Goal: Task Accomplishment & Management: Use online tool/utility

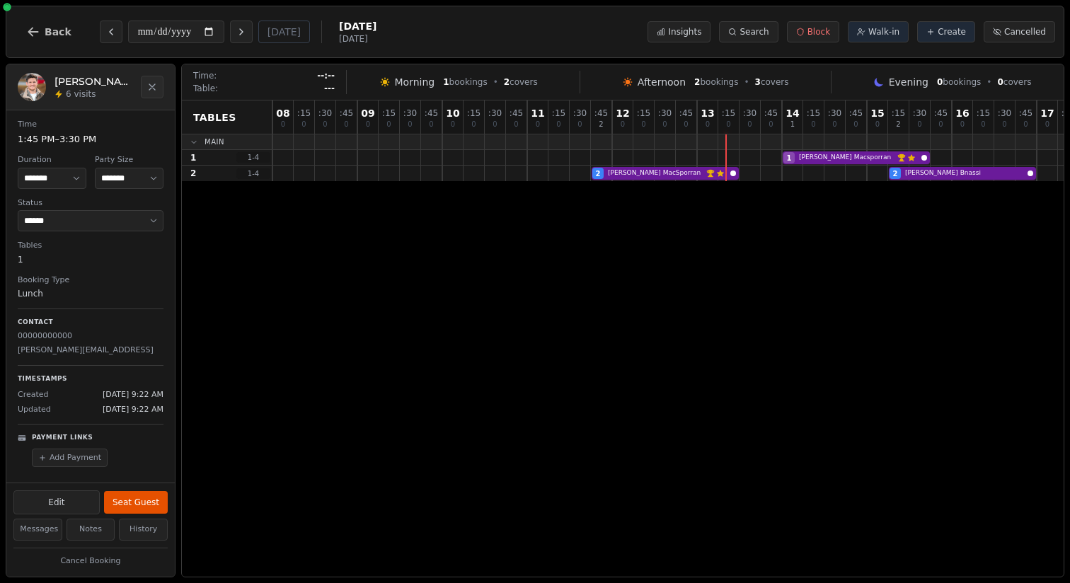
select select "****"
click at [51, 33] on span "Back" at bounding box center [58, 32] width 27 height 10
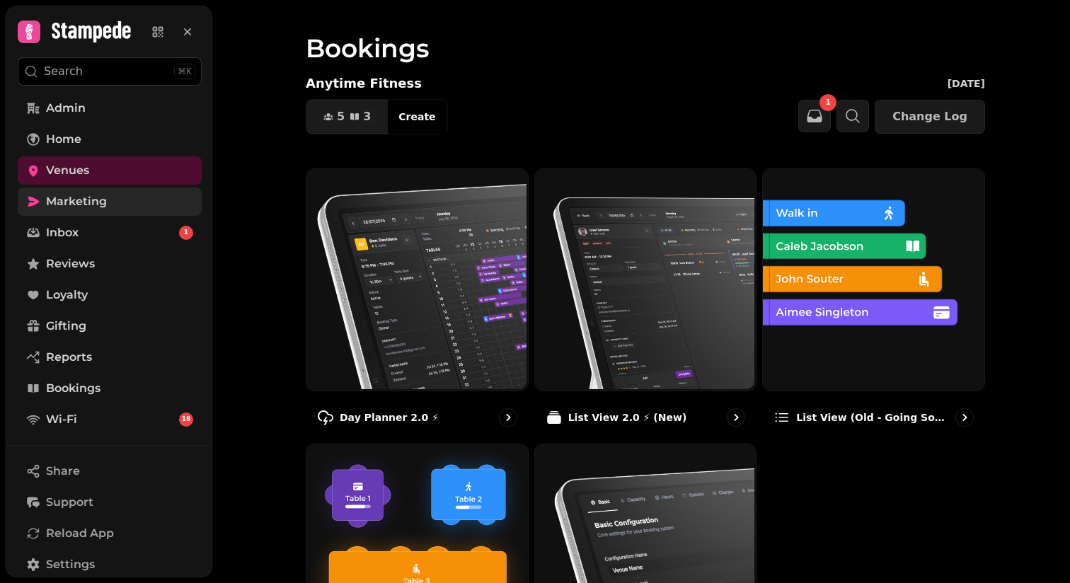
click at [69, 202] on span "Marketing" at bounding box center [76, 201] width 61 height 17
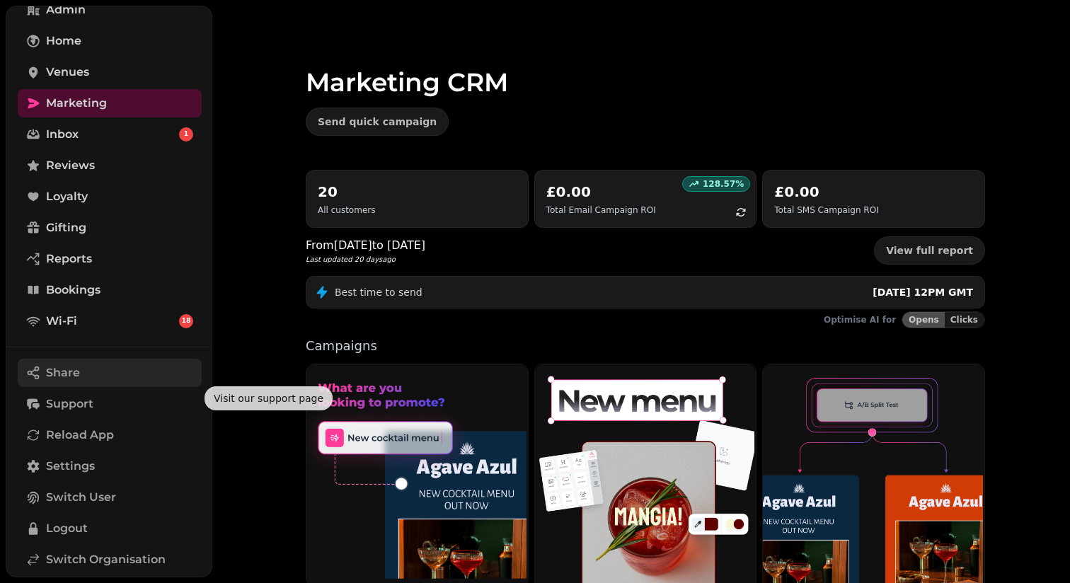
scroll to position [172, 0]
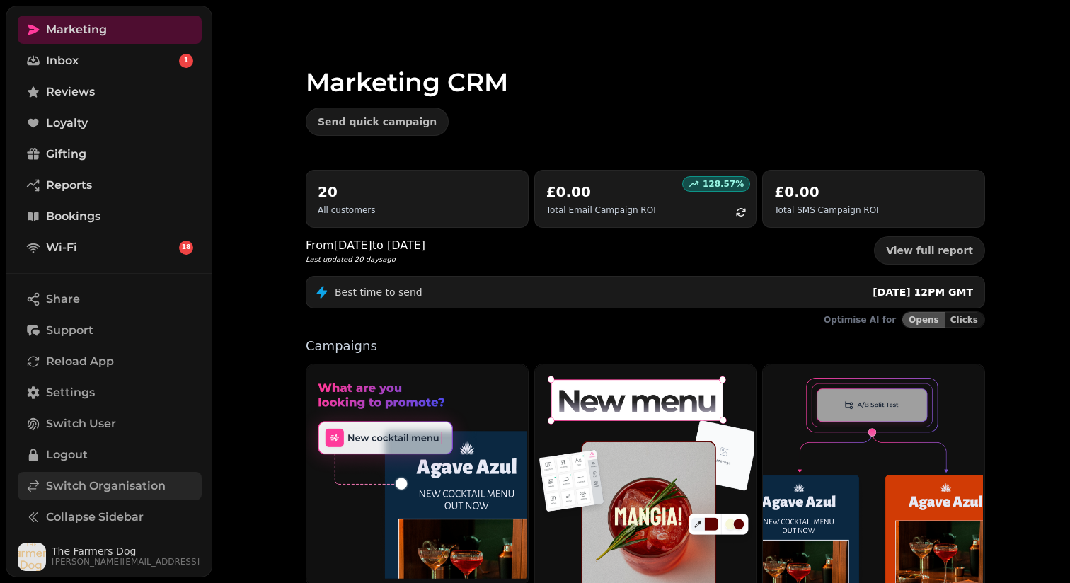
click at [76, 490] on span "Switch Organisation" at bounding box center [106, 486] width 120 height 17
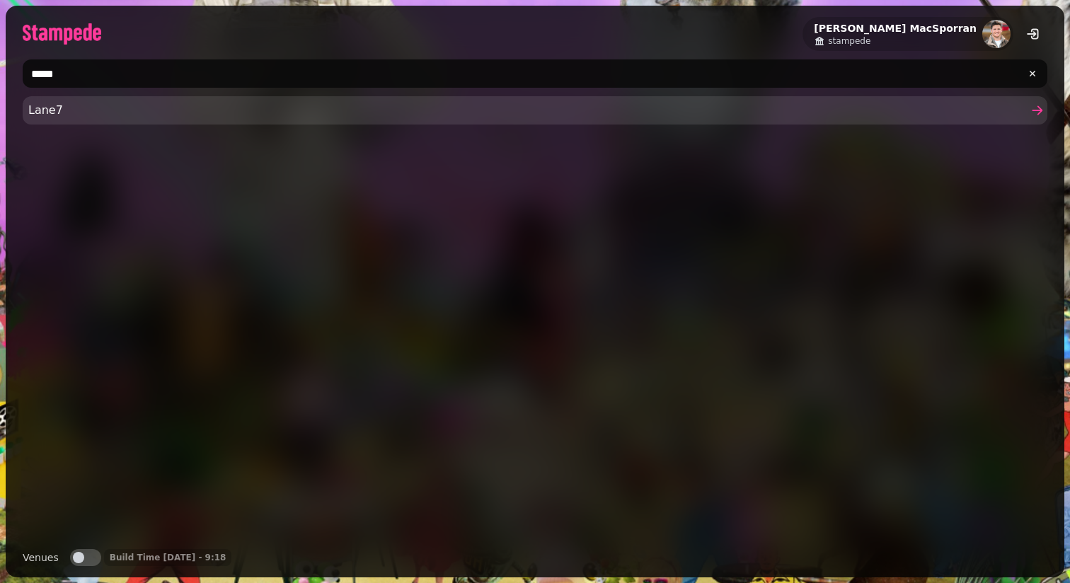
type input "*****"
click at [128, 108] on span "Lane7" at bounding box center [528, 110] width 1000 height 17
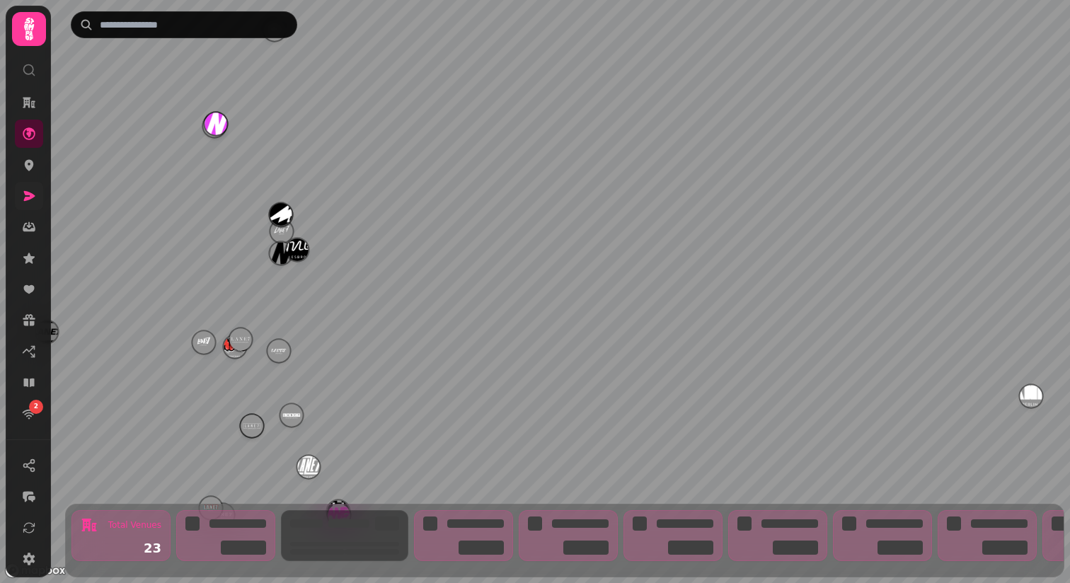
click at [37, 195] on link at bounding box center [29, 196] width 28 height 28
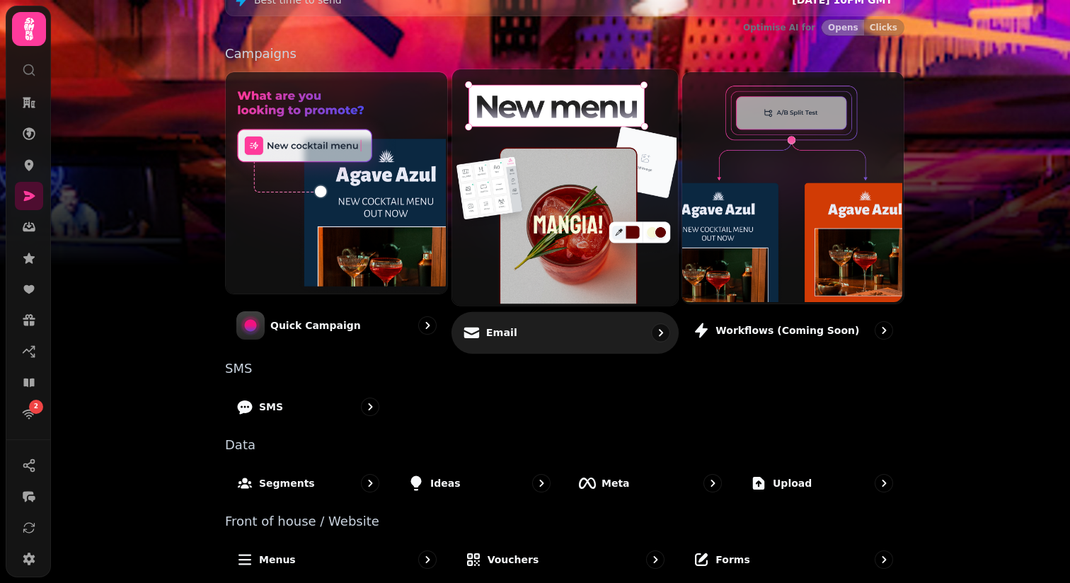
scroll to position [300, 0]
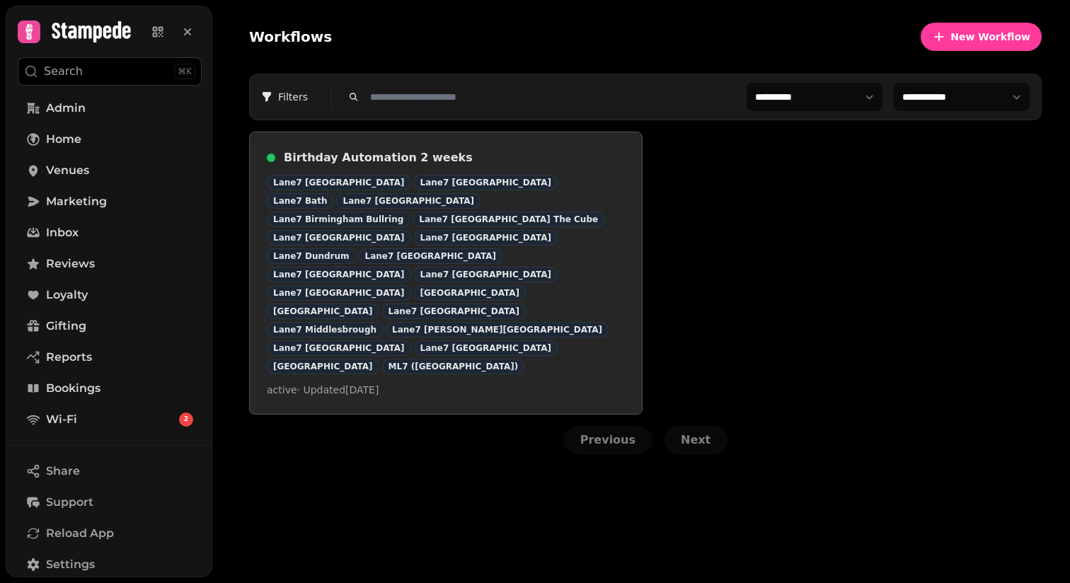
click at [396, 160] on h3 "Birthday Automation 2 weeks" at bounding box center [454, 157] width 341 height 17
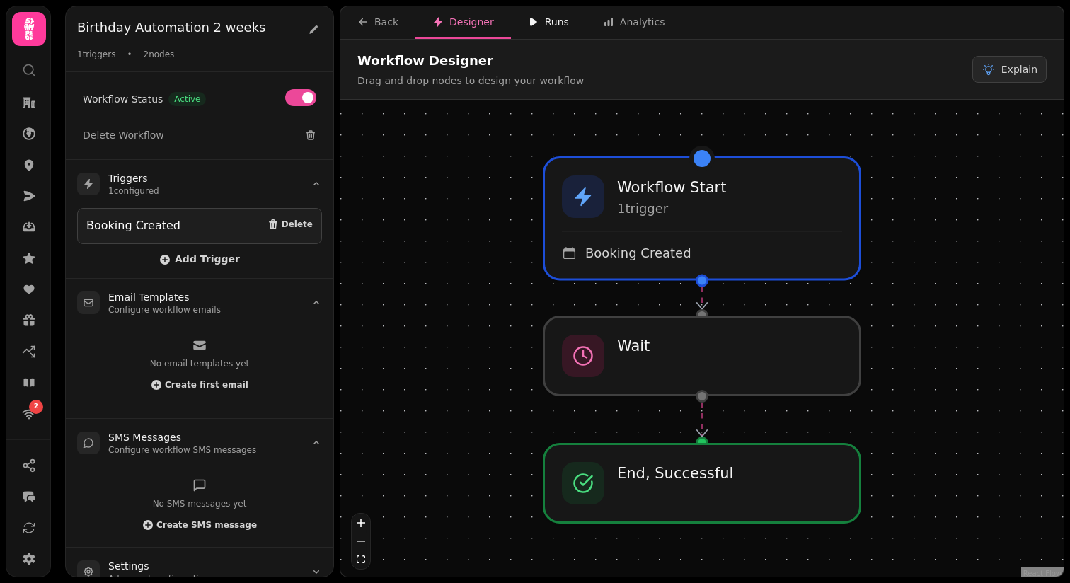
click at [548, 22] on div "Runs" at bounding box center [548, 22] width 41 height 14
click at [545, 25] on div "Runs" at bounding box center [548, 22] width 41 height 14
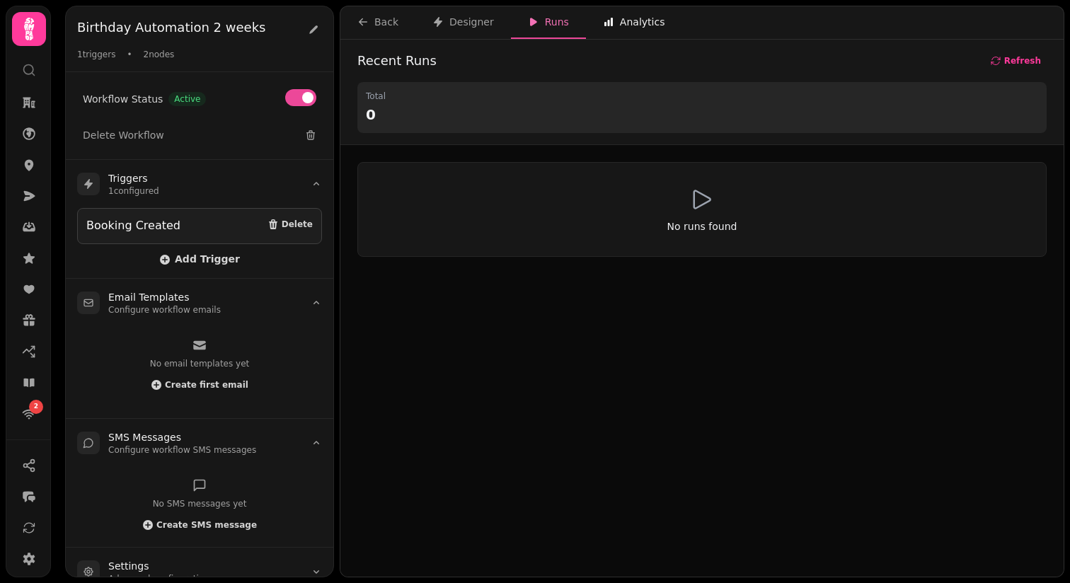
click at [610, 21] on icon "button" at bounding box center [608, 21] width 11 height 11
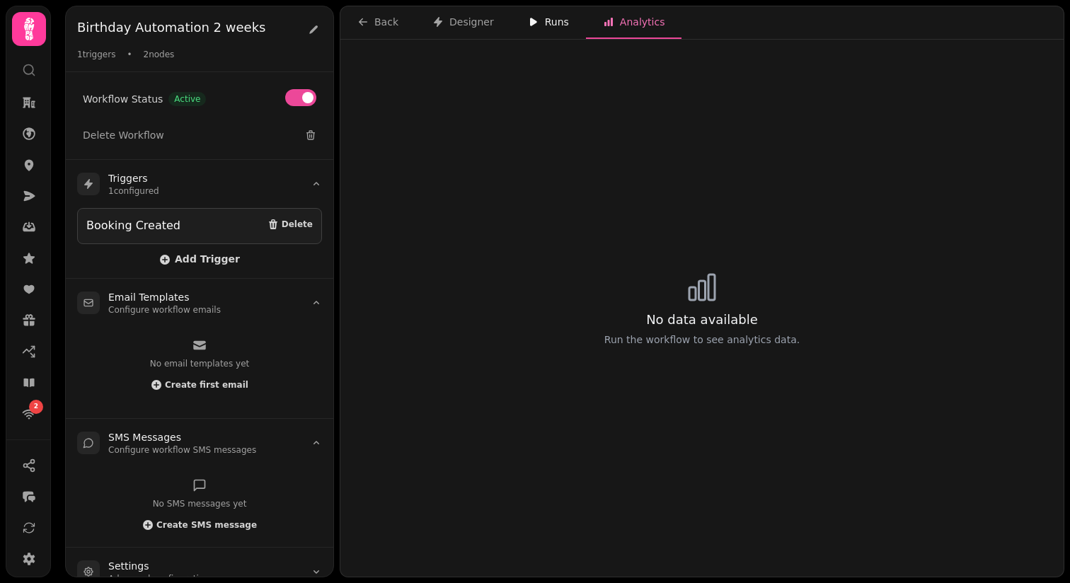
click at [528, 26] on icon "button" at bounding box center [533, 21] width 11 height 11
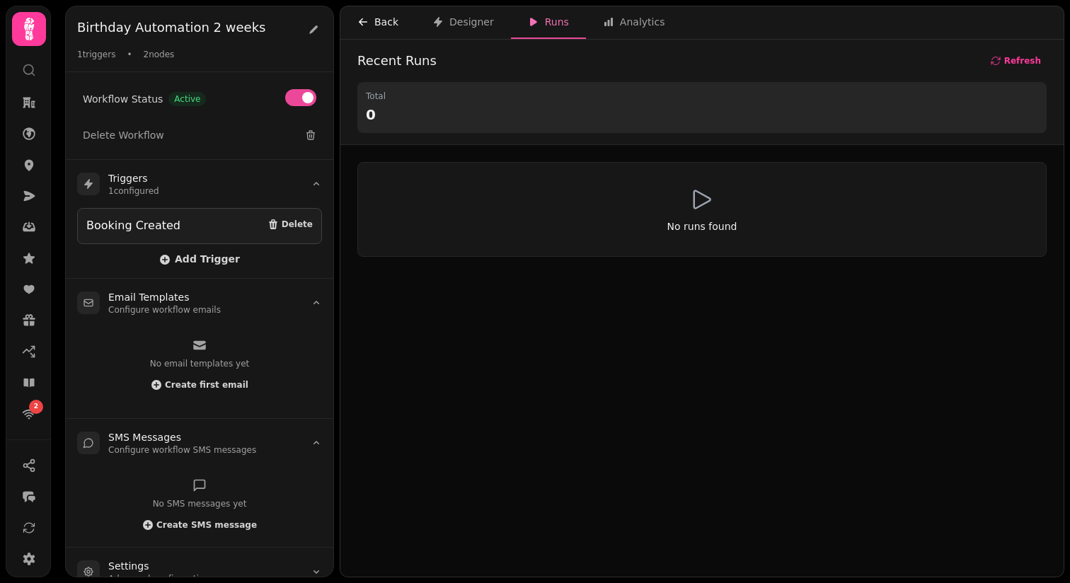
click at [395, 21] on div "Back" at bounding box center [378, 22] width 41 height 14
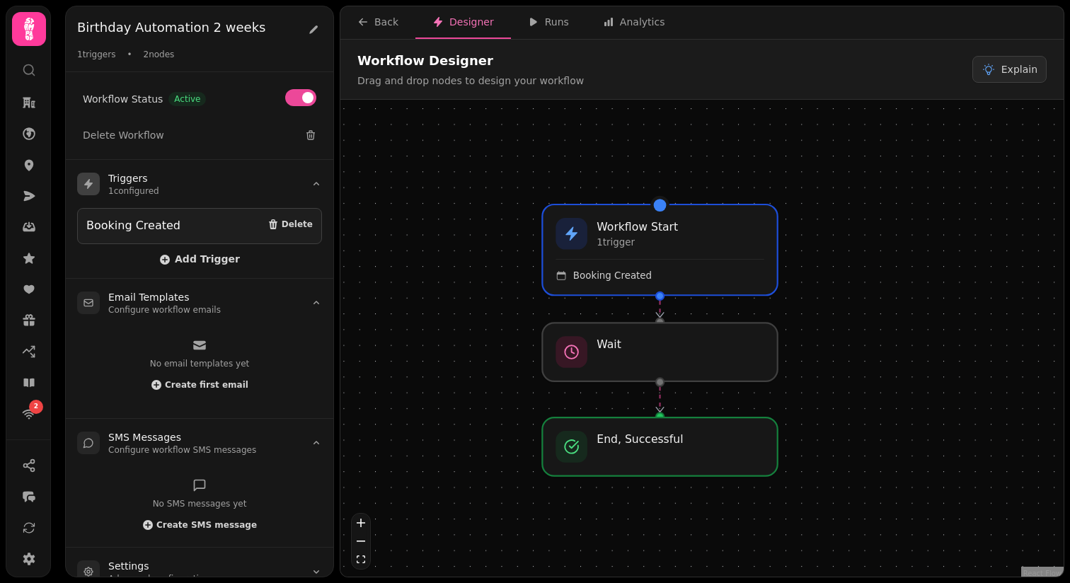
scroll to position [16, 0]
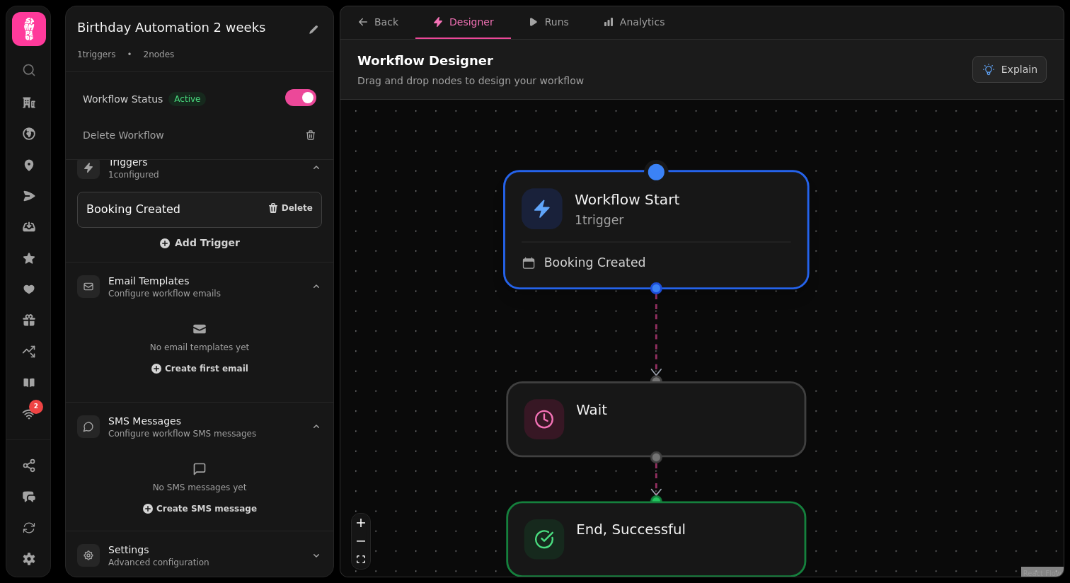
drag, startPoint x: 696, startPoint y: 310, endPoint x: 696, endPoint y: 239, distance: 71.5
click at [696, 241] on div "Booking Created" at bounding box center [657, 256] width 270 height 30
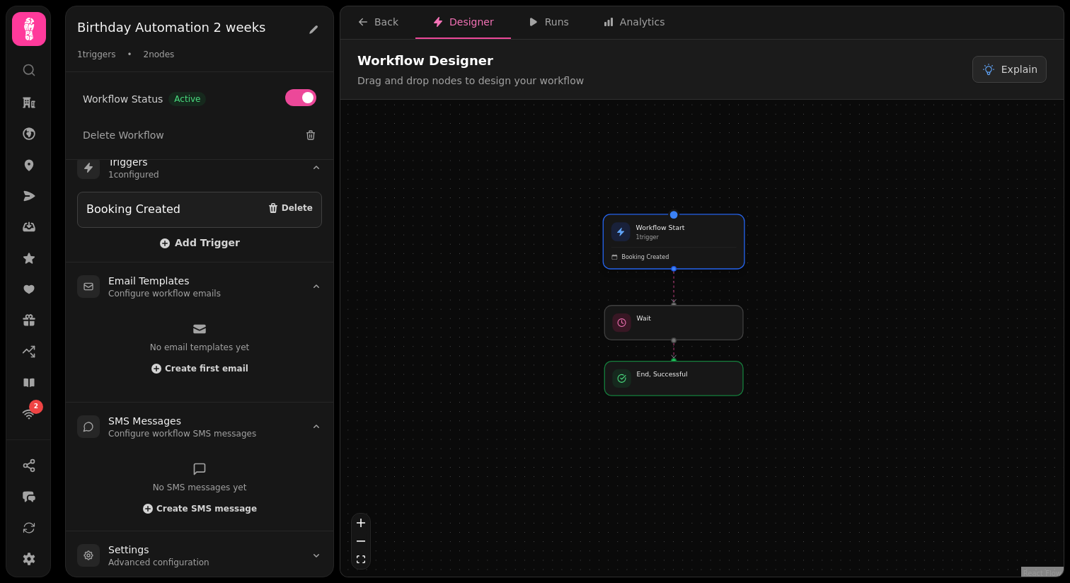
drag, startPoint x: 689, startPoint y: 236, endPoint x: 689, endPoint y: 250, distance: 14.2
click at [689, 250] on div "Booking Created" at bounding box center [674, 253] width 125 height 13
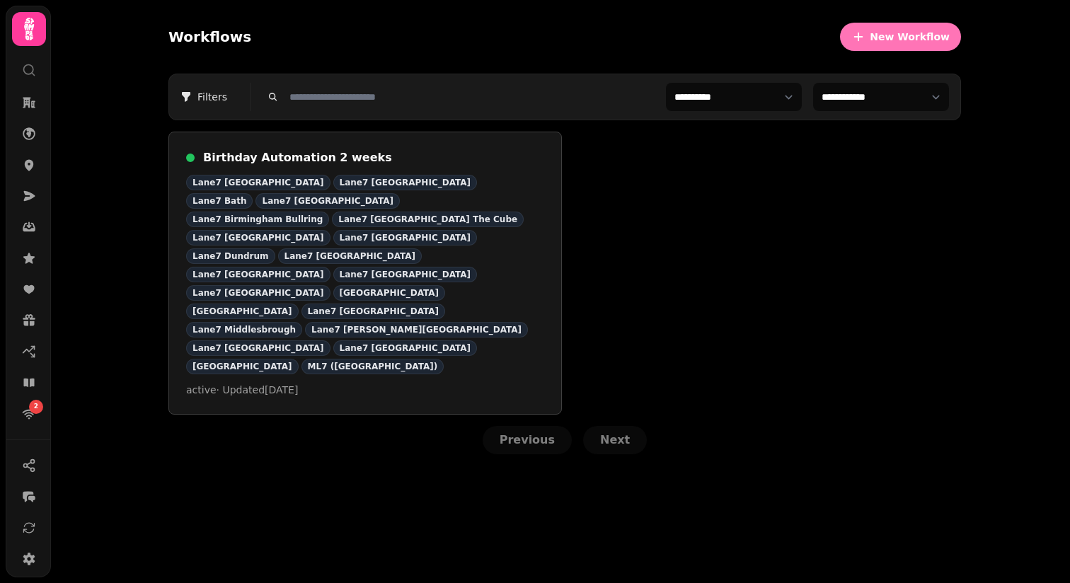
click at [910, 35] on span "New Workflow" at bounding box center [910, 37] width 80 height 10
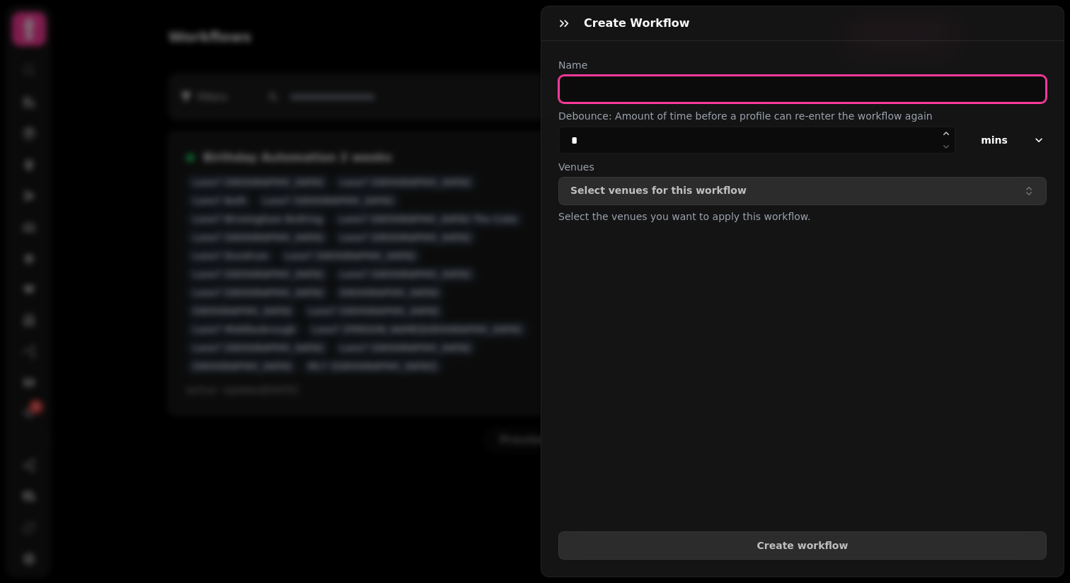
click at [639, 91] on input "text" at bounding box center [803, 89] width 488 height 28
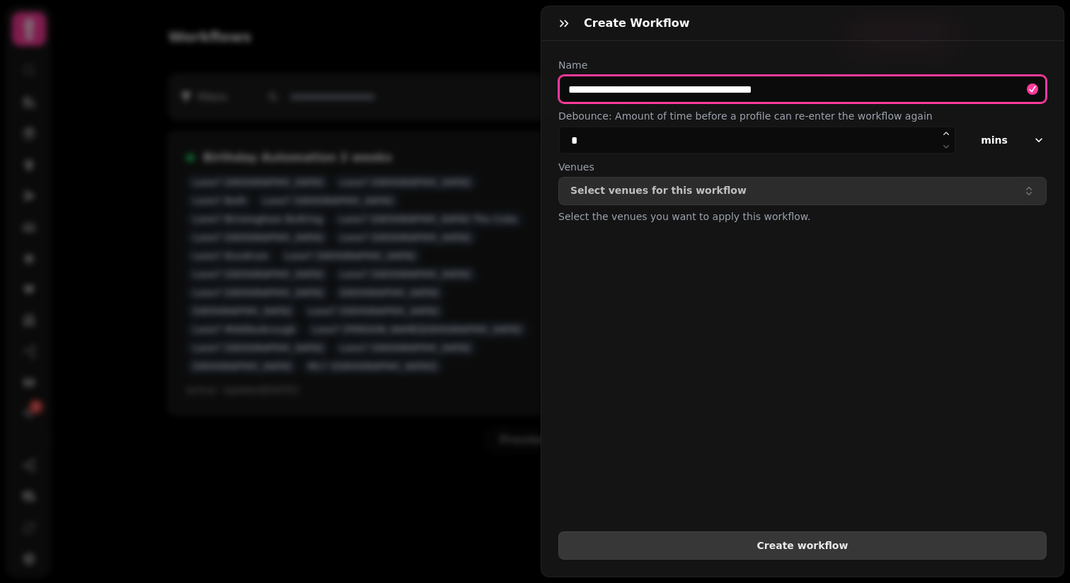
type input "**********"
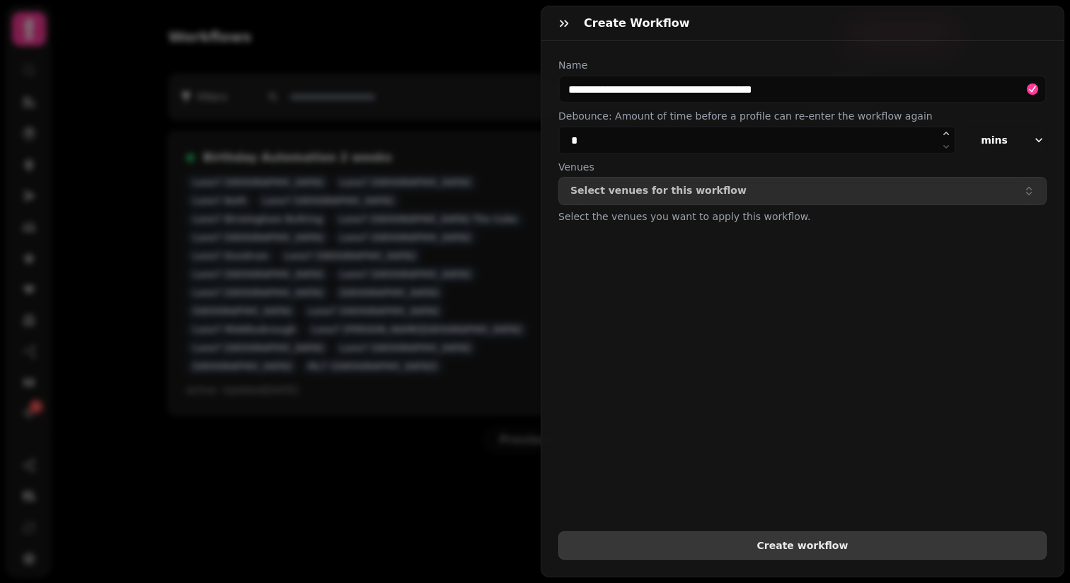
click at [779, 547] on span "Create workflow" at bounding box center [803, 546] width 464 height 10
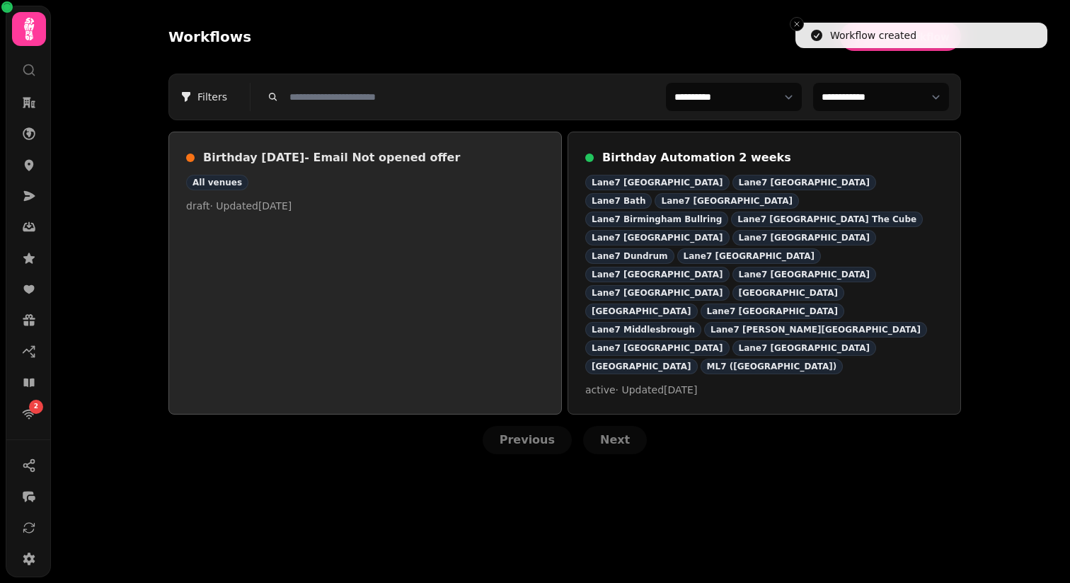
click at [326, 200] on p "draft · Updated 21 Aug 2025" at bounding box center [365, 206] width 358 height 14
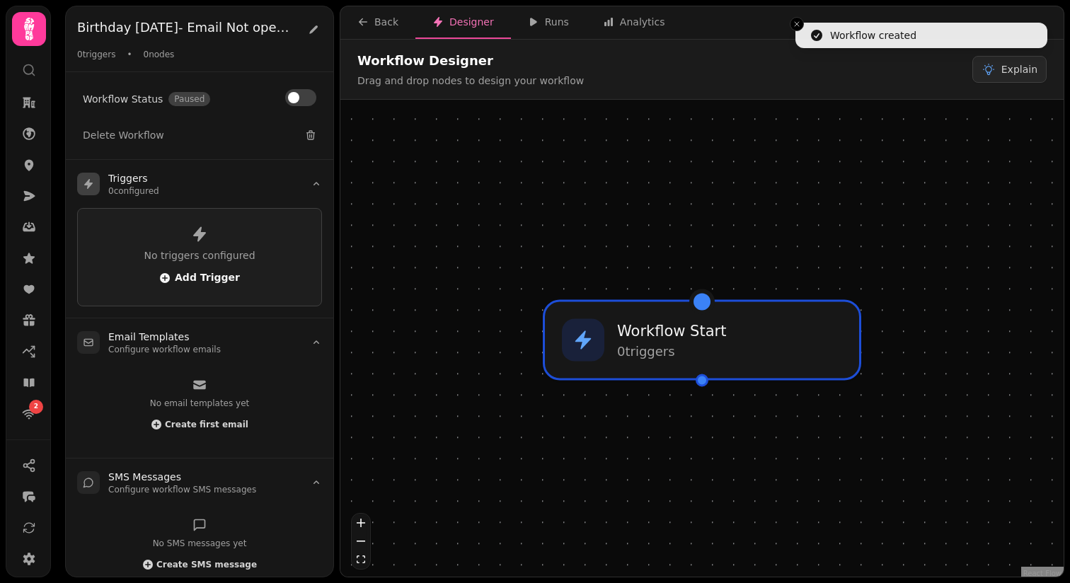
click at [215, 275] on span "Add Trigger" at bounding box center [199, 278] width 81 height 11
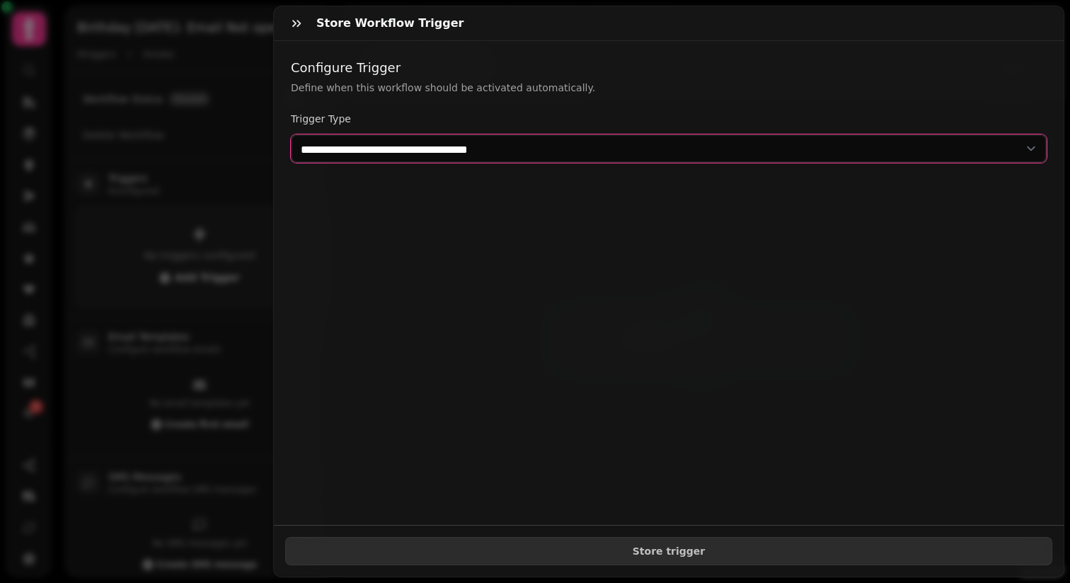
click at [309, 144] on select "**********" at bounding box center [669, 149] width 756 height 28
select select "**********"
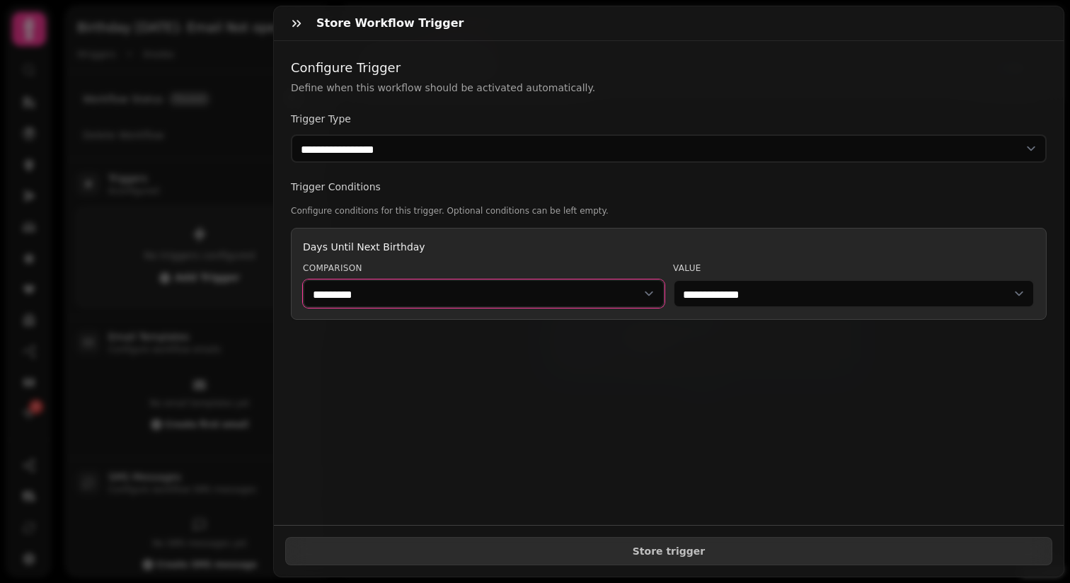
click at [363, 298] on select "********* ******" at bounding box center [484, 294] width 362 height 28
select select "******"
click at [711, 295] on select "**********" at bounding box center [854, 294] width 362 height 28
select select "**"
click at [614, 373] on div "**********" at bounding box center [669, 283] width 790 height 484
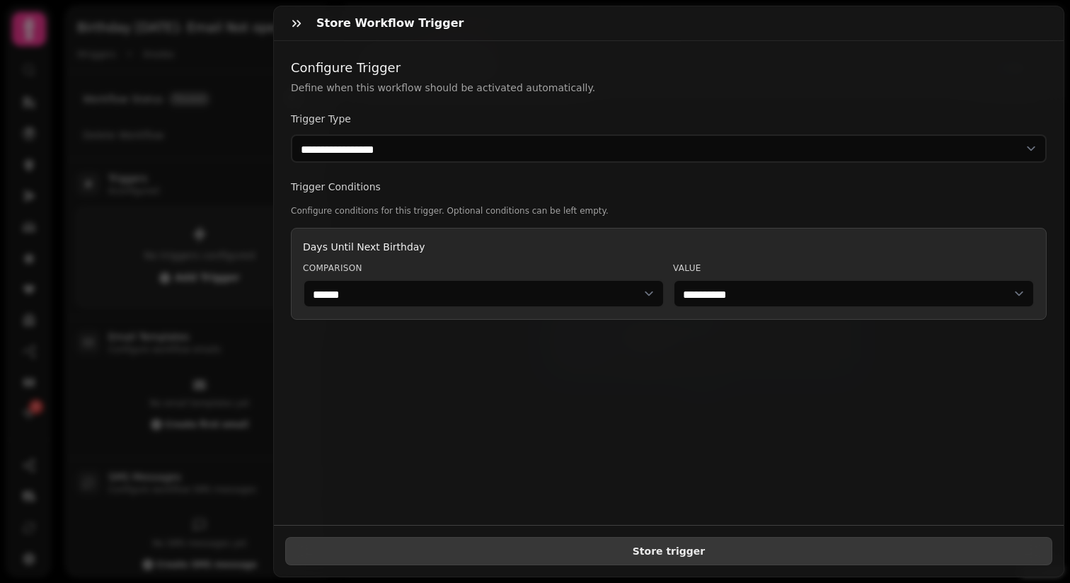
click at [656, 549] on span "Store trigger" at bounding box center [668, 552] width 743 height 10
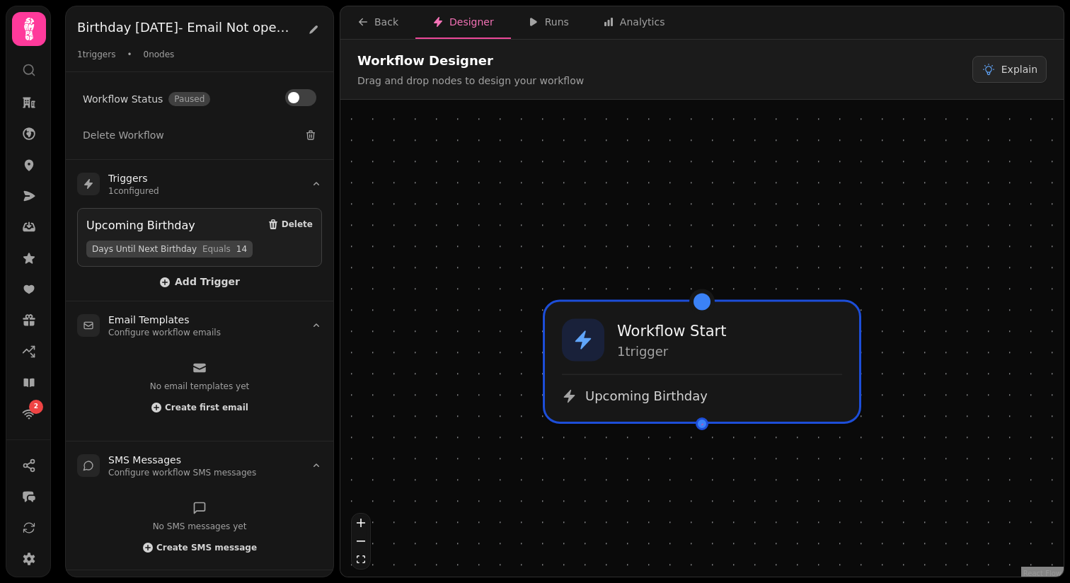
click at [703, 425] on div at bounding box center [702, 424] width 13 height 13
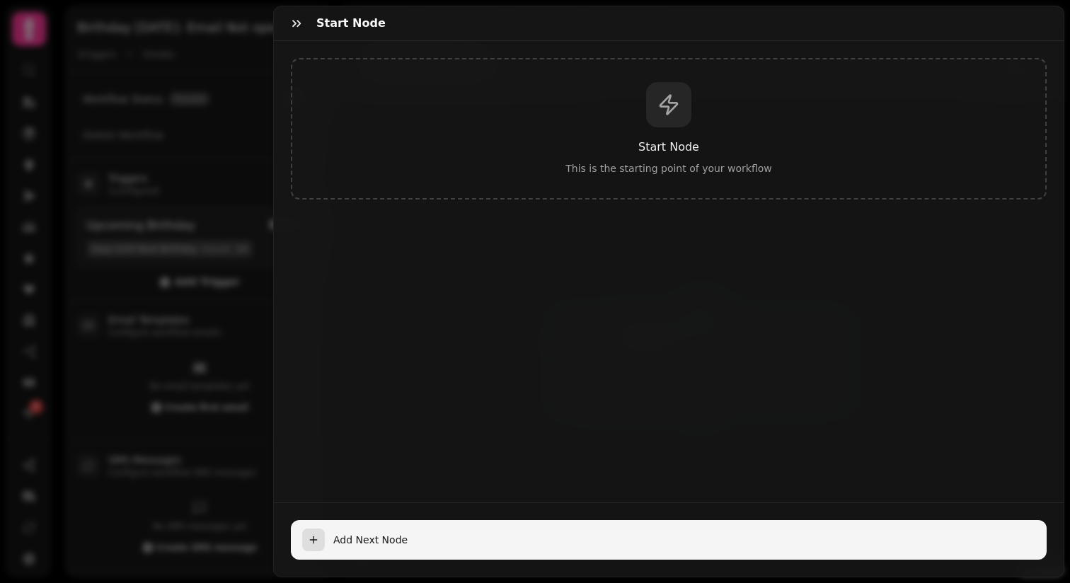
click at [316, 544] on icon "button" at bounding box center [313, 539] width 11 height 11
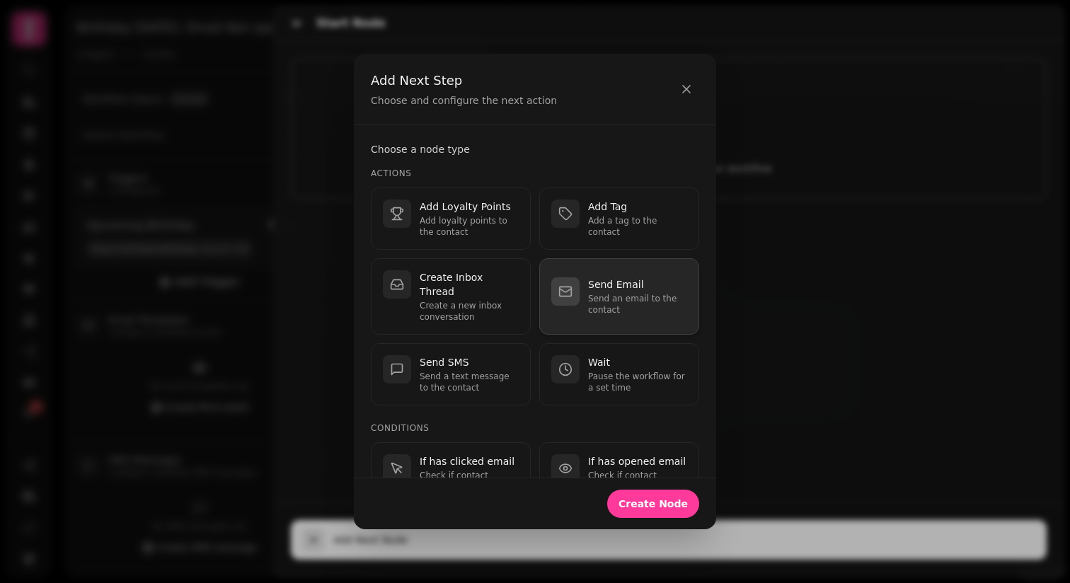
click at [593, 293] on p "Send an email to the contact" at bounding box center [637, 304] width 99 height 23
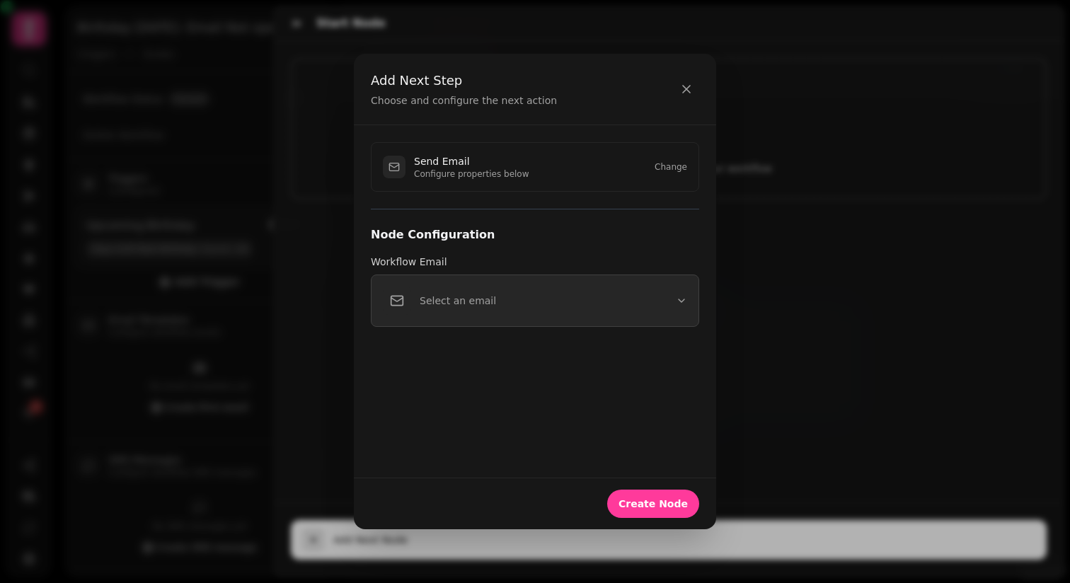
click at [593, 288] on button "Select an email" at bounding box center [535, 301] width 328 height 52
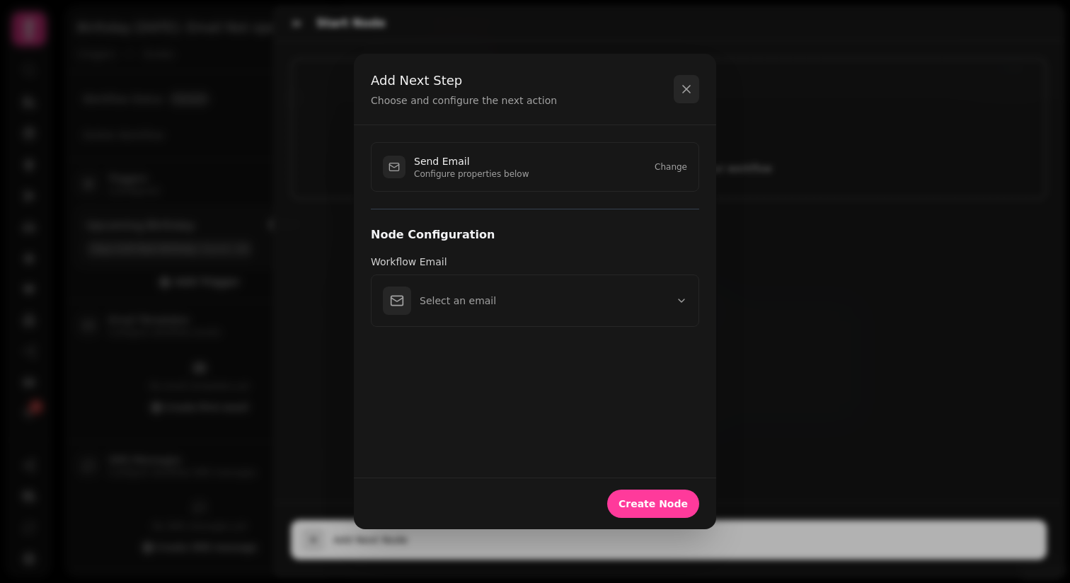
click at [691, 89] on icon "button" at bounding box center [687, 89] width 14 height 14
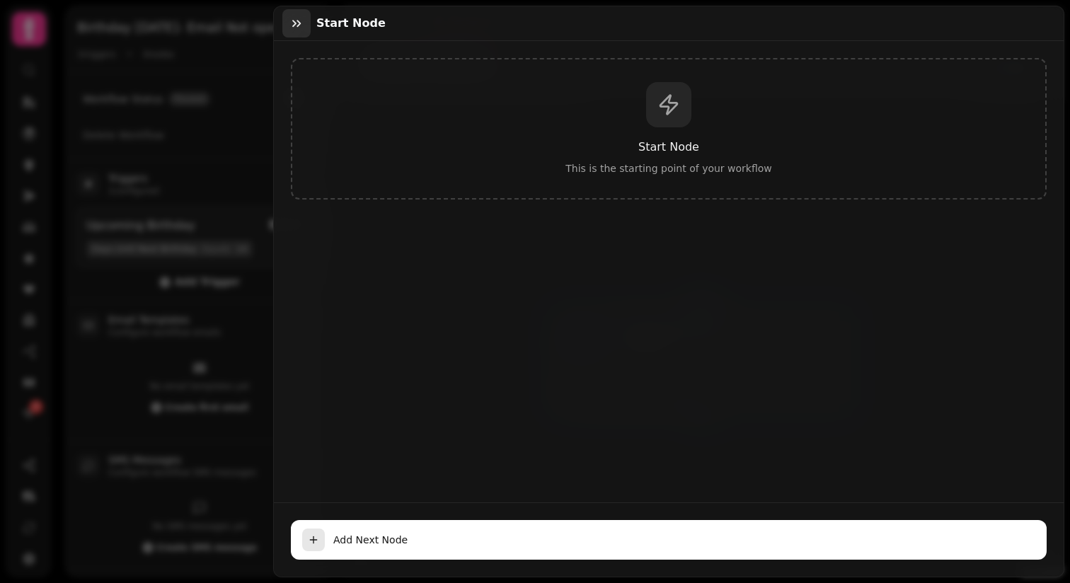
click at [297, 23] on icon "button" at bounding box center [297, 23] width 14 height 14
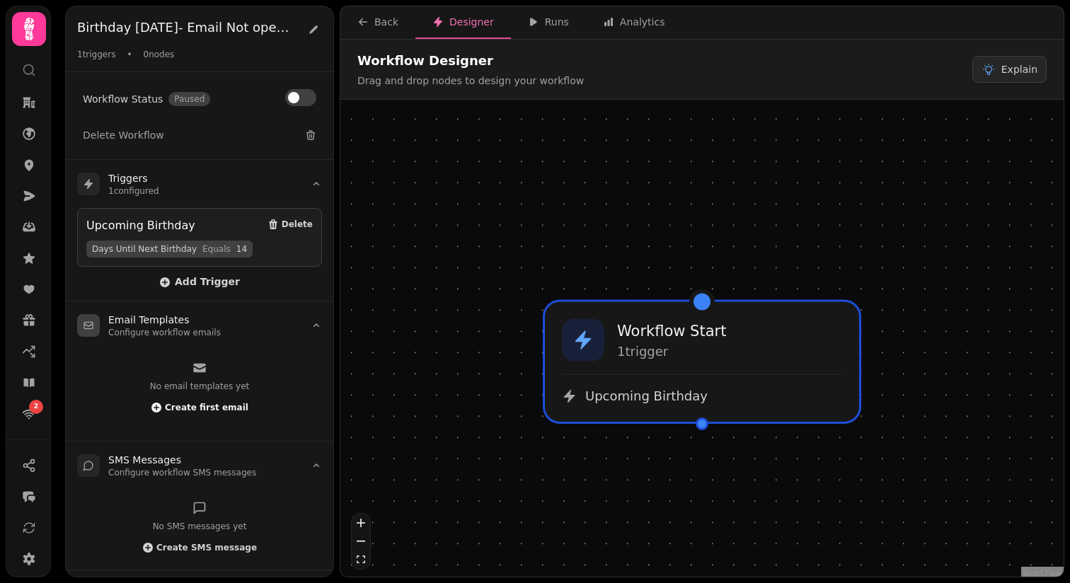
click at [190, 407] on span "Create first email" at bounding box center [207, 408] width 84 height 8
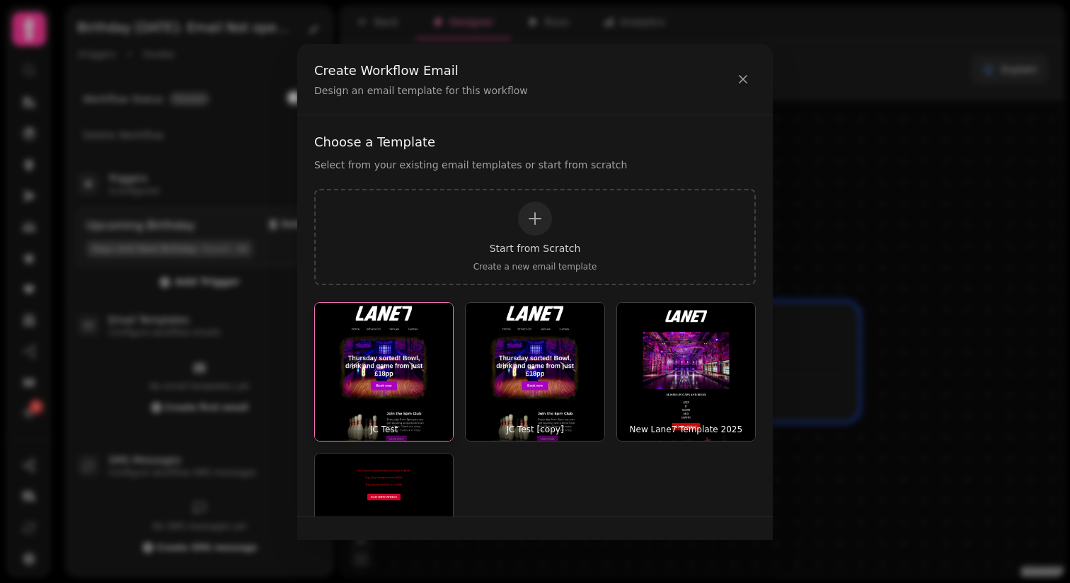
scroll to position [93, 0]
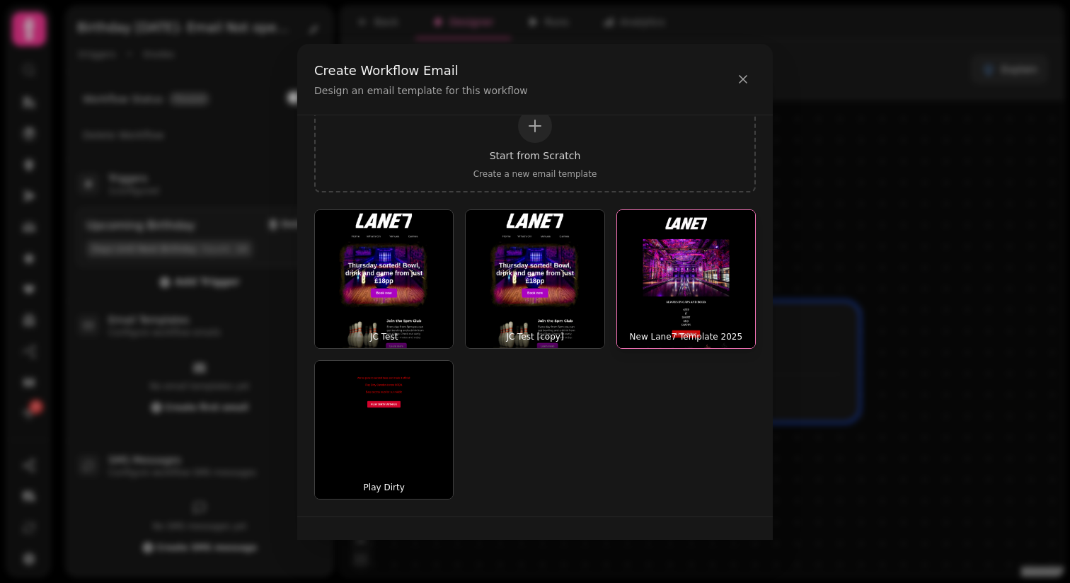
click at [676, 279] on img "button" at bounding box center [686, 279] width 138 height 138
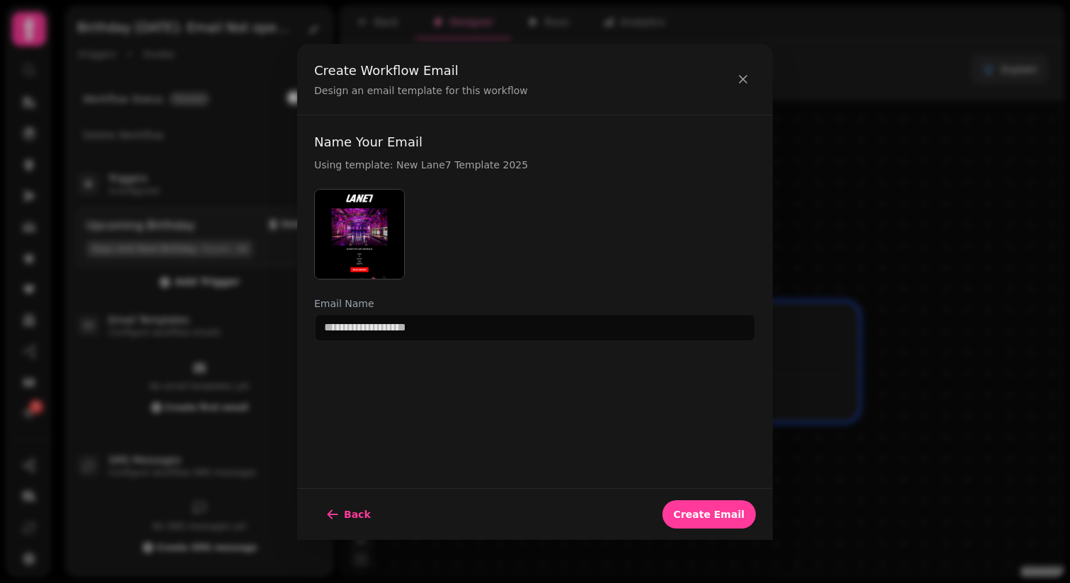
scroll to position [0, 0]
click at [729, 515] on span "Create Email" at bounding box center [709, 515] width 71 height 10
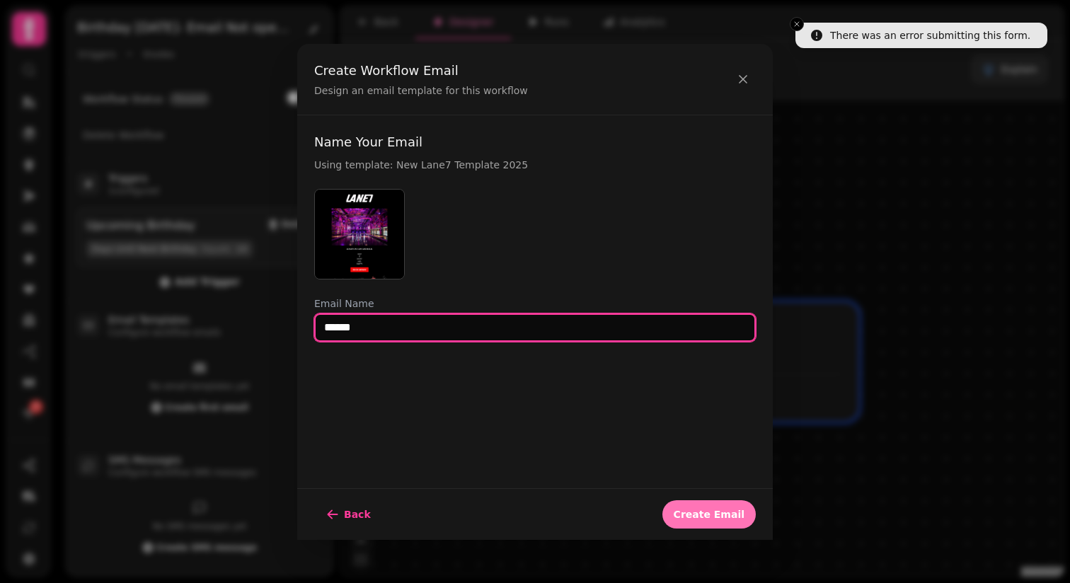
type input "******"
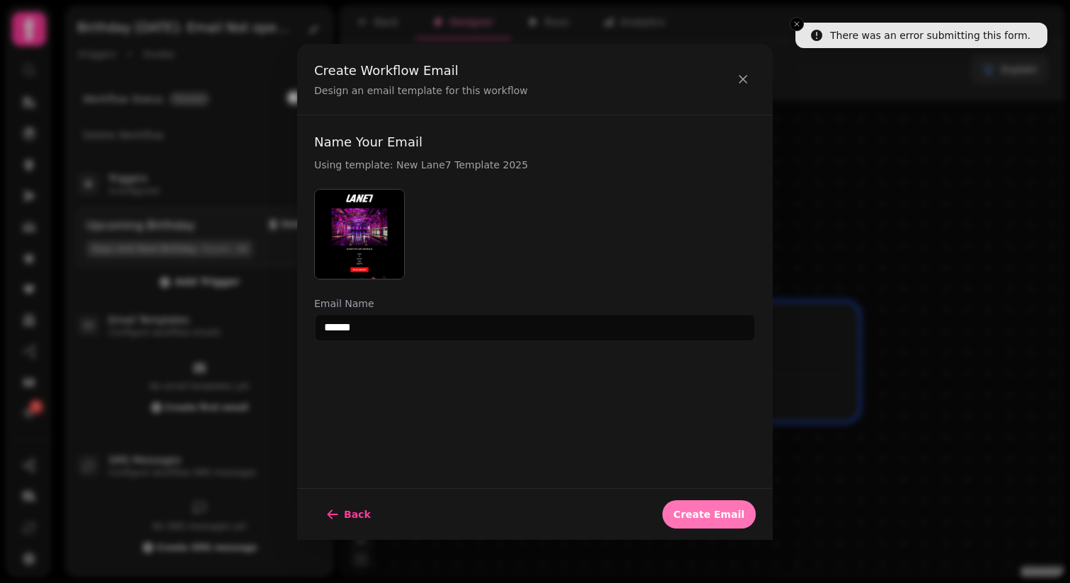
click at [702, 521] on button "Create Email" at bounding box center [709, 515] width 93 height 28
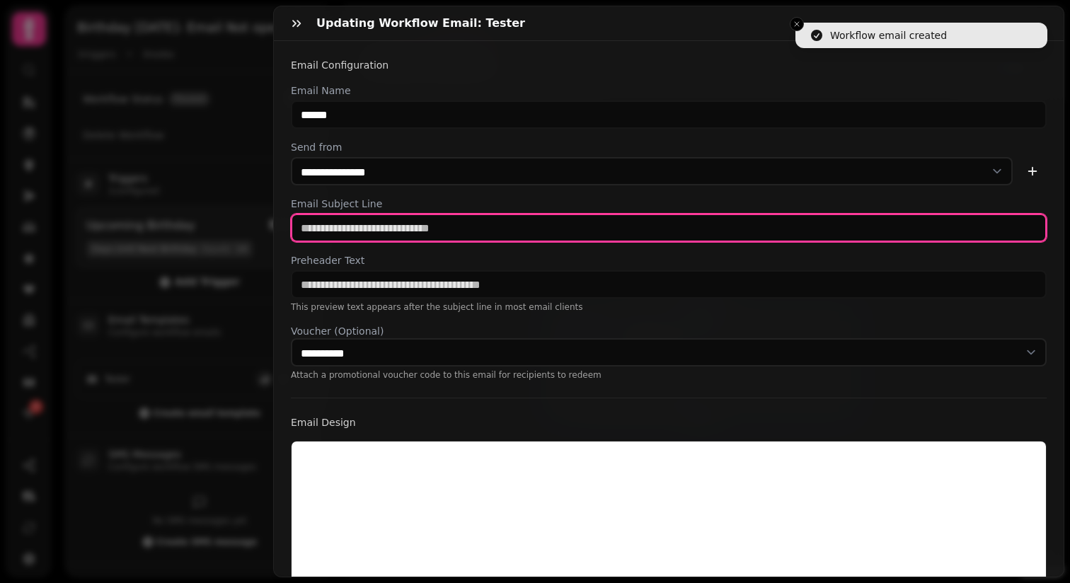
click at [352, 227] on input "text" at bounding box center [669, 228] width 756 height 28
type input "**"
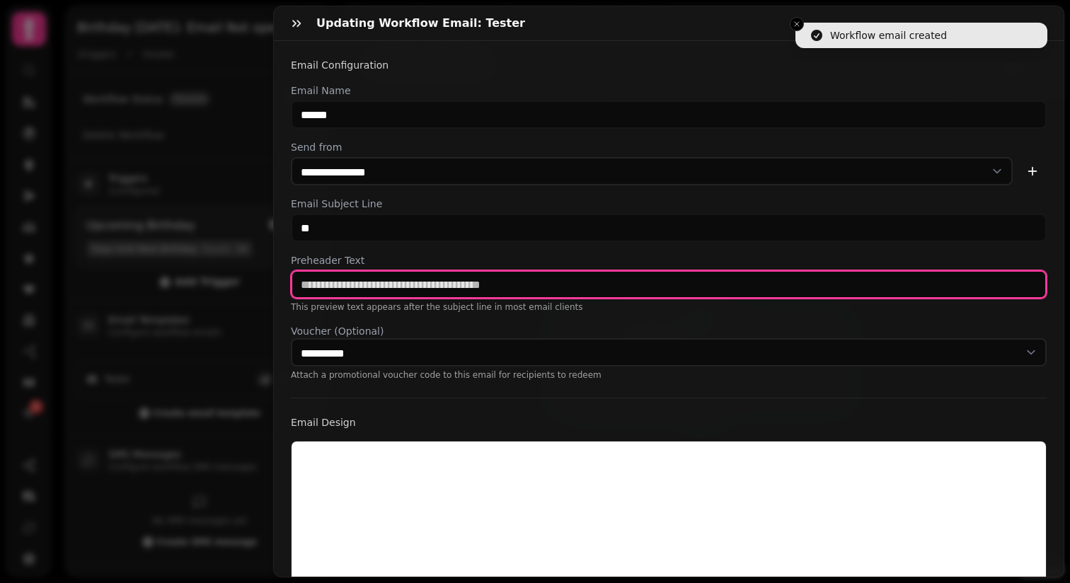
click at [333, 289] on input "text" at bounding box center [669, 284] width 756 height 28
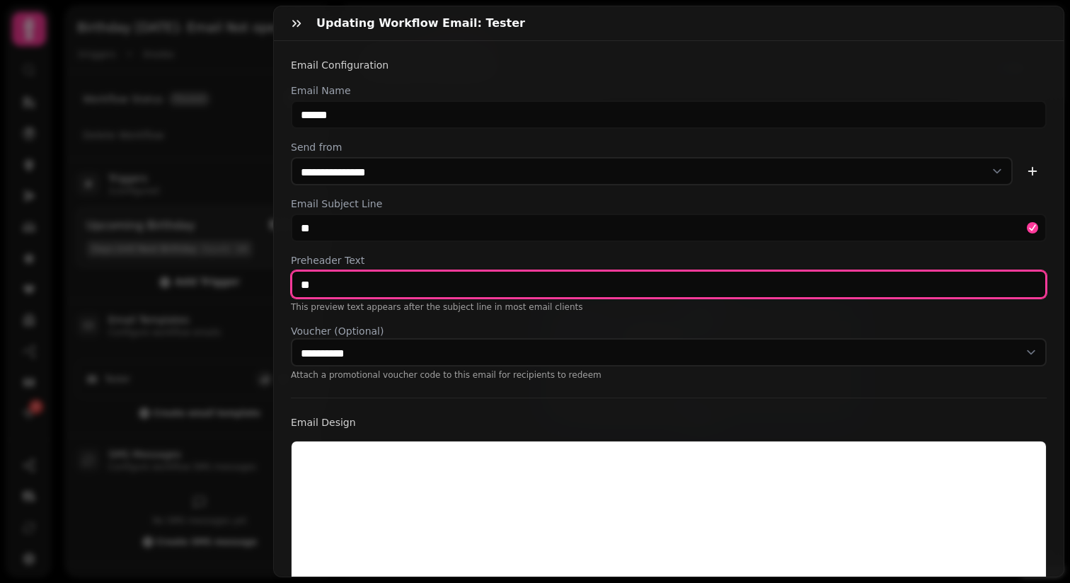
scroll to position [365, 0]
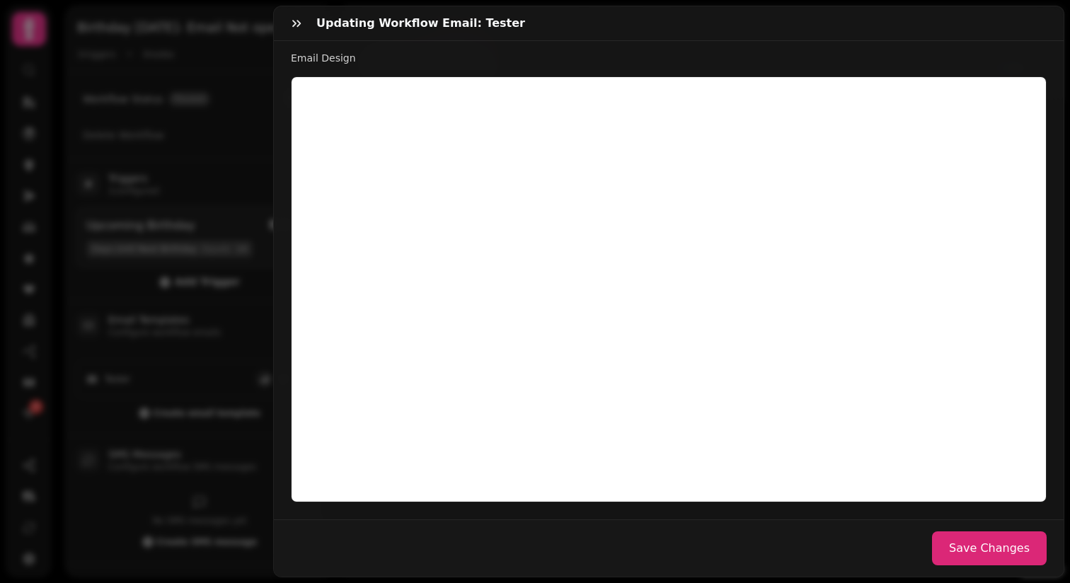
type input "**"
click at [996, 542] on button "Save Changes" at bounding box center [989, 549] width 115 height 34
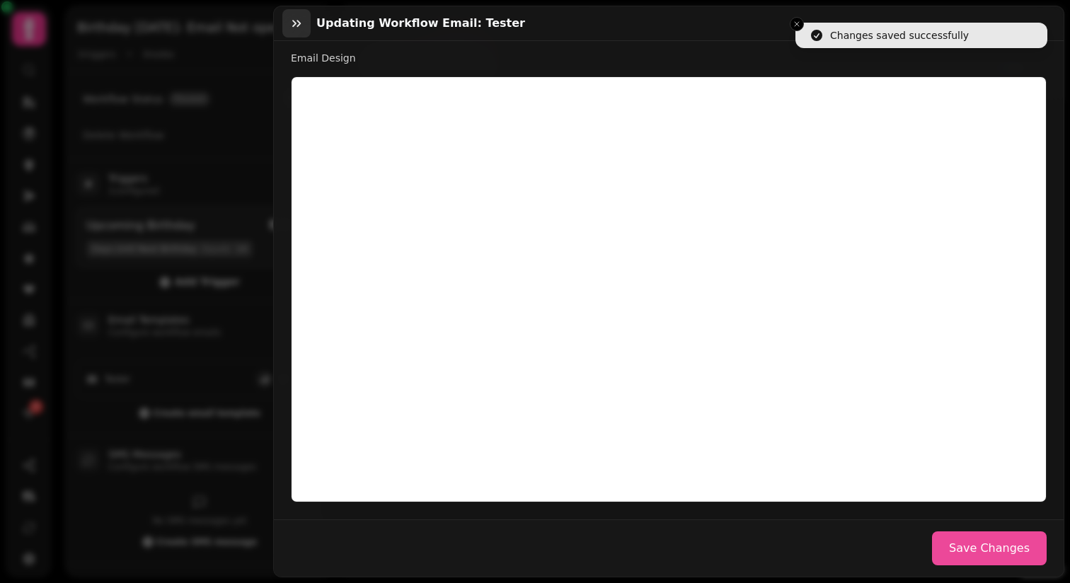
click at [293, 25] on icon "button" at bounding box center [296, 23] width 8 height 7
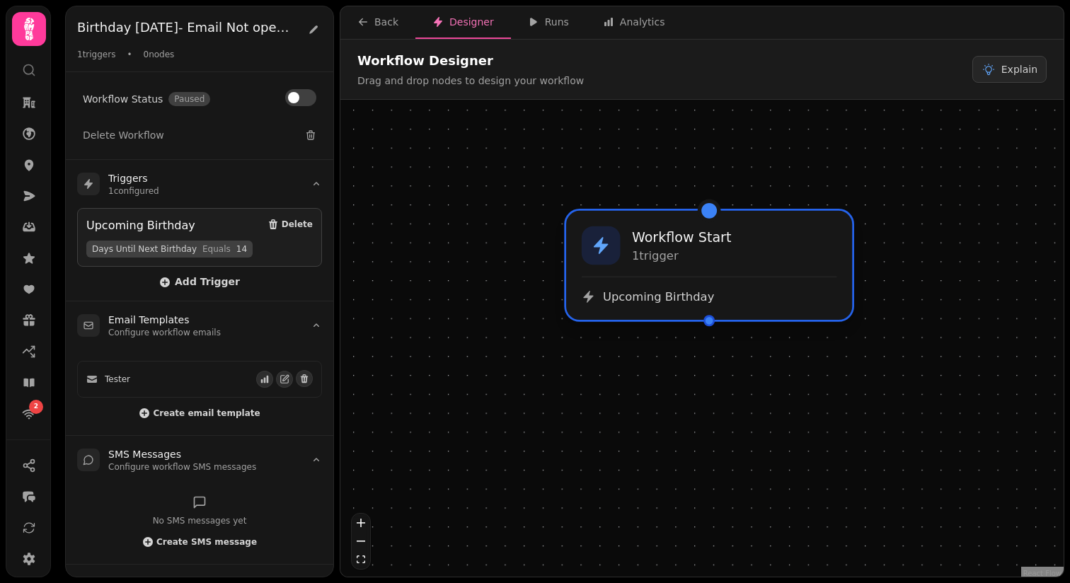
drag, startPoint x: 800, startPoint y: 356, endPoint x: 800, endPoint y: 244, distance: 112.6
click at [800, 244] on div "Workflow Start 1 trigger Upcoming Birthday" at bounding box center [709, 265] width 286 height 109
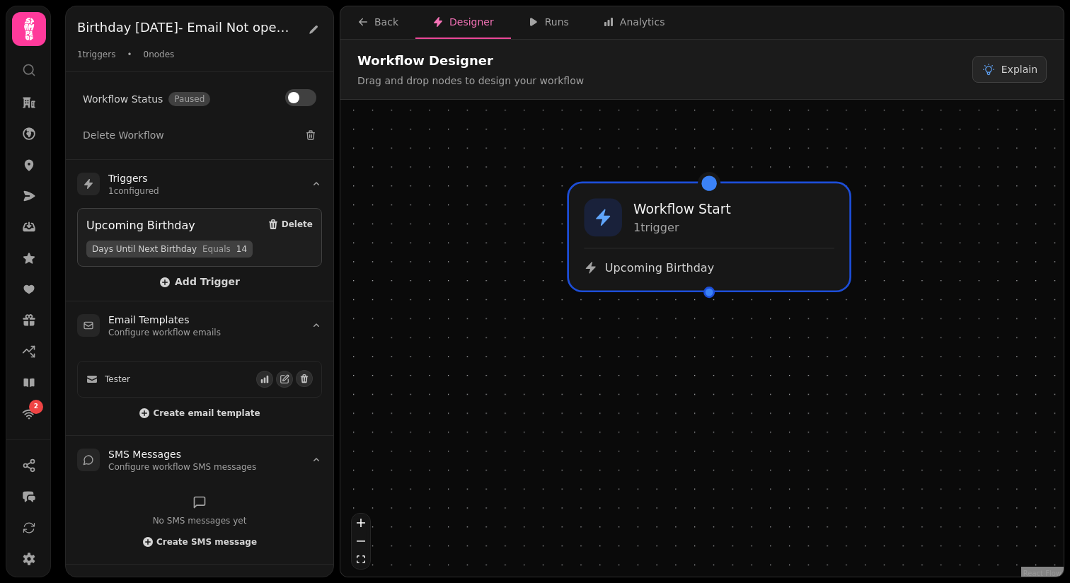
click at [709, 295] on div at bounding box center [709, 292] width 11 height 11
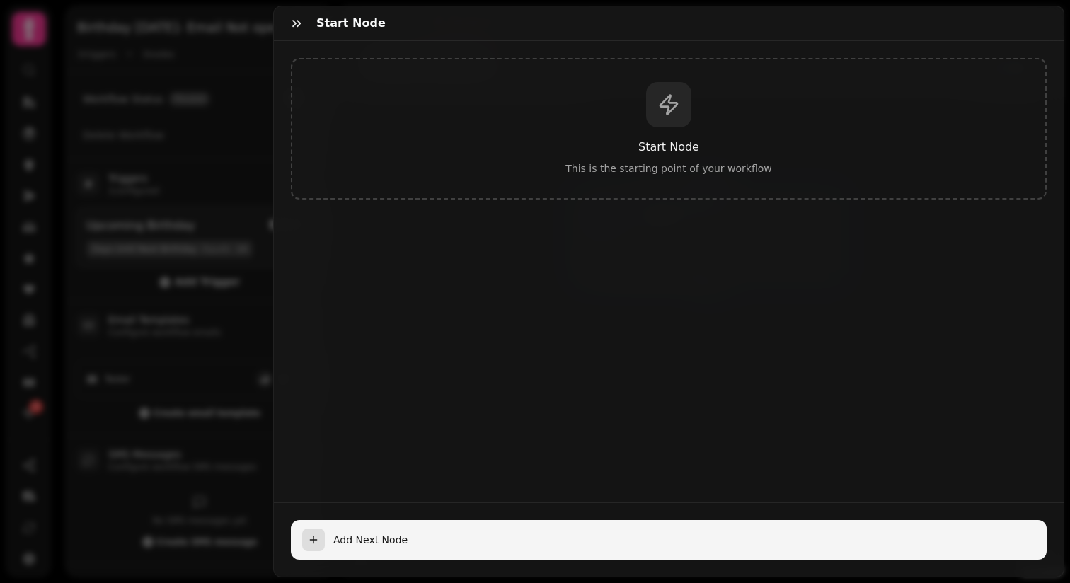
click at [314, 537] on icon "button" at bounding box center [313, 539] width 11 height 11
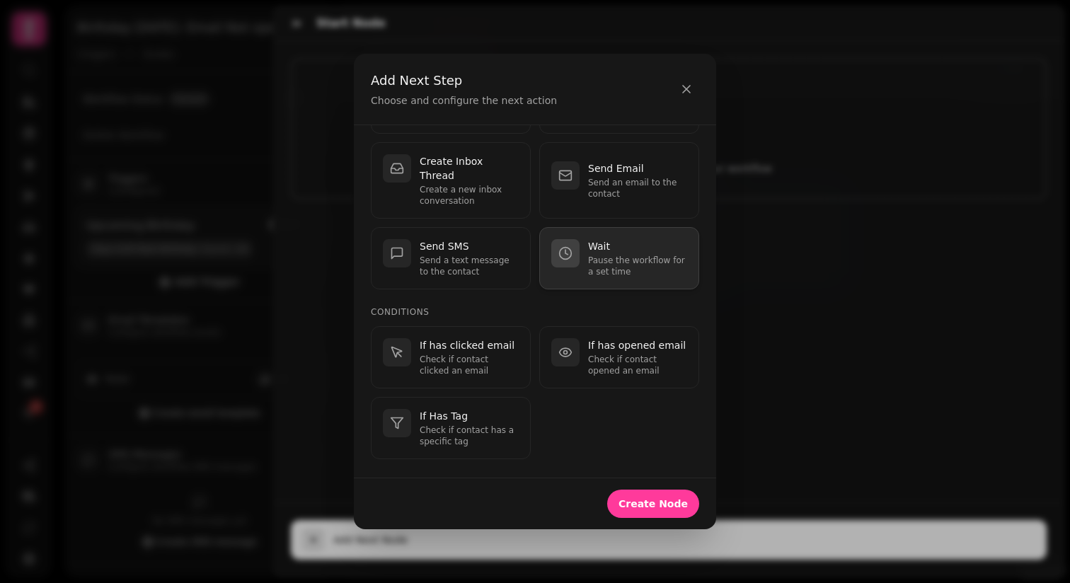
scroll to position [110, 0]
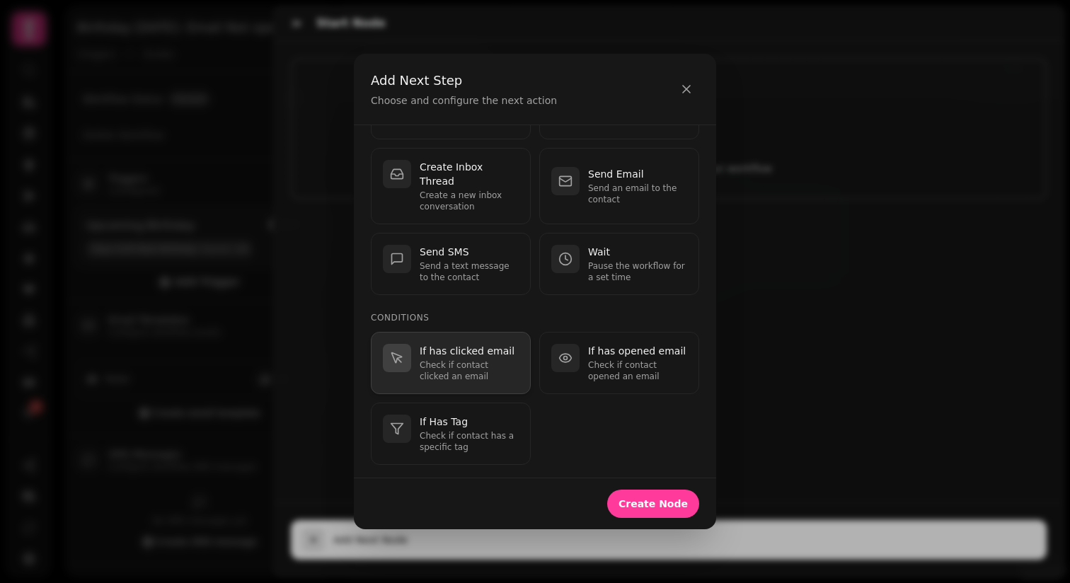
click at [488, 360] on p "Check if contact clicked an email" at bounding box center [469, 371] width 99 height 23
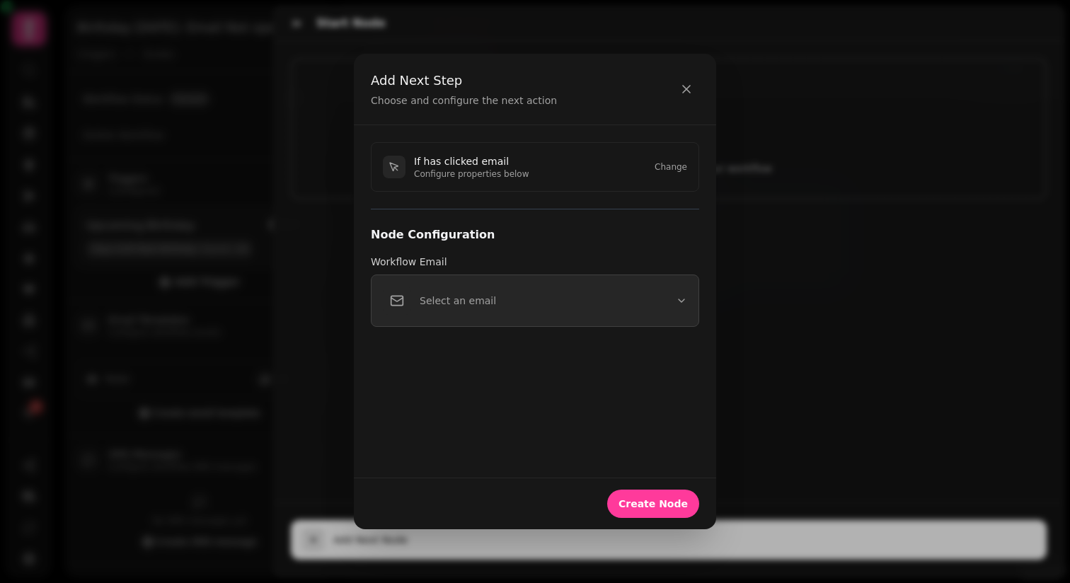
click at [483, 305] on p "Select an email" at bounding box center [458, 301] width 76 height 14
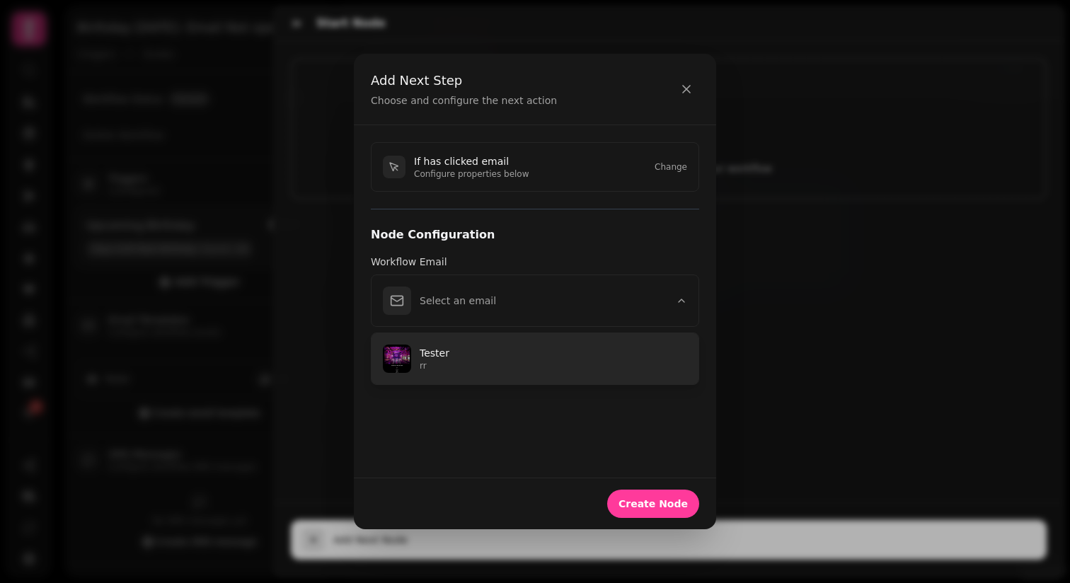
click at [483, 368] on p "rr" at bounding box center [554, 365] width 268 height 11
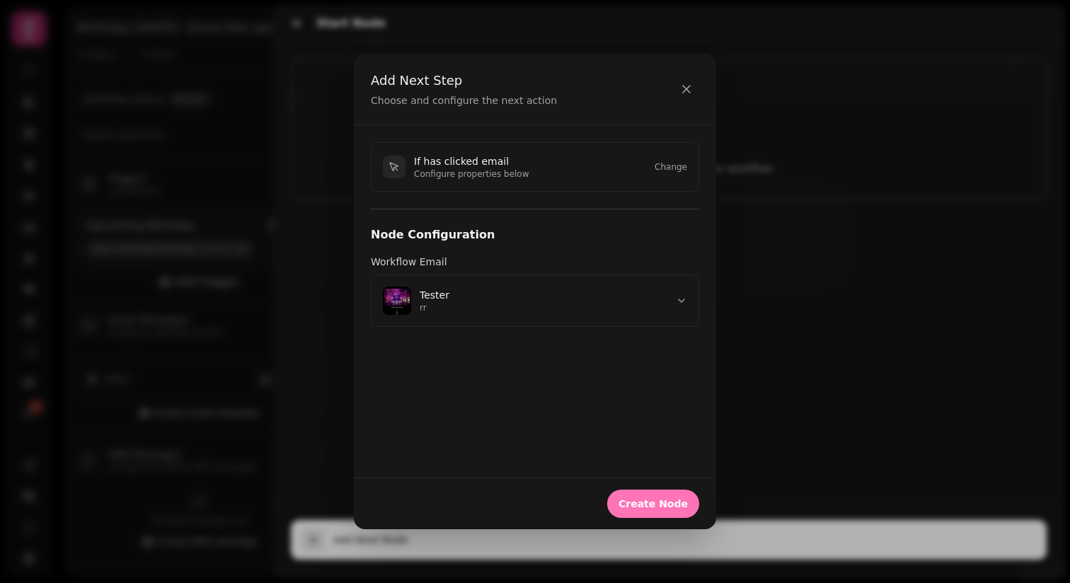
click at [672, 504] on span "Create Node" at bounding box center [653, 504] width 69 height 10
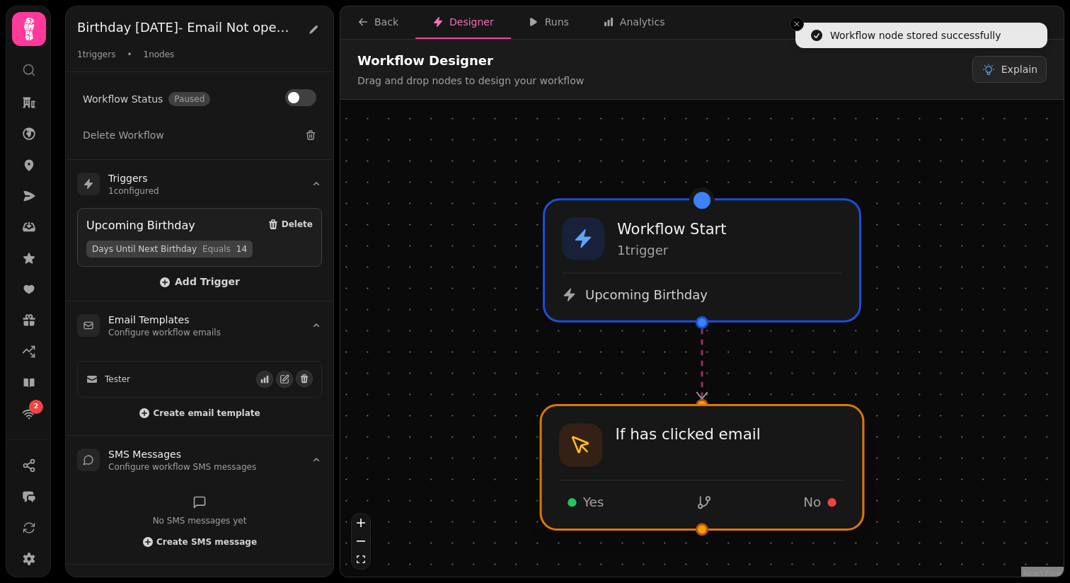
drag, startPoint x: 726, startPoint y: 430, endPoint x: 726, endPoint y: 480, distance: 50.3
click at [726, 480] on div at bounding box center [702, 468] width 323 height 125
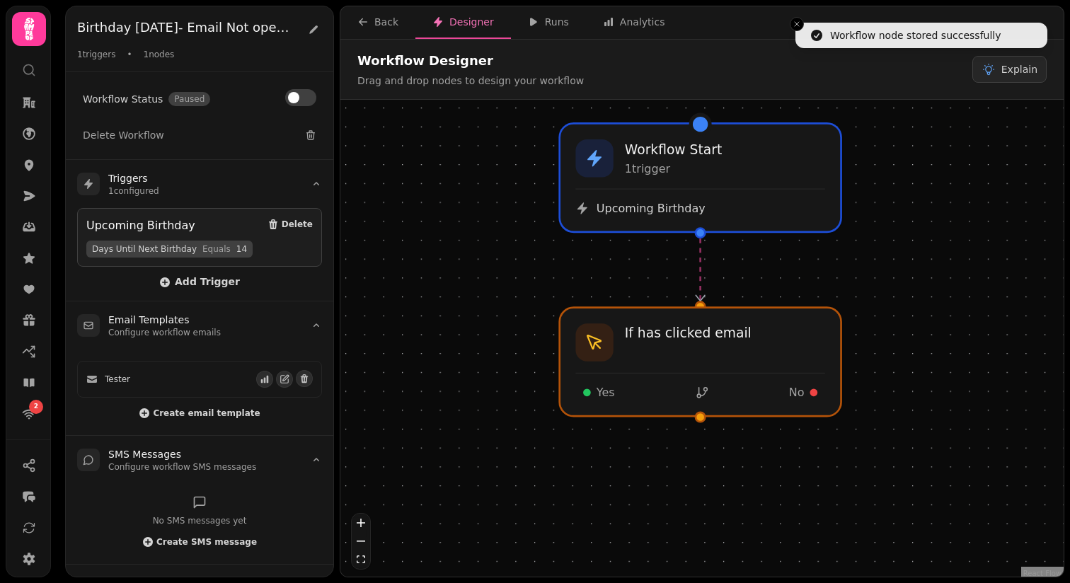
drag, startPoint x: 911, startPoint y: 454, endPoint x: 907, endPoint y: 348, distance: 106.3
click at [907, 348] on div "Workflow Start 1 trigger Upcoming Birthday If has clicked email Yes No" at bounding box center [703, 340] width 724 height 481
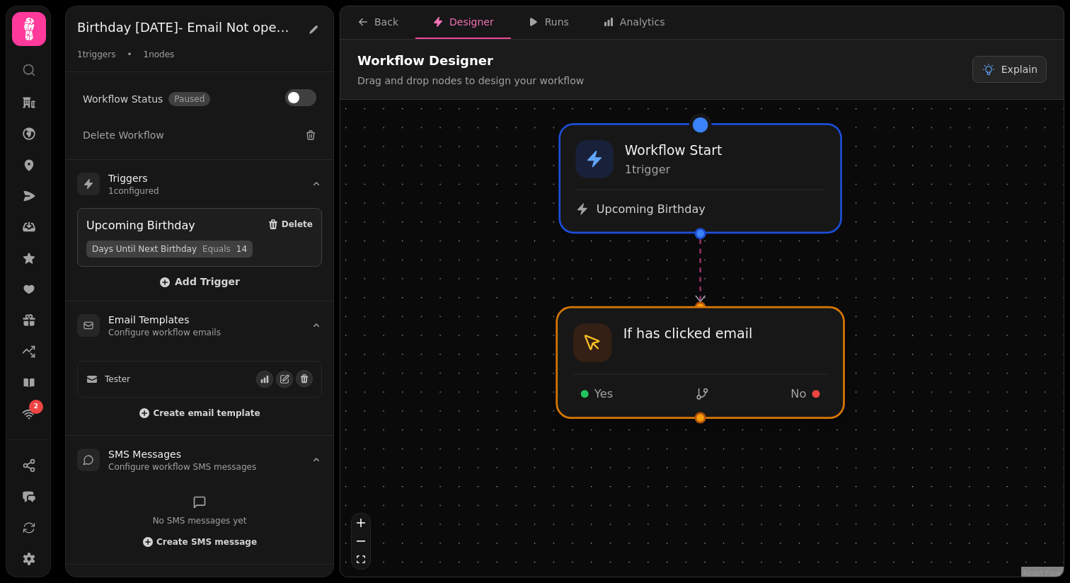
click at [753, 360] on div at bounding box center [700, 362] width 287 height 111
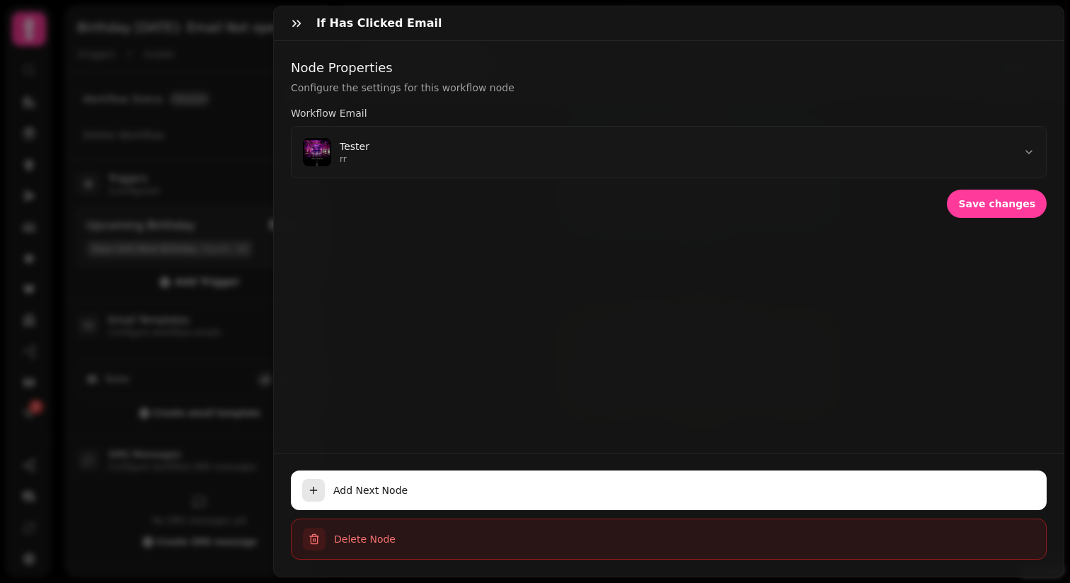
click at [326, 542] on button "Delete Node" at bounding box center [669, 539] width 756 height 41
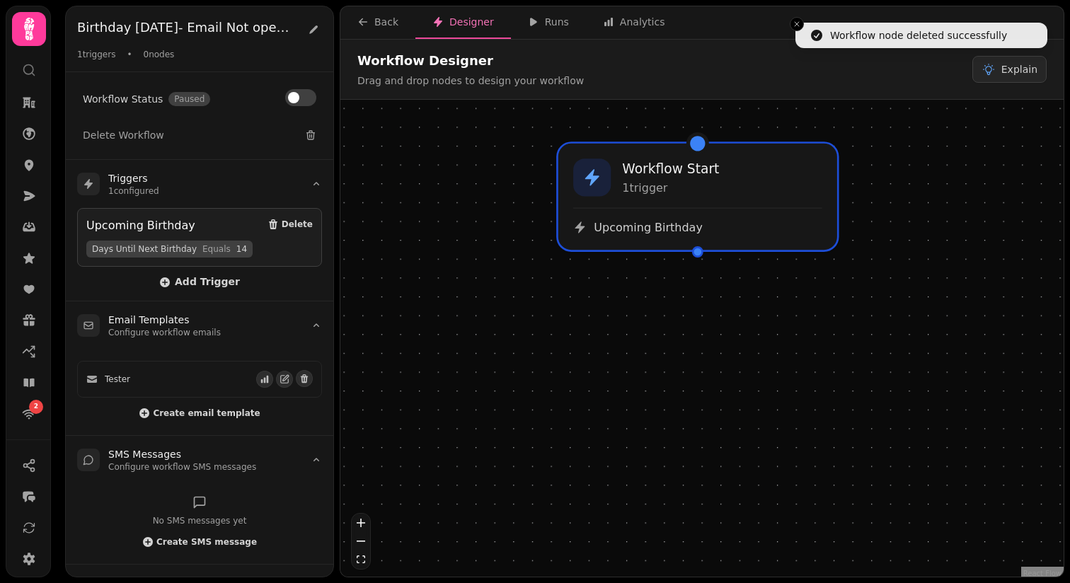
drag, startPoint x: 680, startPoint y: 474, endPoint x: 680, endPoint y: 331, distance: 143.0
click at [680, 331] on div "Workflow Start 1 trigger Upcoming Birthday" at bounding box center [703, 340] width 724 height 481
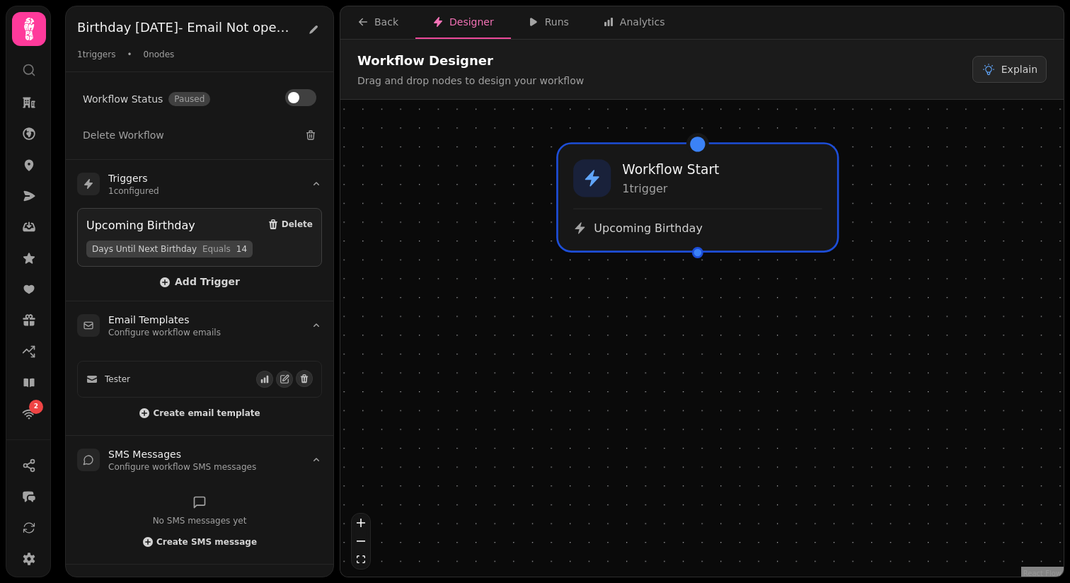
click at [697, 253] on div at bounding box center [697, 252] width 11 height 11
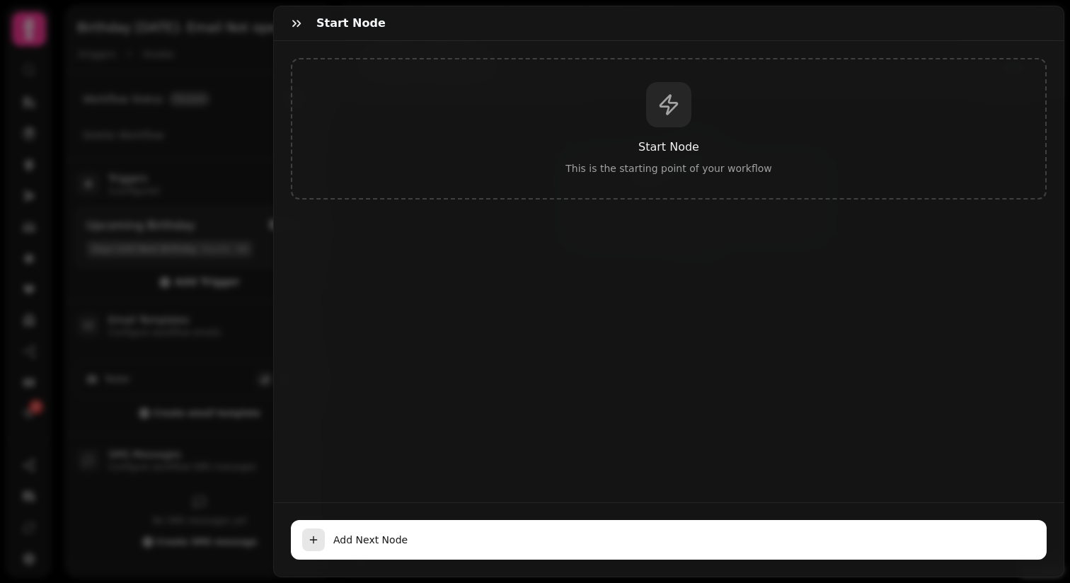
click at [446, 282] on div "Start Node This is the starting point of your workflow" at bounding box center [669, 272] width 790 height 462
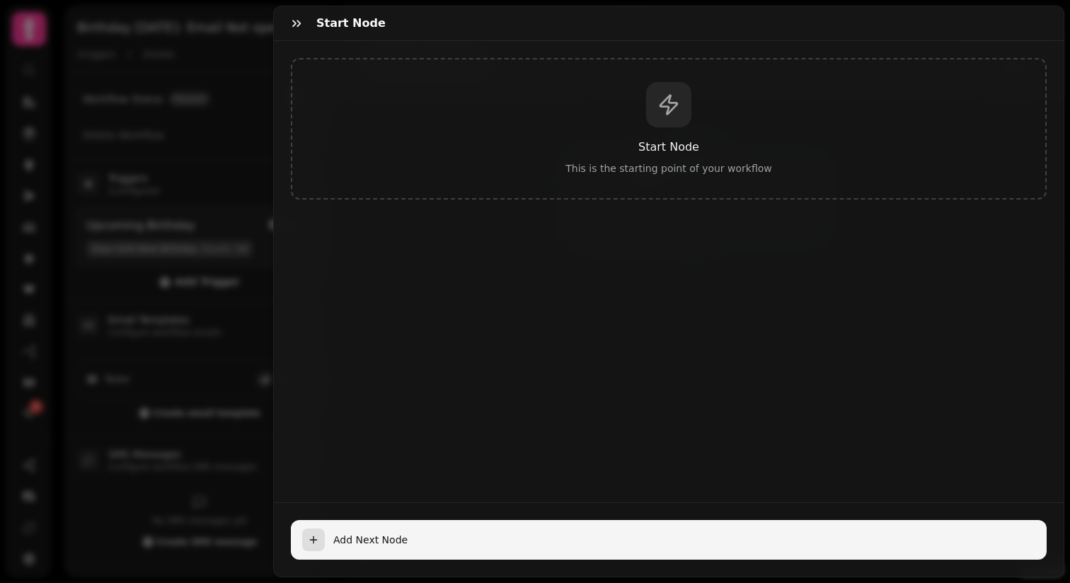
click at [319, 539] on div "button" at bounding box center [313, 540] width 23 height 23
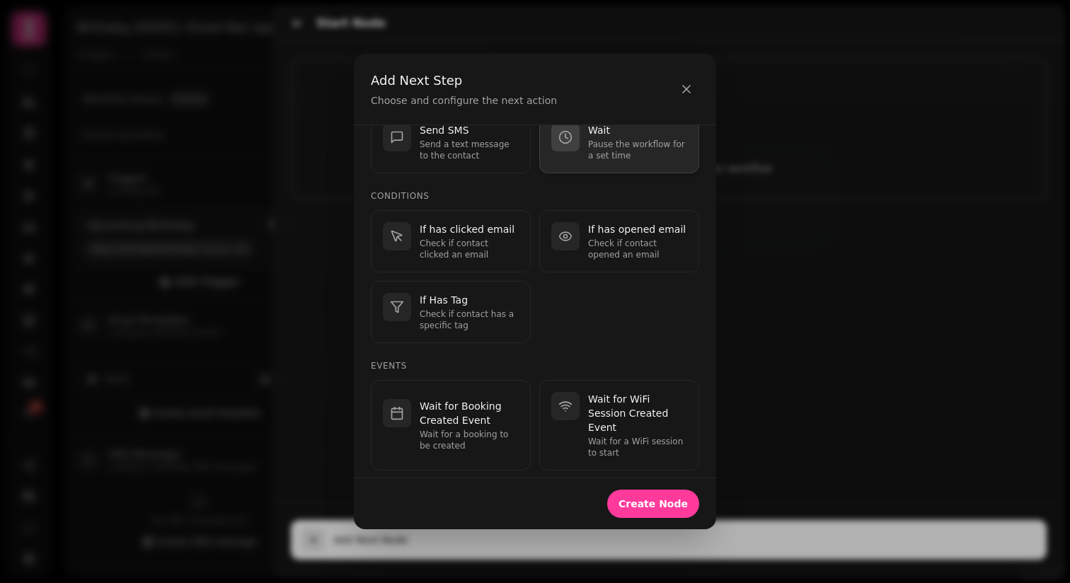
scroll to position [331, 0]
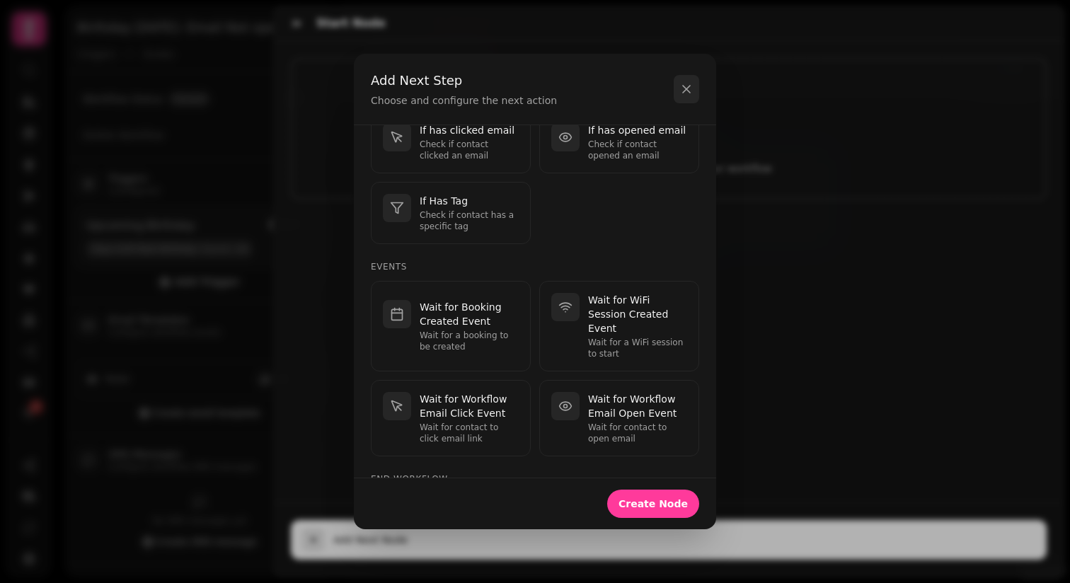
click at [682, 87] on icon "button" at bounding box center [687, 89] width 14 height 14
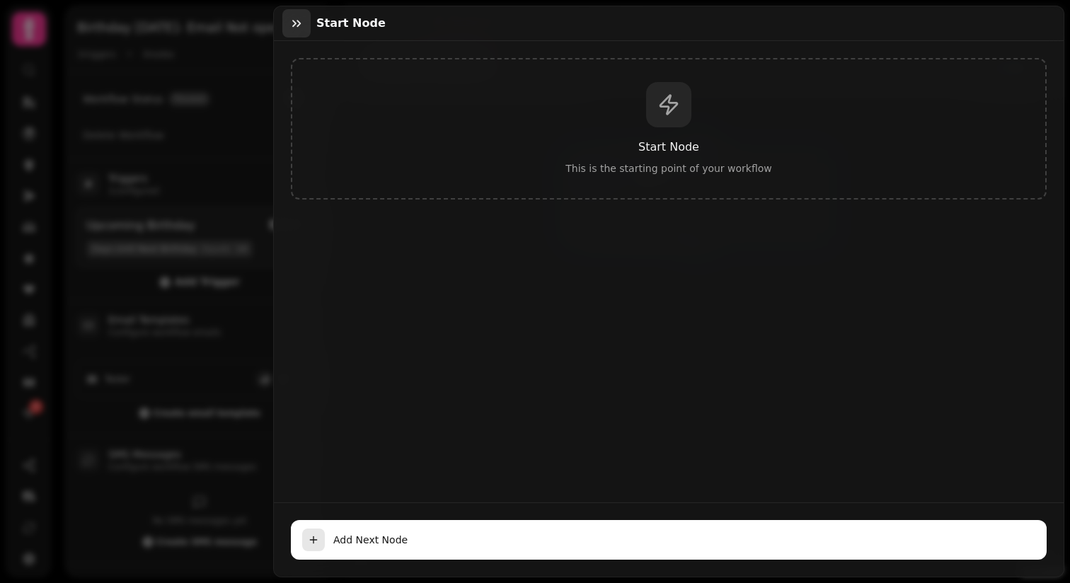
click at [292, 21] on icon "button" at bounding box center [297, 23] width 14 height 14
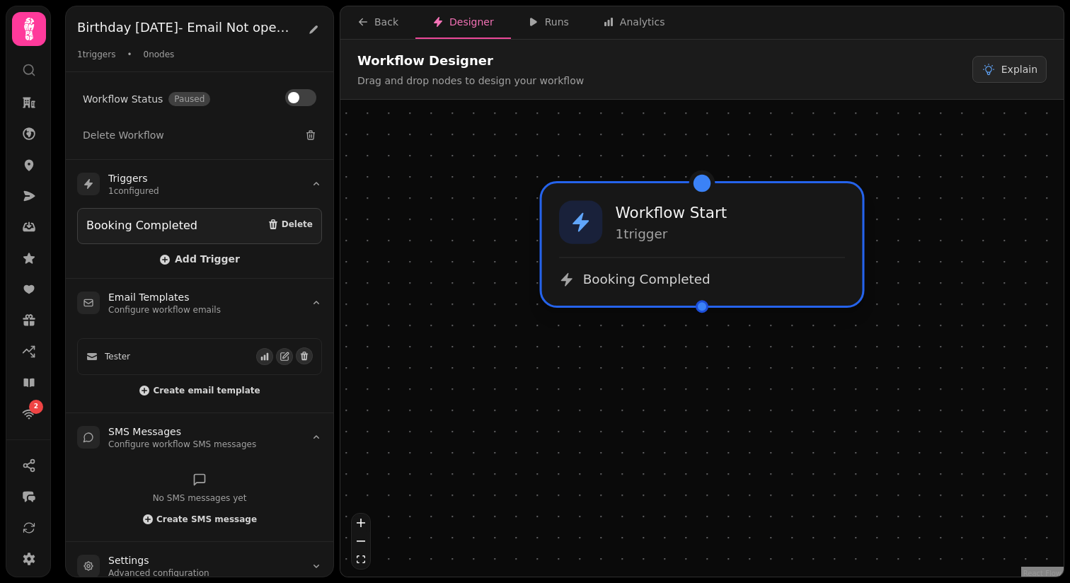
drag, startPoint x: 693, startPoint y: 317, endPoint x: 693, endPoint y: 221, distance: 96.3
click at [693, 221] on h3 "Workflow Start" at bounding box center [671, 213] width 111 height 22
click at [704, 311] on div at bounding box center [702, 306] width 13 height 13
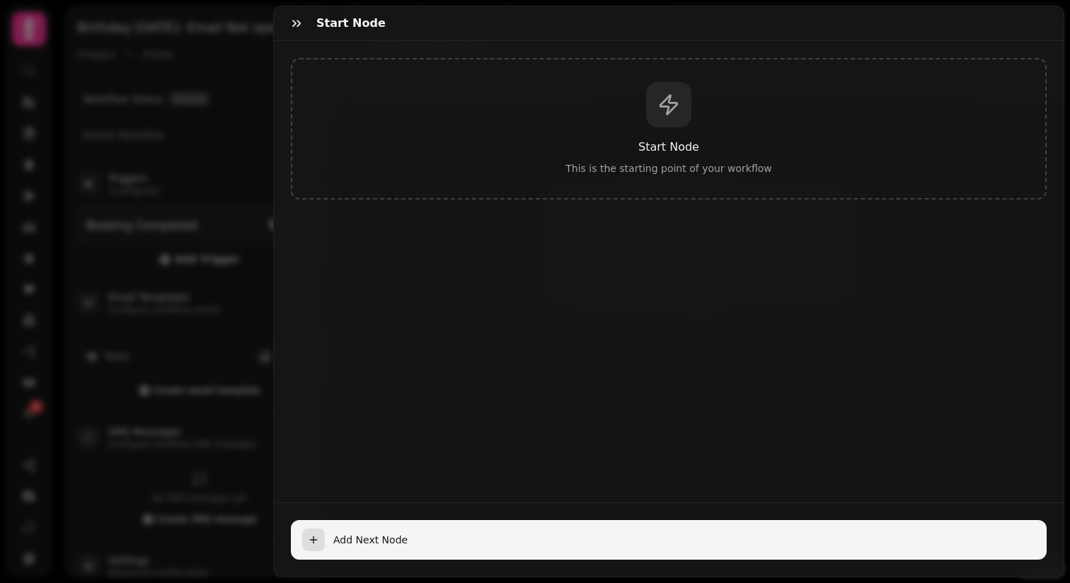
click at [314, 541] on icon "button" at bounding box center [314, 540] width 0 height 6
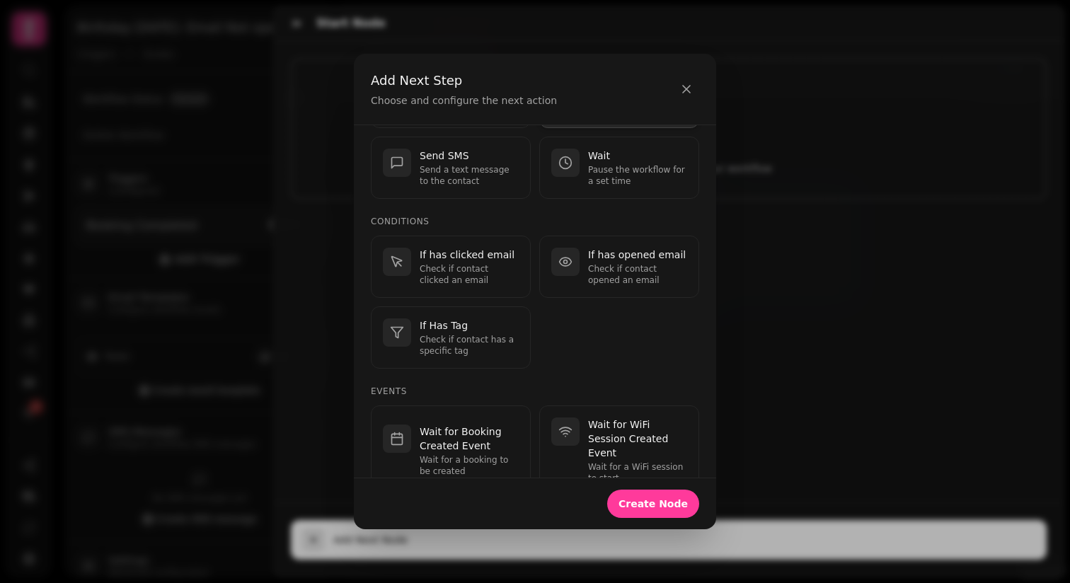
scroll to position [120, 0]
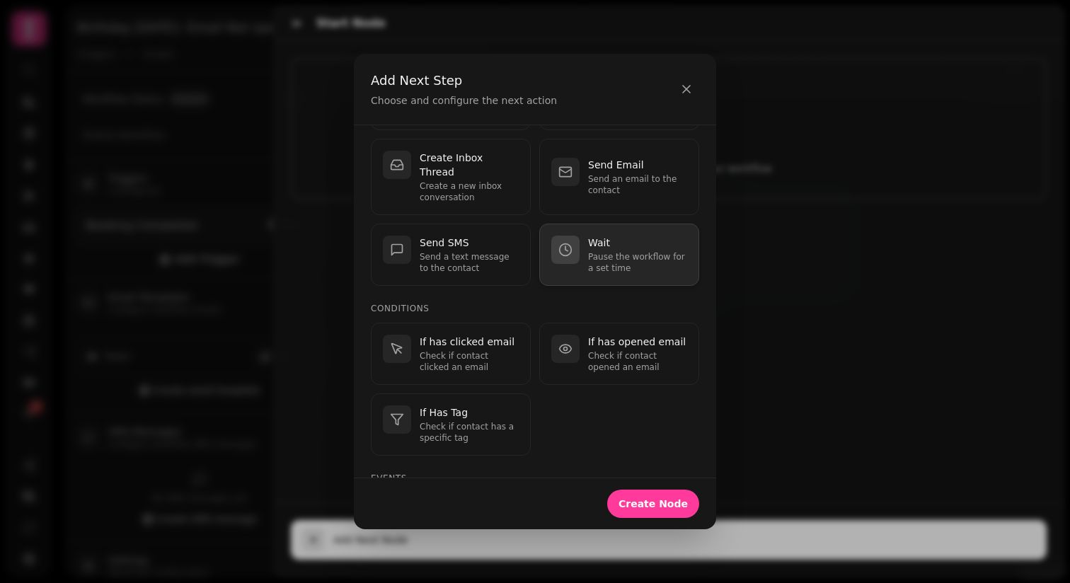
click at [598, 256] on p "Pause the workflow for a set time" at bounding box center [637, 262] width 99 height 23
select select "**"
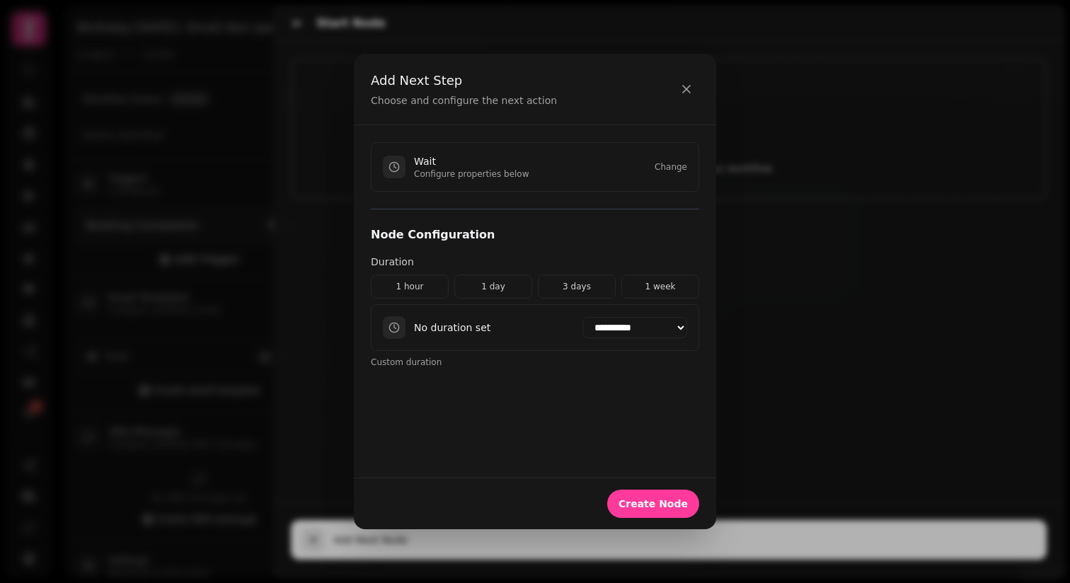
scroll to position [0, 0]
click at [421, 286] on button "1 hour" at bounding box center [410, 287] width 78 height 24
click at [675, 500] on span "Create Node" at bounding box center [653, 504] width 69 height 10
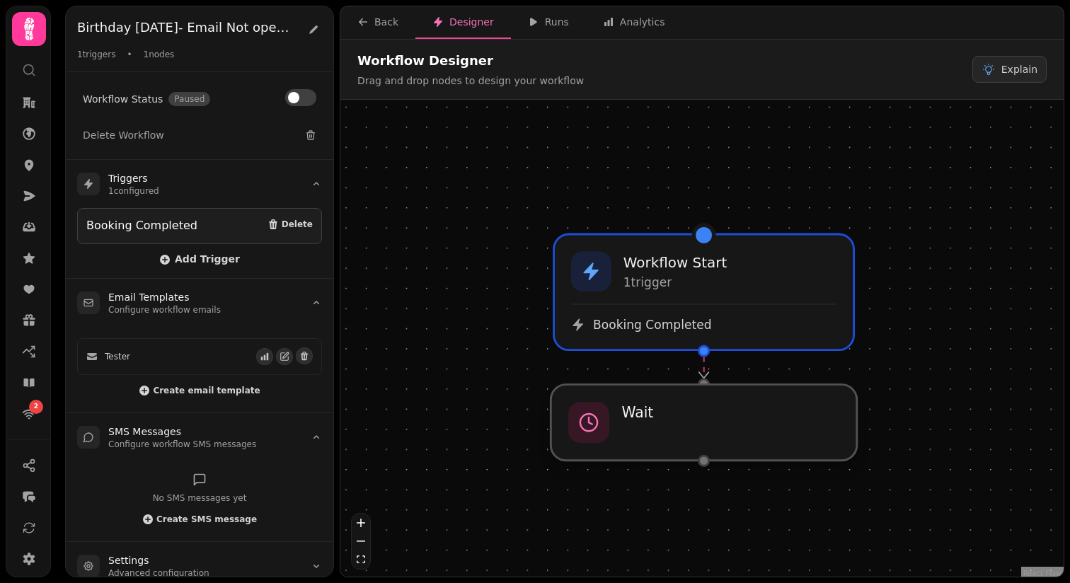
click at [705, 431] on div at bounding box center [704, 422] width 307 height 76
select select "****"
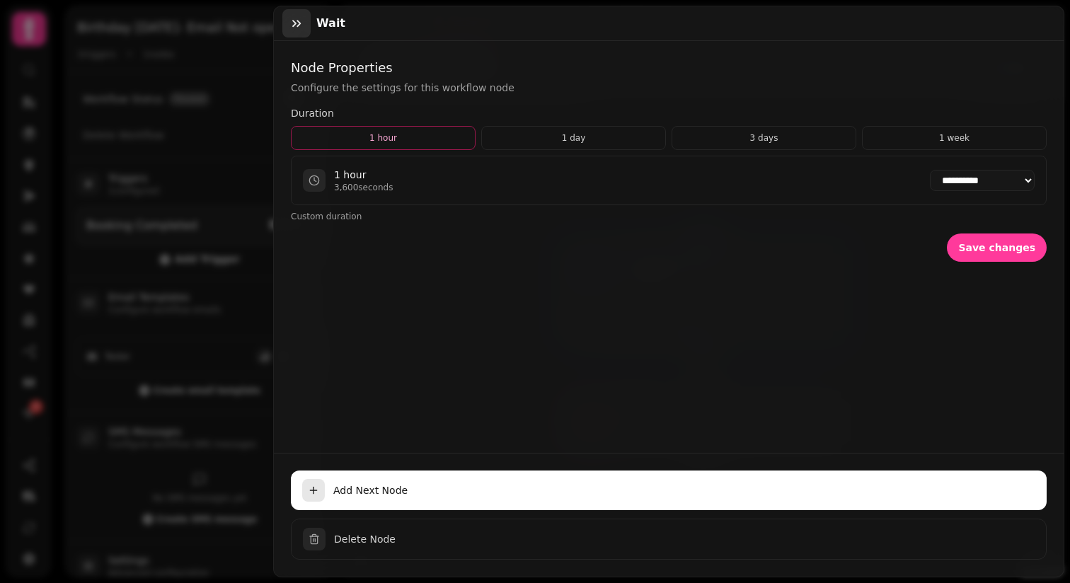
click at [294, 20] on icon "button" at bounding box center [297, 23] width 14 height 14
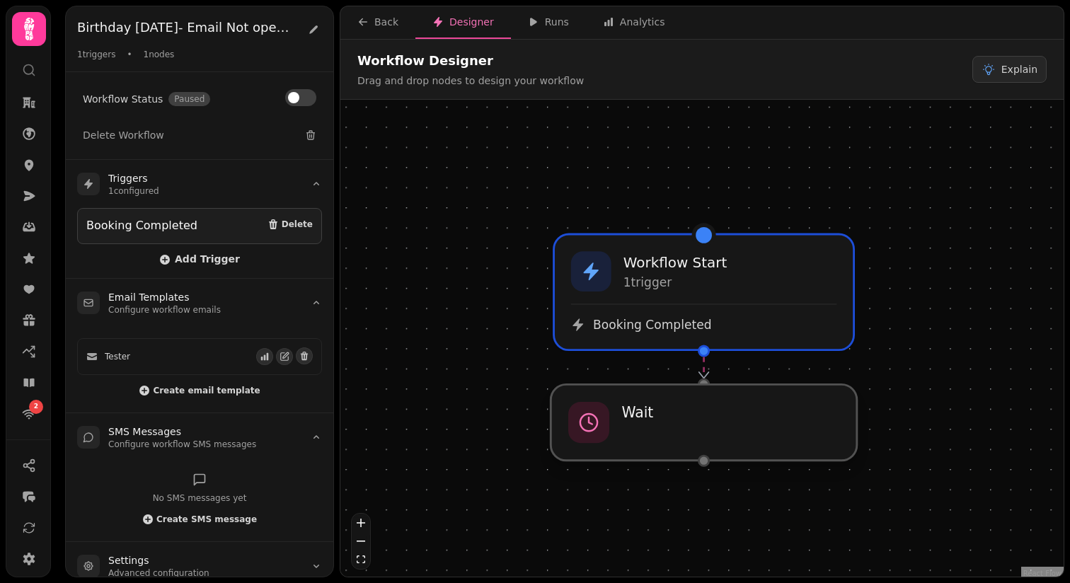
click at [699, 425] on div at bounding box center [704, 422] width 307 height 76
select select "****"
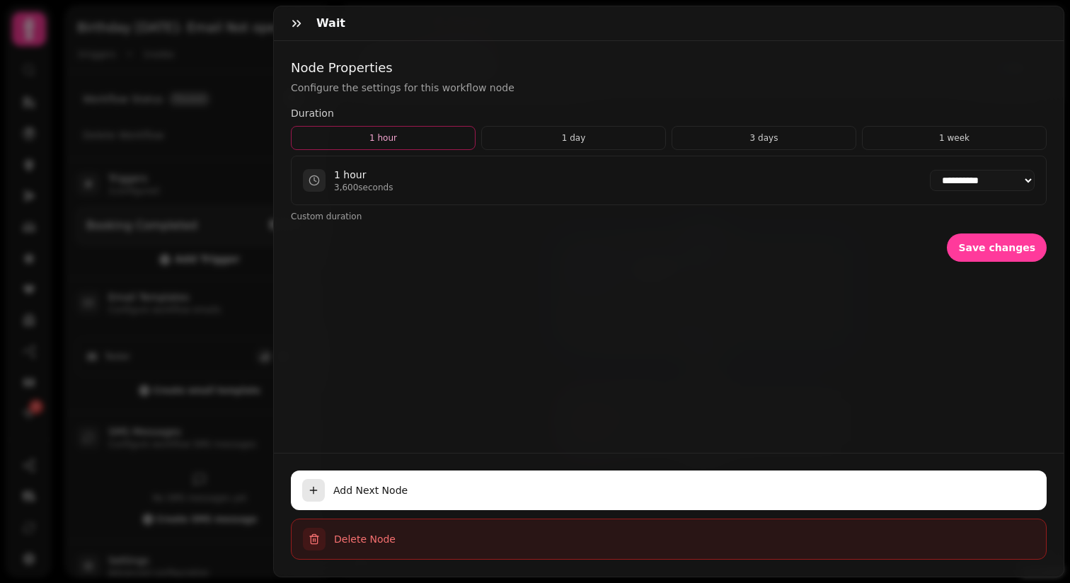
click at [346, 542] on span "Delete Node" at bounding box center [684, 539] width 701 height 14
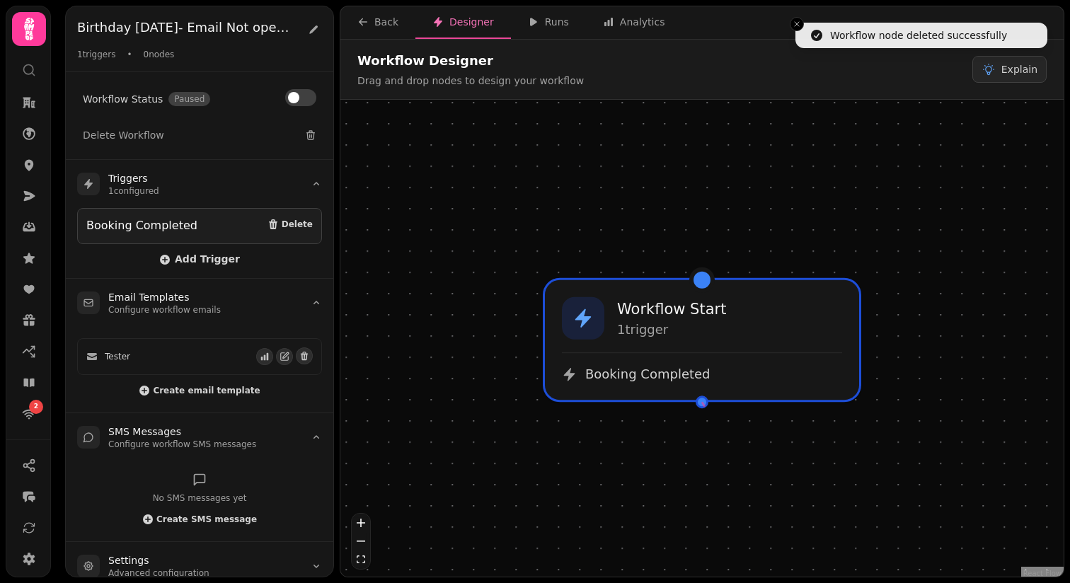
click at [705, 407] on div at bounding box center [702, 402] width 13 height 13
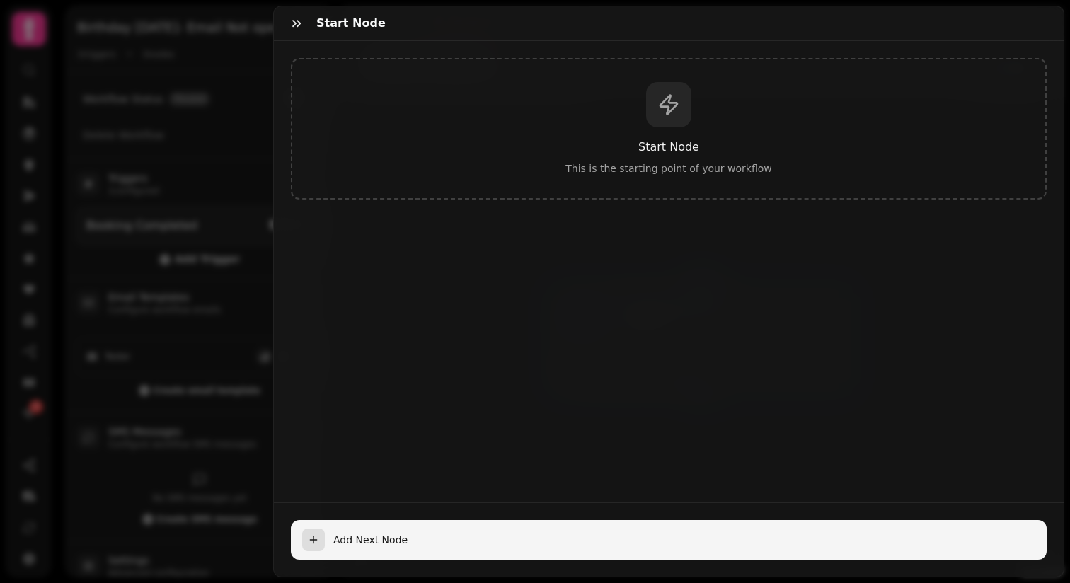
click at [320, 544] on div "button" at bounding box center [313, 540] width 23 height 23
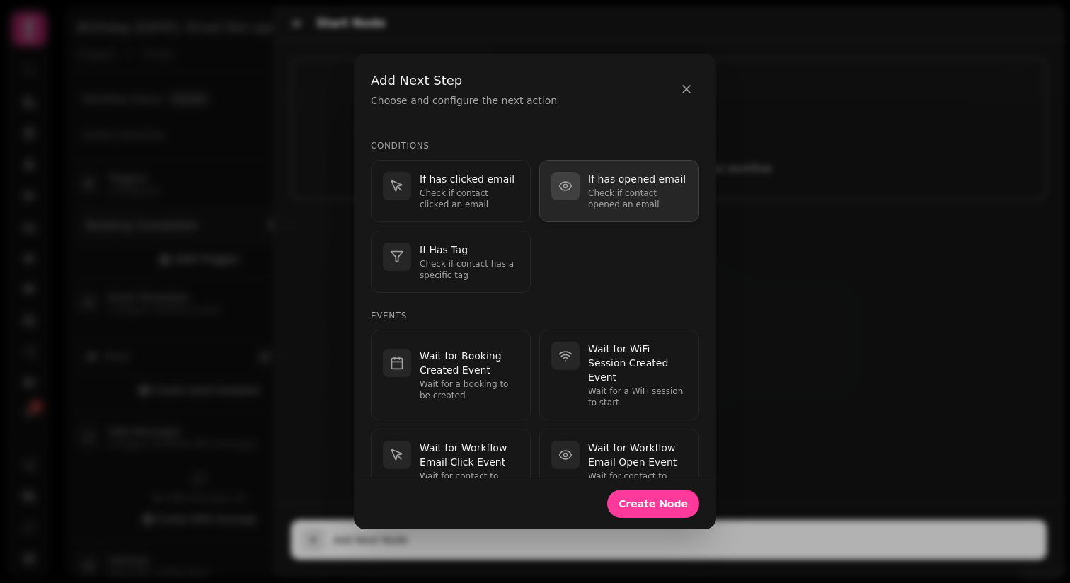
scroll to position [296, 0]
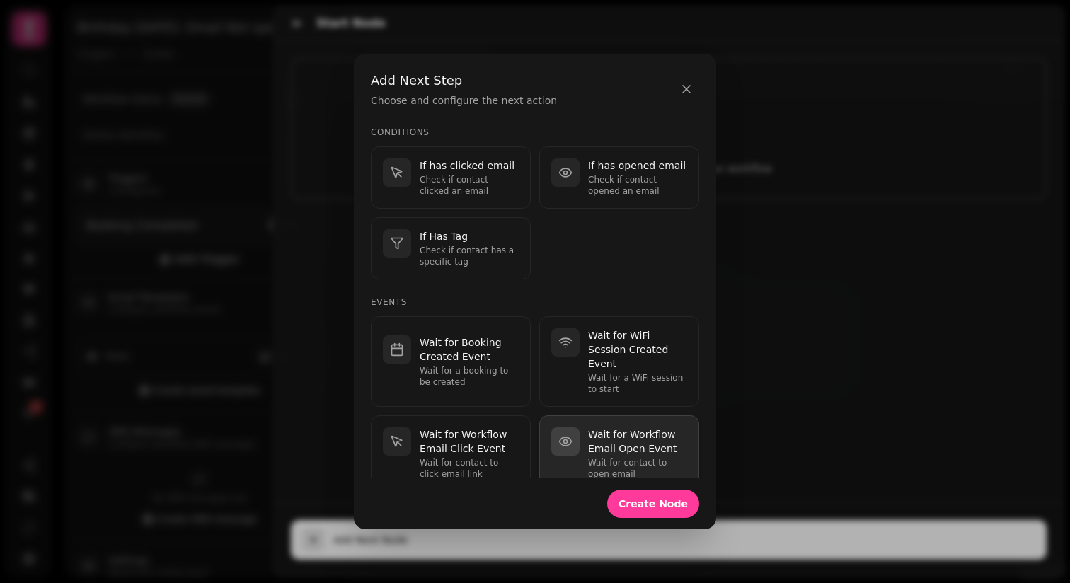
click at [619, 457] on p "Wait for contact to open email" at bounding box center [637, 468] width 99 height 23
select select "**"
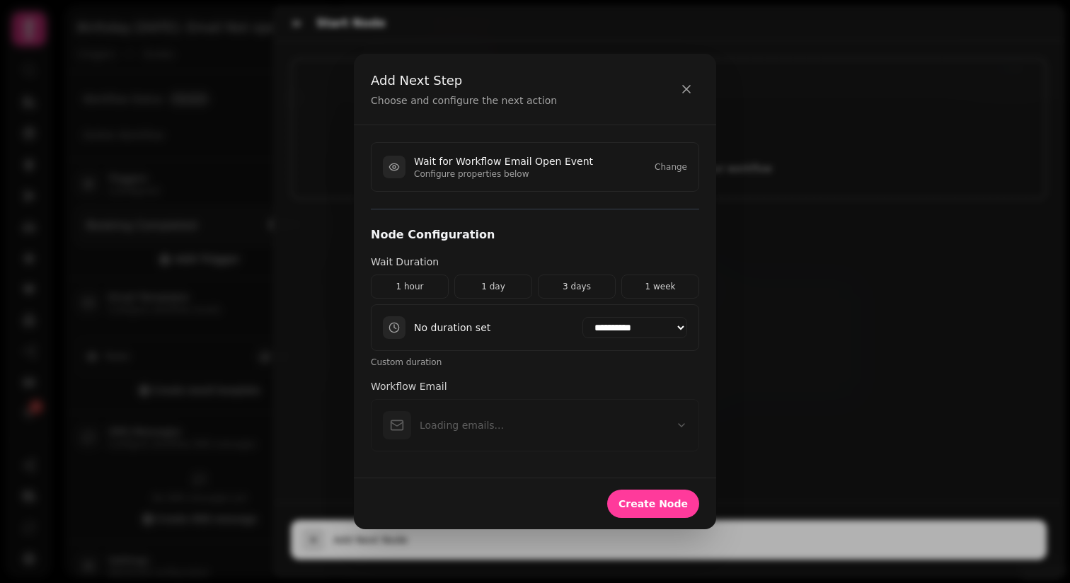
scroll to position [0, 0]
click at [588, 288] on button "3 days" at bounding box center [577, 287] width 78 height 24
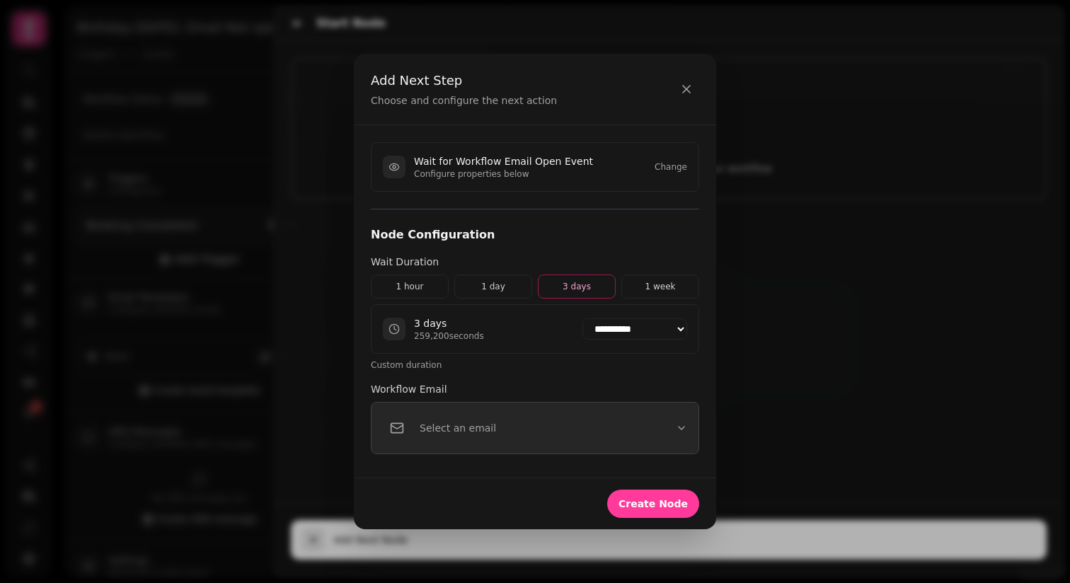
click at [619, 433] on button "Select an email" at bounding box center [535, 428] width 328 height 52
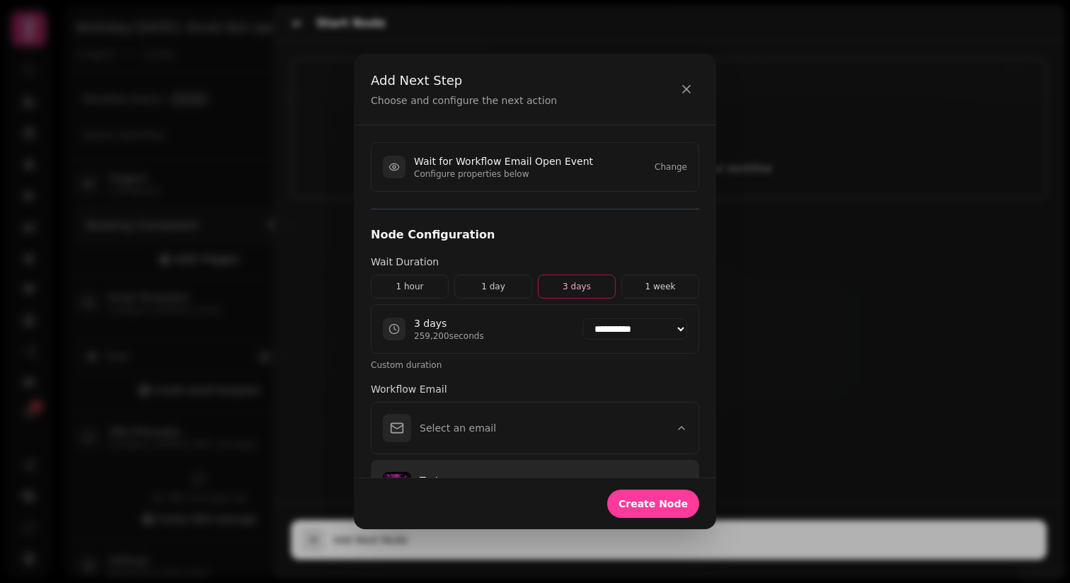
click at [496, 469] on button "Tester rr" at bounding box center [535, 486] width 327 height 51
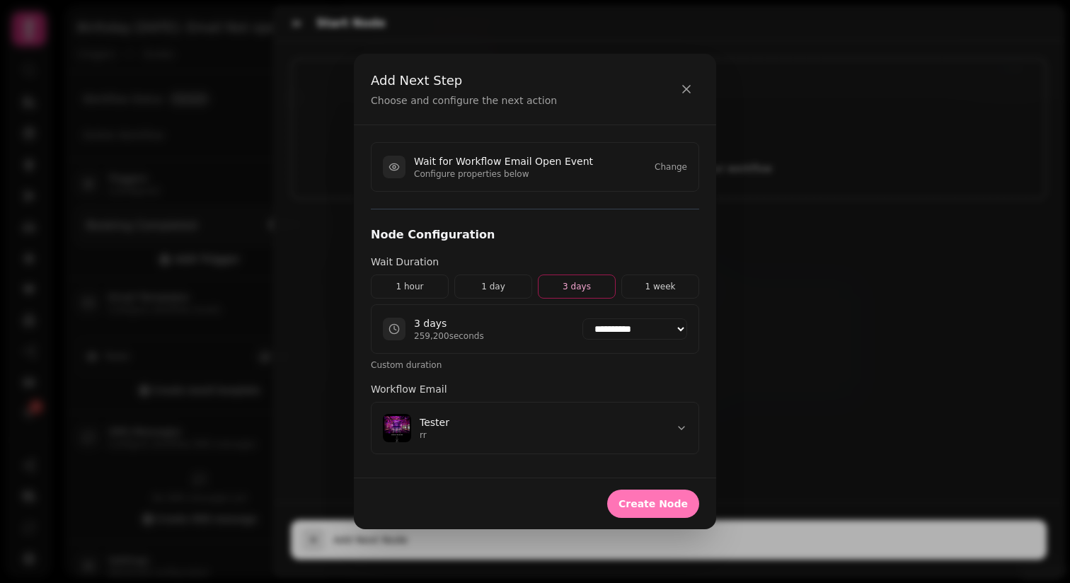
click at [663, 507] on span "Create Node" at bounding box center [653, 504] width 69 height 10
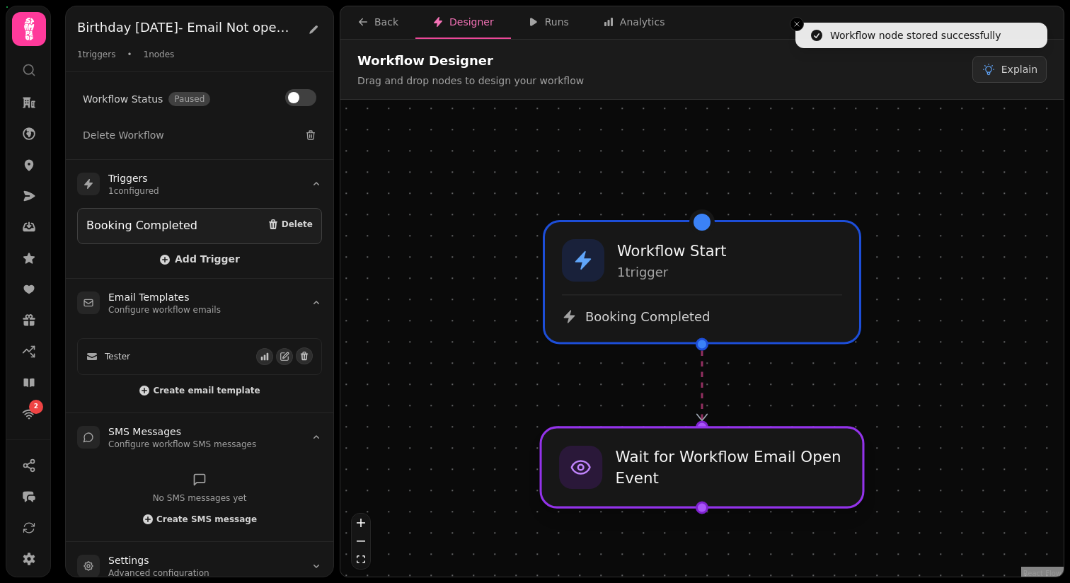
drag, startPoint x: 670, startPoint y: 425, endPoint x: 670, endPoint y: 474, distance: 48.1
click at [670, 474] on div at bounding box center [702, 468] width 323 height 80
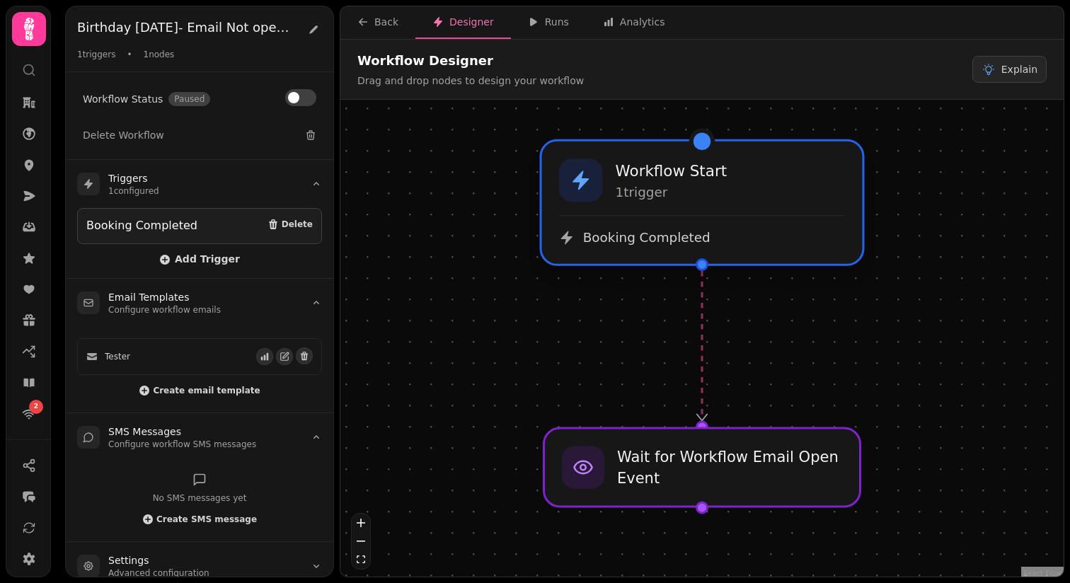
drag, startPoint x: 768, startPoint y: 310, endPoint x: 767, endPoint y: 235, distance: 75.0
click at [767, 235] on div "Booking Completed" at bounding box center [702, 237] width 286 height 17
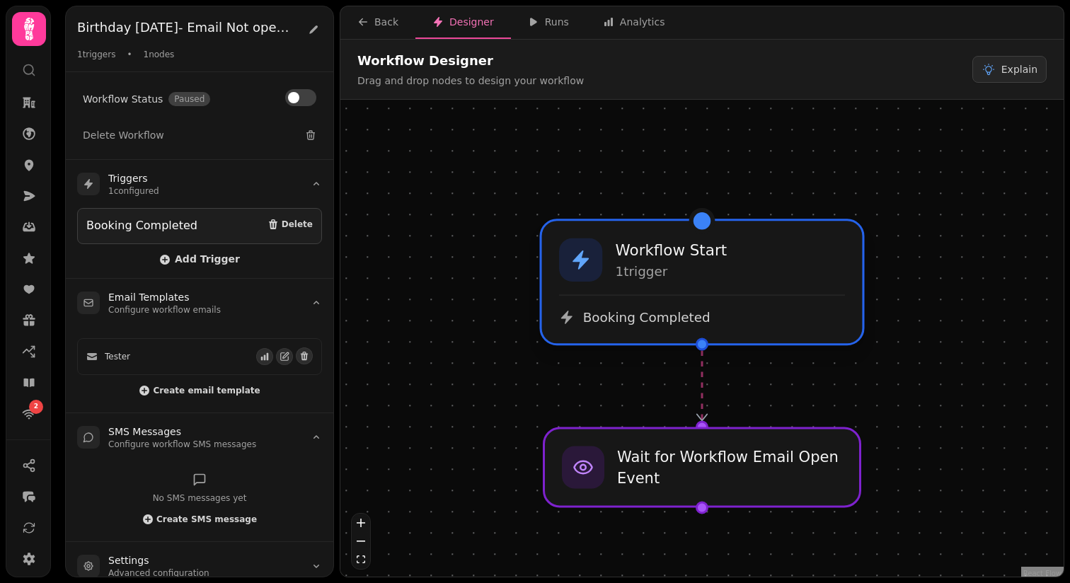
drag, startPoint x: 767, startPoint y: 235, endPoint x: 774, endPoint y: 321, distance: 86.6
click at [774, 321] on div "Booking Completed" at bounding box center [702, 317] width 286 height 17
click at [372, 25] on div "Back" at bounding box center [378, 22] width 41 height 14
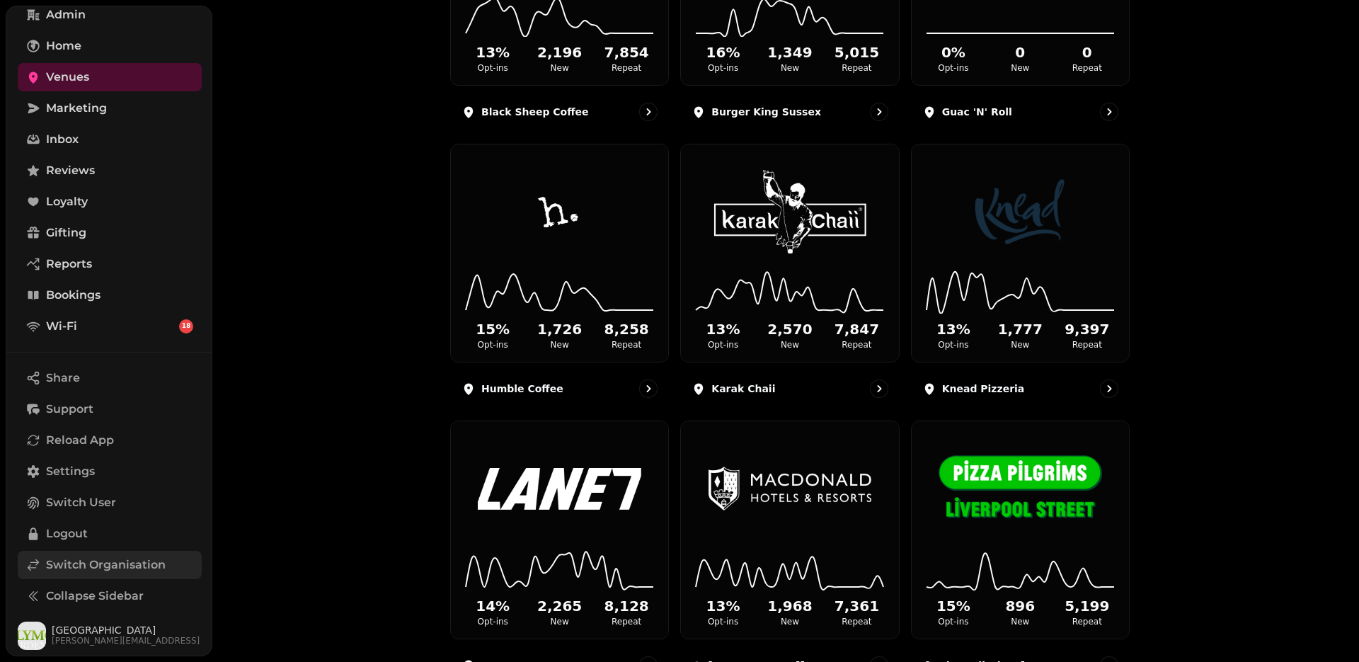
click at [135, 561] on span "Switch Organisation" at bounding box center [106, 564] width 120 height 17
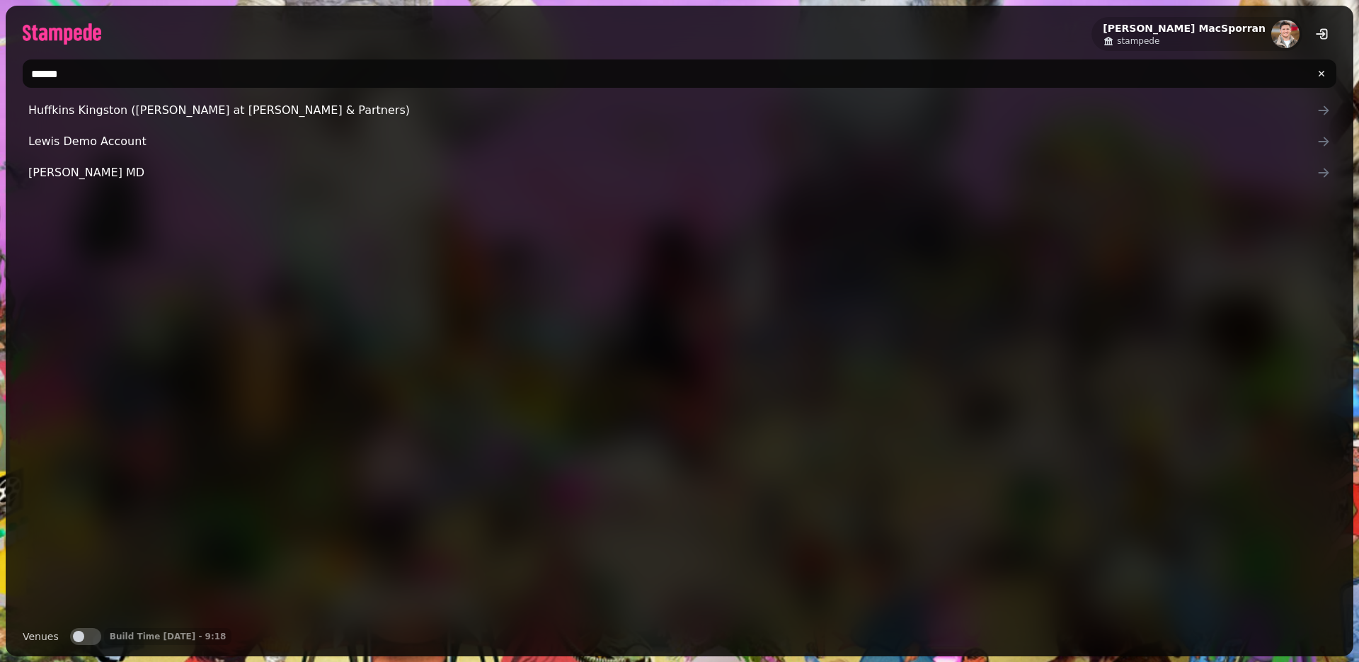
click at [76, 79] on input "*****" at bounding box center [680, 73] width 1314 height 28
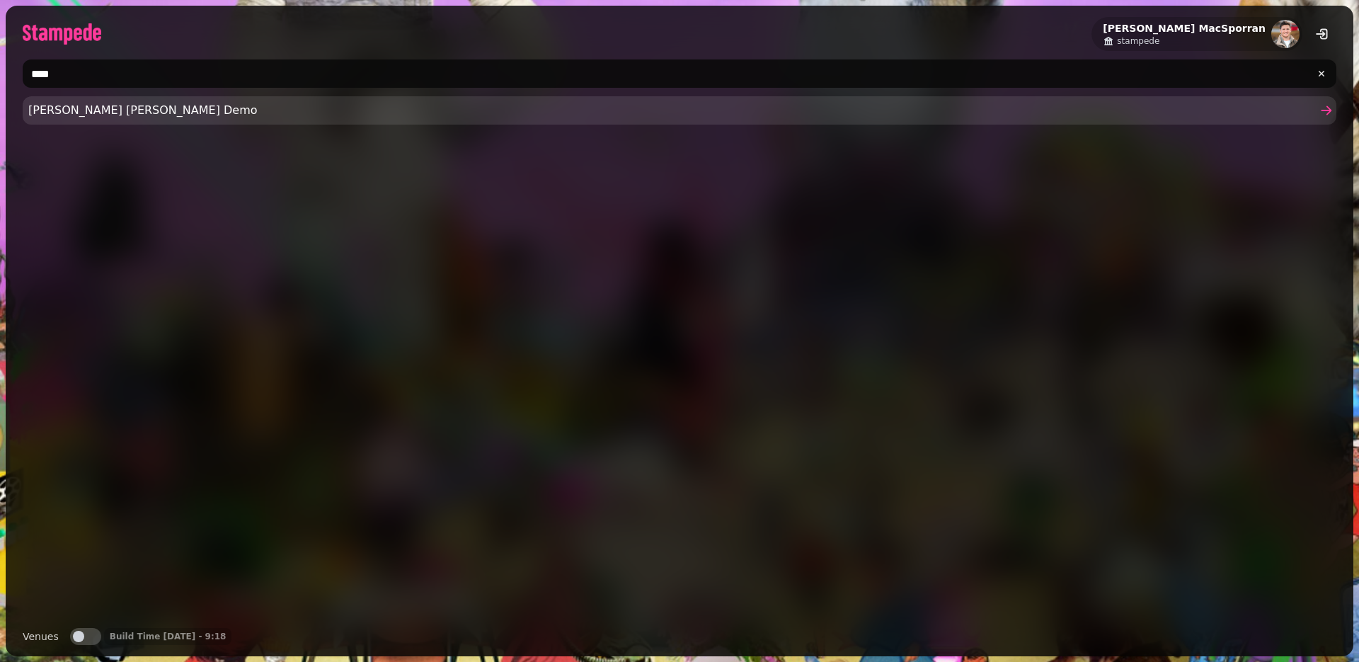
type input "****"
click at [72, 118] on span "[PERSON_NAME] [PERSON_NAME] Demo" at bounding box center [672, 110] width 1288 height 17
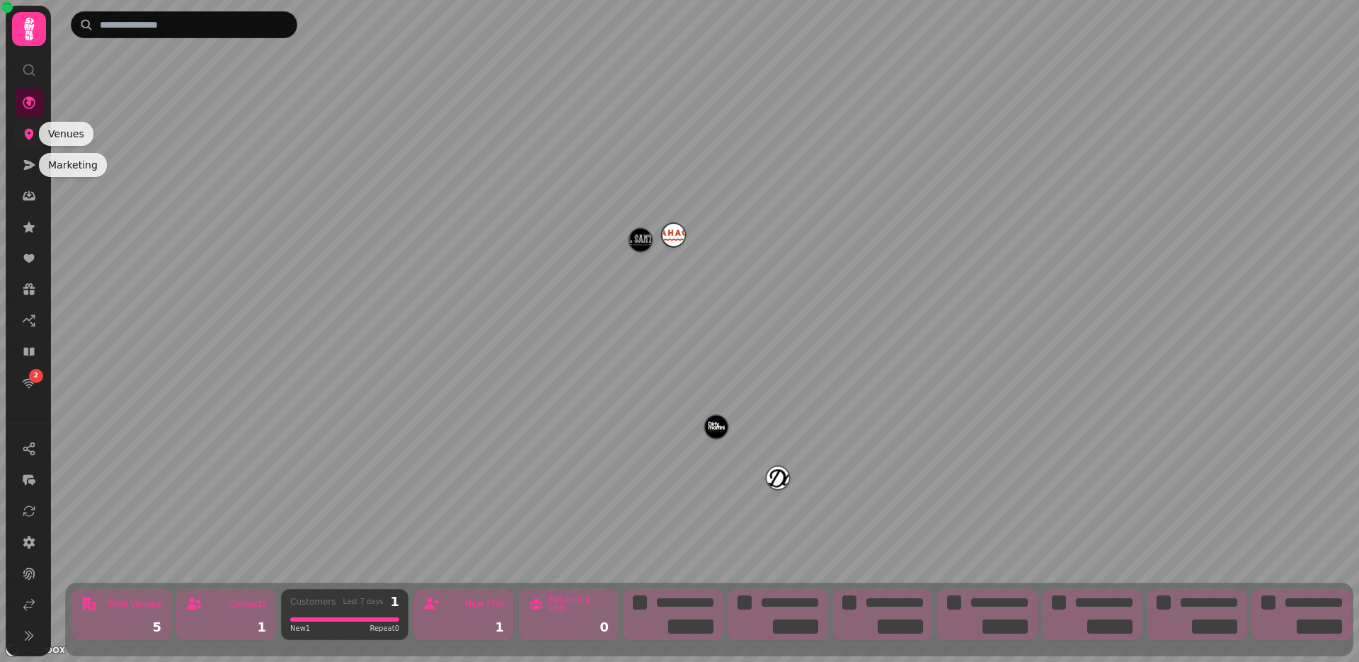
click at [30, 139] on icon at bounding box center [29, 134] width 14 height 14
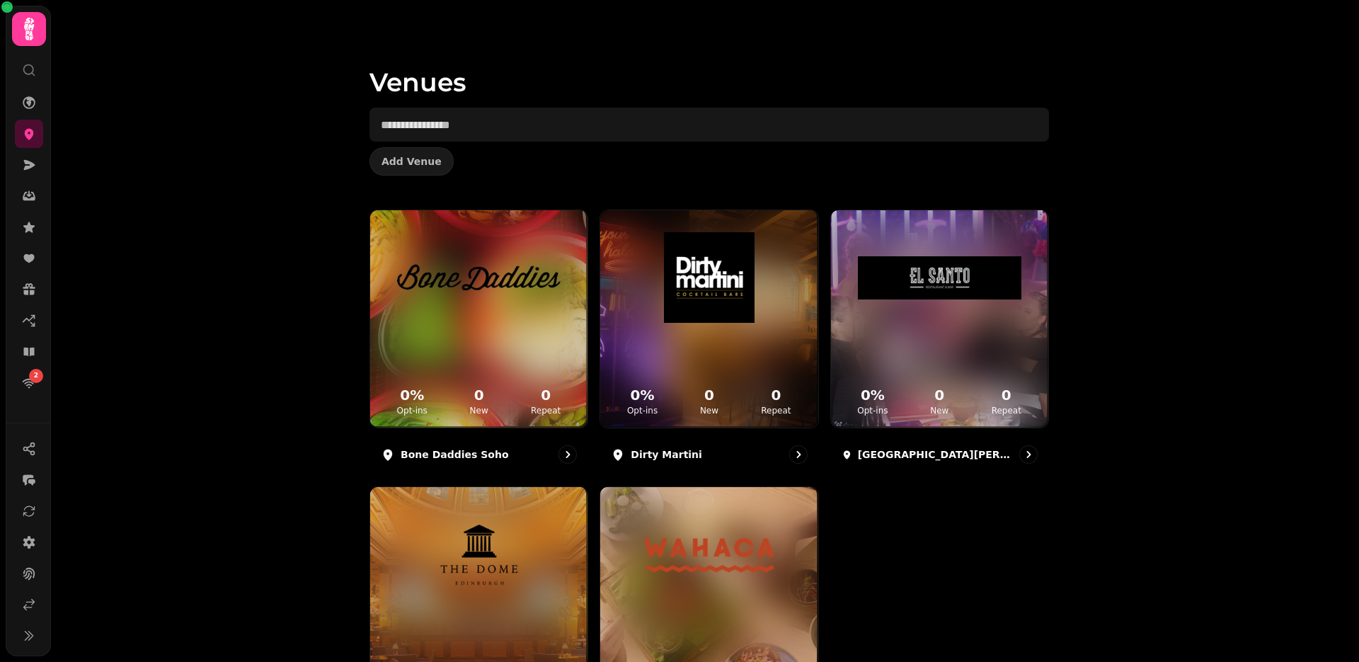
scroll to position [124, 0]
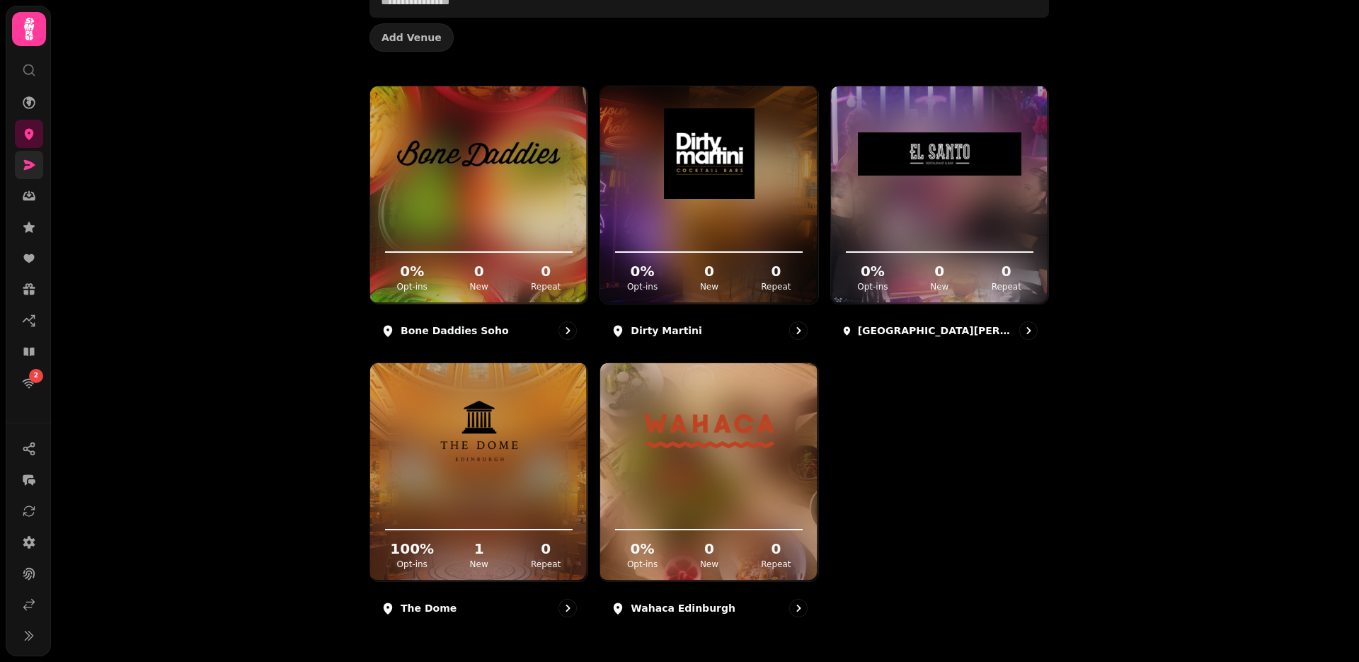
click at [20, 166] on link at bounding box center [29, 165] width 28 height 28
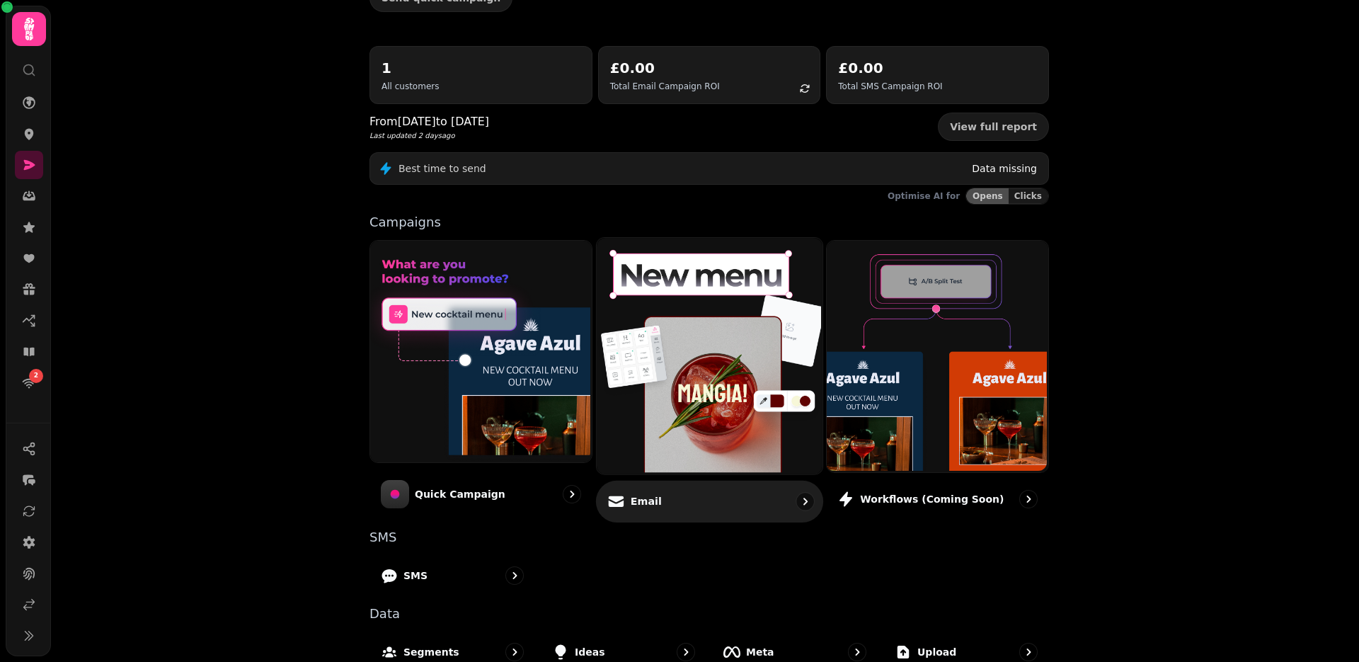
click at [709, 382] on img at bounding box center [708, 354] width 226 height 236
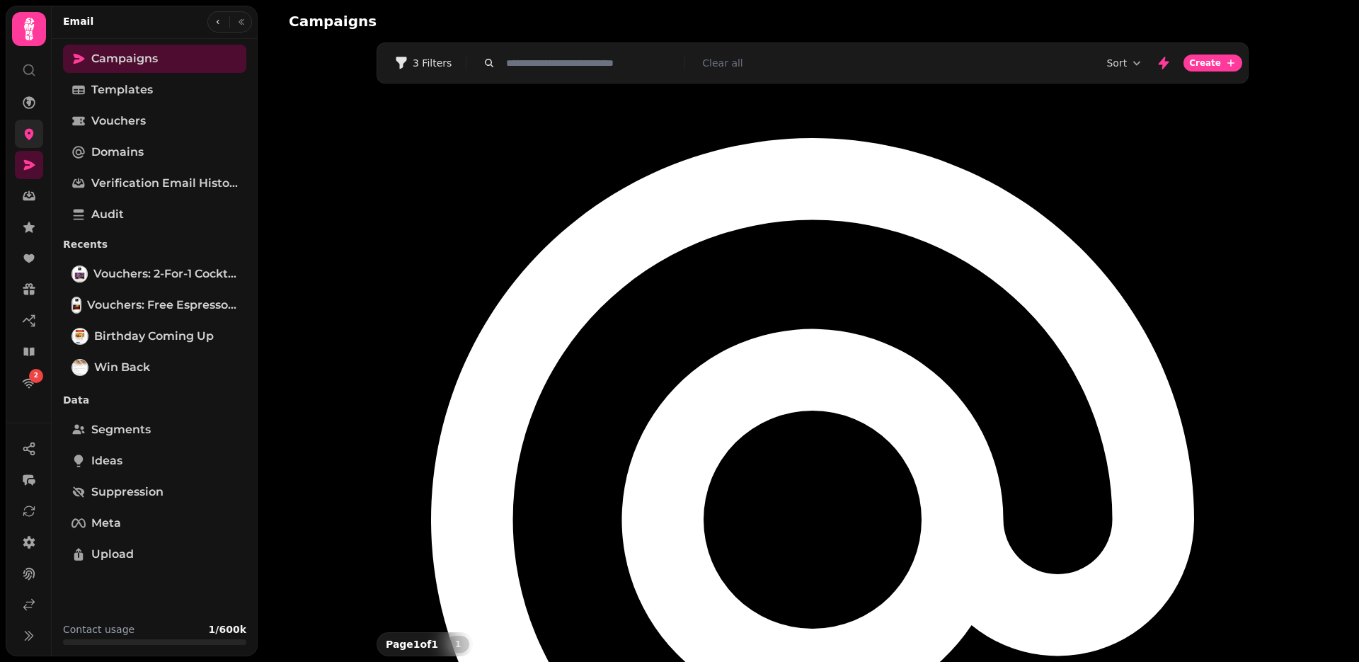
click at [28, 137] on icon at bounding box center [29, 134] width 9 height 11
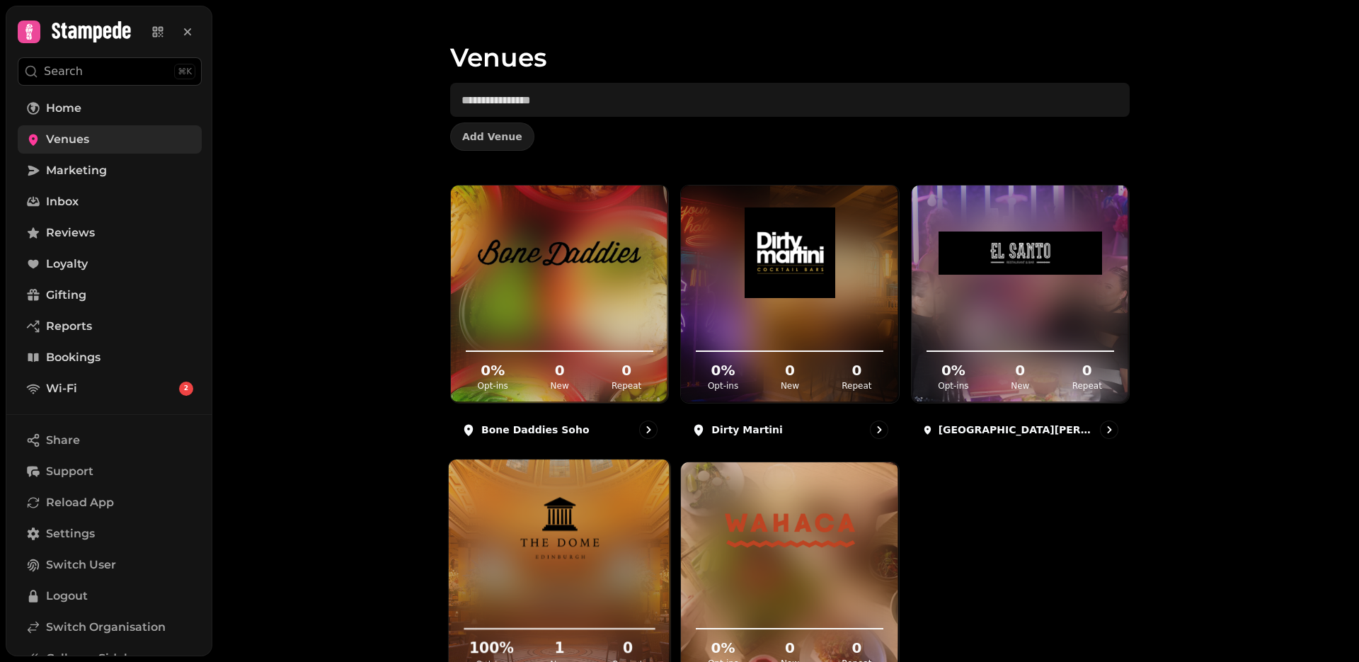
scroll to position [124, 0]
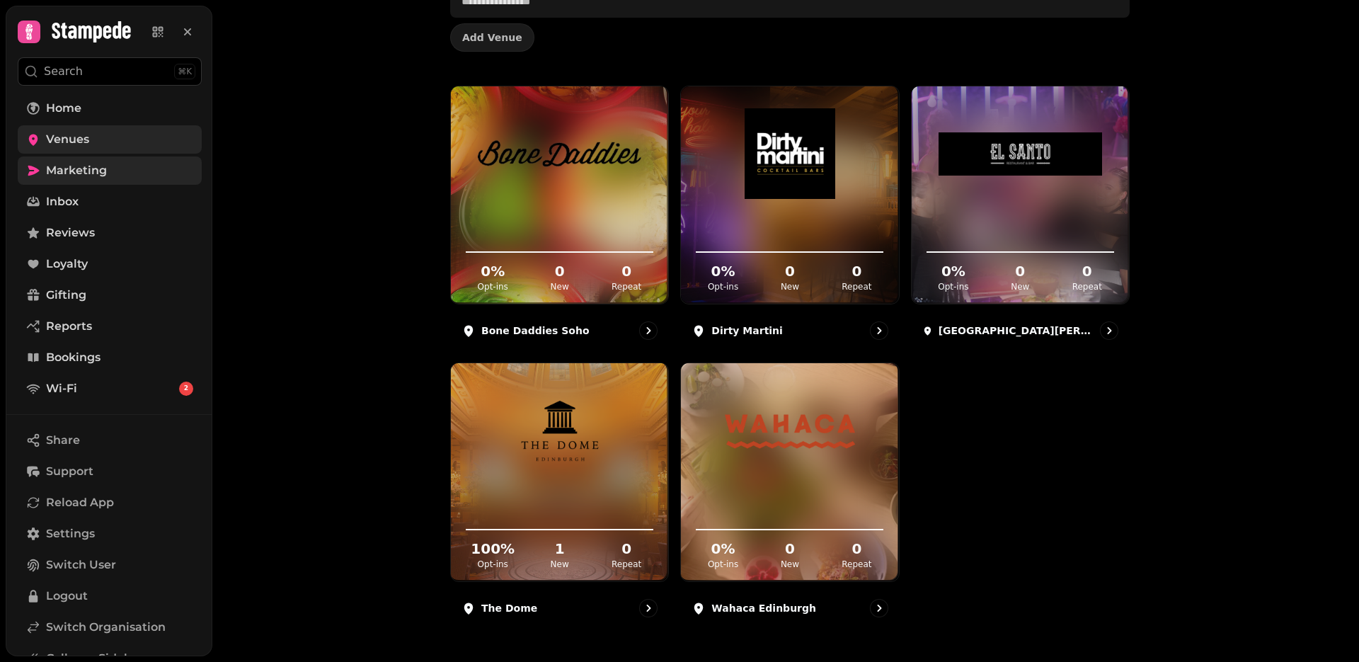
click at [81, 178] on span "Marketing" at bounding box center [76, 170] width 61 height 17
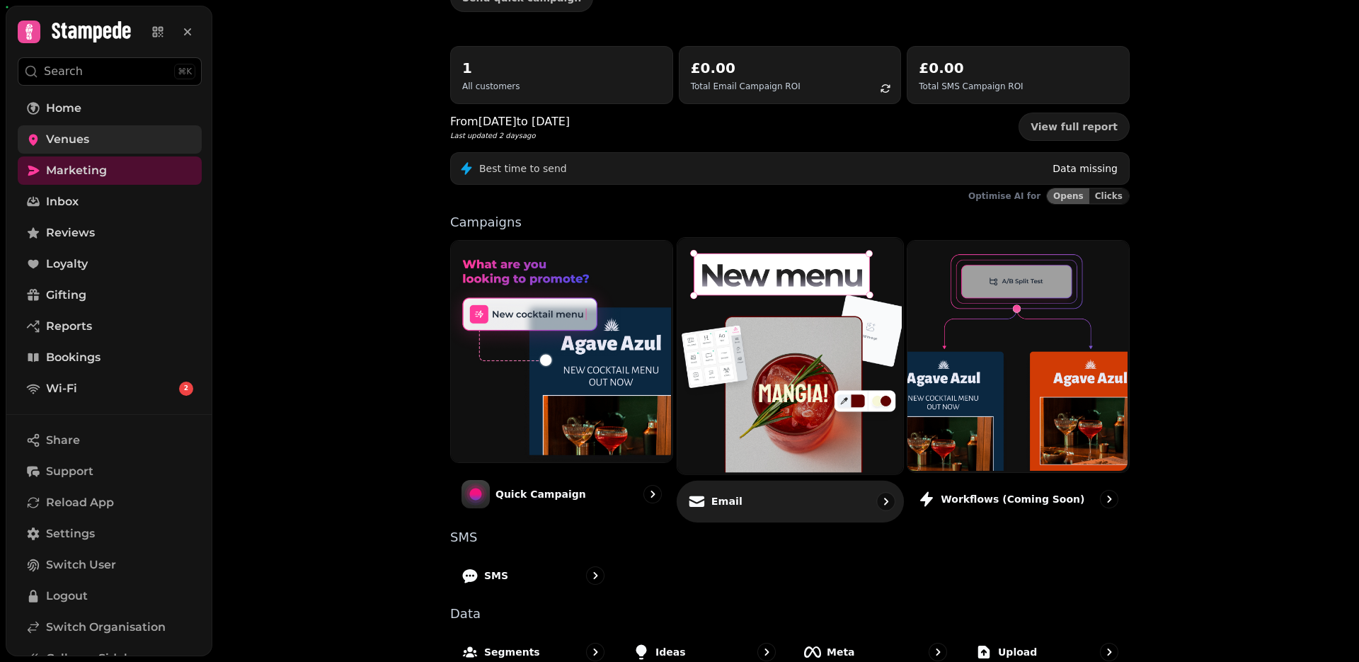
click at [741, 342] on img at bounding box center [788, 354] width 226 height 236
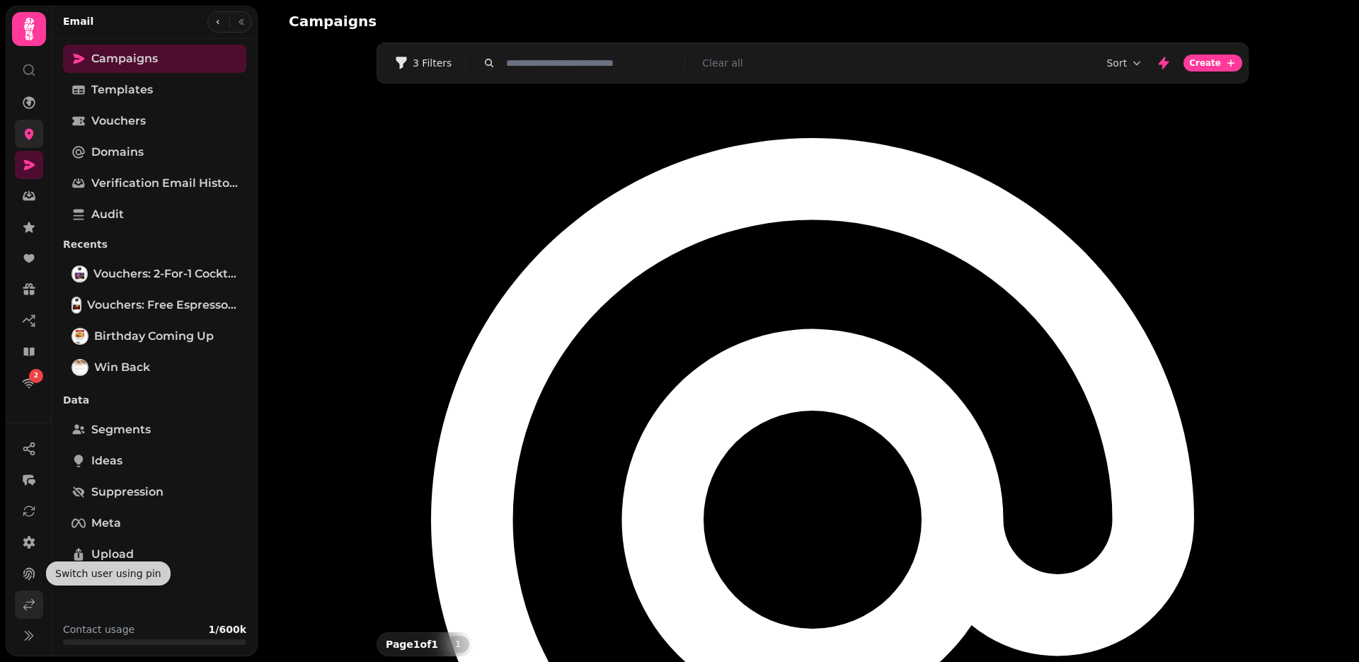
click at [23, 600] on icon at bounding box center [29, 605] width 14 height 14
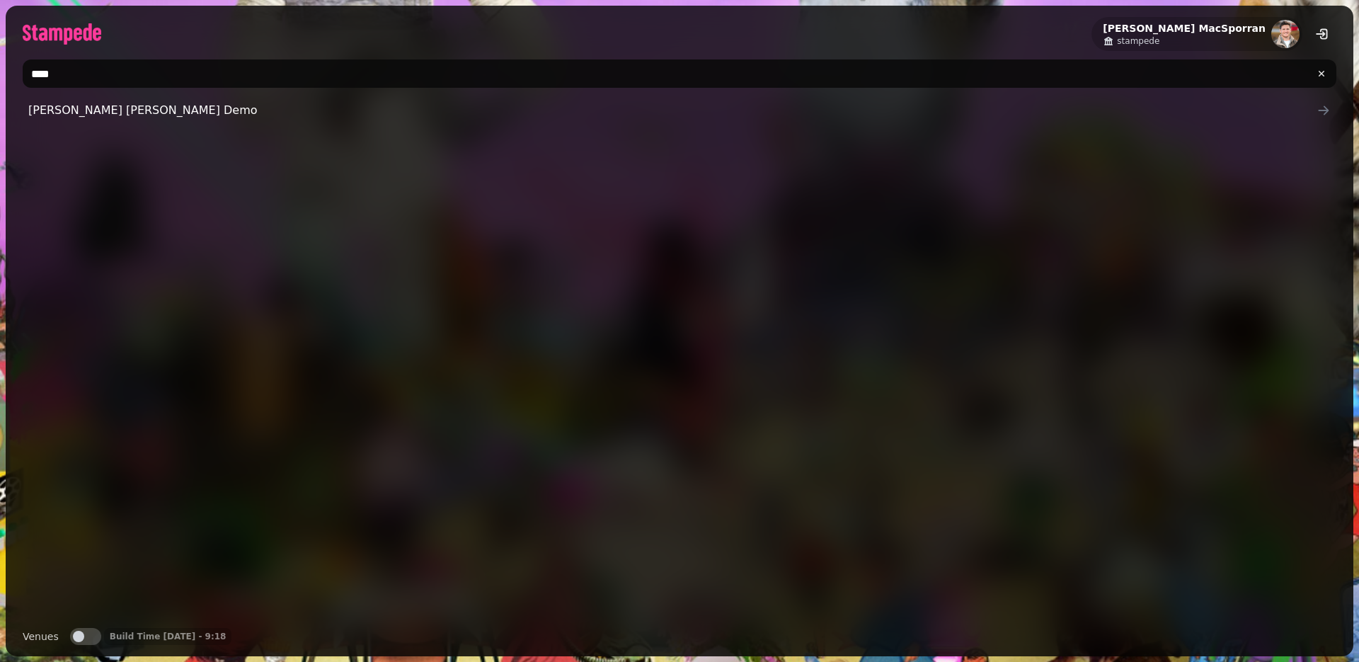
click at [91, 72] on input "****" at bounding box center [680, 73] width 1314 height 28
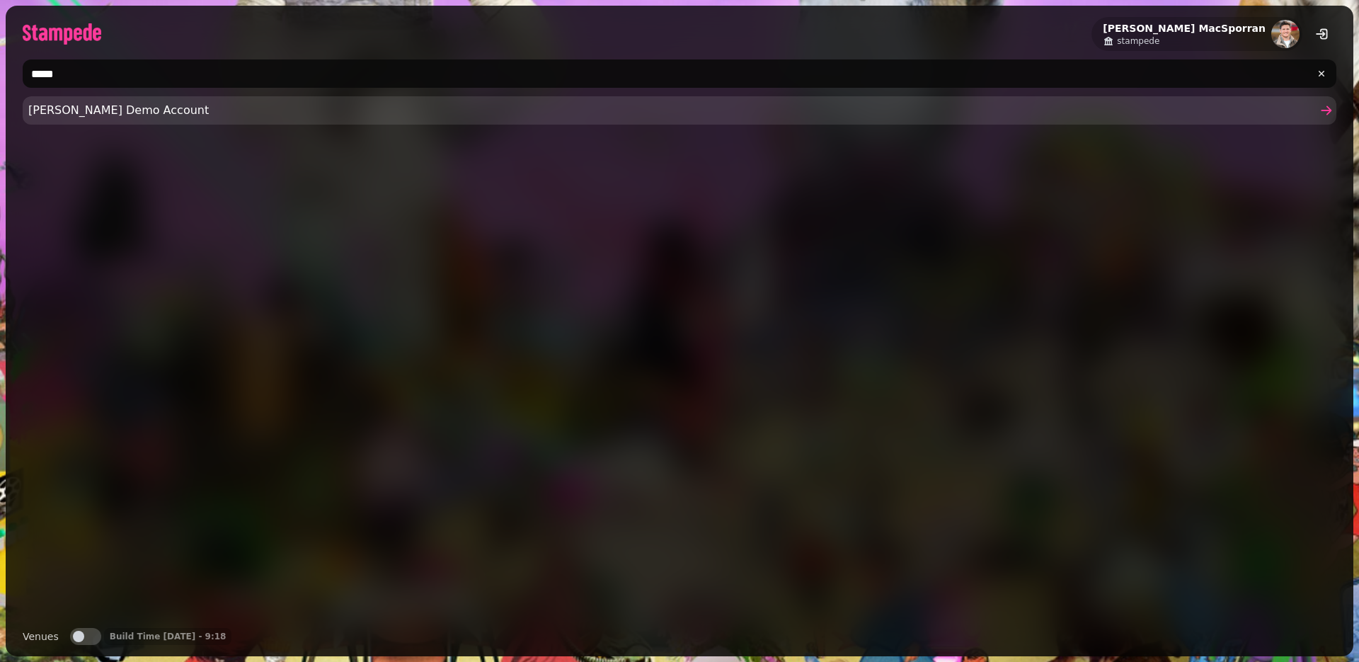
type input "*****"
click at [88, 111] on span "Aidans Demo Account" at bounding box center [672, 110] width 1288 height 17
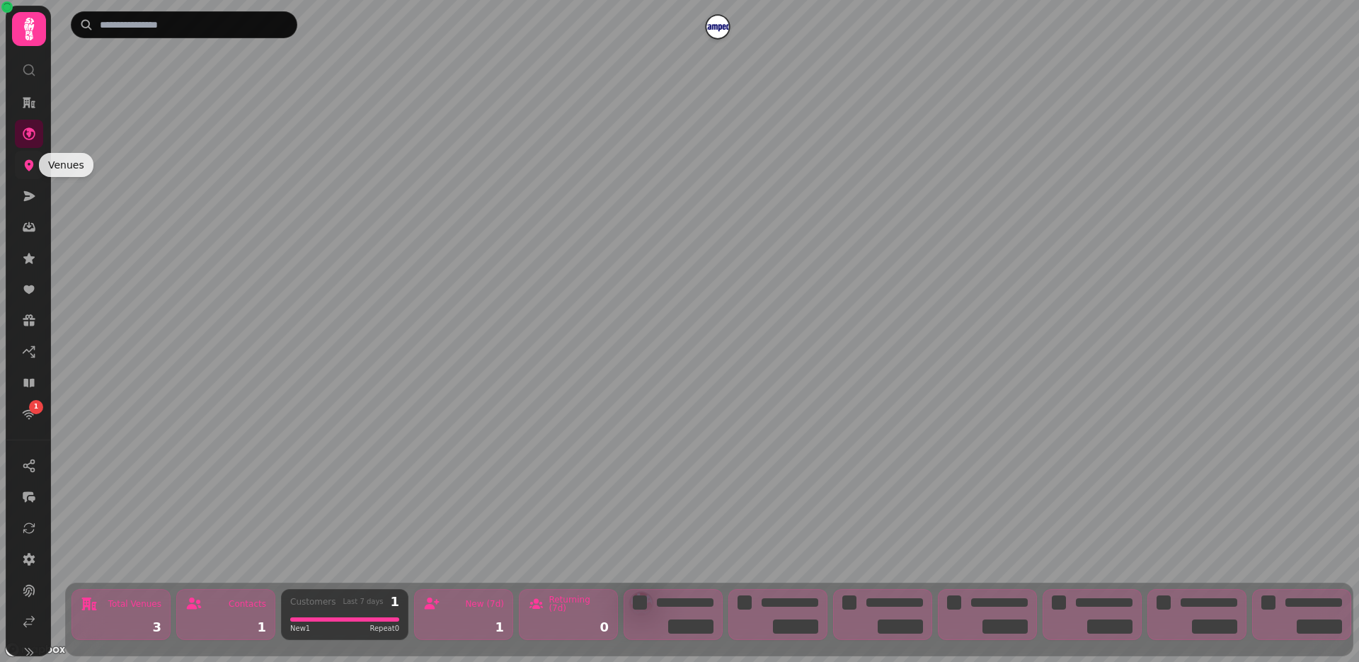
click at [30, 166] on icon at bounding box center [29, 165] width 9 height 11
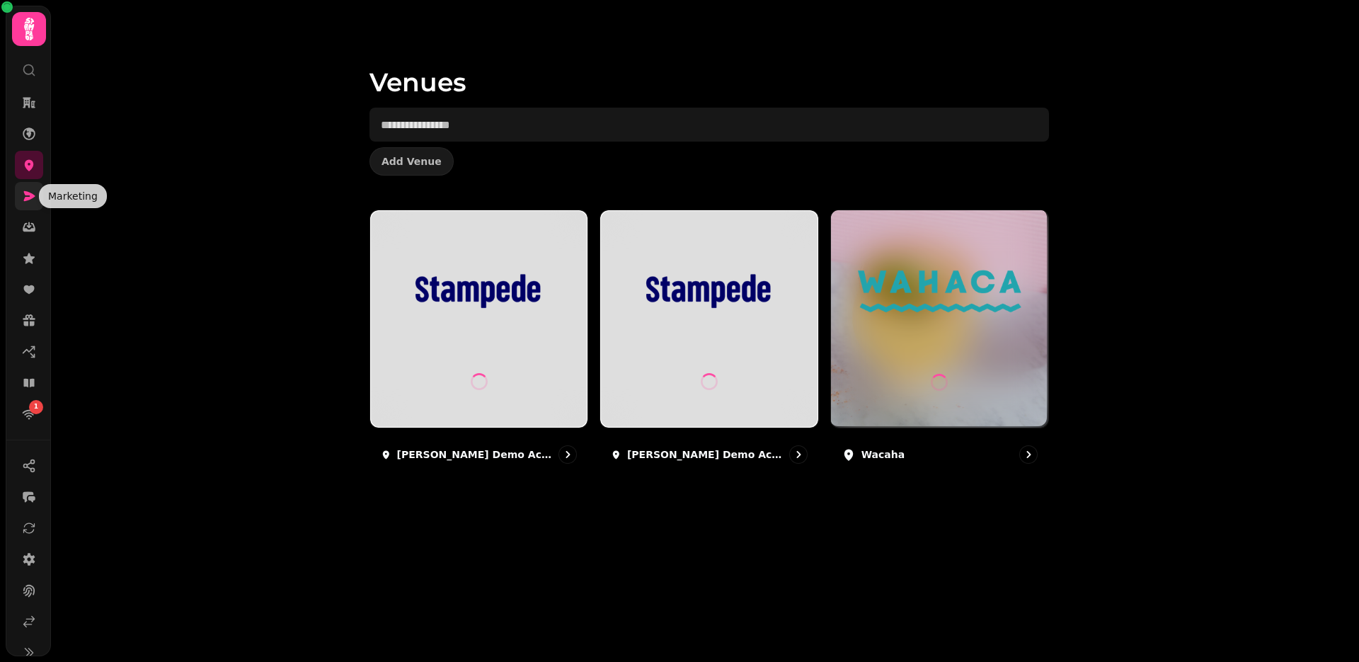
click at [28, 195] on icon at bounding box center [29, 196] width 11 height 10
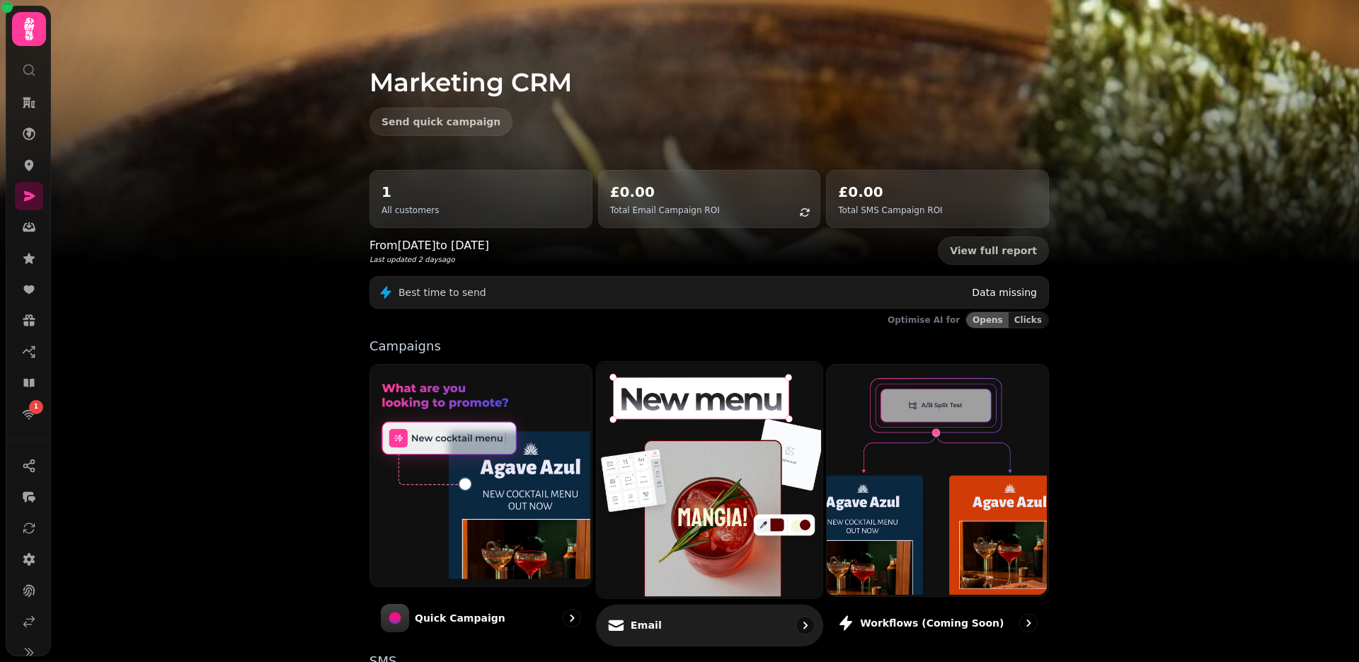
click at [716, 467] on img at bounding box center [708, 478] width 226 height 236
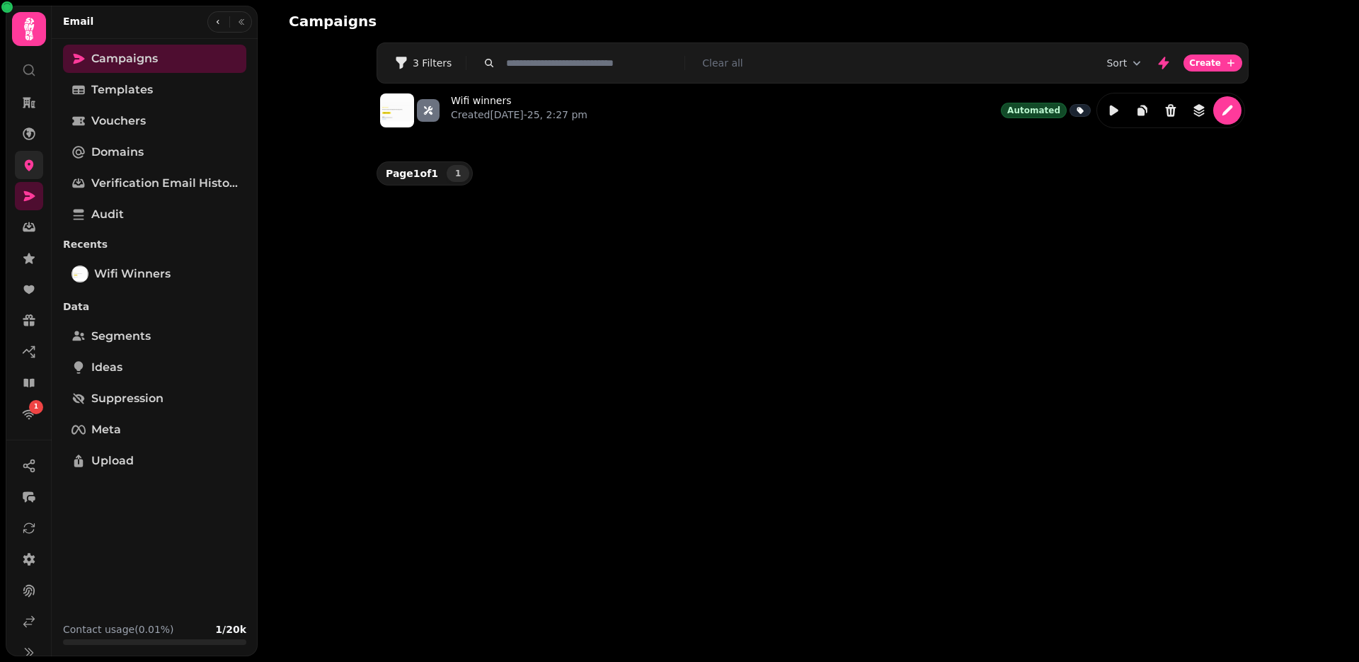
click at [21, 166] on link at bounding box center [29, 165] width 28 height 28
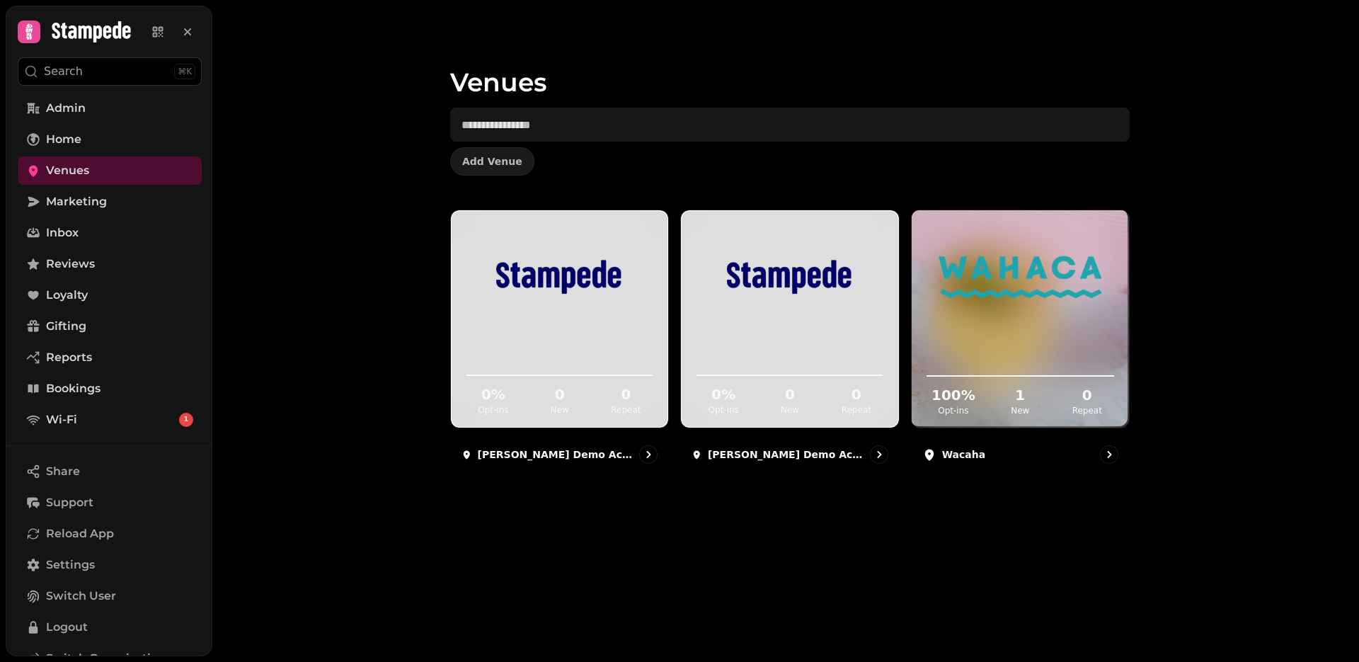
scroll to position [54, 0]
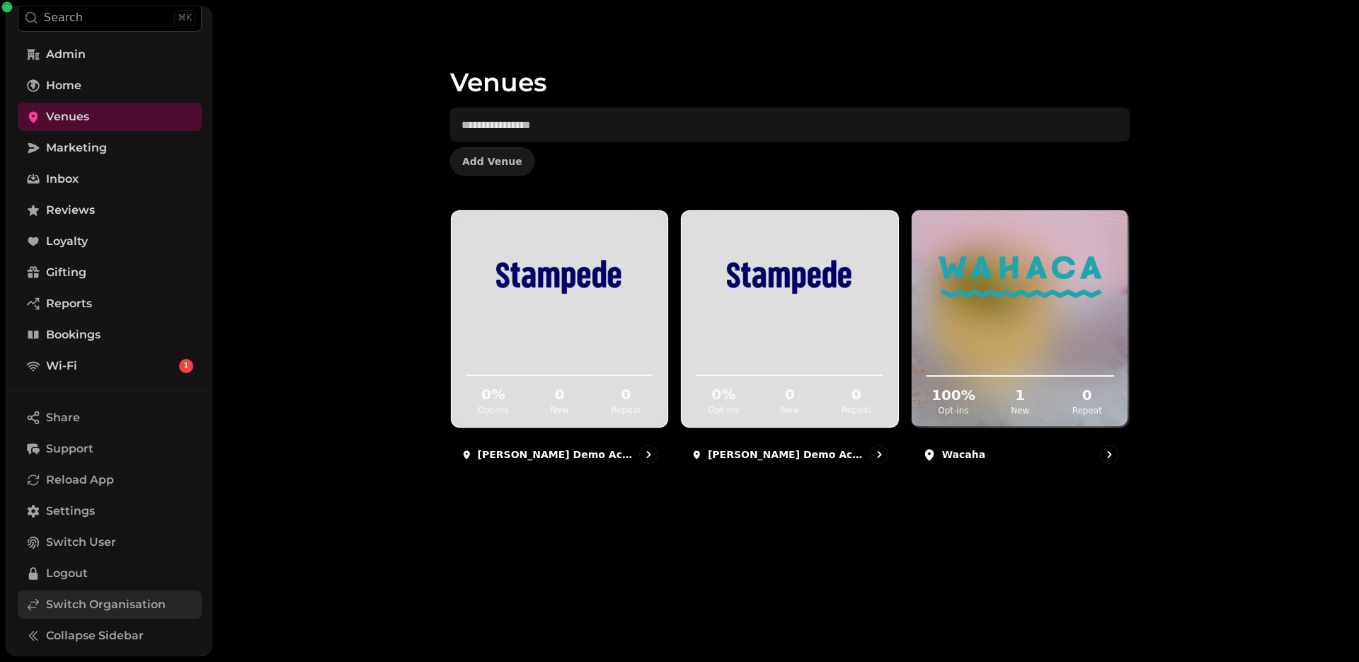
click at [90, 600] on span "Switch Organisation" at bounding box center [106, 604] width 120 height 17
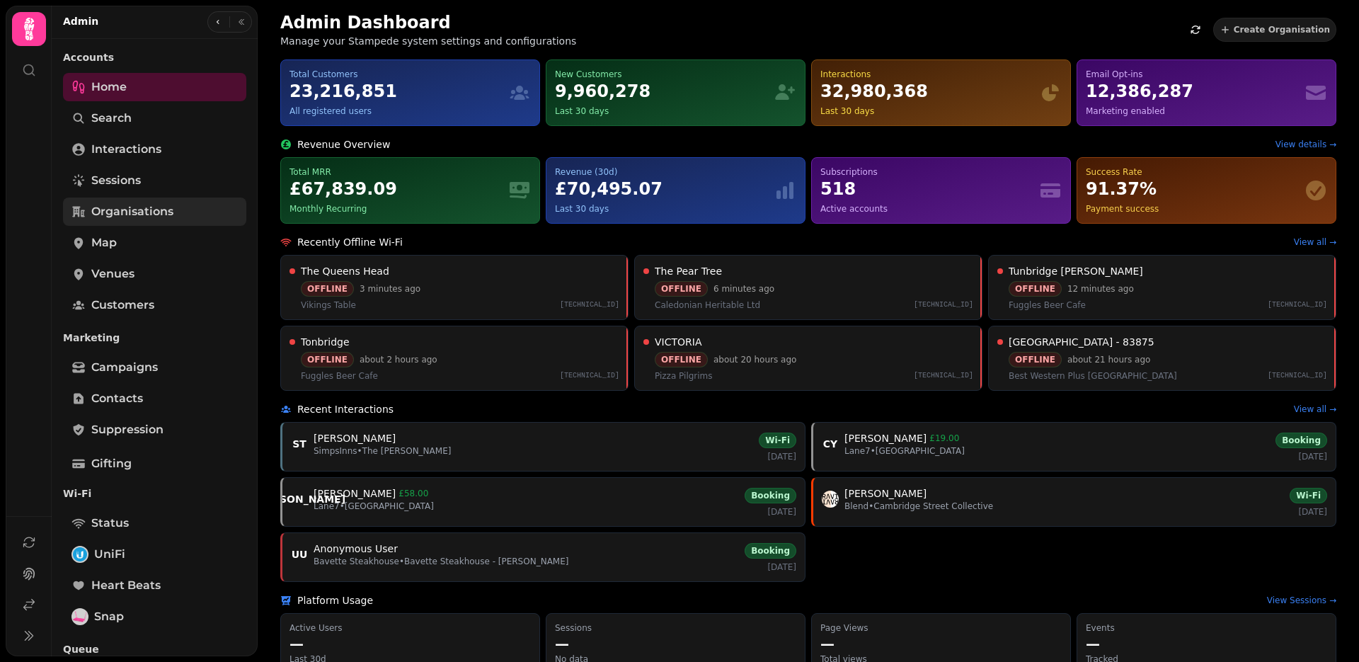
click at [125, 214] on span "Organisations" at bounding box center [132, 211] width 82 height 17
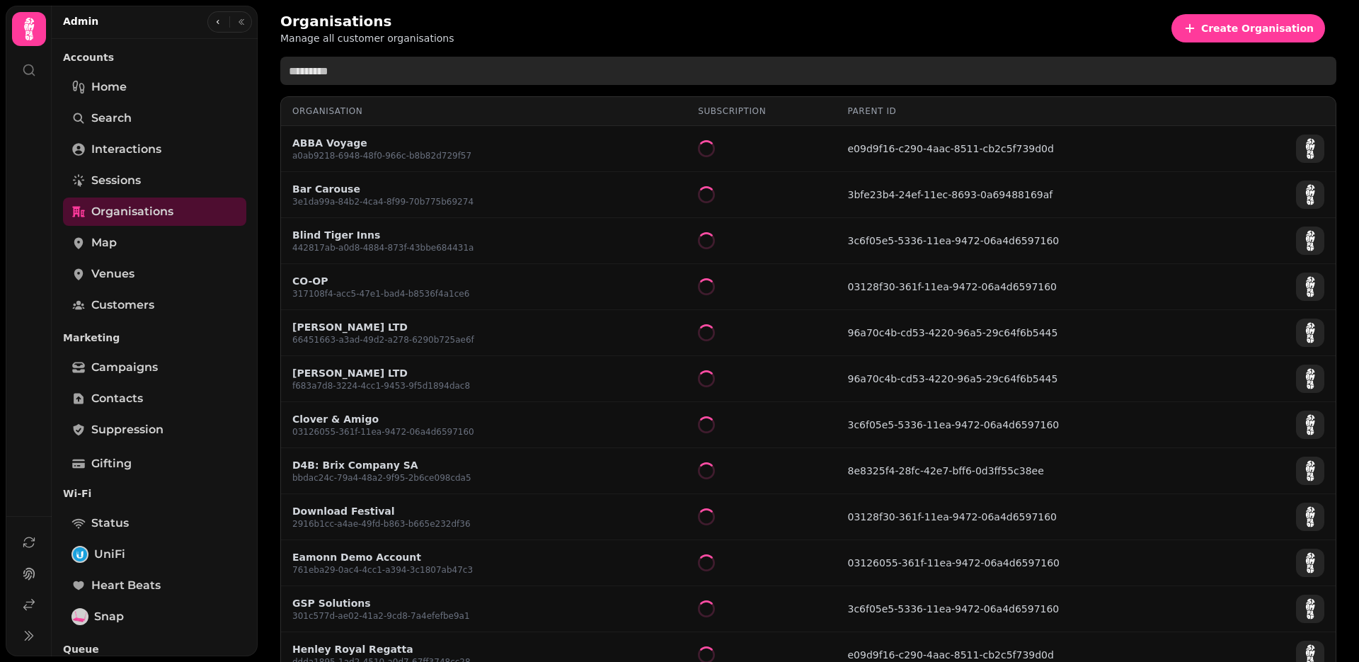
click at [314, 79] on input "text" at bounding box center [808, 71] width 1056 height 28
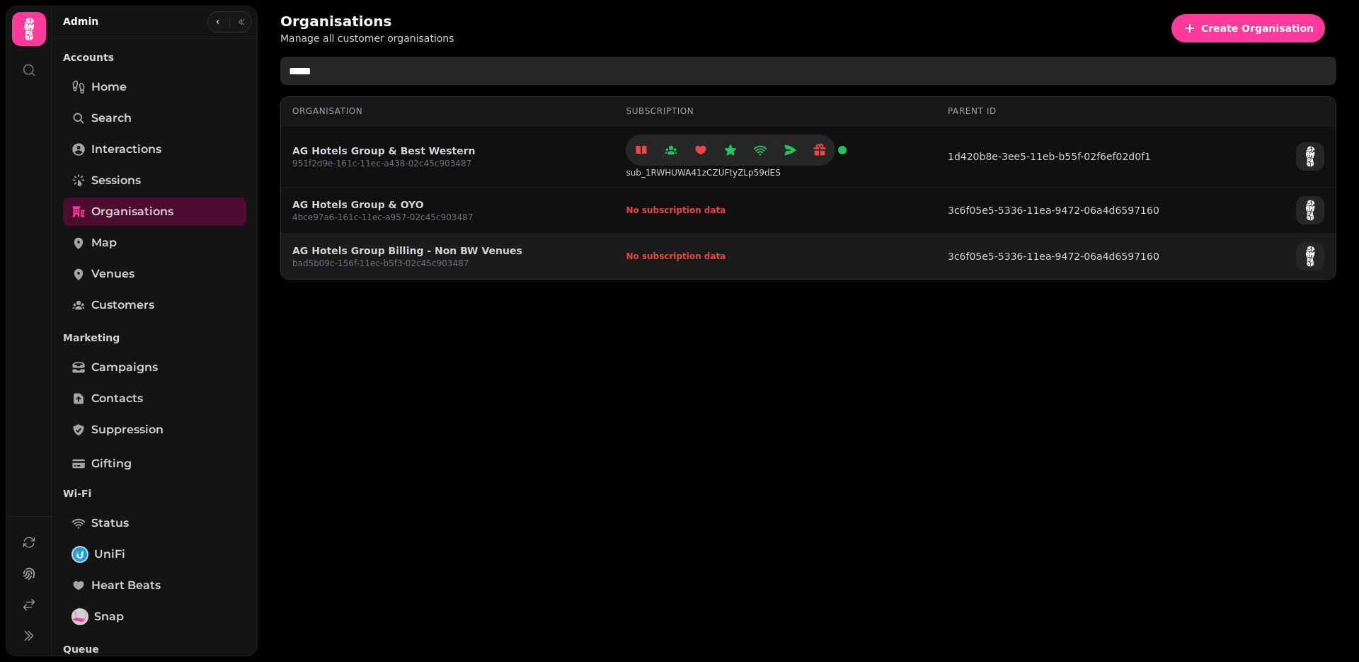
type input "*****"
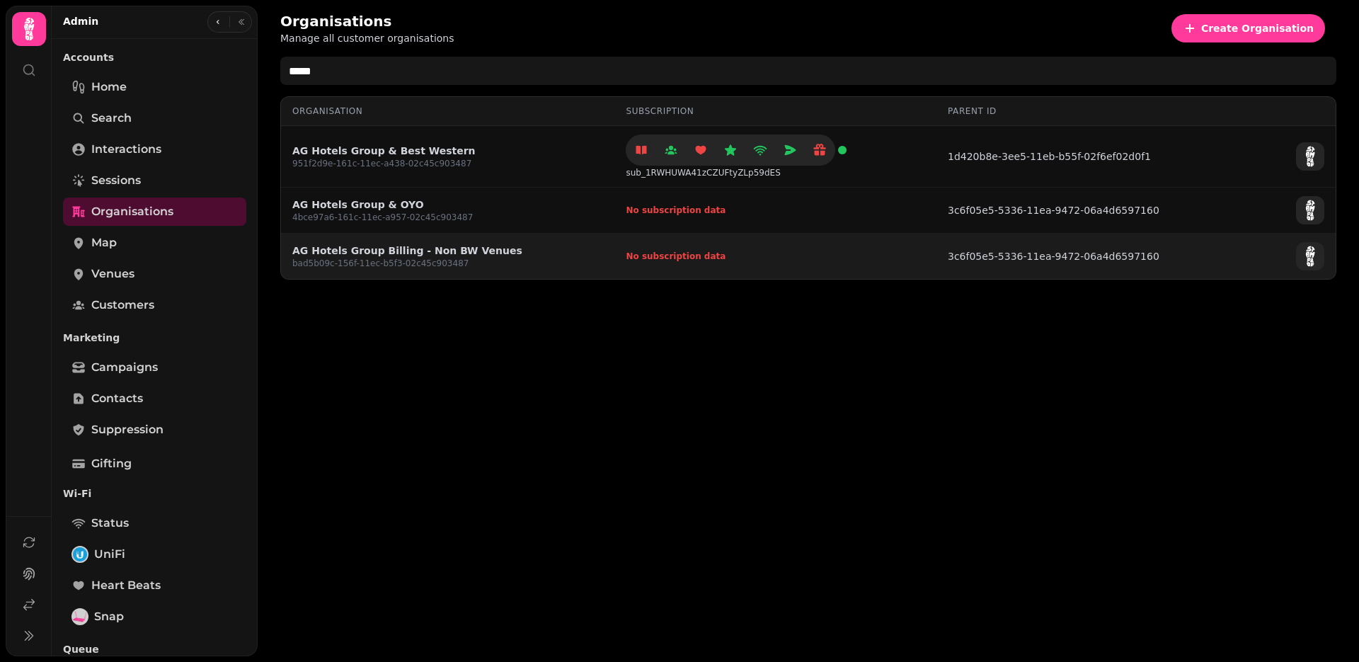
click at [347, 250] on link "AG Hotels Group Billing - Non BW Venues" at bounding box center [407, 251] width 230 height 14
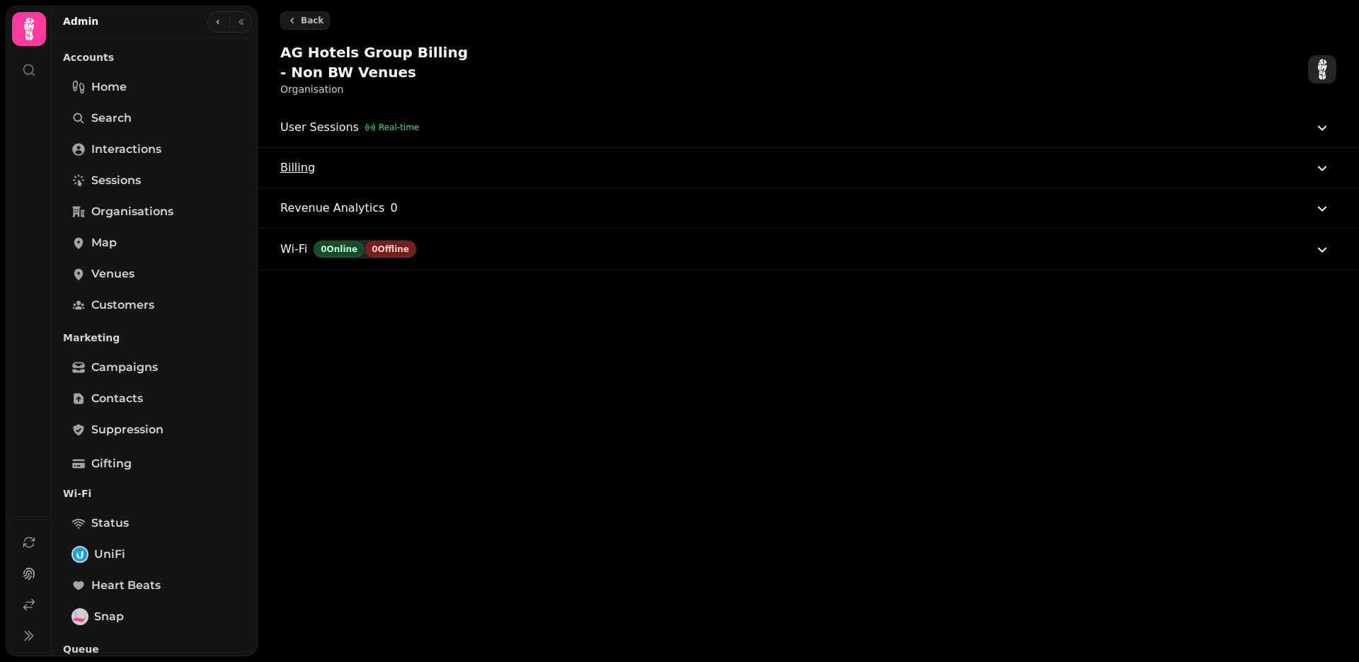
click at [307, 159] on span "Billing" at bounding box center [297, 167] width 35 height 17
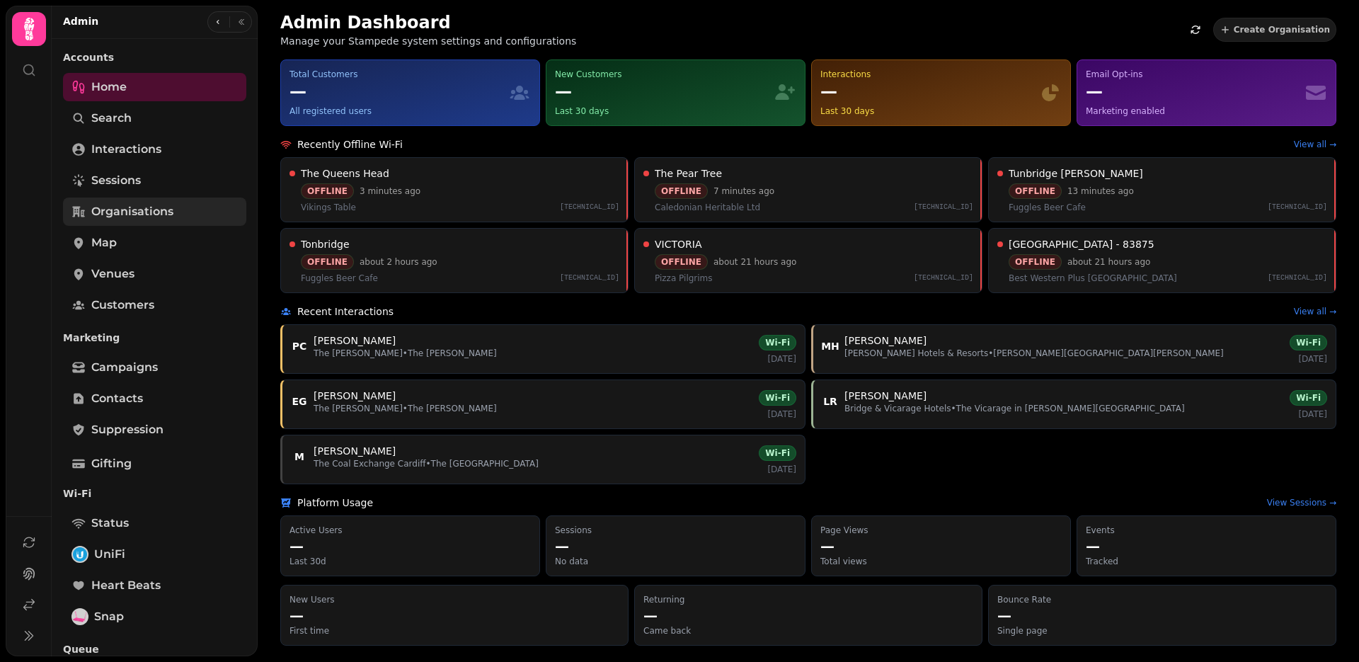
click at [154, 217] on span "Organisations" at bounding box center [132, 211] width 82 height 17
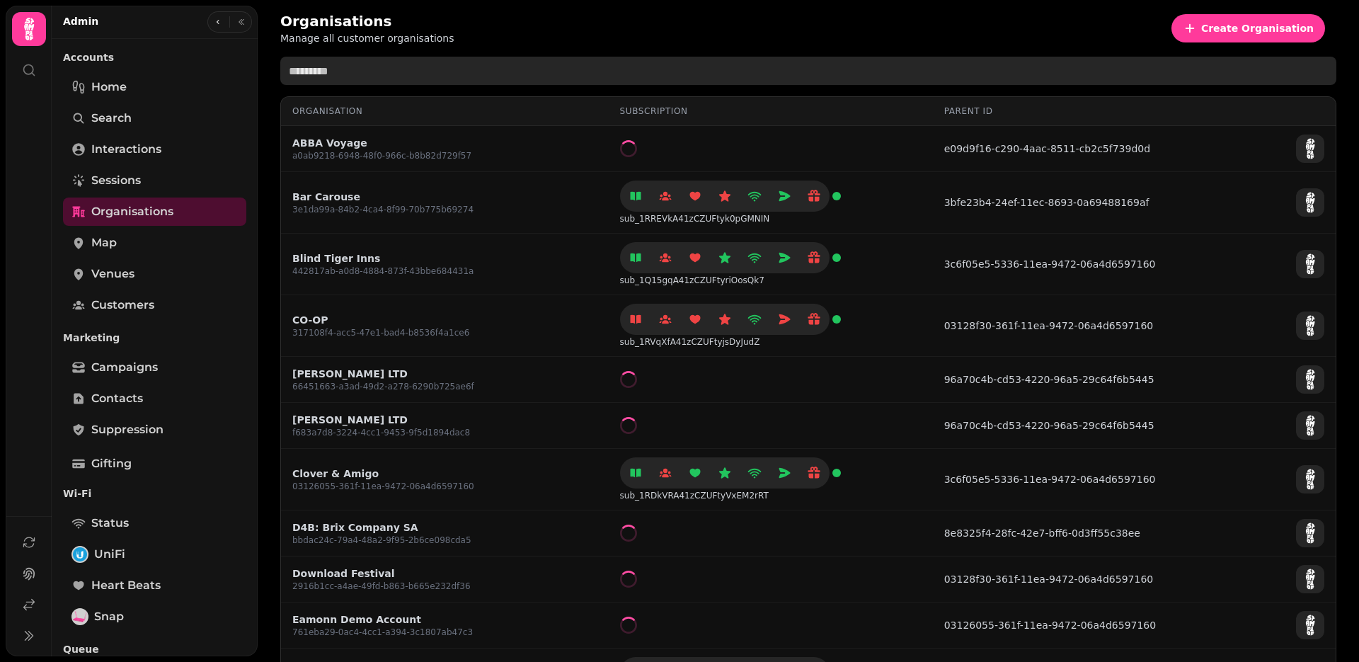
click at [367, 67] on input "text" at bounding box center [808, 71] width 1056 height 28
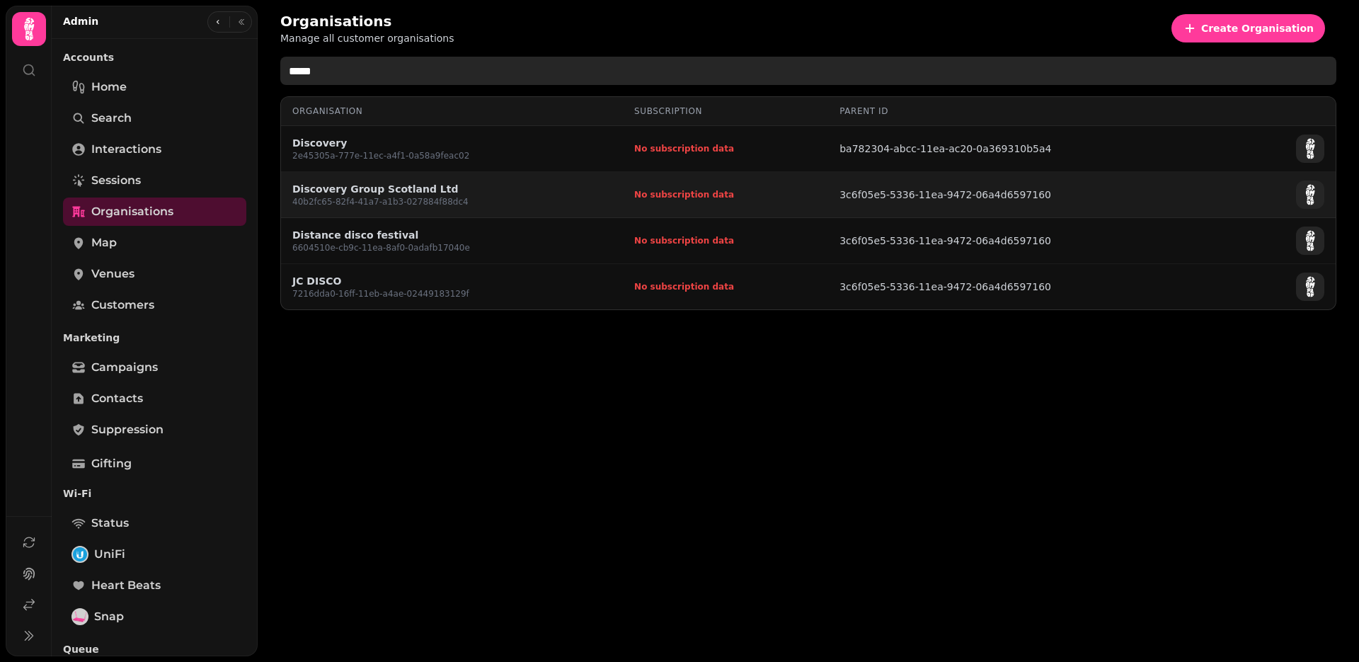
type input "*****"
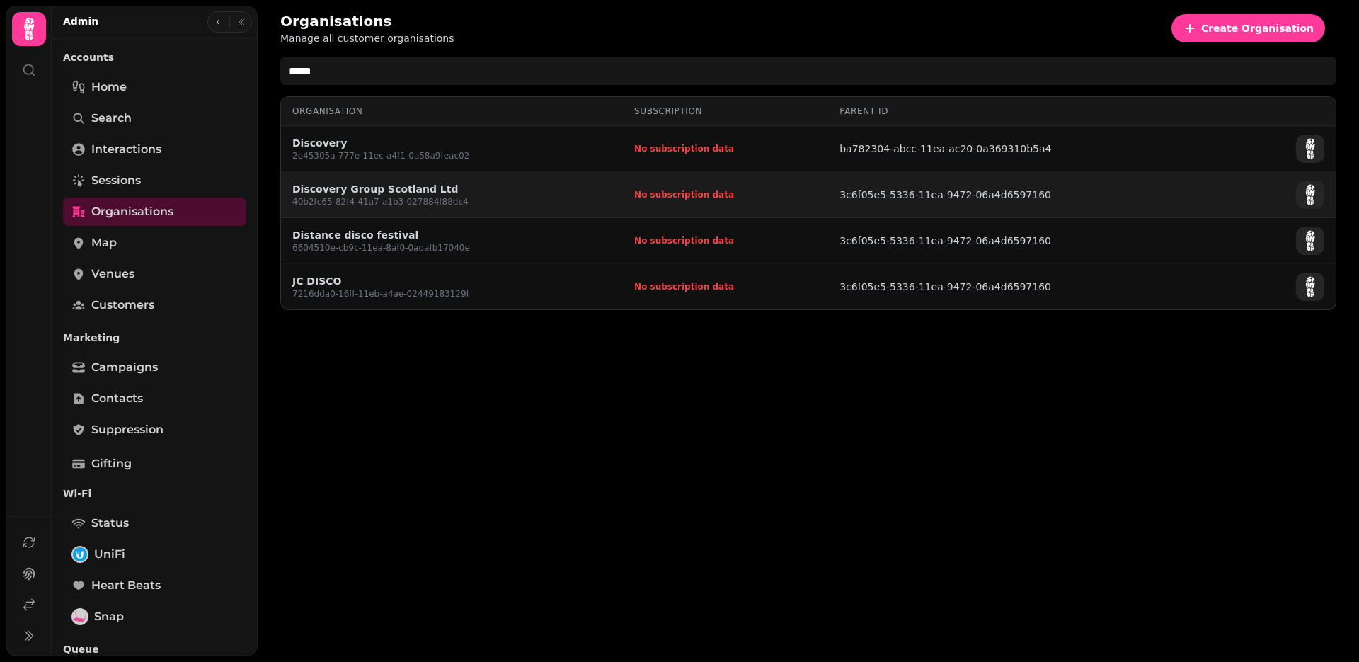
click at [370, 188] on link "Discovery Group Scotland Ltd" at bounding box center [380, 189] width 176 height 14
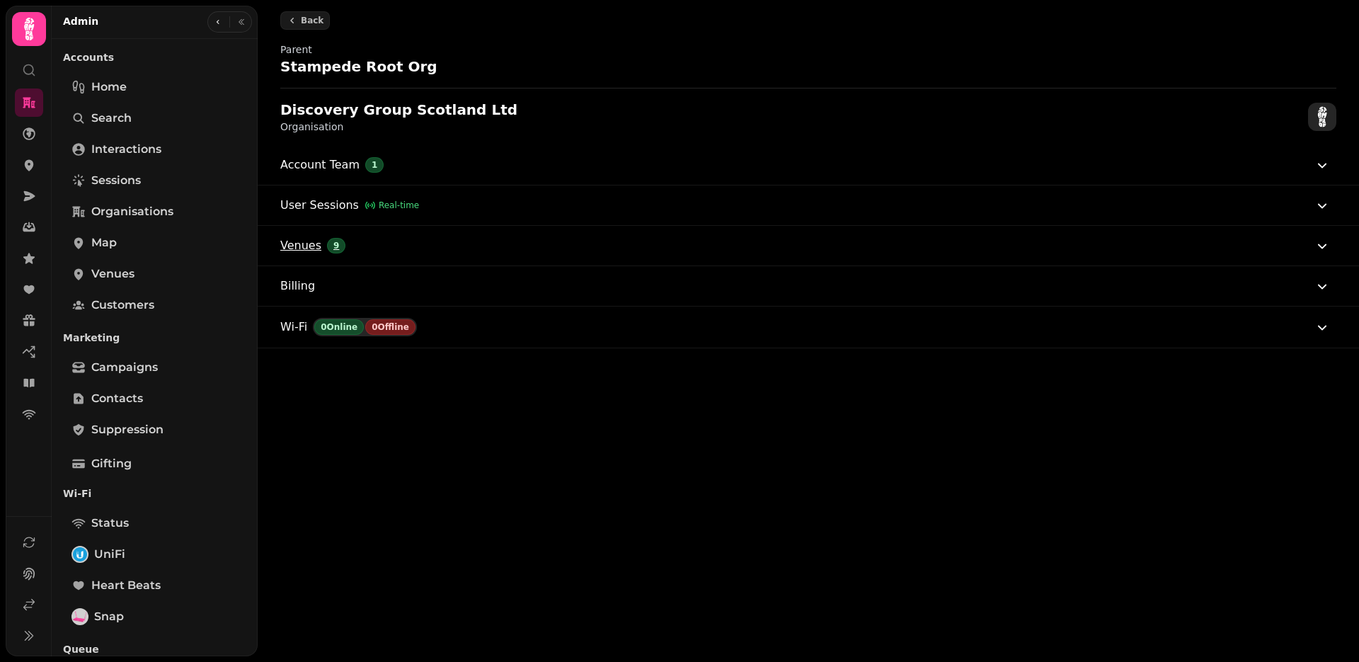
click at [313, 249] on span "Venues" at bounding box center [300, 245] width 41 height 17
click at [453, 251] on button "Venues 9" at bounding box center [805, 246] width 1051 height 40
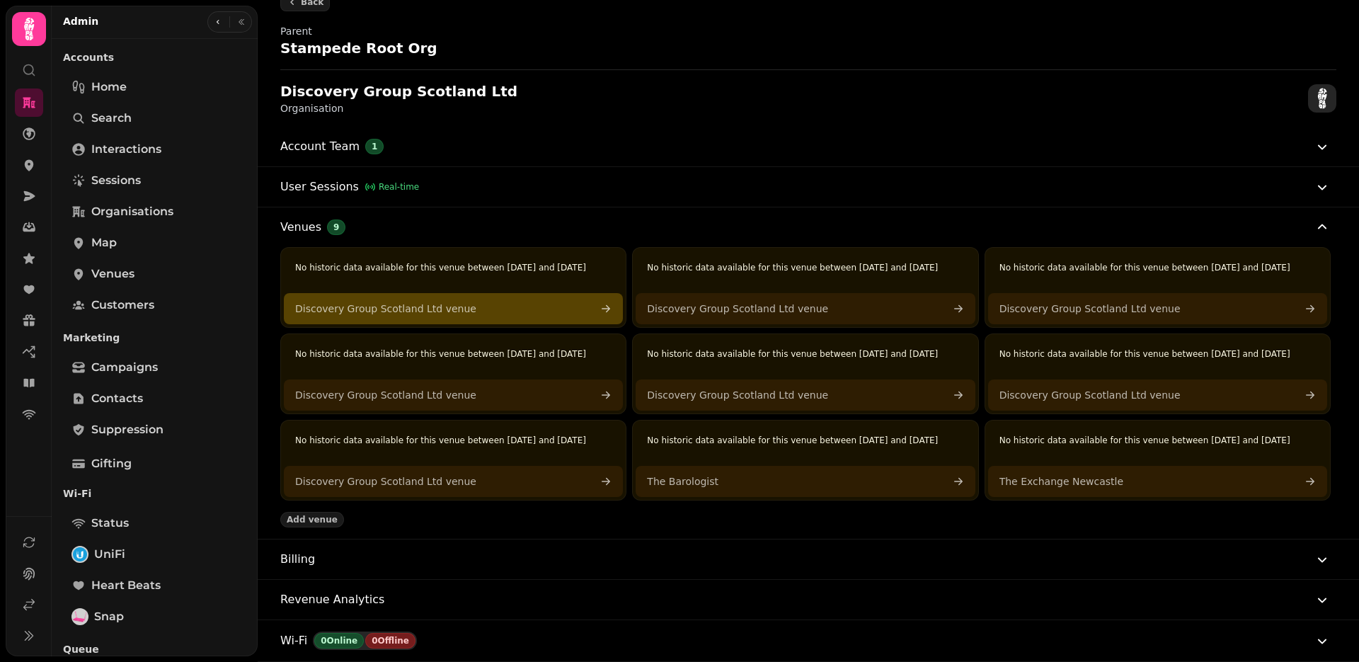
scroll to position [52, 0]
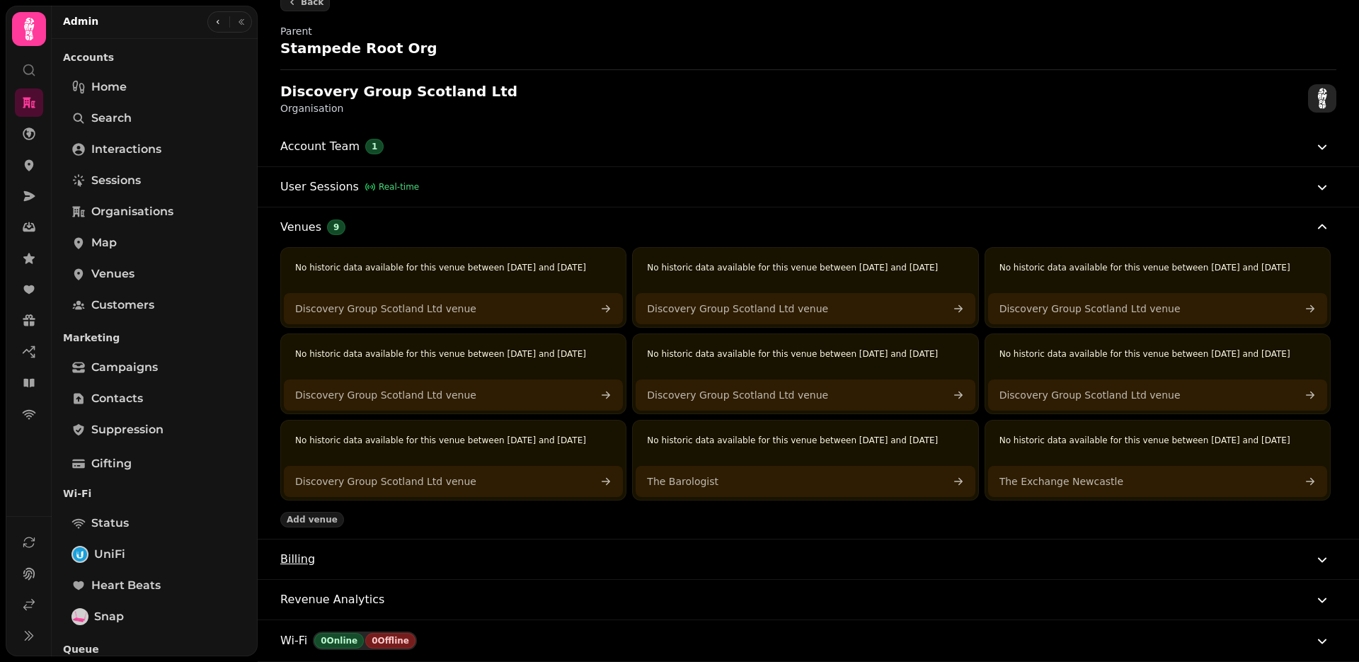
click at [445, 556] on button "Billing" at bounding box center [805, 559] width 1051 height 40
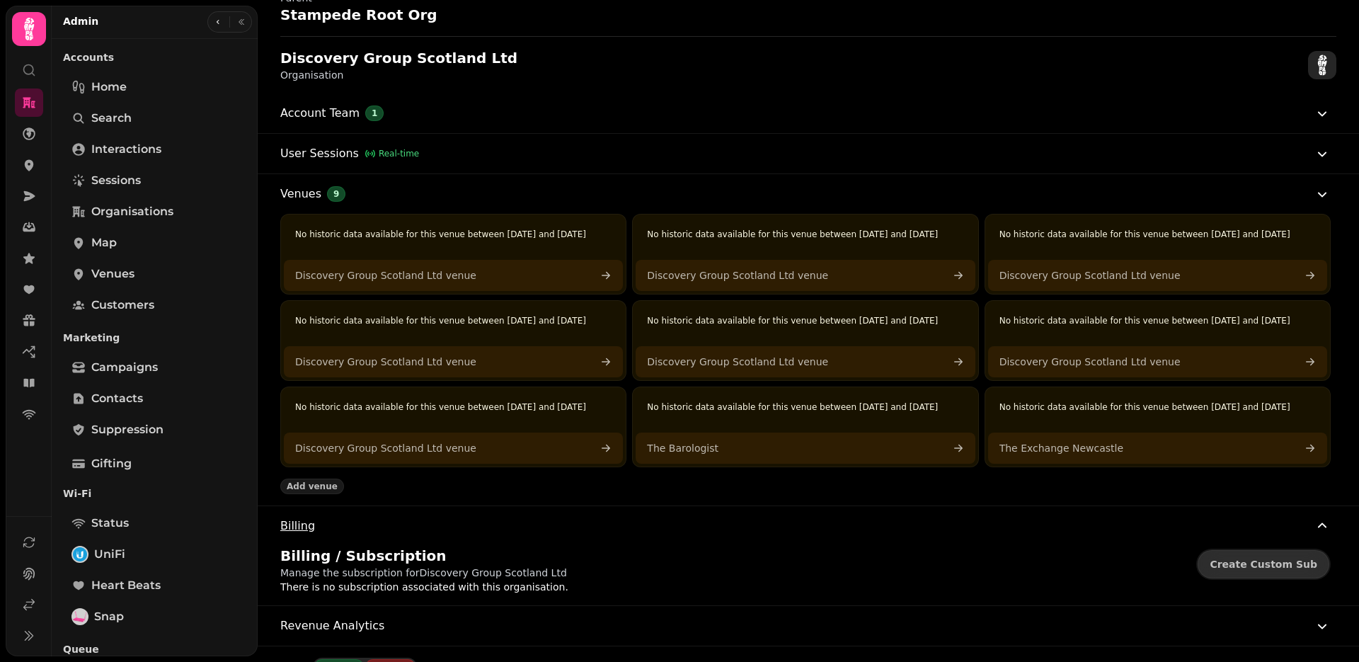
scroll to position [0, 0]
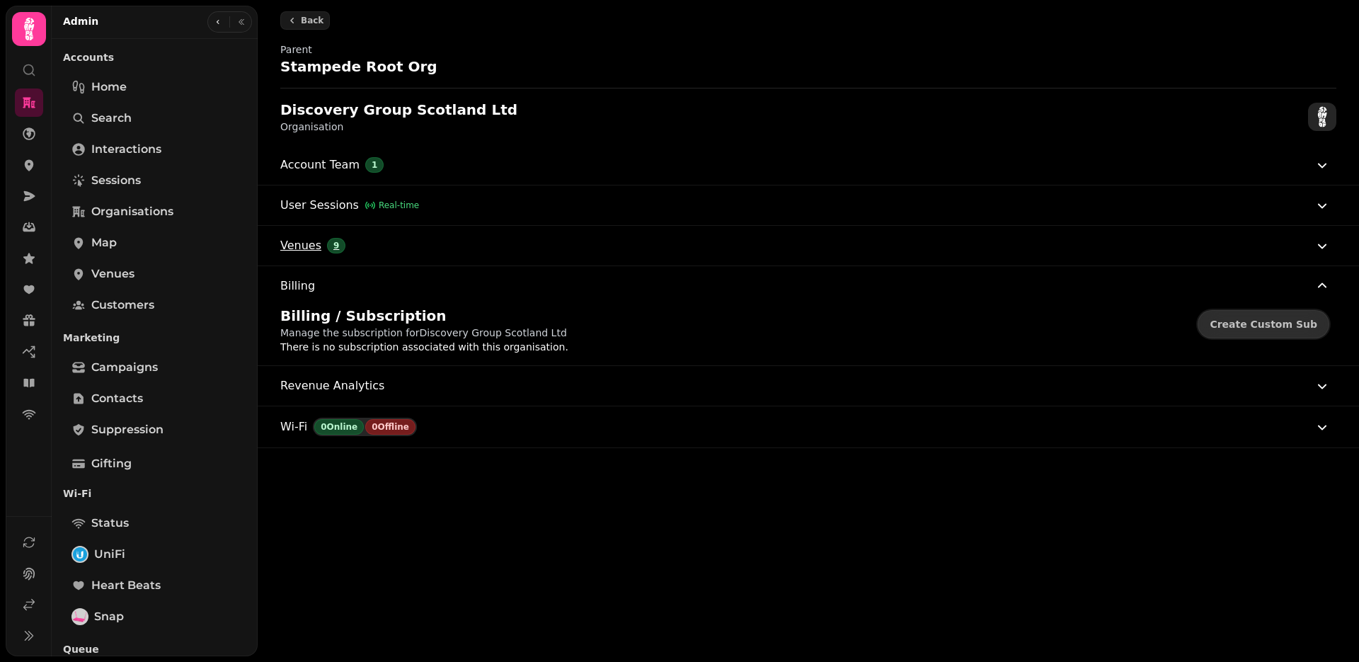
click at [318, 241] on span "Venues" at bounding box center [300, 245] width 41 height 17
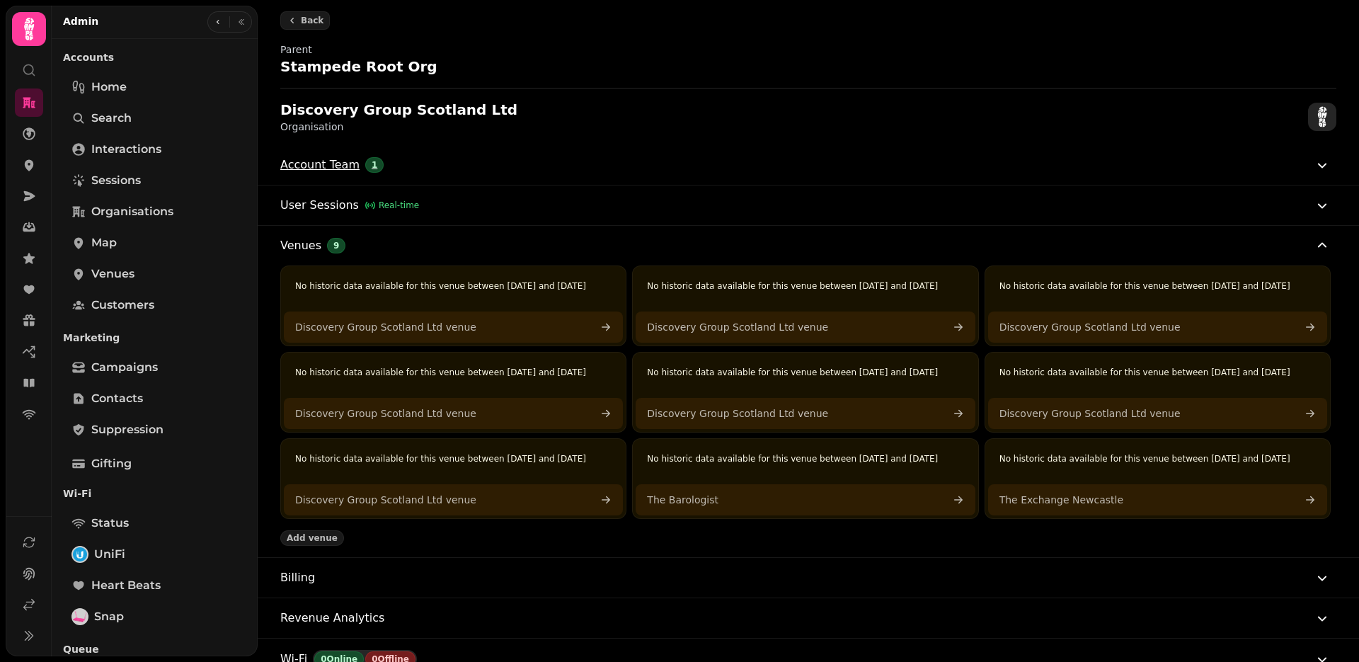
click at [324, 165] on span "Account Team" at bounding box center [319, 164] width 79 height 17
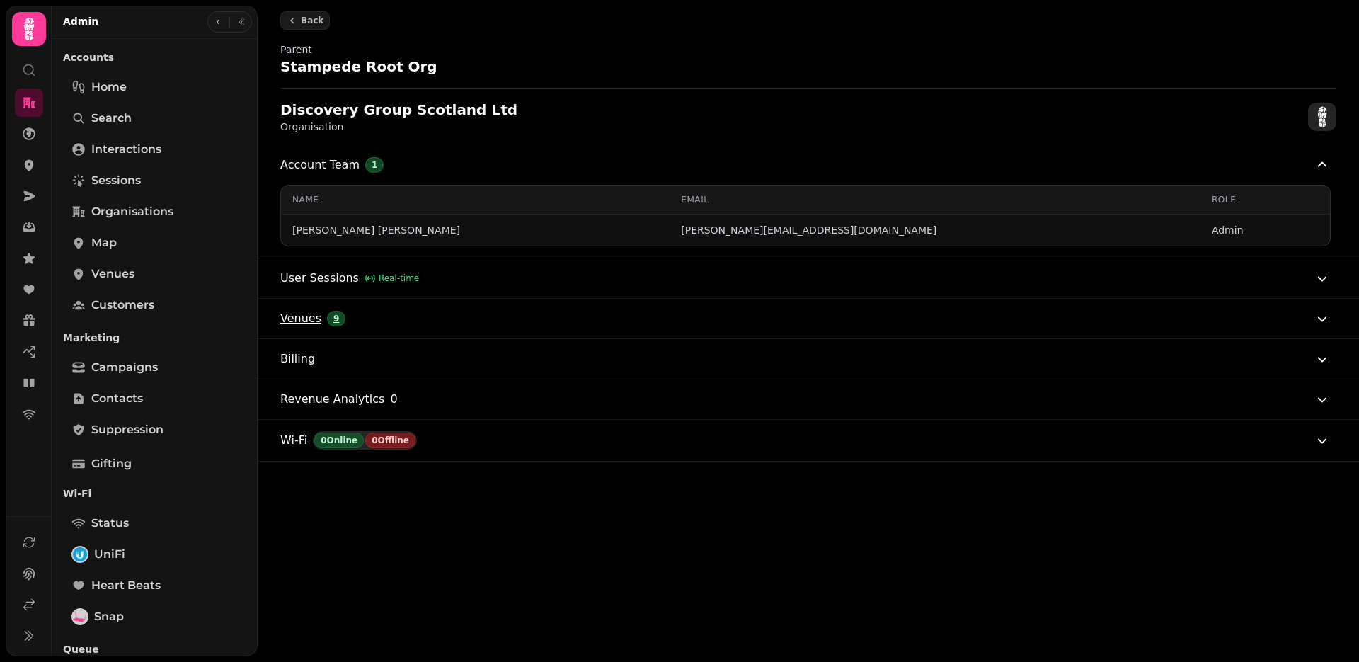
click at [316, 307] on button "Venues 9" at bounding box center [805, 319] width 1051 height 40
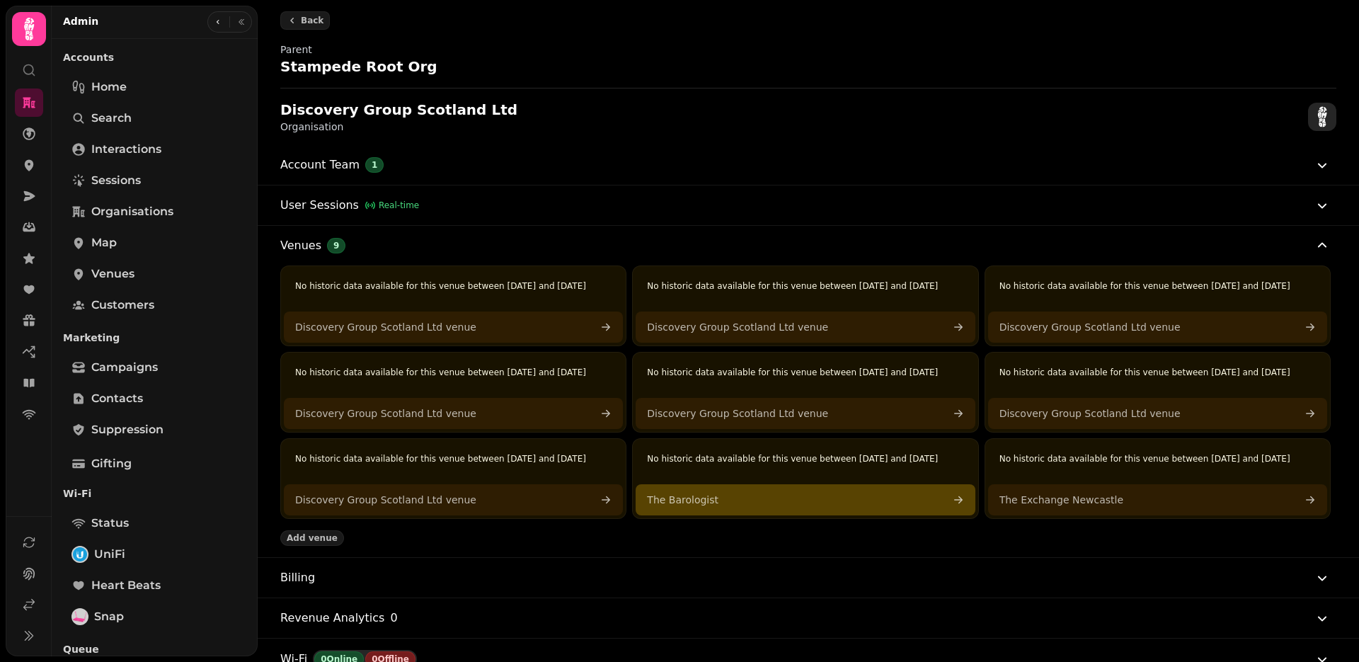
click at [728, 515] on link "The Barologist" at bounding box center [805, 499] width 339 height 31
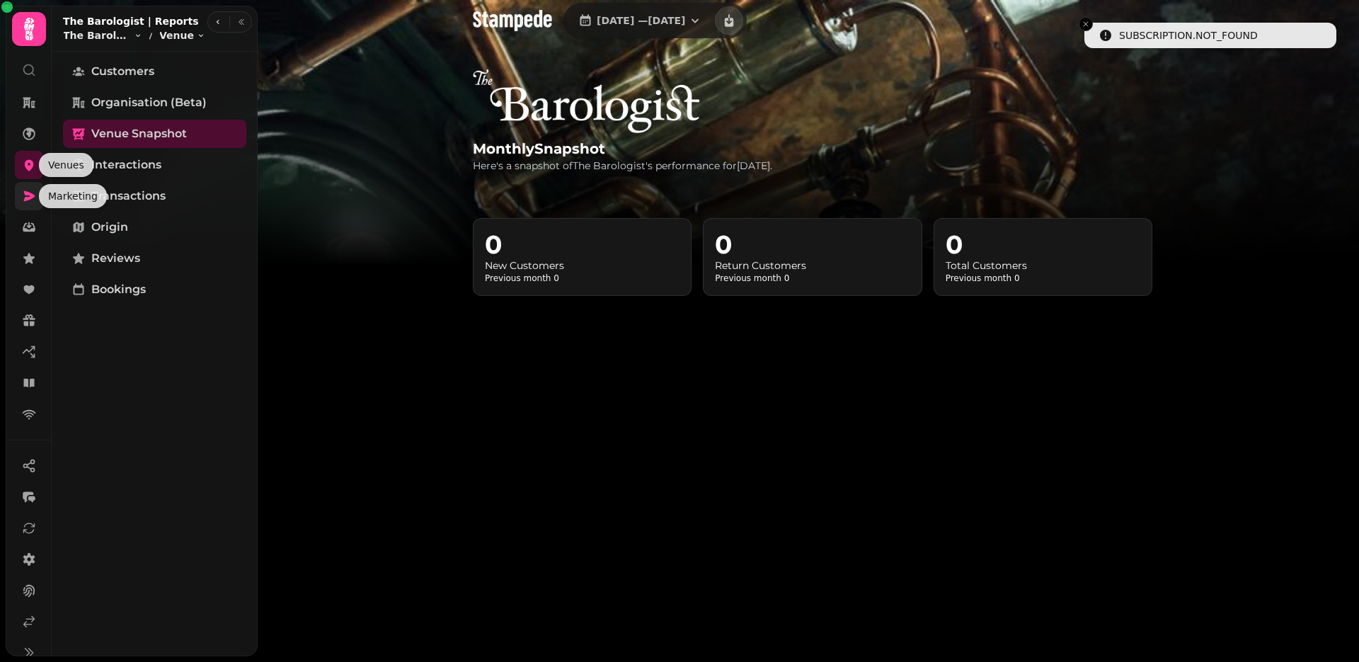
click at [29, 192] on icon at bounding box center [29, 196] width 14 height 14
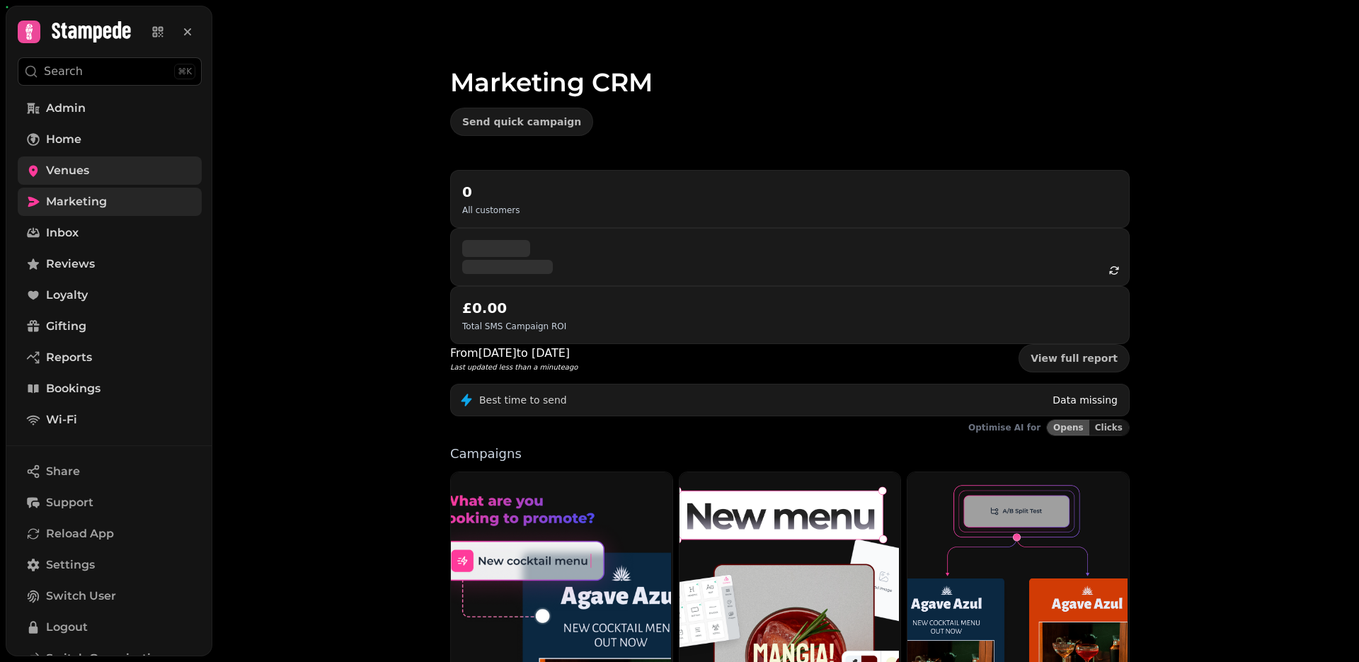
click at [81, 176] on span "Venues" at bounding box center [67, 170] width 43 height 17
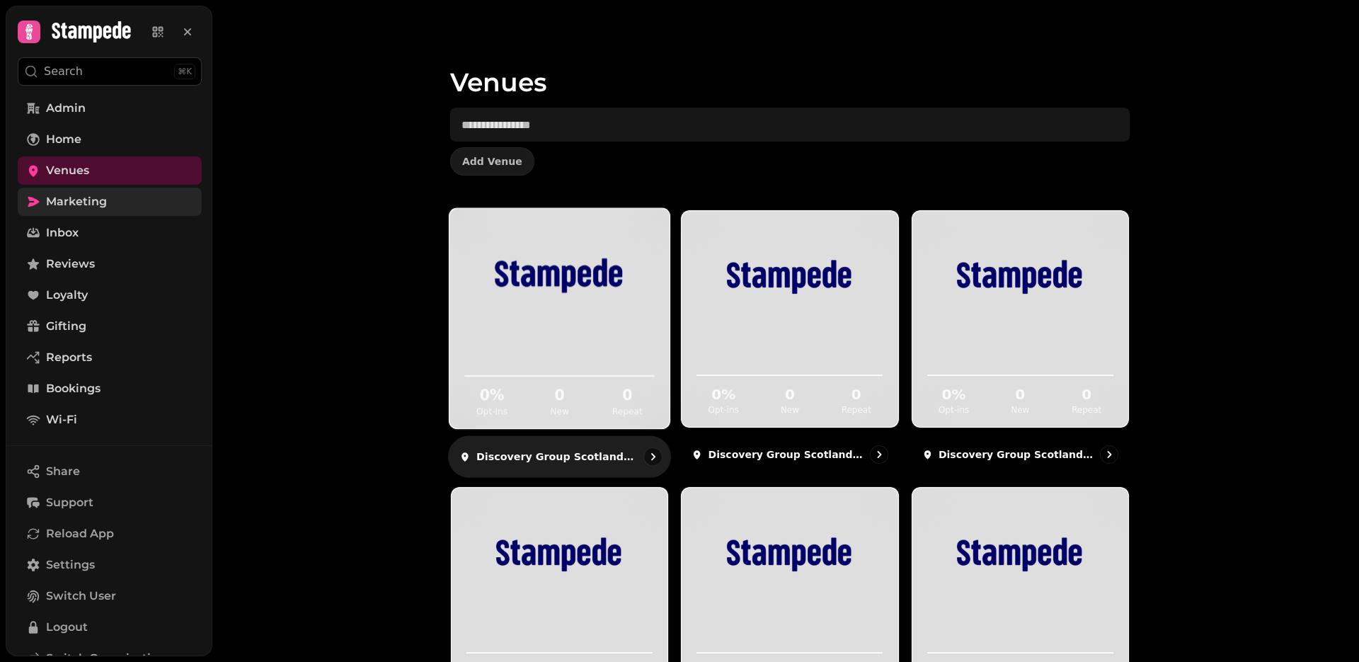
click at [614, 320] on img at bounding box center [560, 275] width 166 height 93
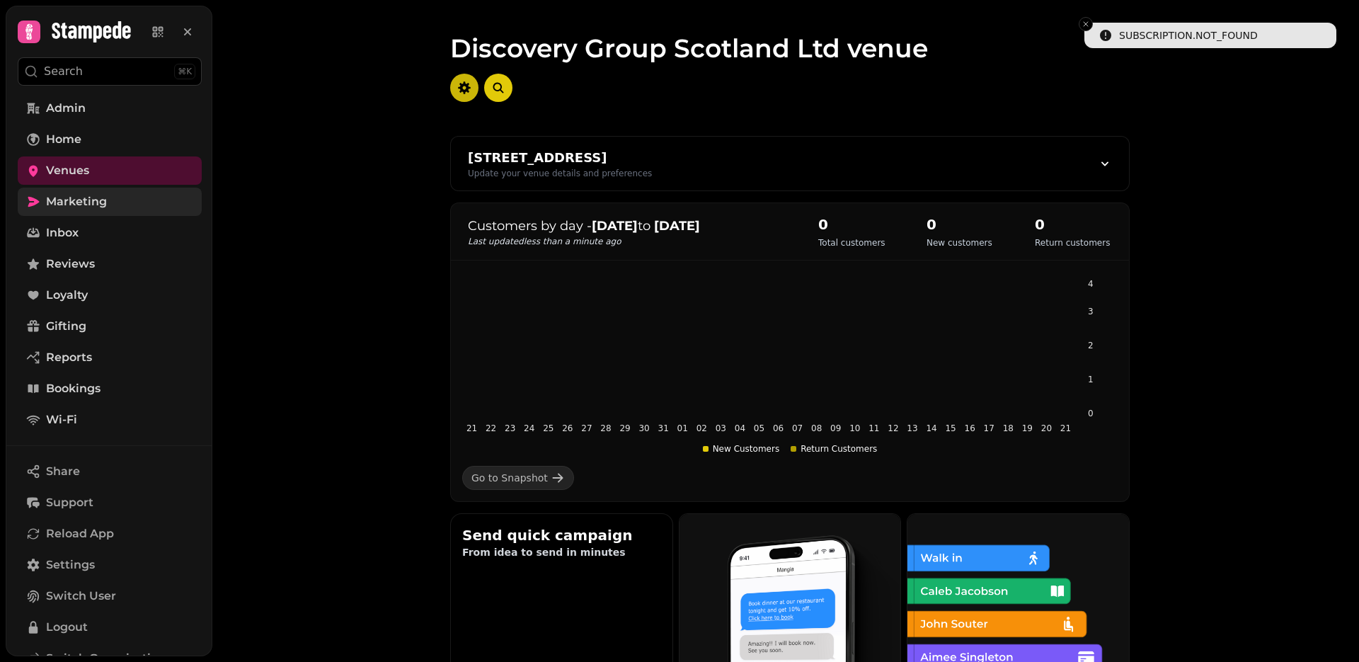
click at [467, 88] on icon "button" at bounding box center [464, 87] width 13 height 13
select select "**********"
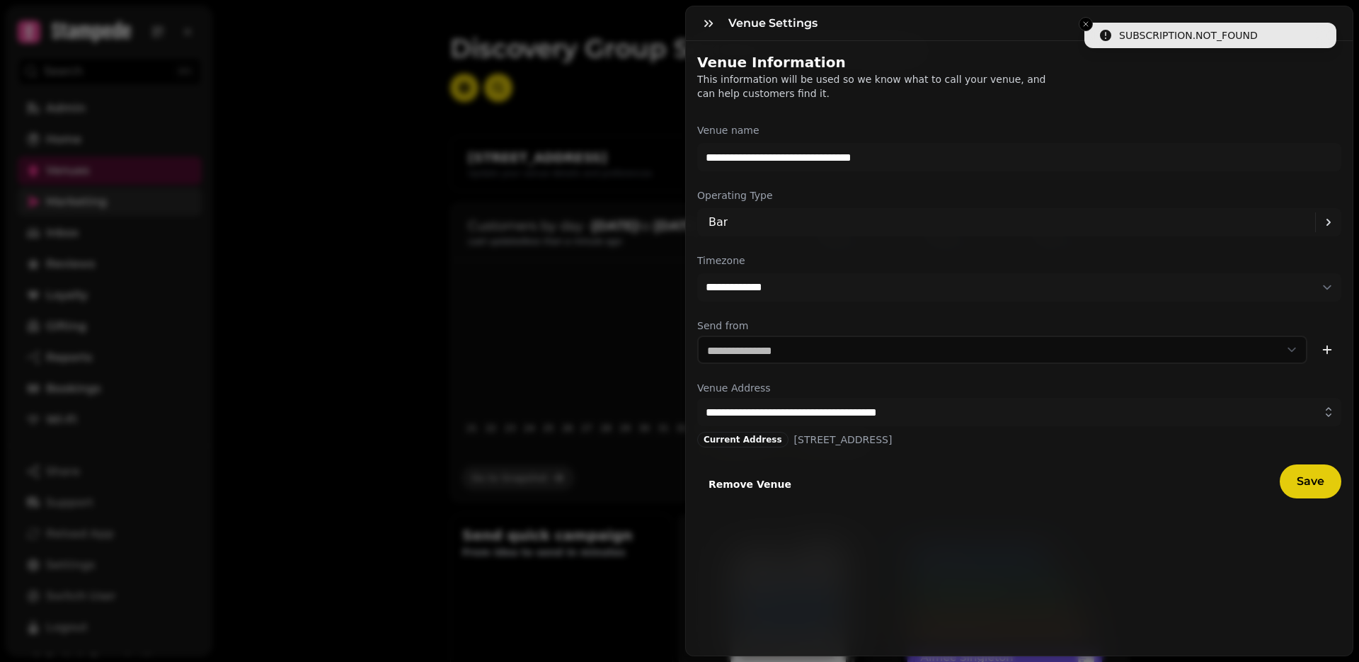
click at [765, 484] on span "Remove Venue" at bounding box center [750, 484] width 83 height 10
click at [509, 506] on span "Remove" at bounding box center [490, 502] width 38 height 8
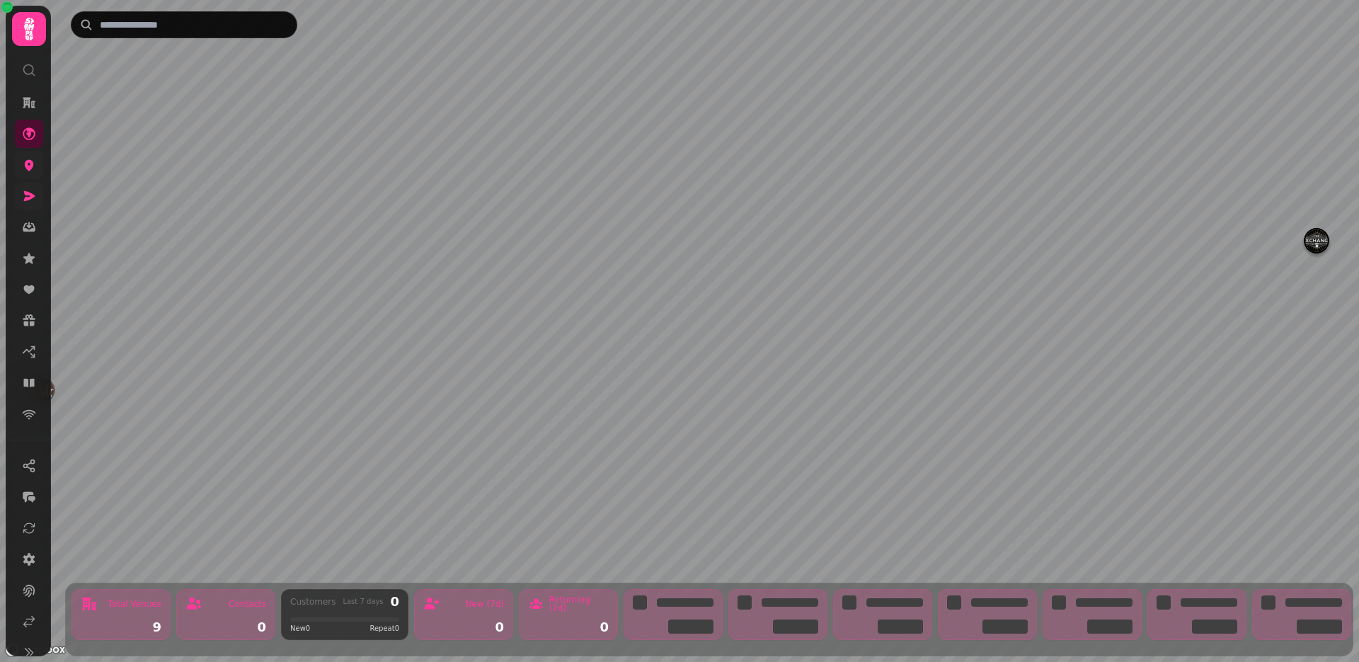
click at [33, 172] on link at bounding box center [29, 165] width 28 height 28
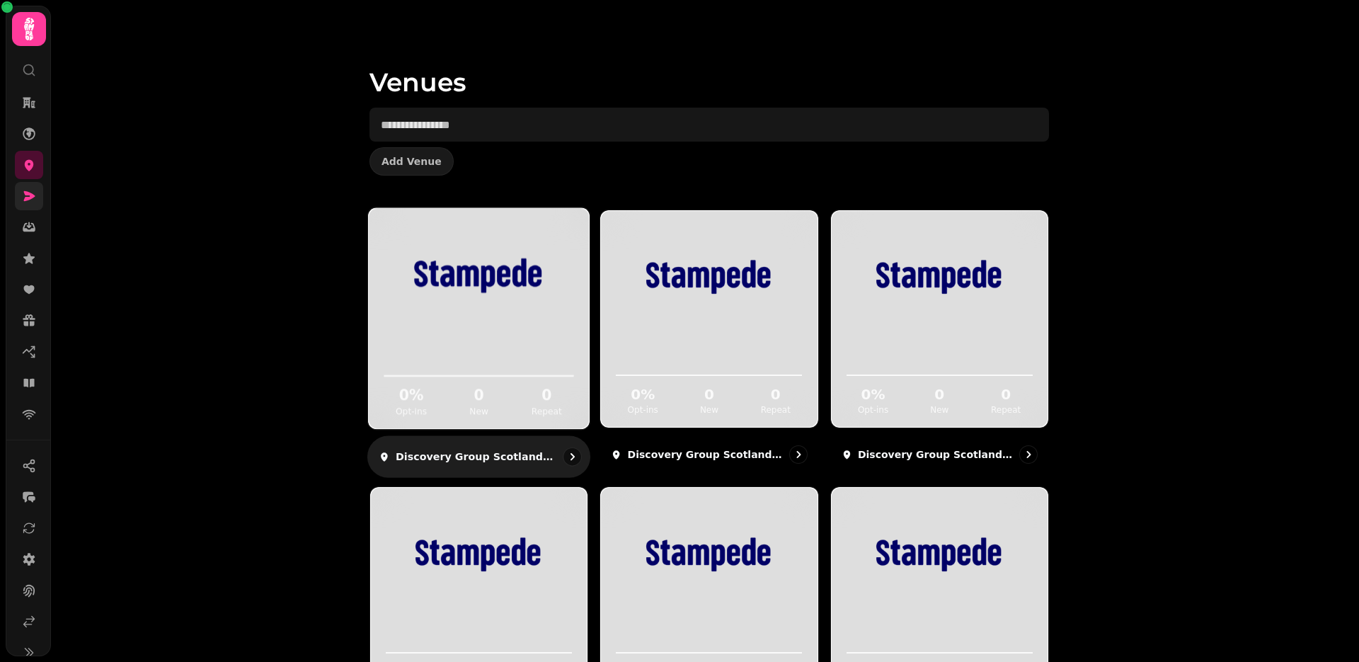
click at [493, 379] on icon at bounding box center [478, 356] width 197 height 46
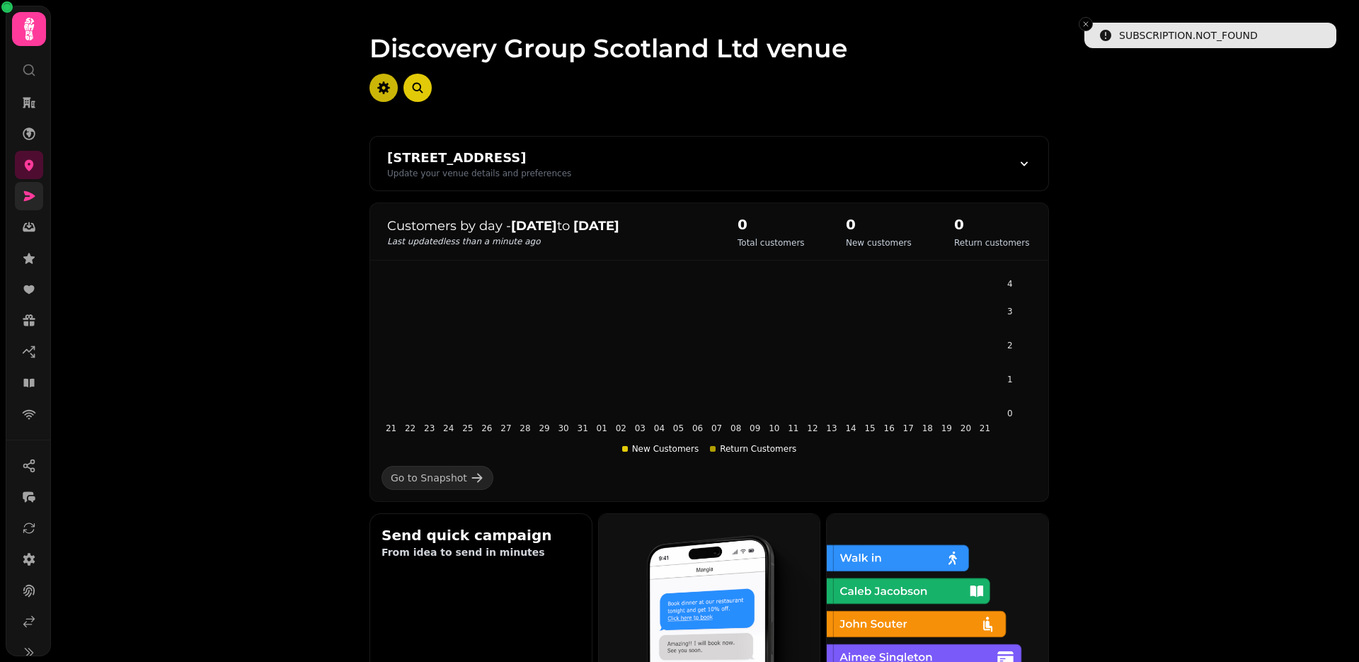
click at [379, 92] on icon "button" at bounding box center [383, 87] width 13 height 13
select select "**********"
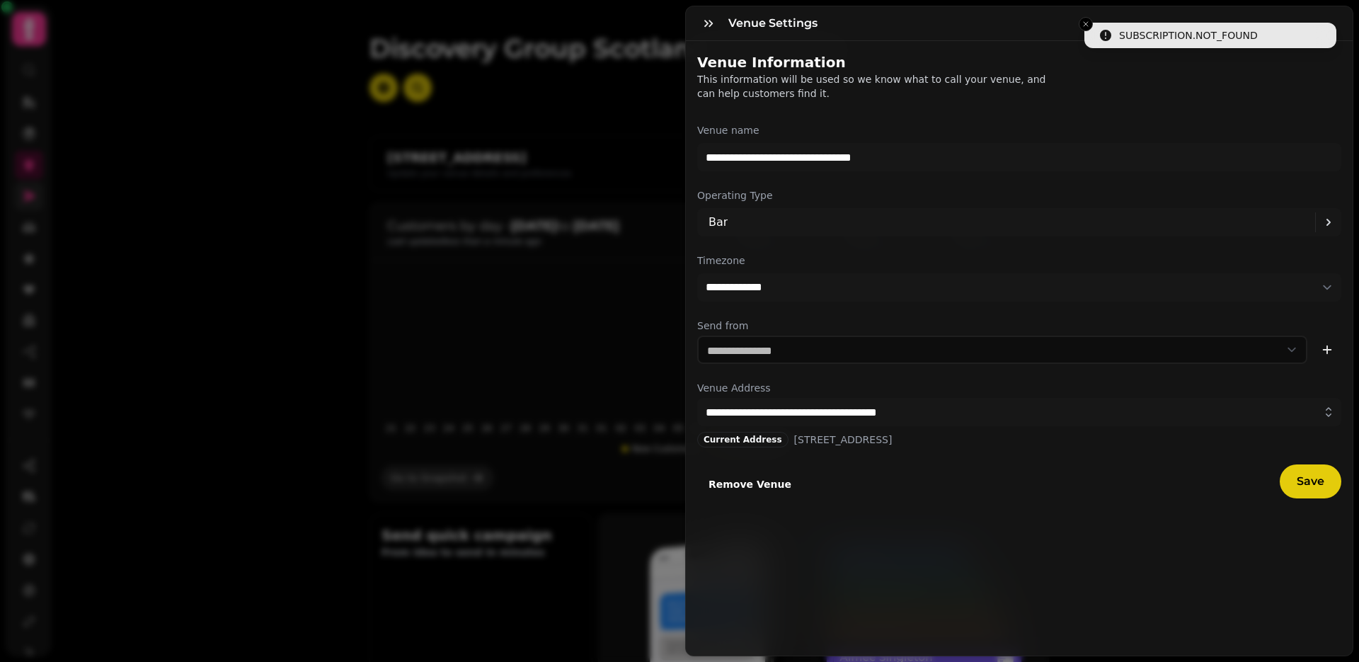
click at [764, 486] on span "Remove Venue" at bounding box center [750, 484] width 83 height 10
click at [509, 506] on span "Remove" at bounding box center [490, 502] width 38 height 8
click at [786, 560] on div "**********" at bounding box center [1019, 348] width 667 height 614
click at [765, 481] on span "Remove Venue" at bounding box center [750, 484] width 83 height 10
click at [509, 506] on span "Remove" at bounding box center [490, 502] width 38 height 8
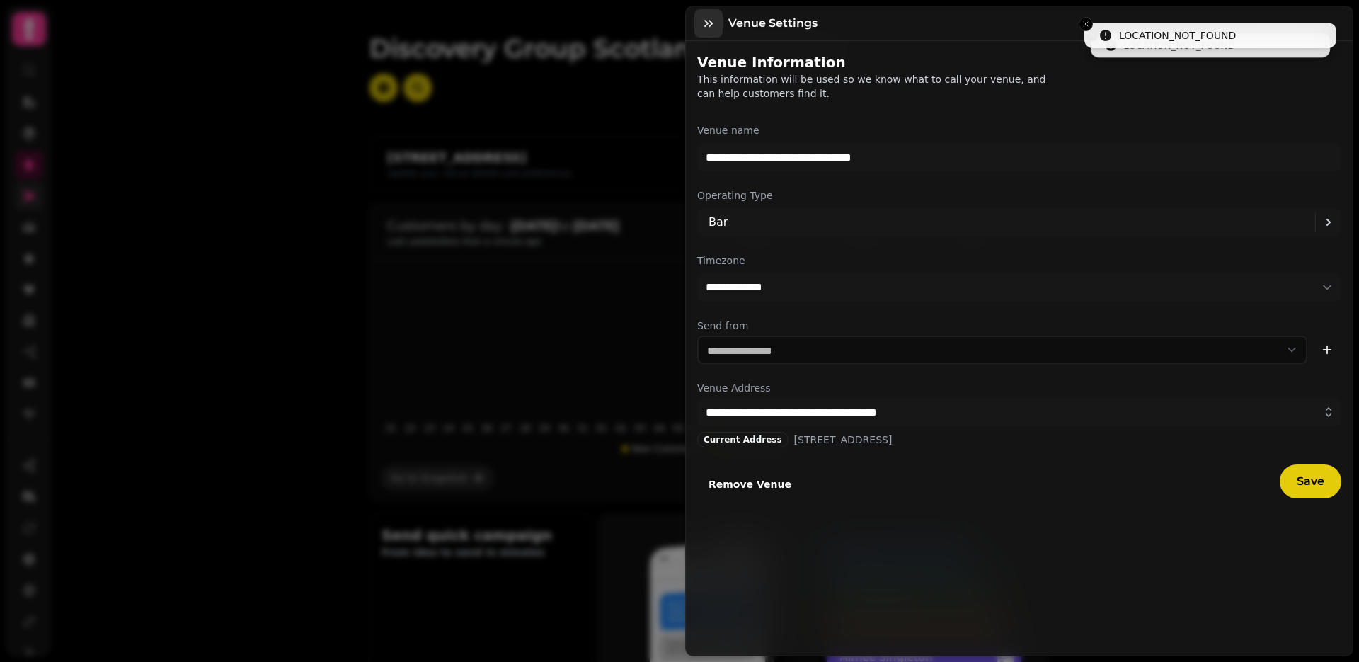
click at [709, 21] on icon "button" at bounding box center [709, 23] width 14 height 14
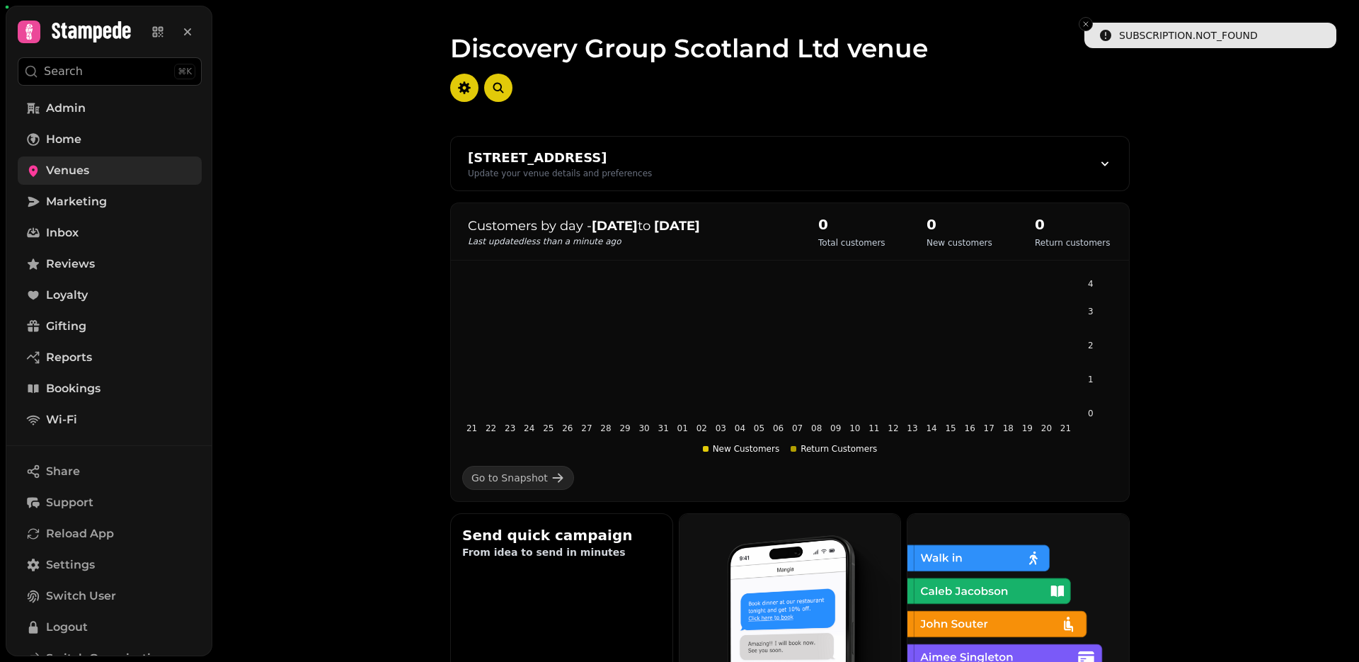
click at [44, 171] on link "Venues" at bounding box center [110, 170] width 184 height 28
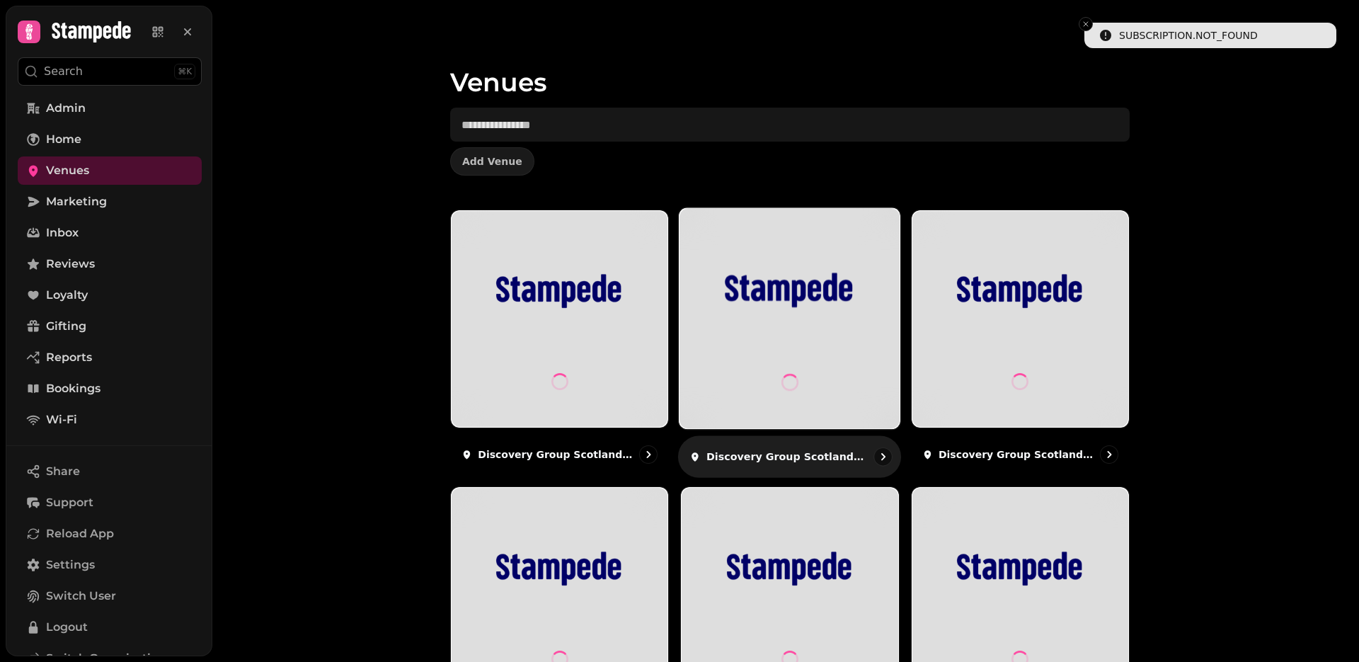
scroll to position [401, 0]
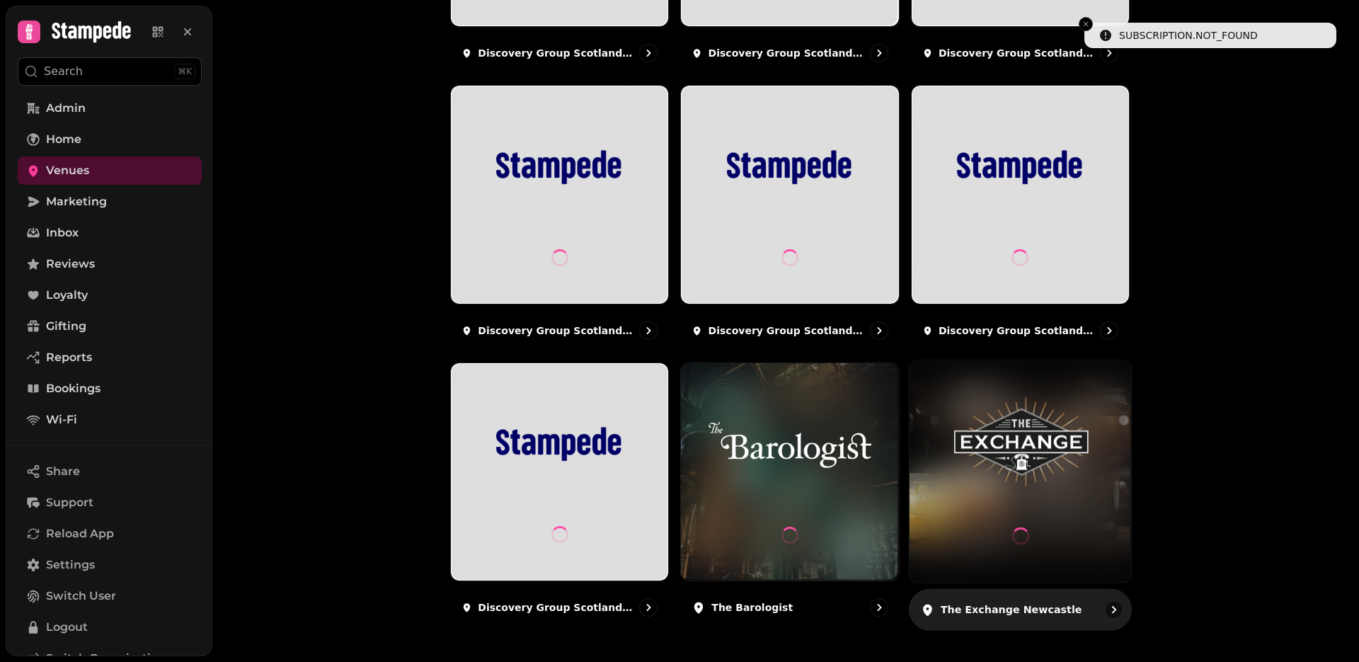
click at [996, 435] on img at bounding box center [1020, 443] width 166 height 93
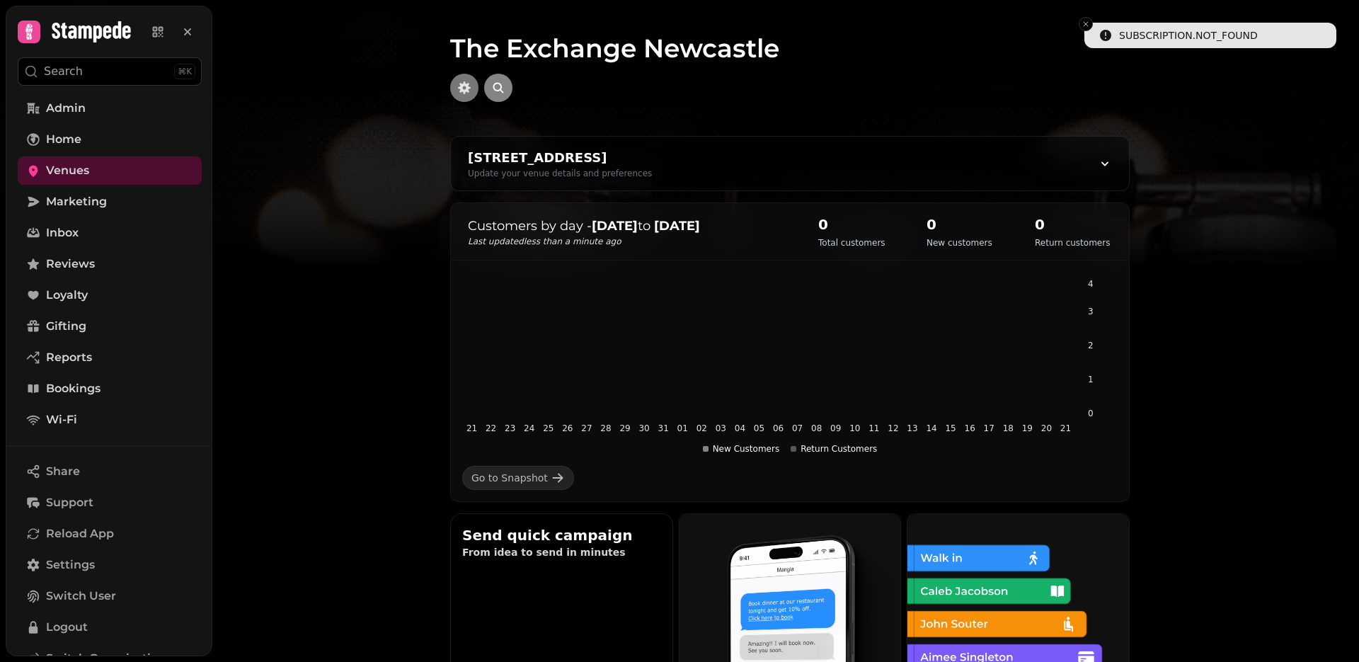
click at [462, 96] on button "button" at bounding box center [464, 88] width 28 height 28
select select "**********"
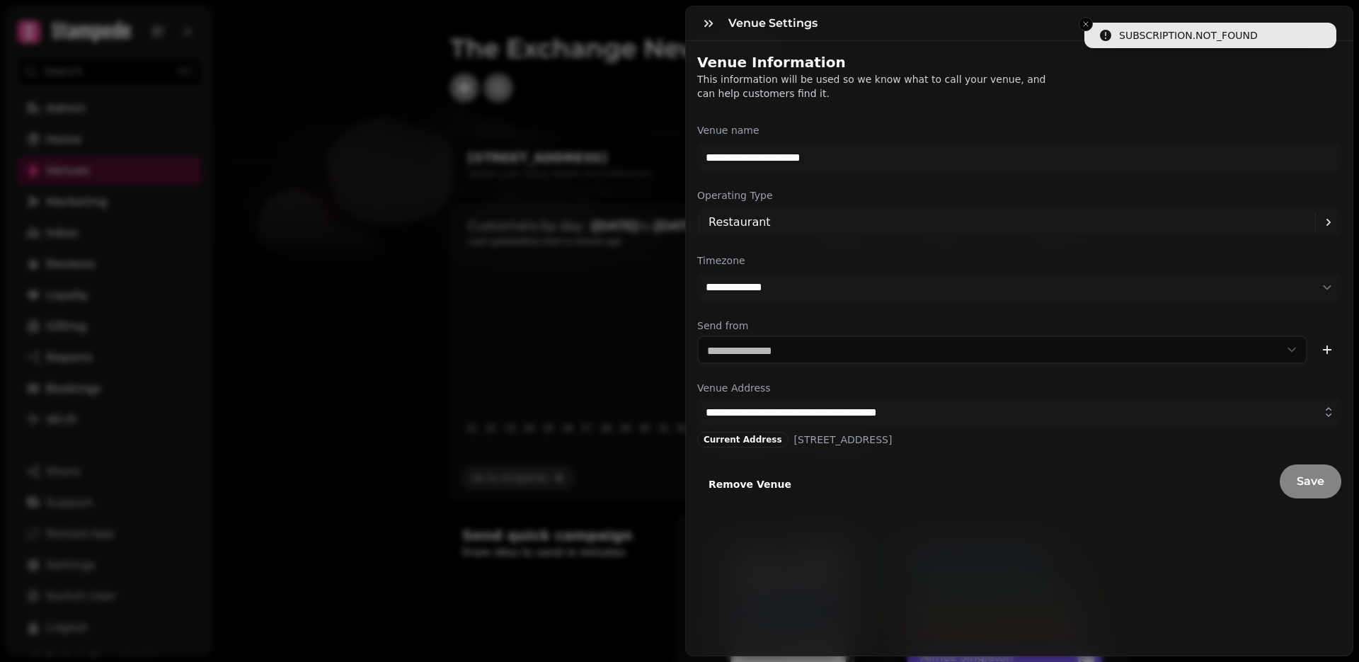
click at [753, 484] on span "Remove Venue" at bounding box center [750, 484] width 83 height 10
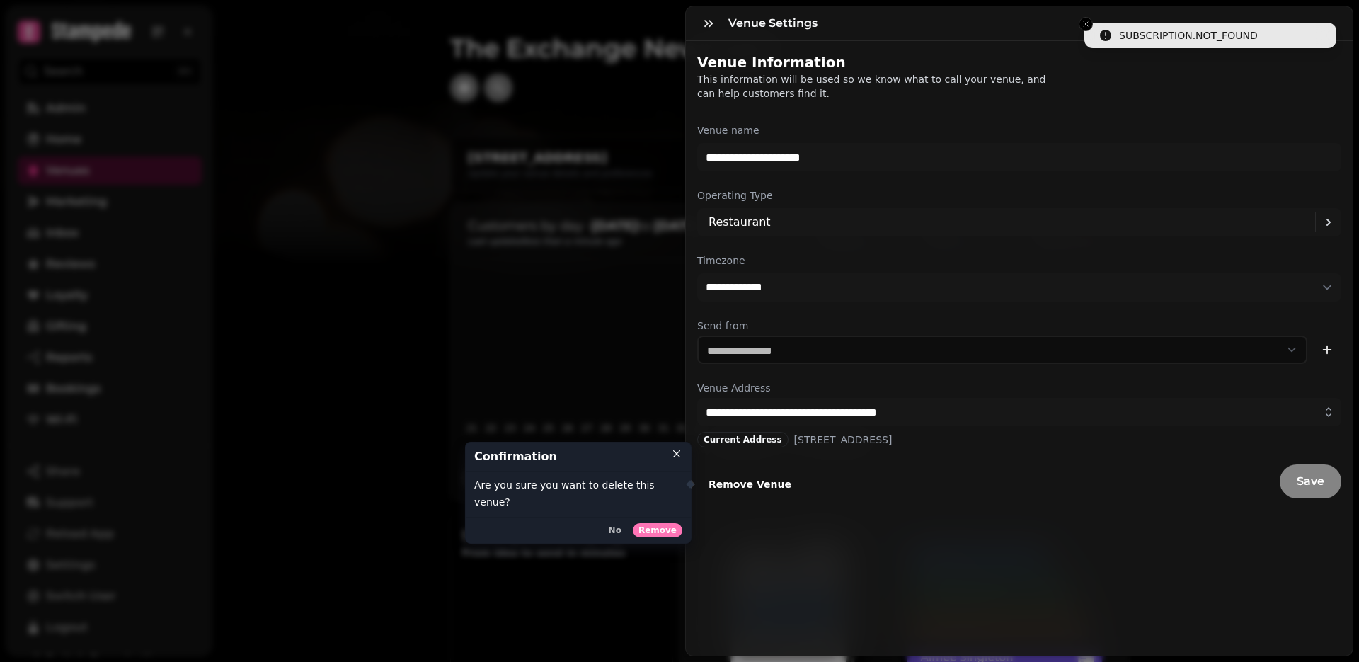
click at [666, 526] on span "Remove" at bounding box center [658, 530] width 38 height 8
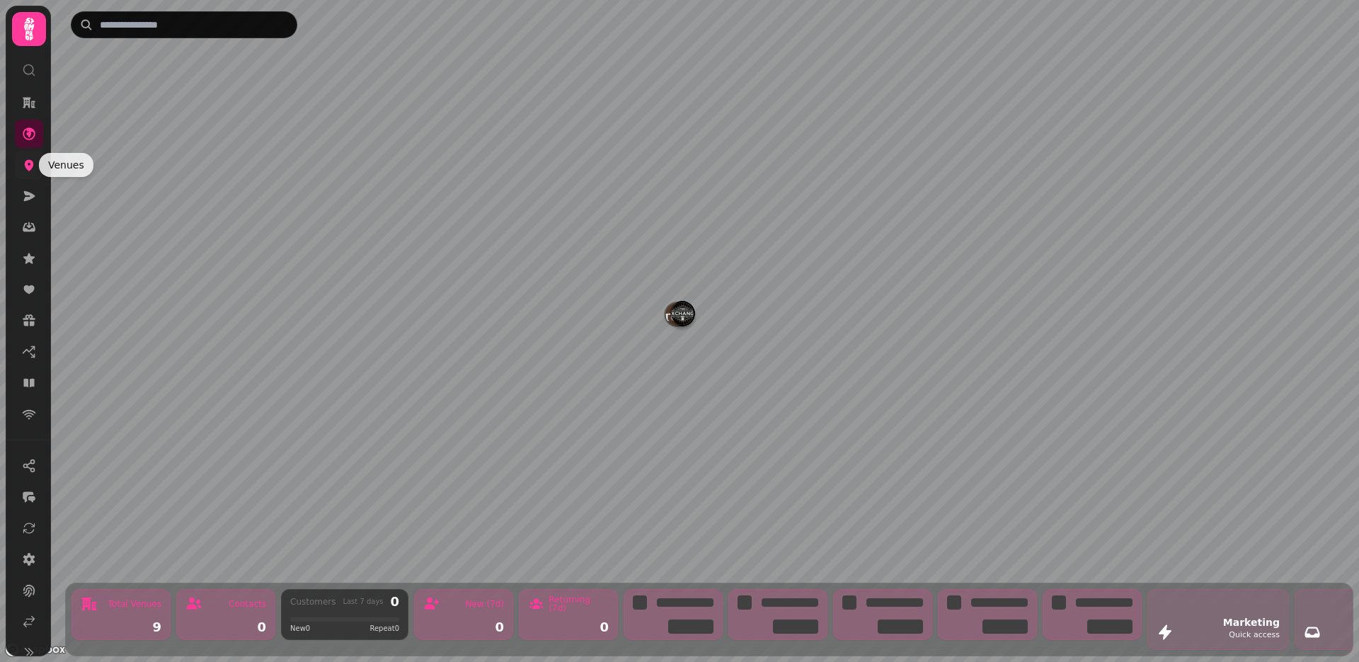
click at [24, 166] on icon at bounding box center [29, 165] width 14 height 14
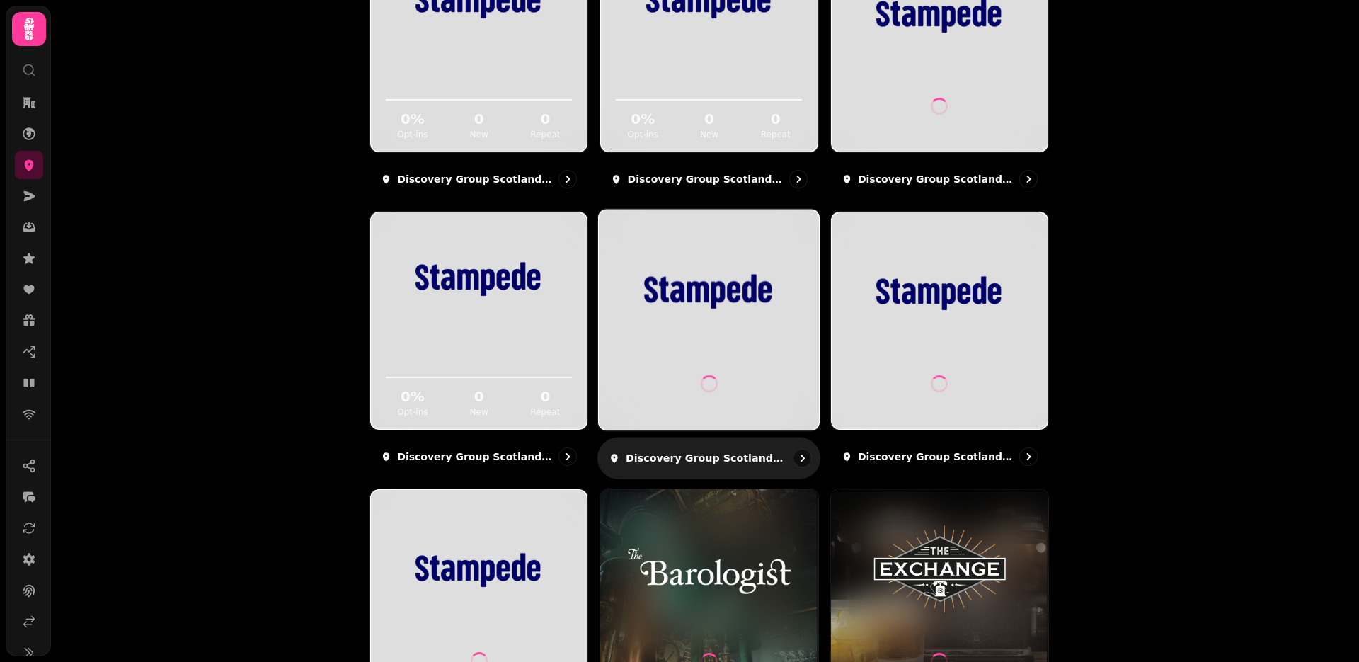
scroll to position [401, 0]
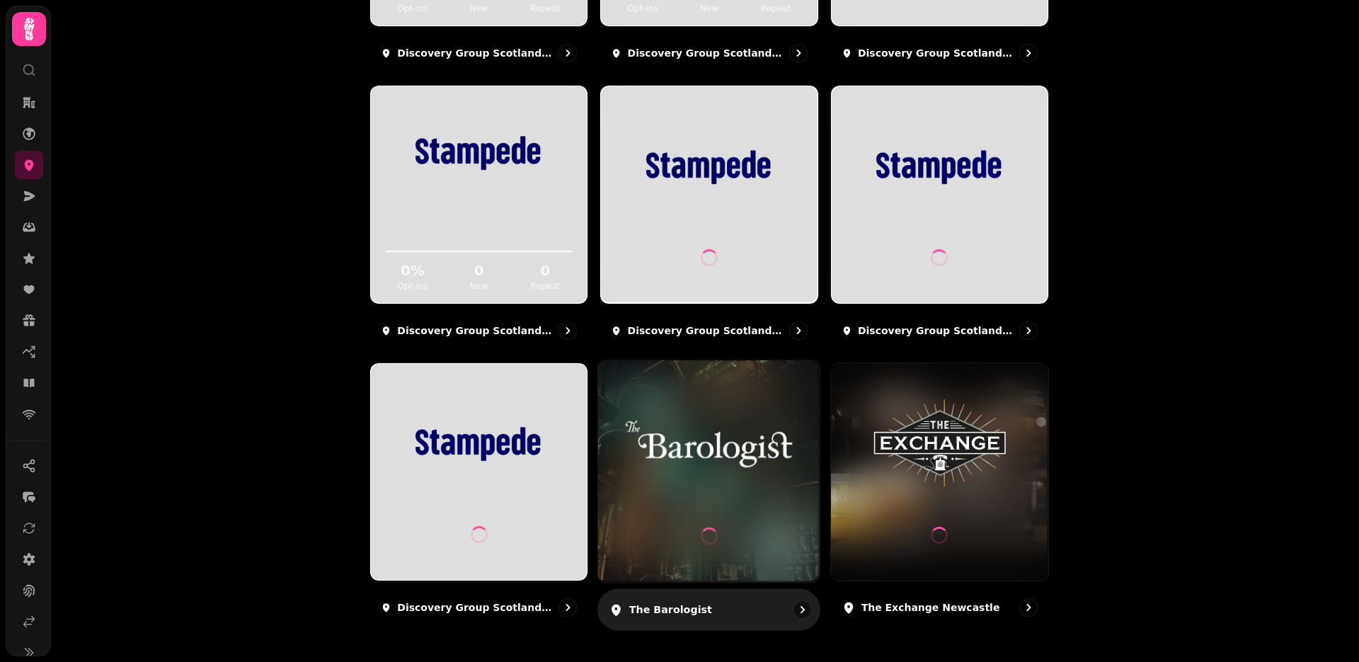
click at [665, 608] on p "The Barologist" at bounding box center [670, 609] width 83 height 14
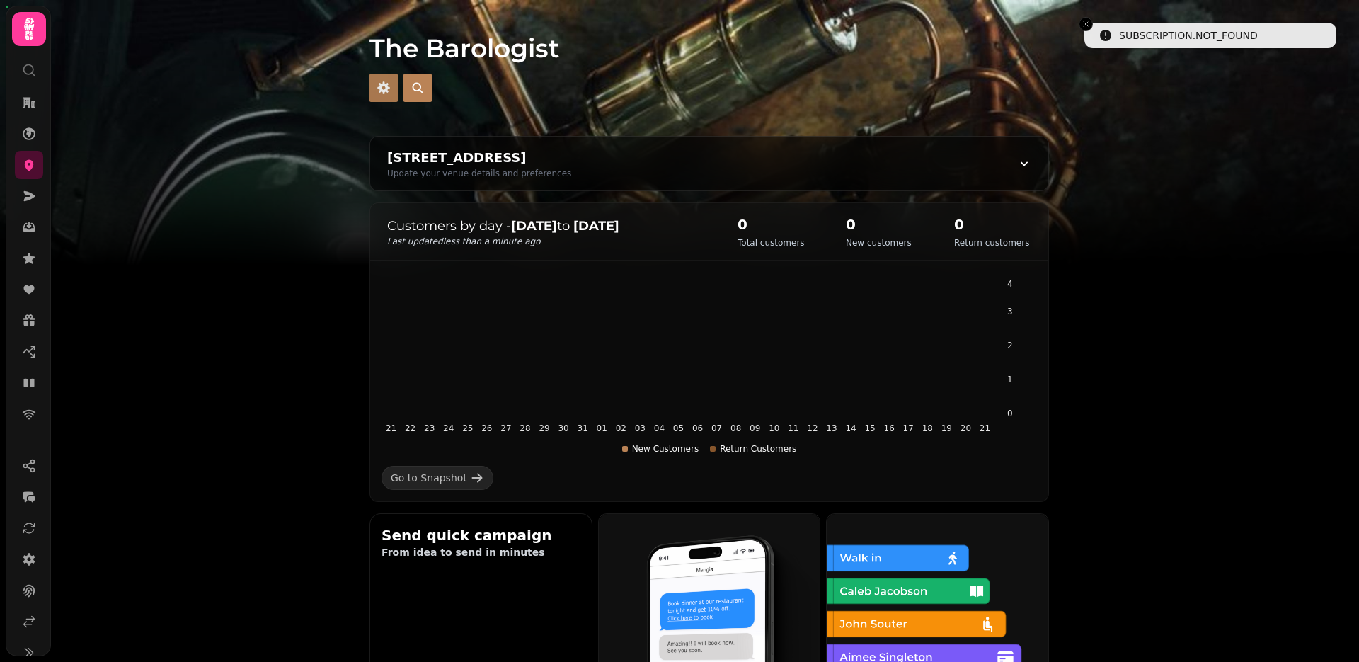
click at [391, 98] on button "button" at bounding box center [384, 88] width 28 height 28
select select "**********"
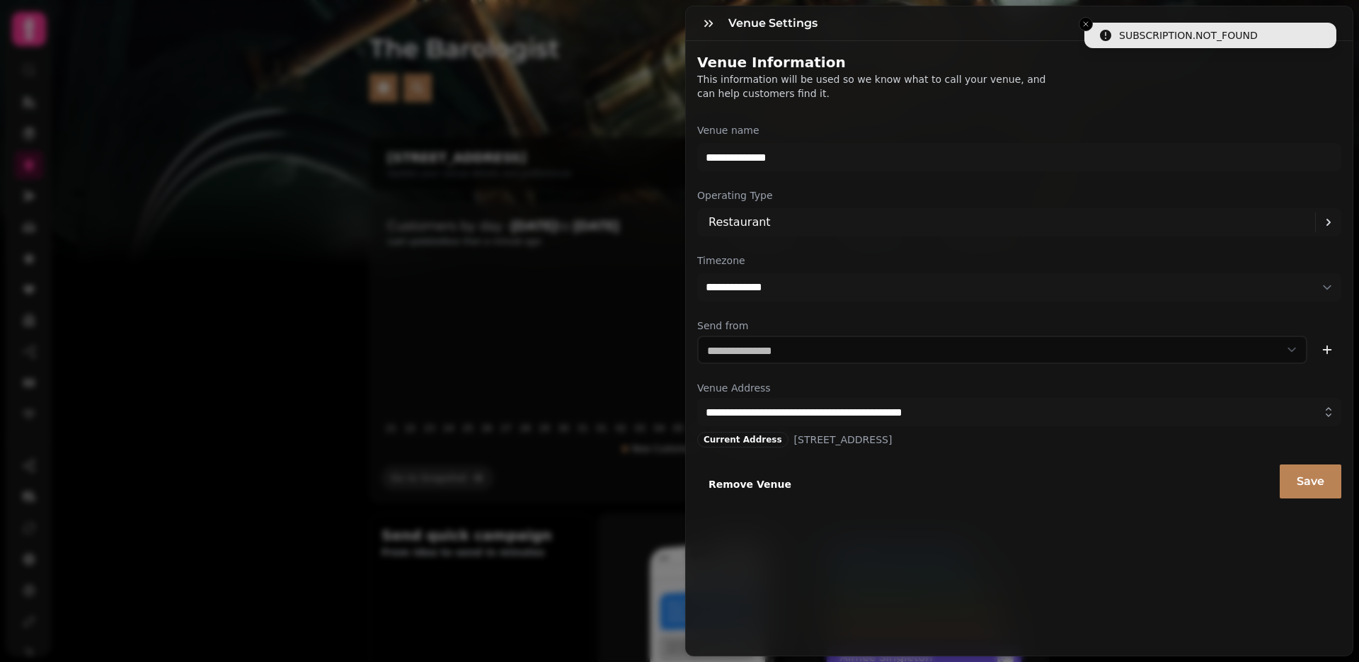
click at [770, 488] on span "Remove Venue" at bounding box center [750, 484] width 83 height 10
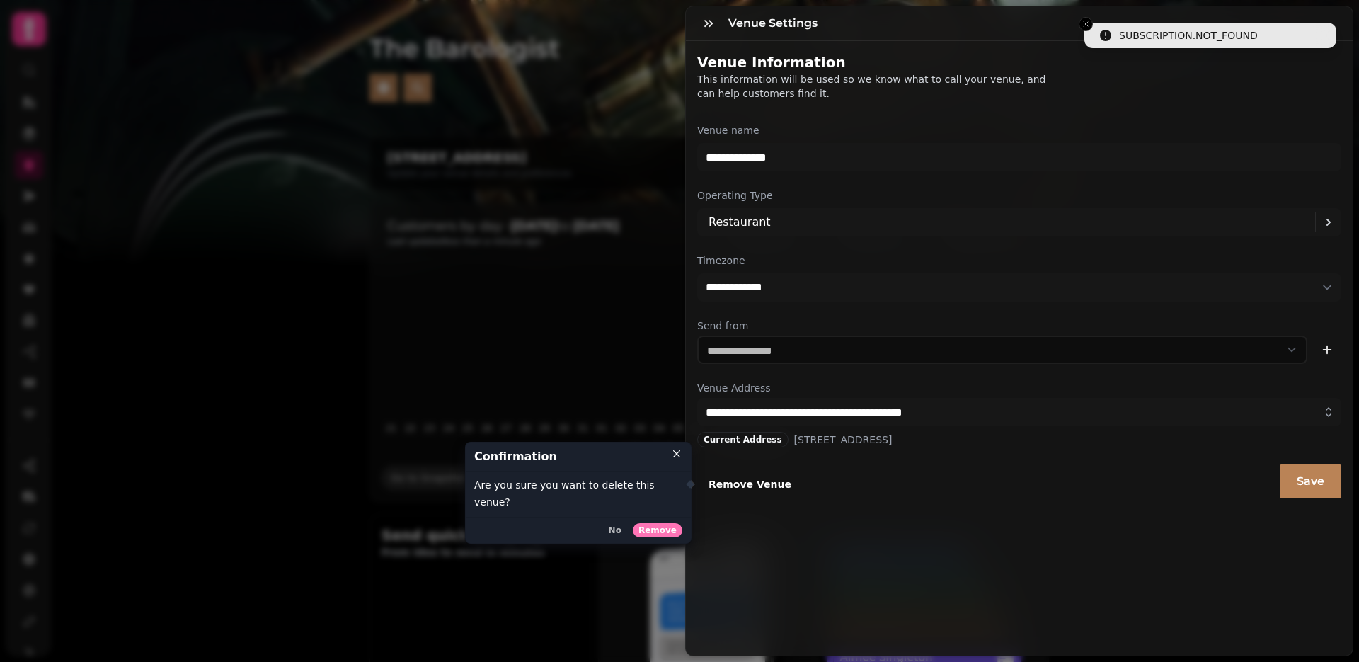
click at [648, 526] on span "Remove" at bounding box center [658, 530] width 38 height 8
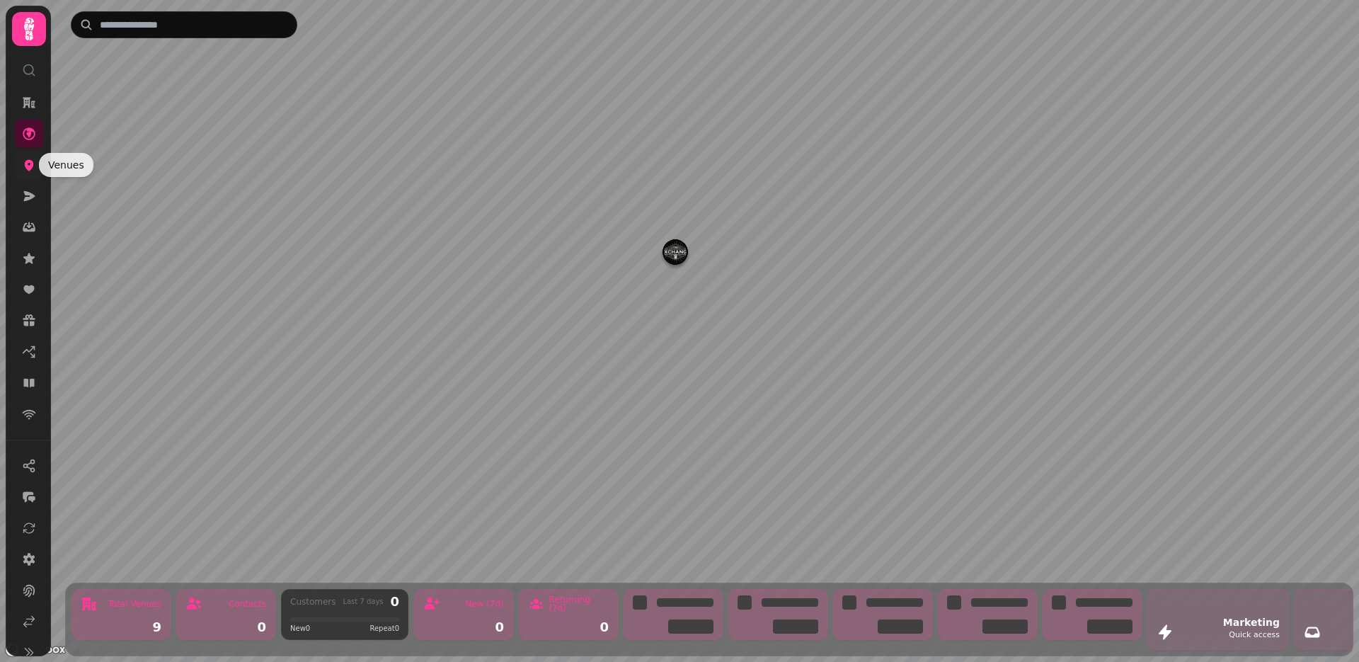
click at [27, 165] on icon at bounding box center [29, 165] width 9 height 11
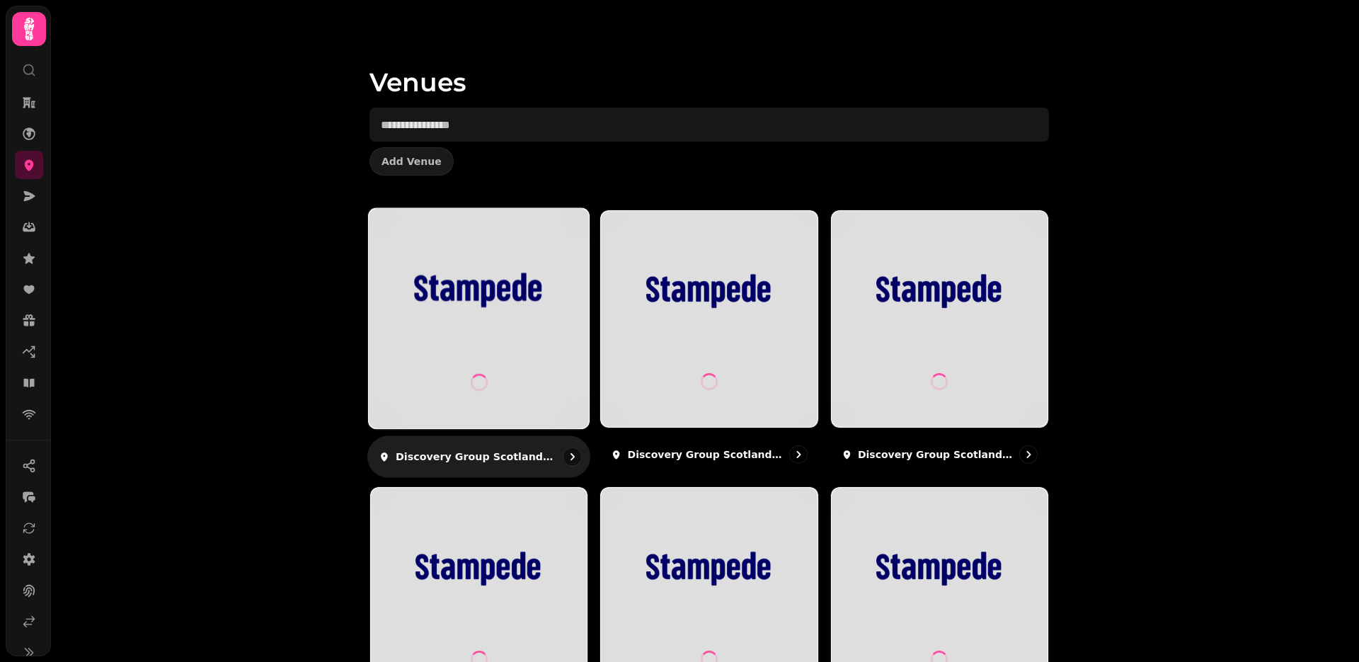
click at [487, 317] on img at bounding box center [479, 290] width 166 height 93
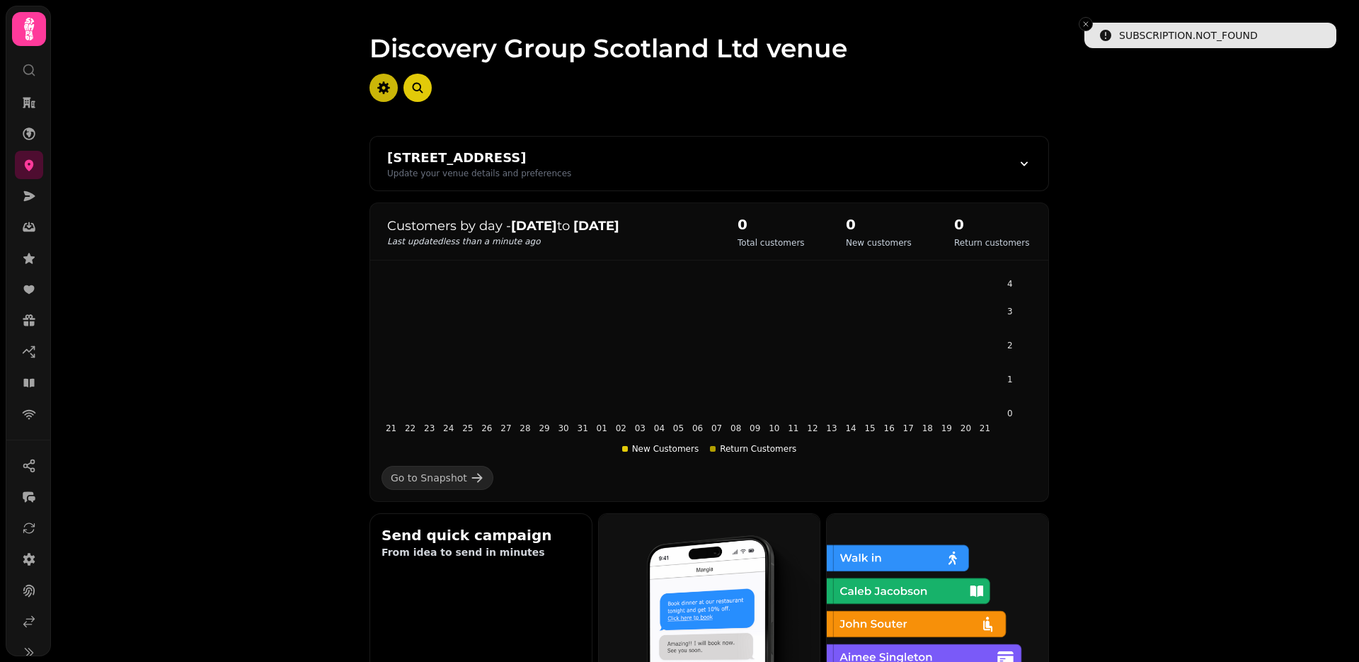
click at [379, 89] on icon "button" at bounding box center [383, 87] width 13 height 13
select select "**********"
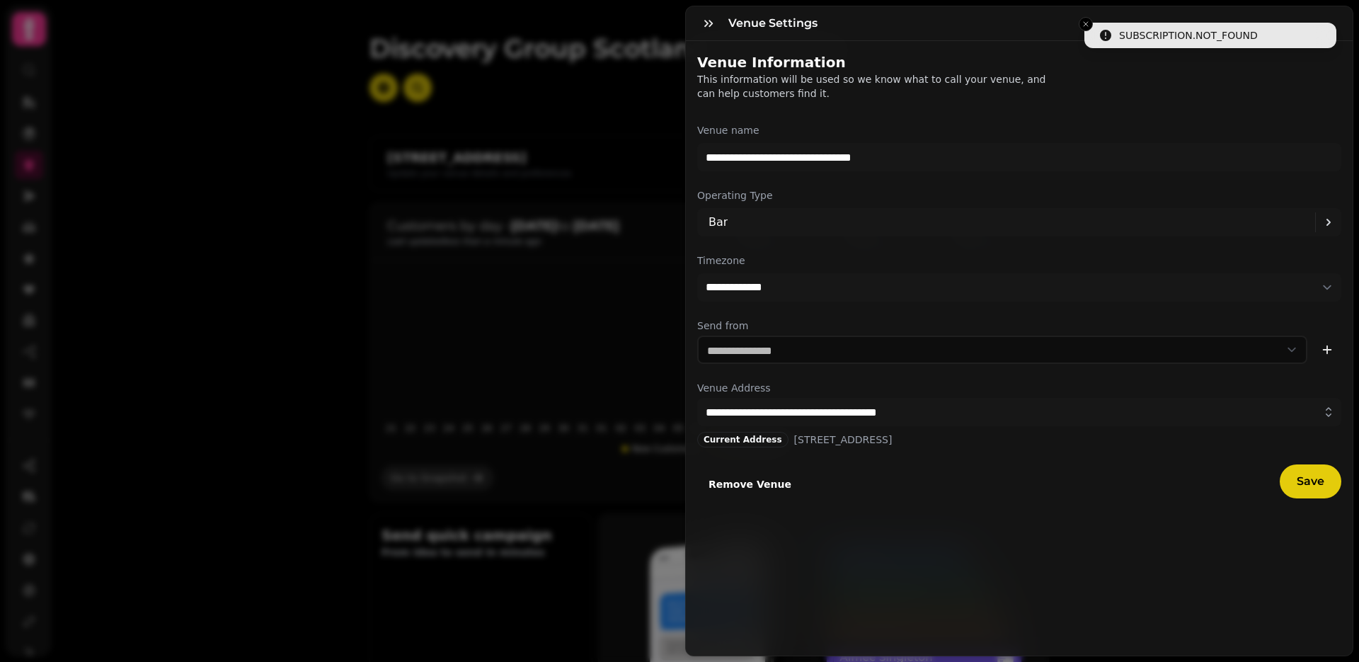
click at [753, 483] on span "Remove Venue" at bounding box center [750, 484] width 83 height 10
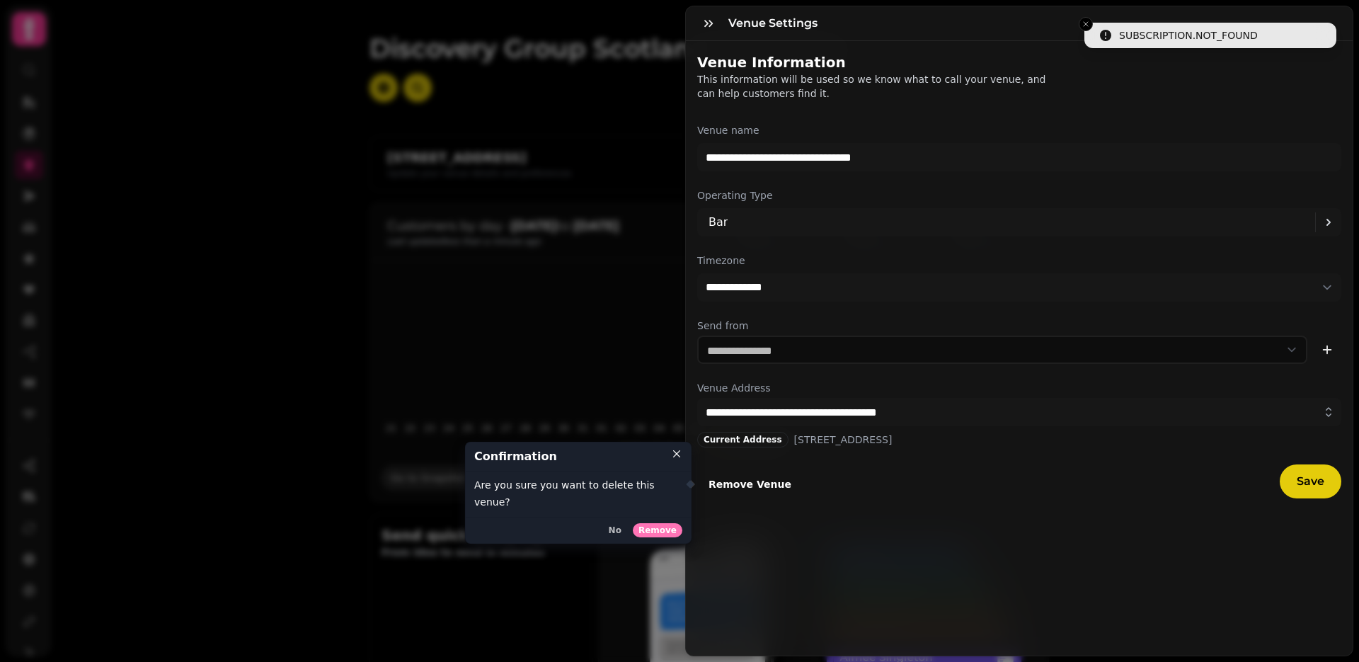
click at [665, 526] on span "Remove" at bounding box center [658, 530] width 38 height 8
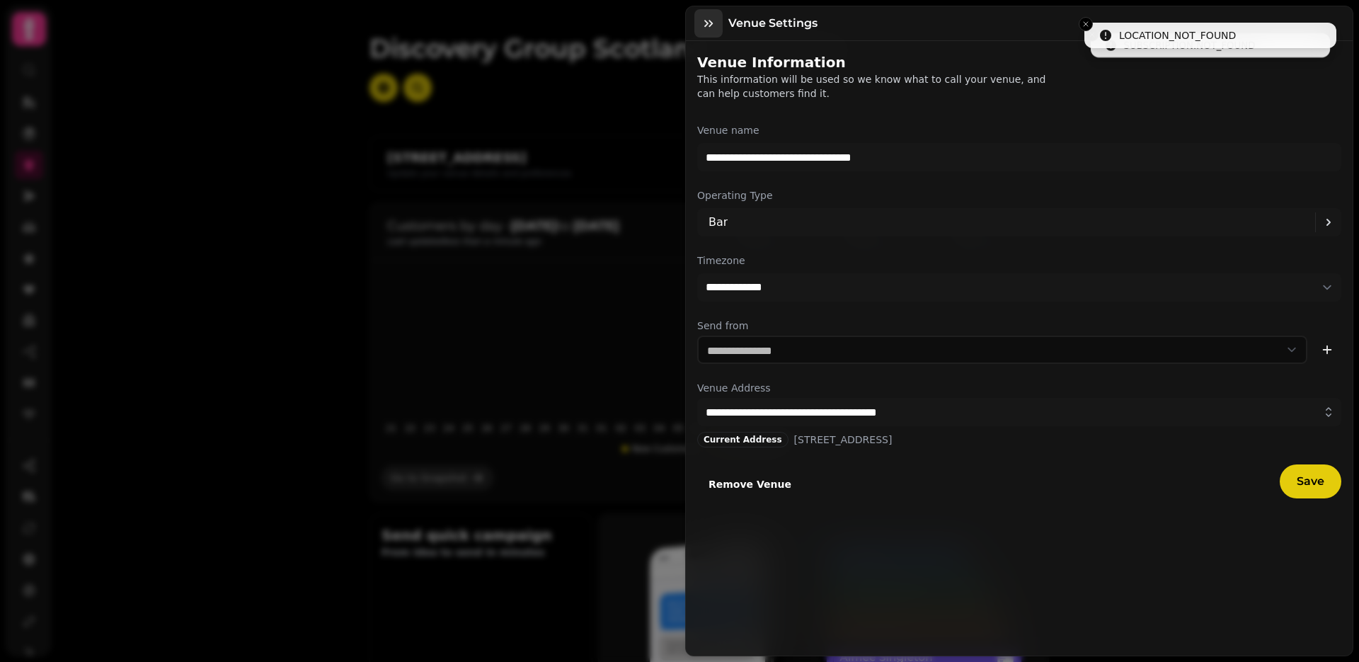
click at [707, 21] on icon "button" at bounding box center [709, 23] width 14 height 14
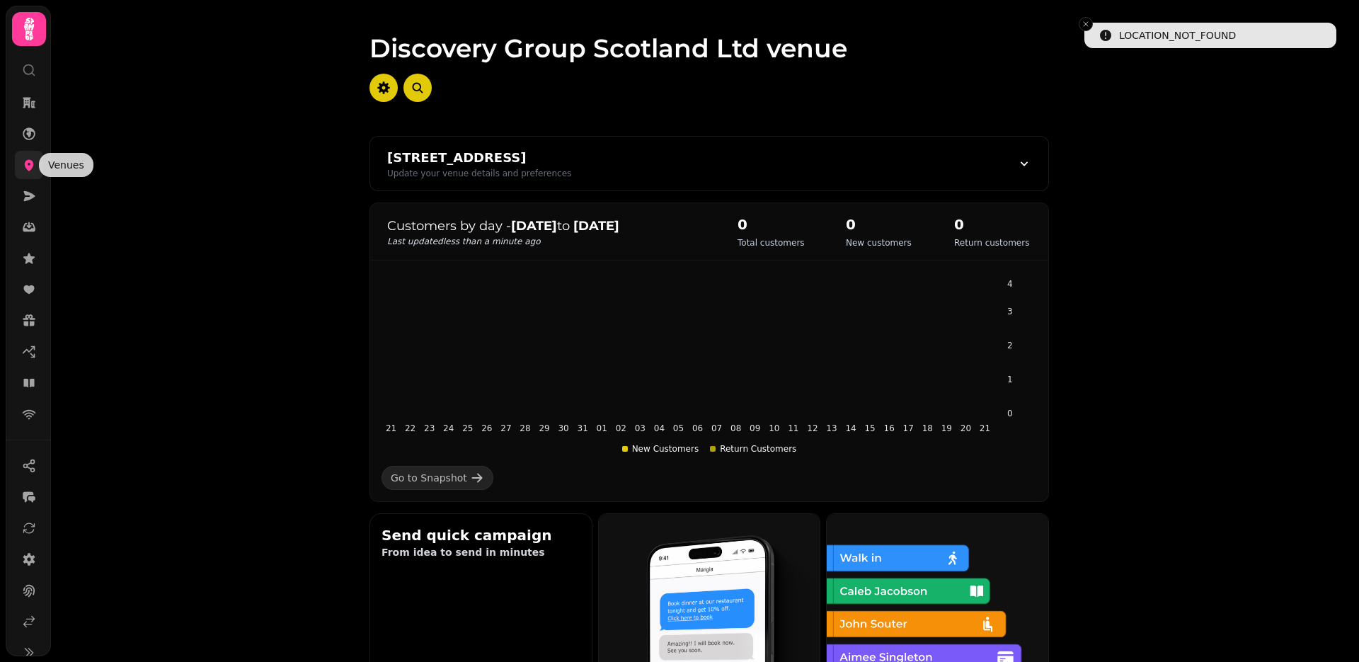
click at [35, 159] on icon at bounding box center [29, 165] width 14 height 14
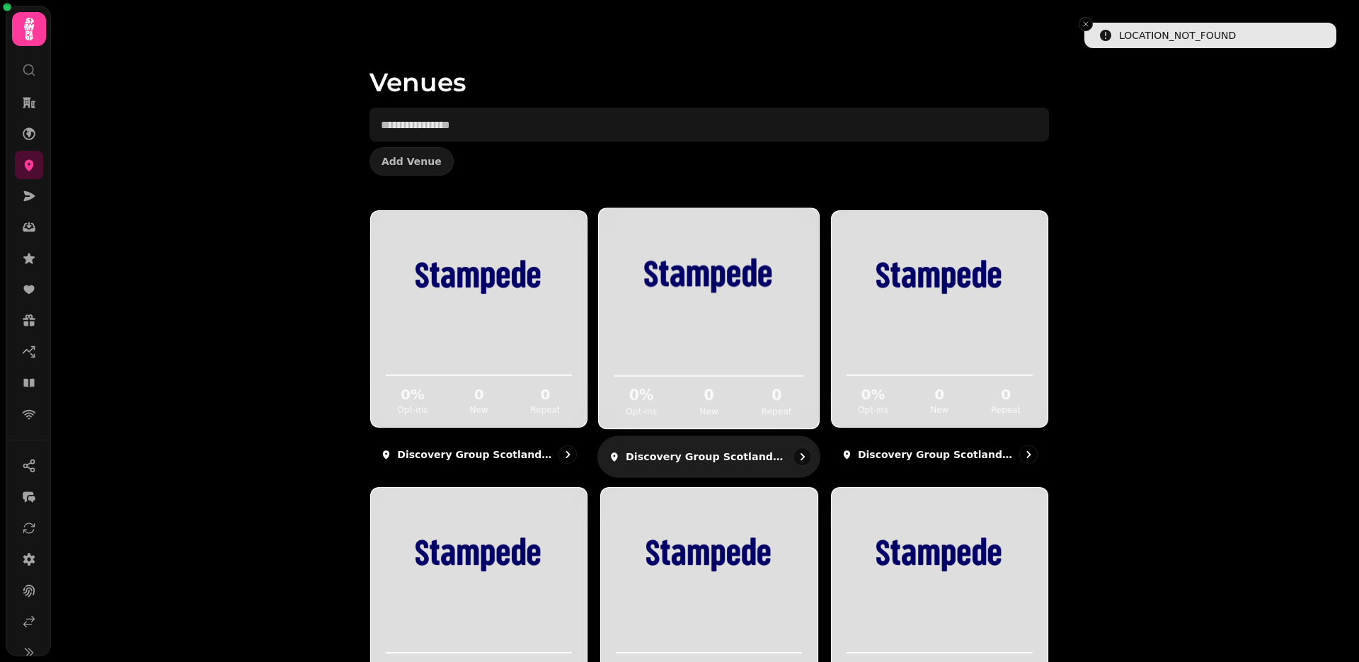
click at [687, 332] on div "0 % Opt-ins 0 New 0 Repeat" at bounding box center [709, 375] width 220 height 107
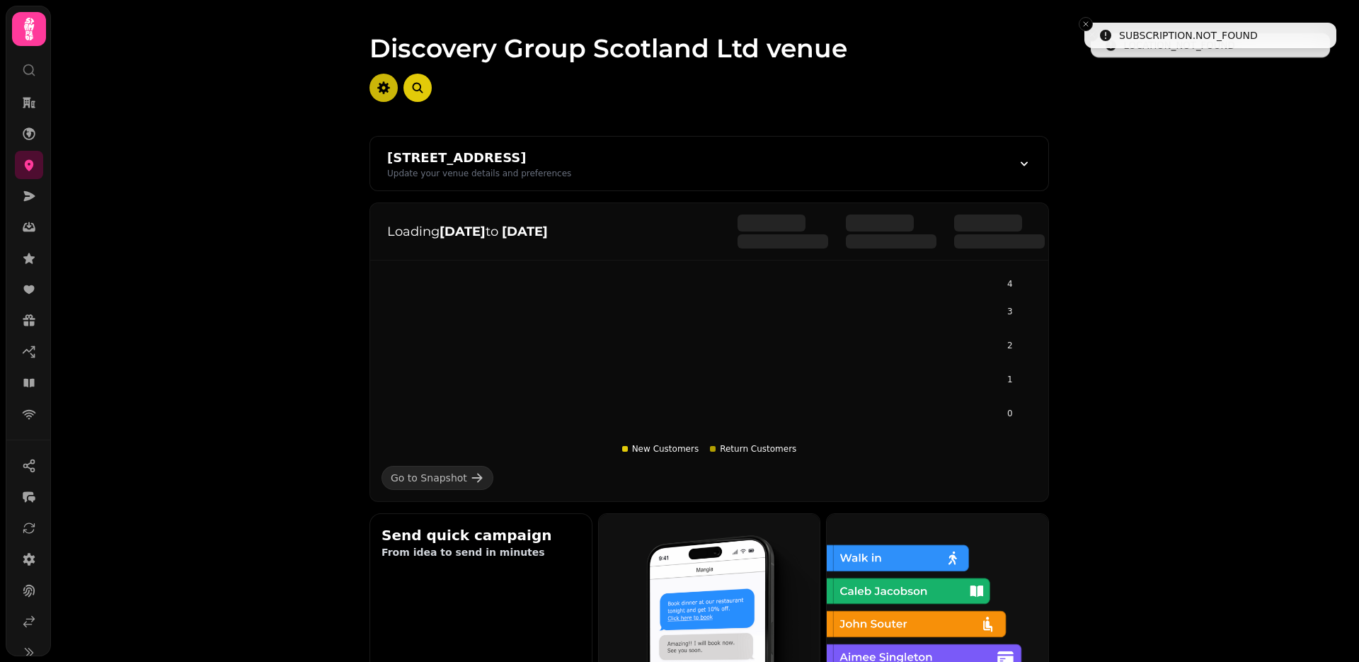
click at [372, 83] on button "button" at bounding box center [384, 88] width 28 height 28
select select "**********"
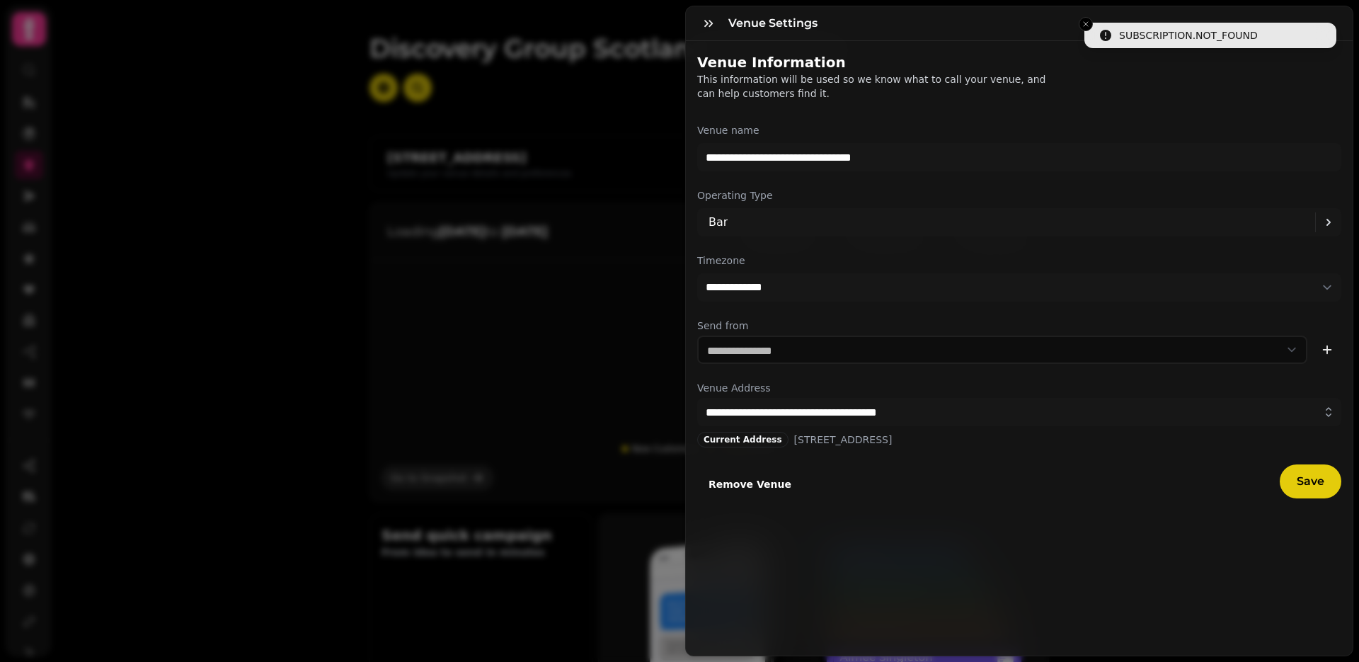
click at [734, 484] on span "Remove Venue" at bounding box center [750, 484] width 83 height 10
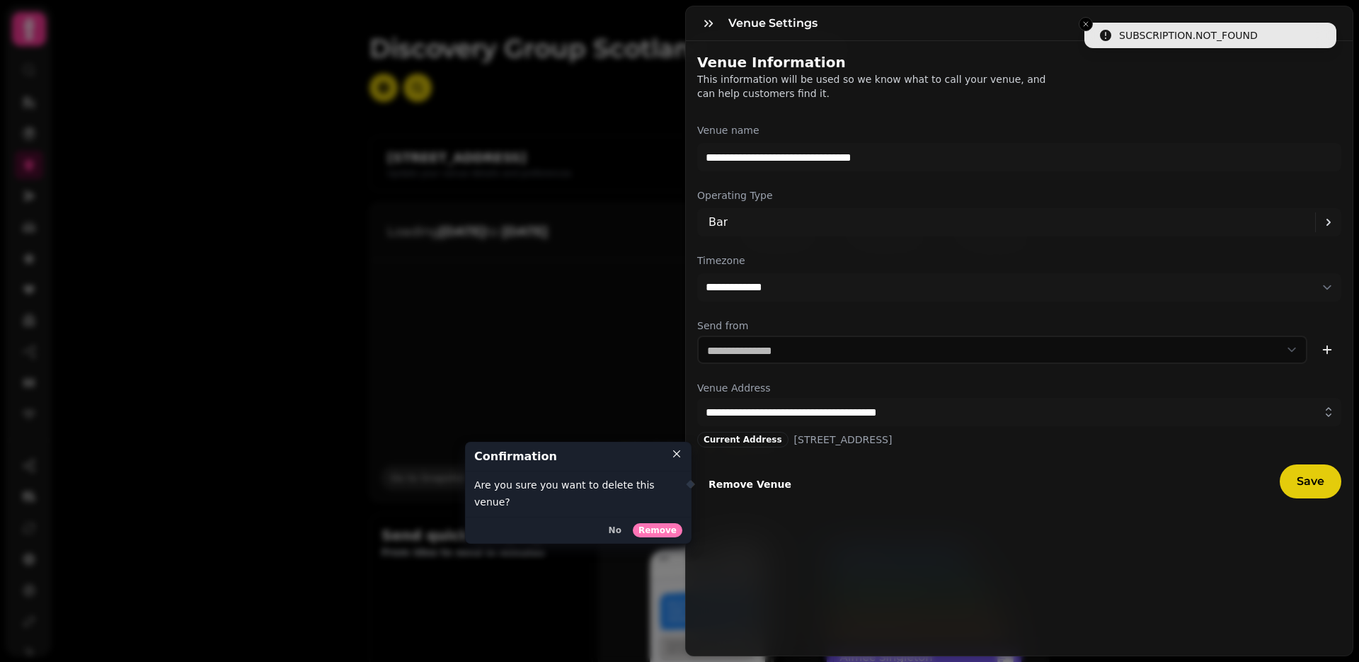
click at [670, 523] on button "Remove" at bounding box center [658, 530] width 50 height 14
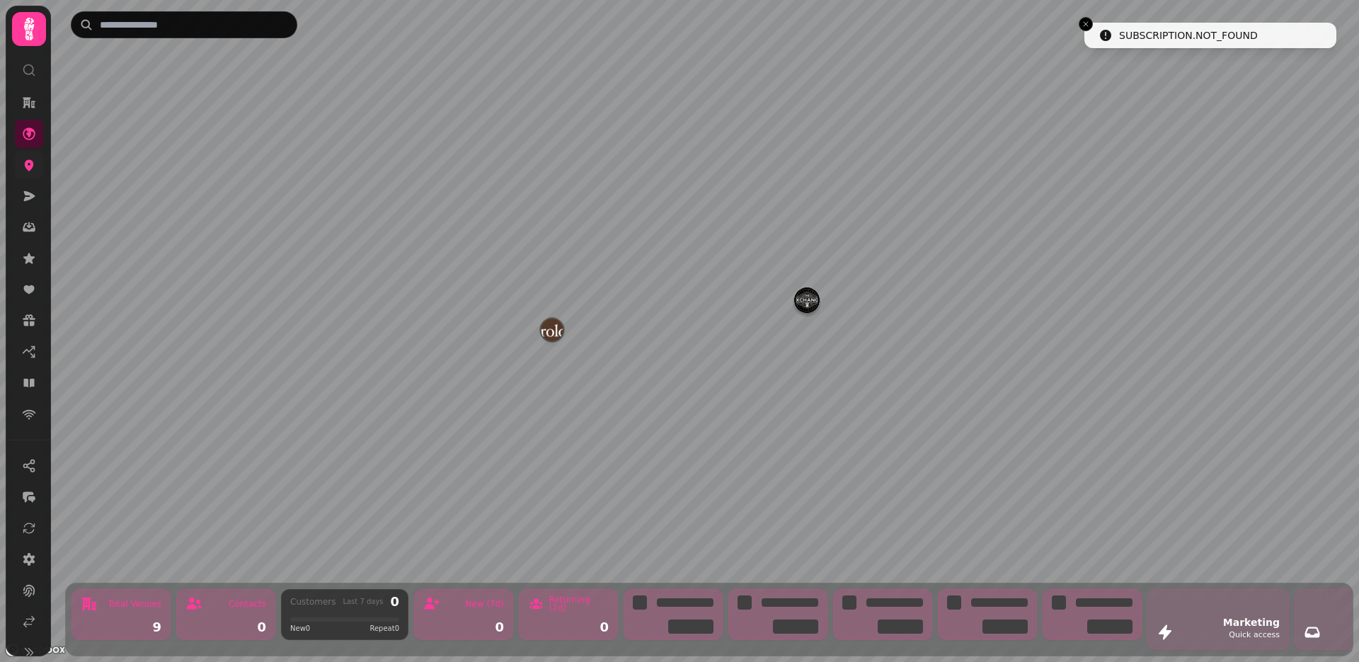
click at [33, 172] on link at bounding box center [29, 165] width 28 height 28
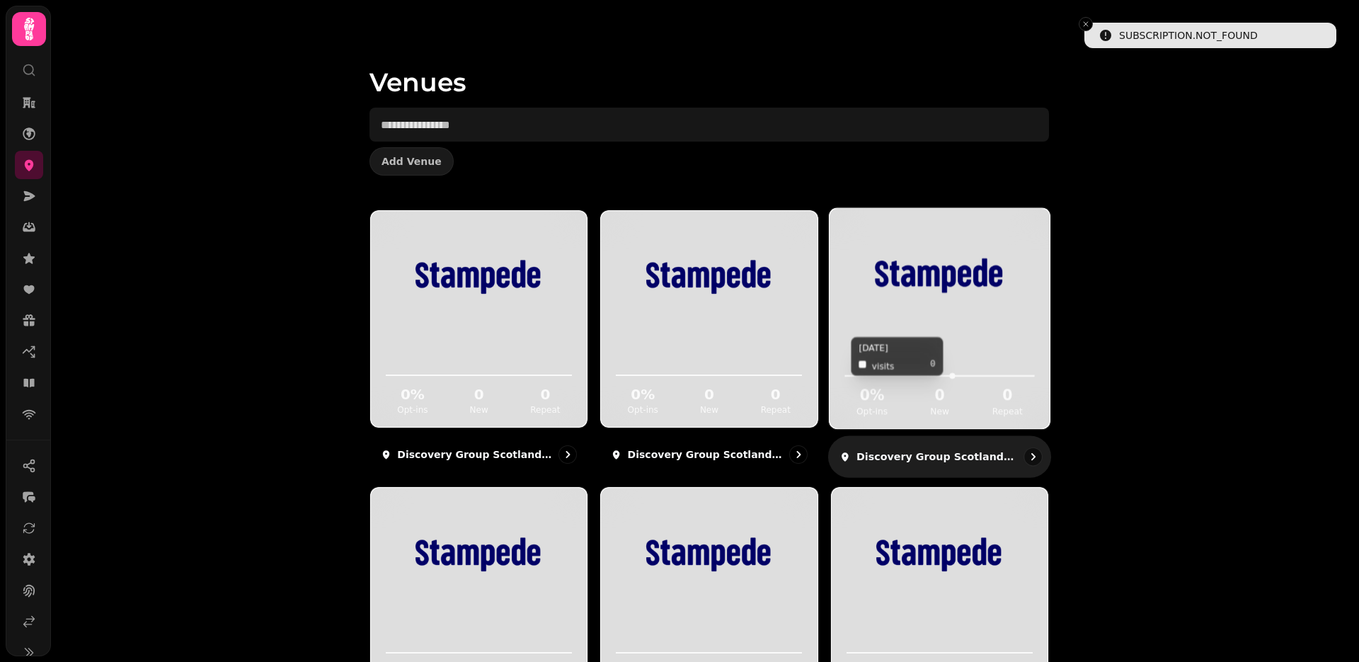
click at [954, 365] on icon at bounding box center [939, 356] width 197 height 46
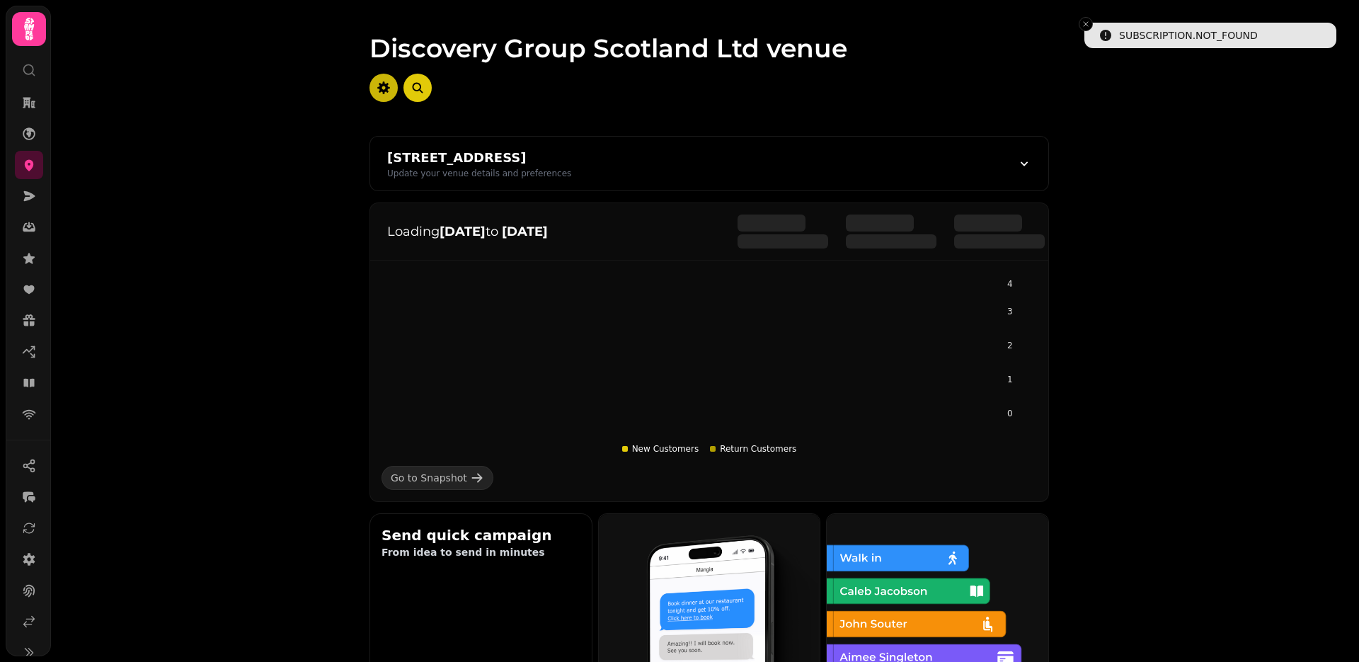
click at [389, 91] on icon "button" at bounding box center [384, 88] width 14 height 14
select select "**********"
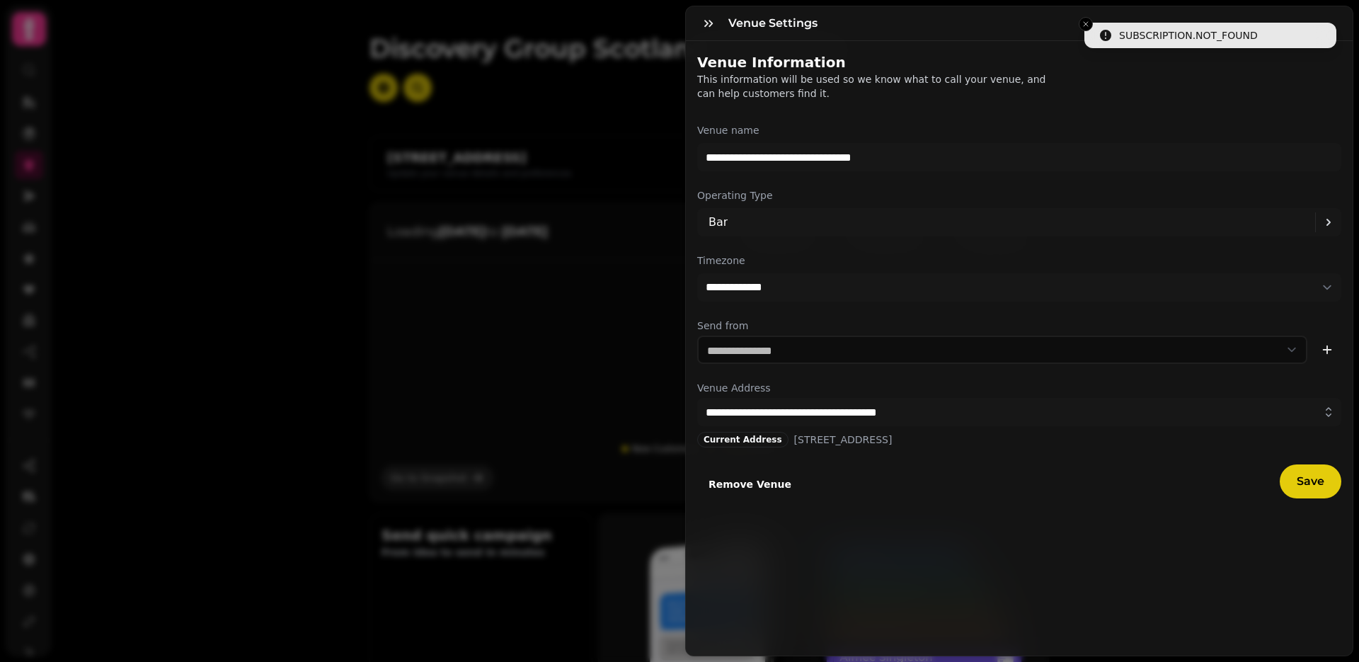
click at [779, 485] on button "Remove Venue" at bounding box center [749, 484] width 105 height 28
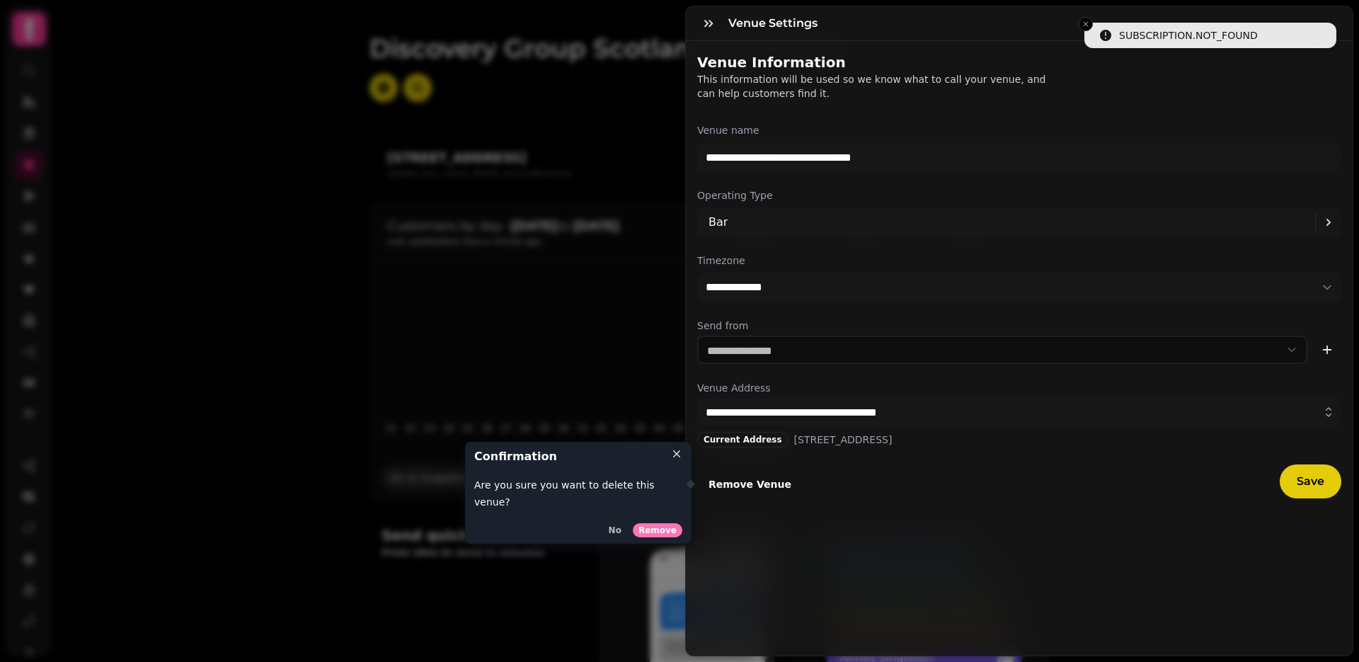
click at [666, 523] on button "Remove" at bounding box center [658, 530] width 50 height 14
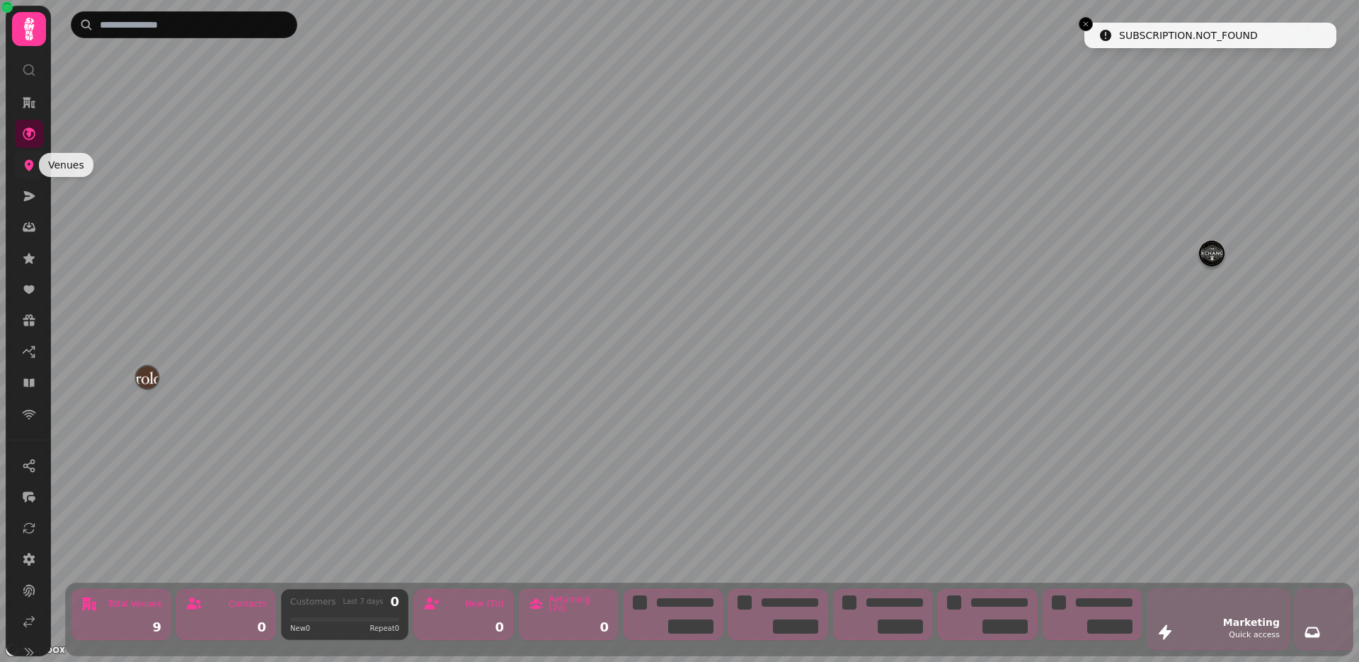
click at [30, 164] on icon at bounding box center [29, 165] width 9 height 11
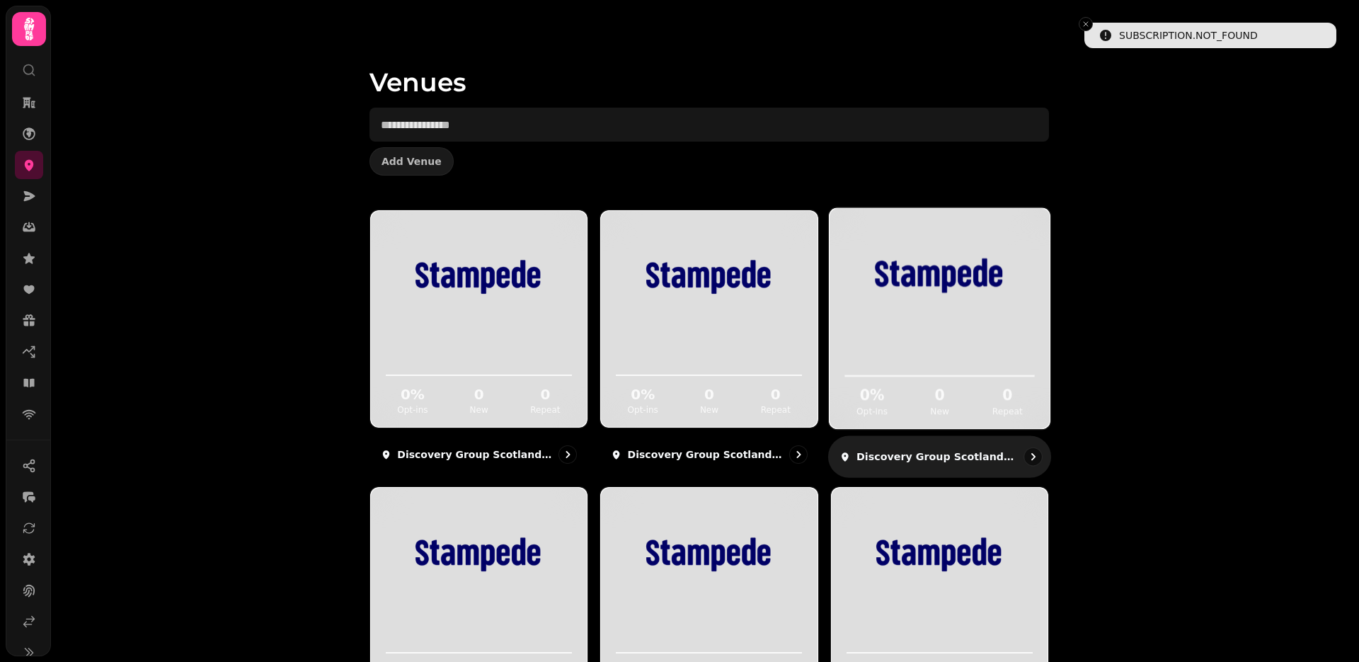
click at [950, 337] on icon at bounding box center [939, 356] width 197 height 46
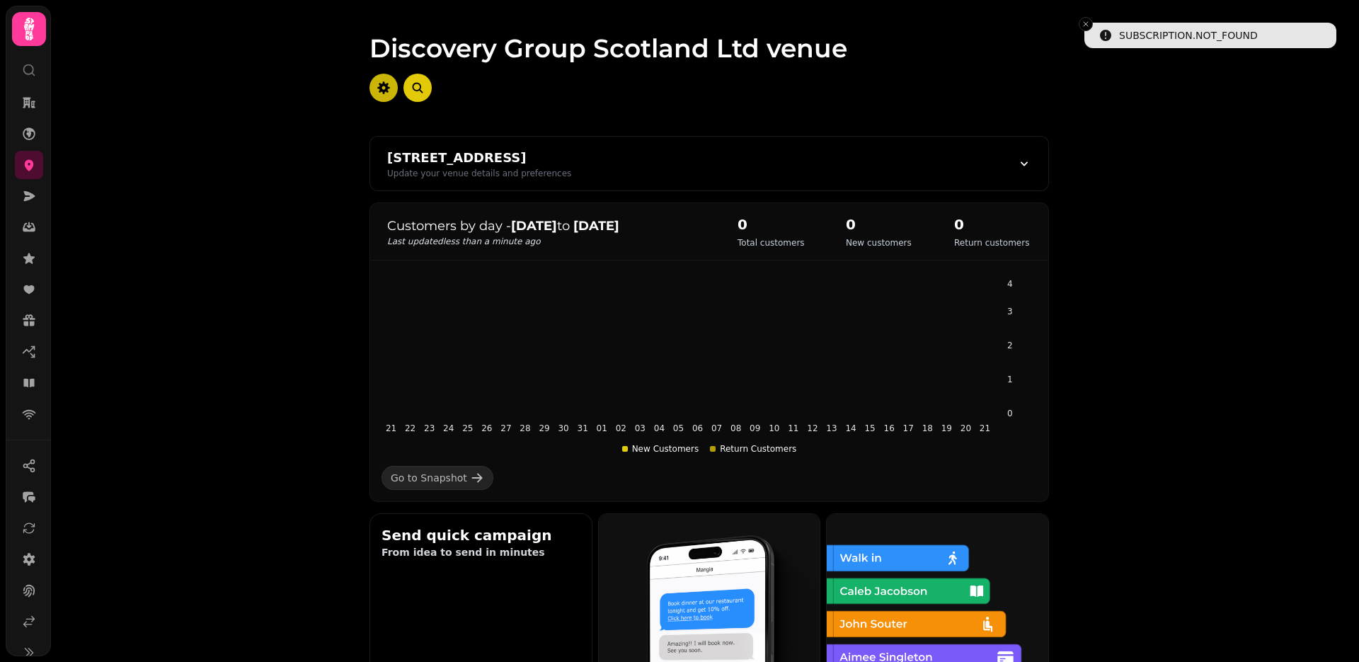
click at [391, 82] on button "button" at bounding box center [384, 88] width 28 height 28
select select "**********"
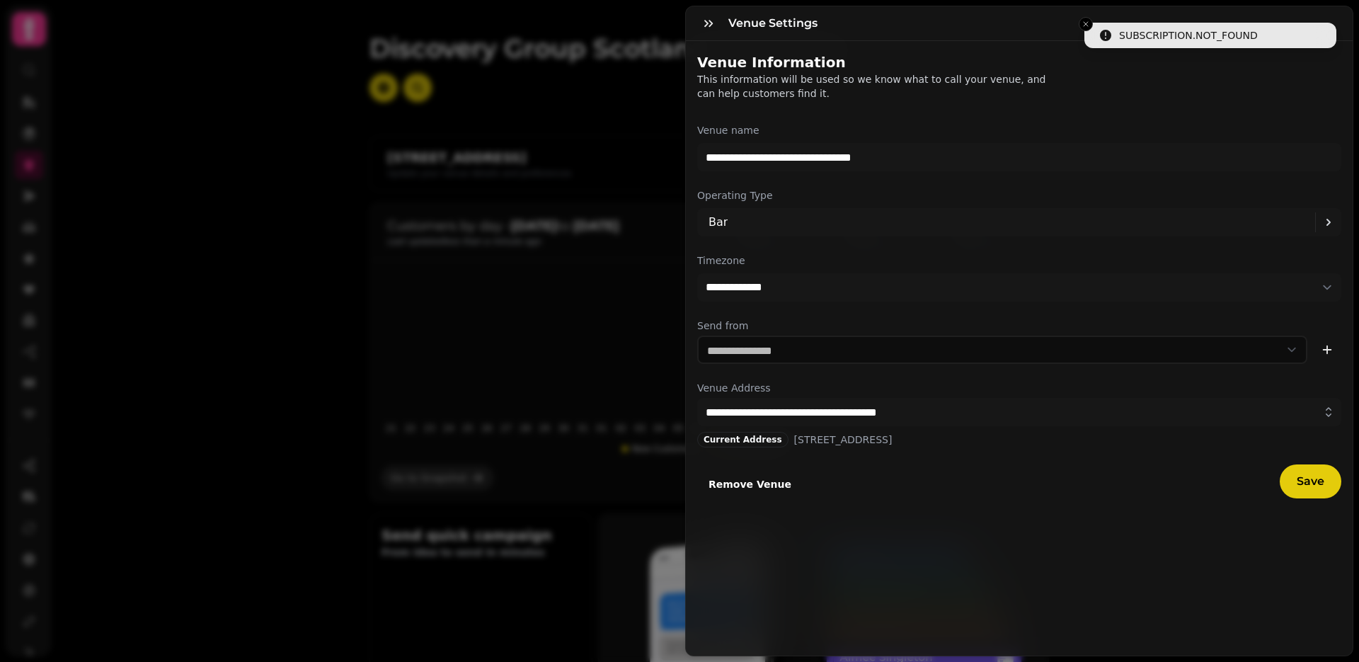
click at [718, 484] on span "Remove Venue" at bounding box center [750, 484] width 83 height 10
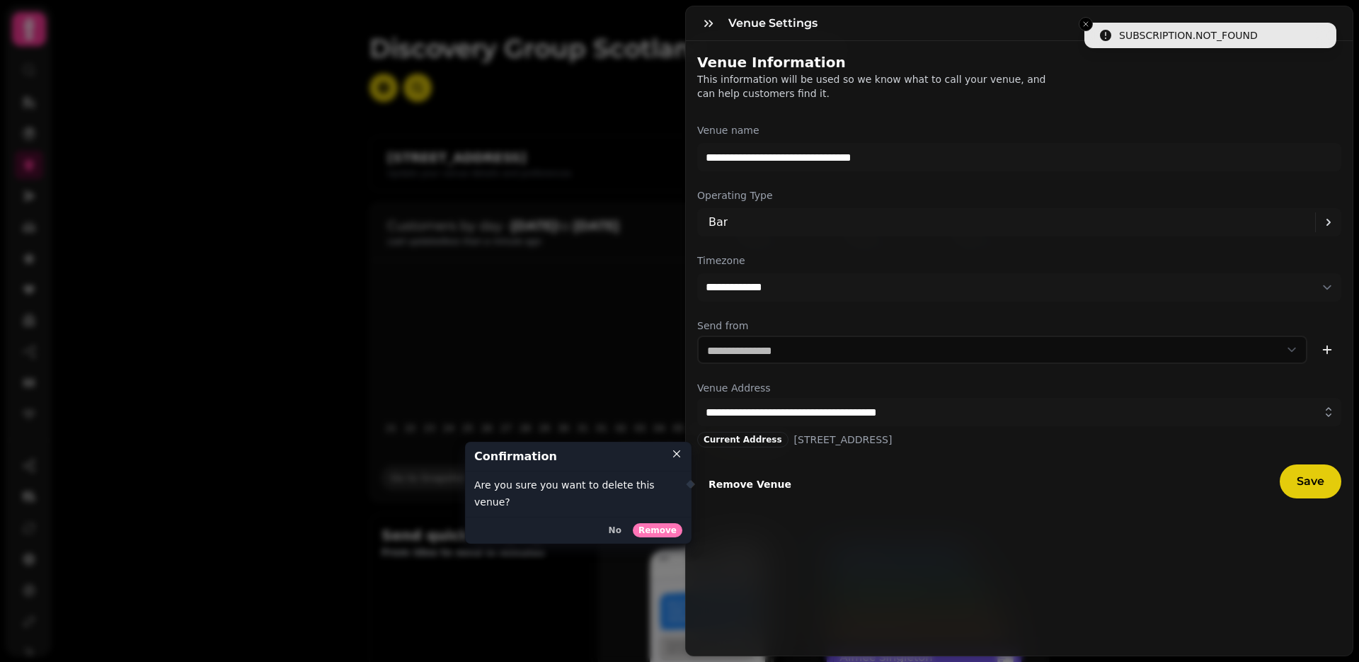
click at [671, 526] on span "Remove" at bounding box center [658, 530] width 38 height 8
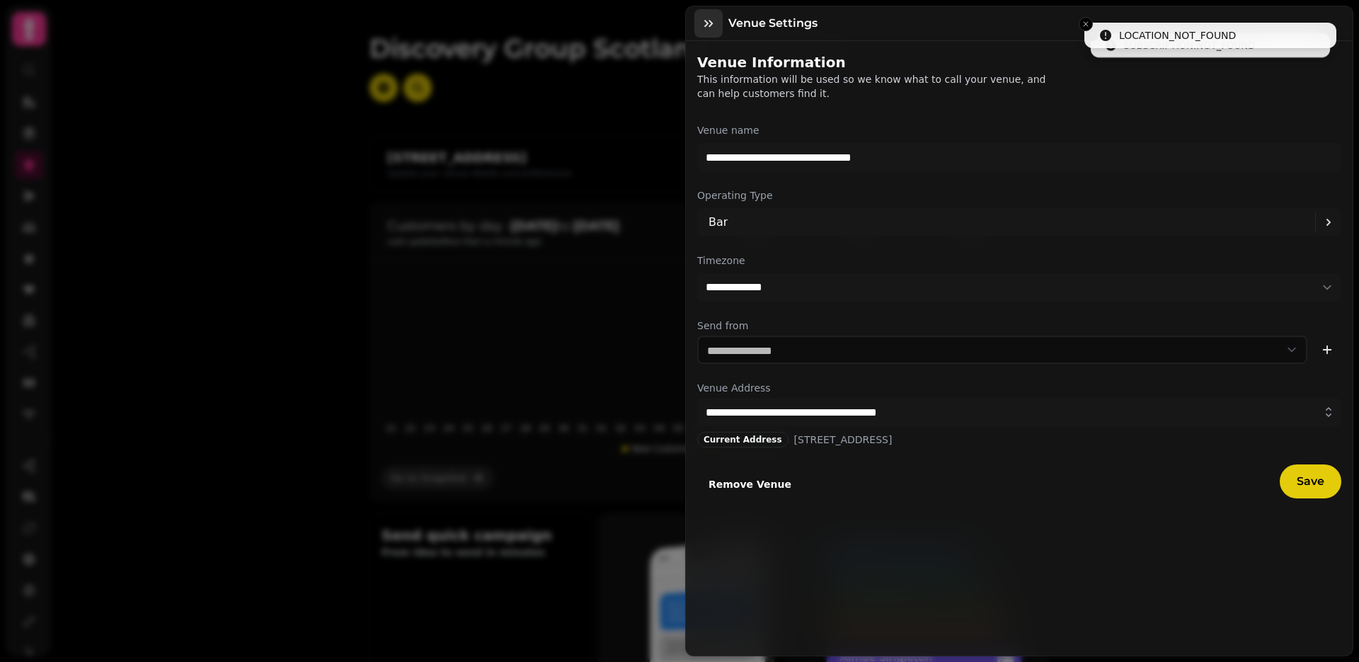
click at [706, 25] on icon "button" at bounding box center [708, 23] width 8 height 7
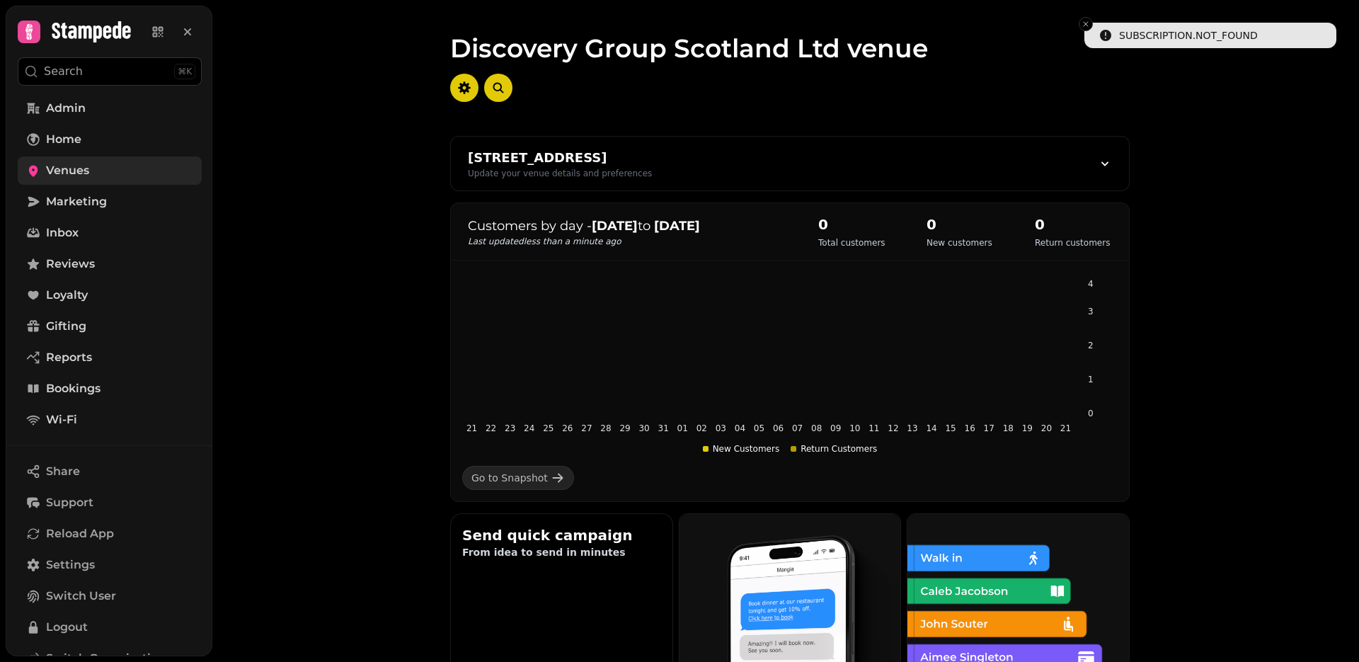
click at [62, 173] on span "Venues" at bounding box center [67, 170] width 43 height 17
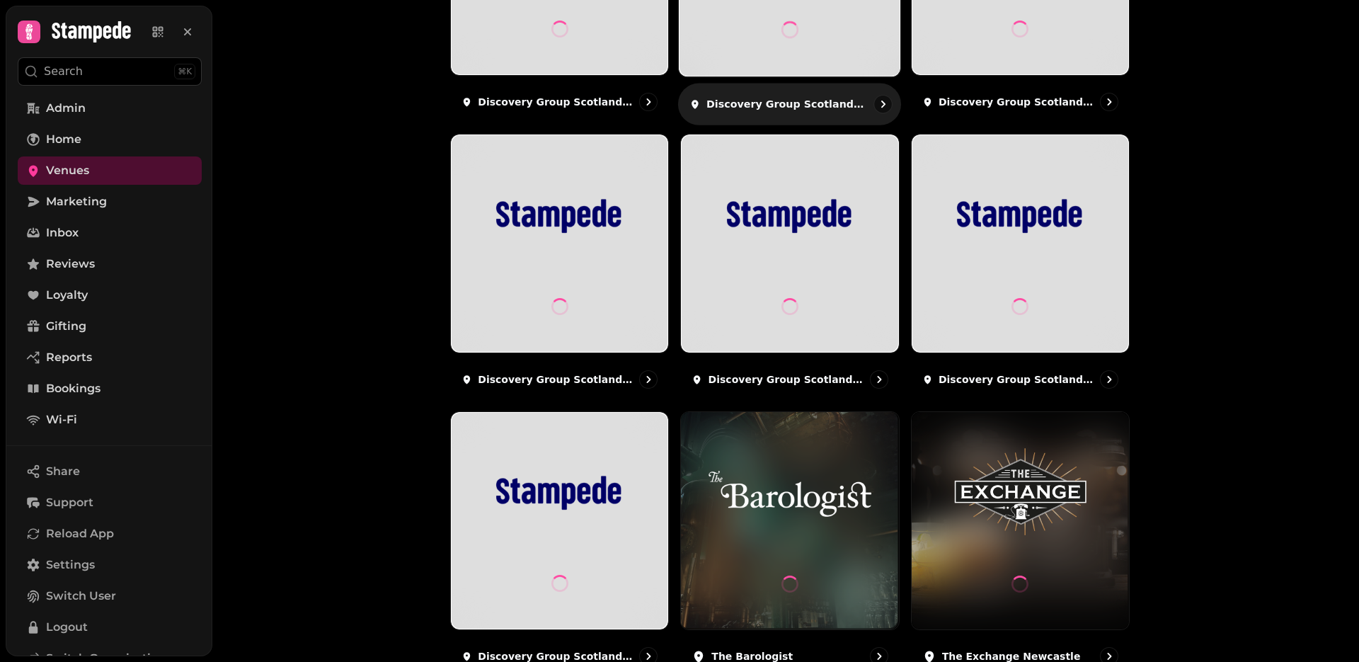
scroll to position [401, 0]
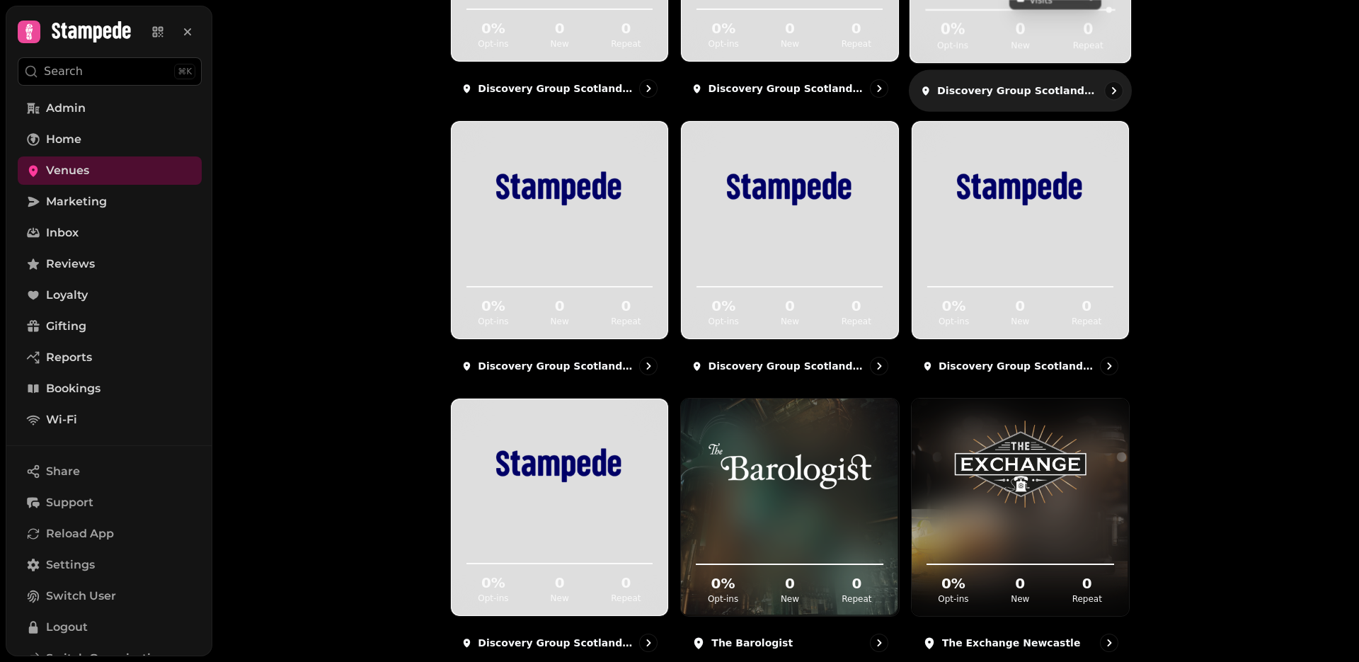
scroll to position [401, 0]
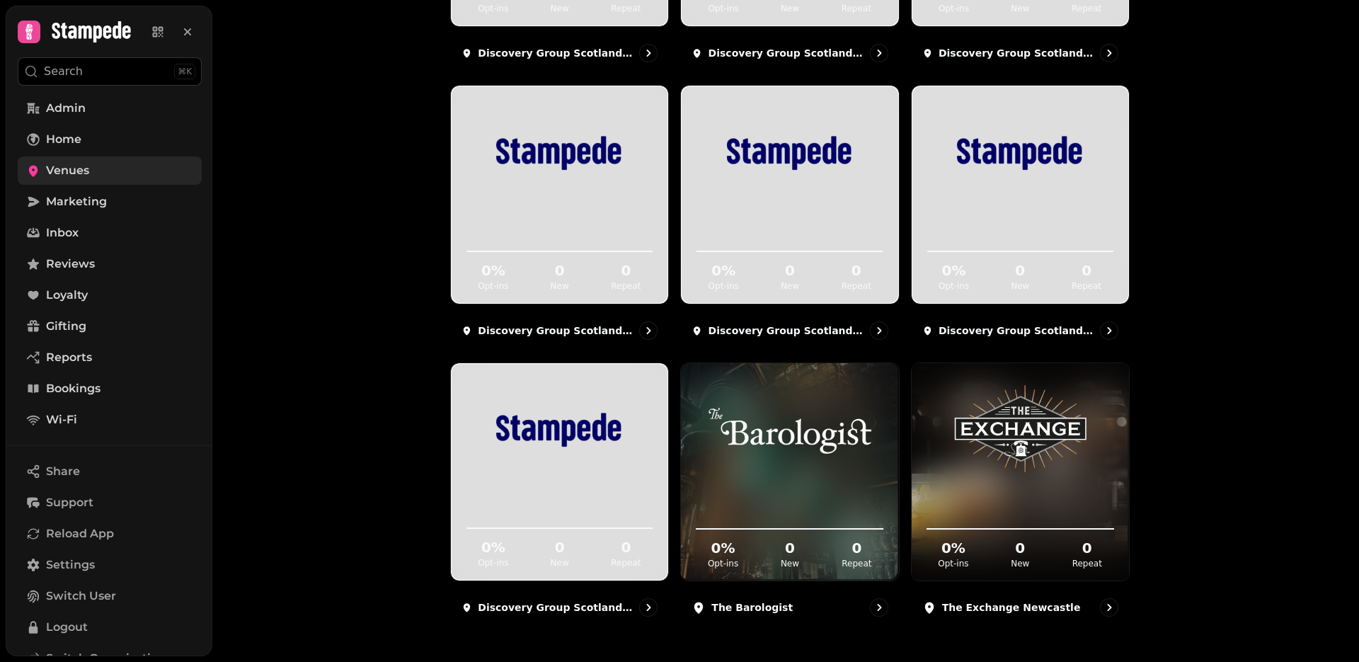
click at [98, 165] on link "Venues" at bounding box center [110, 170] width 184 height 28
click at [79, 564] on span "Settings" at bounding box center [70, 564] width 49 height 17
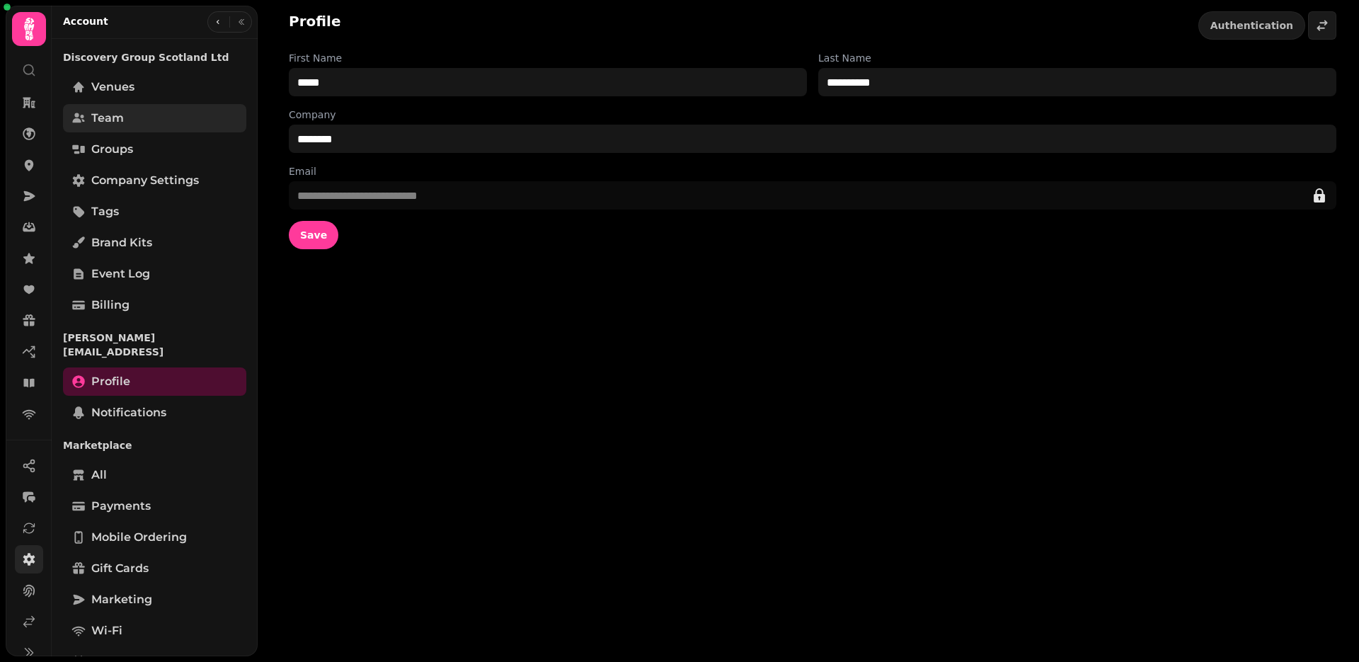
click at [119, 111] on span "Team" at bounding box center [107, 118] width 33 height 17
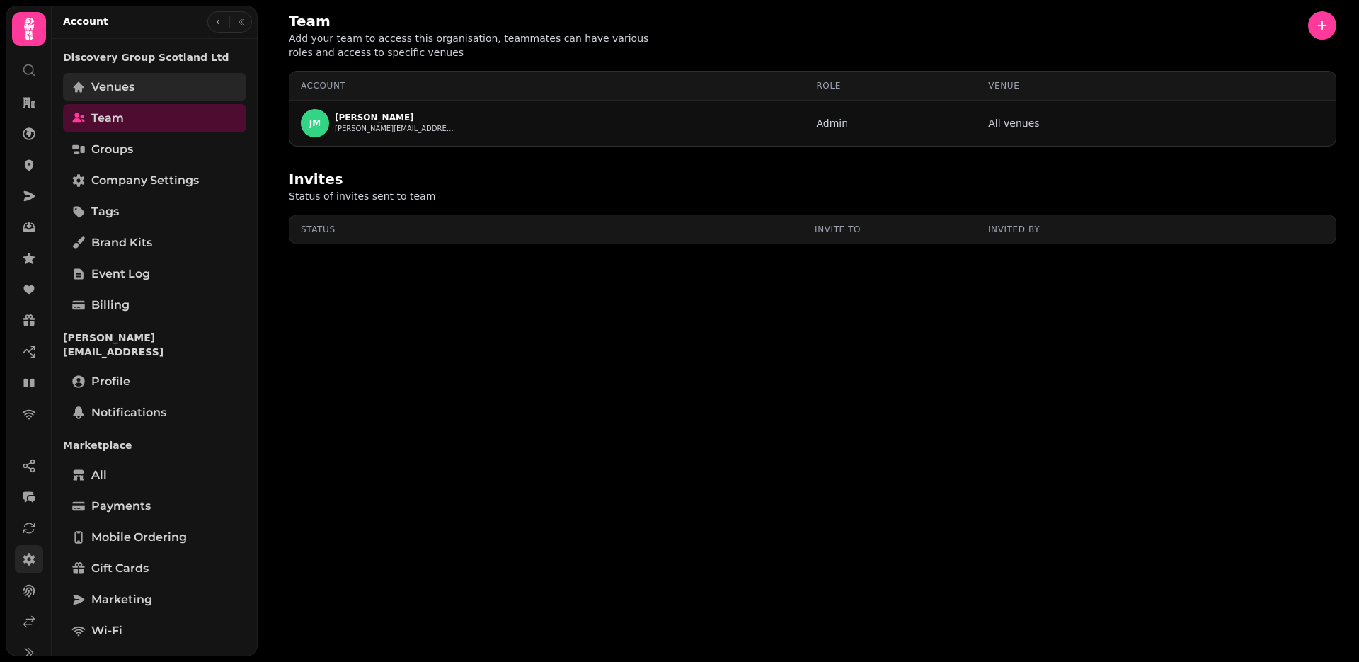
click at [158, 92] on link "Venues" at bounding box center [154, 87] width 183 height 28
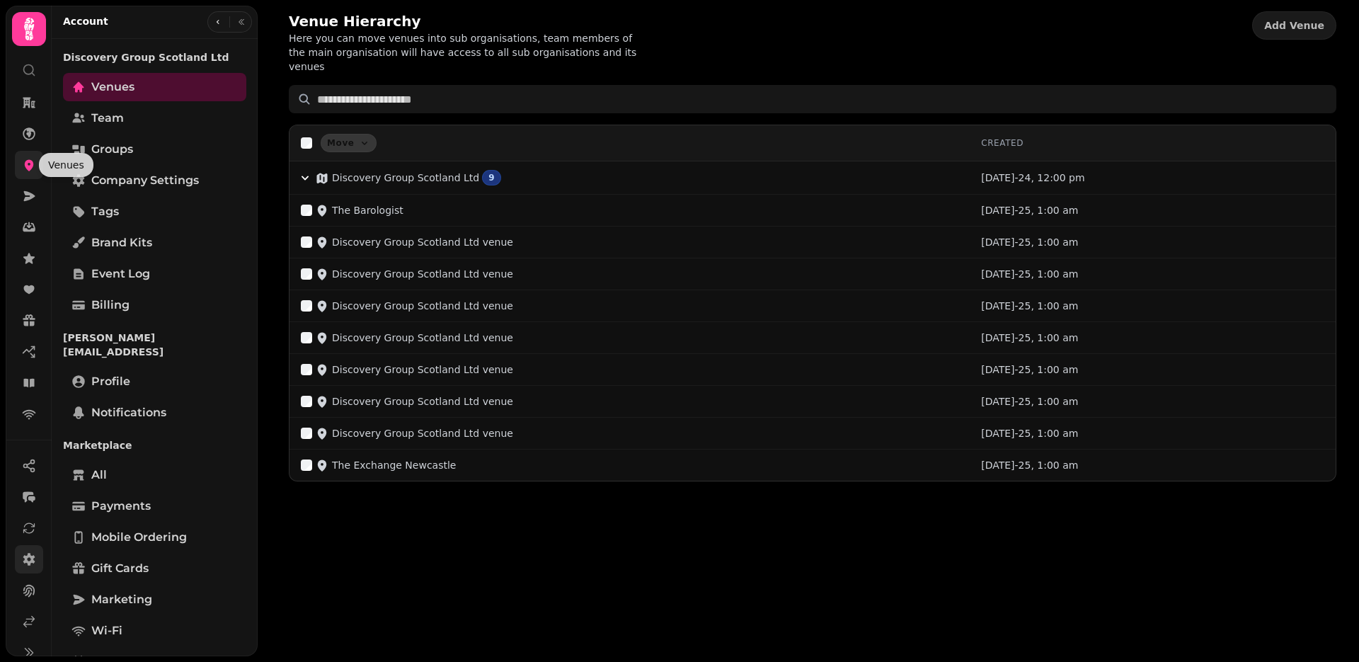
click at [28, 161] on icon at bounding box center [29, 165] width 9 height 11
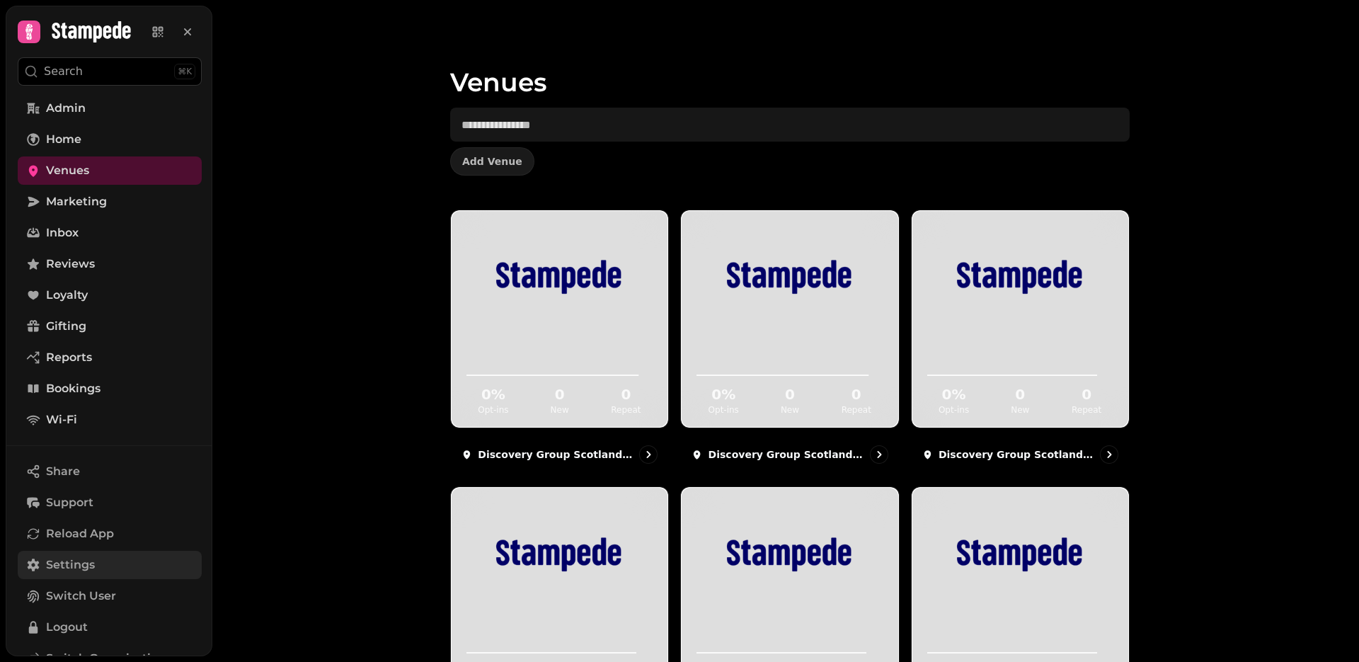
click at [111, 556] on link "Settings" at bounding box center [110, 565] width 184 height 28
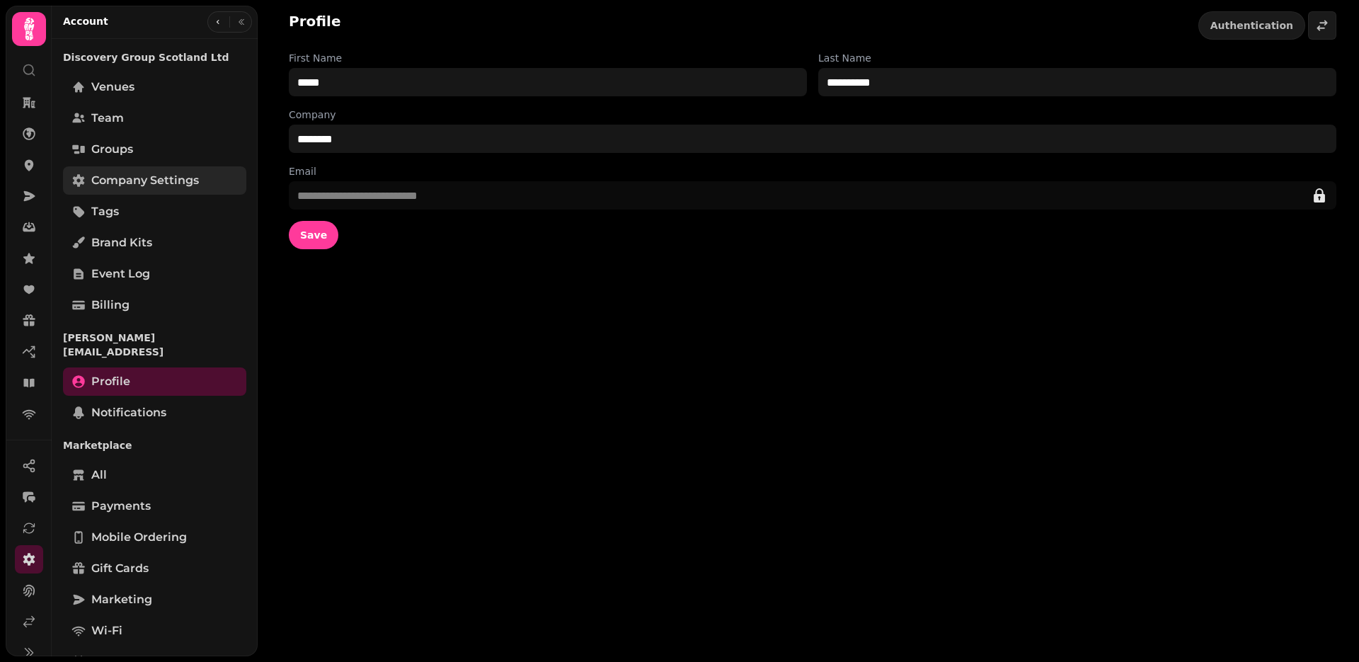
click at [146, 187] on span "Company settings" at bounding box center [145, 180] width 108 height 17
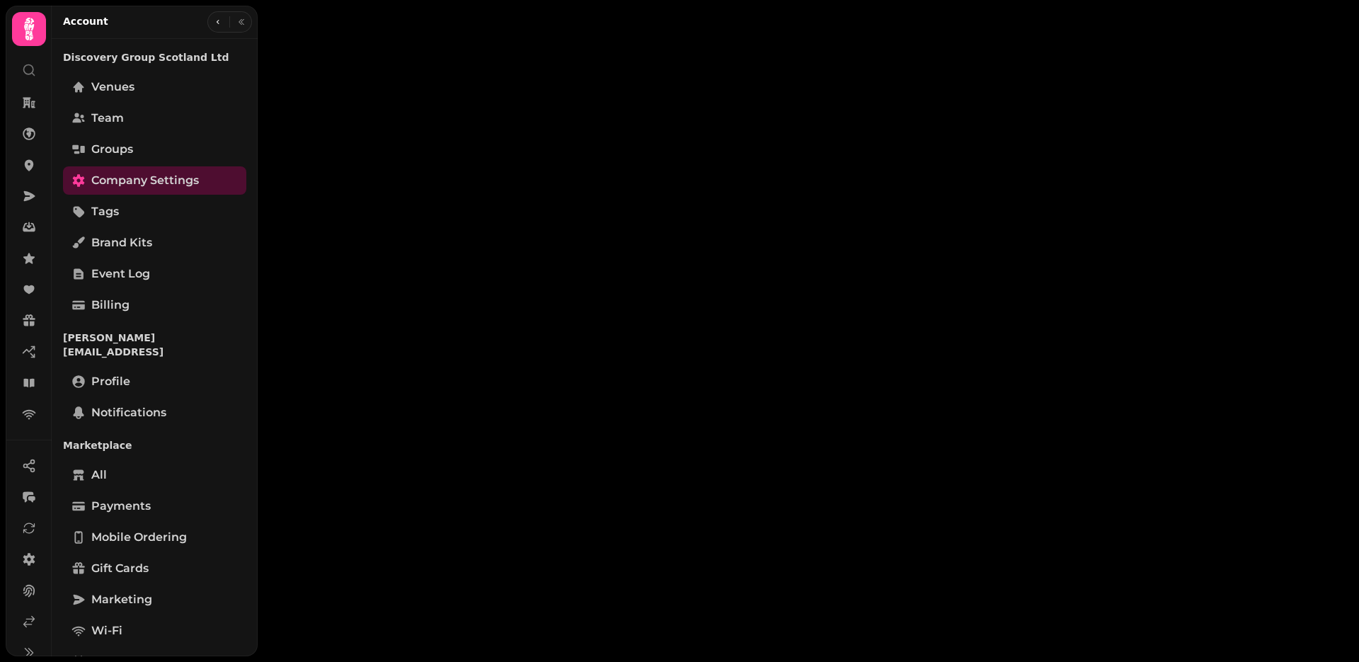
select select "**********"
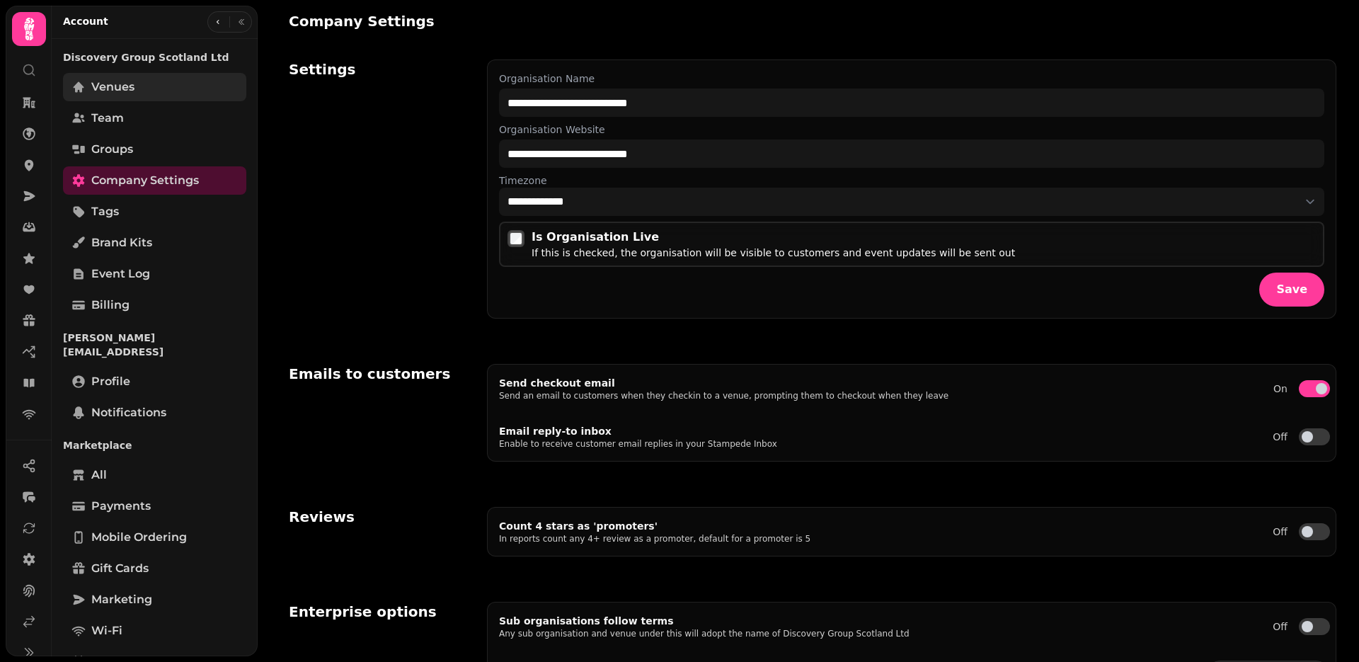
select select "**********"
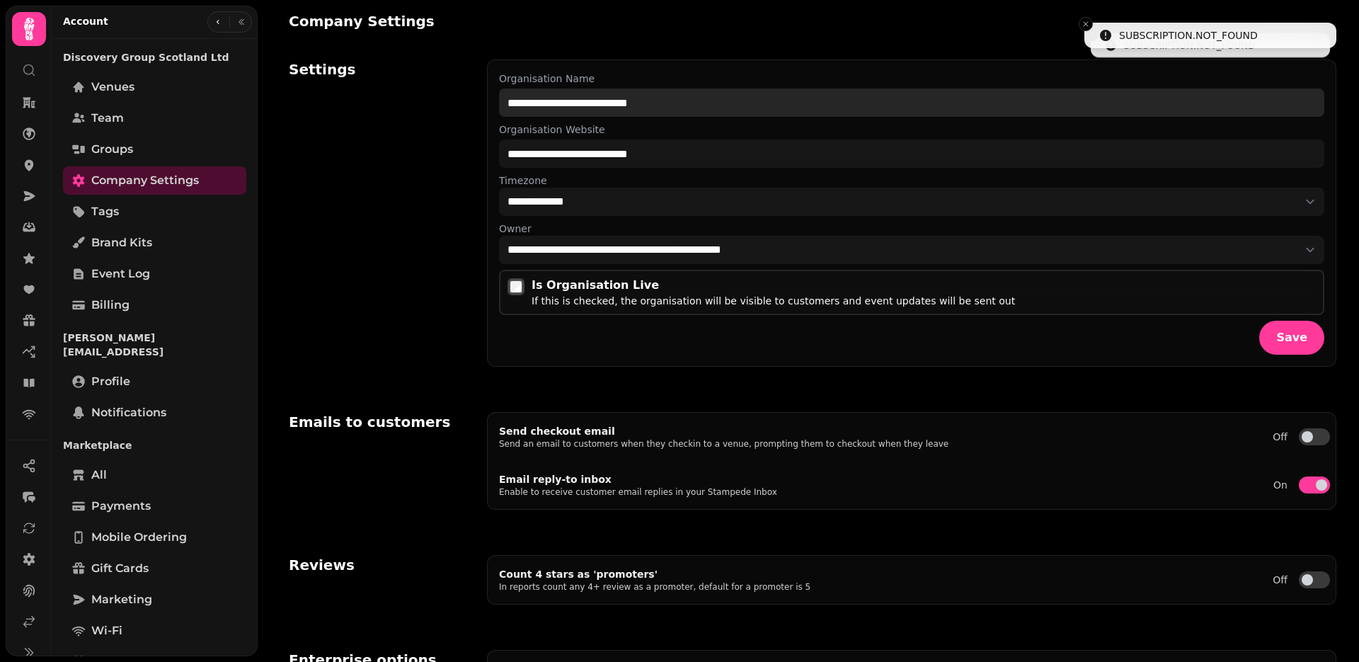
drag, startPoint x: 673, startPoint y: 104, endPoint x: 568, endPoint y: 102, distance: 105.5
click at [568, 102] on input "**********" at bounding box center [911, 102] width 825 height 28
click at [605, 101] on input "**********" at bounding box center [911, 102] width 825 height 28
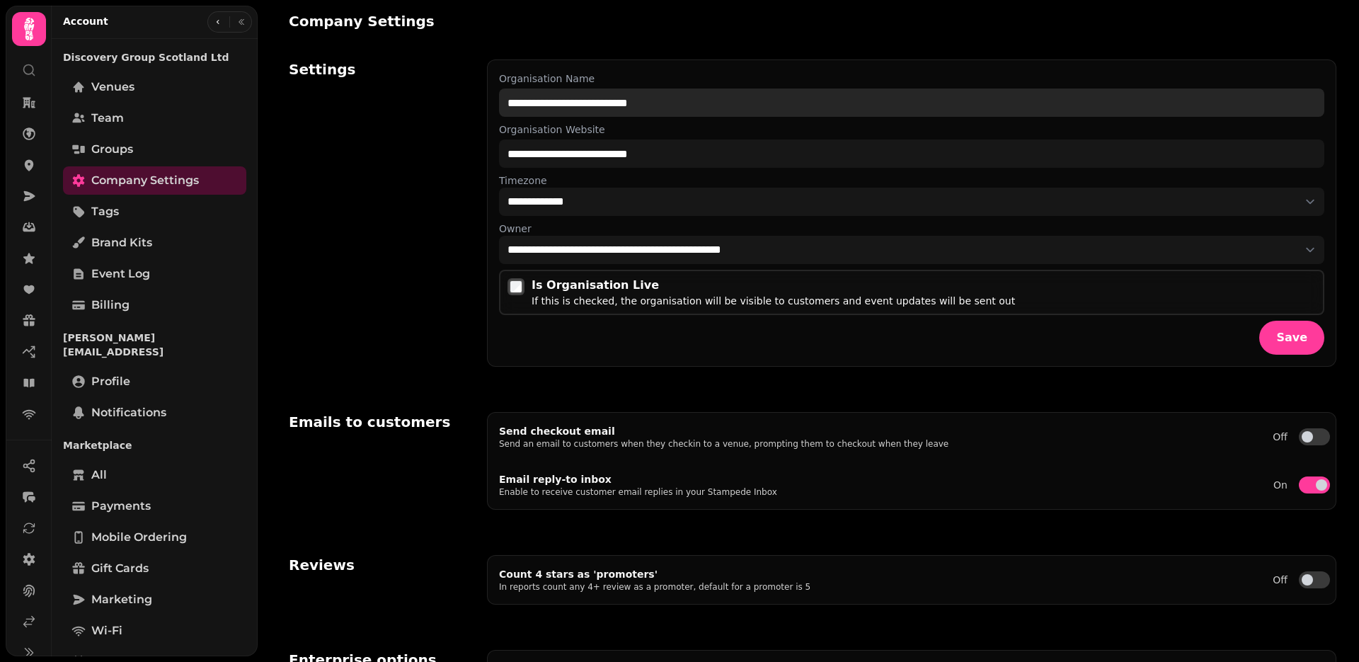
drag, startPoint x: 597, startPoint y: 101, endPoint x: 788, endPoint y: 101, distance: 191.1
click at [788, 101] on input "**********" at bounding box center [911, 102] width 825 height 28
type input "**********"
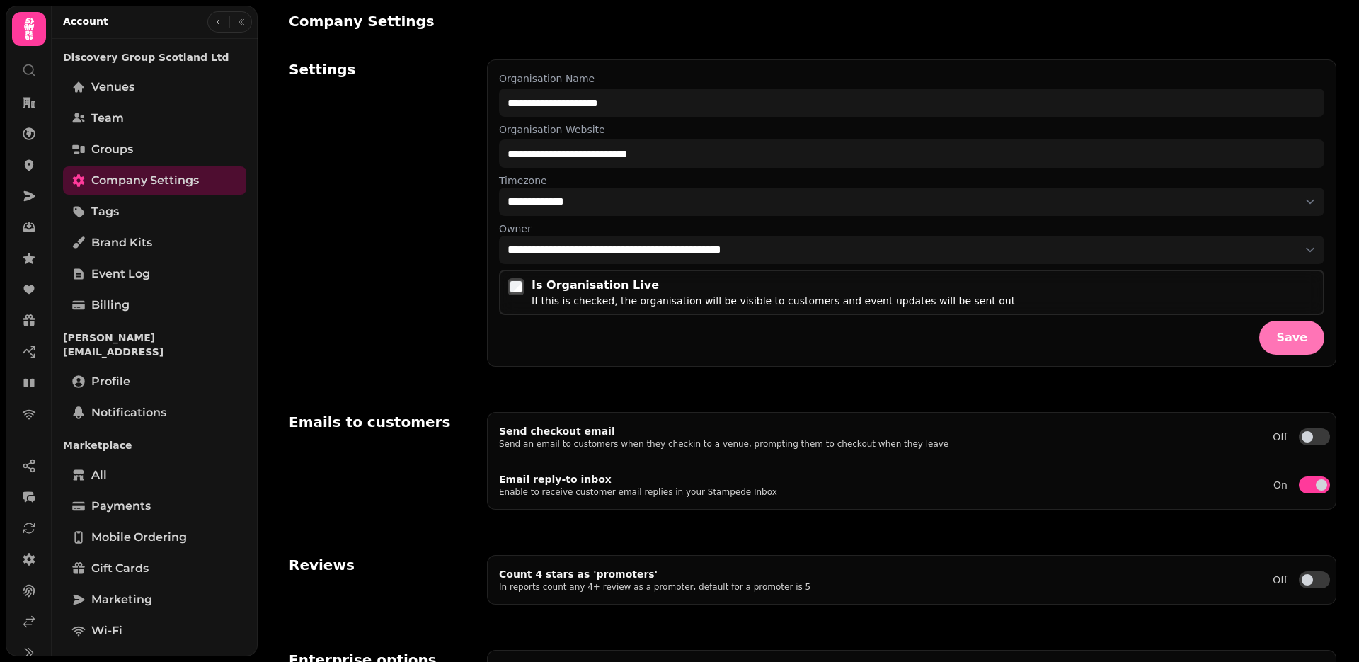
click at [1300, 345] on button "Save" at bounding box center [1291, 338] width 65 height 34
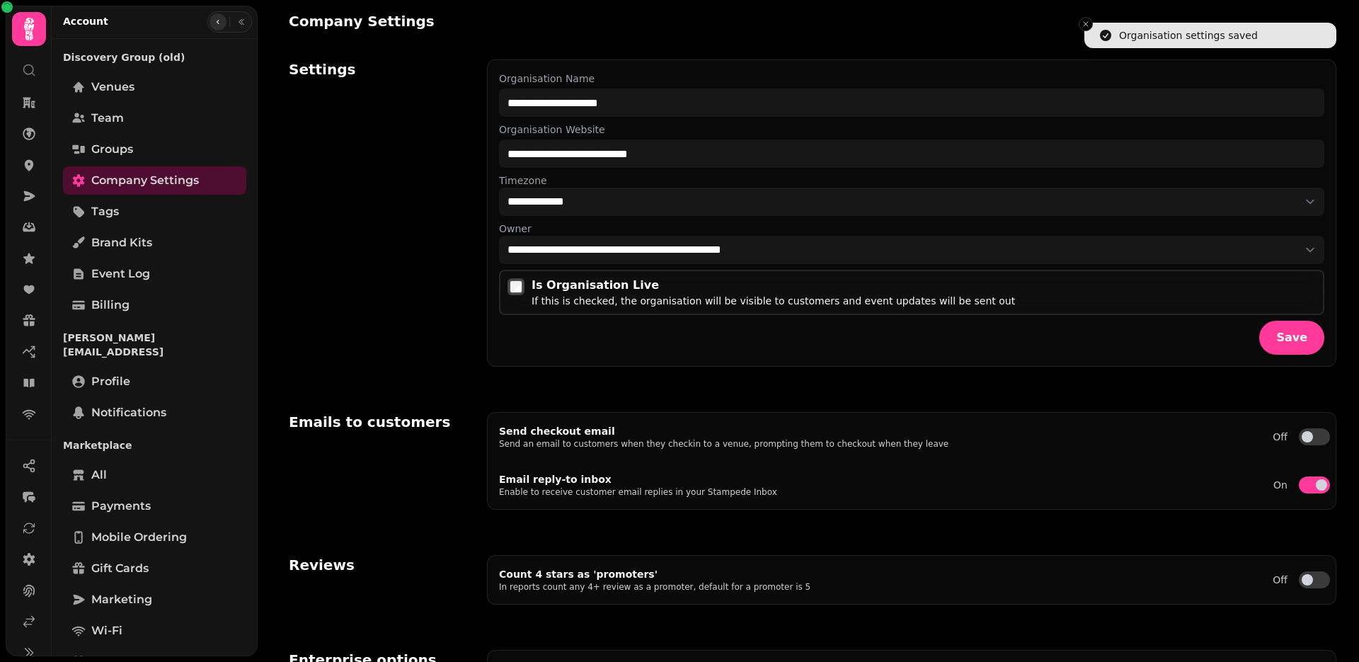
click at [215, 23] on icon "button" at bounding box center [218, 22] width 8 height 8
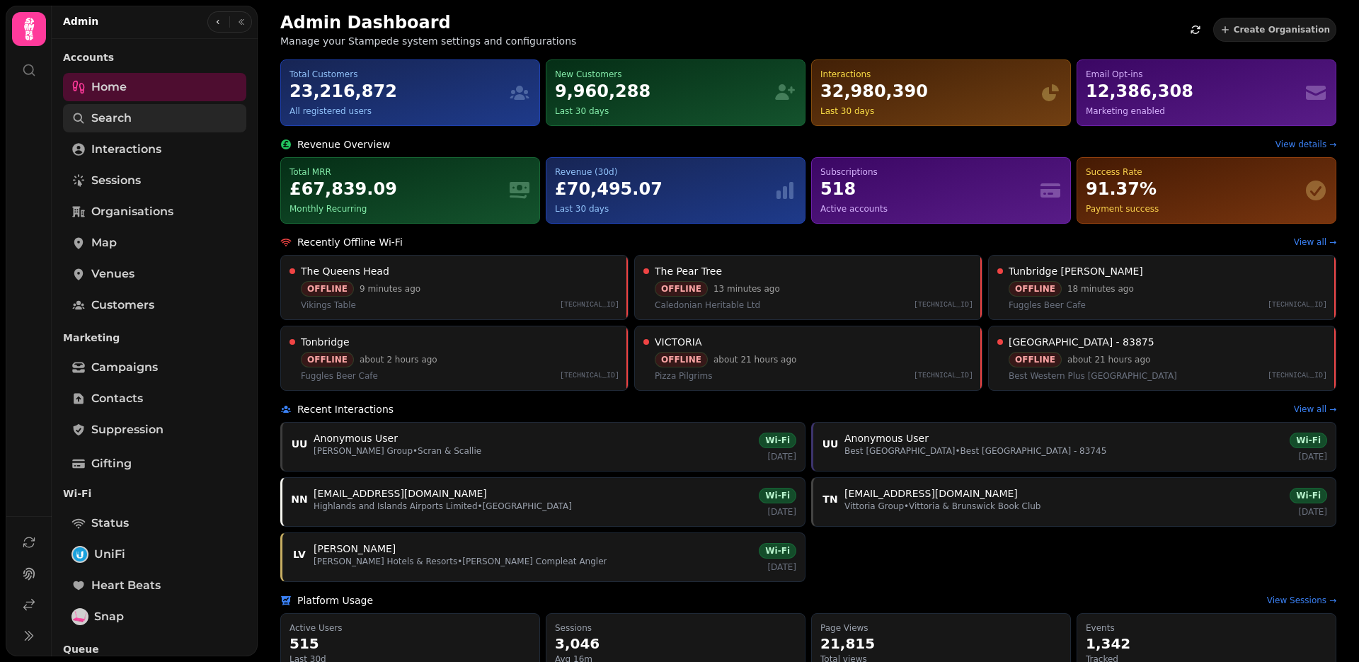
click at [132, 123] on link "Search" at bounding box center [154, 118] width 183 height 28
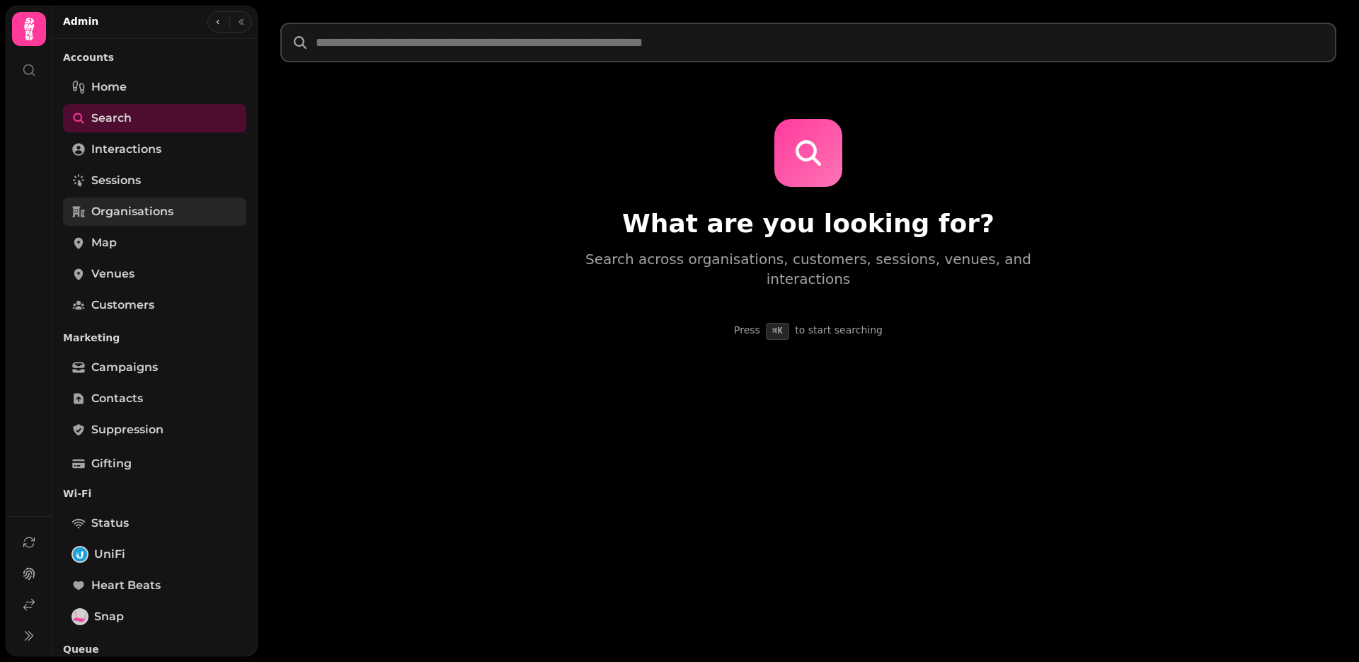
click at [161, 207] on span "Organisations" at bounding box center [132, 211] width 82 height 17
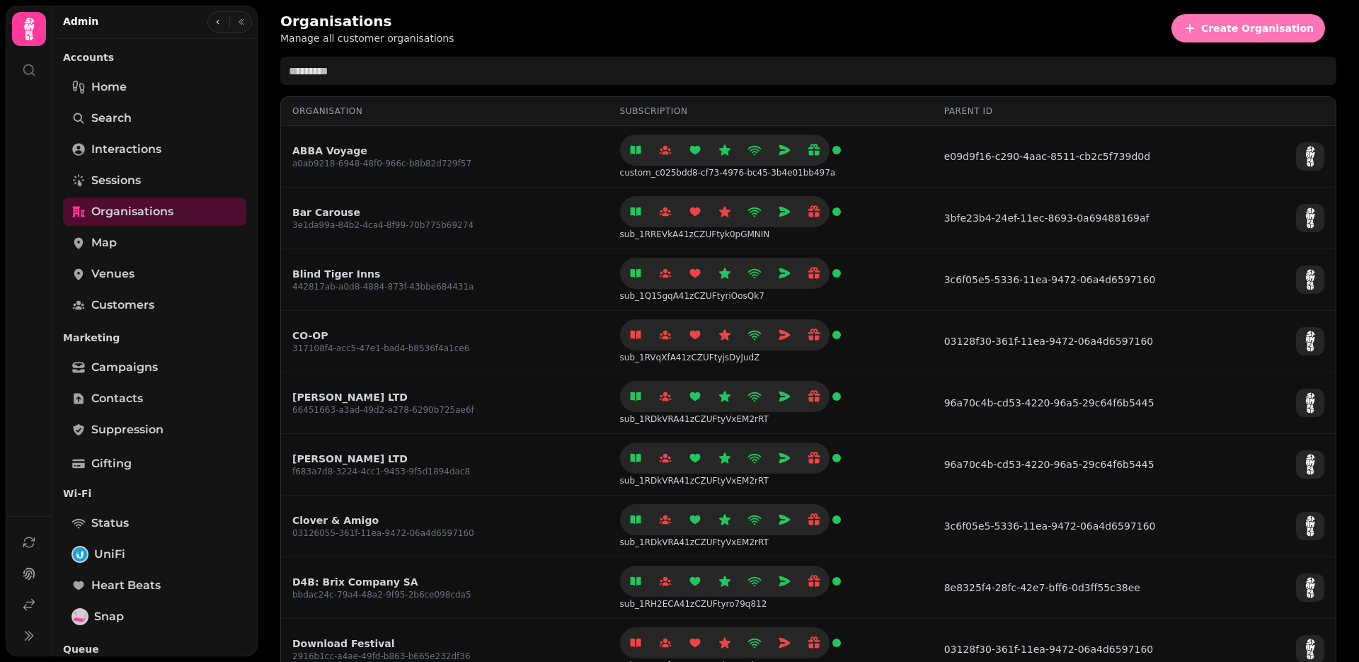
click at [1197, 21] on icon "button" at bounding box center [1190, 28] width 14 height 14
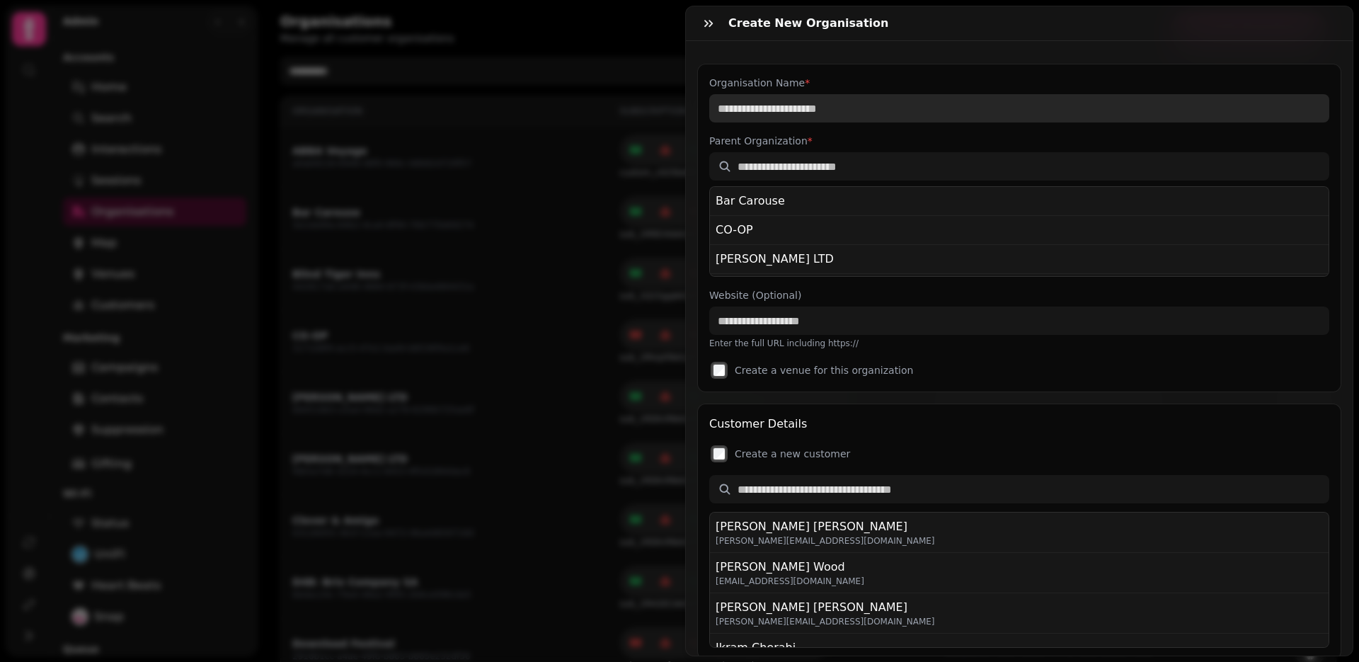
click at [847, 107] on input "Organisation Name *" at bounding box center [1019, 108] width 620 height 28
type input "**********"
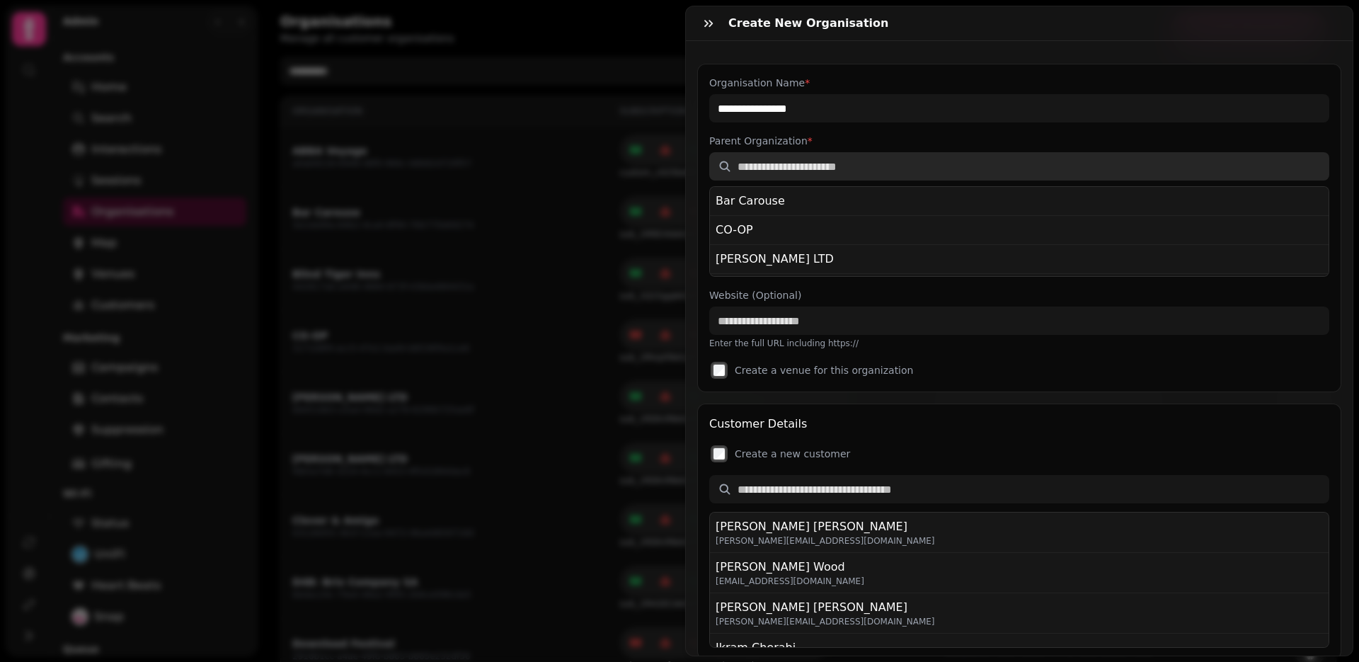
click at [760, 164] on input "text" at bounding box center [1019, 166] width 620 height 28
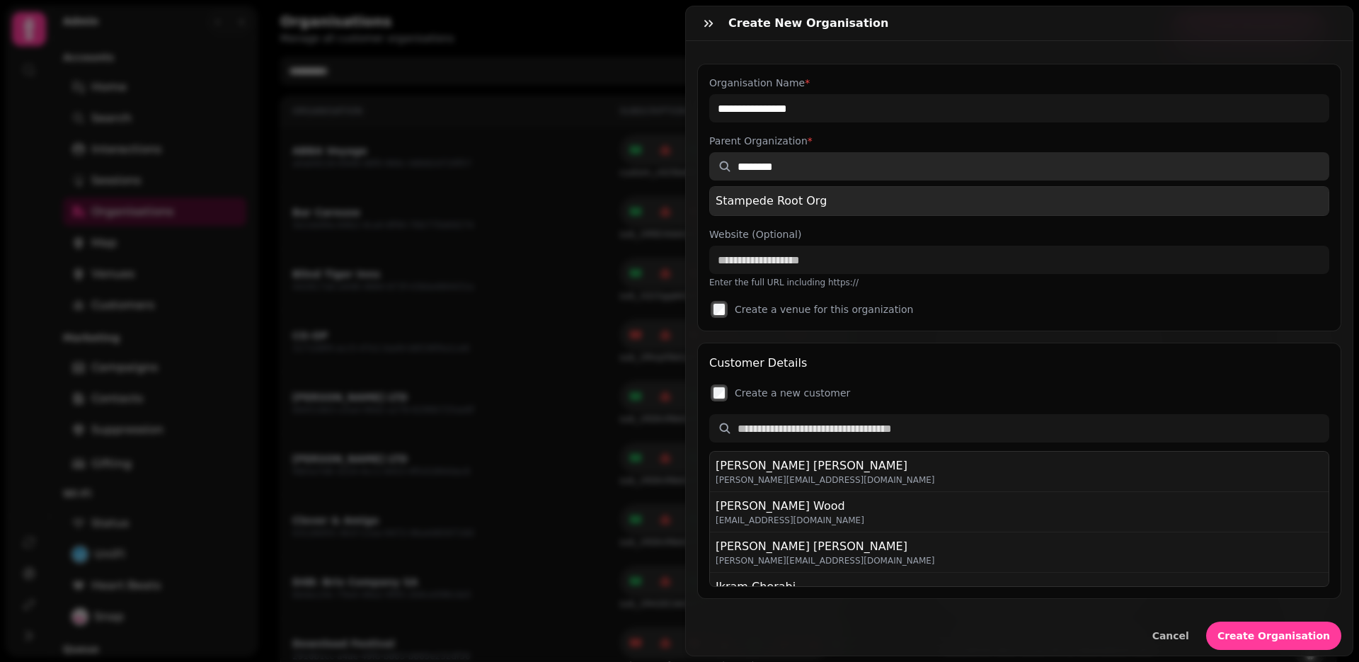
type input "********"
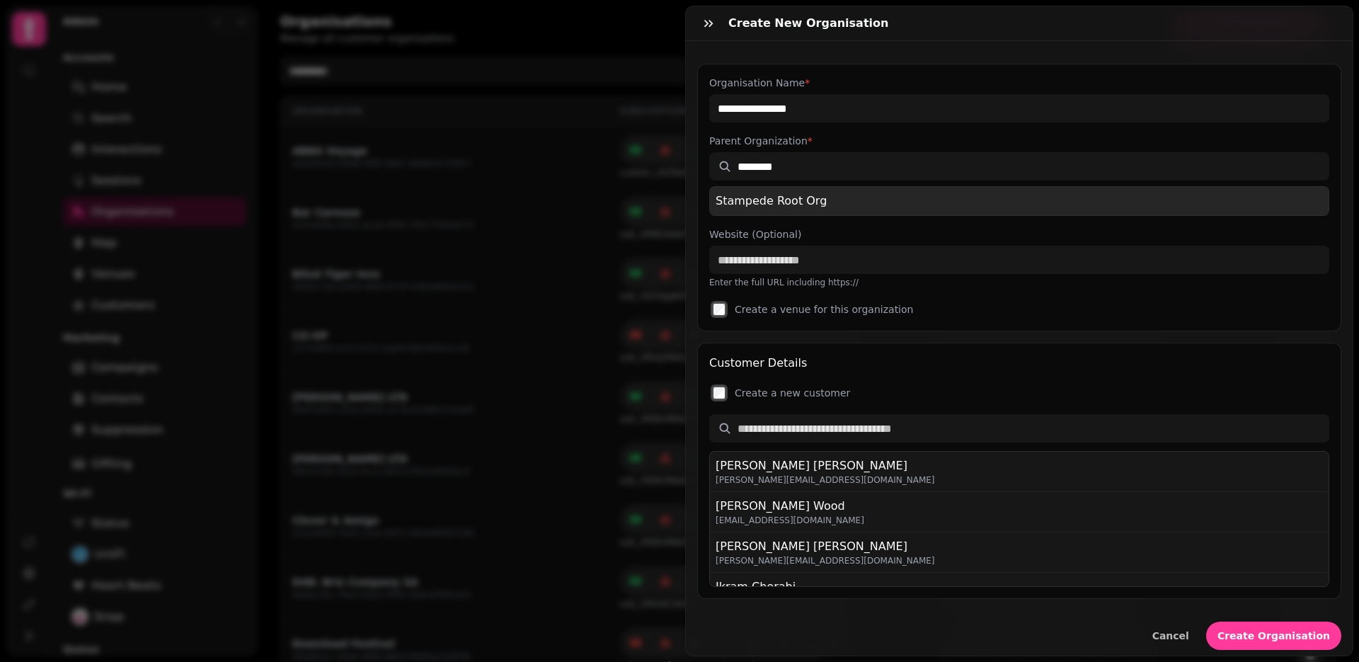
click at [764, 201] on div "Stampede Root Org" at bounding box center [771, 201] width 111 height 17
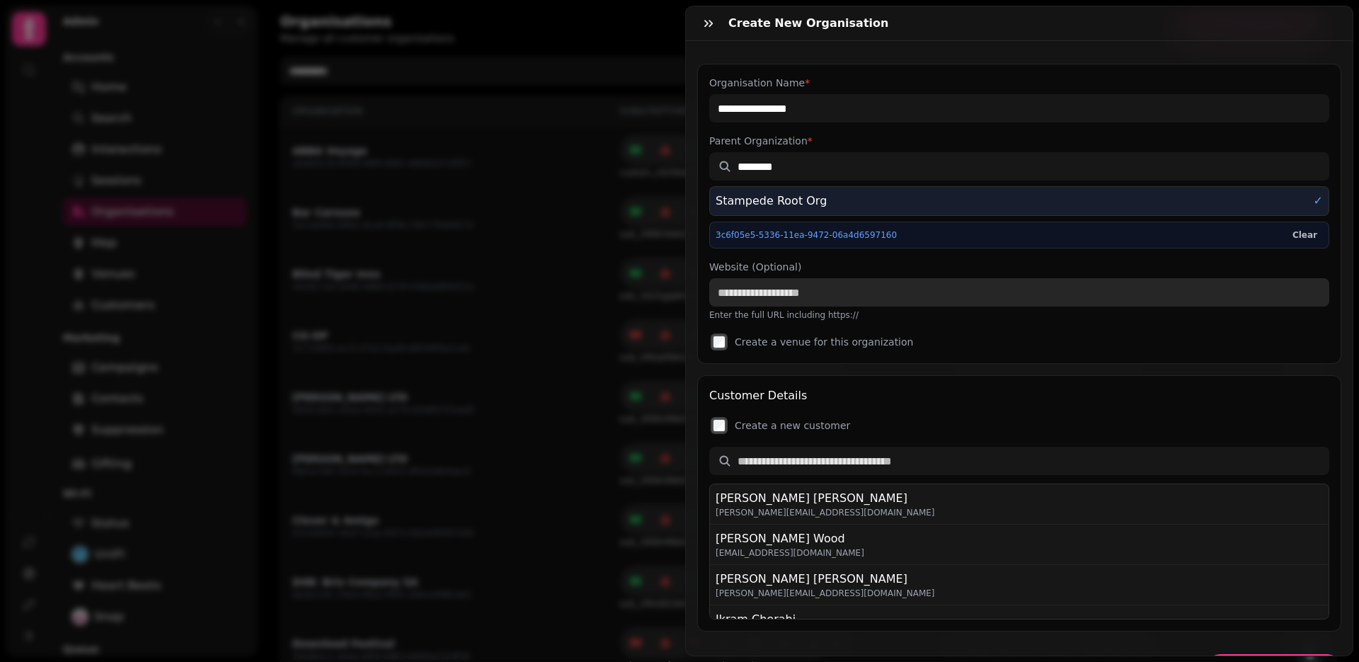
click at [771, 298] on input "Website (Optional)" at bounding box center [1019, 292] width 620 height 28
paste input "**********"
type input "**********"
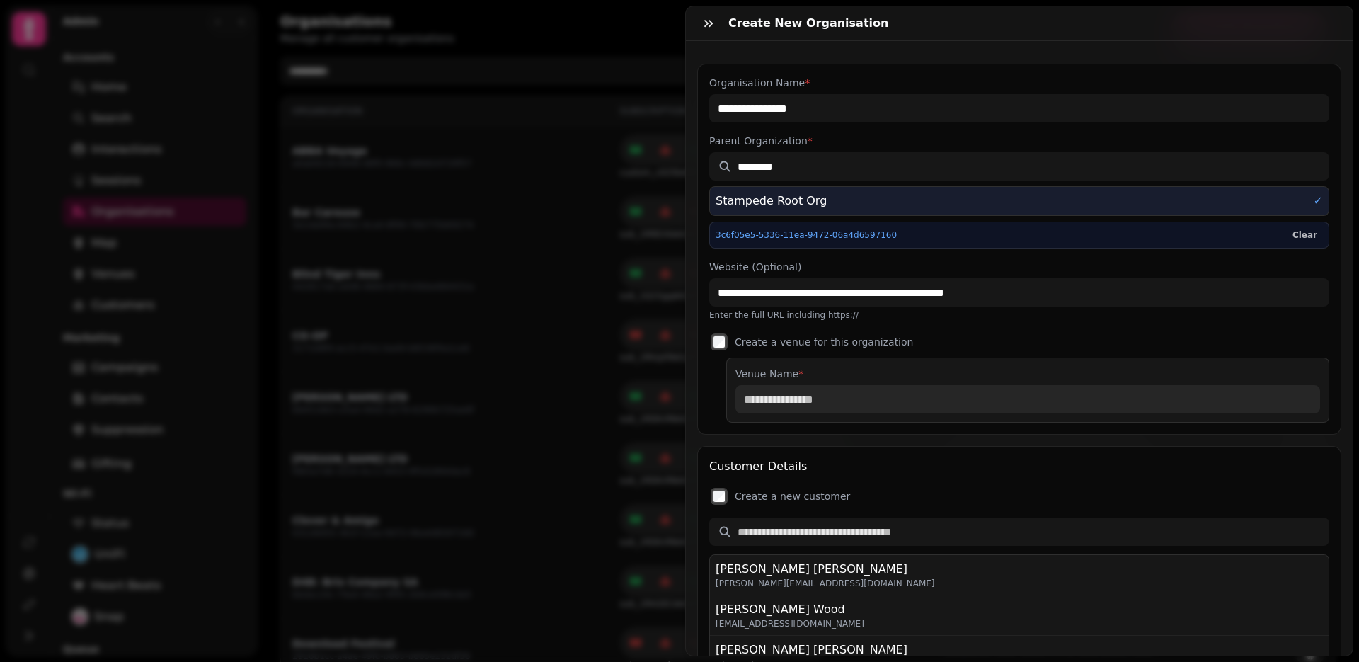
click at [774, 394] on input "Venue Name *" at bounding box center [1028, 399] width 585 height 28
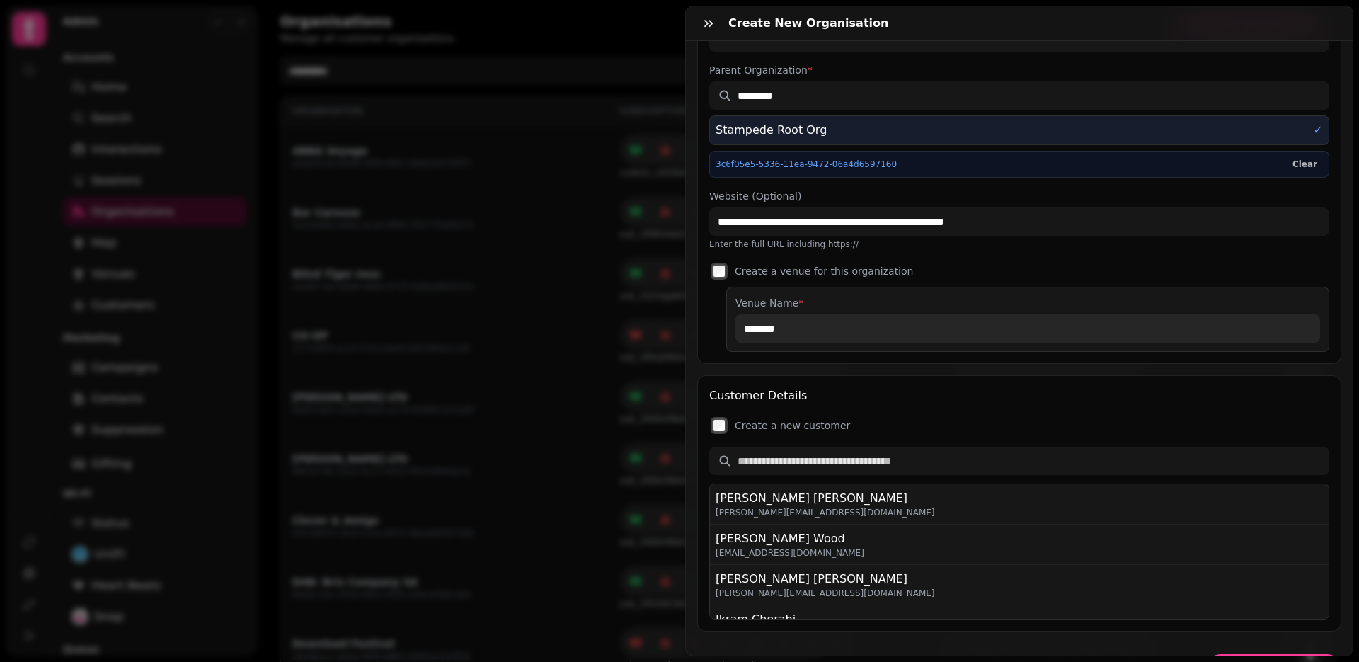
scroll to position [87, 0]
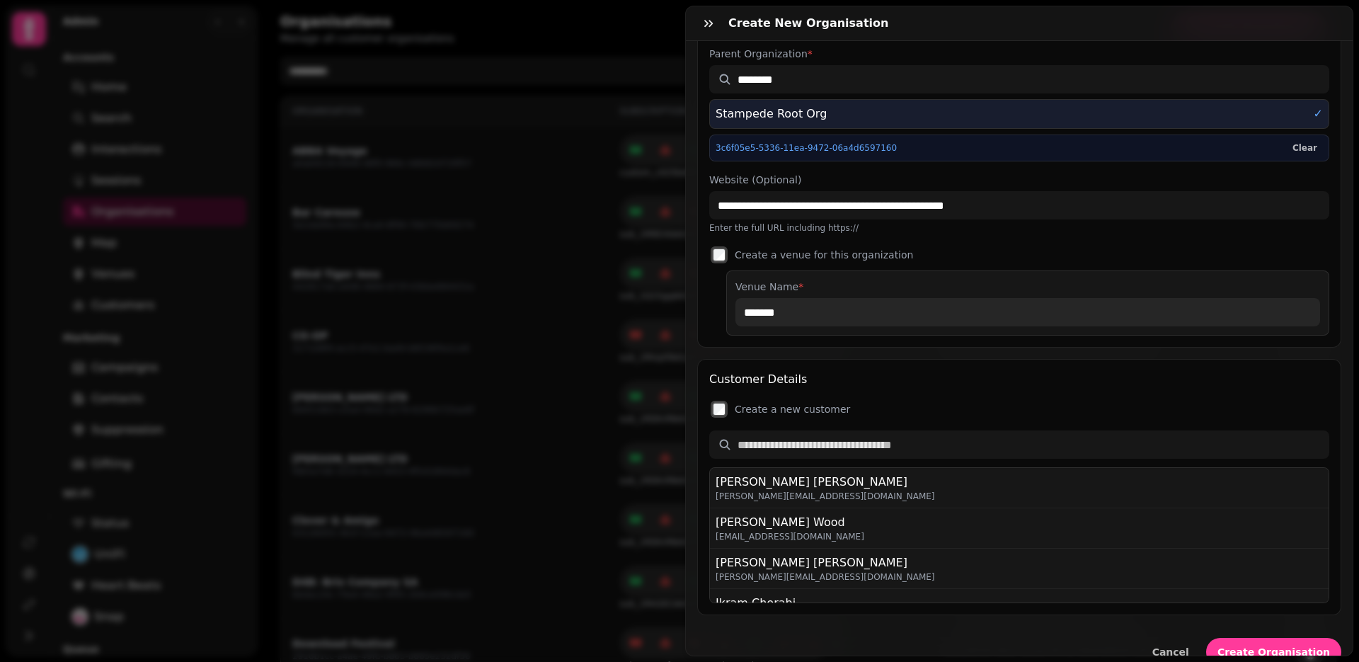
type input "*******"
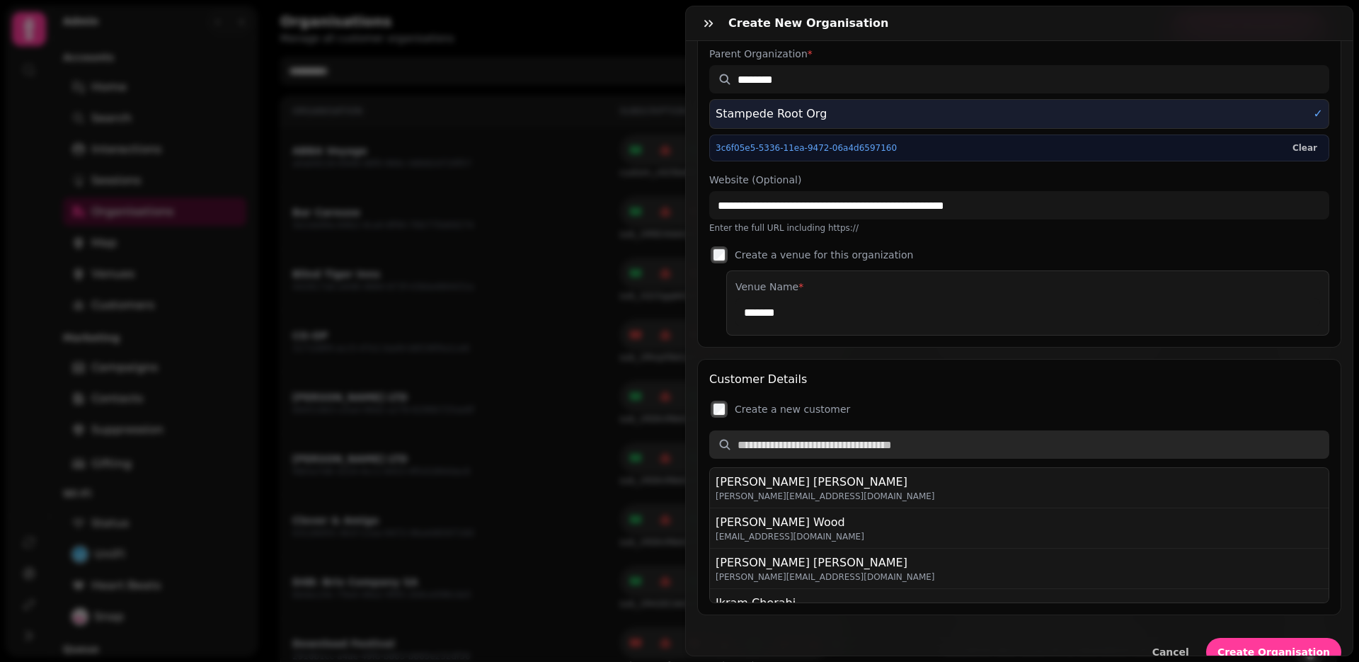
click at [761, 444] on input "text" at bounding box center [1019, 444] width 620 height 28
type input "**********"
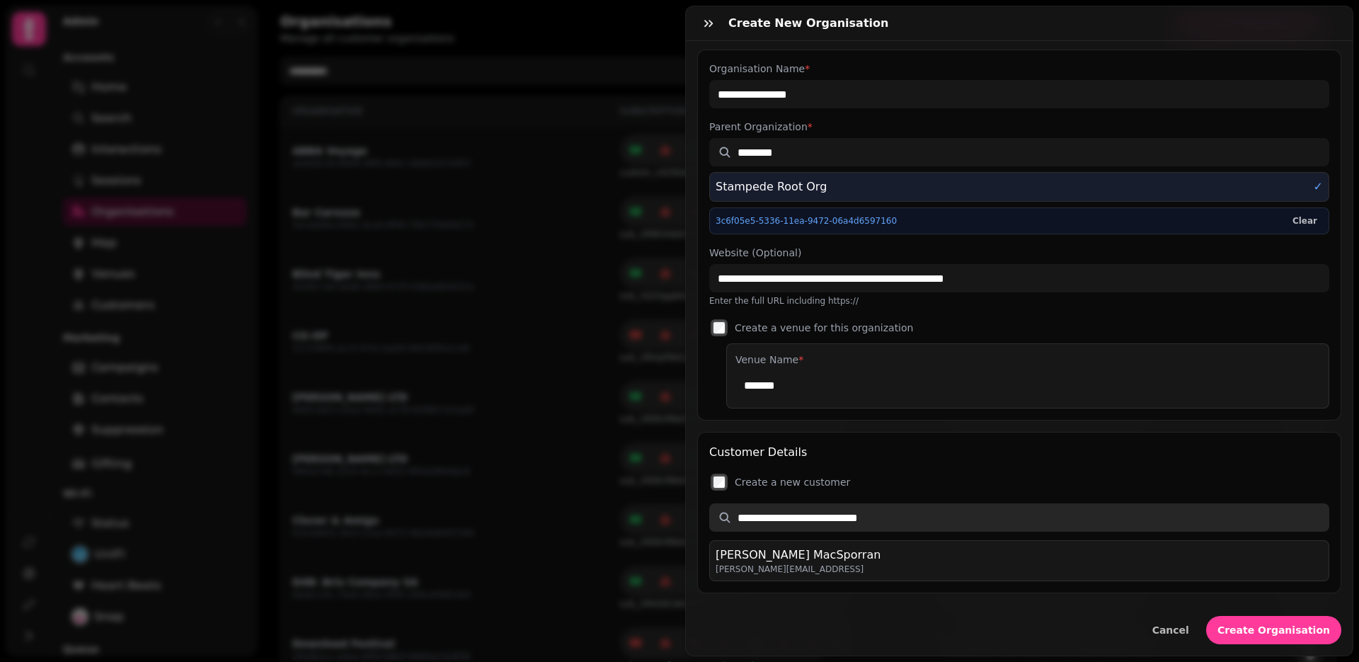
scroll to position [14, 0]
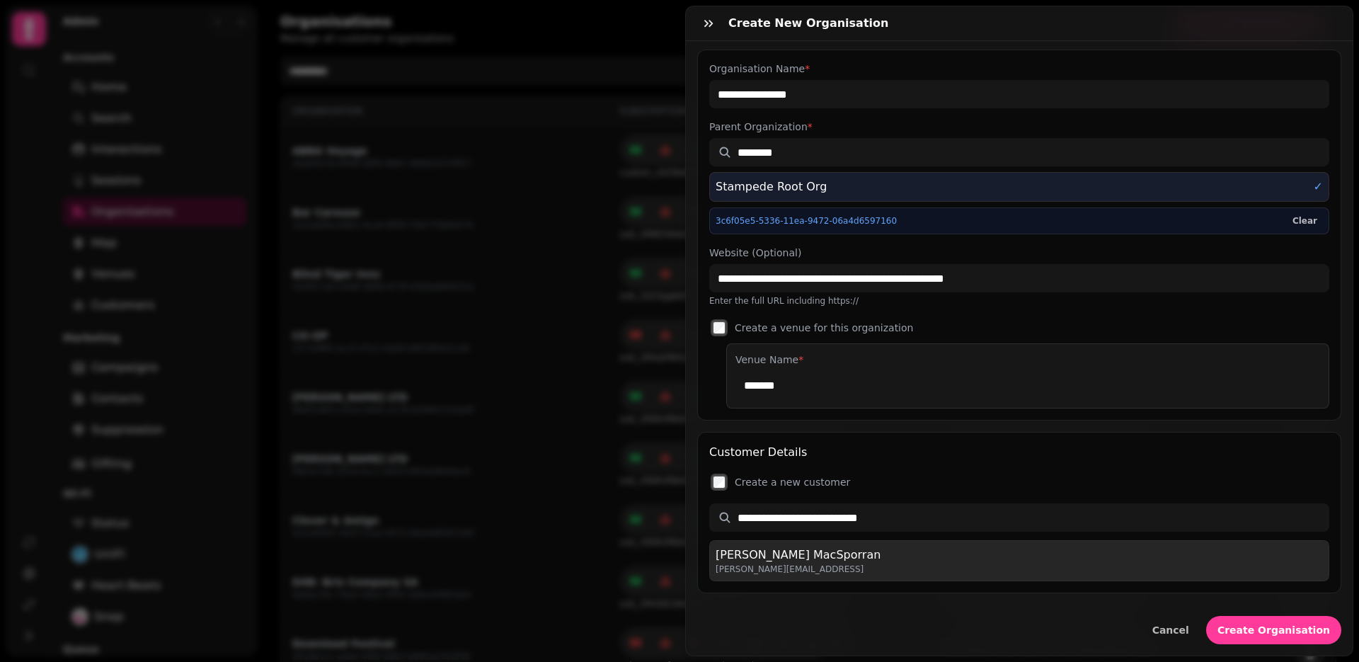
click at [902, 564] on div "Lewis MacSporran lewis.macsporran@stampede.ai" at bounding box center [1019, 561] width 607 height 28
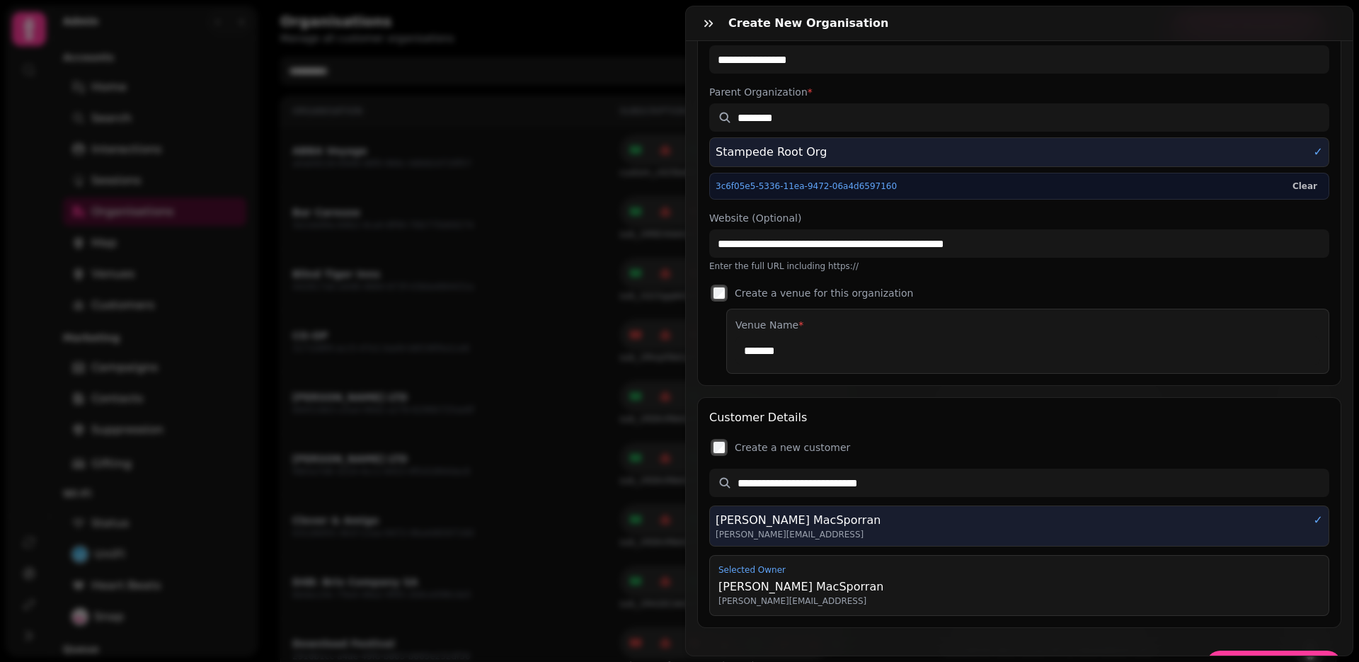
scroll to position [0, 0]
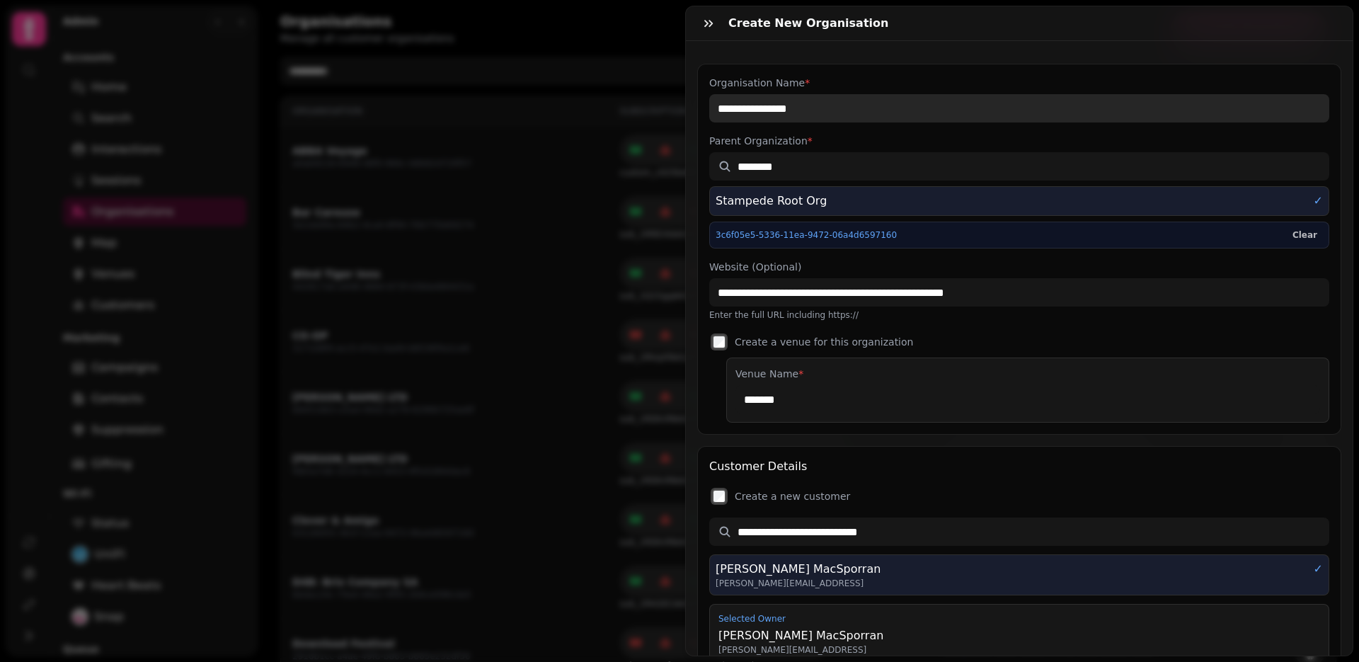
click at [719, 110] on input "**********" at bounding box center [1019, 108] width 620 height 28
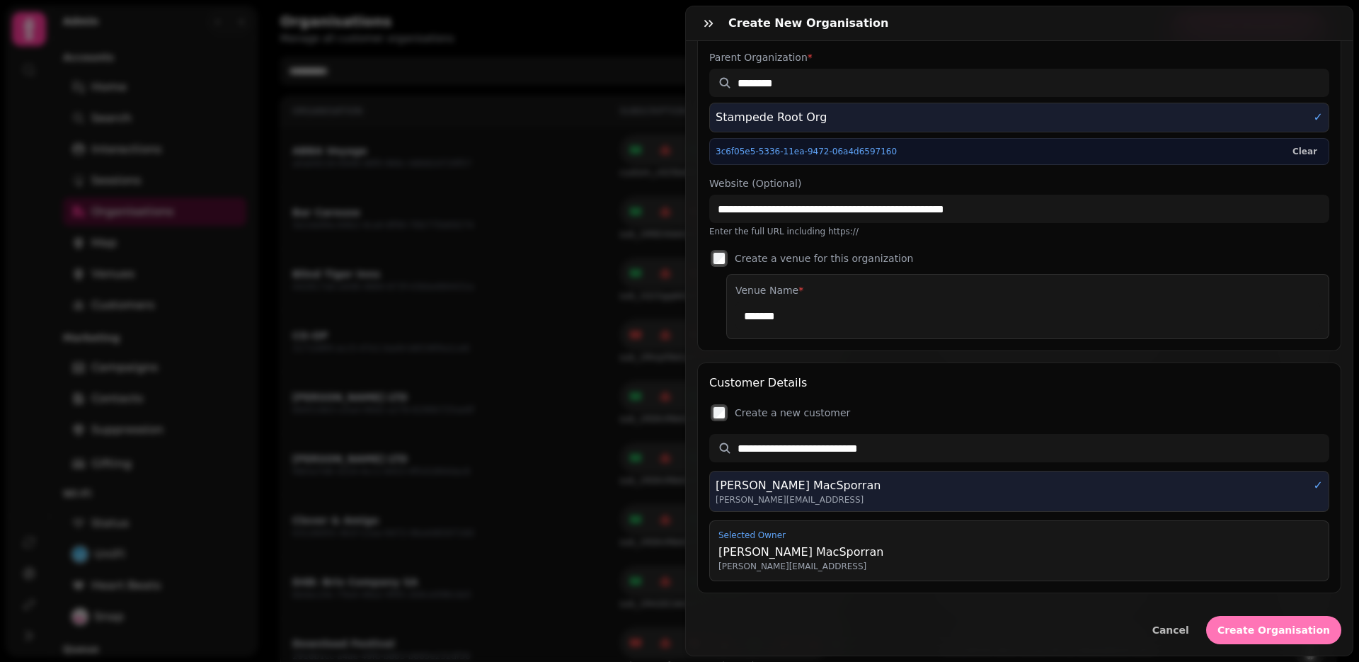
type input "**********"
click at [1250, 629] on span "Create Organisation" at bounding box center [1274, 630] width 113 height 10
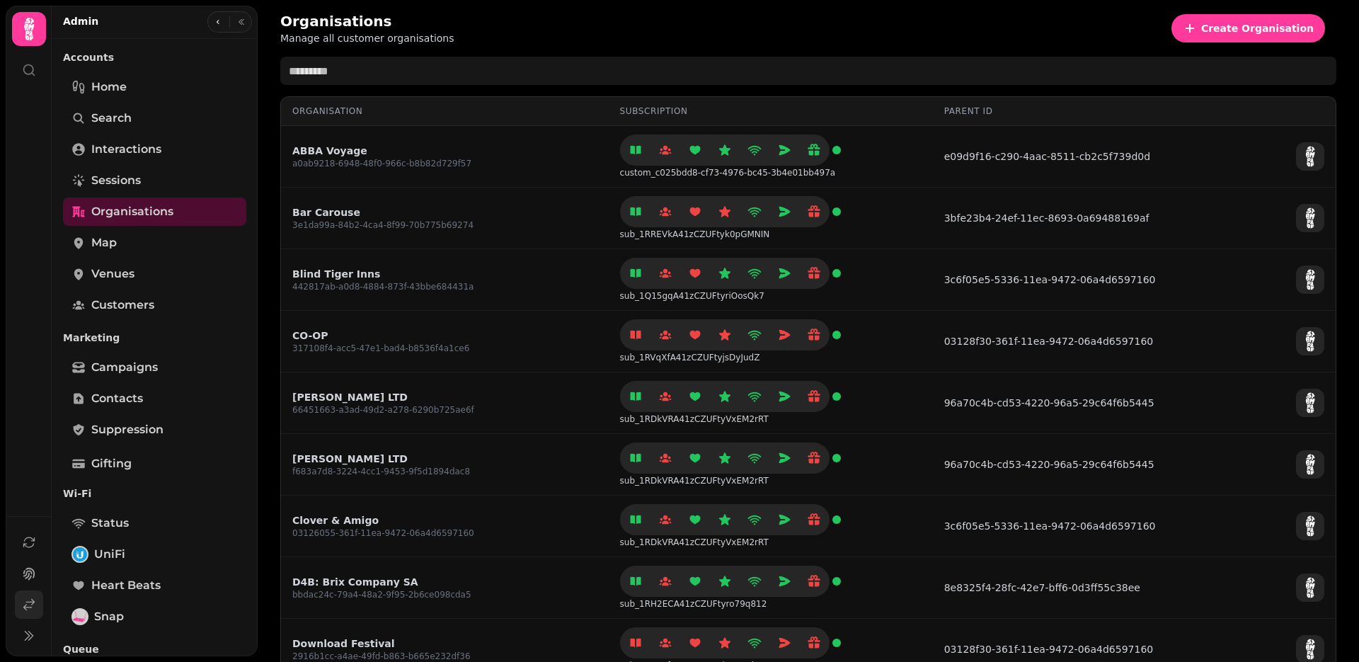
click at [30, 609] on icon at bounding box center [29, 605] width 14 height 14
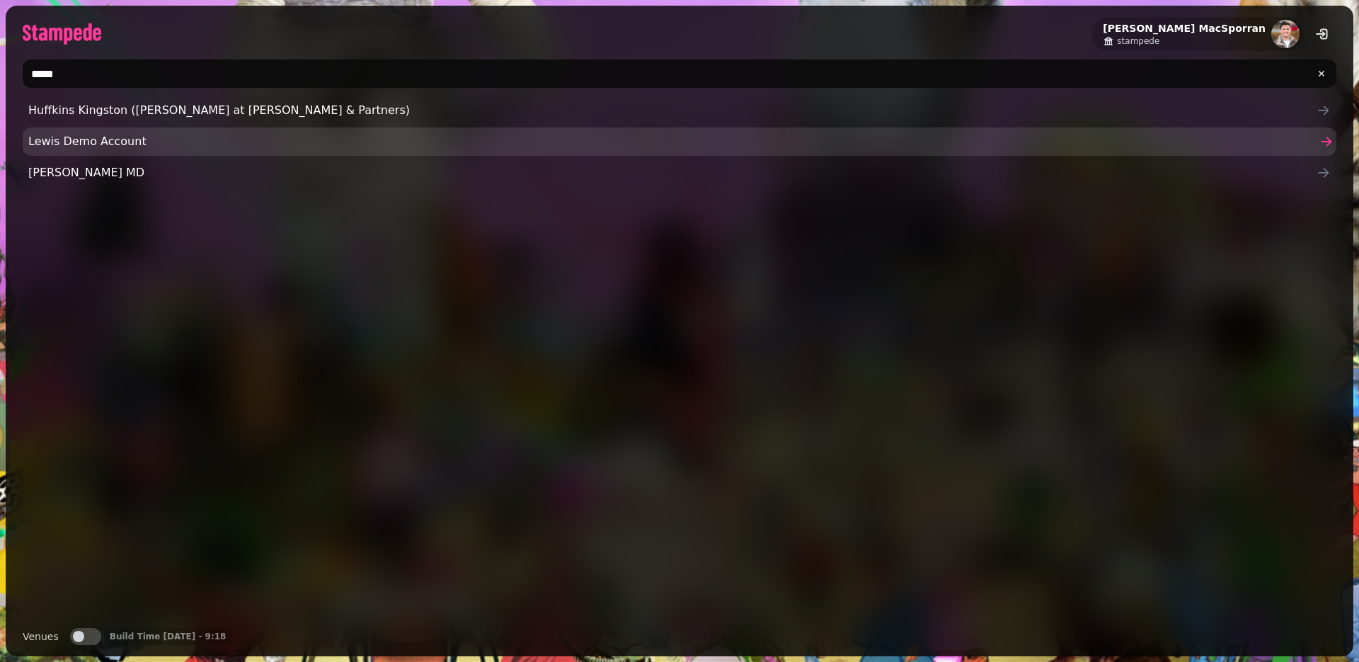
type input "*****"
click at [66, 139] on span "Lewis Demo Account" at bounding box center [672, 141] width 1288 height 17
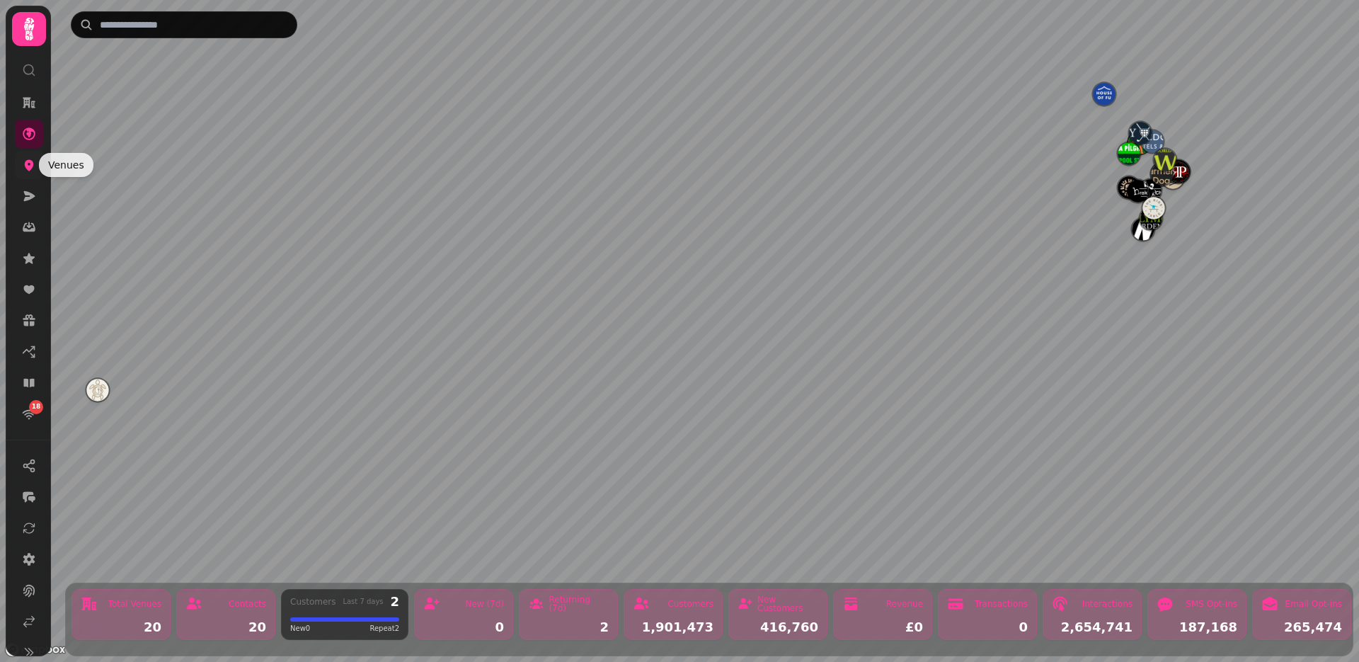
click at [23, 165] on icon at bounding box center [29, 165] width 14 height 14
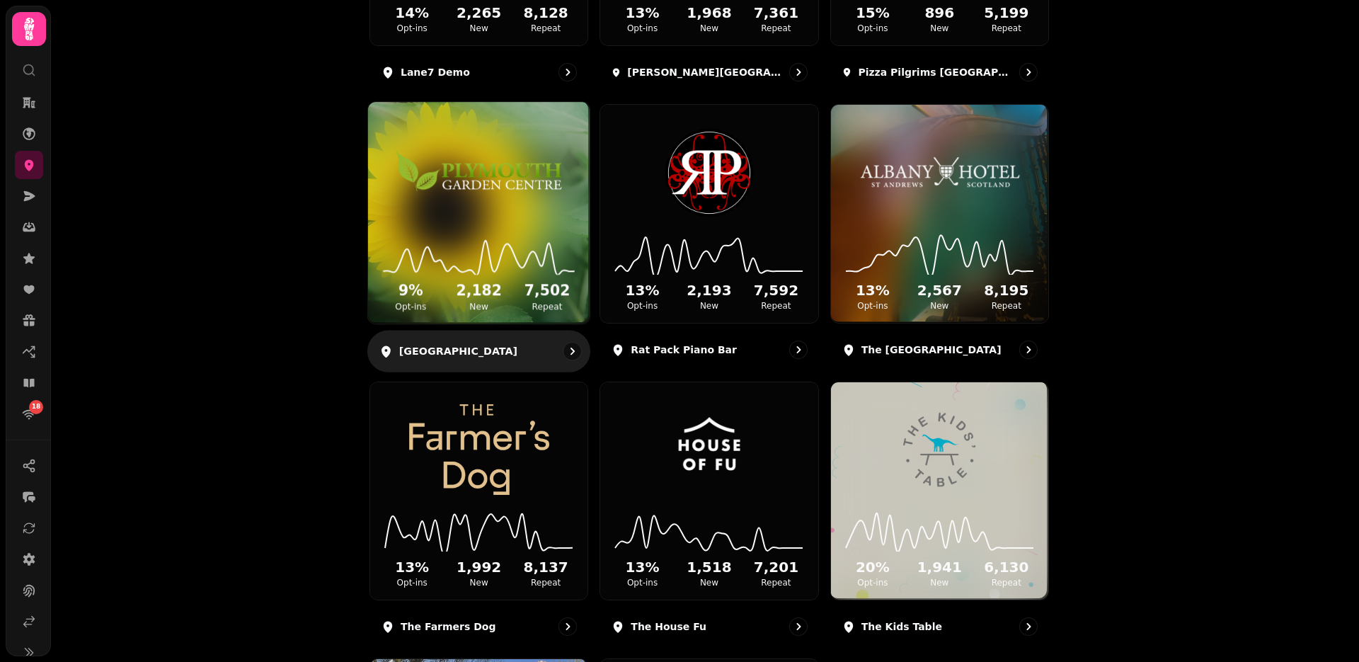
scroll to position [1159, 0]
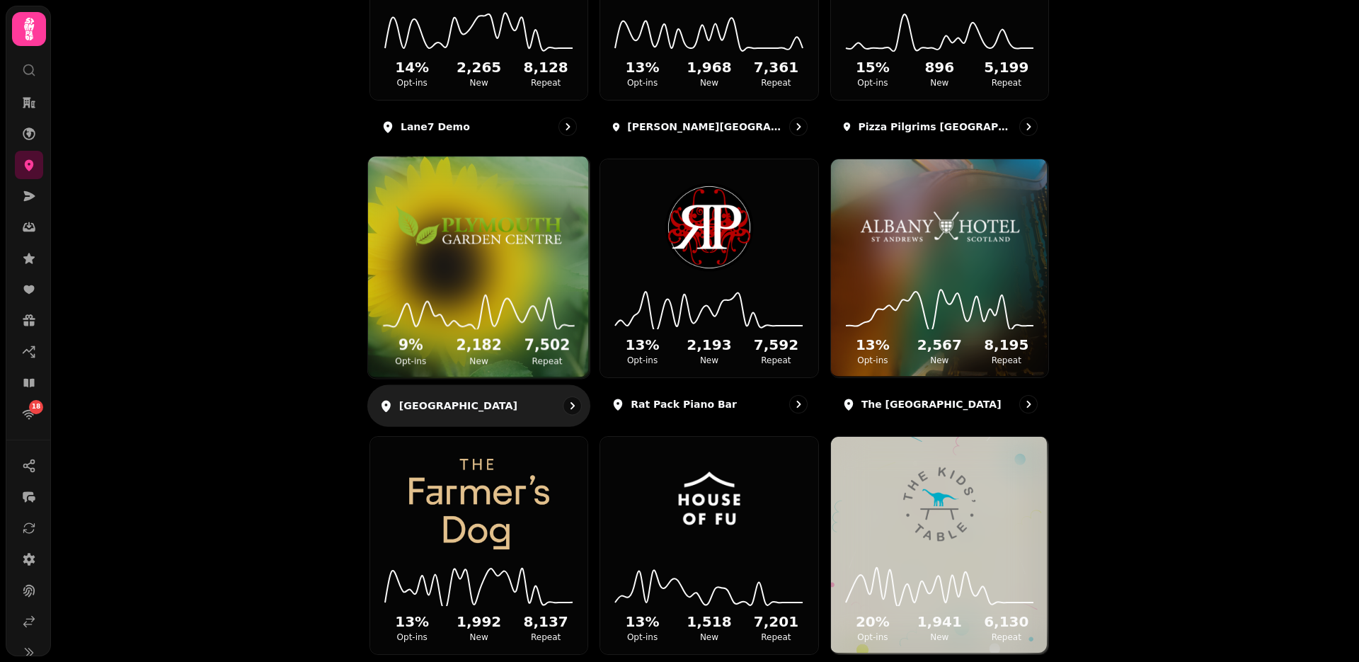
click at [510, 279] on div "9 % Opt-ins 2,182 New 7,502 Repeat" at bounding box center [479, 325] width 222 height 107
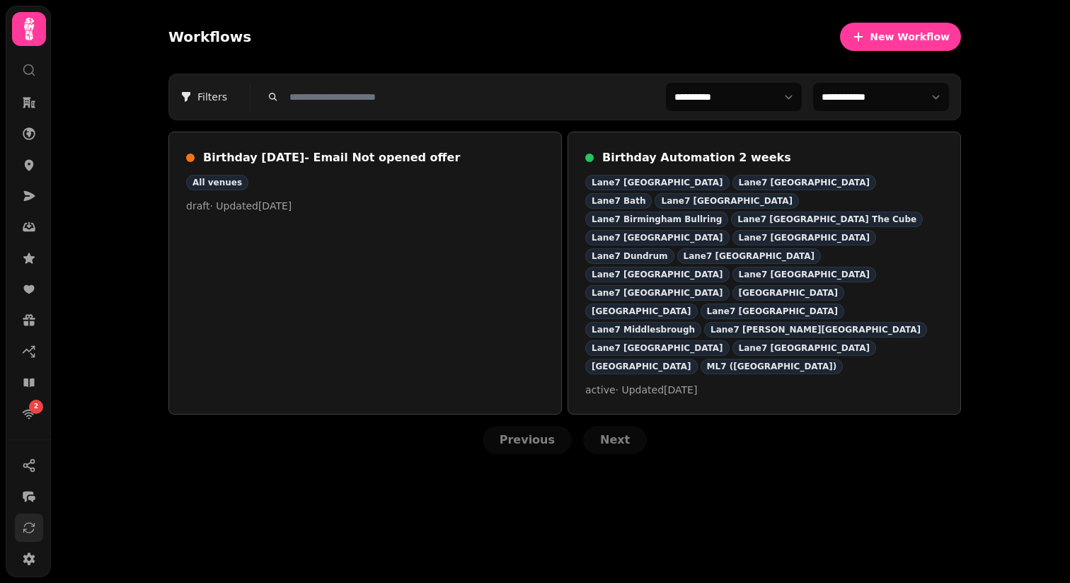
scroll to position [96, 0]
click at [24, 527] on icon at bounding box center [29, 526] width 14 height 14
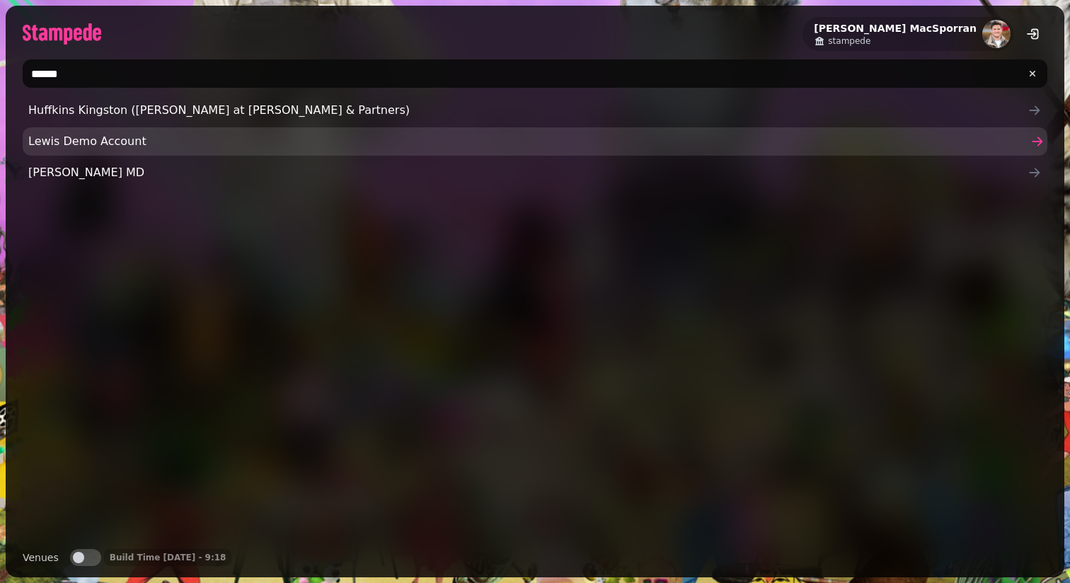
type input "*****"
click at [99, 138] on span "Lewis Demo Account" at bounding box center [528, 141] width 1000 height 17
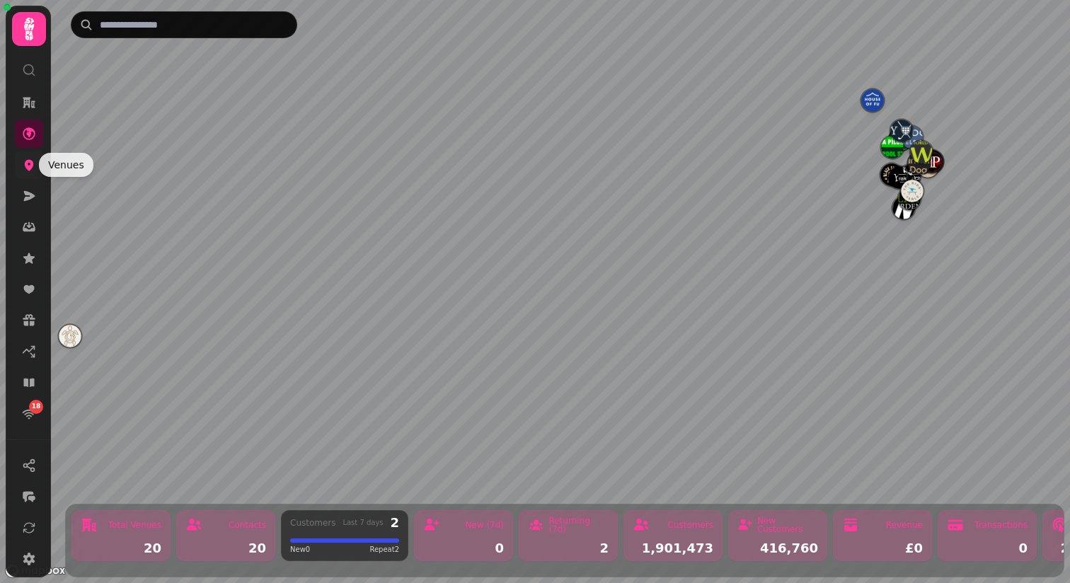
click at [22, 167] on icon at bounding box center [29, 165] width 14 height 14
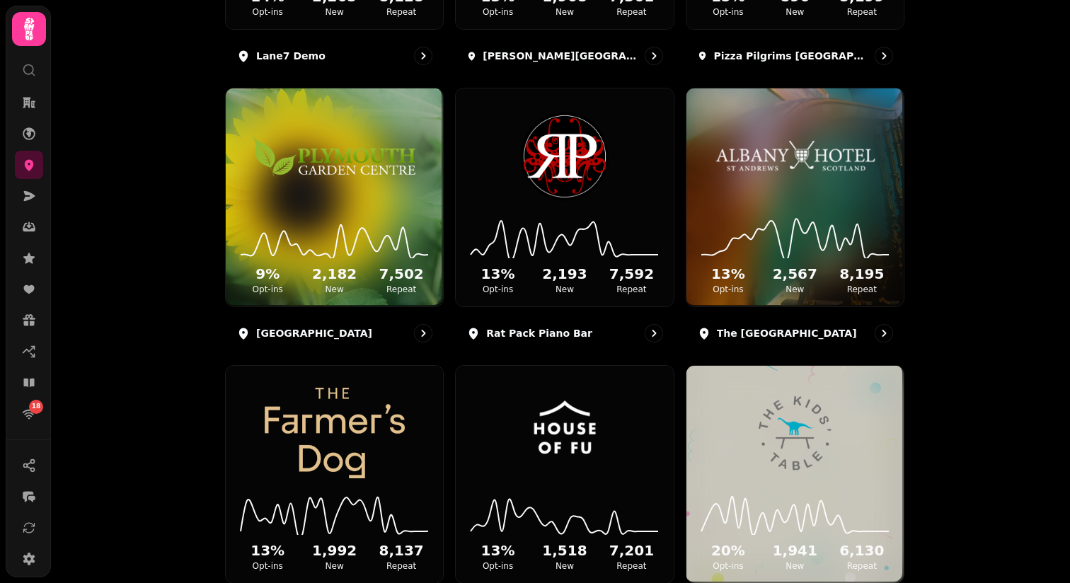
scroll to position [1254, 0]
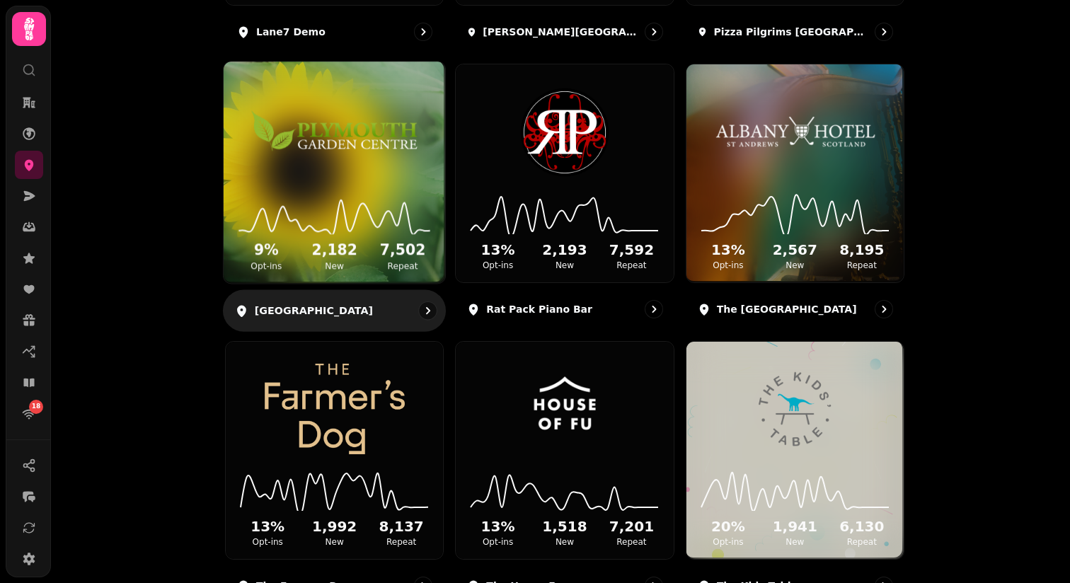
click at [331, 175] on img at bounding box center [334, 131] width 166 height 93
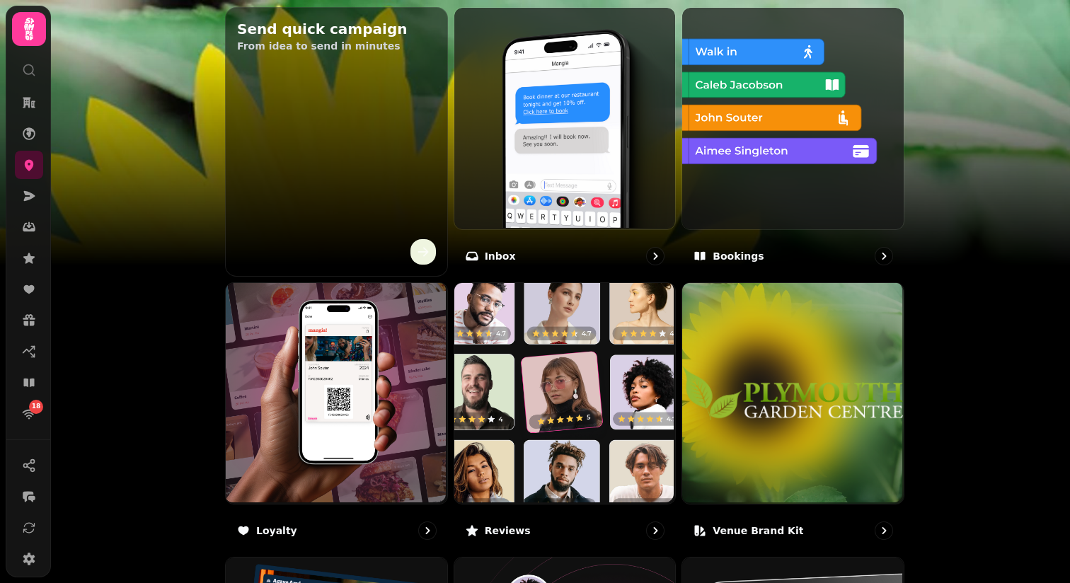
scroll to position [515, 0]
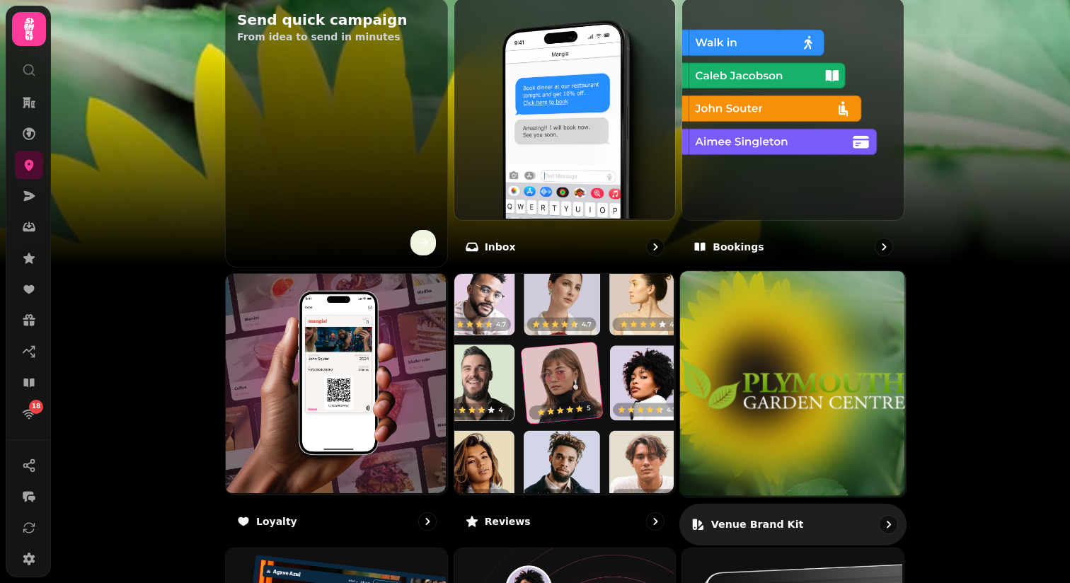
click at [762, 404] on img at bounding box center [793, 384] width 226 height 226
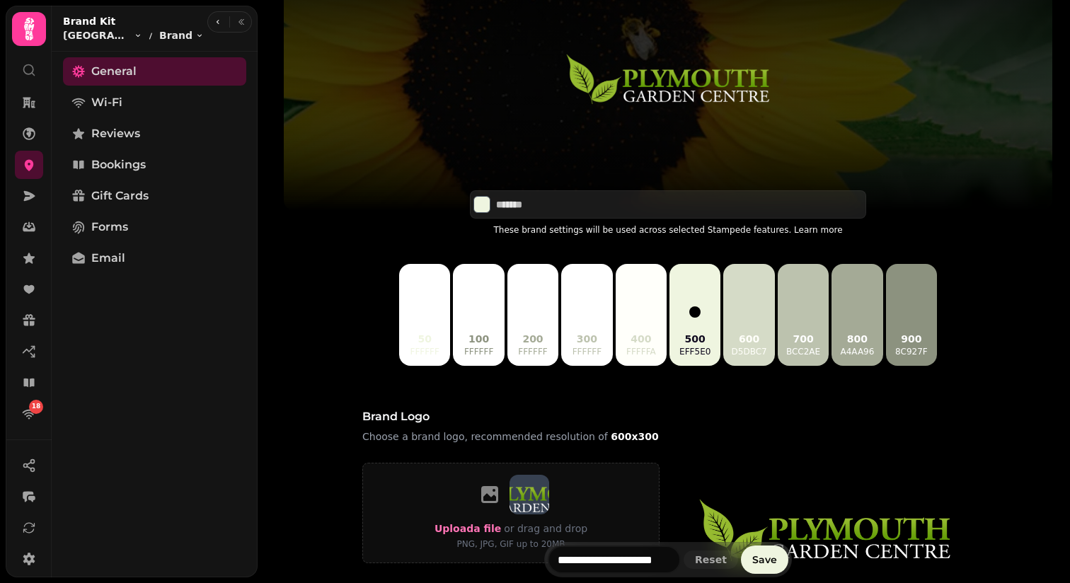
scroll to position [162, 0]
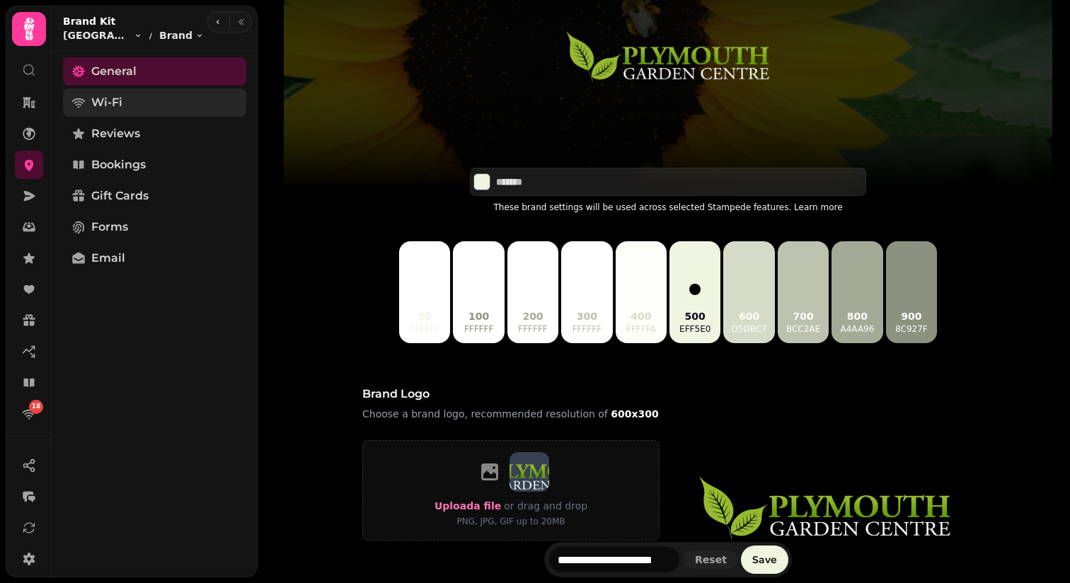
click at [104, 107] on span "Wi-Fi" at bounding box center [106, 102] width 31 height 17
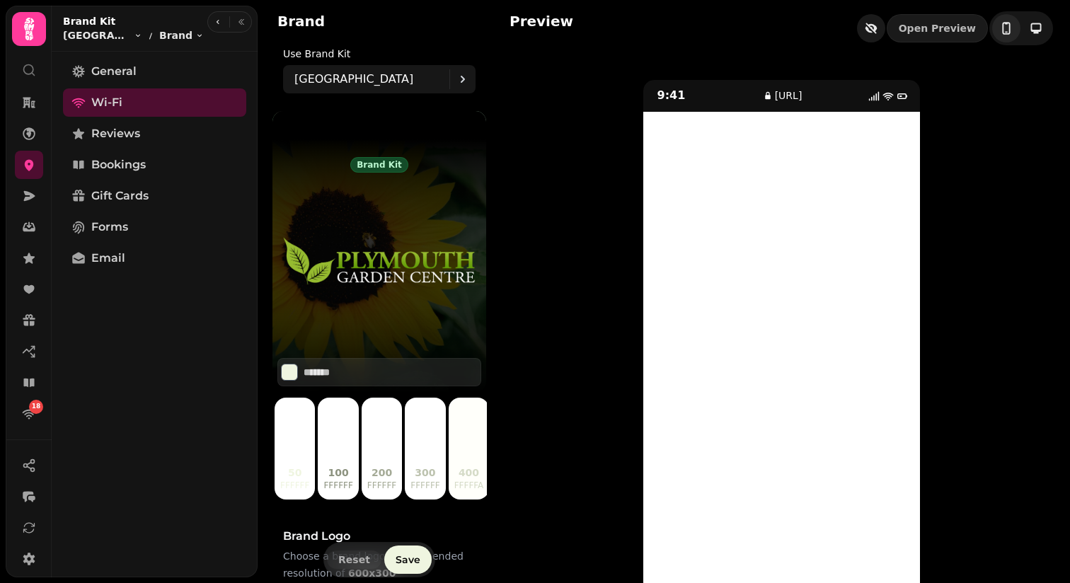
click at [872, 31] on icon "button" at bounding box center [868, 29] width 7 height 6
click at [28, 197] on icon at bounding box center [29, 196] width 11 height 10
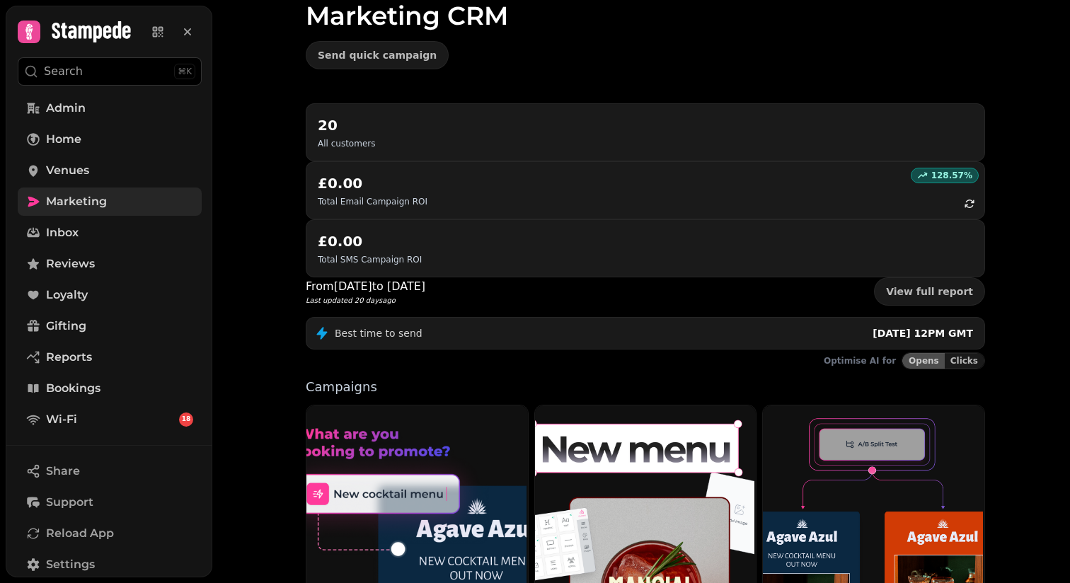
scroll to position [65, 0]
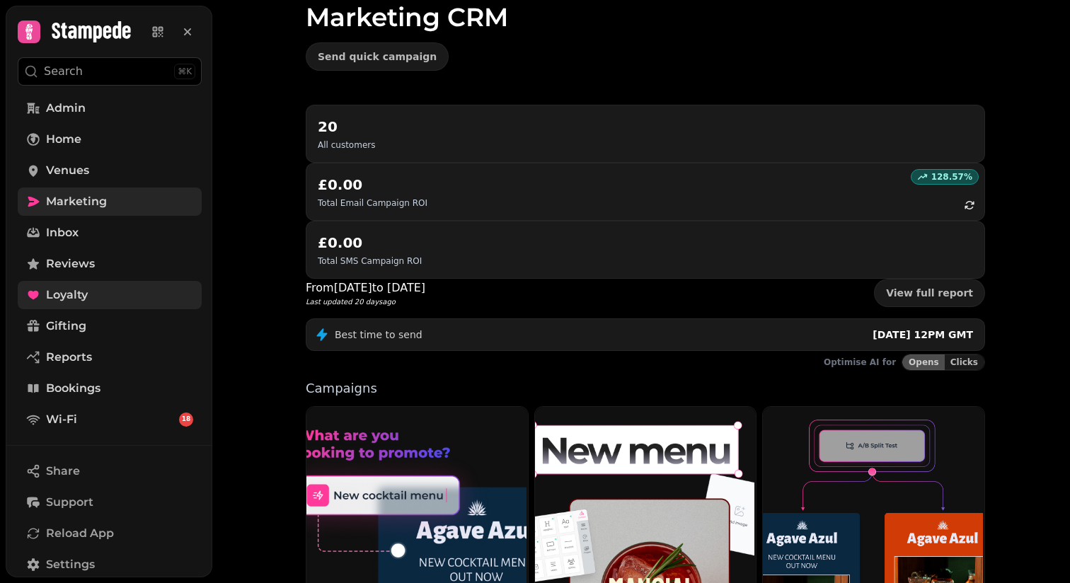
click at [91, 293] on link "Loyalty" at bounding box center [110, 295] width 184 height 28
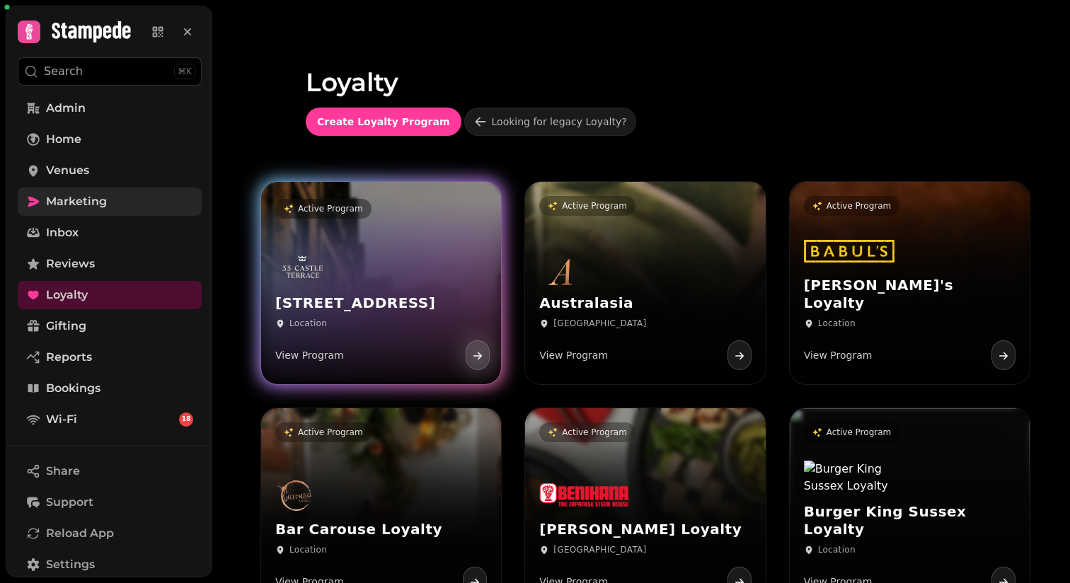
scroll to position [87, 0]
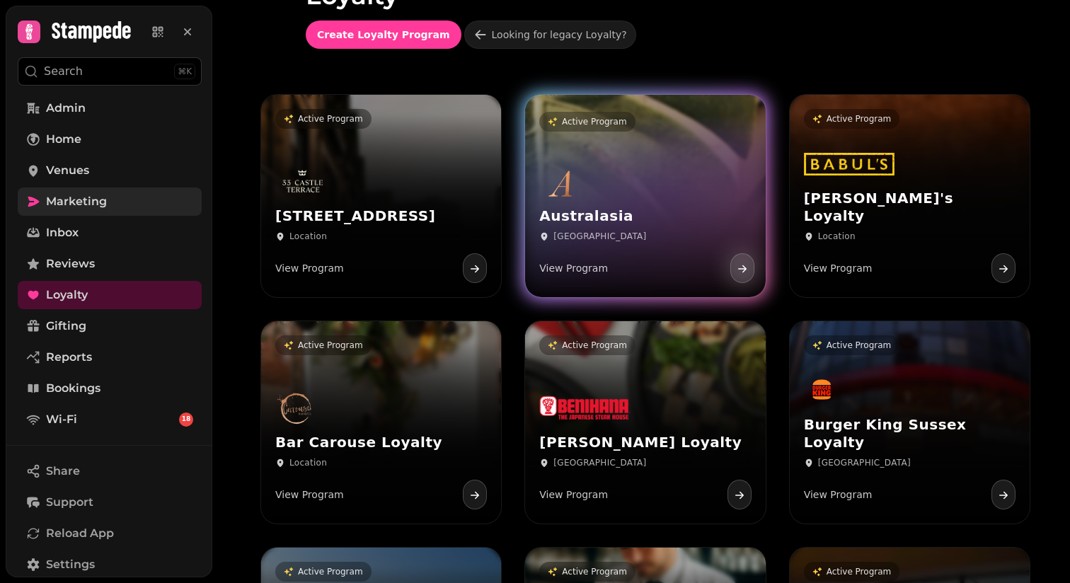
click at [648, 183] on div "Australasia Manchester View Program" at bounding box center [645, 224] width 240 height 147
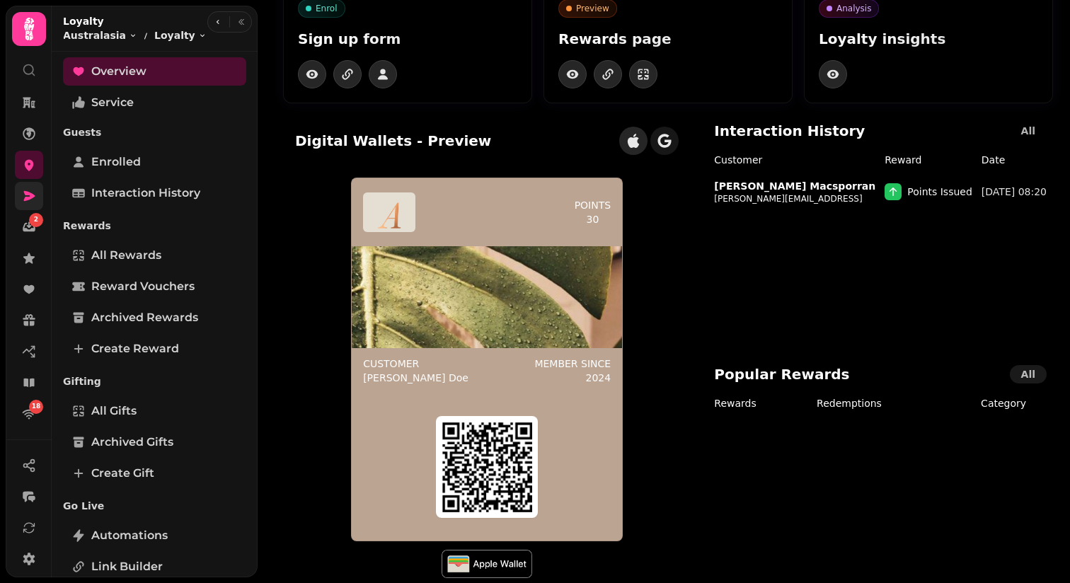
scroll to position [74, 0]
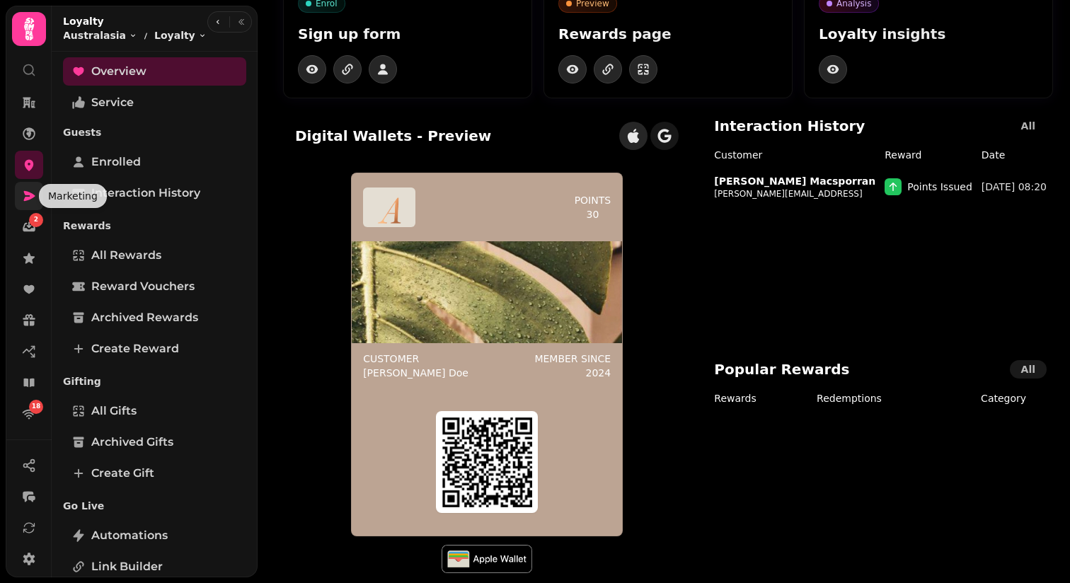
click at [33, 193] on icon at bounding box center [29, 196] width 14 height 14
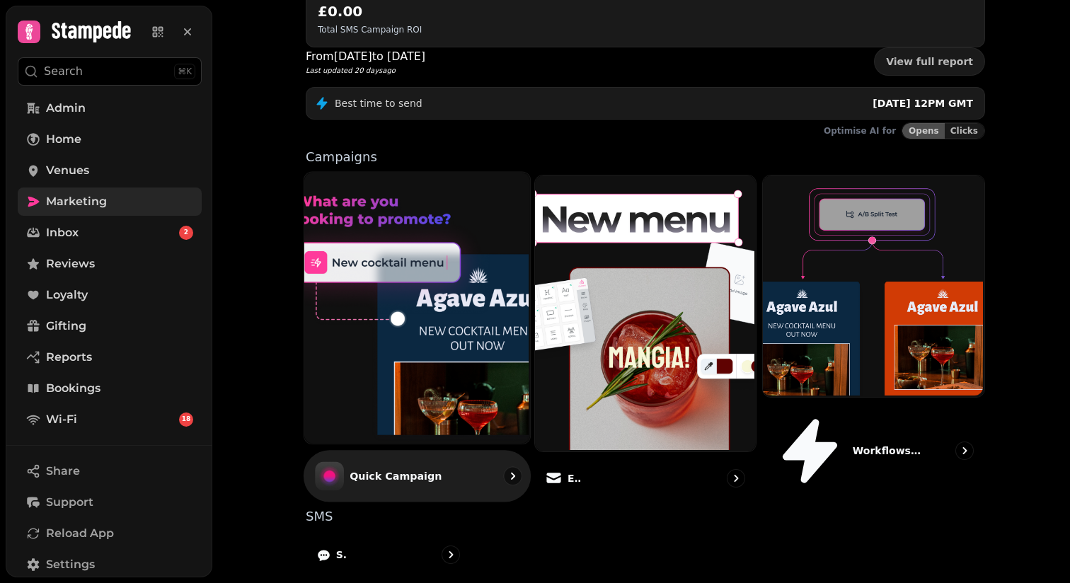
scroll to position [300, 0]
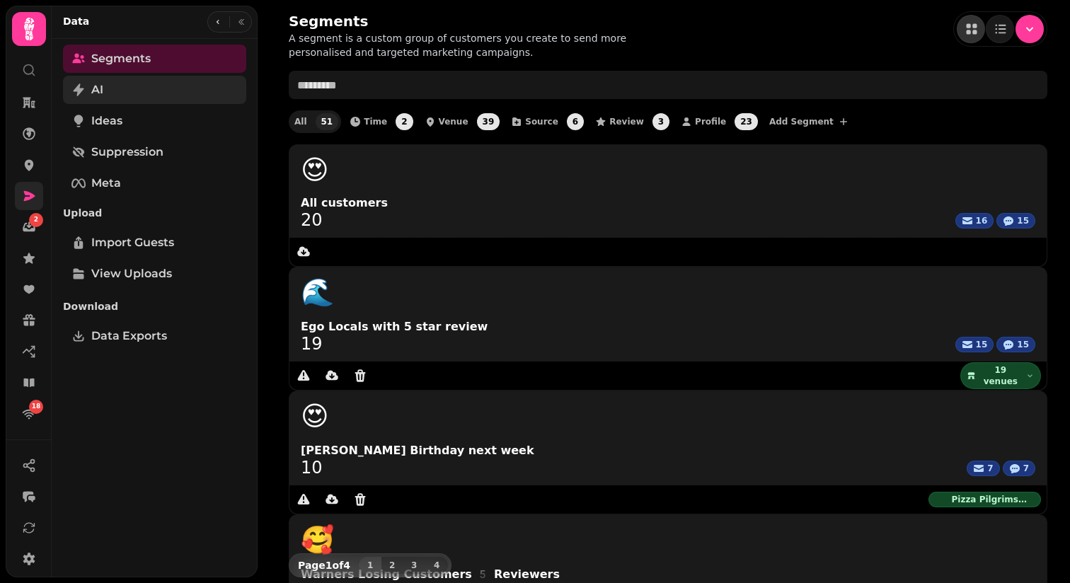
click at [144, 91] on link "AI" at bounding box center [154, 90] width 183 height 28
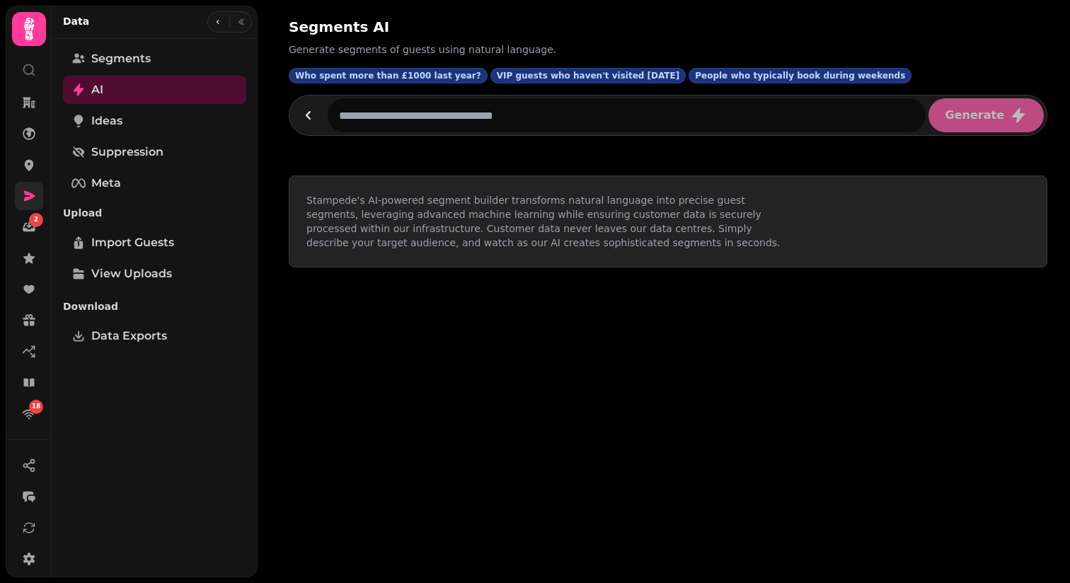
click at [384, 115] on input "text" at bounding box center [627, 115] width 598 height 34
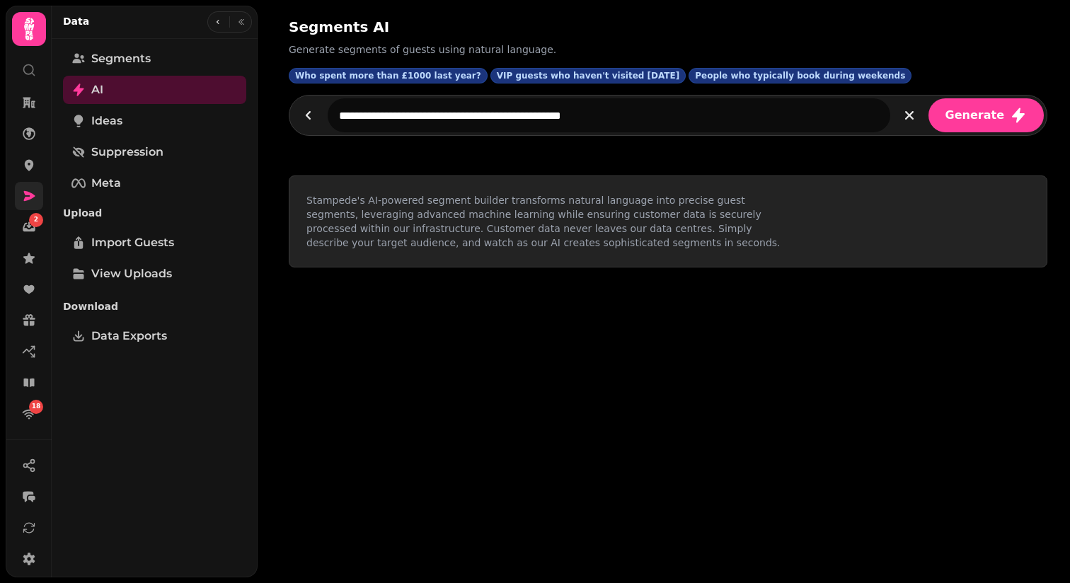
type input "**********"
click at [929, 98] on button "Generate" at bounding box center [986, 115] width 115 height 34
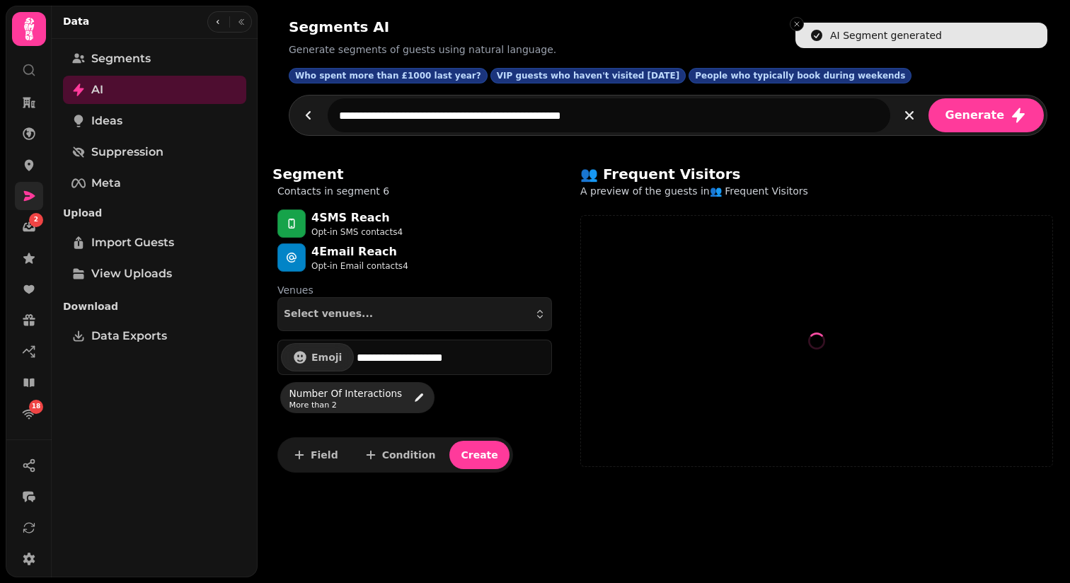
select select "**"
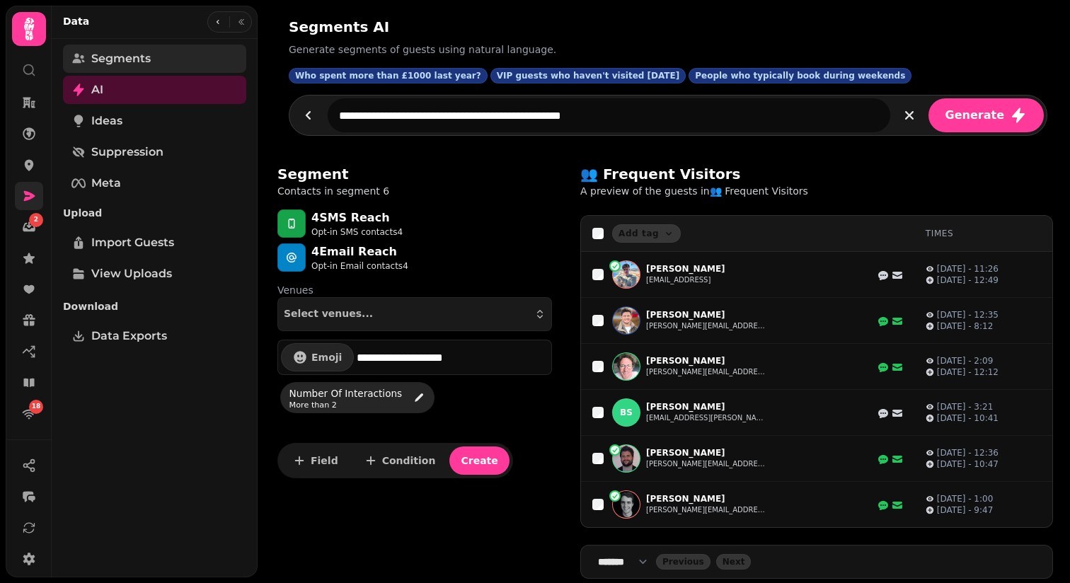
click at [141, 54] on span "Segments" at bounding box center [120, 58] width 59 height 17
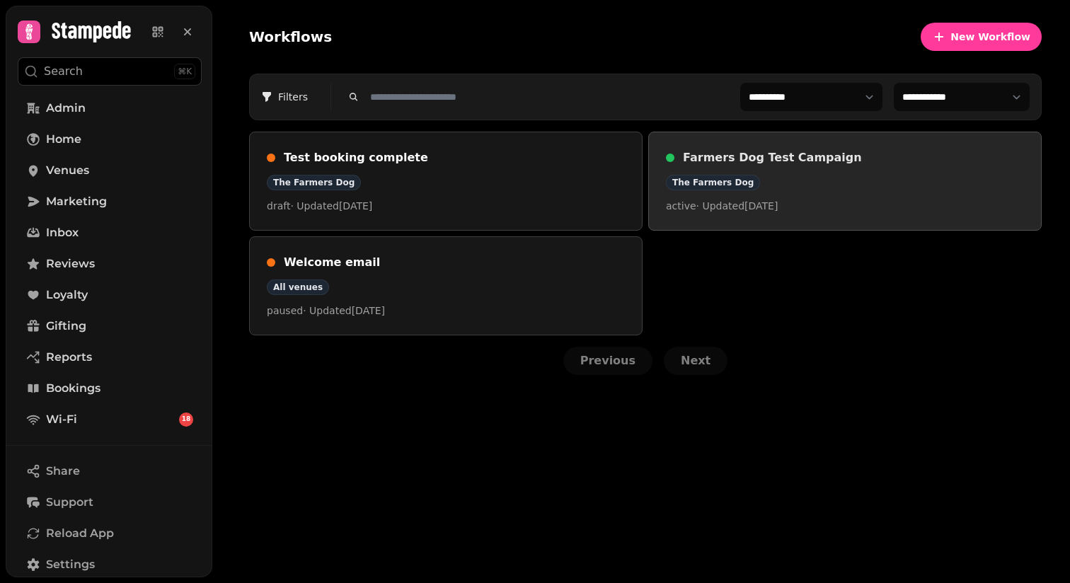
click at [817, 189] on div "The Farmers Dog" at bounding box center [845, 183] width 358 height 16
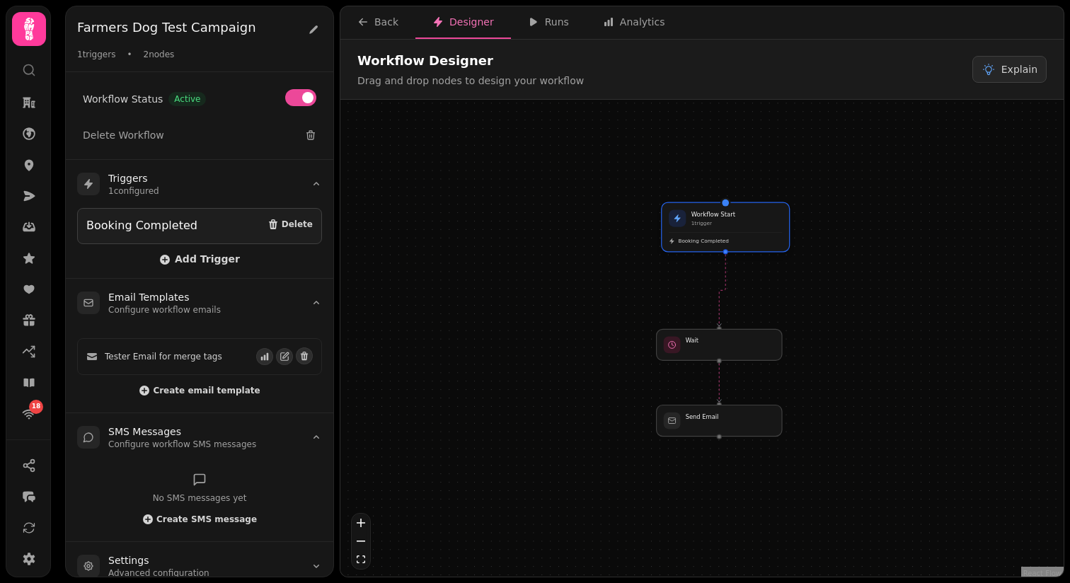
drag, startPoint x: 737, startPoint y: 270, endPoint x: 745, endPoint y: 233, distance: 38.3
click at [745, 233] on div "Booking Completed" at bounding box center [725, 238] width 113 height 13
drag, startPoint x: 741, startPoint y: 353, endPoint x: 742, endPoint y: 321, distance: 32.6
click at [742, 321] on div at bounding box center [720, 313] width 128 height 32
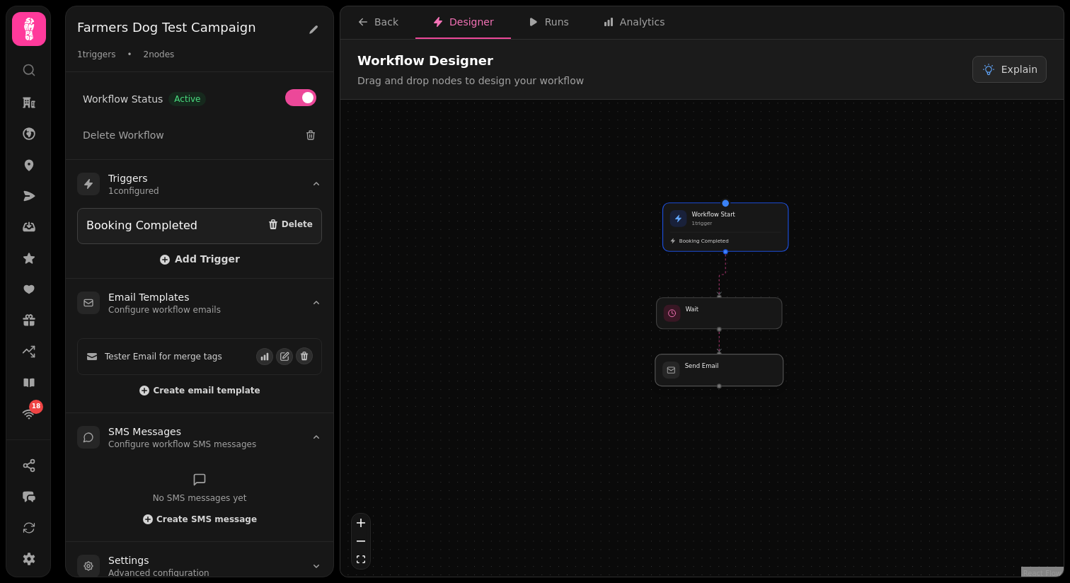
drag, startPoint x: 750, startPoint y: 421, endPoint x: 750, endPoint y: 370, distance: 51.0
click at [750, 370] on div at bounding box center [720, 371] width 128 height 32
click at [369, 23] on div "Back" at bounding box center [378, 22] width 41 height 14
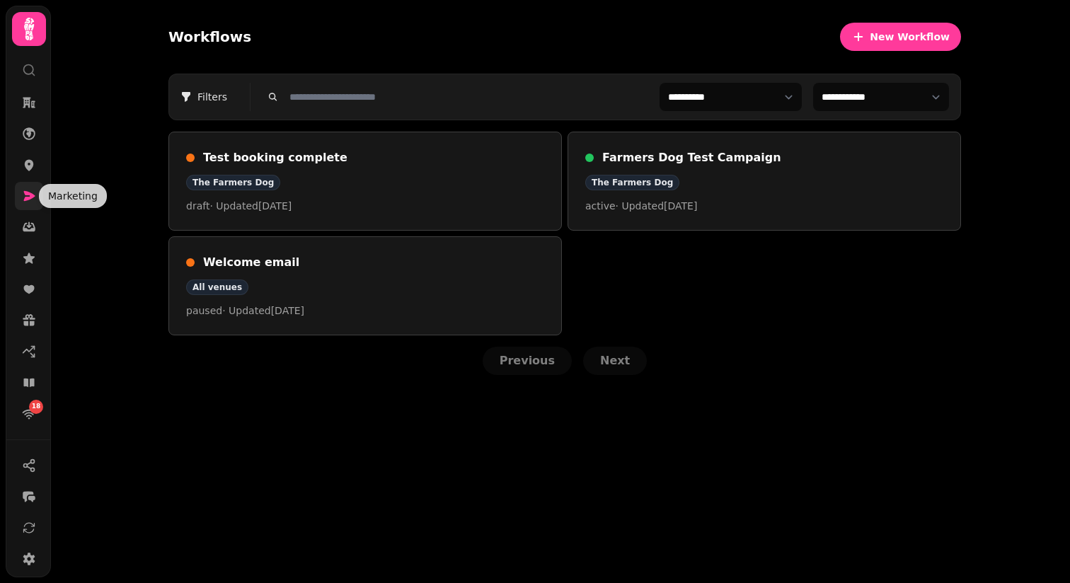
click at [33, 193] on icon at bounding box center [29, 196] width 14 height 14
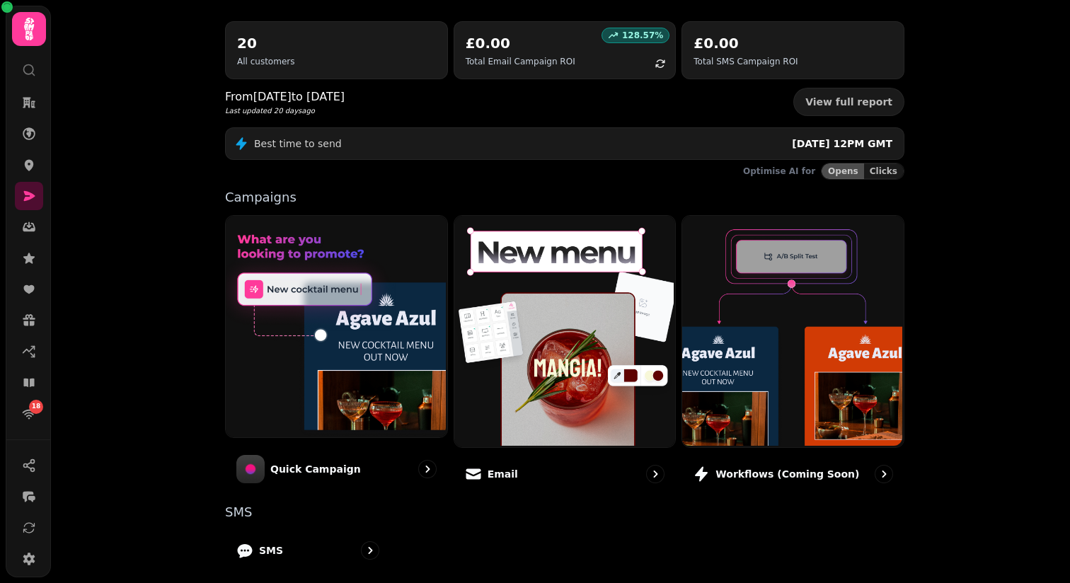
scroll to position [152, 0]
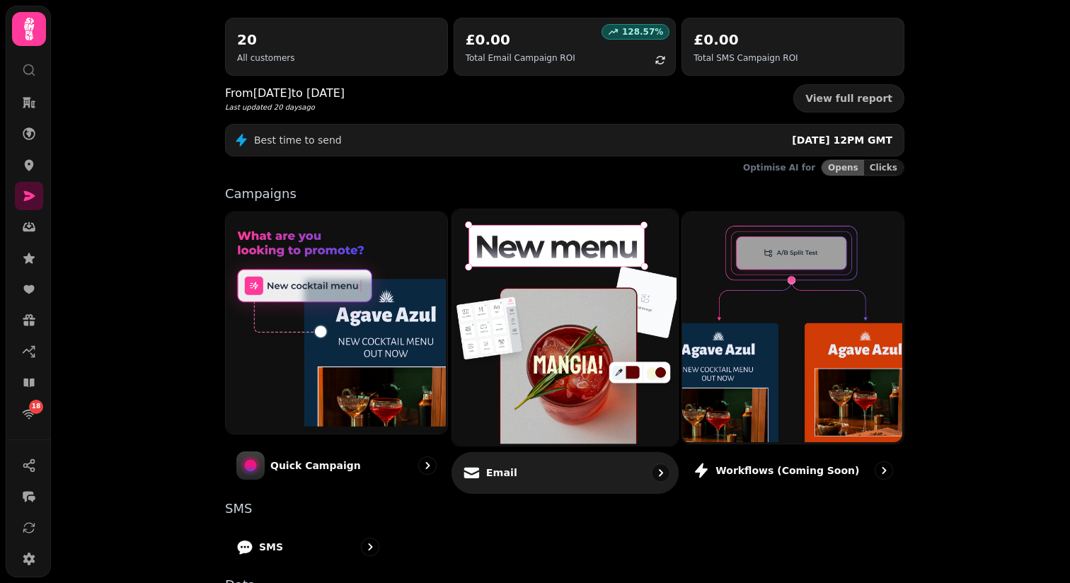
click at [581, 334] on img at bounding box center [563, 326] width 226 height 236
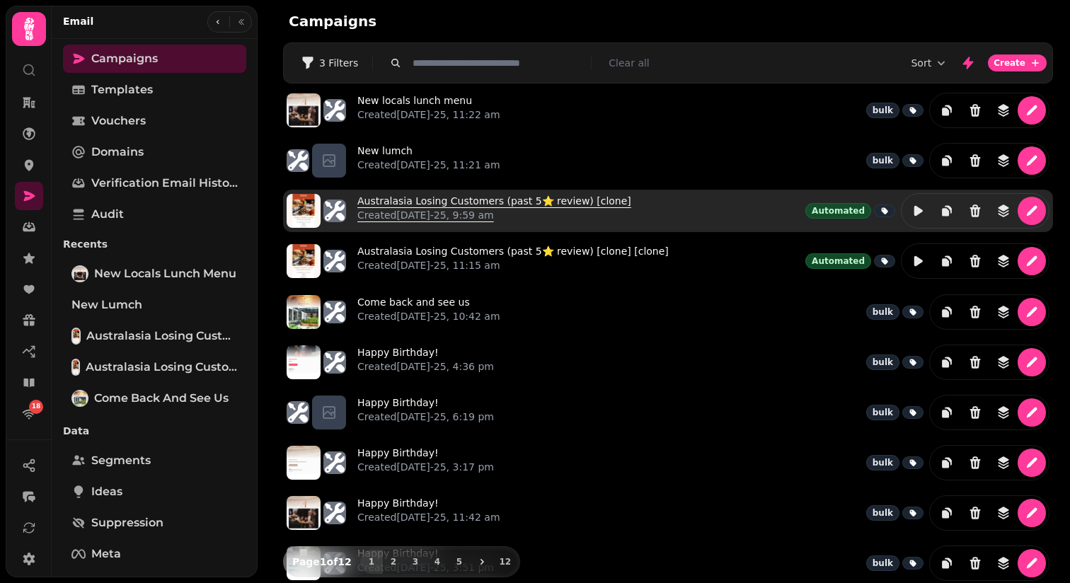
click at [456, 207] on link "Australasia Losing Customers (past 5⭐️ review) [clone] Created 24th Jun-25, 9:5…" at bounding box center [495, 211] width 274 height 34
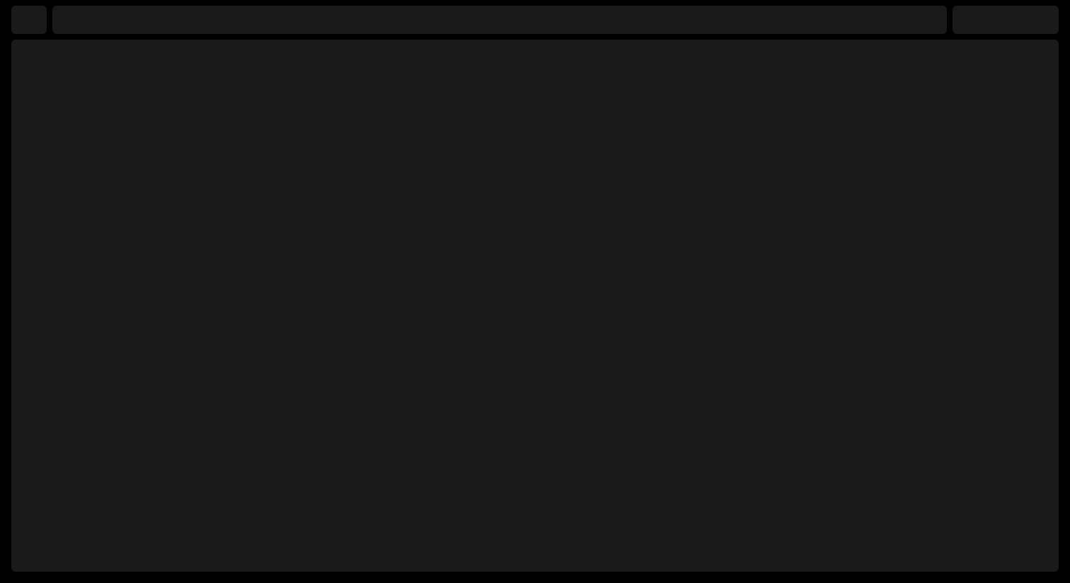
select select "**********"
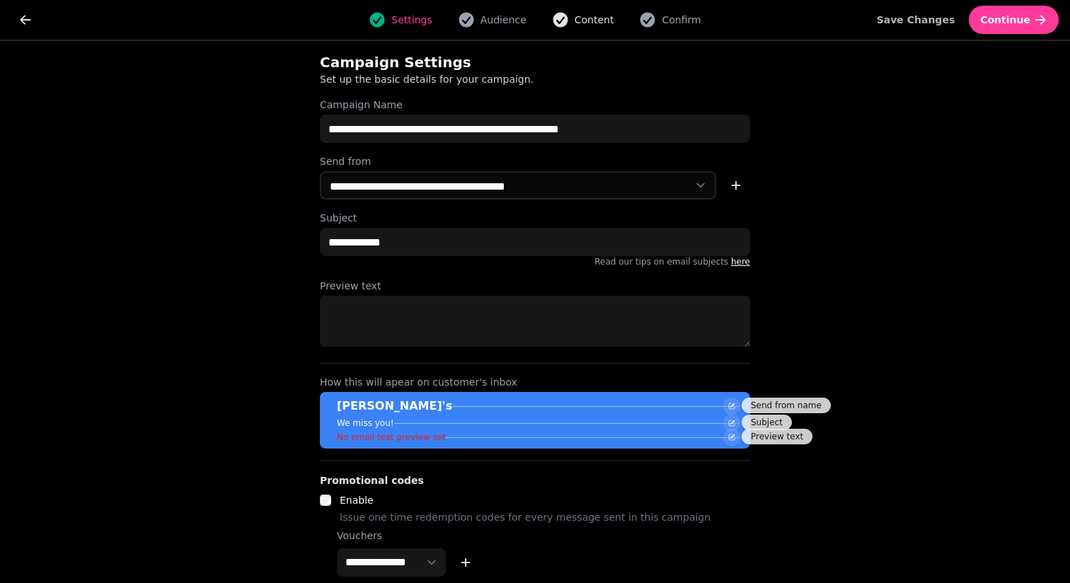
click at [570, 27] on button "Content" at bounding box center [583, 19] width 79 height 17
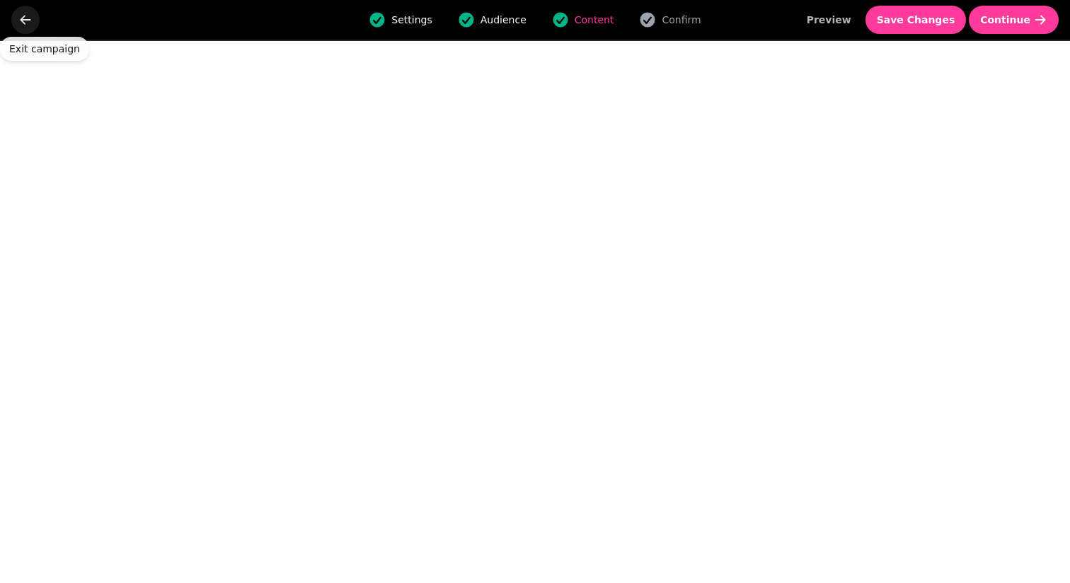
click at [25, 19] on icon "go back" at bounding box center [26, 19] width 11 height 9
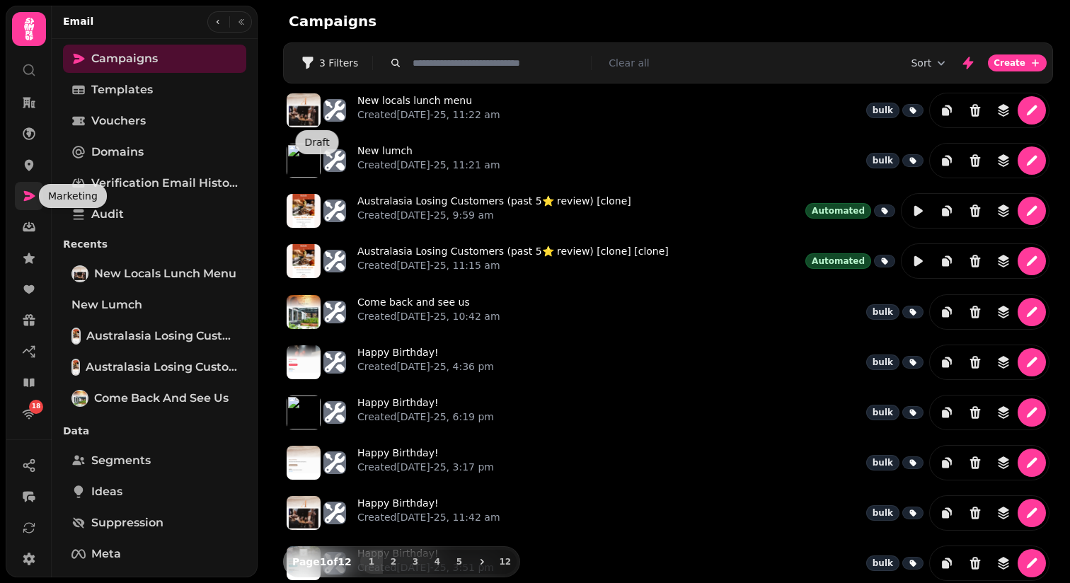
click at [28, 200] on icon at bounding box center [29, 196] width 11 height 10
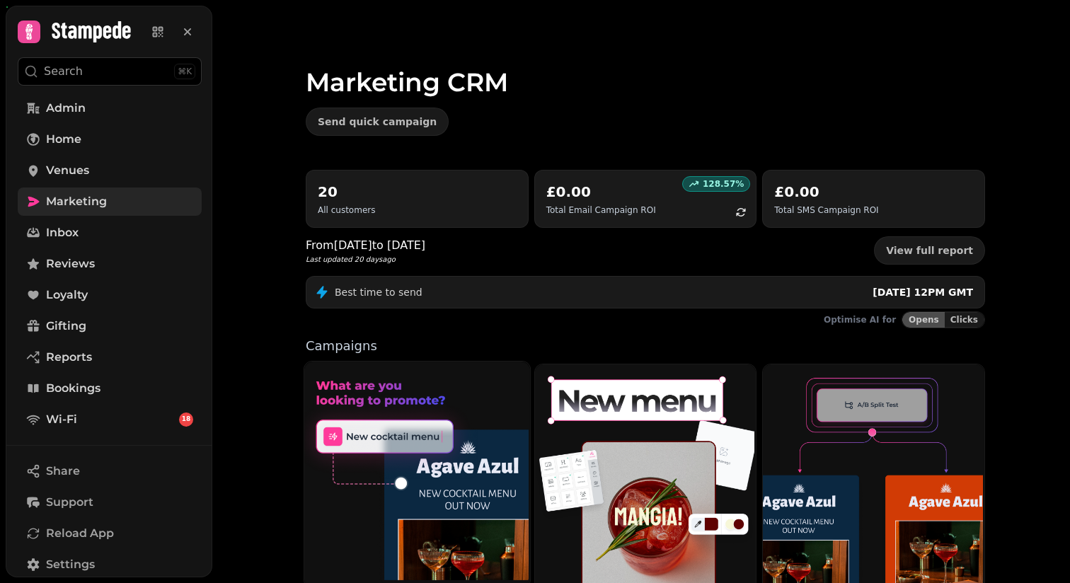
scroll to position [300, 0]
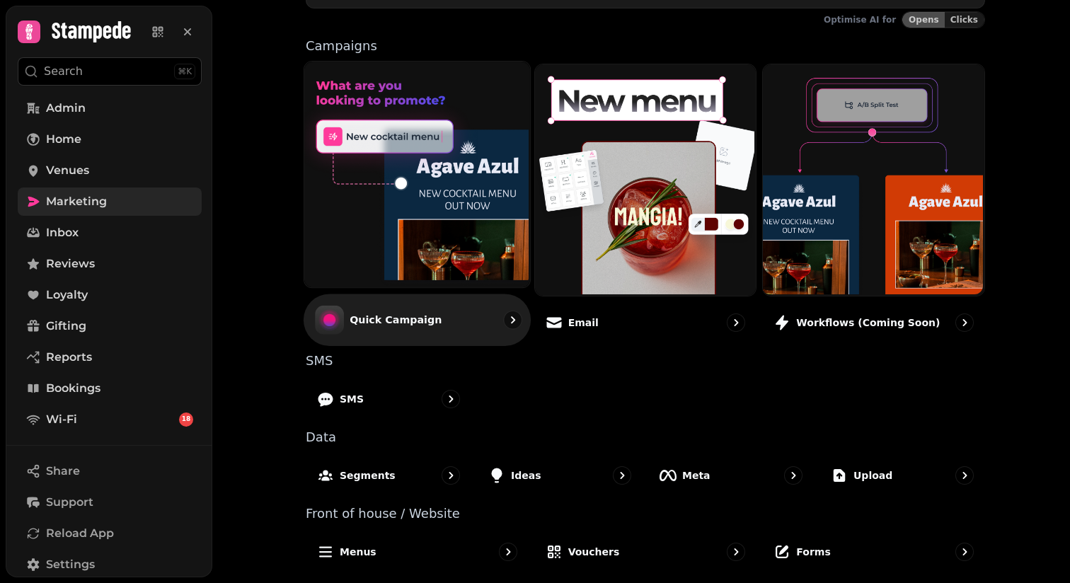
click at [423, 250] on img at bounding box center [416, 173] width 226 height 226
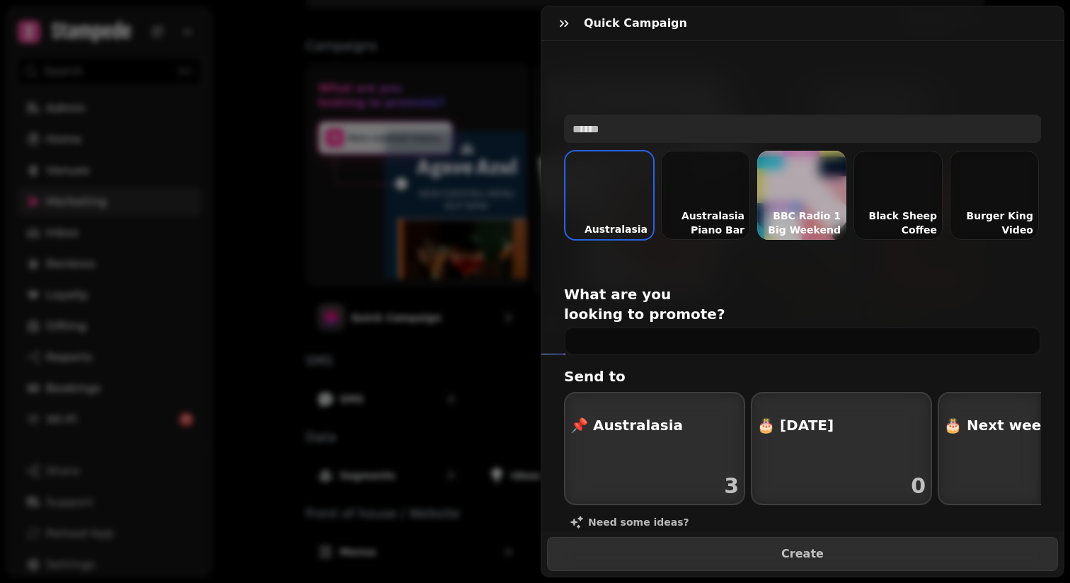
click at [637, 128] on input "text" at bounding box center [802, 129] width 477 height 28
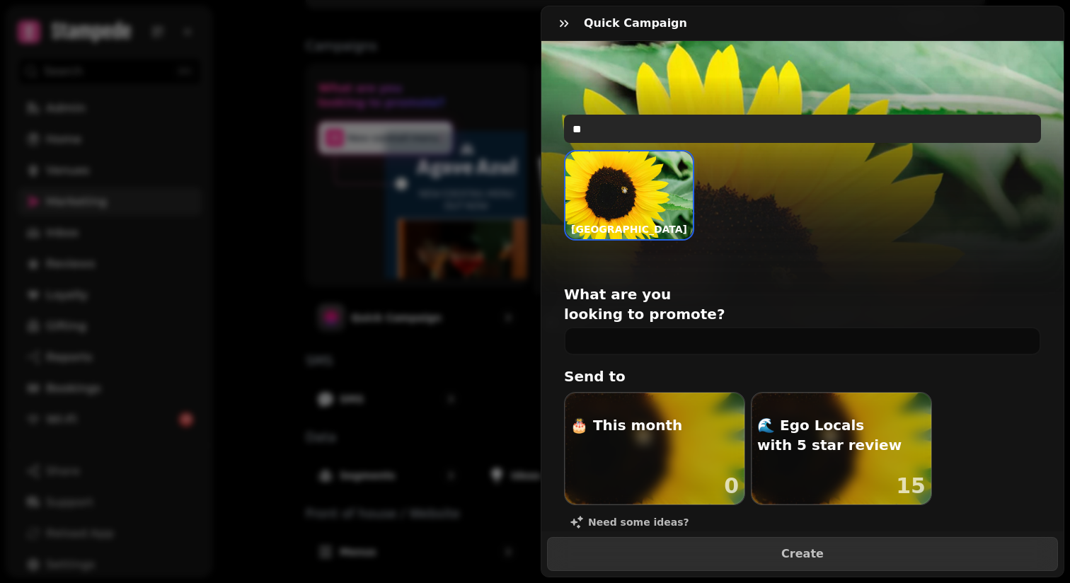
type input "**"
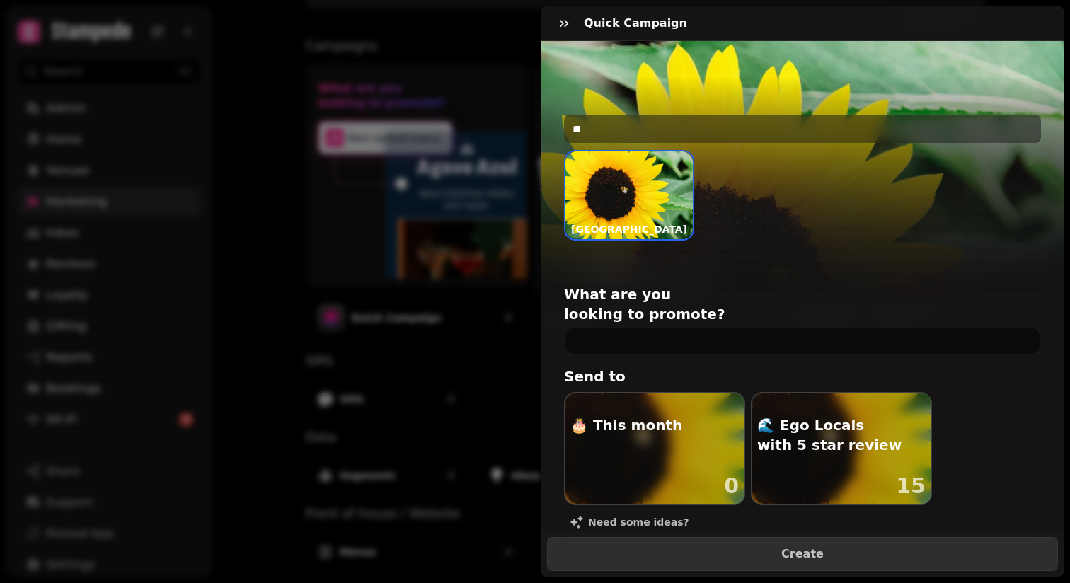
click at [629, 209] on img at bounding box center [629, 195] width 127 height 88
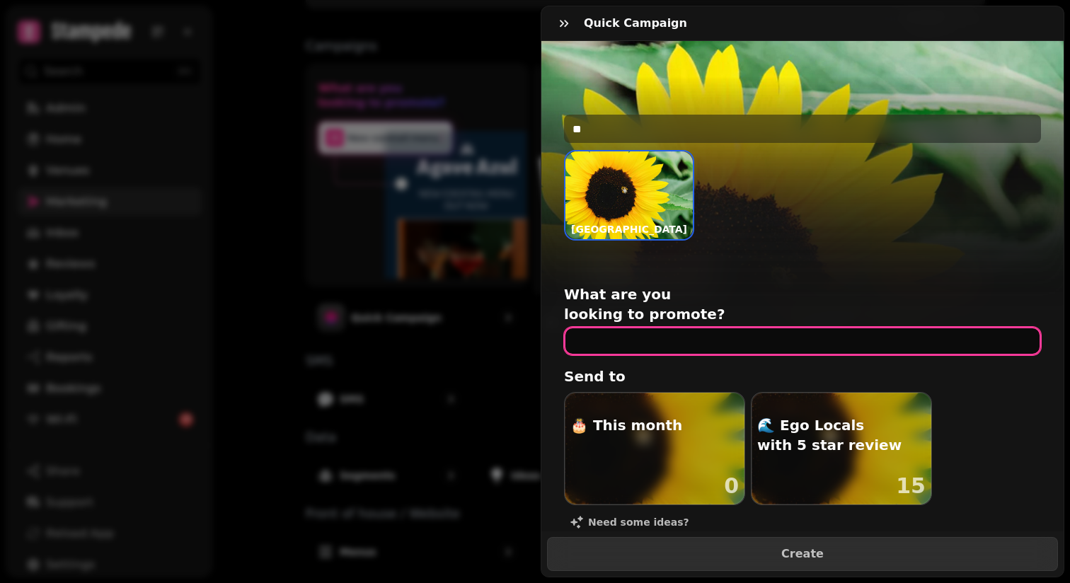
click at [696, 328] on input "text" at bounding box center [802, 341] width 477 height 28
type input "**********"
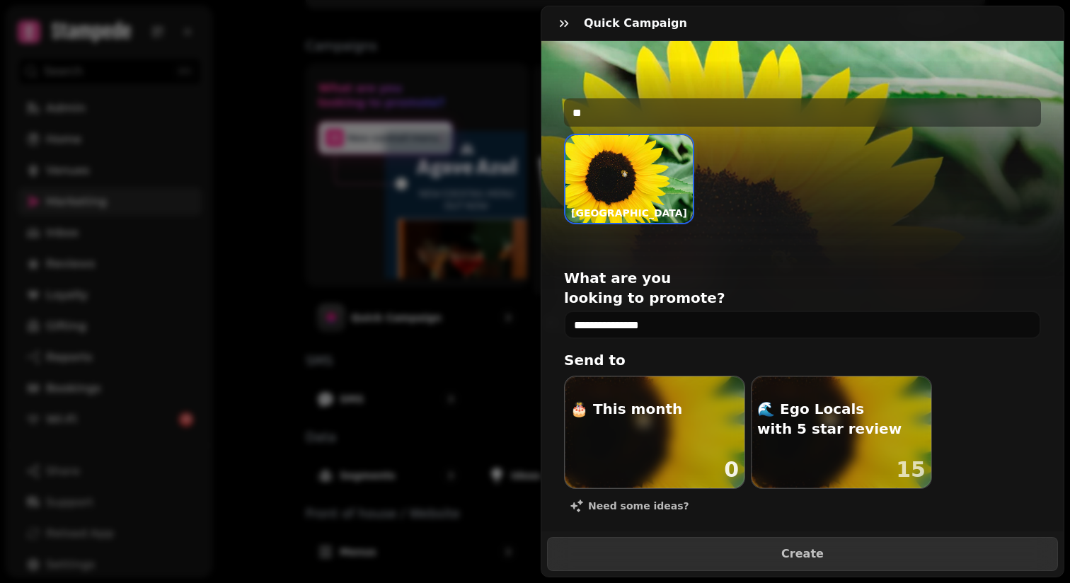
click at [672, 399] on div "button" at bounding box center [655, 433] width 180 height 112
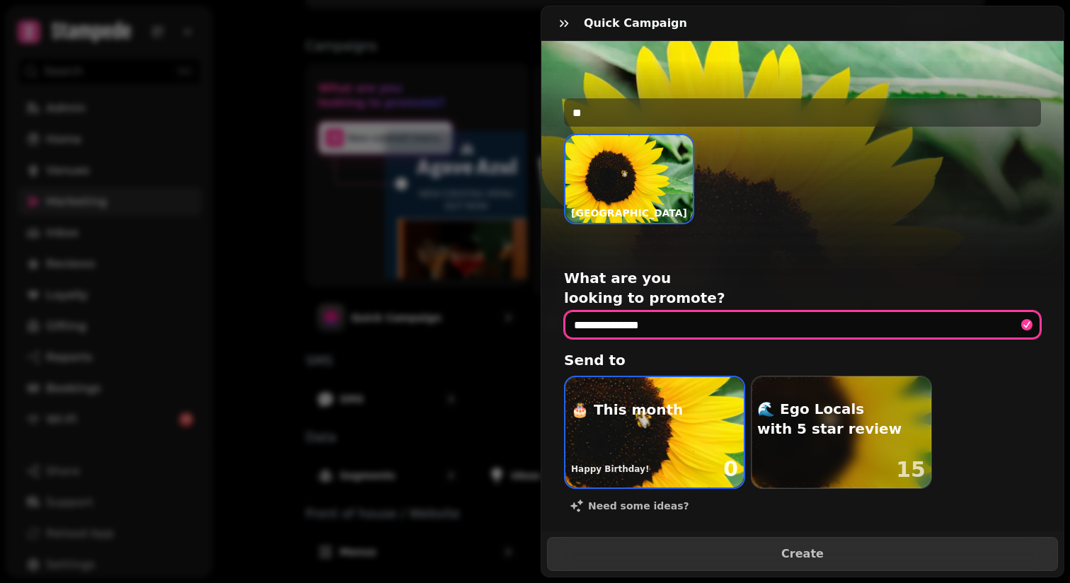
drag, startPoint x: 582, startPoint y: 305, endPoint x: 691, endPoint y: 305, distance: 109.0
click at [691, 311] on input "**********" at bounding box center [802, 325] width 477 height 28
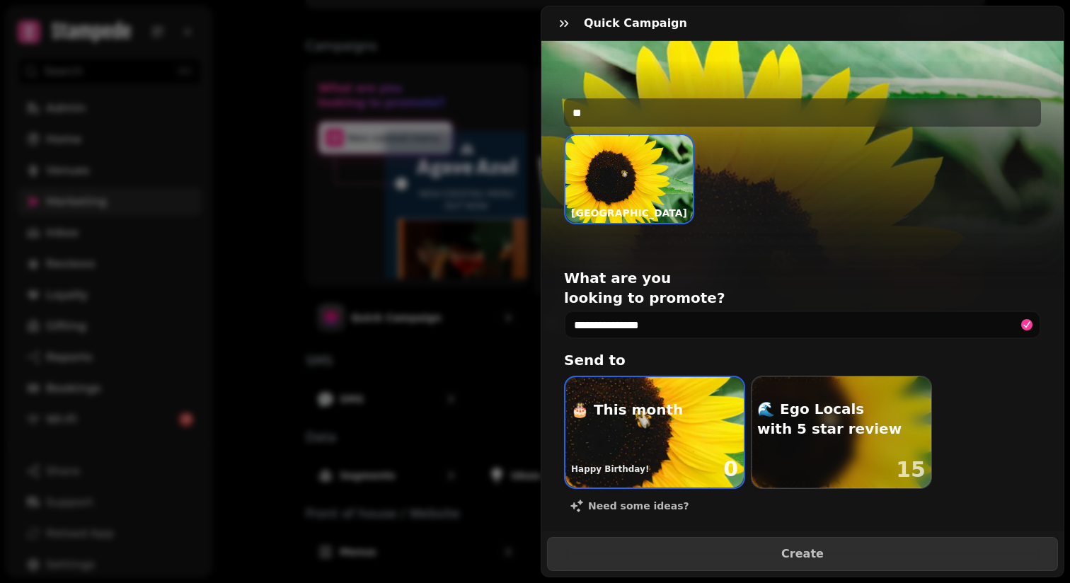
click at [612, 451] on div "Happy Birthday! 0" at bounding box center [655, 469] width 178 height 37
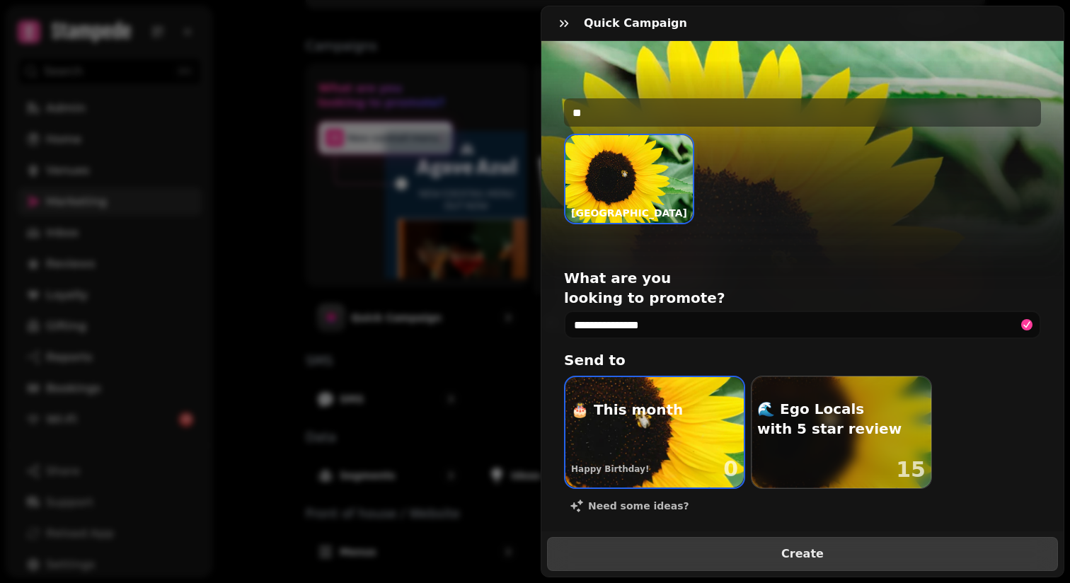
click at [799, 556] on span "Create" at bounding box center [803, 554] width 476 height 11
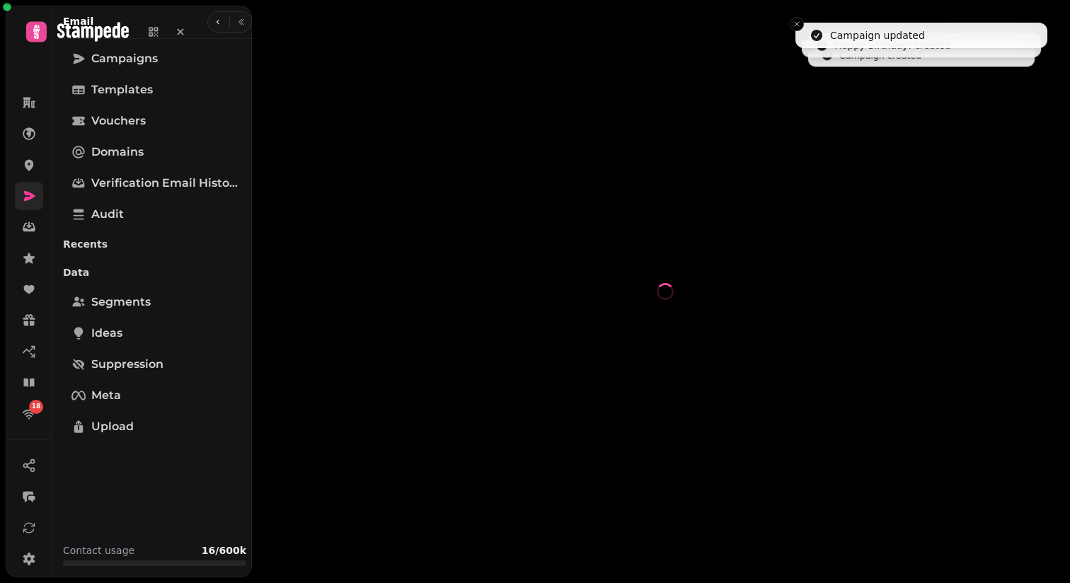
select select "**********"
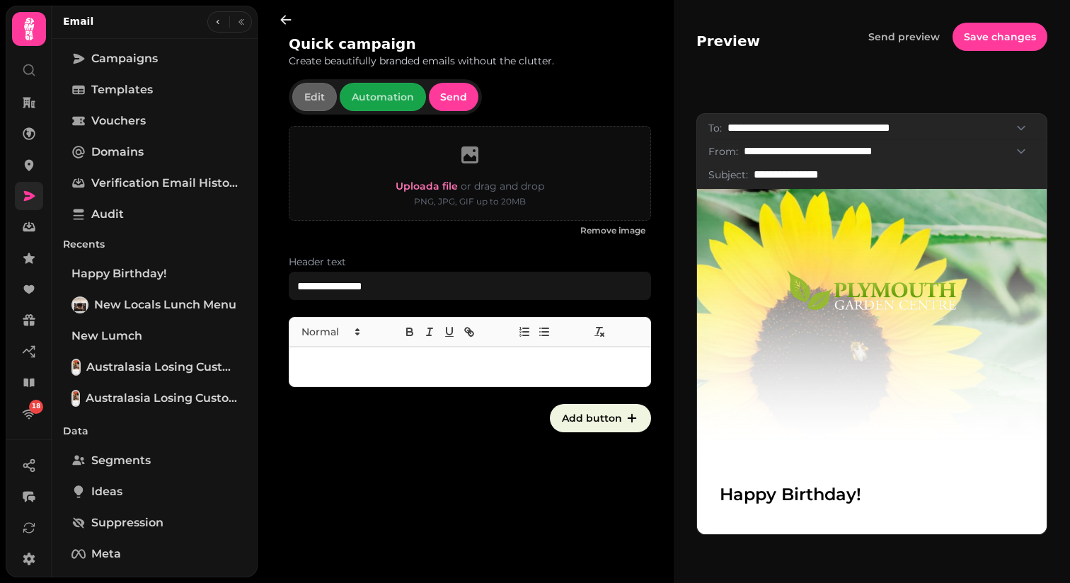
click at [418, 374] on p at bounding box center [470, 367] width 338 height 16
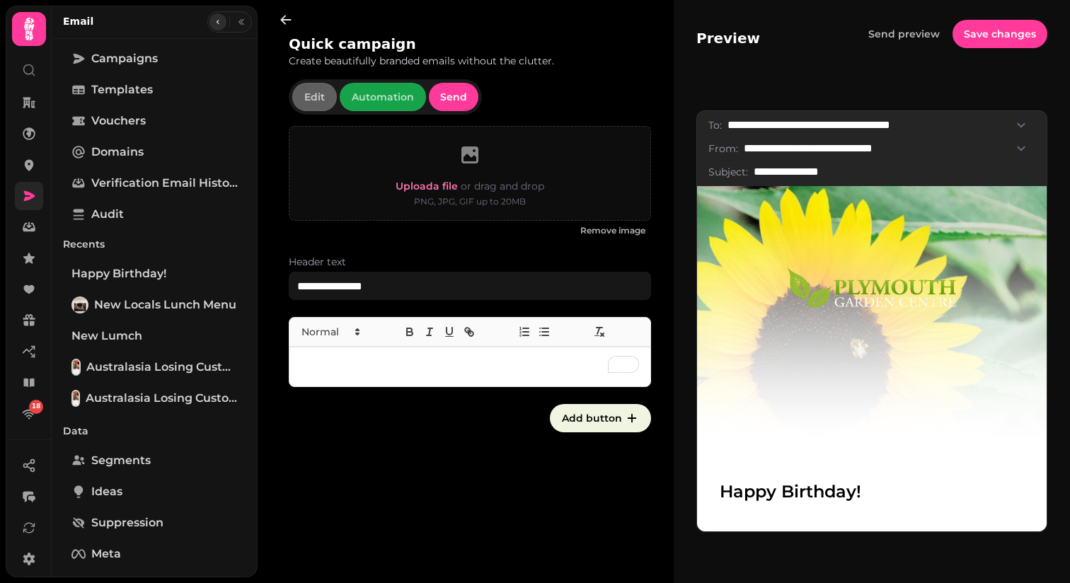
click at [222, 19] on button "button" at bounding box center [218, 21] width 17 height 17
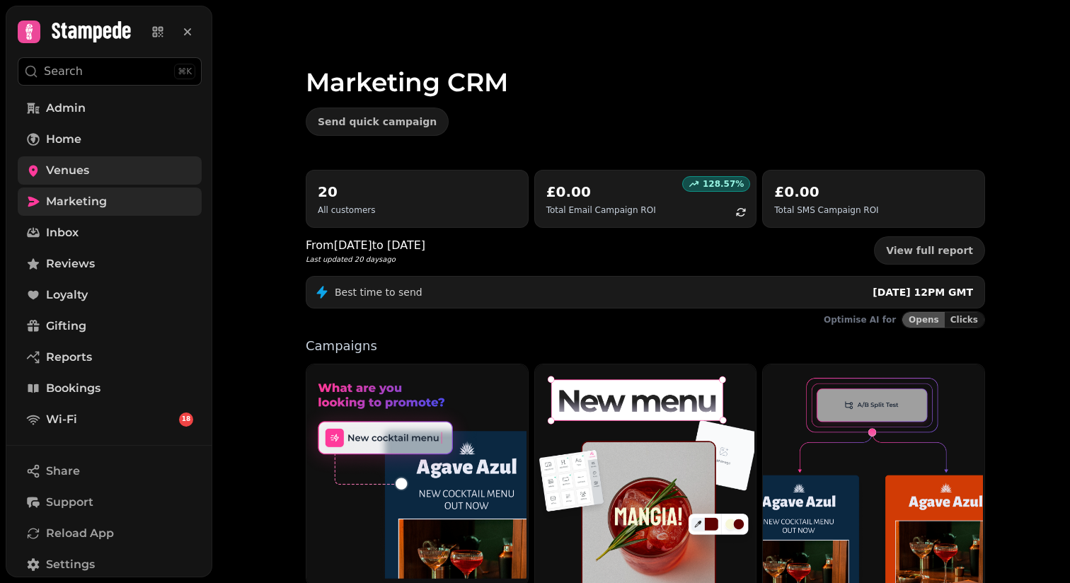
click at [69, 173] on span "Venues" at bounding box center [67, 170] width 43 height 17
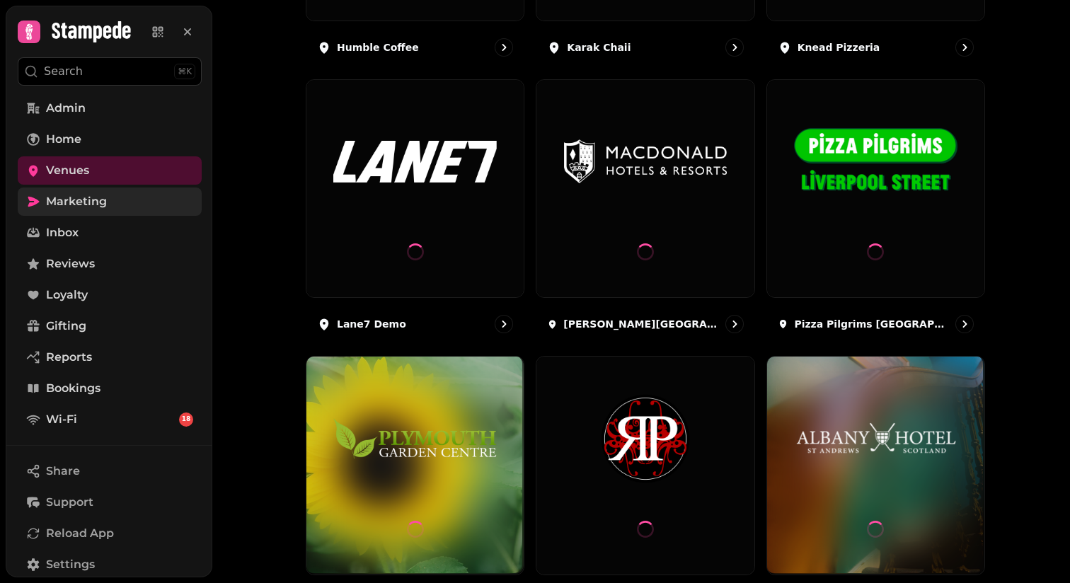
scroll to position [1284, 0]
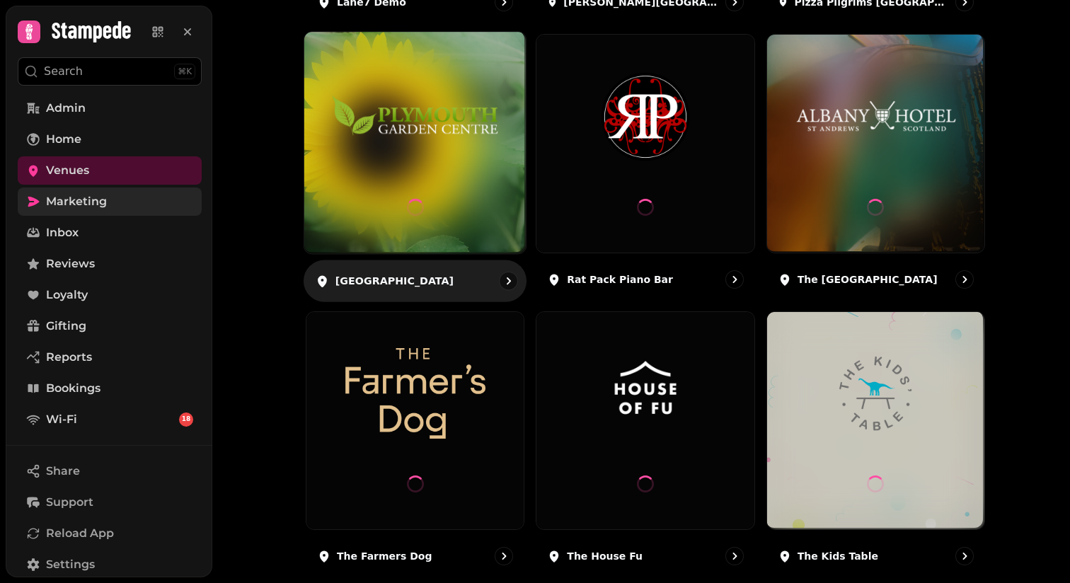
click at [407, 190] on div at bounding box center [414, 208] width 17 height 93
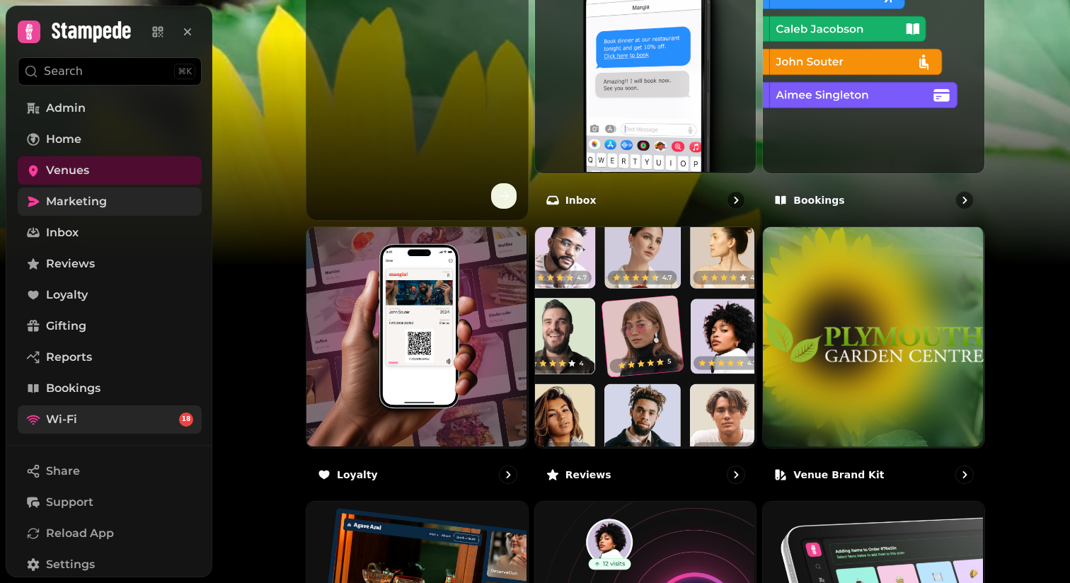
scroll to position [172, 0]
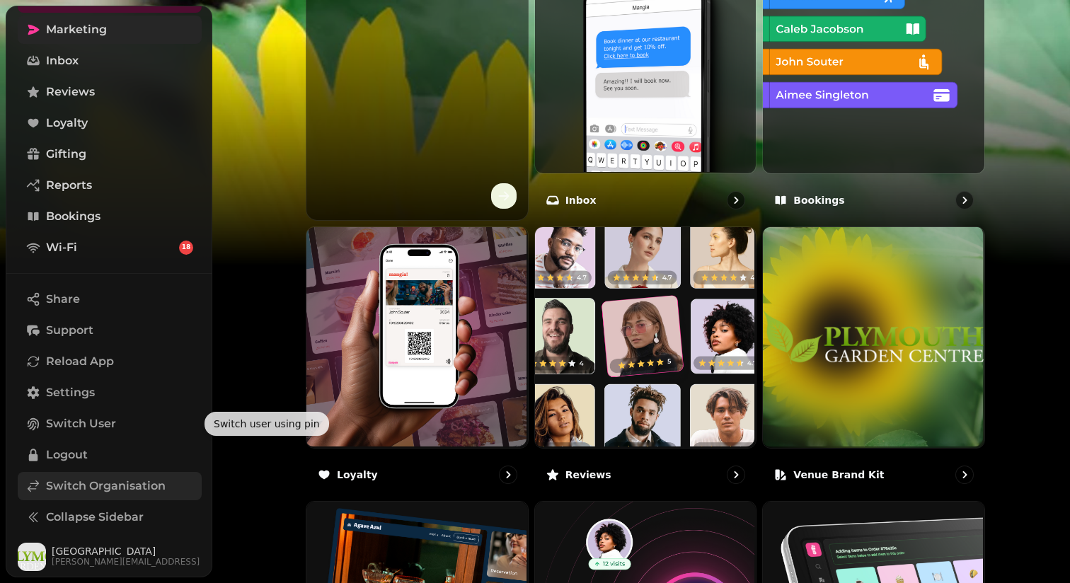
click at [71, 481] on span "Switch Organisation" at bounding box center [106, 486] width 120 height 17
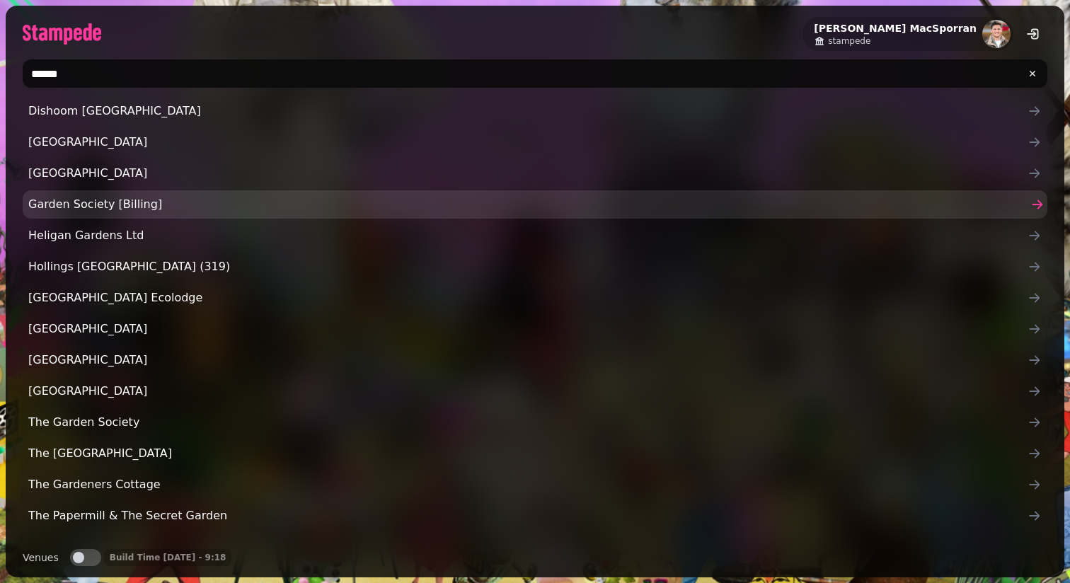
scroll to position [178, 0]
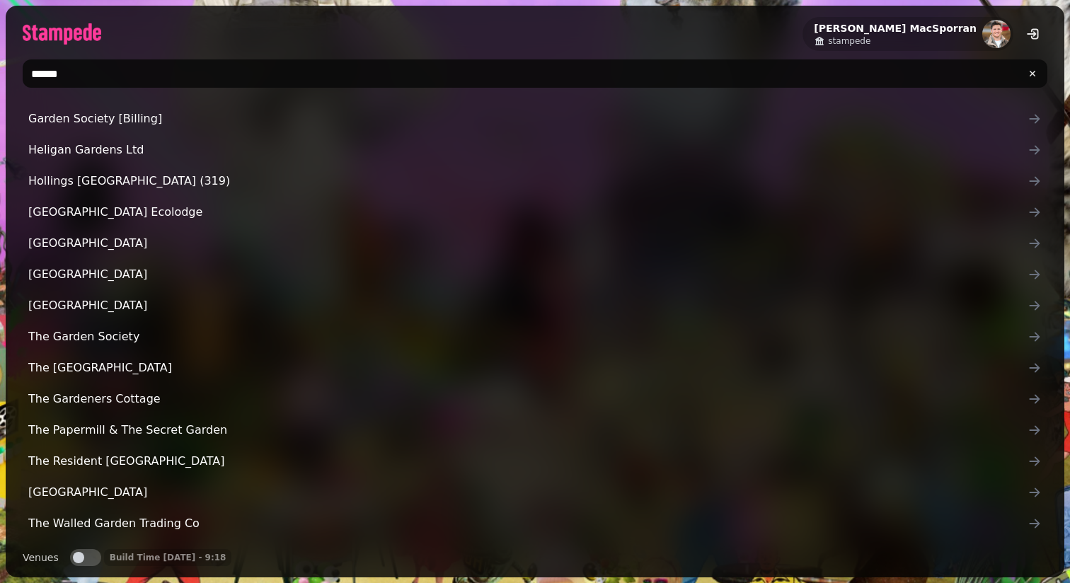
type input "******"
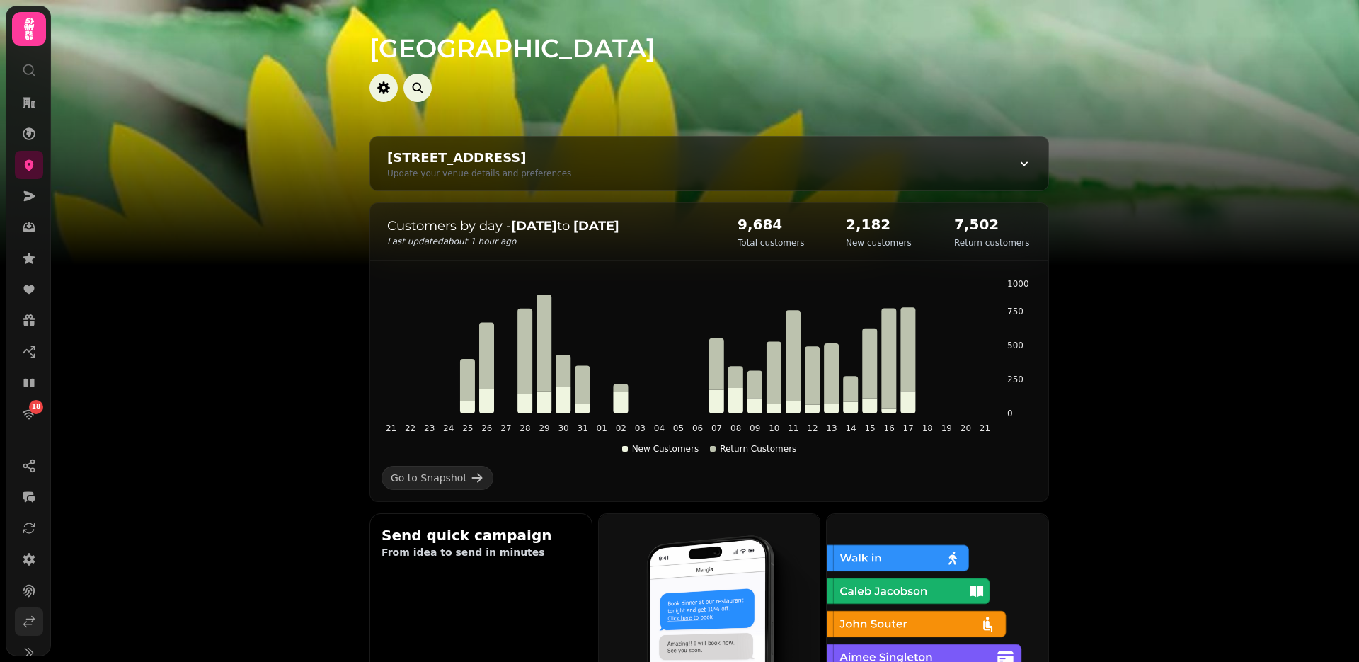
click at [35, 617] on icon at bounding box center [29, 621] width 14 height 14
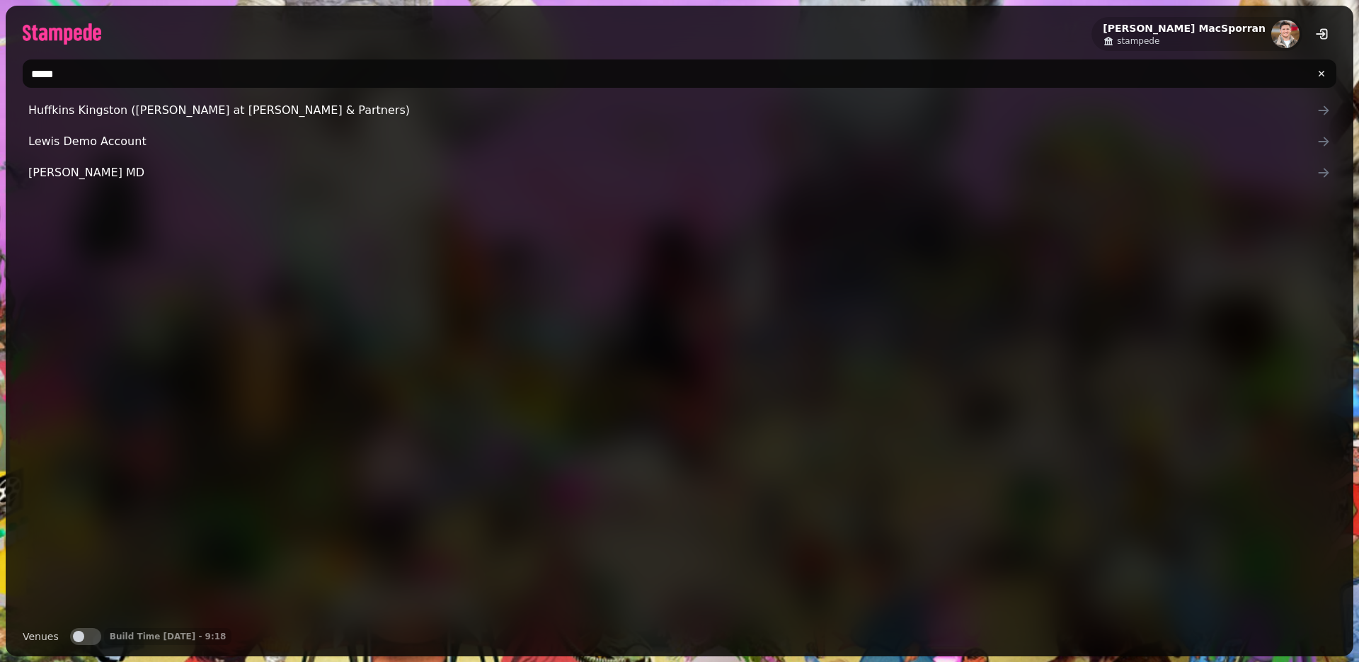
click at [62, 70] on input "*****" at bounding box center [680, 73] width 1314 height 28
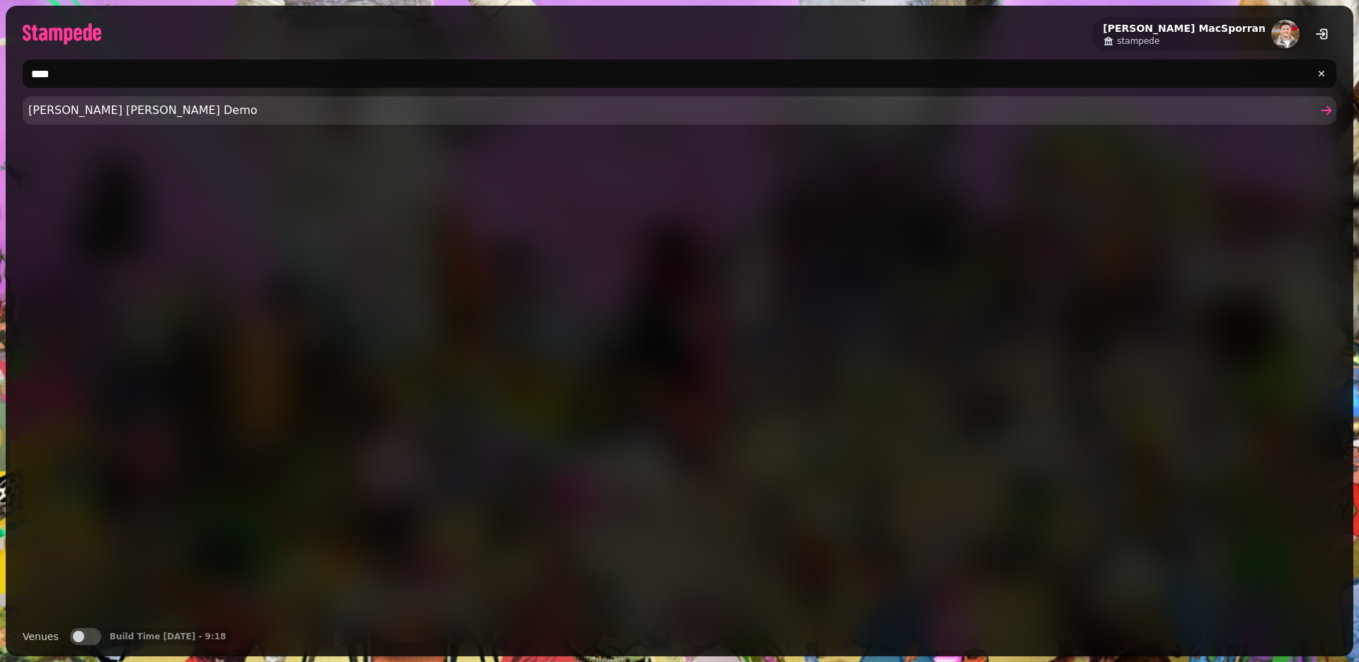
type input "****"
click at [73, 110] on span "[PERSON_NAME] [PERSON_NAME] Demo" at bounding box center [672, 110] width 1288 height 17
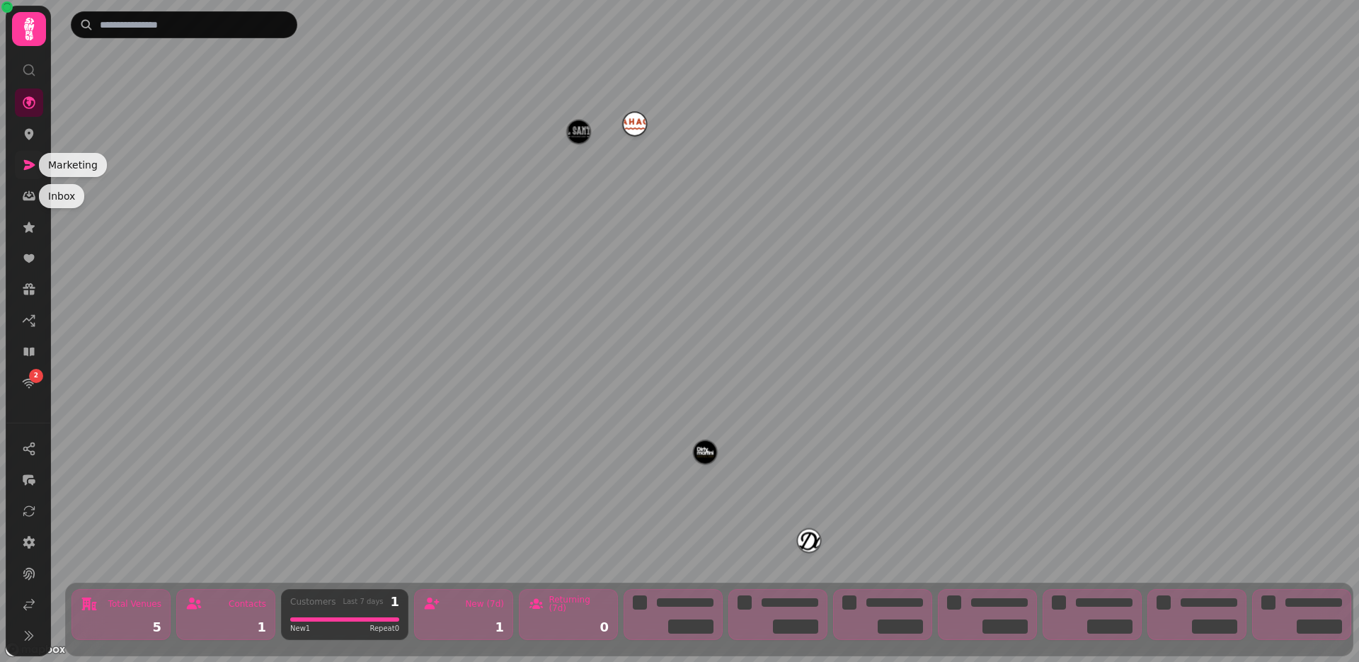
click at [29, 164] on icon at bounding box center [29, 165] width 11 height 10
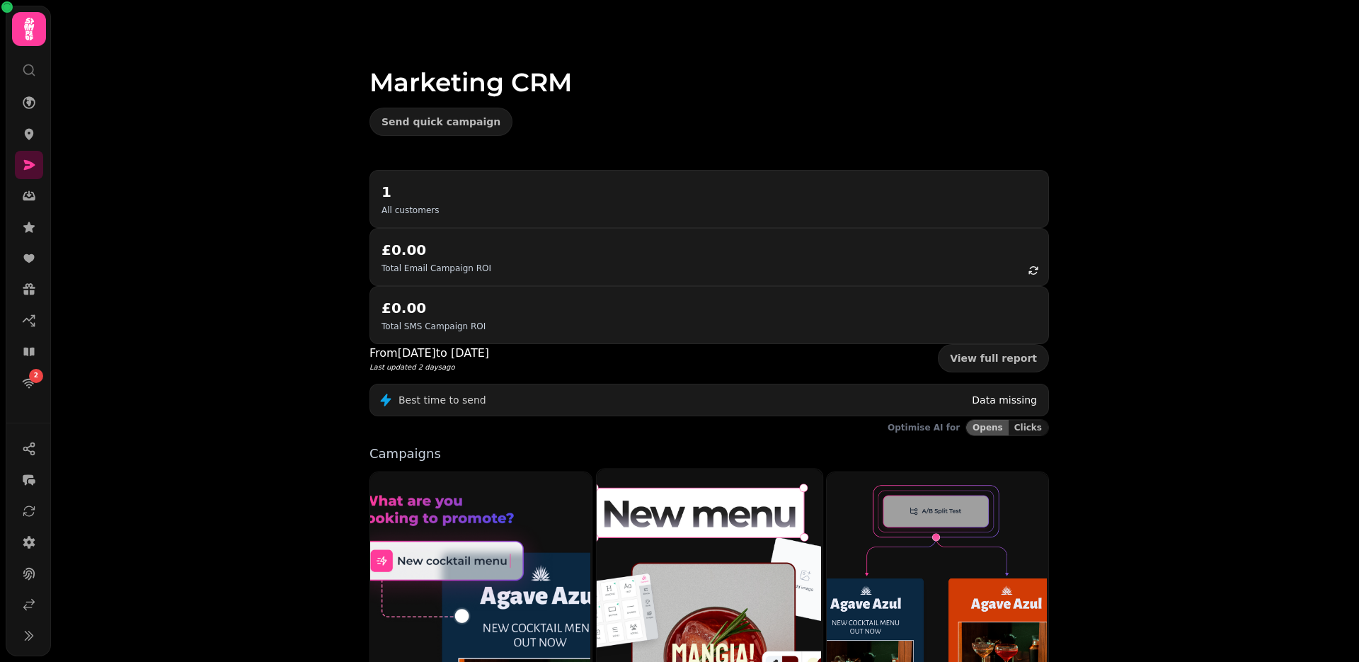
click at [666, 467] on img at bounding box center [708, 608] width 226 height 282
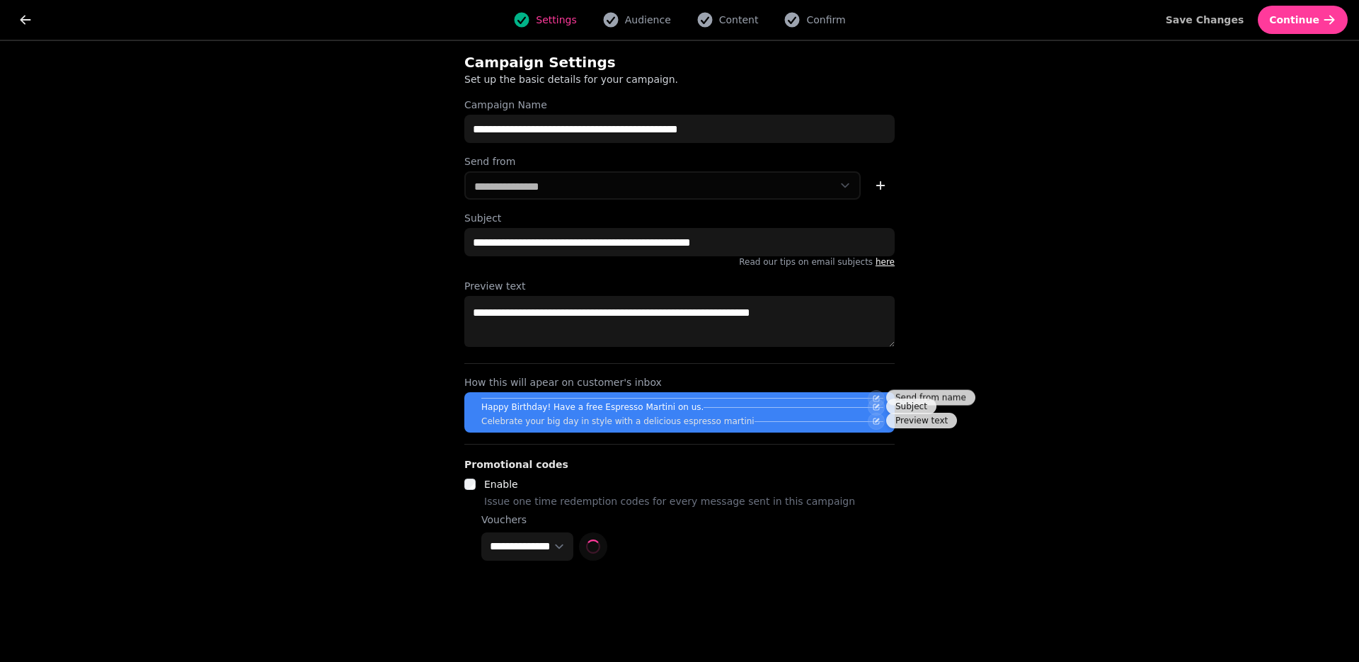
select select "**********"
click at [736, 11] on button "Content" at bounding box center [727, 19] width 79 height 17
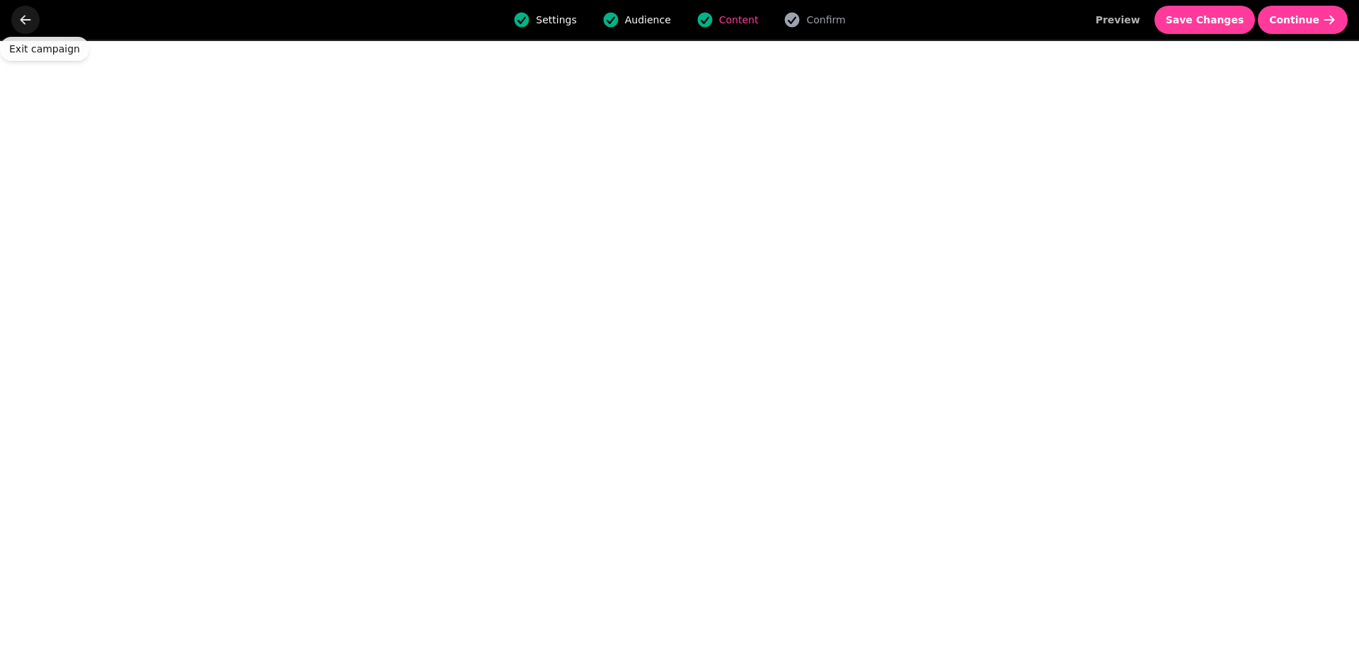
click at [25, 18] on icon "go back" at bounding box center [25, 20] width 14 height 14
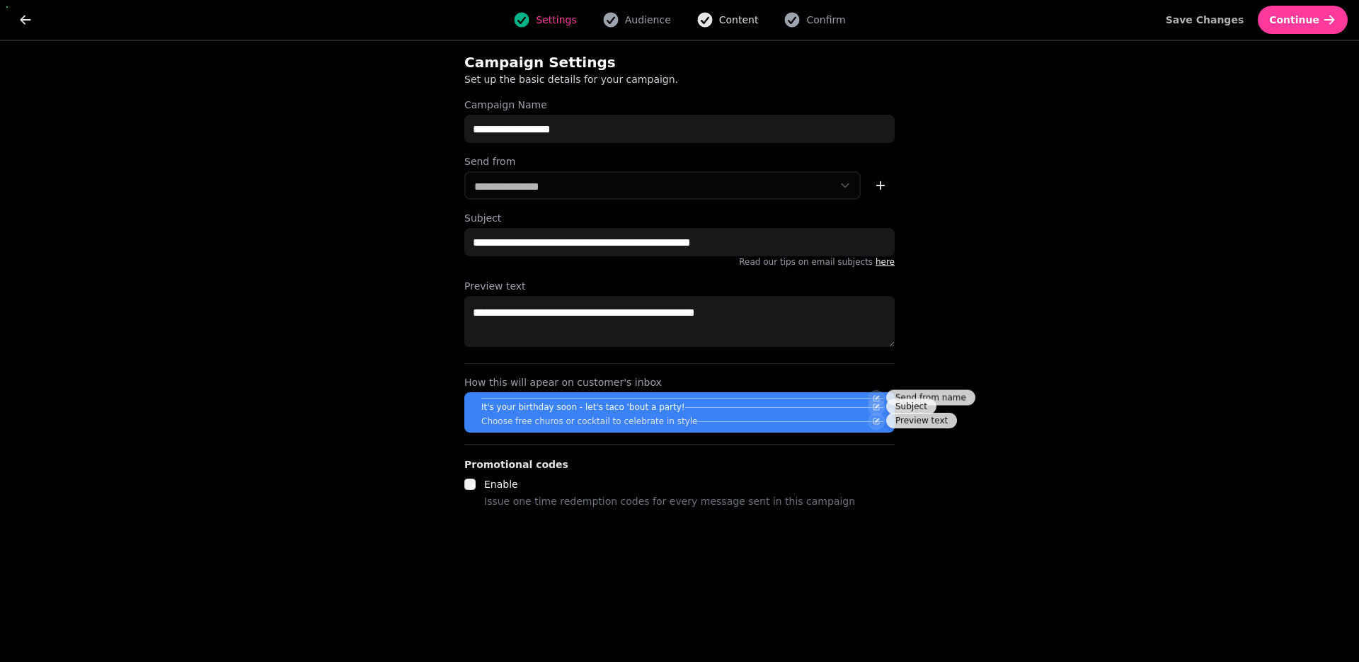
click at [731, 18] on span "Content" at bounding box center [739, 20] width 40 height 14
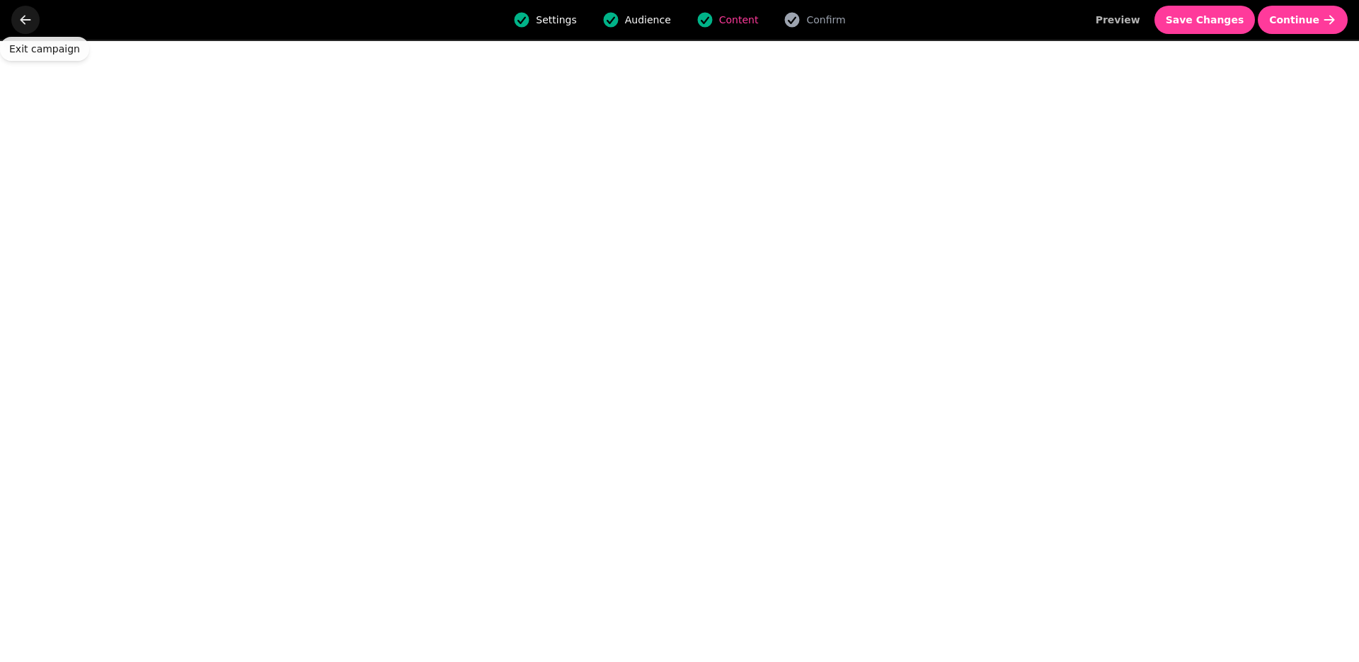
click at [28, 17] on icon "go back" at bounding box center [25, 20] width 14 height 14
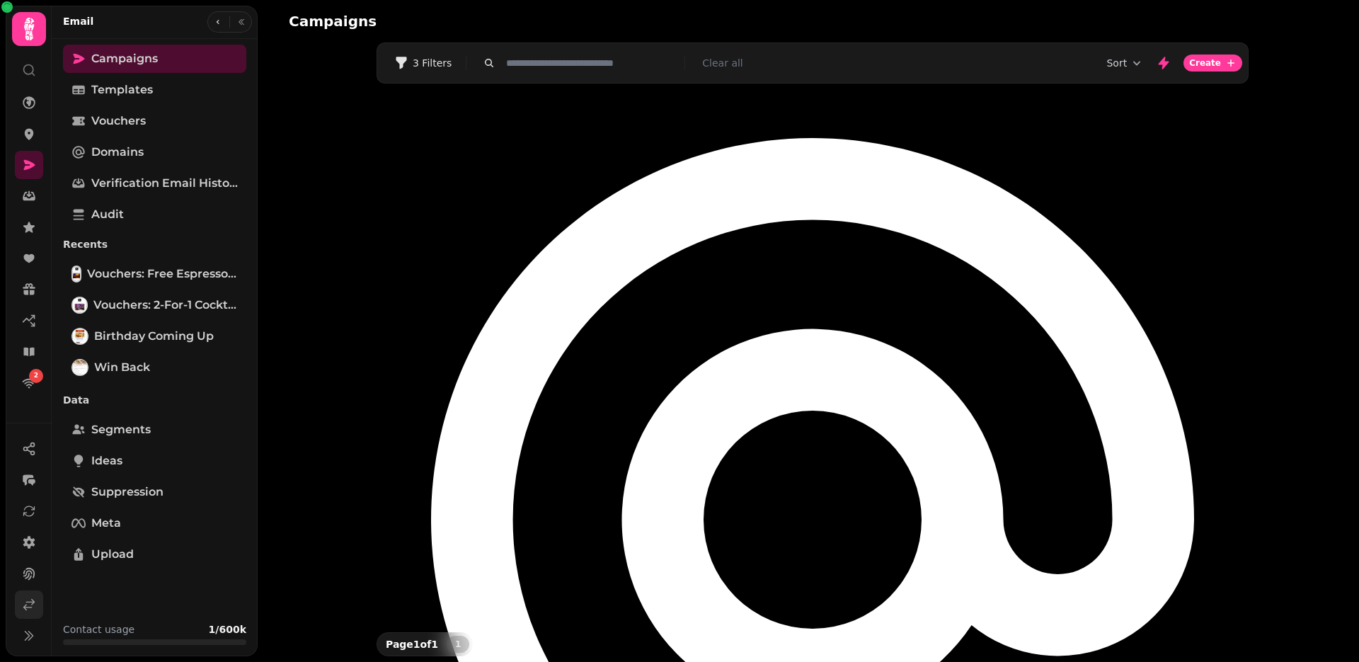
click at [25, 607] on icon at bounding box center [29, 605] width 11 height 11
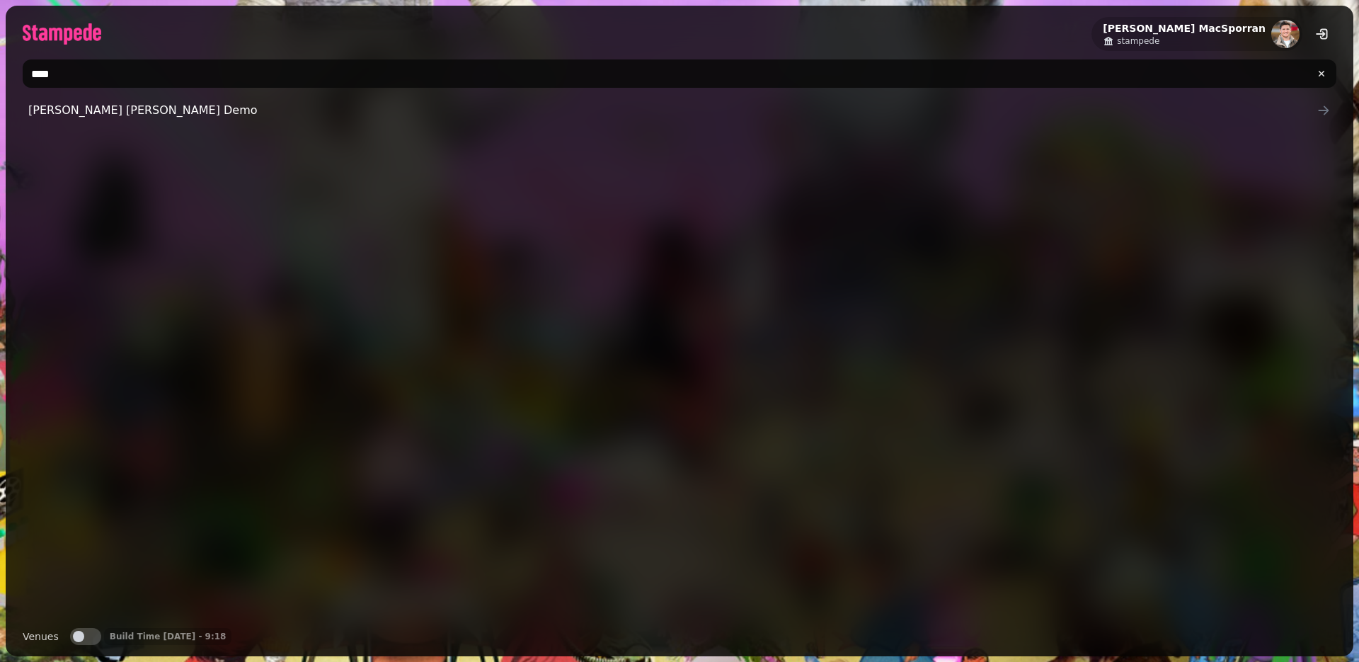
click at [78, 79] on input "****" at bounding box center [680, 73] width 1314 height 28
type input "*****"
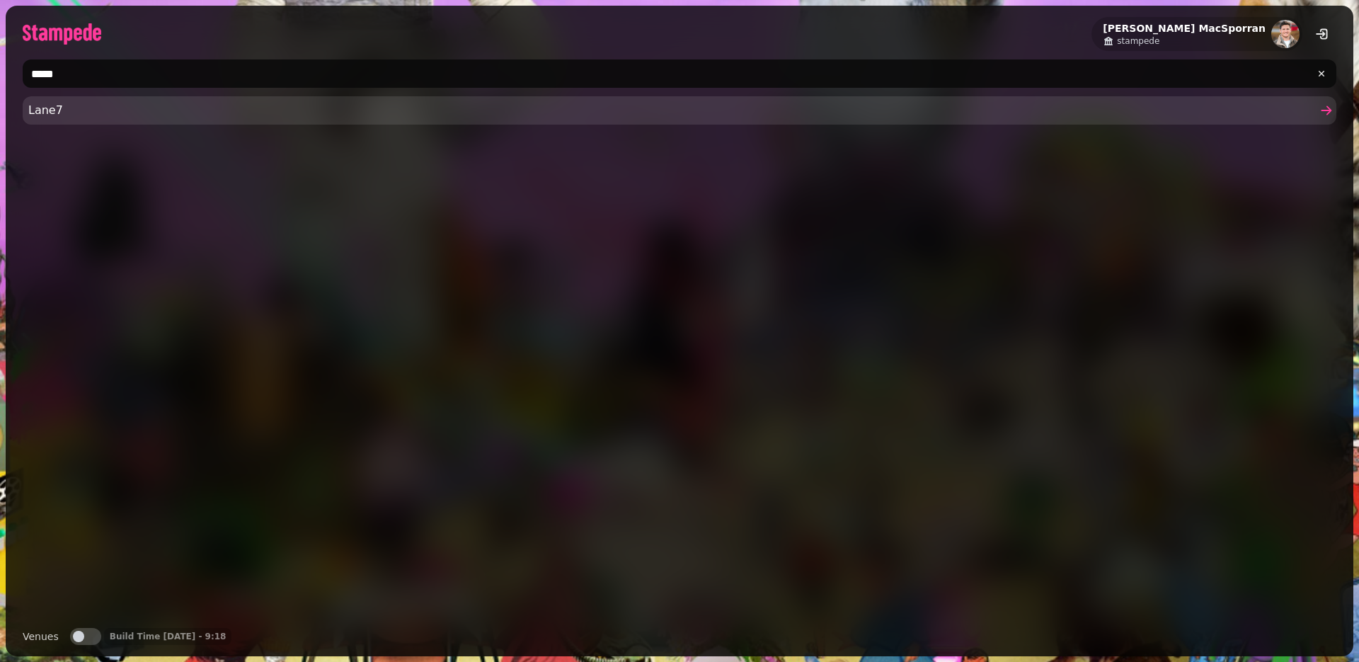
click at [59, 113] on span "Lane7" at bounding box center [672, 110] width 1288 height 17
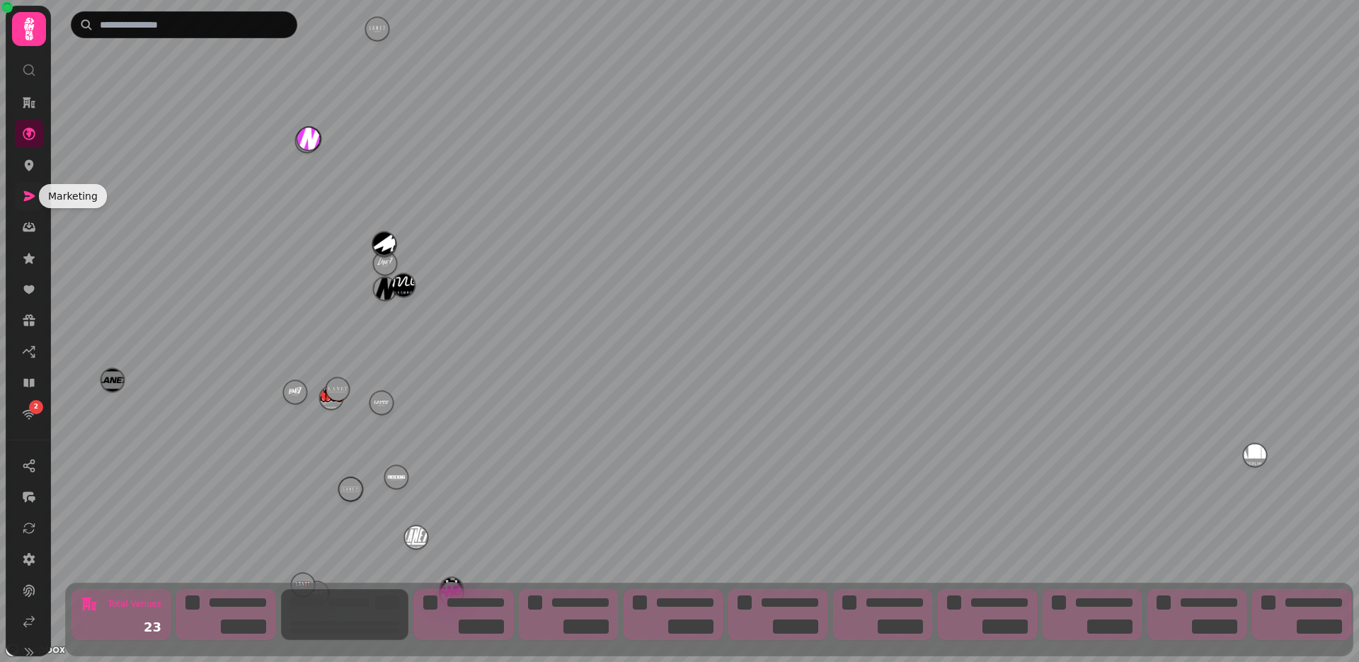
click at [27, 193] on icon at bounding box center [29, 196] width 11 height 10
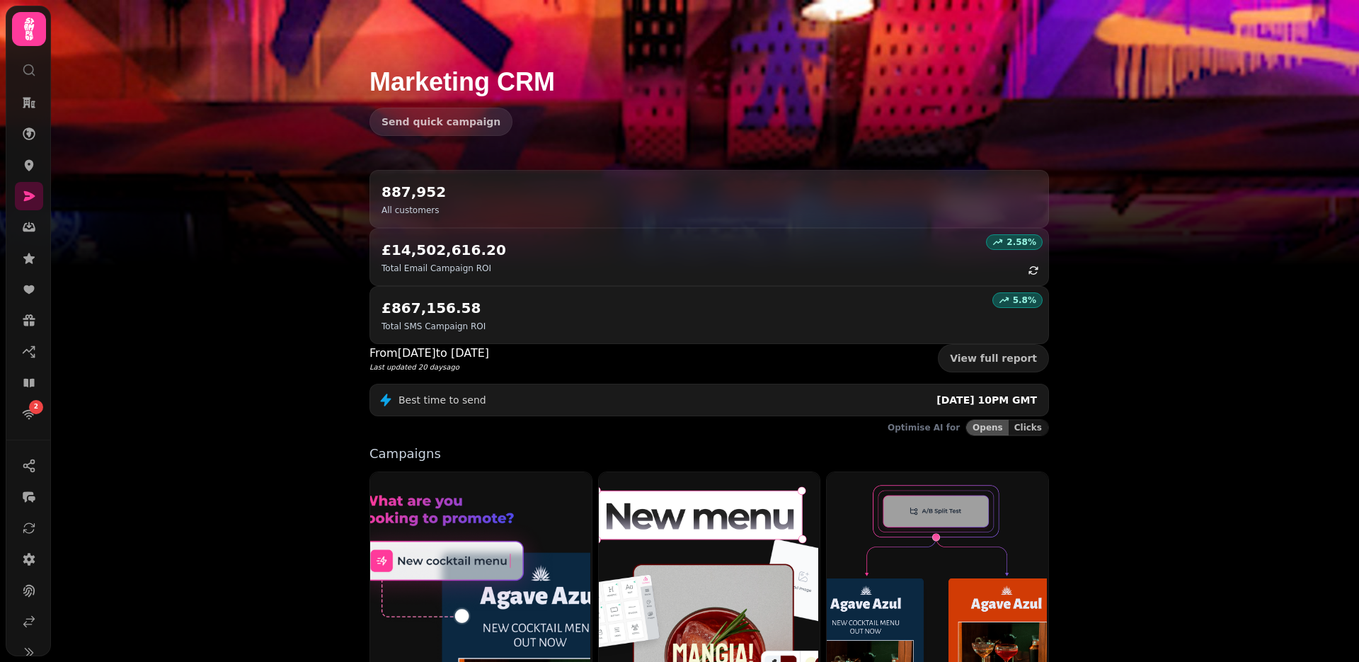
scroll to position [17, 0]
click at [25, 603] on icon at bounding box center [29, 605] width 14 height 14
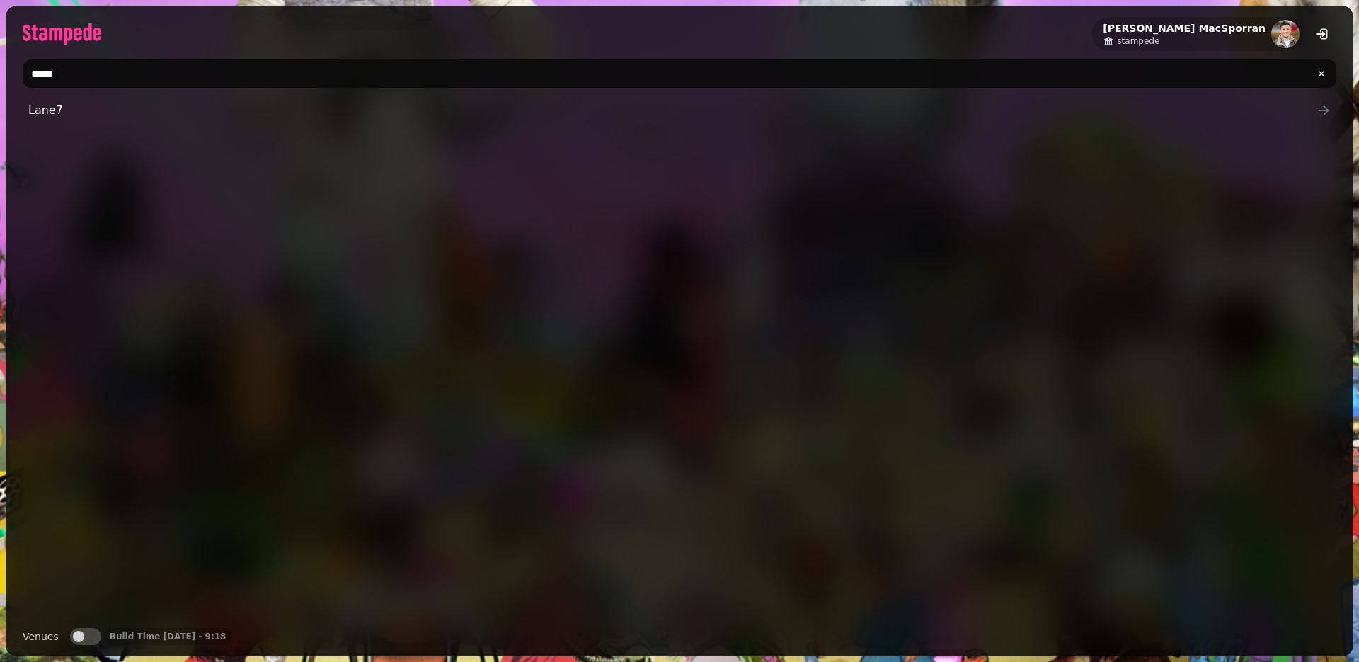
click at [96, 72] on input "*****" at bounding box center [680, 73] width 1314 height 28
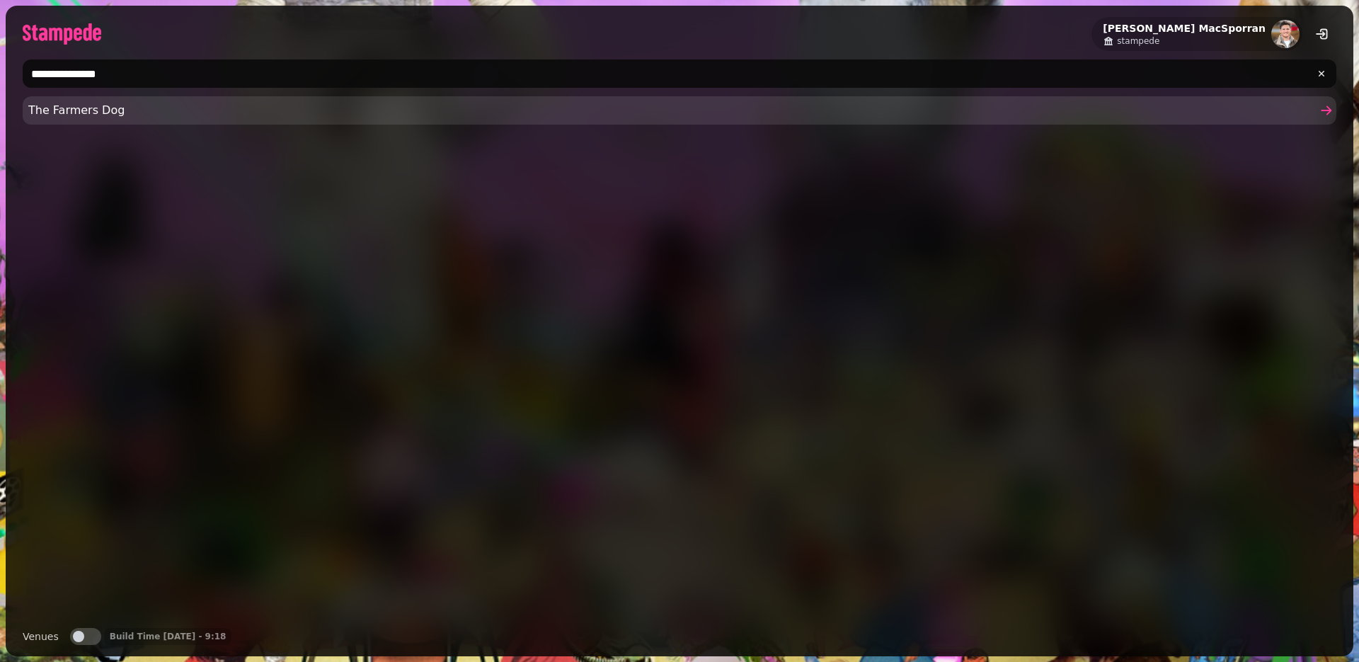
type input "**********"
click at [83, 113] on span "The Farmers Dog" at bounding box center [672, 110] width 1288 height 17
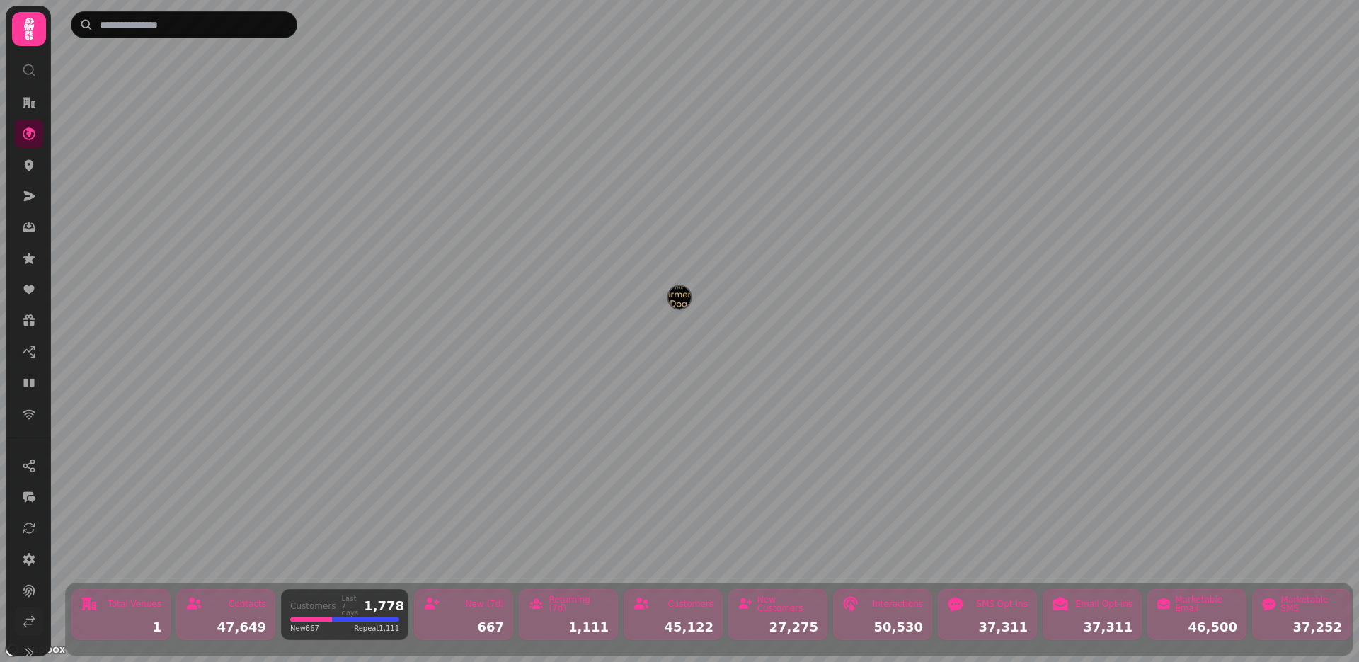
click at [32, 623] on icon at bounding box center [29, 621] width 14 height 14
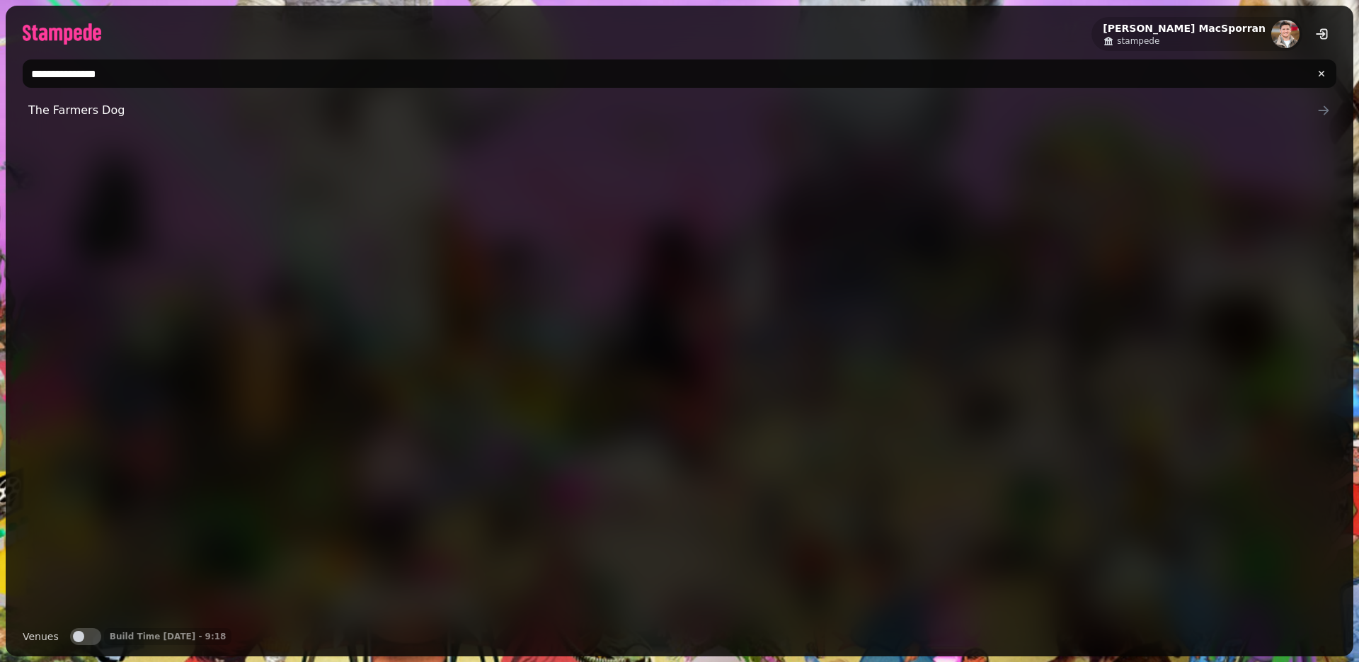
click at [90, 62] on input "**********" at bounding box center [680, 73] width 1314 height 28
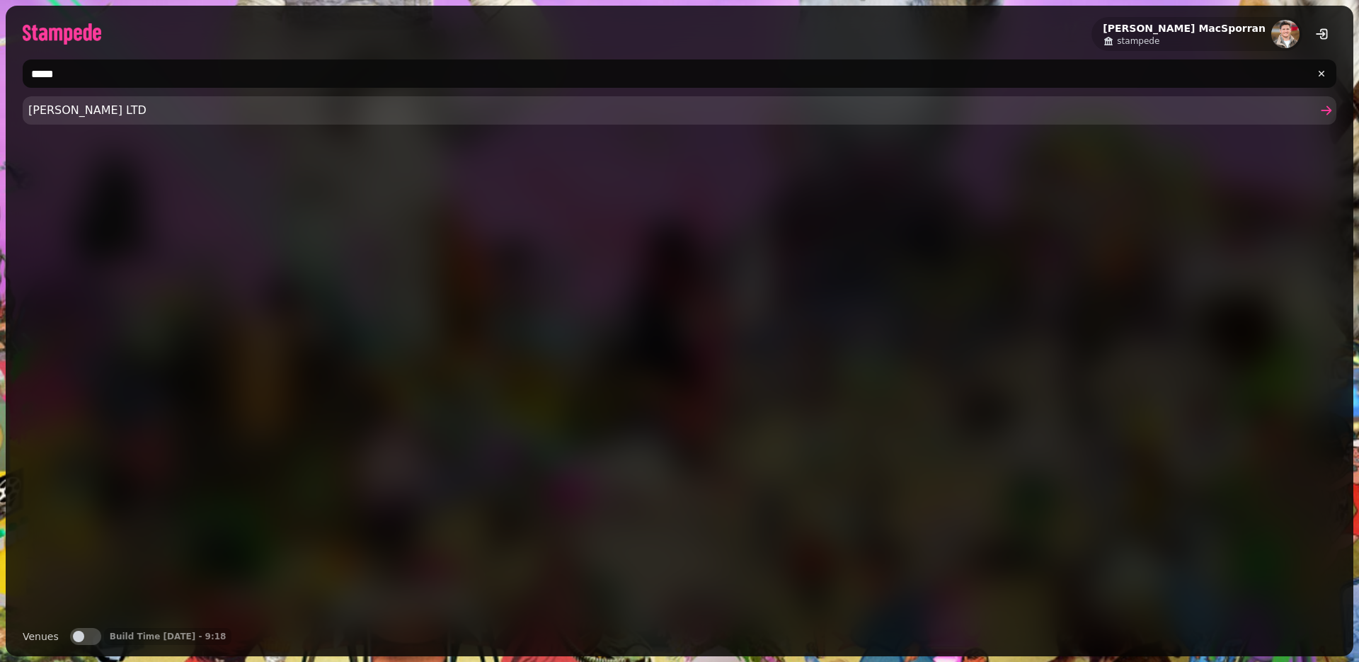
type input "*****"
click at [98, 111] on span "[PERSON_NAME] LTD" at bounding box center [672, 110] width 1288 height 17
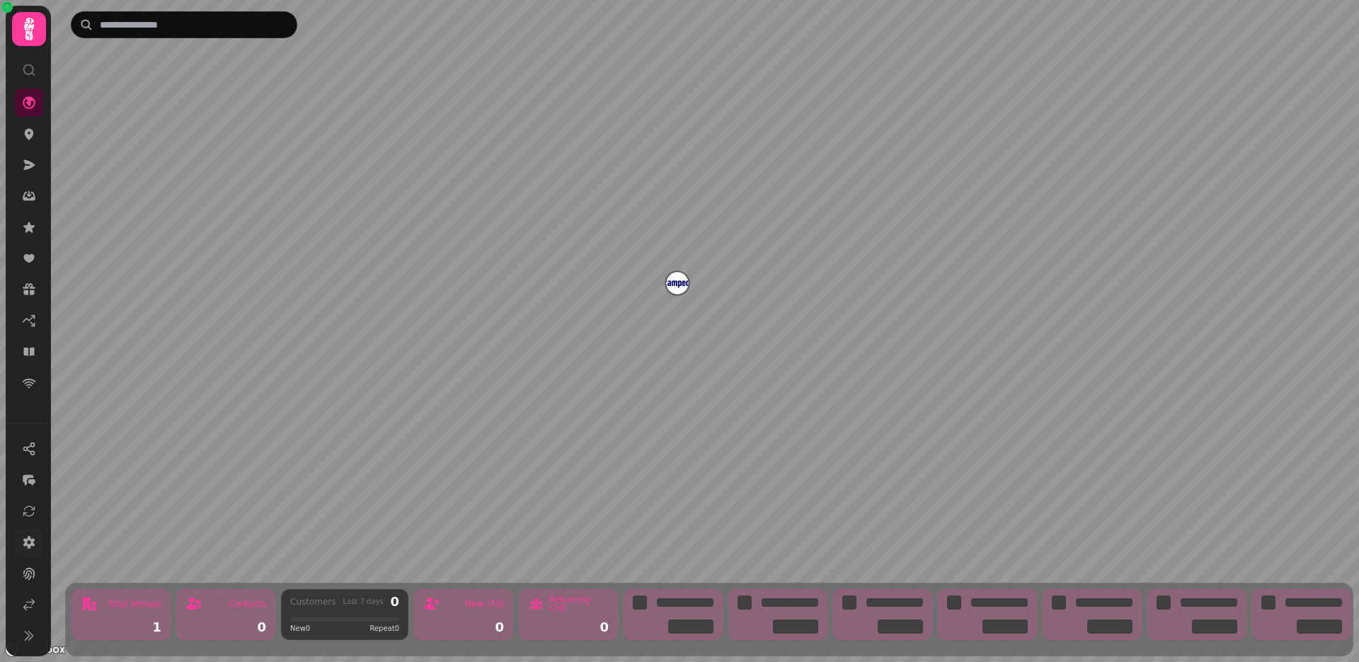
click at [26, 549] on icon at bounding box center [29, 542] width 14 height 14
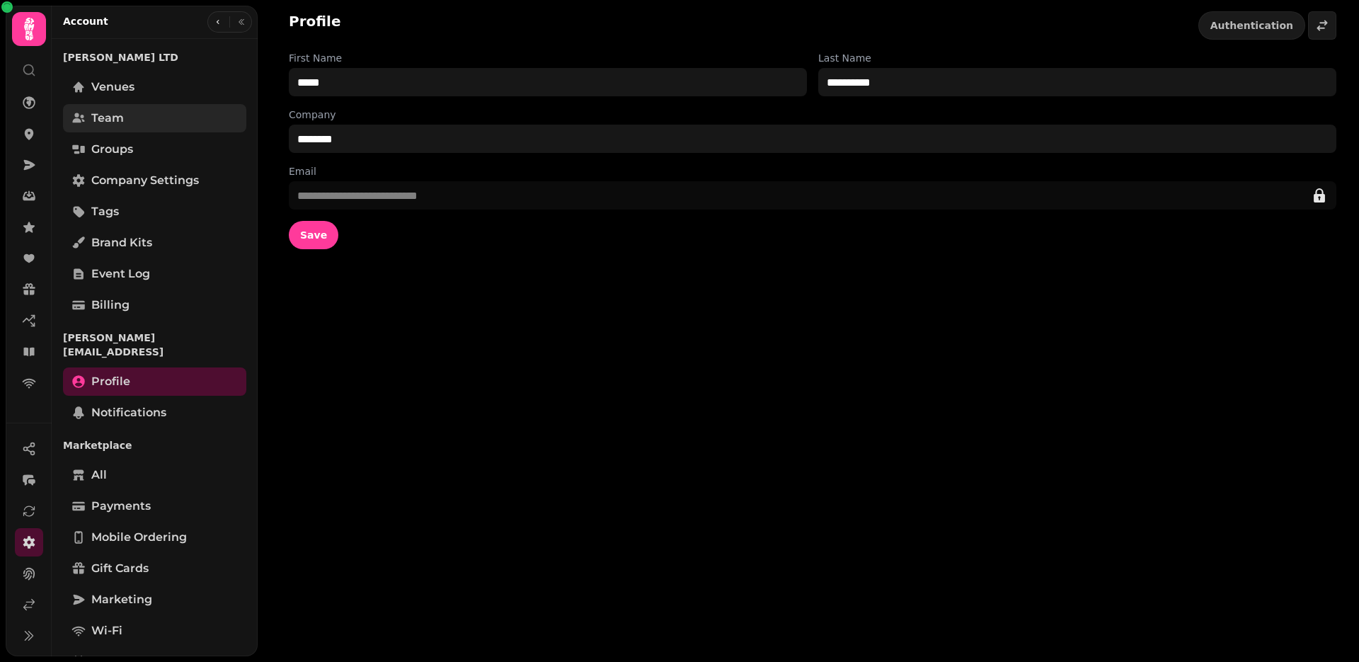
click at [137, 122] on link "Team" at bounding box center [154, 118] width 183 height 28
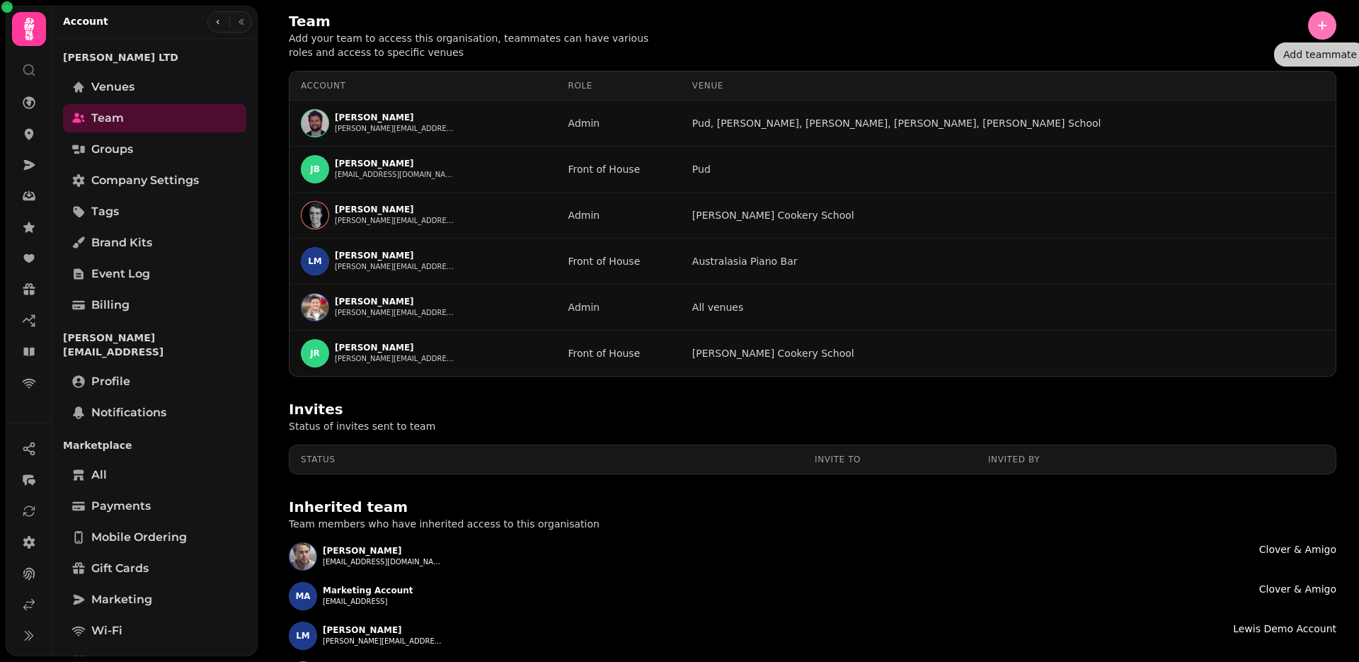
click at [1315, 28] on icon "button" at bounding box center [1322, 25] width 14 height 14
select select "*****"
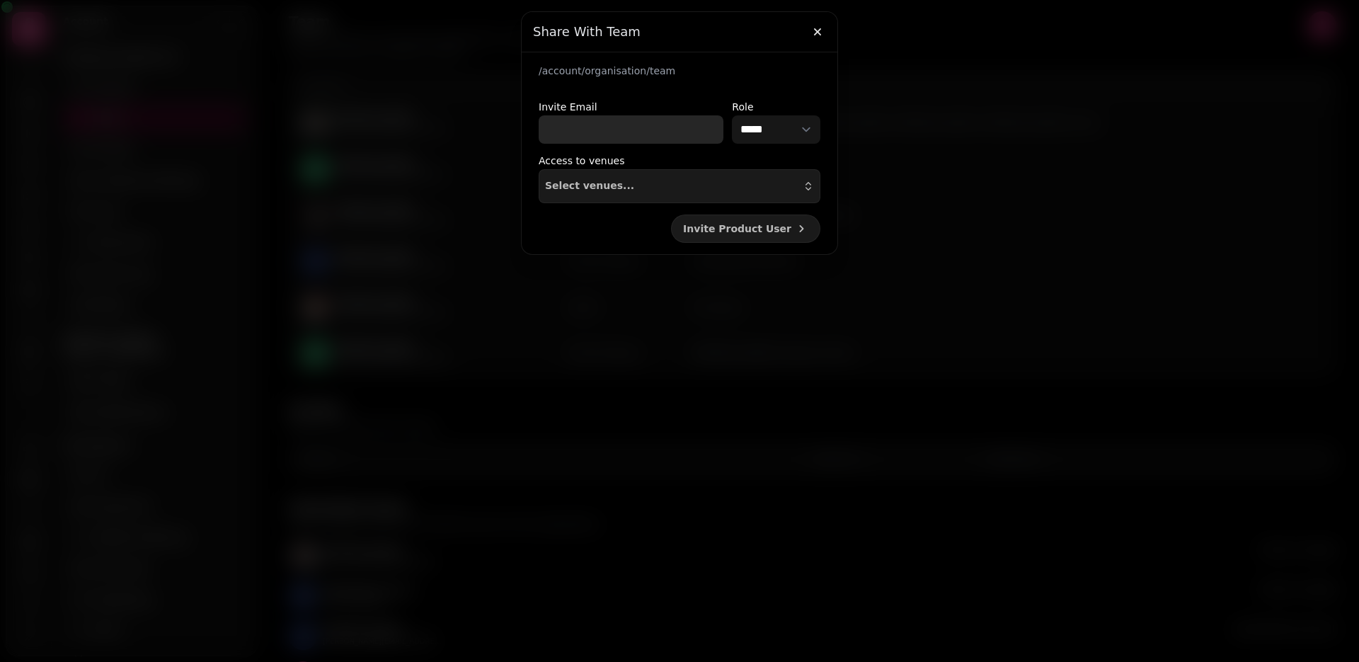
click at [586, 139] on input "Invite Email" at bounding box center [631, 129] width 185 height 28
paste input "**********"
type input "**********"
click at [579, 181] on span "Select venues..." at bounding box center [589, 186] width 89 height 11
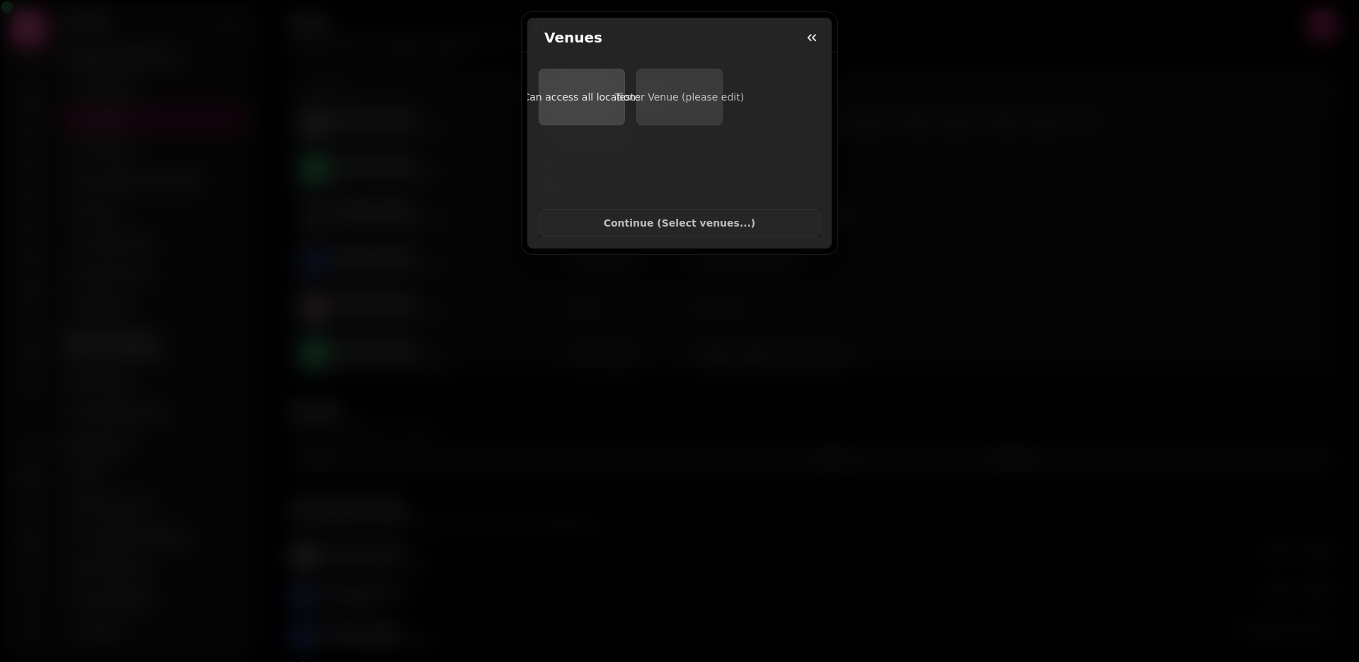
click at [577, 102] on span "Can access all locations" at bounding box center [582, 96] width 118 height 11
click at [625, 213] on button "Continue ( Select venues... )" at bounding box center [680, 223] width 282 height 28
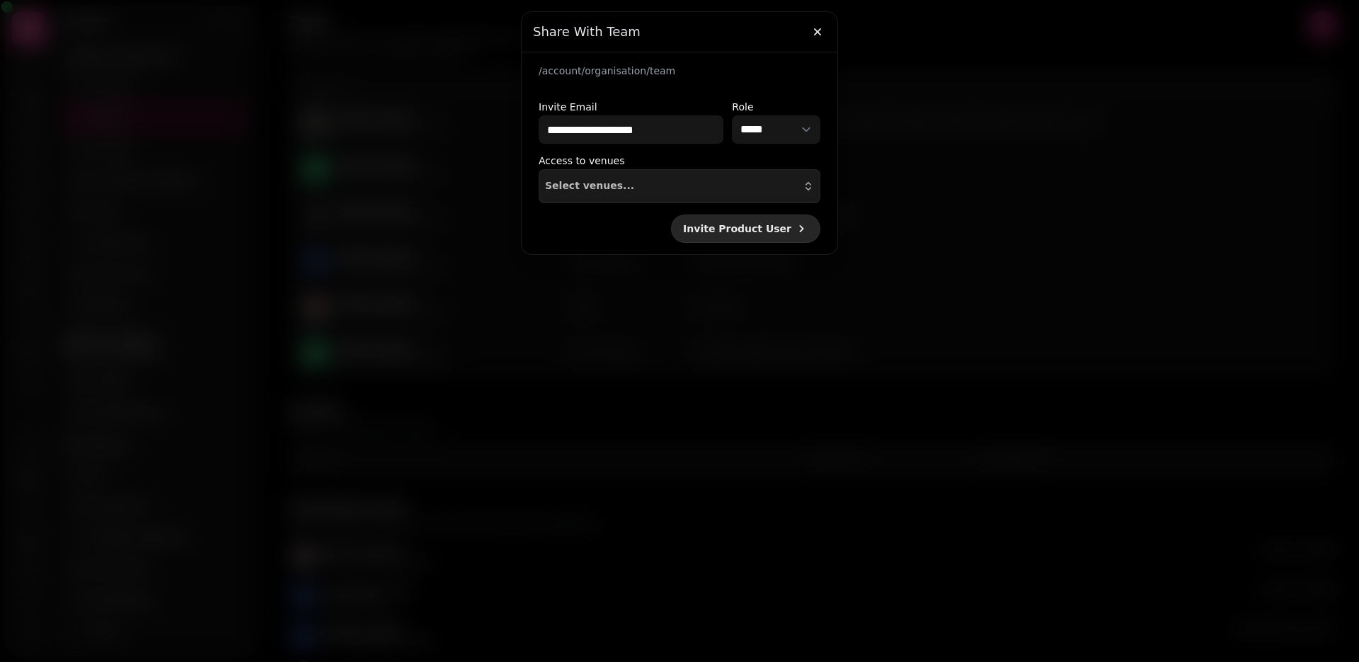
click at [774, 232] on span "Invite Product User" at bounding box center [737, 229] width 108 height 10
click at [818, 26] on icon "button" at bounding box center [818, 32] width 14 height 14
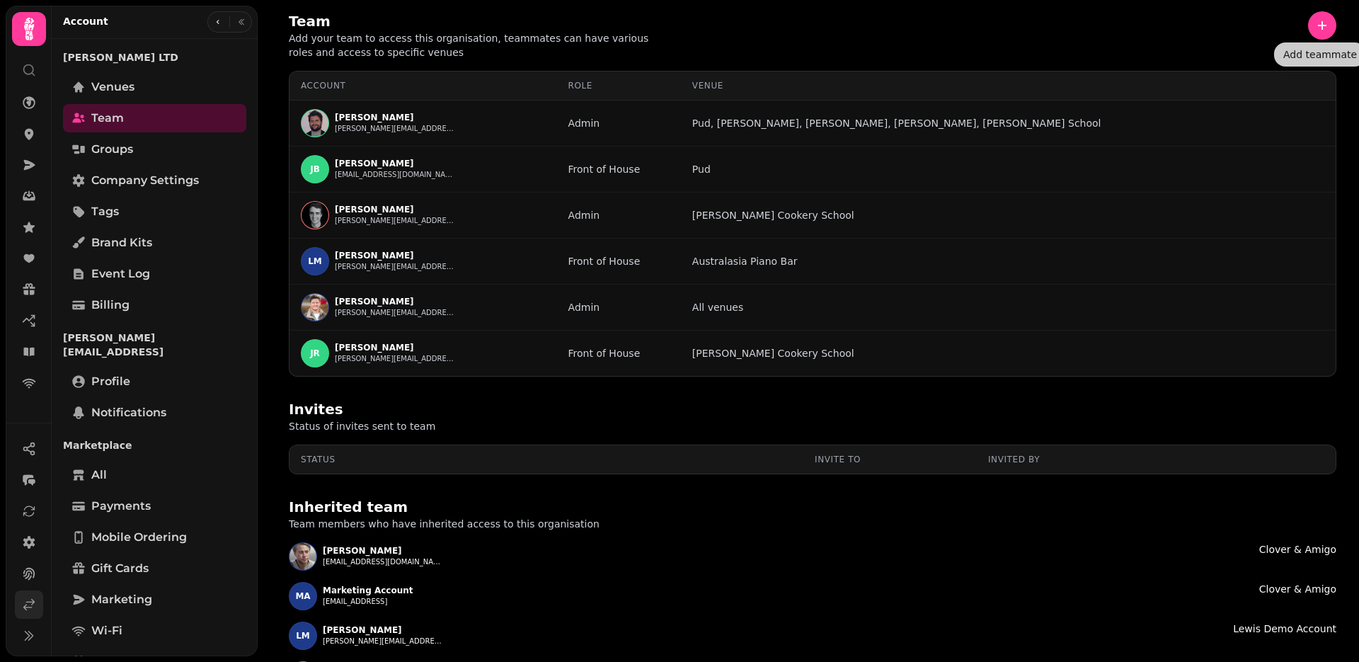
click at [23, 598] on icon at bounding box center [29, 605] width 14 height 14
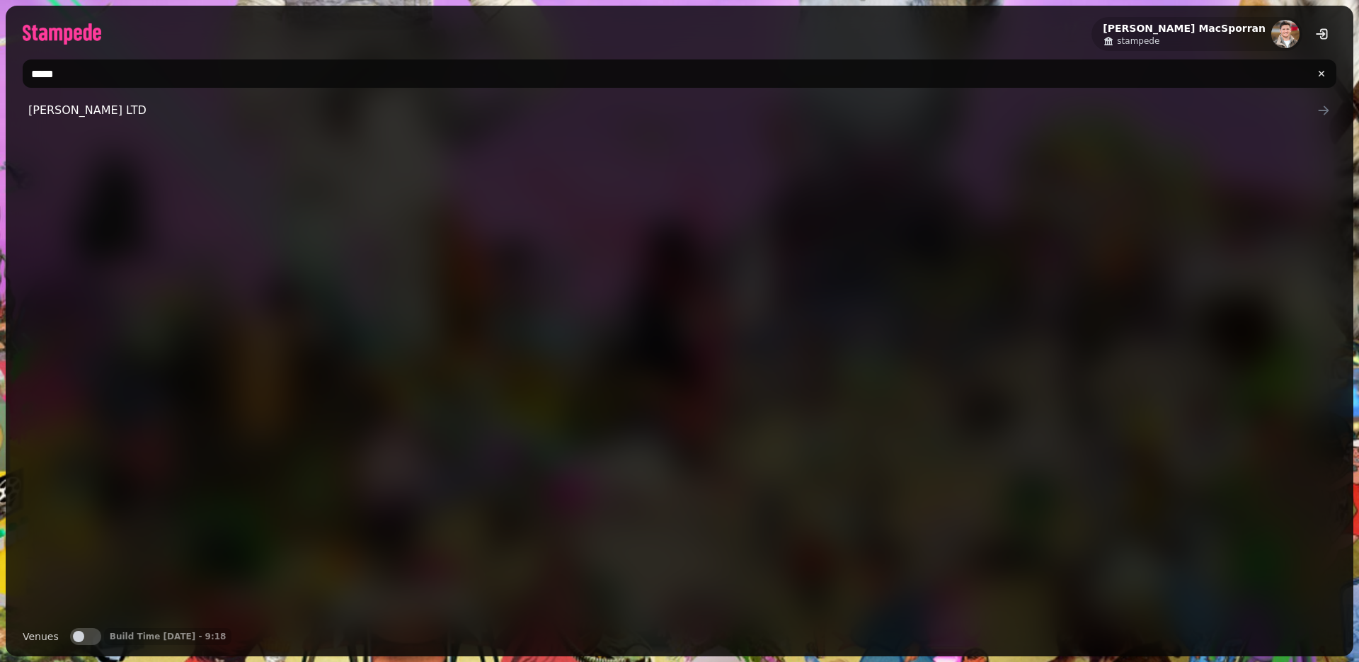
click at [66, 69] on input "*****" at bounding box center [680, 73] width 1314 height 28
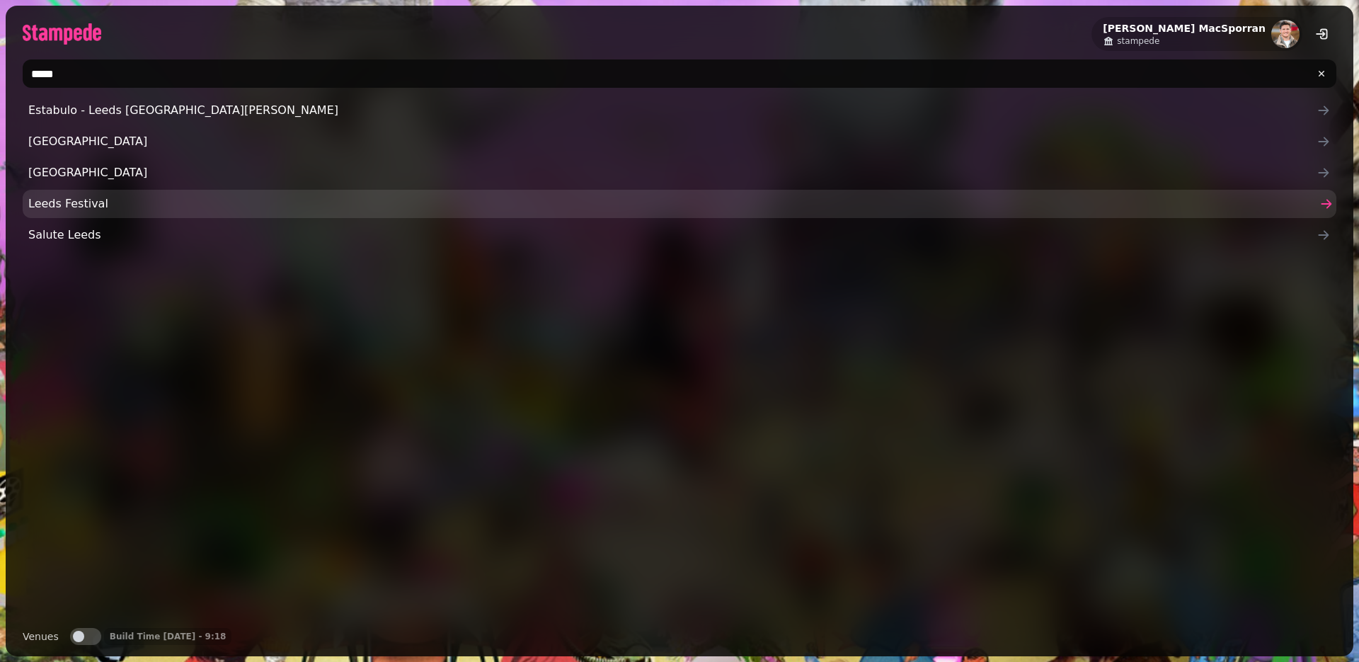
type input "*****"
click at [82, 207] on span "Leeds Festival" at bounding box center [672, 203] width 1288 height 17
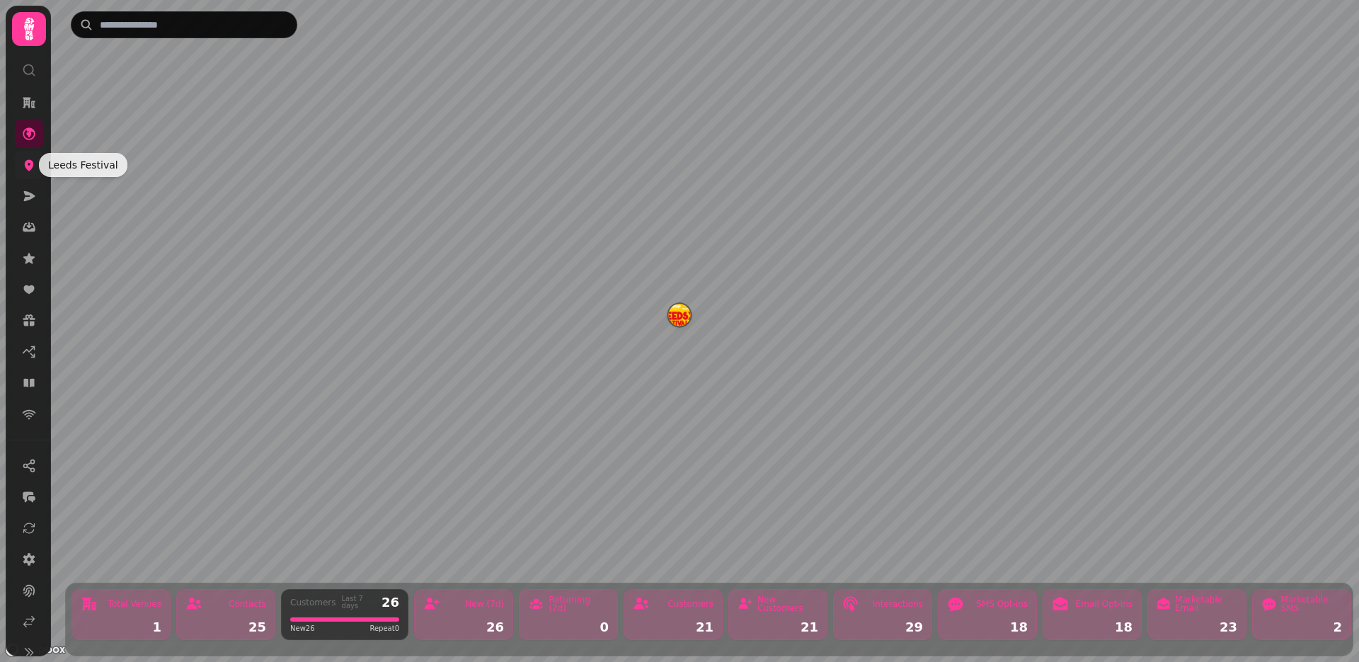
click at [25, 164] on icon at bounding box center [29, 165] width 9 height 11
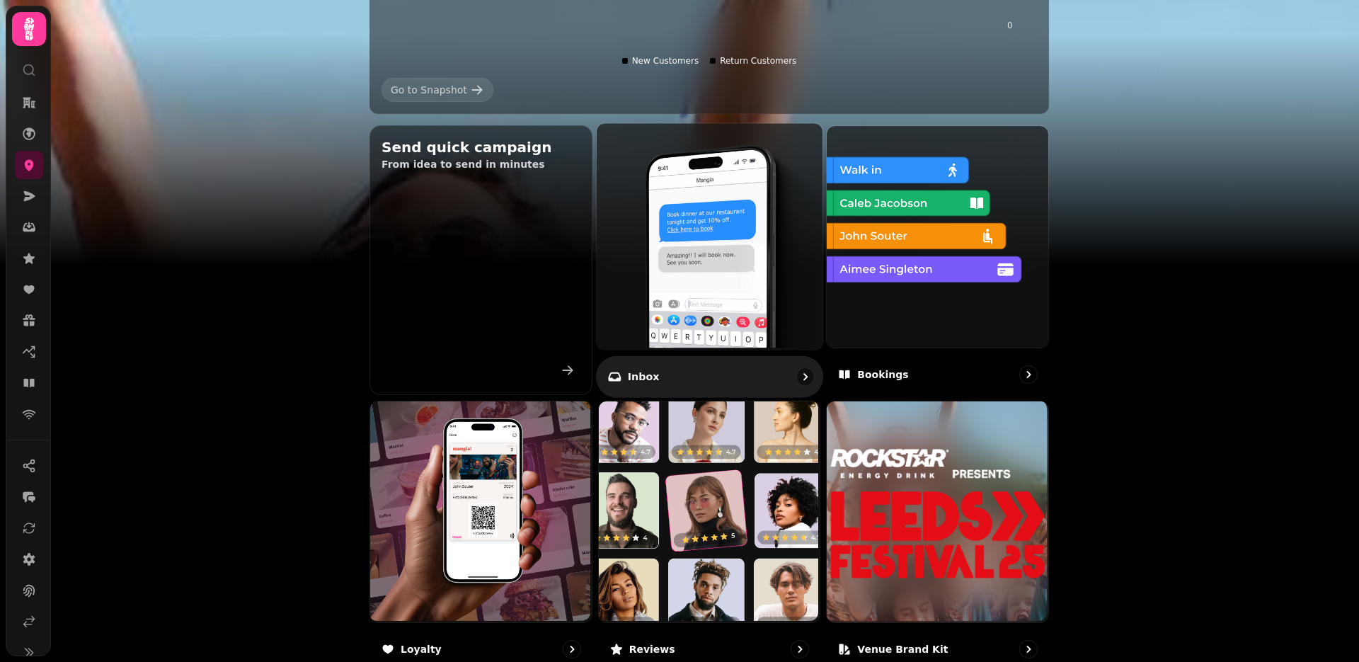
scroll to position [776, 0]
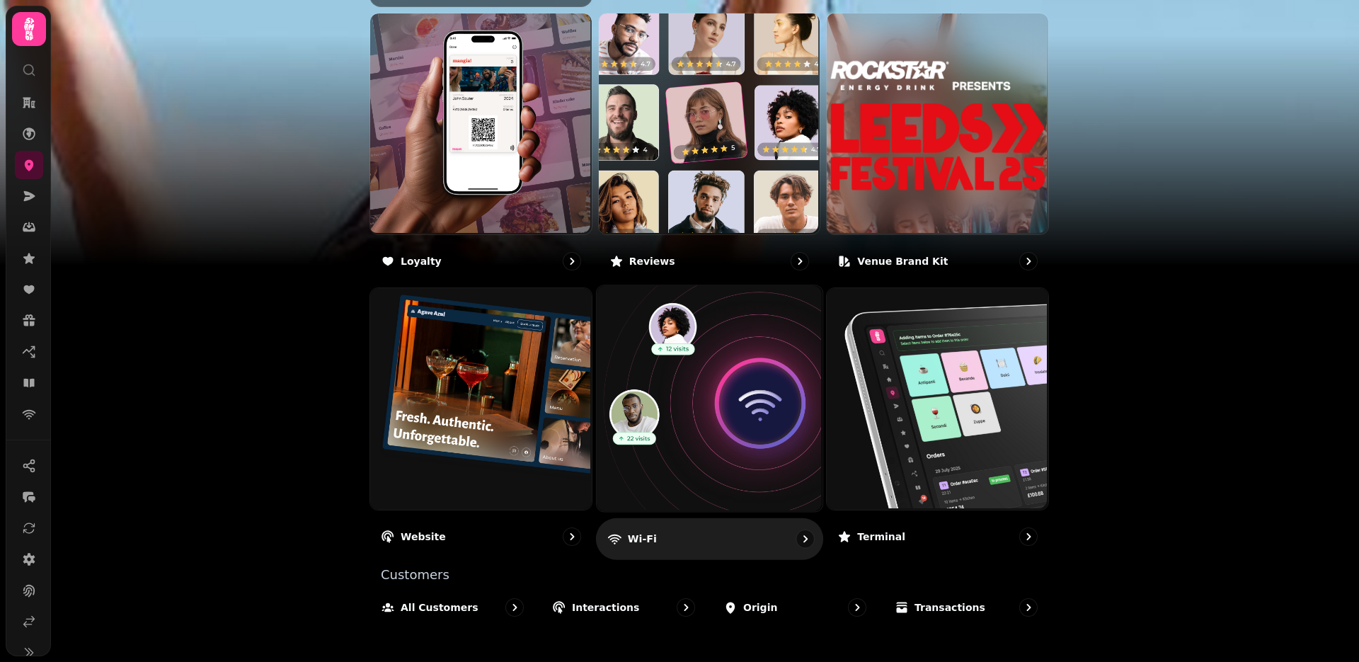
click at [738, 391] on img at bounding box center [708, 398] width 226 height 226
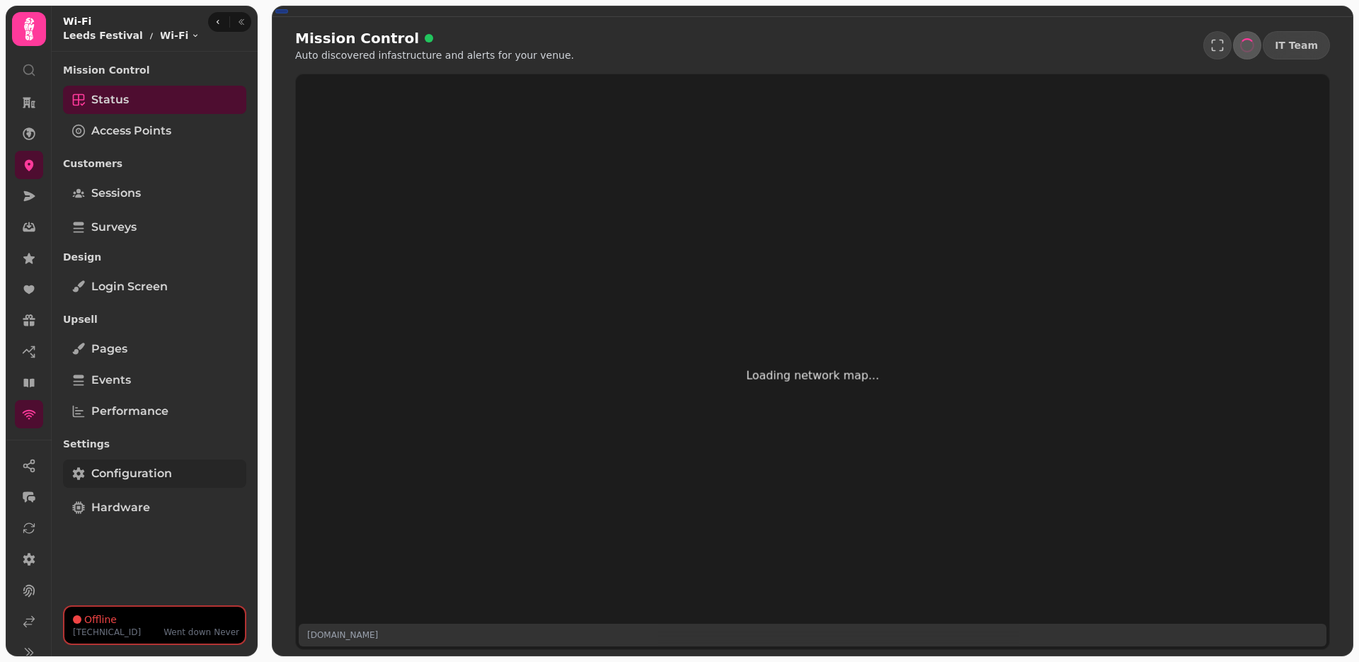
click at [139, 472] on span "Configuration" at bounding box center [131, 473] width 81 height 17
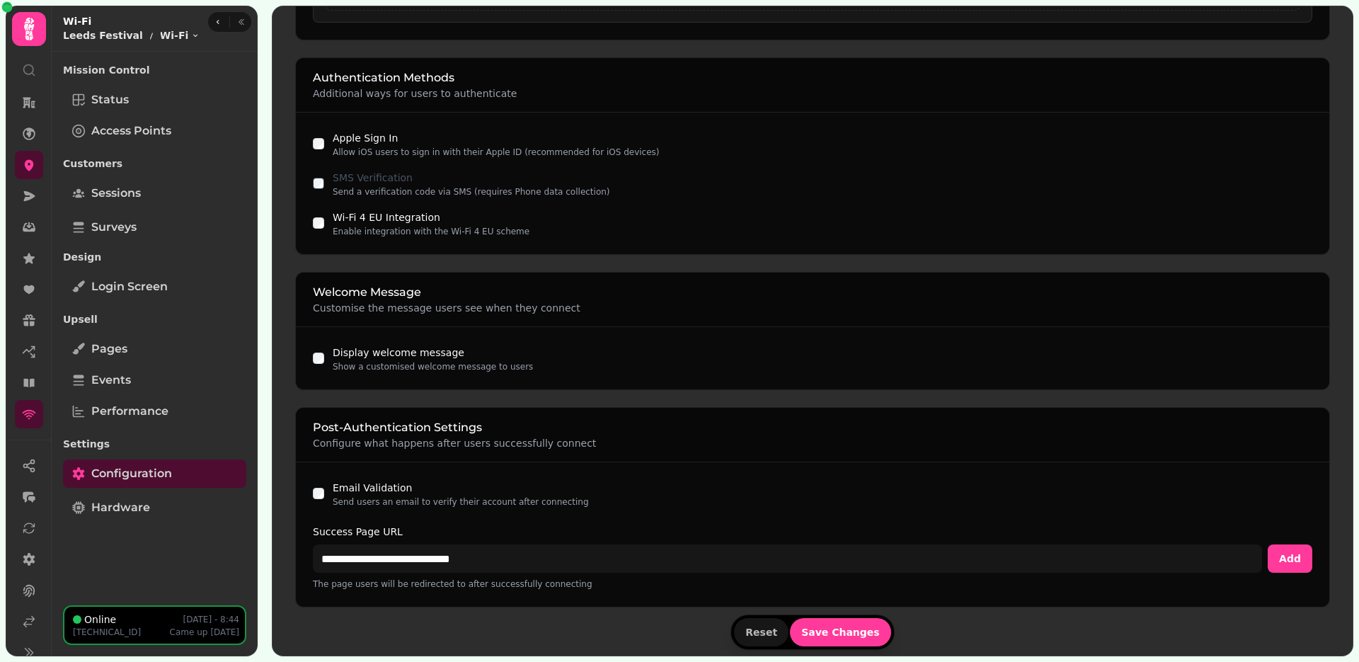
scroll to position [850, 0]
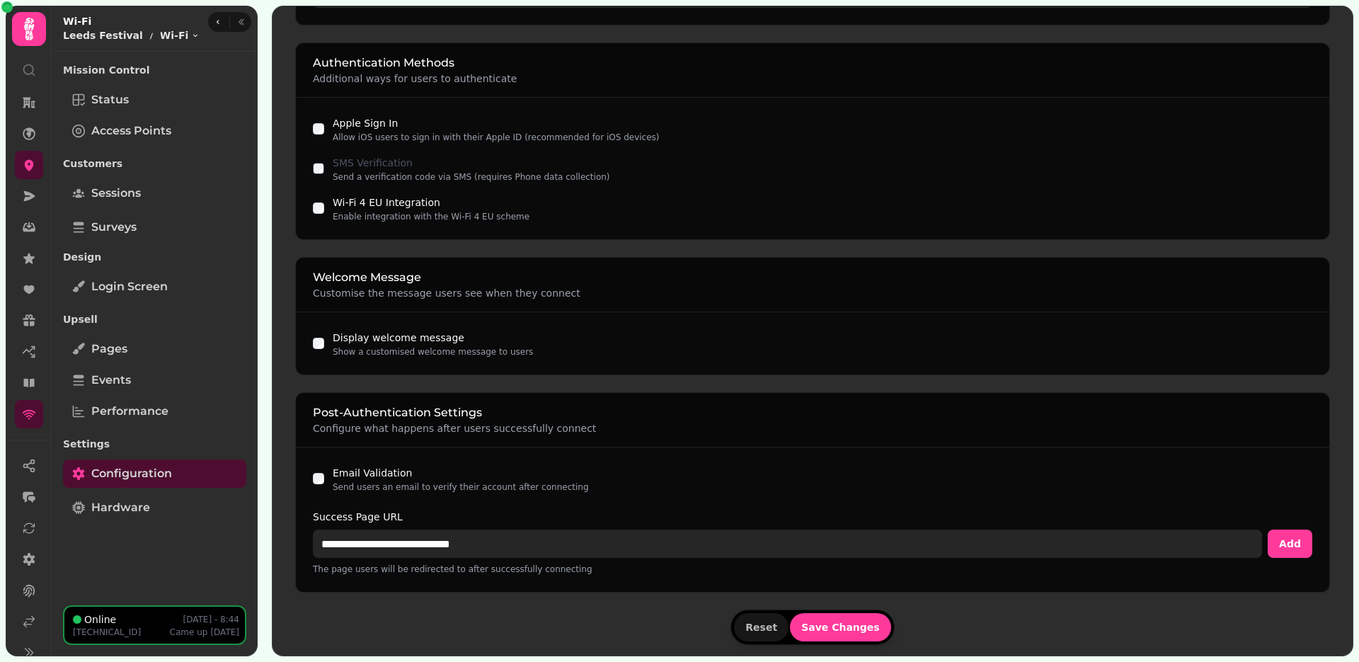
click at [425, 536] on input "**********" at bounding box center [787, 544] width 949 height 28
paste input "*******"
type input "**********"
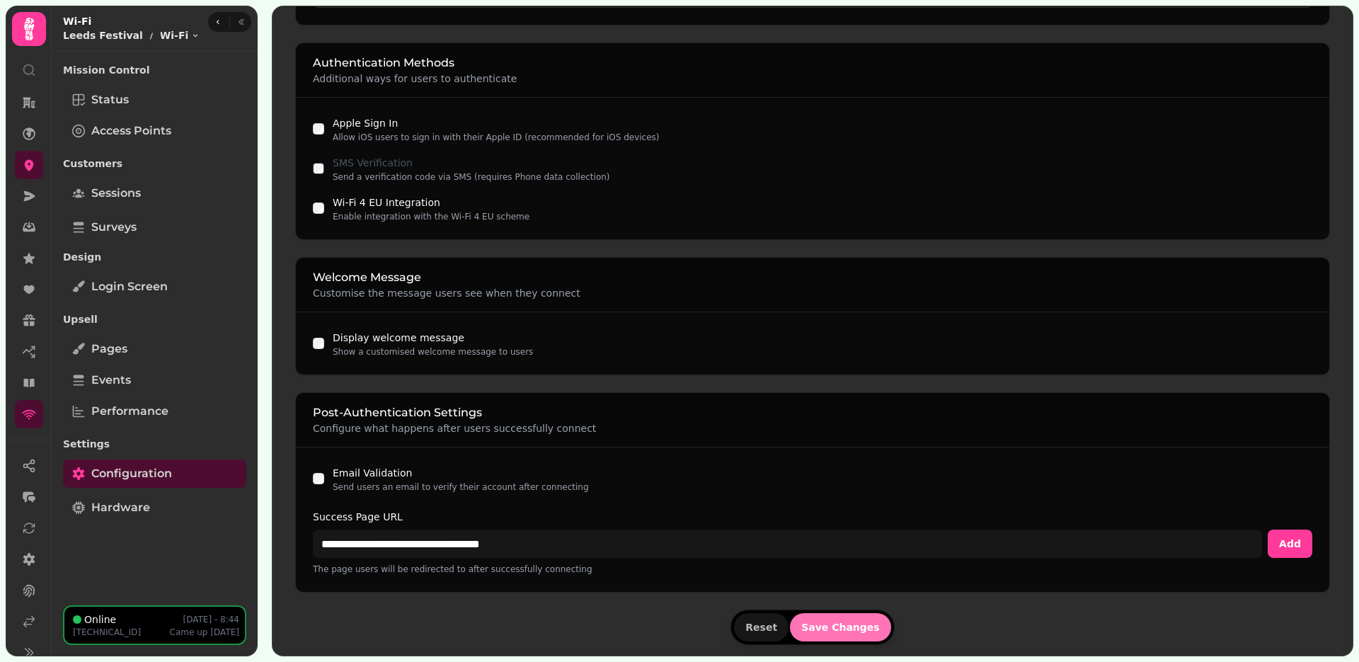
click at [865, 627] on span "Save Changes" at bounding box center [840, 627] width 79 height 10
click at [31, 619] on icon at bounding box center [29, 621] width 14 height 14
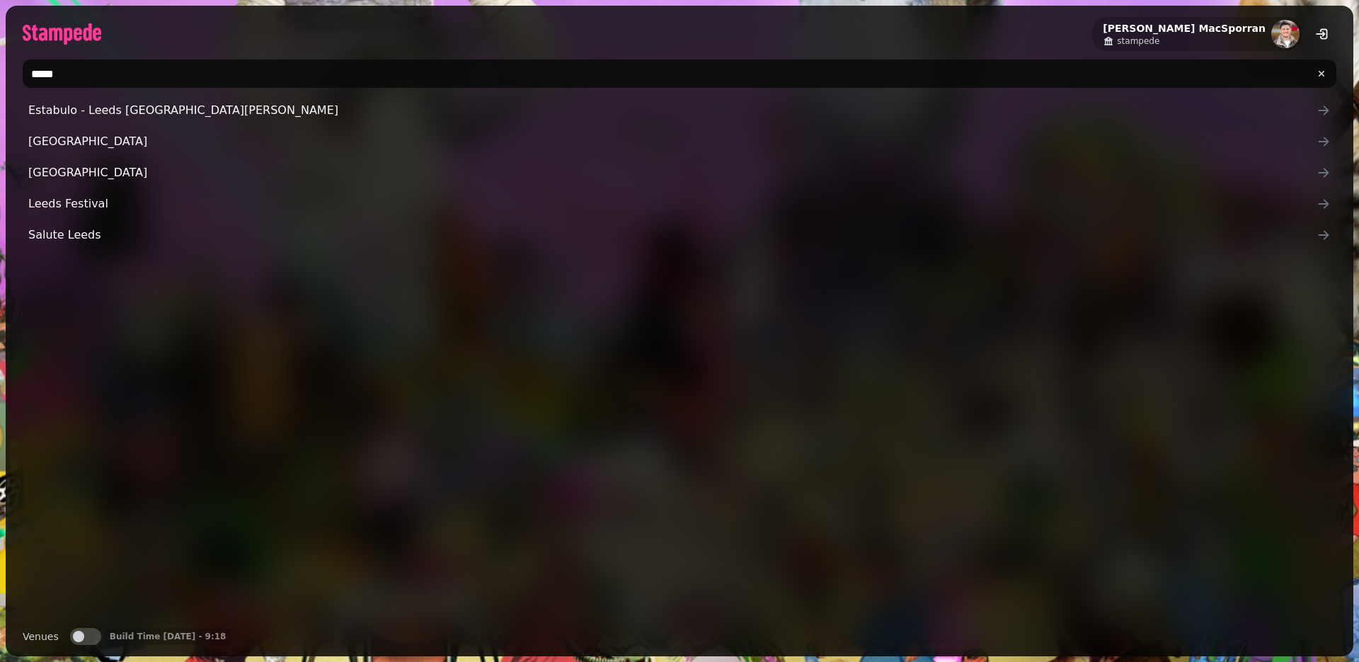
click at [55, 72] on input "*****" at bounding box center [680, 73] width 1314 height 28
type input "****"
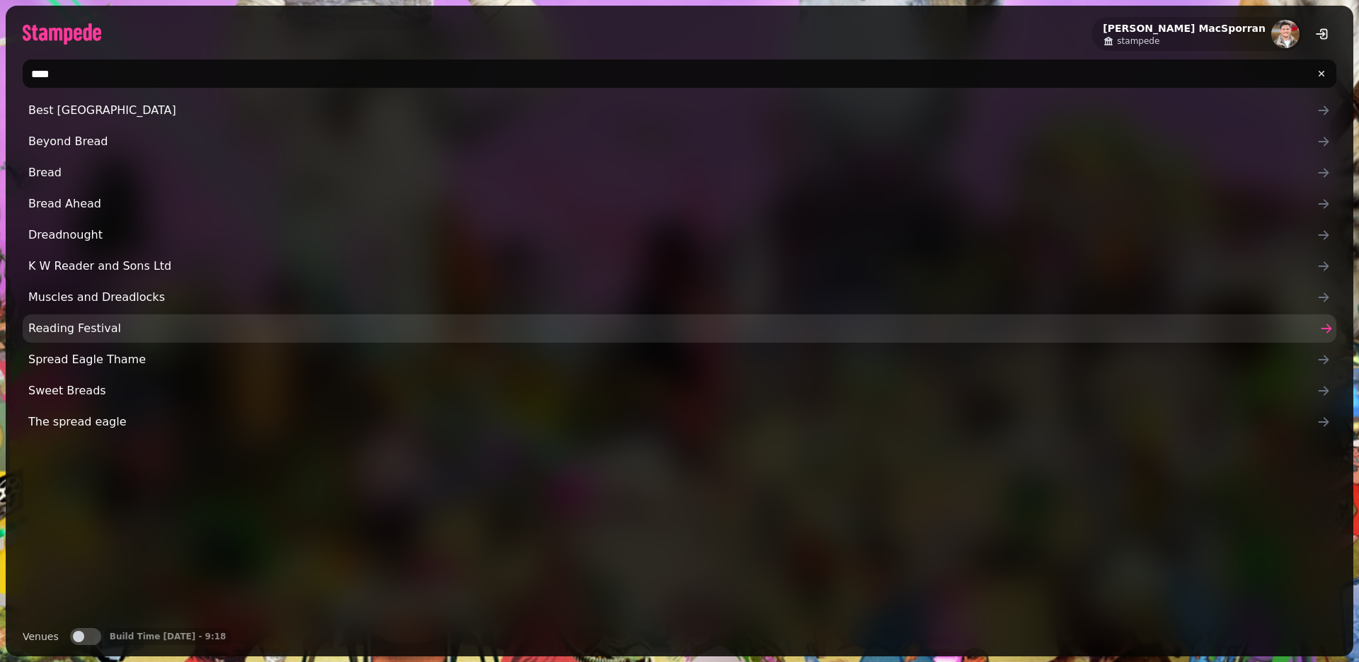
click at [95, 336] on span "Reading Festival" at bounding box center [672, 328] width 1288 height 17
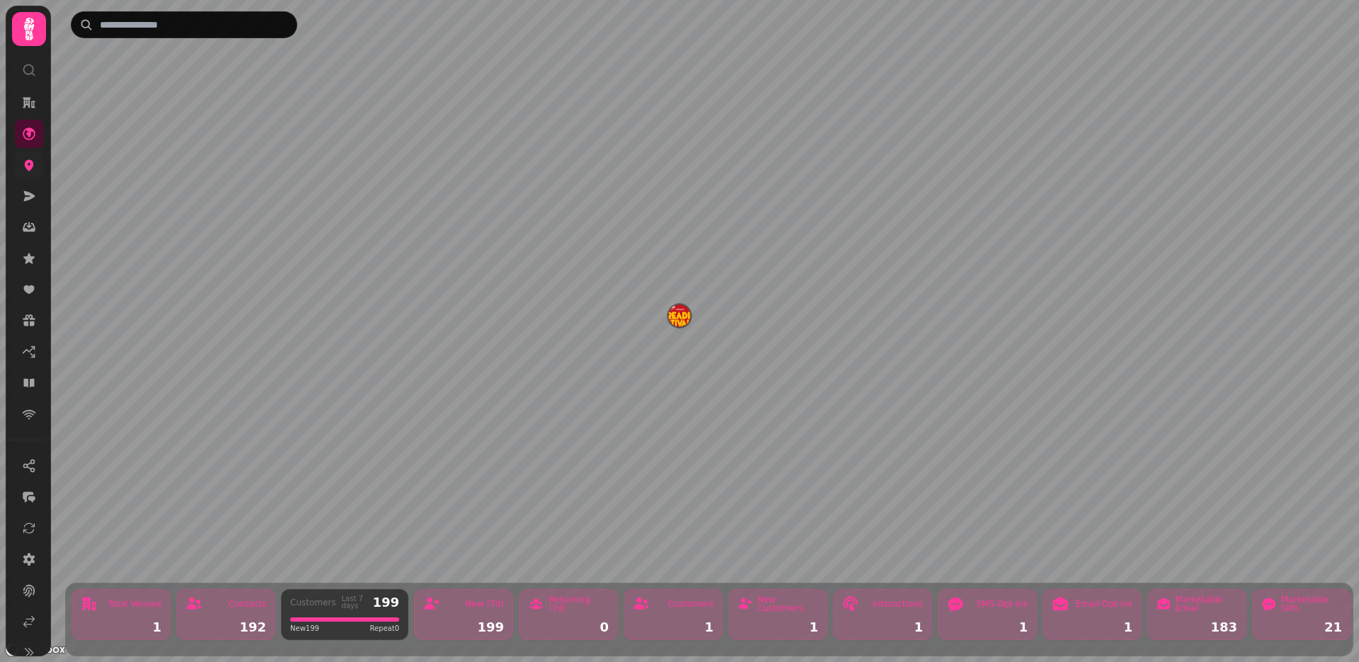
click at [20, 156] on link at bounding box center [29, 165] width 28 height 28
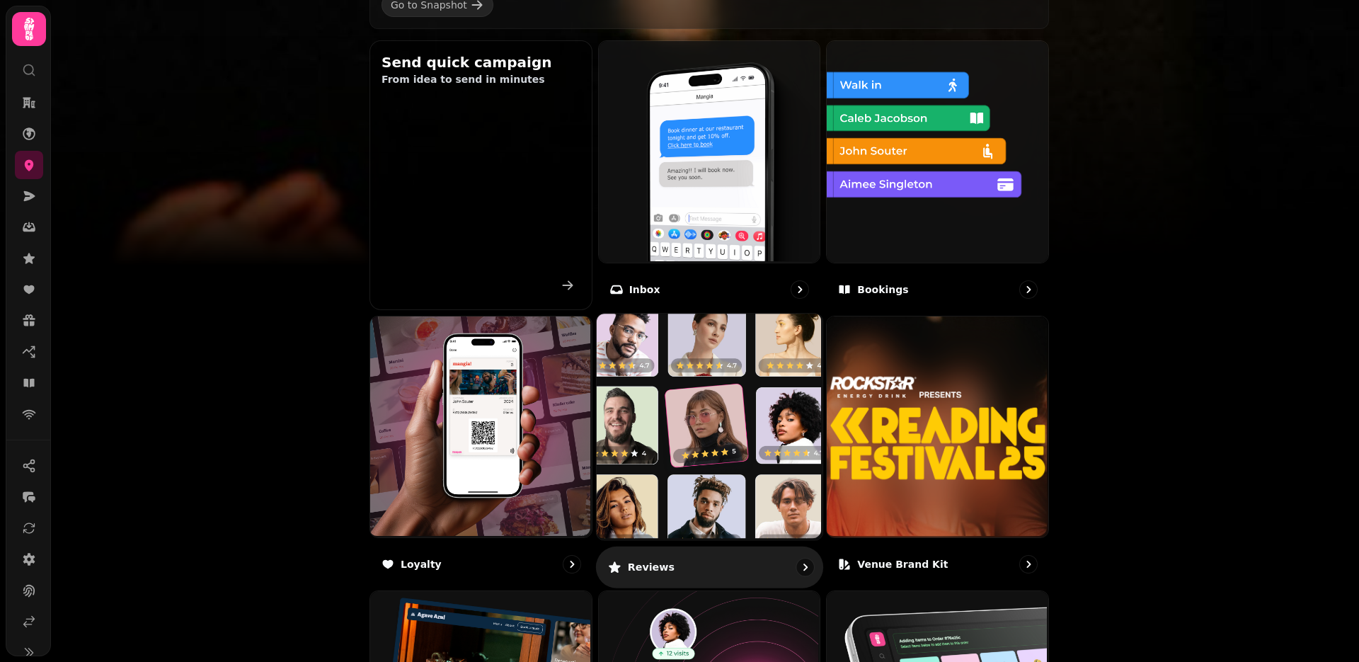
scroll to position [483, 0]
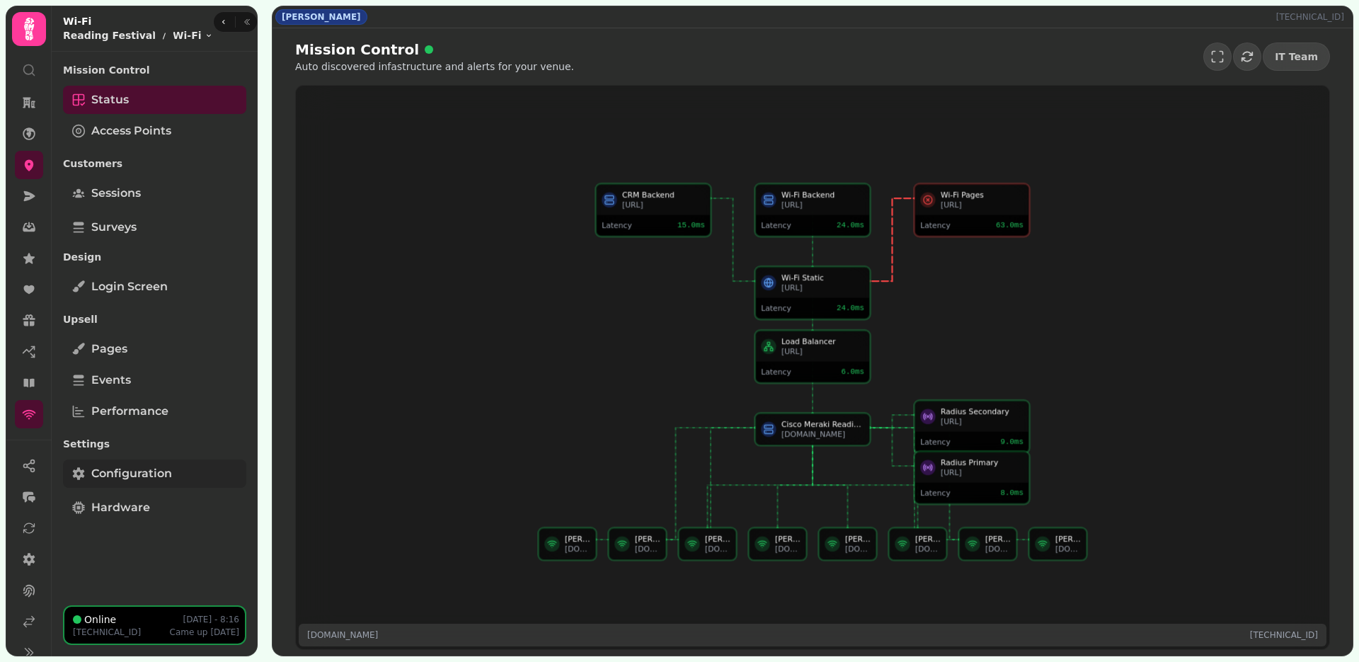
click at [124, 478] on span "Configuration" at bounding box center [131, 473] width 81 height 17
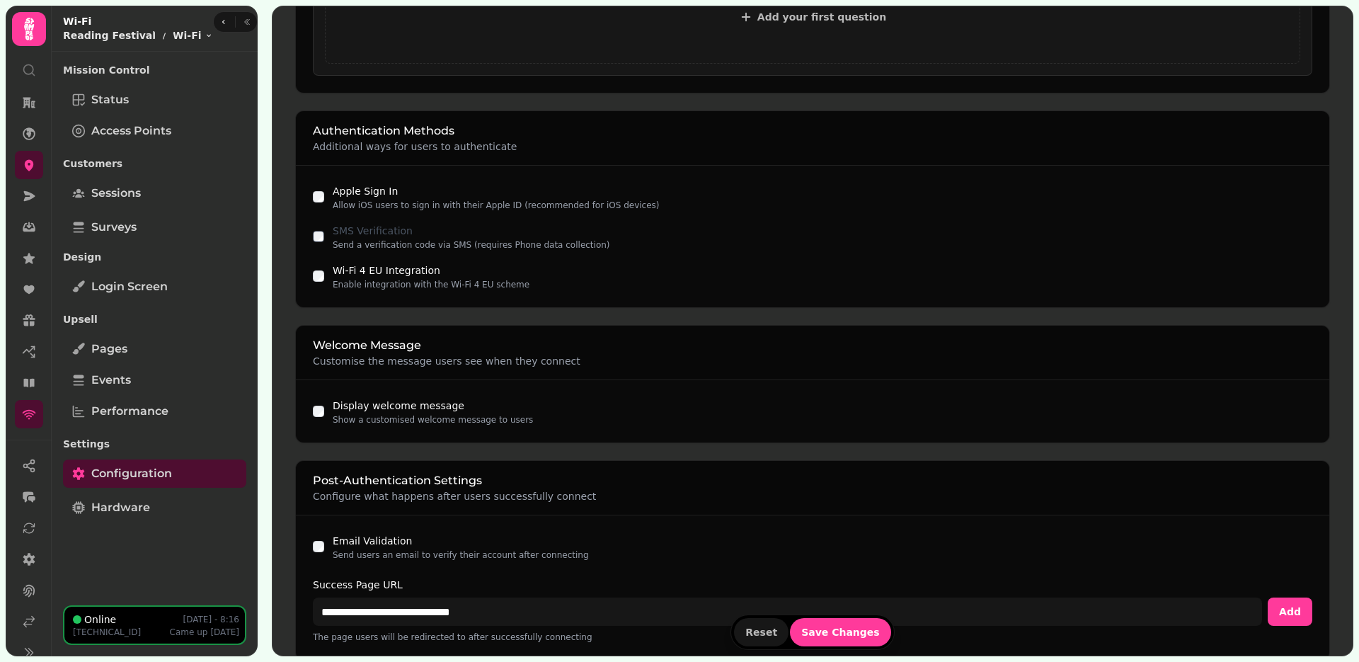
scroll to position [850, 0]
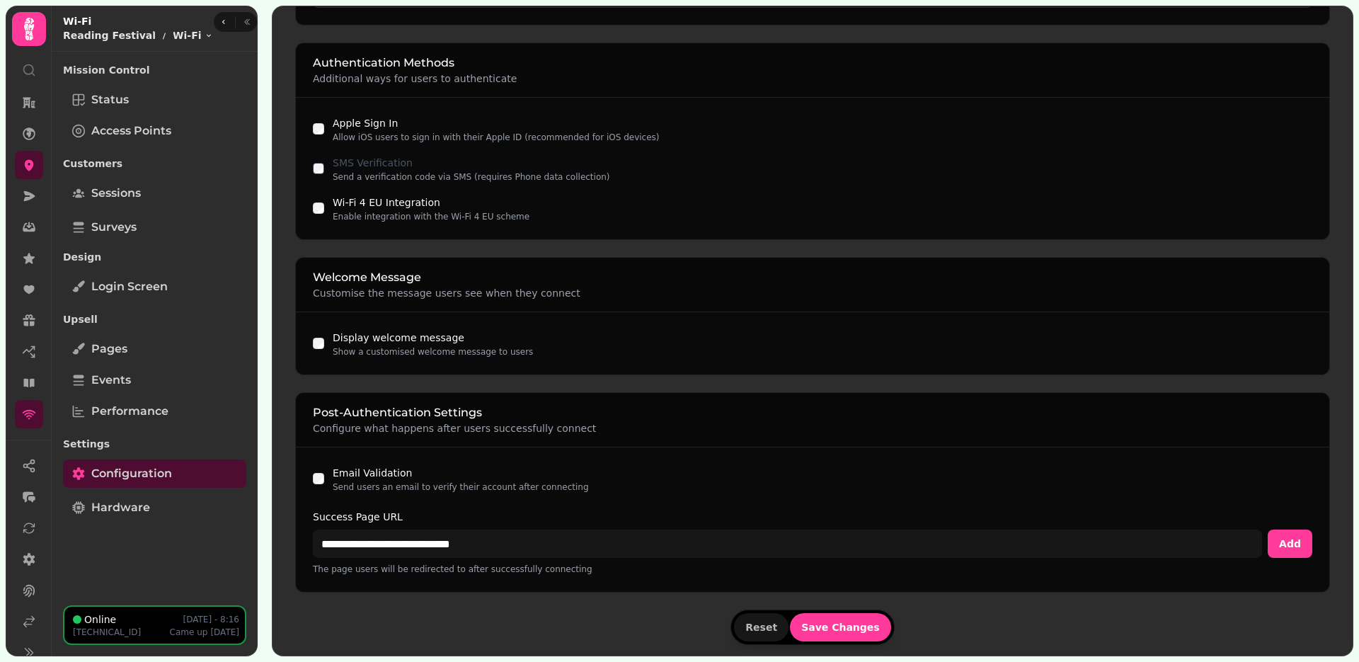
click at [396, 561] on div "**********" at bounding box center [813, 542] width 1000 height 65
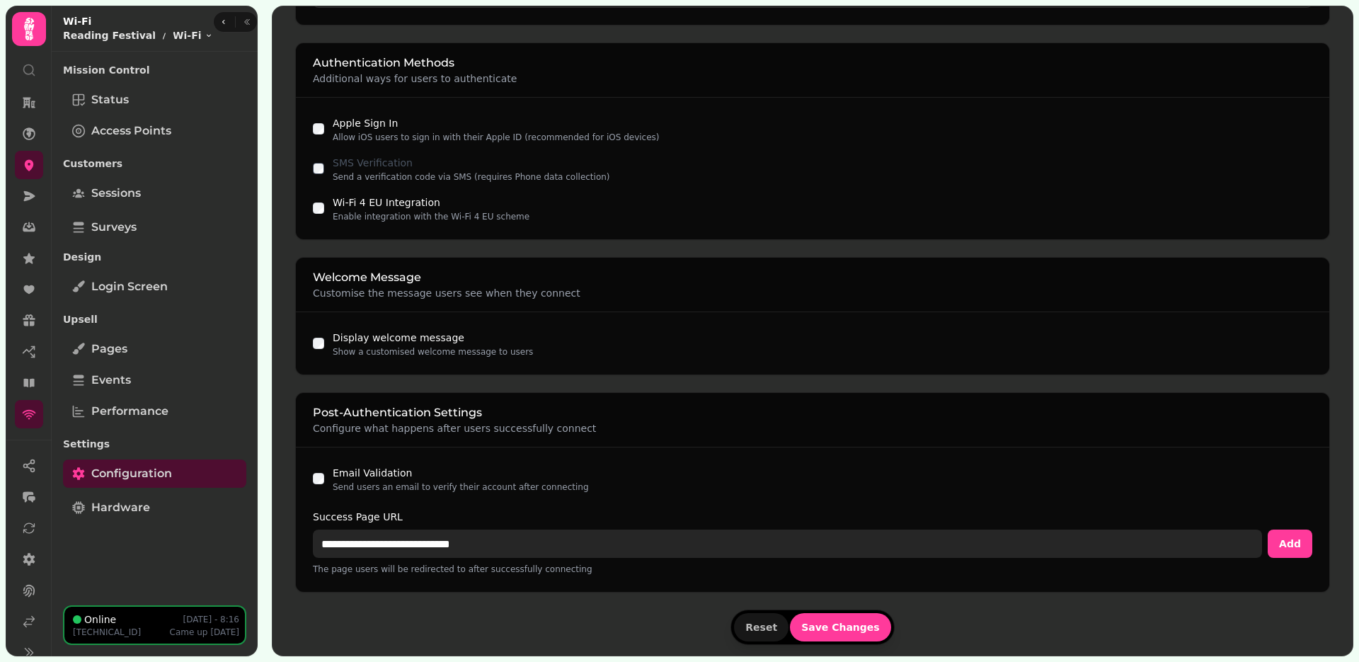
click at [396, 550] on input "**********" at bounding box center [787, 544] width 949 height 28
paste input "**********"
type input "**********"
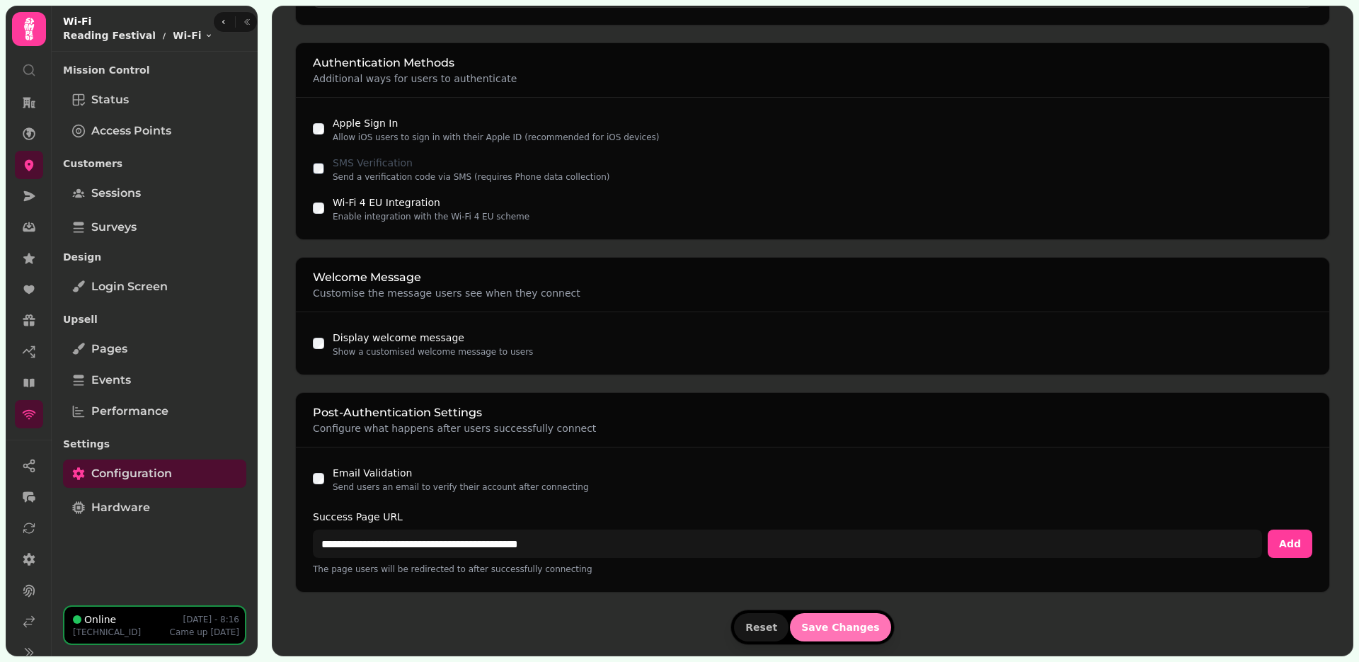
click at [848, 636] on button "Save Changes" at bounding box center [840, 627] width 101 height 28
click at [32, 622] on icon at bounding box center [29, 621] width 14 height 14
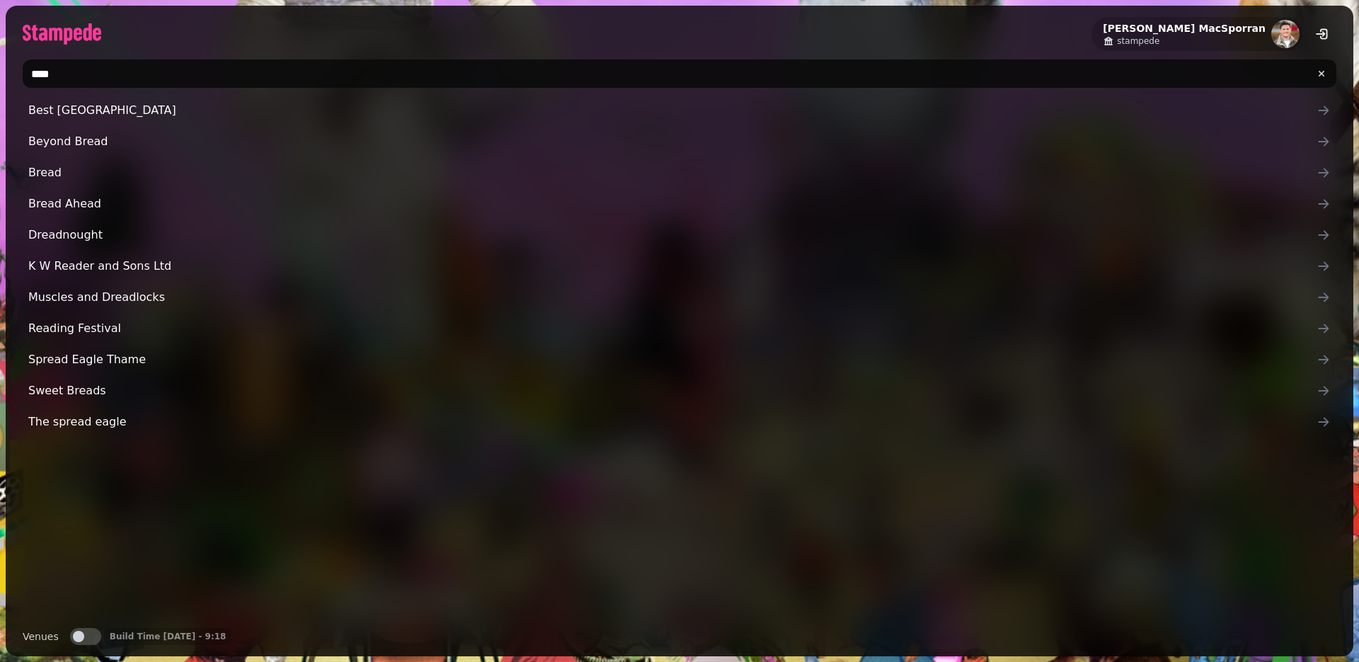
click at [76, 78] on input "****" at bounding box center [680, 73] width 1314 height 28
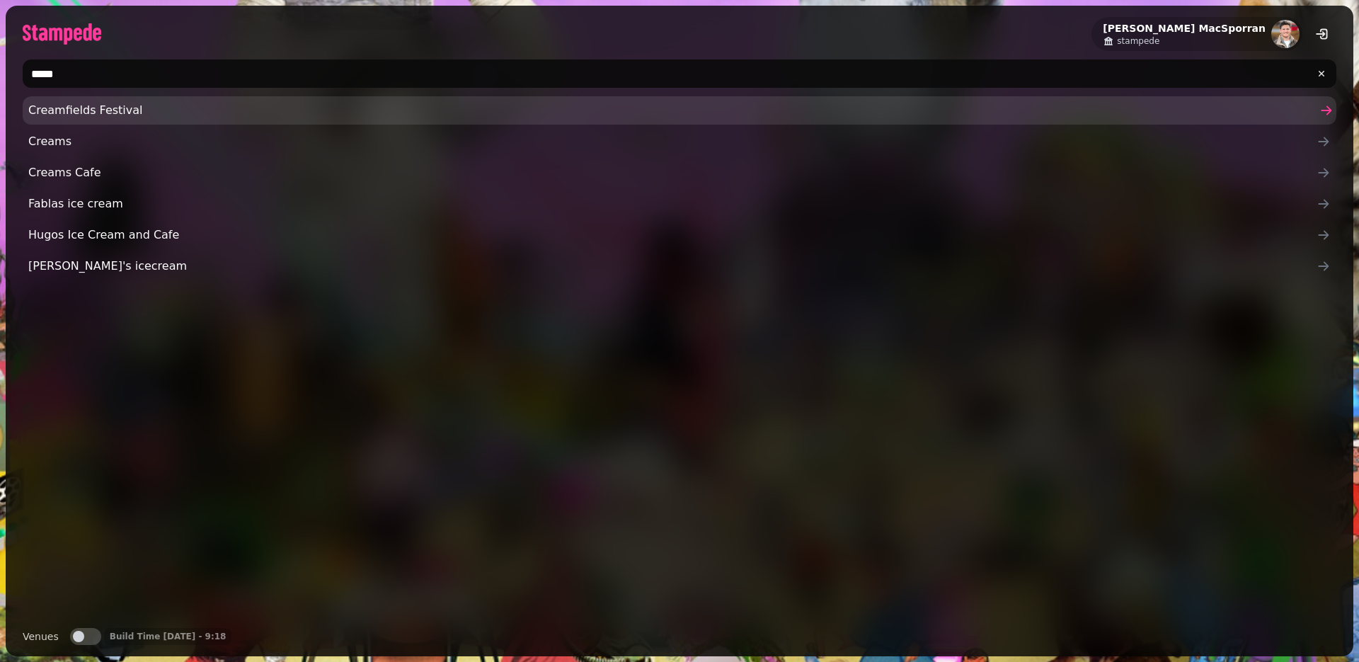
type input "*****"
click at [89, 111] on span "Creamfields Festival" at bounding box center [672, 110] width 1288 height 17
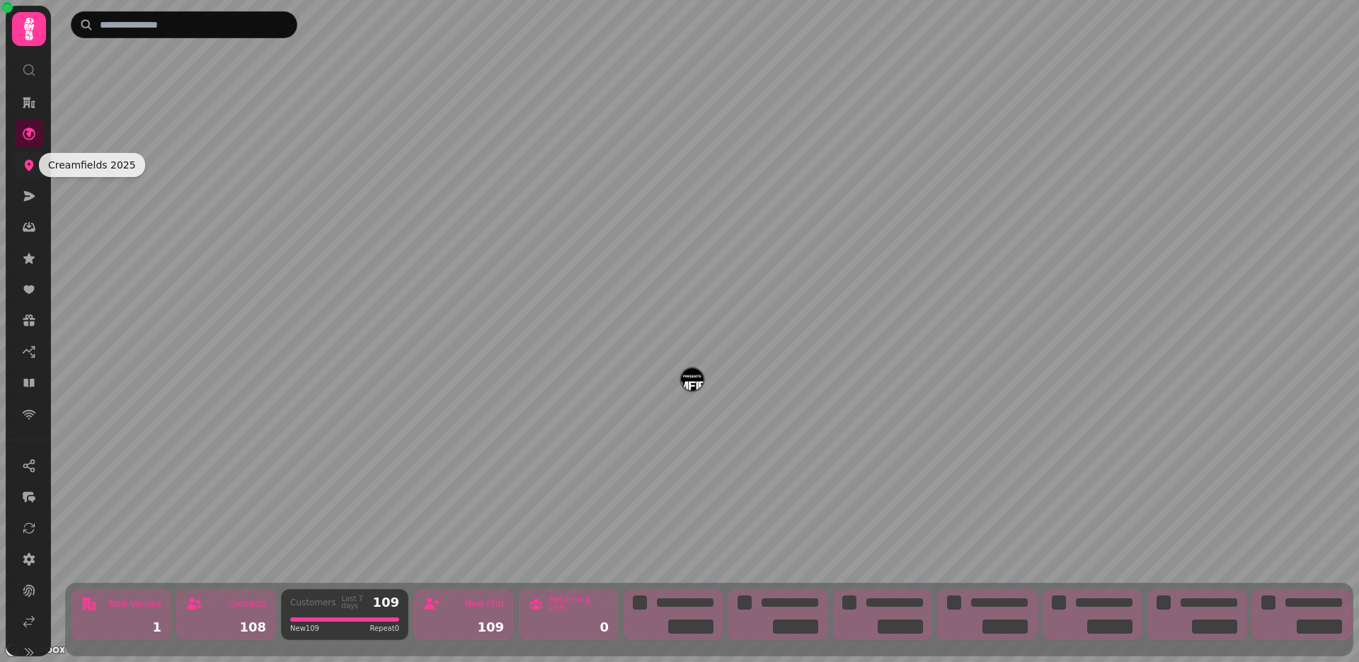
click at [30, 159] on icon at bounding box center [29, 165] width 14 height 14
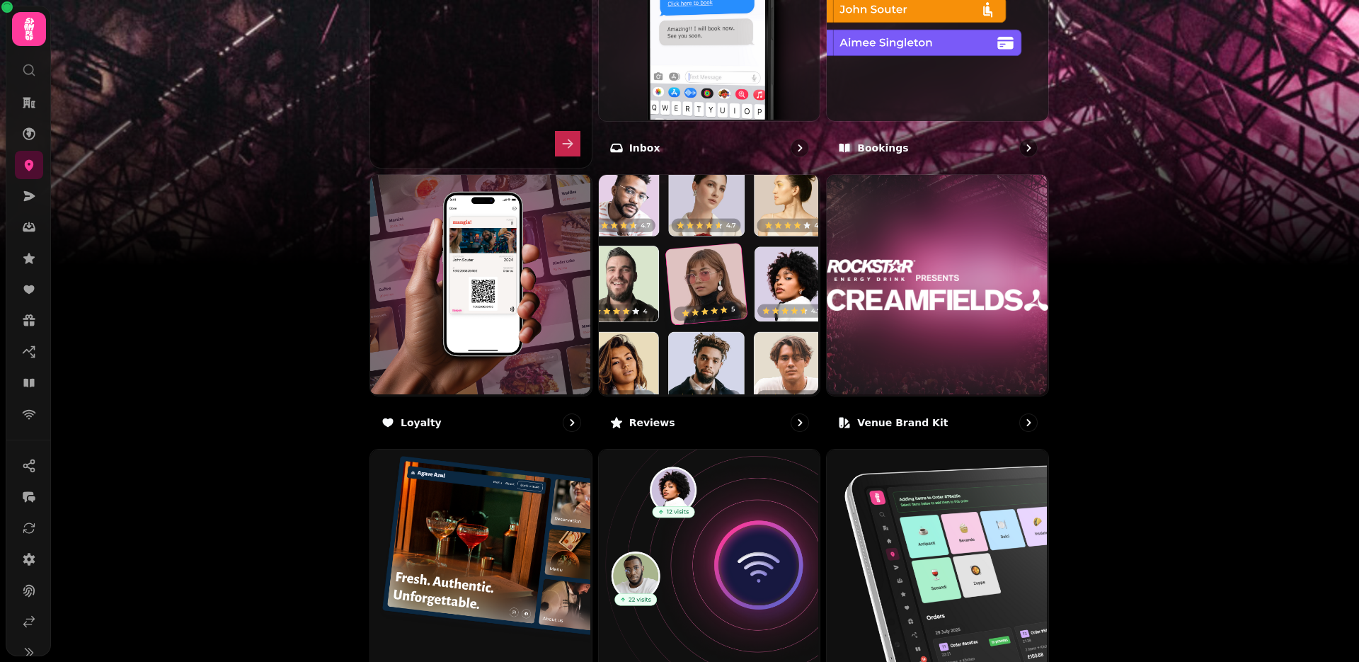
scroll to position [776, 0]
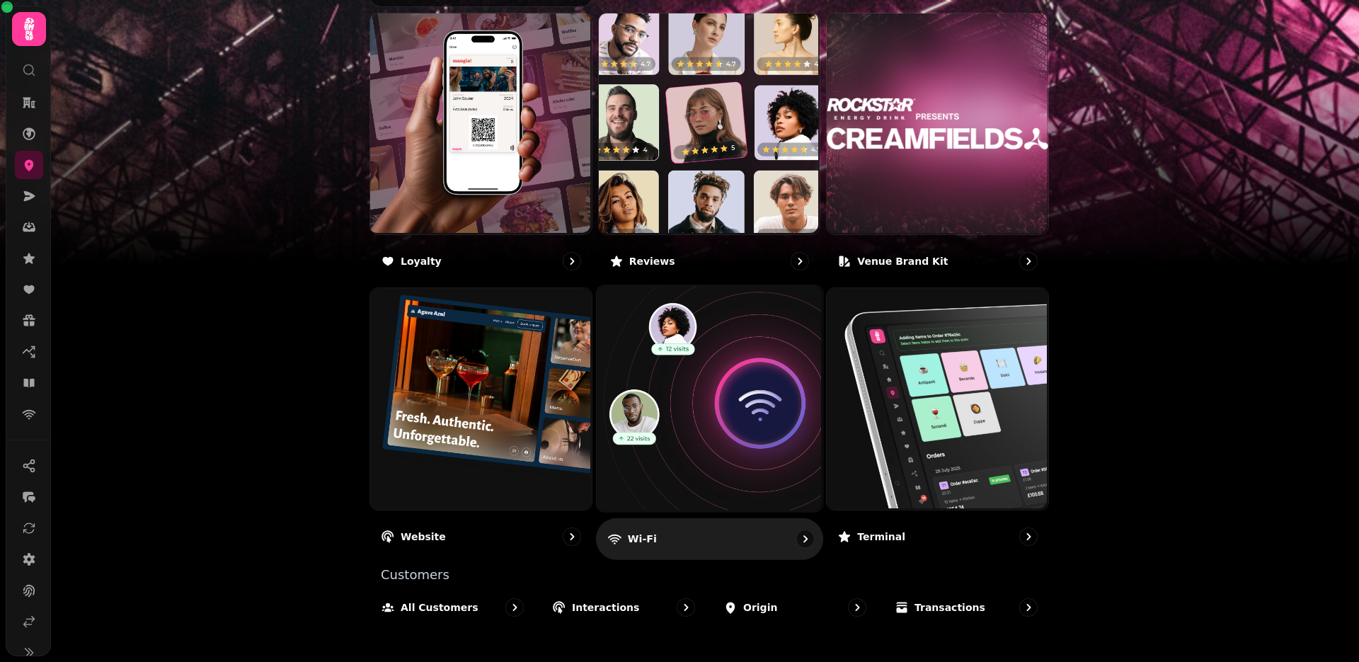
click at [696, 423] on img at bounding box center [708, 398] width 226 height 226
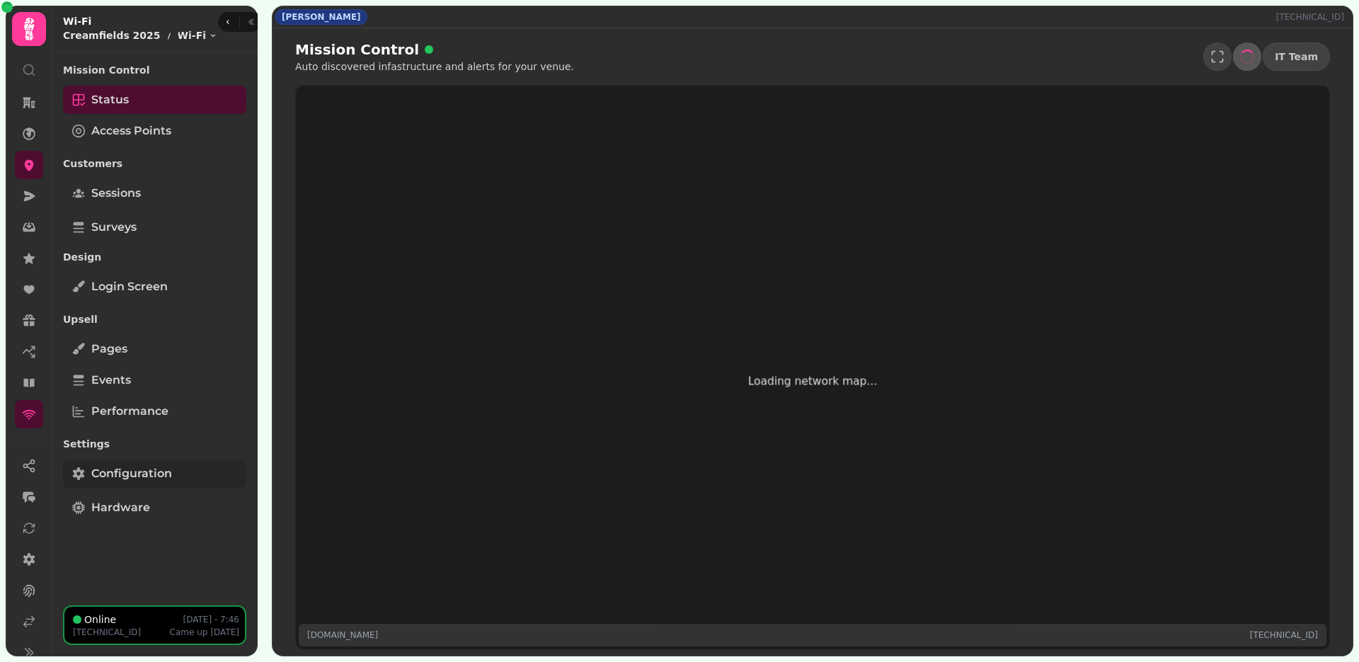
click at [168, 471] on span "Configuration" at bounding box center [131, 473] width 81 height 17
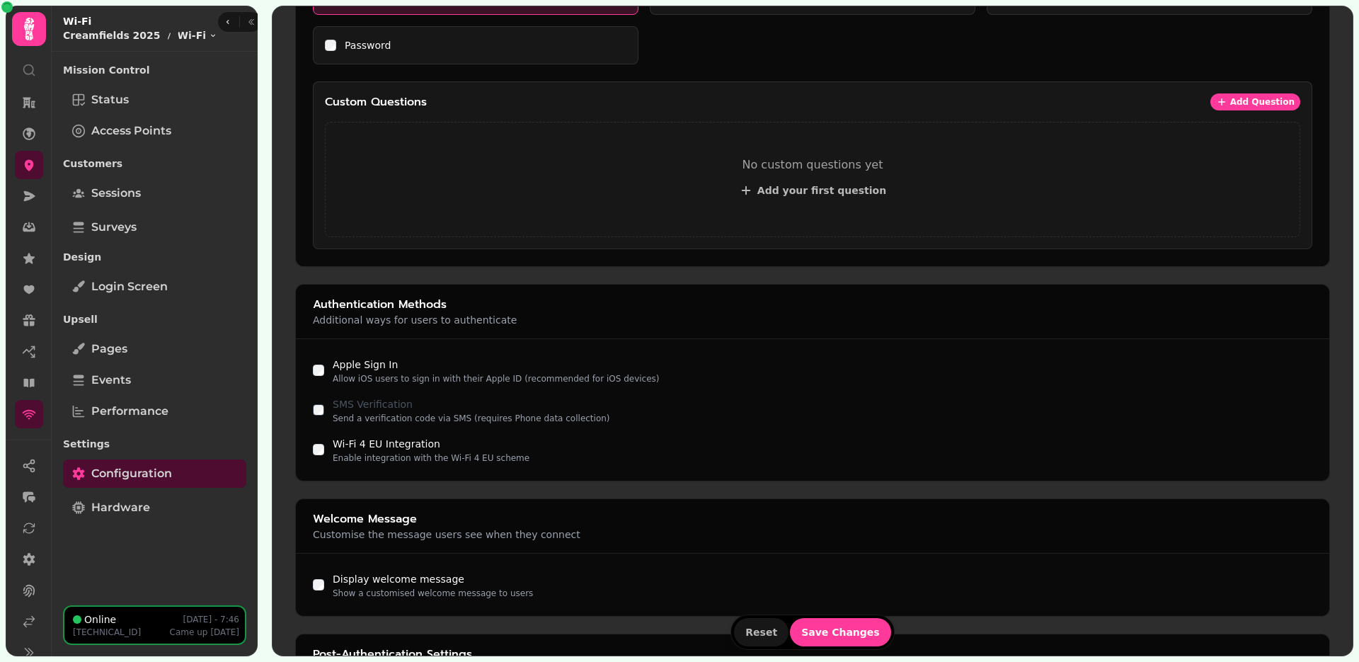
scroll to position [850, 0]
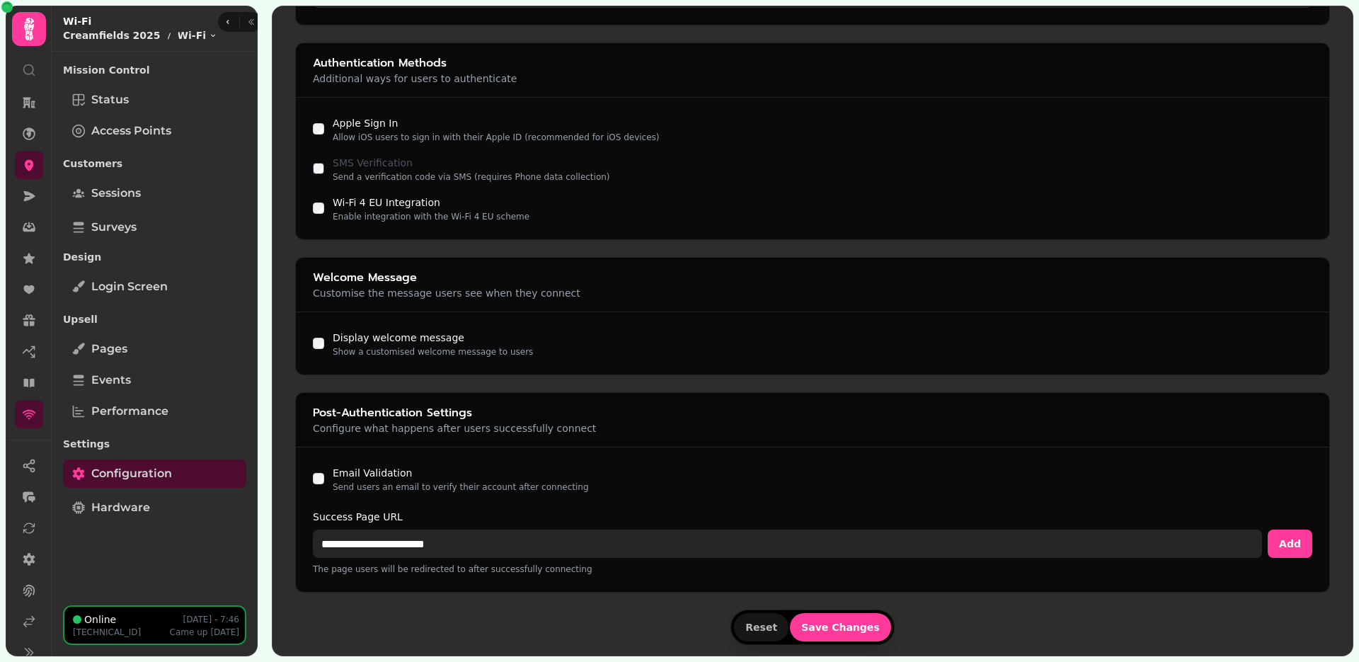
click at [382, 549] on input "**********" at bounding box center [787, 544] width 949 height 28
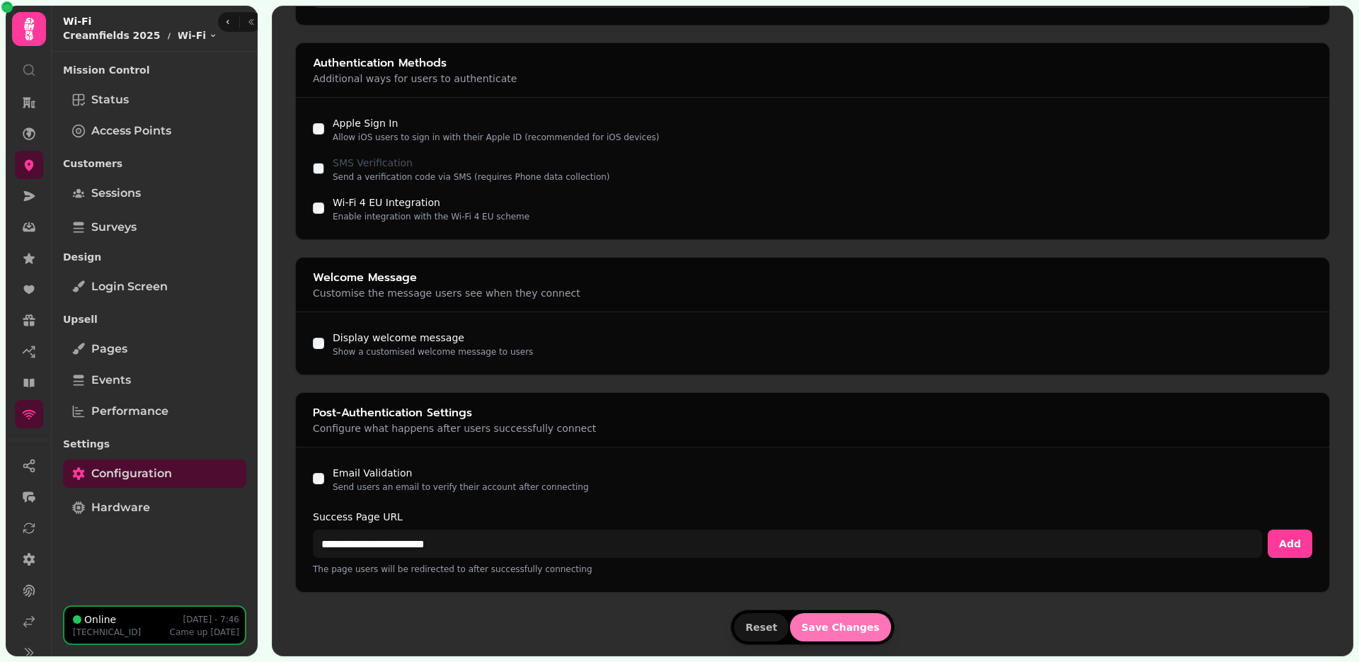
click at [827, 622] on span "Save Changes" at bounding box center [840, 627] width 79 height 10
click at [31, 198] on icon at bounding box center [29, 196] width 14 height 14
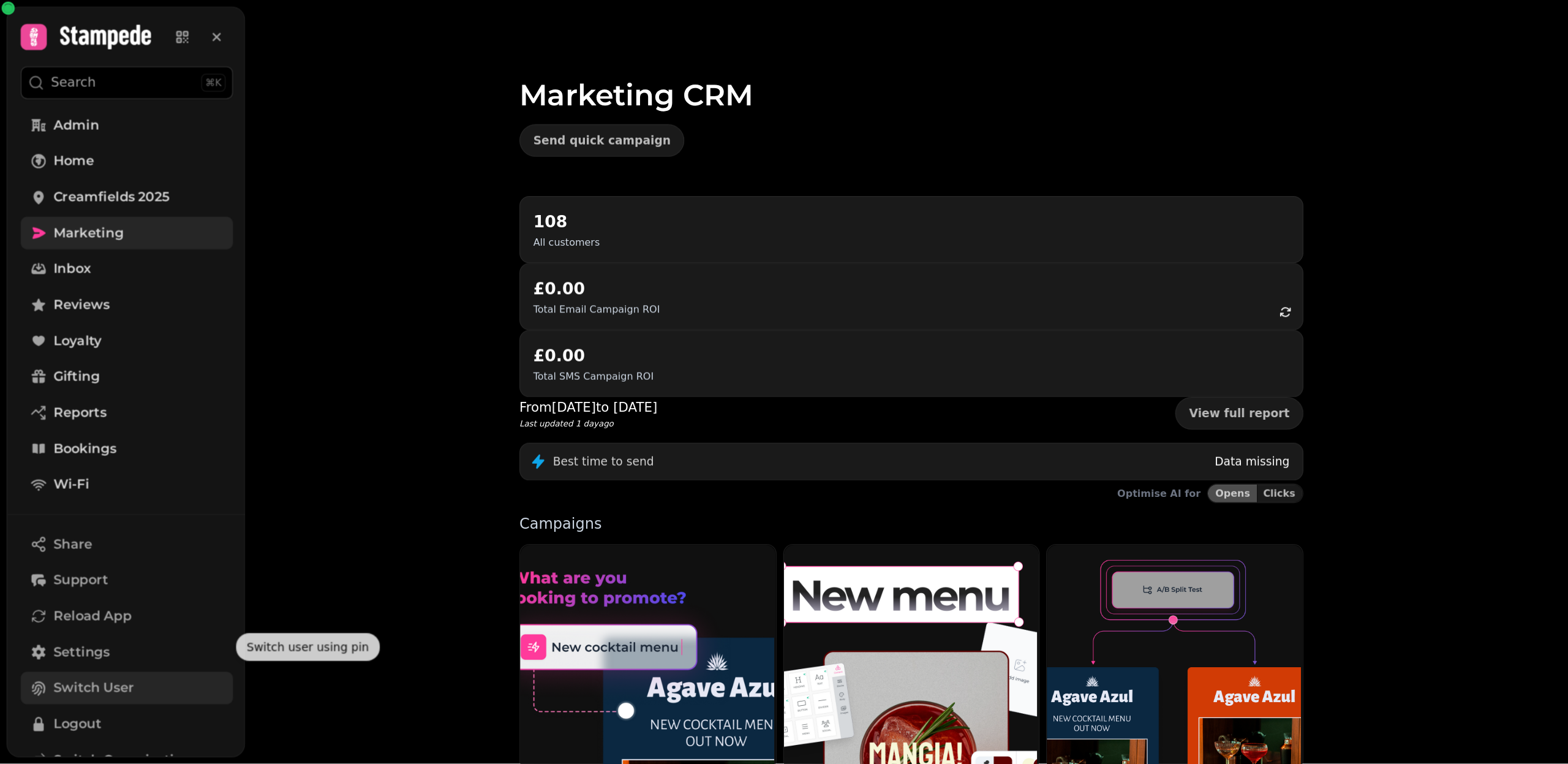
scroll to position [80, 0]
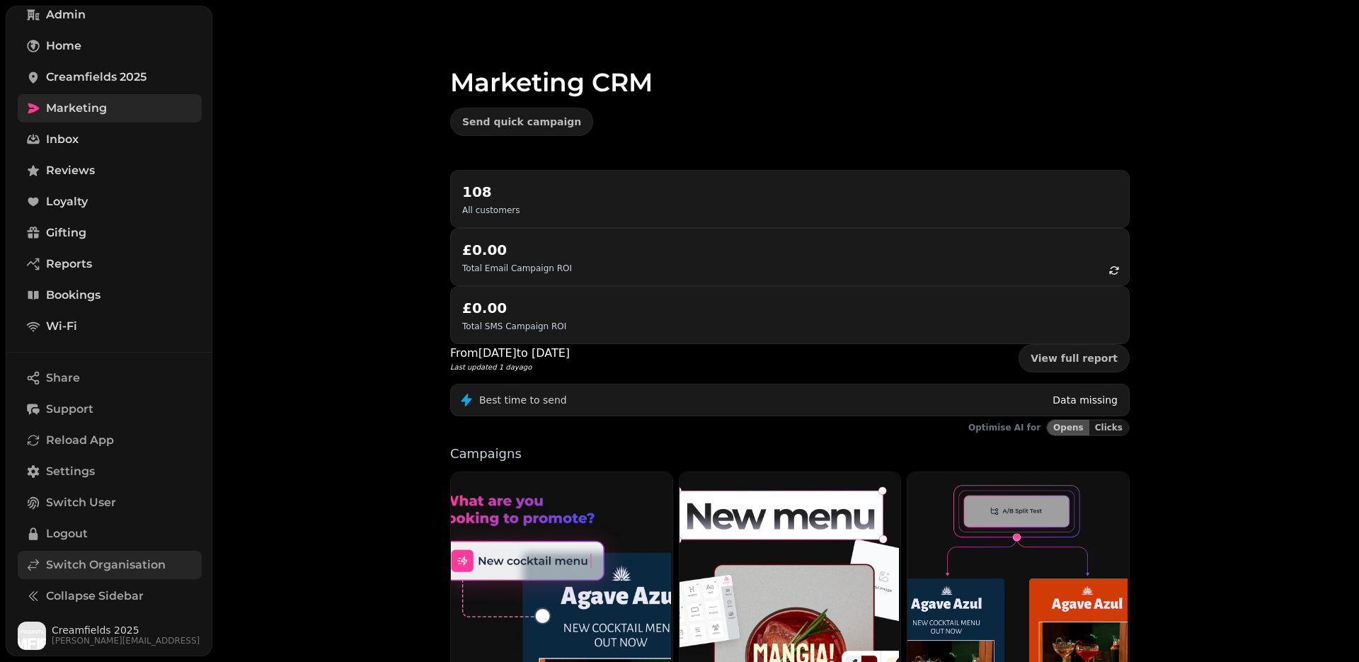
click at [84, 569] on span "Switch Organisation" at bounding box center [106, 564] width 120 height 17
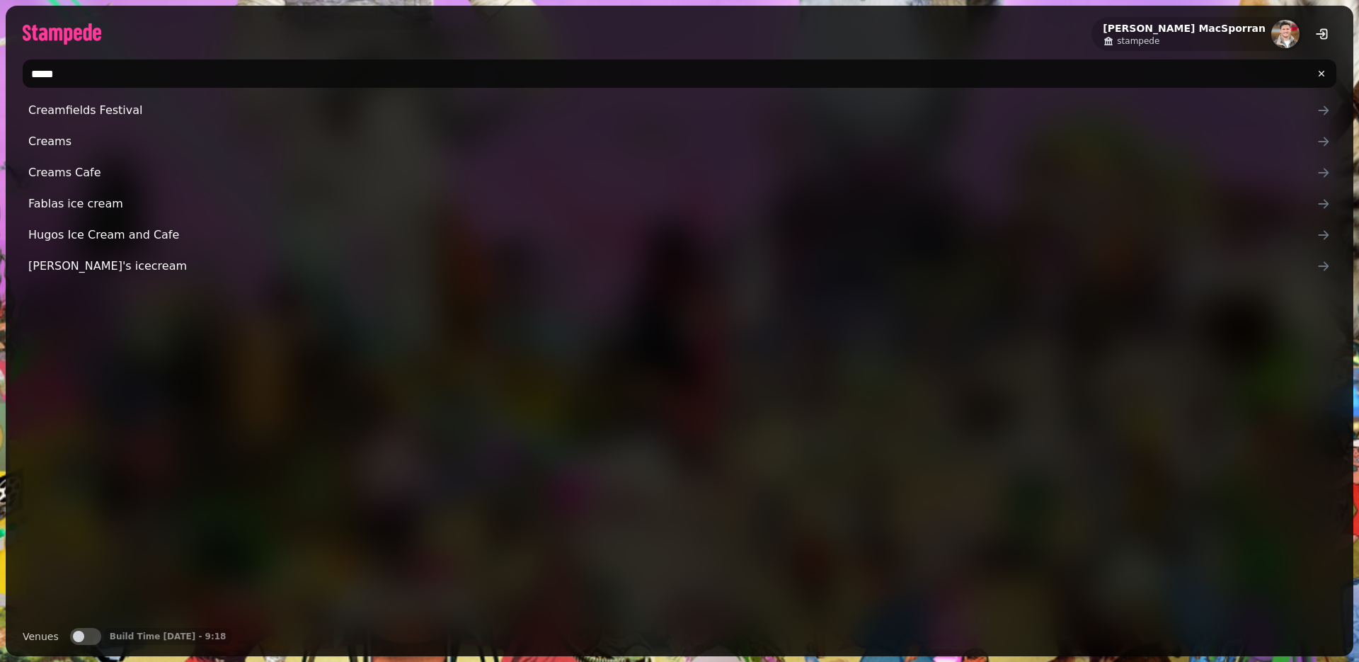
click at [118, 69] on input "*****" at bounding box center [680, 73] width 1314 height 28
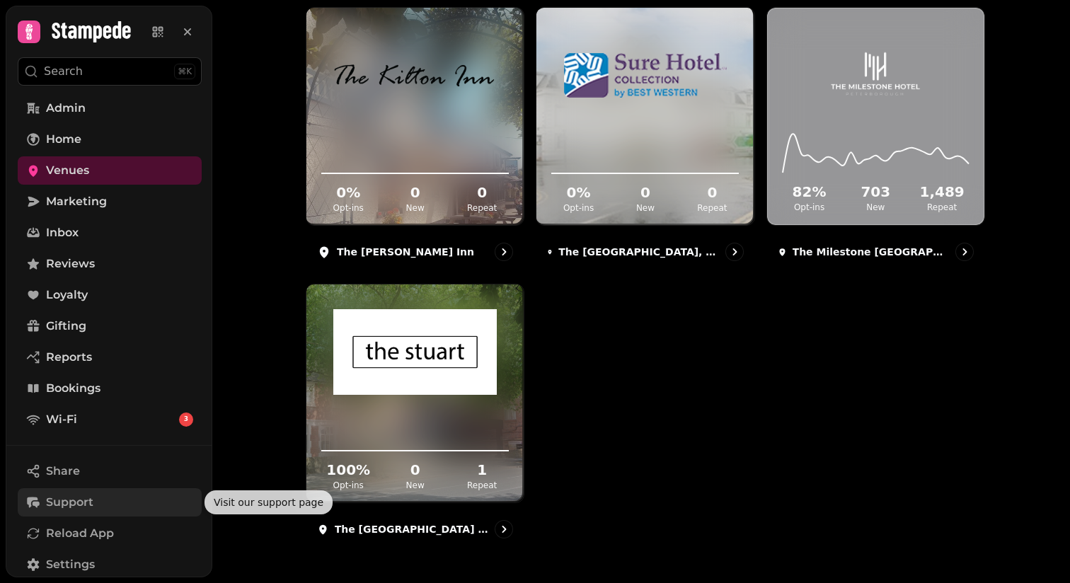
scroll to position [164, 0]
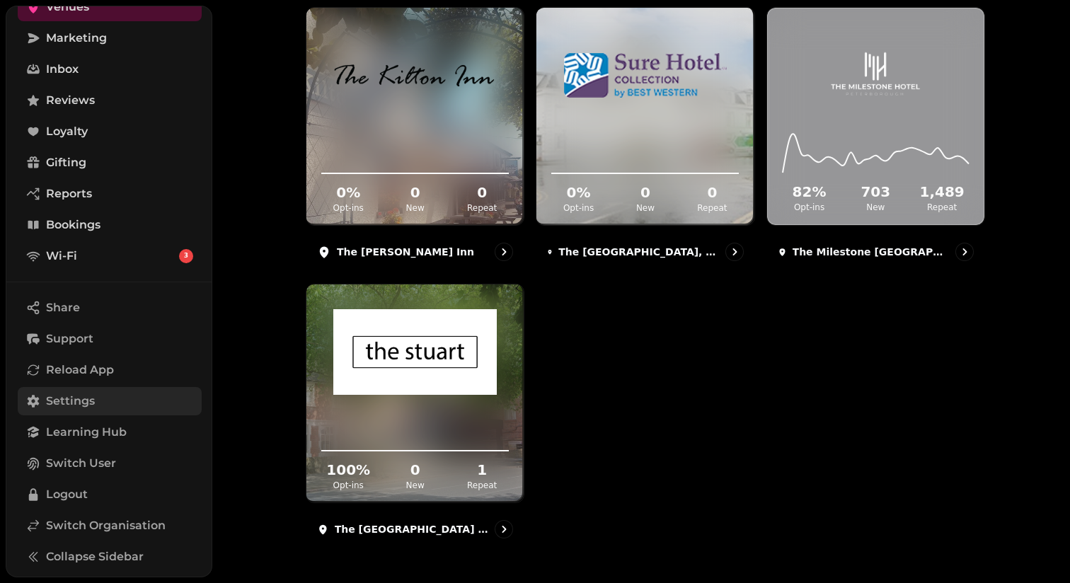
click at [84, 412] on link "Settings" at bounding box center [110, 401] width 184 height 28
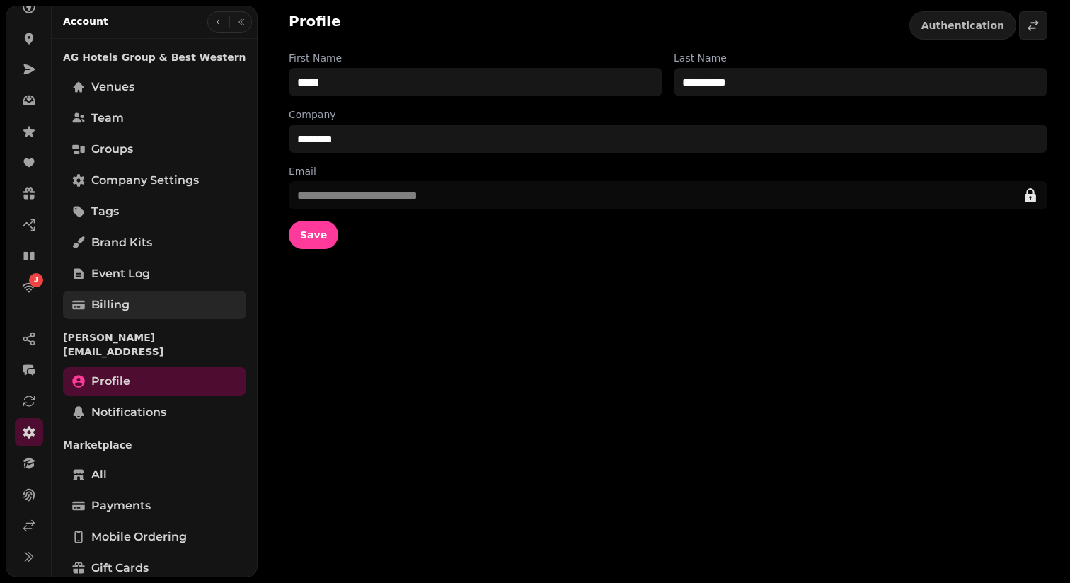
click at [132, 303] on link "Billing" at bounding box center [154, 305] width 183 height 28
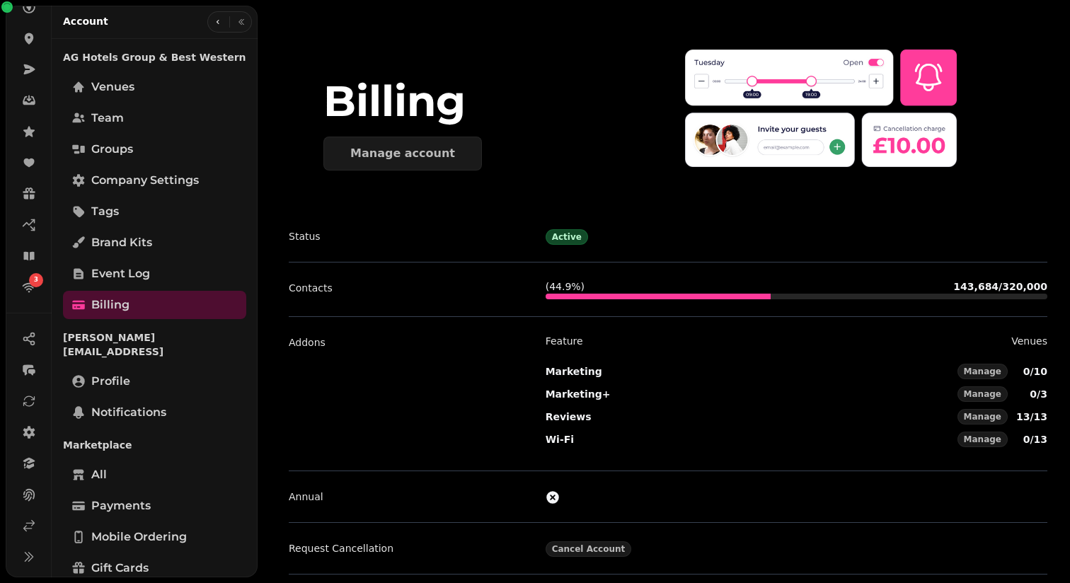
scroll to position [42, 0]
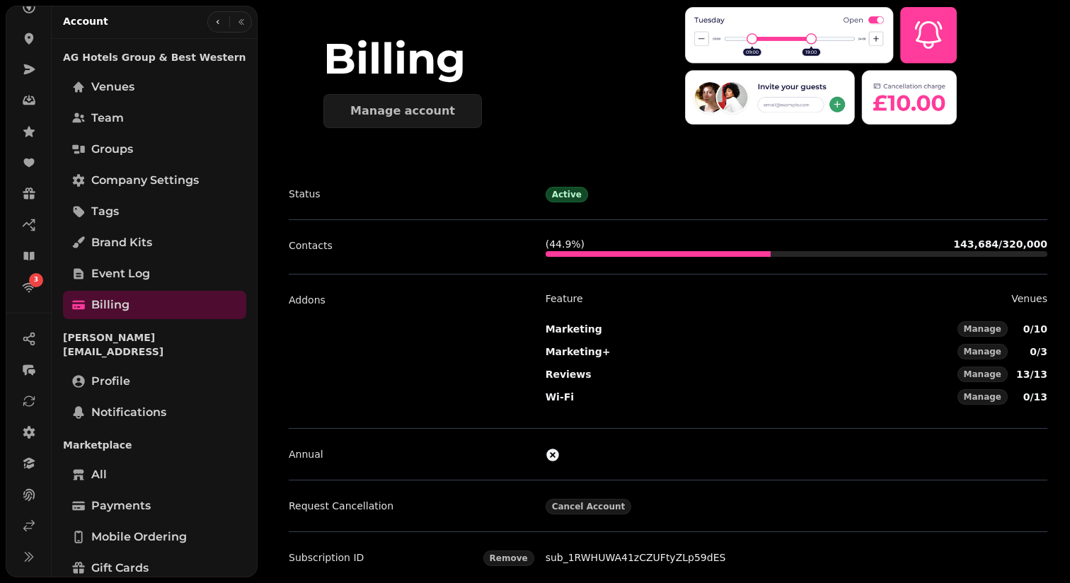
click at [617, 561] on link "sub_1RWHUWA41zCZUFtyZLp59dES" at bounding box center [636, 557] width 181 height 11
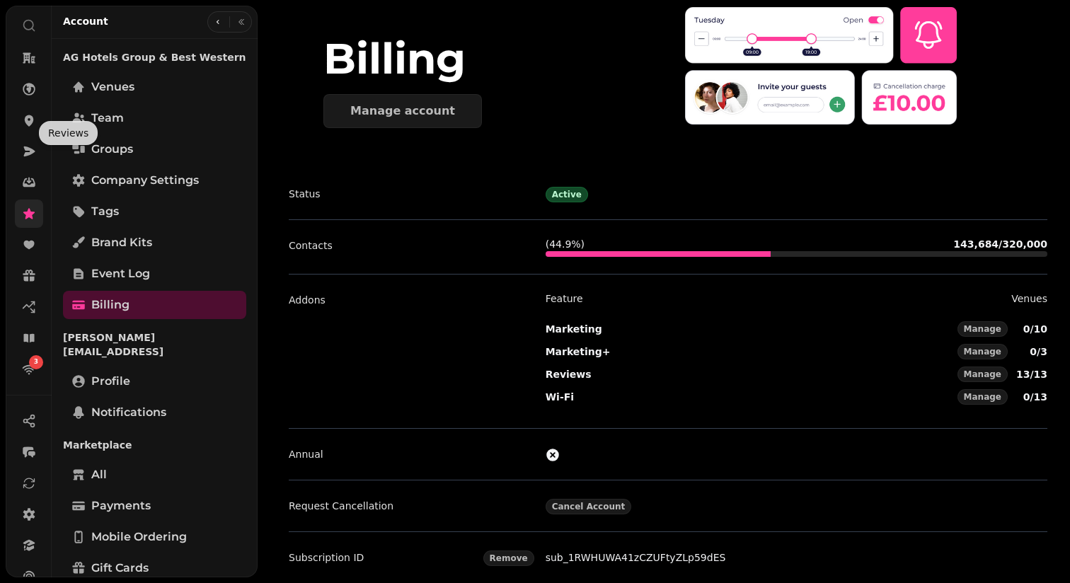
scroll to position [0, 0]
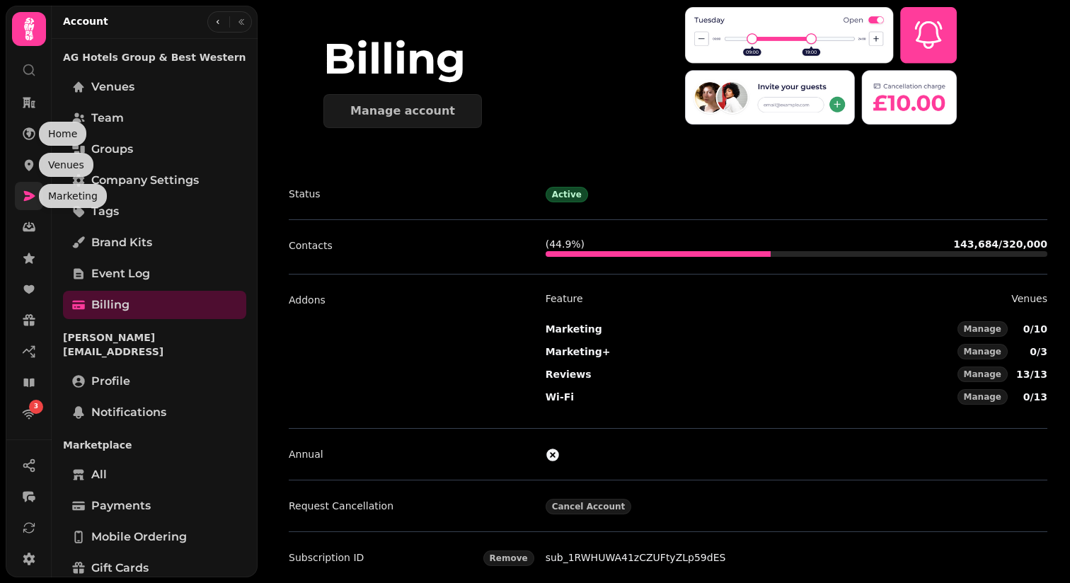
click at [33, 206] on link at bounding box center [29, 196] width 28 height 28
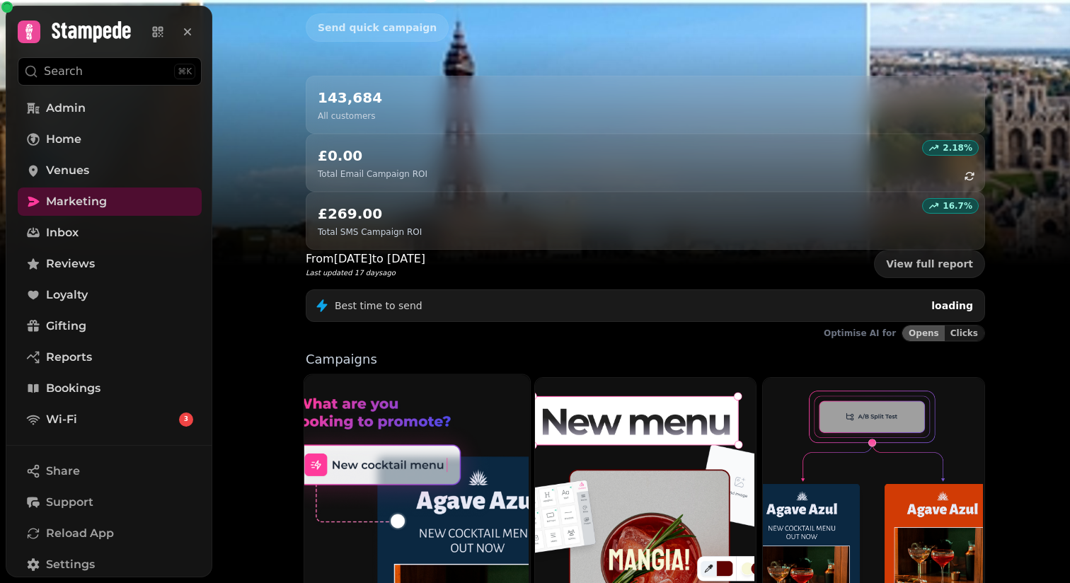
scroll to position [300, 0]
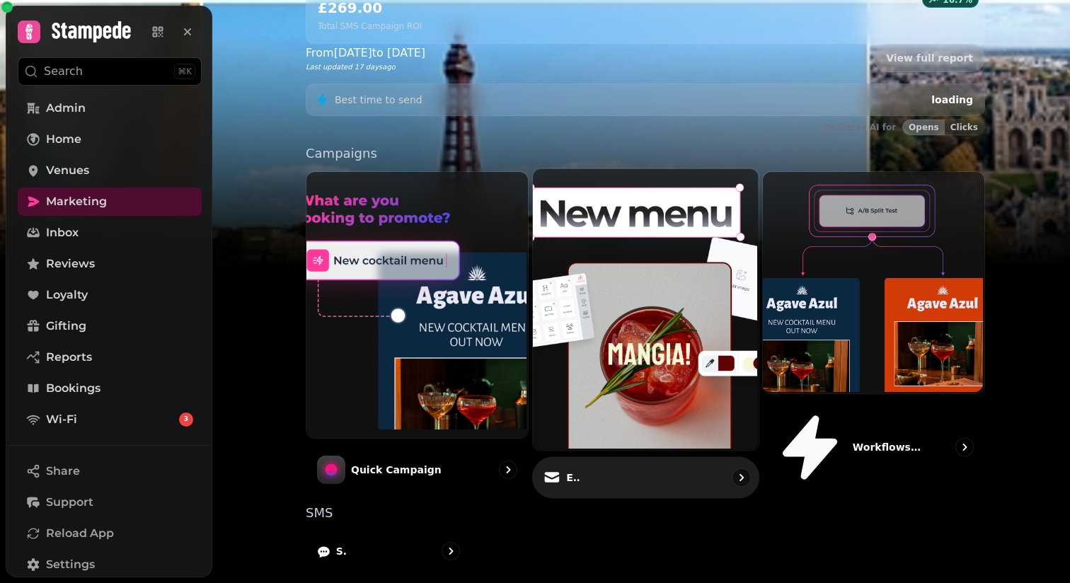
click at [600, 167] on img at bounding box center [644, 308] width 226 height 282
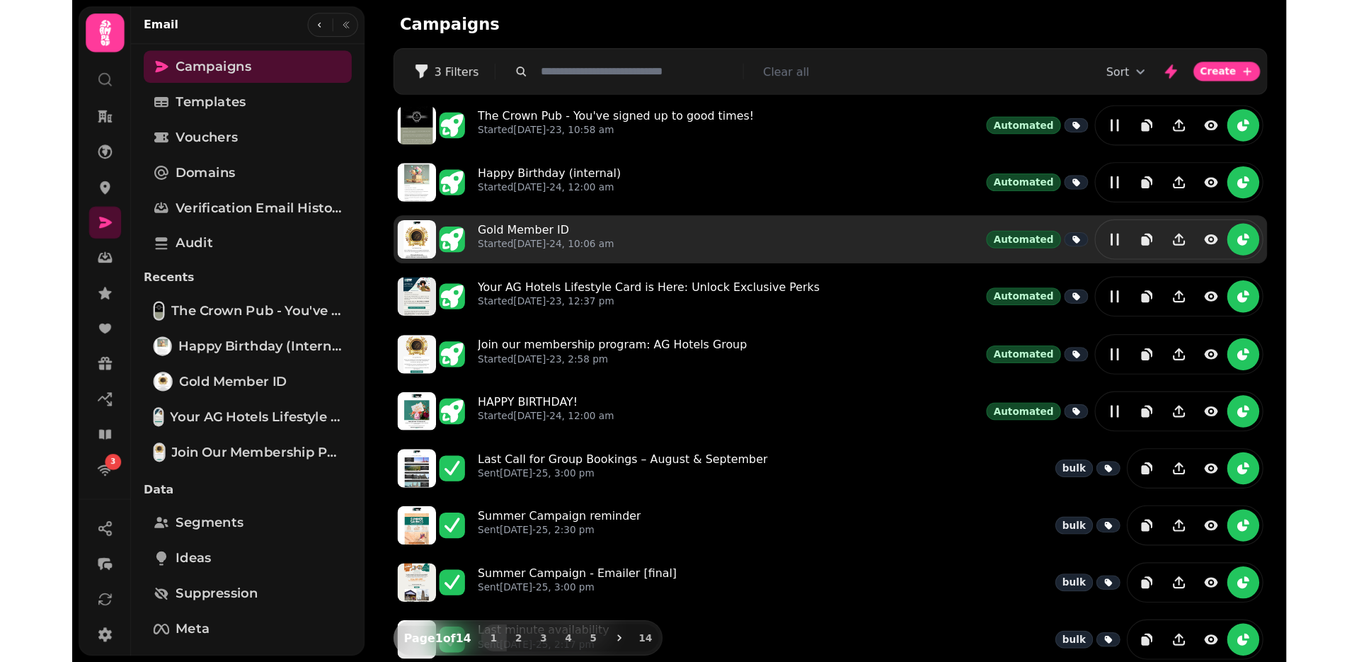
scroll to position [118, 0]
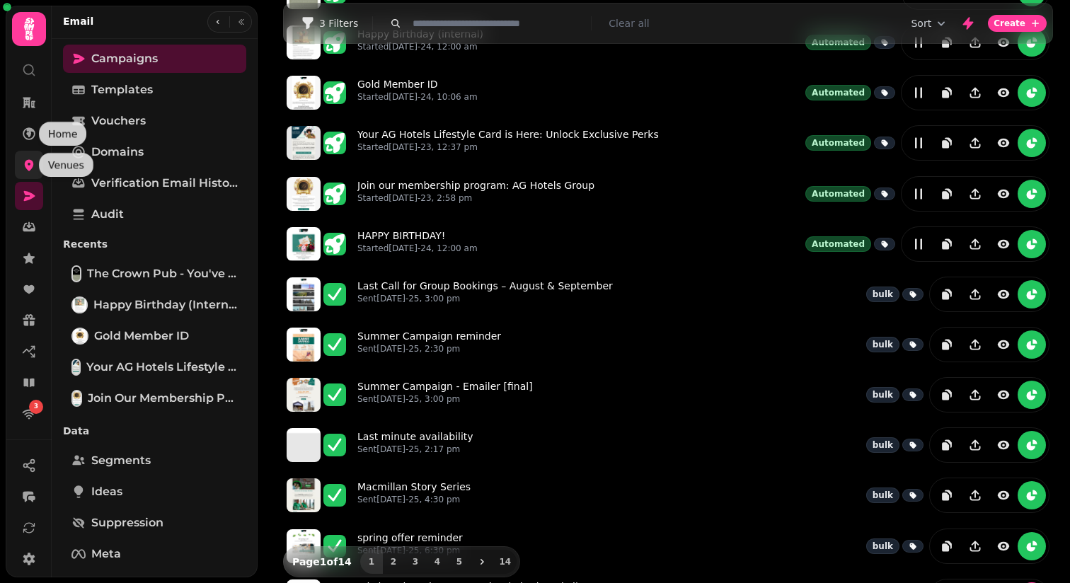
click at [26, 165] on icon at bounding box center [29, 165] width 9 height 11
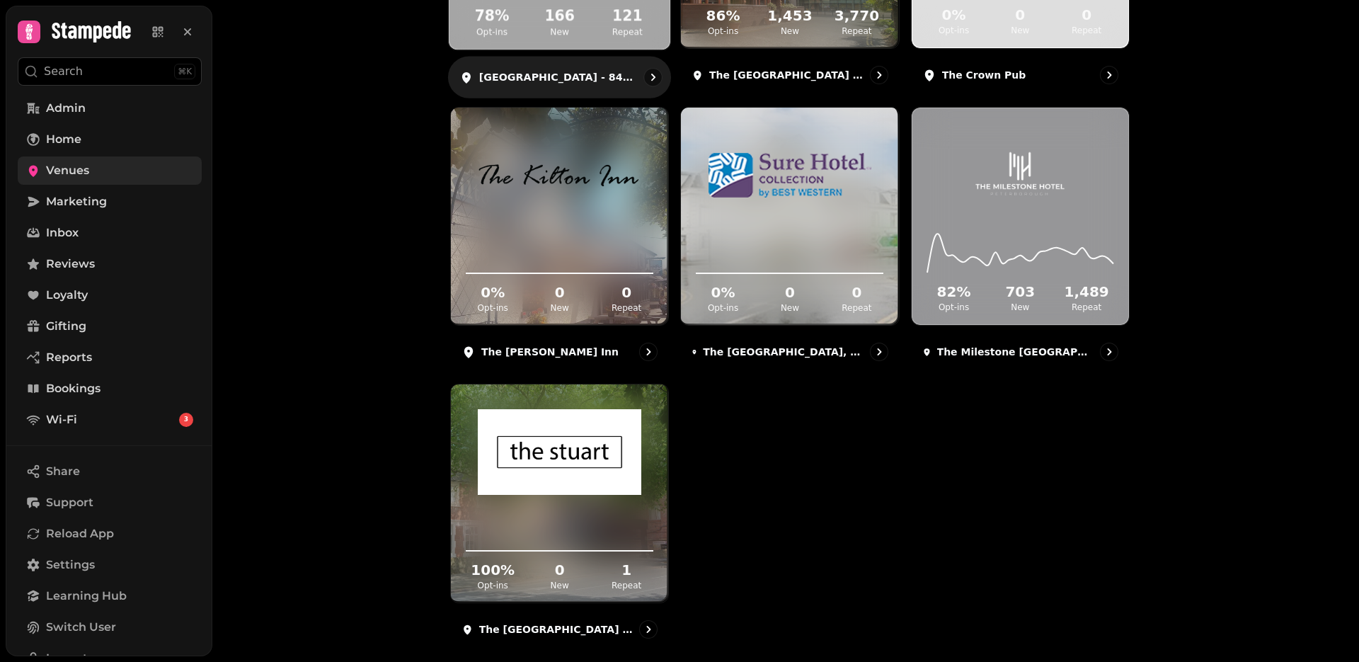
scroll to position [955, 0]
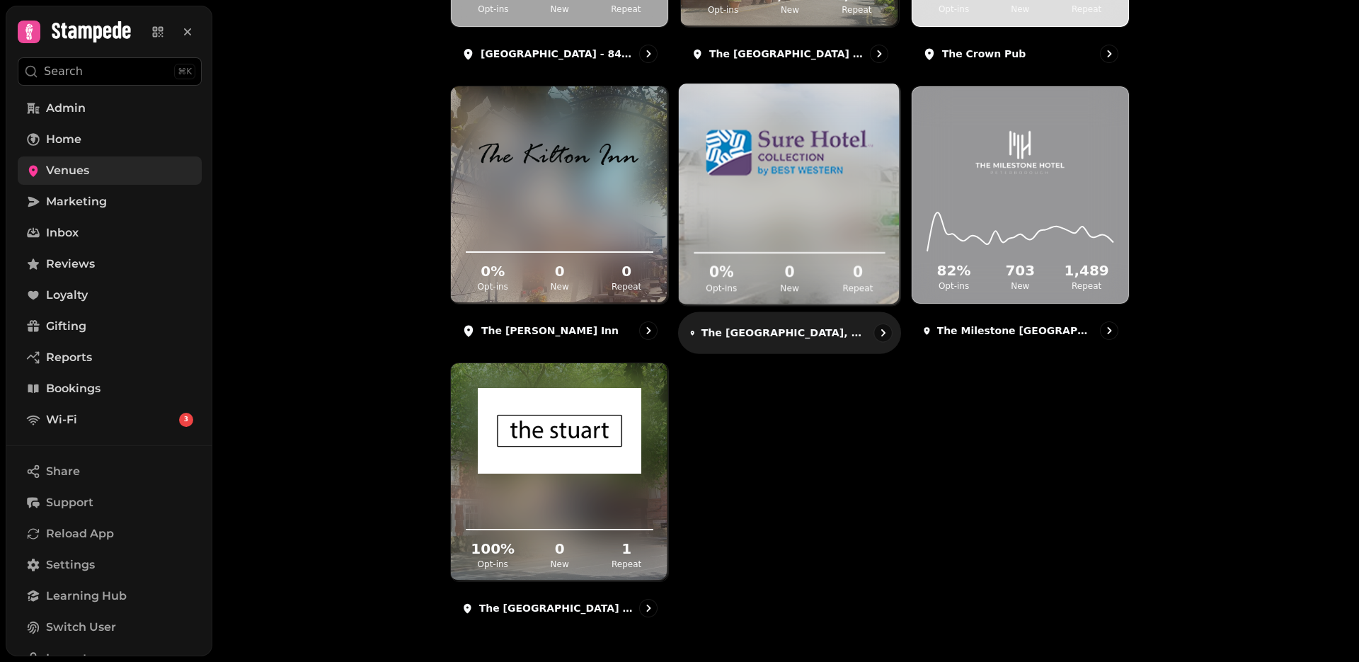
click at [769, 195] on img at bounding box center [790, 152] width 166 height 93
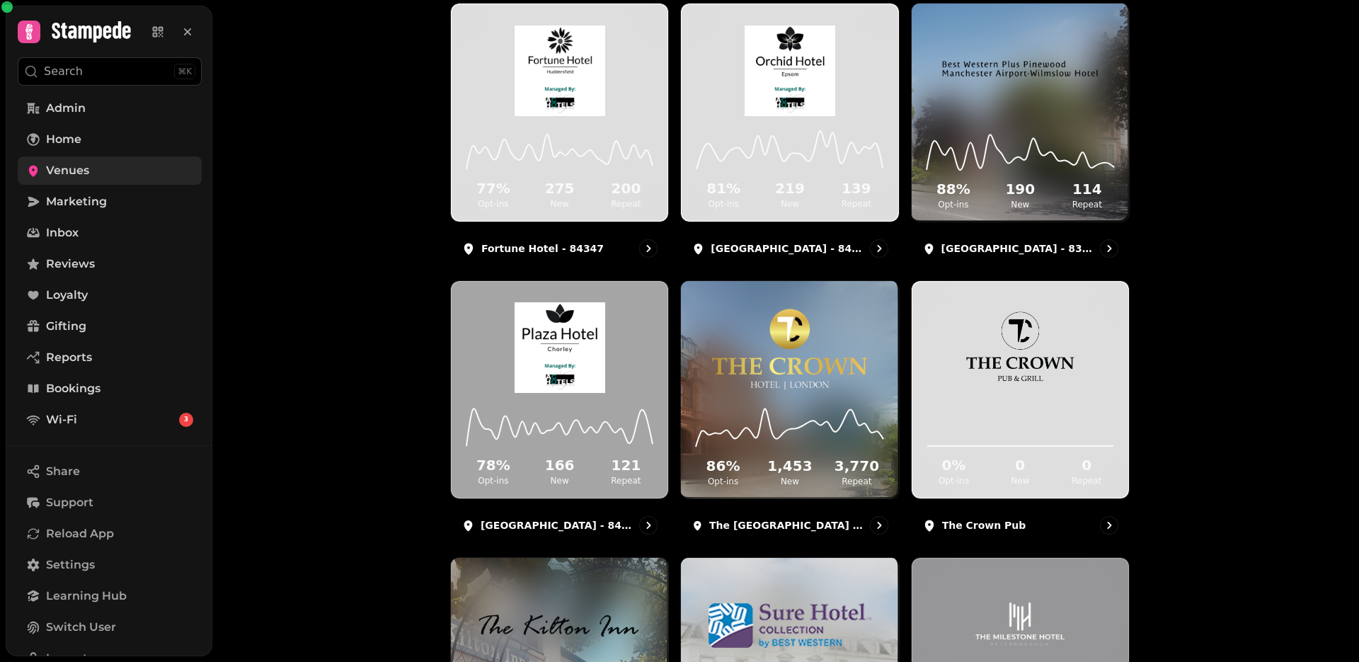
scroll to position [955, 0]
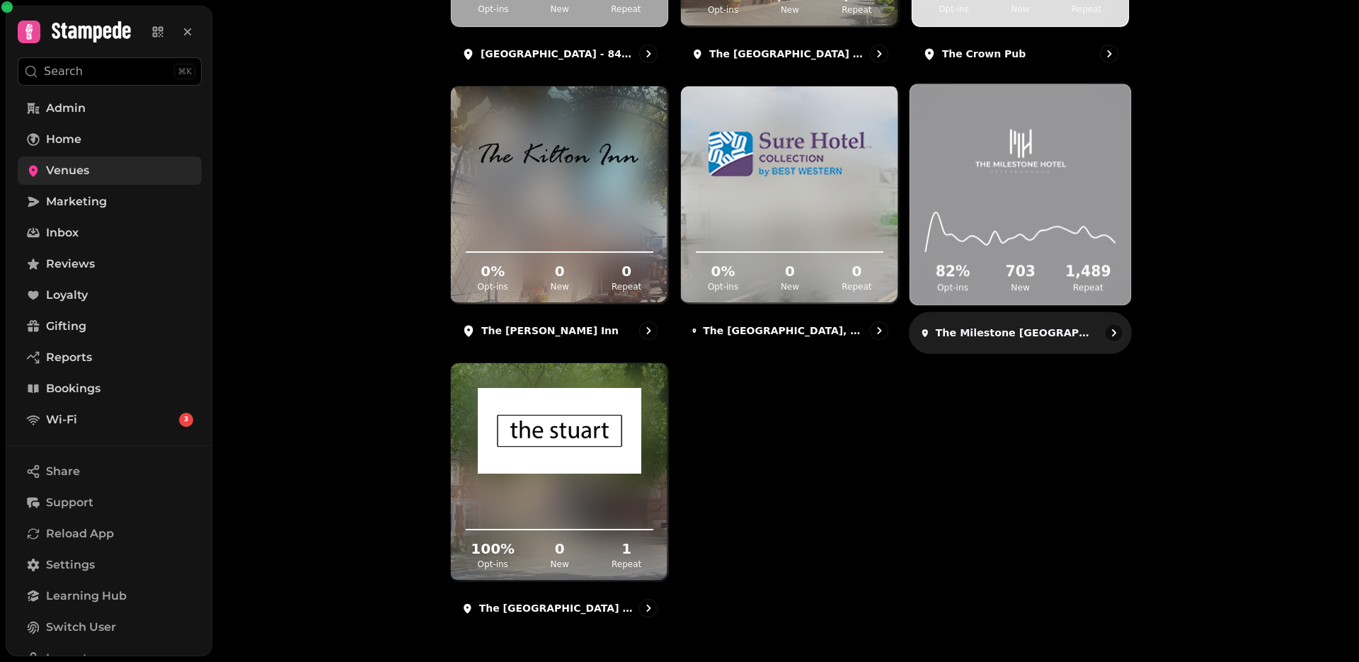
click at [1031, 185] on img at bounding box center [1021, 151] width 166 height 93
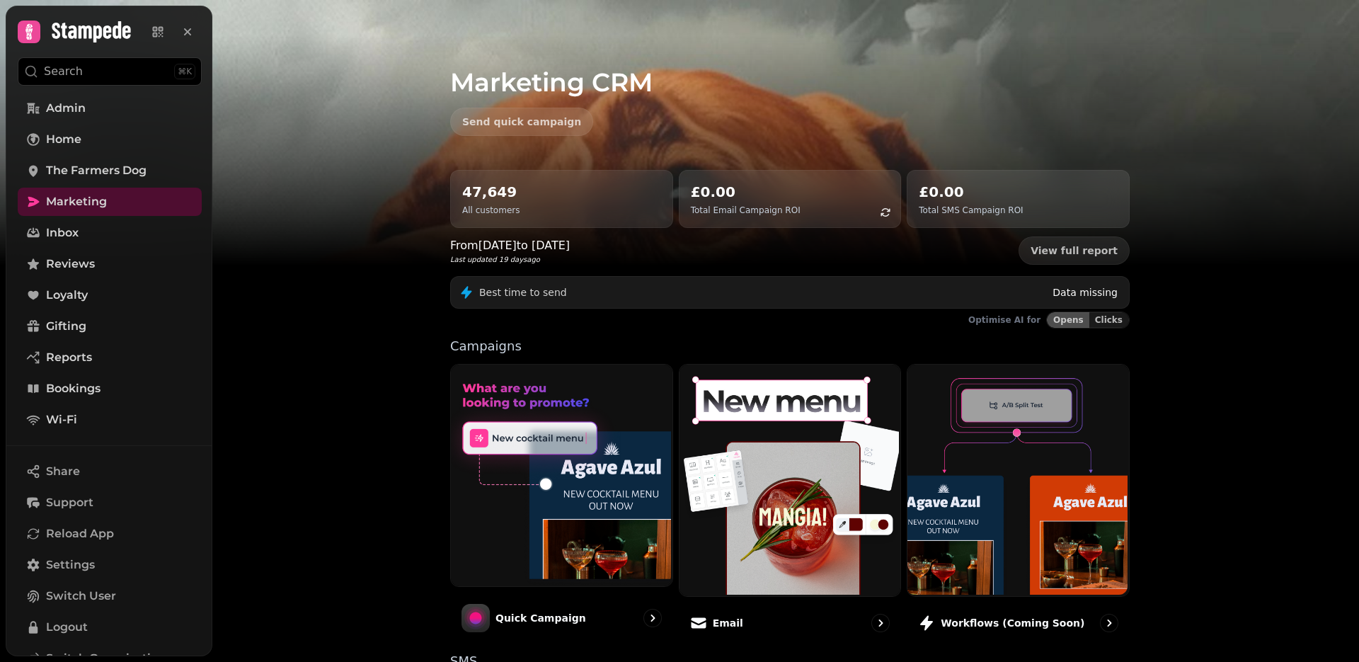
scroll to position [222, 0]
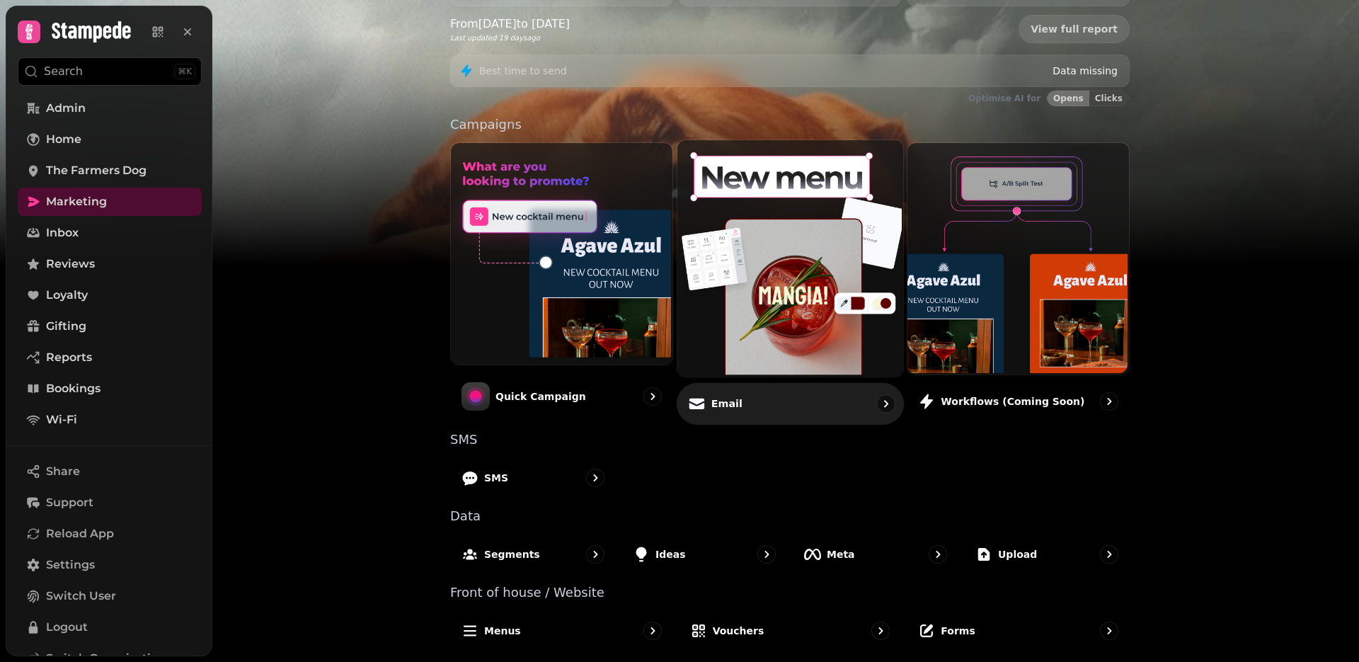
click at [742, 265] on img at bounding box center [788, 257] width 226 height 236
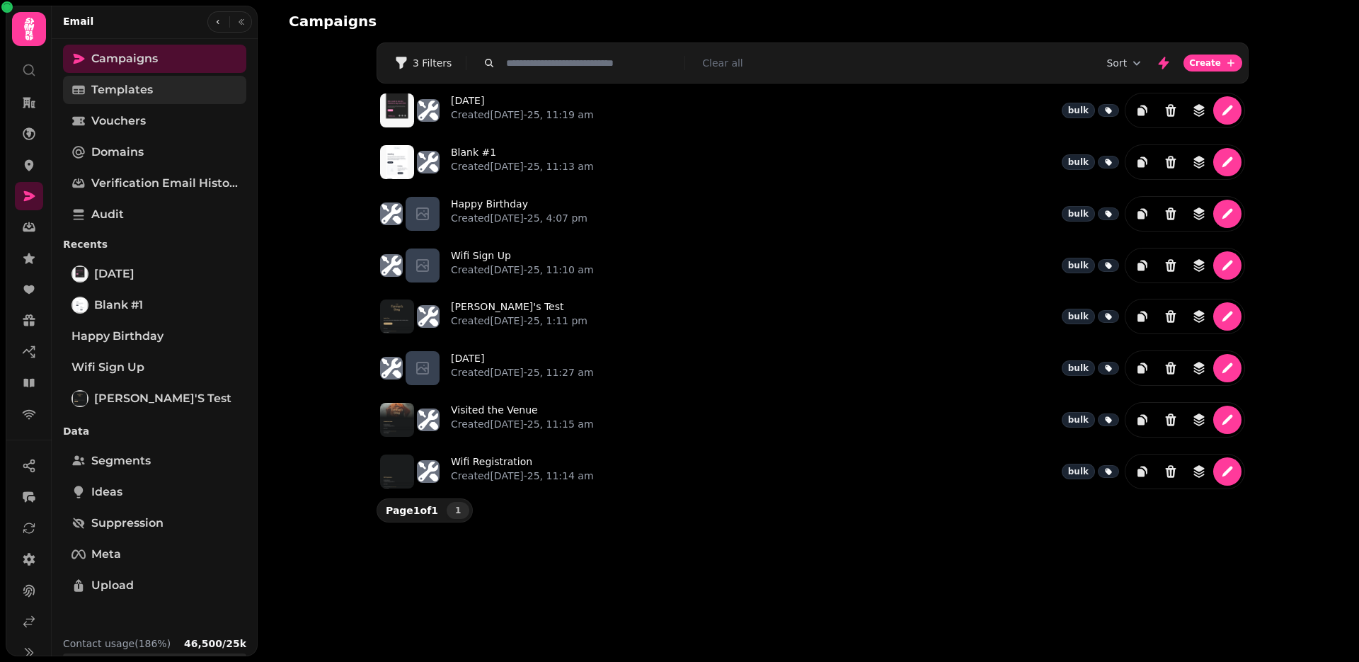
click at [151, 87] on span "Templates" at bounding box center [122, 89] width 62 height 17
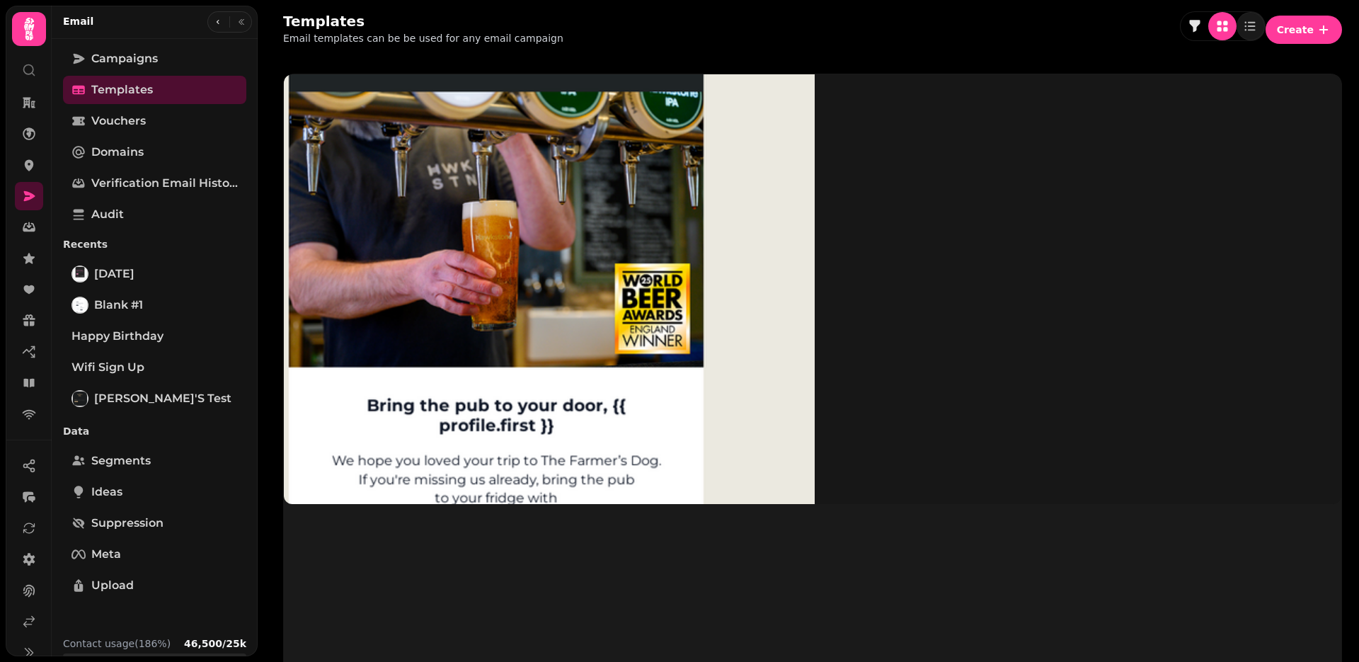
click at [404, 188] on img at bounding box center [496, 286] width 637 height 637
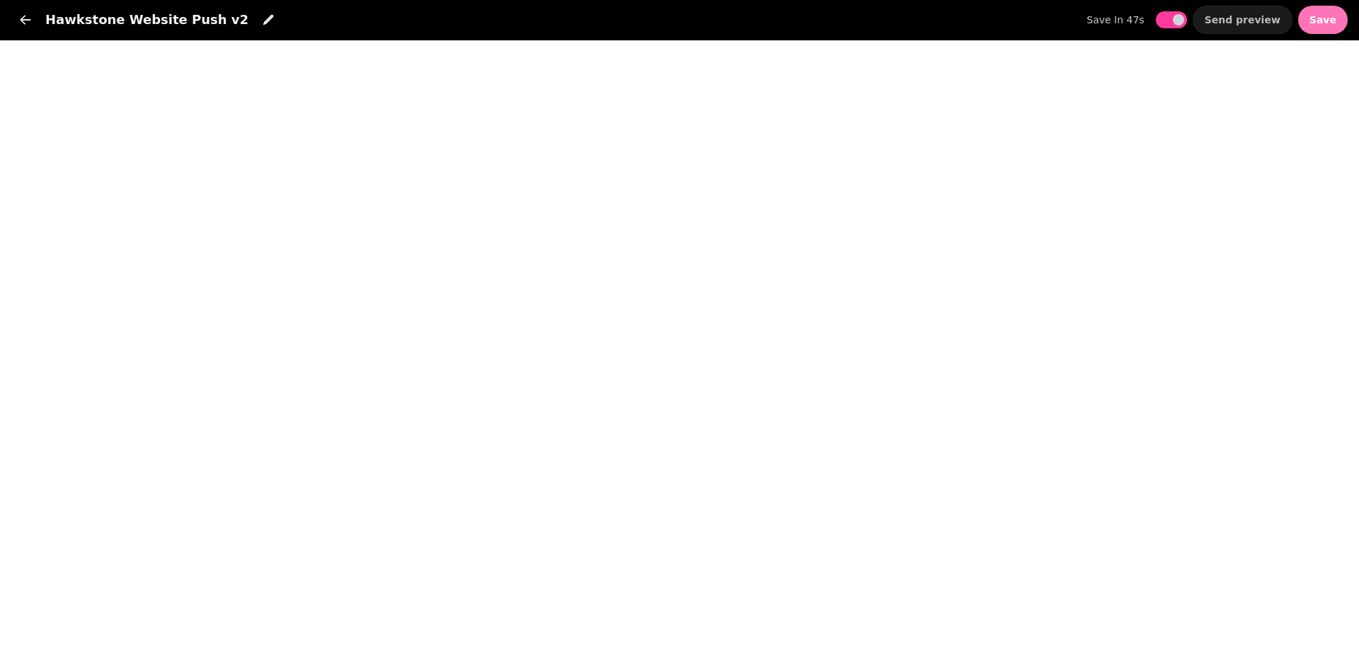
click at [1327, 17] on span "Save" at bounding box center [1323, 20] width 27 height 10
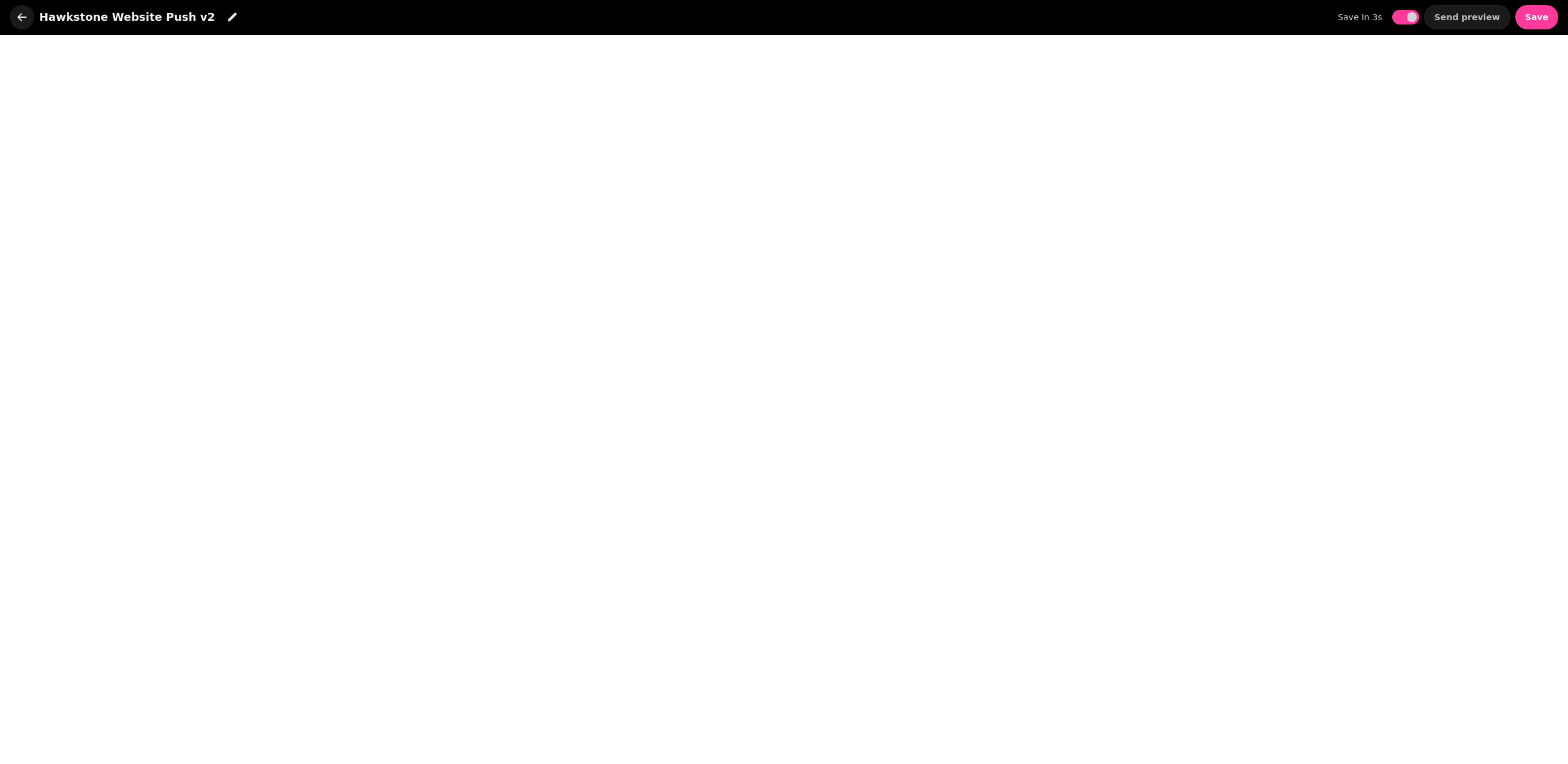
click at [21, 16] on icon "button" at bounding box center [22, 17] width 12 height 12
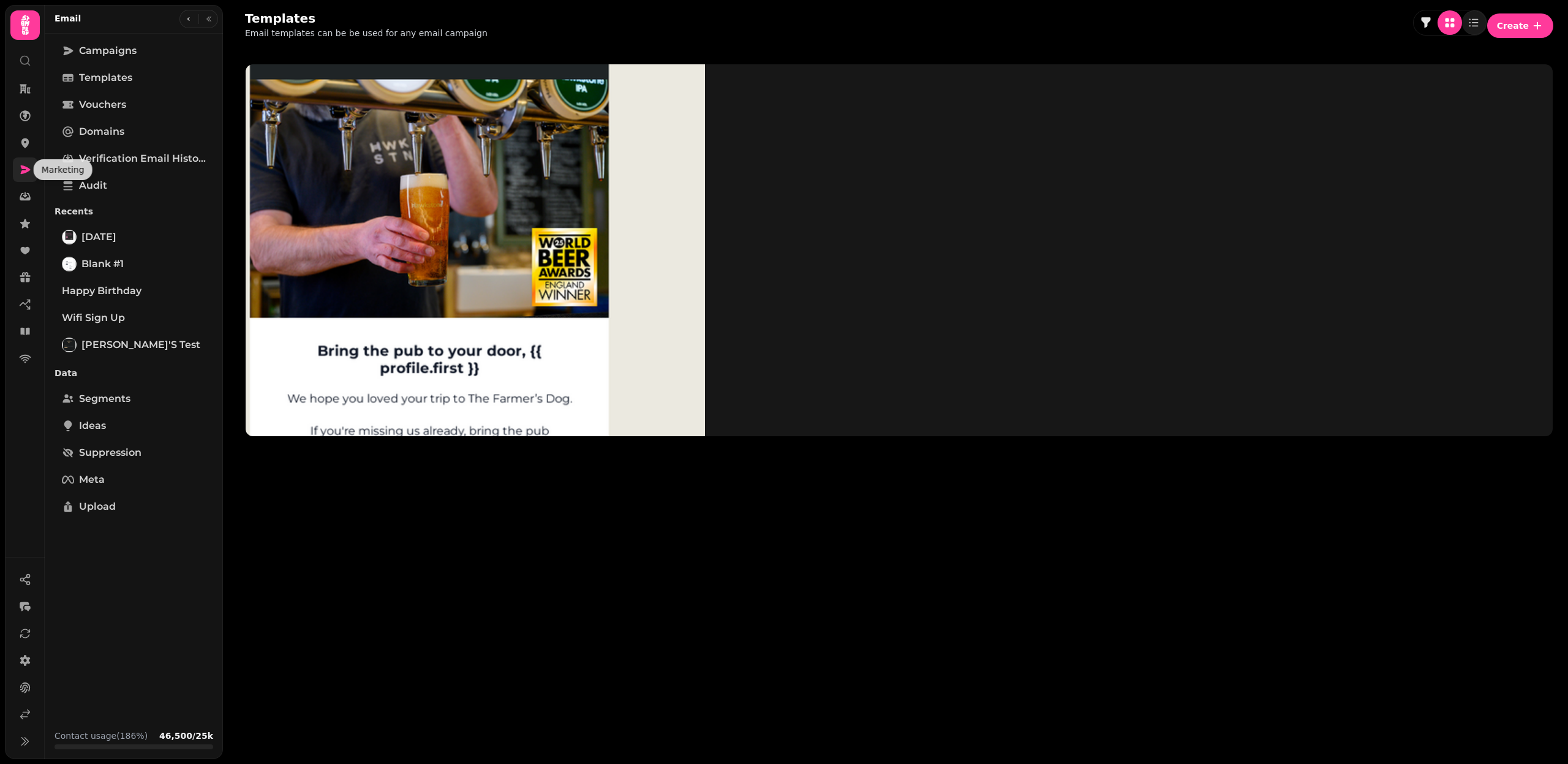
click at [28, 165] on icon at bounding box center [25, 170] width 12 height 12
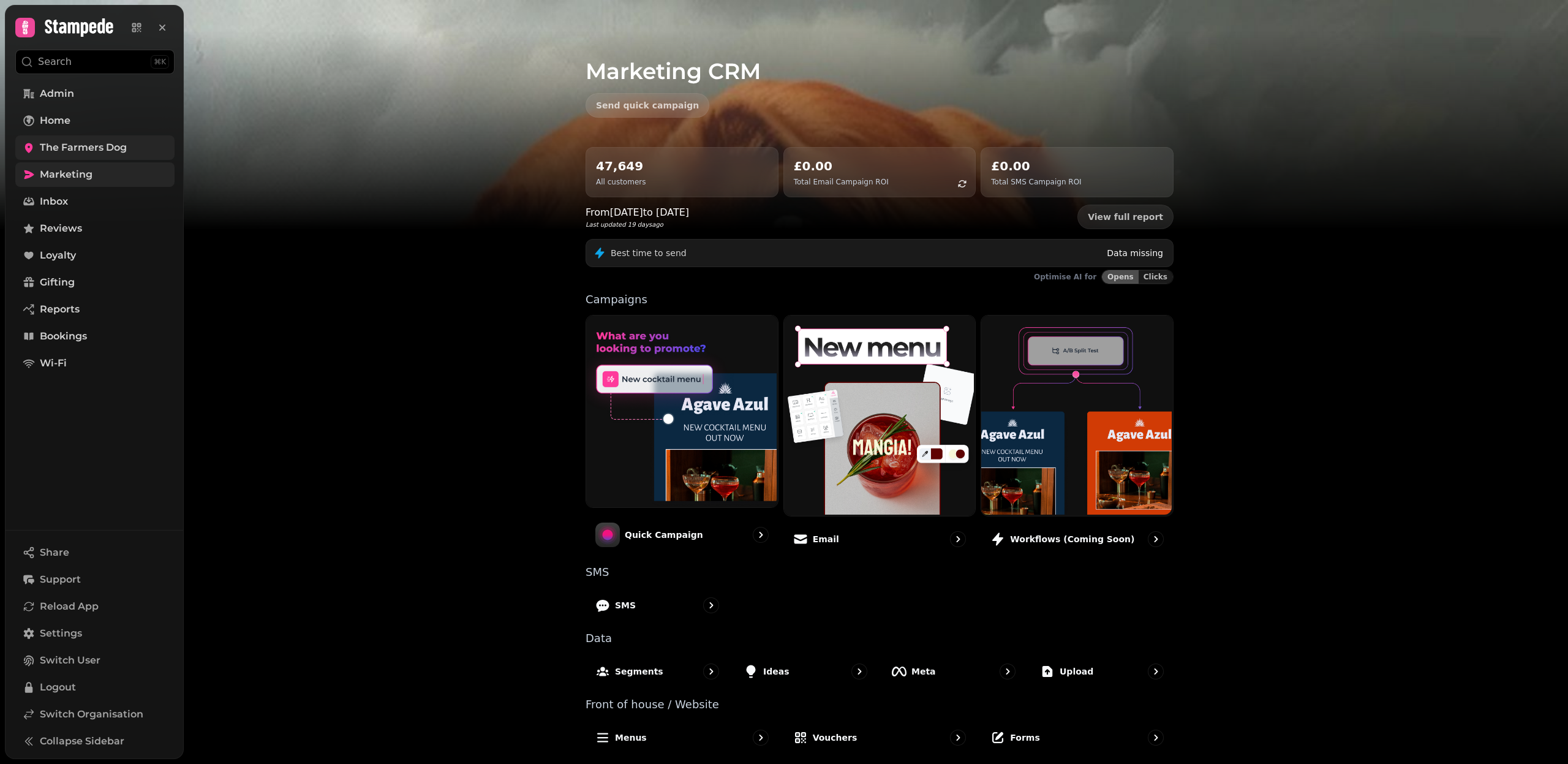
click at [91, 147] on span "The Farmers Dog" at bounding box center [83, 147] width 87 height 15
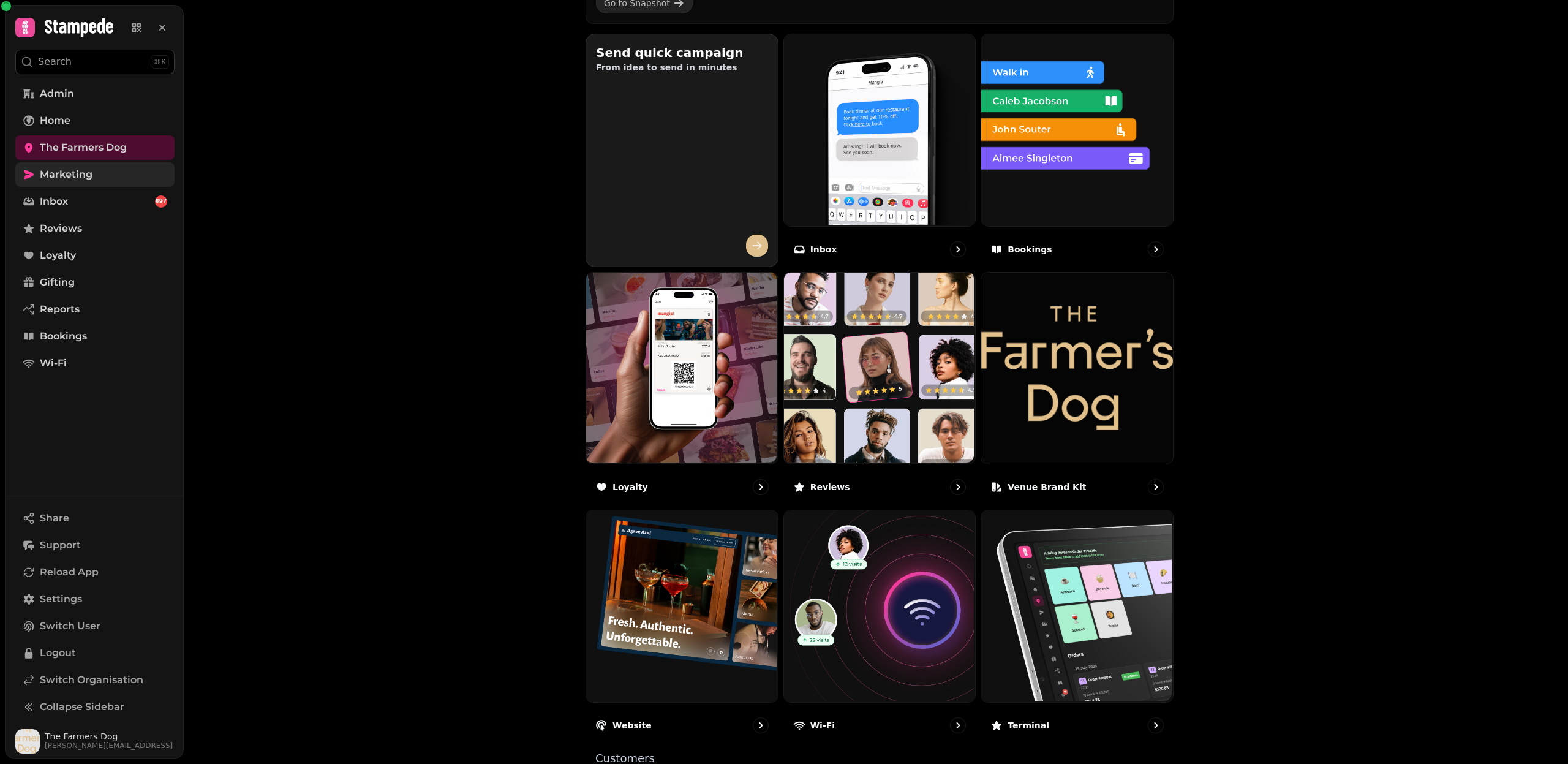
scroll to position [477, 0]
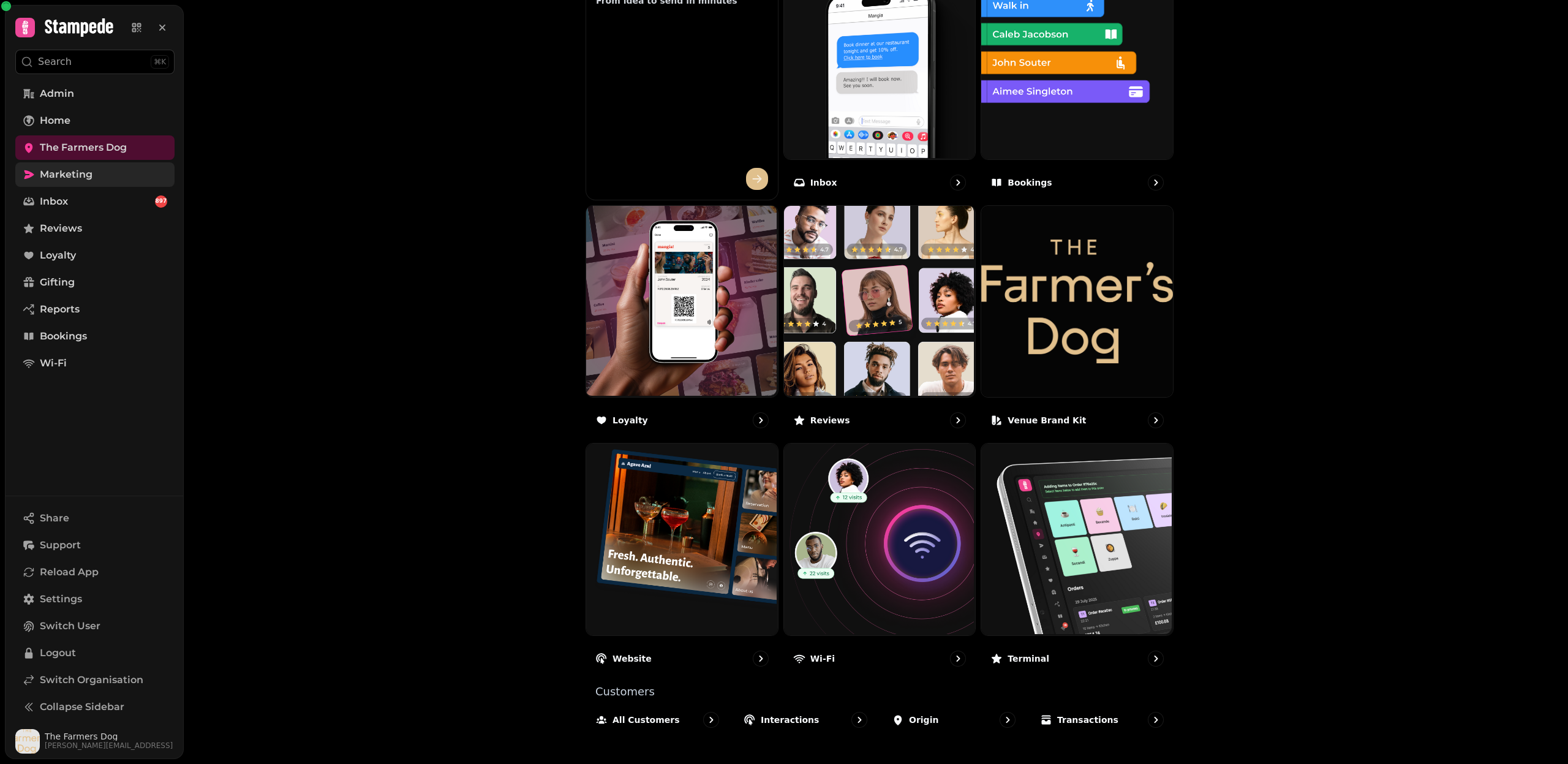
click at [72, 179] on span "Marketing" at bounding box center [66, 174] width 53 height 15
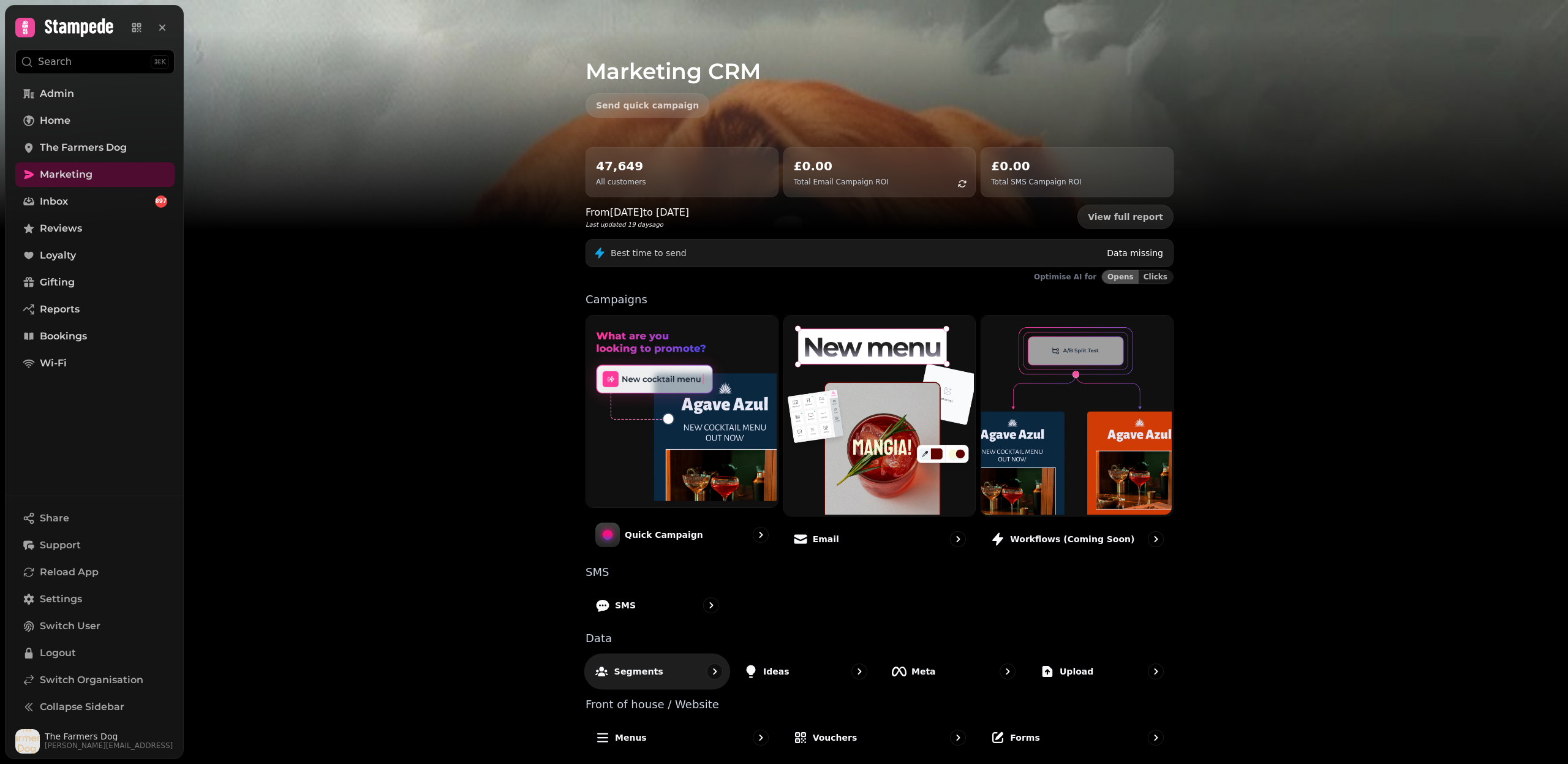
click at [664, 572] on div "Segments" at bounding box center [657, 671] width 146 height 36
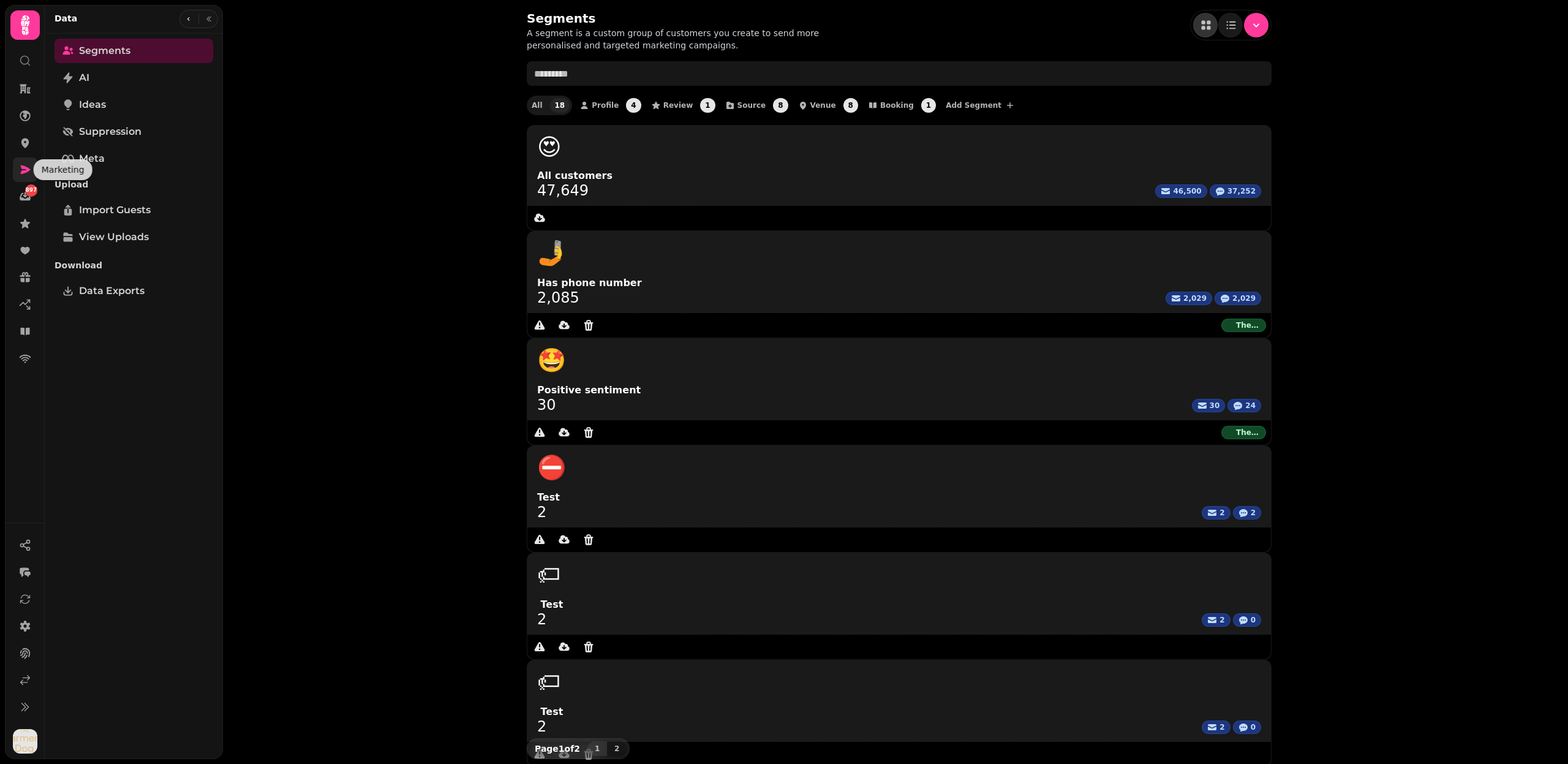
click at [22, 164] on icon at bounding box center [25, 170] width 12 height 12
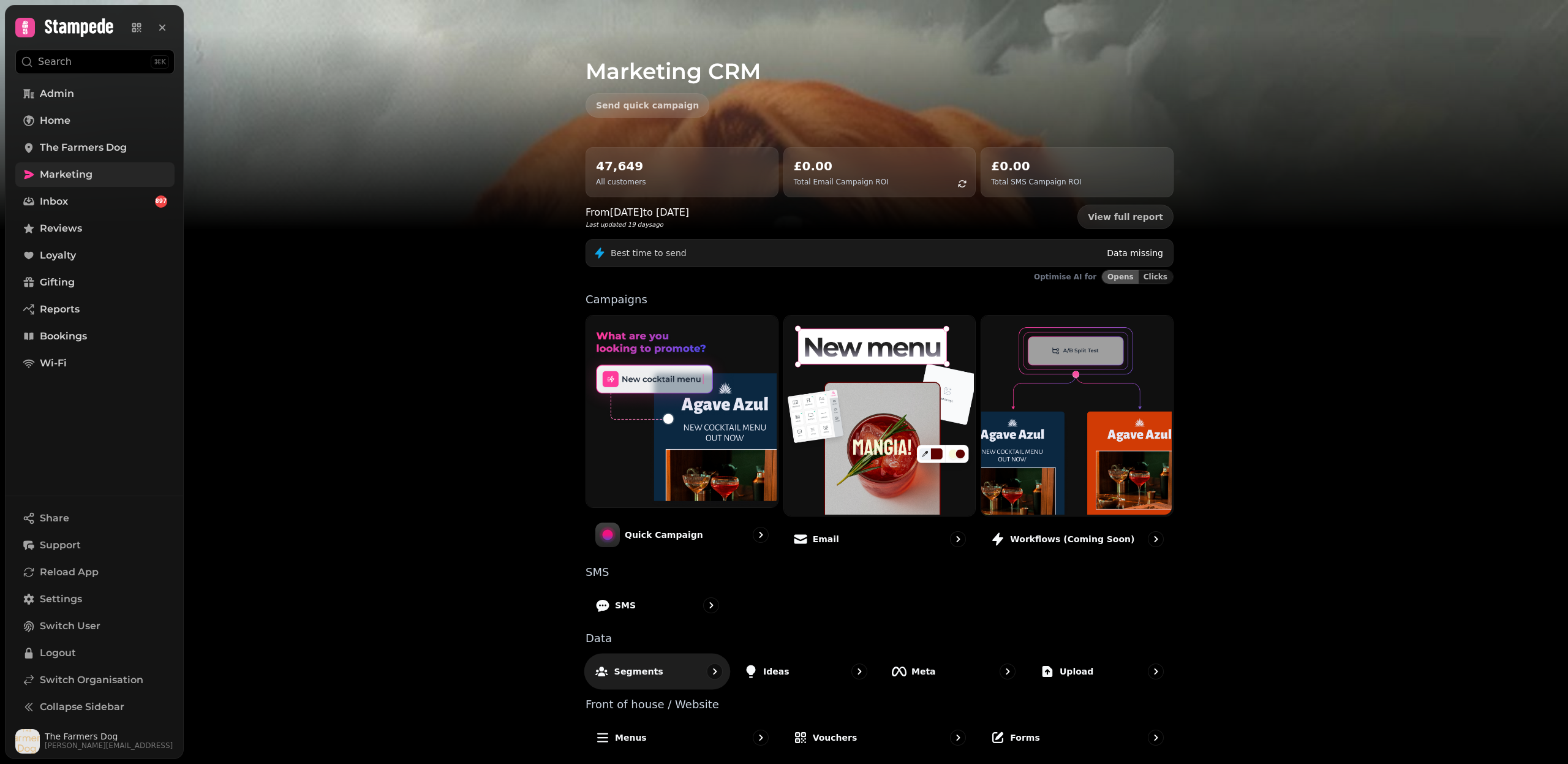
click at [624, 572] on p "Segments" at bounding box center [639, 671] width 49 height 12
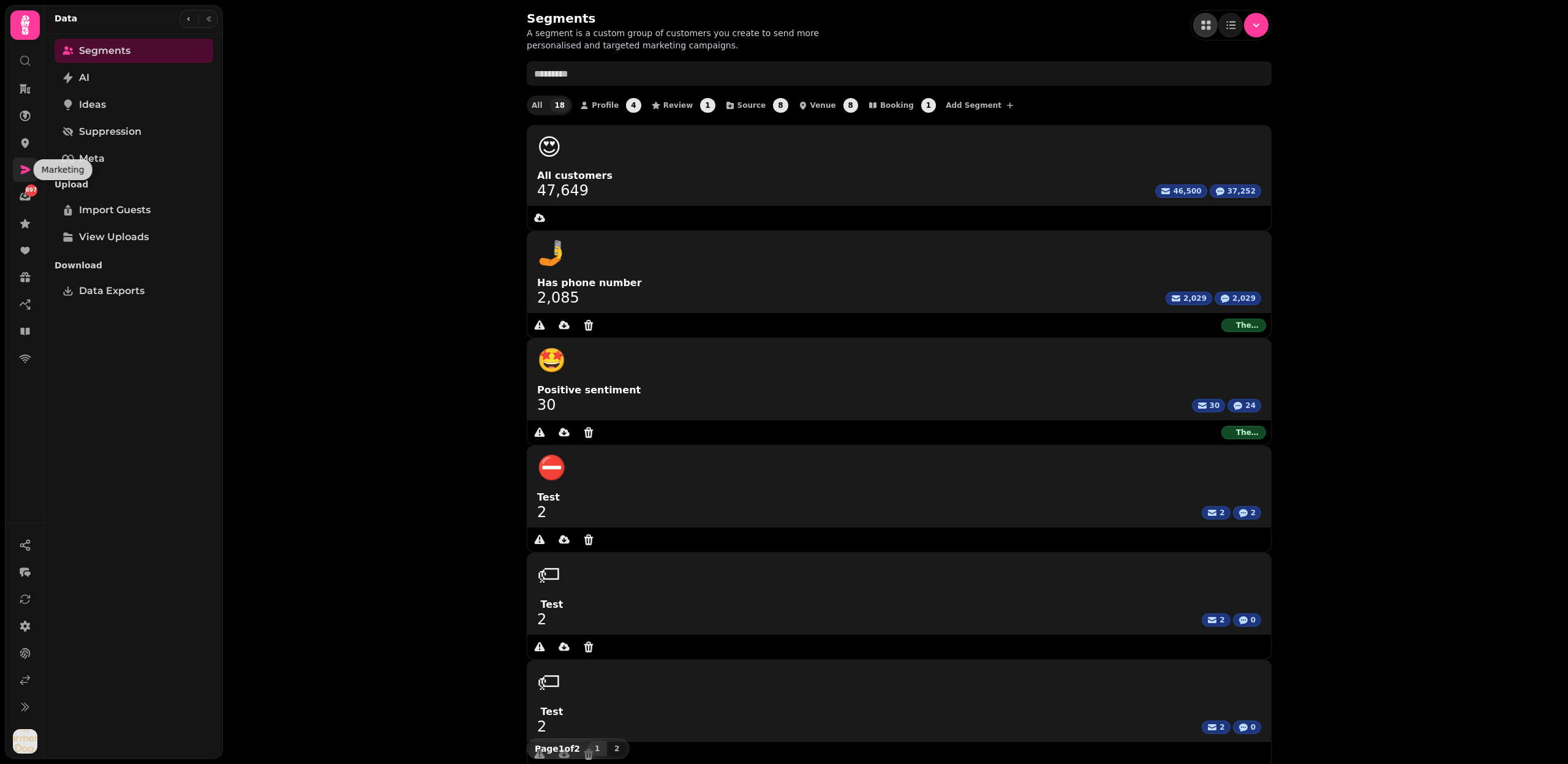
click at [22, 169] on icon at bounding box center [25, 170] width 12 height 12
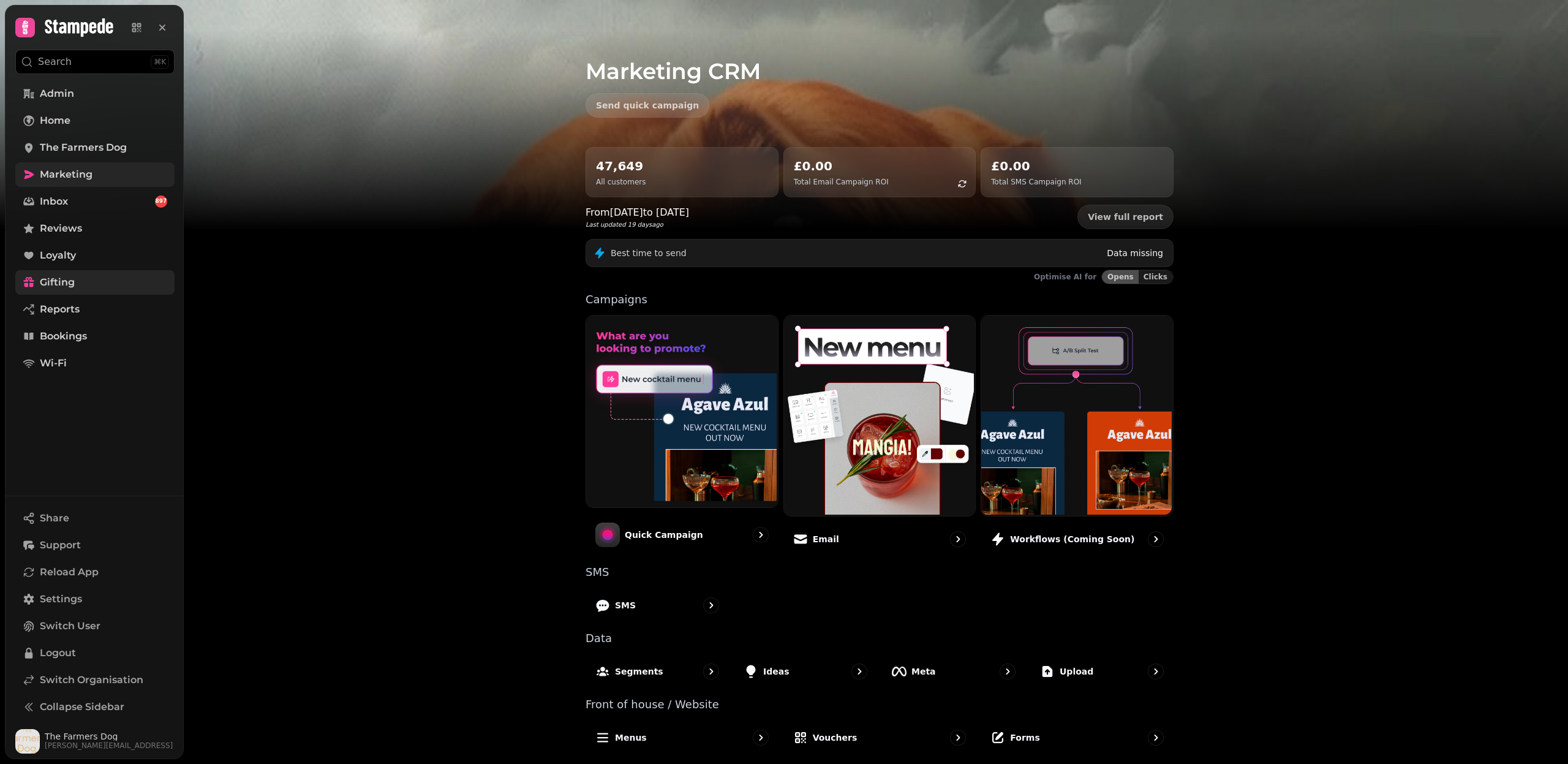
click at [95, 276] on link "Gifting" at bounding box center [95, 282] width 159 height 24
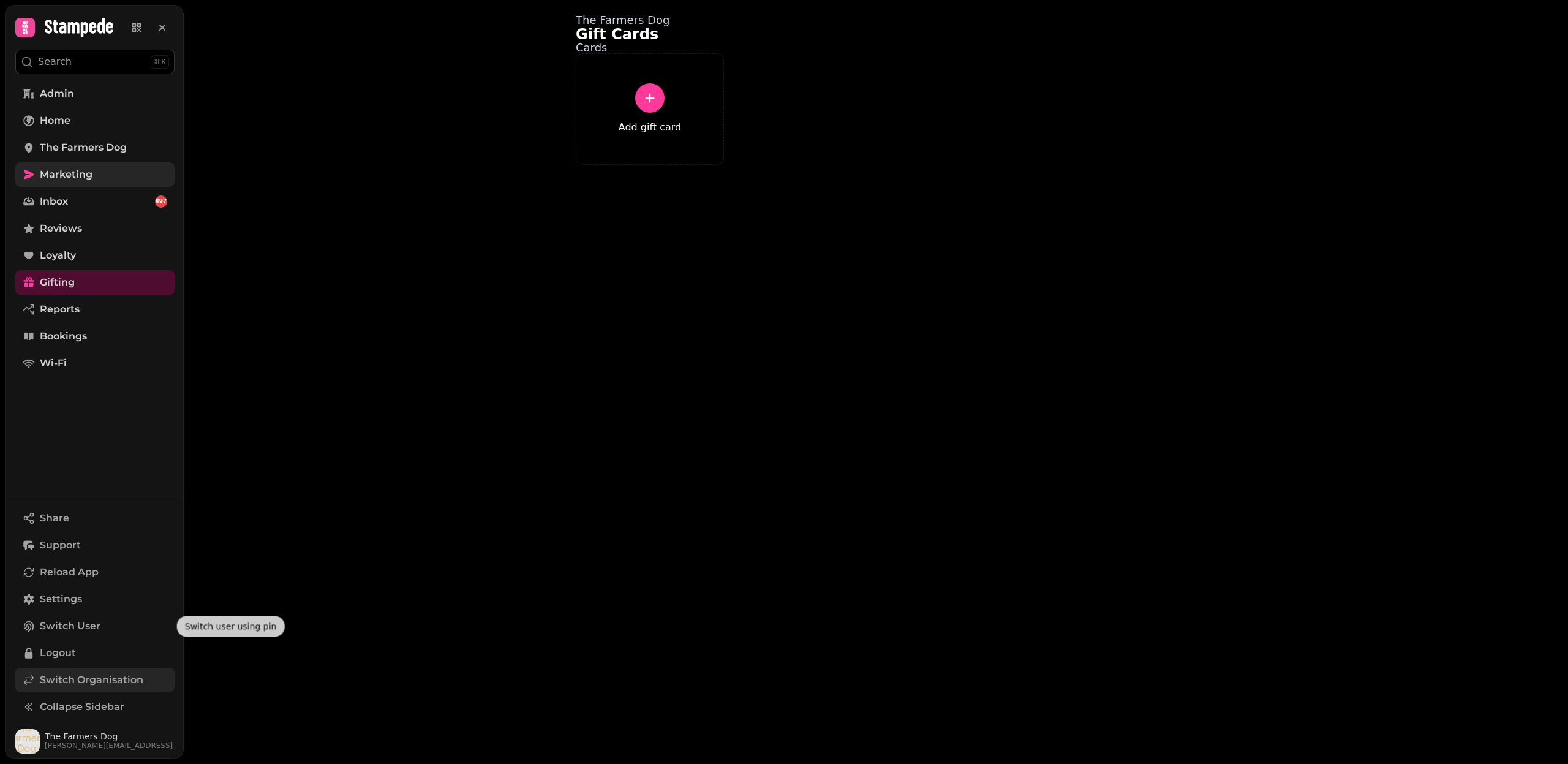
click at [95, 572] on link "Switch Organisation" at bounding box center [95, 680] width 159 height 24
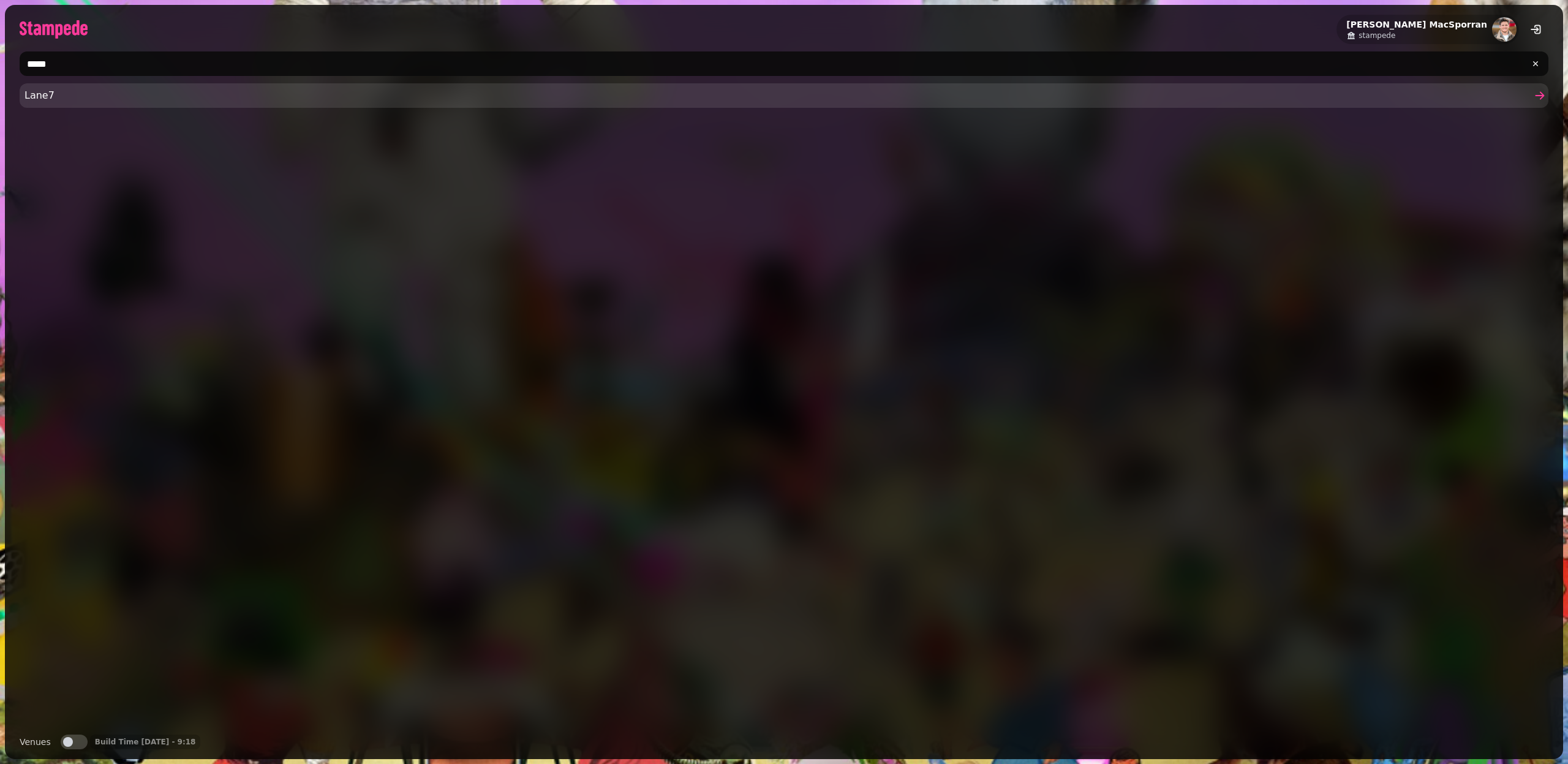
type input "*****"
click at [41, 88] on span "Lane7" at bounding box center [778, 95] width 1507 height 15
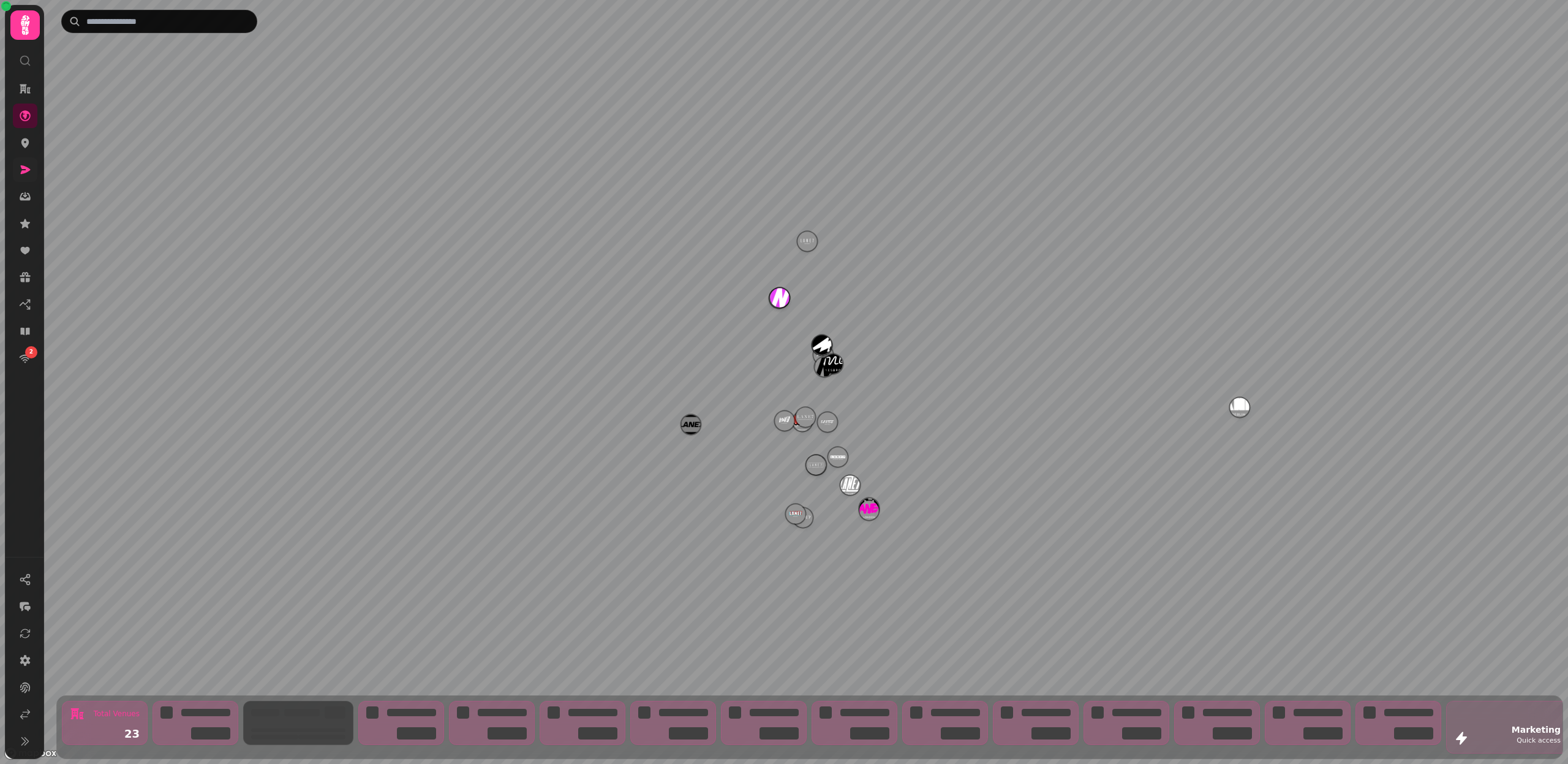
click at [17, 170] on link at bounding box center [25, 170] width 24 height 24
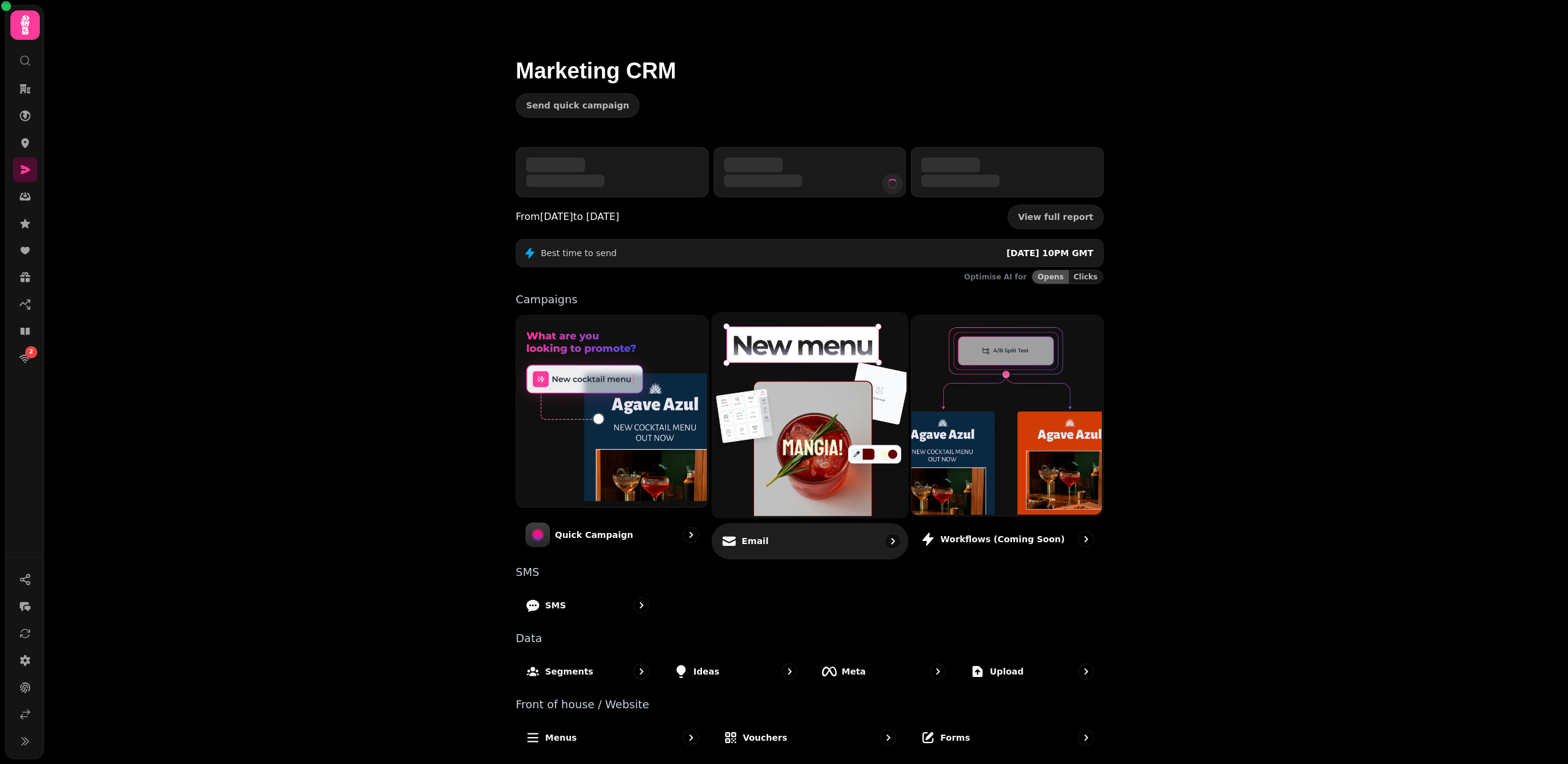
click at [815, 446] on img at bounding box center [808, 414] width 196 height 204
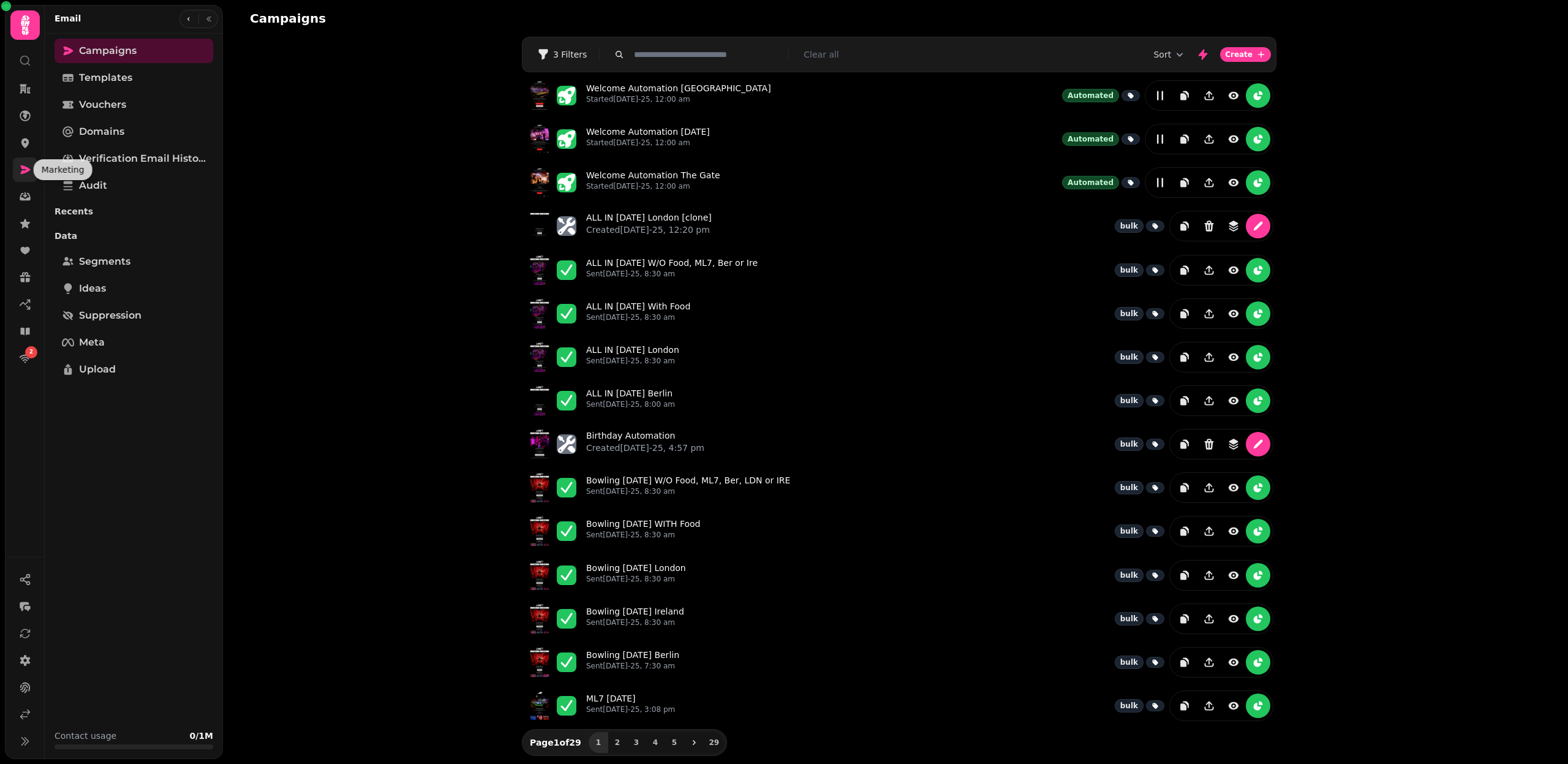
click at [29, 167] on icon at bounding box center [25, 170] width 12 height 12
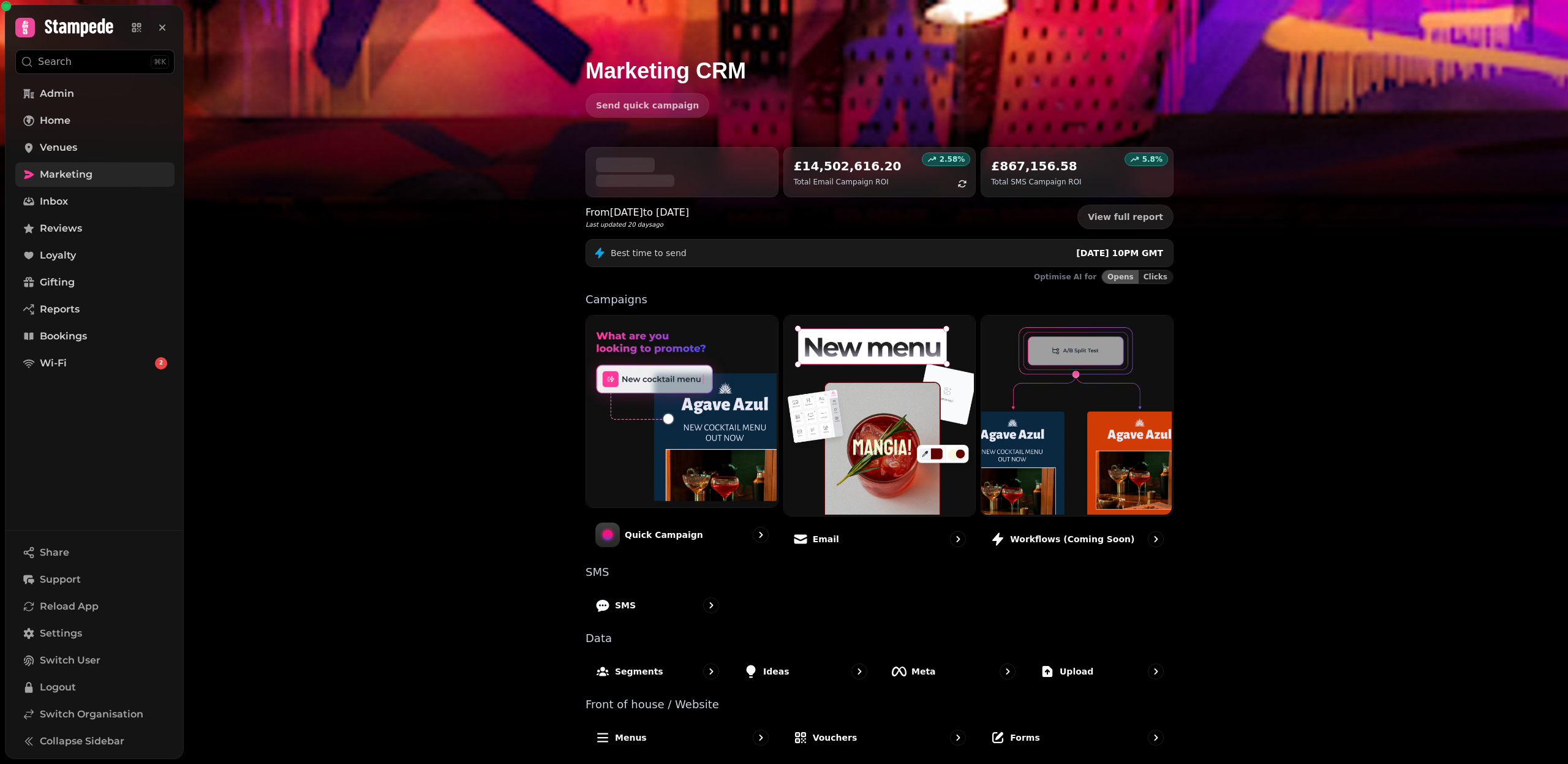
click at [664, 572] on div "2.58 % £14,502,616.20 Total Email Campaign ROI 5.8 % £867,156.58 Total SMS Camp…" at bounding box center [879, 456] width 627 height 618
click at [662, 572] on div "Segments" at bounding box center [657, 671] width 146 height 36
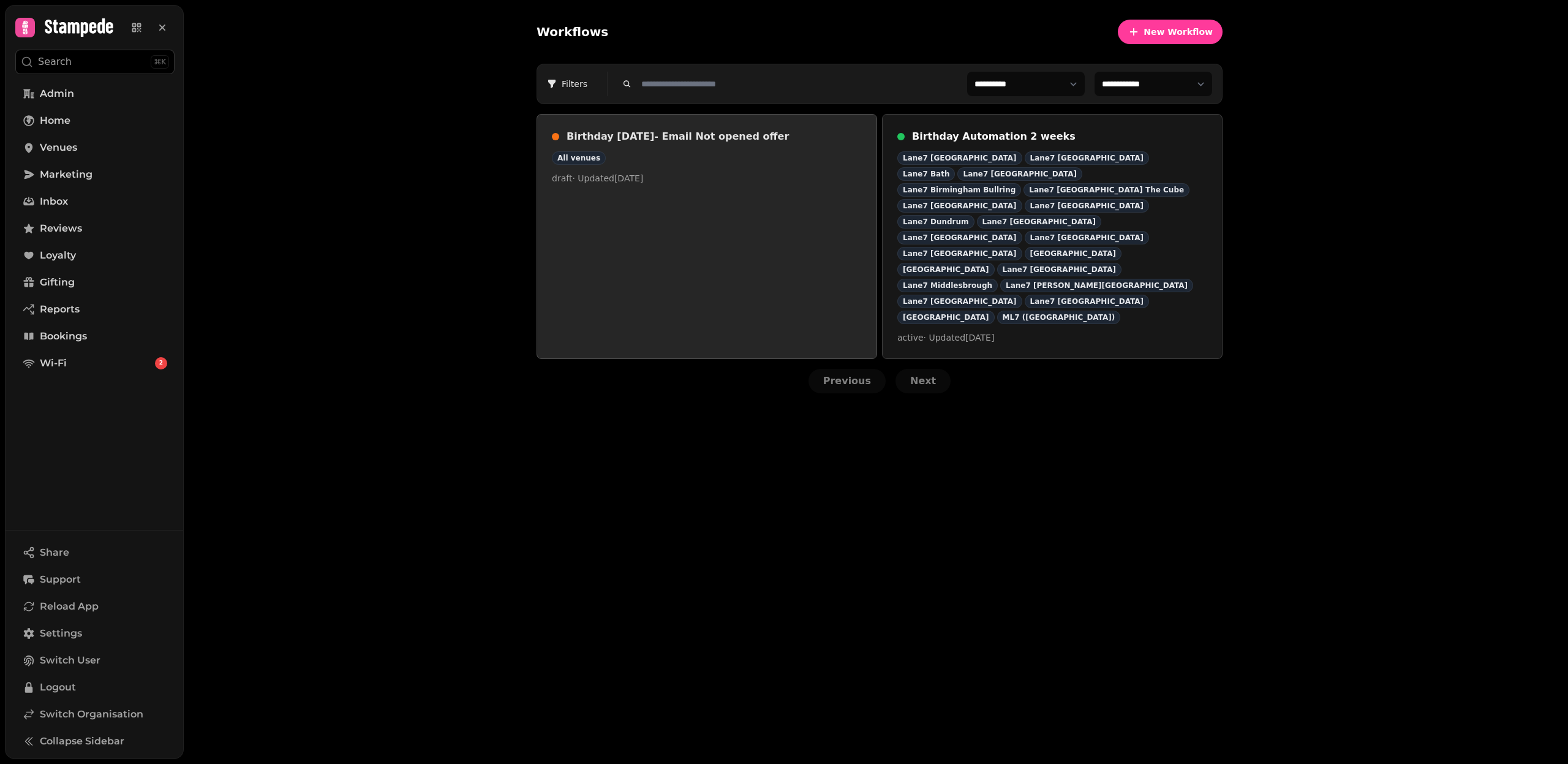
click at [724, 215] on link "Birthday [DATE]- Email Not opened offer All venues draft · Updated [DATE]" at bounding box center [707, 236] width 341 height 245
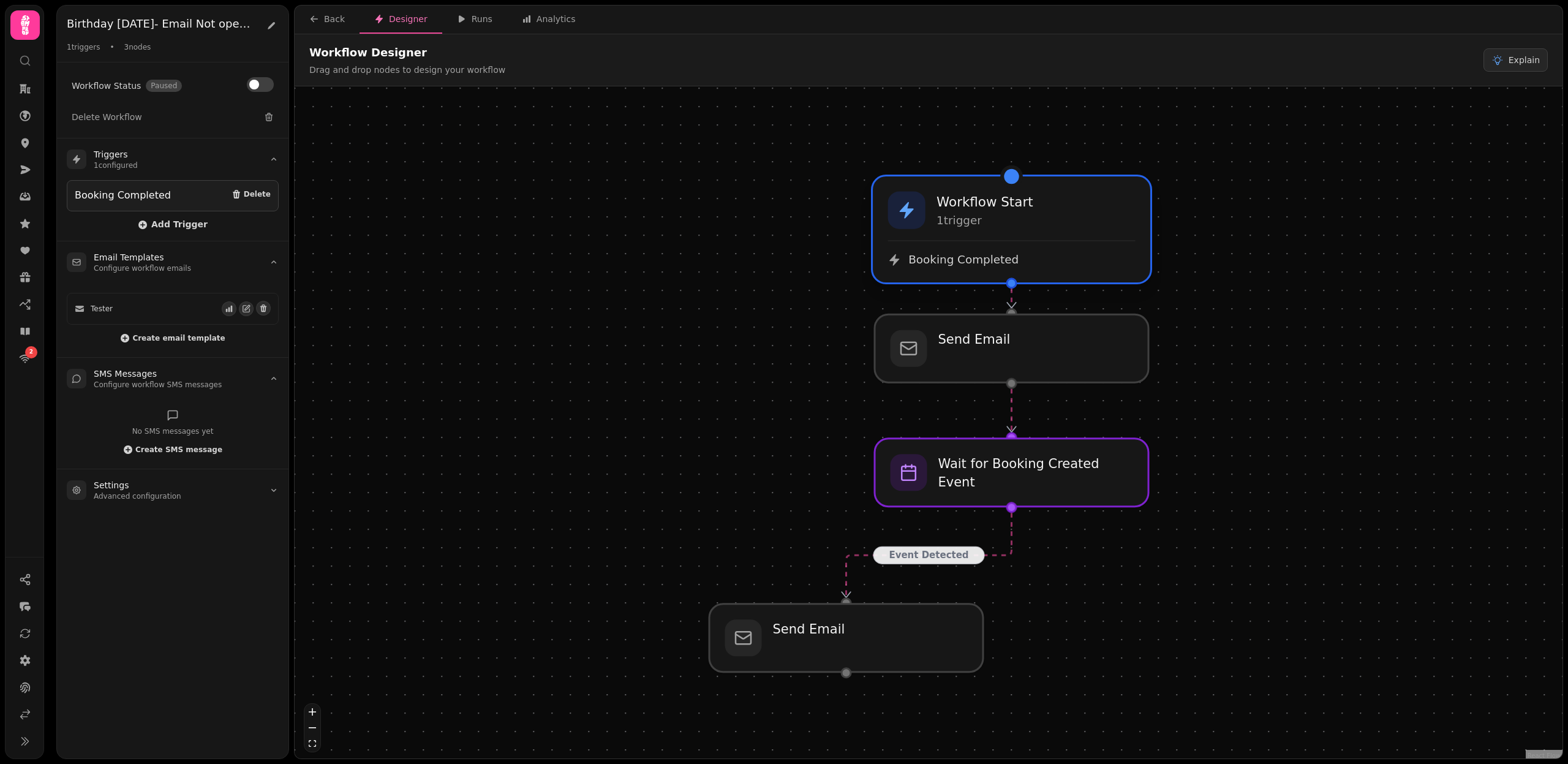
click at [1026, 226] on p "1 trigger" at bounding box center [984, 220] width 96 height 15
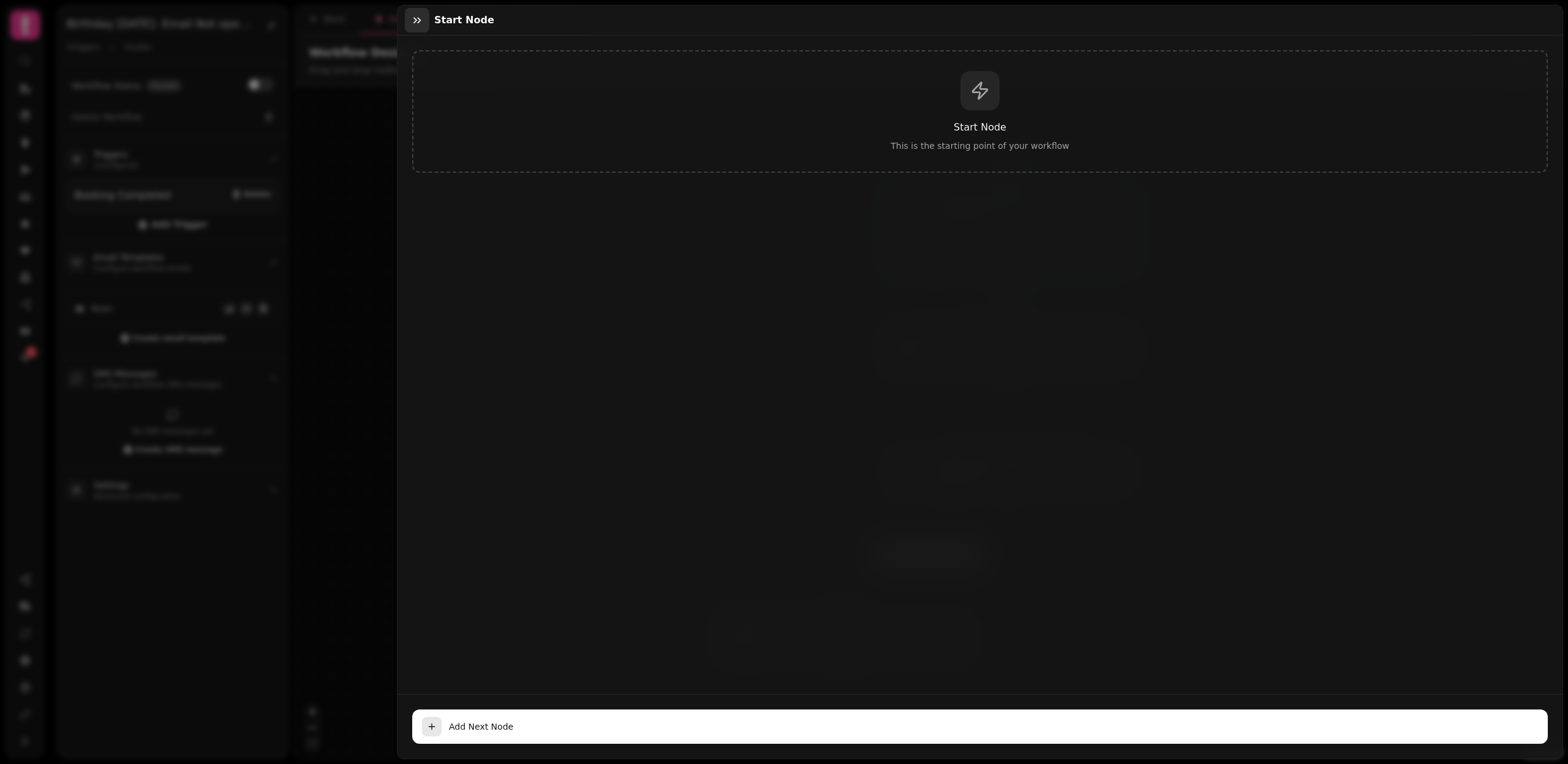
click at [414, 18] on icon "button" at bounding box center [417, 20] width 7 height 6
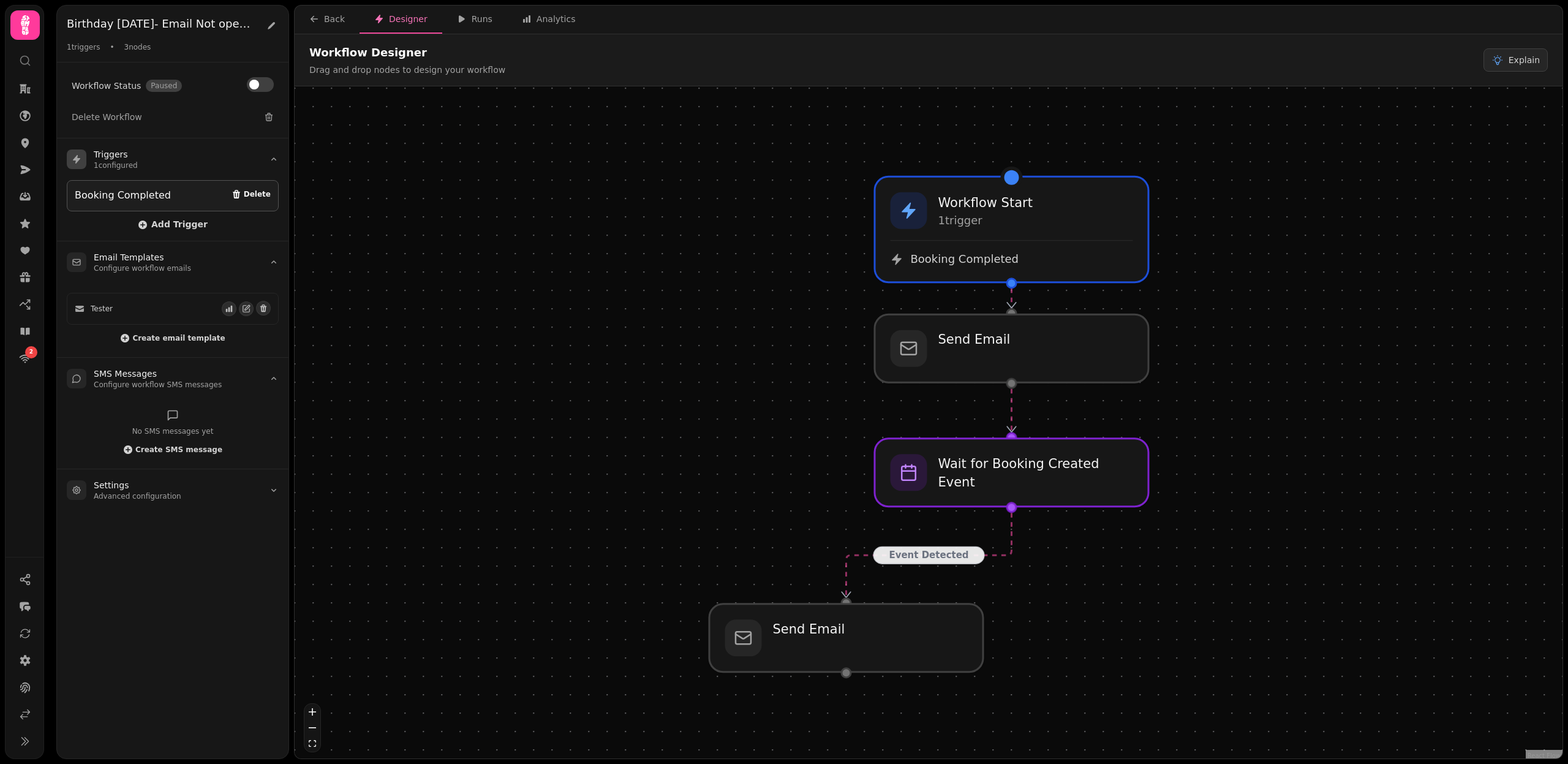
click at [251, 192] on span "Delete" at bounding box center [257, 194] width 27 height 7
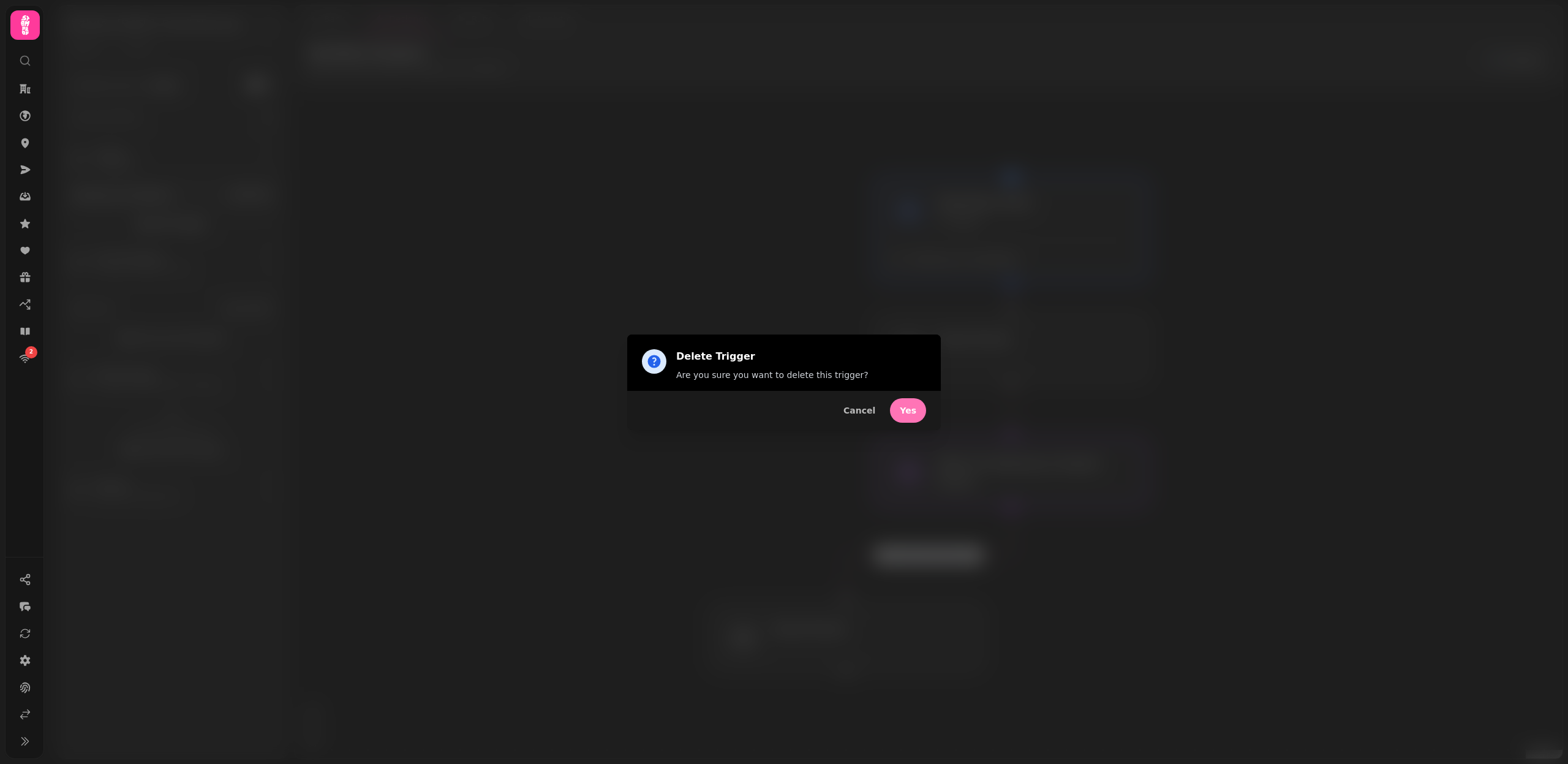
click at [915, 408] on span "Yes" at bounding box center [908, 410] width 16 height 9
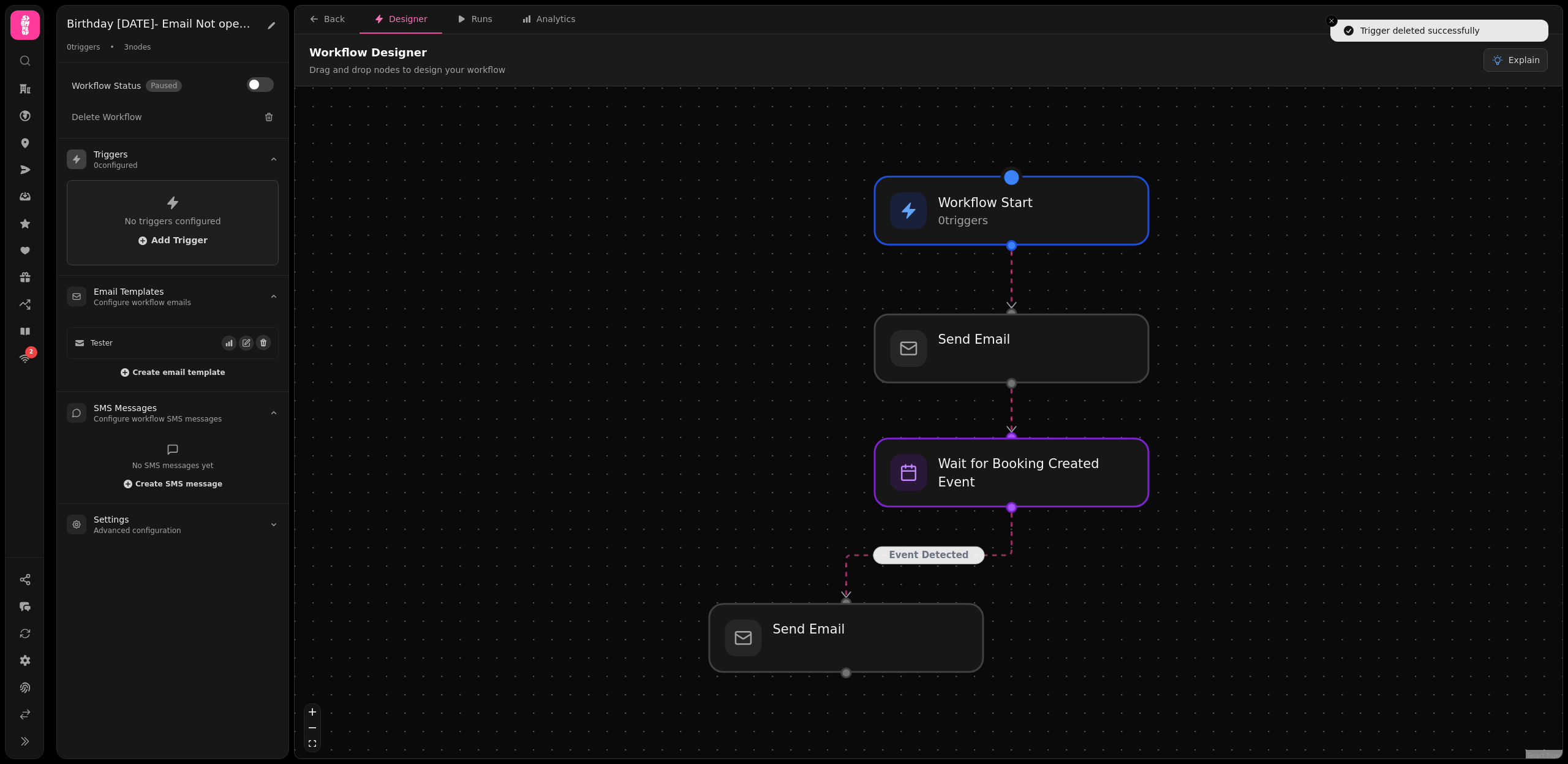
click at [161, 245] on div "No triggers configured Add Trigger" at bounding box center [172, 222] width 212 height 85
click at [161, 241] on span "Add Trigger" at bounding box center [172, 241] width 70 height 10
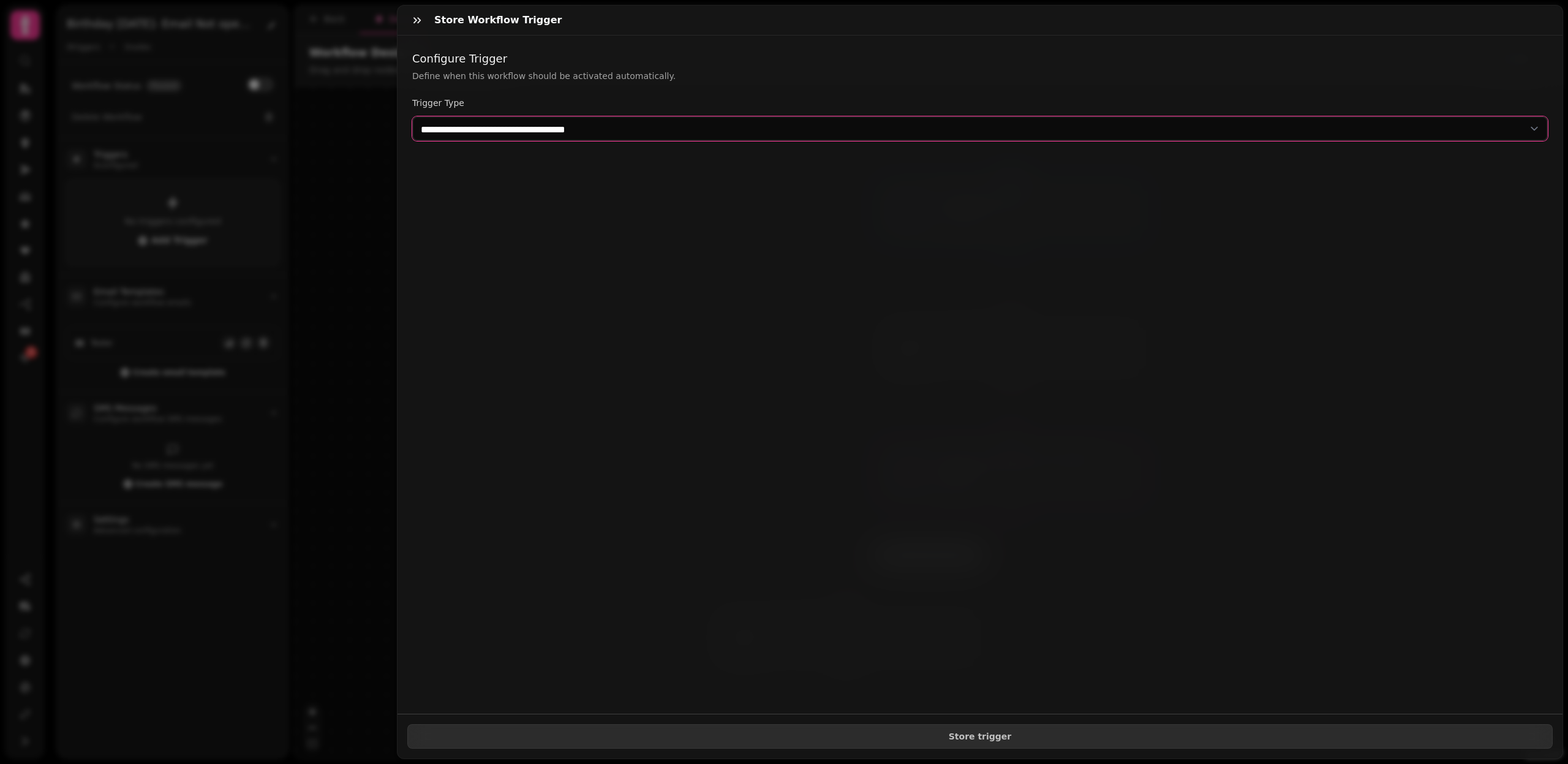
click at [561, 128] on select "**********" at bounding box center [980, 129] width 1136 height 24
select select "**********"
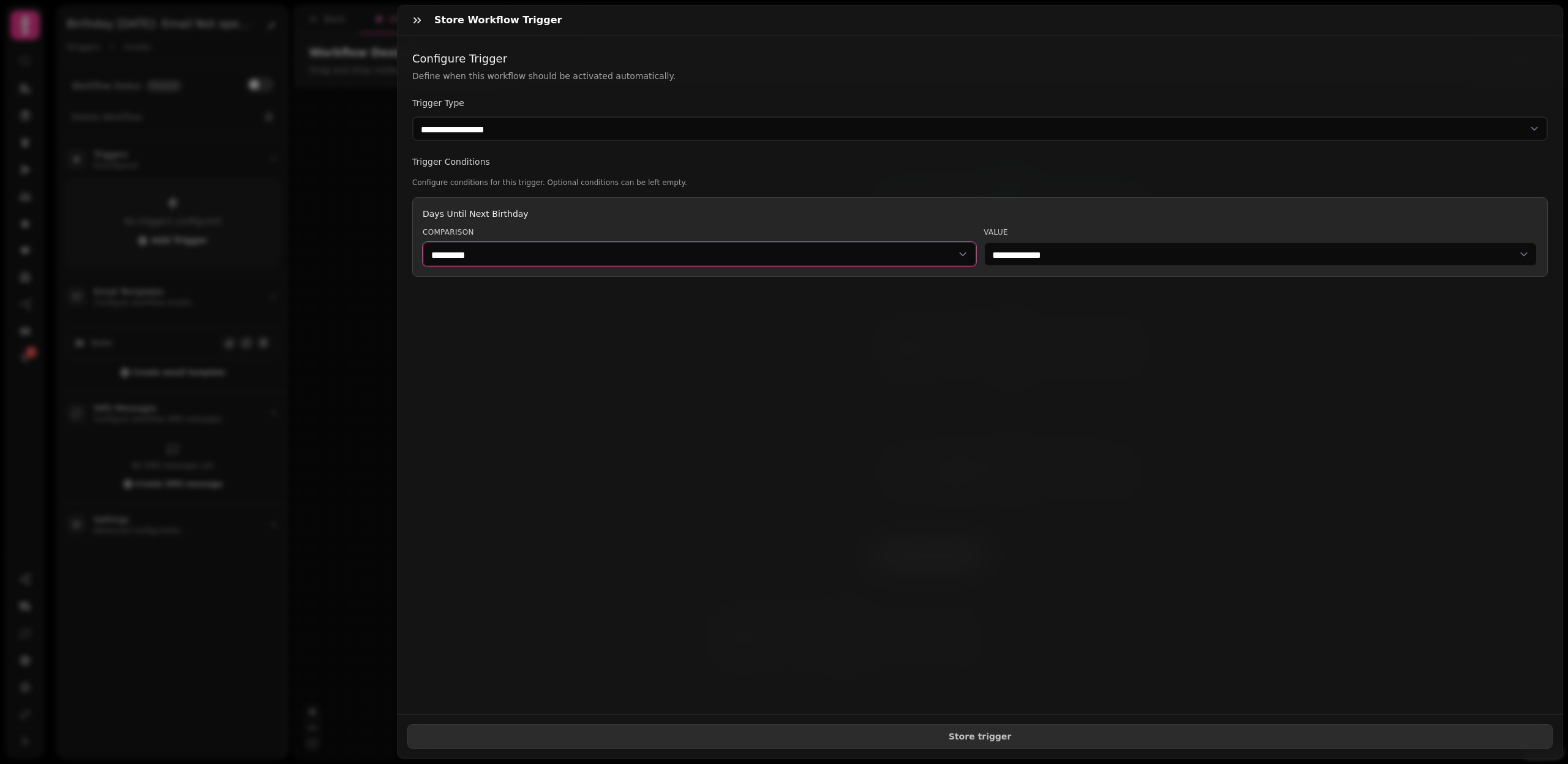
click at [527, 254] on select "********* ******" at bounding box center [699, 254] width 554 height 24
select select "******"
click at [1048, 253] on select "**********" at bounding box center [1261, 254] width 554 height 24
select select "**"
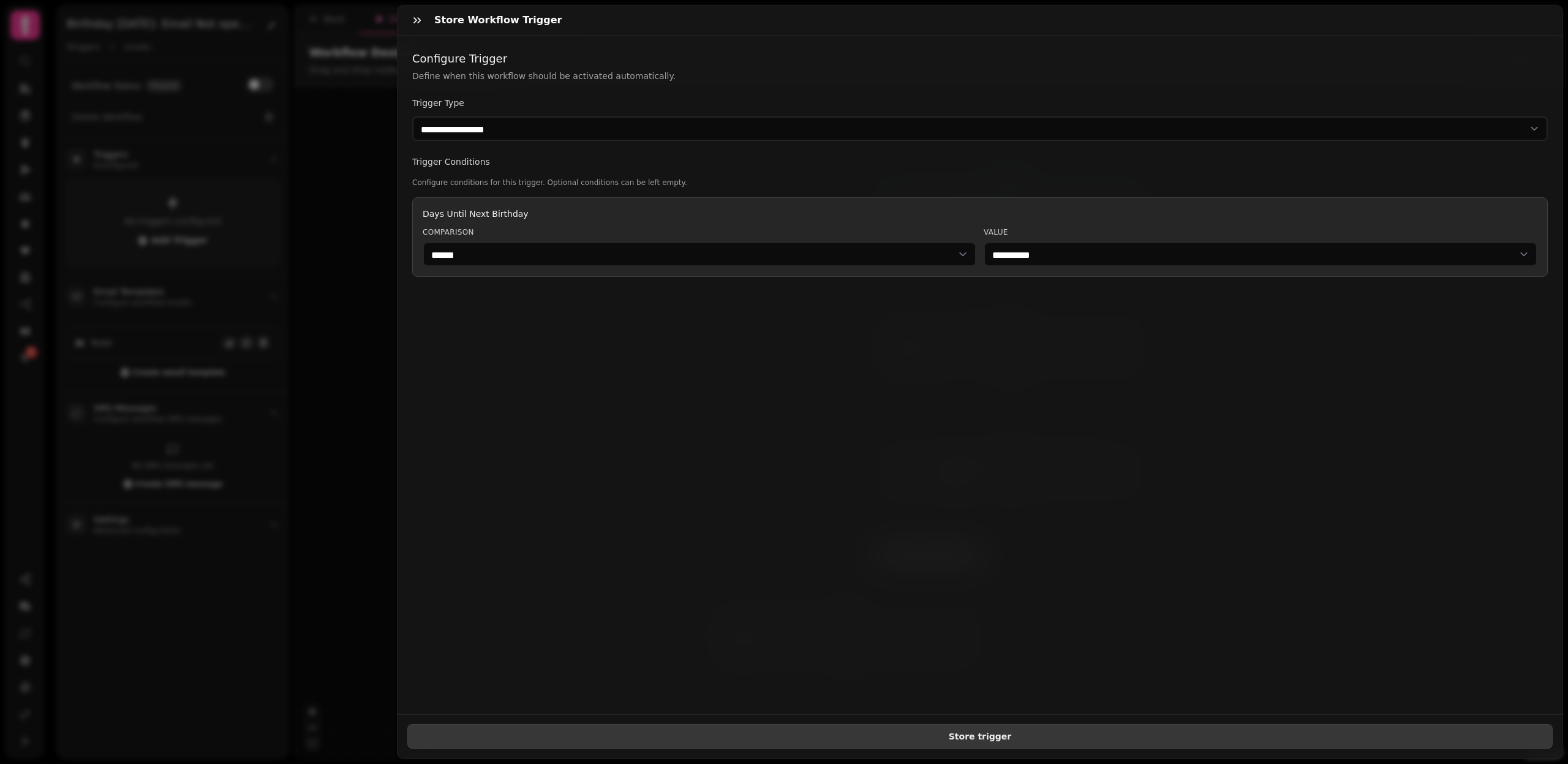
click at [971, 739] on span "Store trigger" at bounding box center [980, 736] width 1125 height 9
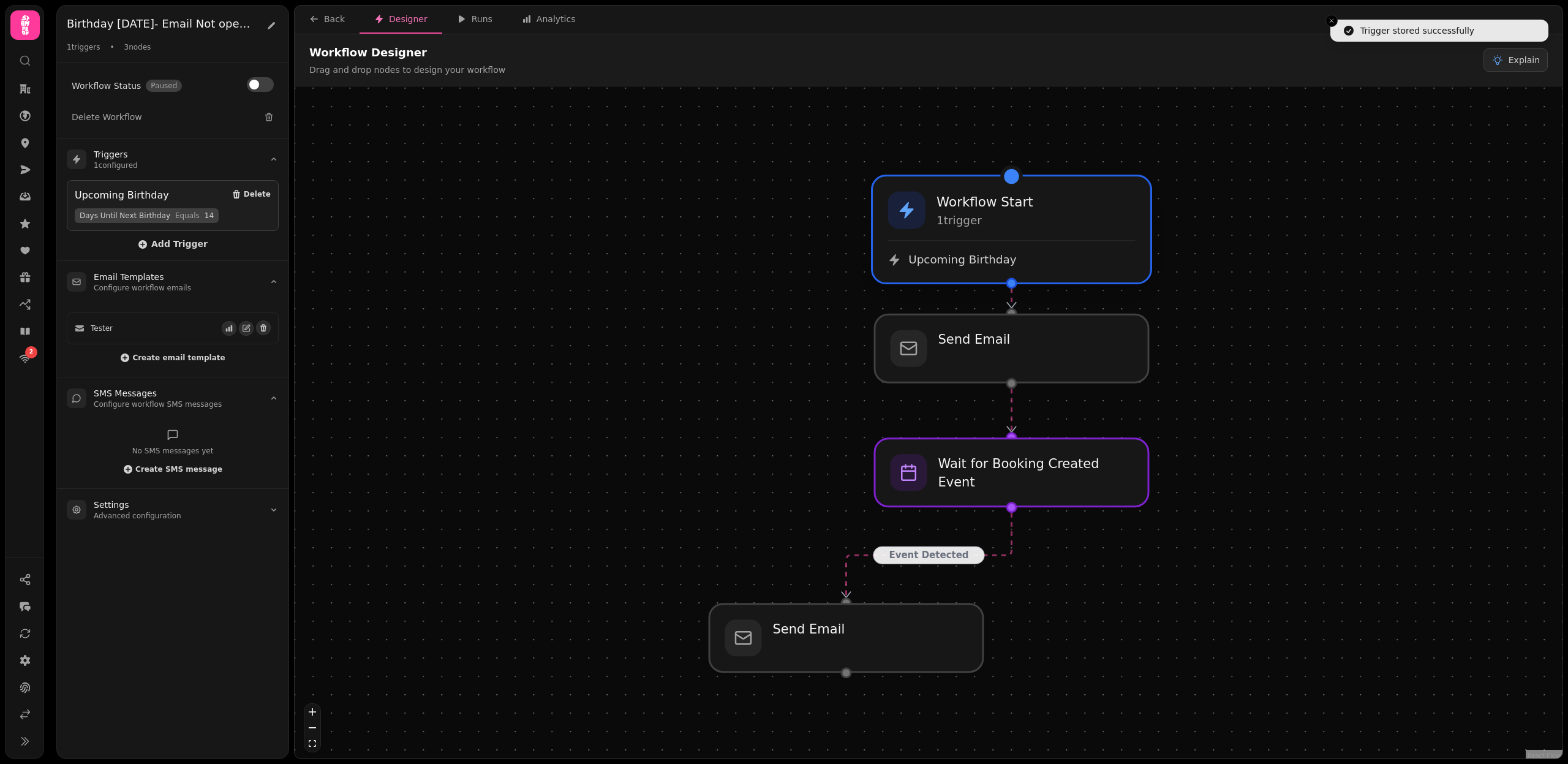
click at [1019, 237] on div "Workflow Start 1 trigger Upcoming Birthday" at bounding box center [1012, 229] width 278 height 106
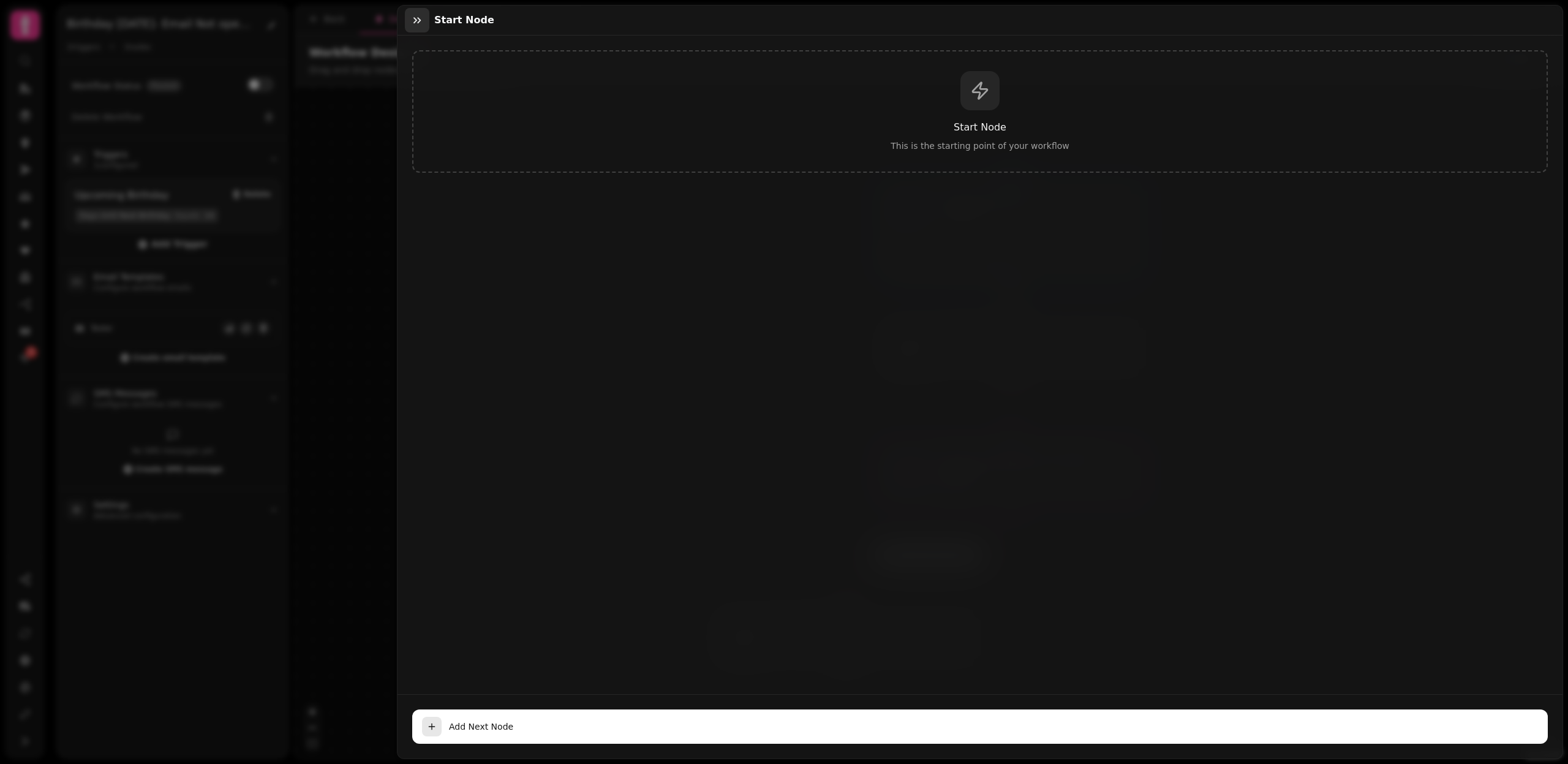
click at [419, 18] on icon "button" at bounding box center [417, 20] width 7 height 6
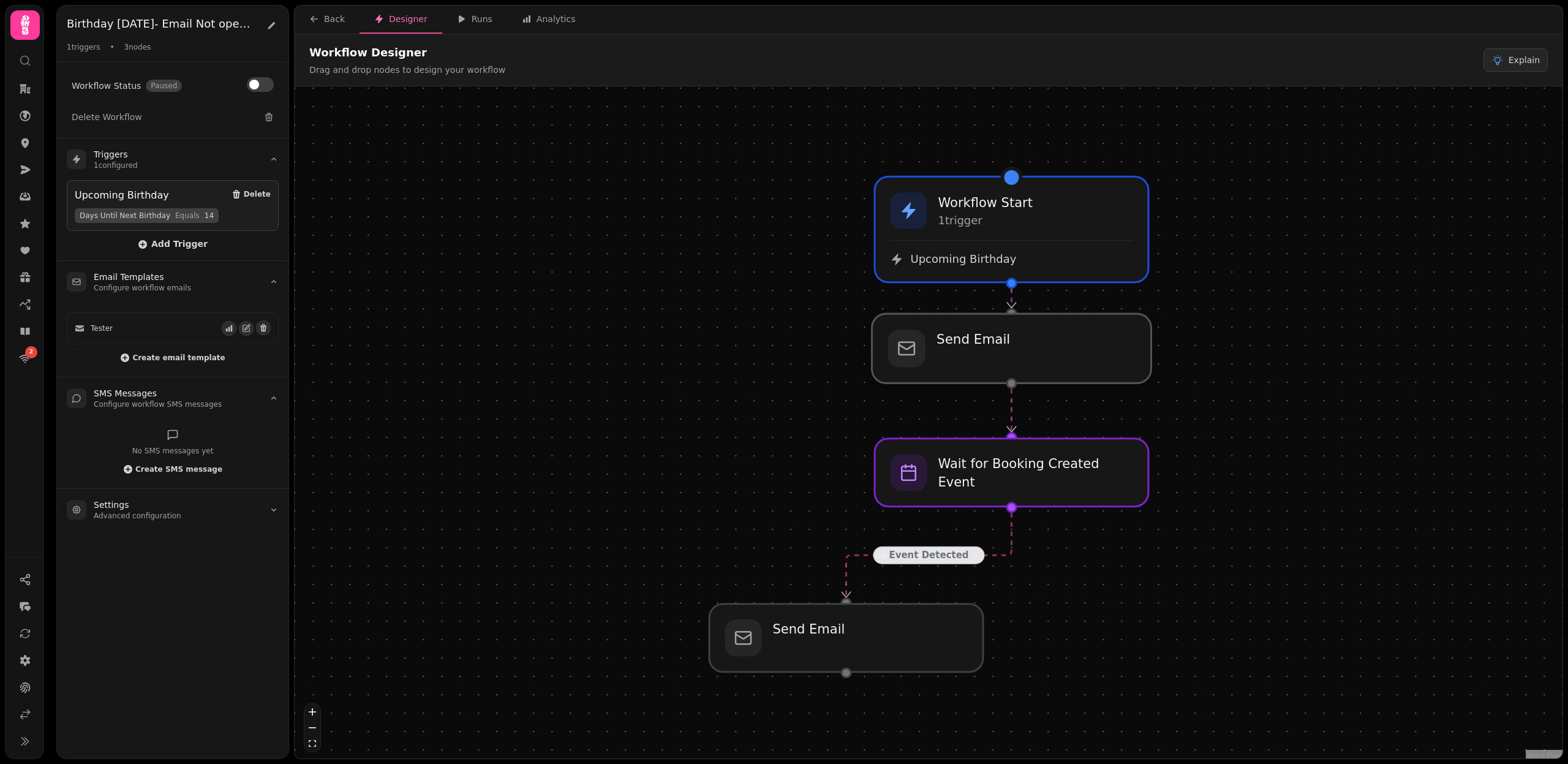
click at [1014, 353] on div at bounding box center [1012, 348] width 280 height 69
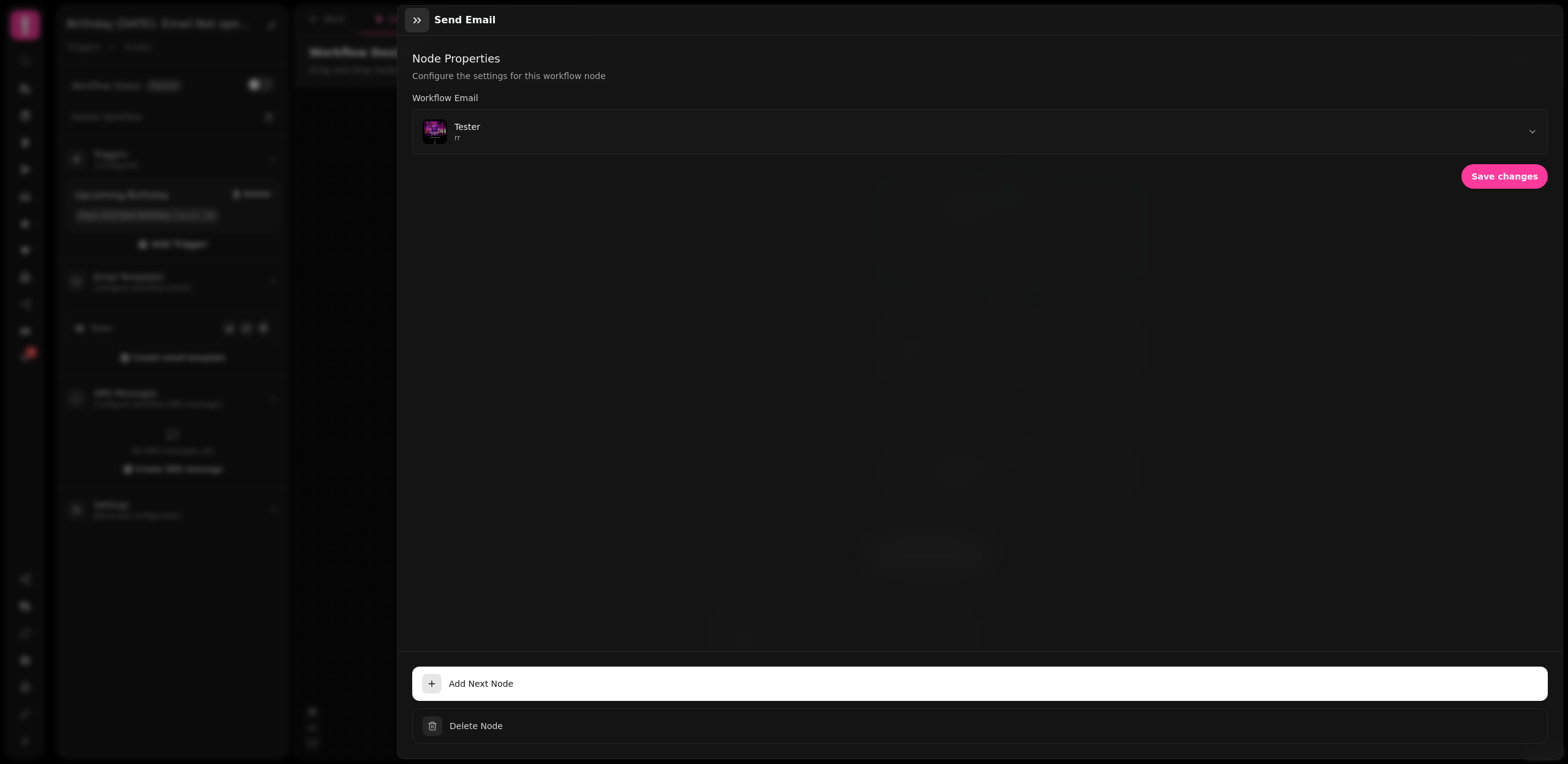
click at [416, 17] on icon "button" at bounding box center [417, 20] width 12 height 12
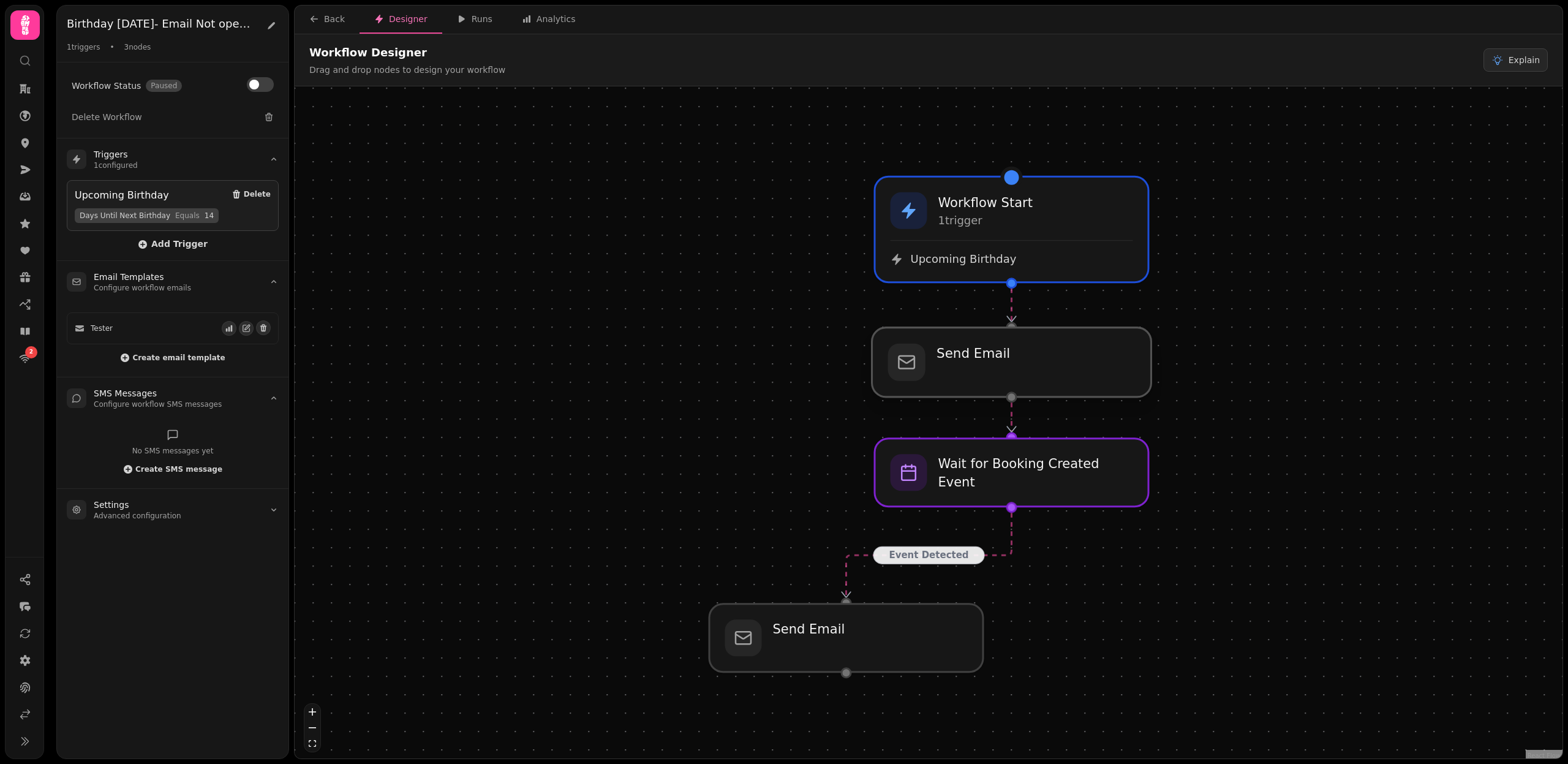
drag, startPoint x: 991, startPoint y: 351, endPoint x: 991, endPoint y: 370, distance: 19.0
click at [991, 370] on div at bounding box center [1012, 363] width 280 height 69
click at [1004, 478] on div at bounding box center [1012, 472] width 280 height 69
select select "******"
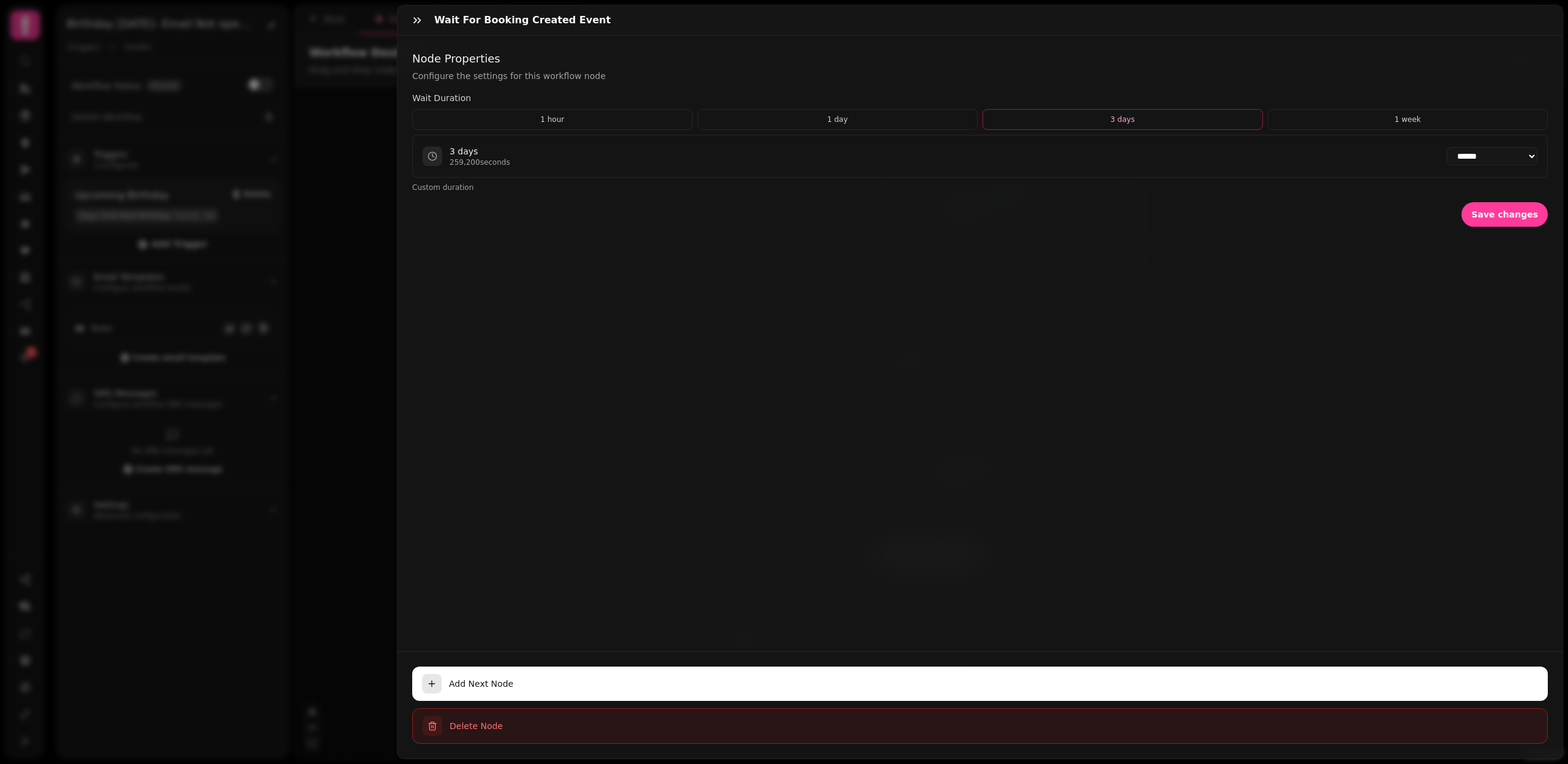
click at [491, 731] on span "Delete Node" at bounding box center [993, 726] width 1088 height 12
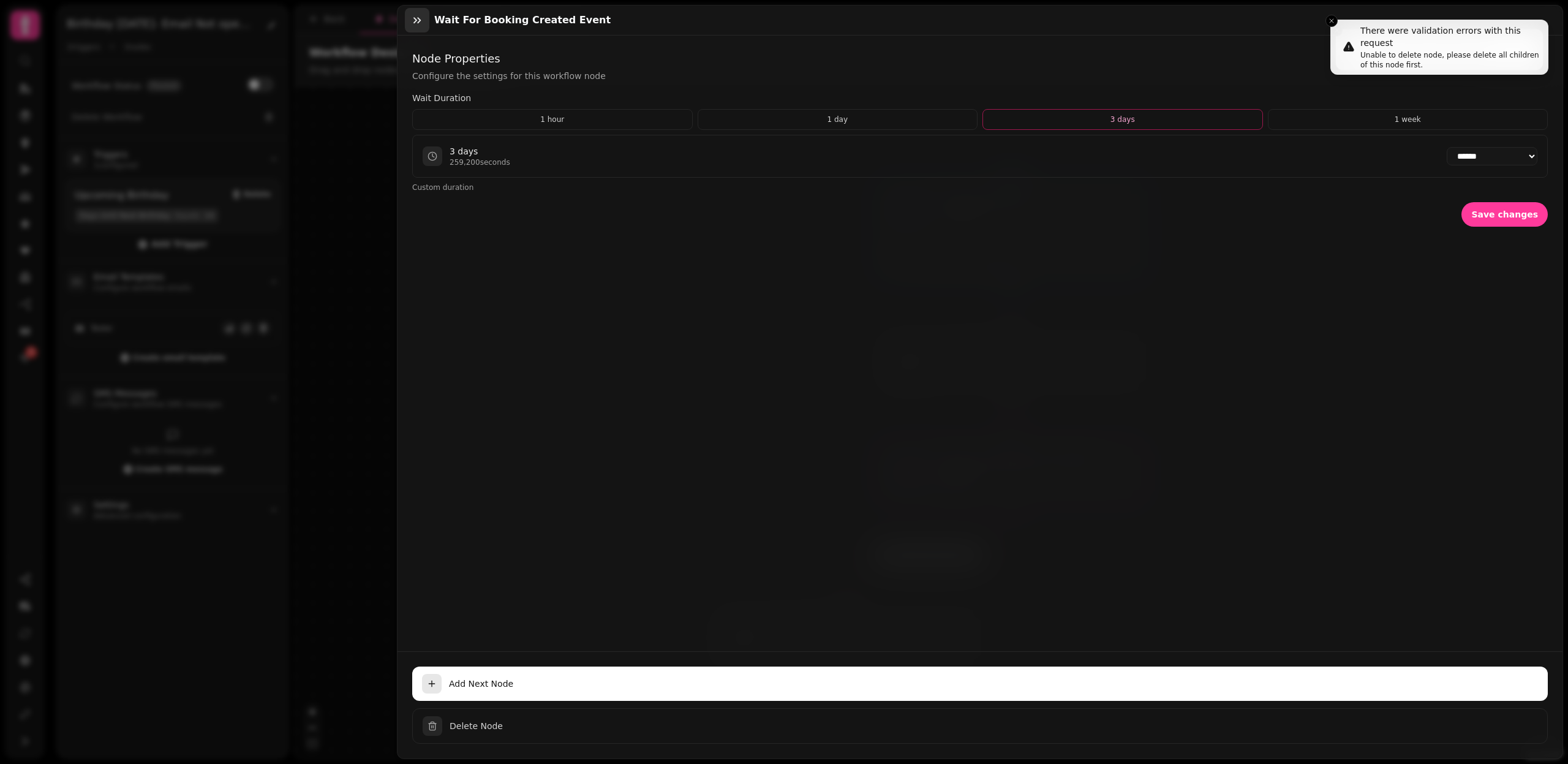
click at [421, 18] on icon "button" at bounding box center [417, 20] width 12 height 12
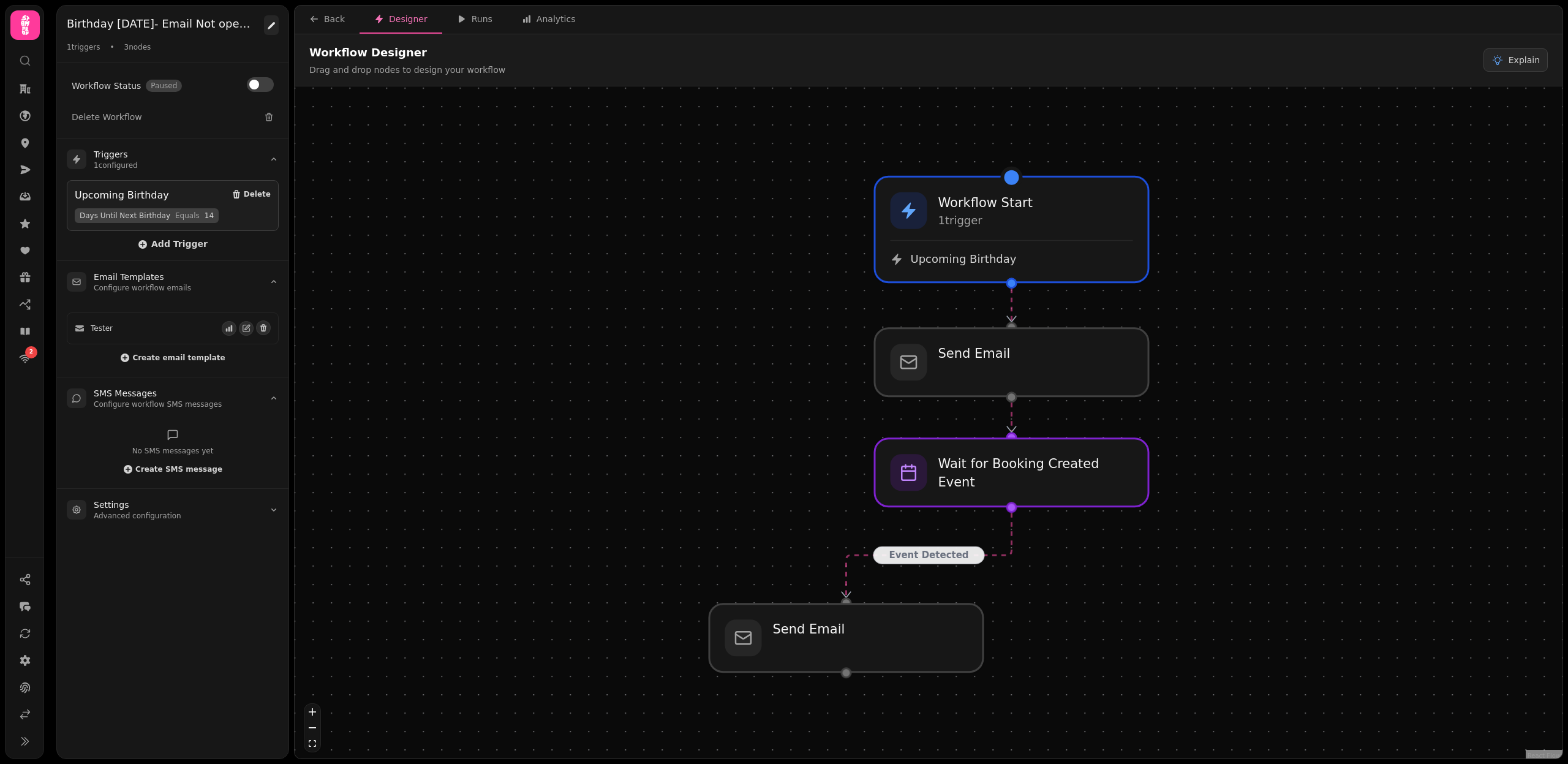
click at [273, 24] on icon at bounding box center [271, 25] width 7 height 7
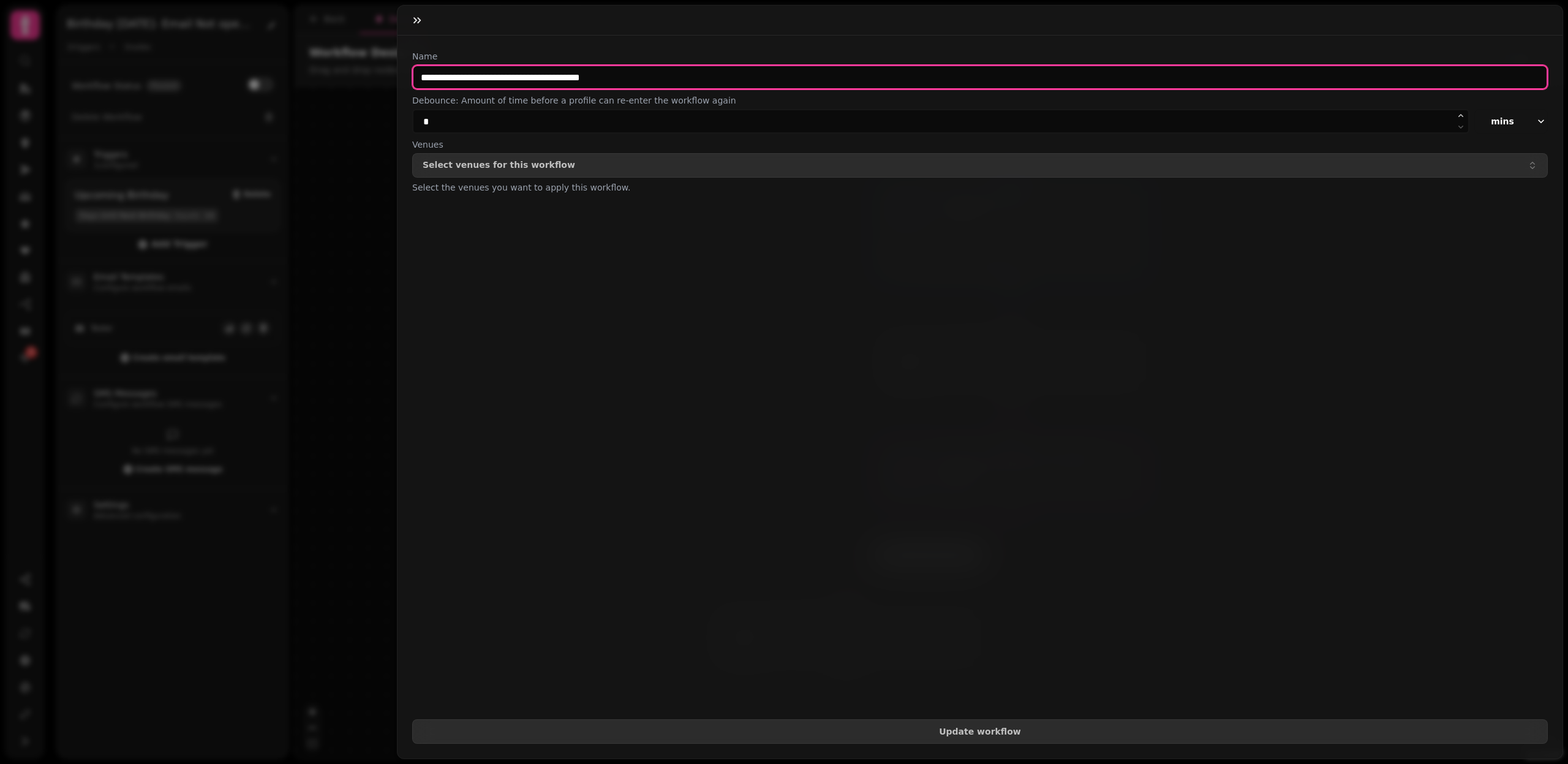
drag, startPoint x: 513, startPoint y: 76, endPoint x: 710, endPoint y: 76, distance: 197.0
click at [710, 76] on input "**********" at bounding box center [980, 77] width 1136 height 24
type input "**********"
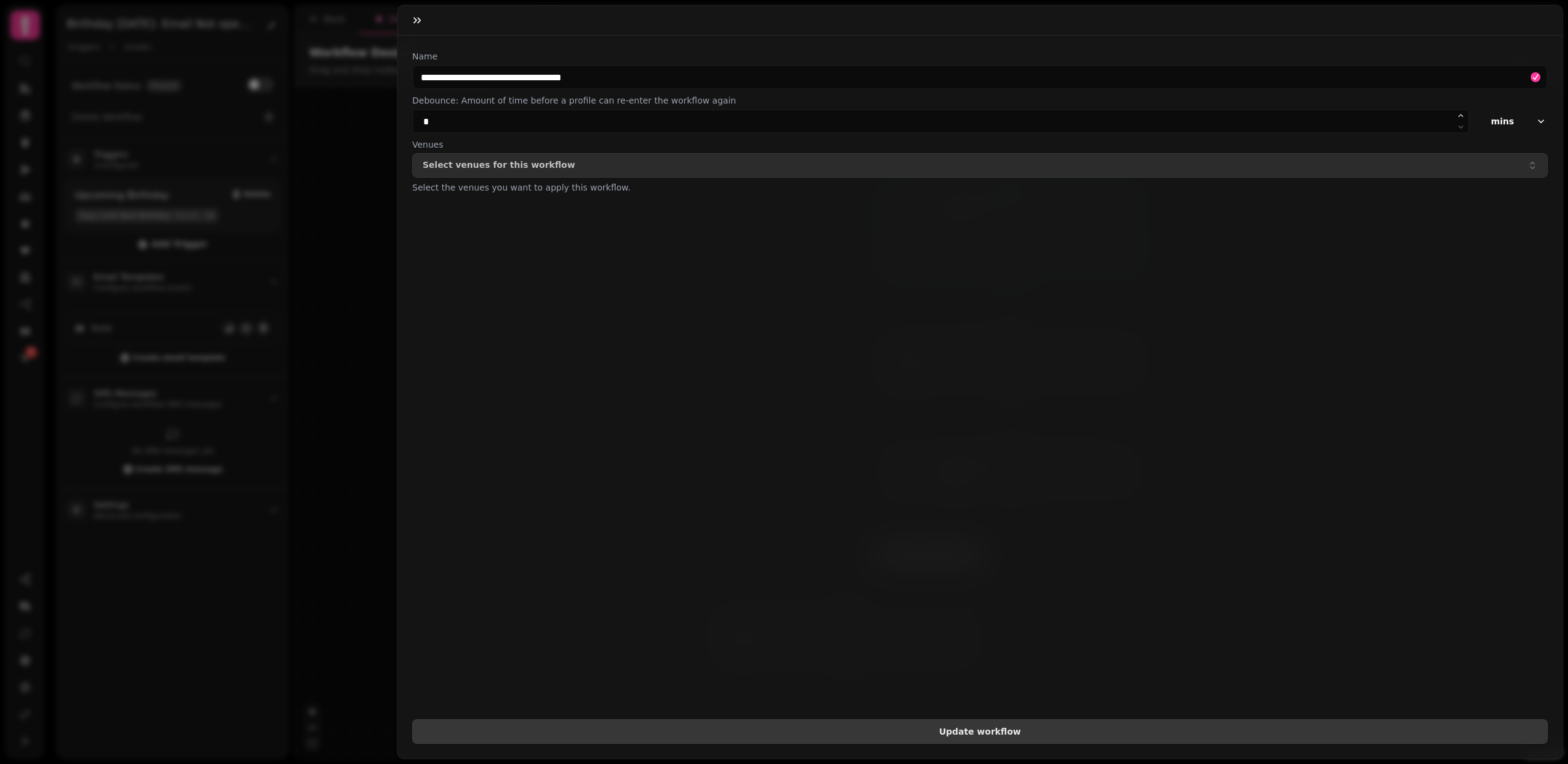
click at [946, 730] on span "Update workflow" at bounding box center [980, 731] width 1115 height 9
click at [417, 22] on icon "button" at bounding box center [417, 20] width 7 height 6
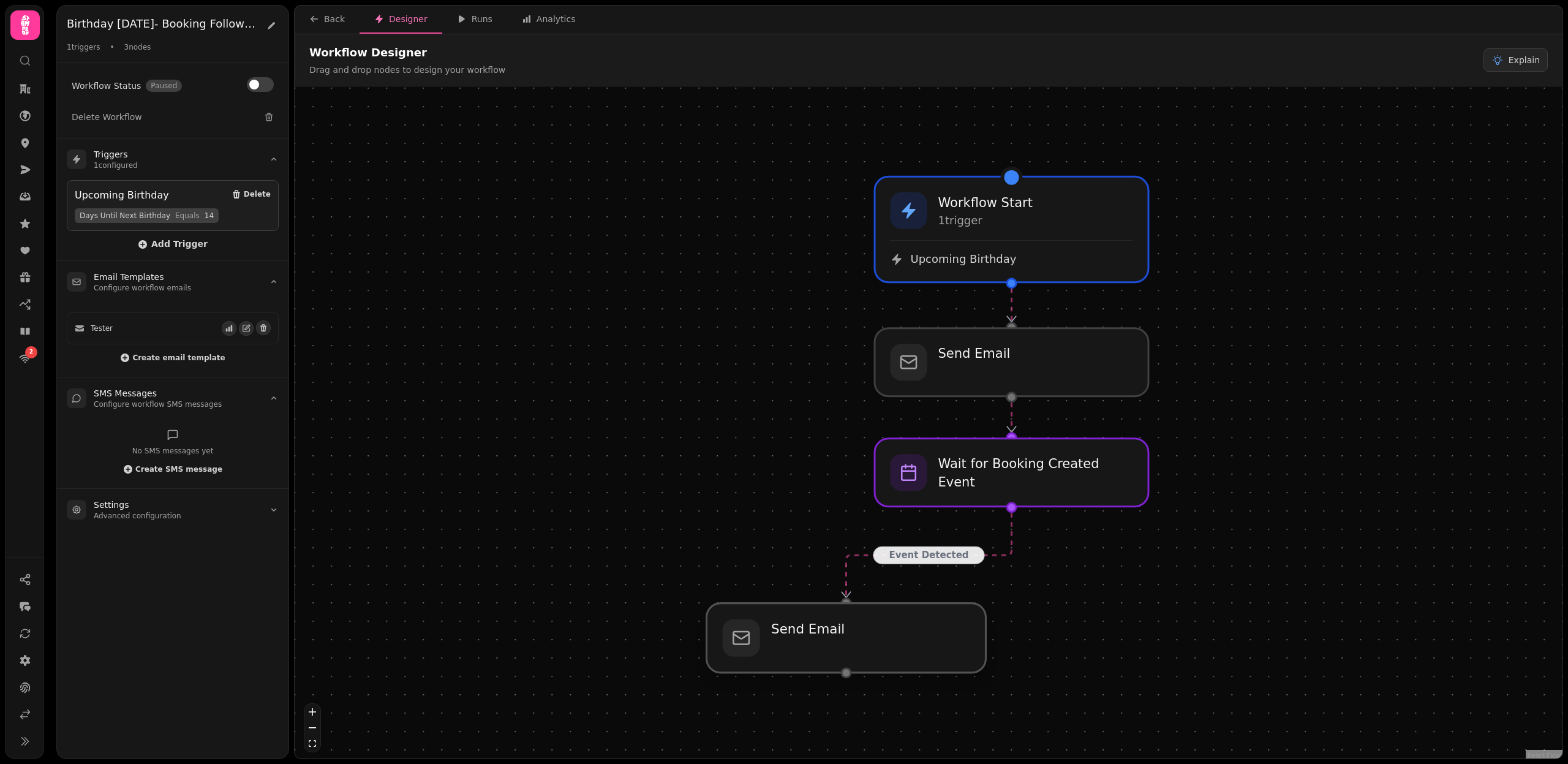
click at [882, 620] on div at bounding box center [846, 638] width 280 height 69
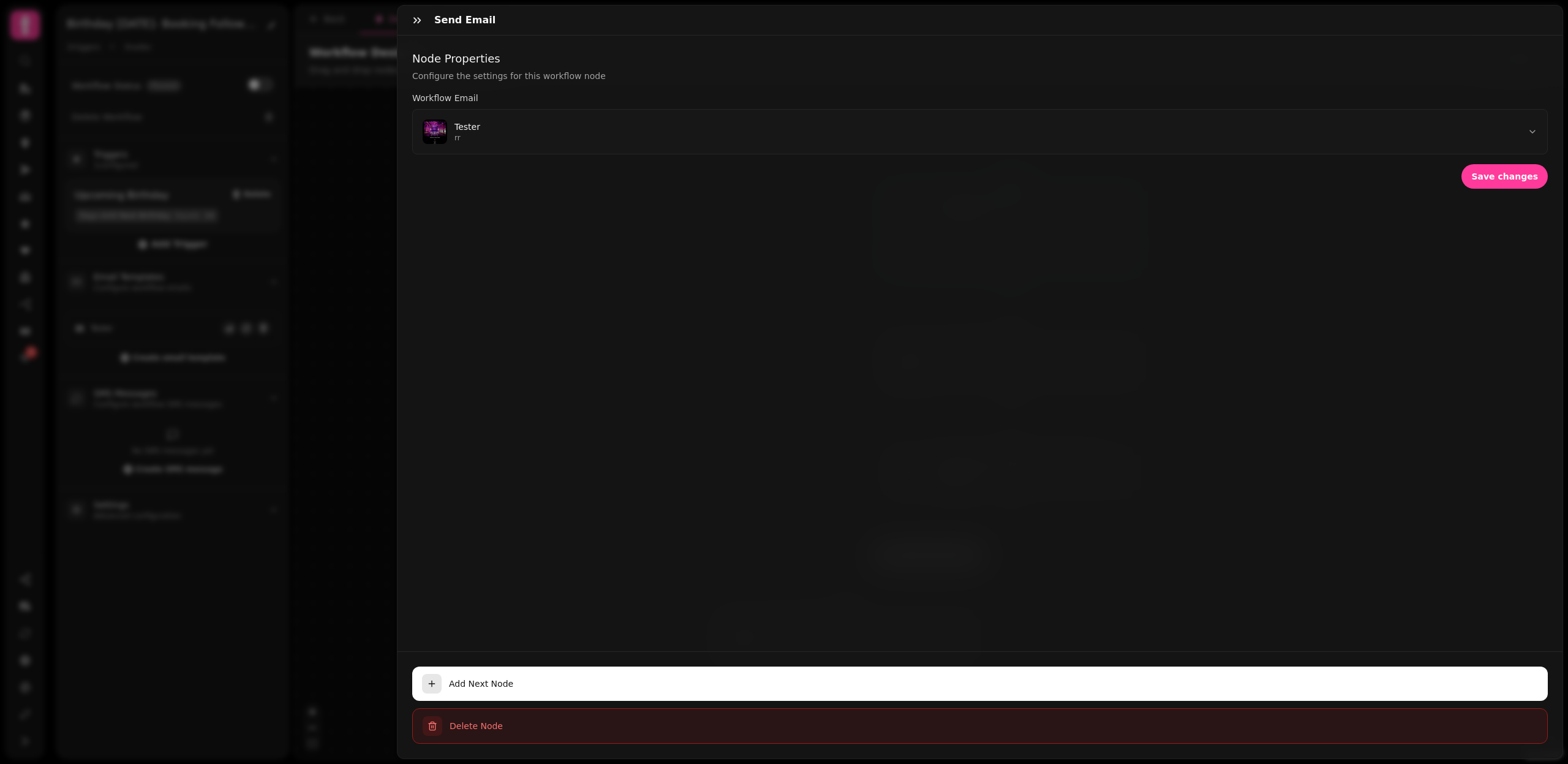
click at [486, 722] on span "Delete Node" at bounding box center [993, 726] width 1088 height 12
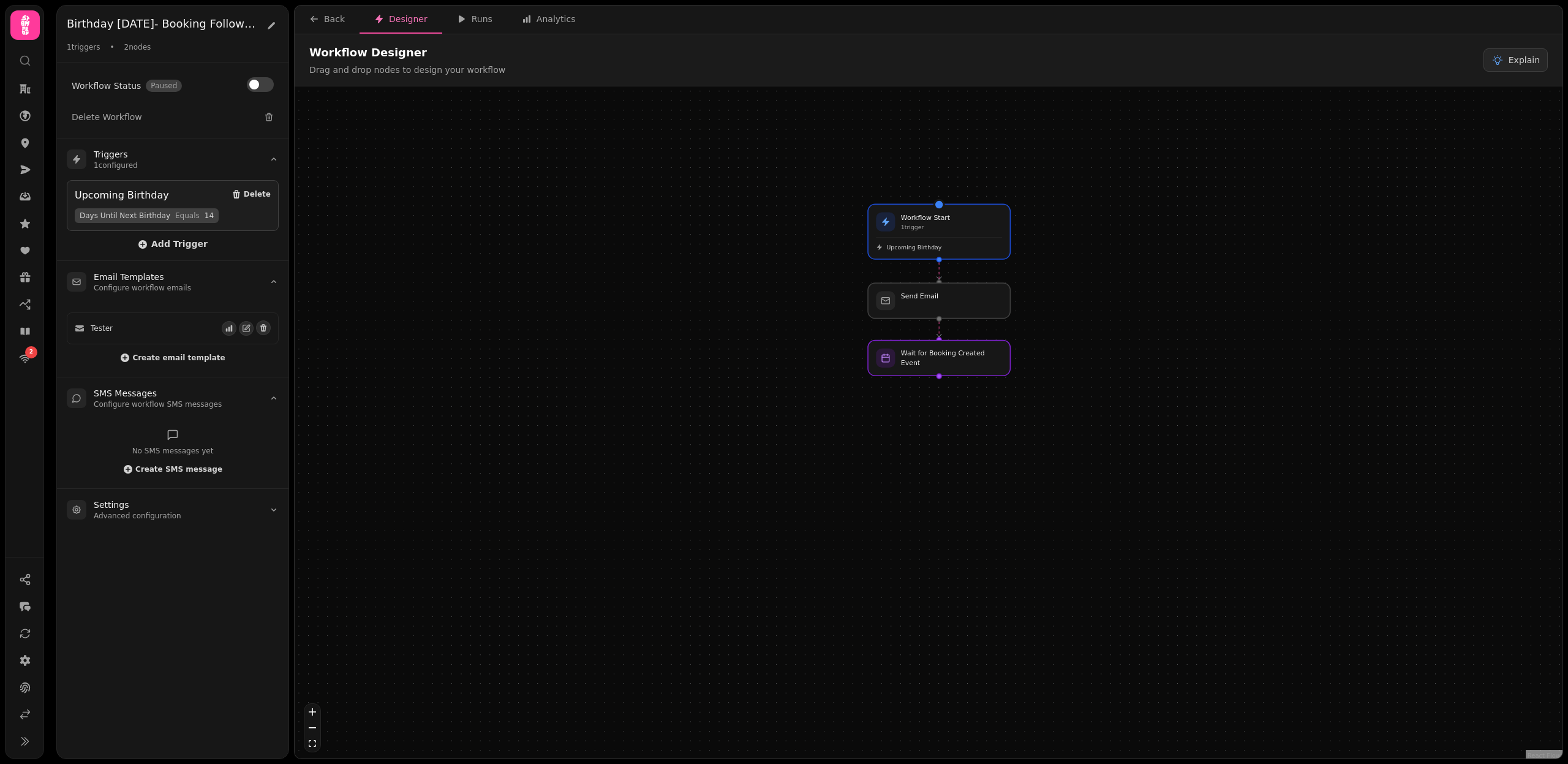
drag, startPoint x: 973, startPoint y: 662, endPoint x: 960, endPoint y: 422, distance: 240.4
click at [960, 422] on div "Workflow Start 1 trigger Upcoming Birthday Wait for Booking Created Event Send …" at bounding box center [929, 424] width 1268 height 675
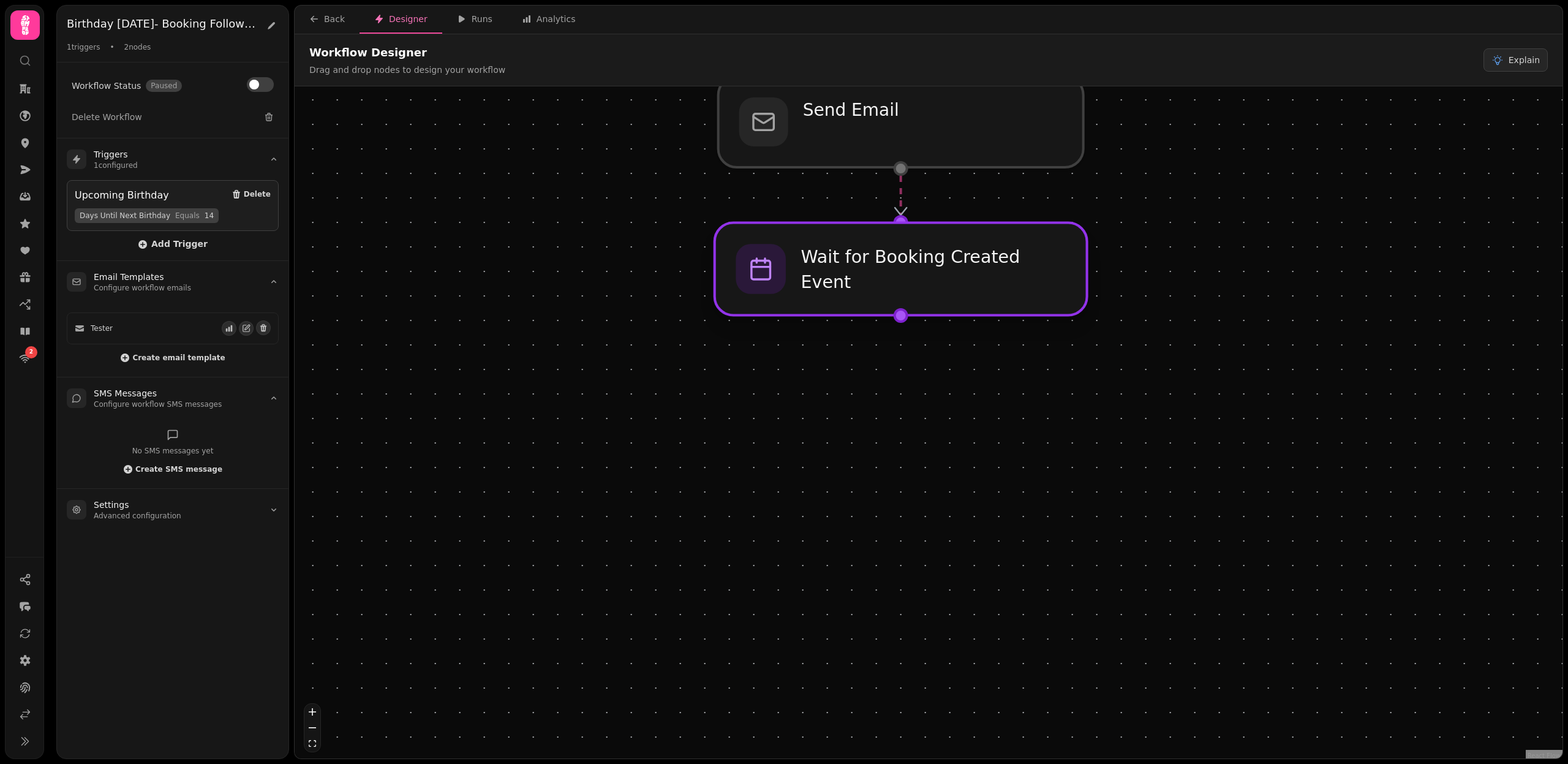
click at [895, 274] on div at bounding box center [901, 269] width 372 height 93
select select "******"
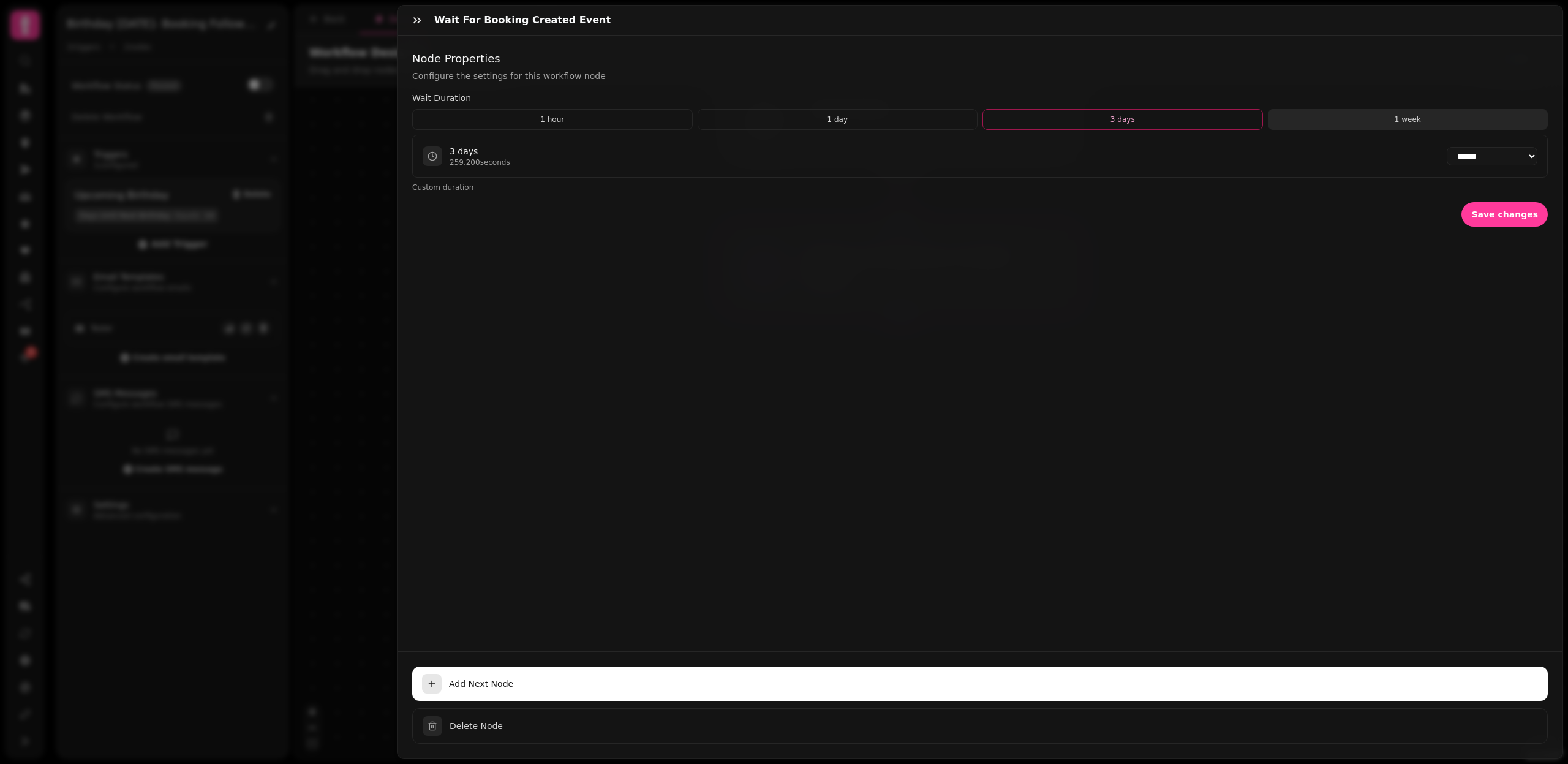
click at [1371, 117] on button "1 week" at bounding box center [1408, 119] width 280 height 21
click at [416, 24] on icon "button" at bounding box center [417, 20] width 12 height 12
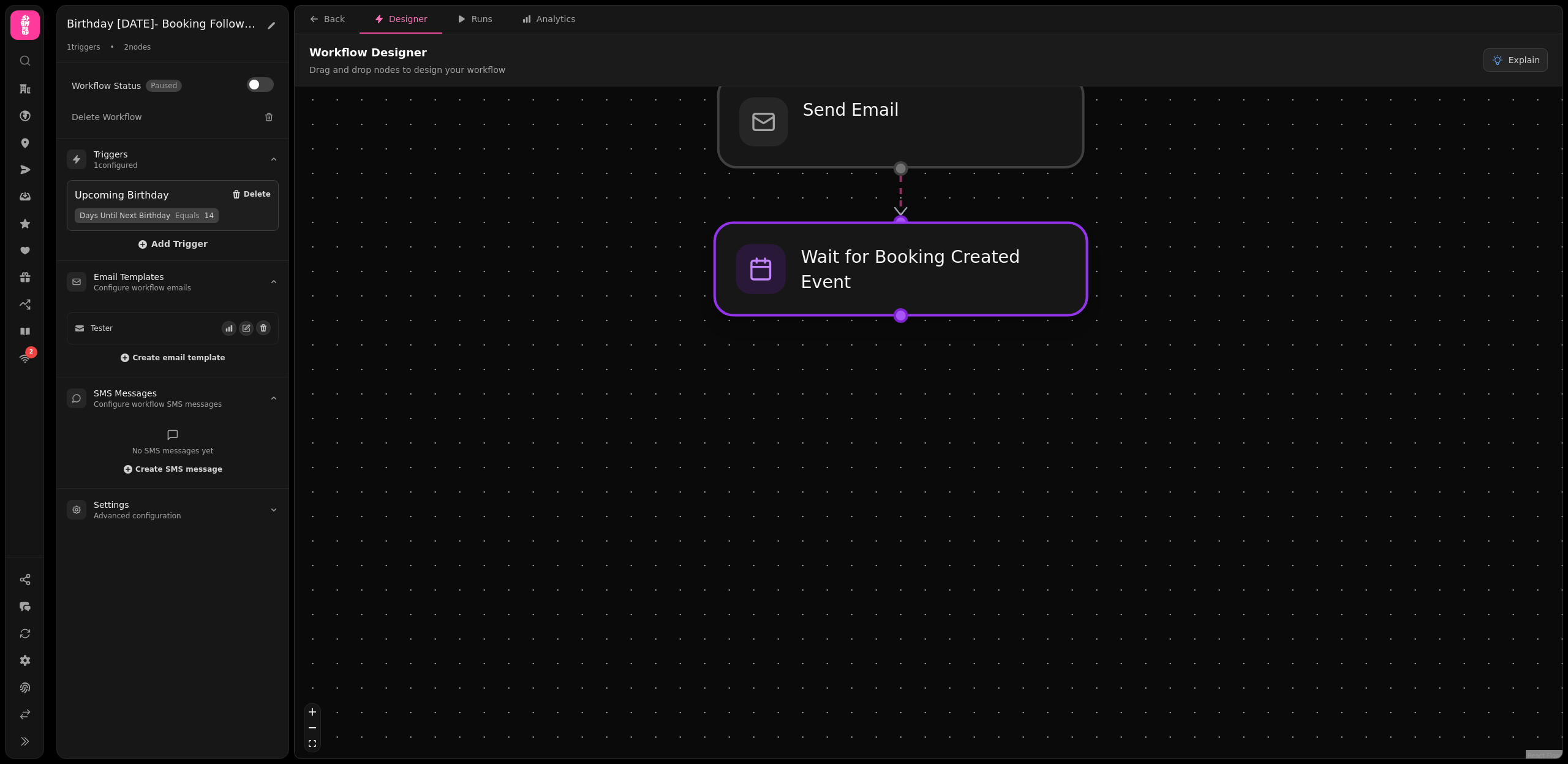
click at [855, 288] on div at bounding box center [901, 269] width 372 height 93
select select "******"
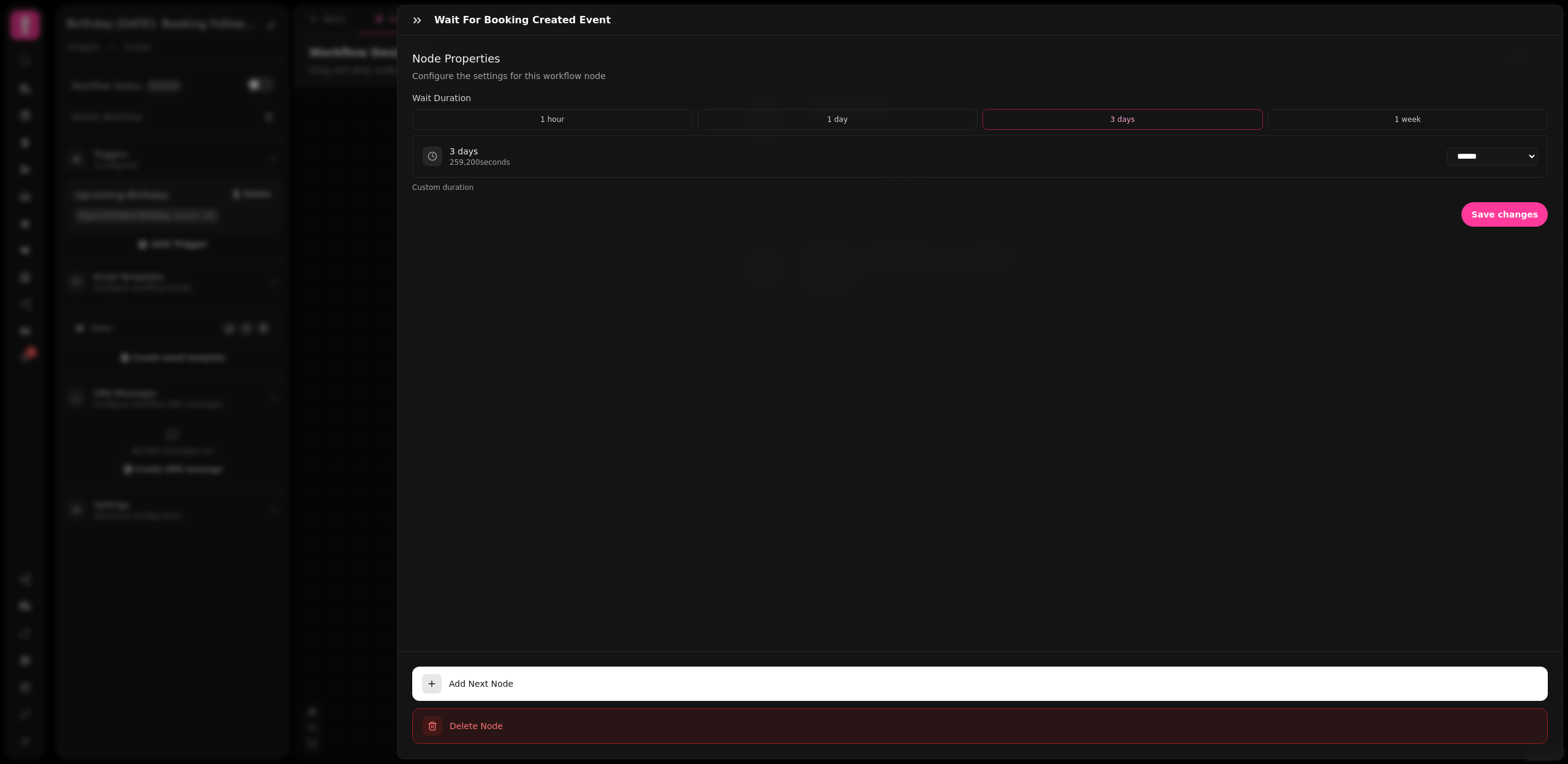
click at [483, 721] on span "Delete Node" at bounding box center [993, 726] width 1088 height 12
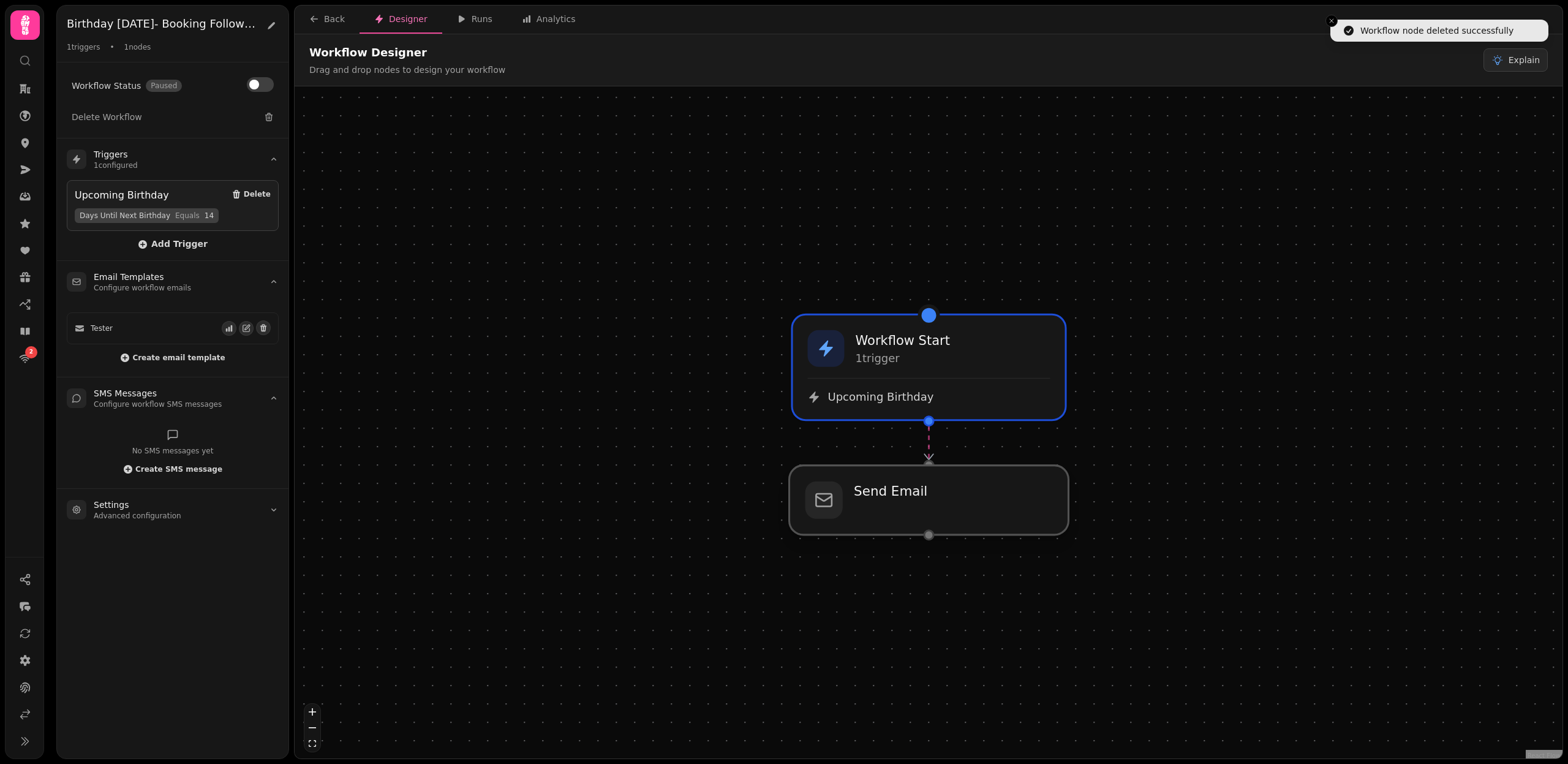
click at [934, 515] on div at bounding box center [929, 500] width 280 height 69
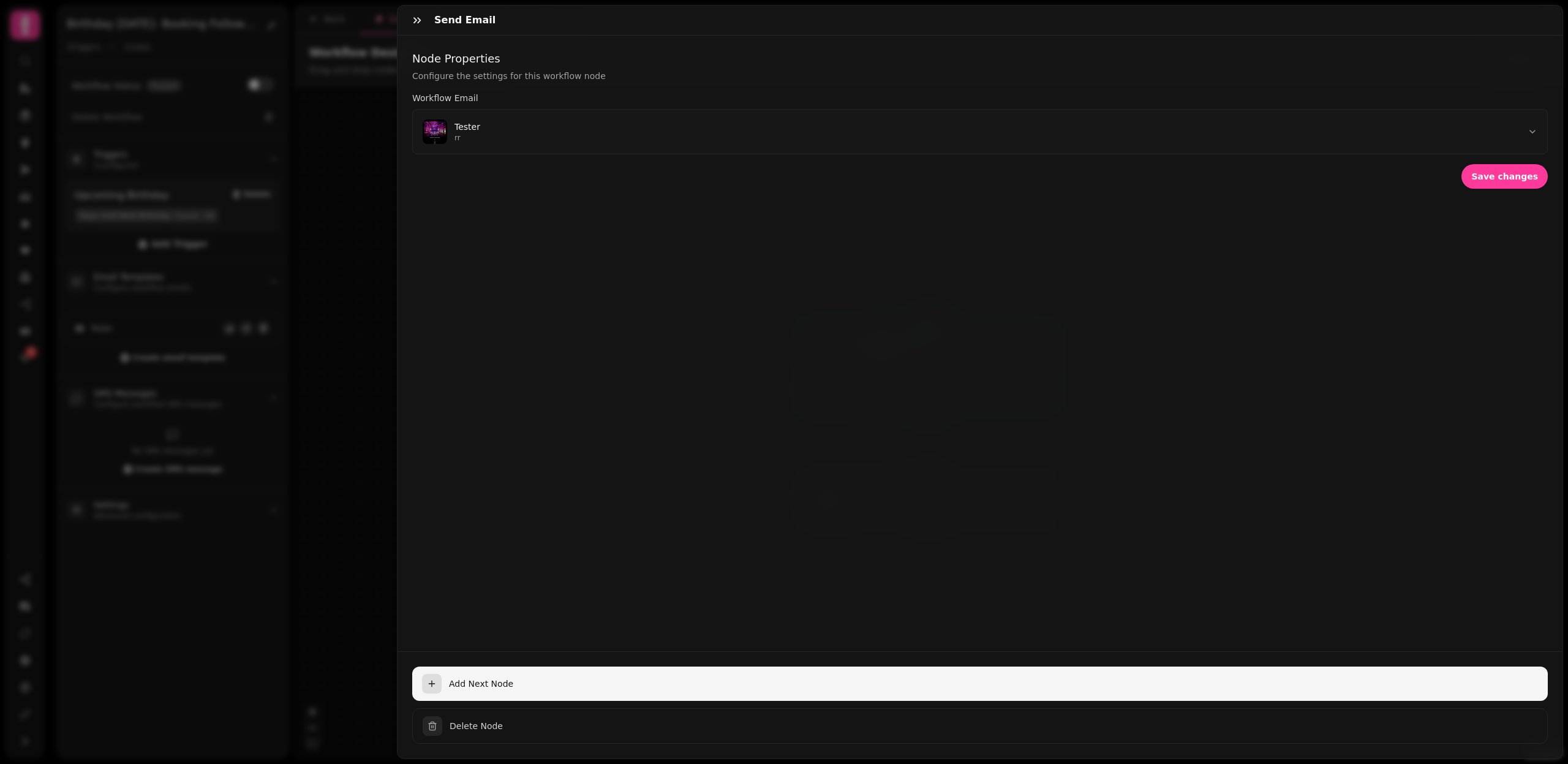
click at [438, 674] on div "button" at bounding box center [432, 684] width 20 height 20
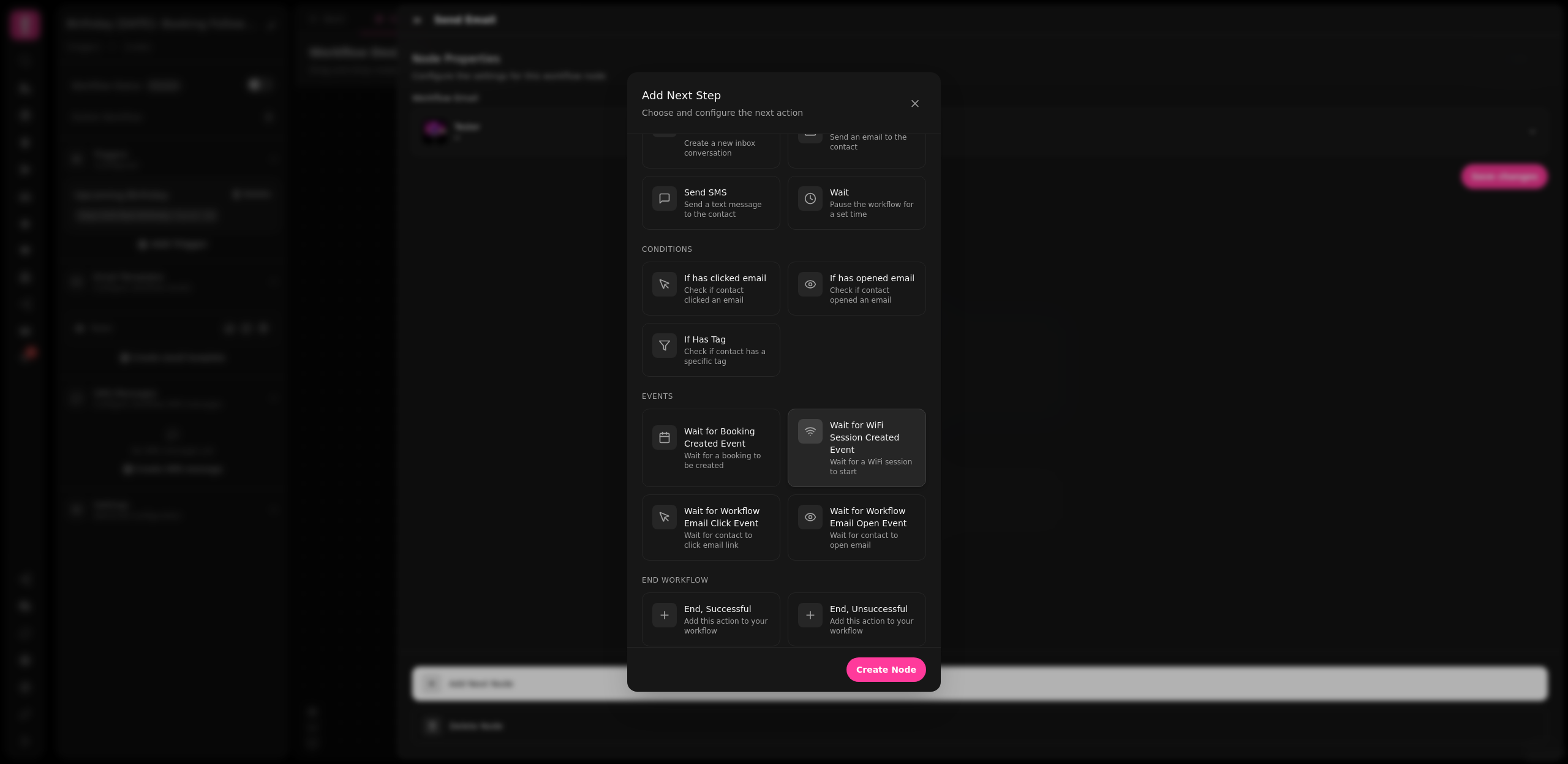
scroll to position [148, 0]
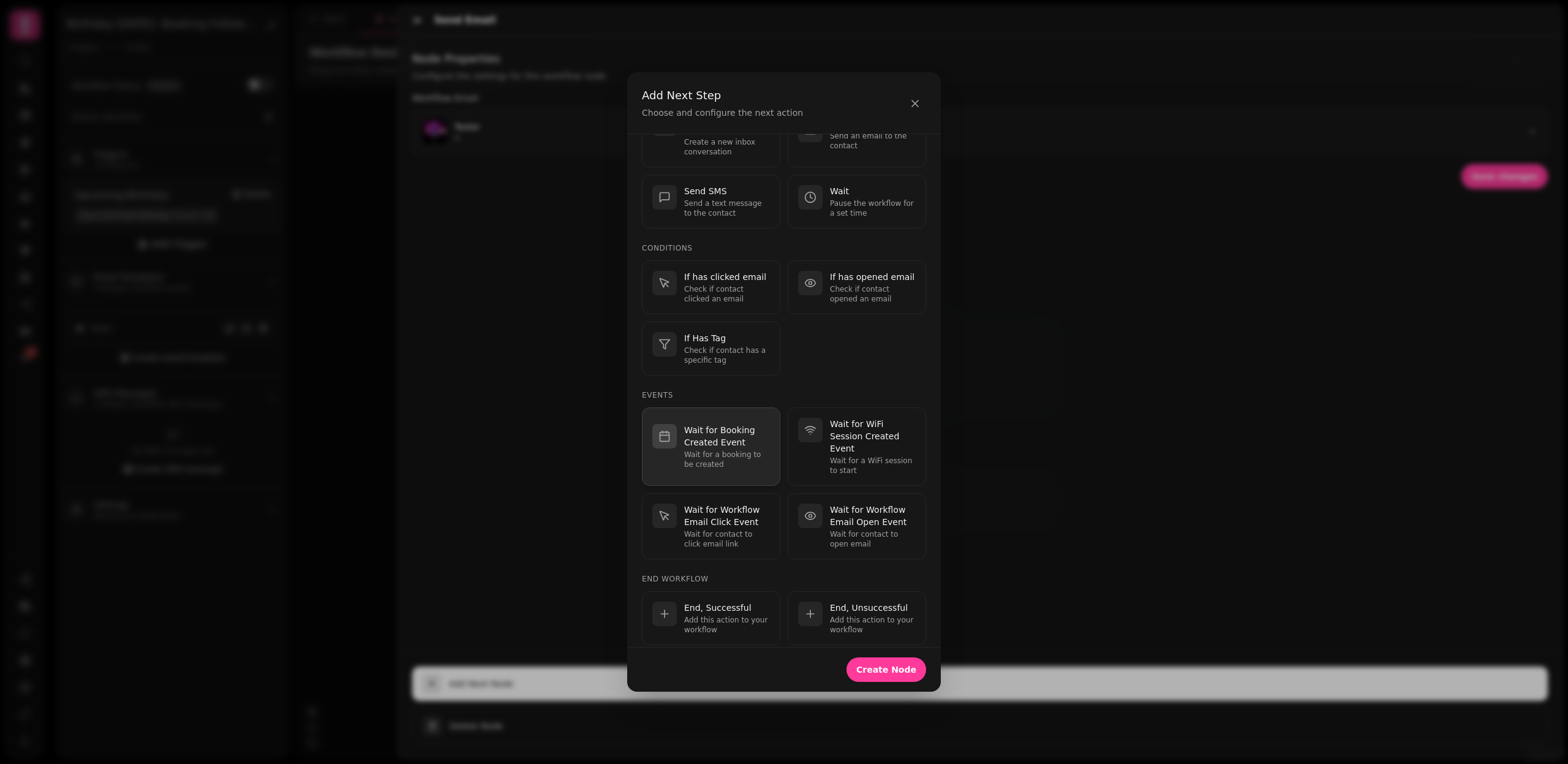
click at [706, 427] on p "Wait for Booking Created Event" at bounding box center [727, 436] width 86 height 24
select select "**"
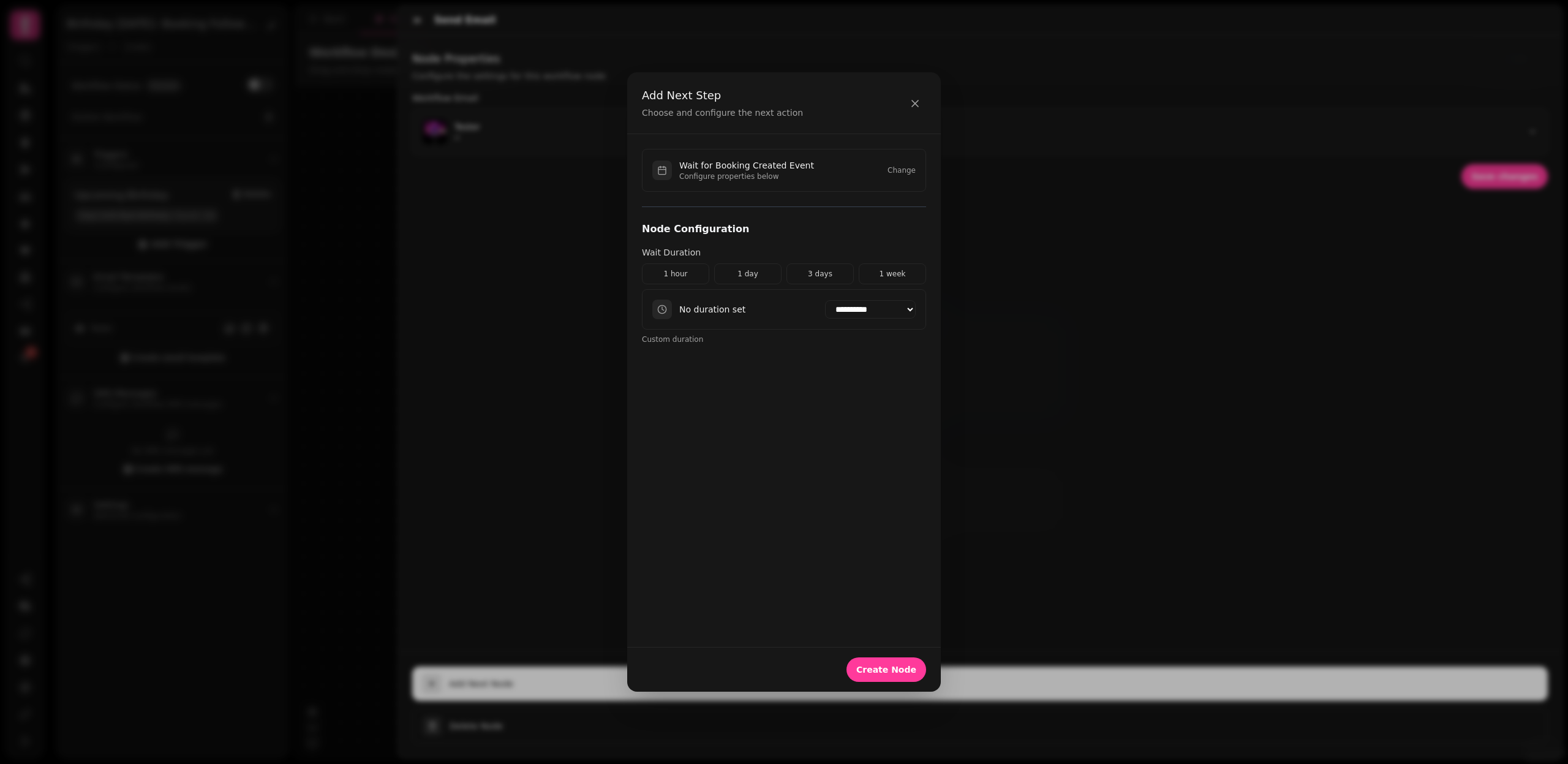
scroll to position [0, 0]
click at [914, 100] on icon "button" at bounding box center [916, 104] width 12 height 12
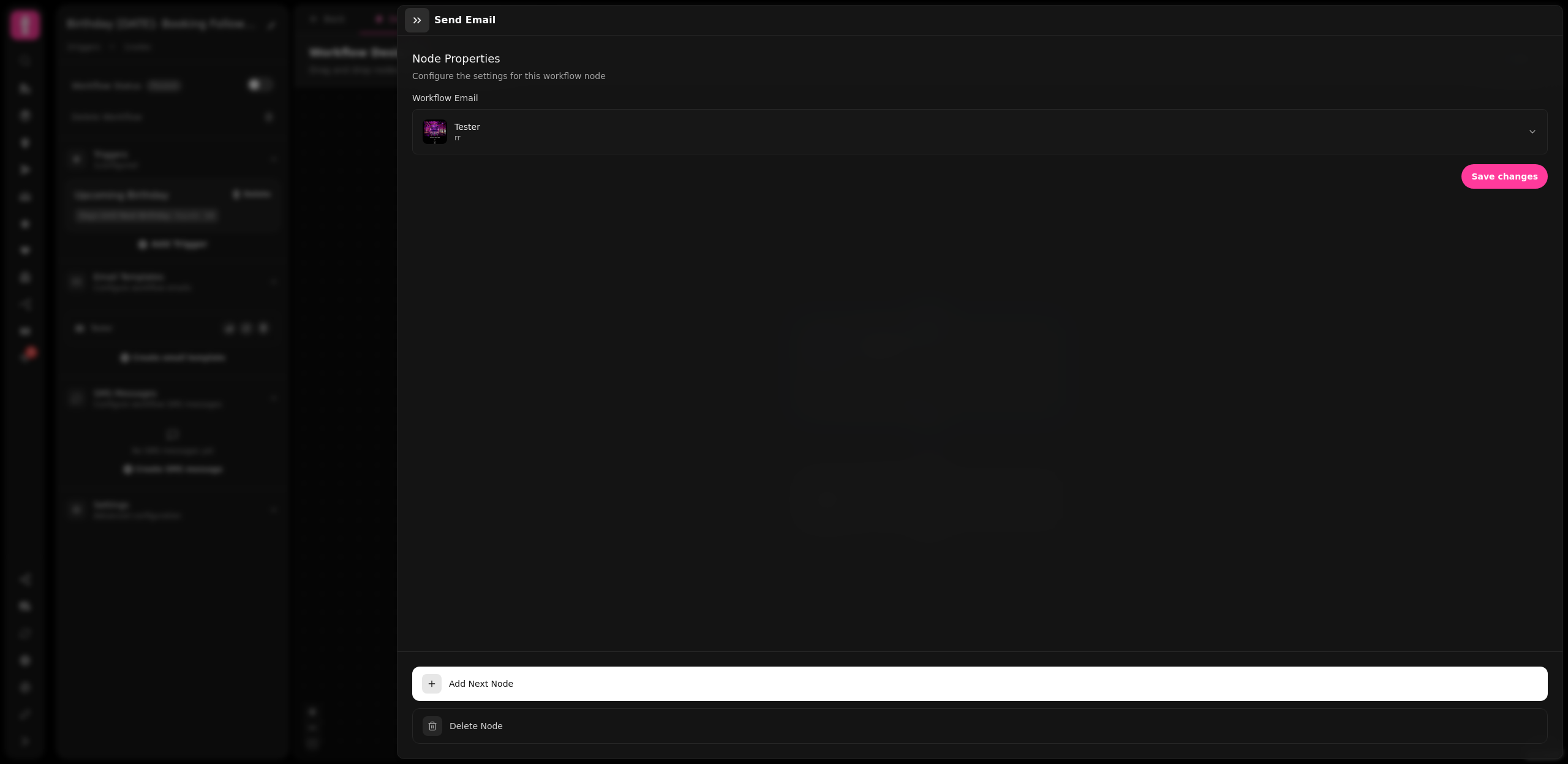
click at [418, 19] on icon "button" at bounding box center [417, 20] width 12 height 12
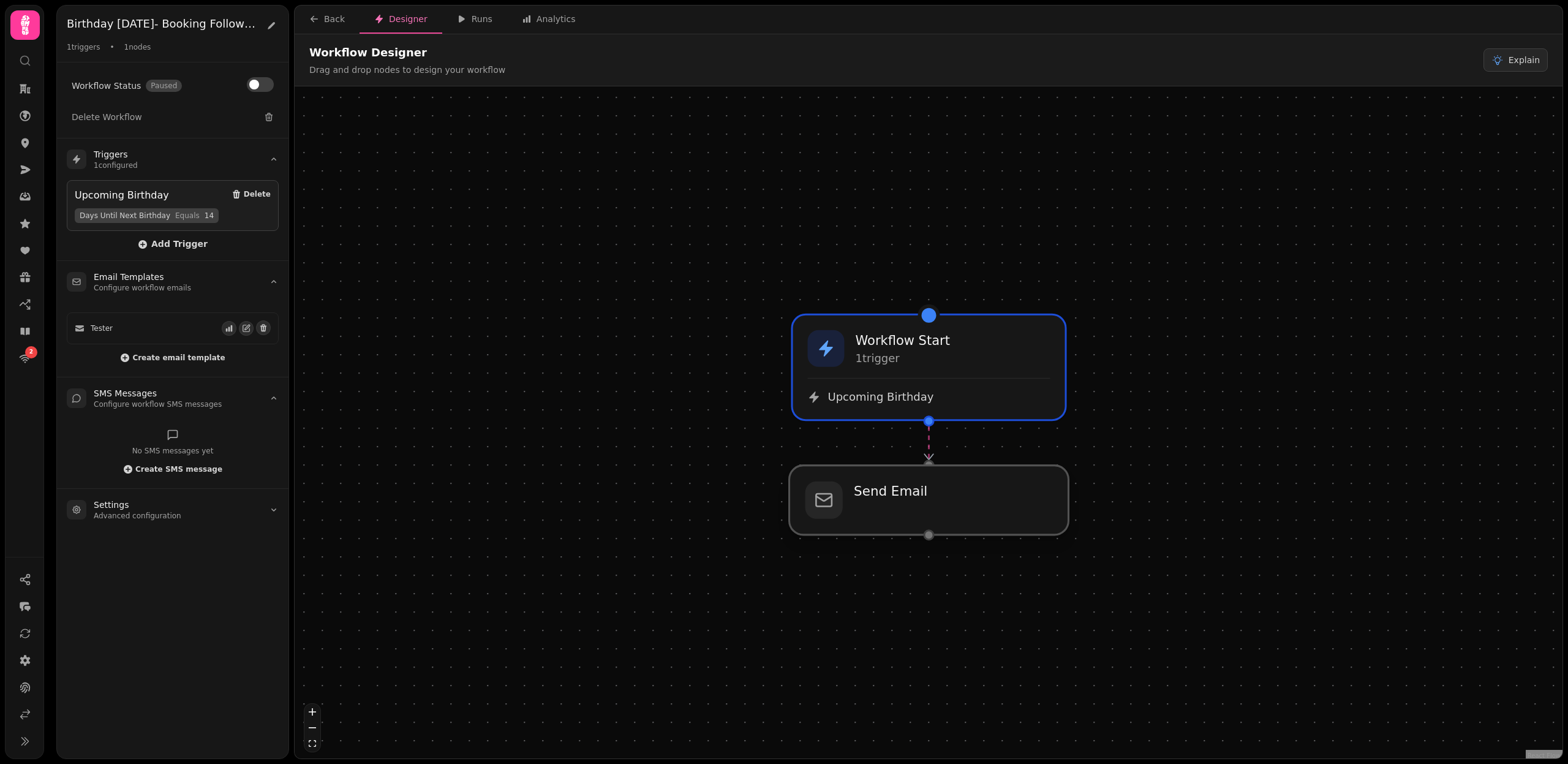
click at [968, 483] on div at bounding box center [929, 500] width 280 height 69
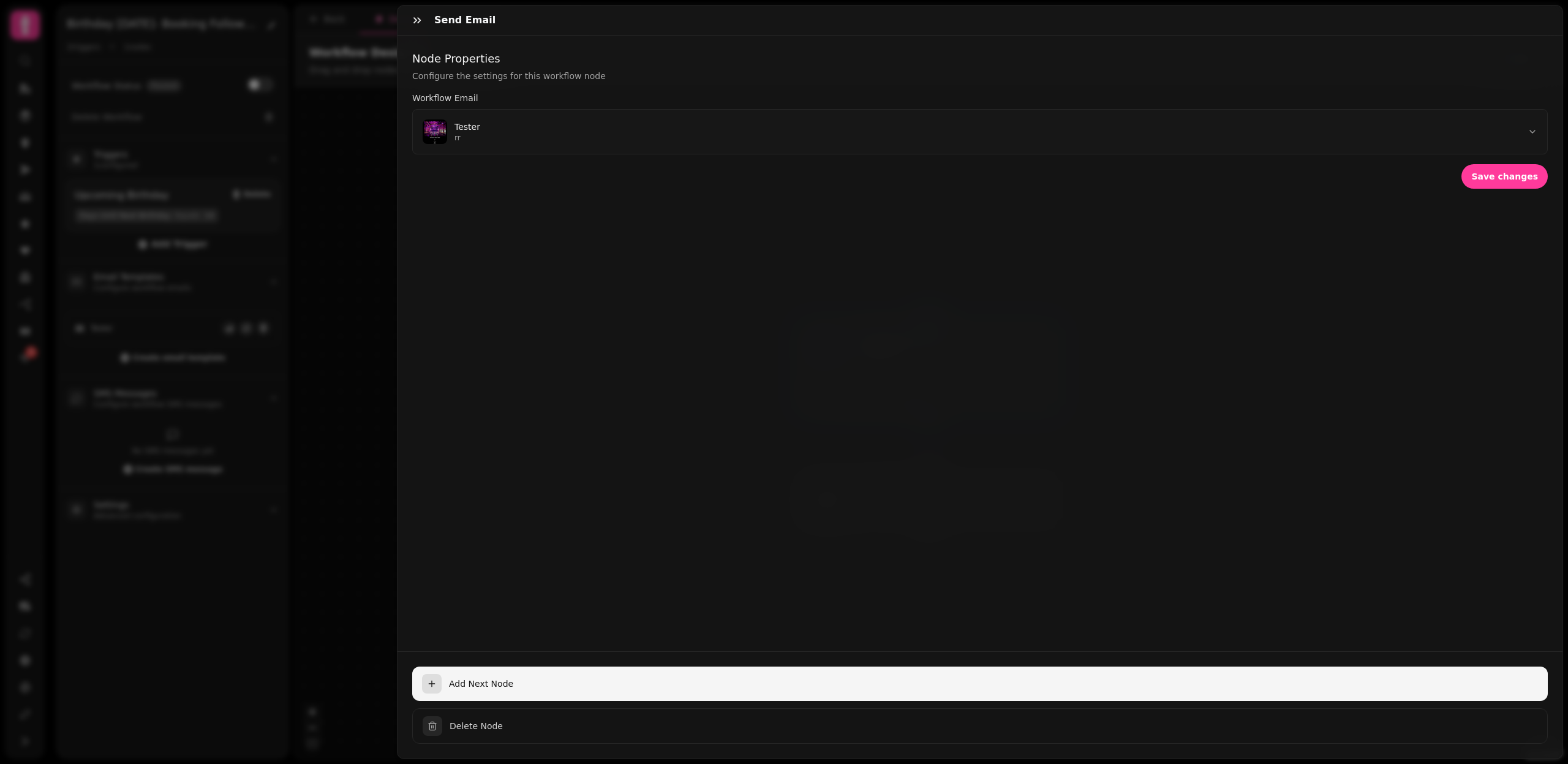
click at [484, 687] on span "Add Next Node" at bounding box center [993, 684] width 1089 height 12
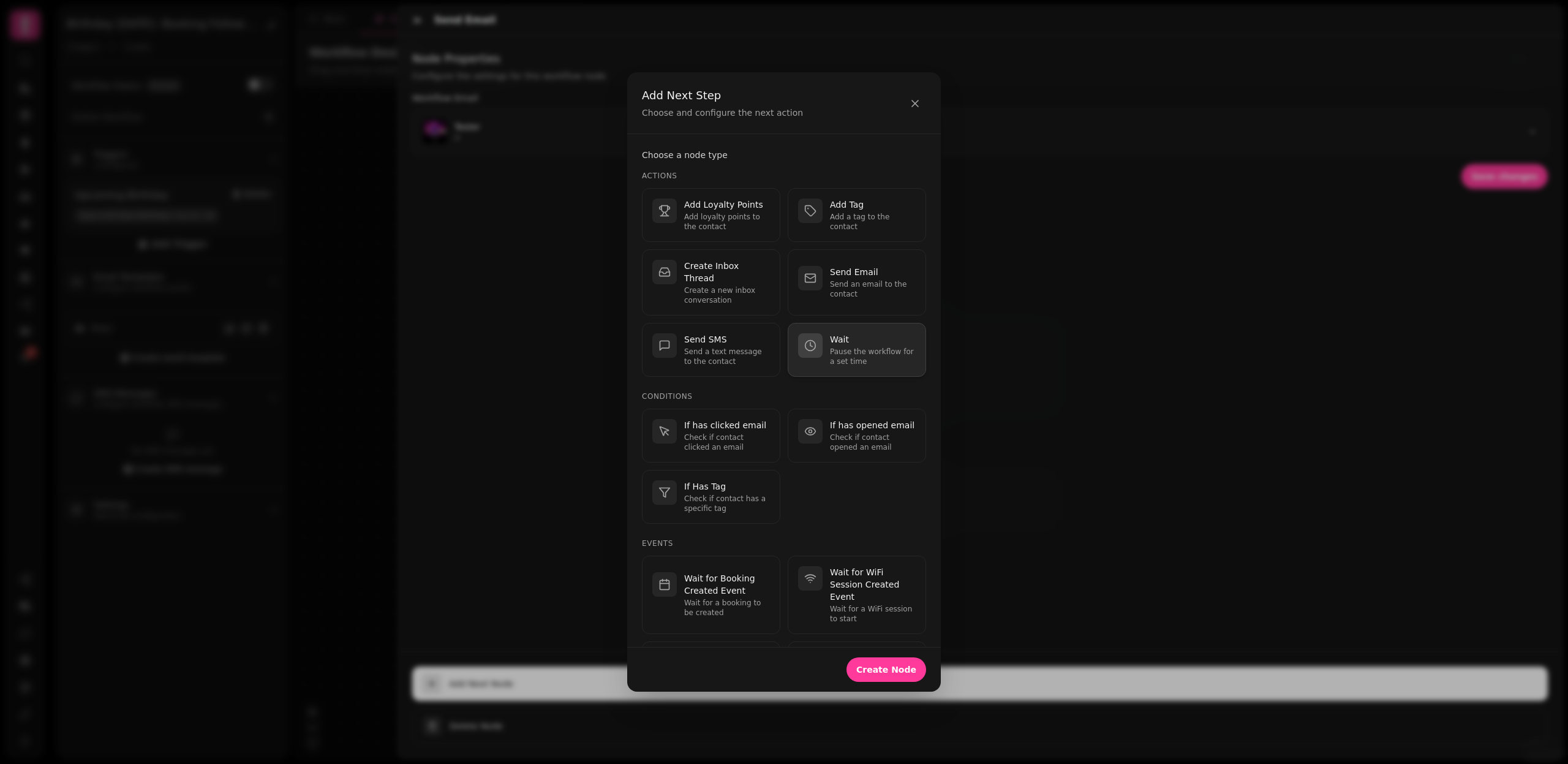
click at [851, 347] on p "Pause the workflow for a set time" at bounding box center [872, 356] width 86 height 20
select select "**"
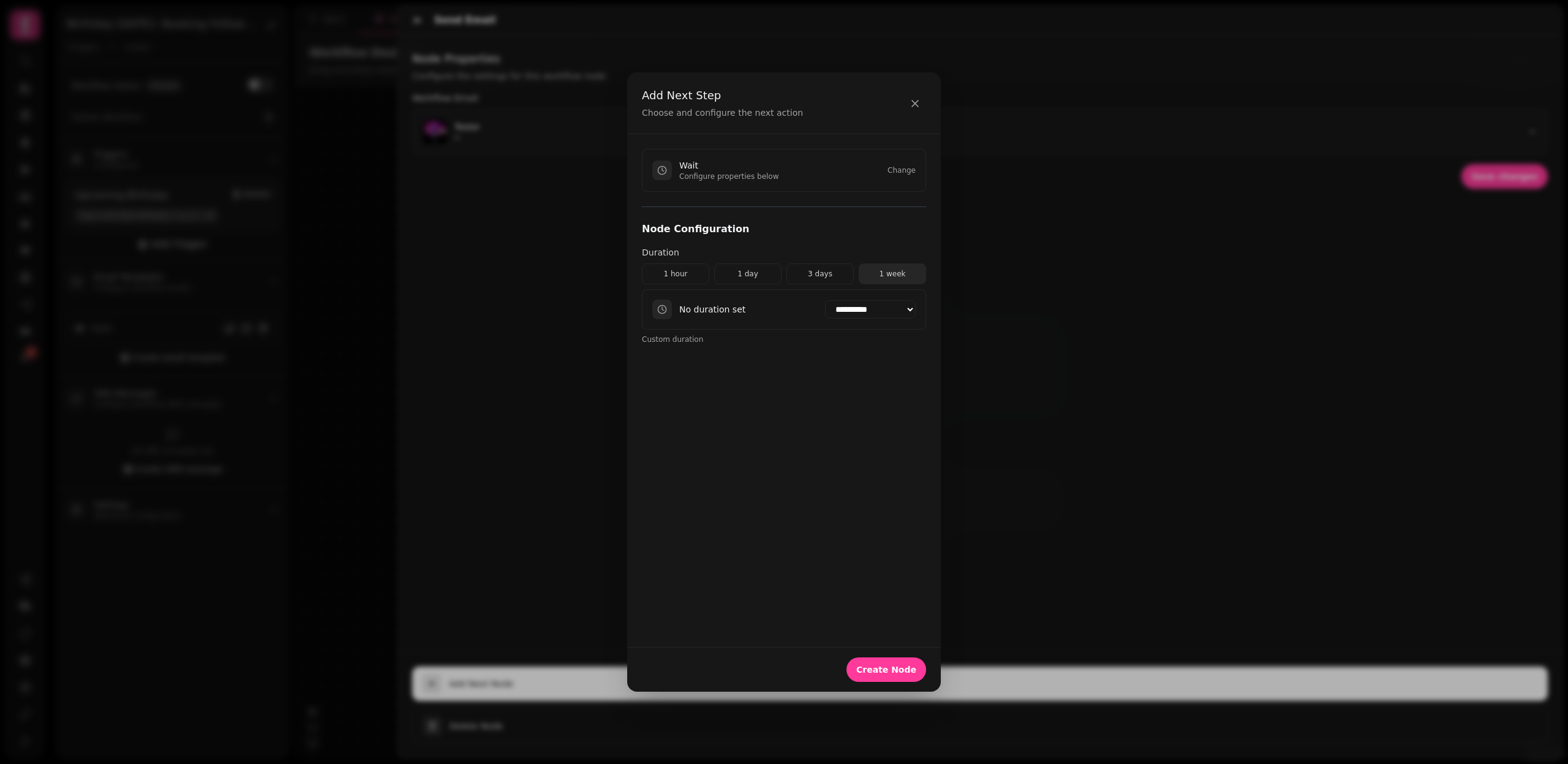
click at [886, 269] on button "1 week" at bounding box center [893, 273] width 67 height 21
click at [893, 666] on span "Create Node" at bounding box center [886, 670] width 60 height 9
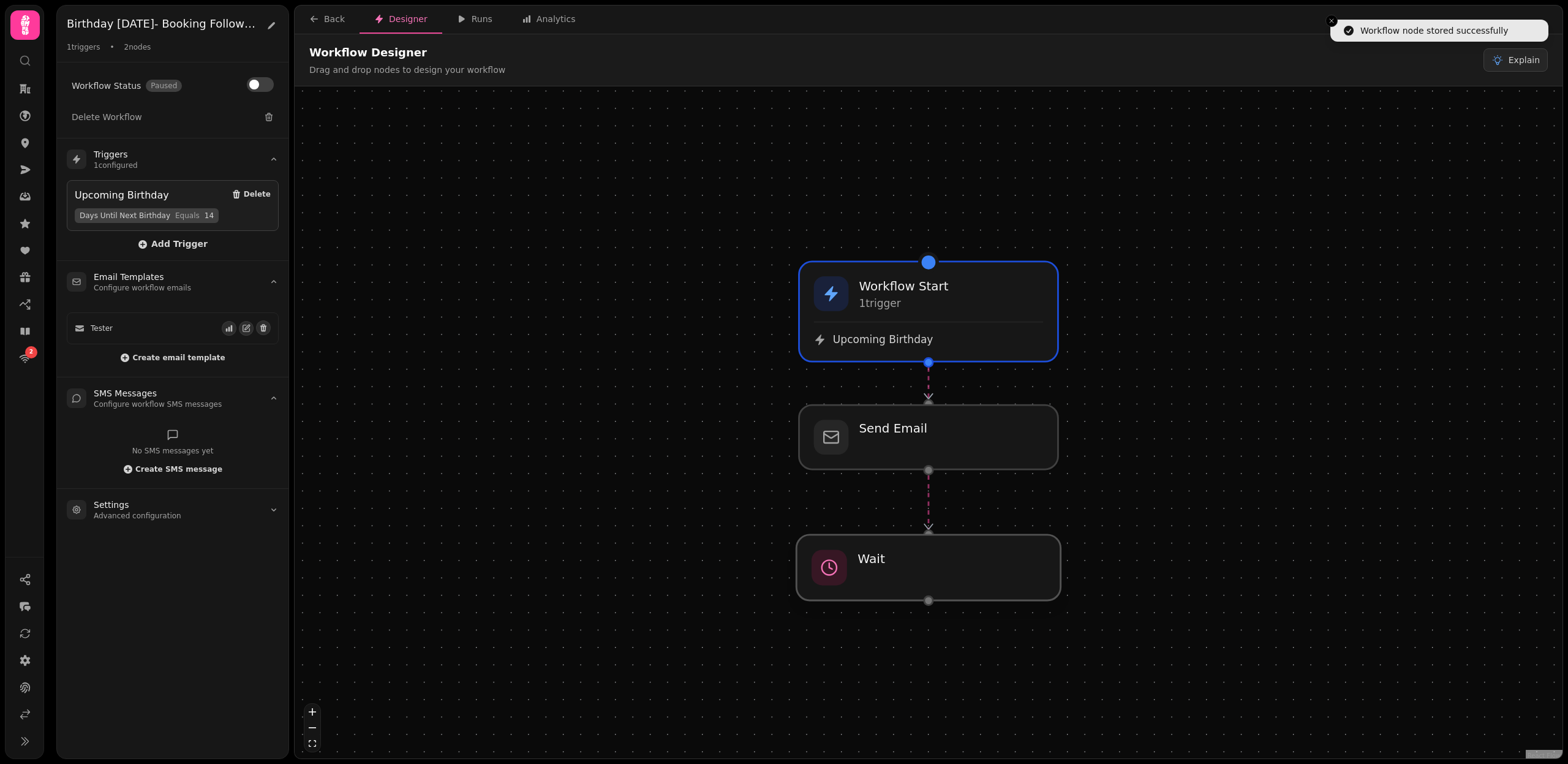
click at [922, 578] on div at bounding box center [928, 568] width 264 height 66
select select "******"
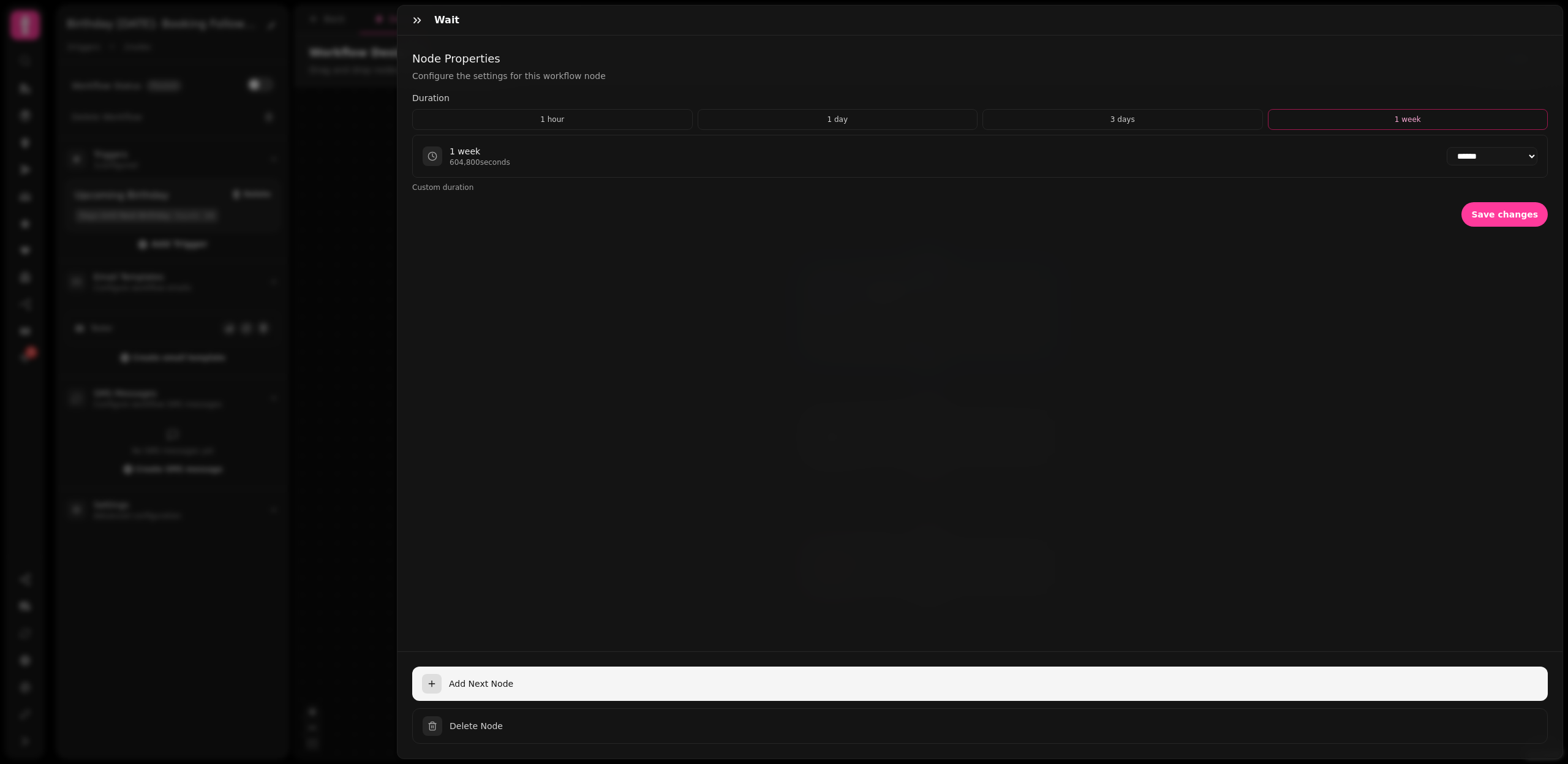
click at [466, 688] on span "Add Next Node" at bounding box center [993, 684] width 1089 height 12
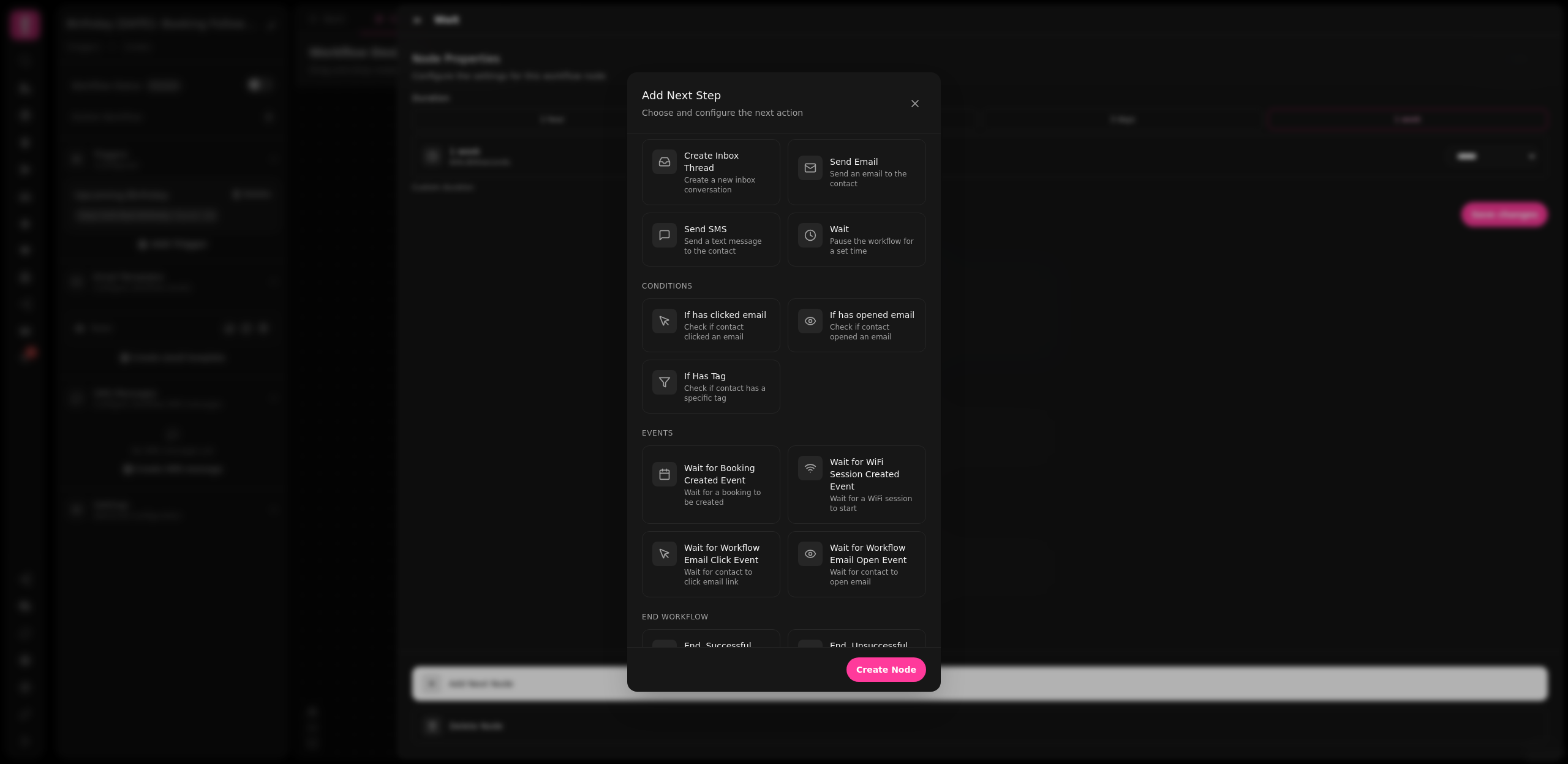
scroll to position [148, 0]
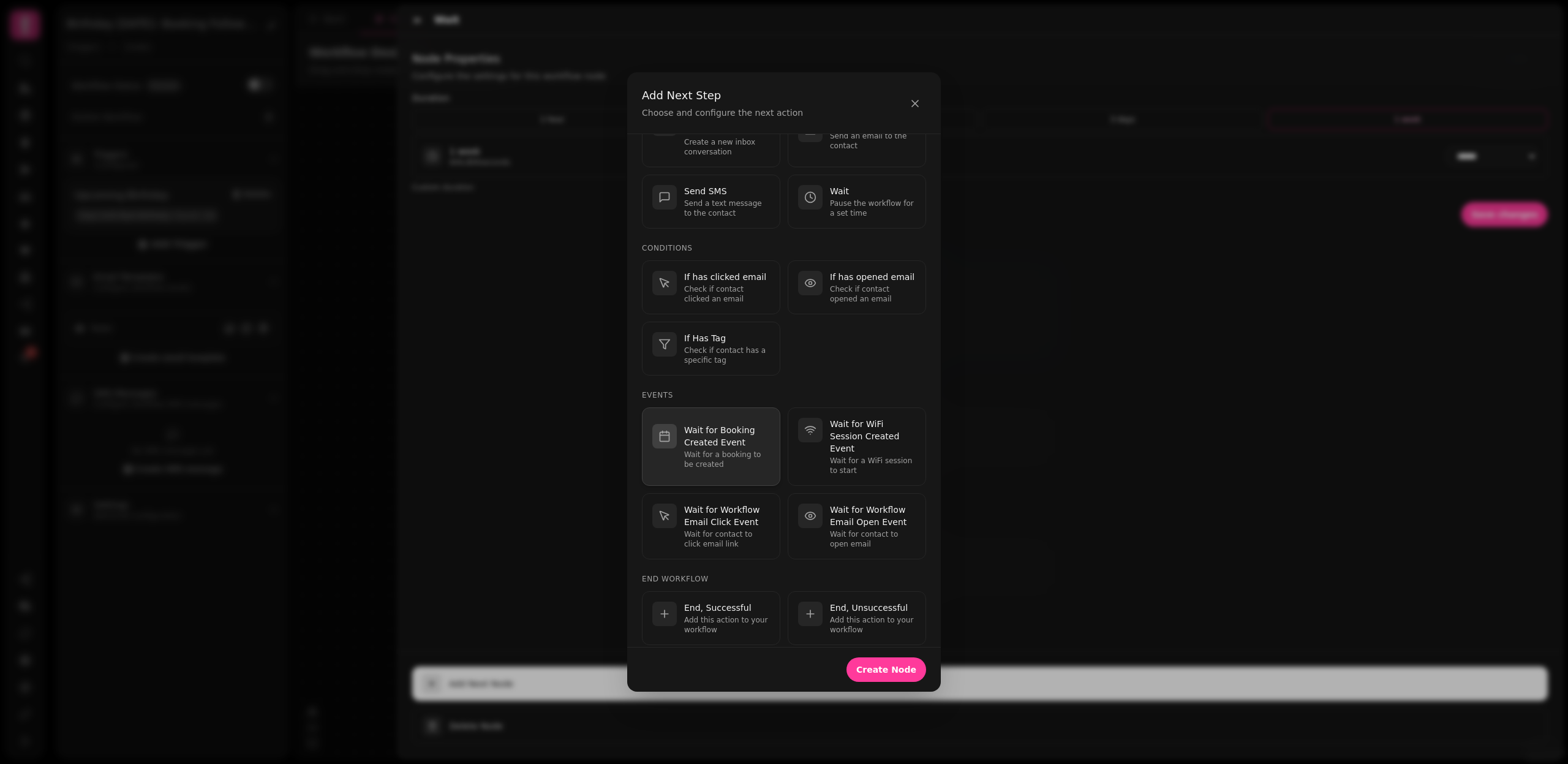
click at [727, 450] on p "Wait for a booking to be created" at bounding box center [727, 459] width 86 height 20
select select "**"
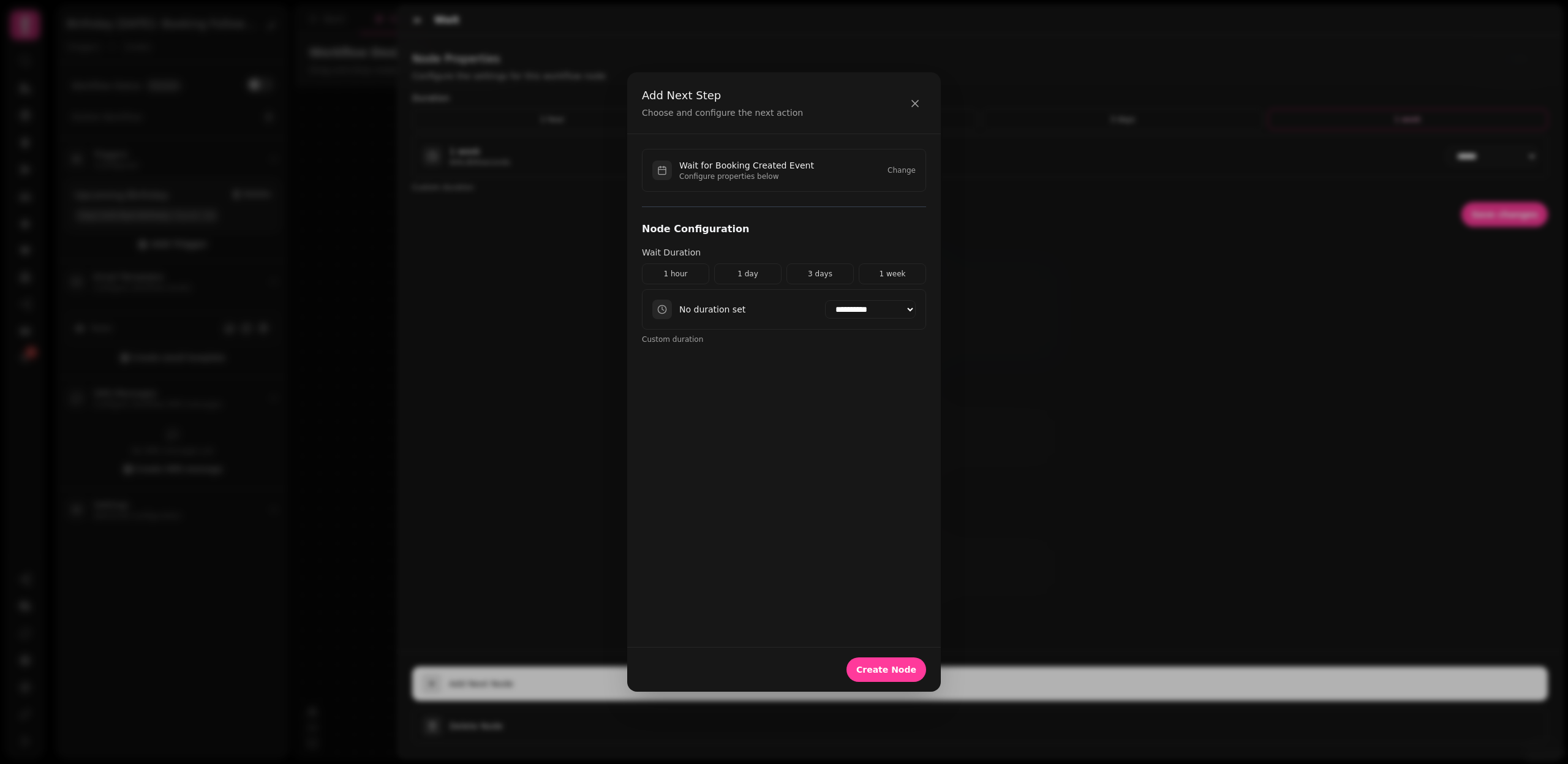
scroll to position [0, 0]
click at [905, 270] on button "1 week" at bounding box center [893, 273] width 67 height 21
click at [896, 671] on span "Create Node" at bounding box center [886, 670] width 60 height 9
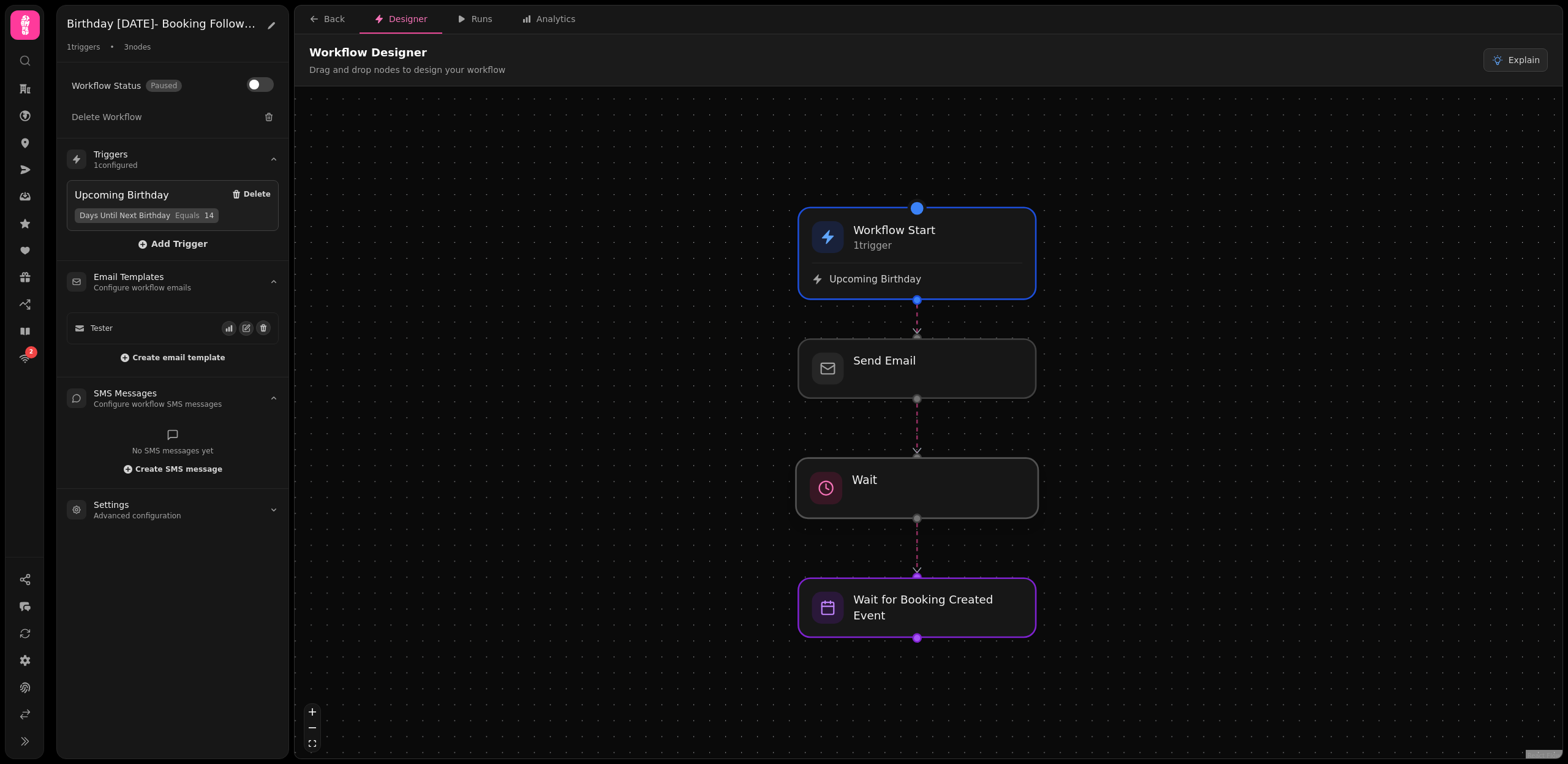
click at [871, 496] on div at bounding box center [917, 488] width 242 height 60
select select "******"
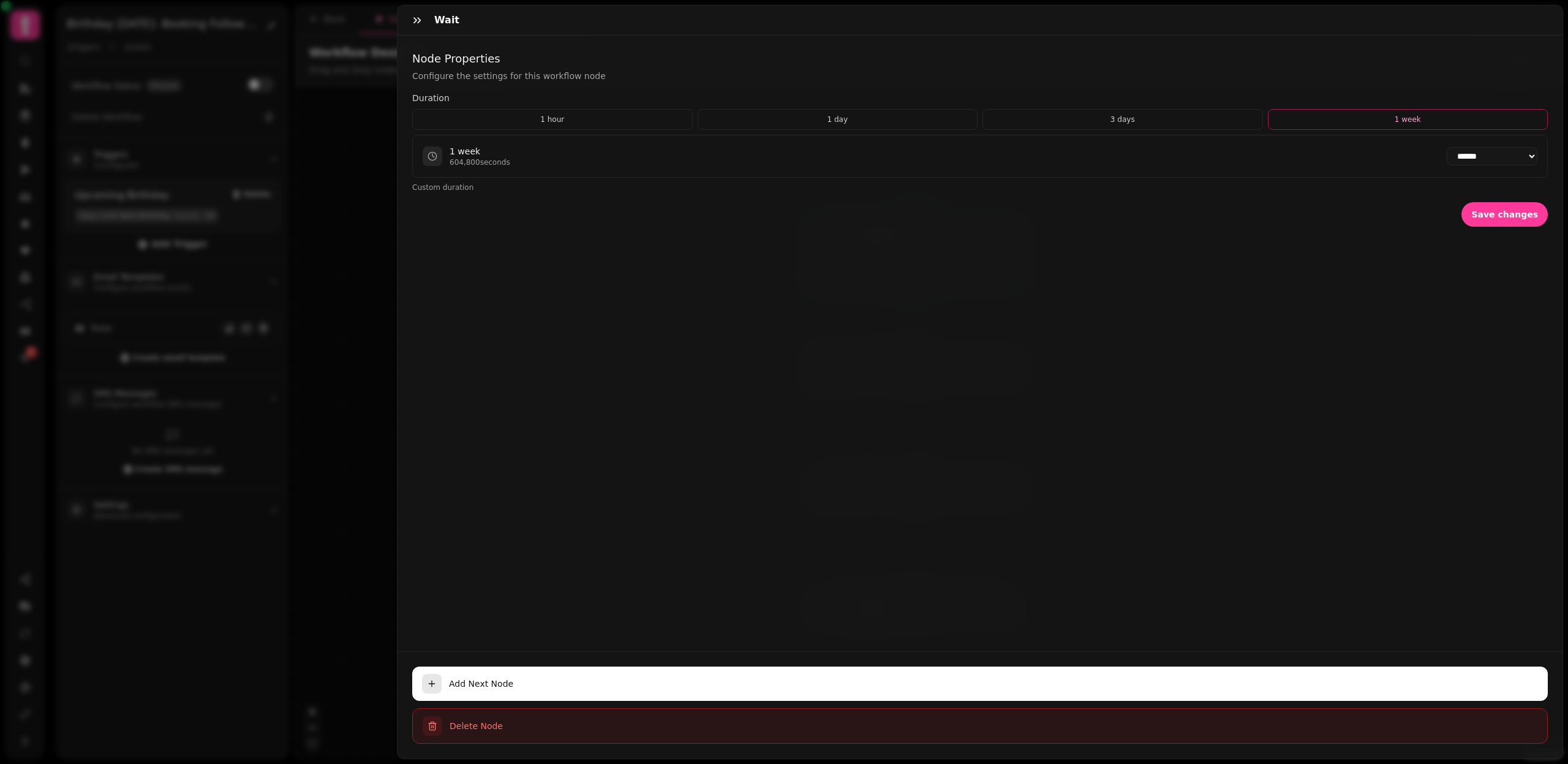
click at [492, 729] on span "Delete Node" at bounding box center [993, 726] width 1088 height 12
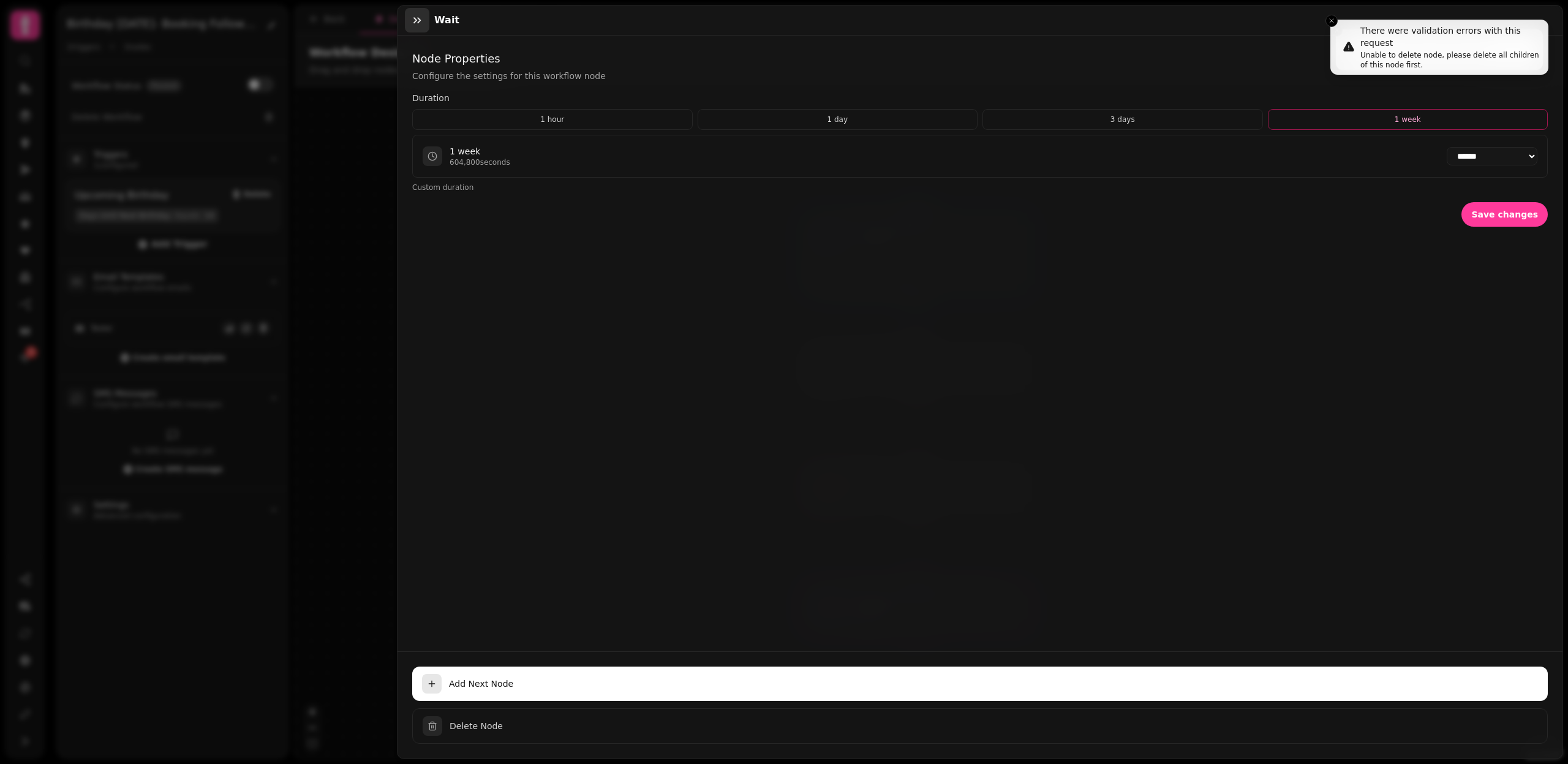
click at [418, 20] on icon "button" at bounding box center [417, 20] width 12 height 12
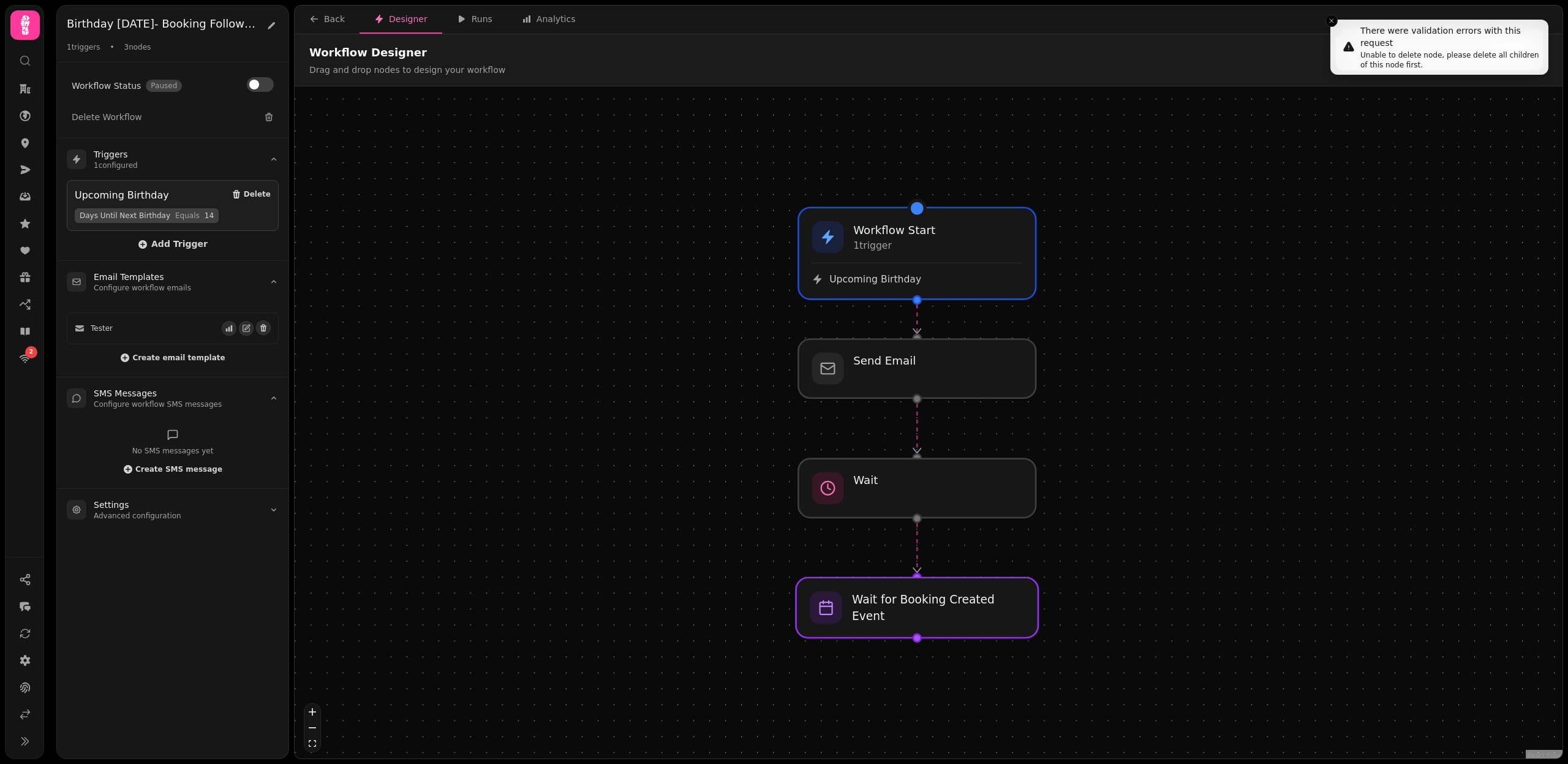
click at [874, 610] on div at bounding box center [917, 607] width 242 height 60
select select "******"
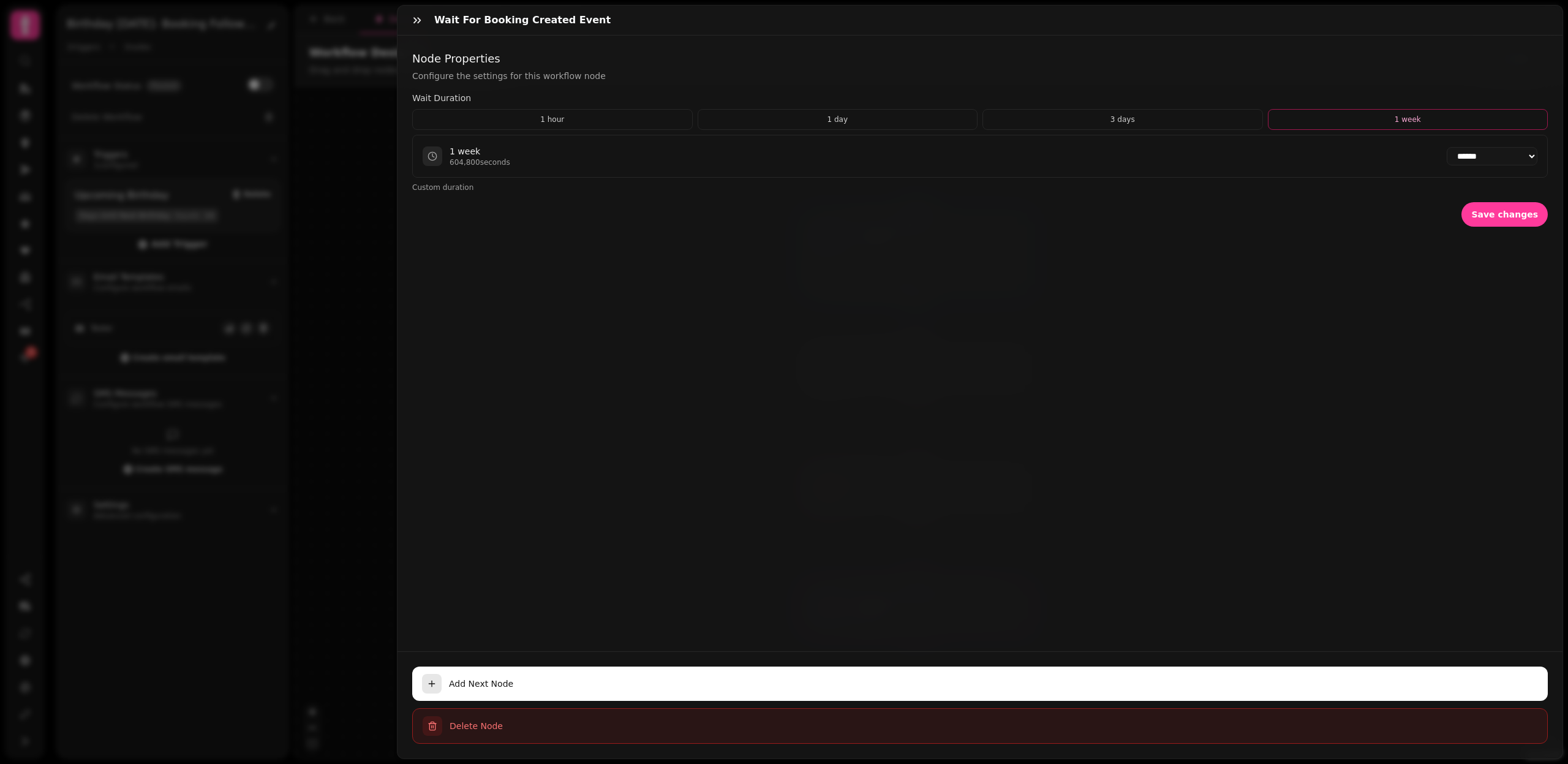
click at [490, 727] on span "Delete Node" at bounding box center [993, 726] width 1088 height 12
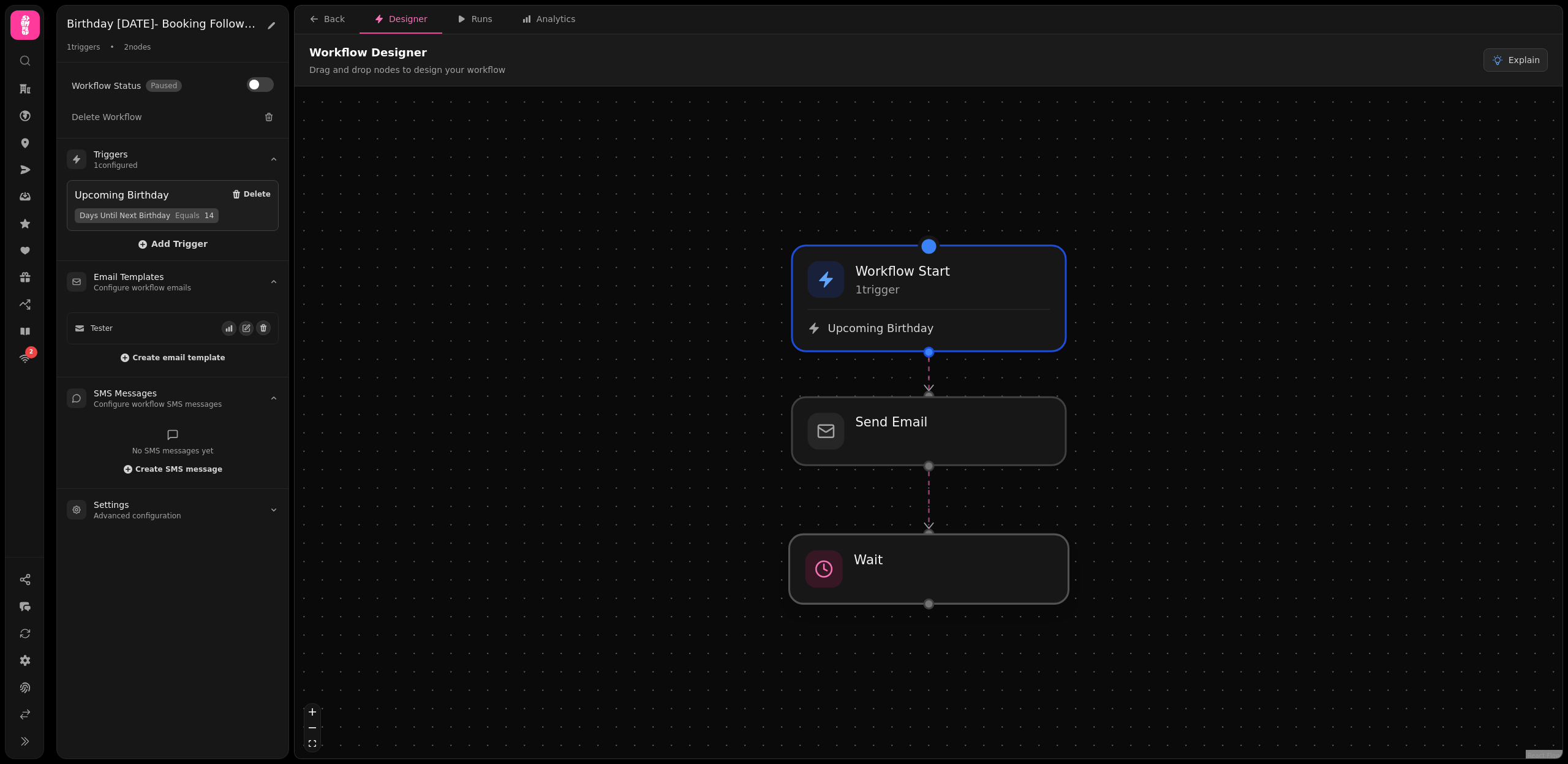
click at [916, 564] on div at bounding box center [929, 568] width 280 height 69
select select "******"
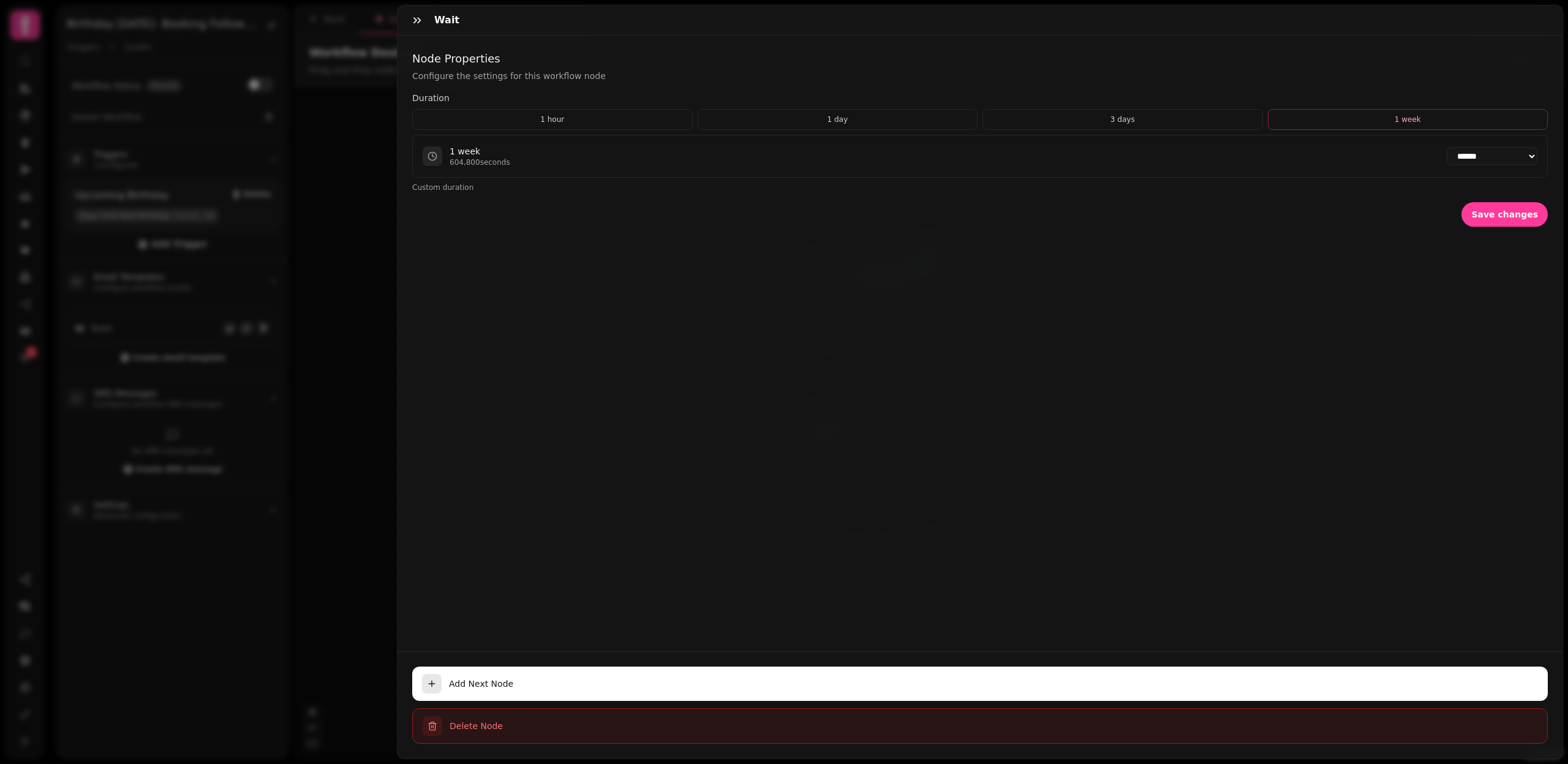
click at [450, 725] on span "Delete Node" at bounding box center [993, 726] width 1088 height 12
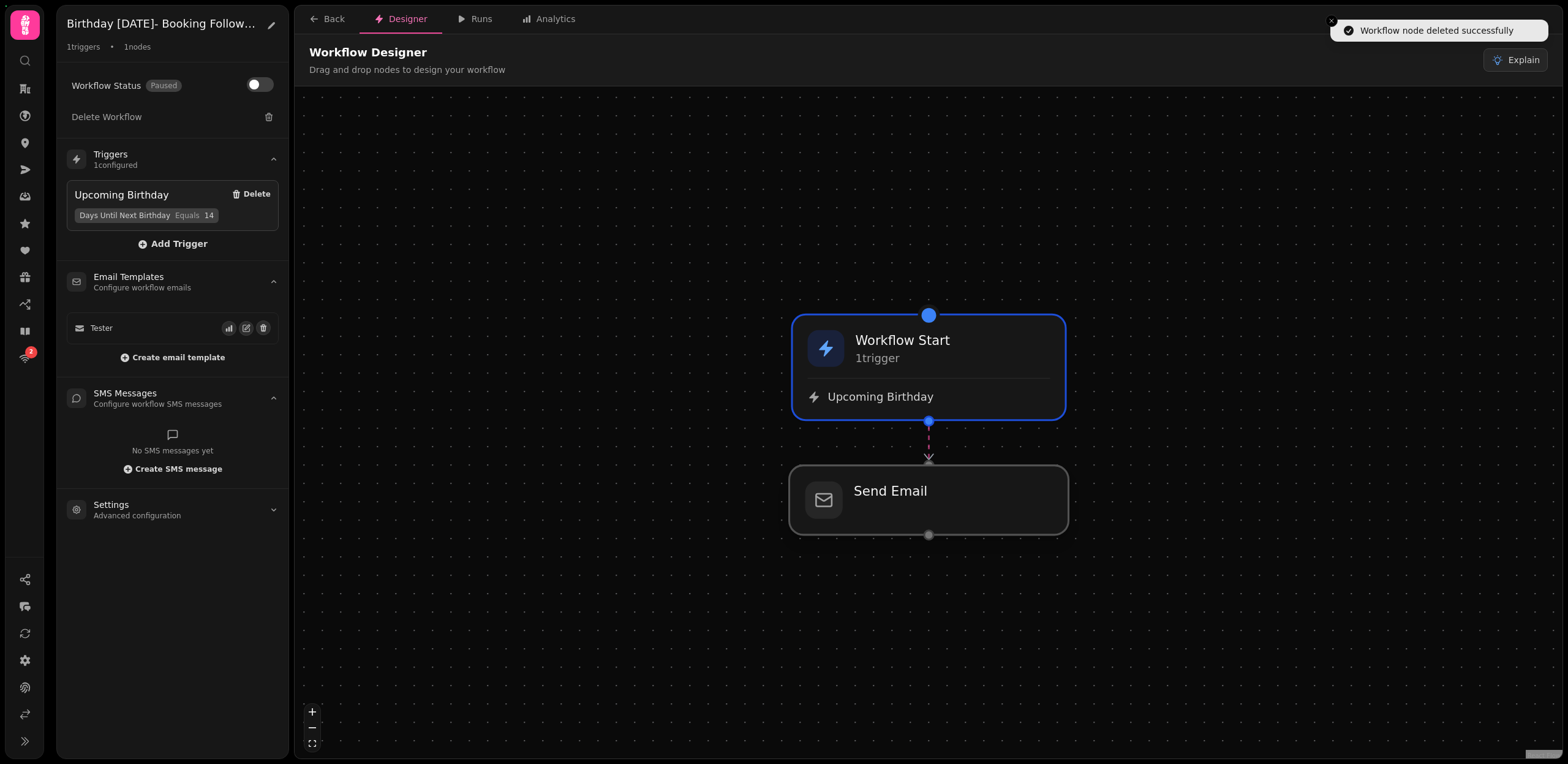
click at [903, 496] on div at bounding box center [929, 500] width 280 height 69
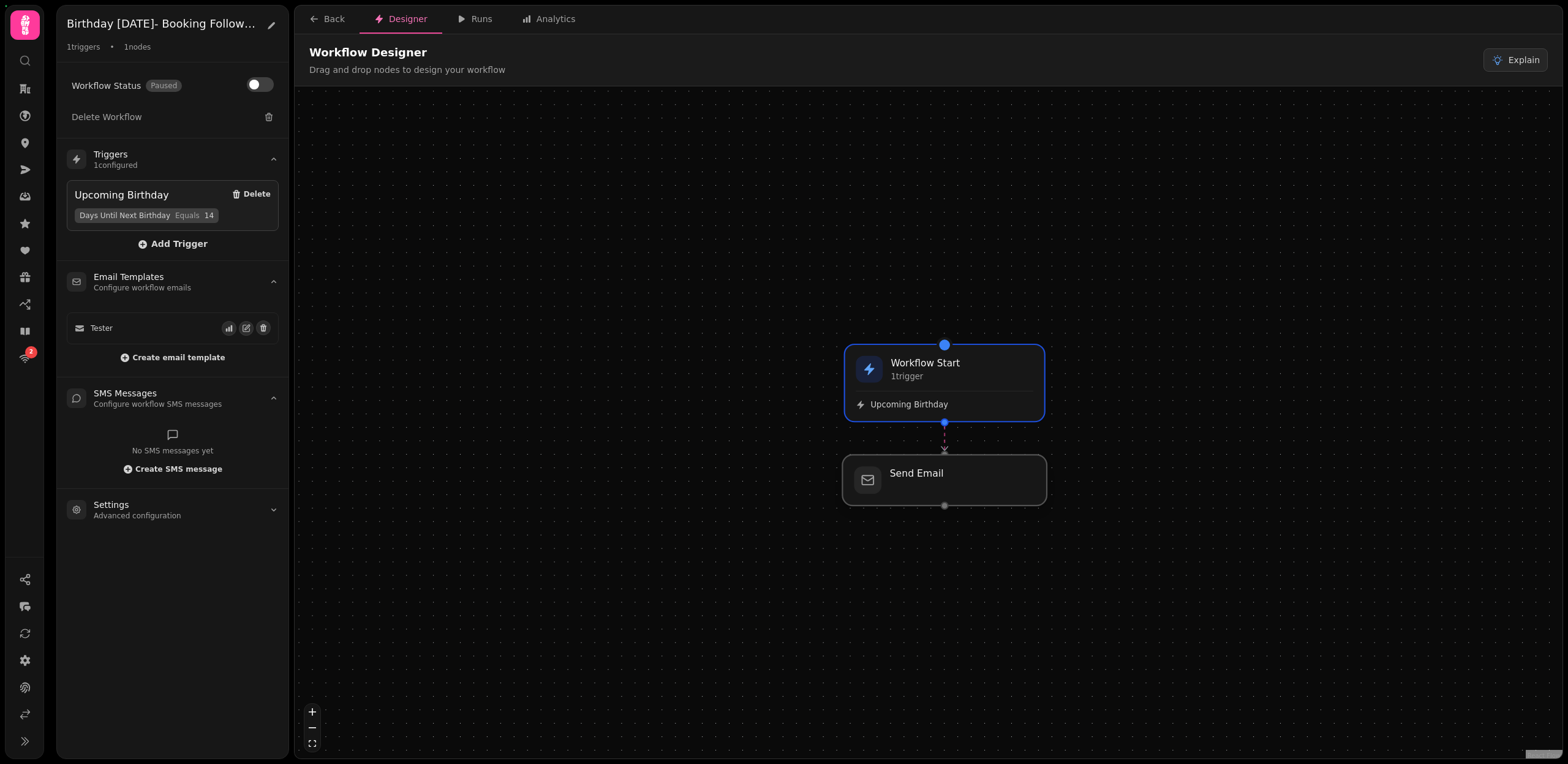
click at [971, 487] on div at bounding box center [944, 479] width 204 height 51
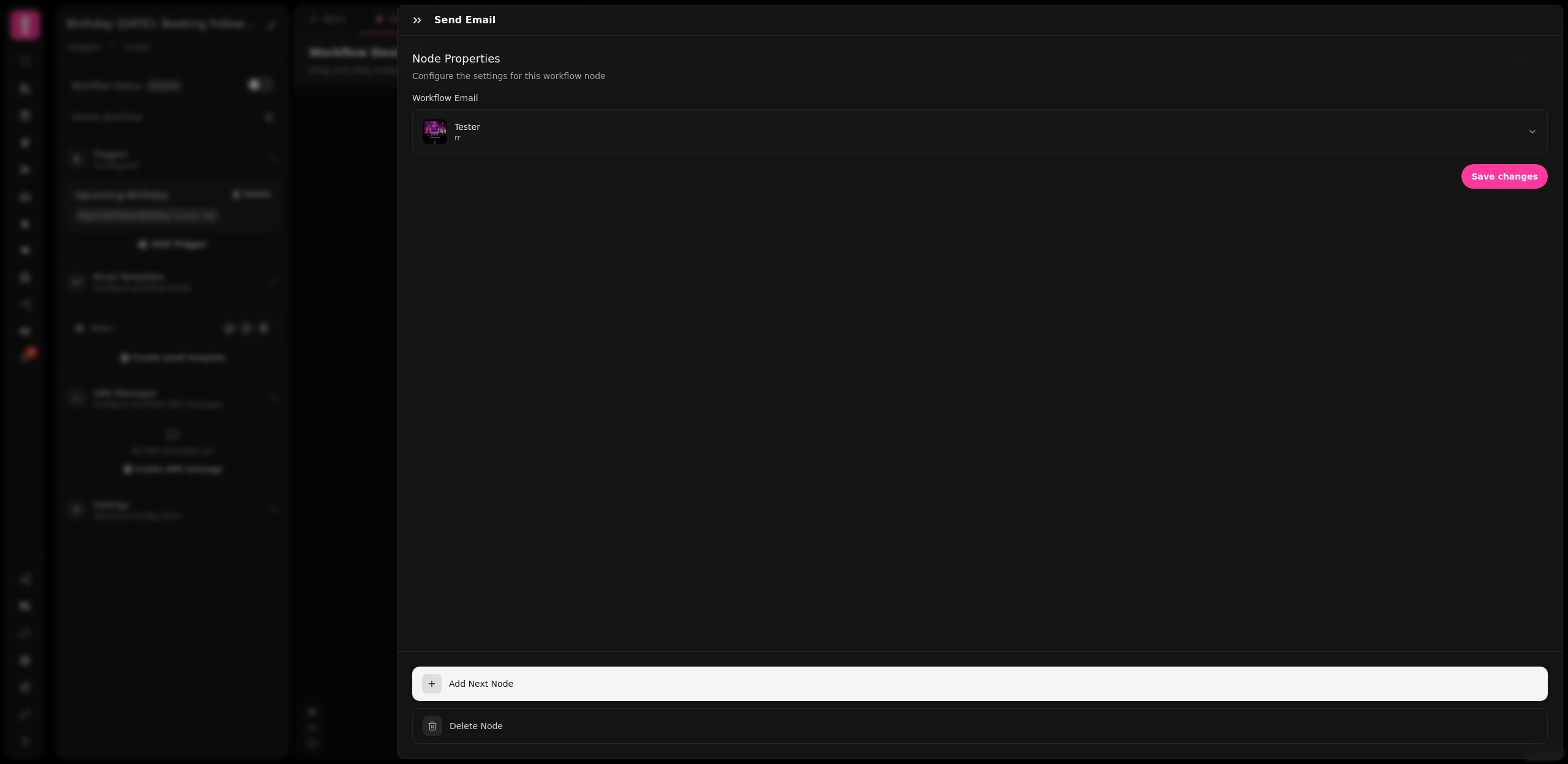
click at [469, 684] on span "Add Next Node" at bounding box center [993, 684] width 1089 height 12
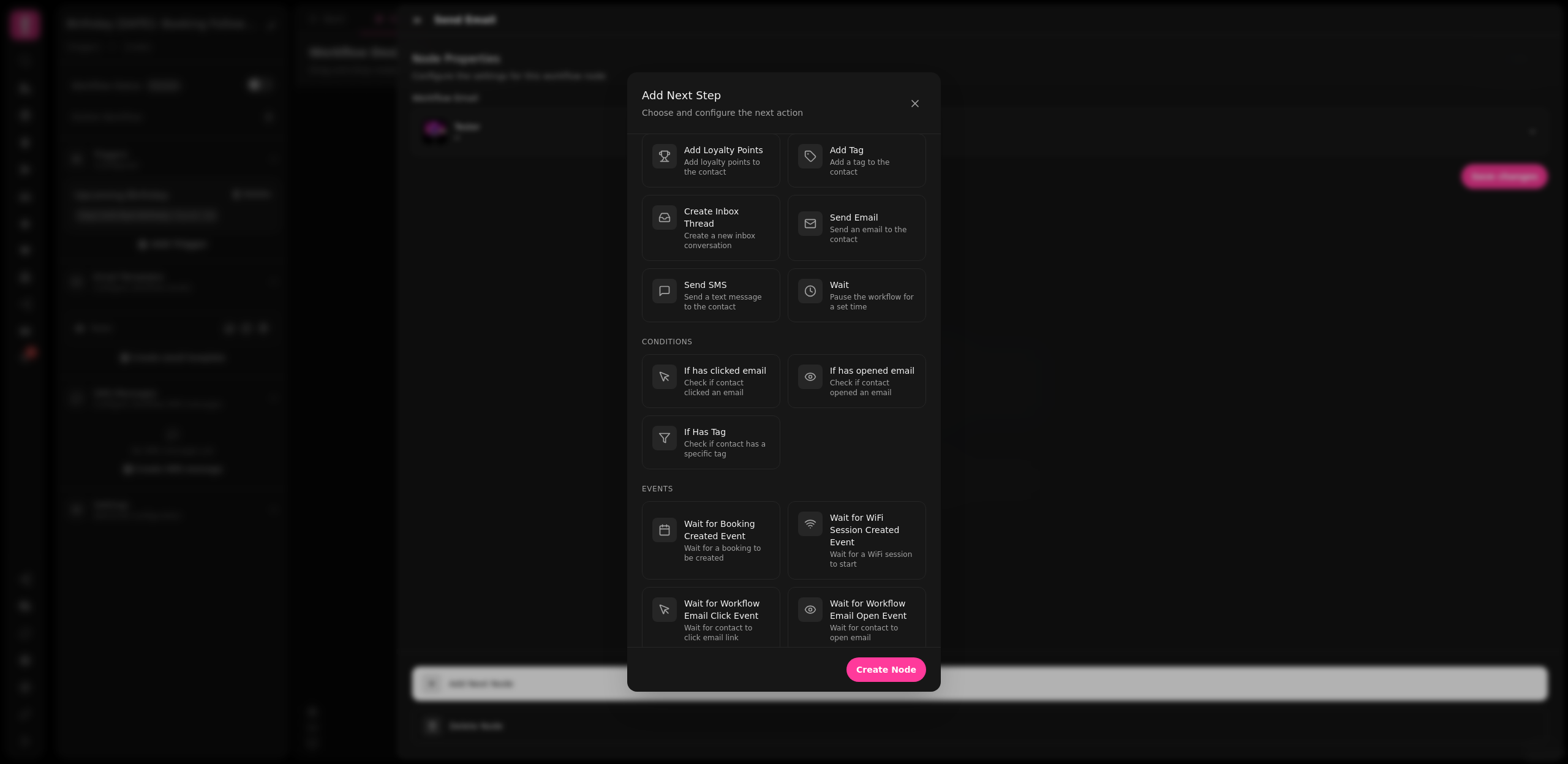
scroll to position [54, 0]
click at [716, 544] on p "Wait for a booking to be created" at bounding box center [727, 554] width 86 height 20
select select "**"
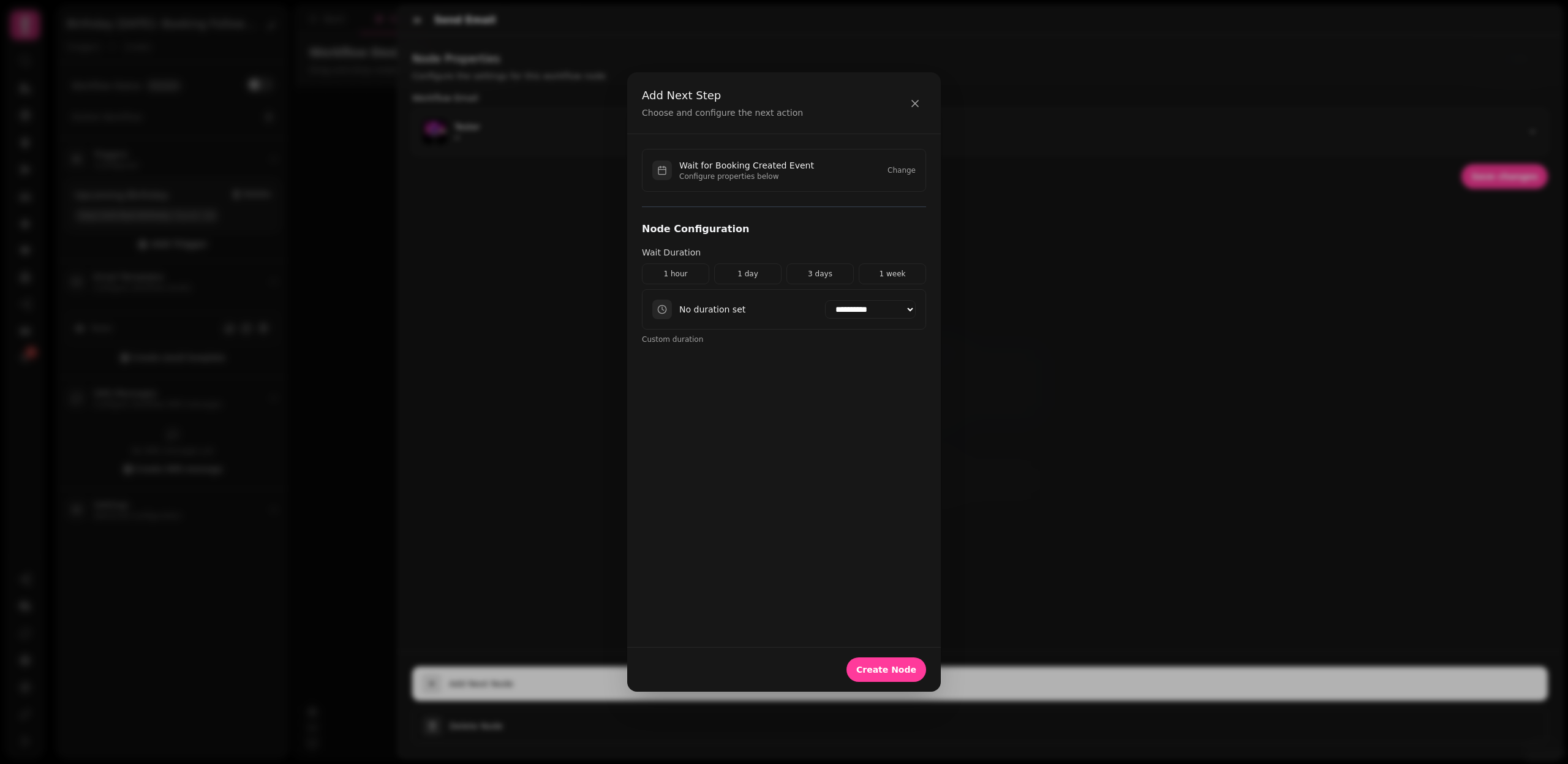
scroll to position [0, 0]
click at [876, 276] on button "1 week" at bounding box center [893, 273] width 67 height 21
click at [884, 670] on span "Create Node" at bounding box center [886, 670] width 60 height 9
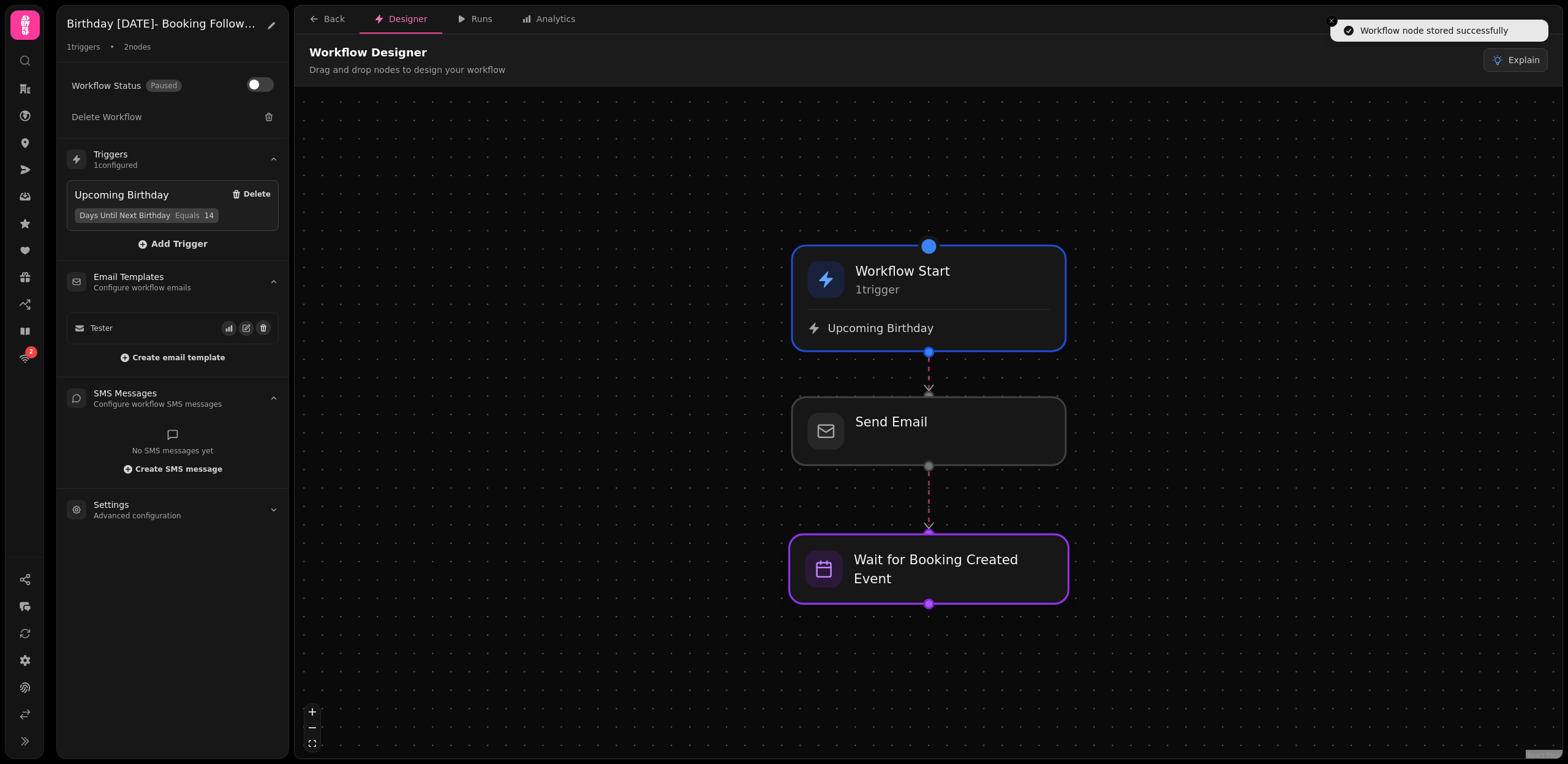
click at [909, 578] on div at bounding box center [929, 568] width 280 height 69
select select "******"
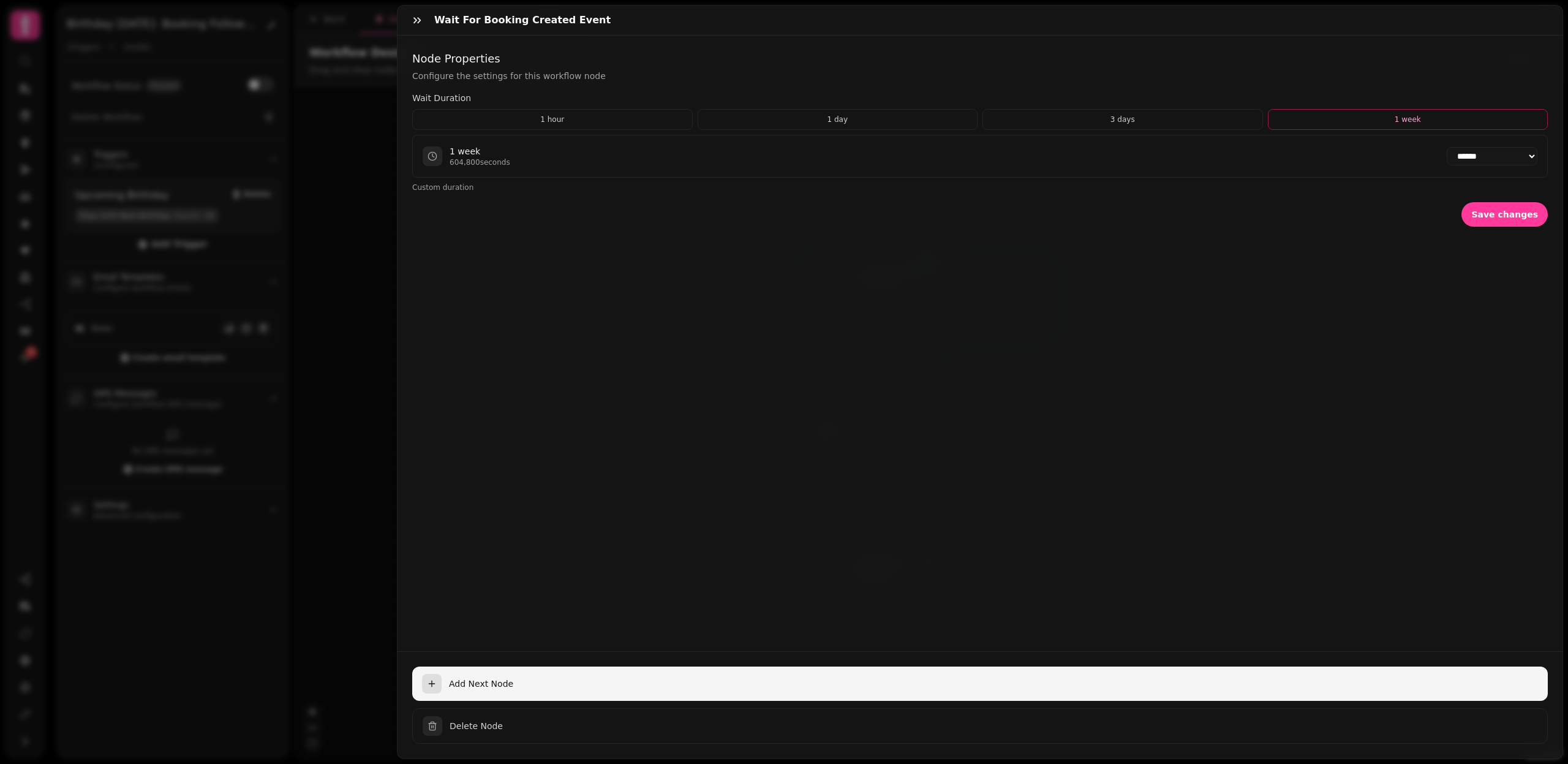
click at [461, 681] on span "Add Next Node" at bounding box center [993, 684] width 1089 height 12
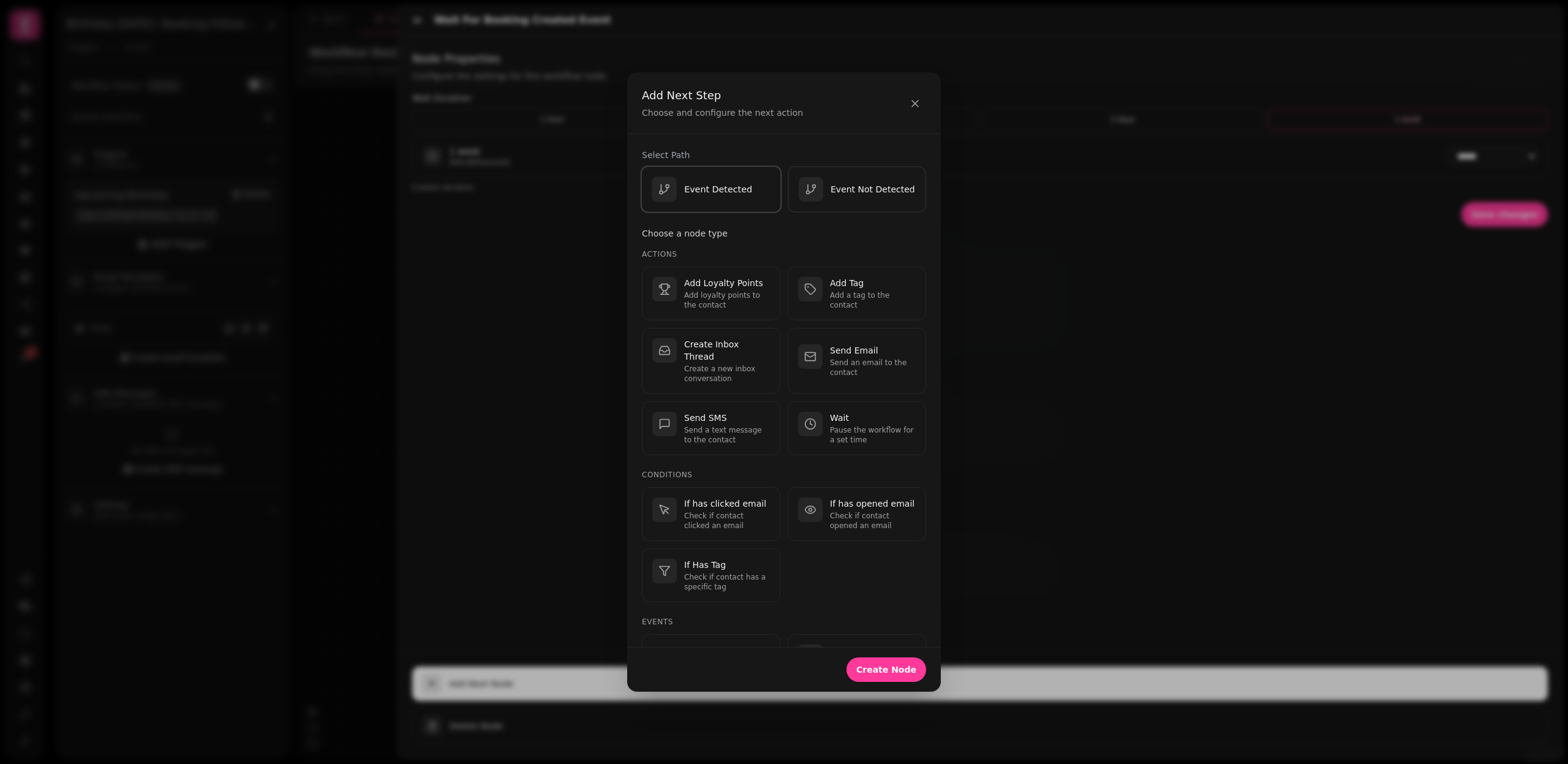
click at [742, 183] on p "Event Detected" at bounding box center [718, 189] width 68 height 12
click at [889, 675] on button "Create Node" at bounding box center [886, 670] width 80 height 24
click at [905, 102] on button "button" at bounding box center [915, 103] width 22 height 24
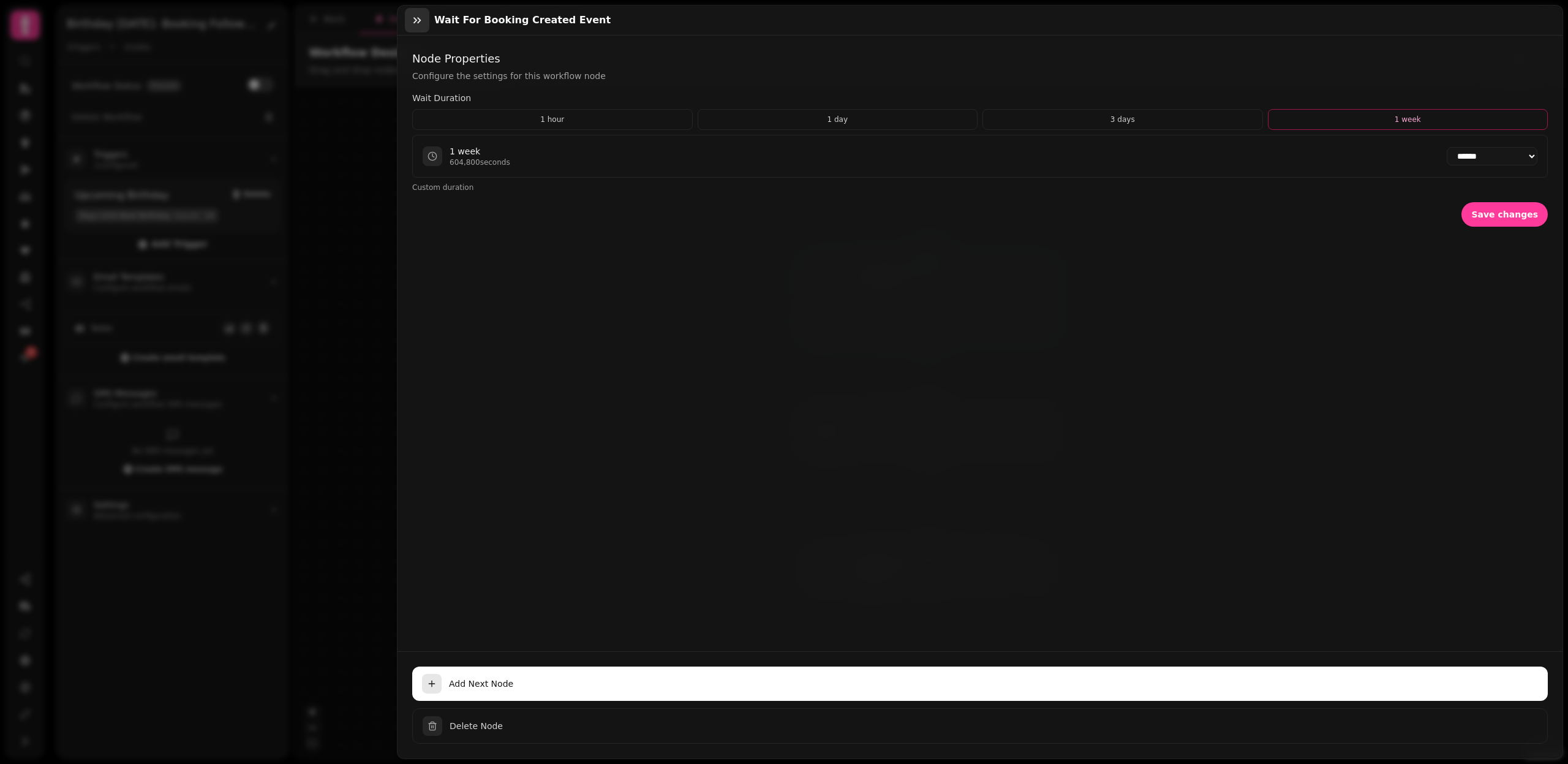
click at [418, 23] on icon "button" at bounding box center [417, 20] width 12 height 12
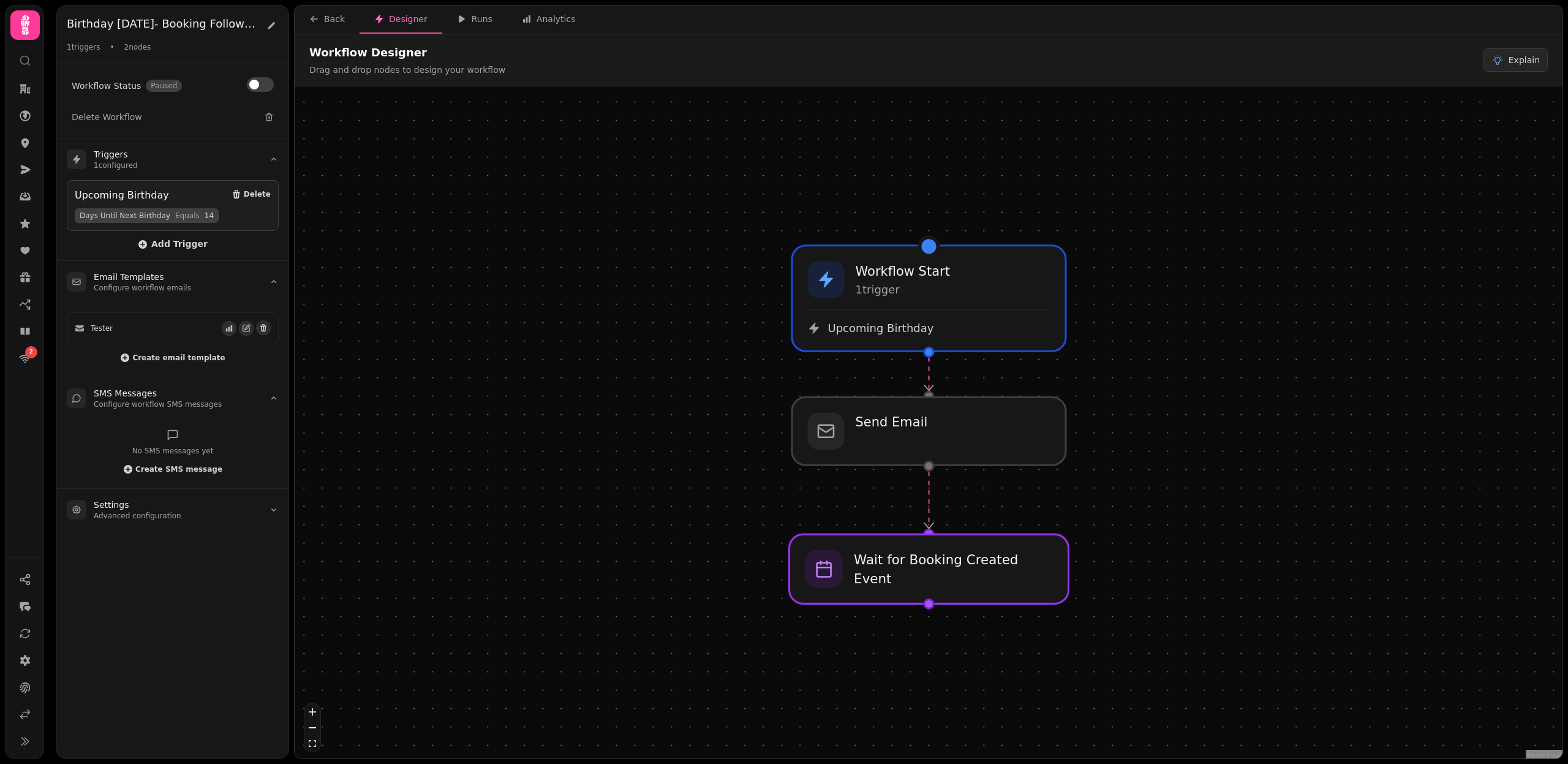
click at [978, 576] on div at bounding box center [929, 568] width 280 height 69
select select "******"
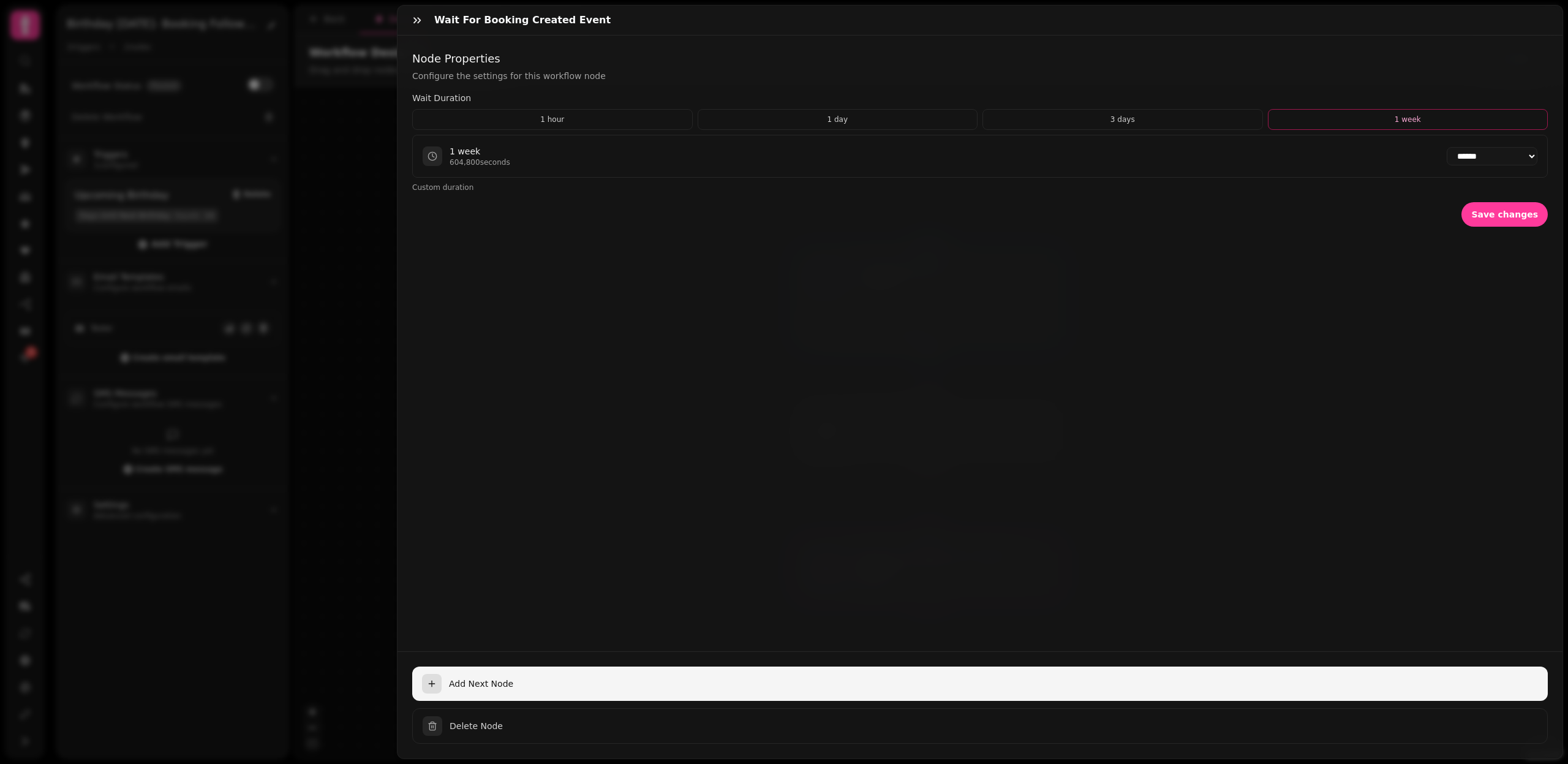
click at [440, 683] on div "button" at bounding box center [432, 684] width 20 height 20
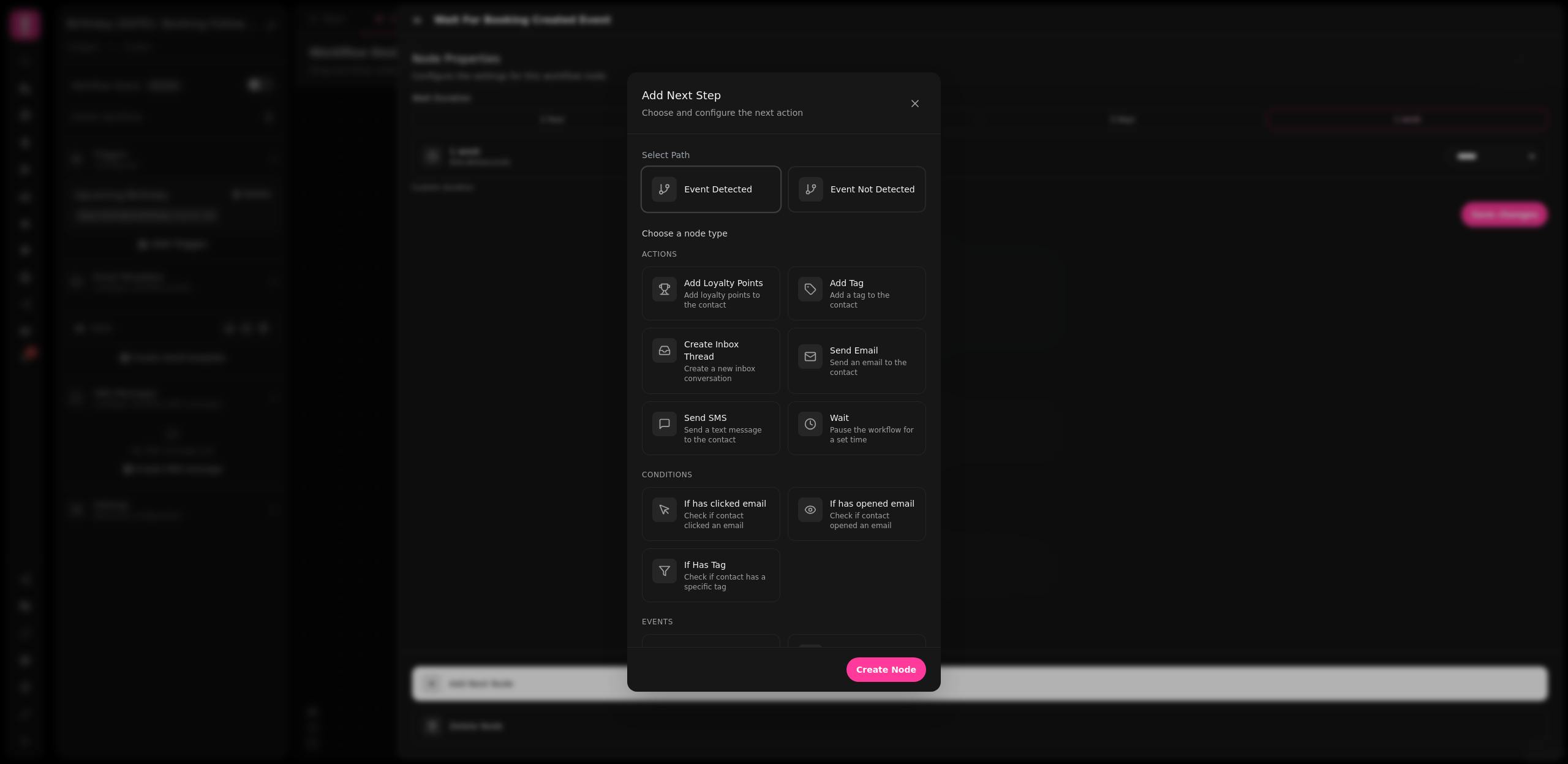
click at [733, 193] on p "Event Detected" at bounding box center [718, 189] width 68 height 12
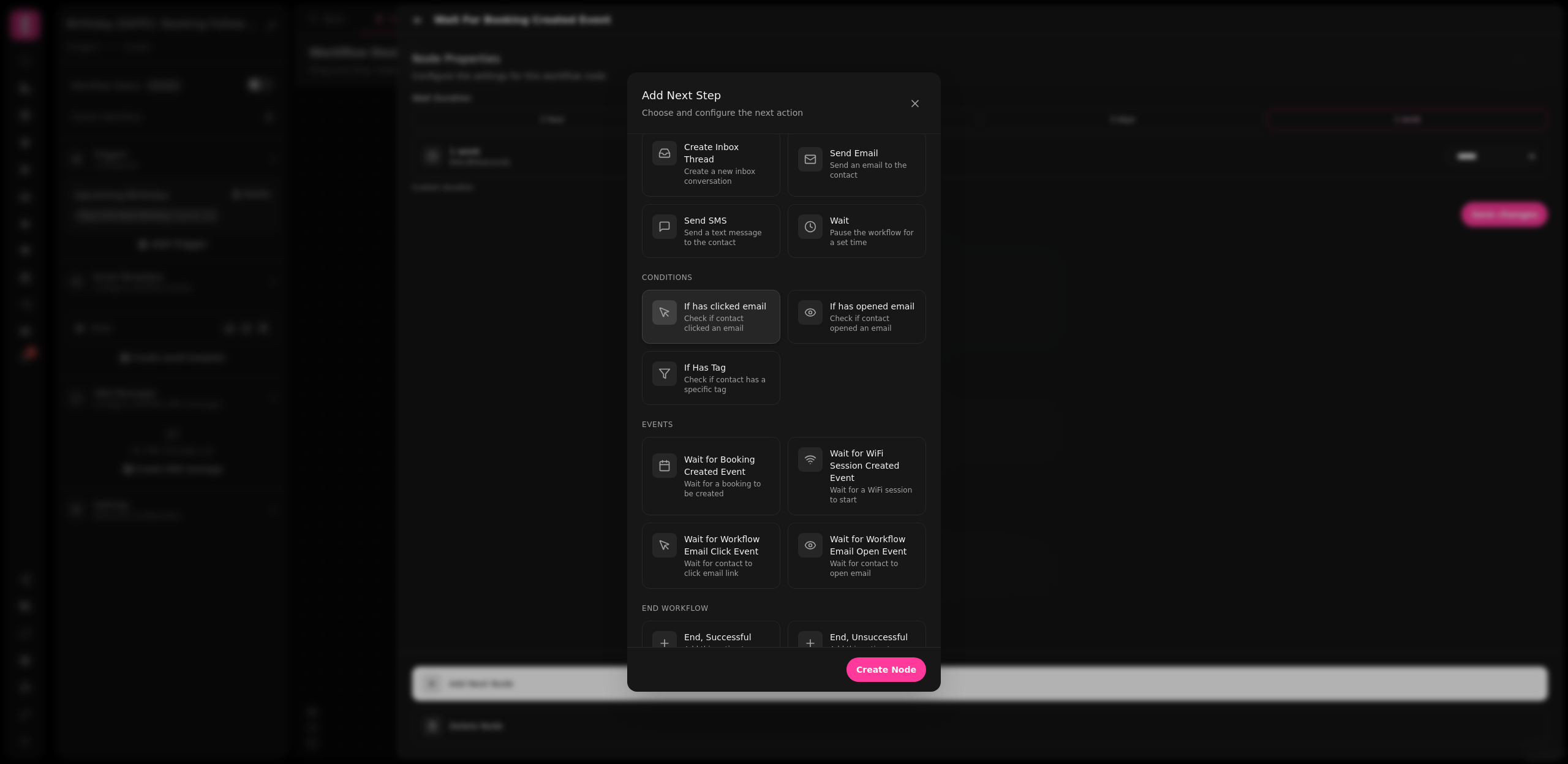
scroll to position [227, 0]
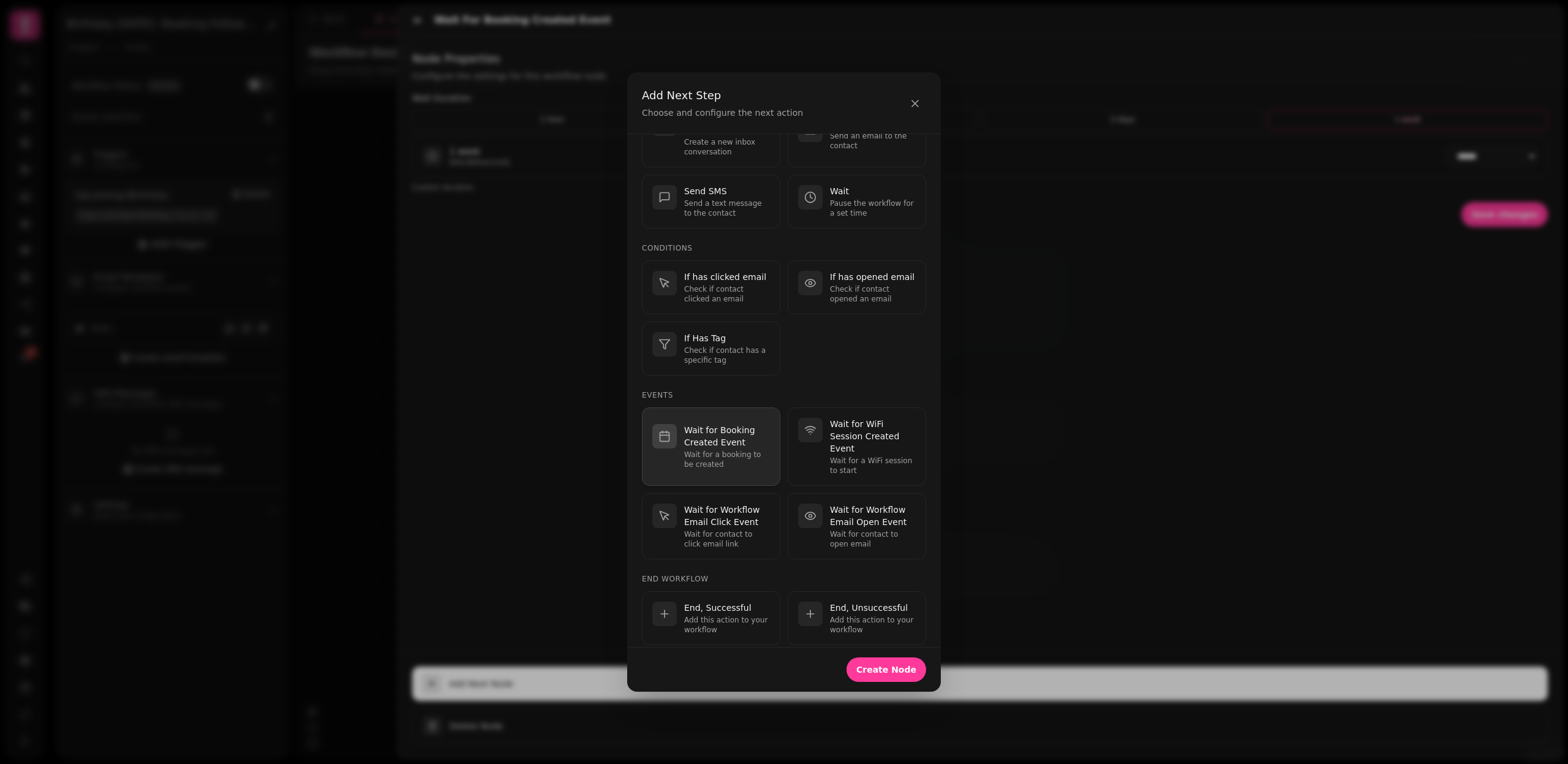
click at [742, 450] on p "Wait for a booking to be created" at bounding box center [727, 459] width 86 height 20
select select "**"
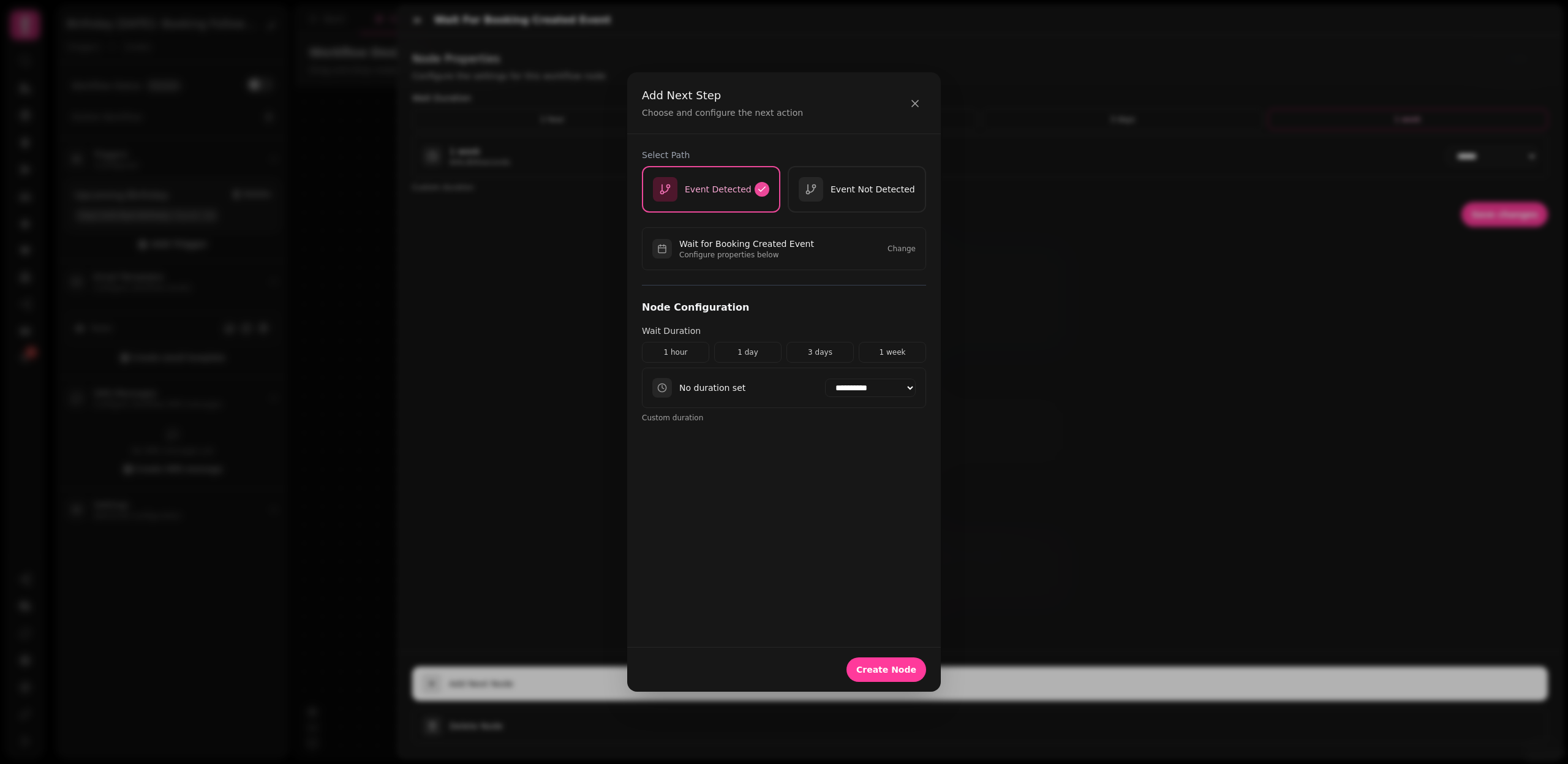
scroll to position [0, 0]
click at [912, 99] on icon "button" at bounding box center [916, 104] width 12 height 12
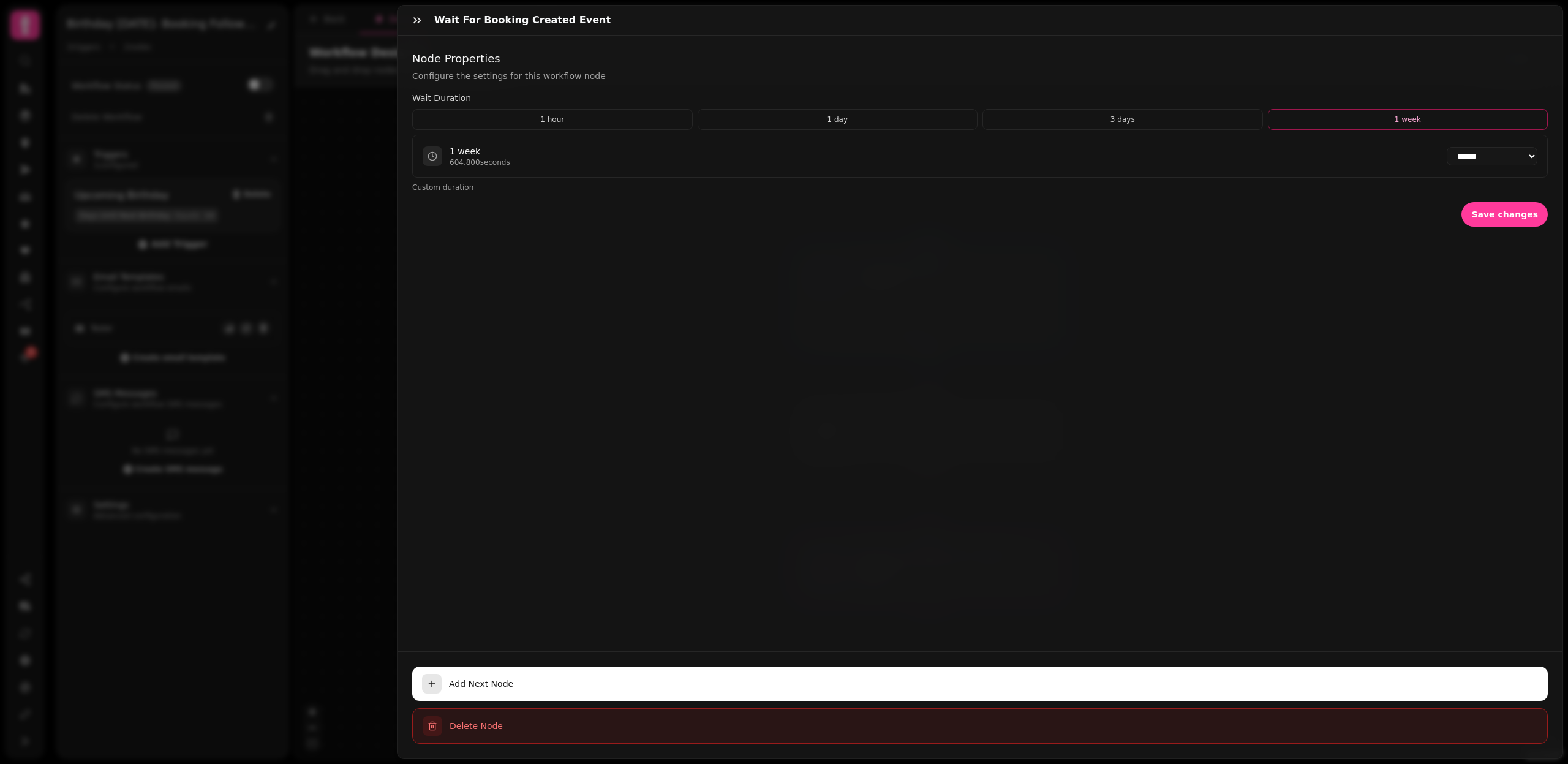
click at [479, 728] on span "Delete Node" at bounding box center [993, 726] width 1088 height 12
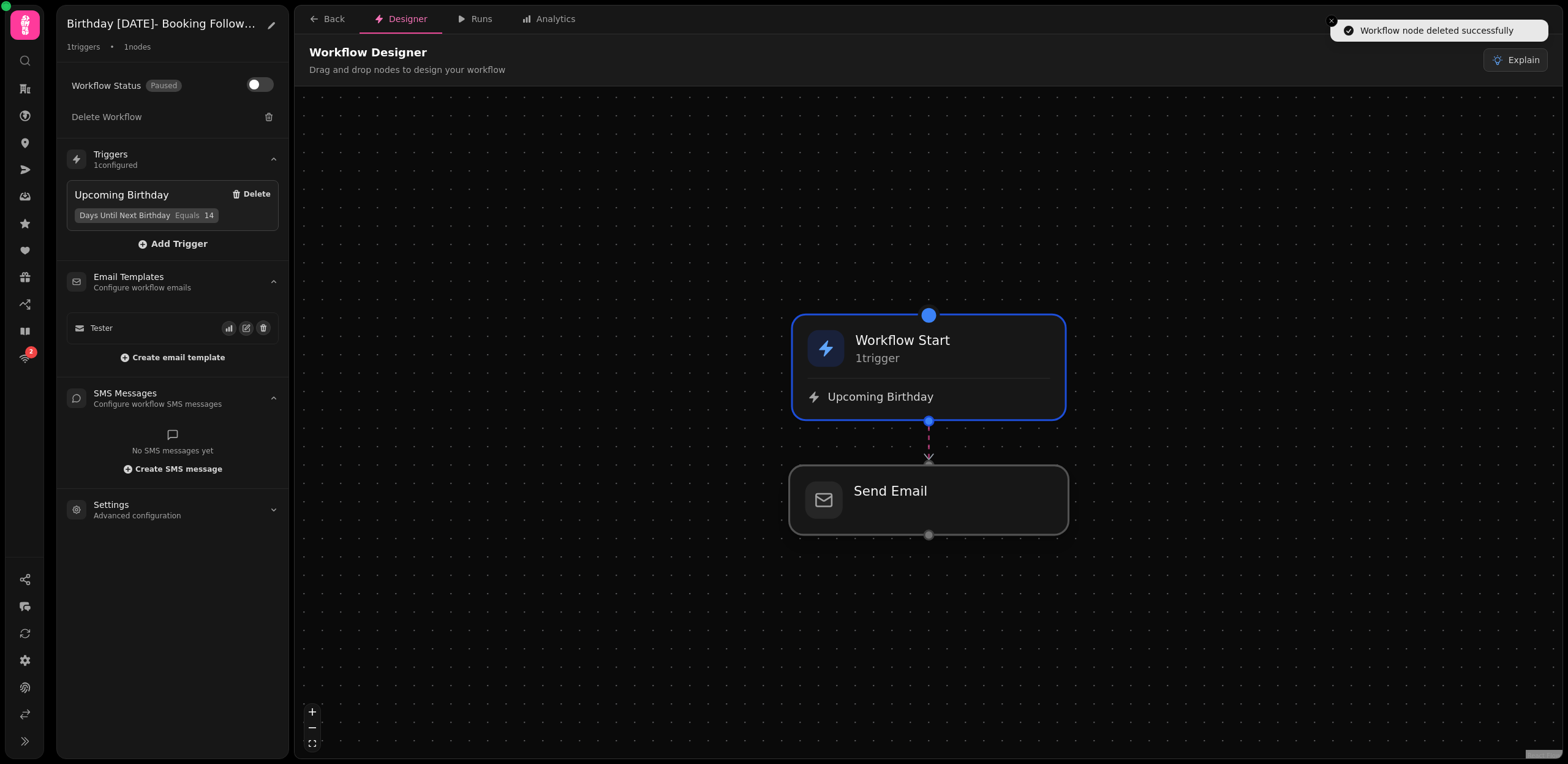
click at [939, 526] on div at bounding box center [929, 500] width 280 height 69
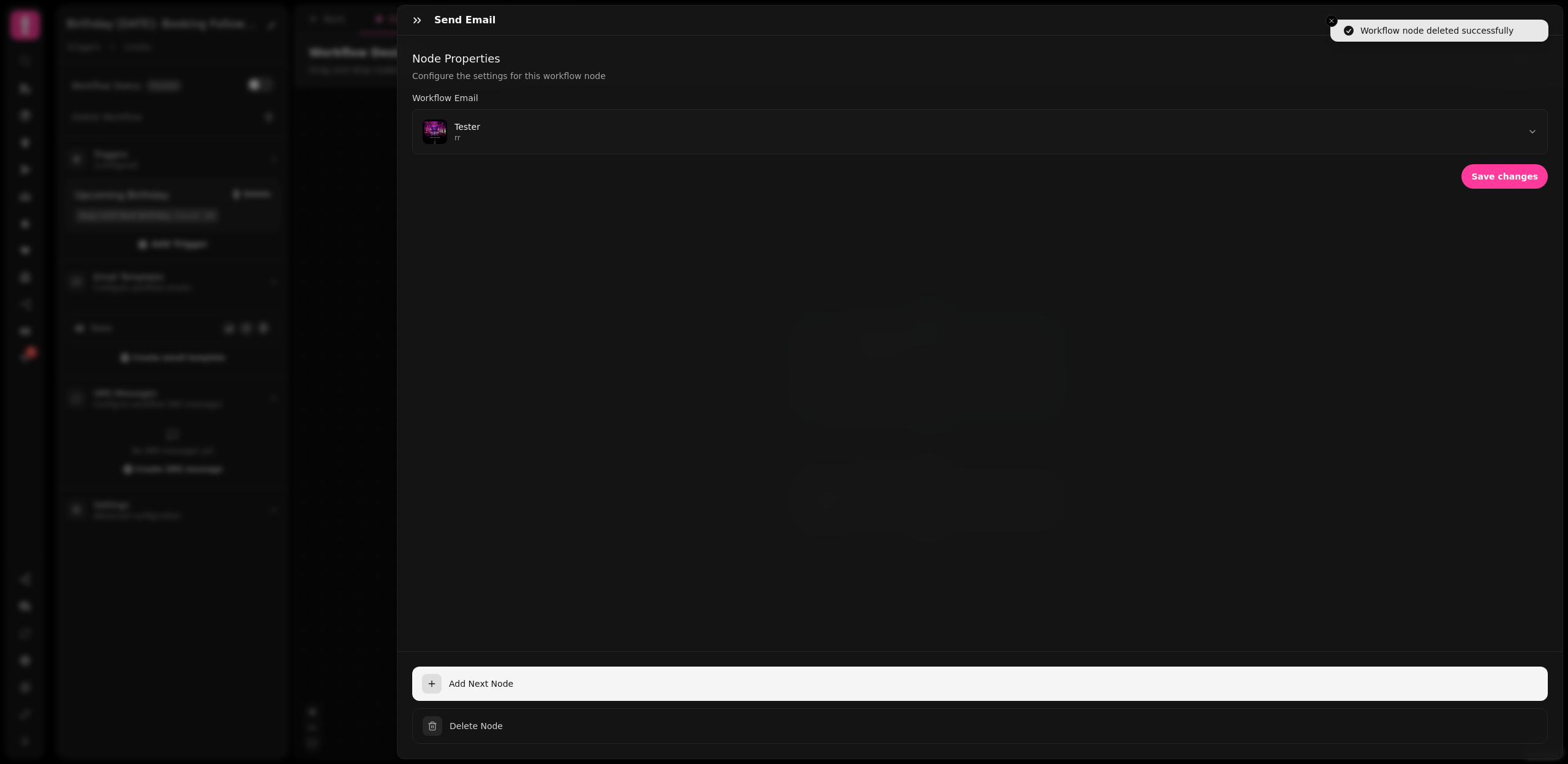
click at [489, 691] on button "Add Next Node" at bounding box center [980, 684] width 1136 height 35
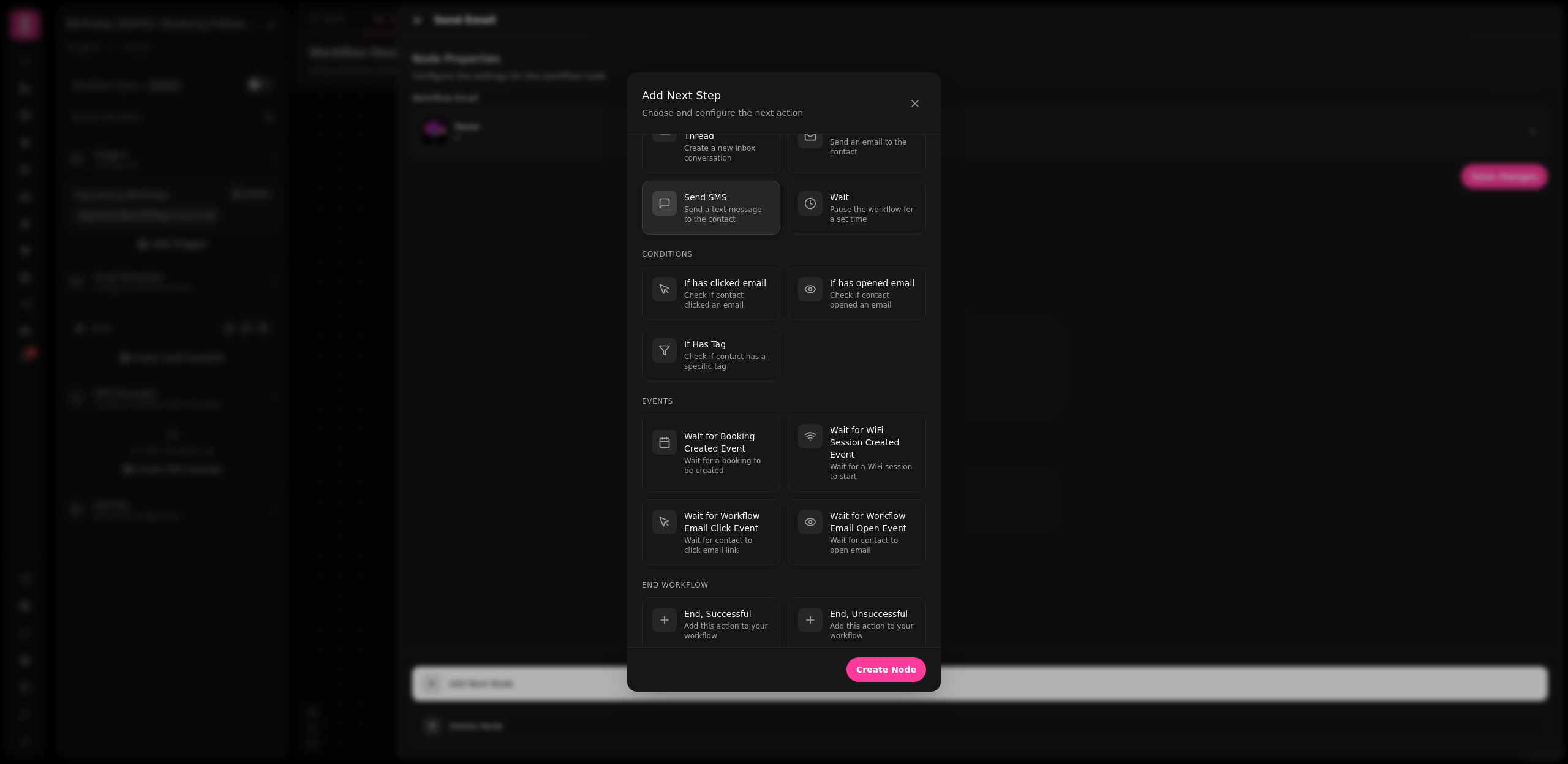
scroll to position [148, 0]
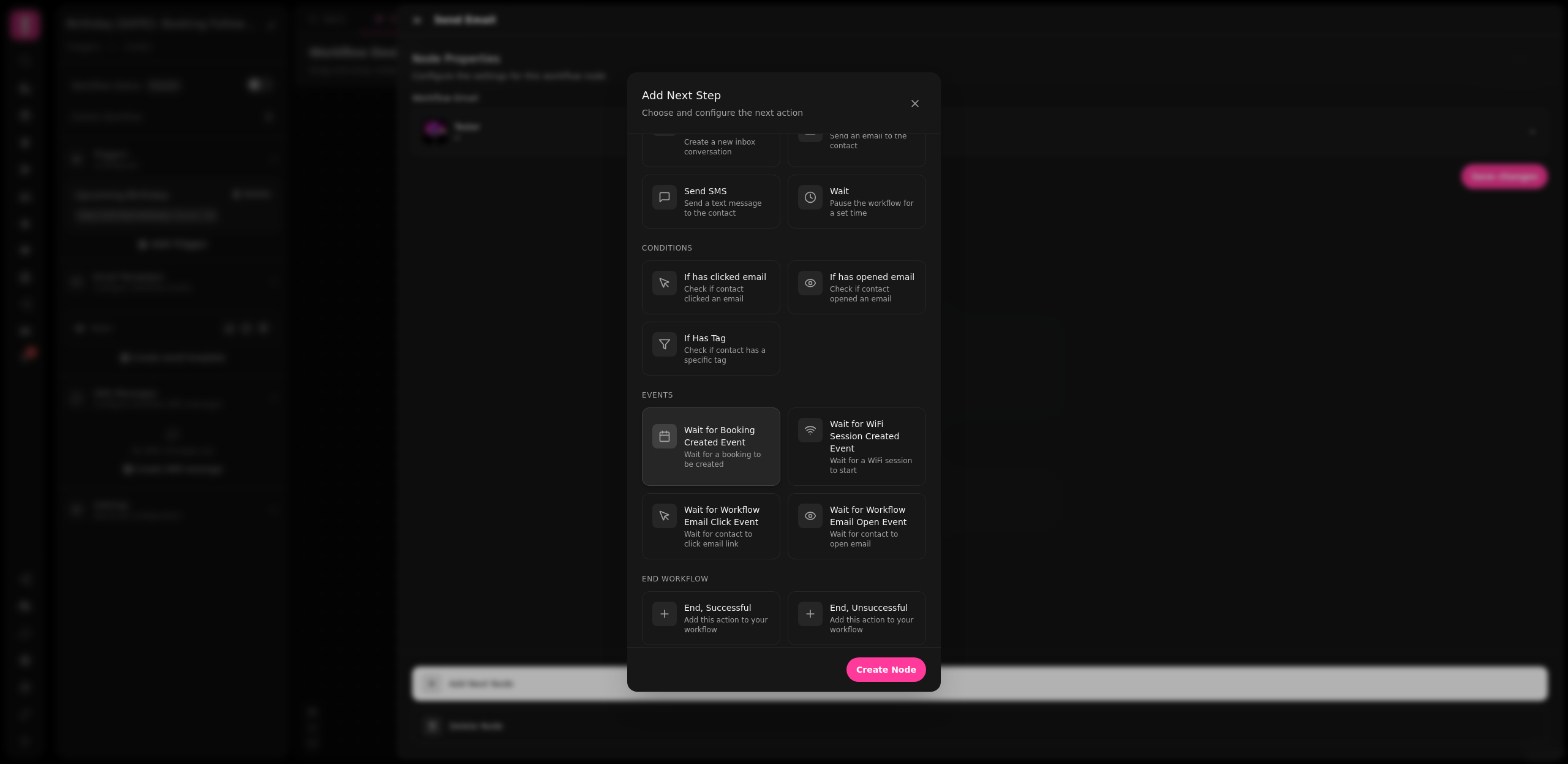
click at [747, 424] on p "Wait for Booking Created Event" at bounding box center [727, 436] width 86 height 24
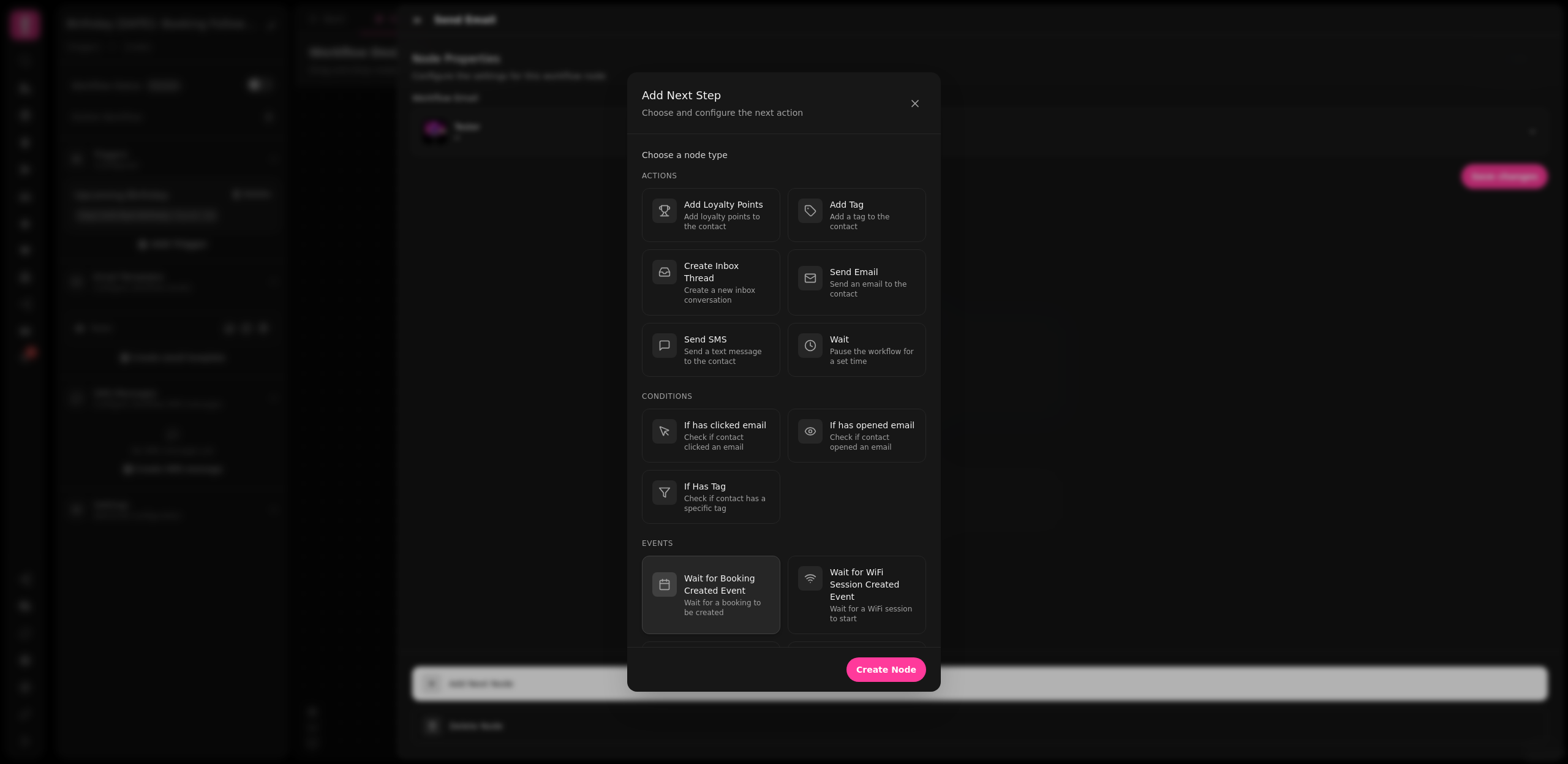
select select "**"
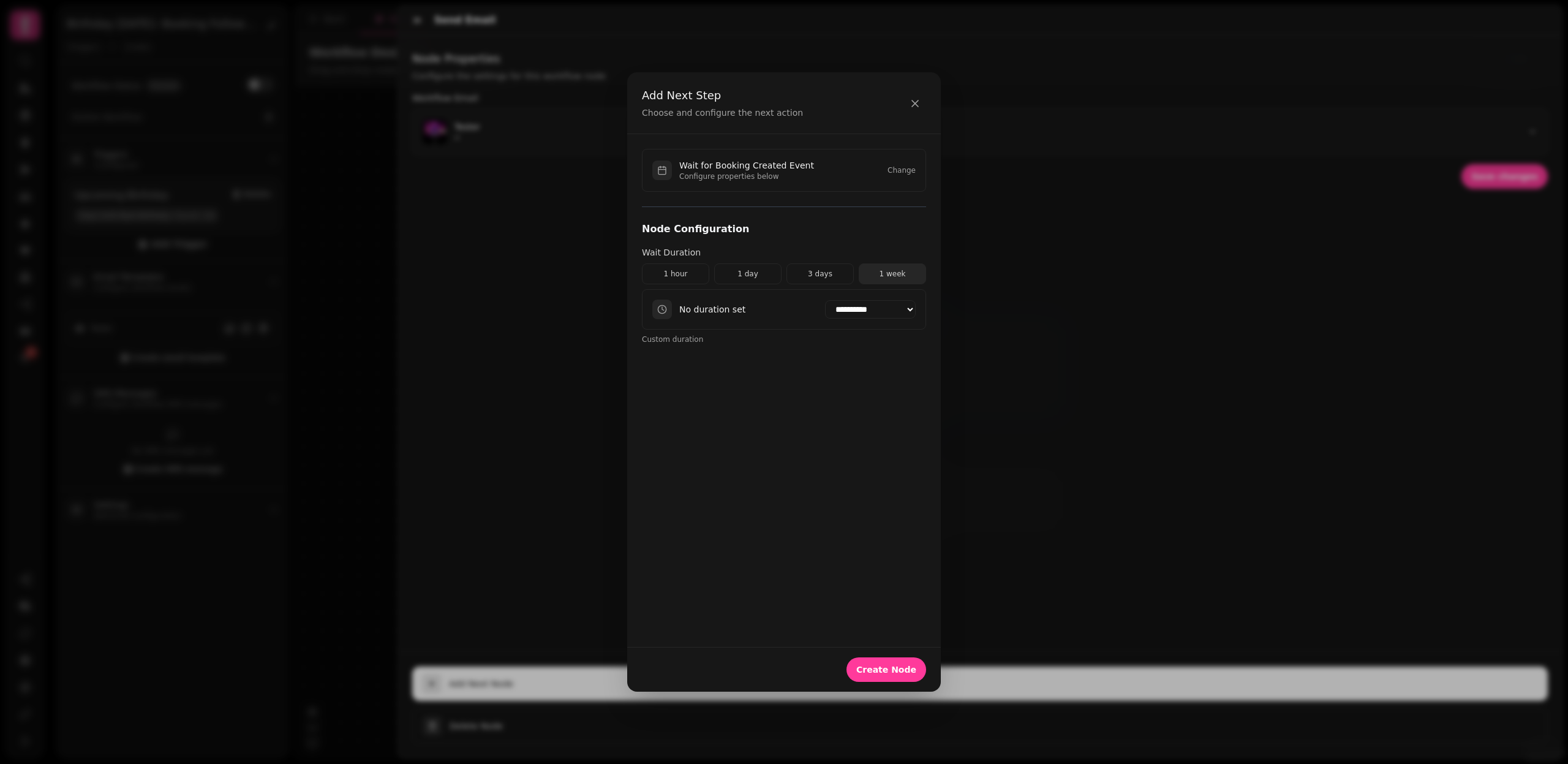
click at [890, 272] on button "1 week" at bounding box center [893, 273] width 67 height 21
click at [896, 171] on button "Change" at bounding box center [902, 170] width 29 height 10
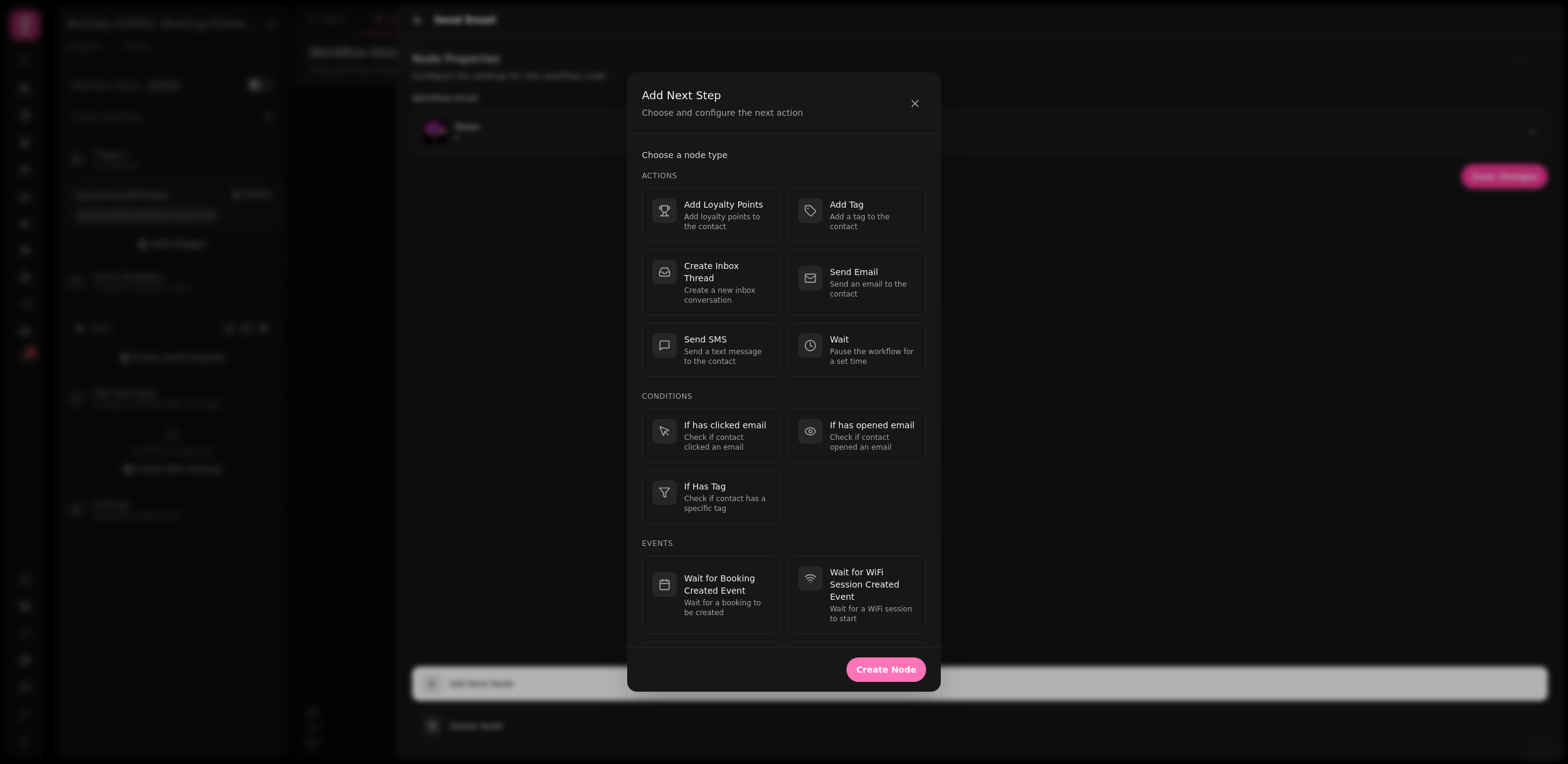
click at [869, 667] on span "Create Node" at bounding box center [886, 670] width 60 height 9
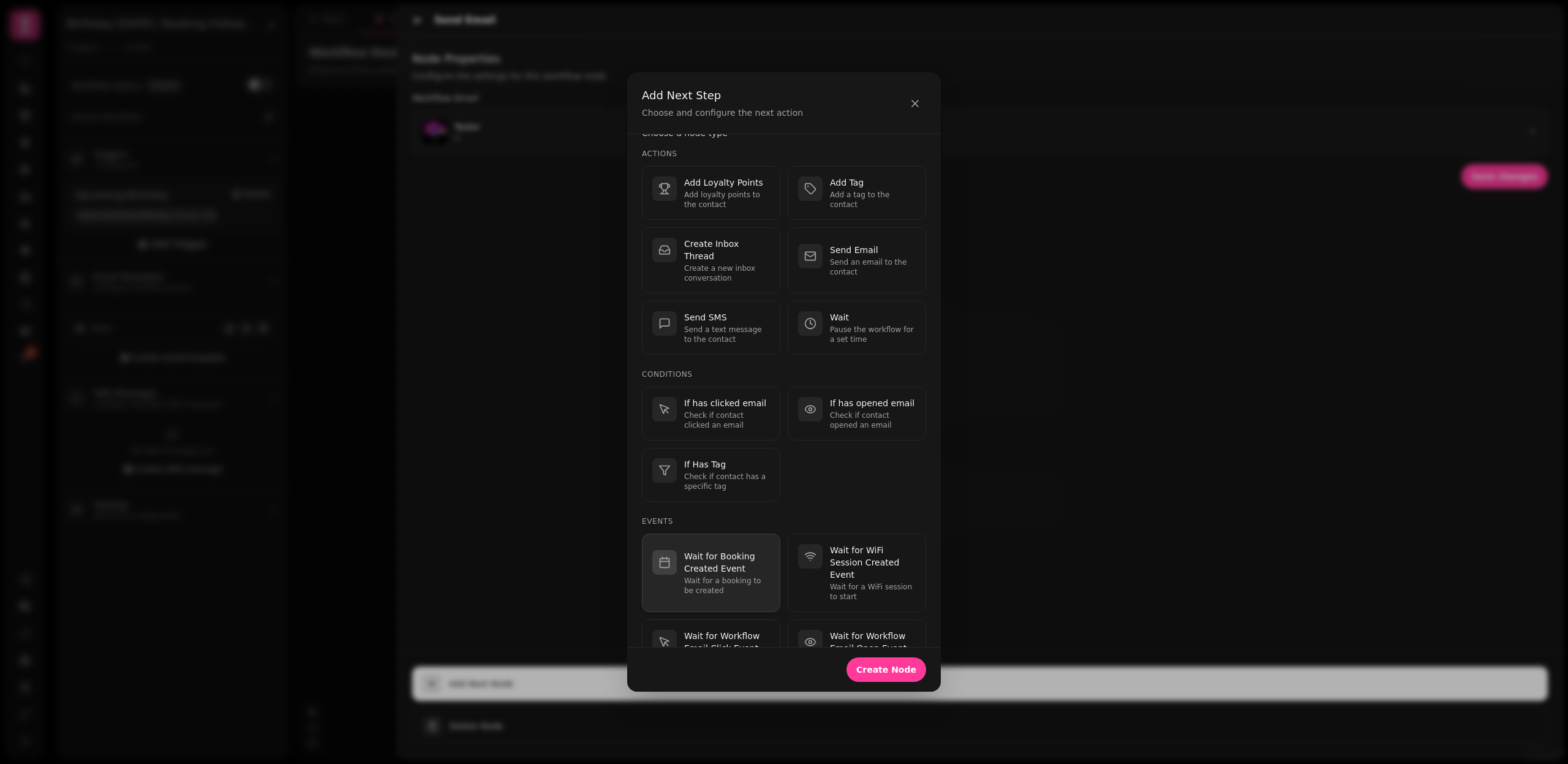
scroll to position [97, 0]
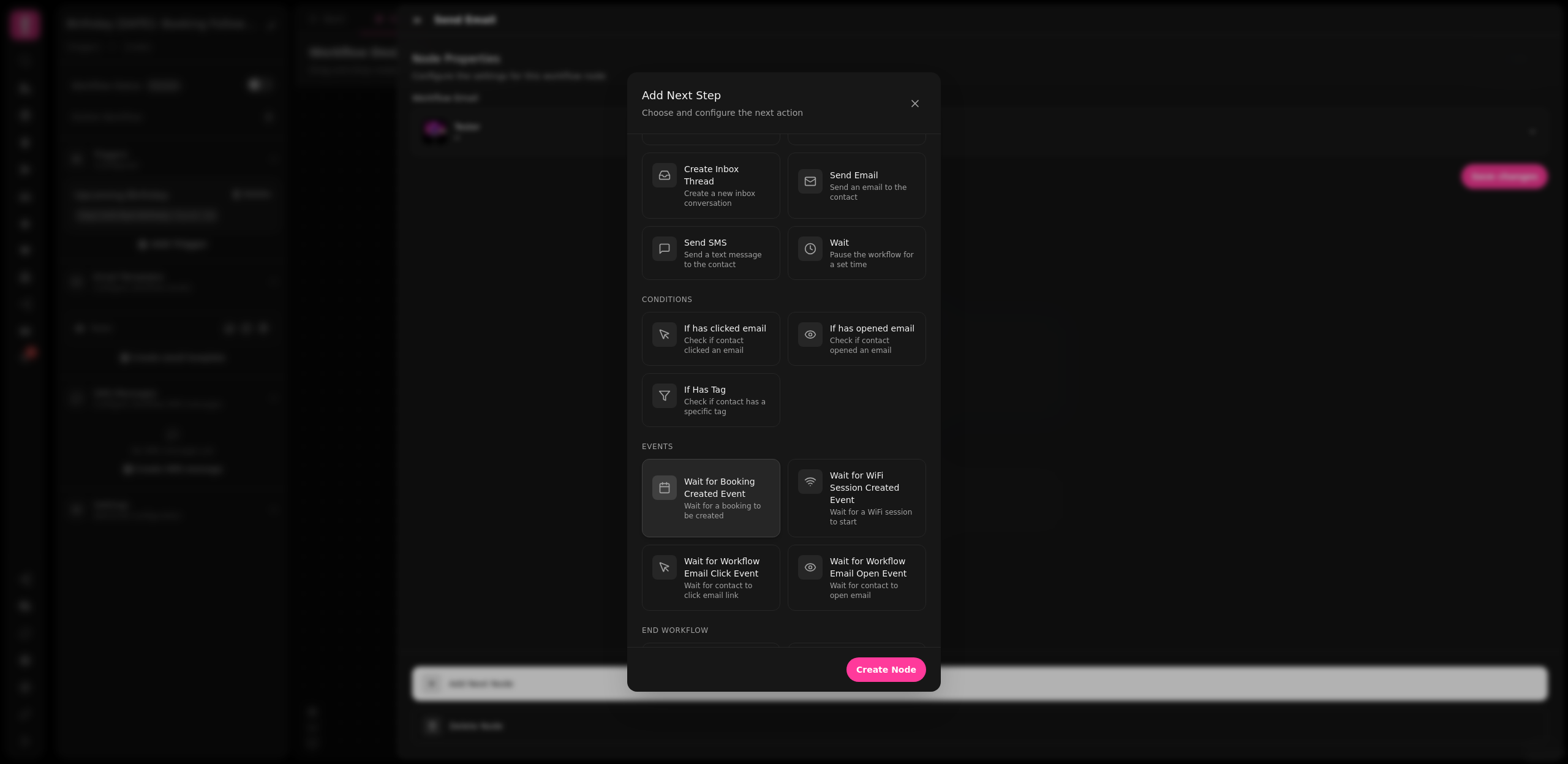
click at [717, 477] on p "Wait for Booking Created Event" at bounding box center [727, 487] width 86 height 24
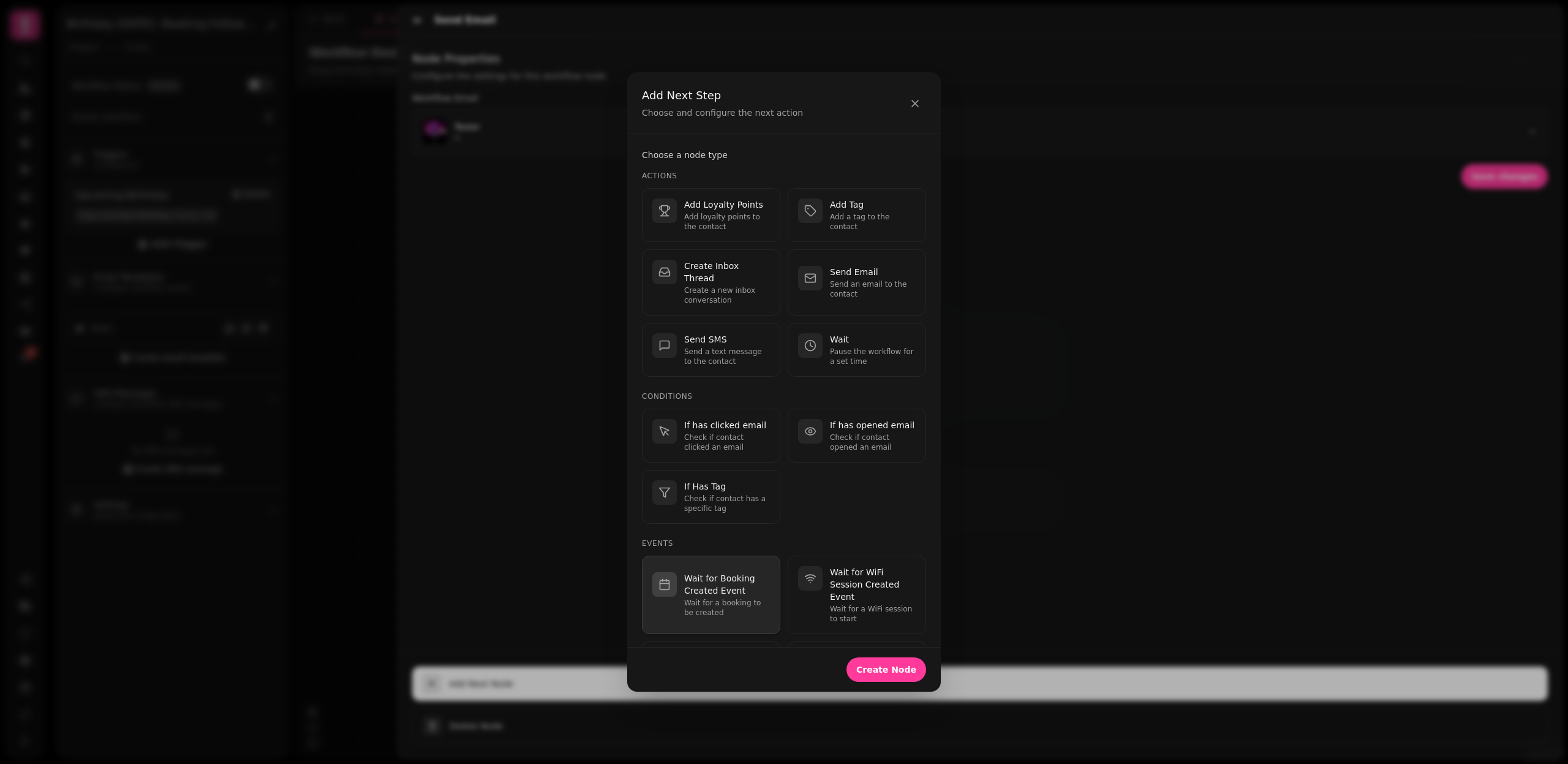
select select "**"
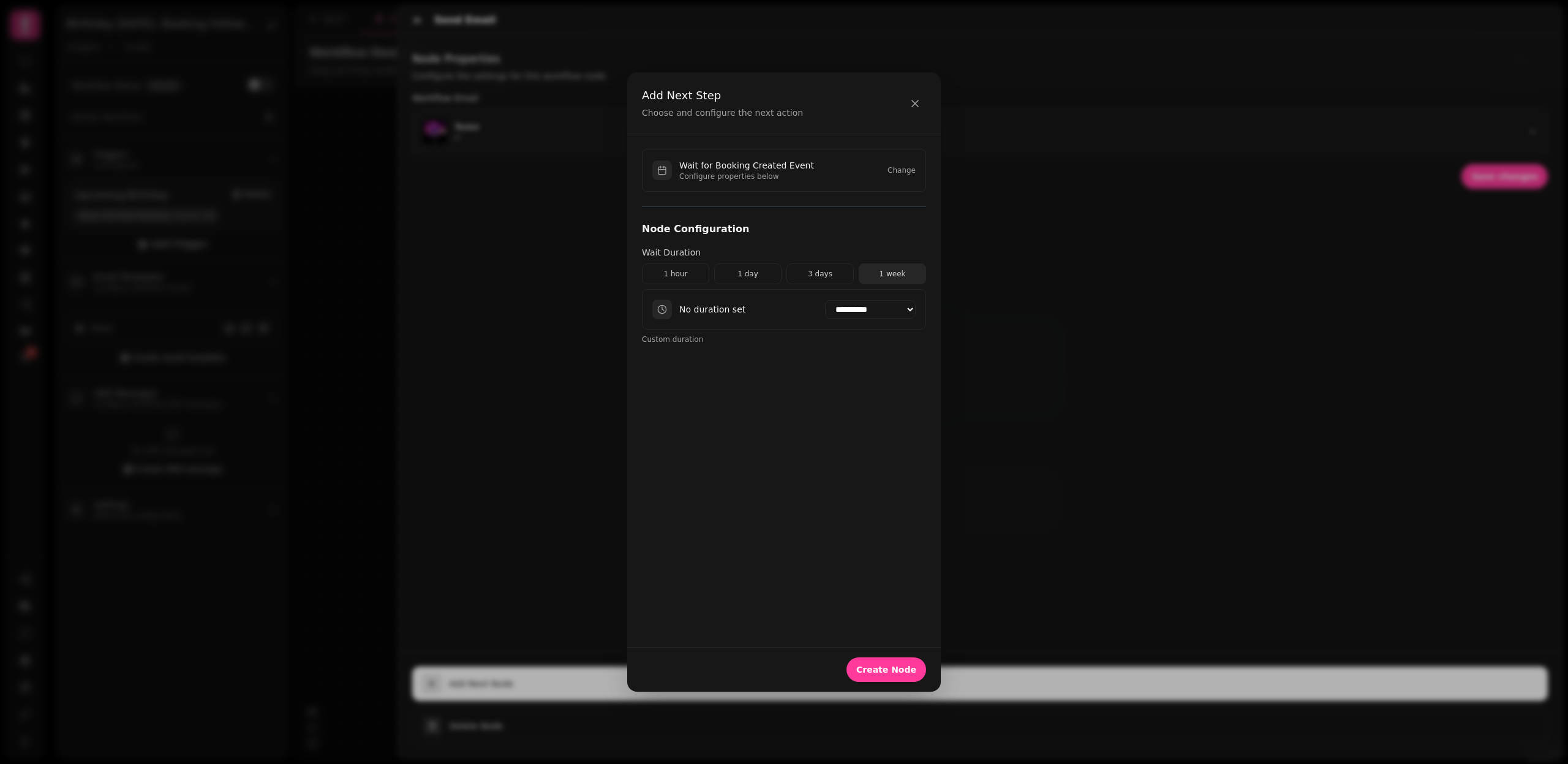
click at [882, 263] on button "1 week" at bounding box center [893, 273] width 67 height 21
click at [896, 670] on span "Create Node" at bounding box center [886, 670] width 60 height 9
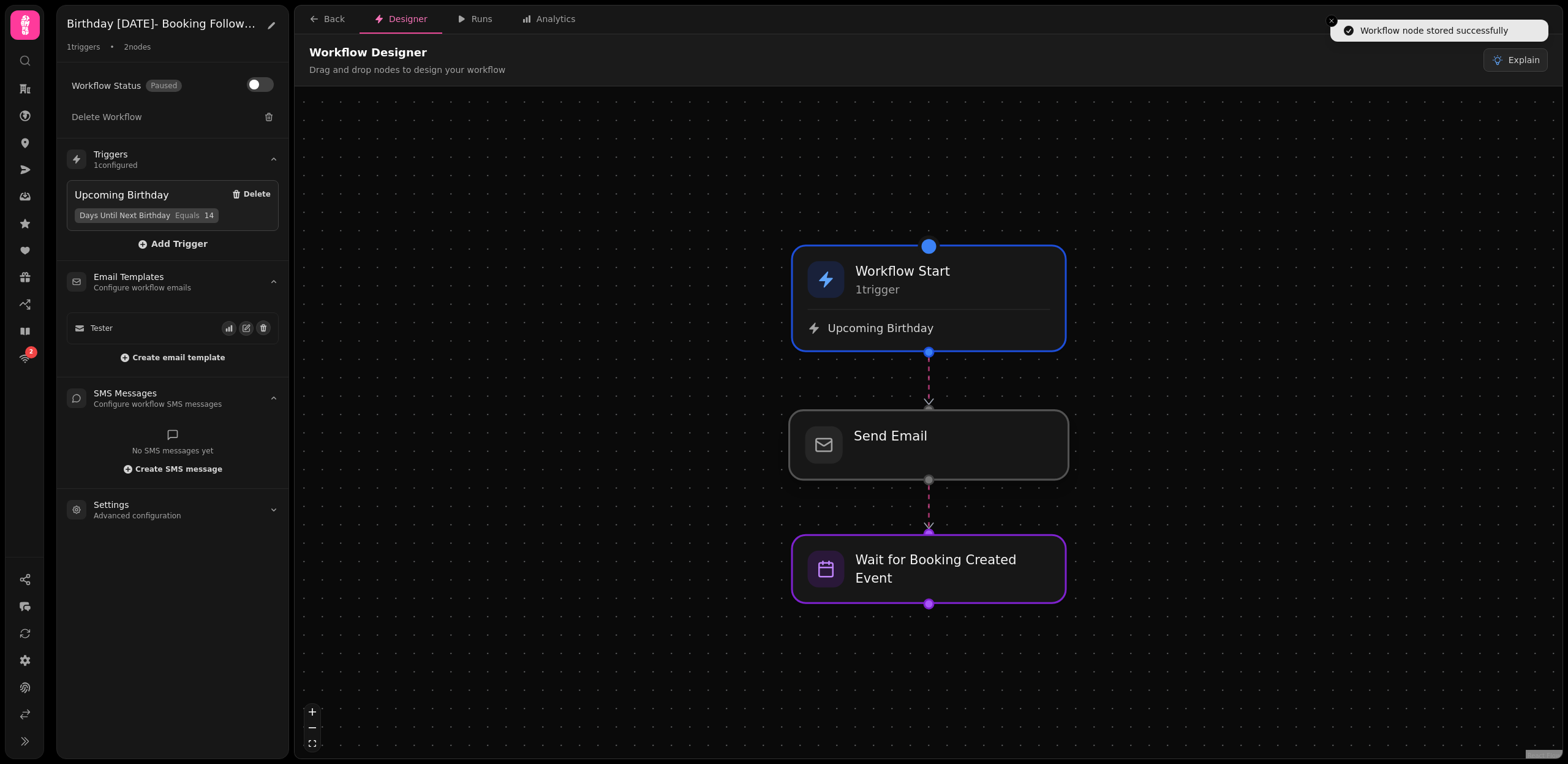
drag, startPoint x: 886, startPoint y: 456, endPoint x: 888, endPoint y: 475, distance: 19.1
click at [888, 475] on div at bounding box center [929, 445] width 280 height 69
click at [913, 584] on div at bounding box center [929, 568] width 280 height 69
select select "******"
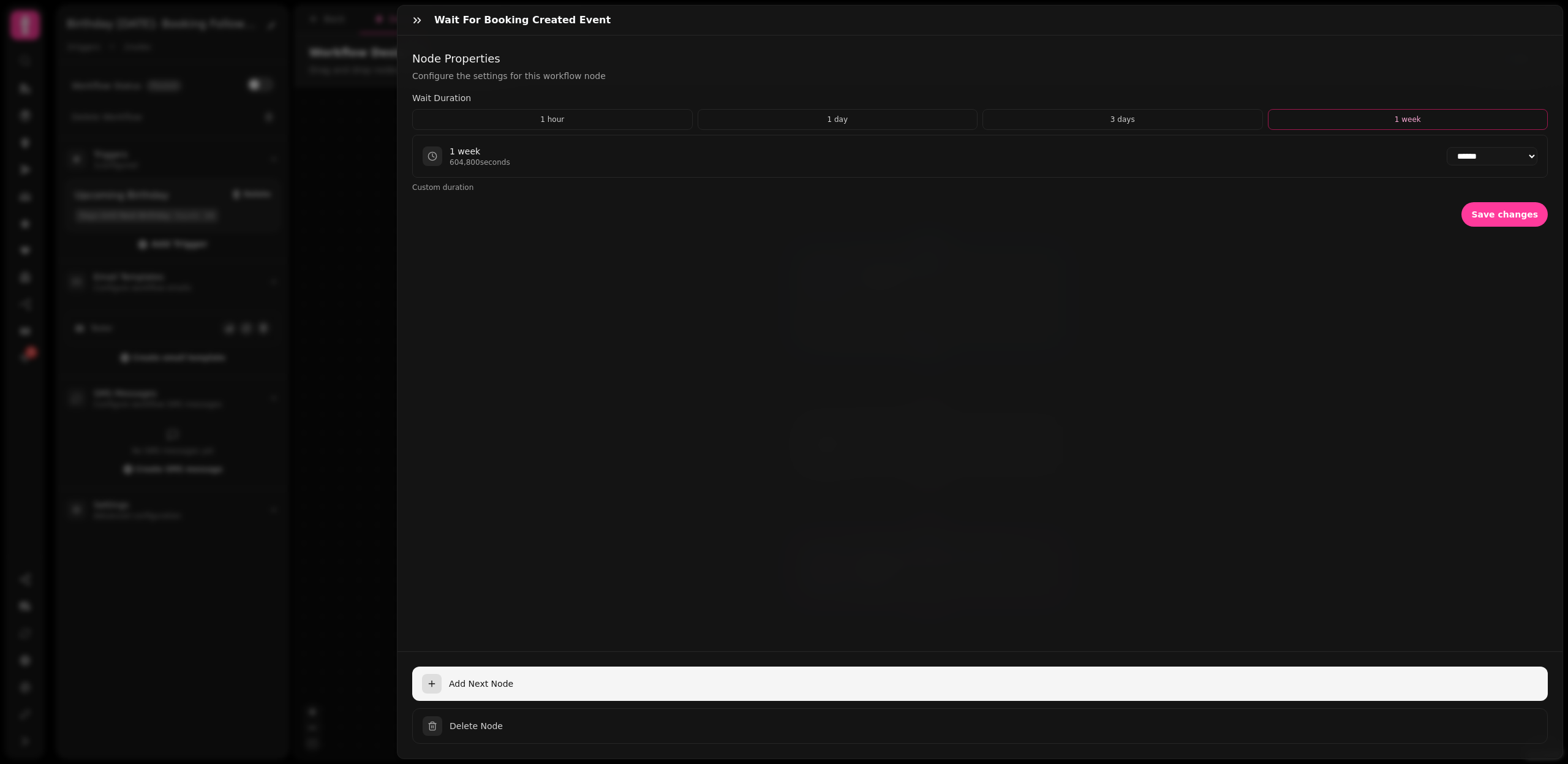
click at [433, 688] on icon "button" at bounding box center [431, 683] width 10 height 10
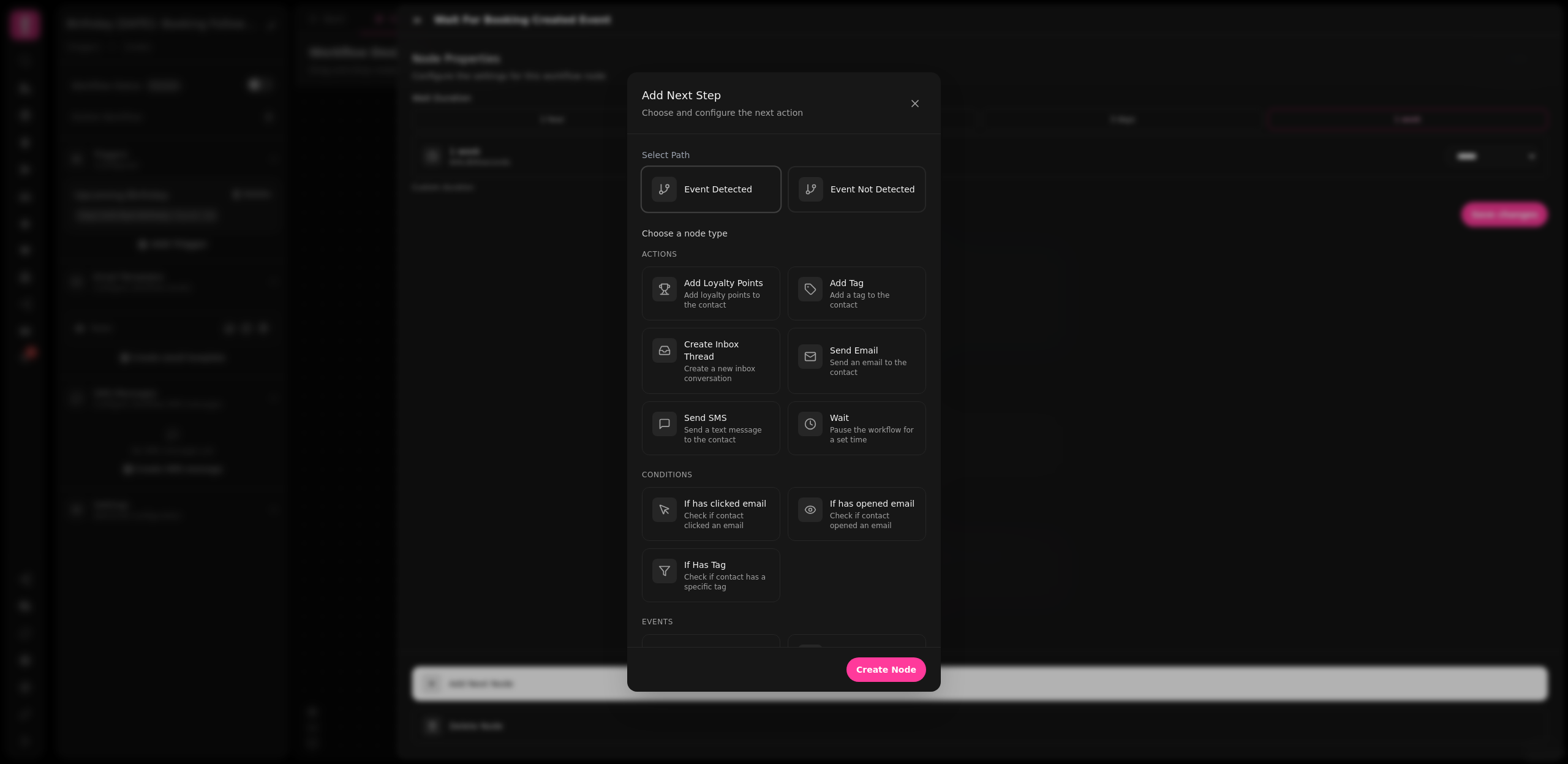
click at [710, 192] on p "Event Detected" at bounding box center [718, 189] width 68 height 12
click at [832, 361] on p "Send an email to the contact" at bounding box center [872, 367] width 86 height 20
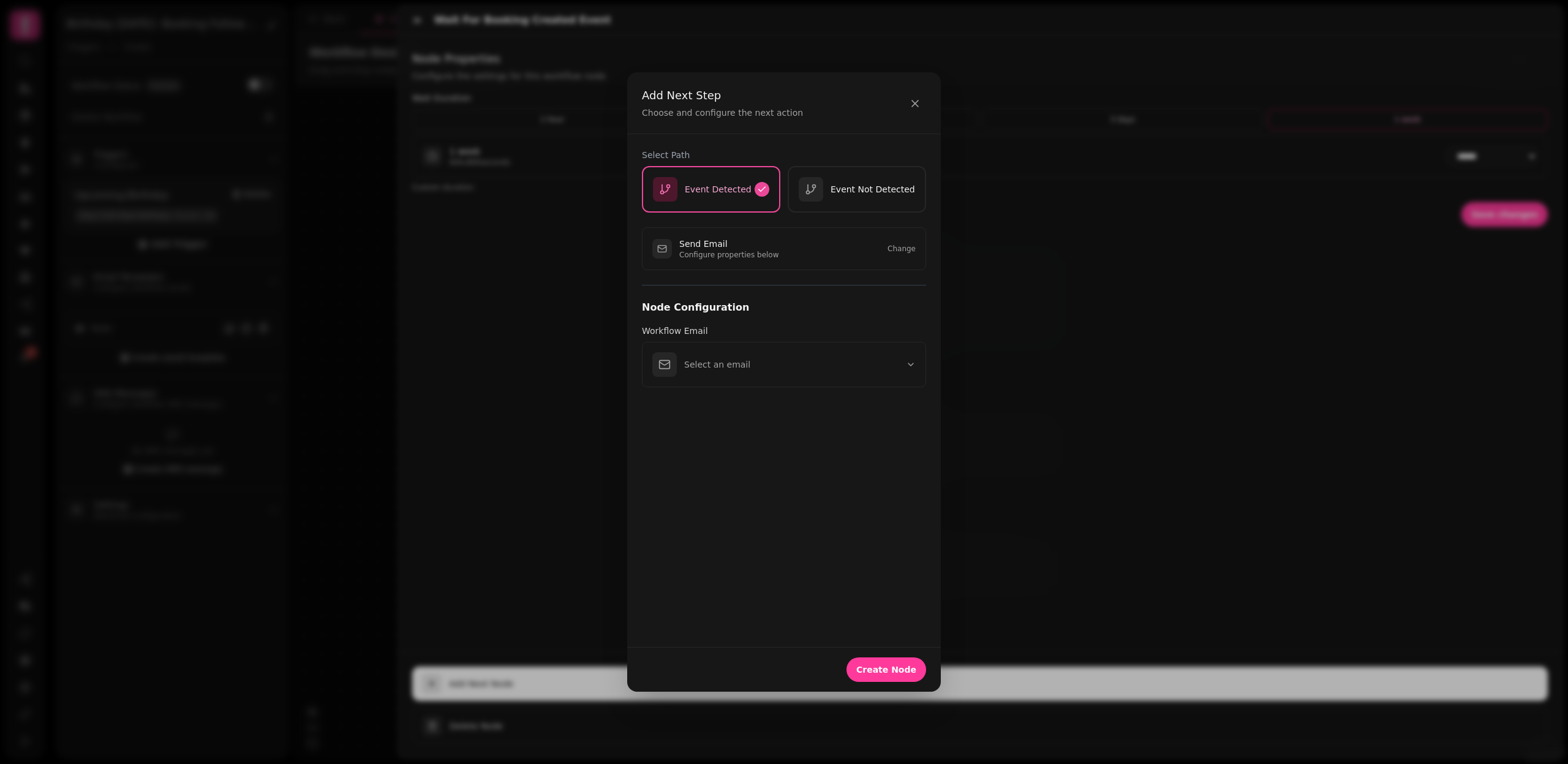
click at [832, 361] on button "Select an email" at bounding box center [784, 364] width 284 height 45
click at [763, 428] on button "Tester rr" at bounding box center [784, 414] width 283 height 44
click at [902, 670] on span "Create Node" at bounding box center [886, 670] width 60 height 9
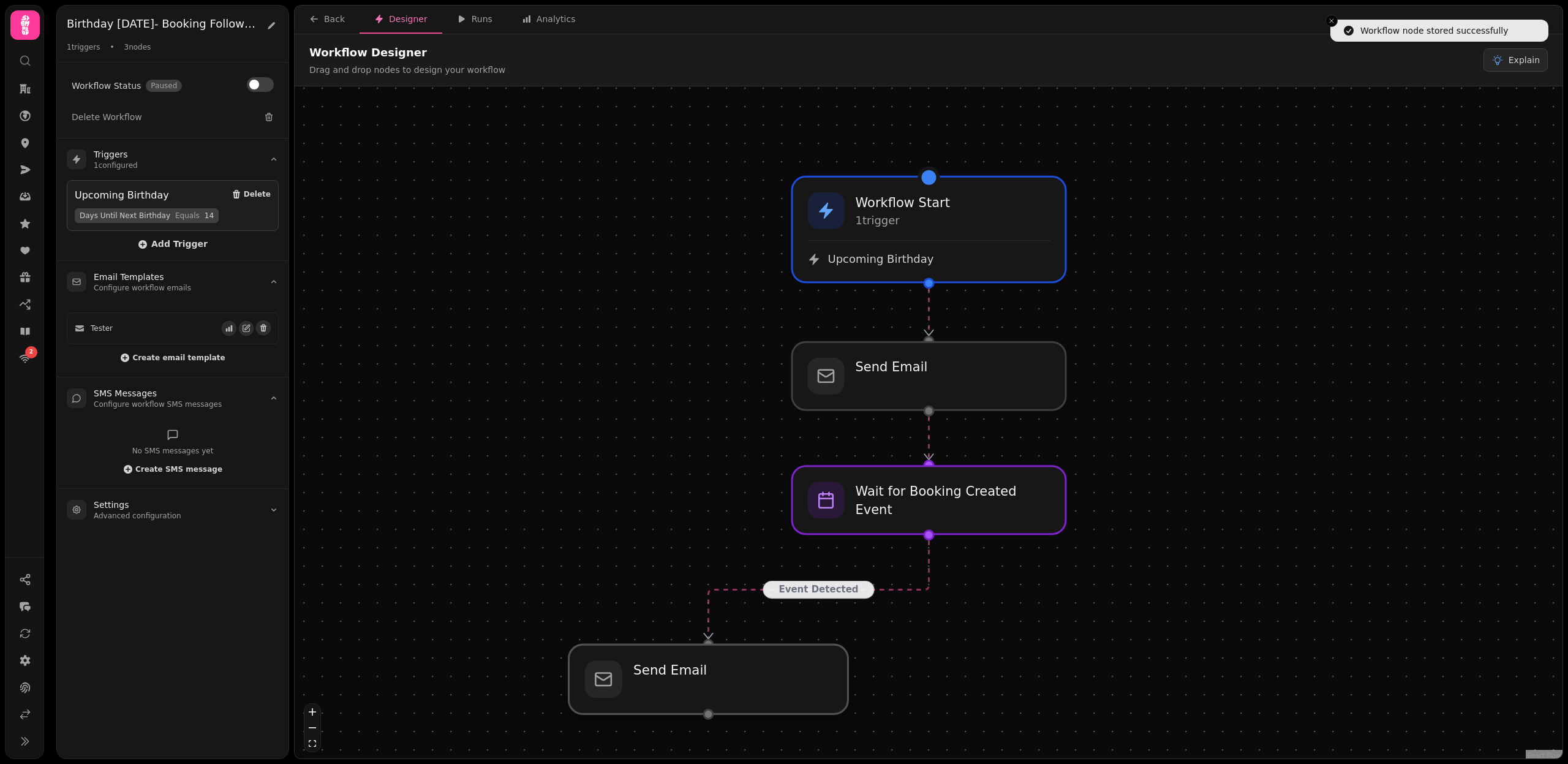
drag, startPoint x: 970, startPoint y: 662, endPoint x: 754, endPoint y: 701, distance: 219.5
click at [754, 701] on div at bounding box center [709, 679] width 280 height 69
click at [965, 515] on div at bounding box center [929, 500] width 280 height 69
select select "******"
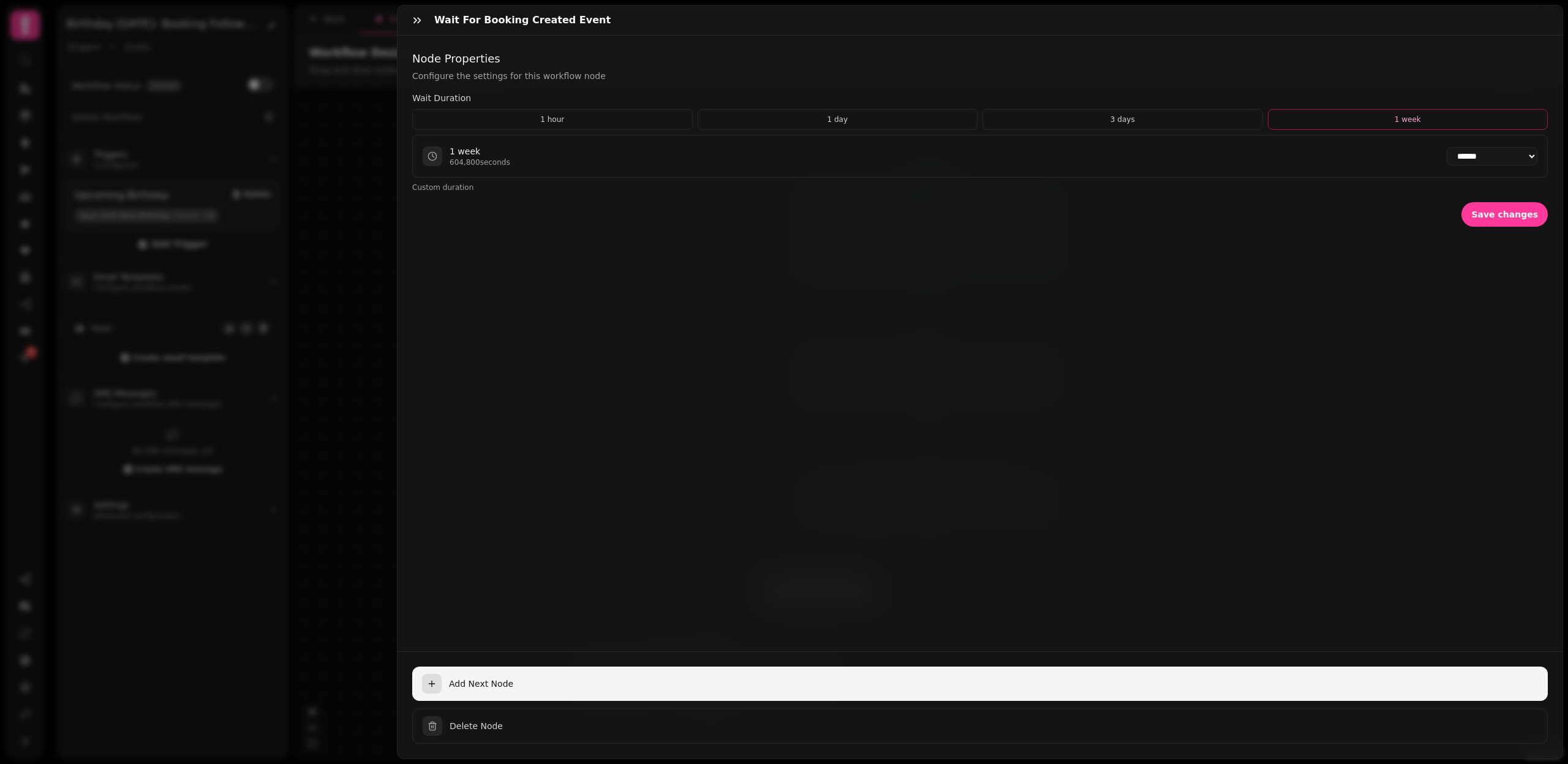
click at [479, 684] on span "Add Next Node" at bounding box center [993, 684] width 1089 height 12
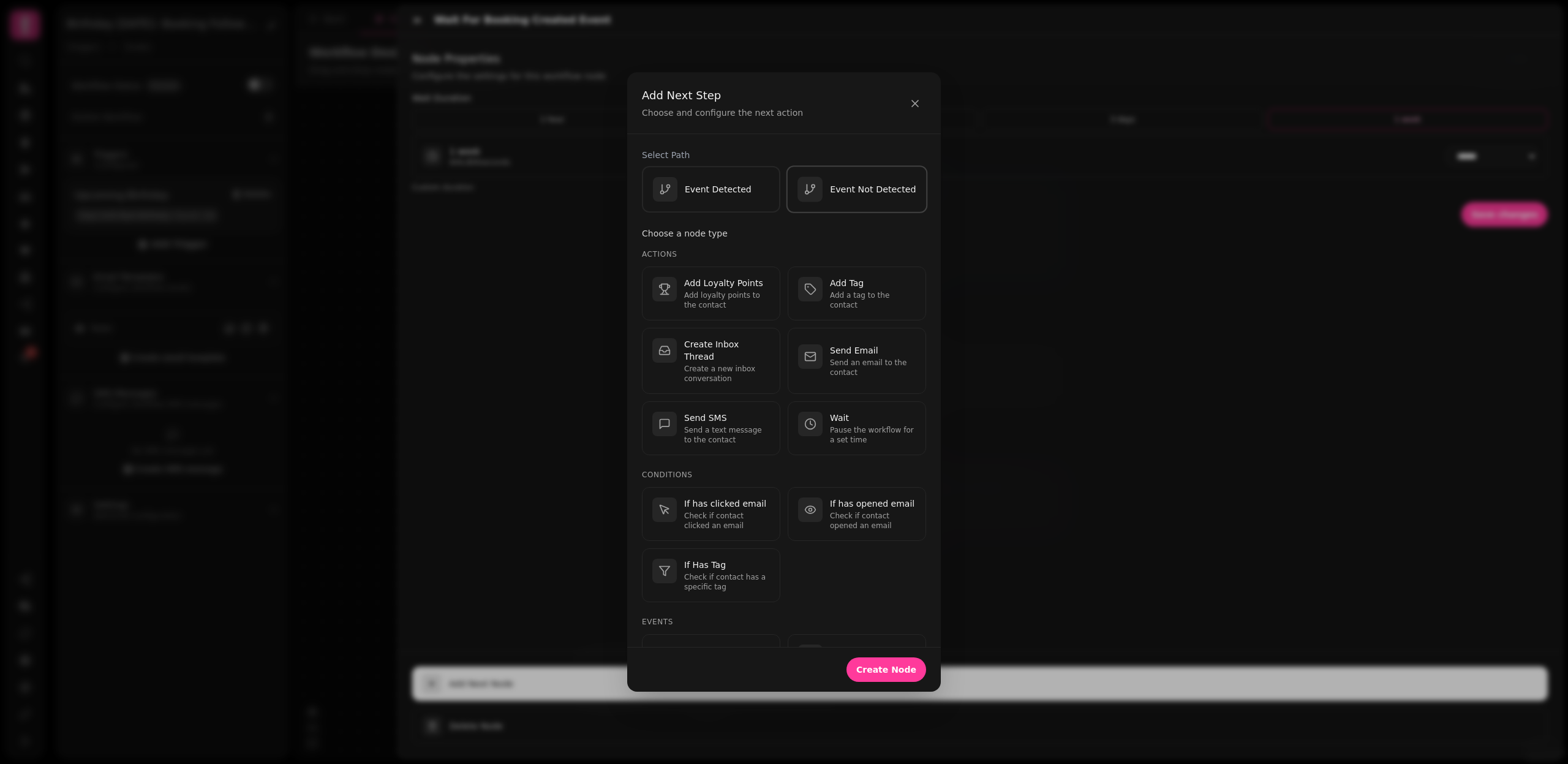
click at [838, 196] on div "Event Not Detected" at bounding box center [857, 189] width 119 height 25
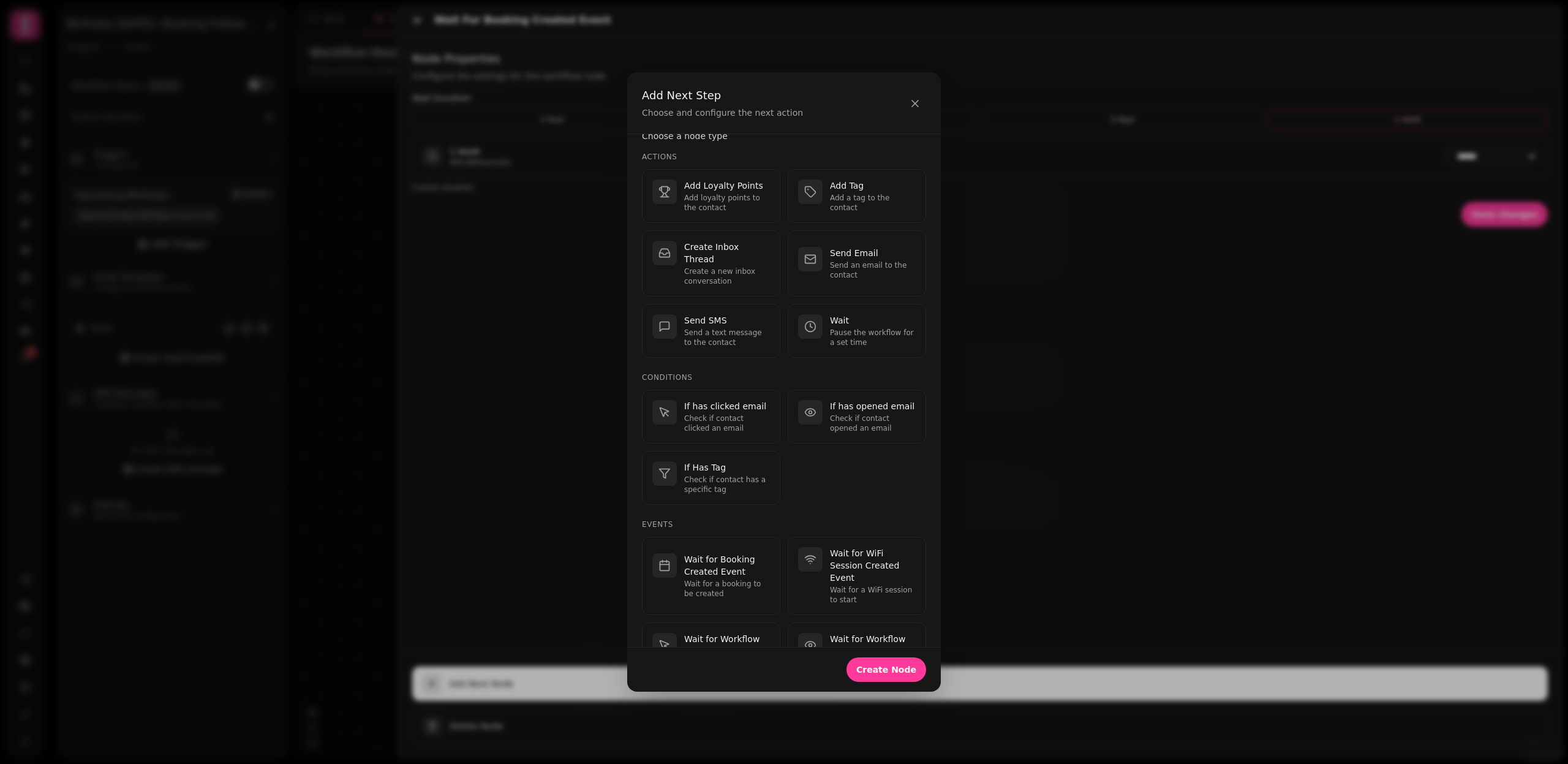
scroll to position [80, 0]
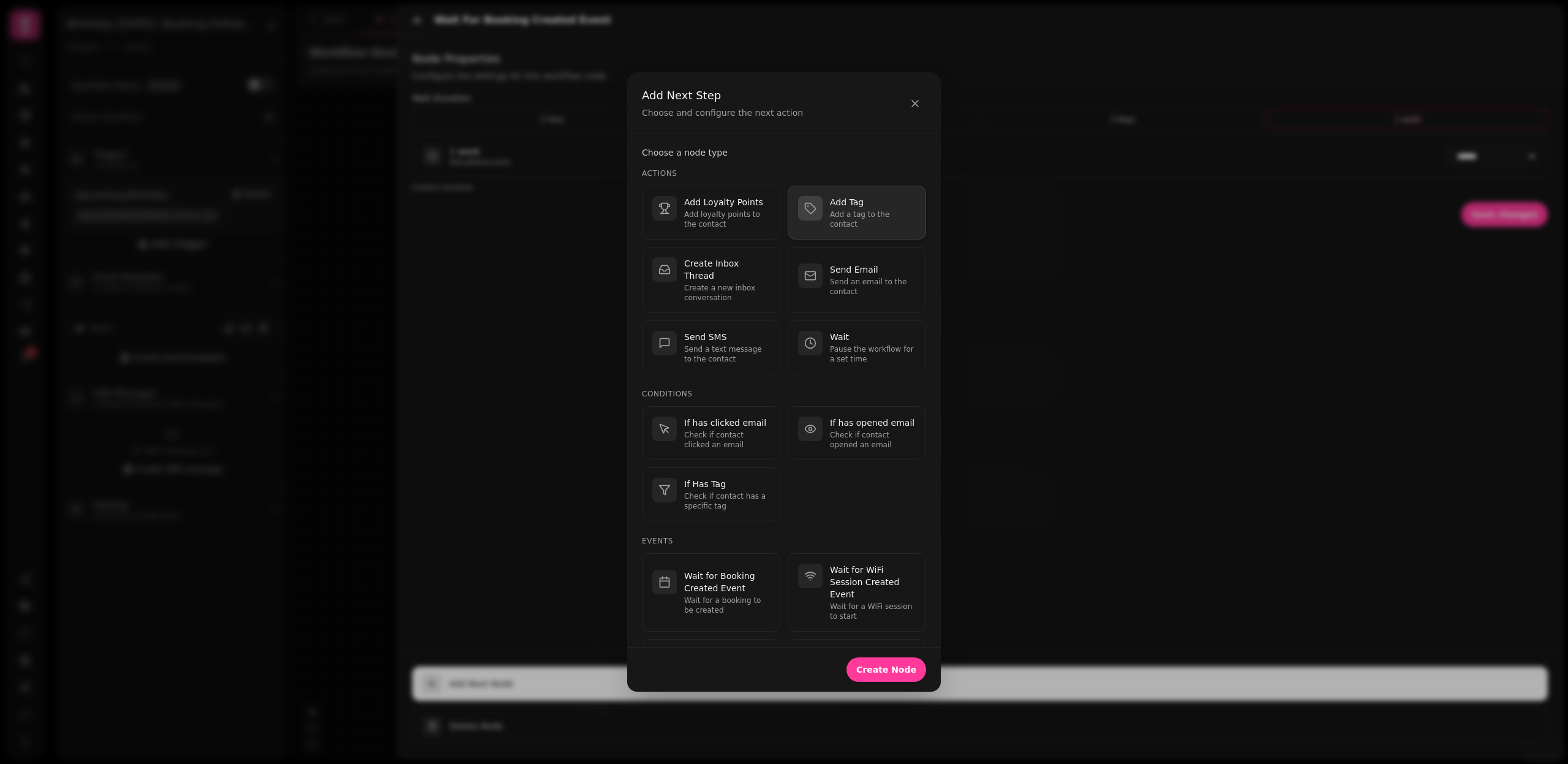
click at [865, 217] on p "Add a tag to the contact" at bounding box center [872, 219] width 86 height 20
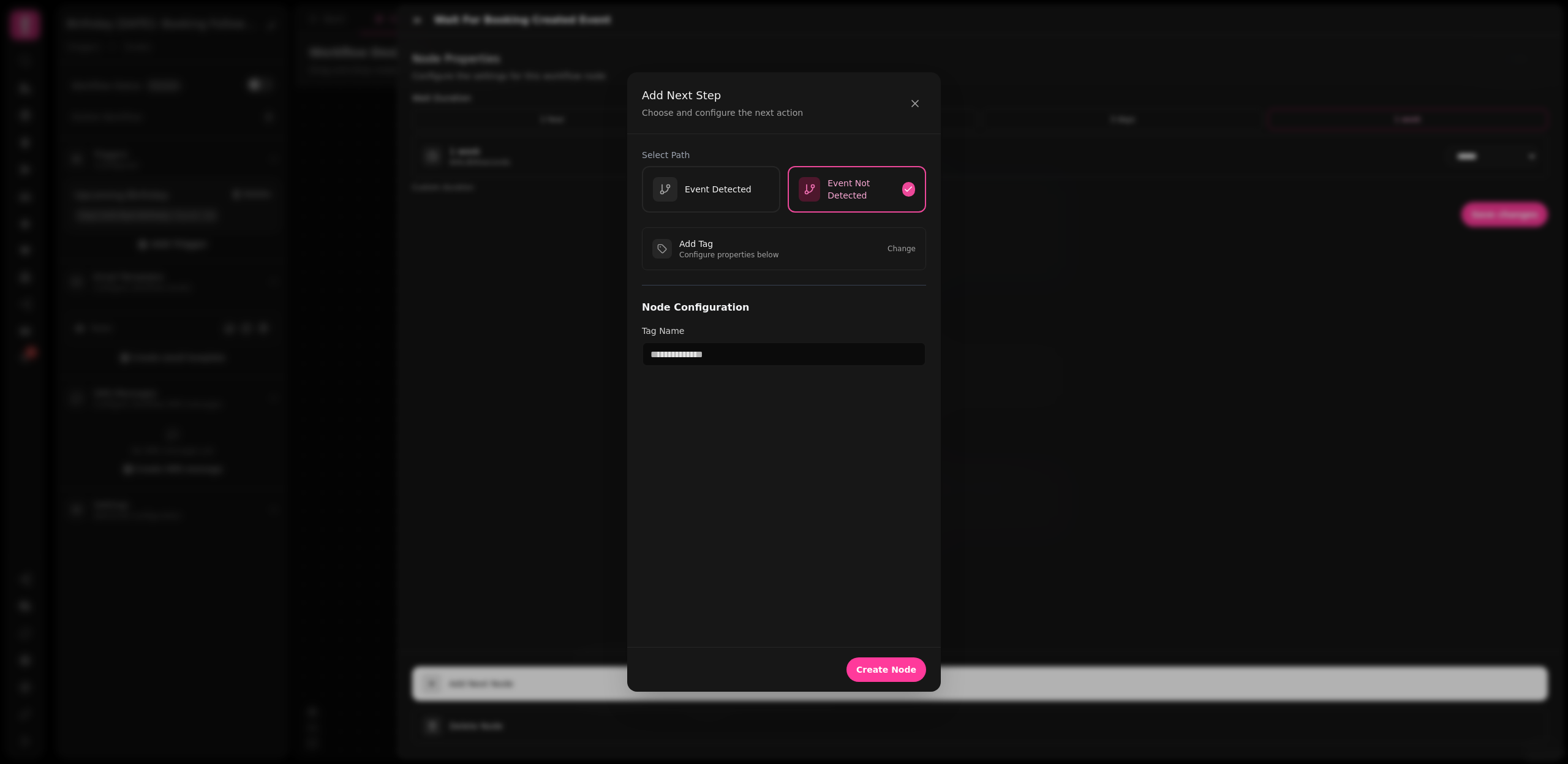
scroll to position [0, 0]
click at [725, 350] on input "text" at bounding box center [784, 354] width 284 height 24
type input "**********"
click at [911, 672] on span "Create Node" at bounding box center [886, 670] width 60 height 9
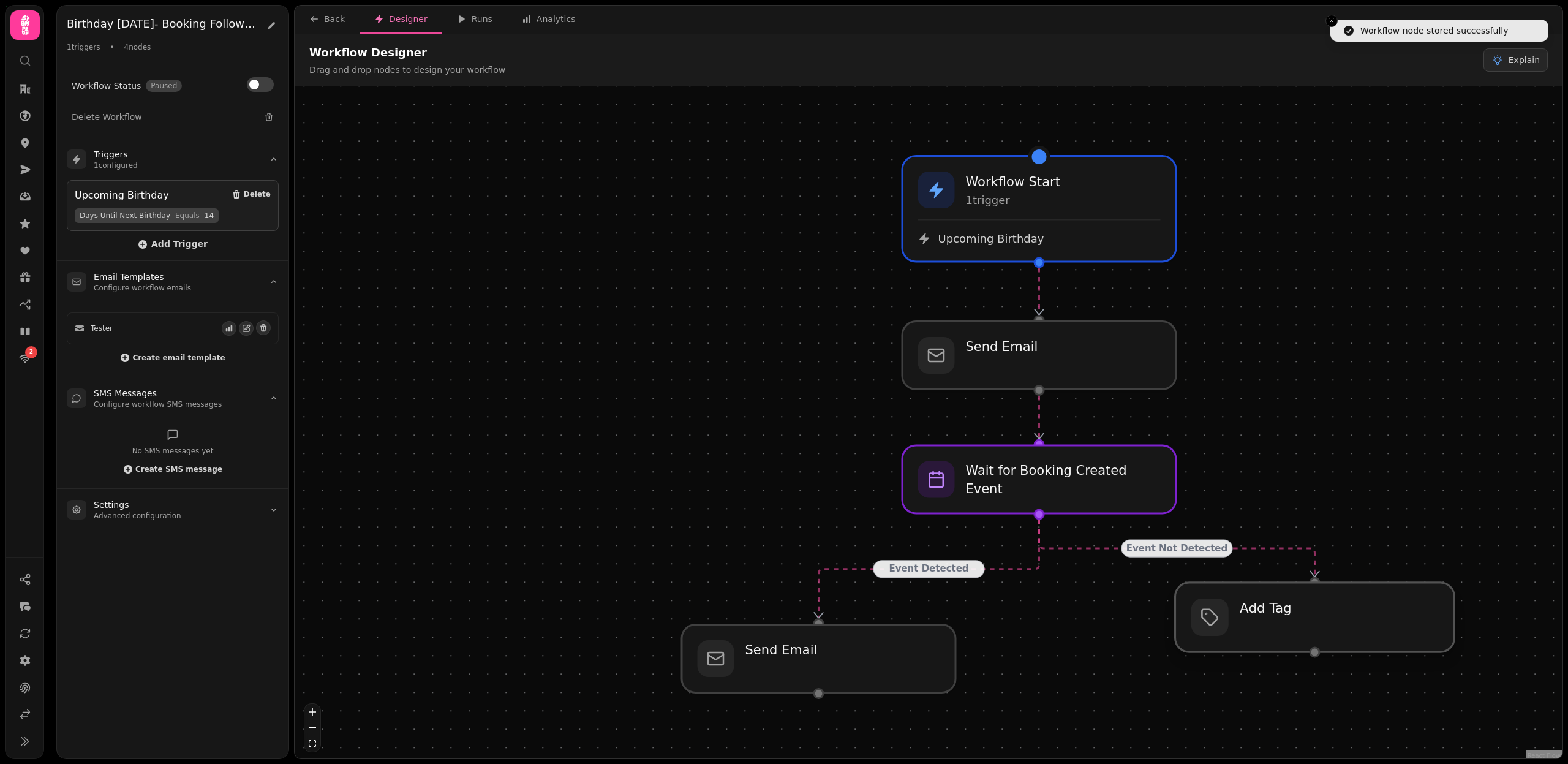
drag, startPoint x: 1068, startPoint y: 642, endPoint x: 1352, endPoint y: 648, distance: 284.1
click at [1352, 648] on div at bounding box center [1315, 617] width 280 height 69
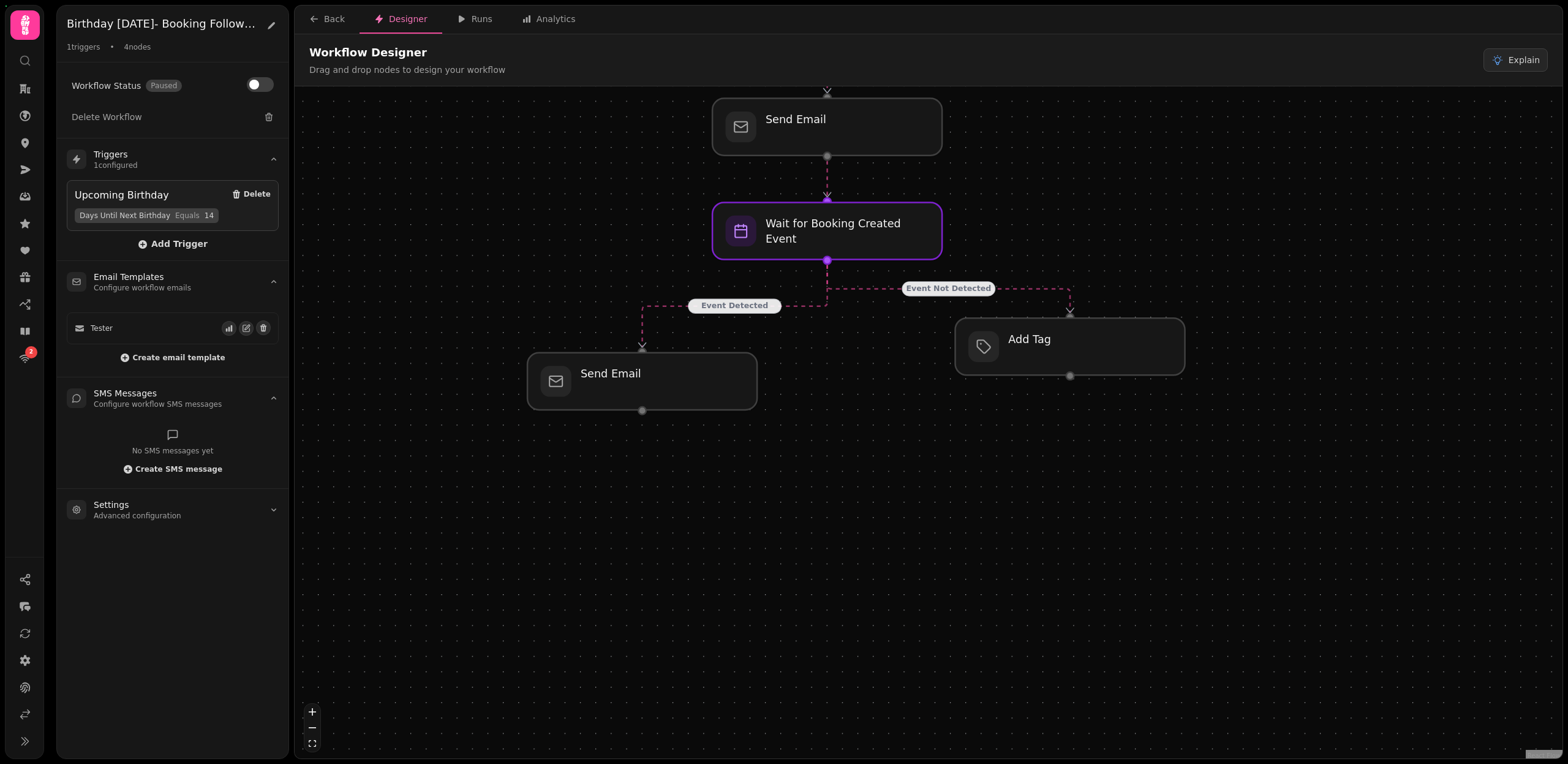
drag, startPoint x: 1198, startPoint y: 664, endPoint x: 936, endPoint y: 388, distance: 380.6
click at [936, 388] on div "Event Detected Event Not Detected Workflow Start 1 trigger Upcoming Birthday Ad…" at bounding box center [929, 424] width 1268 height 675
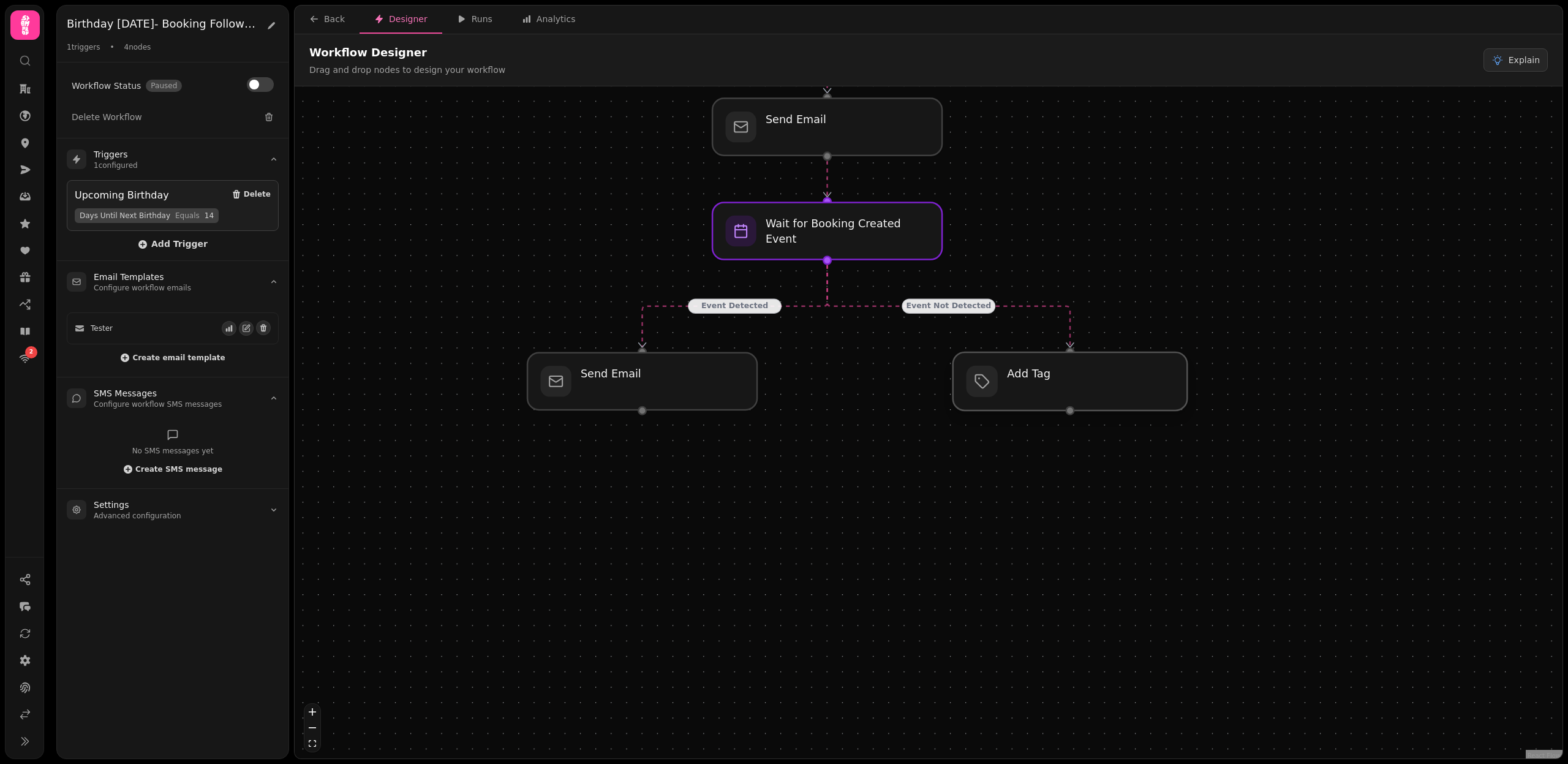
drag, startPoint x: 1059, startPoint y: 337, endPoint x: 1061, endPoint y: 368, distance: 31.1
click at [1061, 369] on div at bounding box center [1070, 381] width 235 height 58
click at [1061, 385] on div at bounding box center [1070, 381] width 235 height 58
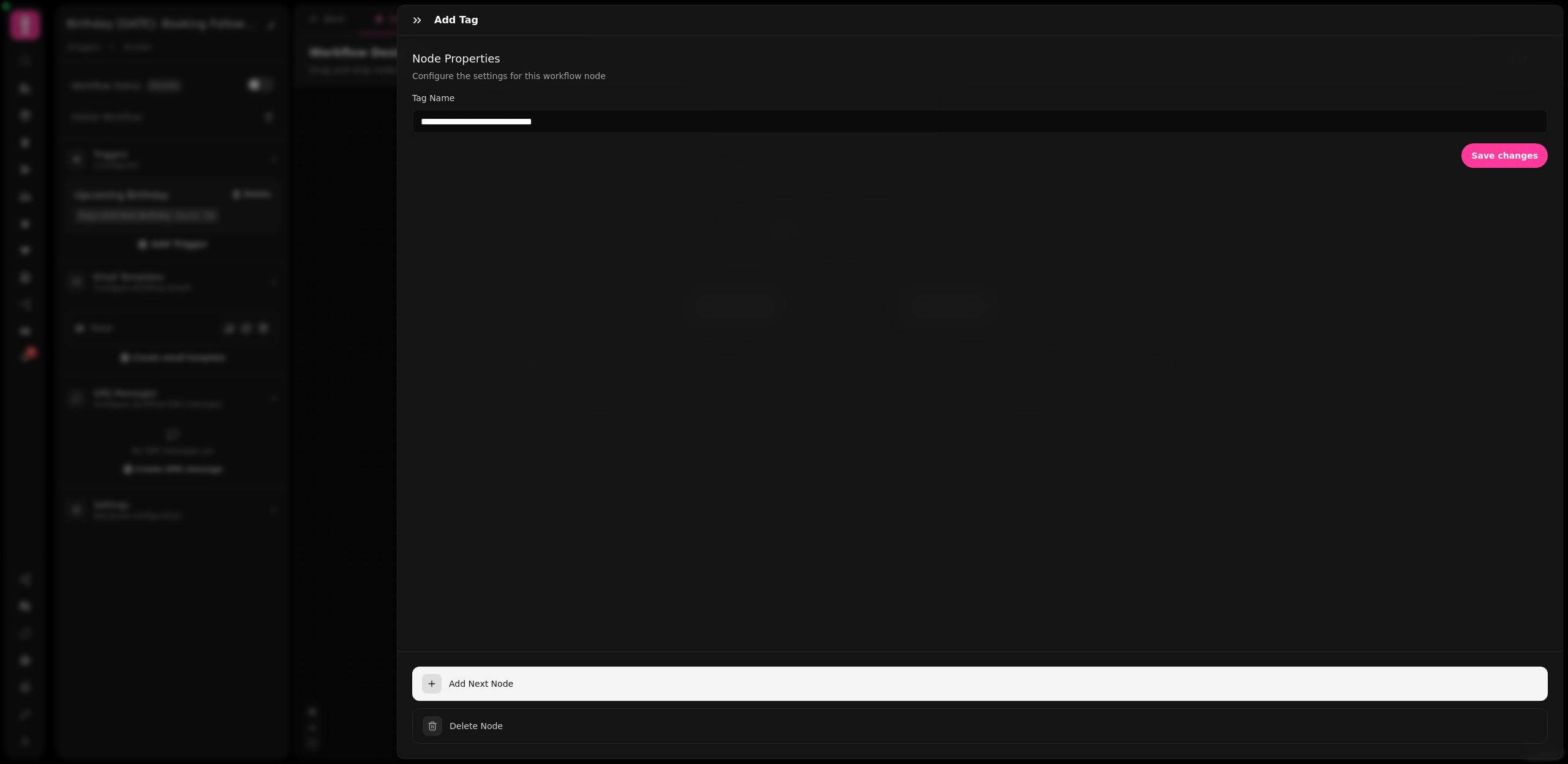
click at [496, 678] on span "Add Next Node" at bounding box center [993, 684] width 1089 height 12
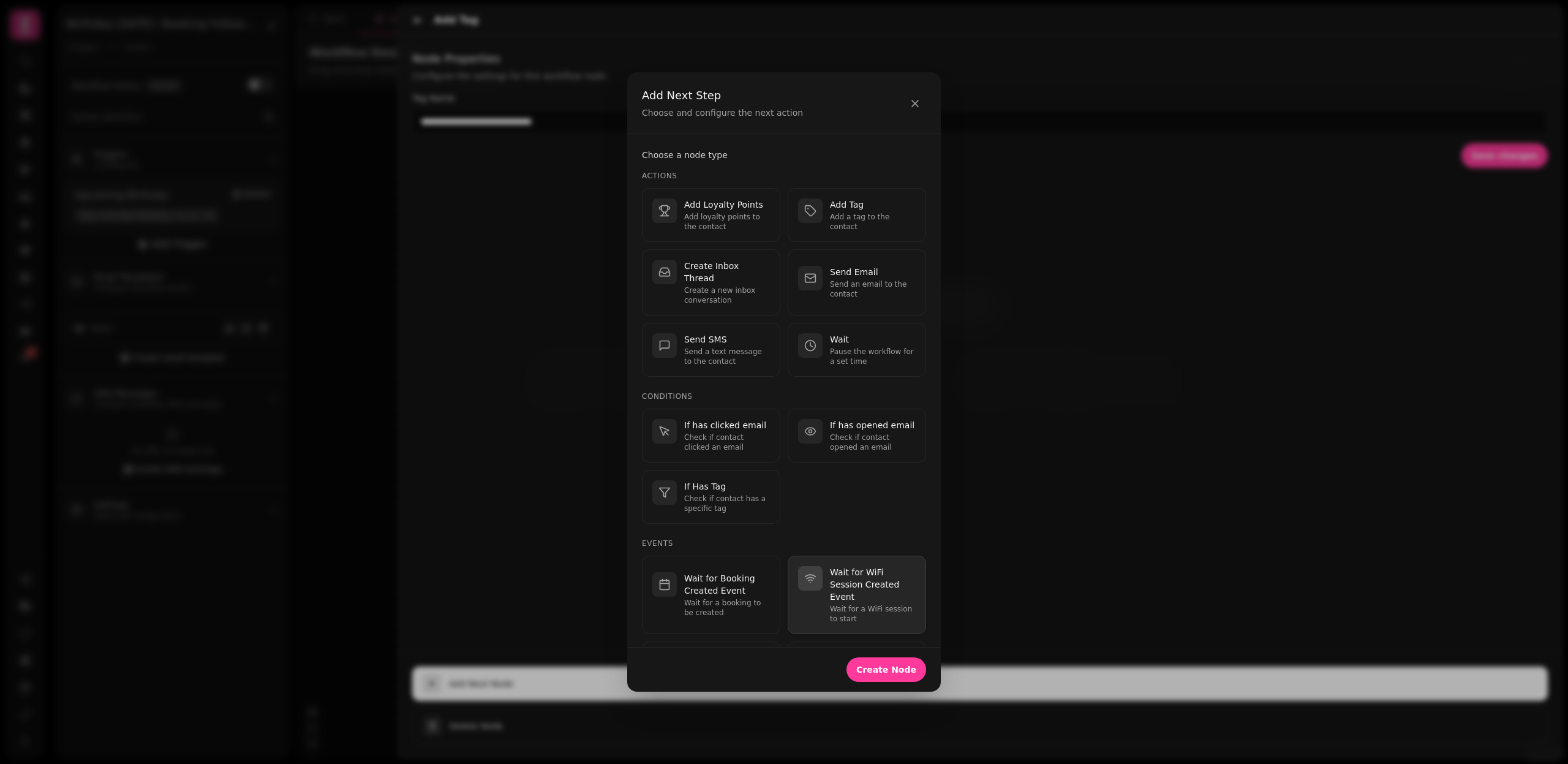
scroll to position [148, 0]
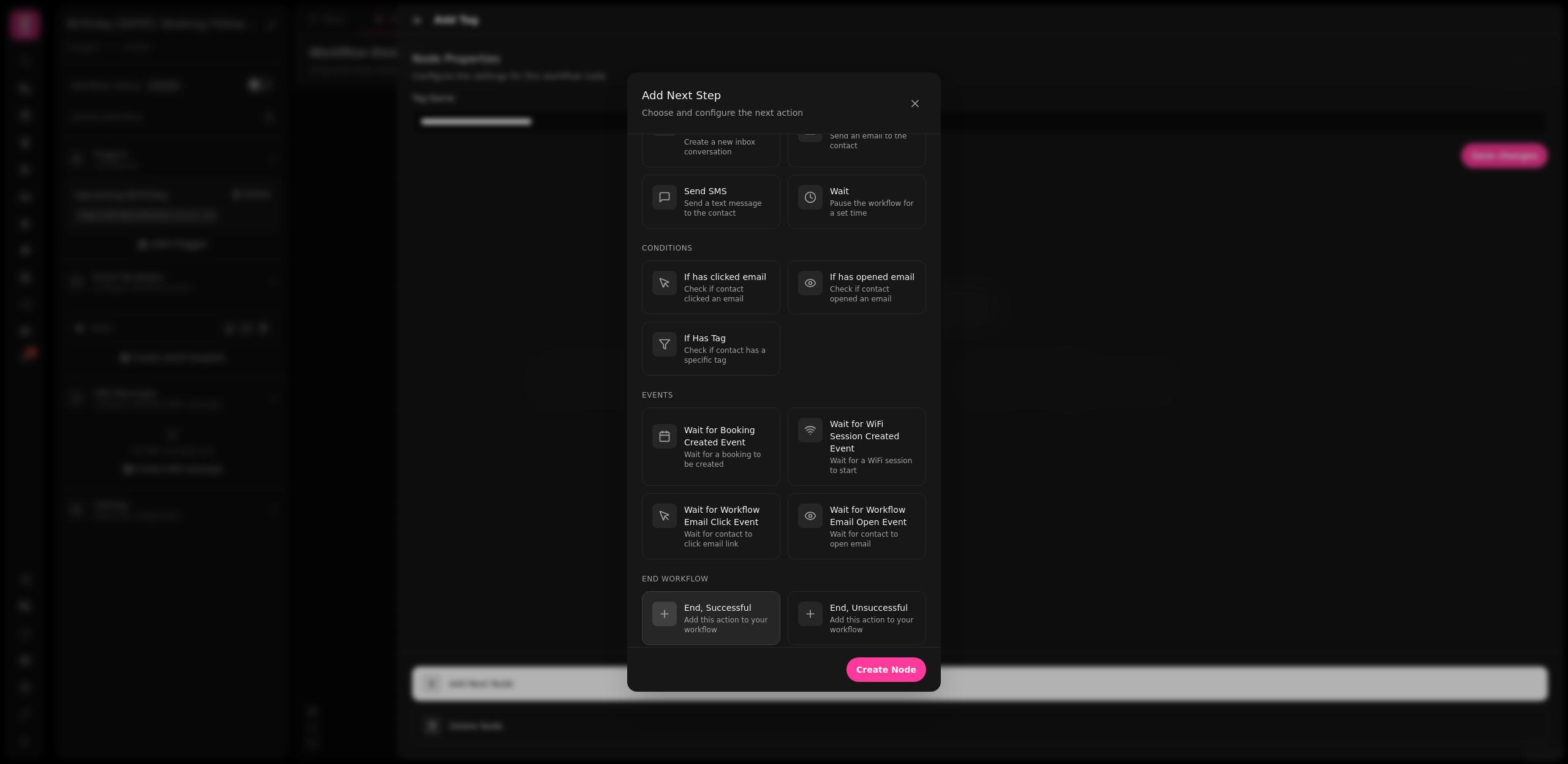
click at [727, 615] on p "Add this action to your workflow" at bounding box center [727, 625] width 86 height 20
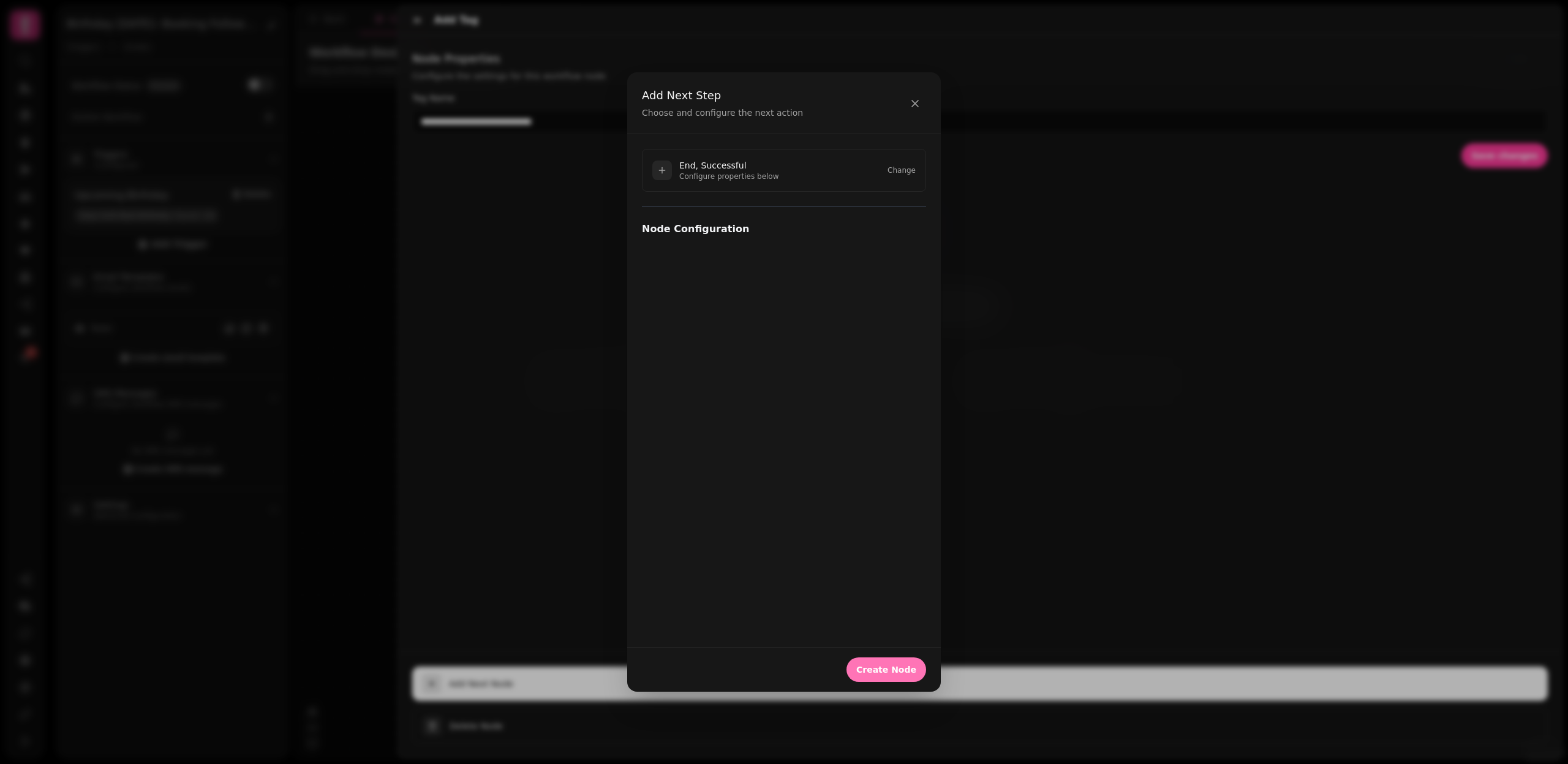
click at [877, 670] on span "Create Node" at bounding box center [886, 670] width 60 height 9
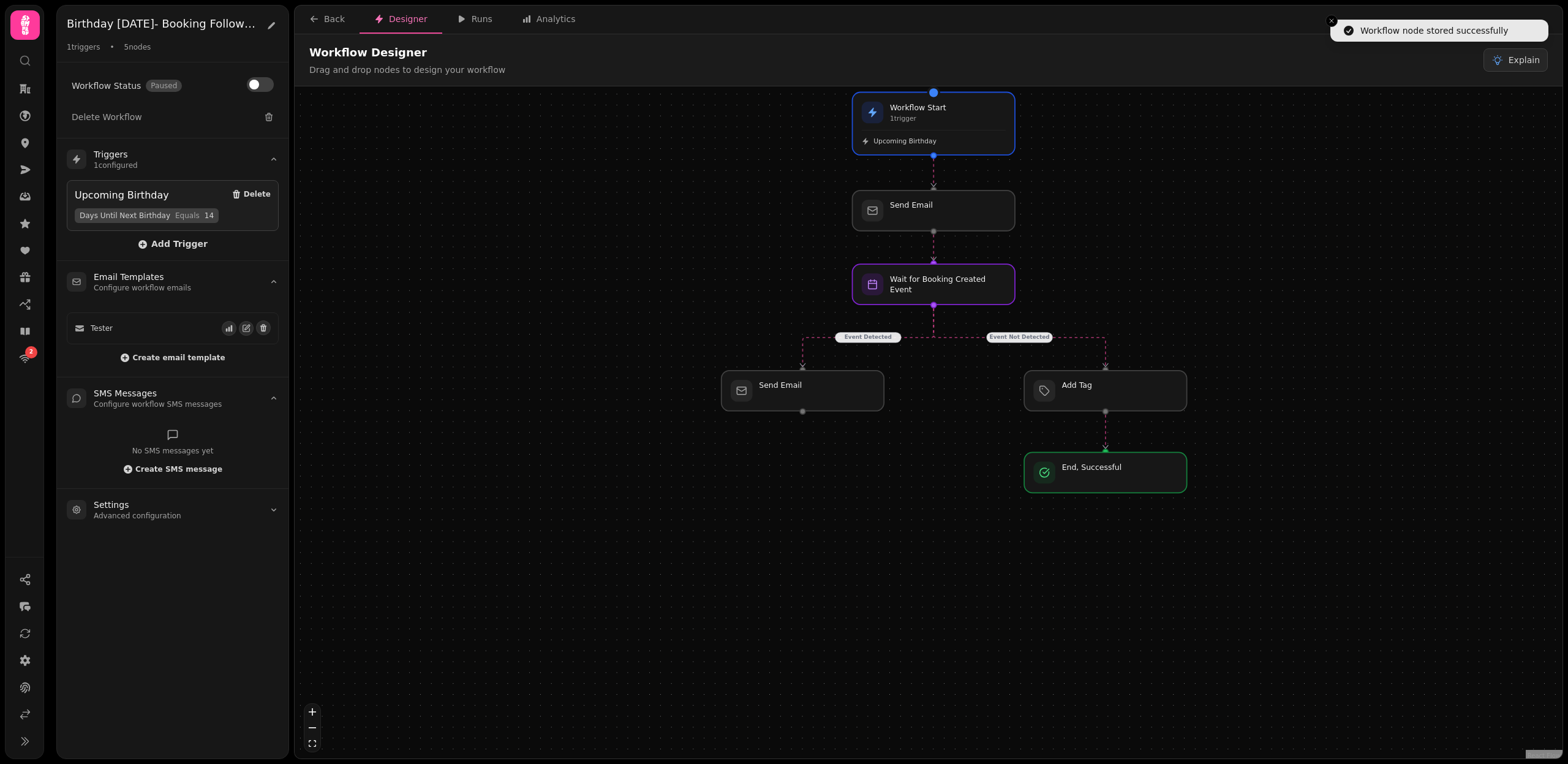
drag, startPoint x: 1004, startPoint y: 648, endPoint x: 1002, endPoint y: 437, distance: 211.0
click at [1002, 437] on div "Event Detected Event Not Detected Workflow Start 1 trigger Upcoming Birthday Ad…" at bounding box center [929, 424] width 1268 height 675
click at [1090, 478] on div at bounding box center [1106, 471] width 166 height 41
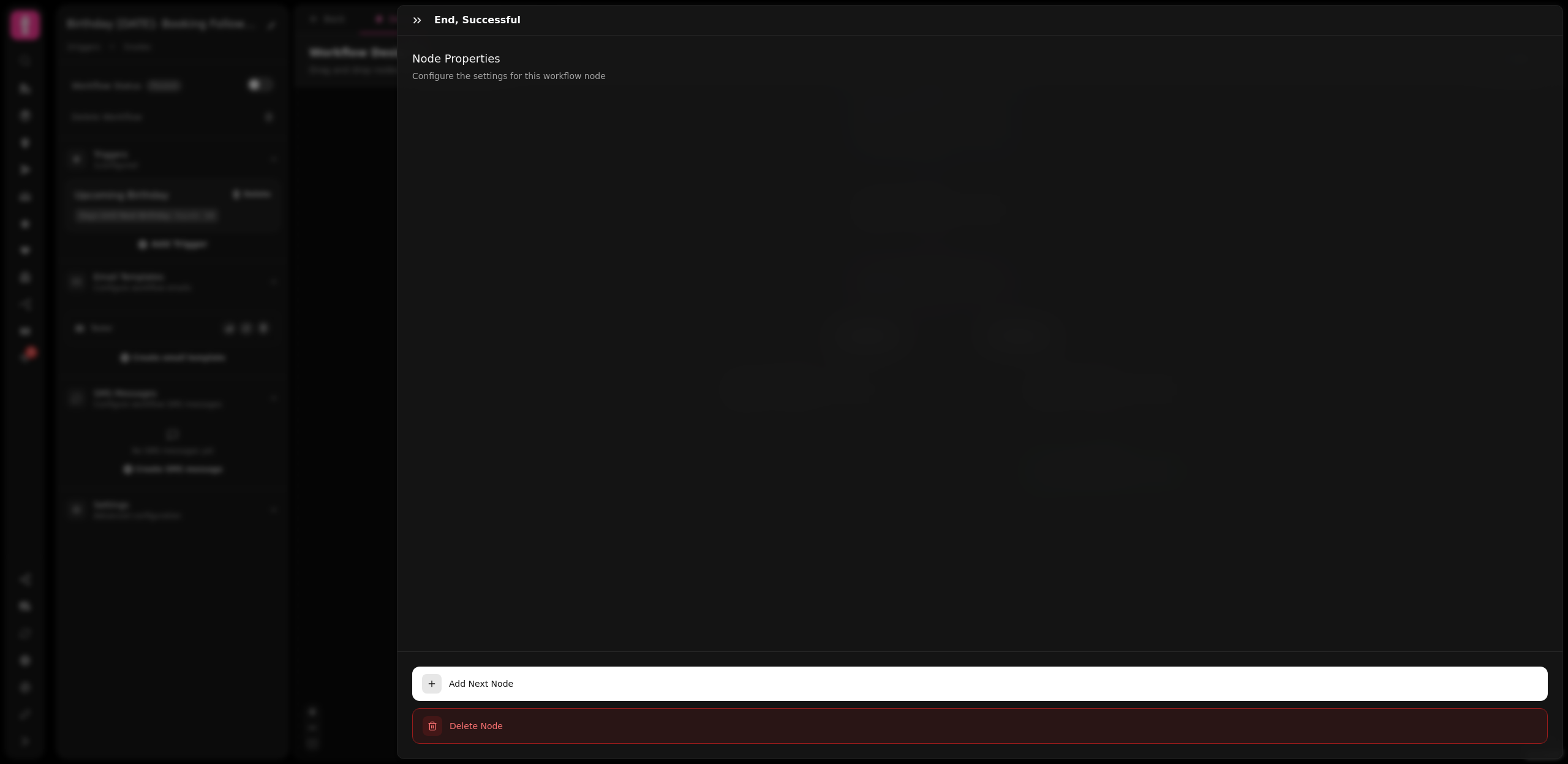
click at [494, 732] on button "Delete Node" at bounding box center [980, 725] width 1136 height 35
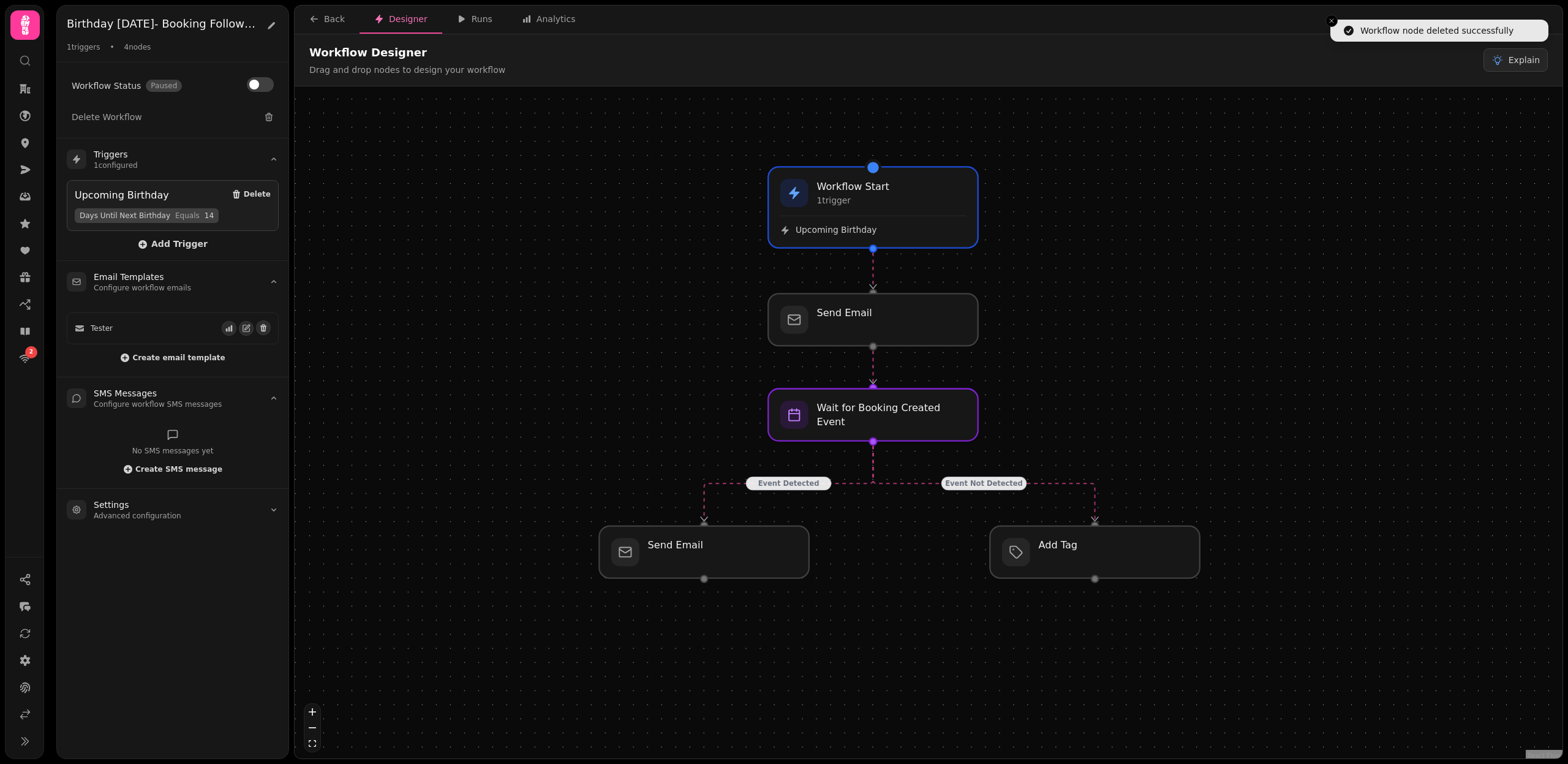
drag, startPoint x: 695, startPoint y: 540, endPoint x: 693, endPoint y: 440, distance: 100.0
click at [693, 440] on div "Event Detected Event Not Detected Workflow Start 1 trigger Upcoming Birthday Ad…" at bounding box center [929, 424] width 1268 height 675
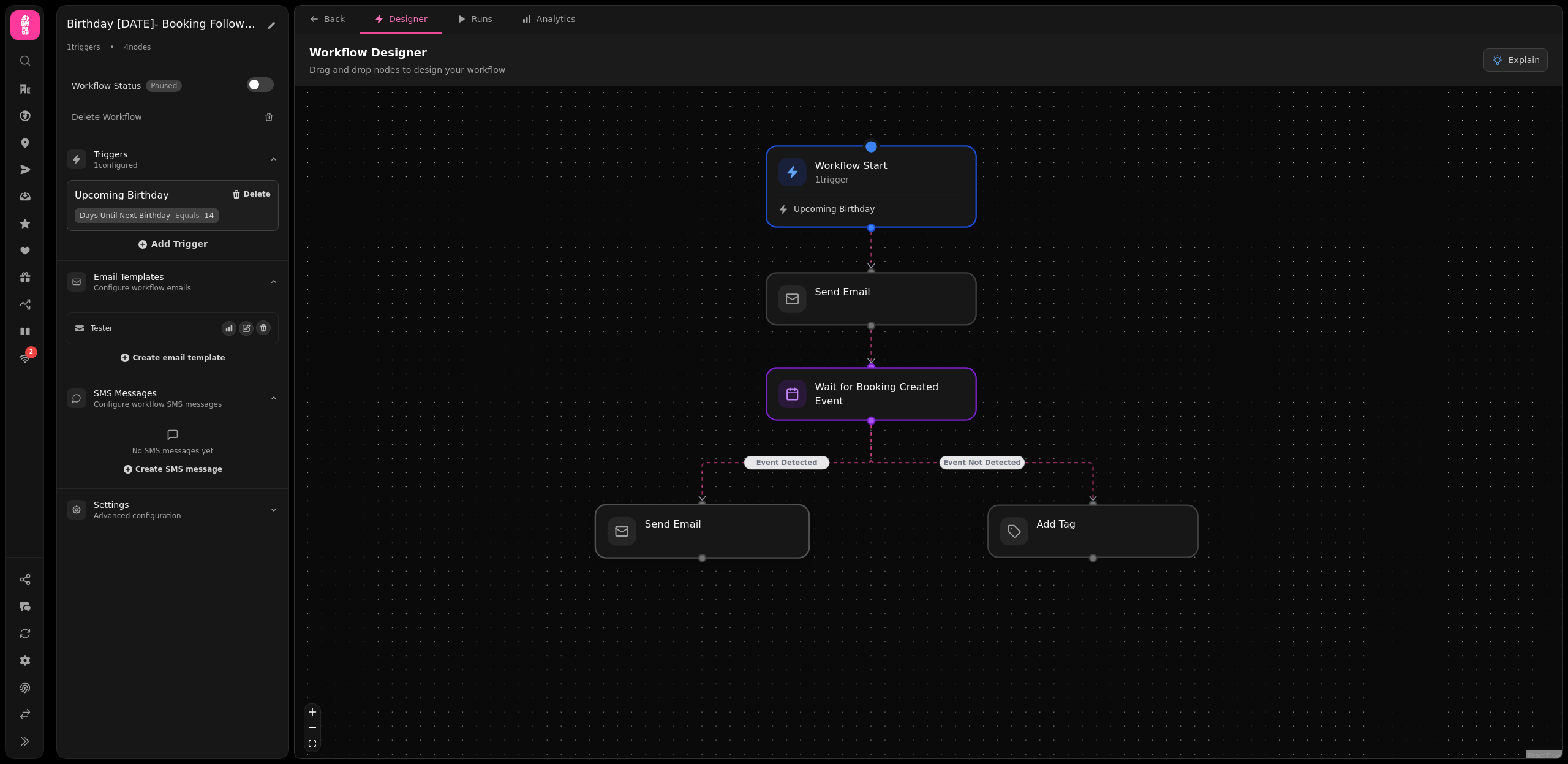
click at [701, 525] on div at bounding box center [702, 531] width 214 height 54
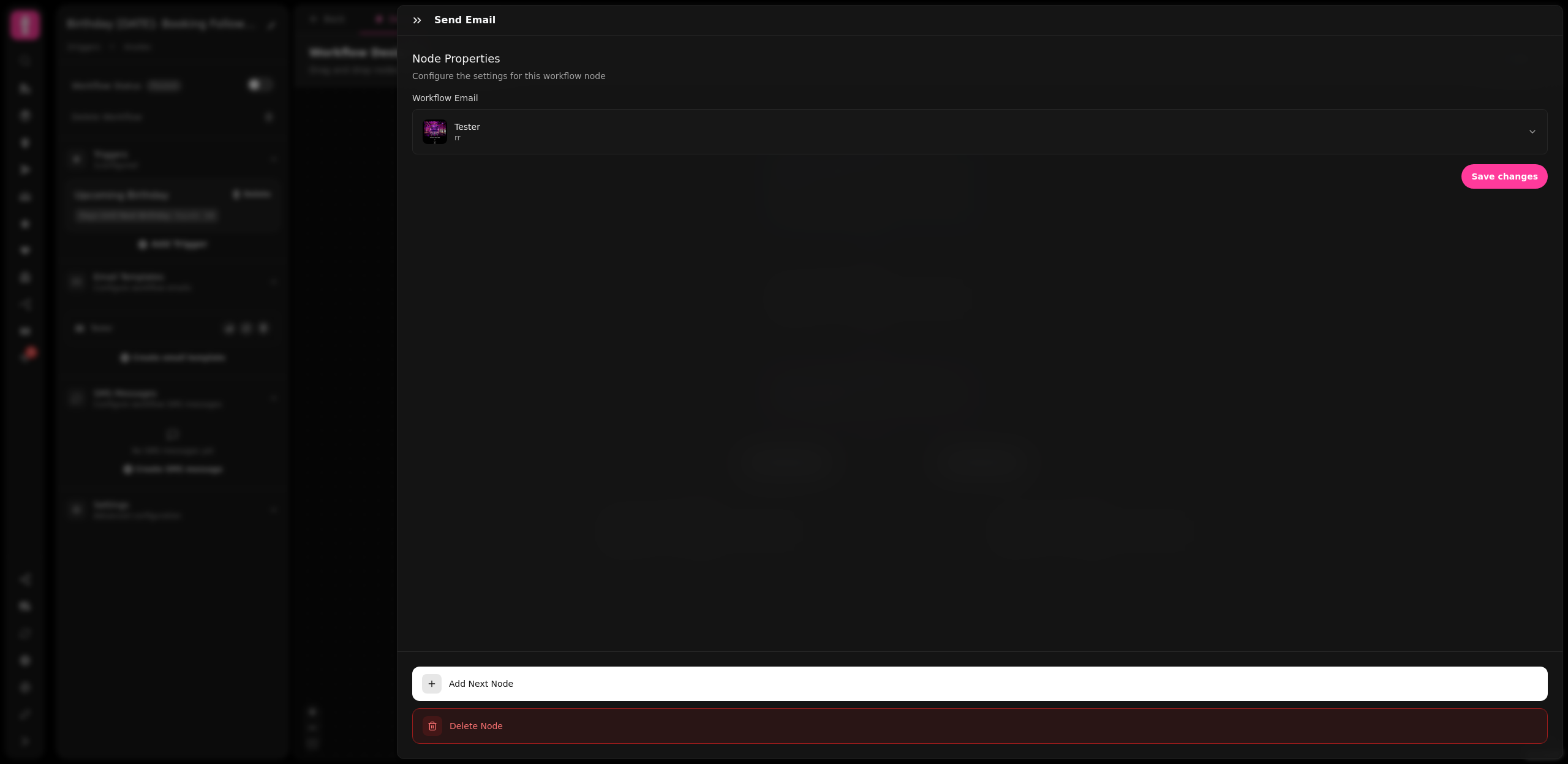
click at [466, 723] on span "Delete Node" at bounding box center [993, 726] width 1088 height 12
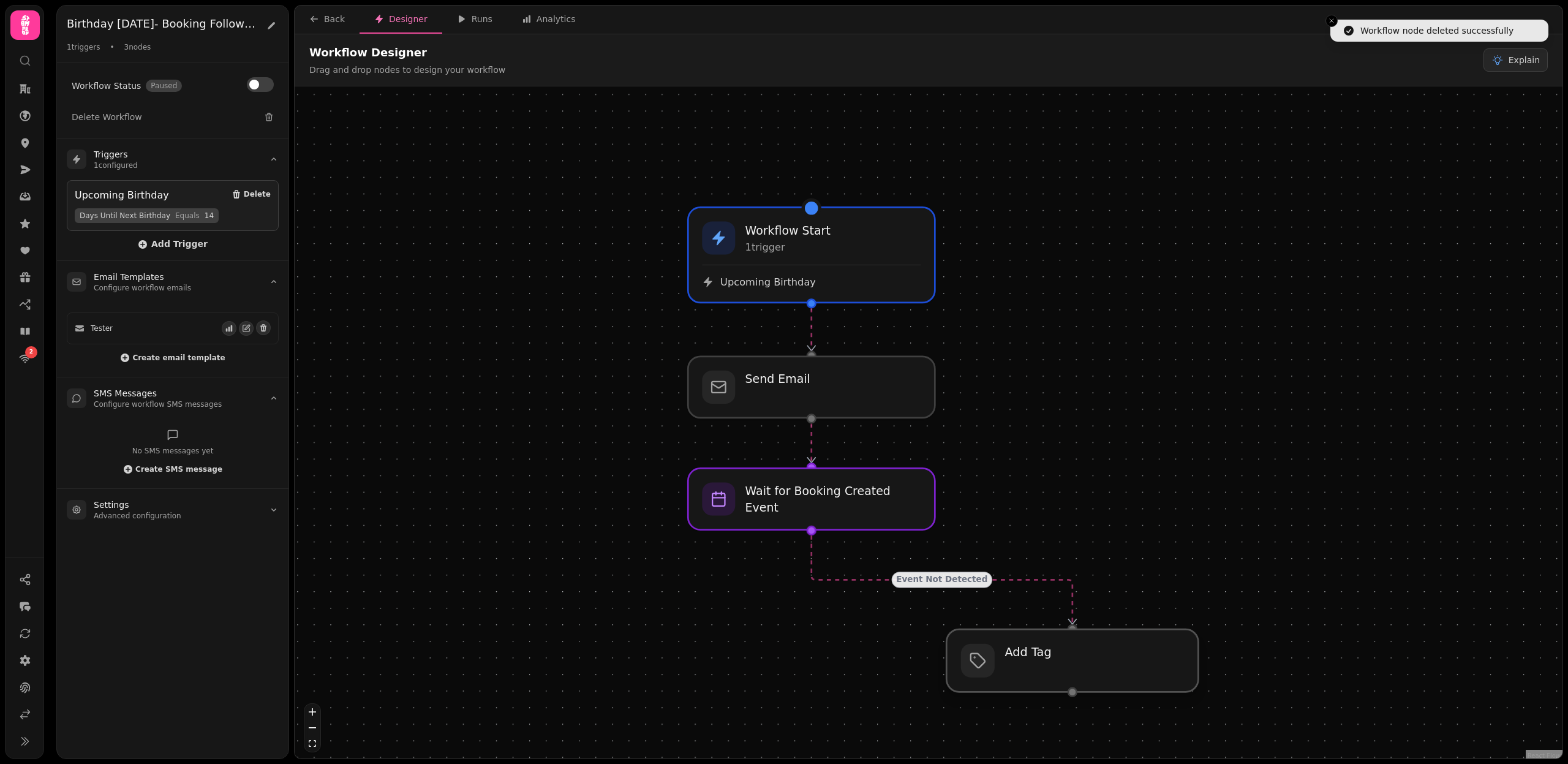
click at [1062, 678] on div at bounding box center [1072, 660] width 252 height 62
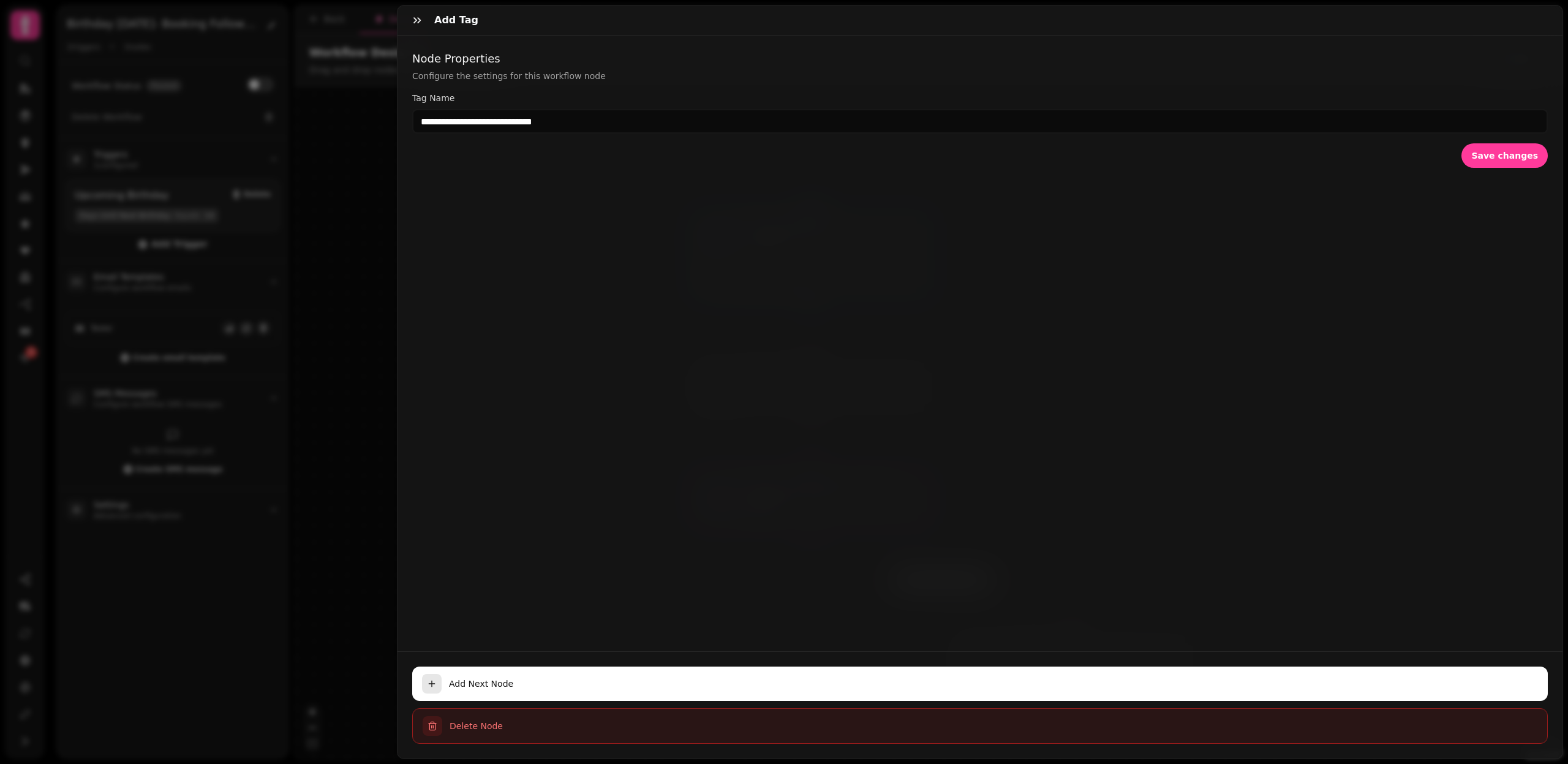
click at [469, 722] on span "Delete Node" at bounding box center [993, 726] width 1088 height 12
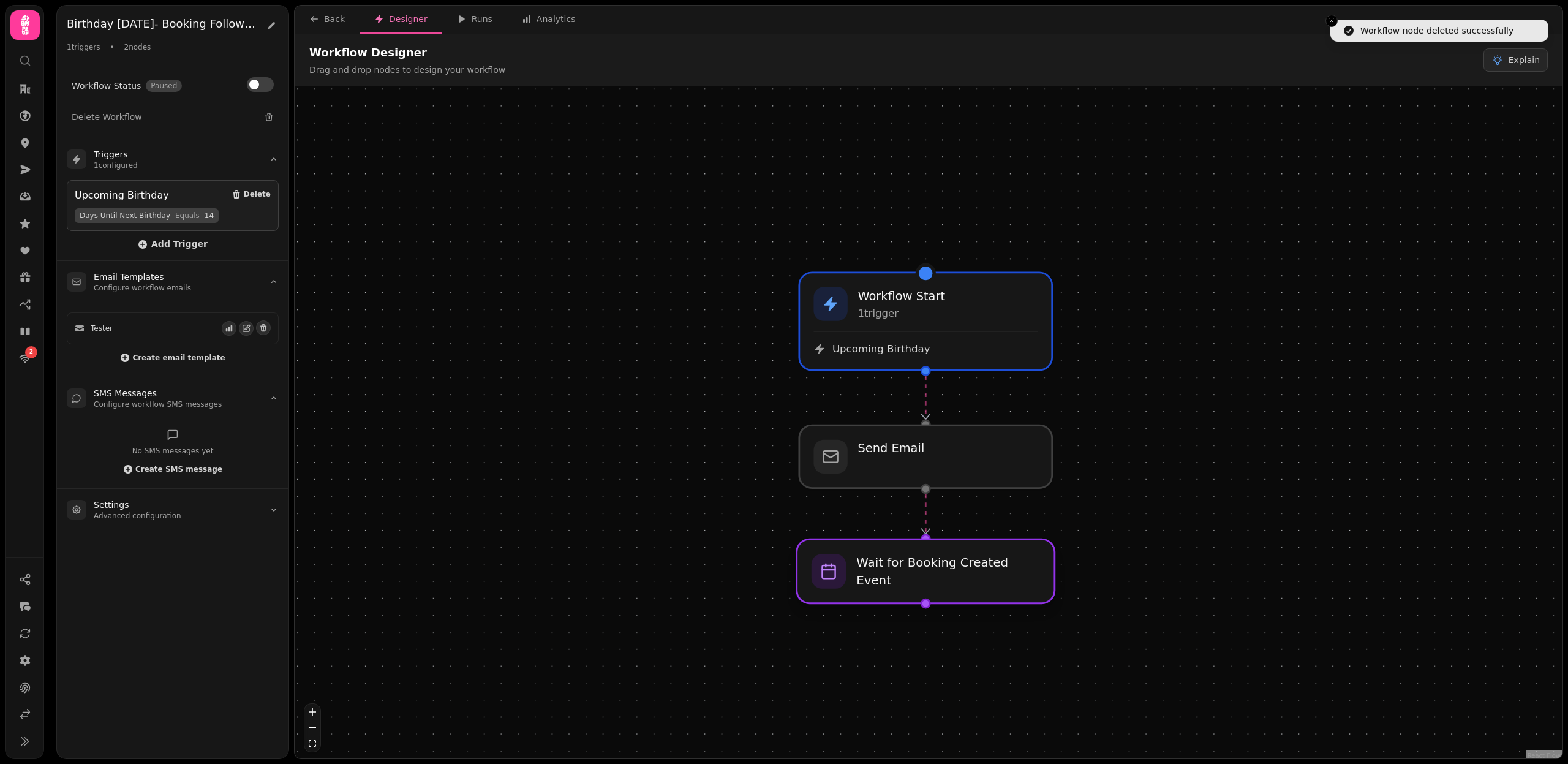
click at [887, 598] on div at bounding box center [926, 571] width 258 height 64
select select "******"
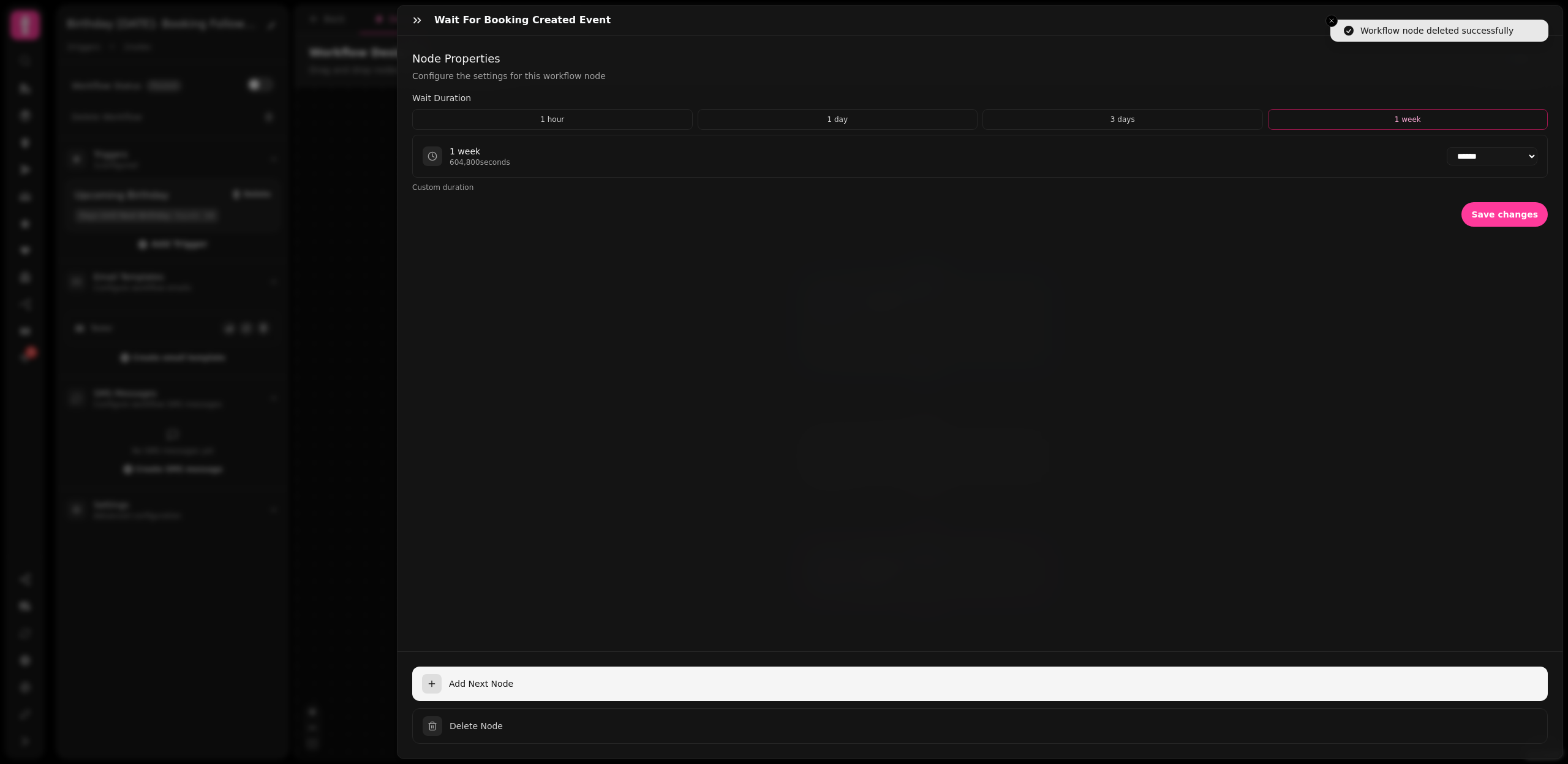
click at [489, 687] on span "Add Next Node" at bounding box center [993, 684] width 1089 height 12
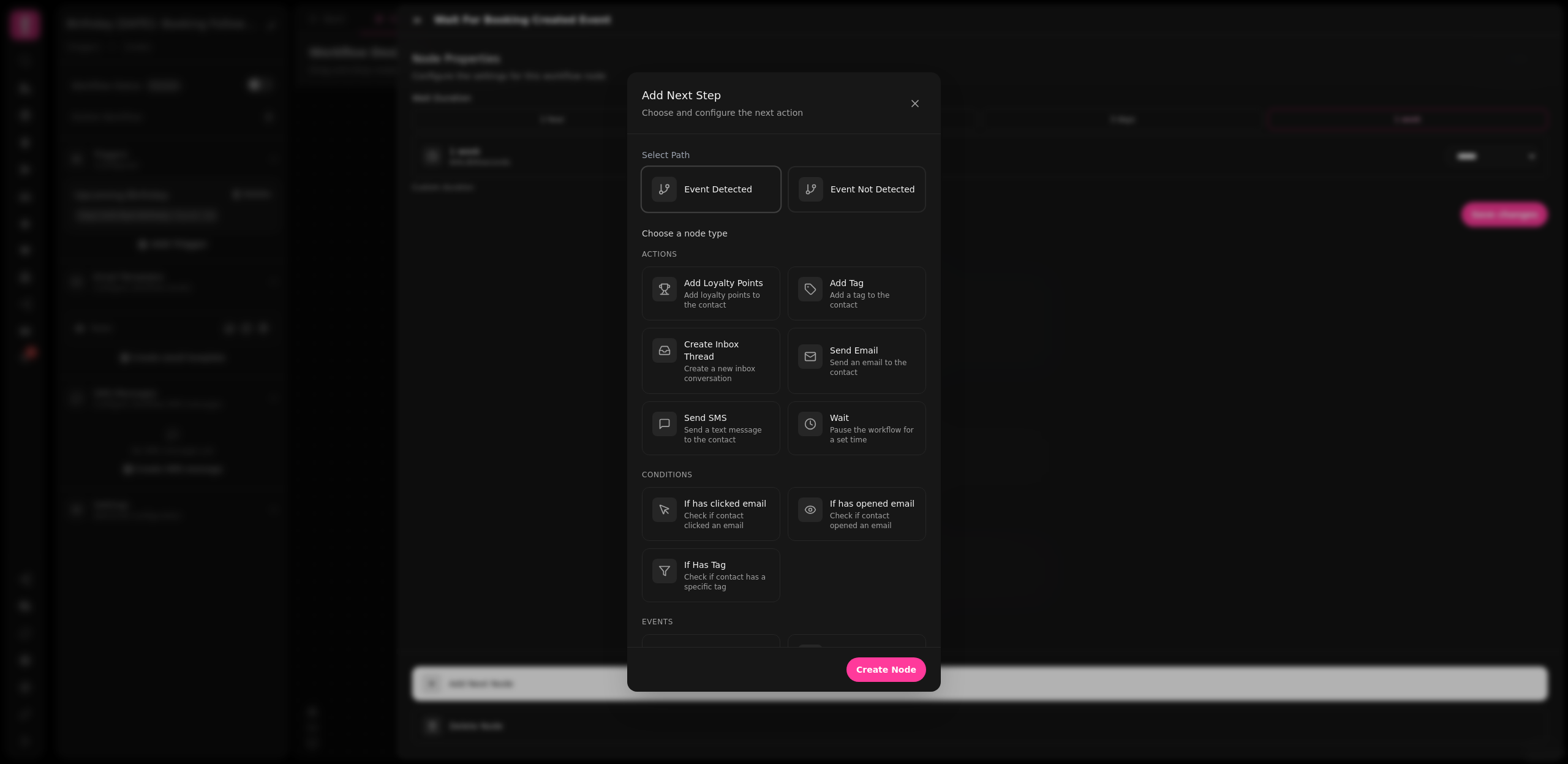
click at [728, 188] on p "Event Detected" at bounding box center [718, 189] width 68 height 12
click at [846, 288] on p "Add Tag" at bounding box center [872, 283] width 86 height 12
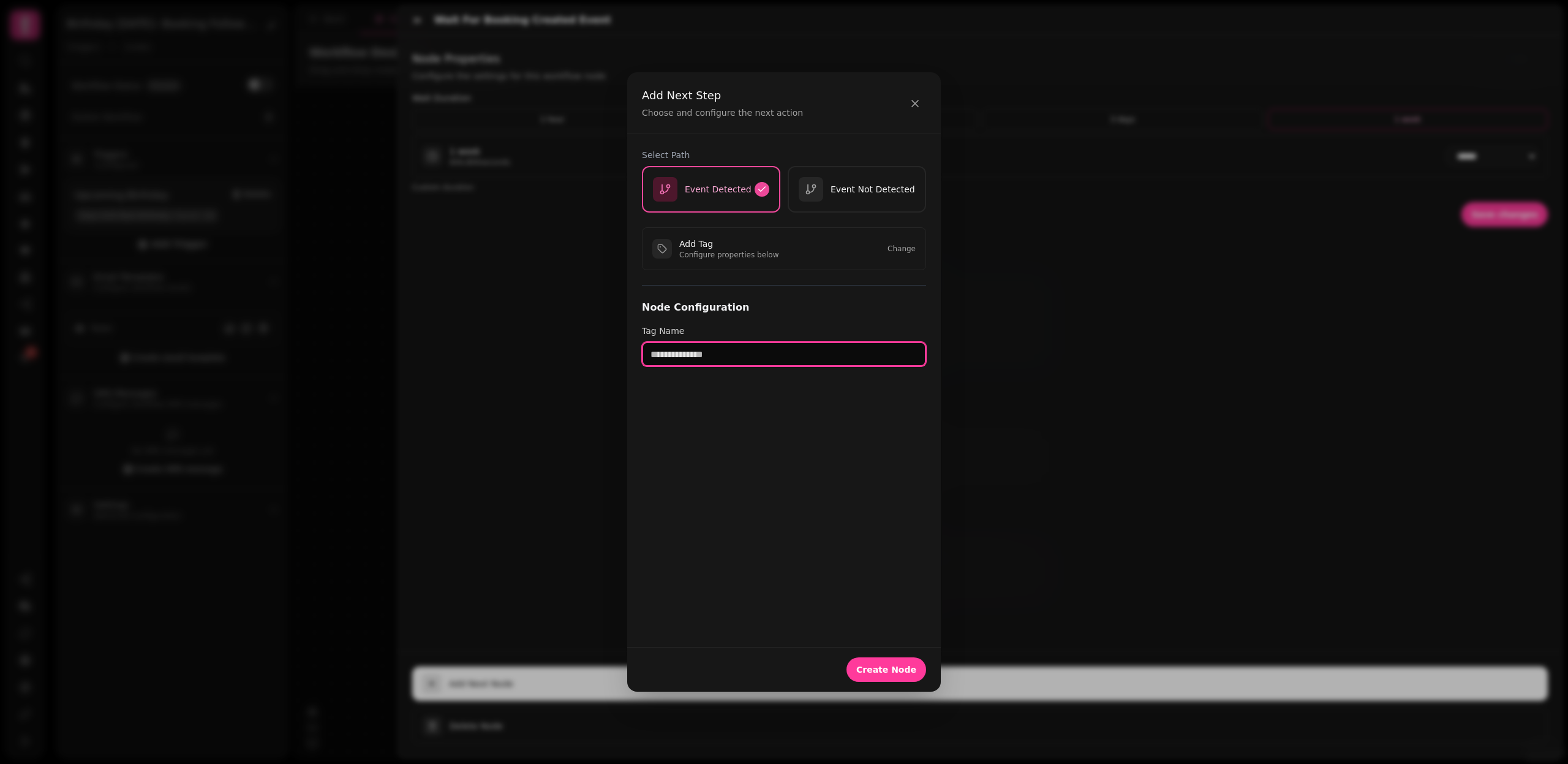
click at [683, 353] on input "text" at bounding box center [784, 354] width 284 height 24
type input "**********"
click at [884, 658] on button "Create Node" at bounding box center [886, 670] width 80 height 24
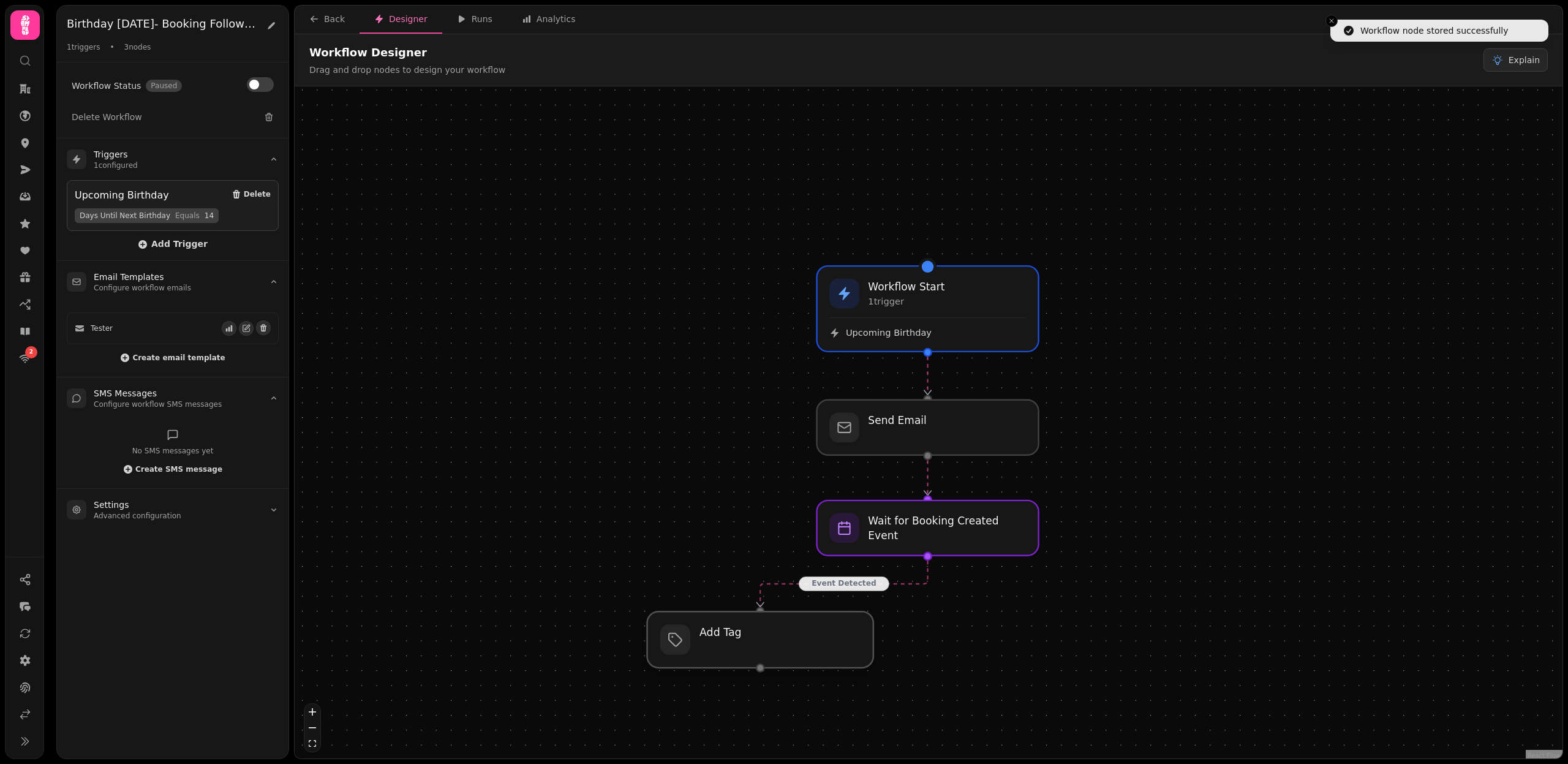
drag, startPoint x: 922, startPoint y: 646, endPoint x: 755, endPoint y: 646, distance: 167.0
click at [755, 646] on div at bounding box center [760, 639] width 226 height 56
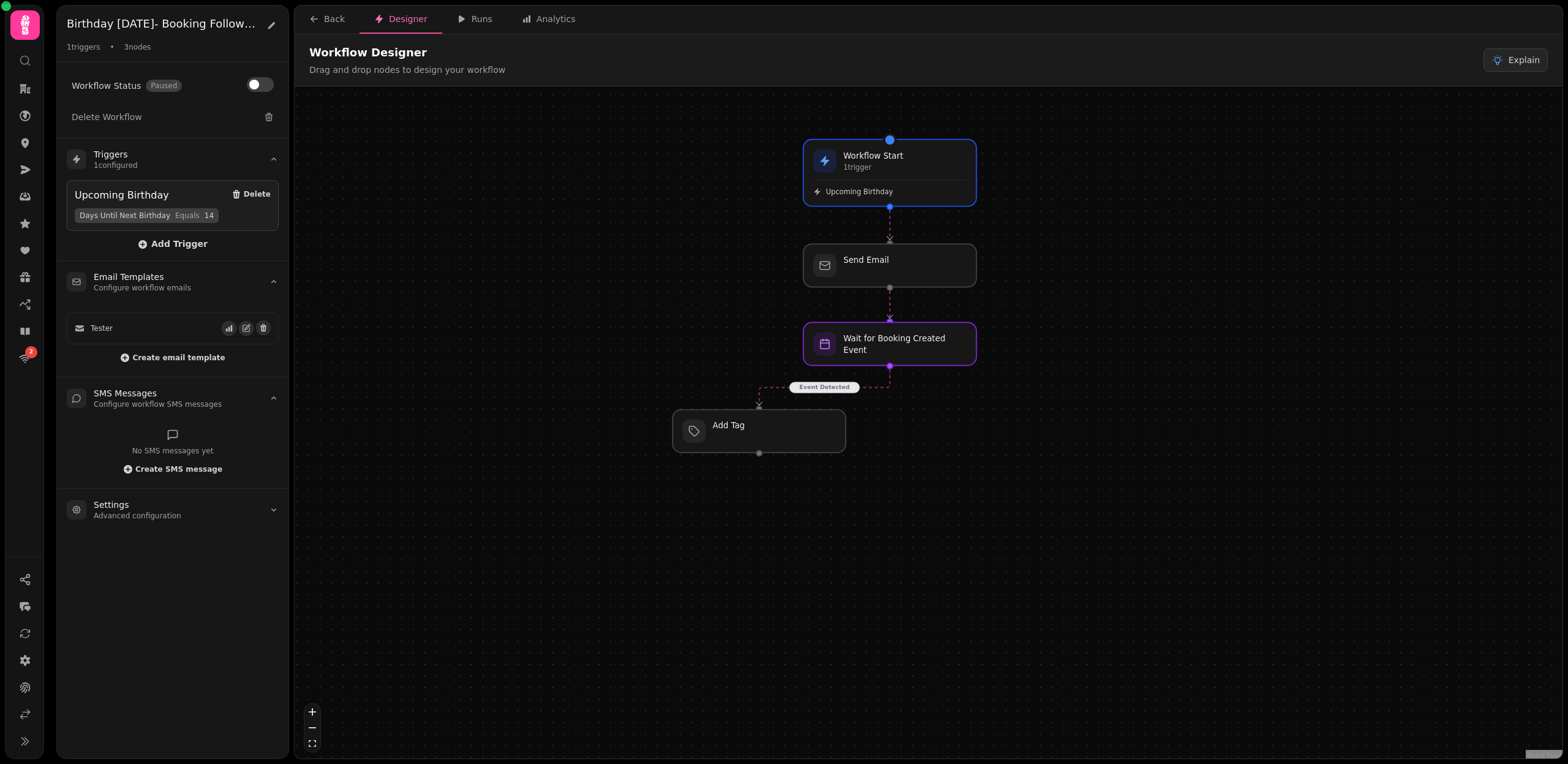
drag, startPoint x: 722, startPoint y: 547, endPoint x: 718, endPoint y: 253, distance: 294.0
click at [718, 253] on div "Event Detected Workflow Start 1 trigger Upcoming Birthday Add Tag Wait for Book…" at bounding box center [929, 424] width 1268 height 675
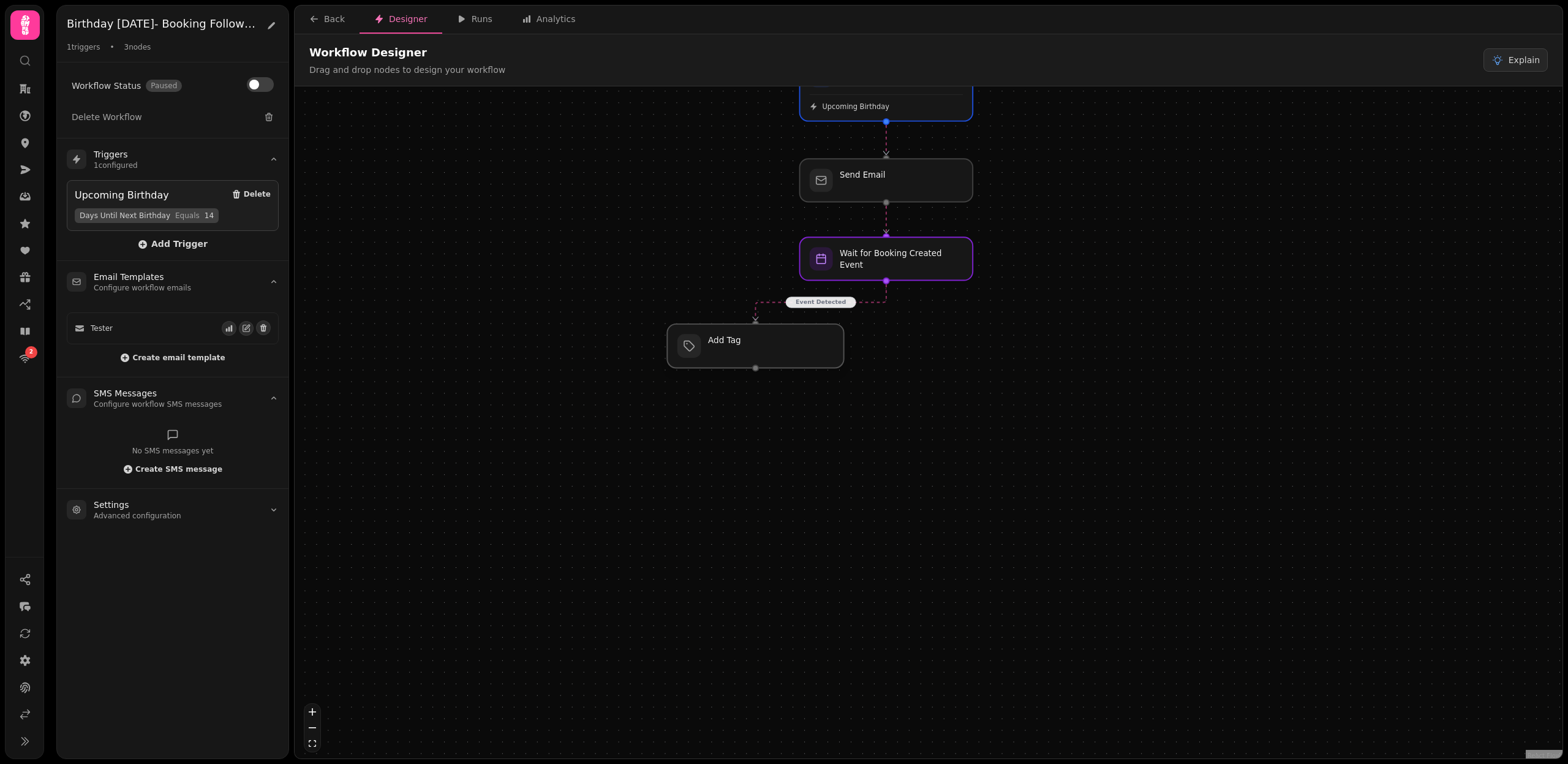
click at [758, 357] on div at bounding box center [755, 346] width 177 height 44
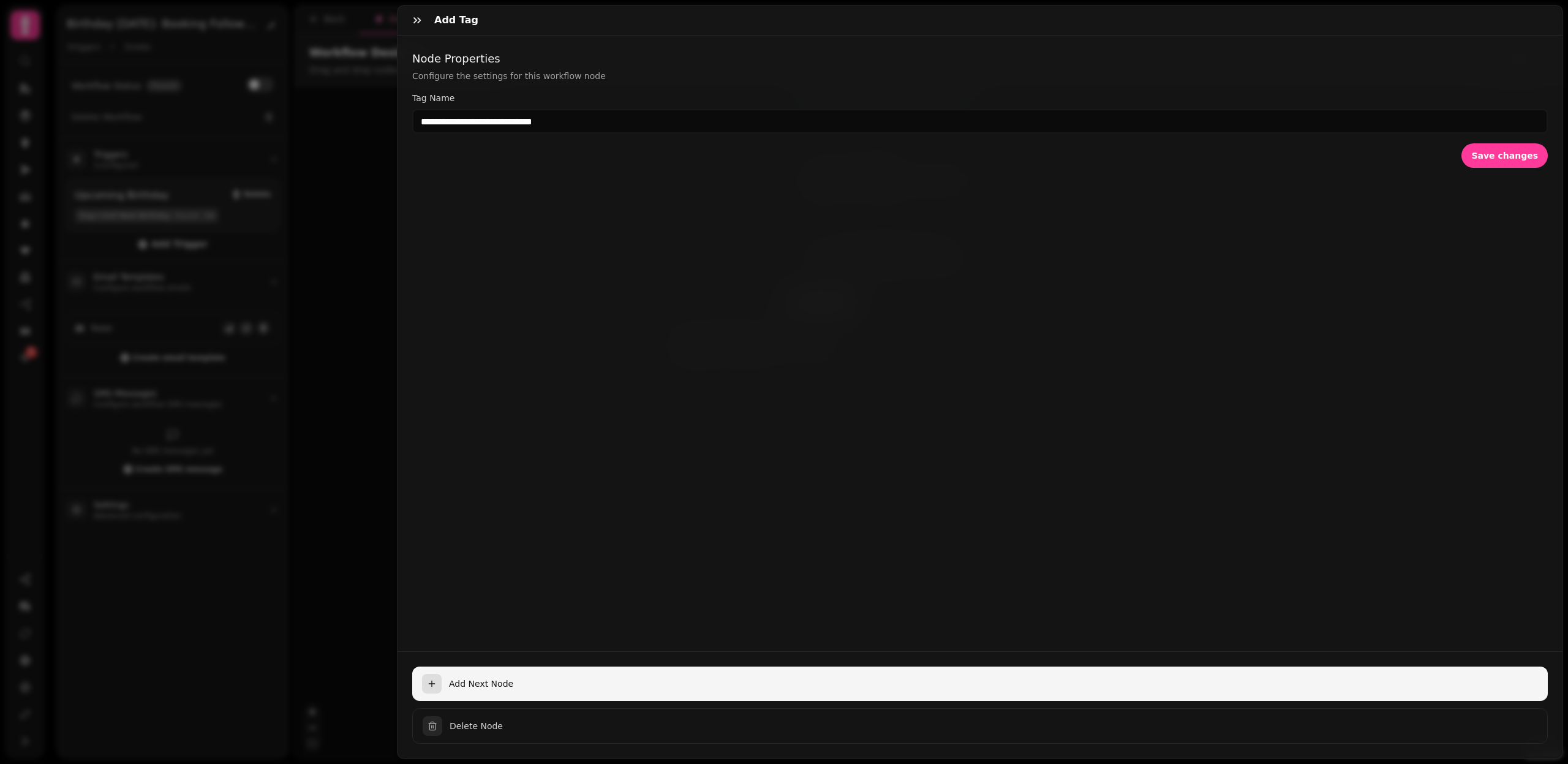
click at [450, 683] on span "Add Next Node" at bounding box center [993, 684] width 1089 height 12
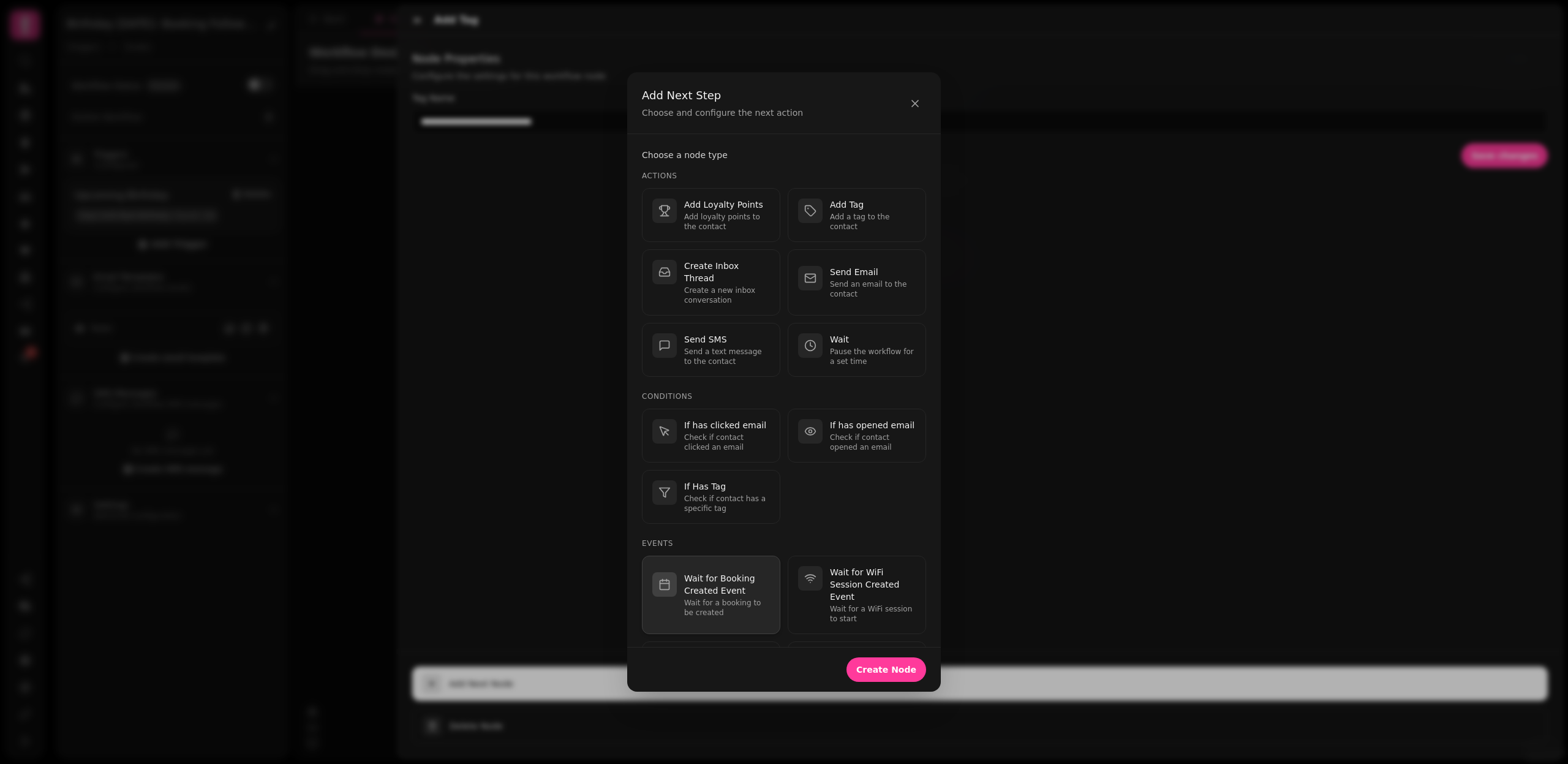
scroll to position [148, 0]
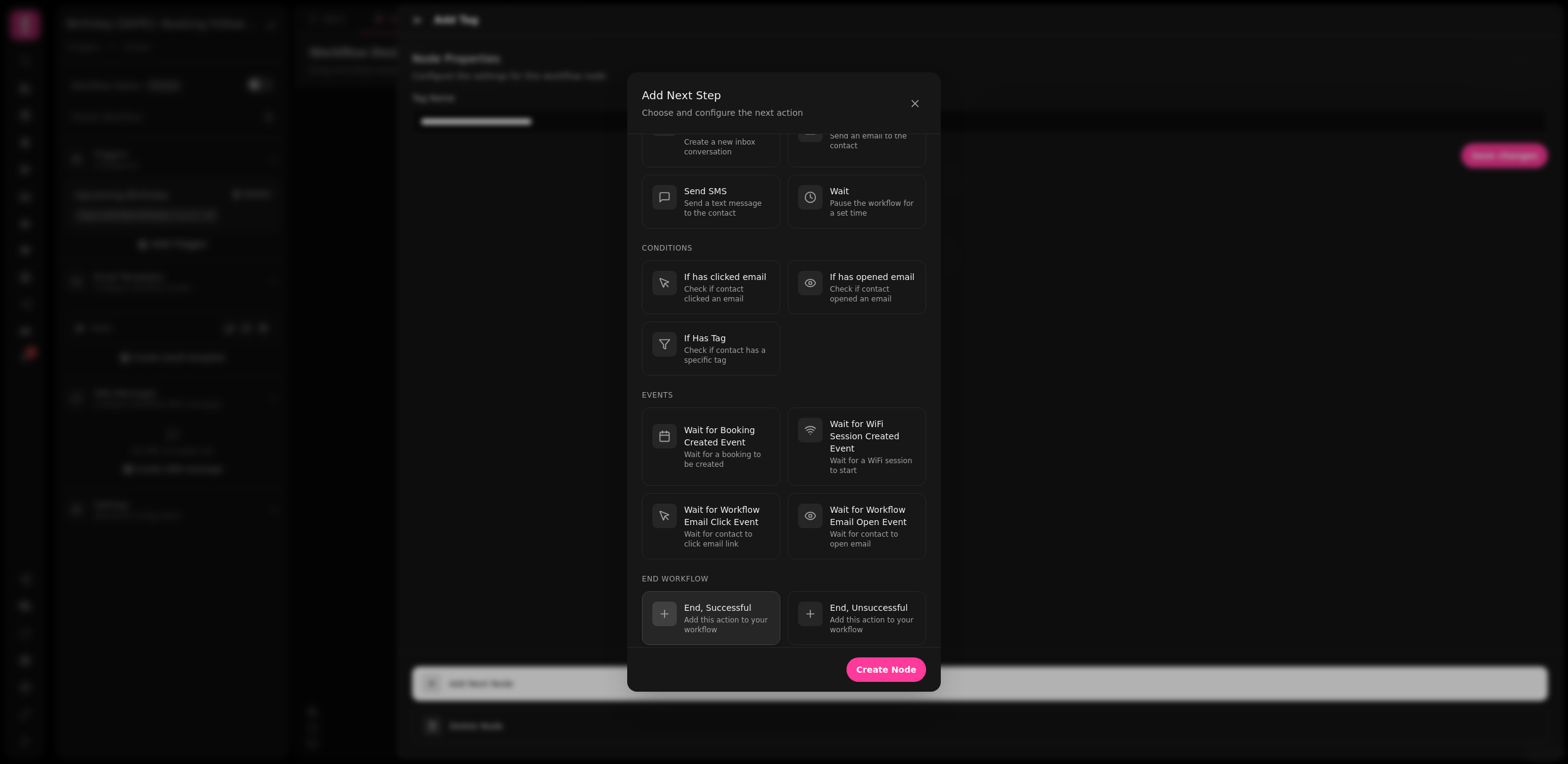
click at [704, 615] on p "Add this action to your workflow" at bounding box center [727, 625] width 86 height 20
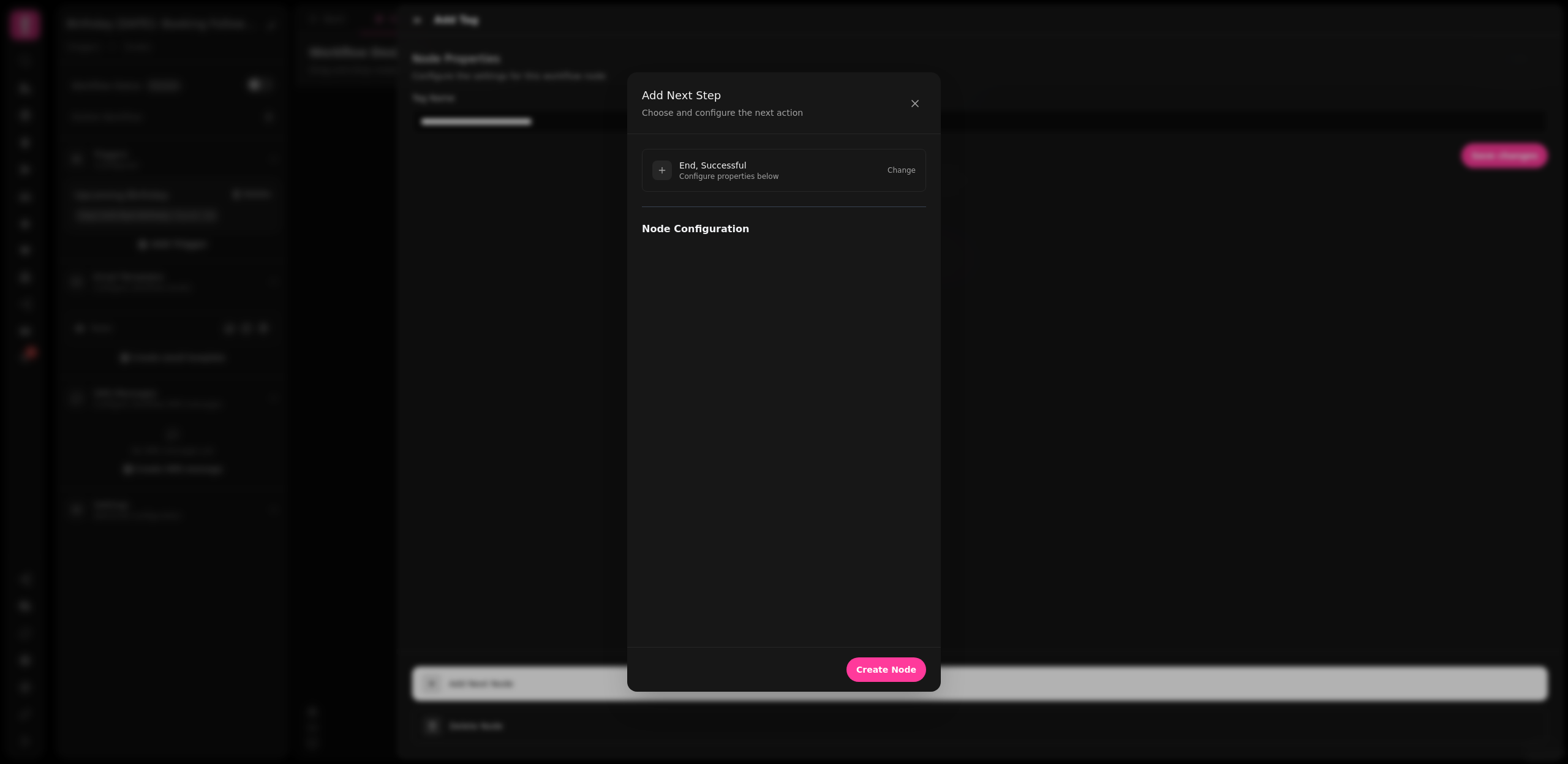
scroll to position [0, 0]
click at [886, 666] on span "Create Node" at bounding box center [886, 670] width 60 height 9
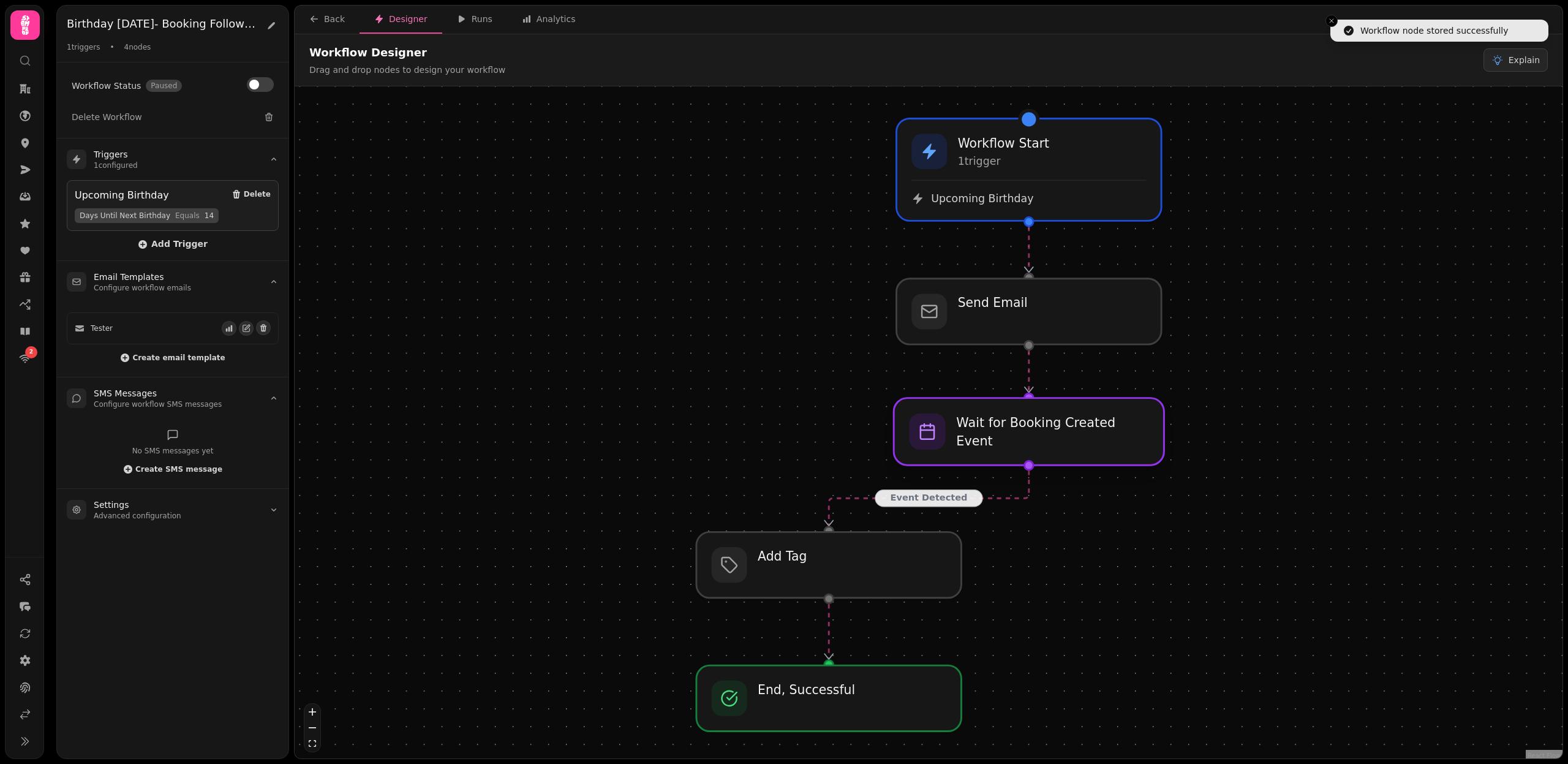
click at [1070, 446] on div at bounding box center [1029, 432] width 270 height 67
select select "******"
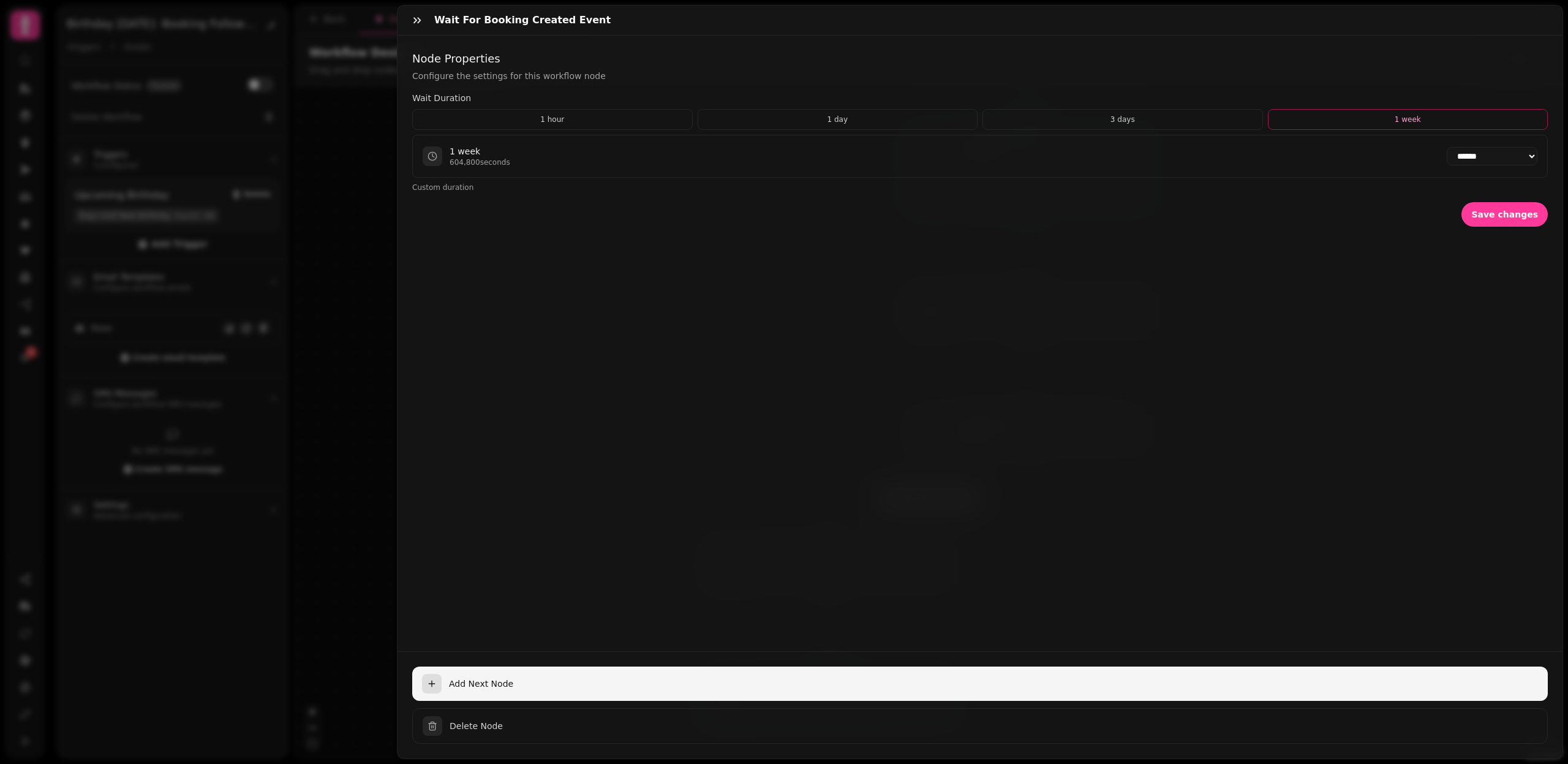
click at [467, 680] on span "Add Next Node" at bounding box center [993, 684] width 1089 height 12
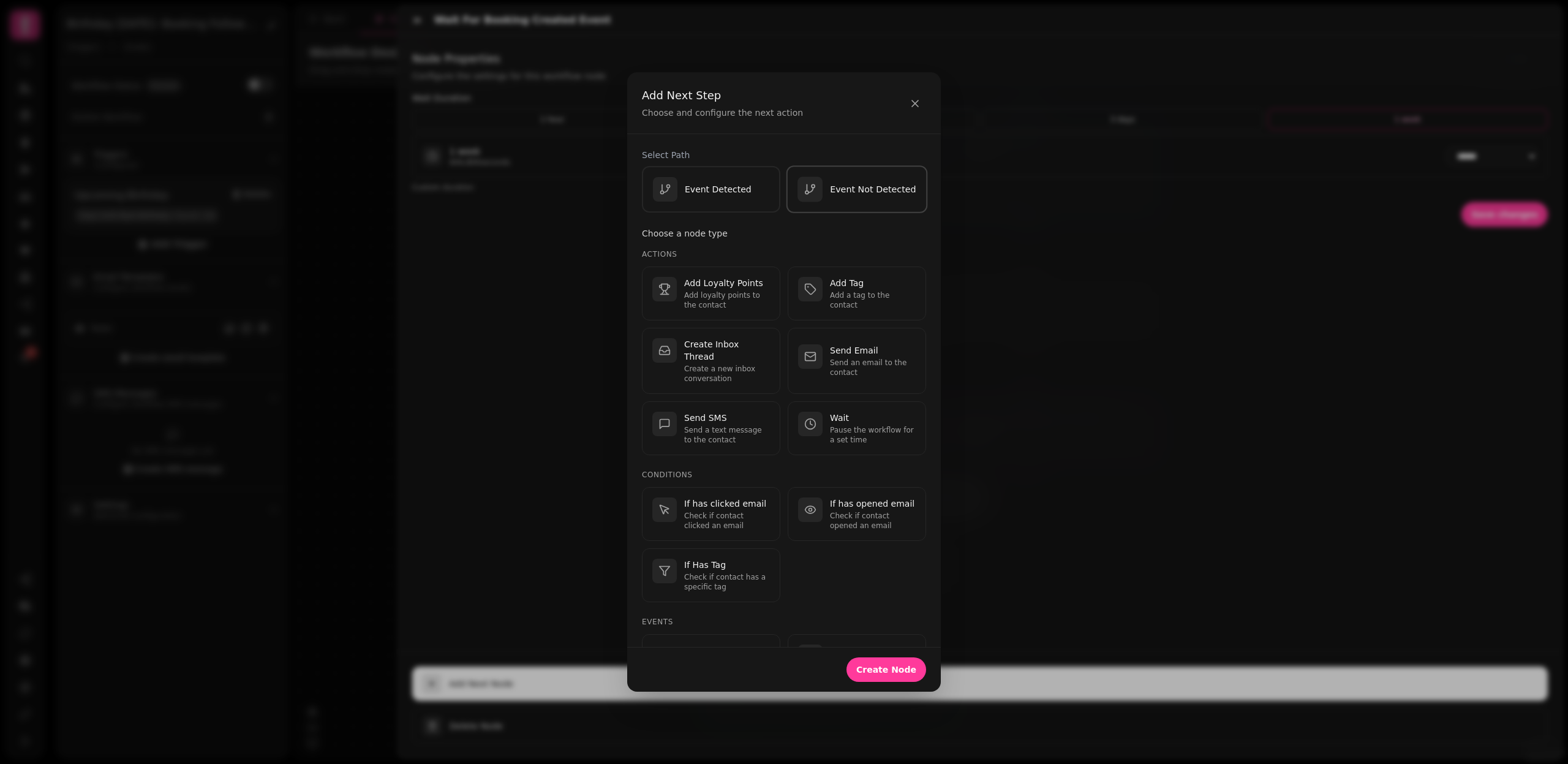
click at [839, 189] on p "Event Not Detected" at bounding box center [872, 189] width 86 height 12
click at [863, 357] on p "Send an email to the contact" at bounding box center [872, 367] width 86 height 20
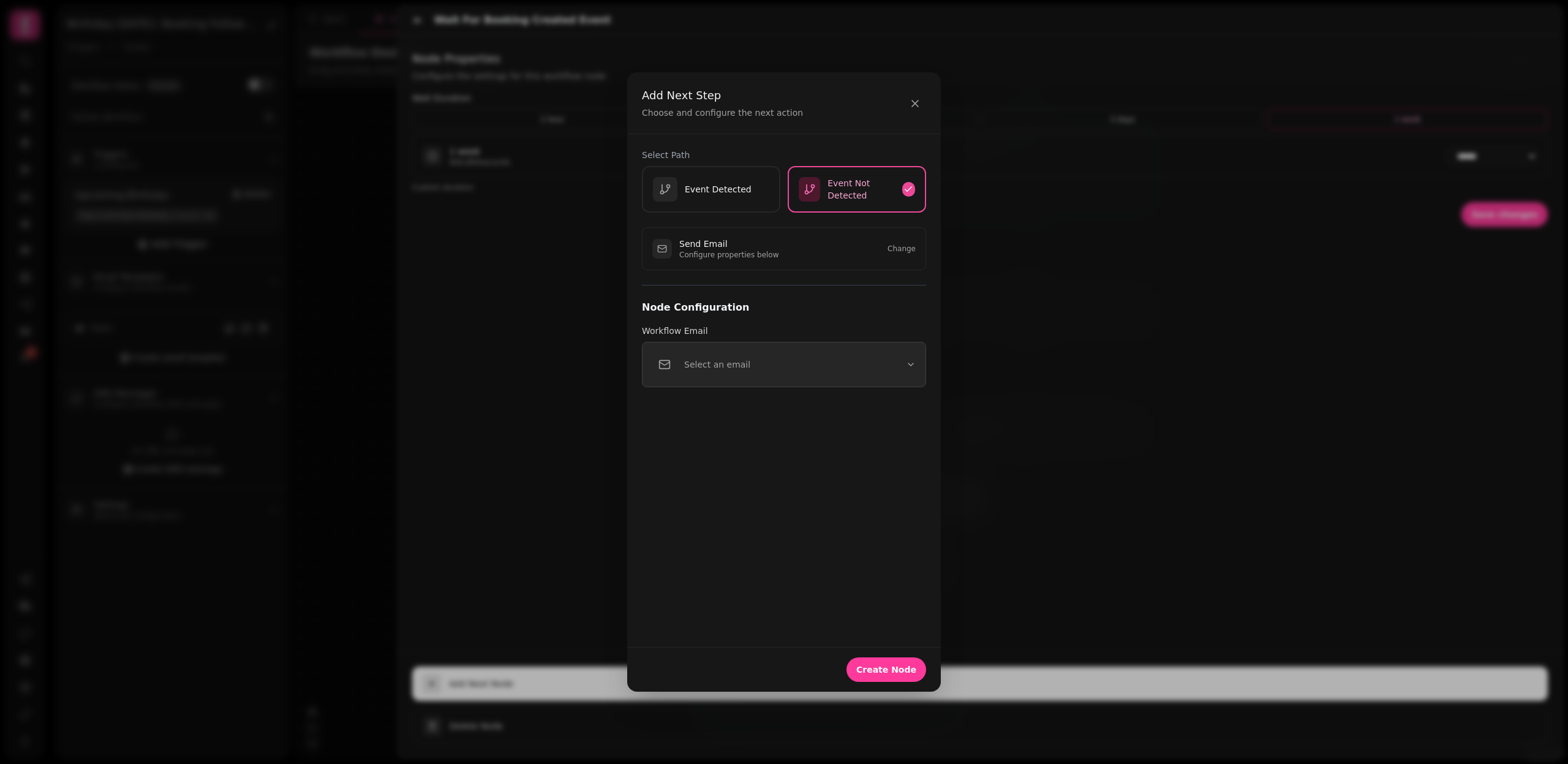
click at [863, 359] on button "Select an email" at bounding box center [784, 364] width 284 height 45
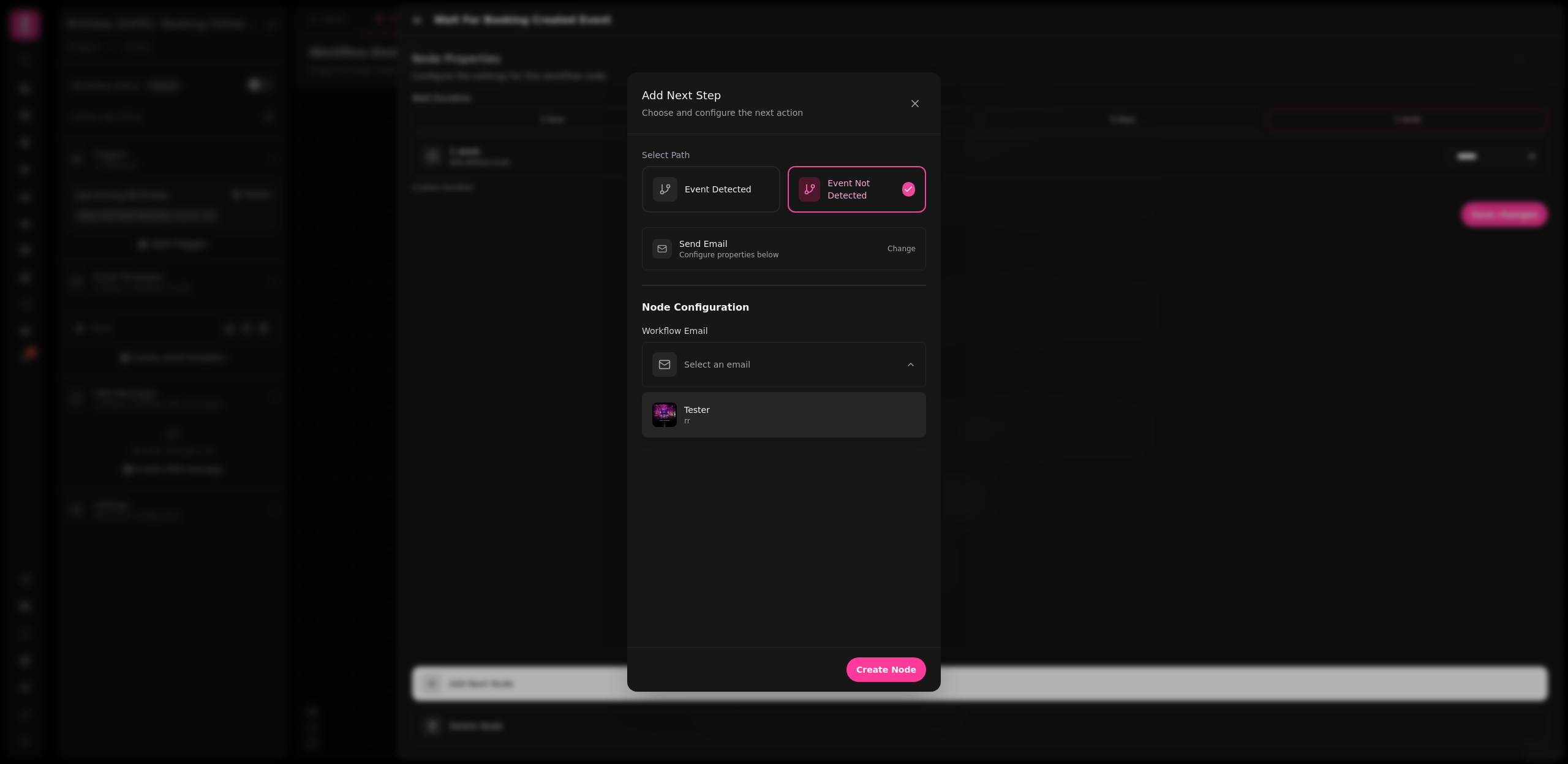
click at [767, 413] on p "Tester" at bounding box center [800, 410] width 232 height 12
click at [909, 677] on button "Create Node" at bounding box center [886, 670] width 80 height 24
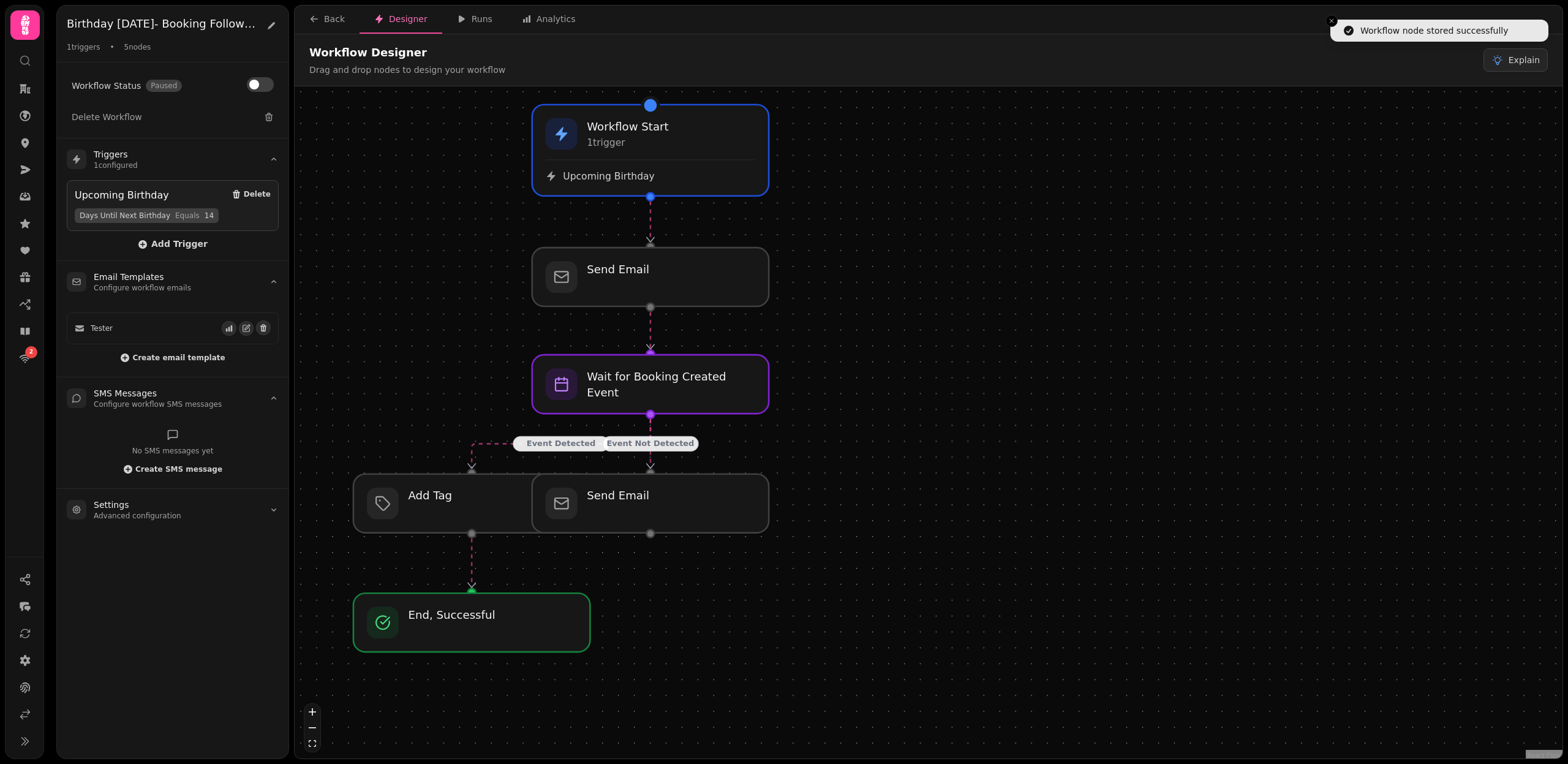
drag, startPoint x: 1064, startPoint y: 625, endPoint x: 633, endPoint y: 552, distance: 437.1
click at [633, 552] on div "Event Detected Event Not Detected Workflow Start 1 trigger Upcoming Birthday Ad…" at bounding box center [929, 424] width 1268 height 675
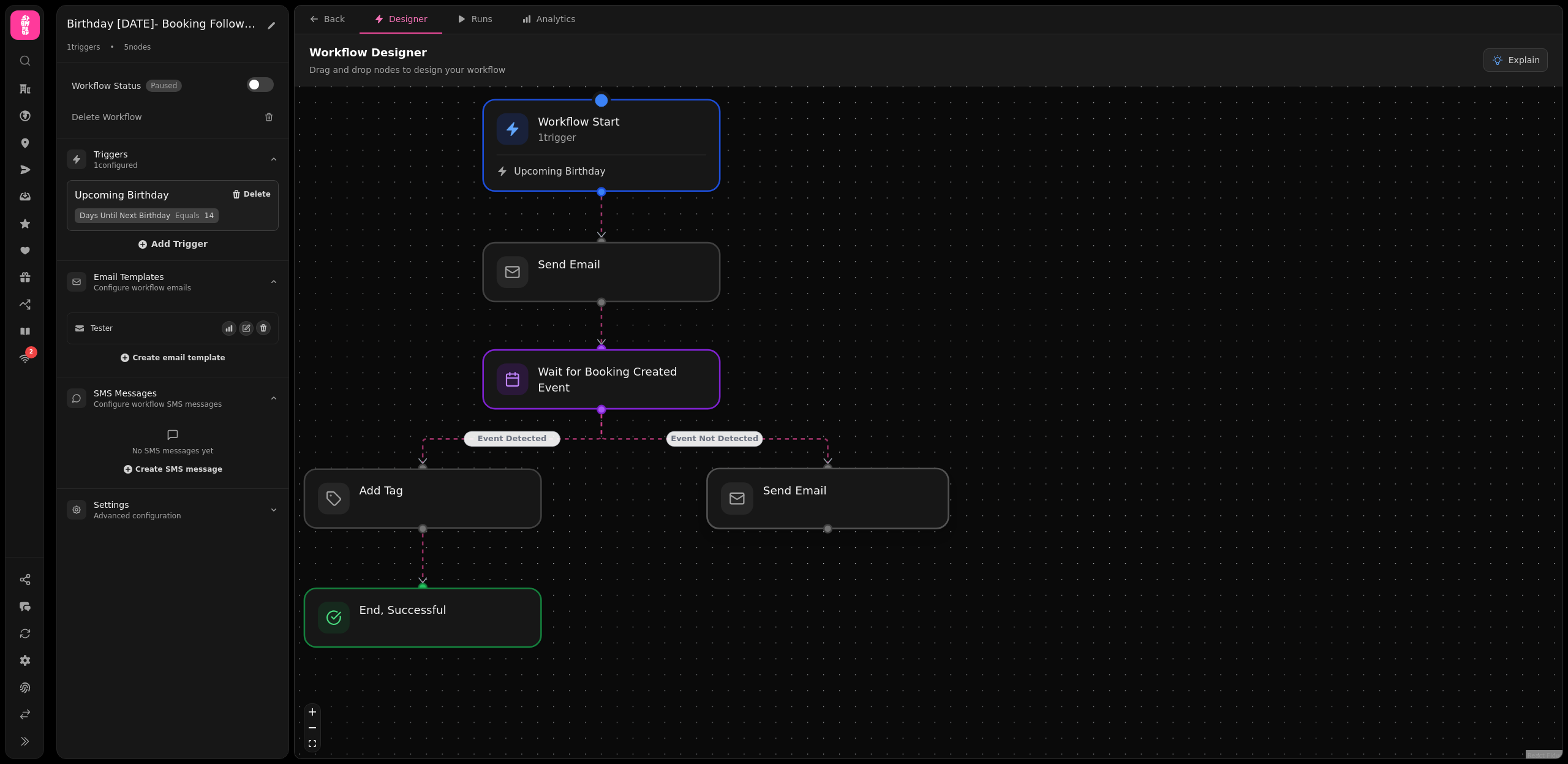
drag, startPoint x: 607, startPoint y: 497, endPoint x: 834, endPoint y: 500, distance: 227.0
click at [834, 500] on div at bounding box center [827, 498] width 241 height 60
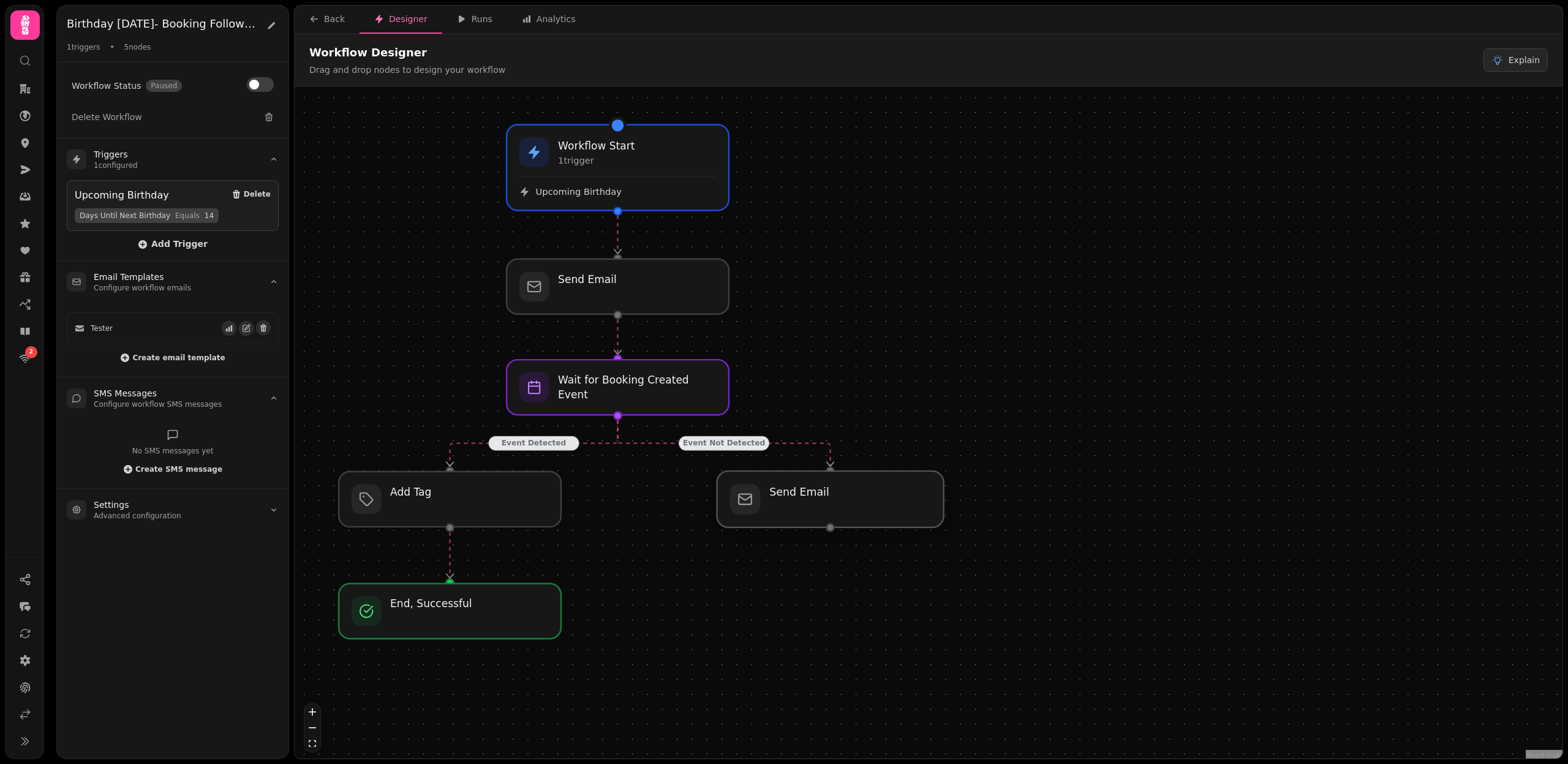
click at [854, 504] on div at bounding box center [830, 498] width 227 height 56
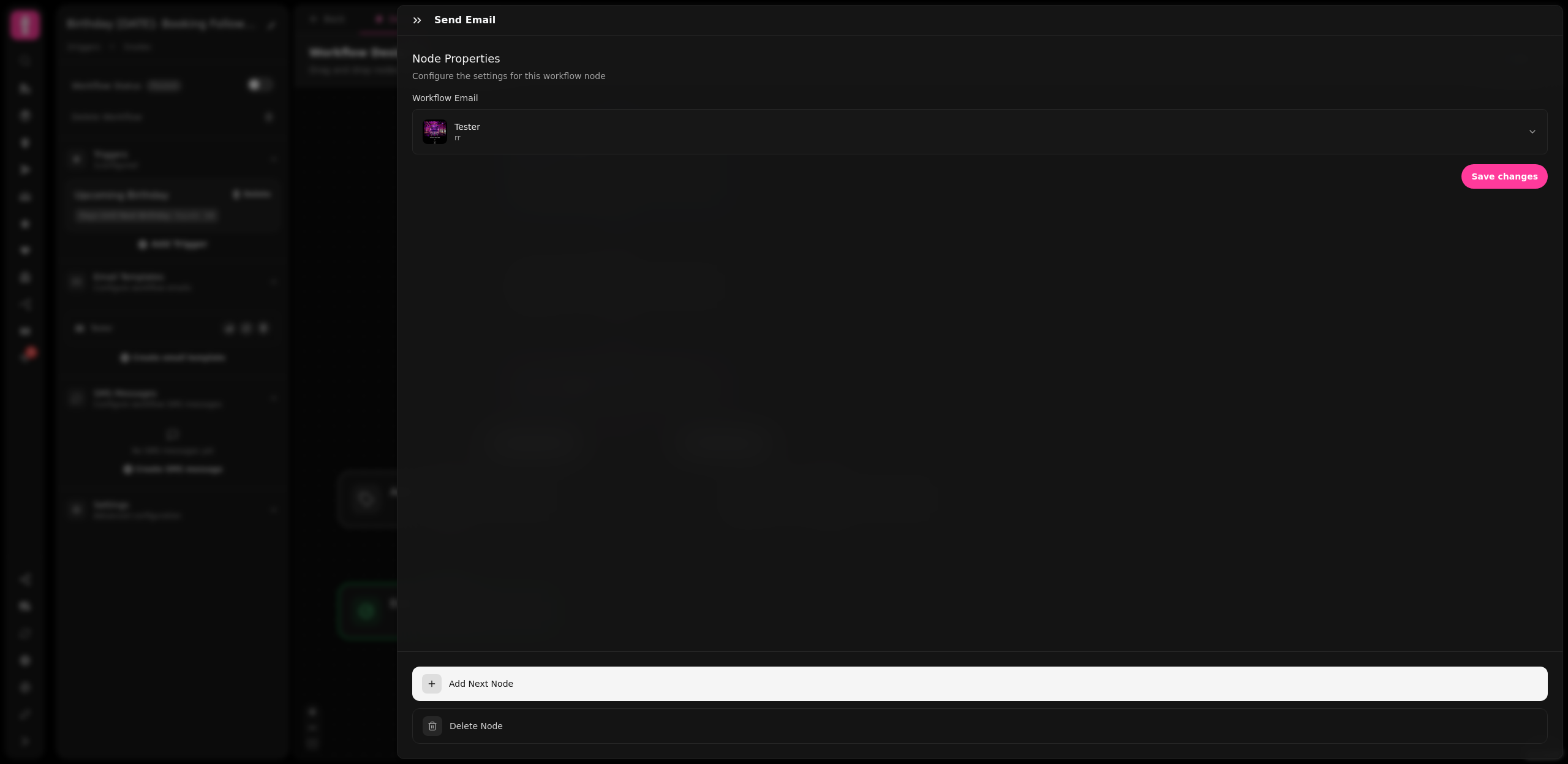
click at [476, 670] on button "Add Next Node" at bounding box center [980, 684] width 1136 height 35
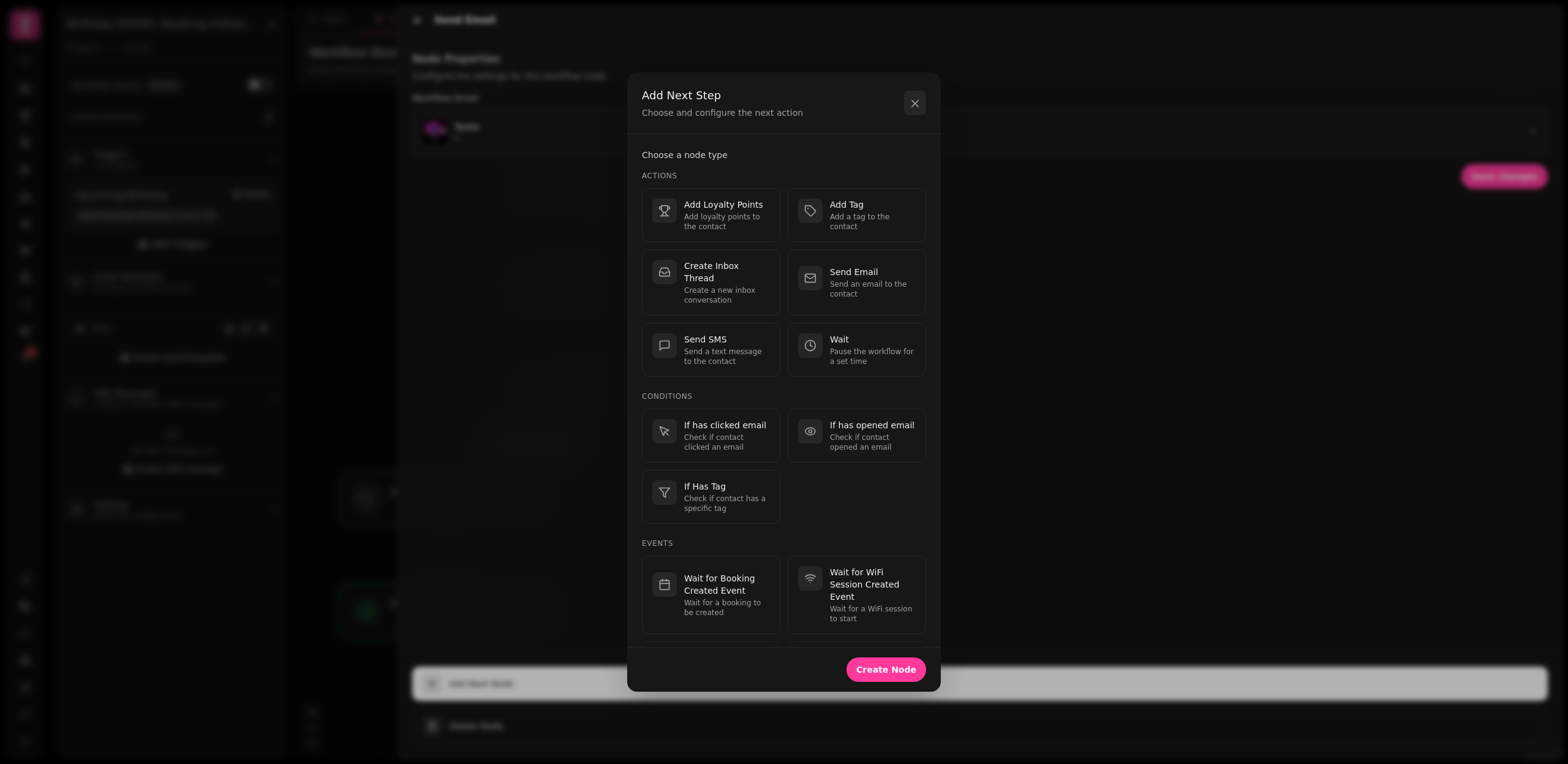
click at [913, 112] on button "button" at bounding box center [915, 103] width 22 height 24
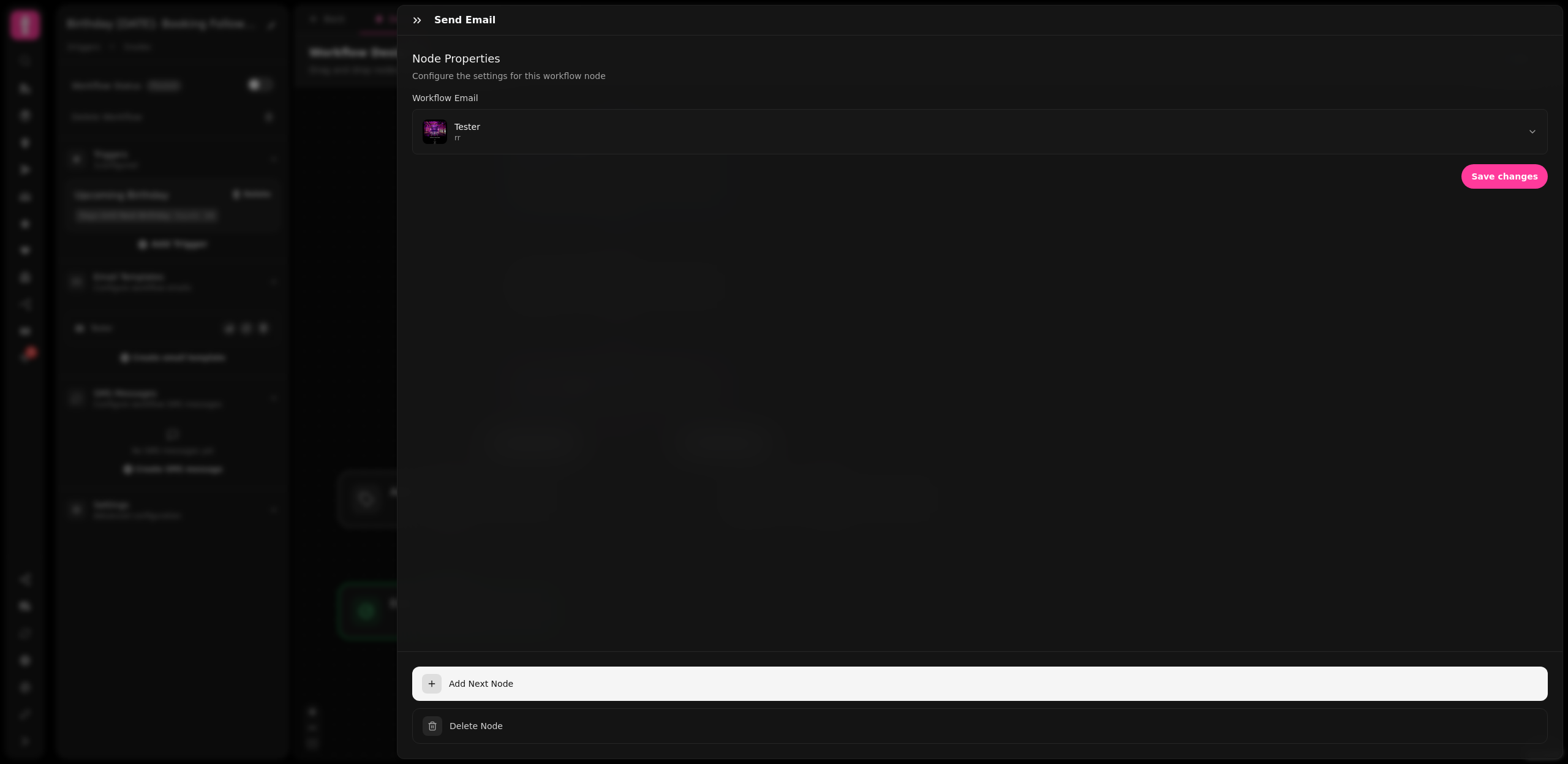
click at [474, 676] on button "Add Next Node" at bounding box center [980, 684] width 1136 height 35
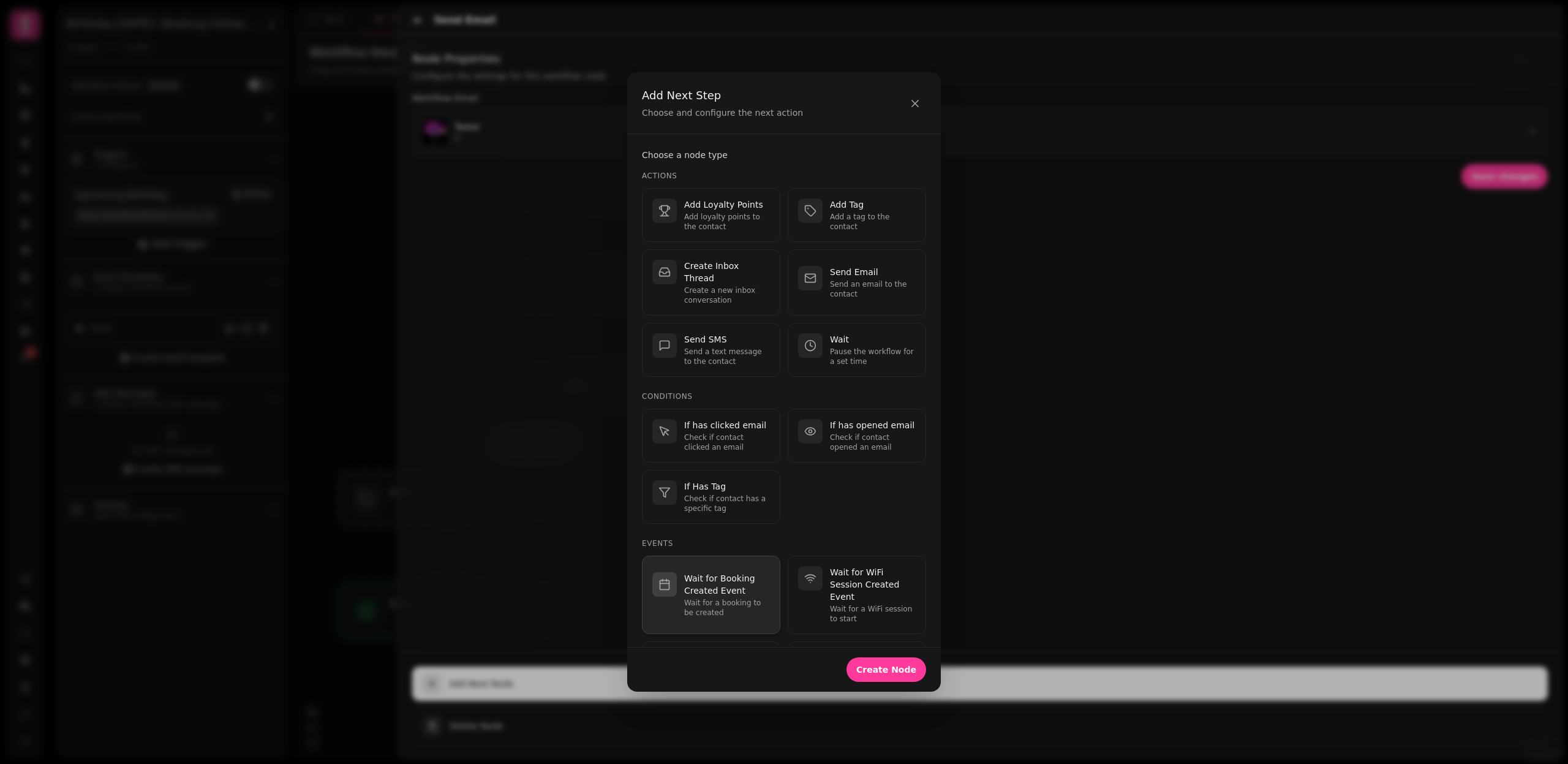
click at [746, 572] on p "Wait for Booking Created Event" at bounding box center [727, 584] width 86 height 24
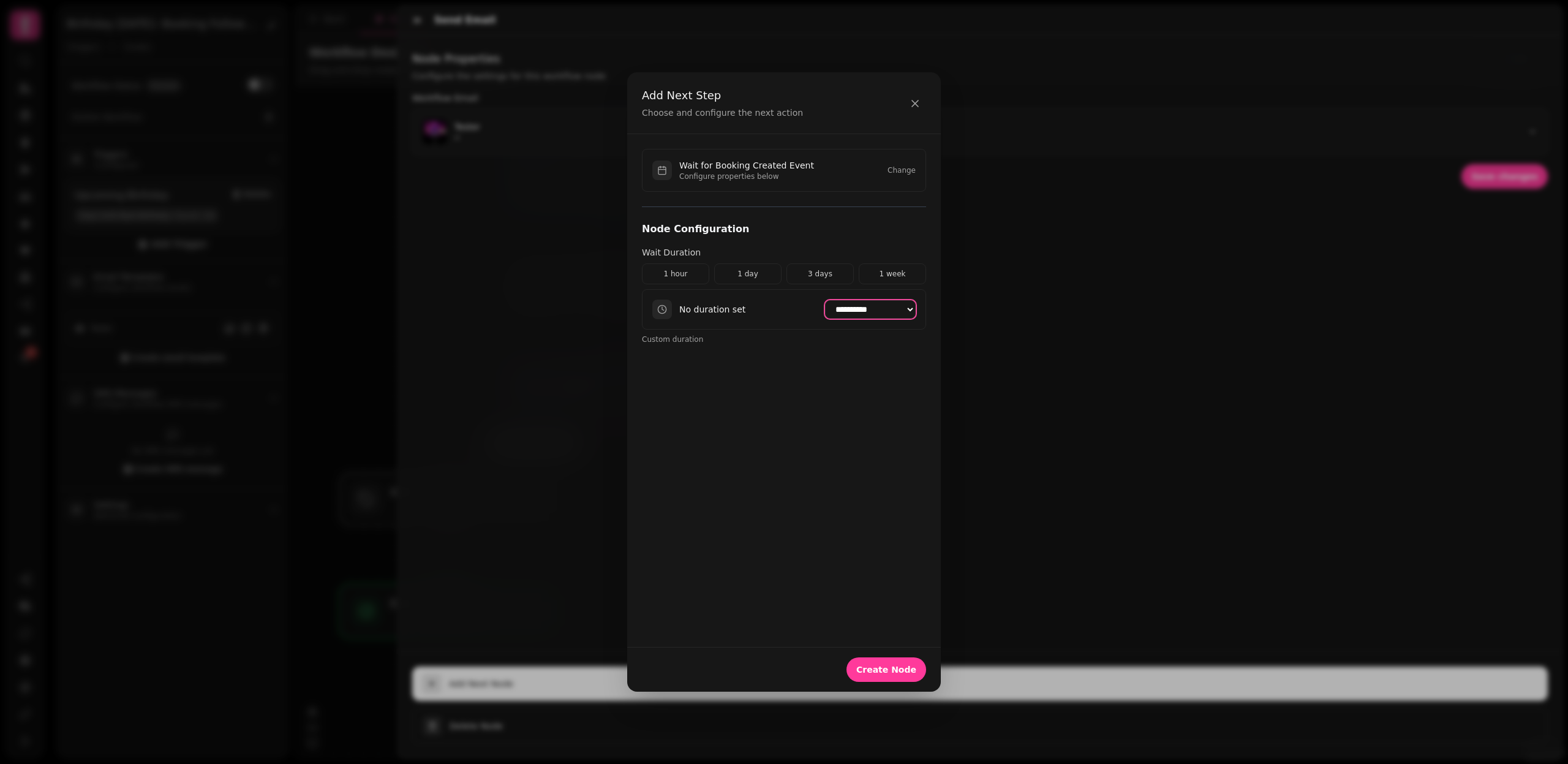
click at [863, 307] on select "**********" at bounding box center [871, 309] width 91 height 18
select select "*******"
click at [890, 666] on span "Create Node" at bounding box center [886, 670] width 60 height 9
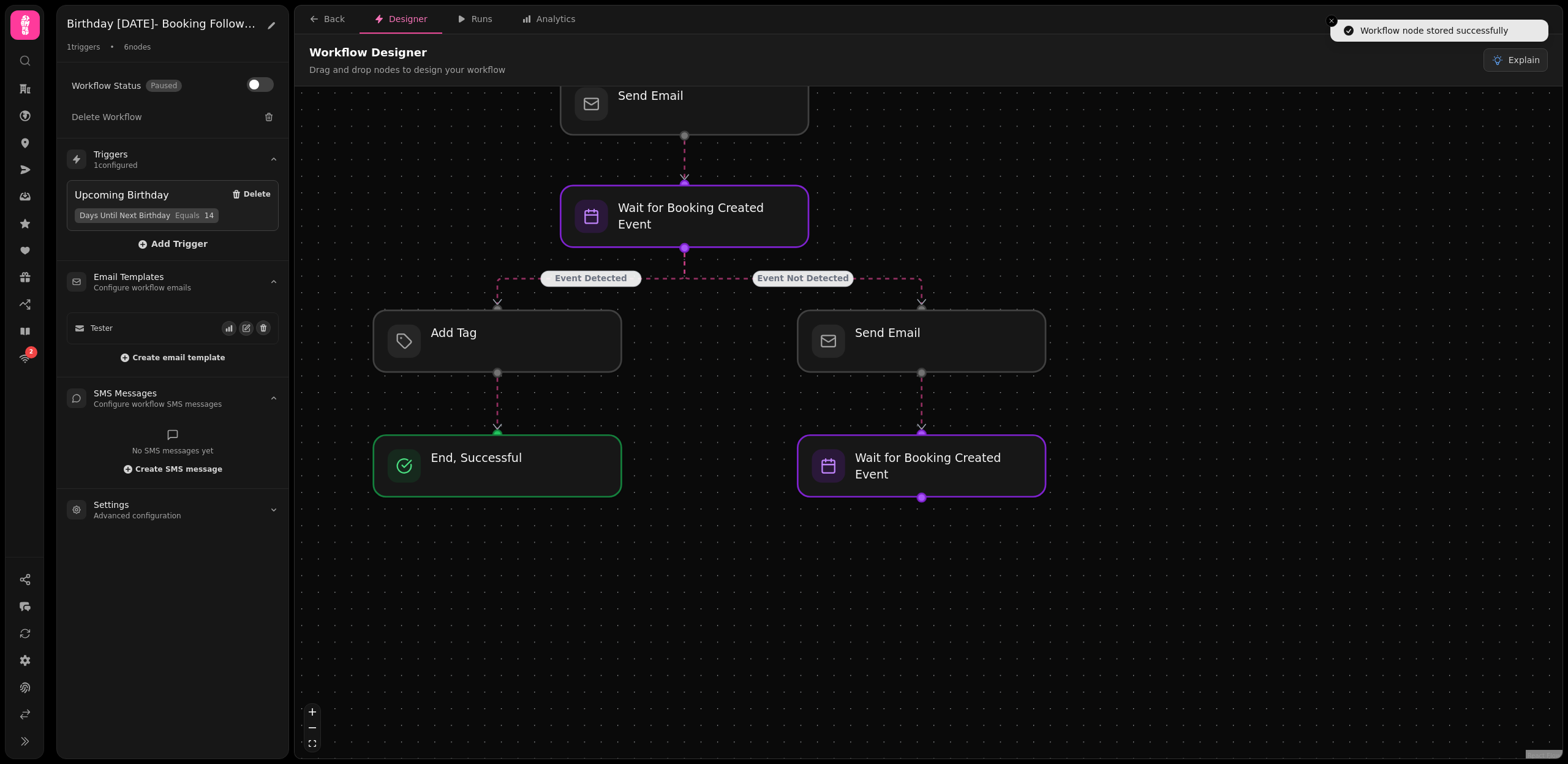
drag, startPoint x: 892, startPoint y: 666, endPoint x: 677, endPoint y: 410, distance: 334.3
click at [677, 410] on div "Event Detected Event Not Detected Workflow Start 1 trigger Upcoming Birthday Ad…" at bounding box center [929, 424] width 1268 height 675
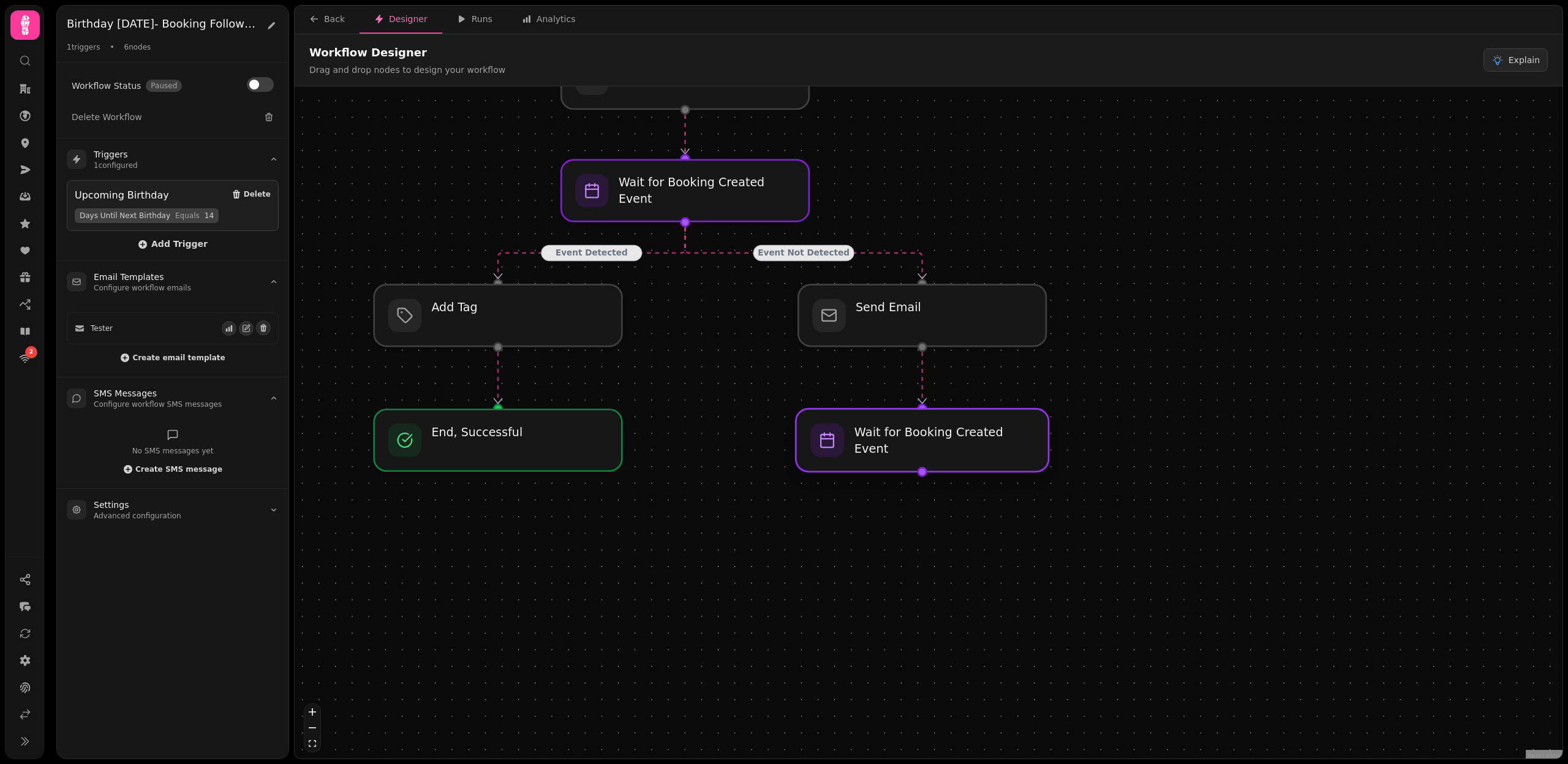
click at [923, 460] on div at bounding box center [922, 440] width 253 height 63
select select "*******"
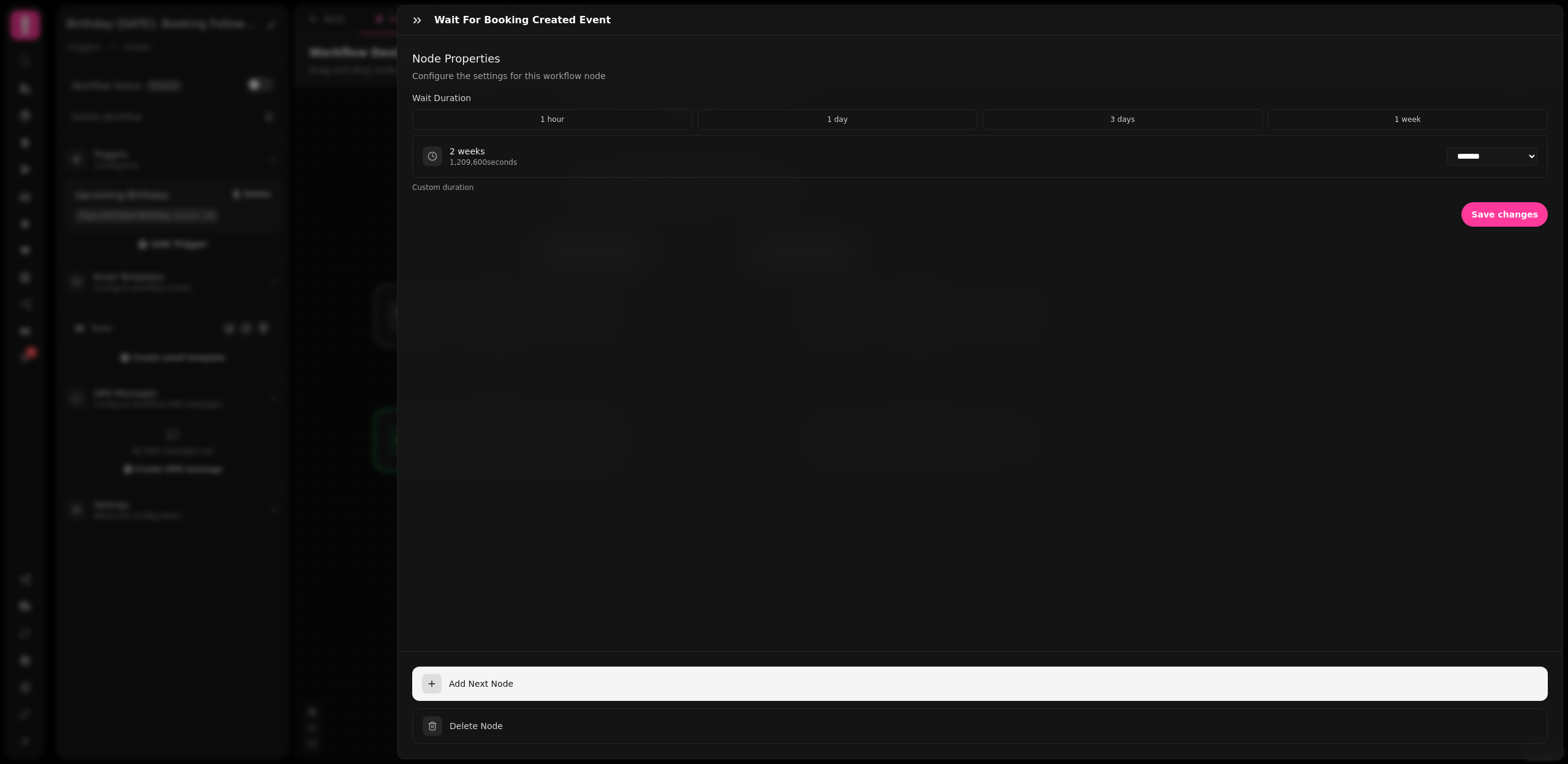
click at [462, 684] on span "Add Next Node" at bounding box center [993, 684] width 1089 height 12
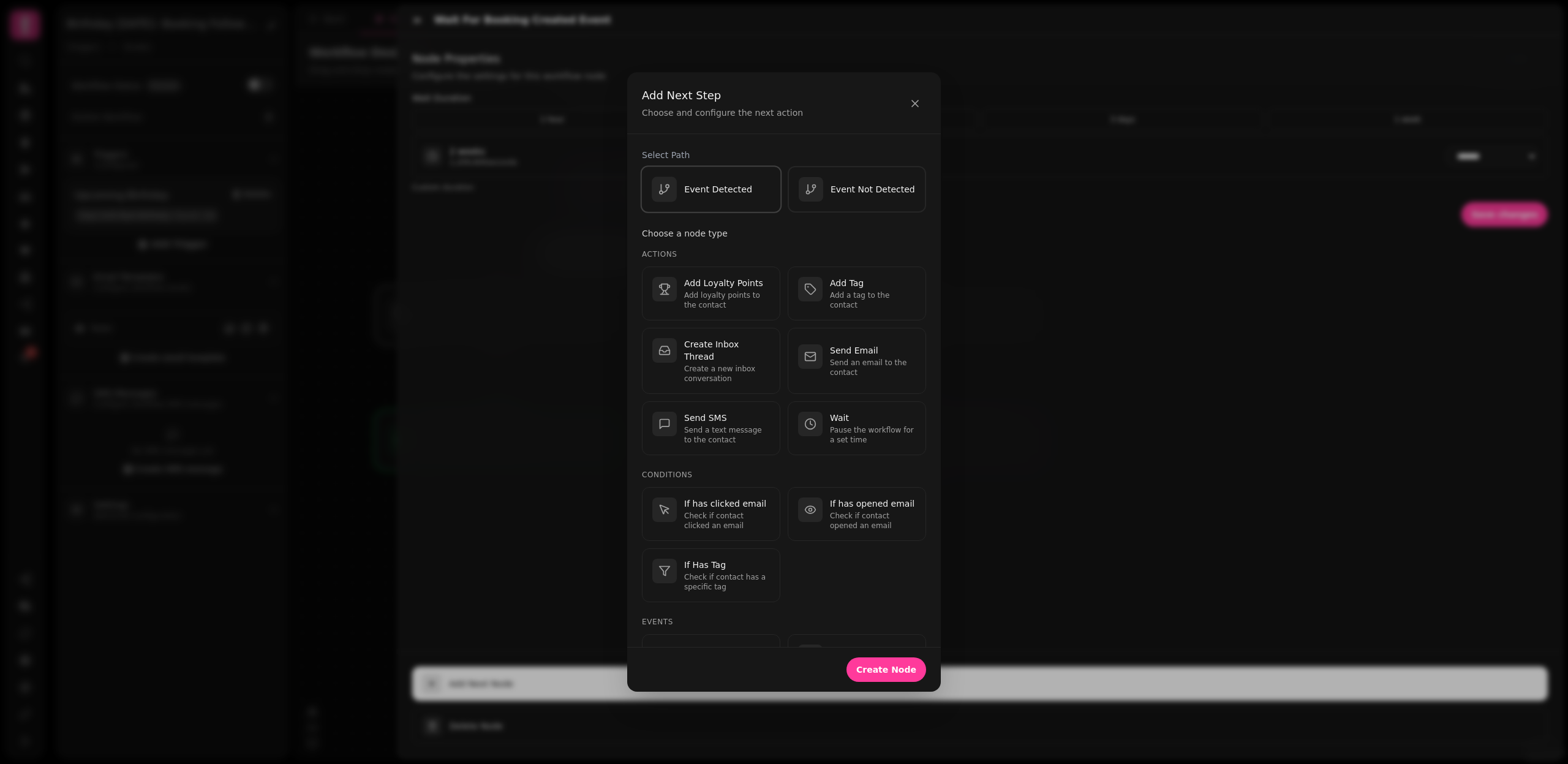
click at [717, 200] on div "Event Detected" at bounding box center [702, 189] width 100 height 25
click at [899, 670] on span "Create Node" at bounding box center [886, 670] width 60 height 9
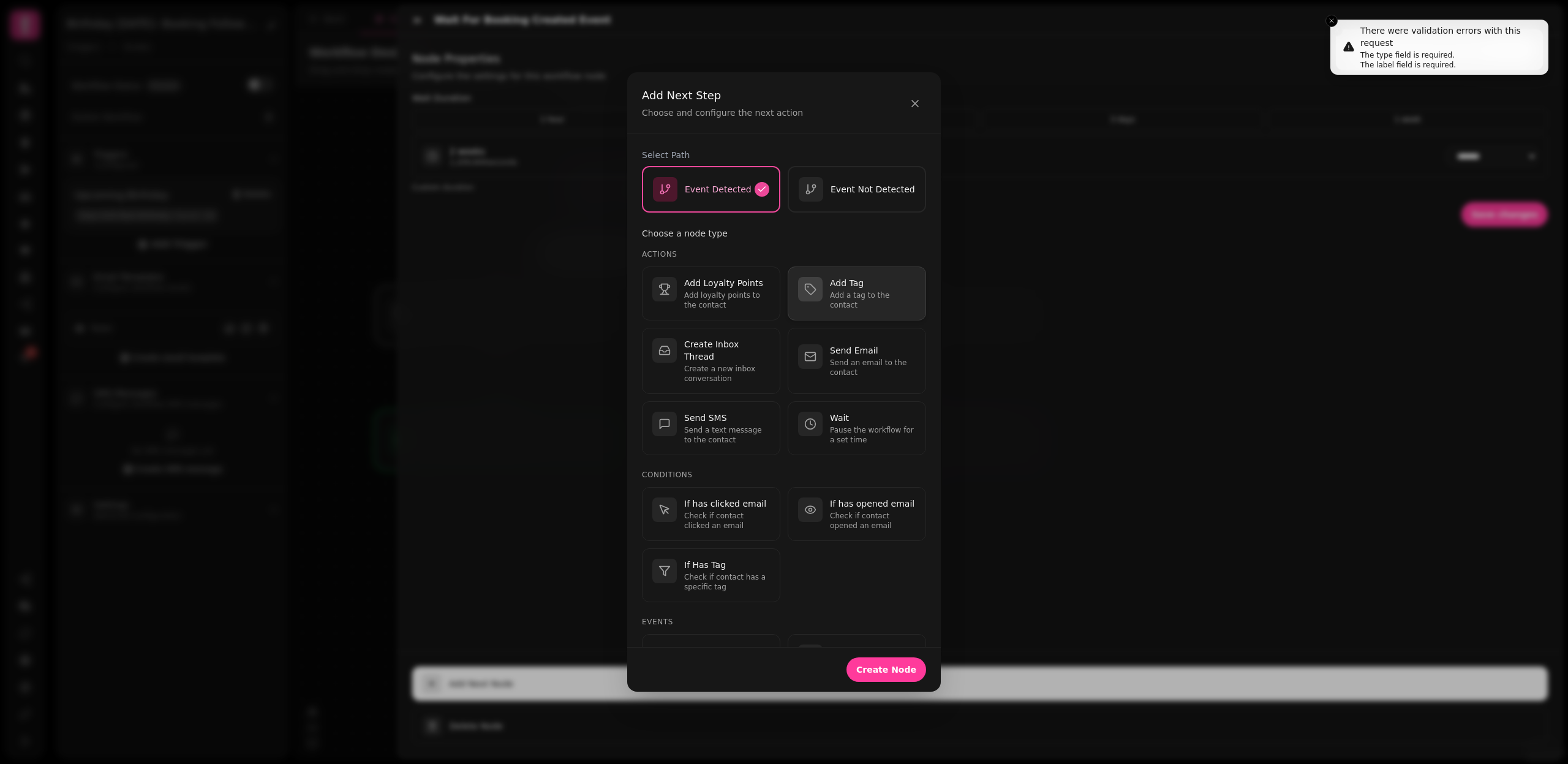
click at [859, 304] on p "Add a tag to the contact" at bounding box center [872, 300] width 86 height 20
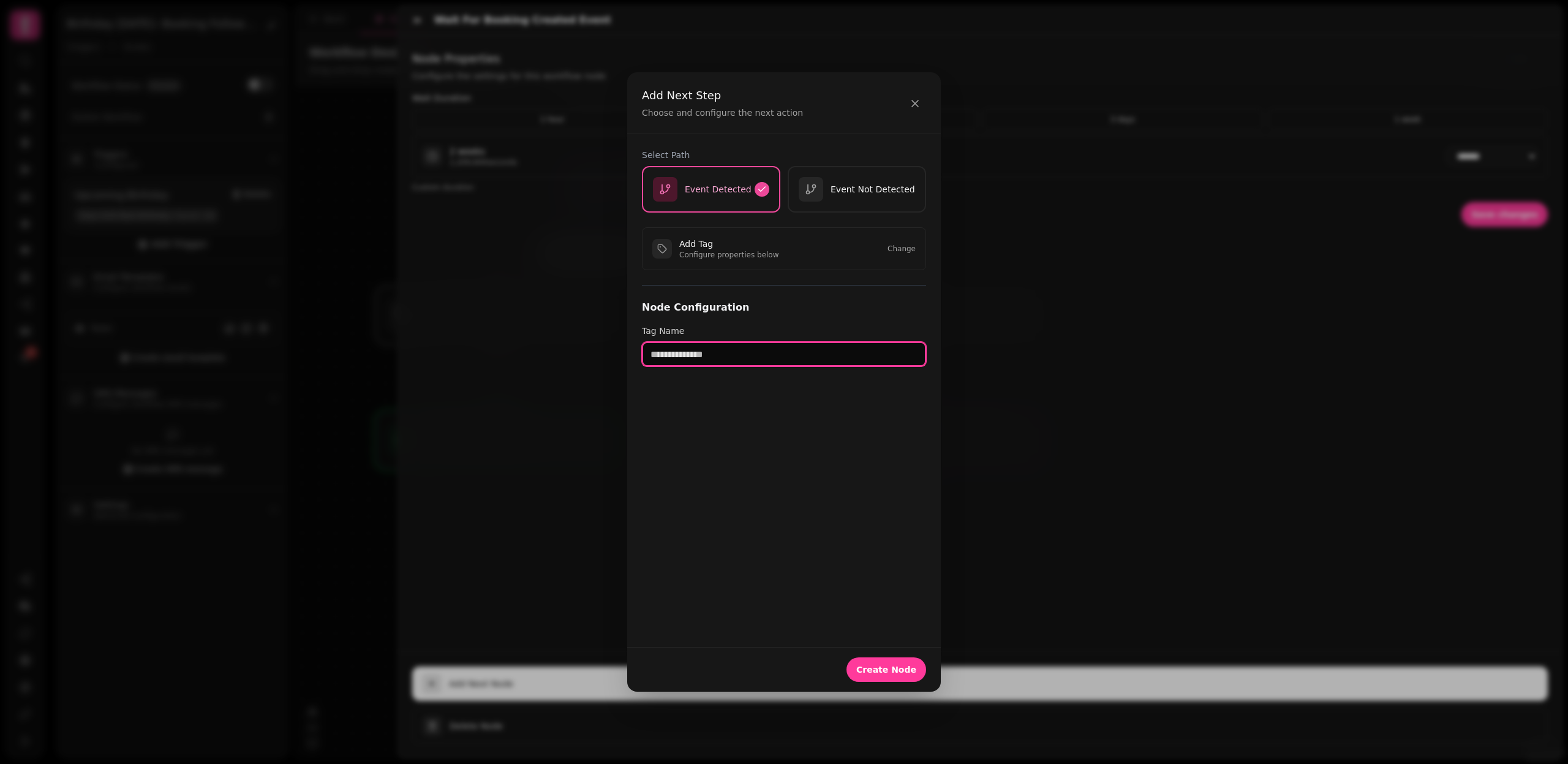
click at [708, 357] on input "text" at bounding box center [784, 354] width 284 height 24
click at [774, 351] on input "**********" at bounding box center [784, 354] width 284 height 24
type input "**********"
click at [901, 668] on span "Create Node" at bounding box center [886, 670] width 60 height 9
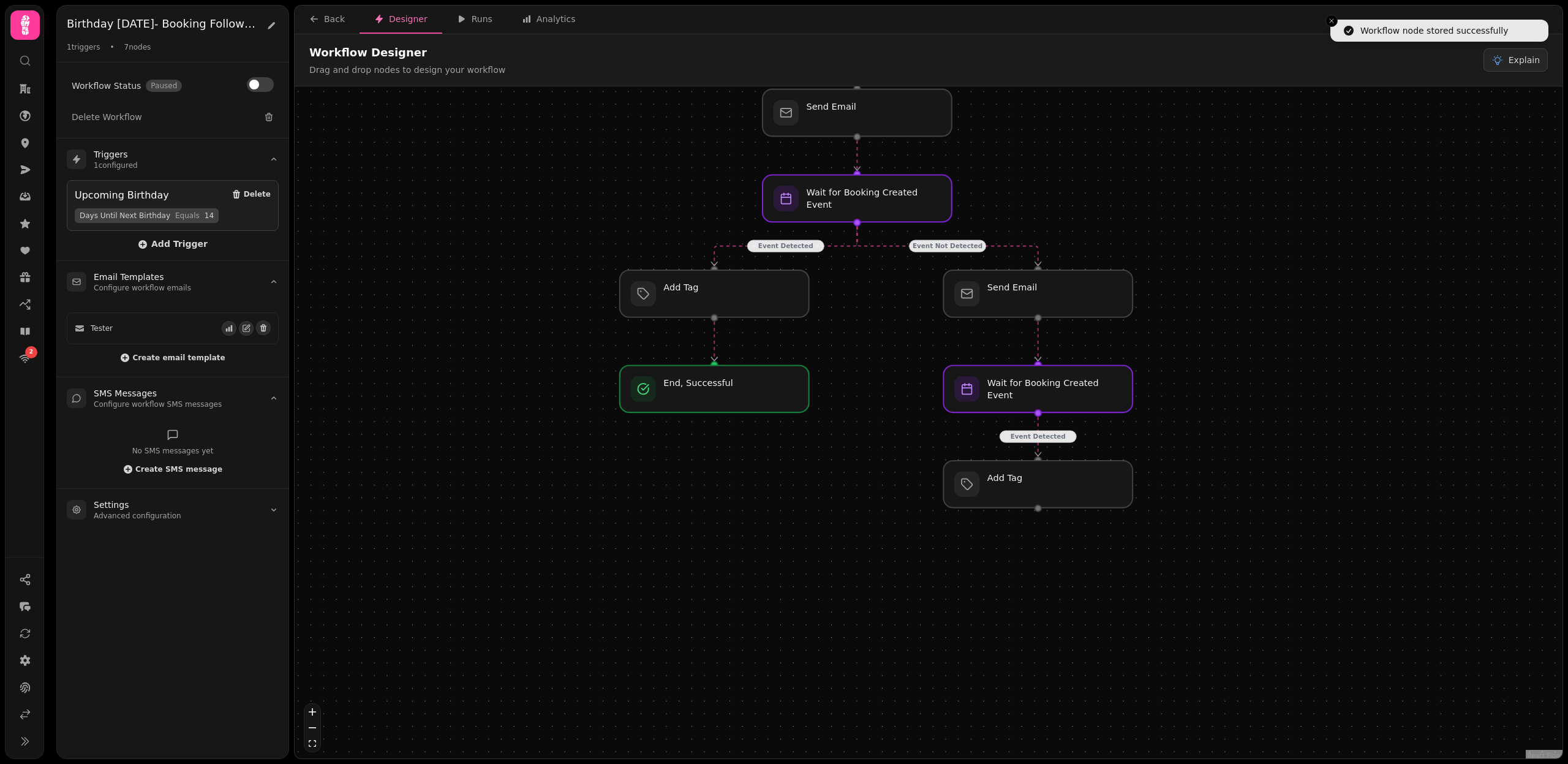
drag, startPoint x: 915, startPoint y: 543, endPoint x: 859, endPoint y: 332, distance: 218.3
click at [859, 332] on div "Event Detected Event Not Detected Event Detected Workflow Start 1 trigger Upcom…" at bounding box center [929, 424] width 1268 height 675
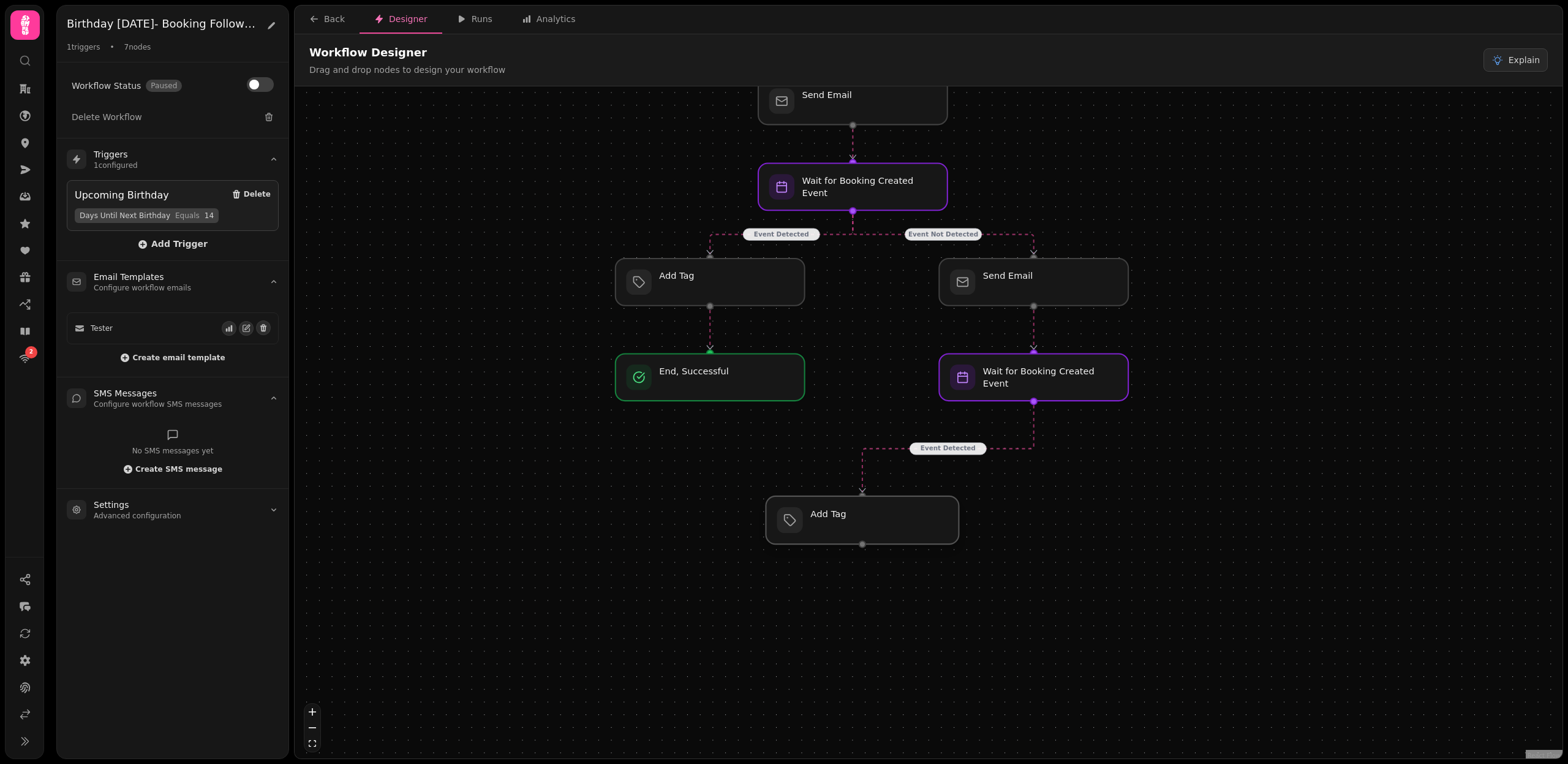
drag, startPoint x: 1041, startPoint y: 479, endPoint x: 866, endPoint y: 530, distance: 182.3
click at [866, 530] on div at bounding box center [862, 519] width 193 height 48
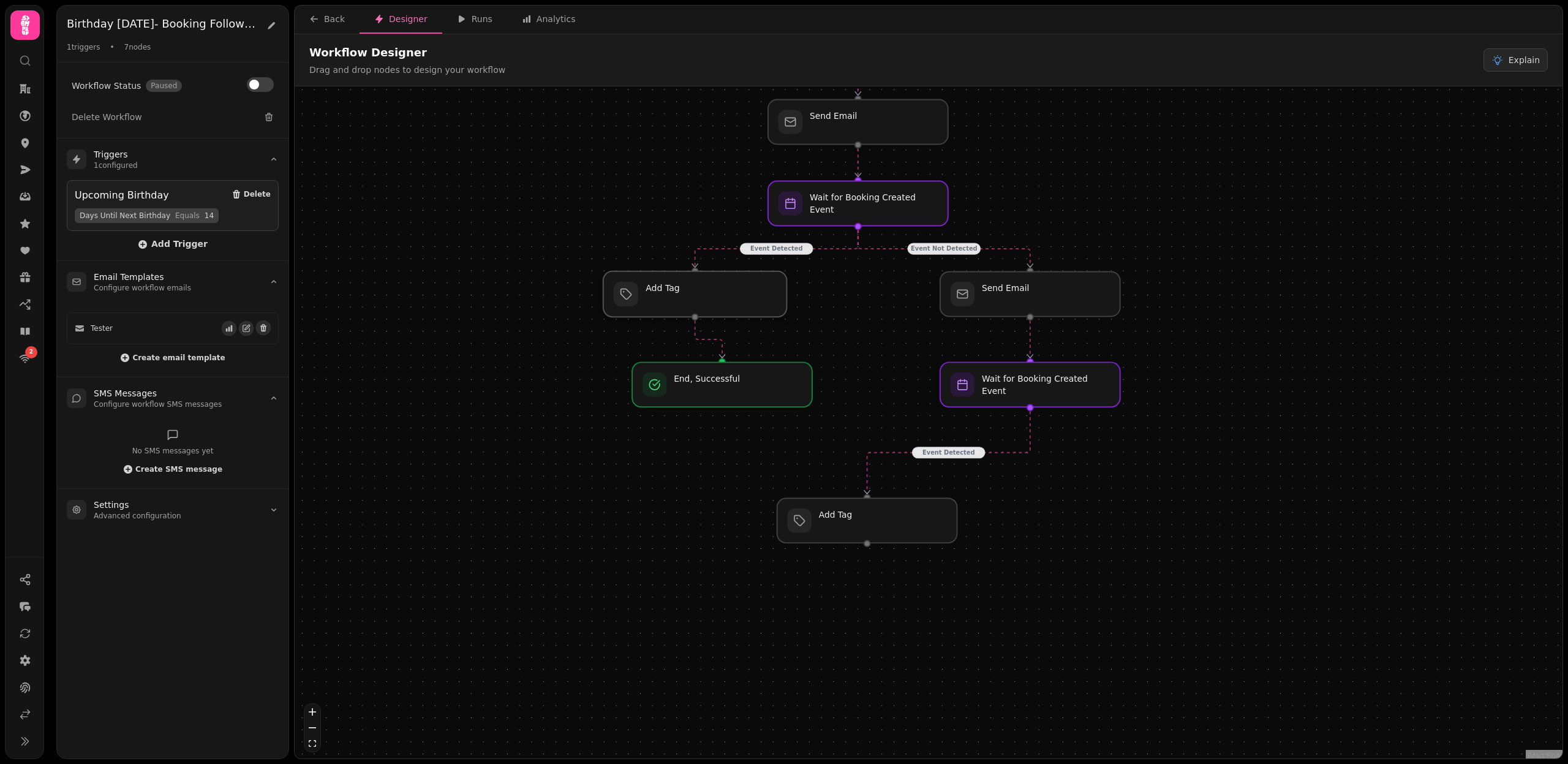
drag, startPoint x: 761, startPoint y: 307, endPoint x: 753, endPoint y: 308, distance: 8.1
click at [739, 308] on div at bounding box center [695, 294] width 183 height 45
drag, startPoint x: 1023, startPoint y: 290, endPoint x: 1001, endPoint y: 291, distance: 22.0
click at [1001, 291] on div at bounding box center [1012, 294] width 183 height 45
click at [1069, 395] on div at bounding box center [1031, 384] width 183 height 45
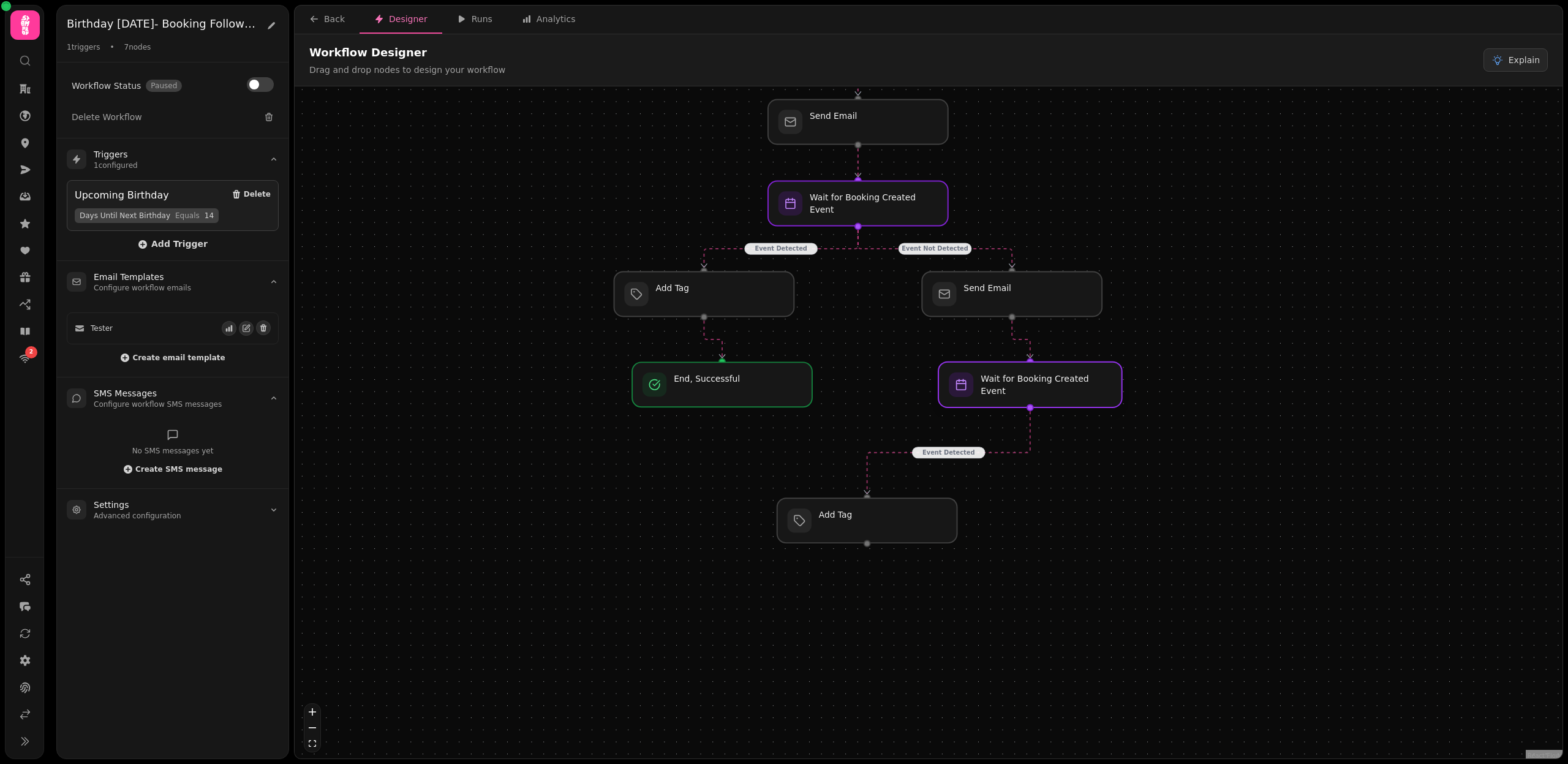
select select "*******"
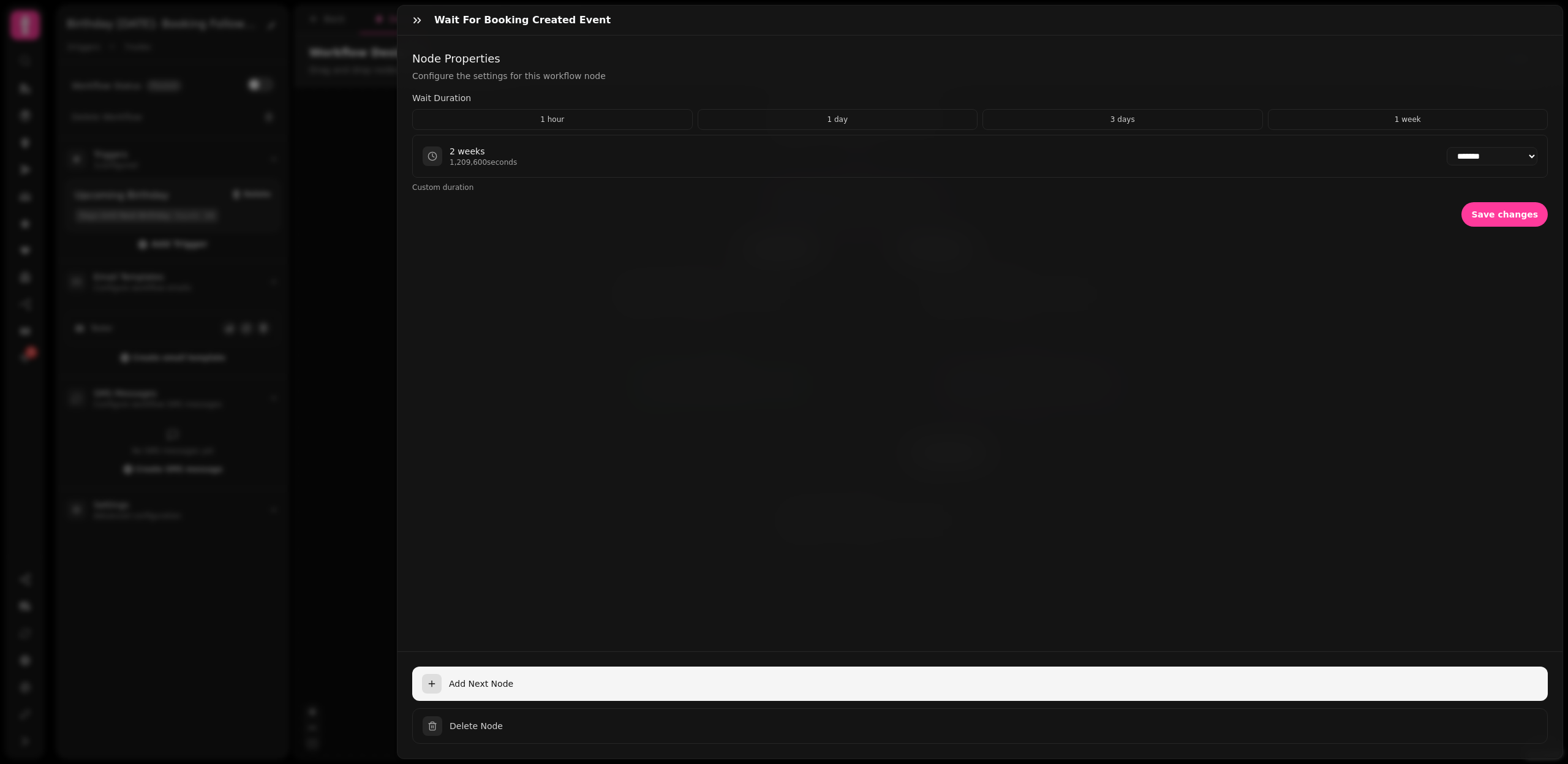
click at [492, 681] on span "Add Next Node" at bounding box center [993, 684] width 1089 height 12
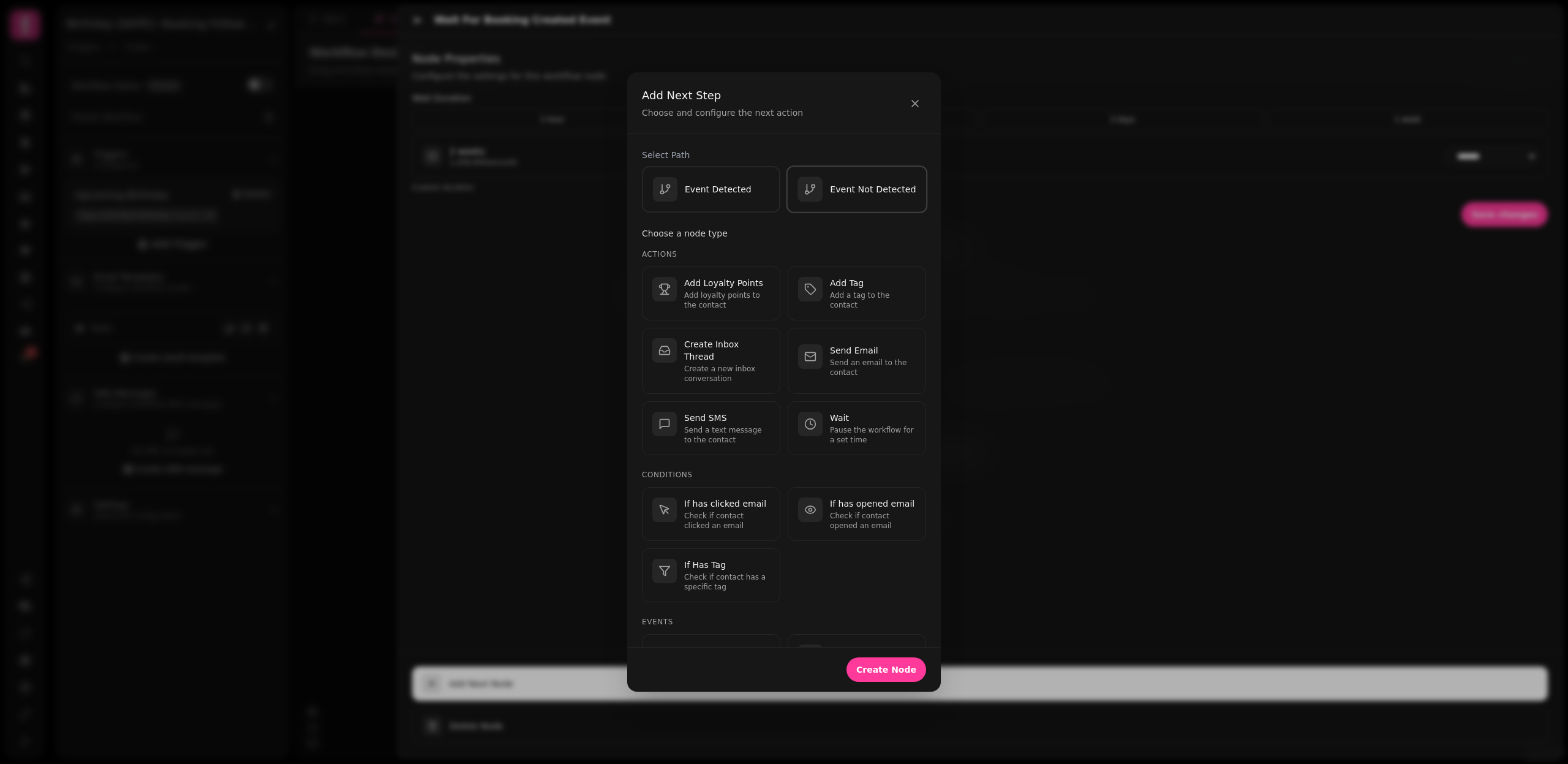
click at [855, 202] on button "Event Not Detected" at bounding box center [858, 189] width 142 height 48
click at [851, 365] on p "Send an email to the contact" at bounding box center [872, 367] width 86 height 20
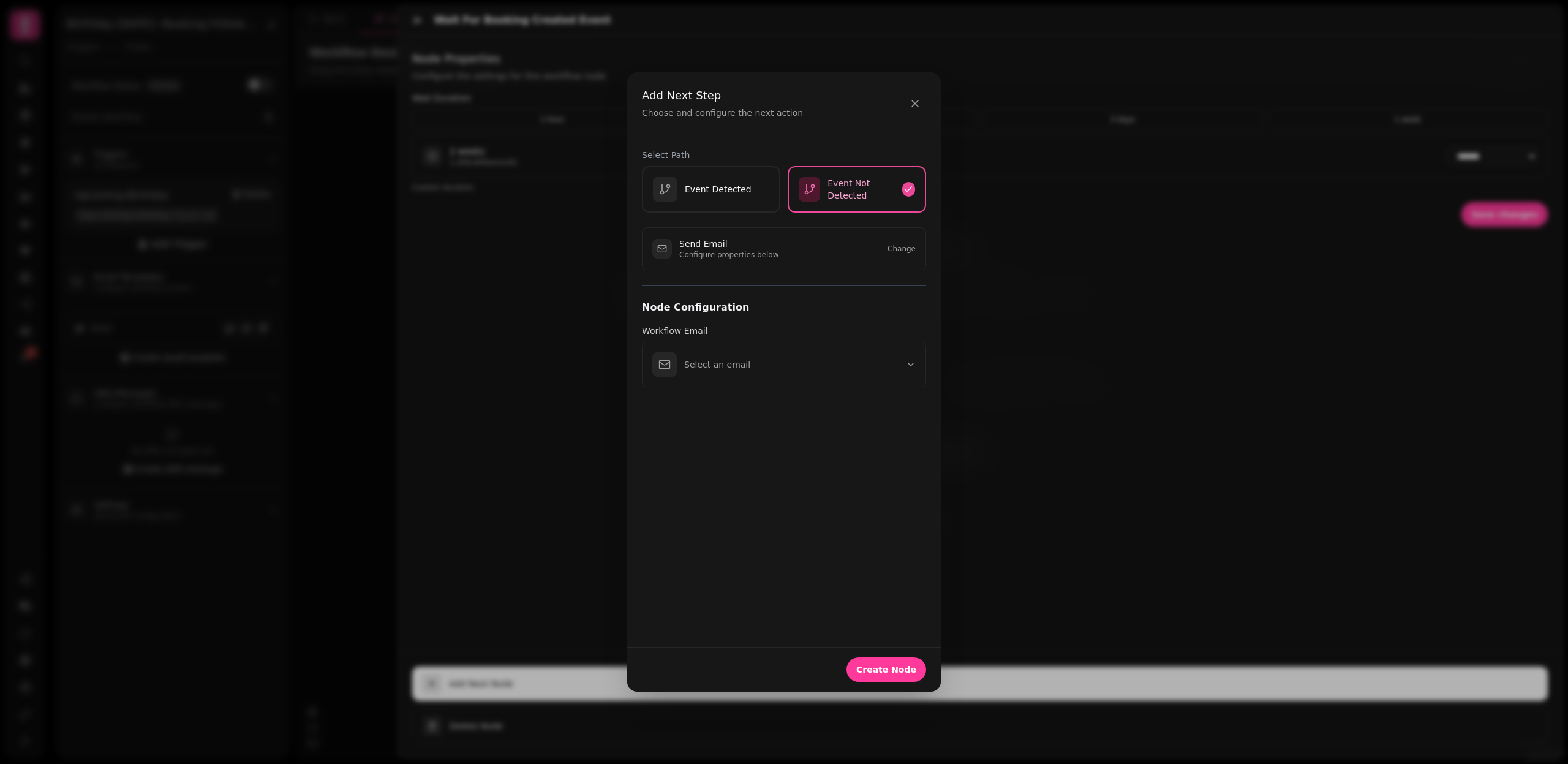
click at [851, 365] on button "Select an email" at bounding box center [784, 364] width 284 height 45
click at [737, 421] on p "rr" at bounding box center [800, 421] width 232 height 10
click at [899, 670] on span "Create Node" at bounding box center [886, 670] width 60 height 9
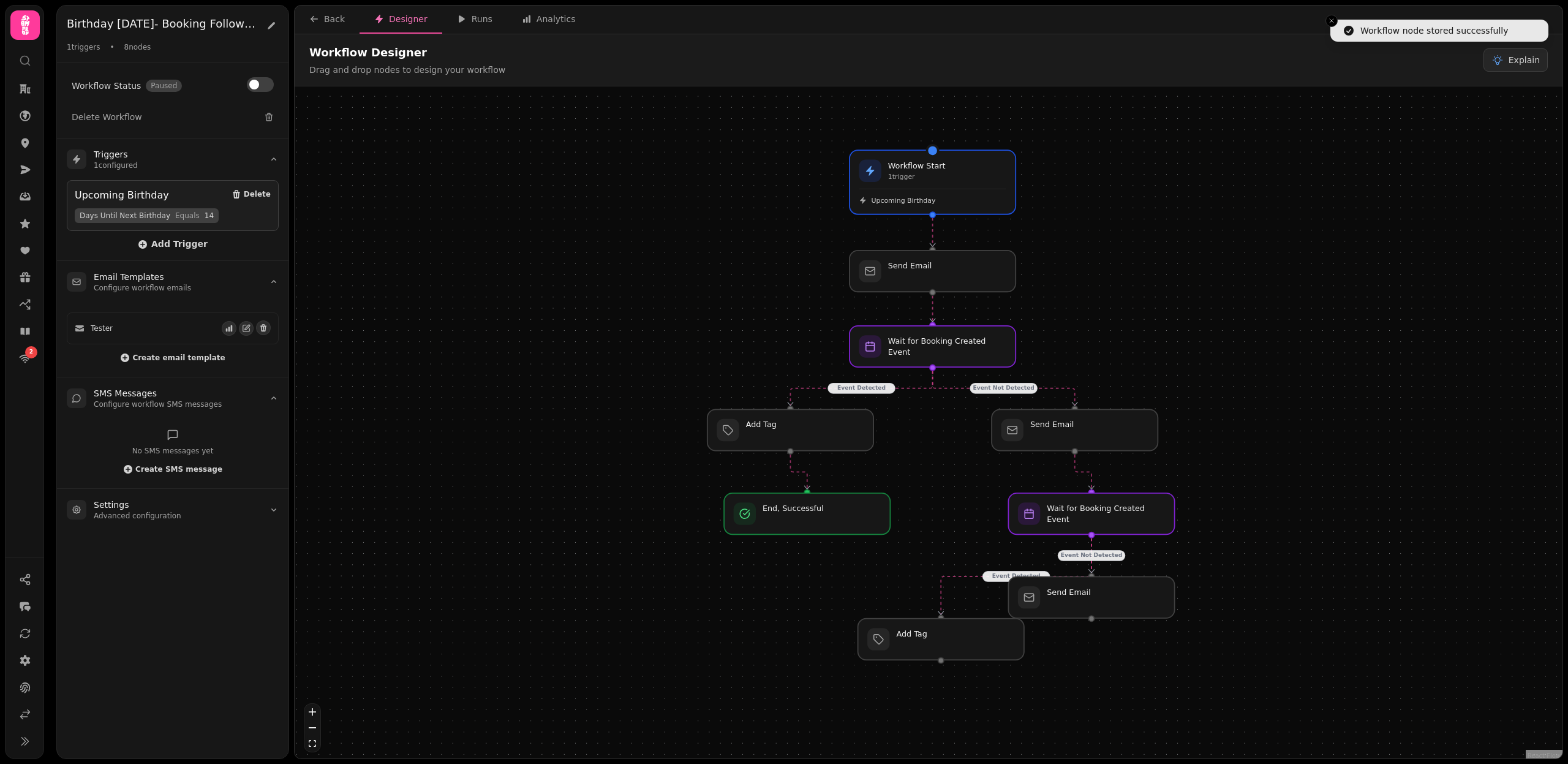
drag, startPoint x: 1159, startPoint y: 341, endPoint x: 1121, endPoint y: 312, distance: 47.8
click at [1121, 312] on div "Event Detected Event Not Detected Event Detected Event Not Detected Workflow St…" at bounding box center [929, 424] width 1268 height 675
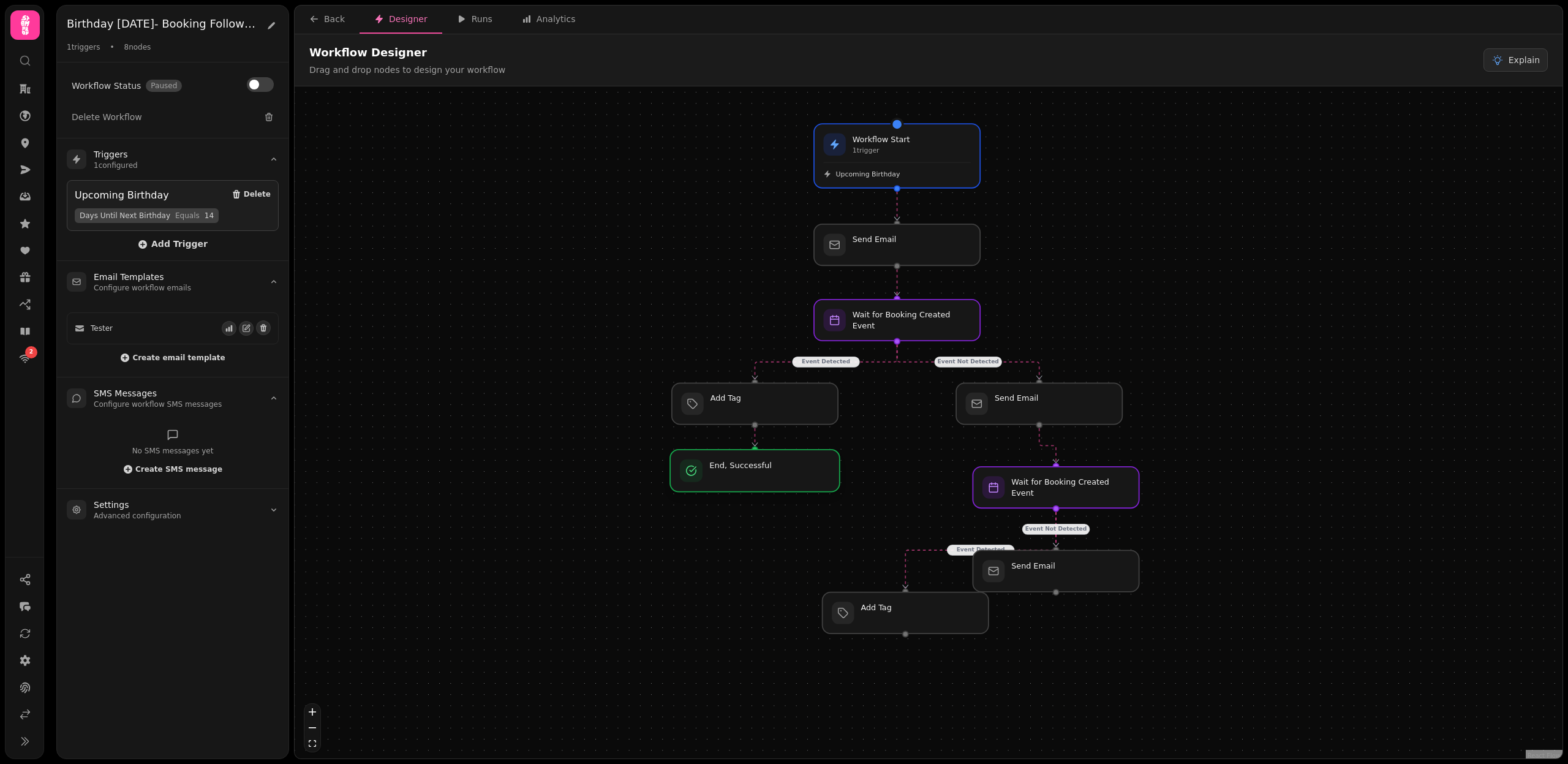
drag, startPoint x: 803, startPoint y: 481, endPoint x: 787, endPoint y: 463, distance: 24.1
click at [787, 463] on div at bounding box center [755, 471] width 170 height 42
drag, startPoint x: 1071, startPoint y: 490, endPoint x: 1058, endPoint y: 480, distance: 16.4
click at [1058, 480] on div at bounding box center [1039, 479] width 170 height 42
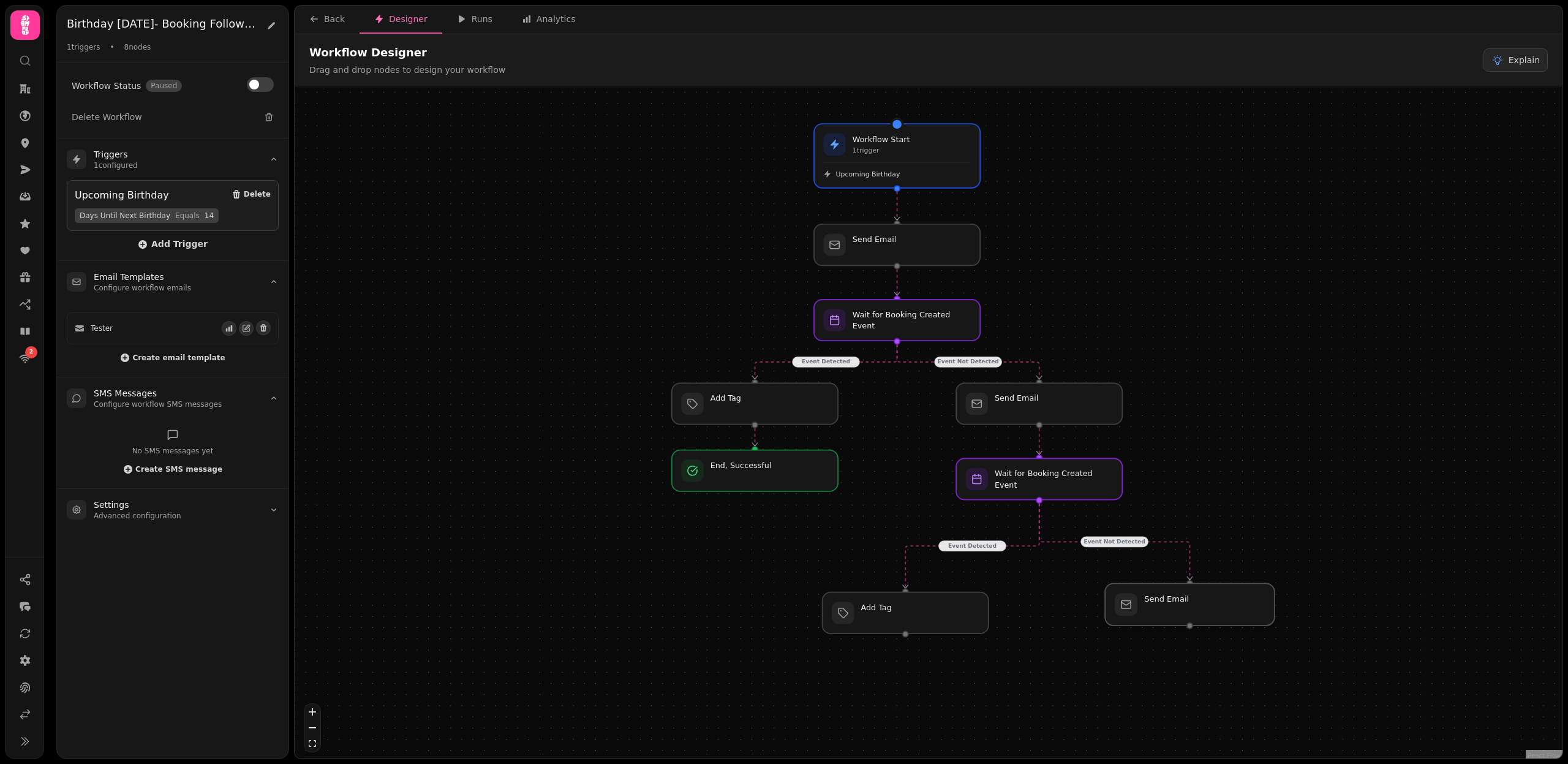
drag, startPoint x: 1058, startPoint y: 575, endPoint x: 1188, endPoint y: 606, distance: 133.6
click at [1188, 606] on div at bounding box center [1190, 604] width 170 height 42
drag, startPoint x: 888, startPoint y: 628, endPoint x: 884, endPoint y: 620, distance: 8.9
click at [884, 620] on div at bounding box center [906, 604] width 170 height 42
click at [901, 608] on div at bounding box center [906, 604] width 170 height 42
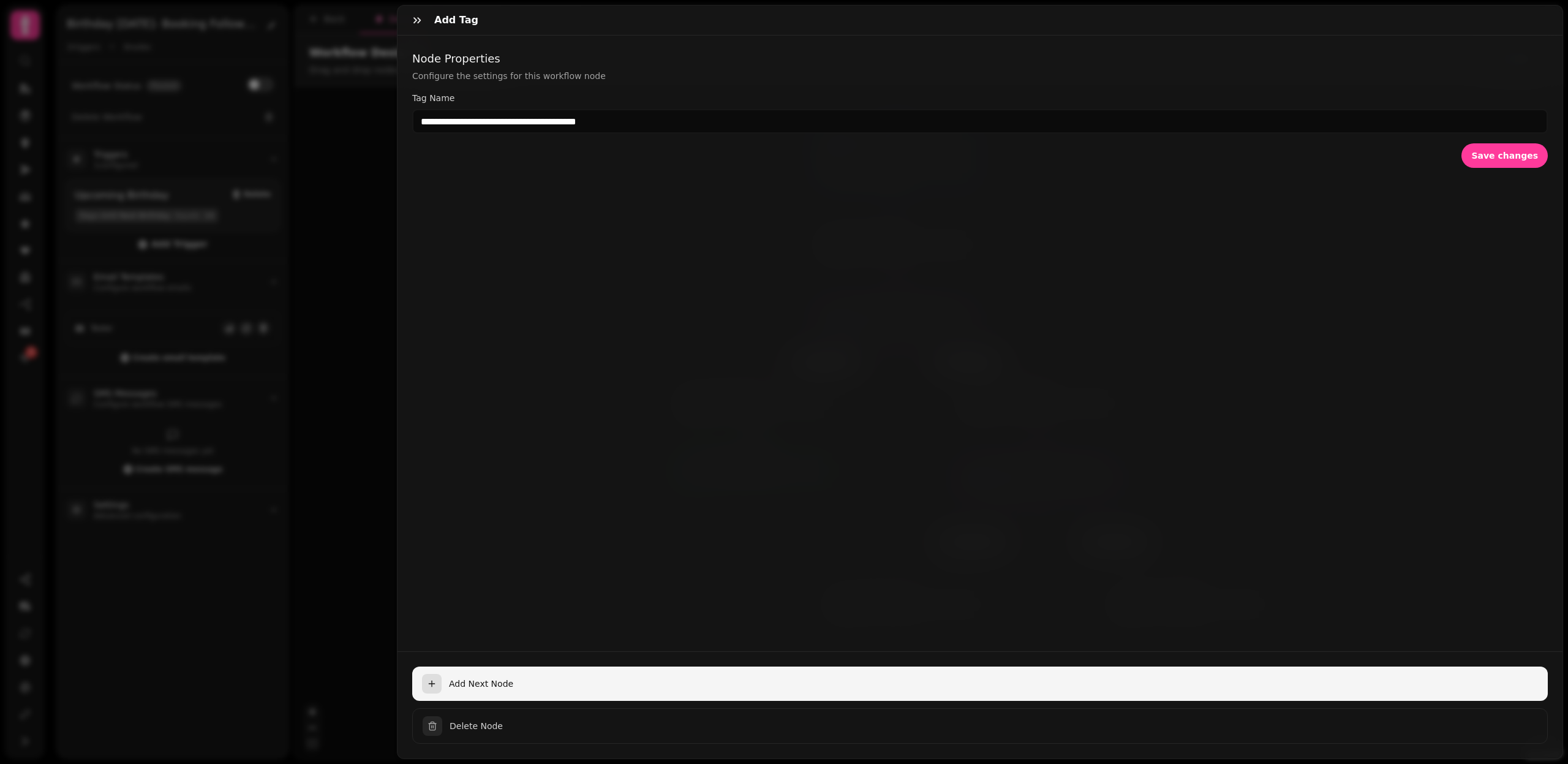
click at [492, 681] on span "Add Next Node" at bounding box center [993, 684] width 1089 height 12
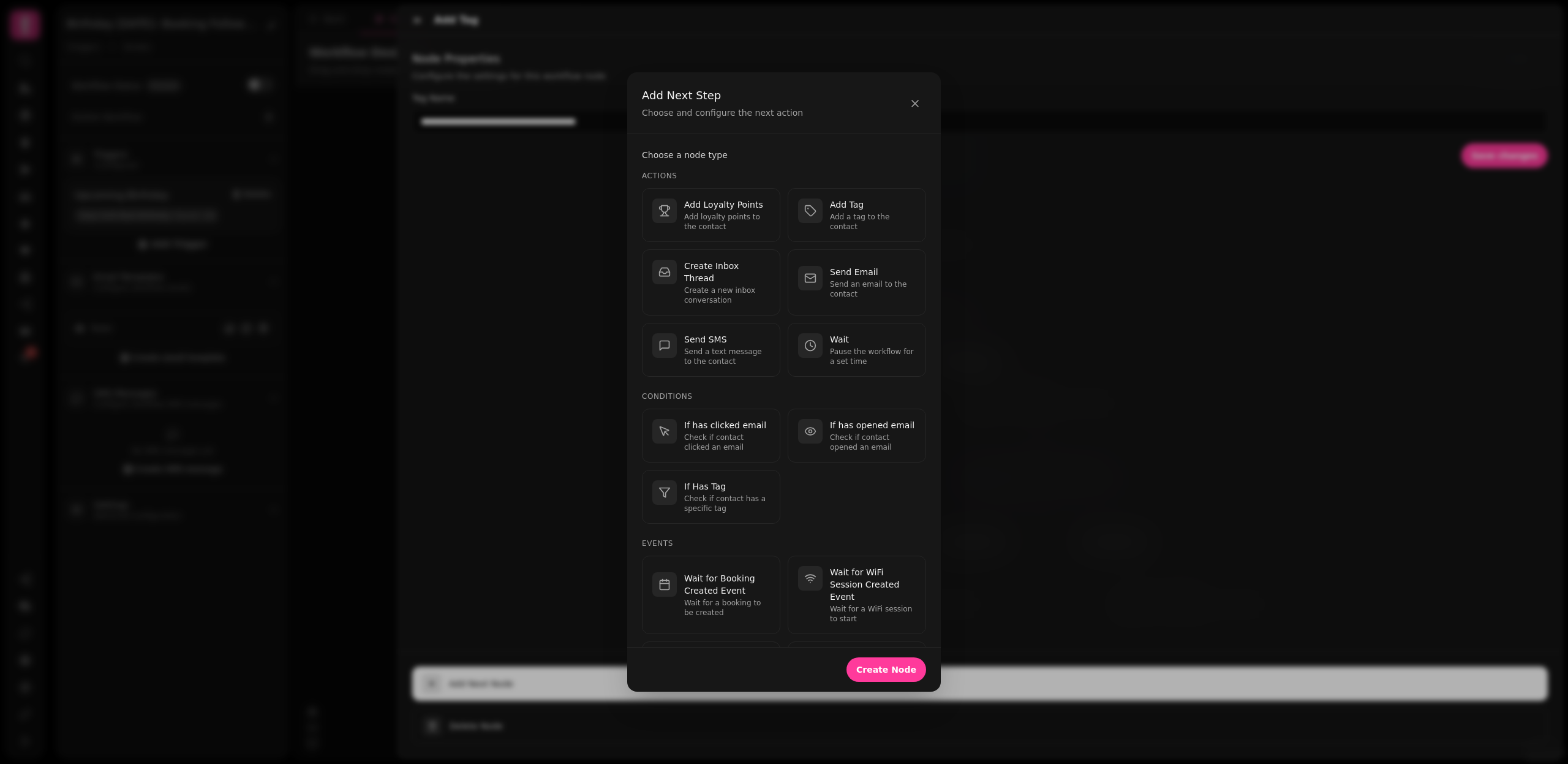
scroll to position [148, 0]
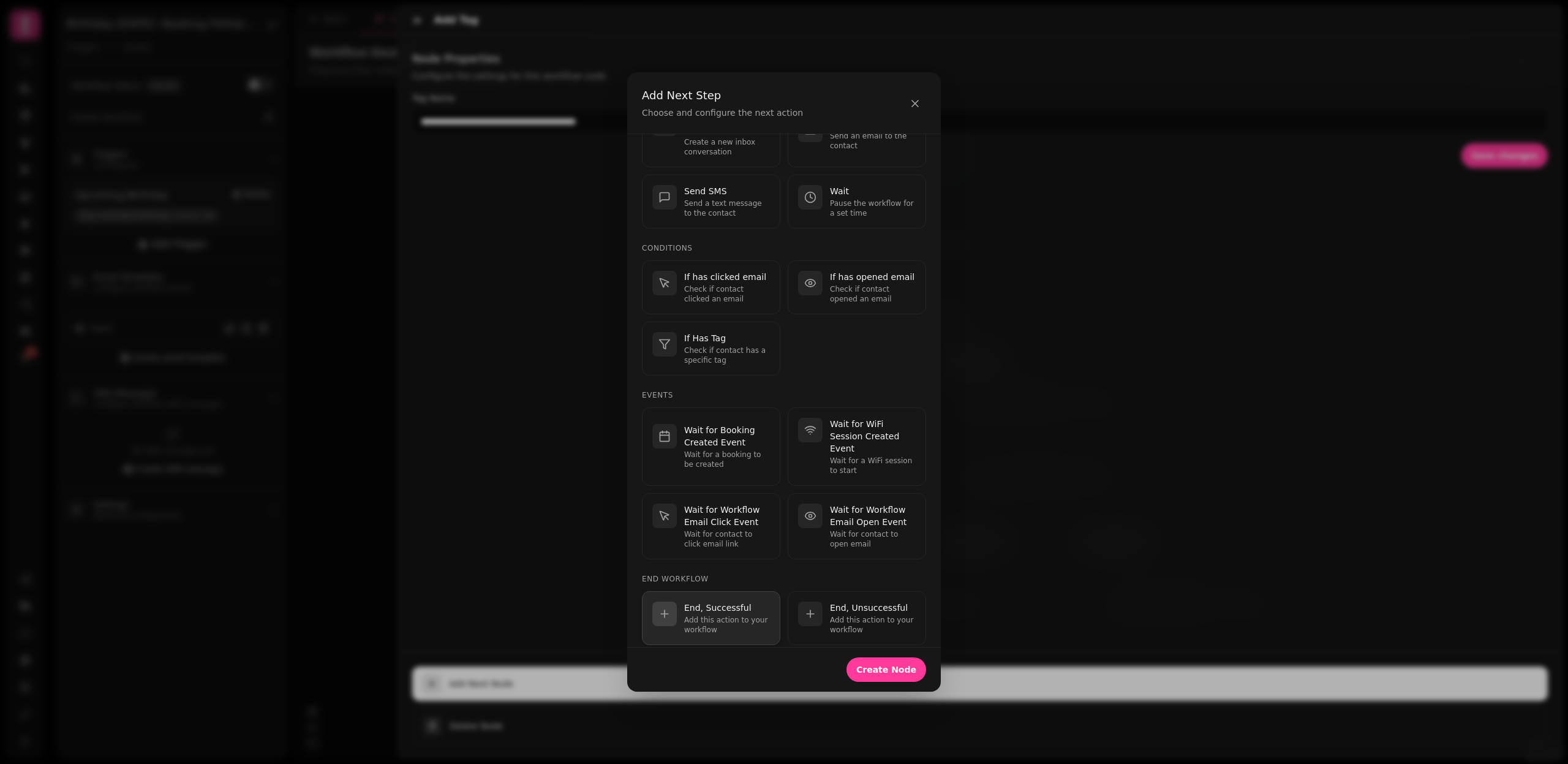
click at [727, 601] on p "End, Successful" at bounding box center [727, 607] width 86 height 12
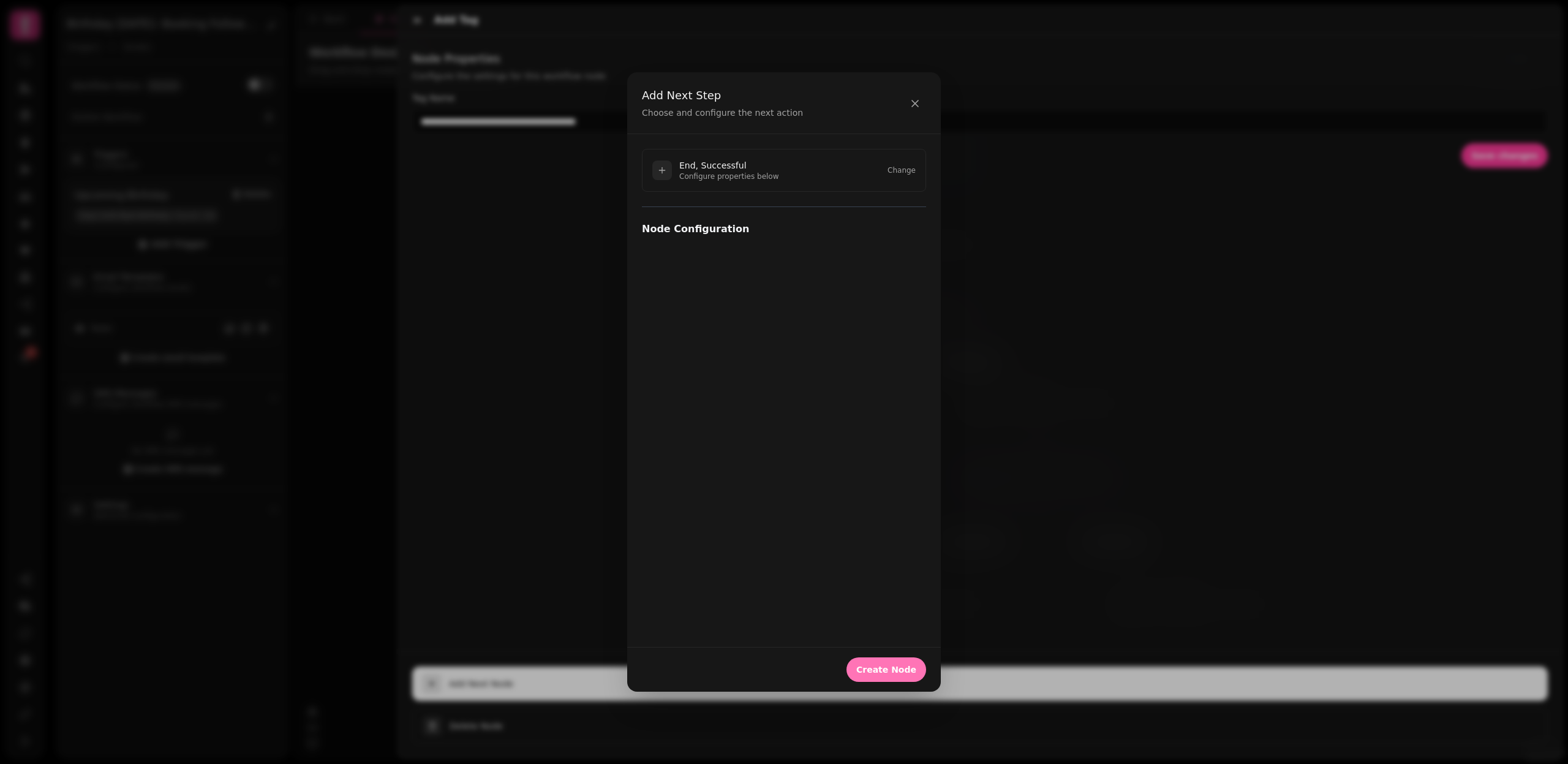
click at [901, 662] on button "Create Node" at bounding box center [886, 670] width 80 height 24
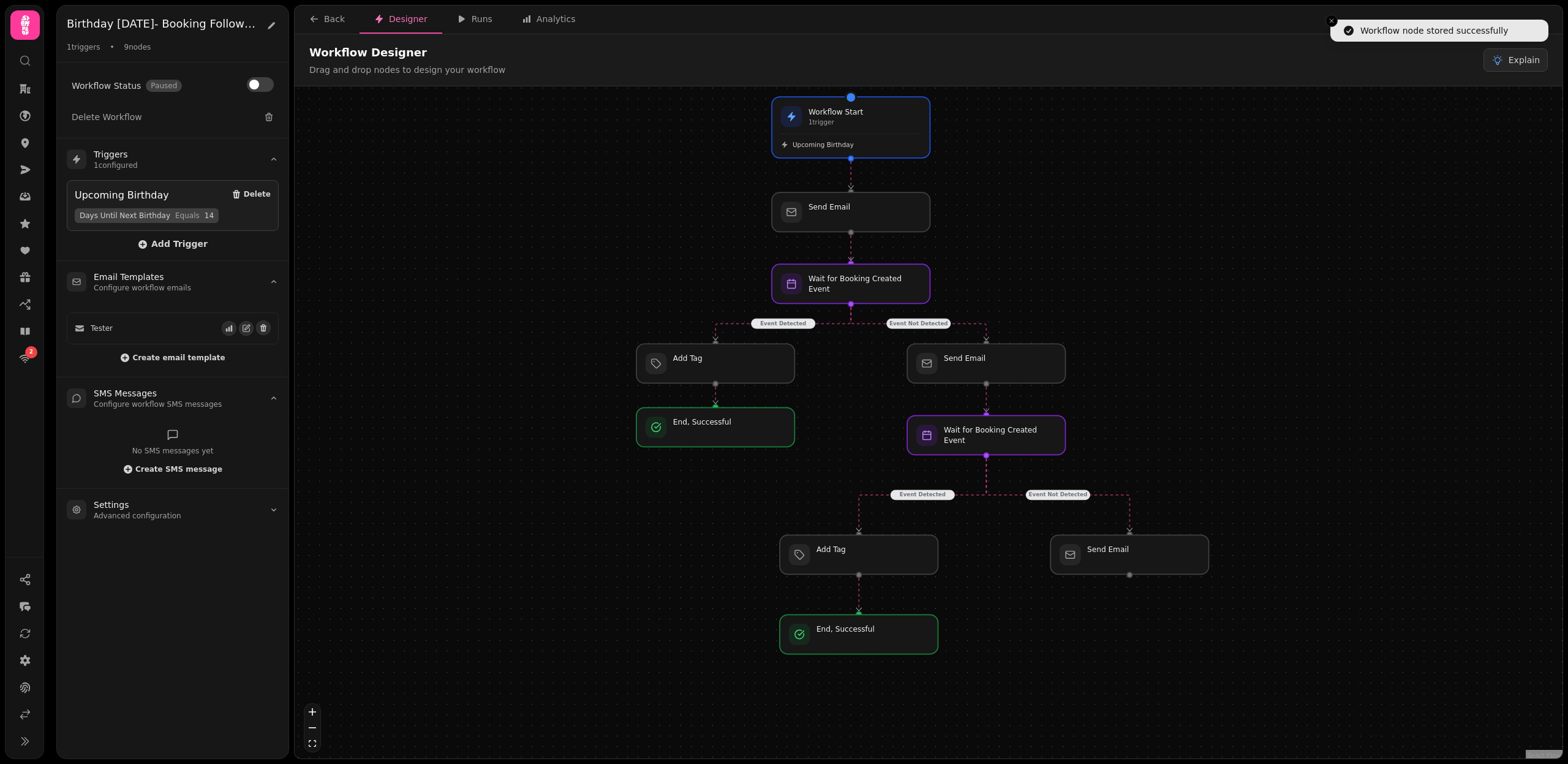
drag, startPoint x: 1159, startPoint y: 691, endPoint x: 1132, endPoint y: 620, distance: 76.0
click at [1132, 620] on div "Event Detected Event Not Detected Event Detected Event Not Detected Workflow St…" at bounding box center [929, 424] width 1268 height 675
drag, startPoint x: 1115, startPoint y: 562, endPoint x: 1105, endPoint y: 562, distance: 10.0
click at [1105, 562] on div at bounding box center [1122, 555] width 161 height 40
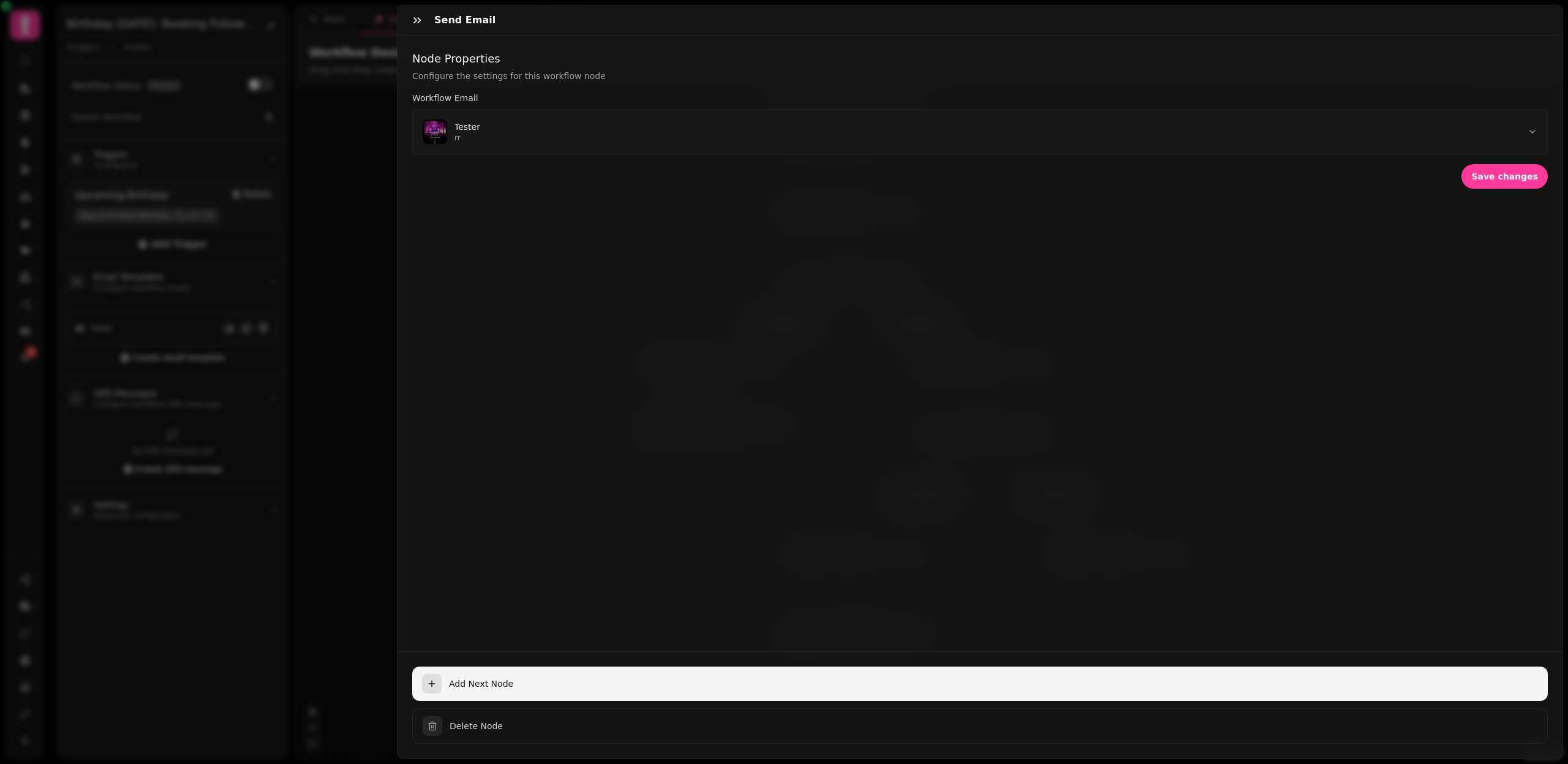
click at [440, 681] on div "button" at bounding box center [432, 684] width 20 height 20
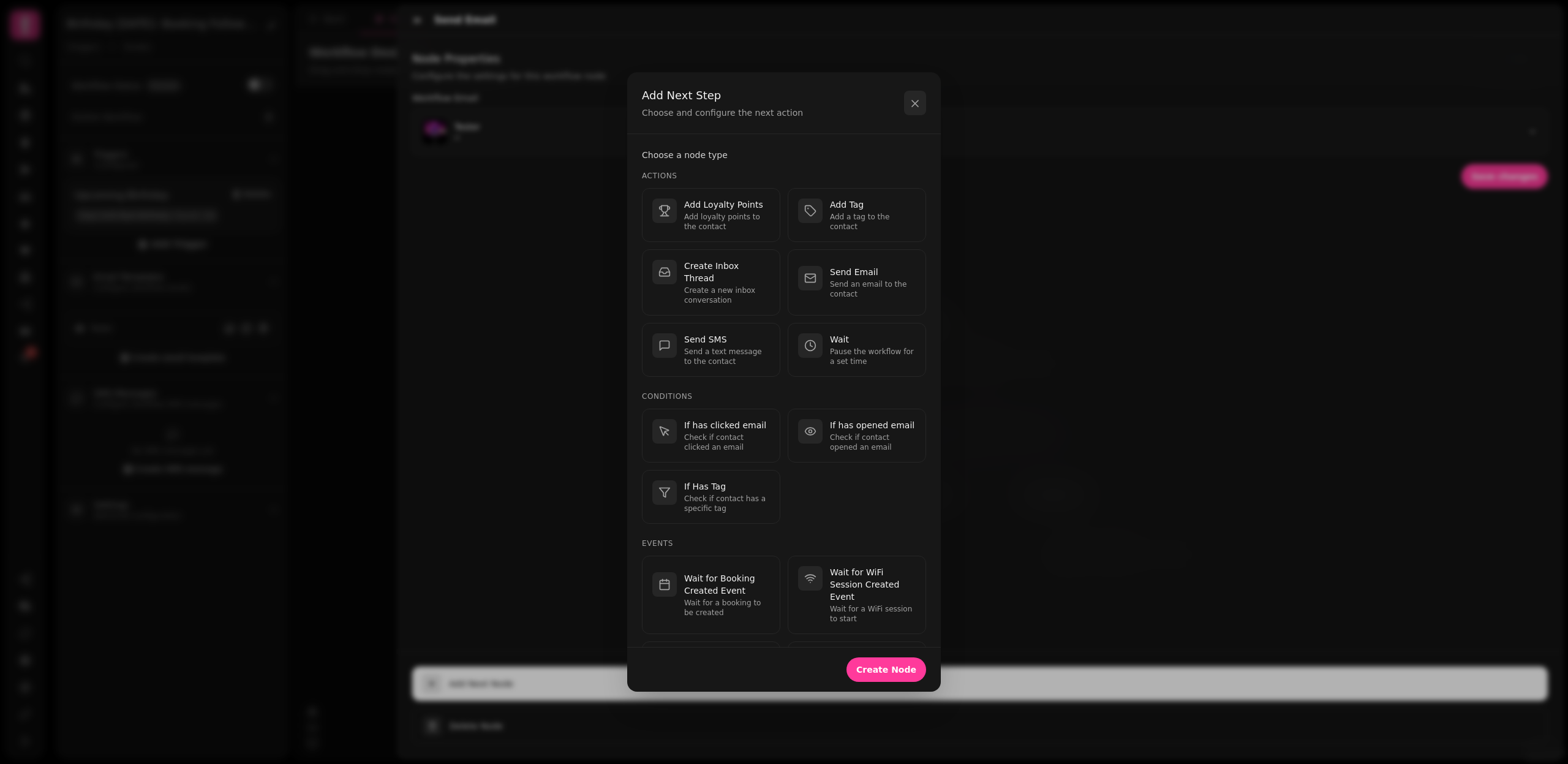
click at [910, 110] on icon "button" at bounding box center [916, 104] width 12 height 12
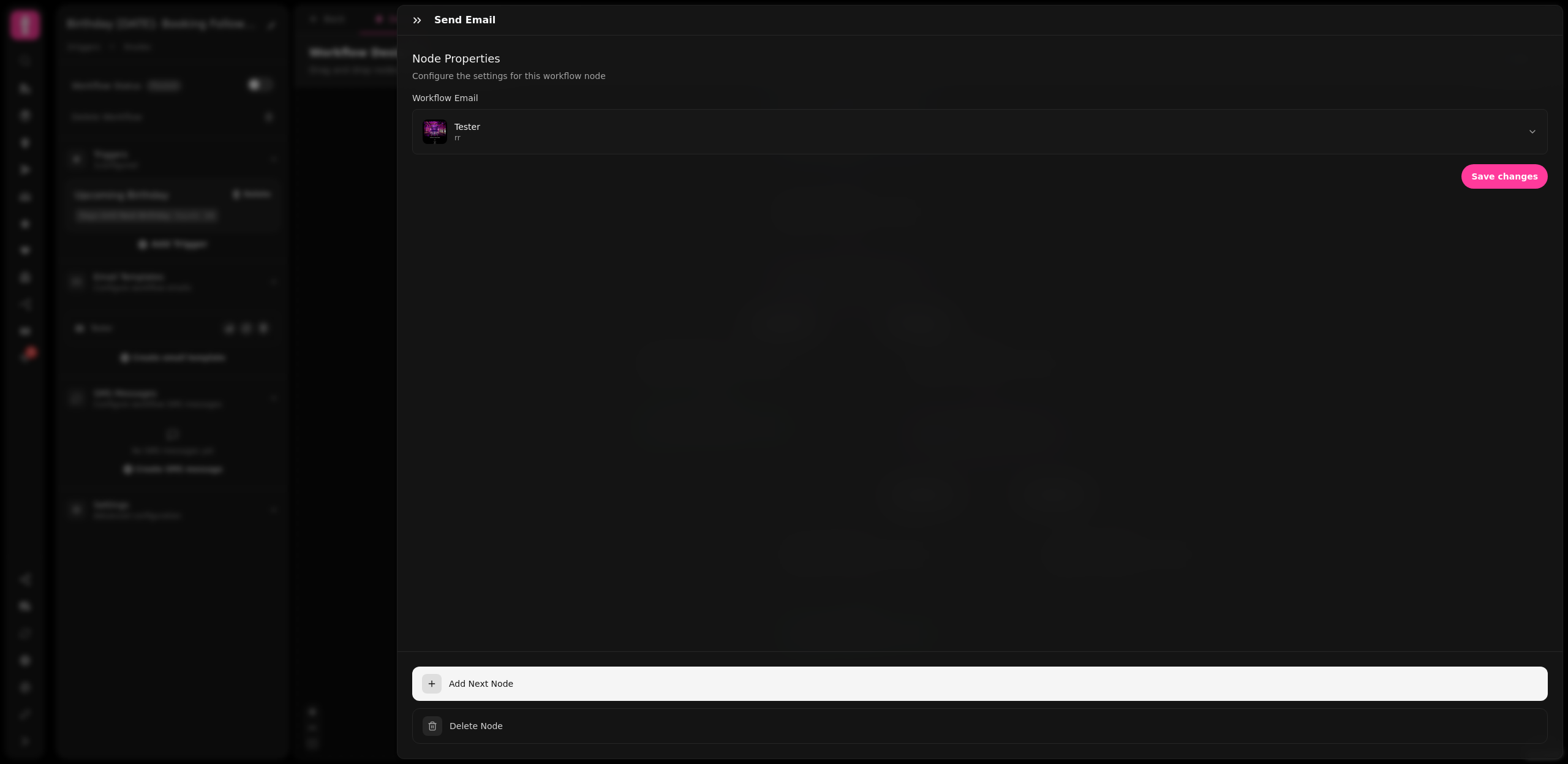
click at [485, 684] on span "Add Next Node" at bounding box center [993, 684] width 1089 height 12
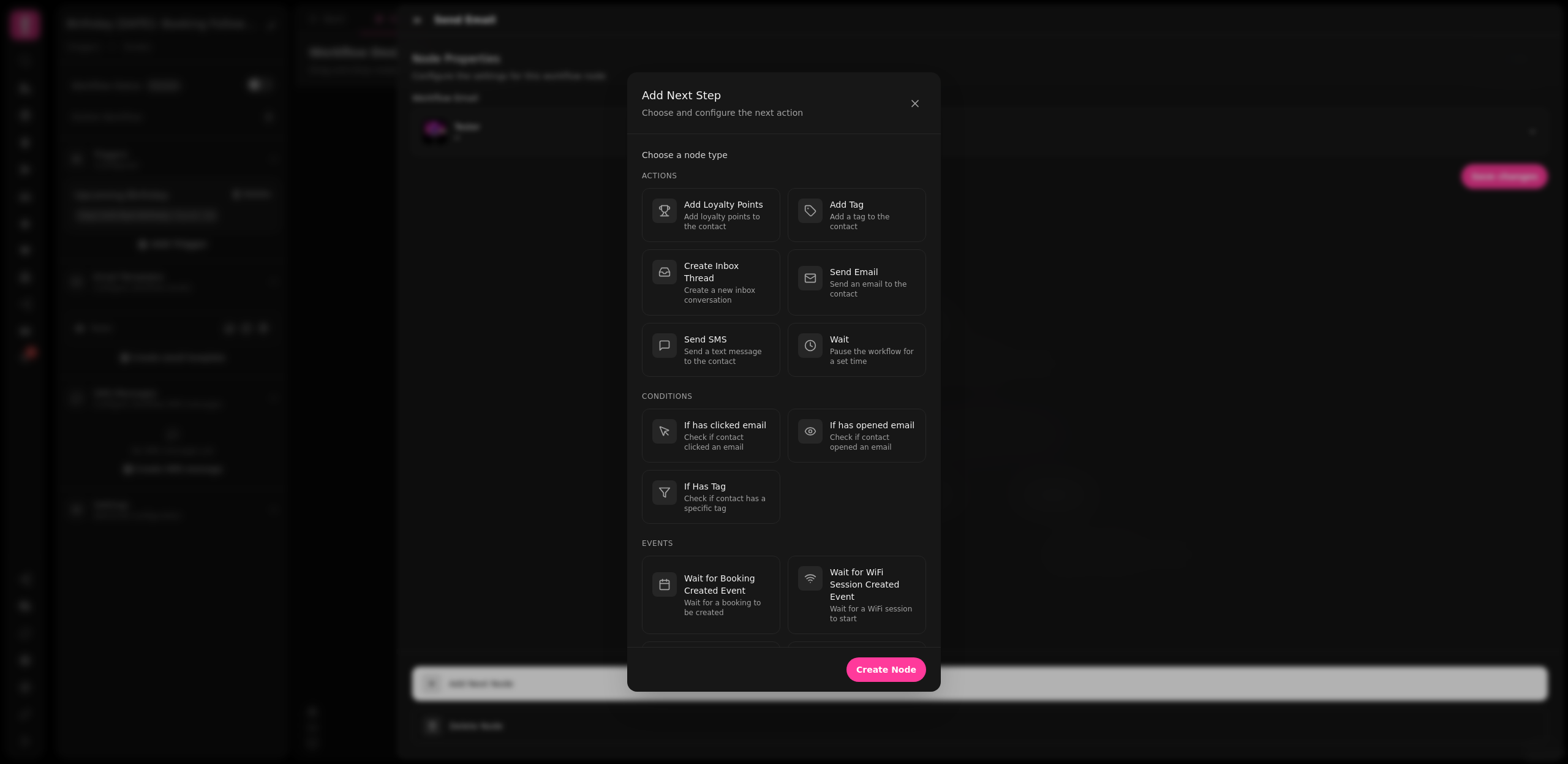
scroll to position [148, 0]
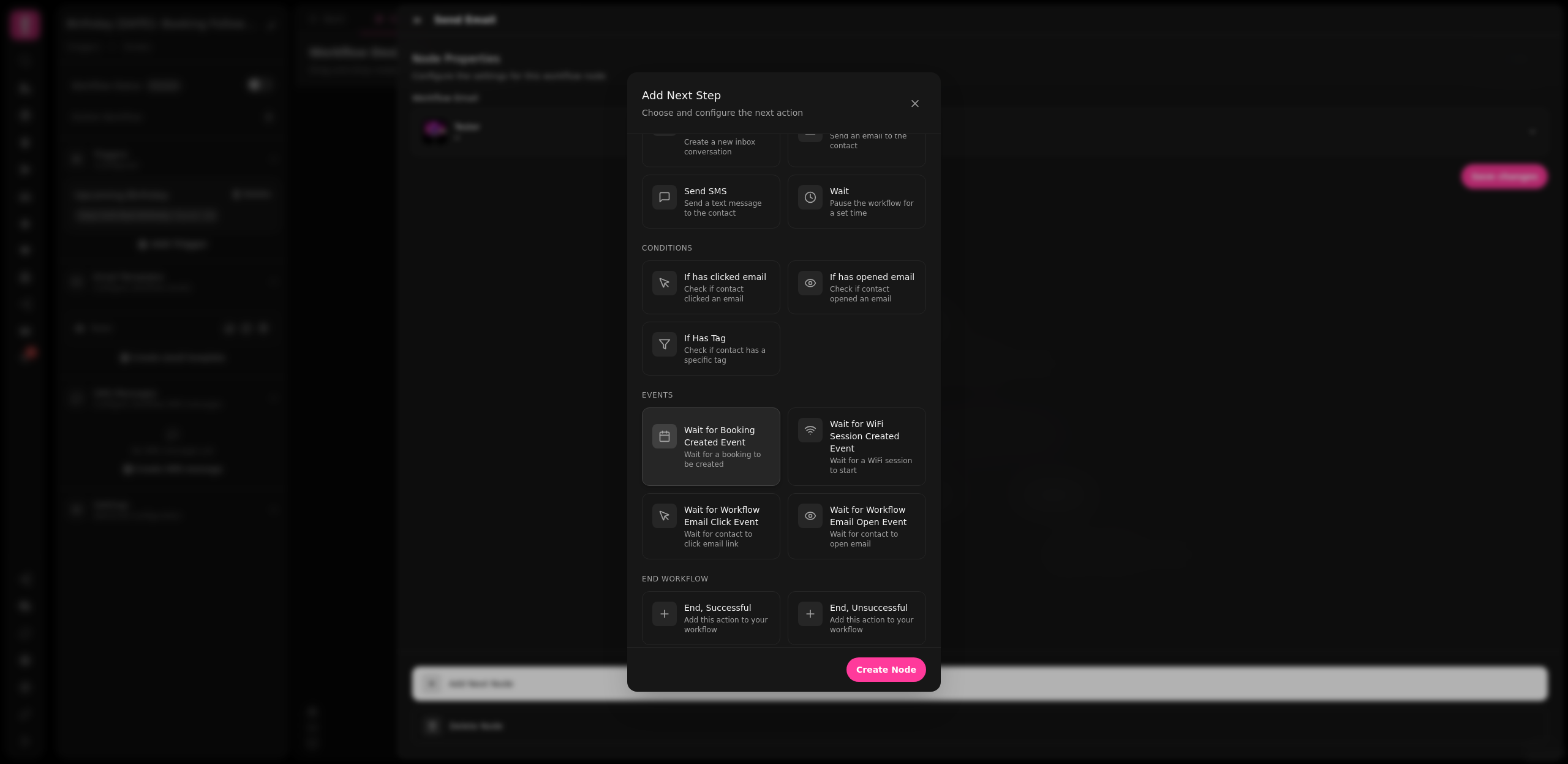
click at [704, 424] on p "Wait for Booking Created Event" at bounding box center [727, 436] width 86 height 24
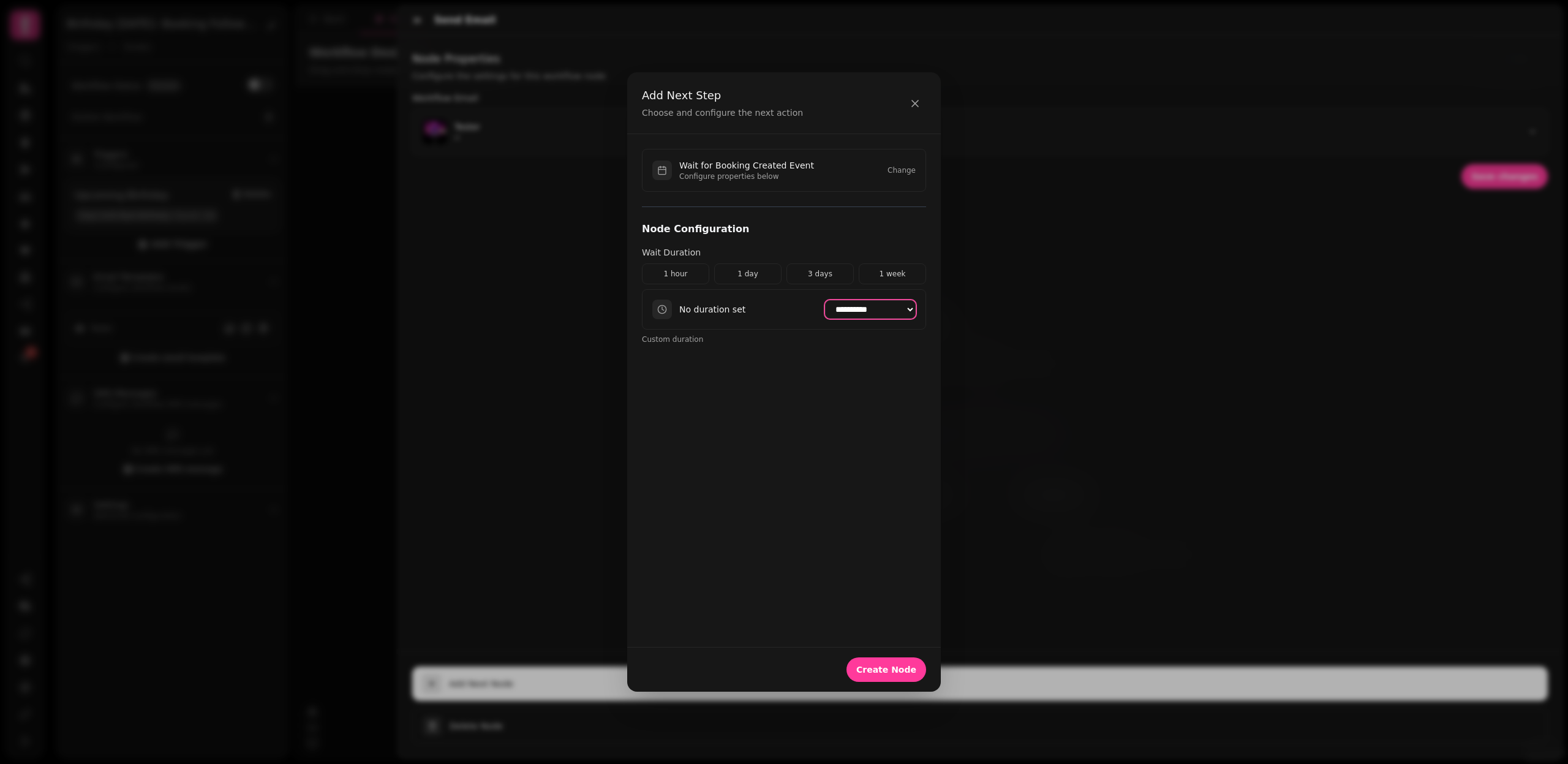
click at [876, 305] on select "**********" at bounding box center [871, 309] width 91 height 18
select select "*******"
click at [894, 667] on span "Create Node" at bounding box center [886, 670] width 60 height 9
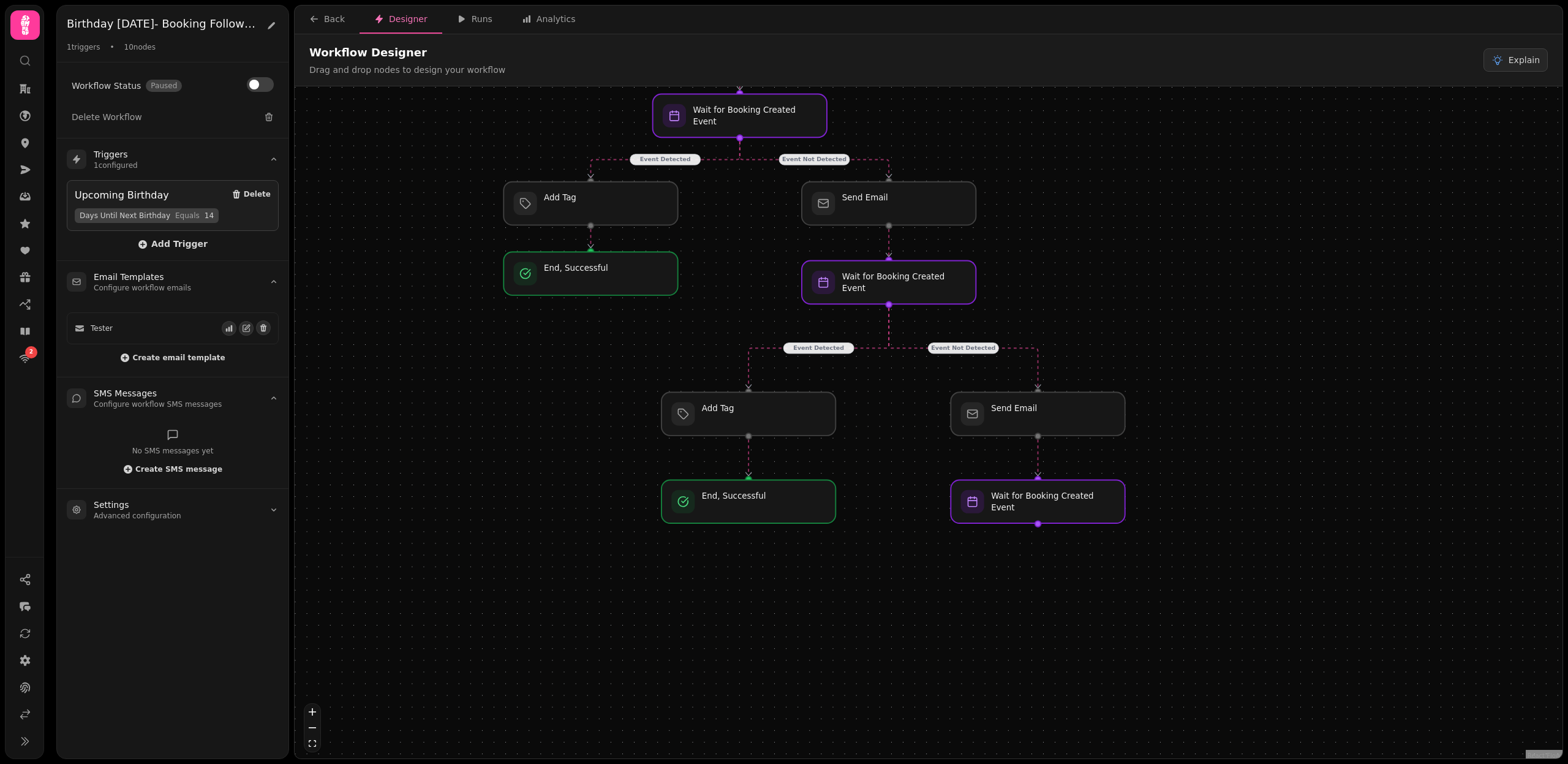
drag, startPoint x: 1038, startPoint y: 686, endPoint x: 923, endPoint y: 478, distance: 237.7
click at [923, 478] on div "Event Detected Event Not Detected Event Detected Event Not Detected Workflow St…" at bounding box center [929, 424] width 1268 height 675
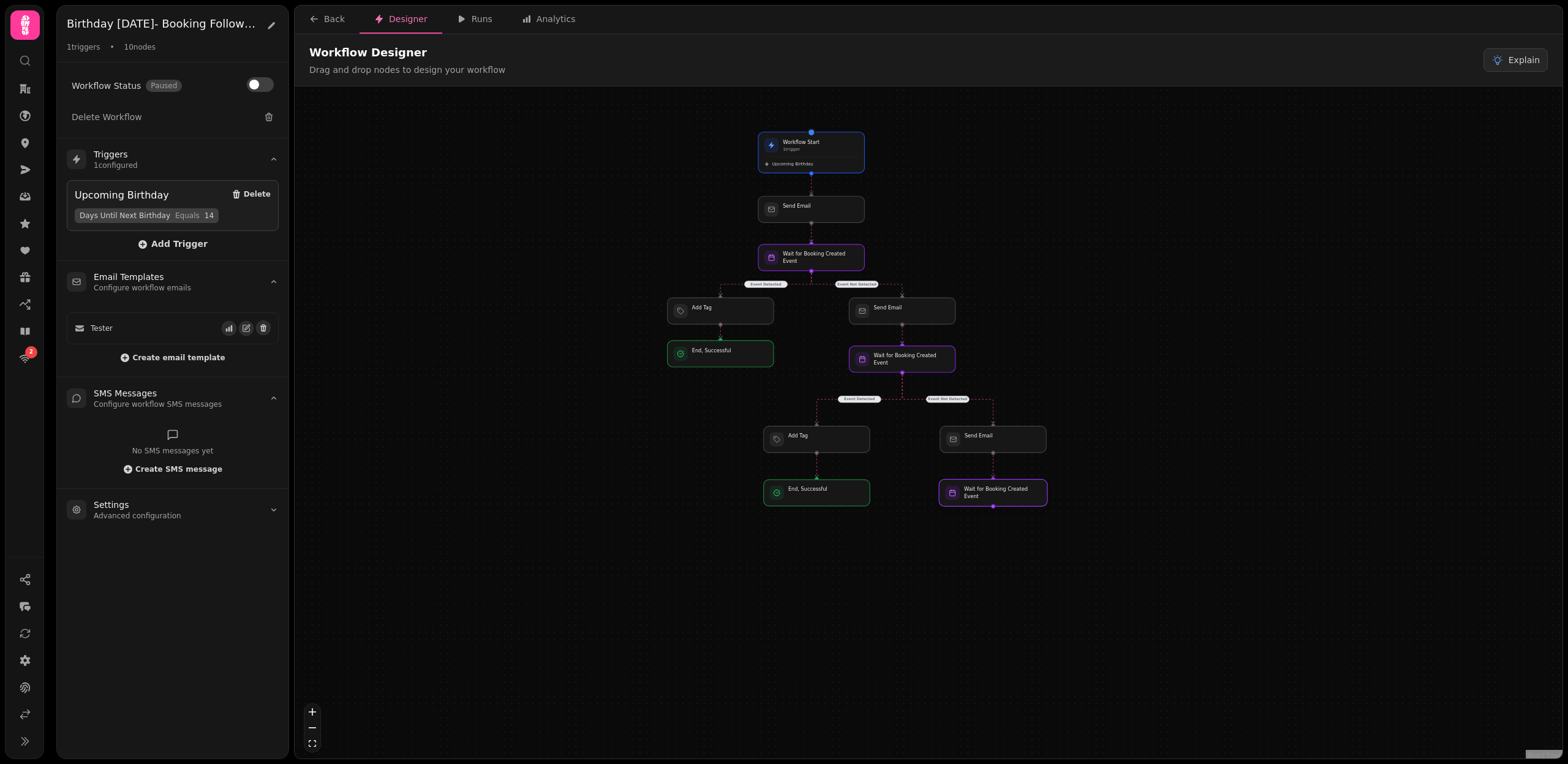
click at [1004, 488] on div at bounding box center [993, 492] width 108 height 27
select select "*******"
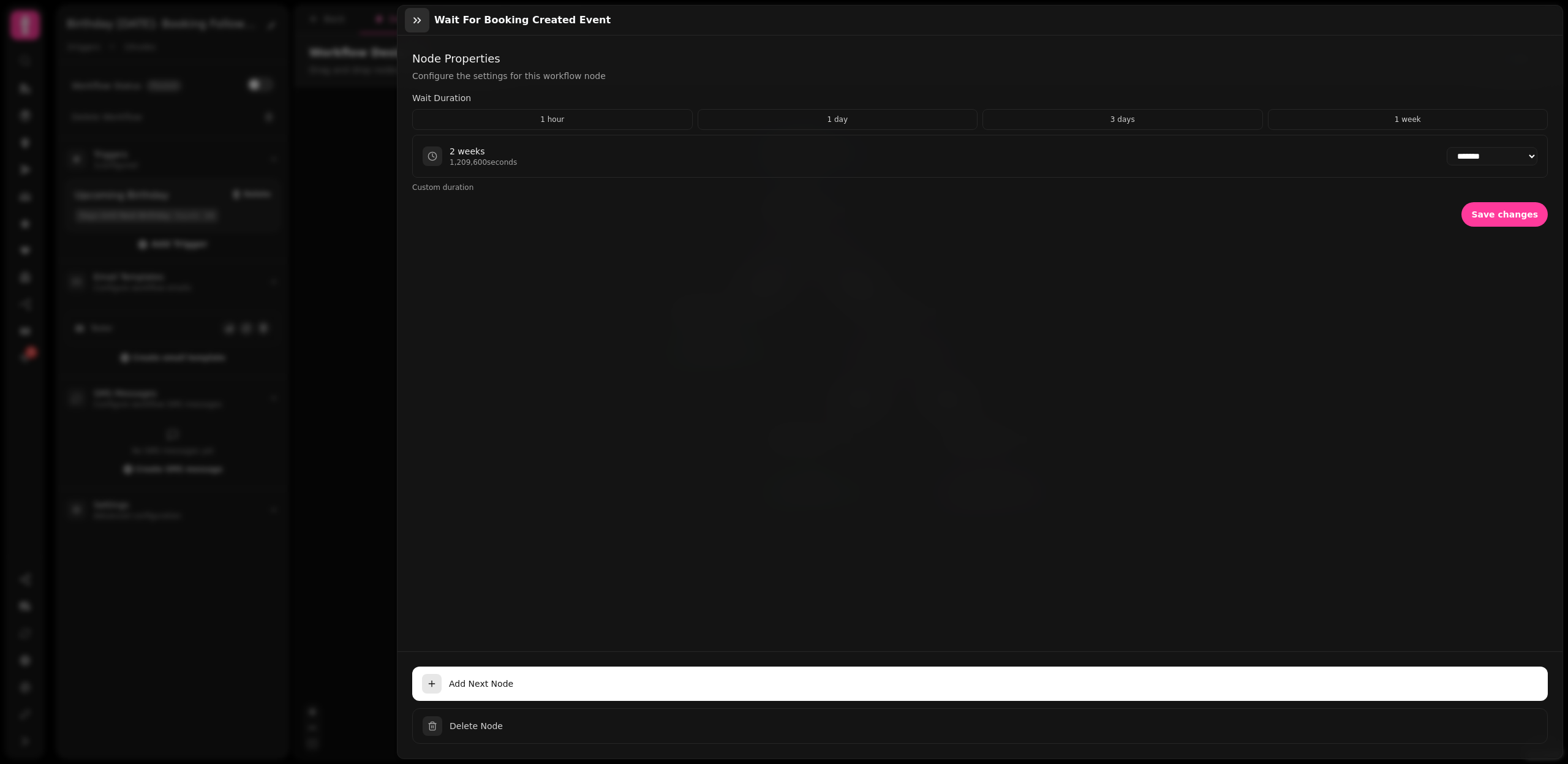
click at [425, 18] on button "button" at bounding box center [417, 20] width 24 height 24
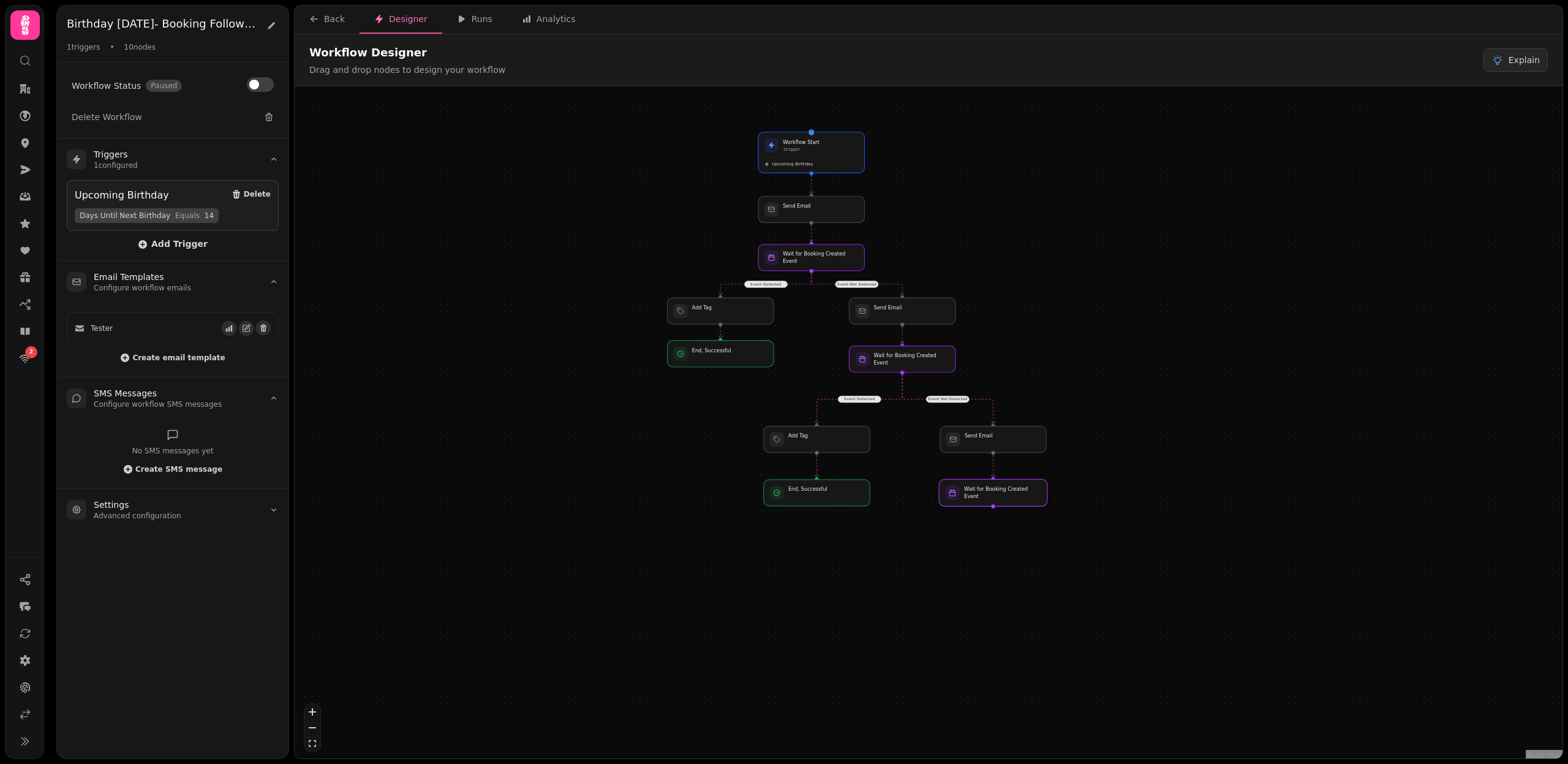
click at [1007, 493] on div at bounding box center [993, 492] width 108 height 27
select select "*******"
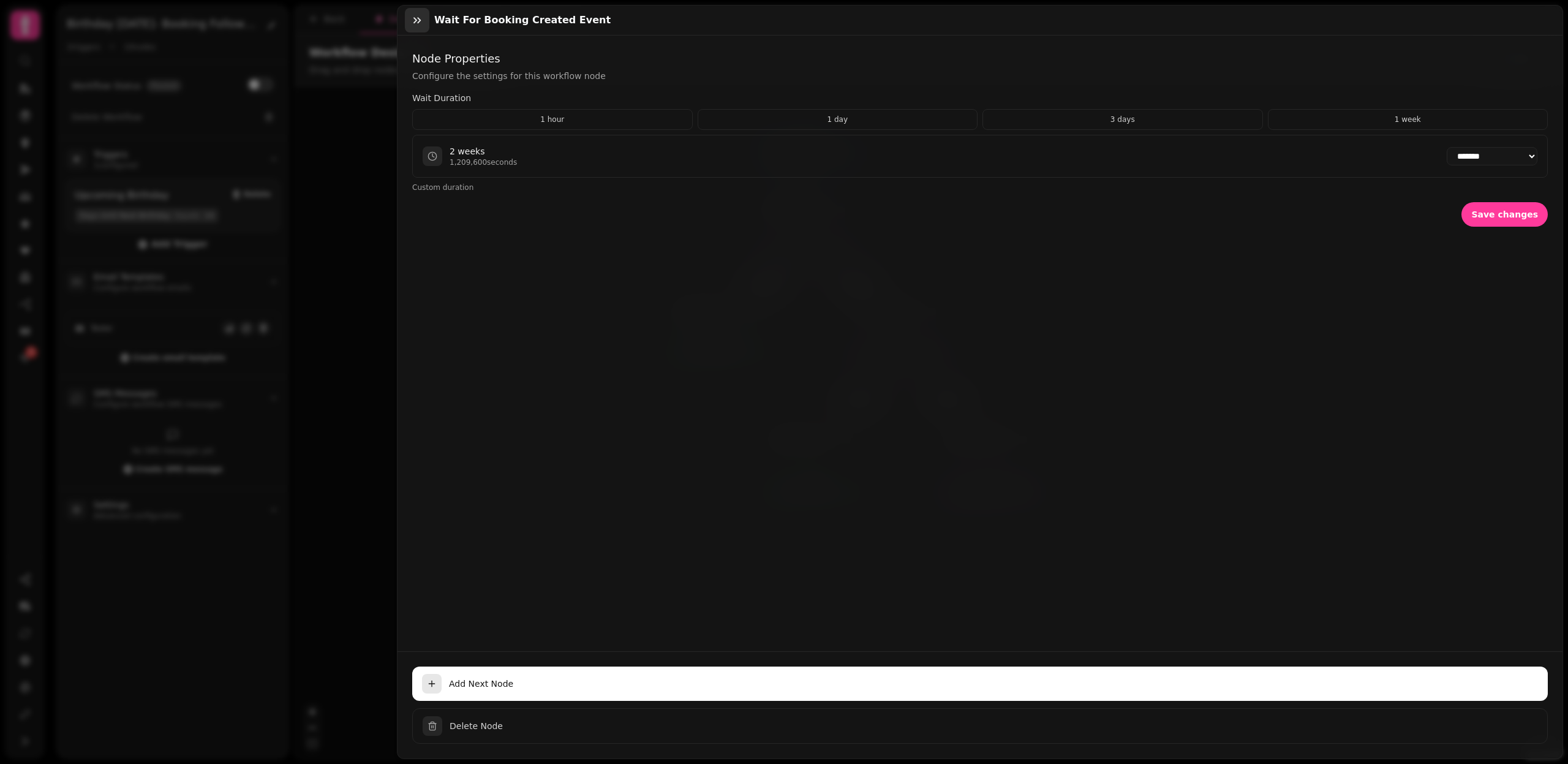
click at [419, 21] on icon "button" at bounding box center [417, 20] width 7 height 6
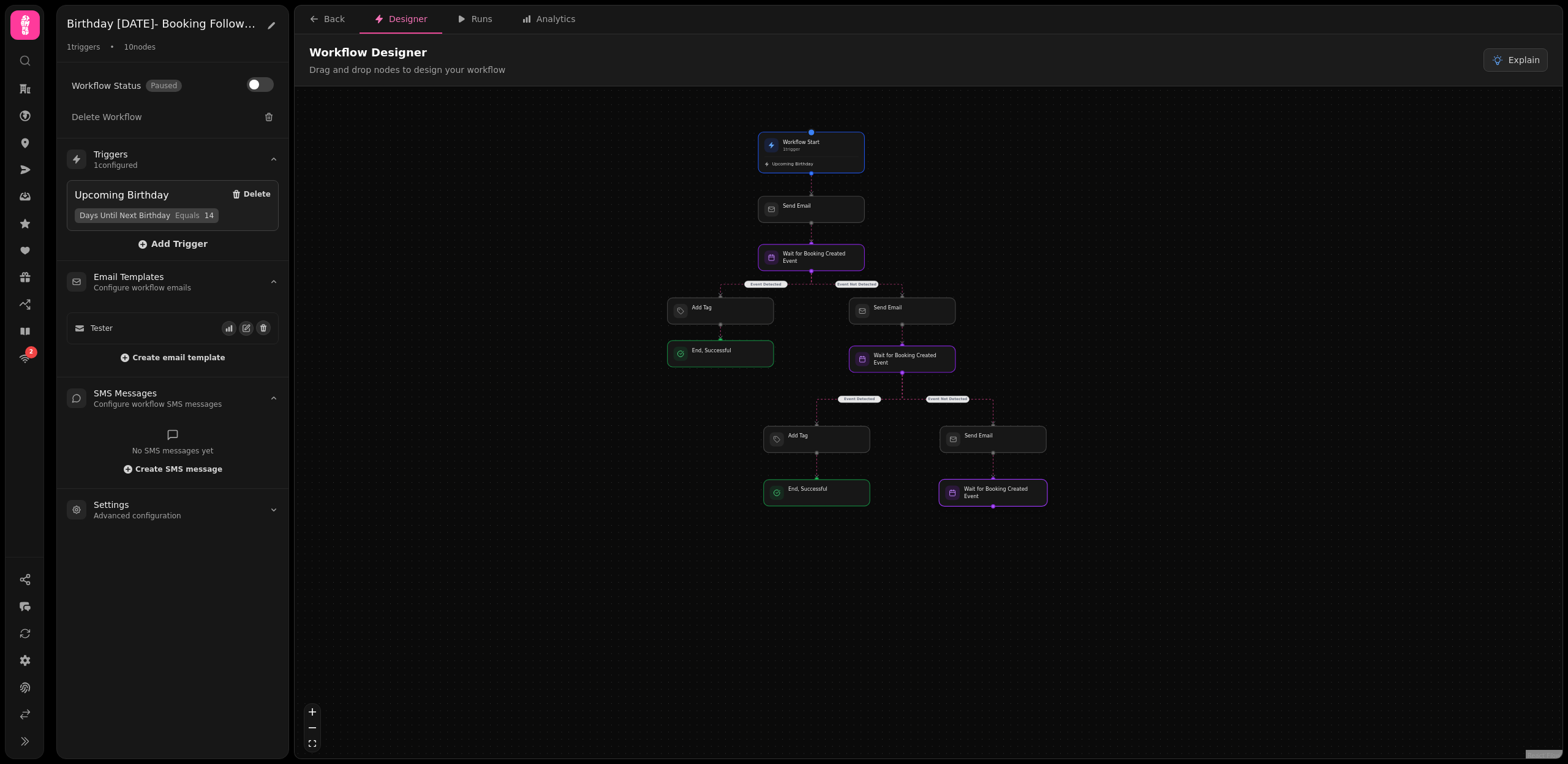
click at [1009, 487] on div at bounding box center [993, 492] width 108 height 27
click at [1006, 500] on div at bounding box center [993, 492] width 108 height 27
select select "*******"
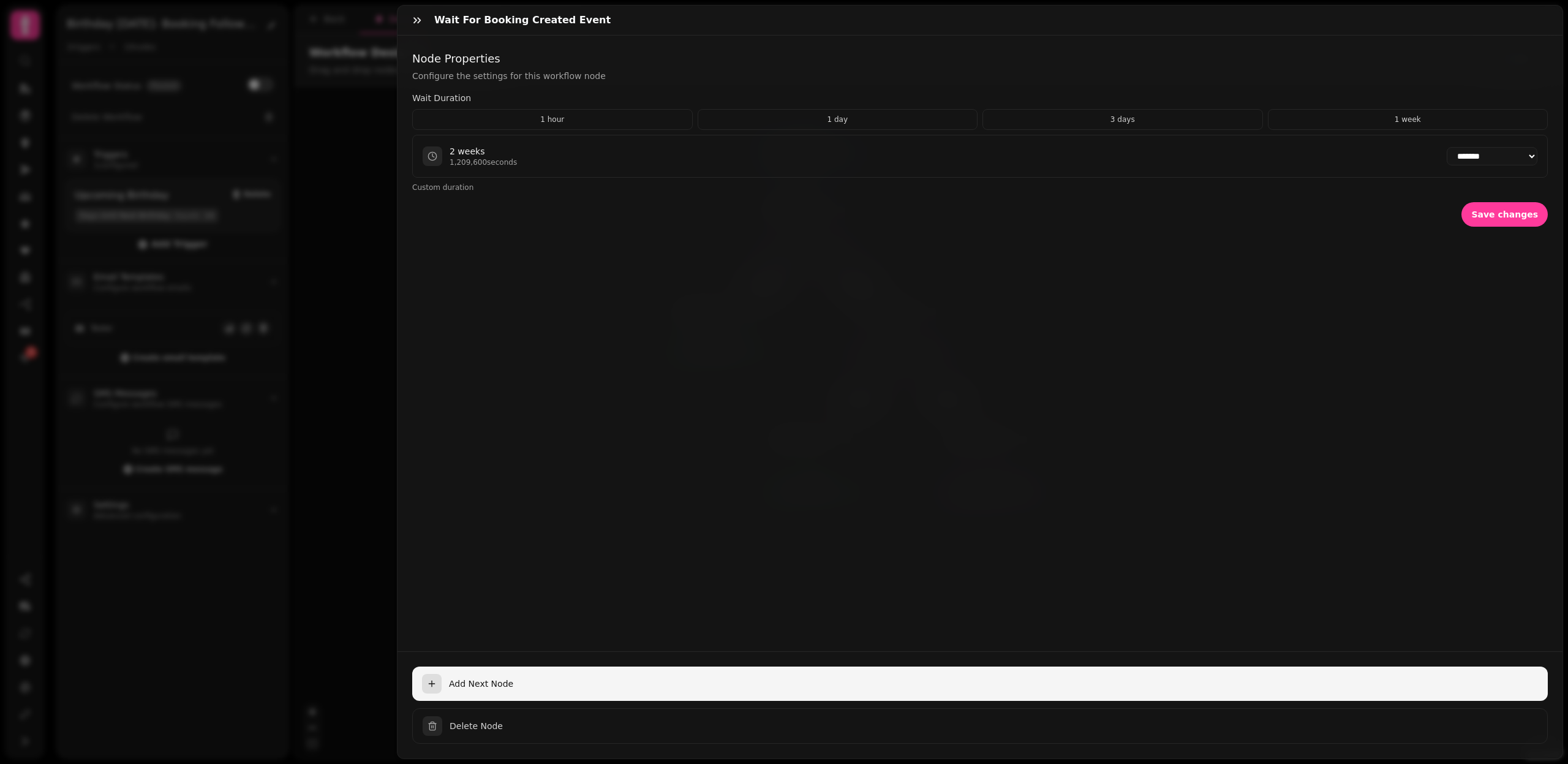
click at [480, 684] on span "Add Next Node" at bounding box center [993, 684] width 1089 height 12
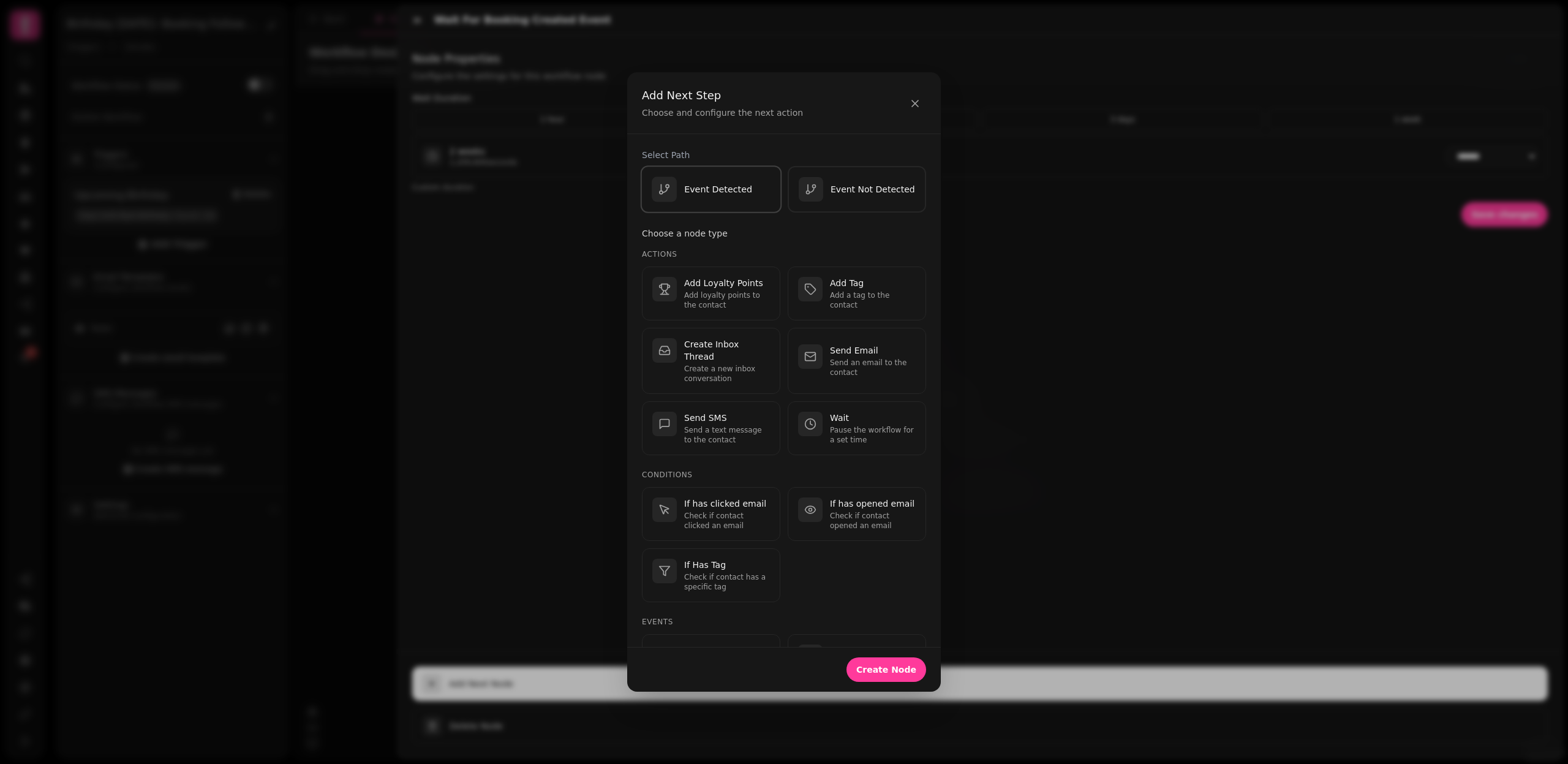
click at [736, 196] on div "Event Detected" at bounding box center [702, 189] width 100 height 25
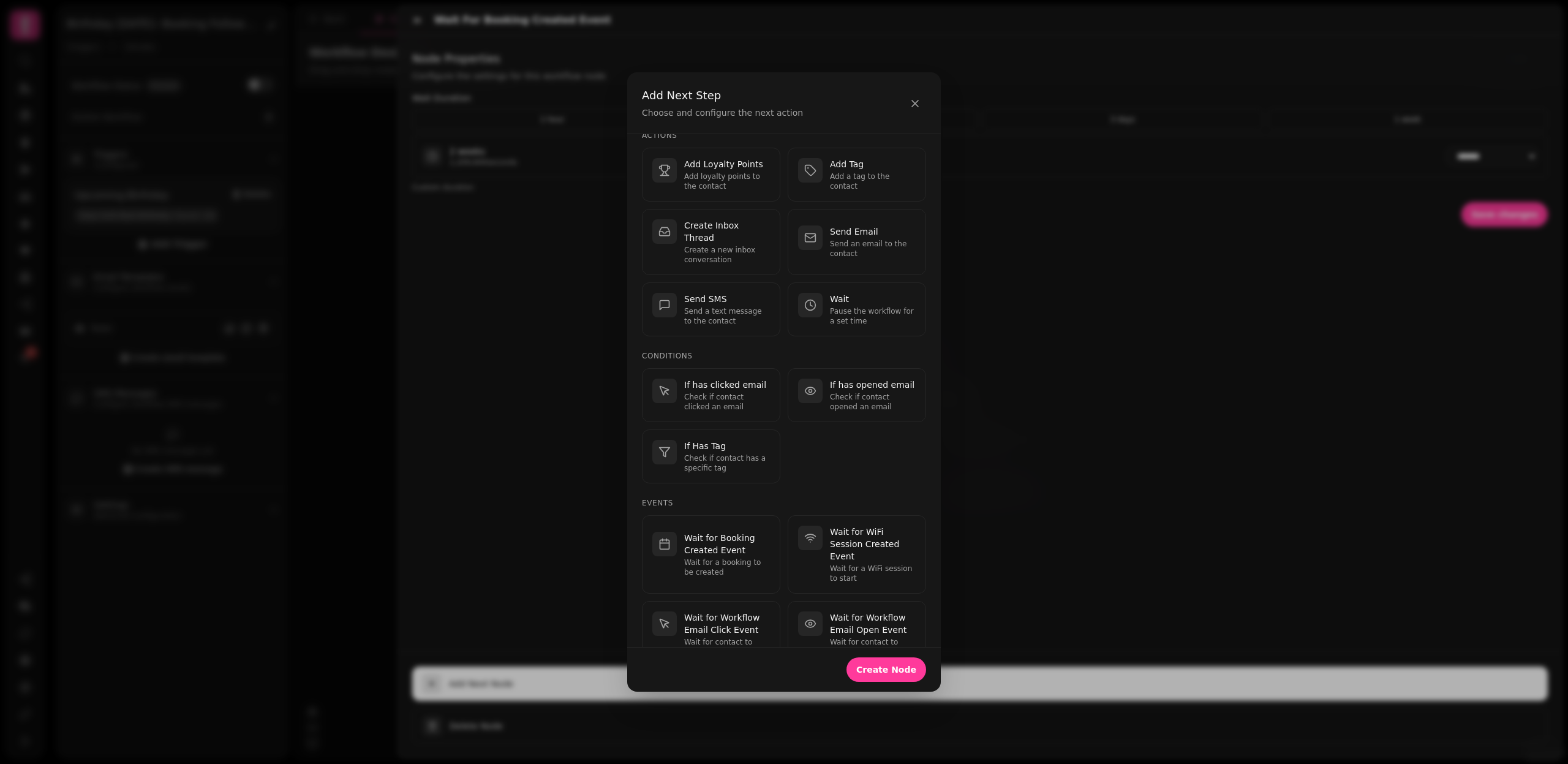
scroll to position [5, 0]
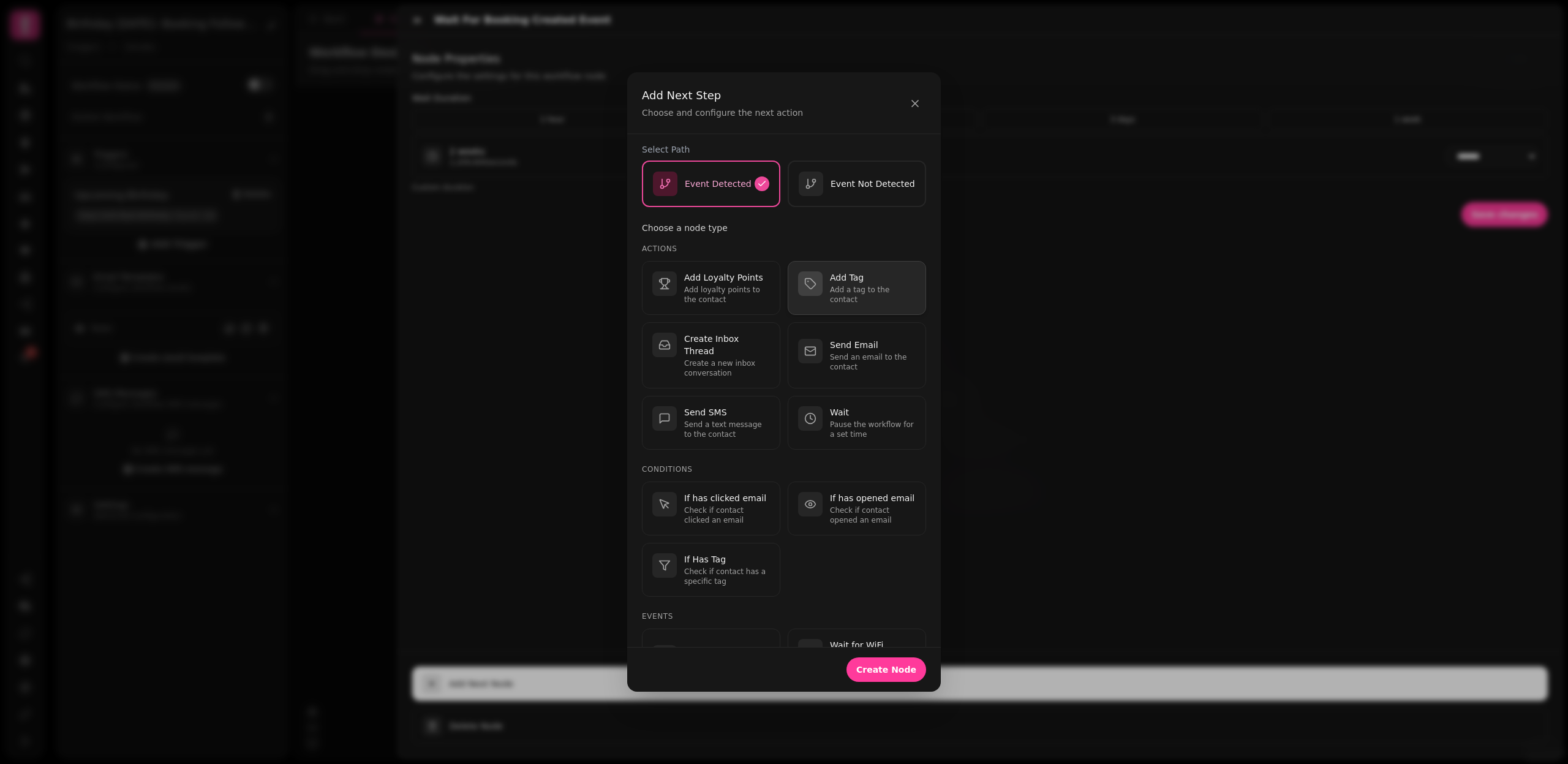
click at [867, 291] on p "Add a tag to the contact" at bounding box center [872, 294] width 86 height 20
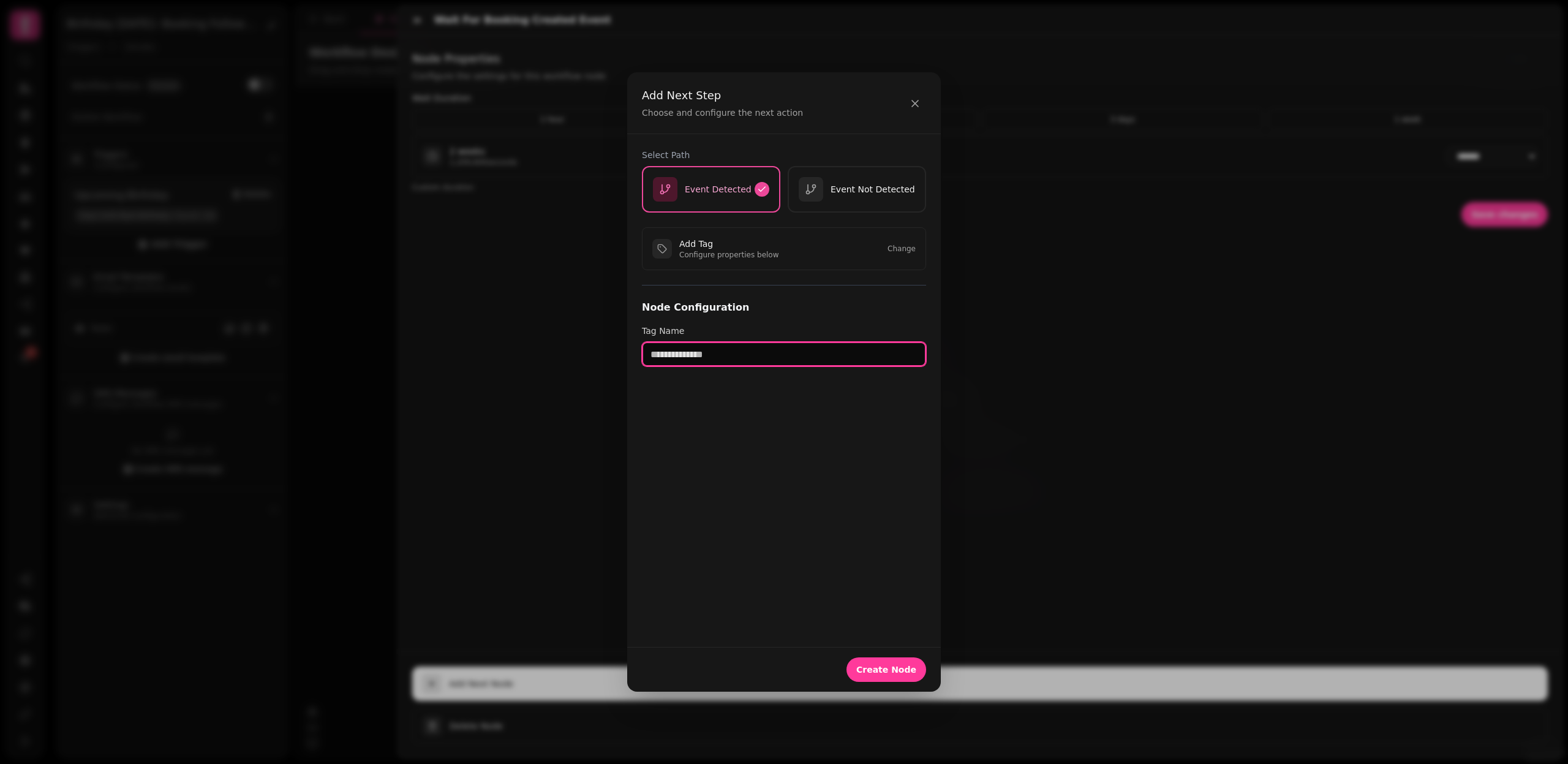
click at [777, 353] on input "text" at bounding box center [784, 354] width 284 height 24
click at [773, 359] on input "**********" at bounding box center [784, 354] width 284 height 24
click at [774, 353] on input "**********" at bounding box center [784, 354] width 284 height 24
type input "**********"
click at [896, 675] on button "Create Node" at bounding box center [886, 670] width 80 height 24
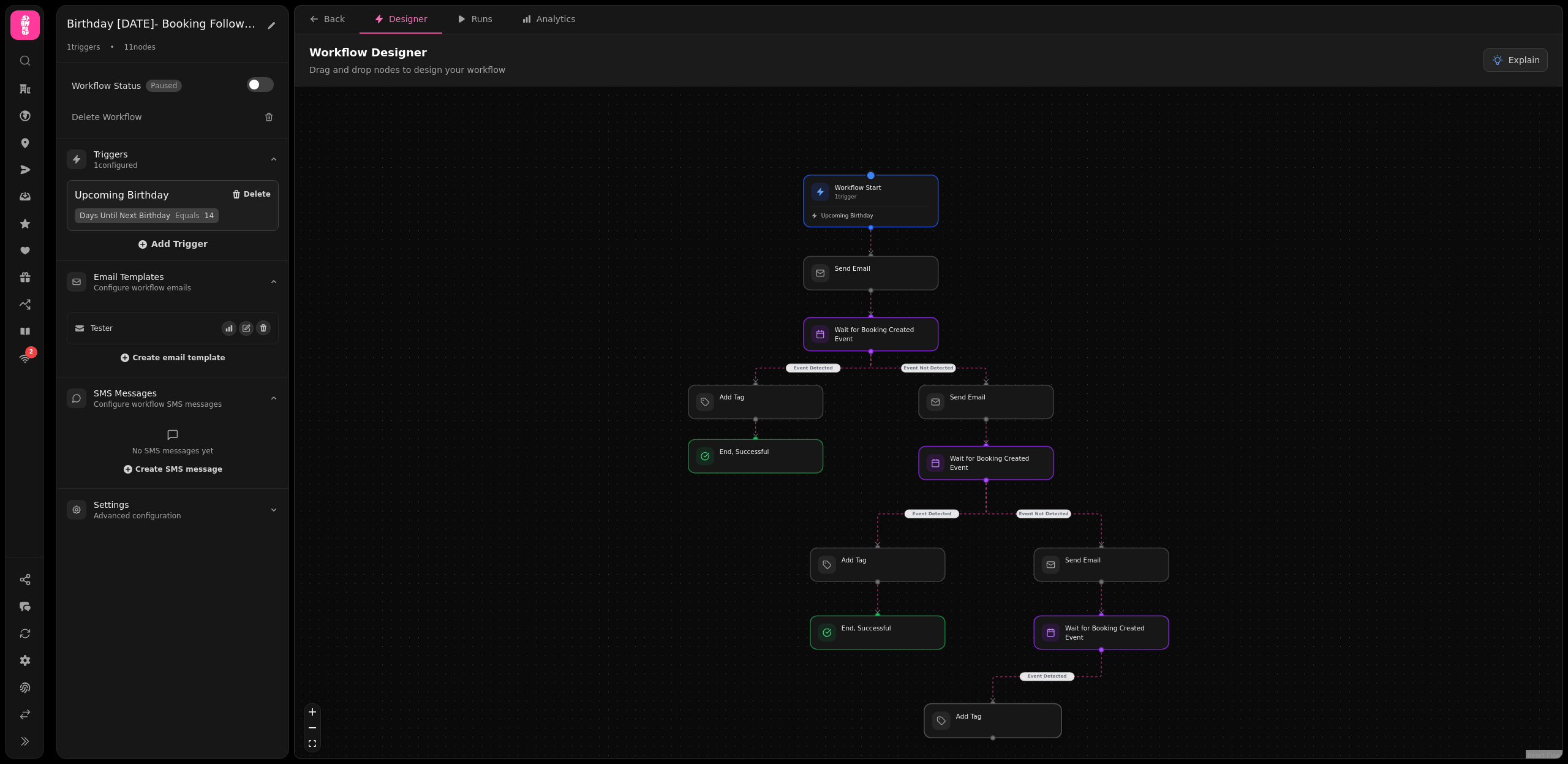
drag, startPoint x: 1131, startPoint y: 706, endPoint x: 1023, endPoint y: 724, distance: 109.5
click at [1023, 724] on div at bounding box center [993, 721] width 138 height 35
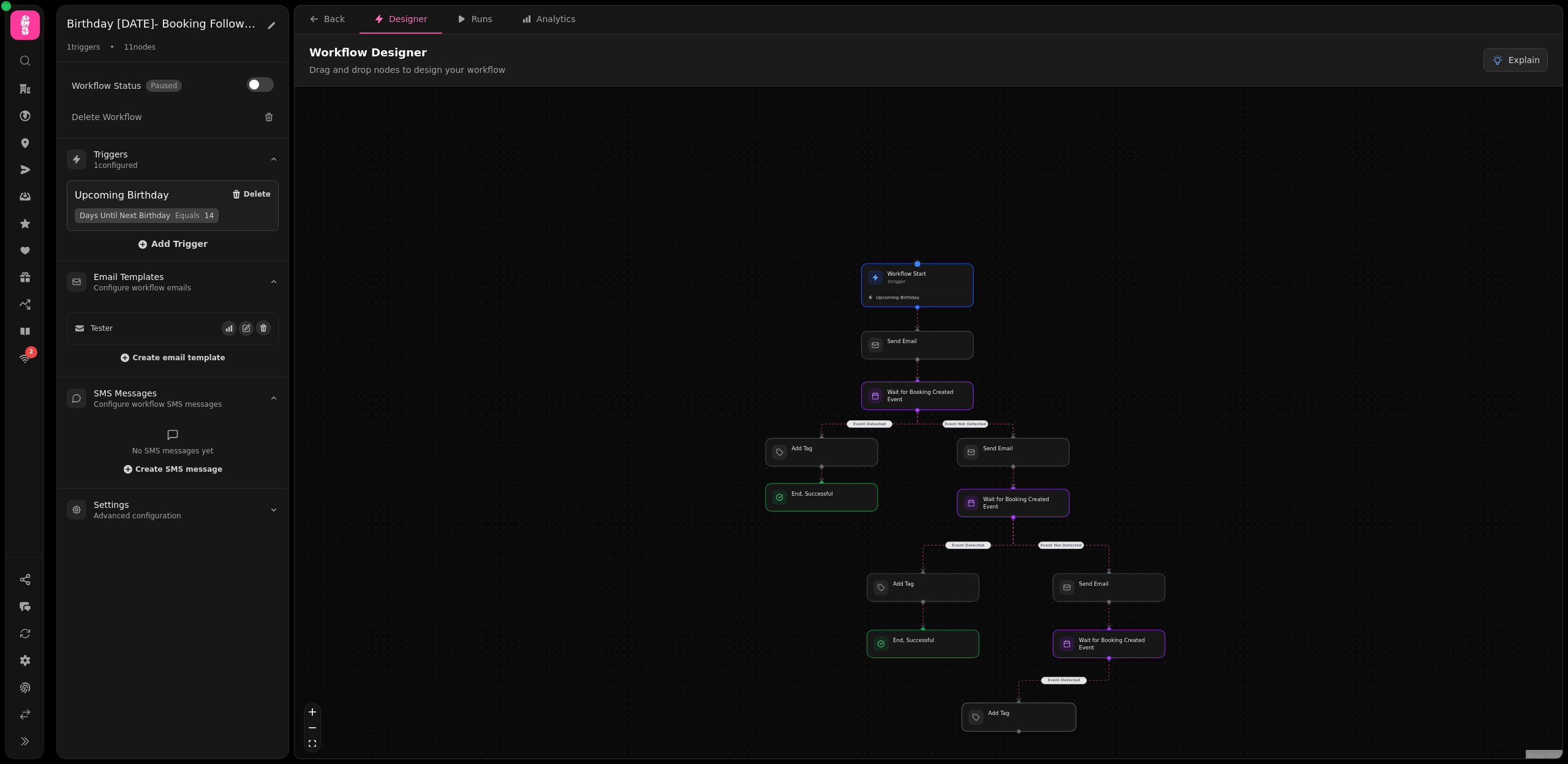
click at [1038, 729] on div at bounding box center [1019, 716] width 114 height 29
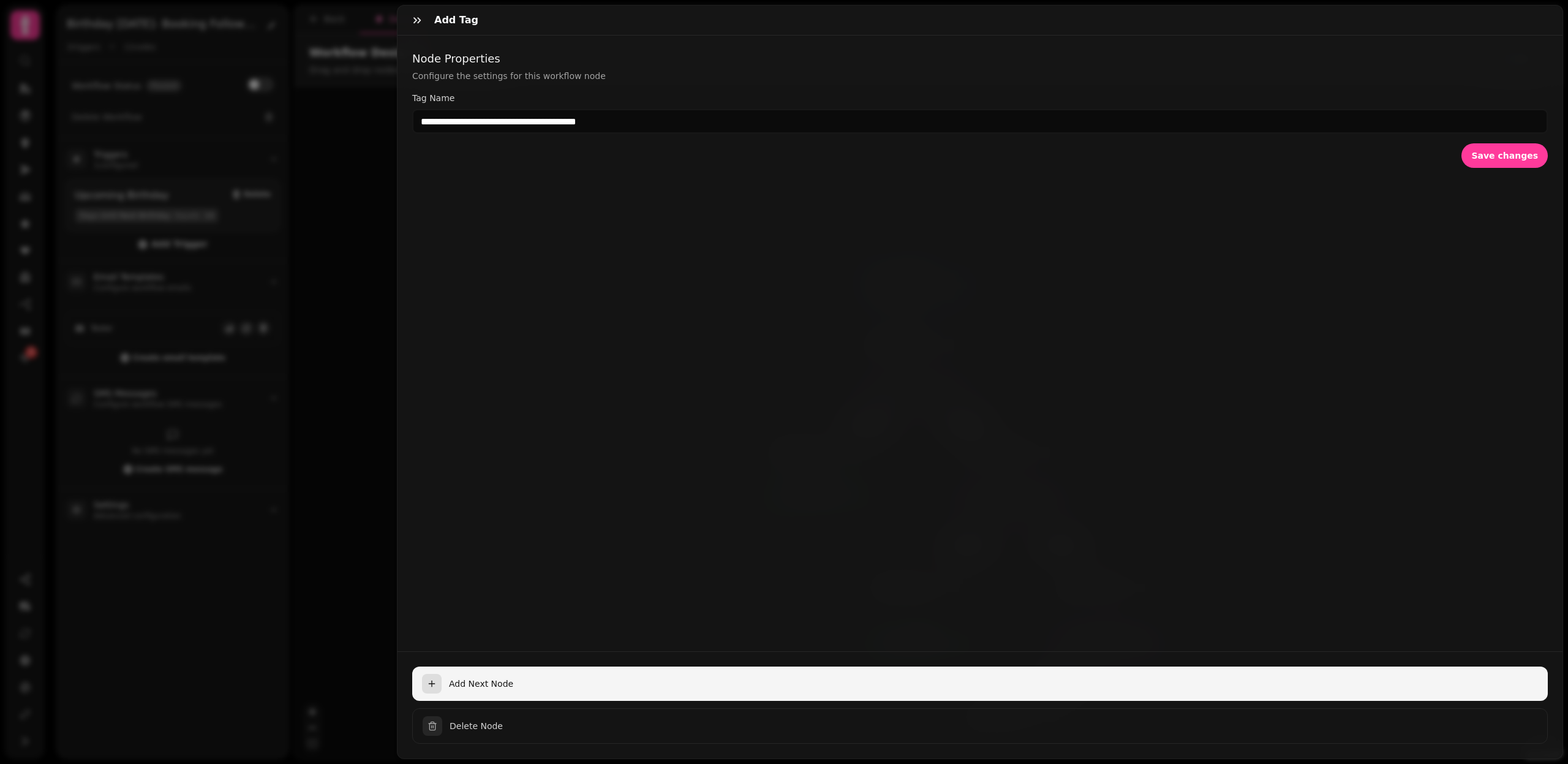
click at [478, 677] on button "Add Next Node" at bounding box center [980, 684] width 1136 height 35
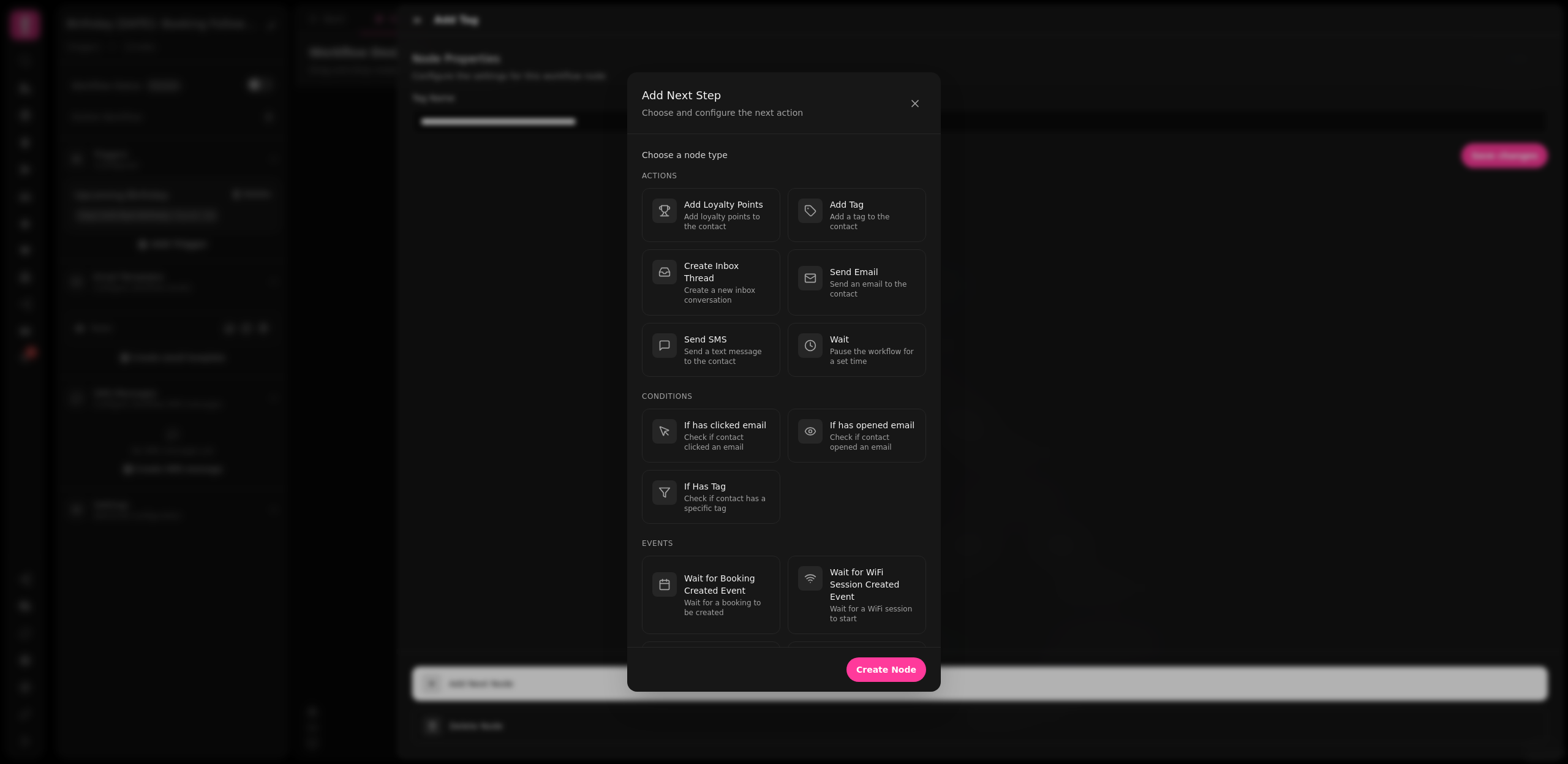
scroll to position [148, 0]
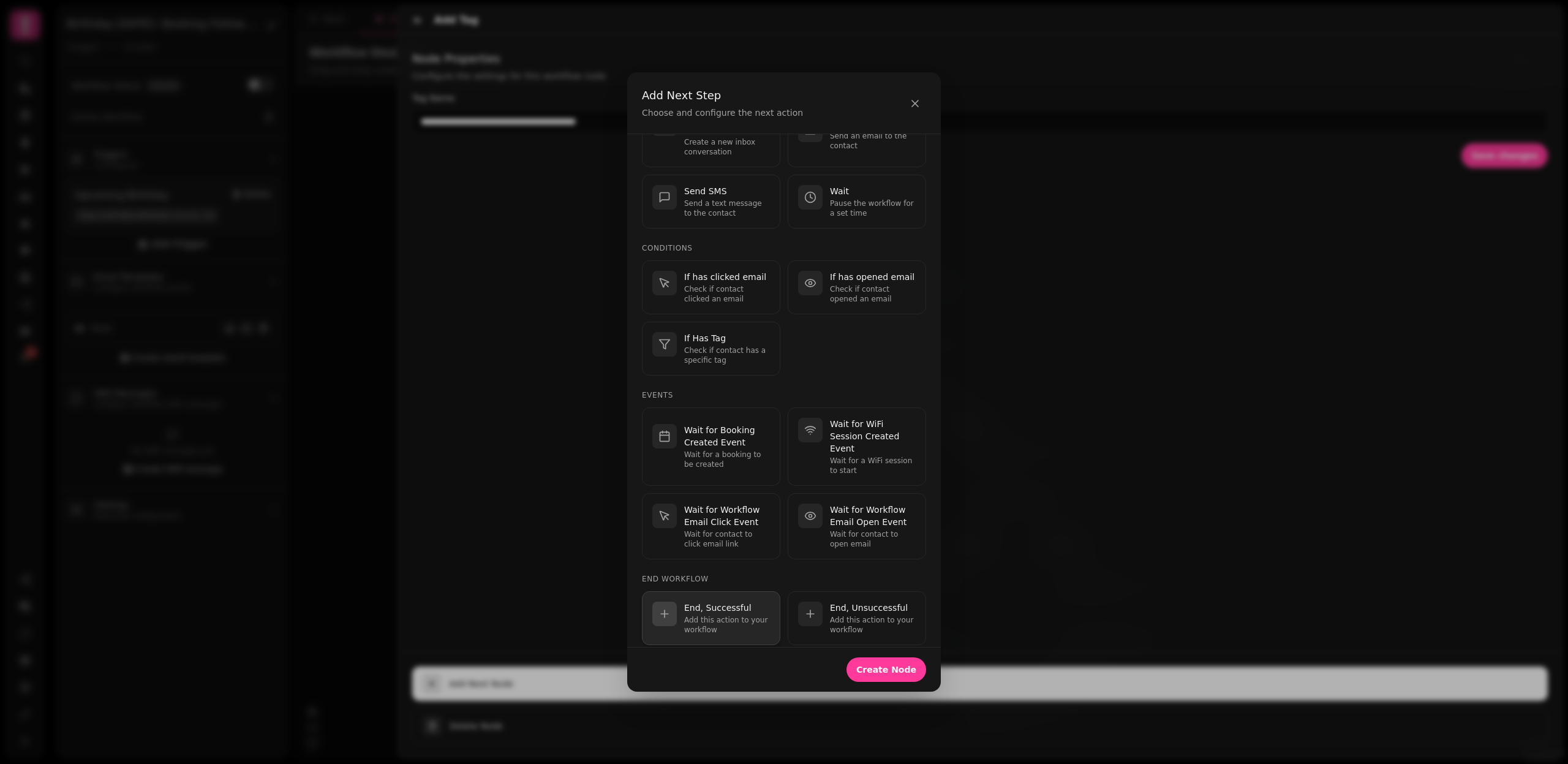
click at [717, 615] on p "Add this action to your workflow" at bounding box center [727, 625] width 86 height 20
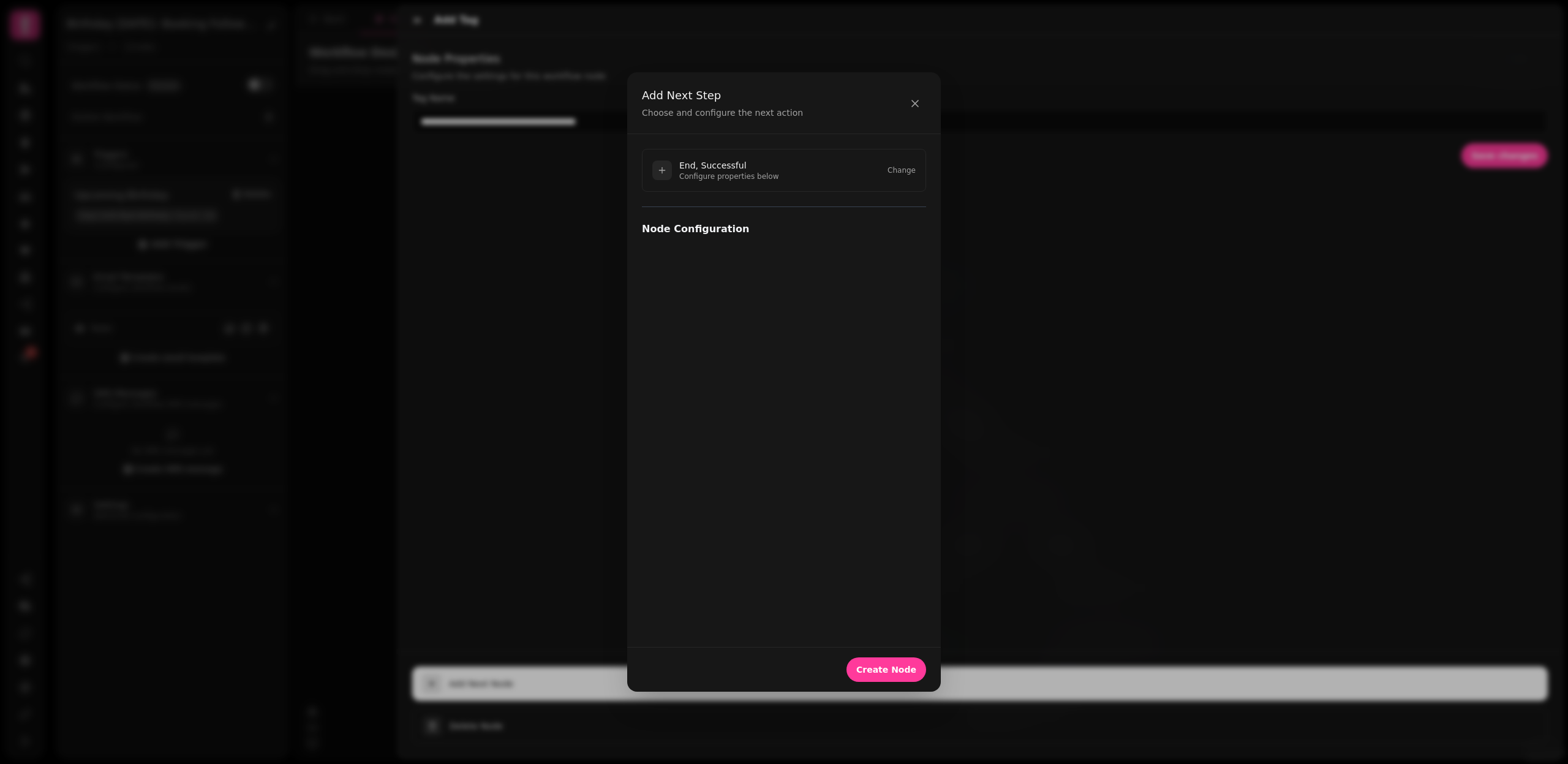
scroll to position [0, 0]
click at [899, 677] on button "Create Node" at bounding box center [886, 670] width 80 height 24
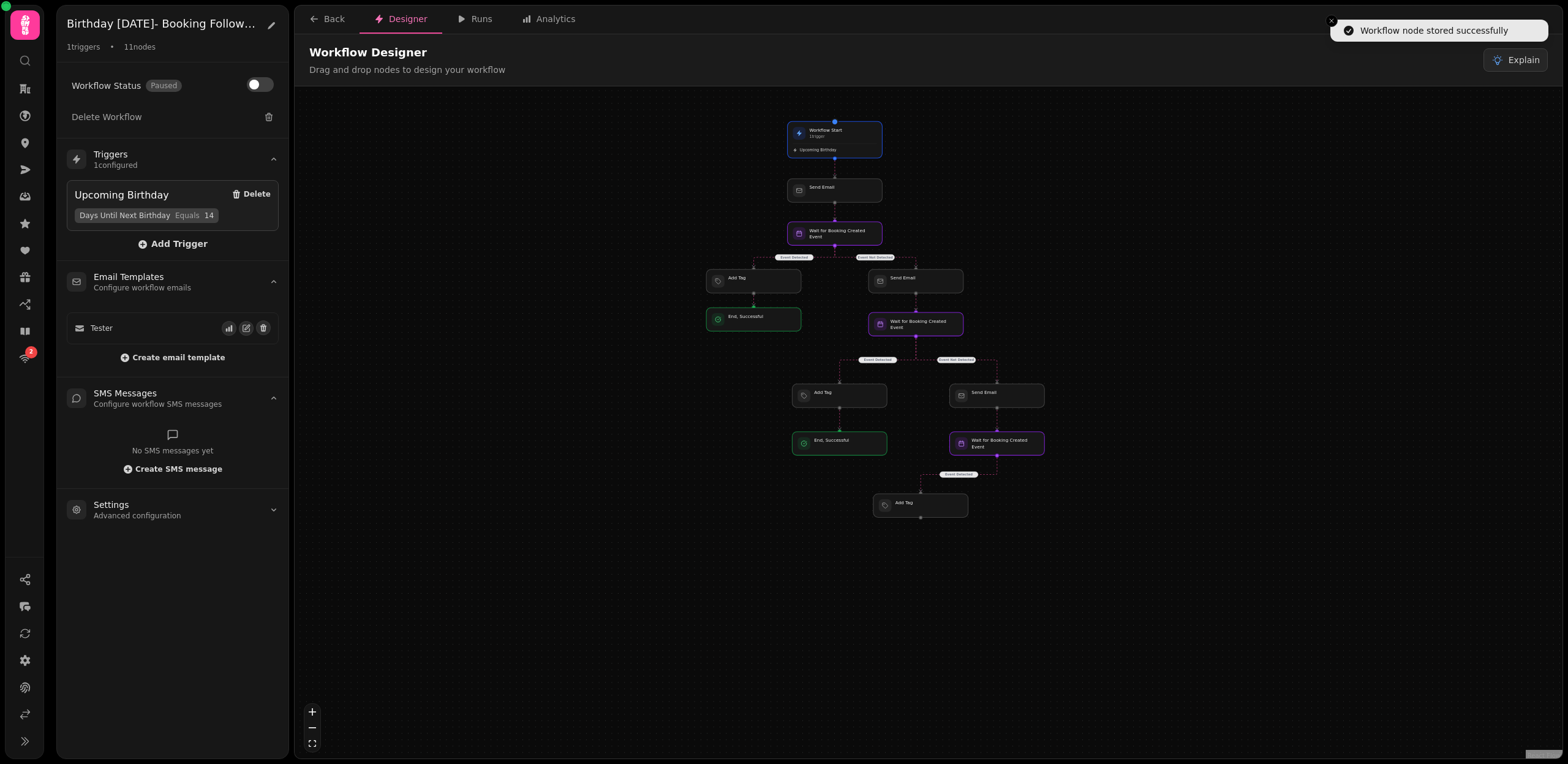
drag, startPoint x: 1245, startPoint y: 574, endPoint x: 1147, endPoint y: 382, distance: 215.6
click at [1147, 382] on div "Event Detected Event Not Detected Event Detected Event Not Detected Event Detec…" at bounding box center [929, 424] width 1268 height 675
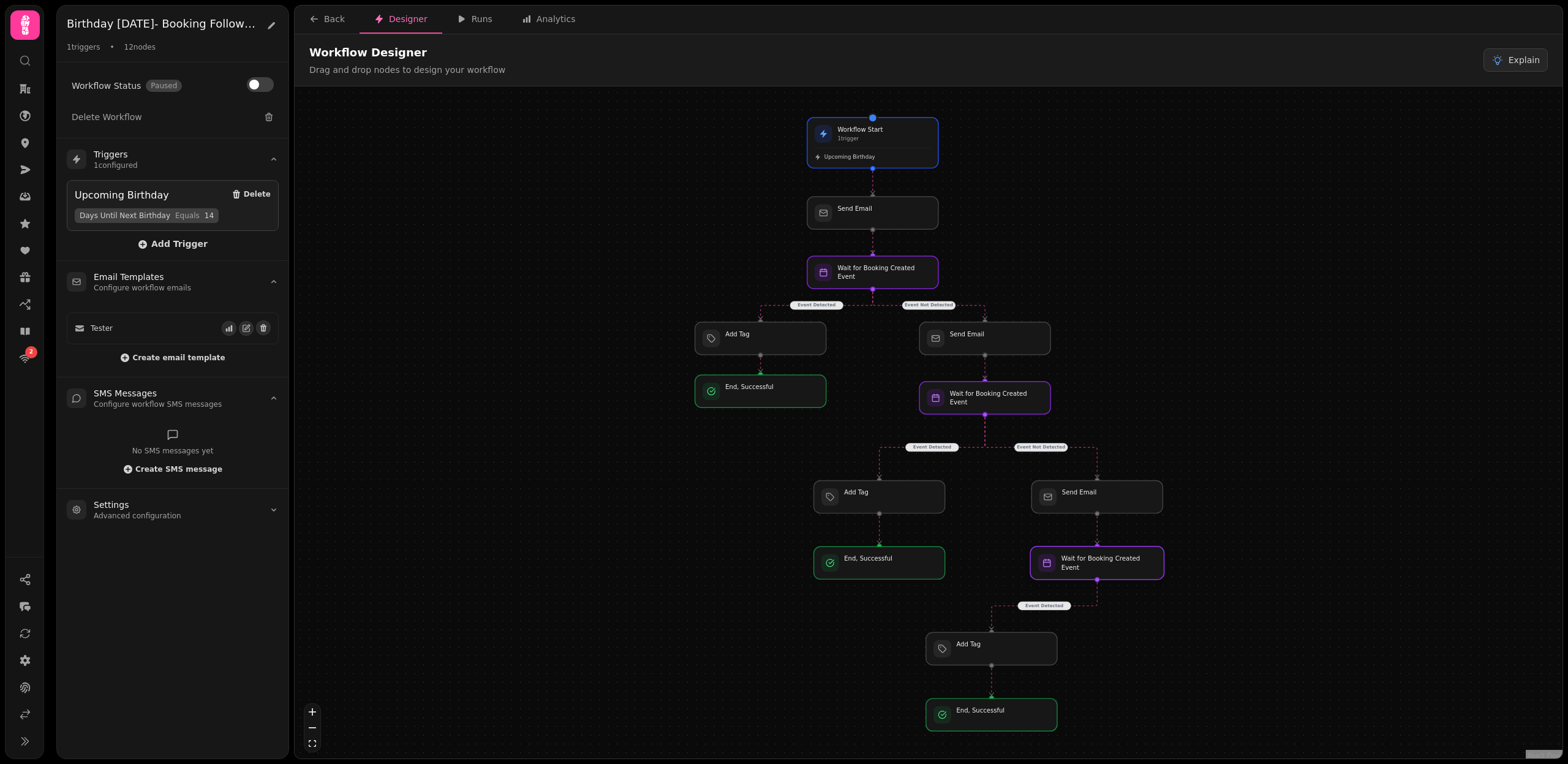
click at [1125, 568] on div at bounding box center [1097, 562] width 133 height 33
select select "*******"
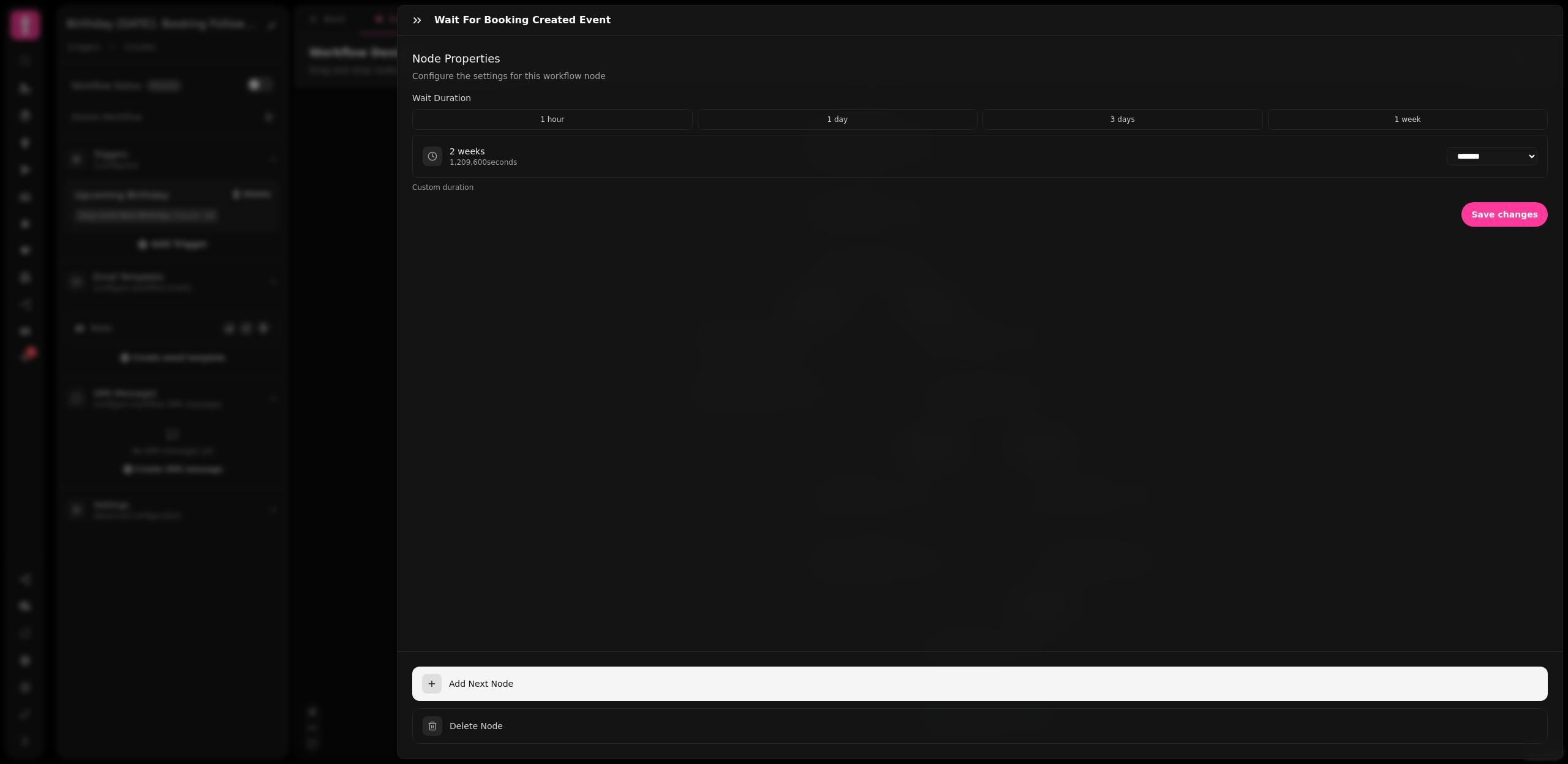
click at [487, 681] on span "Add Next Node" at bounding box center [993, 684] width 1089 height 12
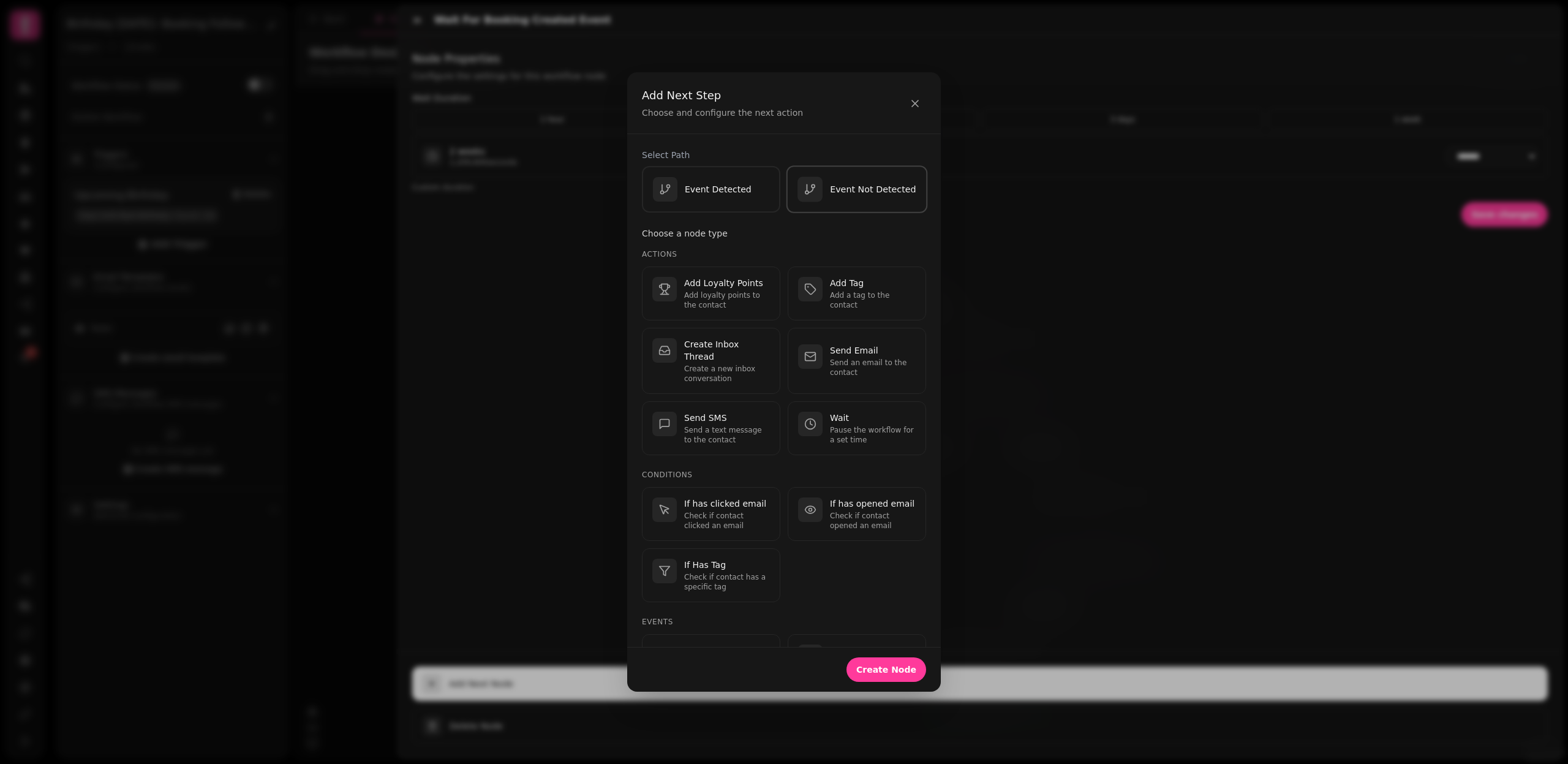
click at [867, 188] on p "Event Not Detected" at bounding box center [872, 189] width 86 height 12
click at [851, 303] on p "Add a tag to the contact" at bounding box center [872, 300] width 86 height 20
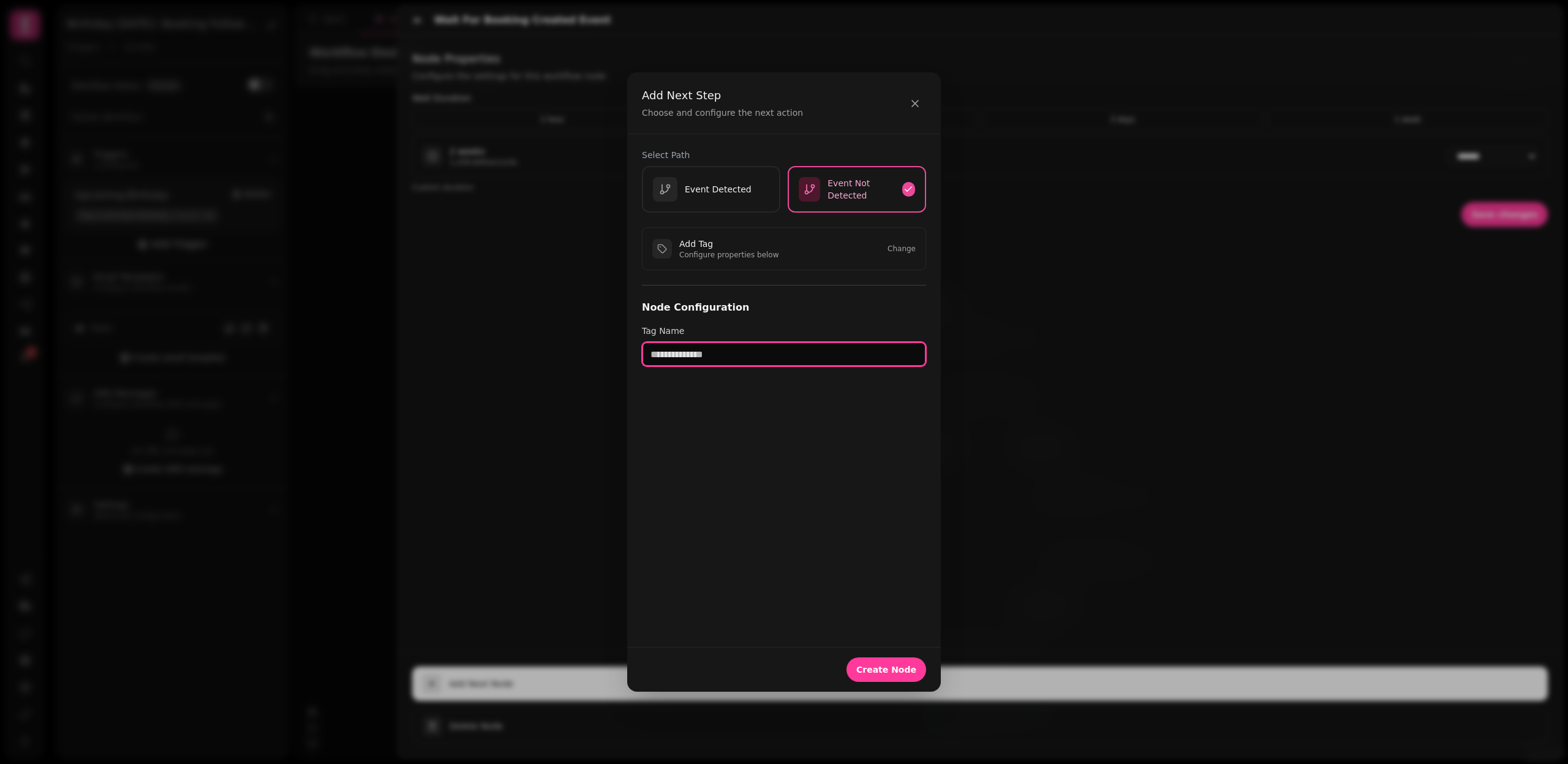
click at [763, 363] on input "text" at bounding box center [784, 354] width 284 height 24
click at [813, 353] on input "**********" at bounding box center [784, 354] width 284 height 24
type input "**********"
click at [898, 677] on button "Create Node" at bounding box center [886, 670] width 80 height 24
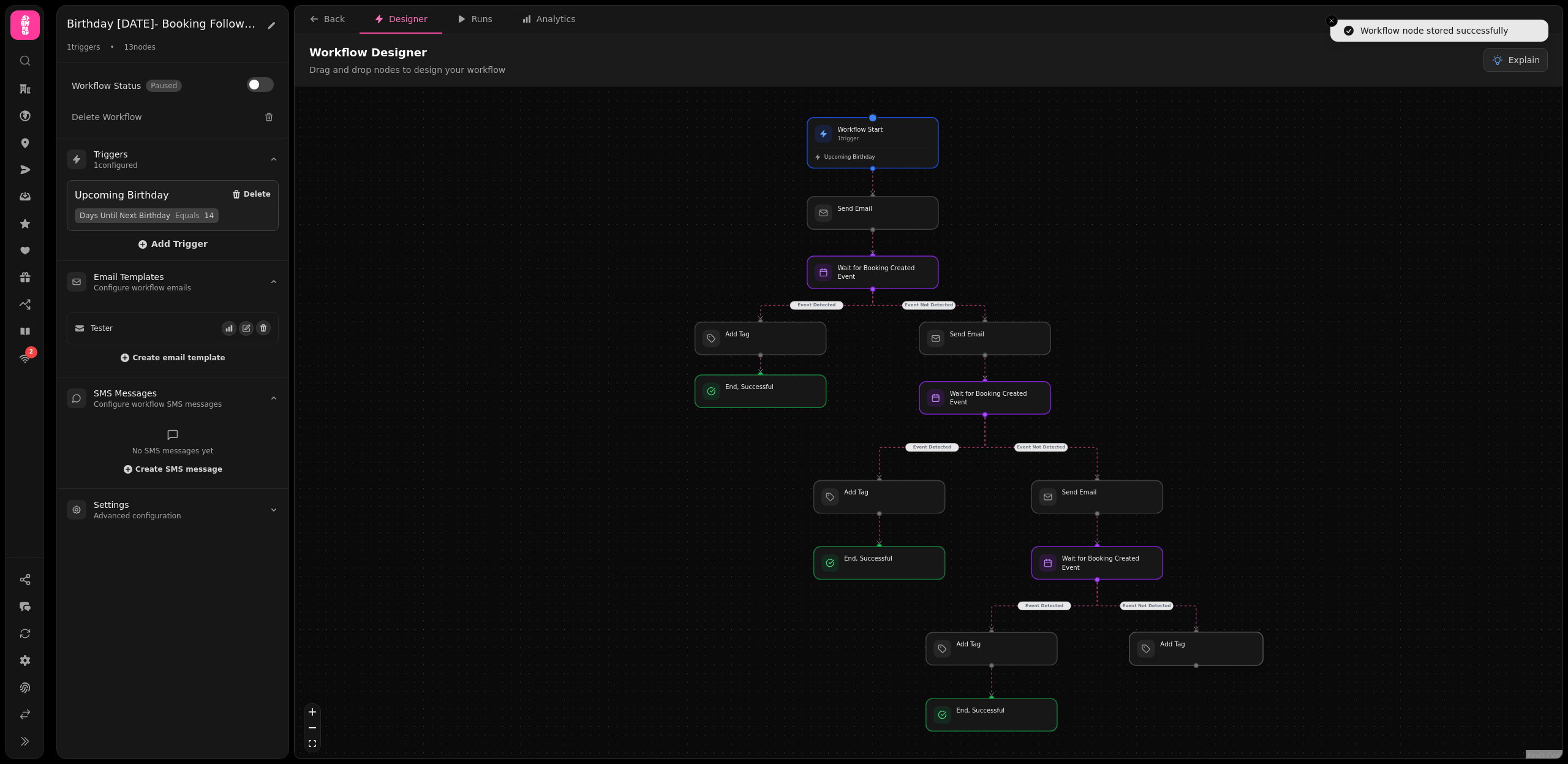
drag, startPoint x: 1145, startPoint y: 630, endPoint x: 1247, endPoint y: 649, distance: 103.8
click at [1247, 649] on div at bounding box center [1196, 649] width 133 height 33
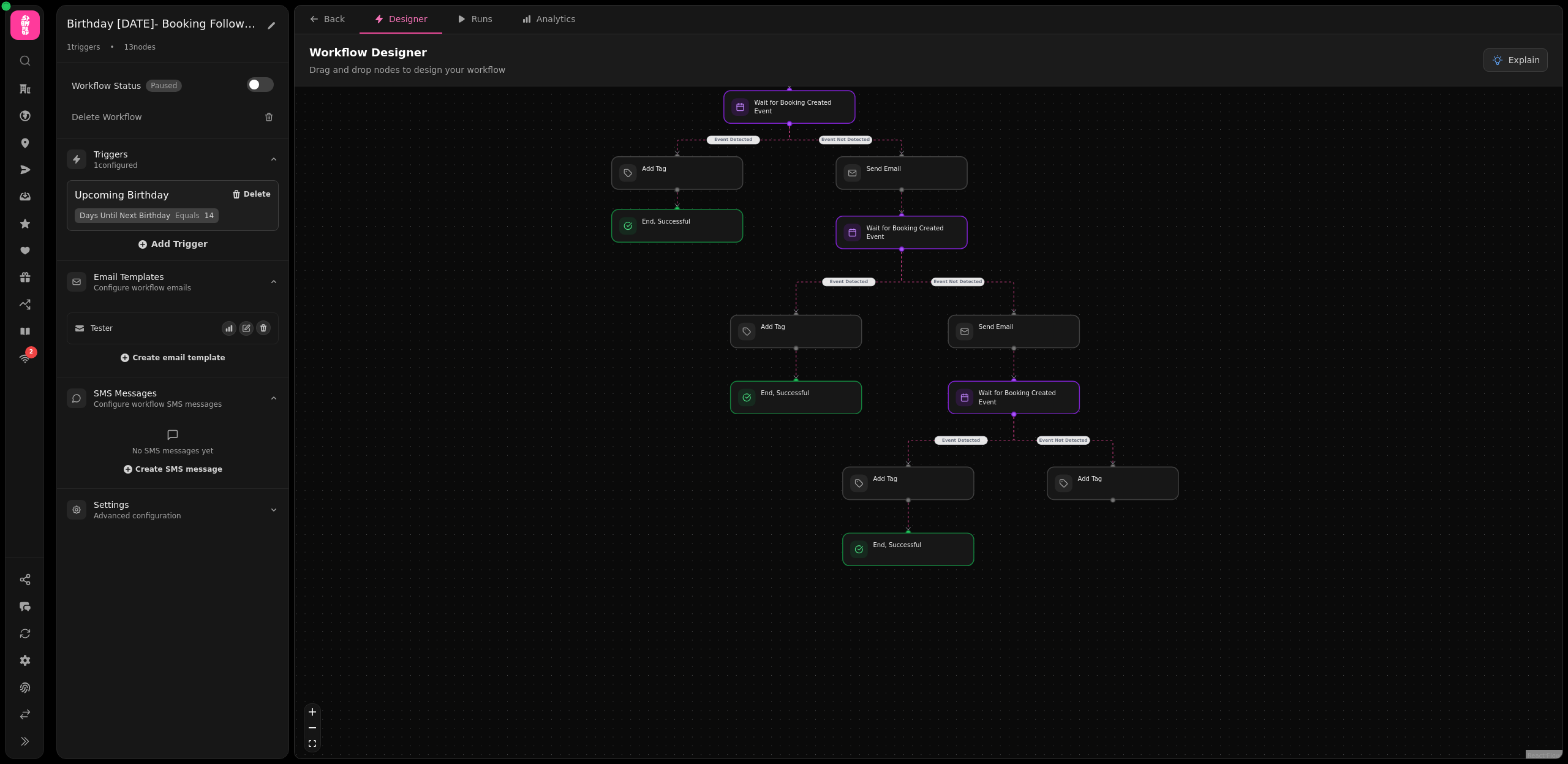
drag, startPoint x: 1385, startPoint y: 687, endPoint x: 1301, endPoint y: 520, distance: 186.9
click at [1301, 520] on div "Event Detected Event Not Detected Event Detected Event Not Detected Event Detec…" at bounding box center [929, 424] width 1268 height 675
click at [1151, 481] on div at bounding box center [1112, 482] width 133 height 33
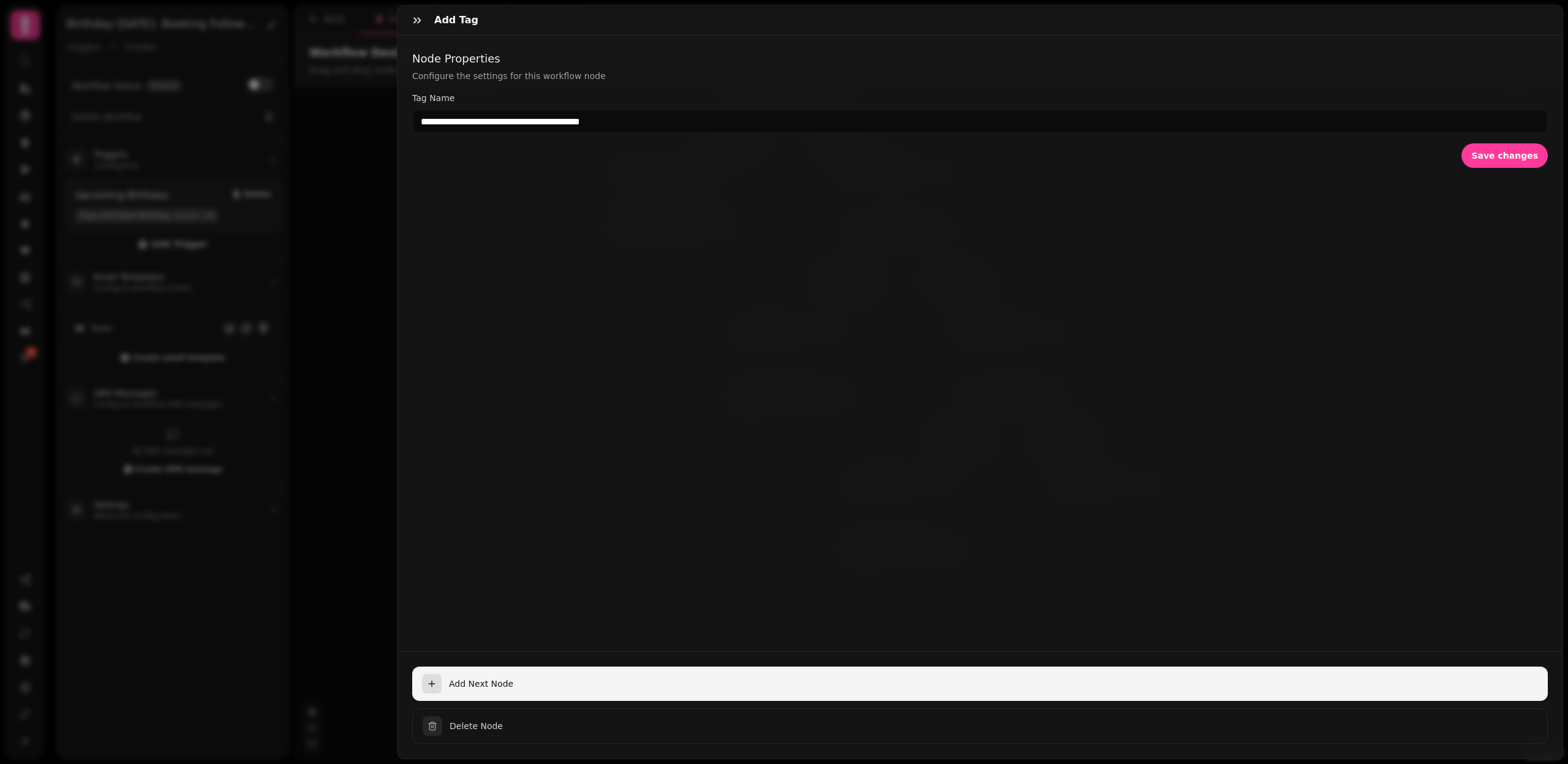
click at [498, 680] on span "Add Next Node" at bounding box center [993, 684] width 1089 height 12
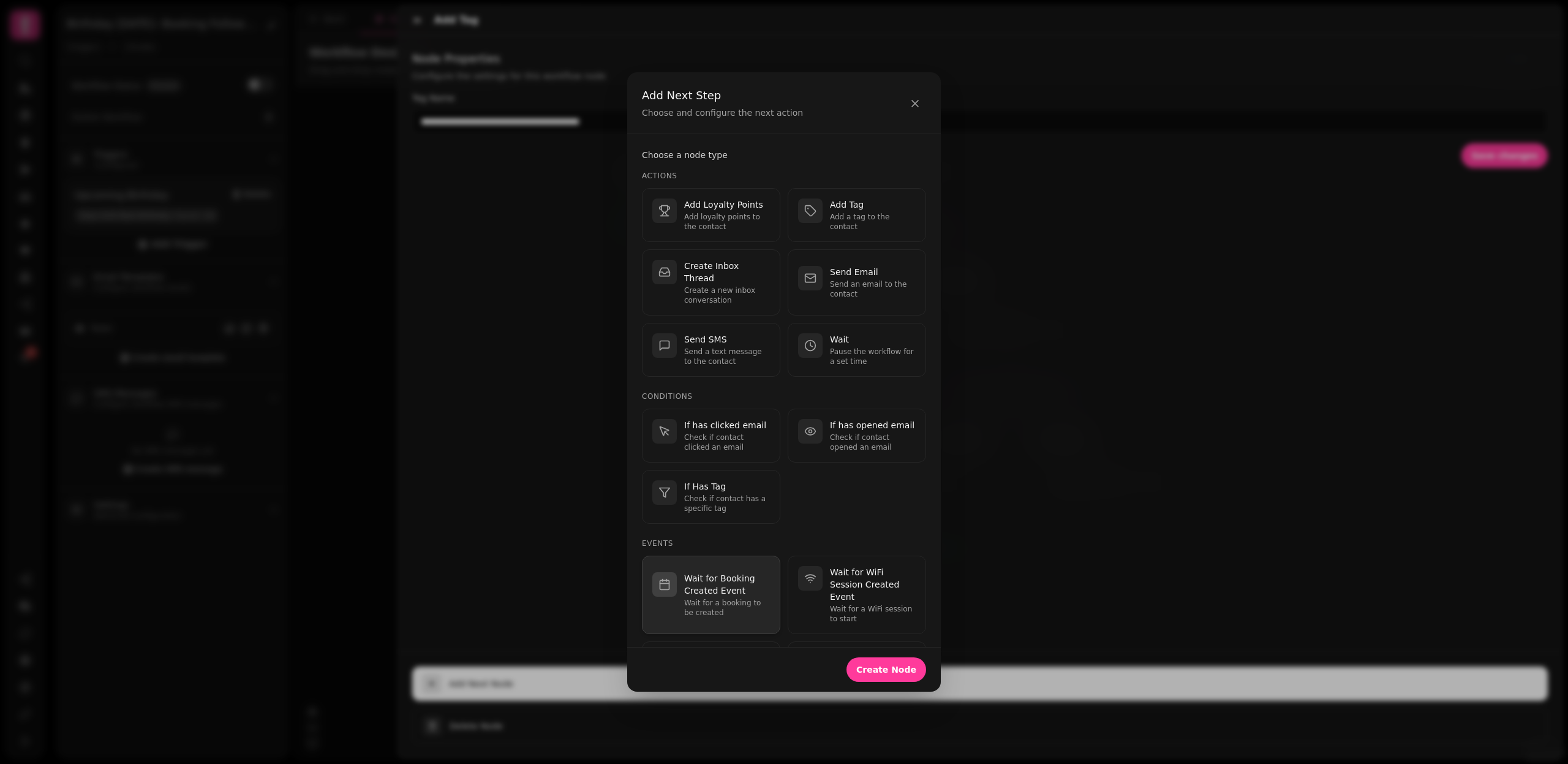
scroll to position [148, 0]
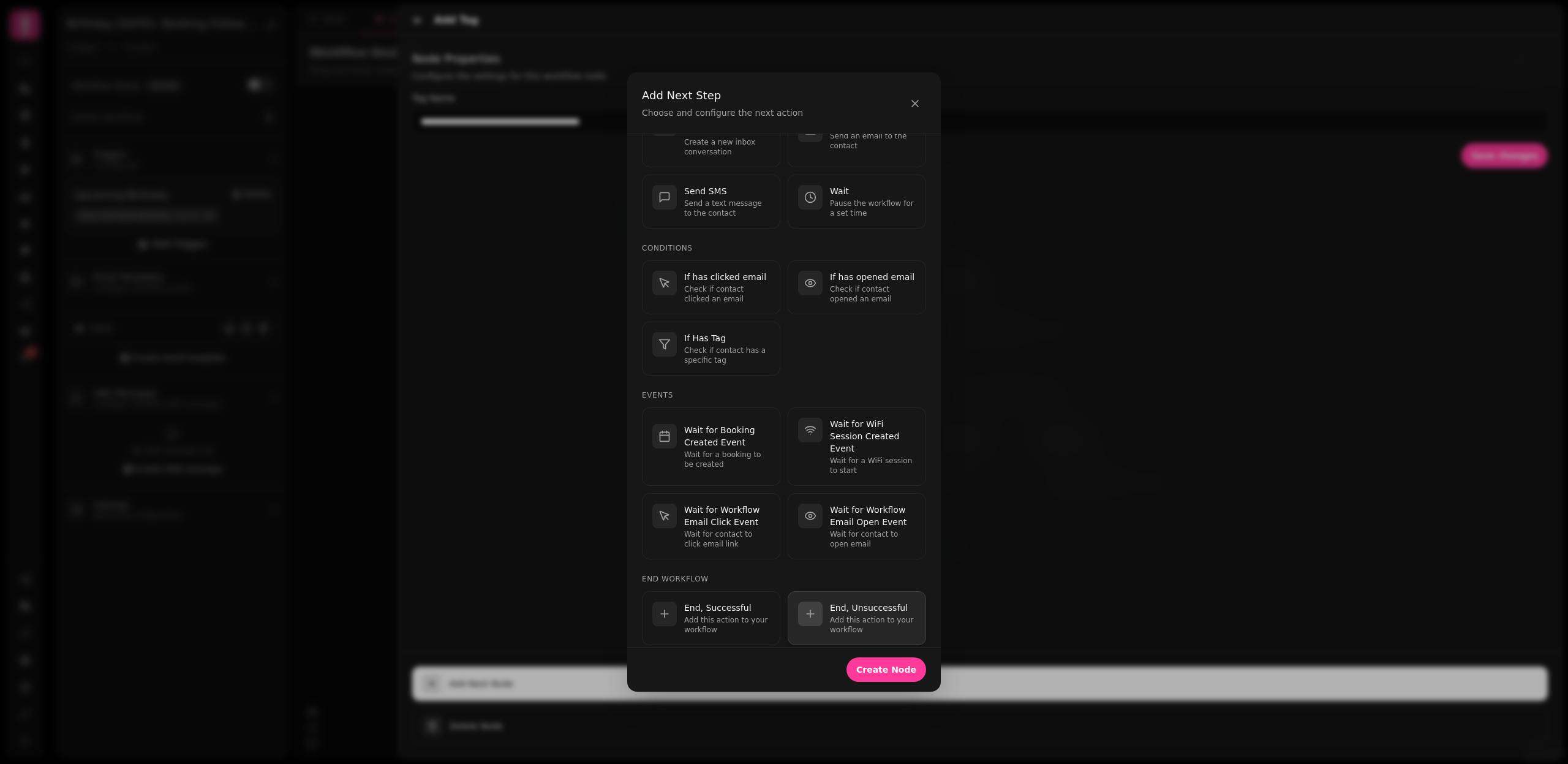
click at [846, 601] on p "End, Unsuccessful" at bounding box center [872, 607] width 86 height 12
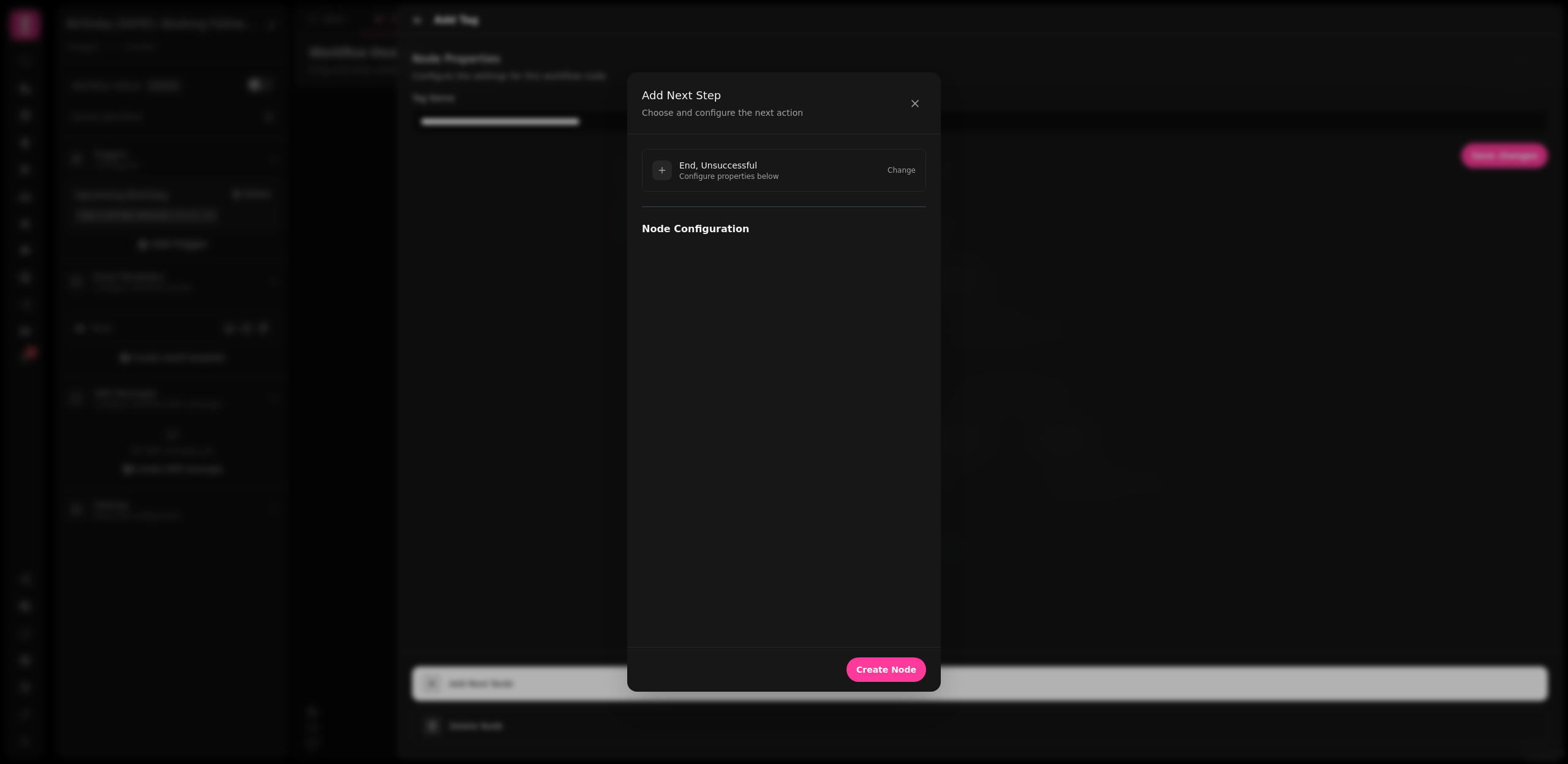
scroll to position [0, 0]
click at [901, 650] on div "Create Node" at bounding box center [784, 670] width 313 height 45
click at [901, 672] on span "Create Node" at bounding box center [886, 670] width 60 height 9
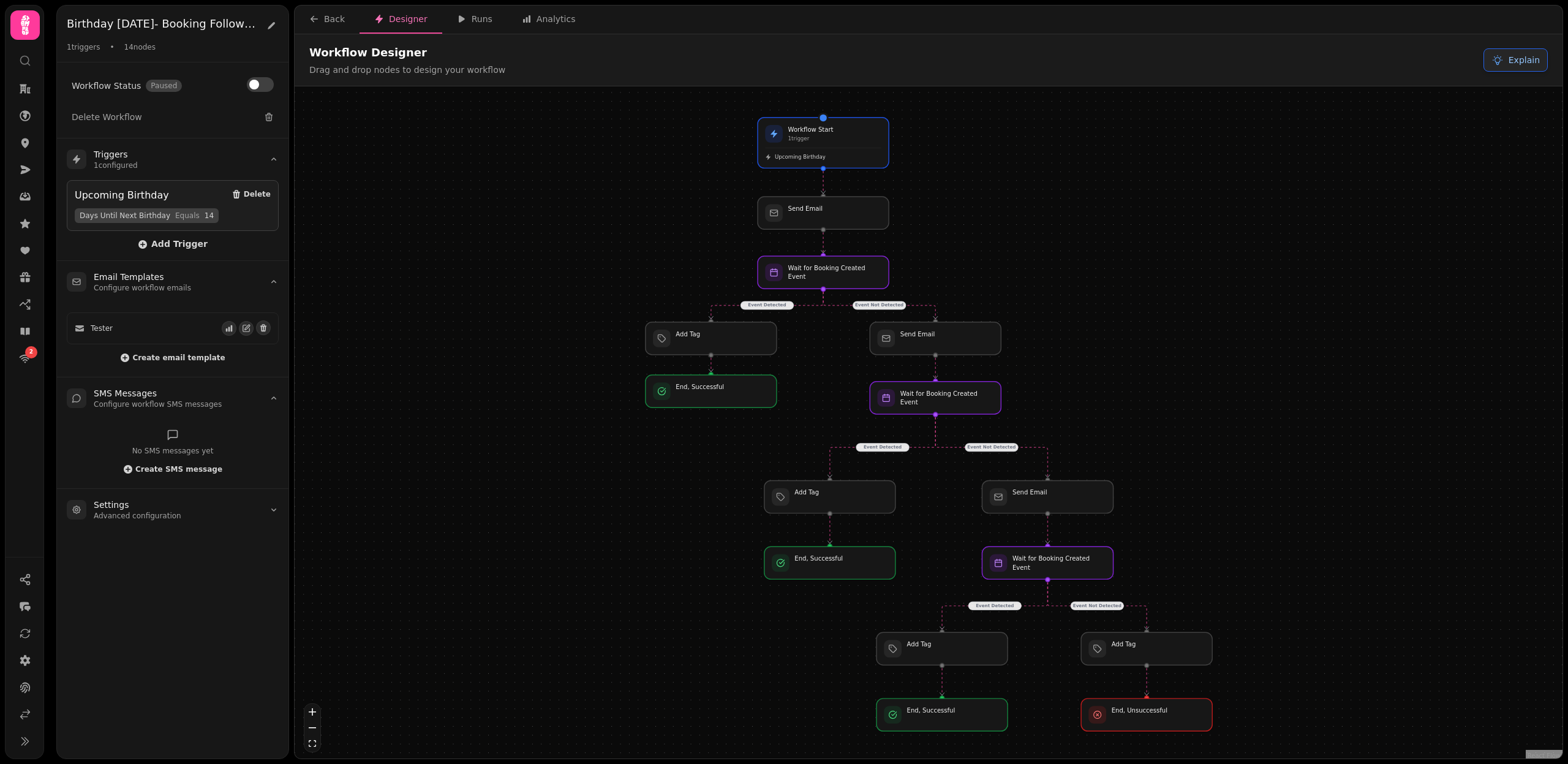
click at [1510, 62] on button "Explain" at bounding box center [1516, 60] width 64 height 23
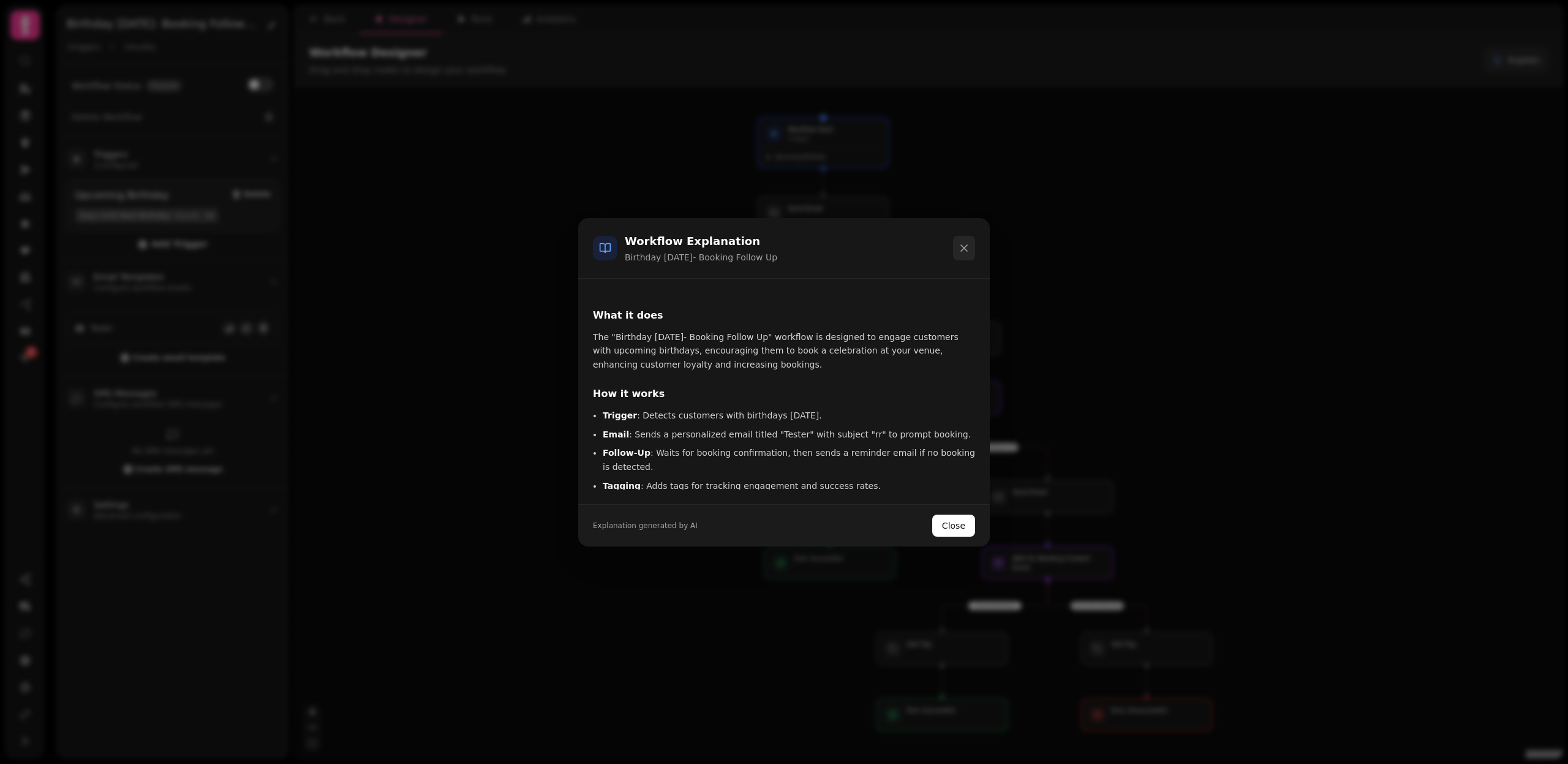
click at [962, 251] on icon at bounding box center [964, 248] width 12 height 12
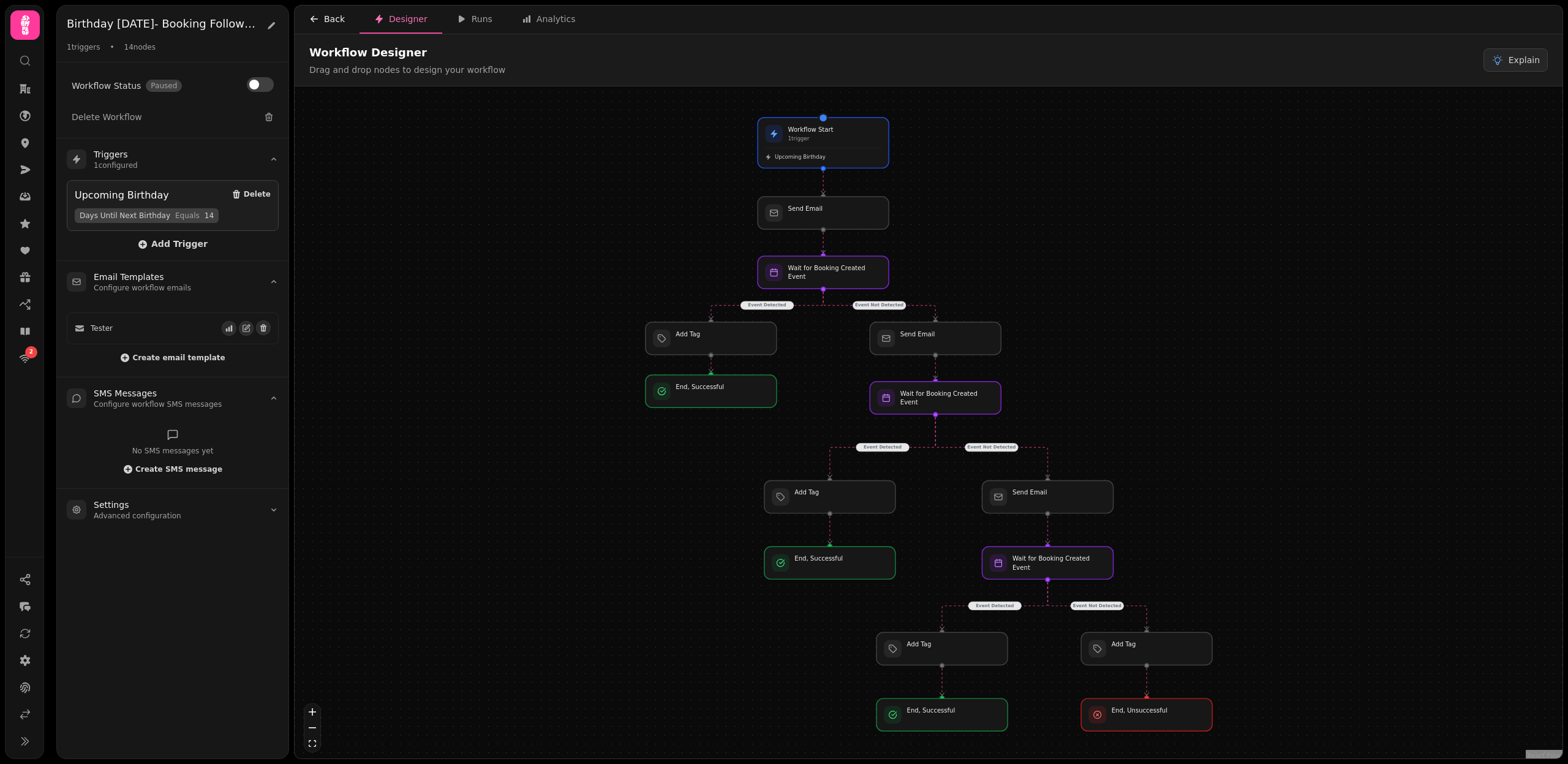
click at [319, 22] on div "Back" at bounding box center [327, 19] width 35 height 12
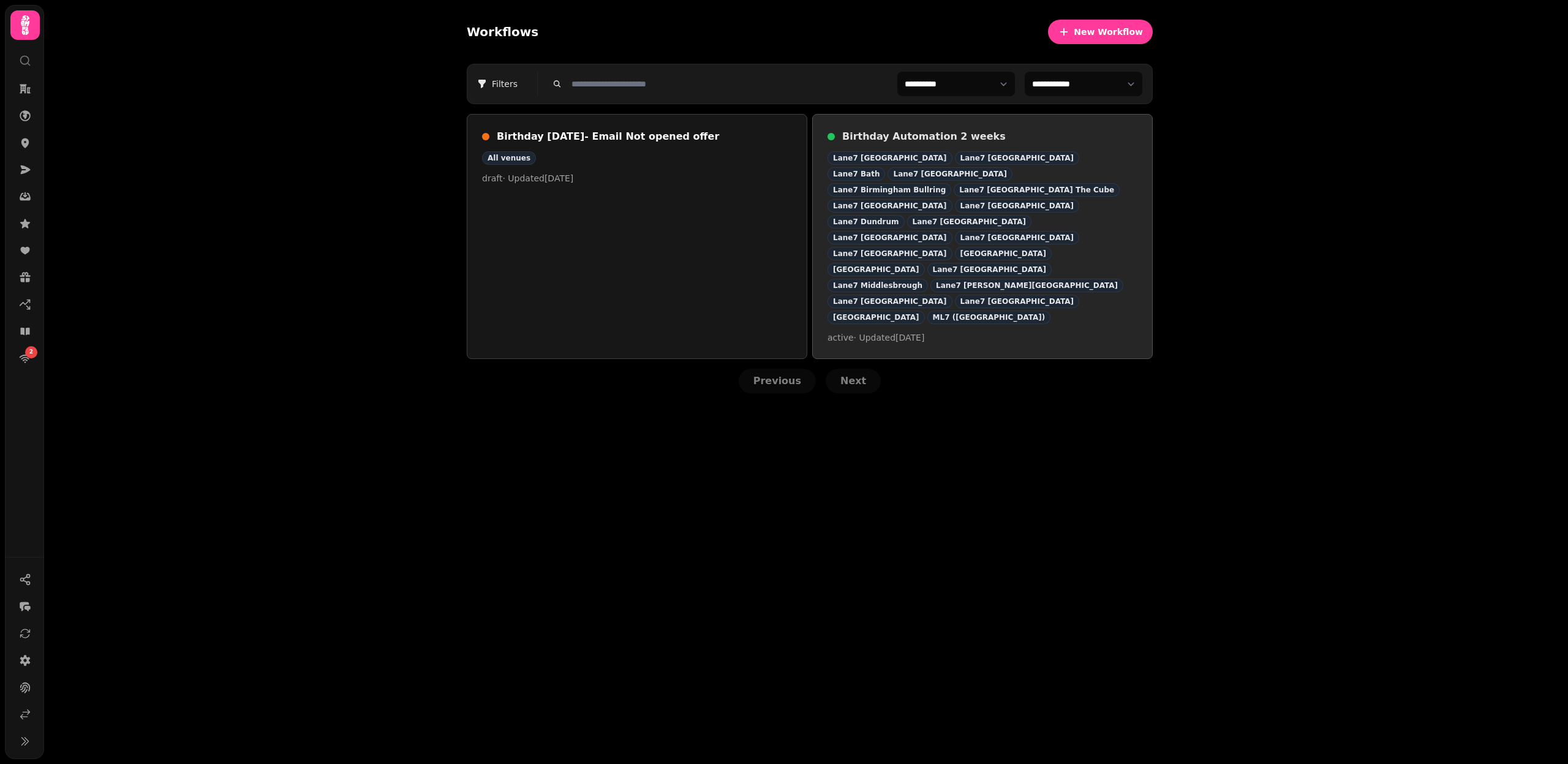
click at [1083, 203] on div "Lane7 Aberdeen Lane7 Altrincham Lane7 Bath Lane7 Berlin Lane7 Birmingham Bullri…" at bounding box center [982, 238] width 310 height 173
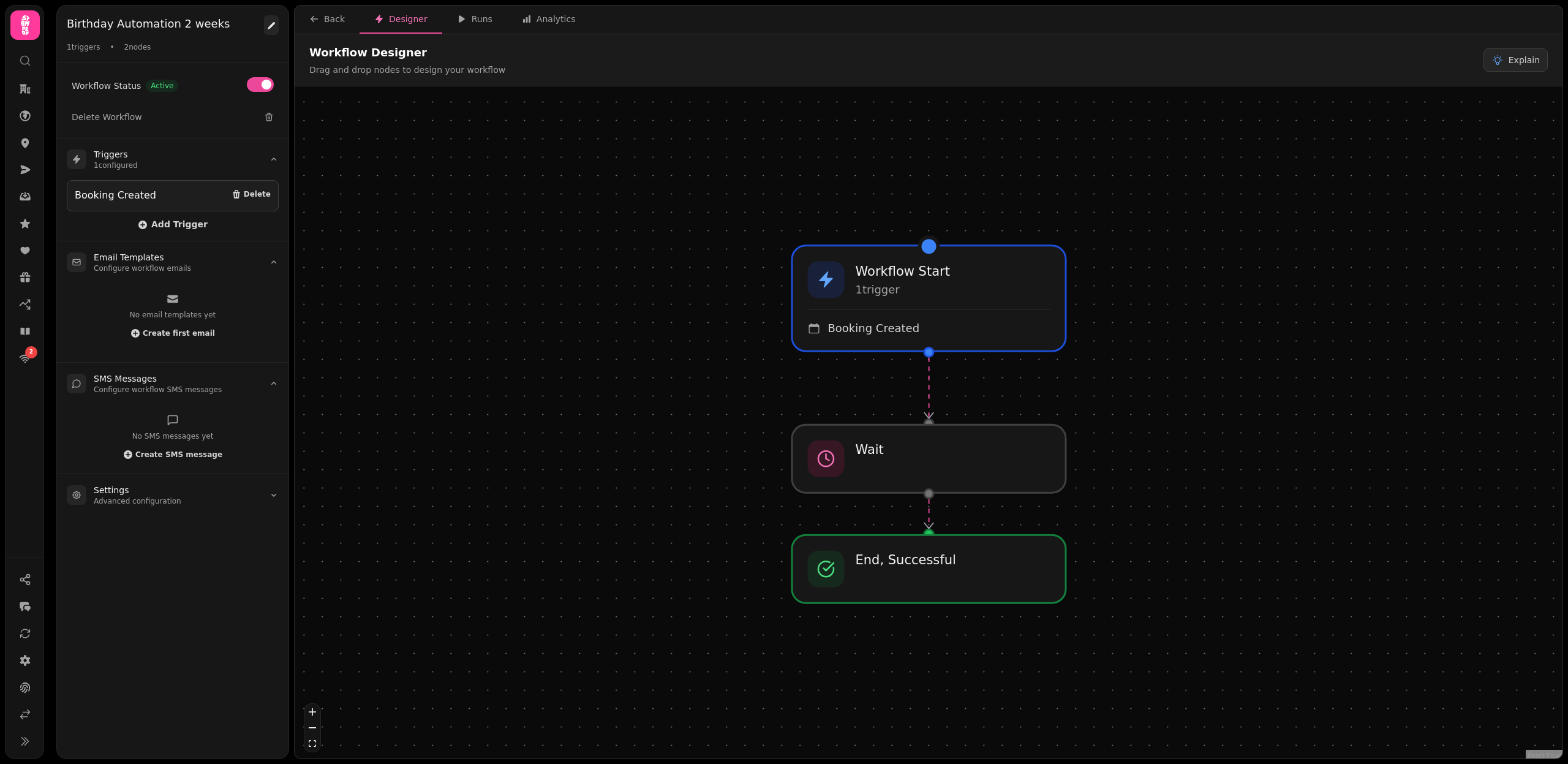
click at [271, 26] on icon at bounding box center [271, 25] width 7 height 7
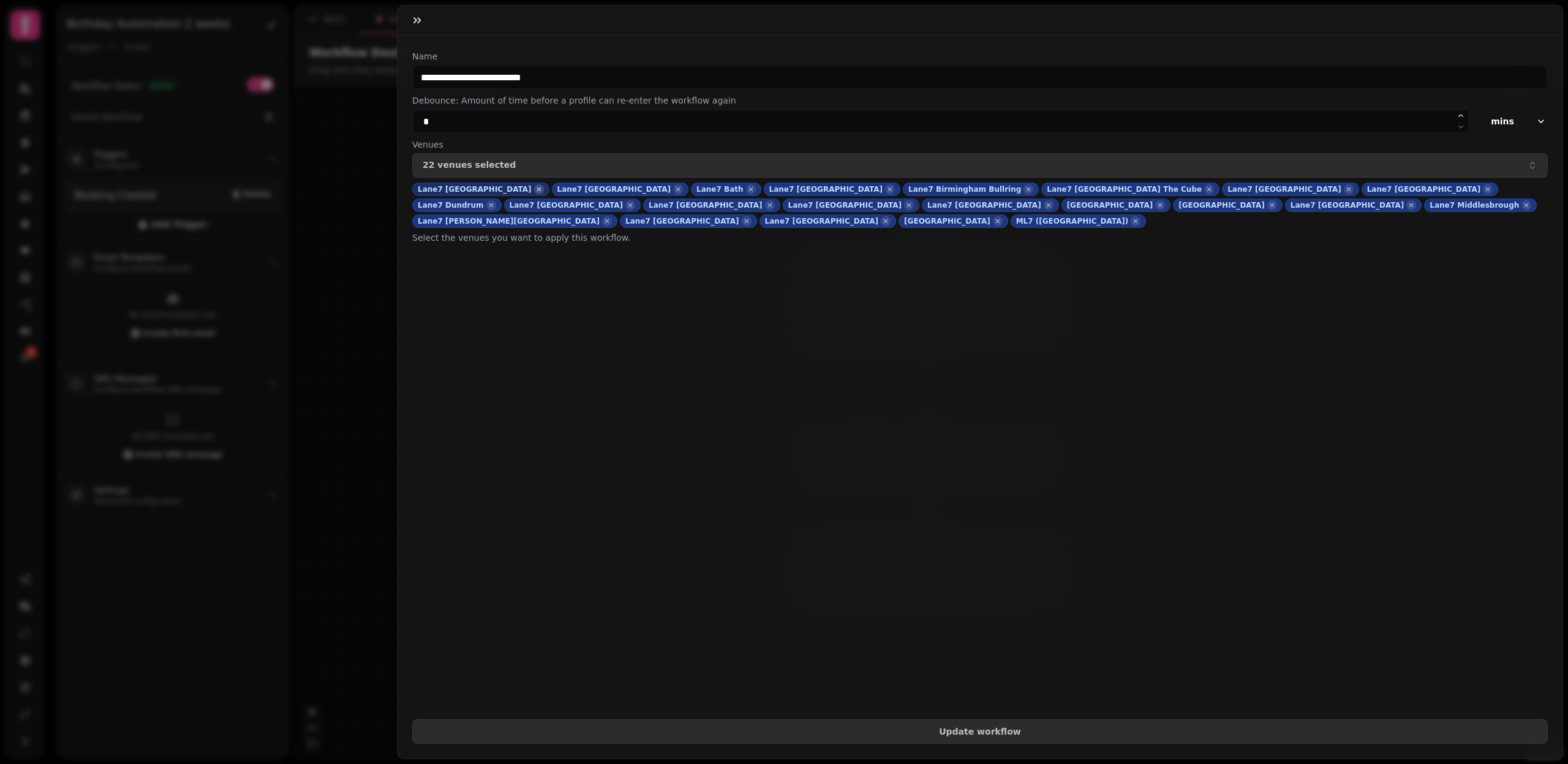
click at [535, 188] on icon "button" at bounding box center [539, 189] width 9 height 12
click at [535, 189] on icon "button" at bounding box center [539, 189] width 9 height 12
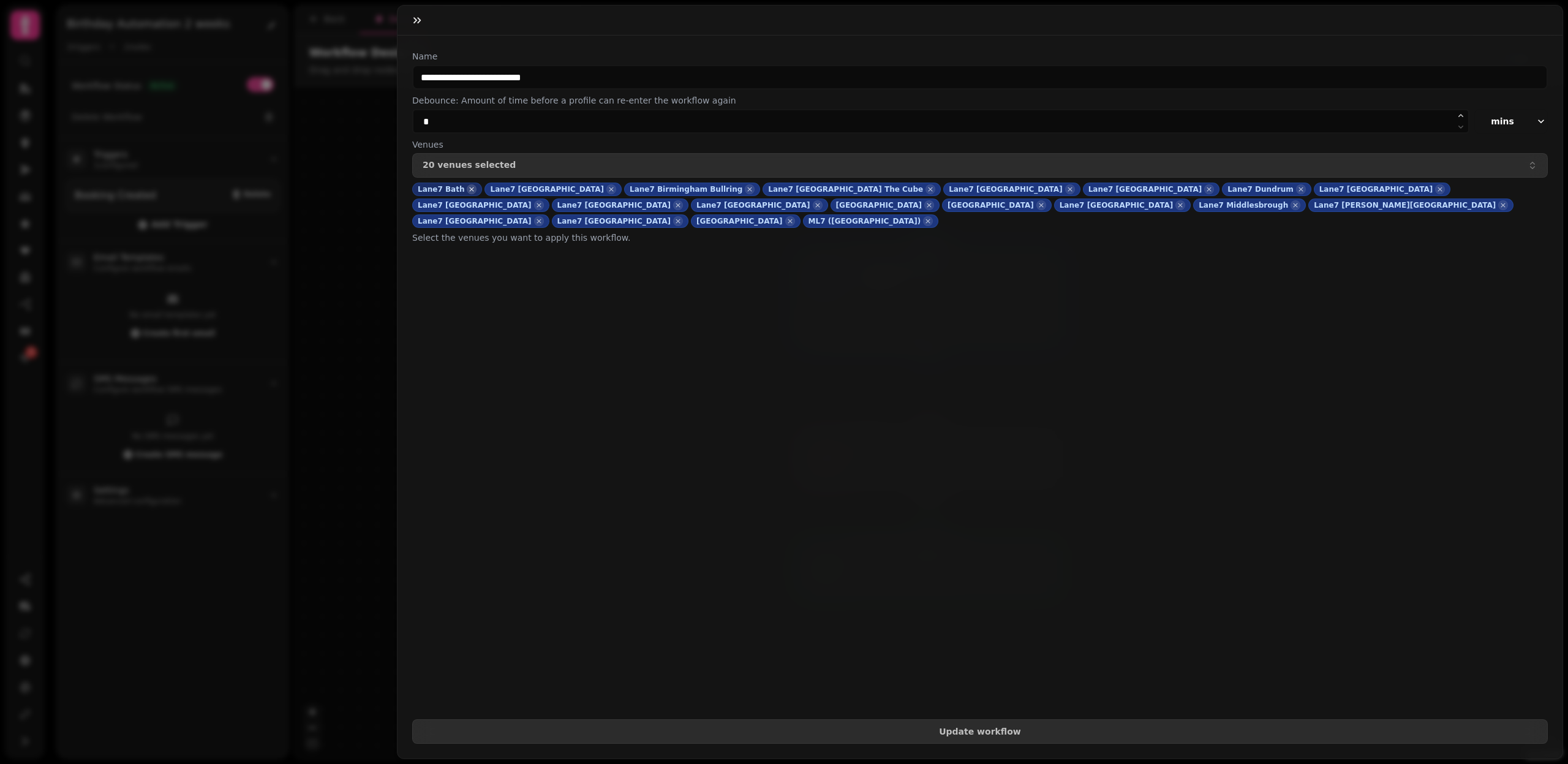
click at [469, 189] on icon "button" at bounding box center [472, 189] width 9 height 12
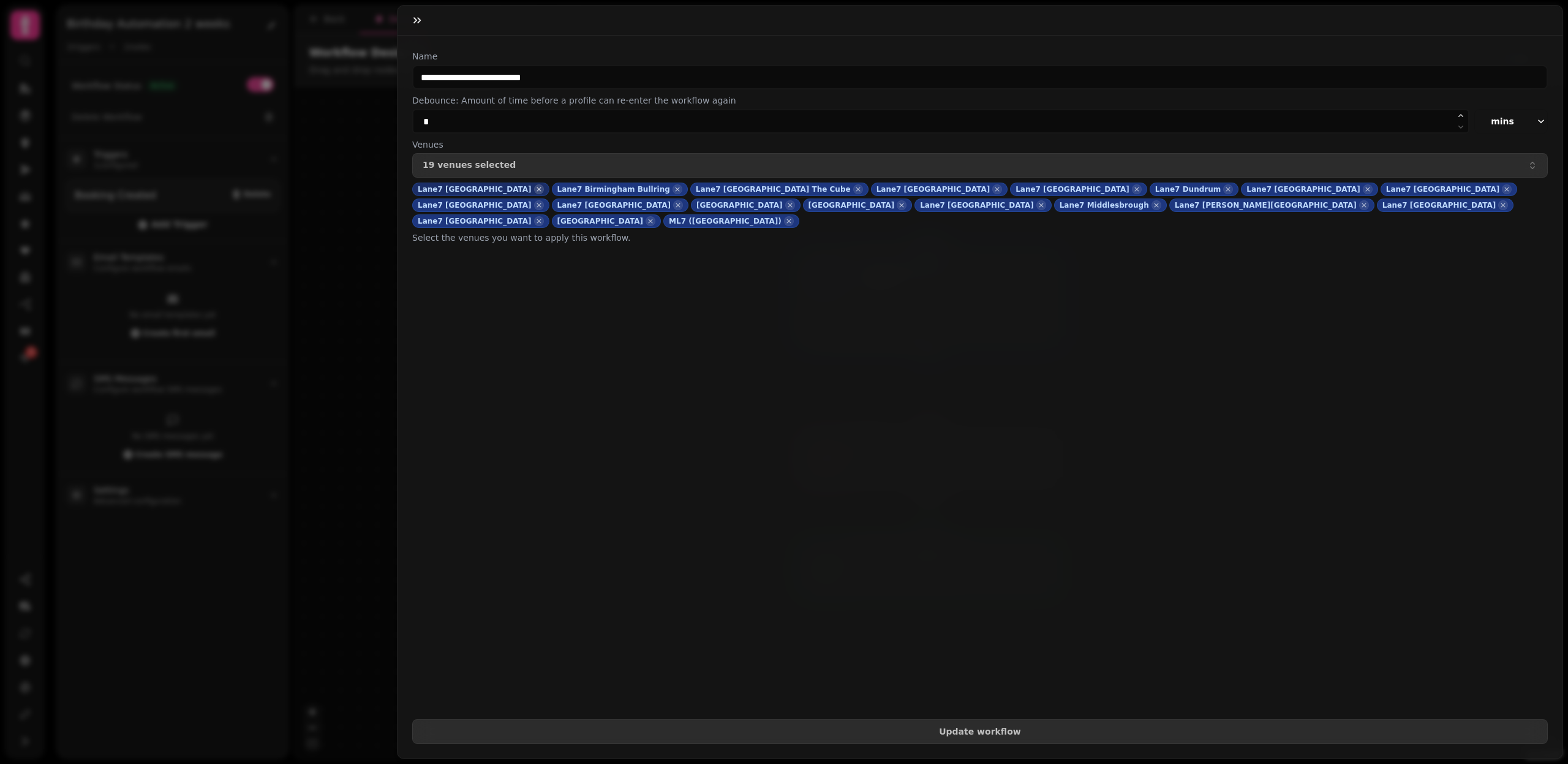
click at [535, 189] on icon "button" at bounding box center [539, 189] width 9 height 12
click at [536, 188] on icon "button" at bounding box center [537, 189] width 4 height 4
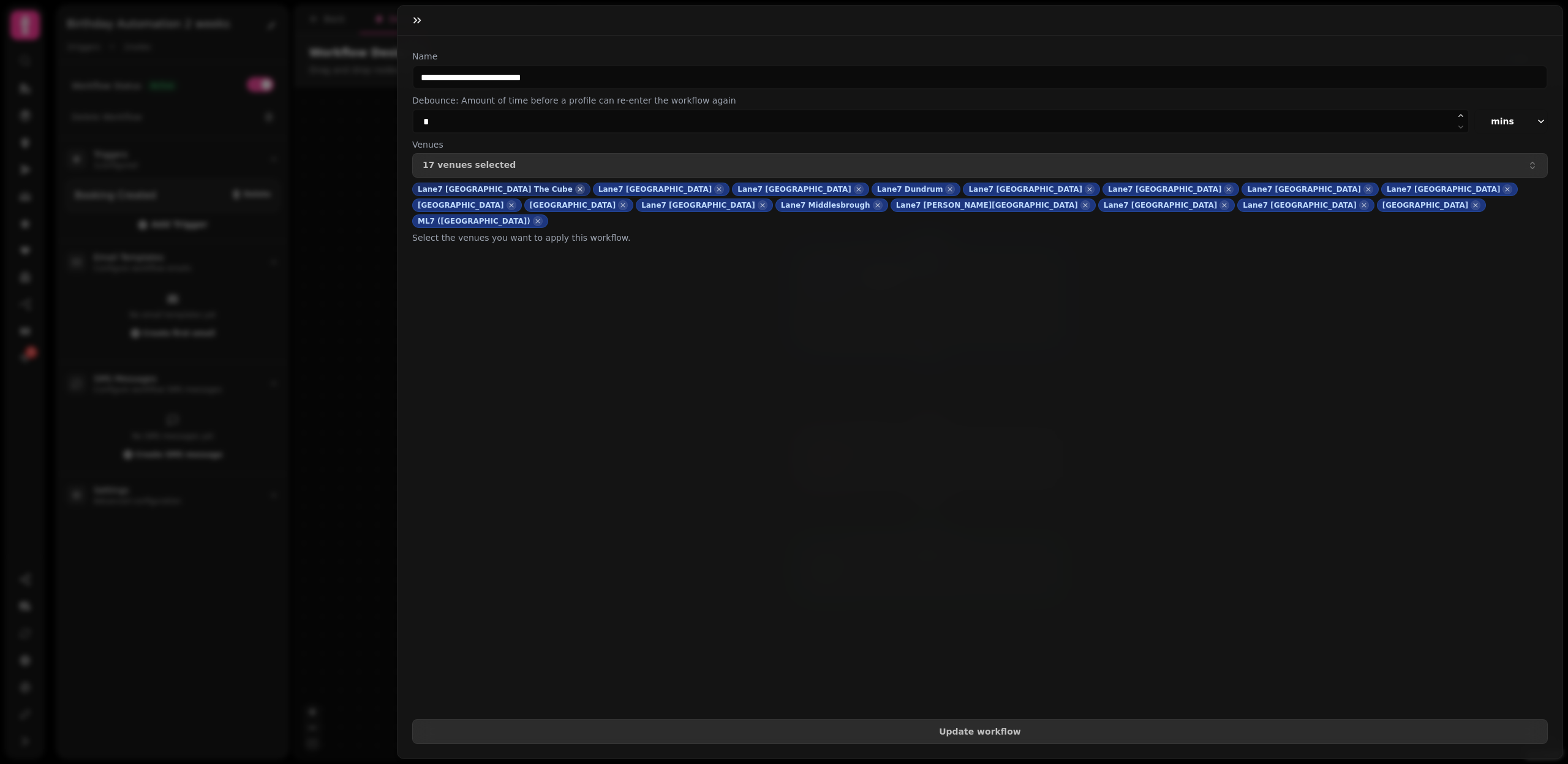
click at [575, 188] on icon "button" at bounding box center [580, 189] width 9 height 12
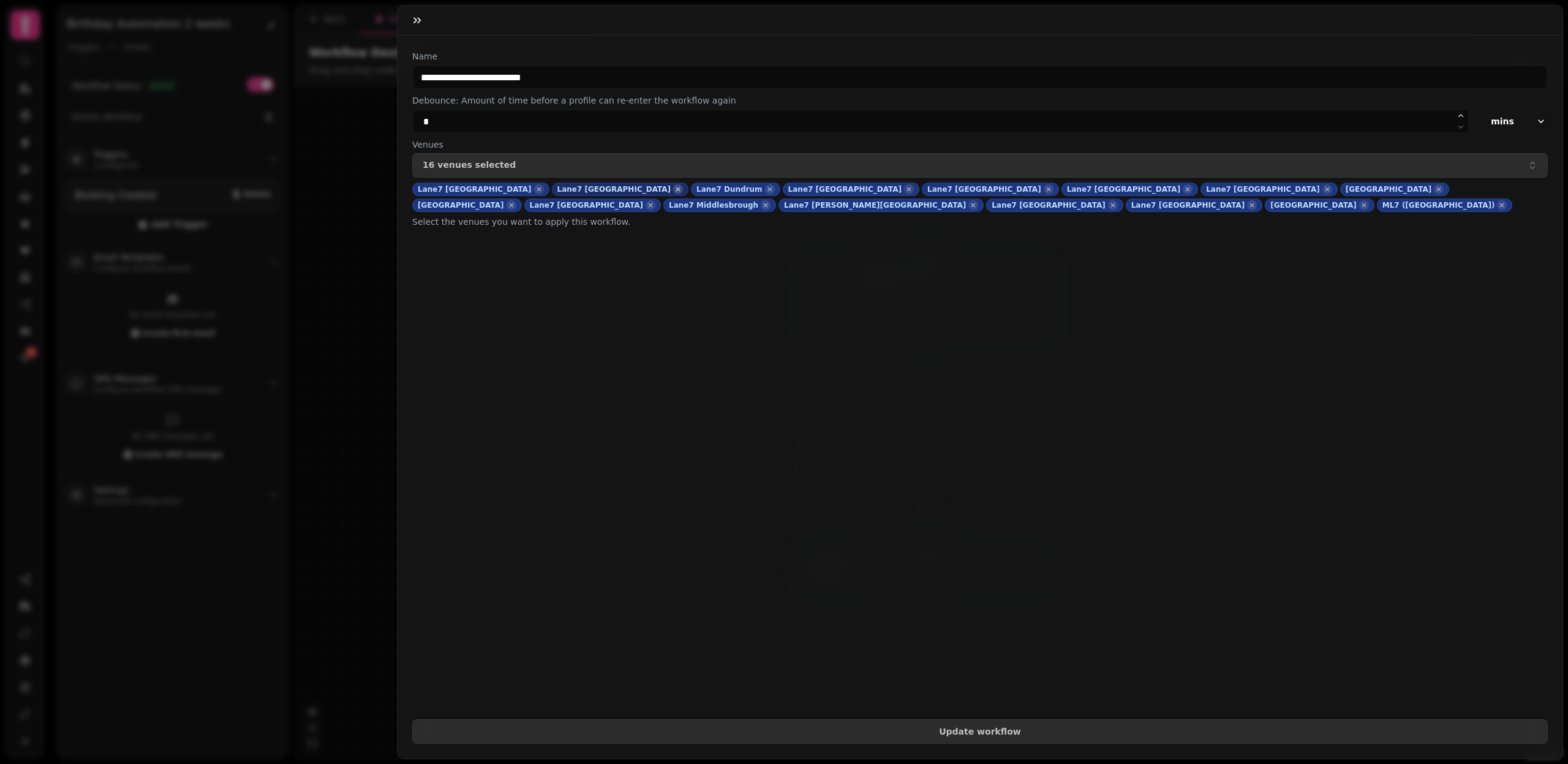
click at [674, 188] on icon "button" at bounding box center [678, 189] width 9 height 12
click at [537, 188] on icon "button" at bounding box center [538, 189] width 4 height 4
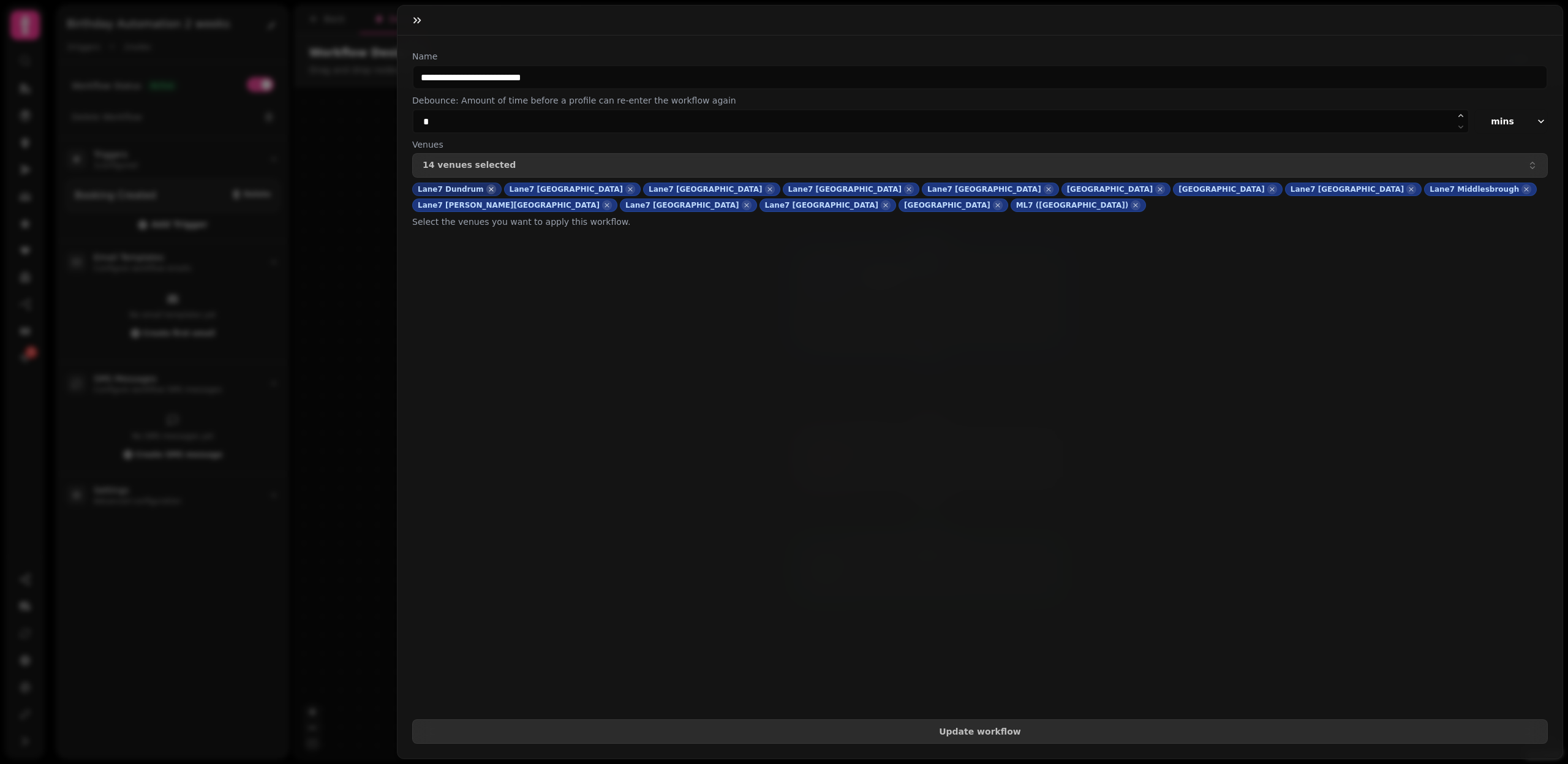
click at [487, 190] on icon "button" at bounding box center [492, 189] width 9 height 12
click at [535, 186] on icon "button" at bounding box center [539, 189] width 9 height 12
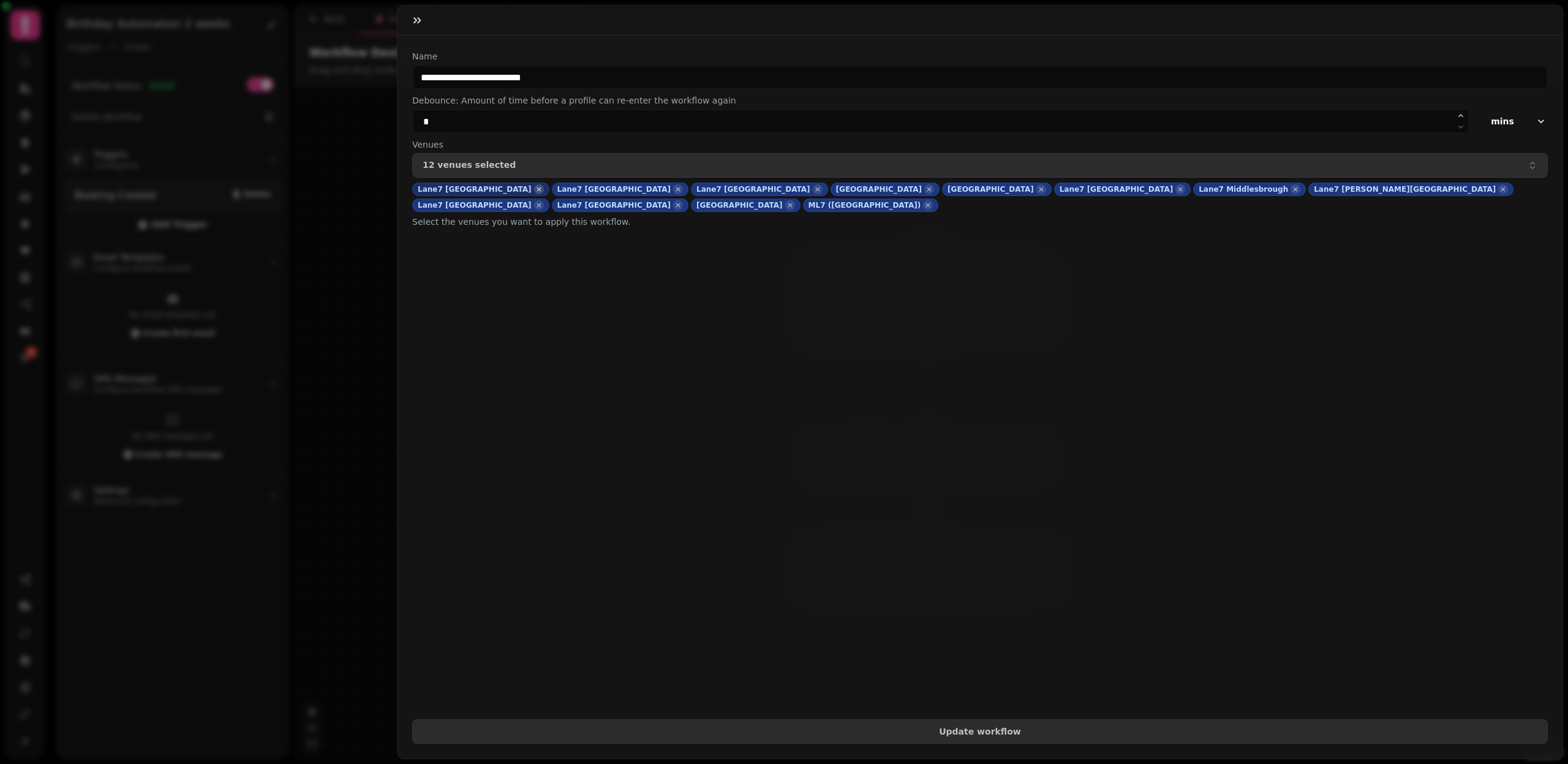
click at [537, 188] on icon "button" at bounding box center [538, 189] width 4 height 4
click at [535, 189] on icon "button" at bounding box center [539, 189] width 9 height 12
click at [537, 189] on icon "button" at bounding box center [538, 189] width 4 height 4
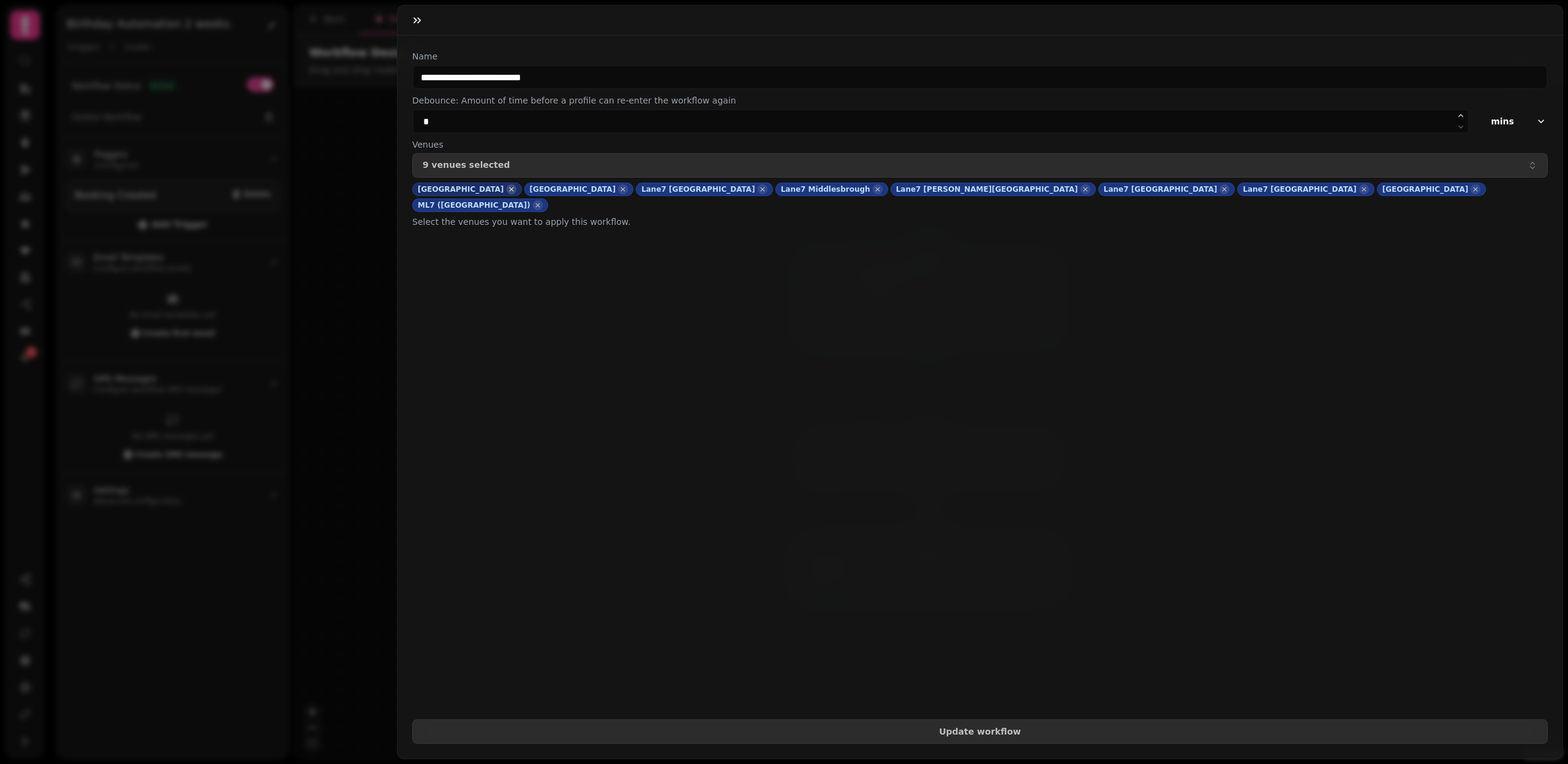
click at [507, 188] on icon "button" at bounding box center [511, 189] width 9 height 12
click at [646, 189] on icon "button" at bounding box center [651, 189] width 9 height 12
click at [507, 190] on icon "button" at bounding box center [511, 189] width 9 height 12
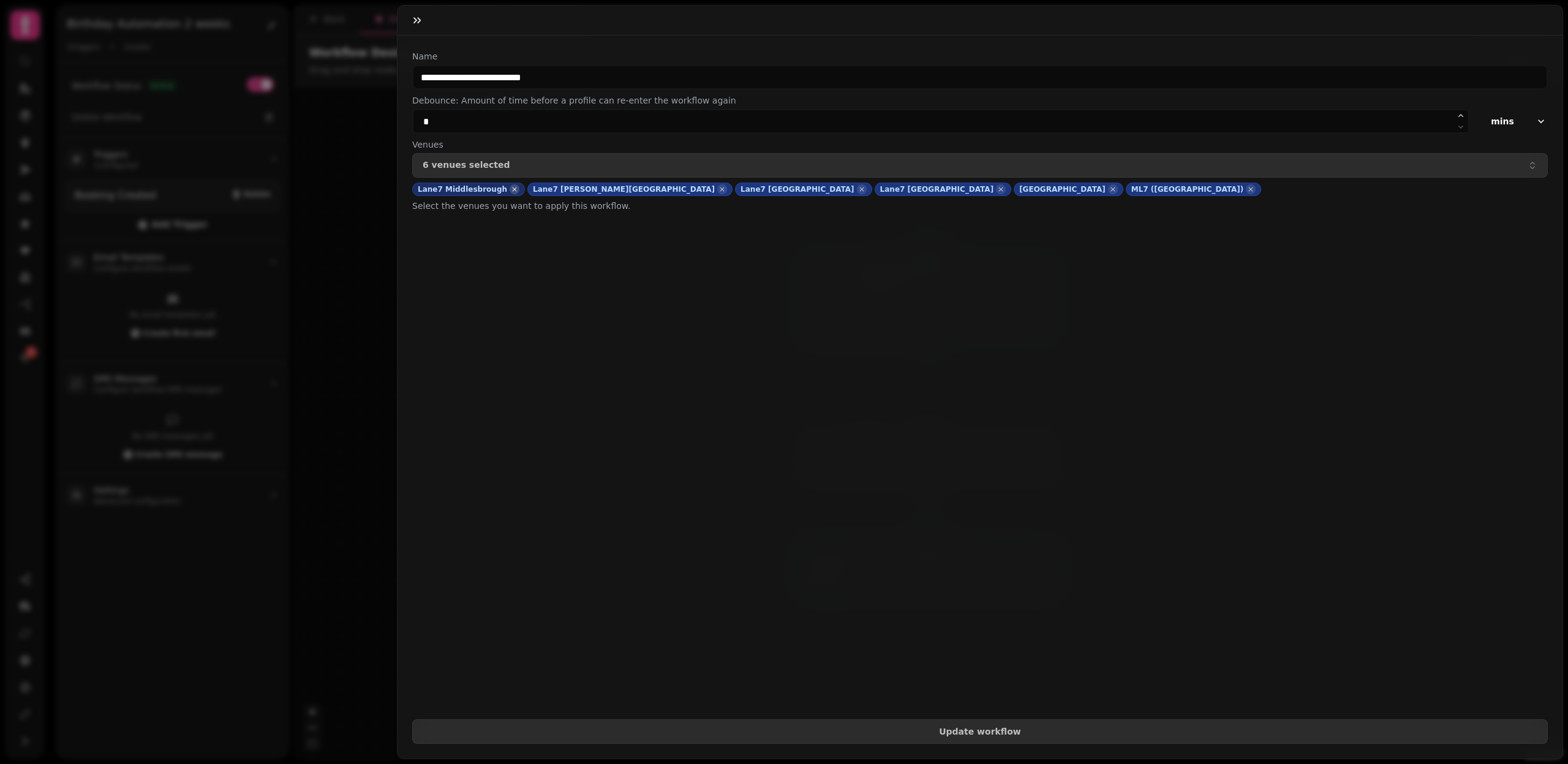
click at [511, 190] on icon "button" at bounding box center [515, 189] width 9 height 12
click at [603, 190] on icon "button" at bounding box center [607, 189] width 9 height 12
click at [535, 189] on icon "button" at bounding box center [539, 189] width 9 height 12
click at [537, 189] on icon "button" at bounding box center [538, 189] width 4 height 4
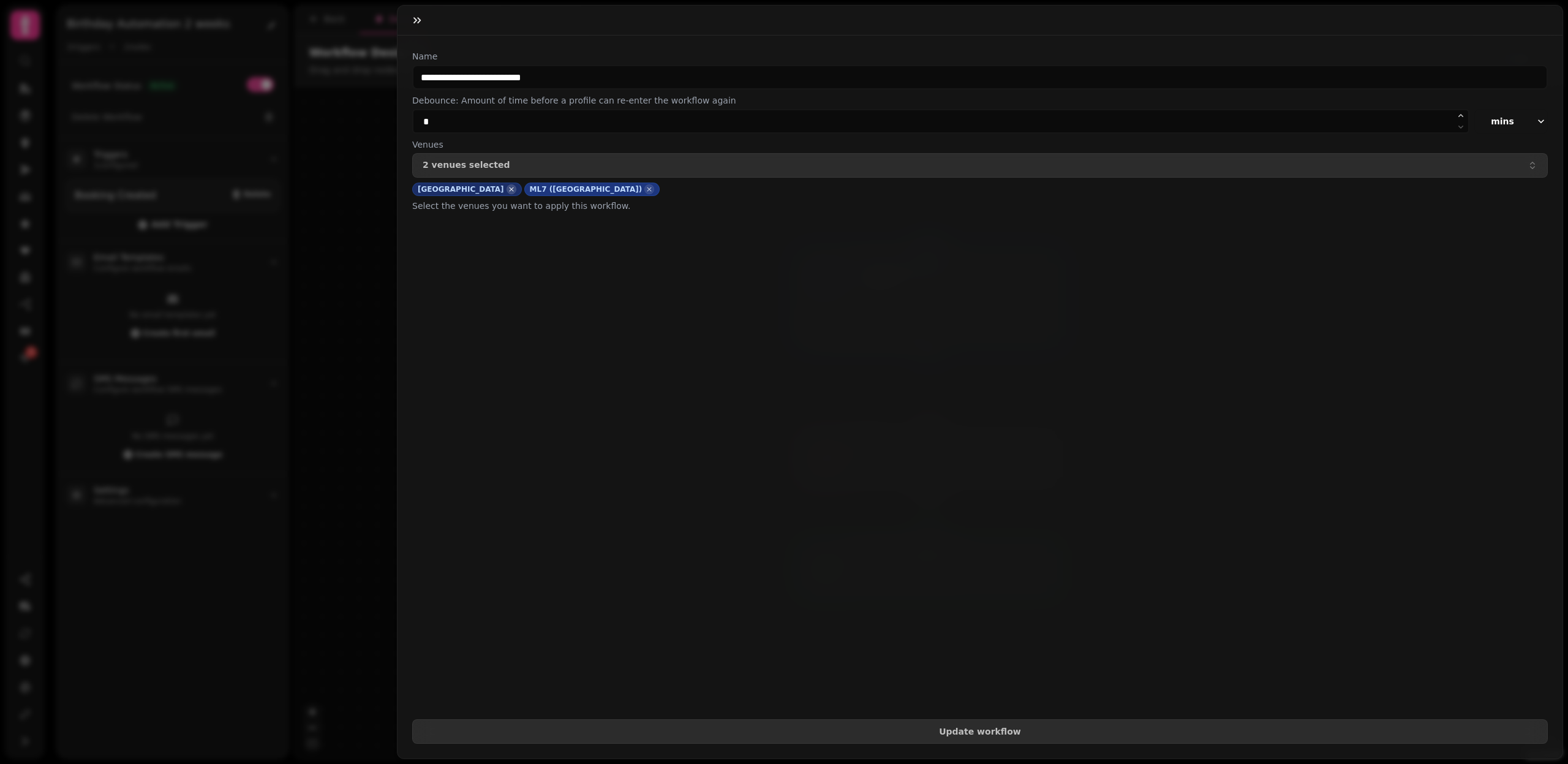
click at [513, 188] on icon "button" at bounding box center [511, 189] width 4 height 4
click at [534, 188] on icon "button" at bounding box center [538, 189] width 9 height 12
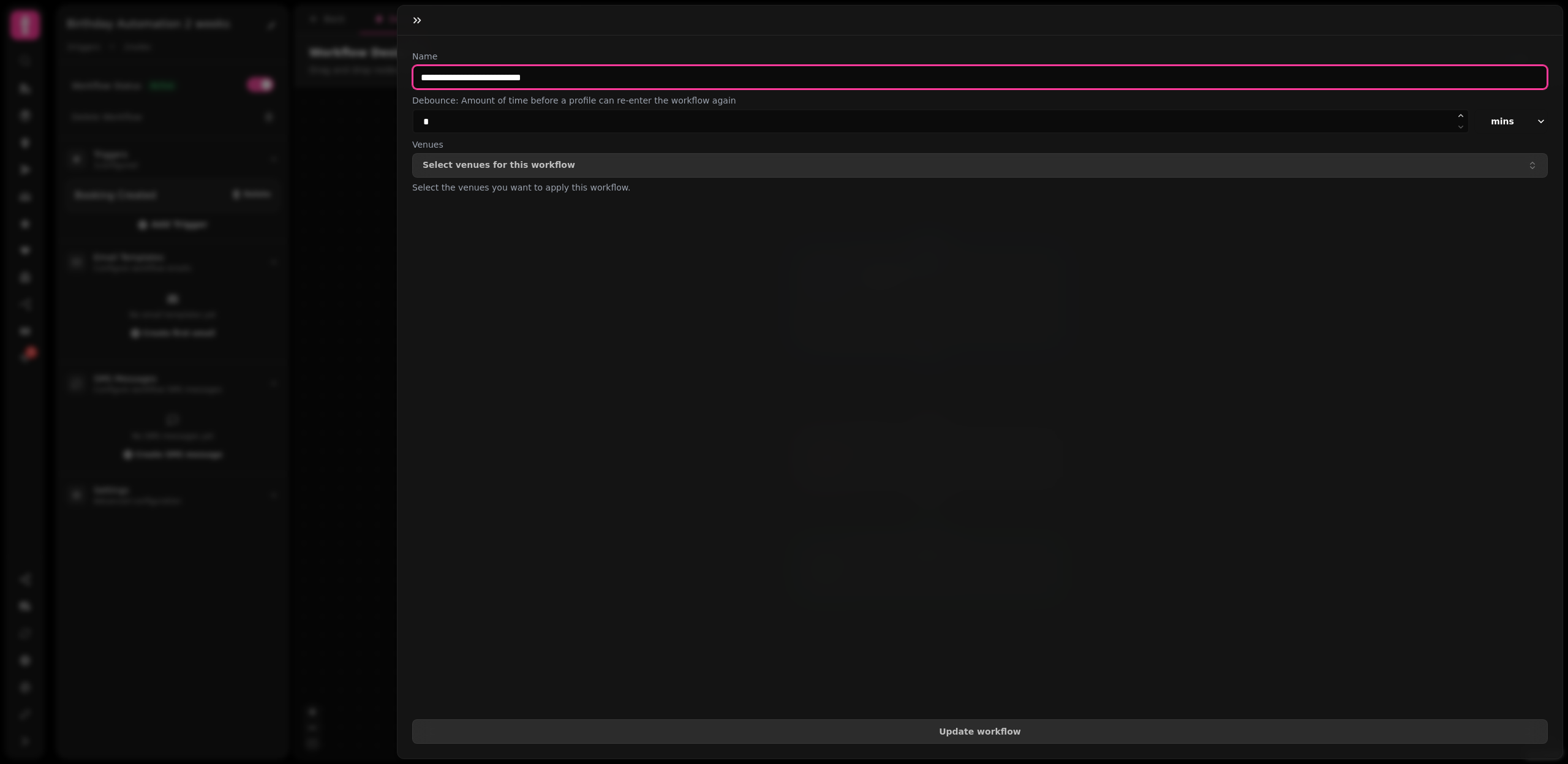
click at [486, 80] on input "**********" at bounding box center [980, 77] width 1136 height 24
click at [477, 79] on input "**********" at bounding box center [980, 77] width 1136 height 24
click at [472, 79] on input "**********" at bounding box center [980, 77] width 1136 height 24
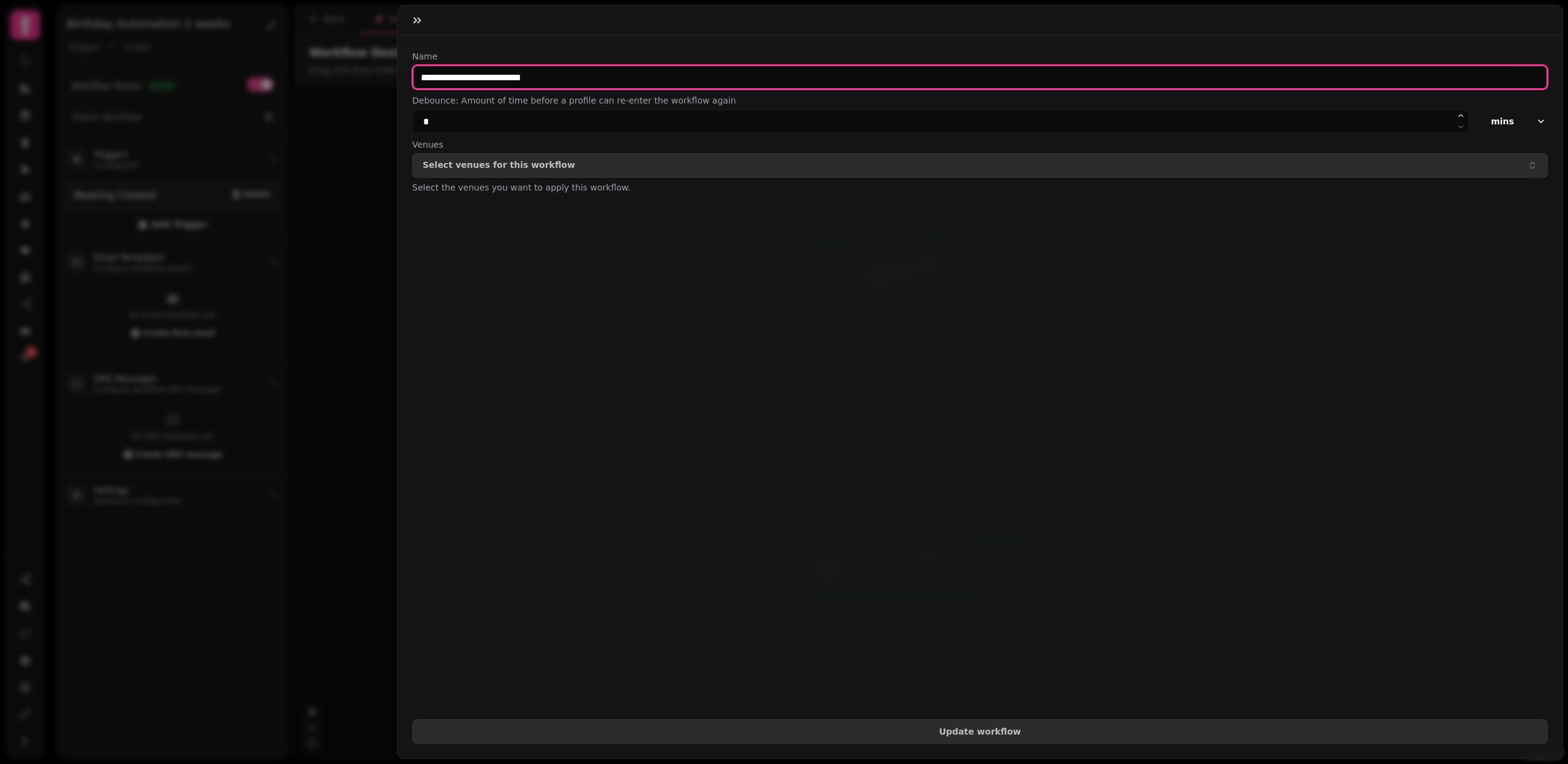
drag, startPoint x: 461, startPoint y: 77, endPoint x: 655, endPoint y: 80, distance: 194.0
click at [655, 80] on input "**********" at bounding box center [980, 77] width 1136 height 24
type input "**********"
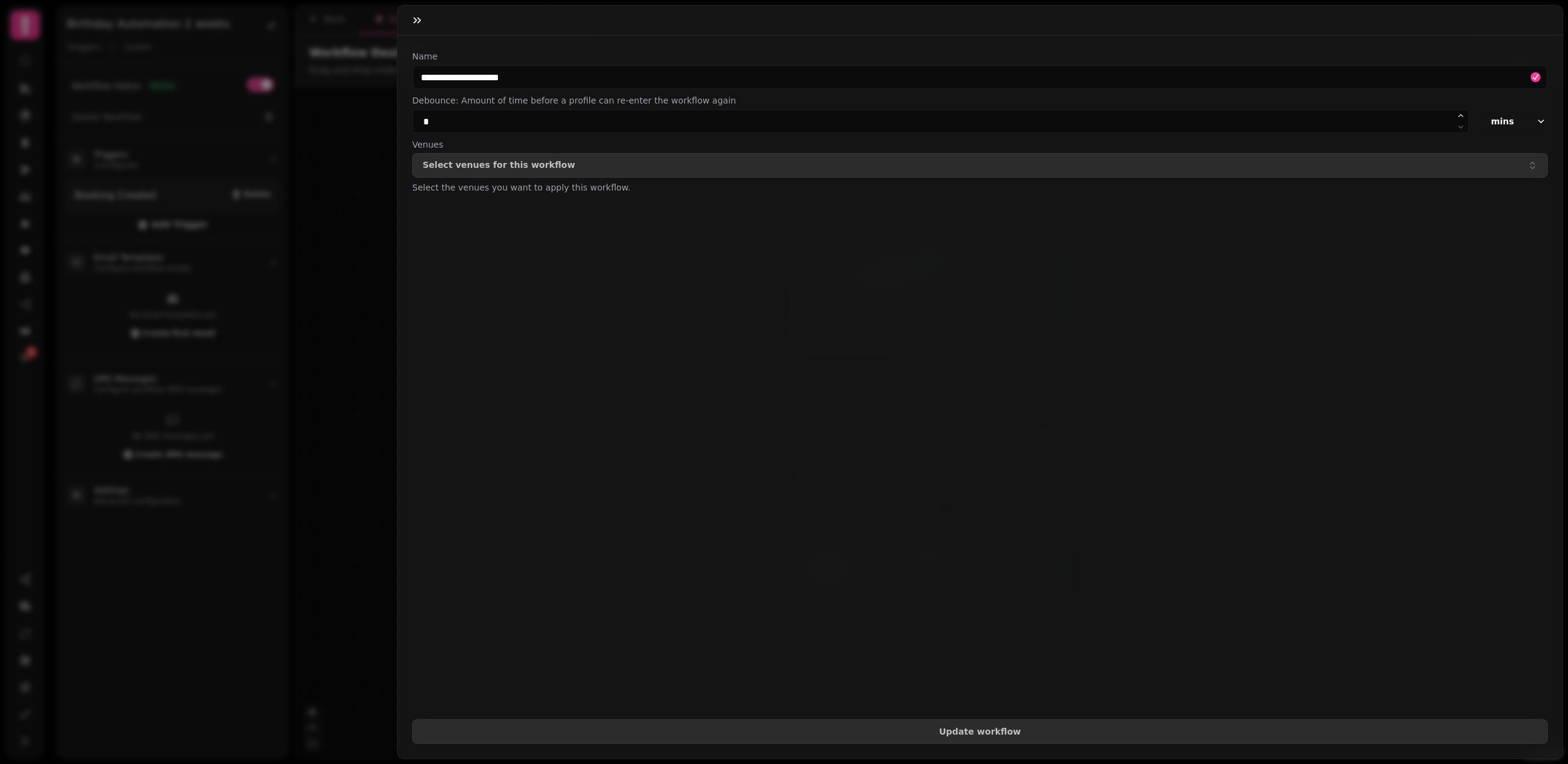
click at [1001, 750] on div "**********" at bounding box center [980, 396] width 1166 height 722
click at [1001, 740] on button "Update workflow" at bounding box center [980, 731] width 1136 height 24
click at [419, 23] on icon "button" at bounding box center [417, 20] width 12 height 12
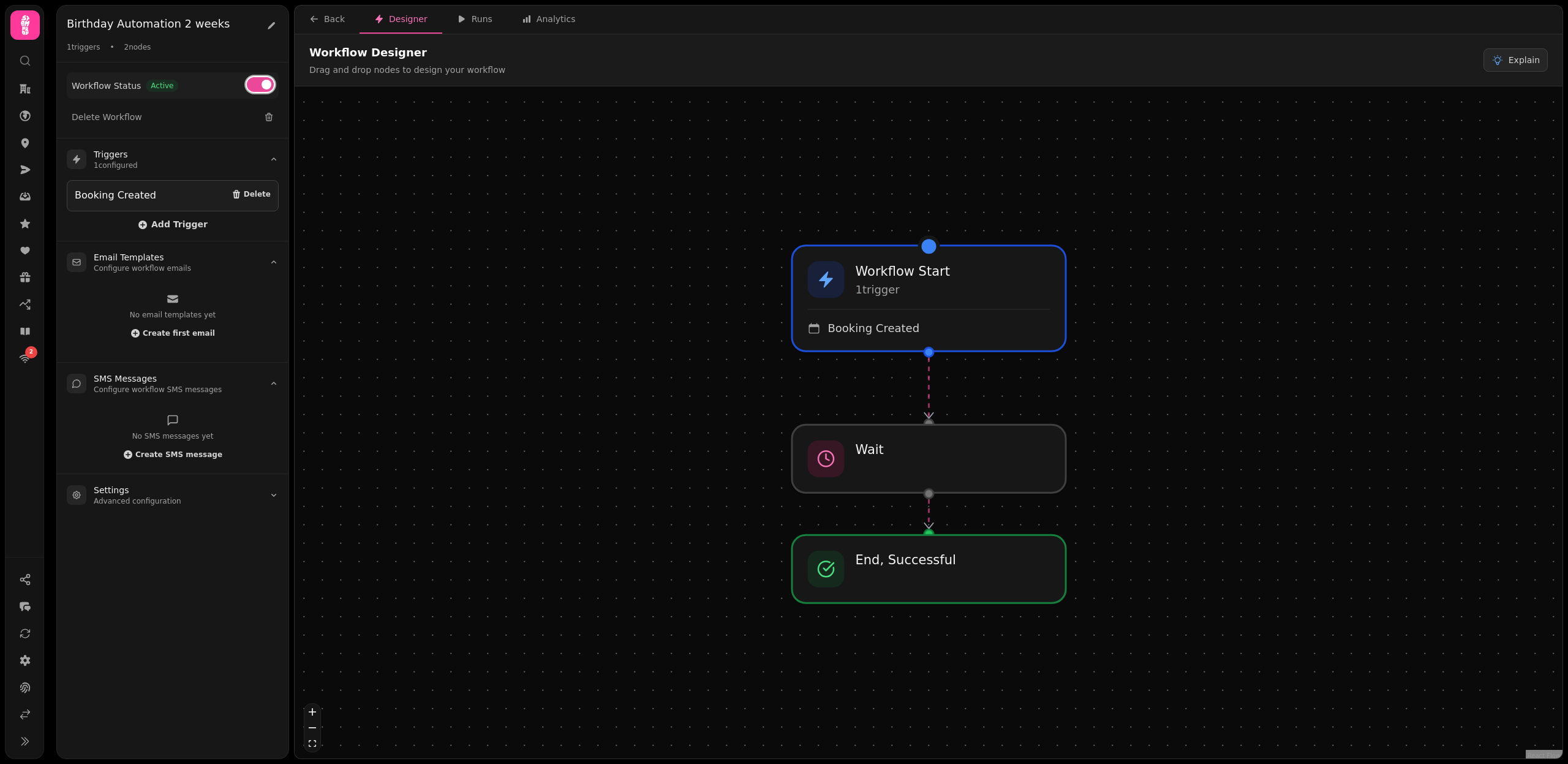
click at [260, 85] on button at bounding box center [260, 84] width 27 height 15
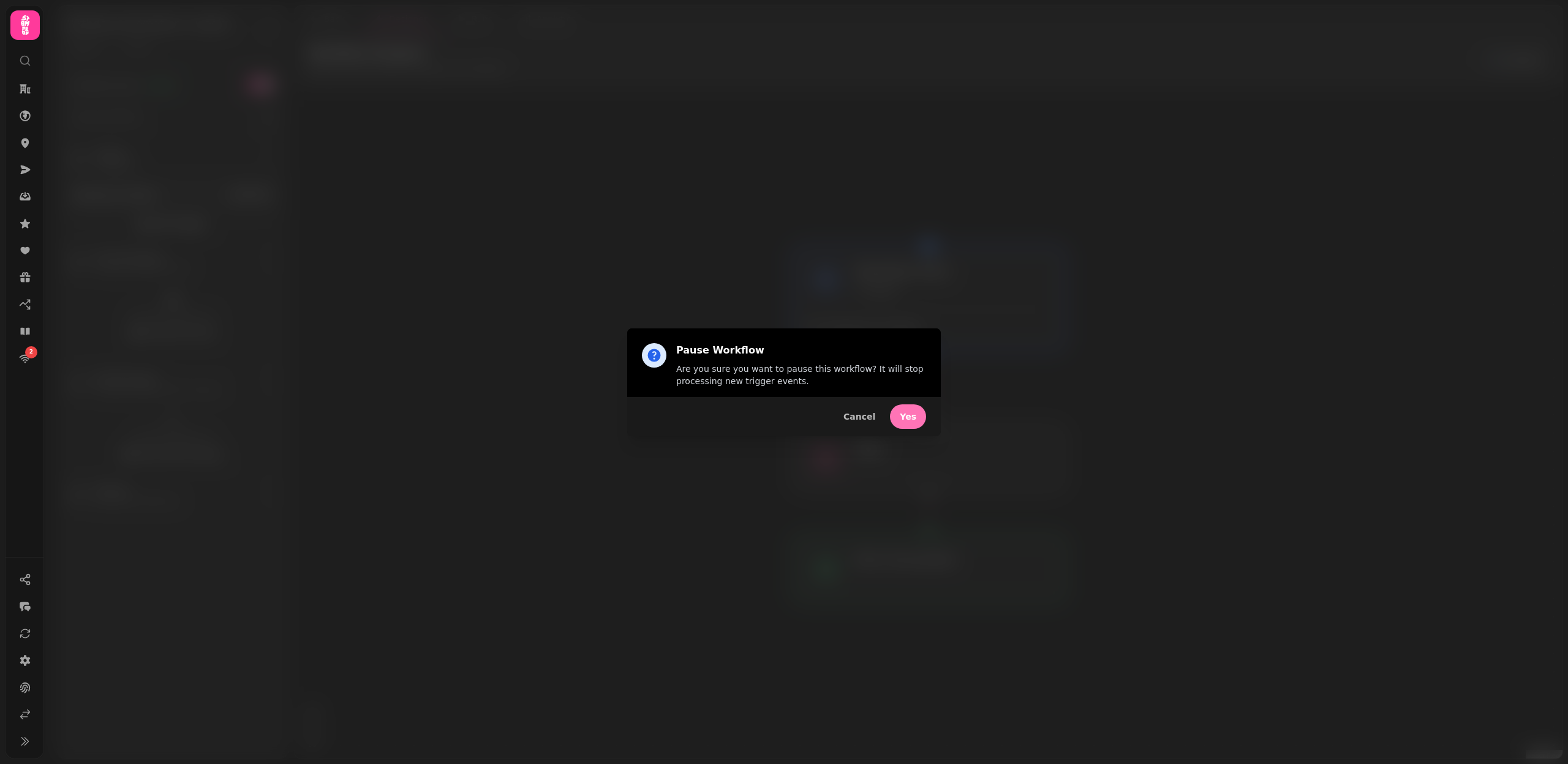
click at [908, 418] on span "Yes" at bounding box center [908, 416] width 16 height 9
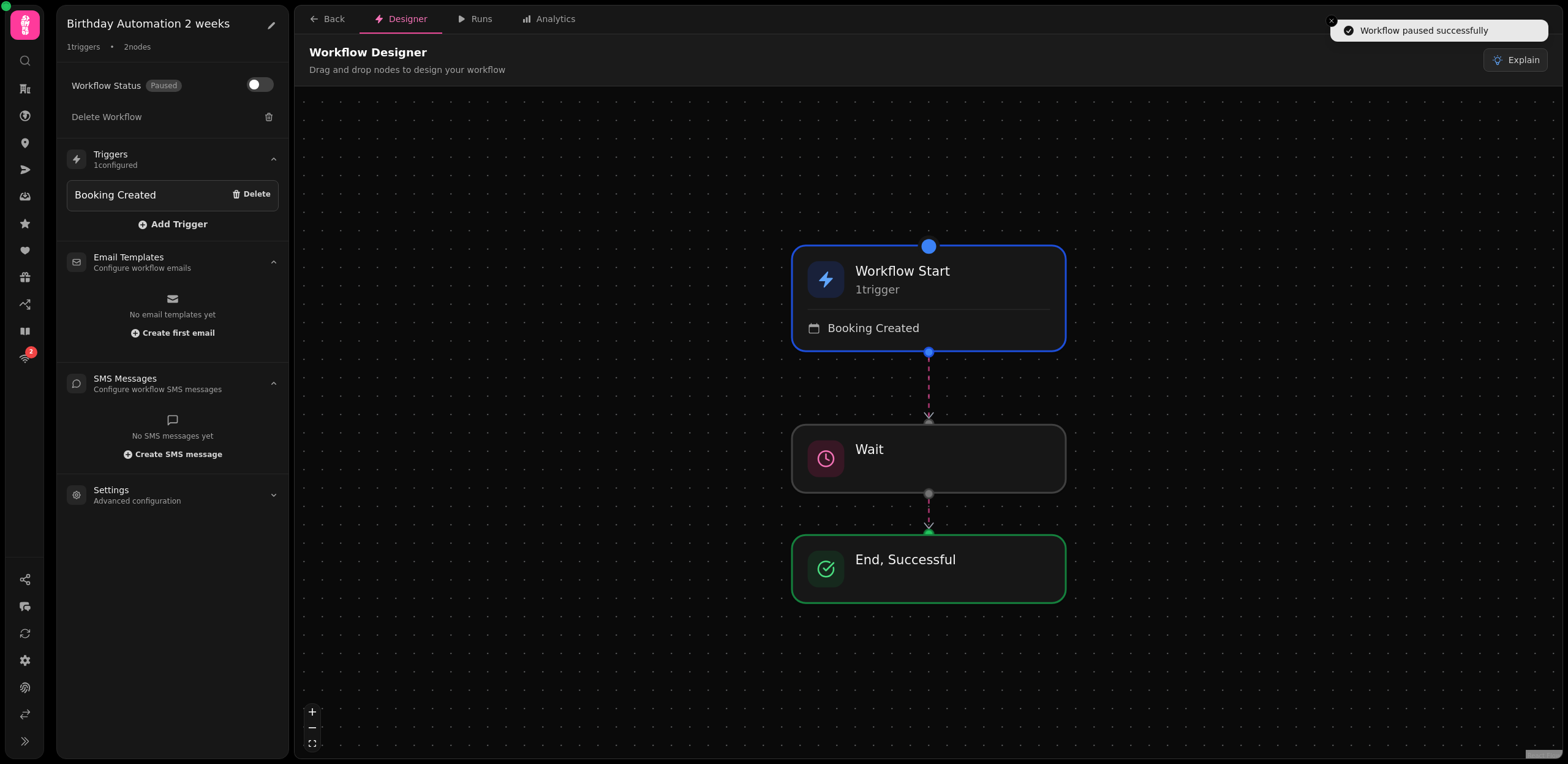
click at [269, 13] on div "Birthday Automation 2 weeks 1 triggers • 2 nodes" at bounding box center [173, 34] width 232 height 57
click at [269, 21] on icon at bounding box center [271, 25] width 10 height 10
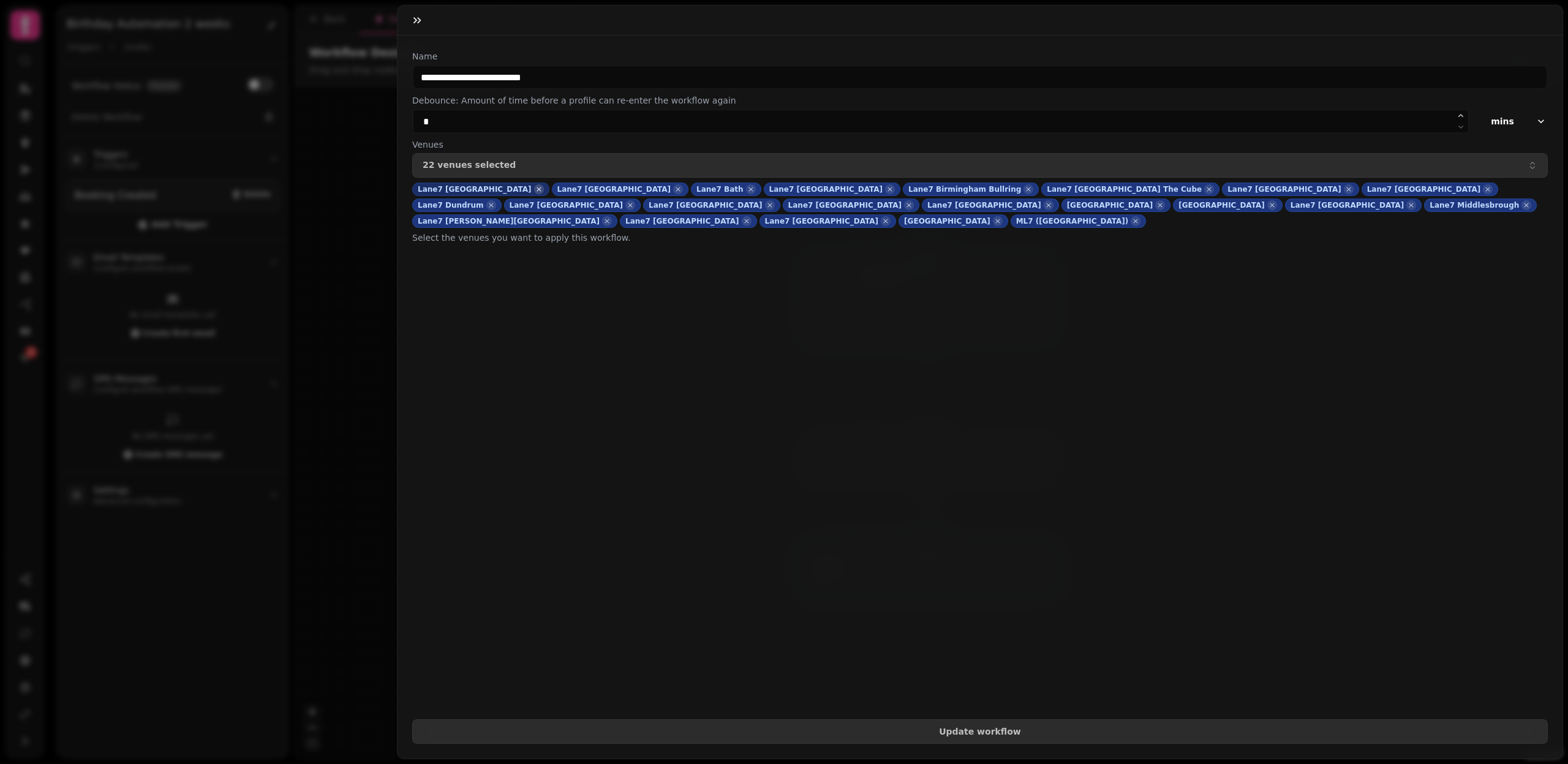
click at [535, 190] on icon "button" at bounding box center [539, 189] width 9 height 12
click at [535, 188] on icon "button" at bounding box center [539, 189] width 9 height 12
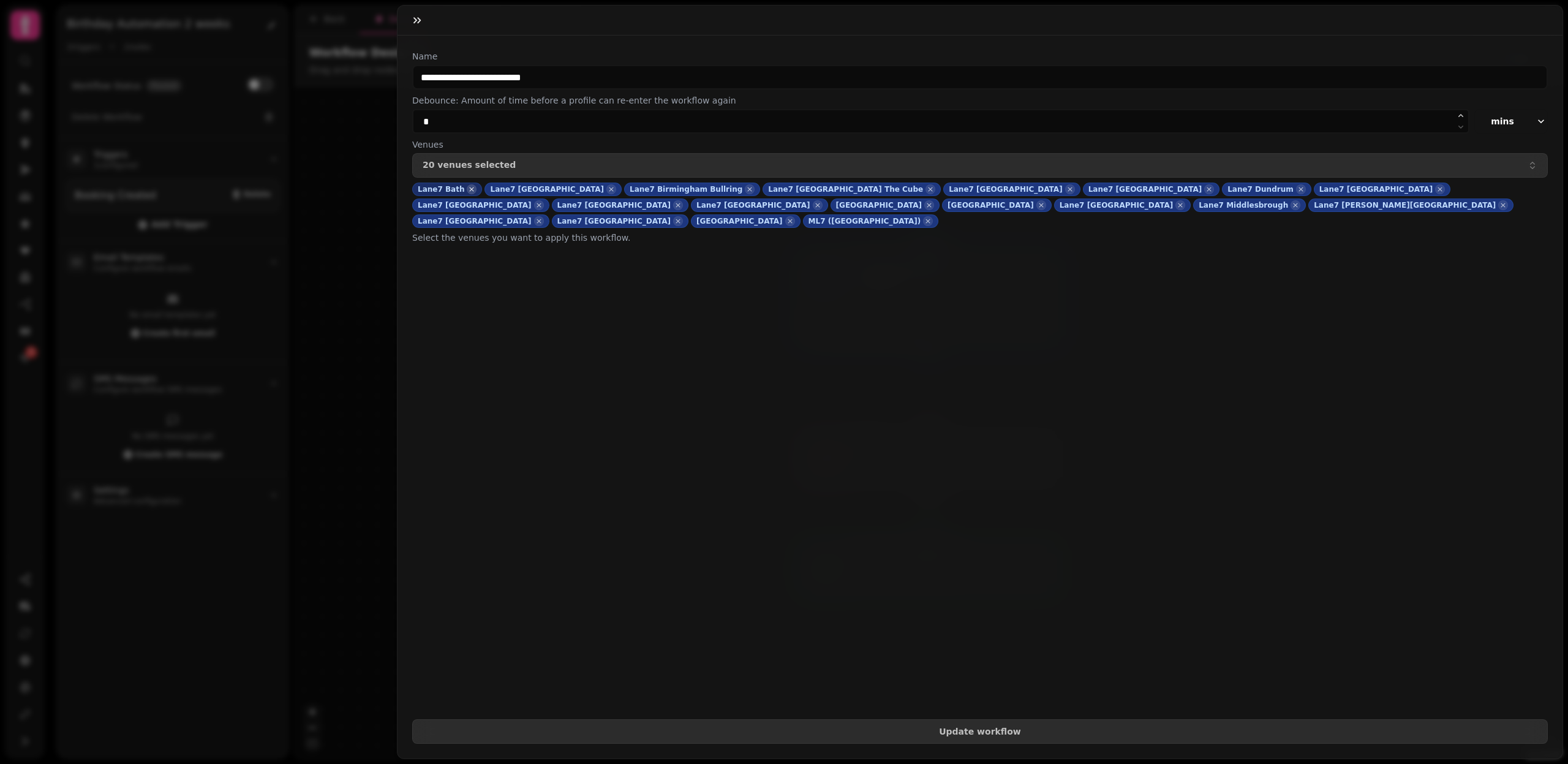
click at [470, 189] on icon "button" at bounding box center [472, 189] width 4 height 4
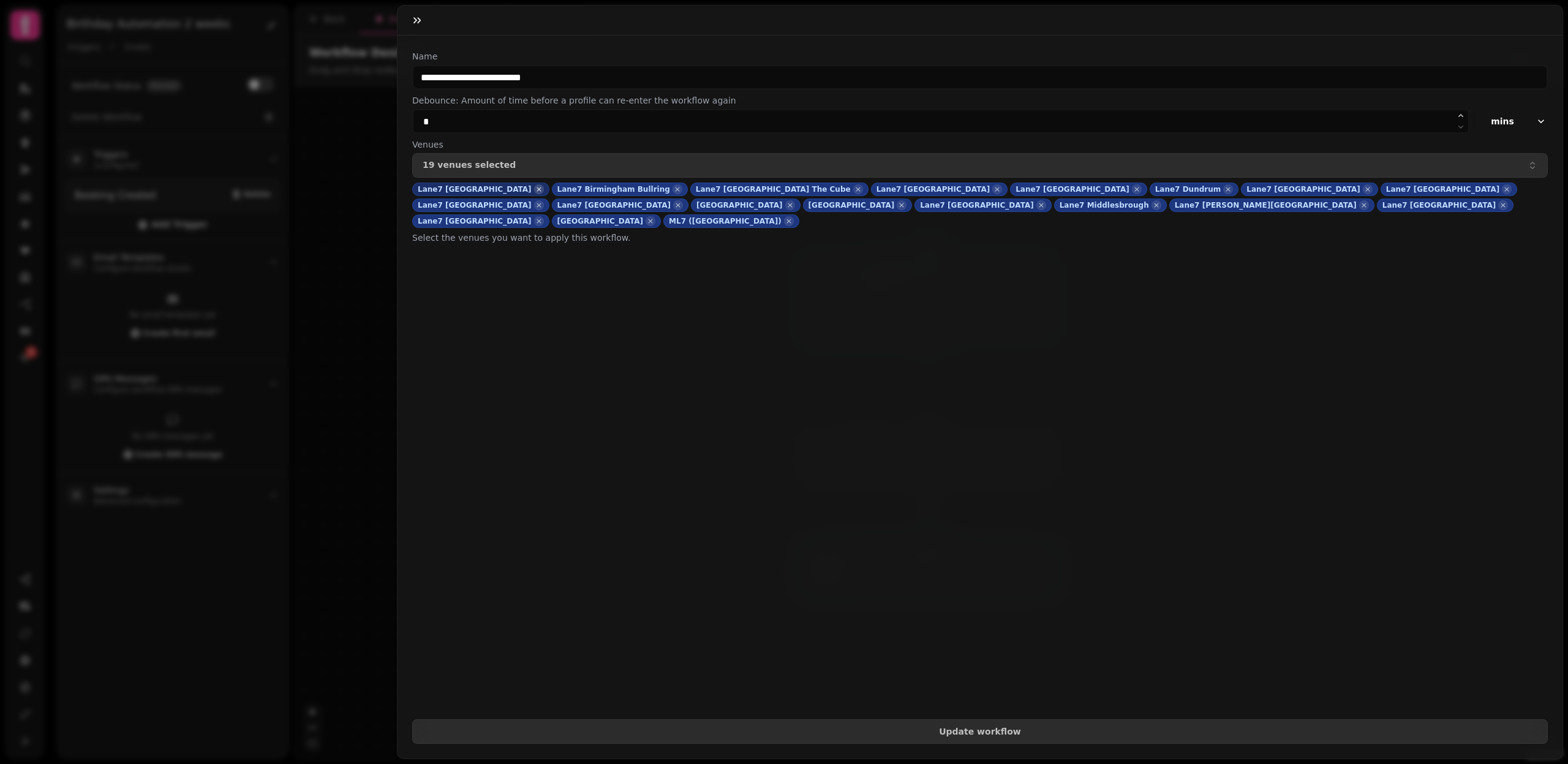
click at [535, 189] on icon "button" at bounding box center [539, 189] width 9 height 12
click at [534, 186] on icon "button" at bounding box center [538, 189] width 9 height 12
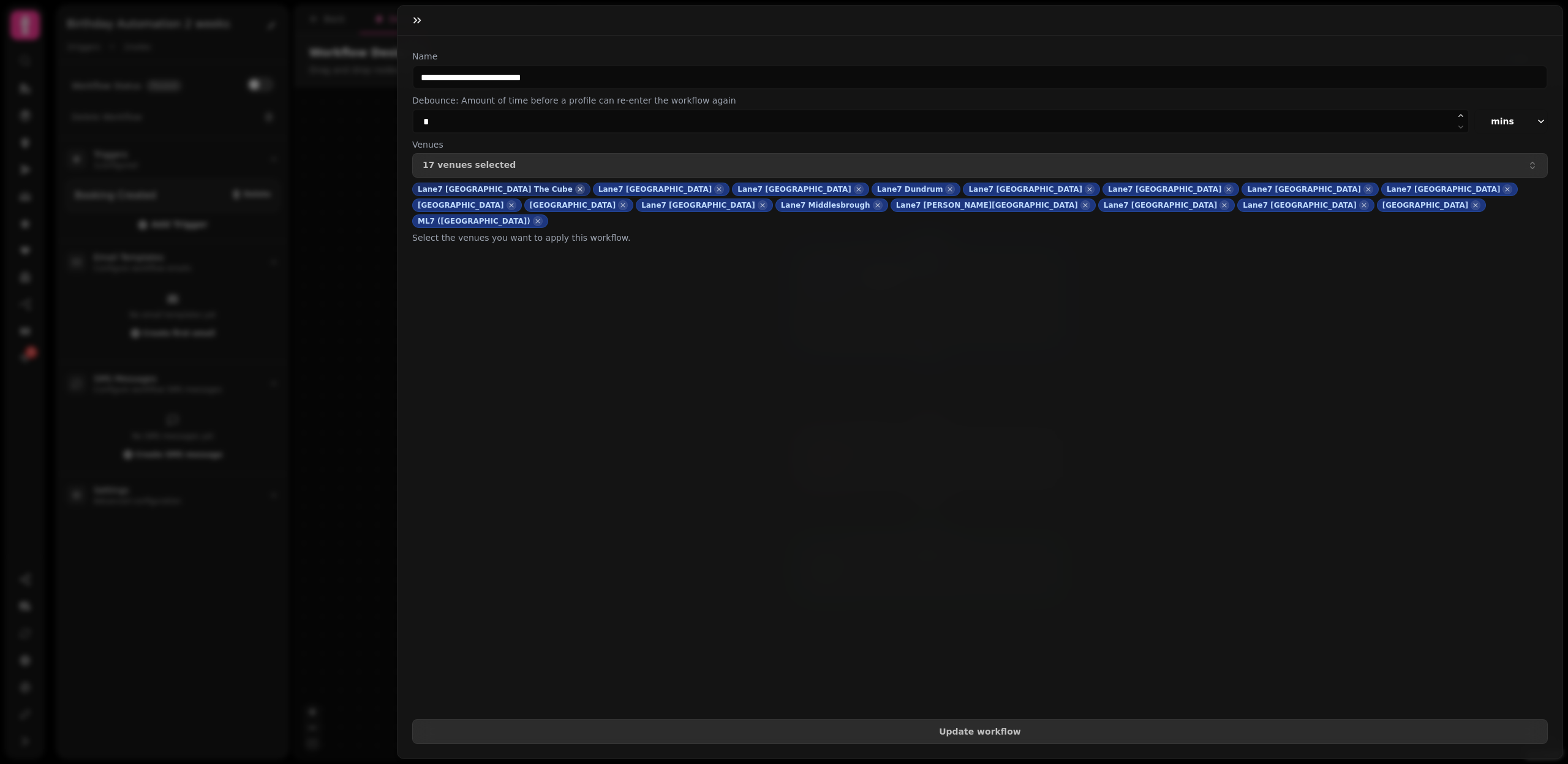
click at [575, 188] on icon "button" at bounding box center [580, 189] width 9 height 12
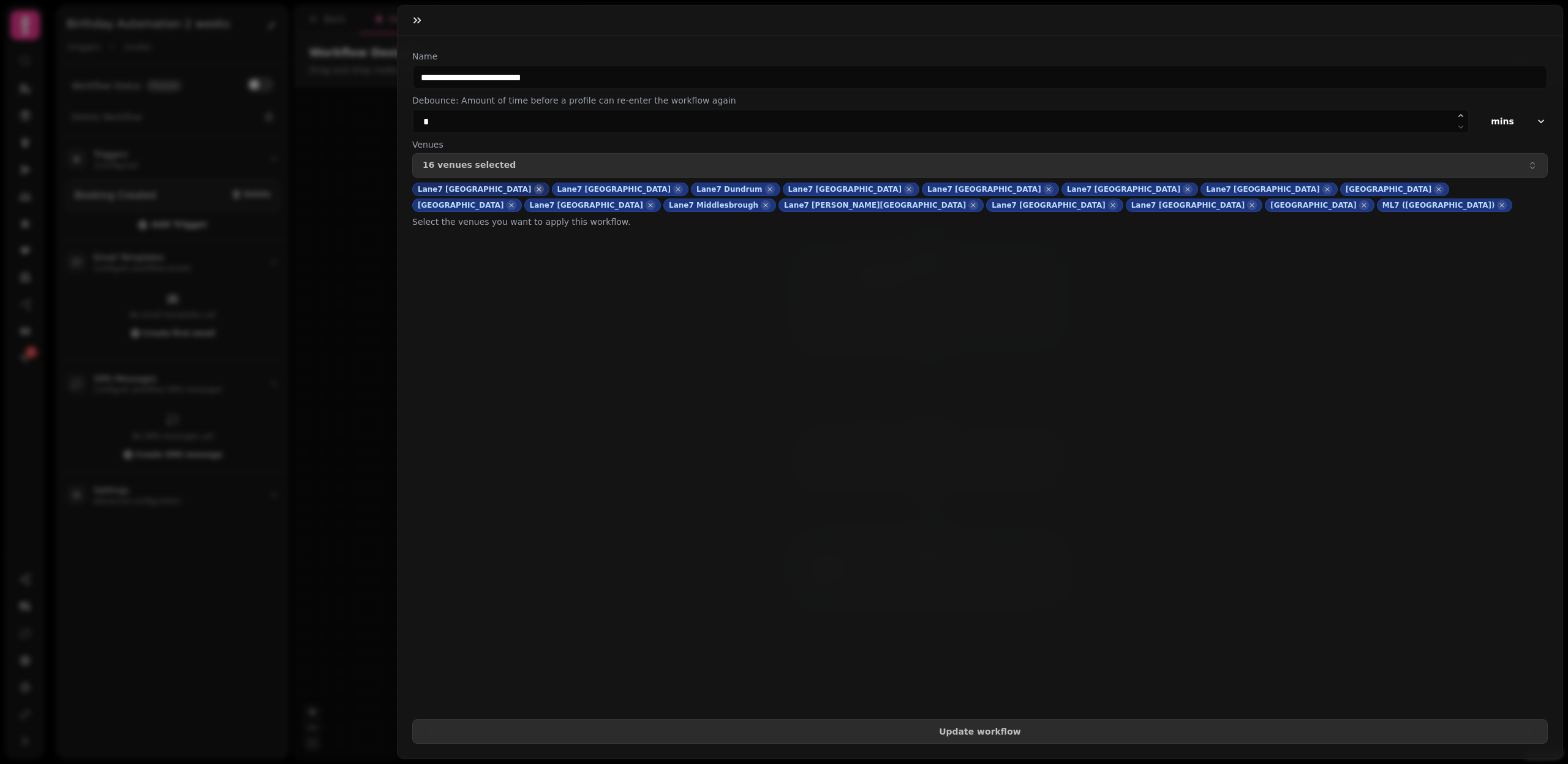
click at [535, 191] on icon "button" at bounding box center [539, 189] width 9 height 12
click at [535, 189] on icon "button" at bounding box center [539, 189] width 9 height 12
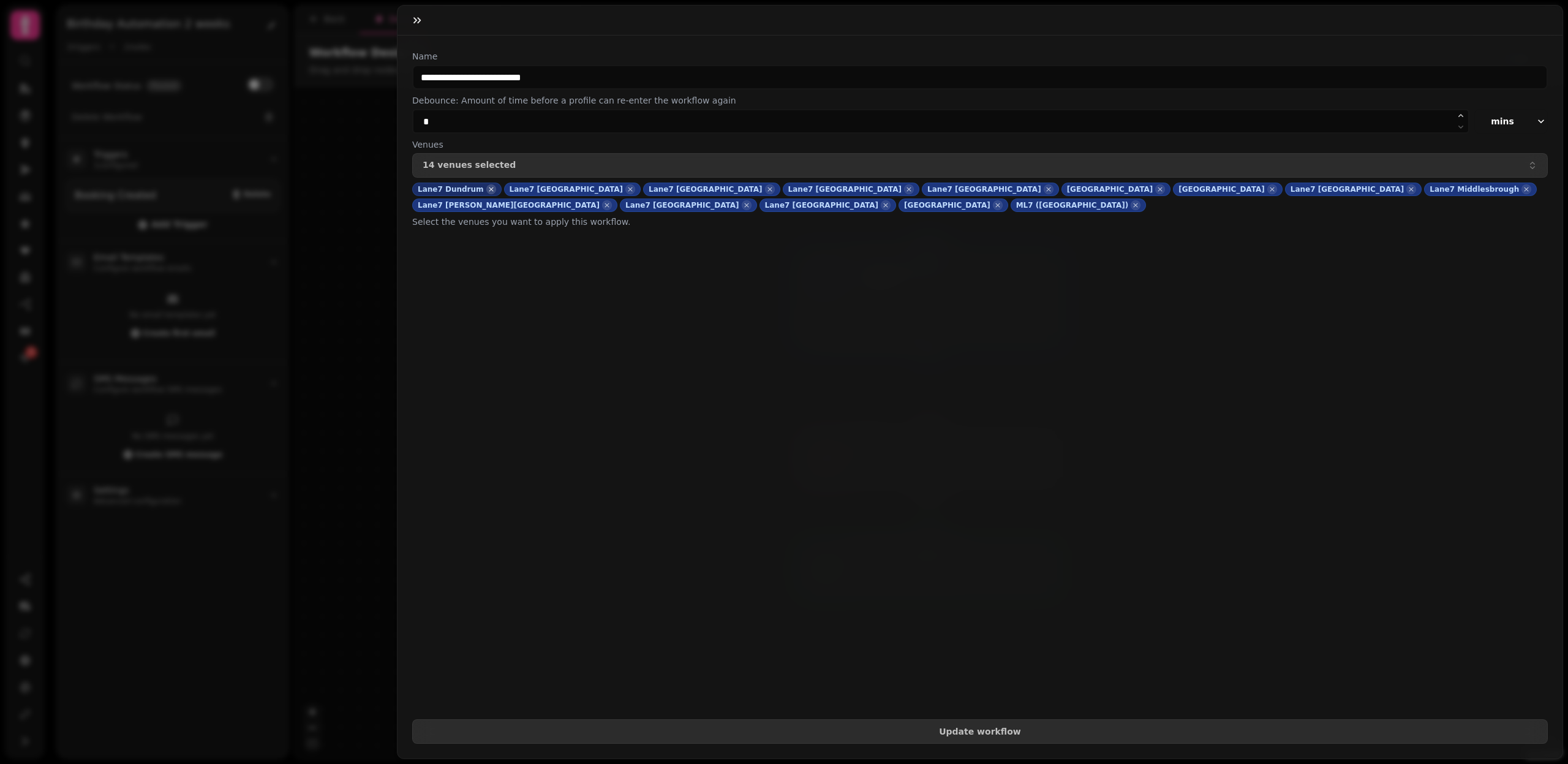
click at [487, 189] on icon "button" at bounding box center [492, 189] width 9 height 12
click at [535, 189] on icon "button" at bounding box center [539, 189] width 9 height 12
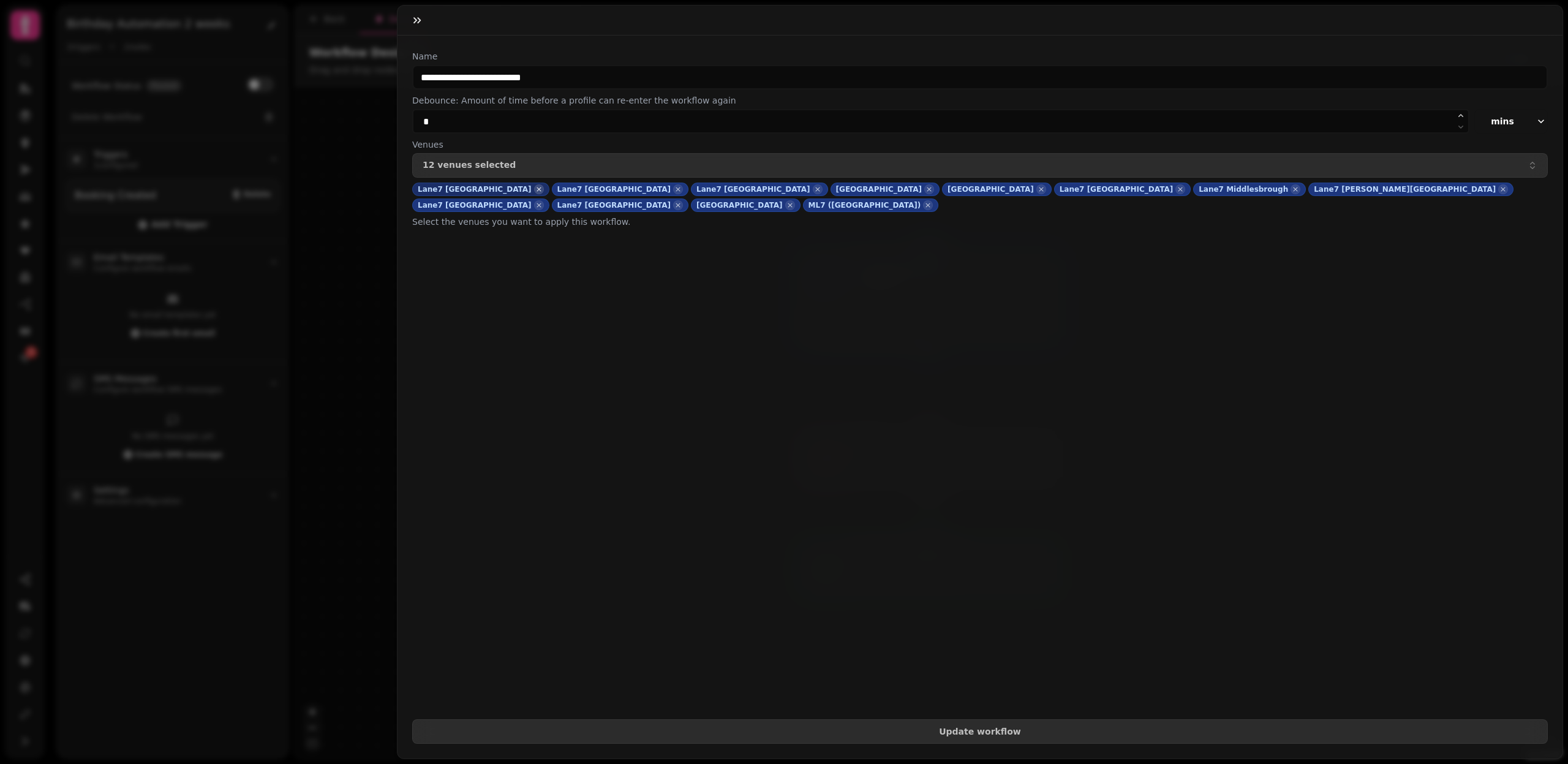
click at [537, 189] on icon "button" at bounding box center [538, 189] width 4 height 4
click at [535, 189] on icon "button" at bounding box center [539, 189] width 9 height 12
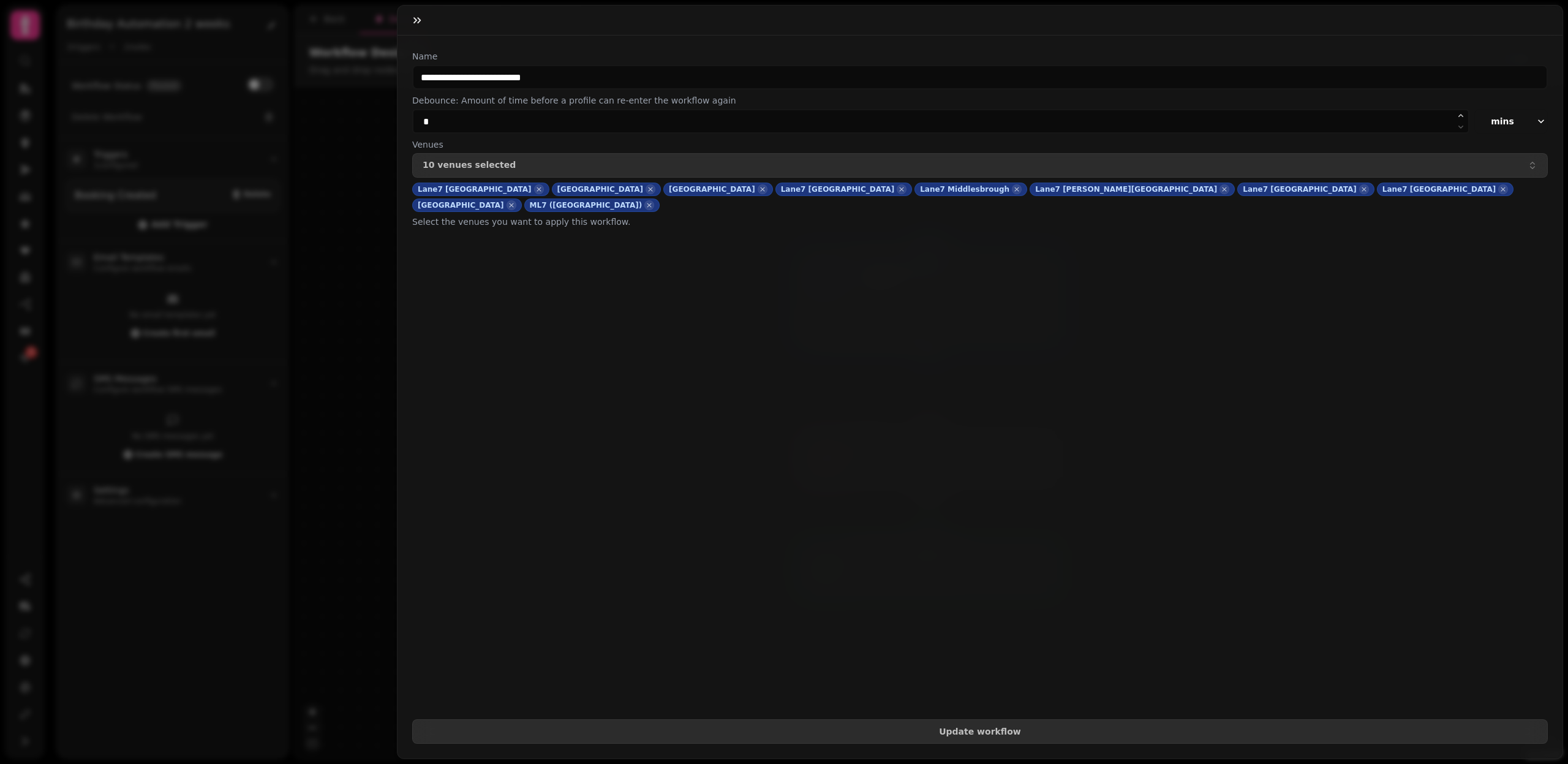
click at [535, 189] on icon "button" at bounding box center [539, 189] width 9 height 12
click at [509, 189] on icon "button" at bounding box center [511, 189] width 4 height 4
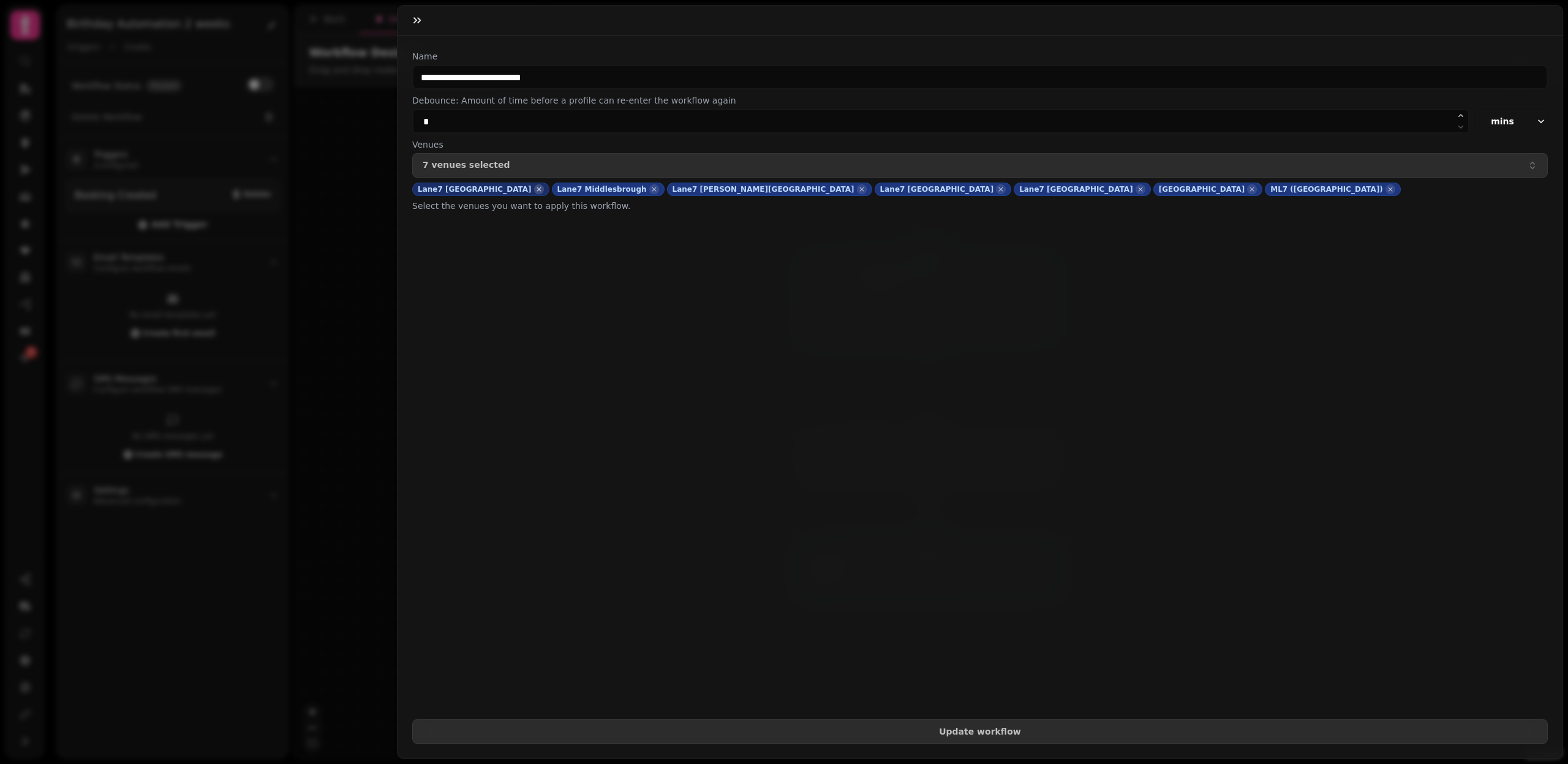
click at [535, 189] on icon "button" at bounding box center [539, 189] width 9 height 12
click at [511, 189] on icon "button" at bounding box center [515, 189] width 9 height 12
click at [603, 189] on icon "button" at bounding box center [607, 189] width 9 height 12
click at [535, 192] on icon "button" at bounding box center [539, 189] width 9 height 12
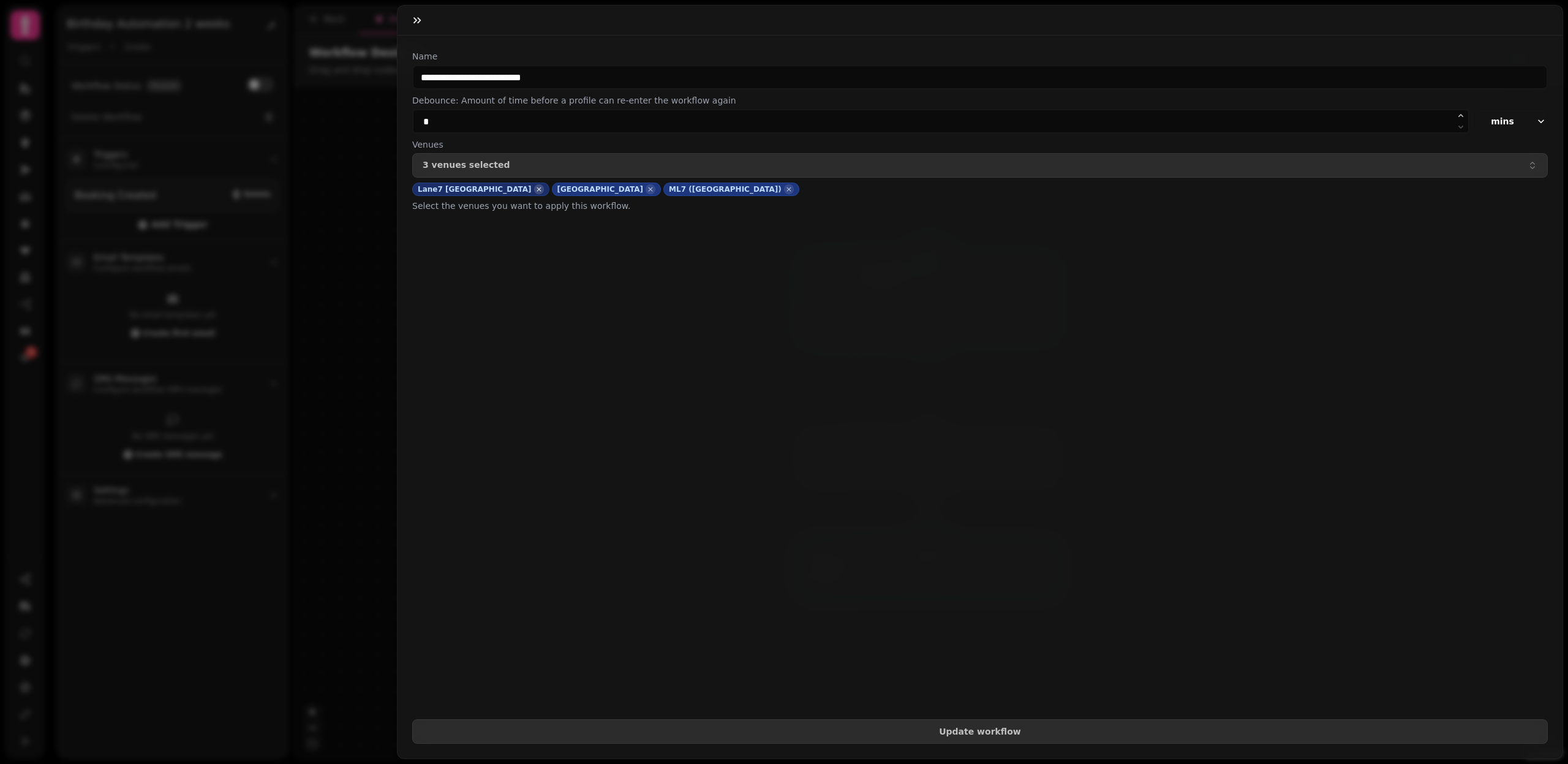
click at [535, 190] on icon "button" at bounding box center [539, 189] width 9 height 12
click at [516, 189] on icon "button" at bounding box center [511, 189] width 9 height 12
click at [534, 188] on icon "button" at bounding box center [538, 189] width 9 height 12
click at [972, 733] on span "Update workflow" at bounding box center [980, 731] width 1115 height 9
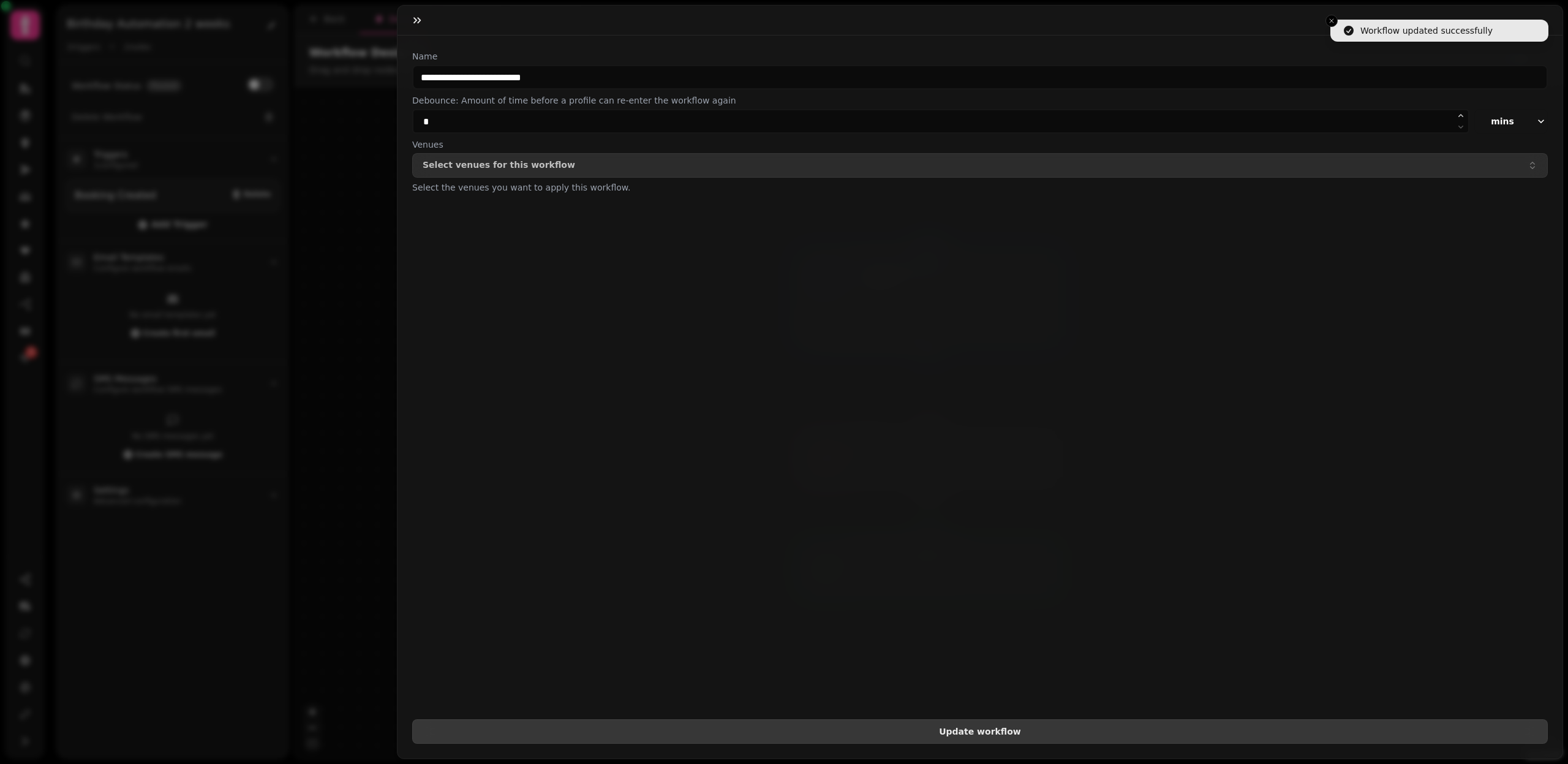
click at [972, 733] on span "Update workflow" at bounding box center [980, 731] width 1115 height 9
click at [414, 17] on icon "button" at bounding box center [417, 20] width 7 height 6
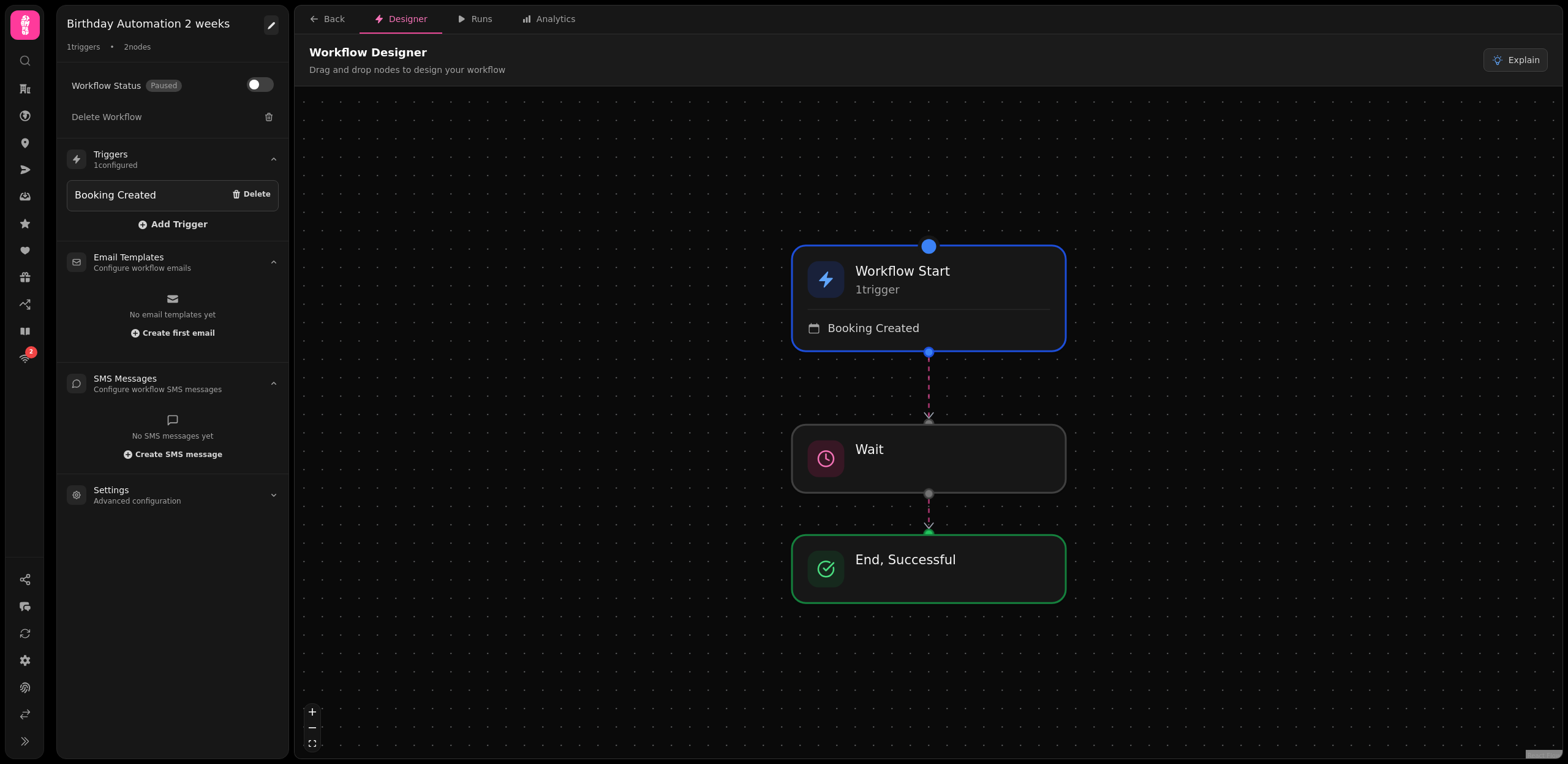
click at [272, 25] on icon at bounding box center [271, 25] width 7 height 7
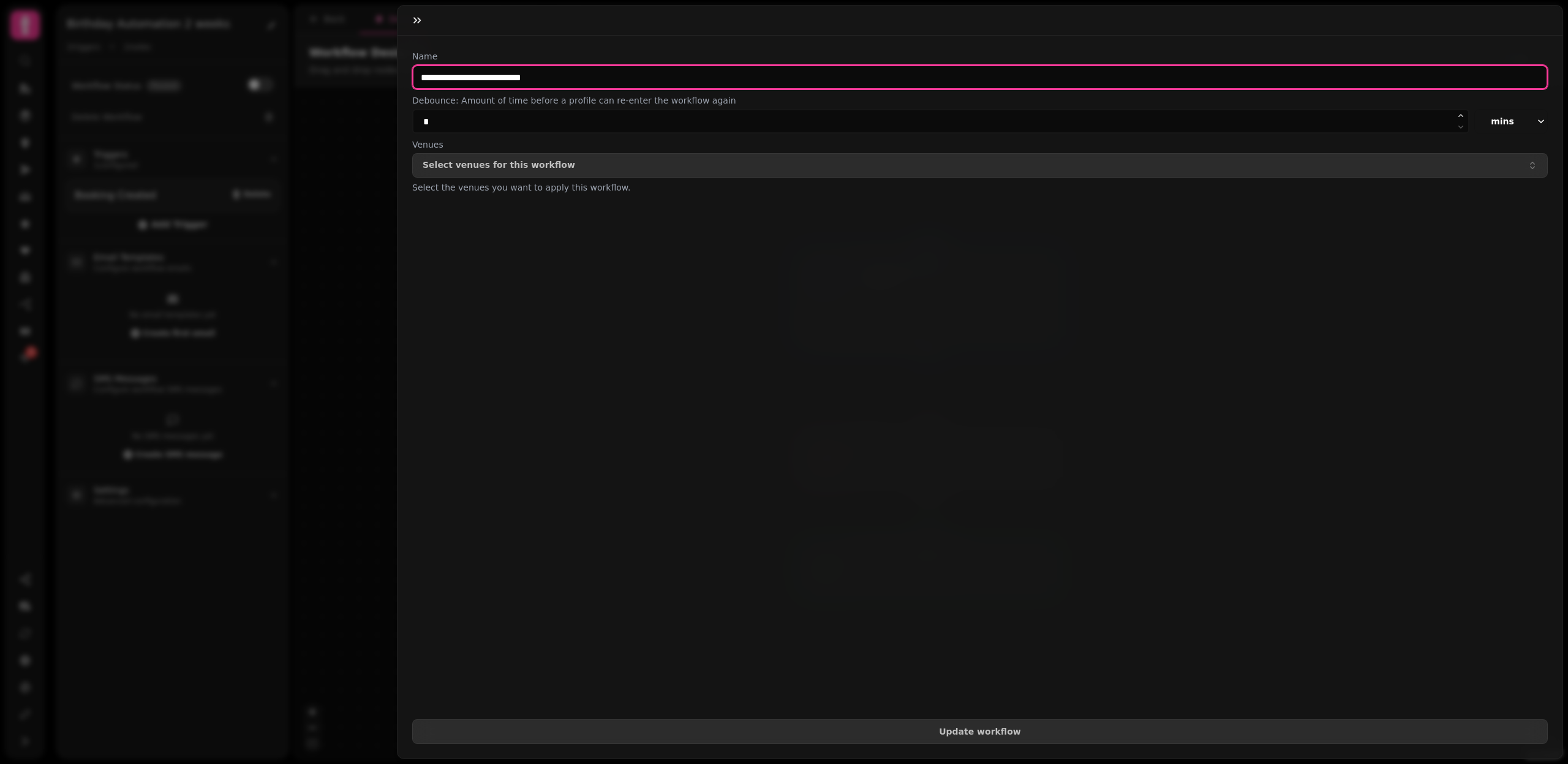
click at [474, 77] on input "**********" at bounding box center [980, 77] width 1136 height 24
type input "**********"
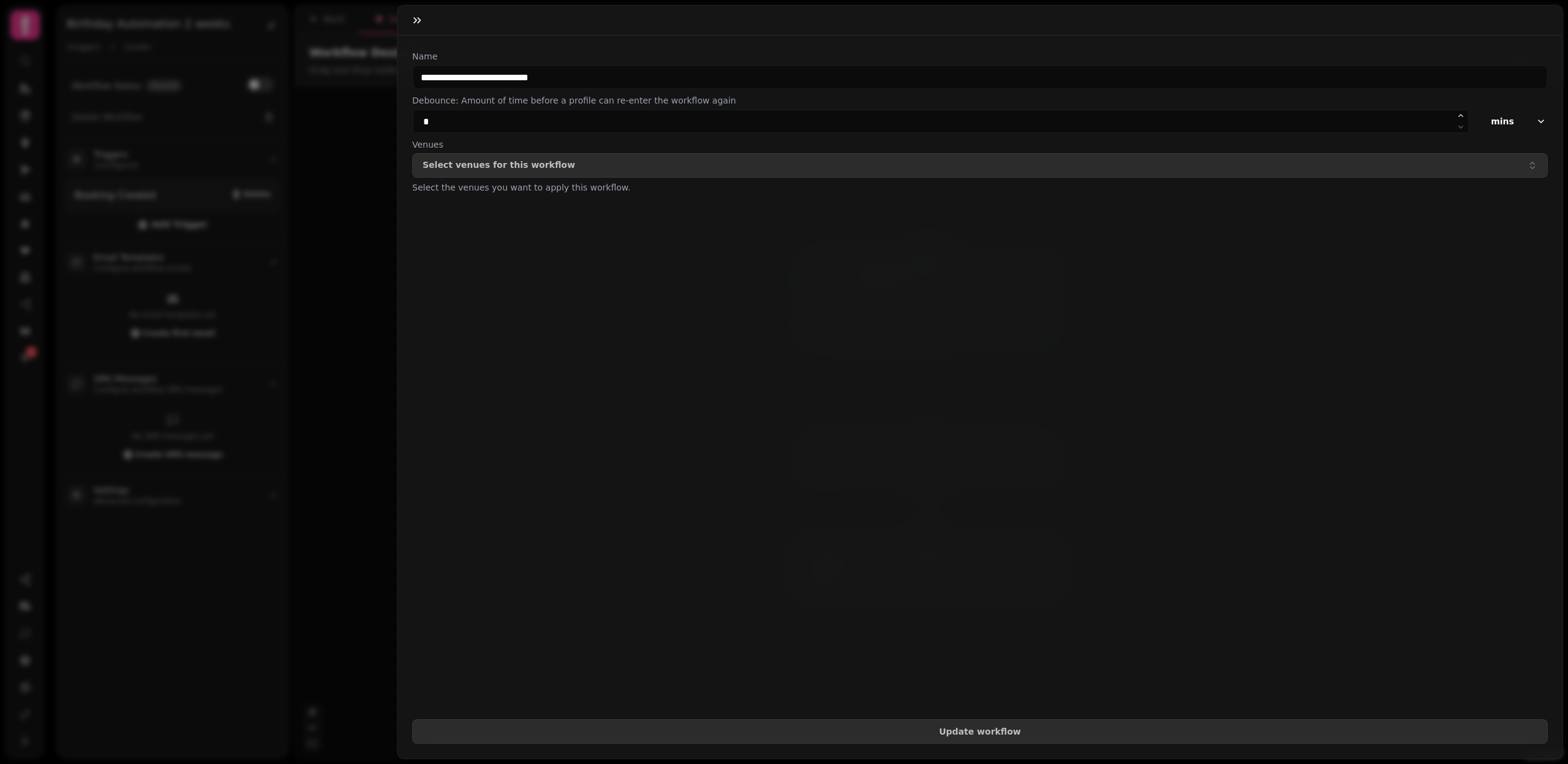
click at [993, 746] on div "**********" at bounding box center [980, 396] width 1166 height 722
click at [993, 733] on span "Update workflow" at bounding box center [980, 731] width 1115 height 9
click at [421, 16] on icon "button" at bounding box center [417, 20] width 12 height 12
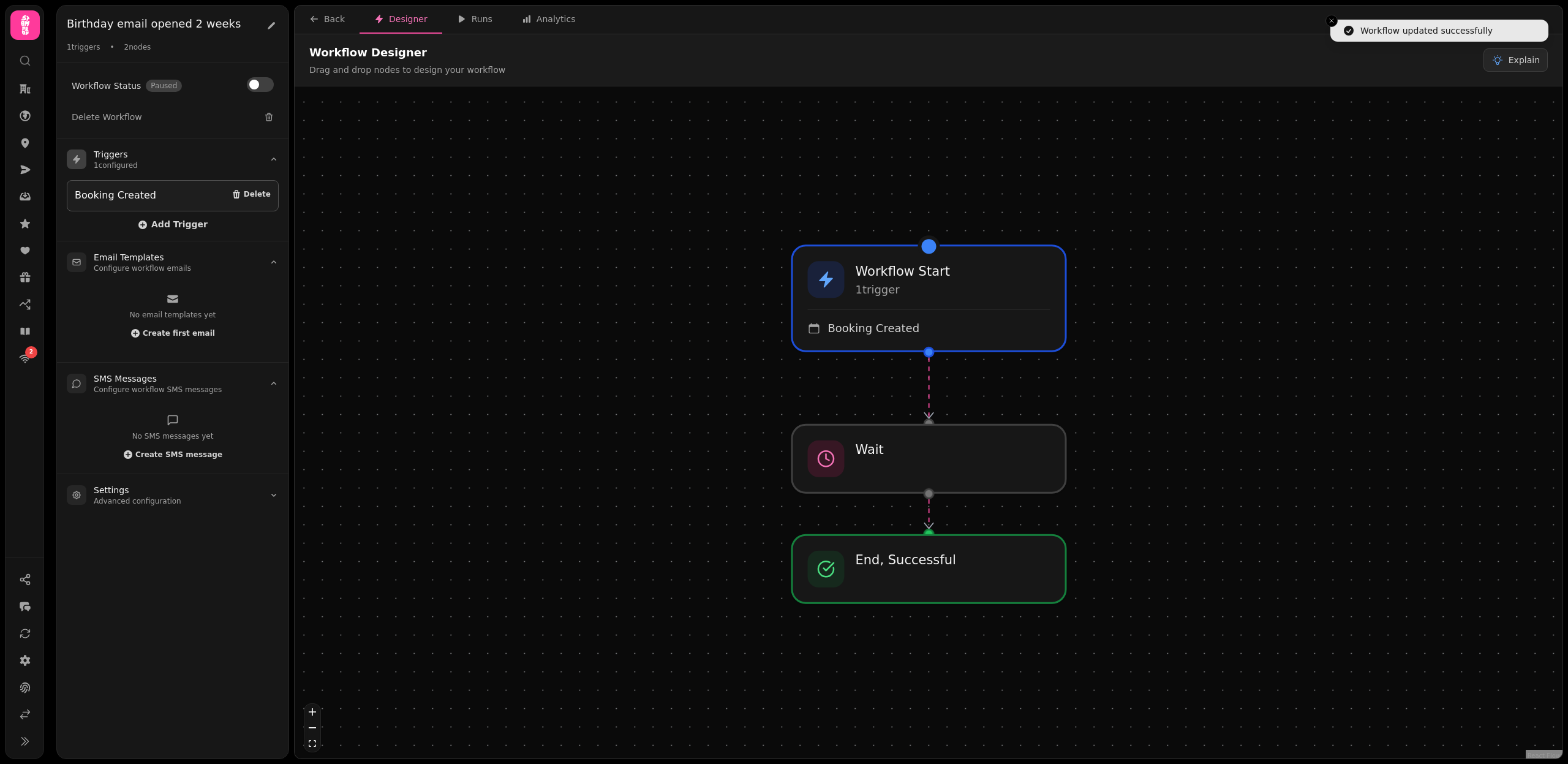
click at [164, 199] on div "Booking Created Delete" at bounding box center [172, 196] width 196 height 16
click at [173, 164] on summary "Triggers 1 configured" at bounding box center [173, 159] width 232 height 42
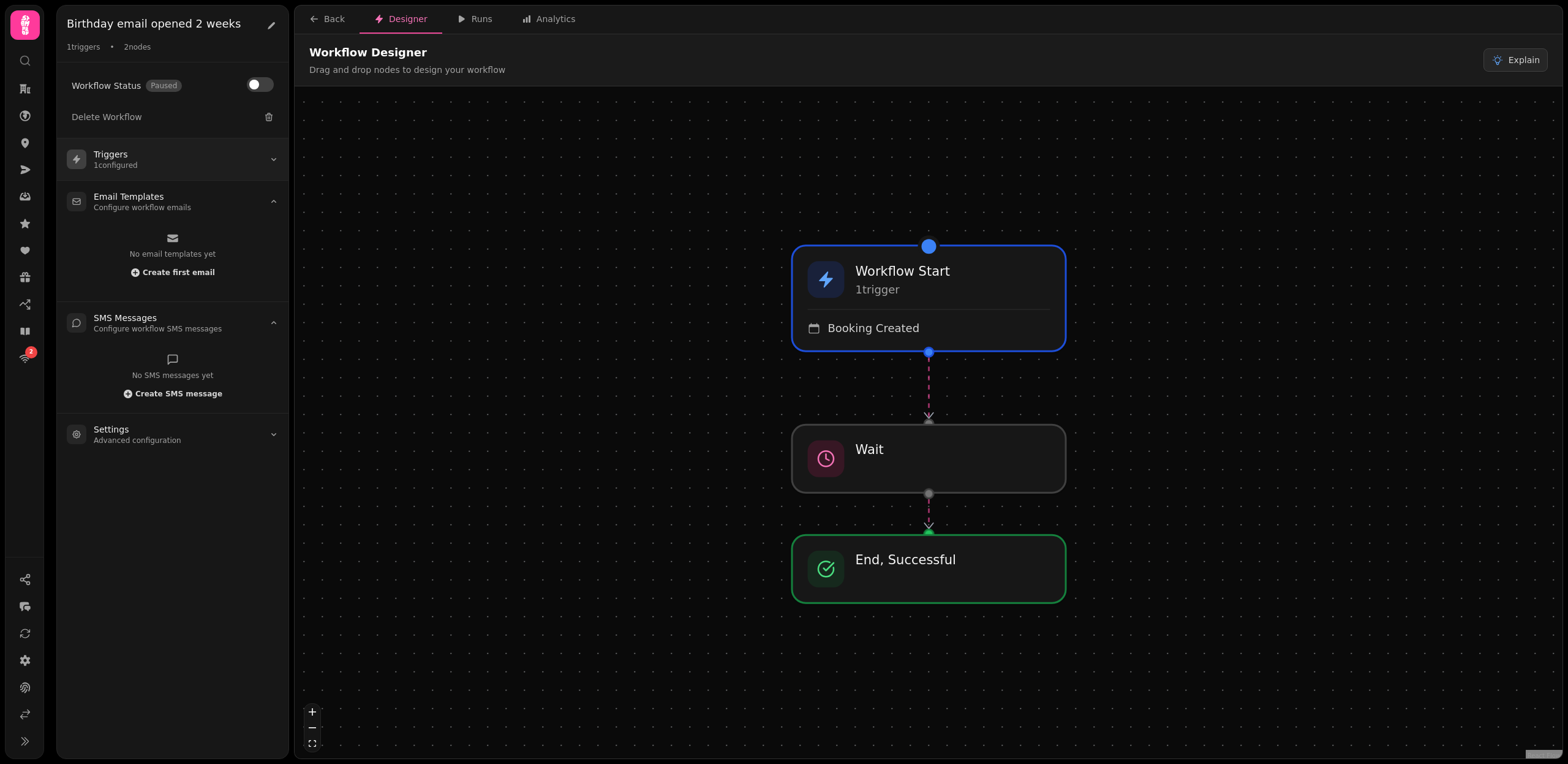
click at [183, 166] on summary "Triggers 1 configured" at bounding box center [173, 159] width 232 height 42
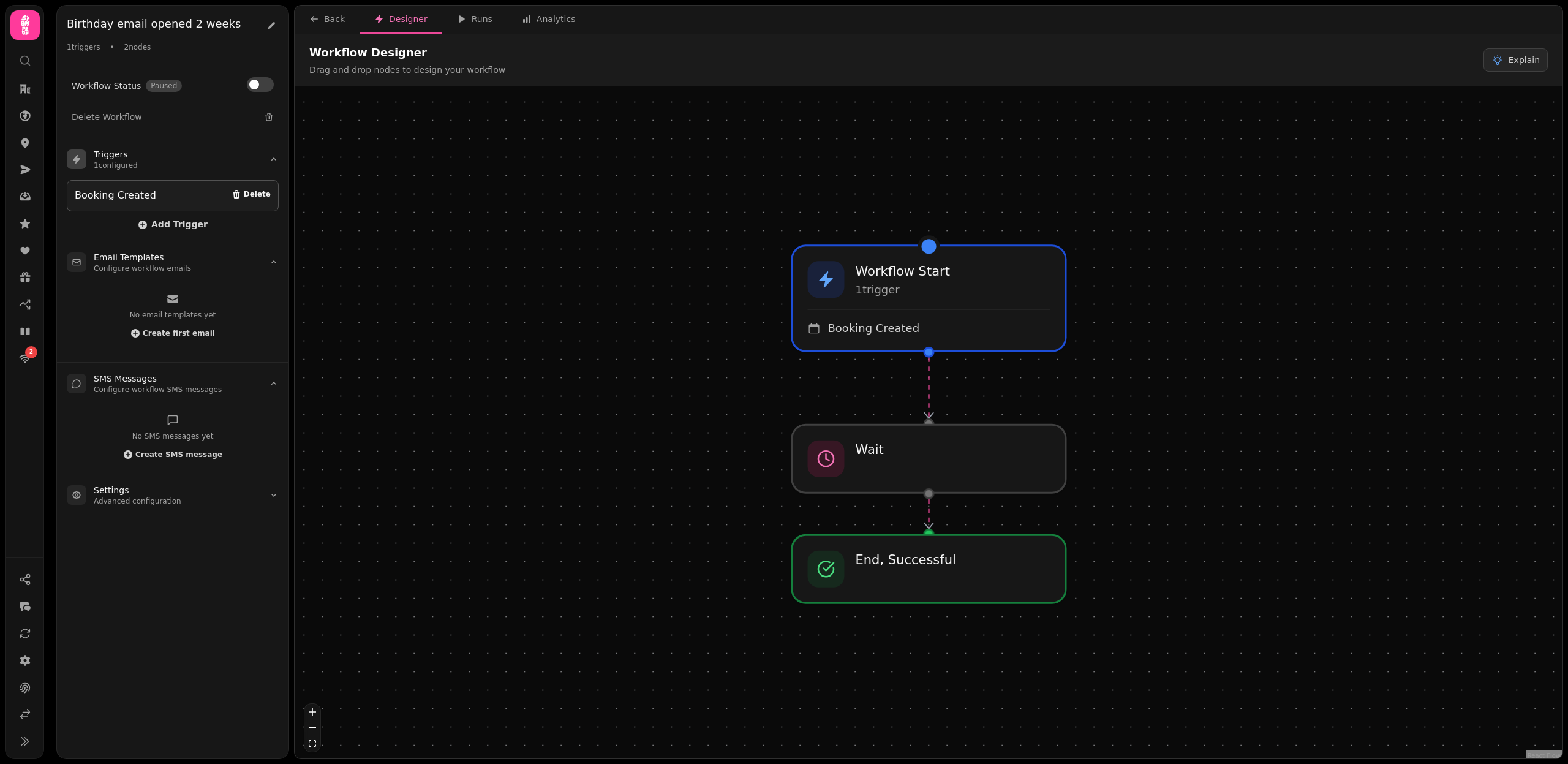
click at [241, 197] on icon "button" at bounding box center [236, 194] width 10 height 10
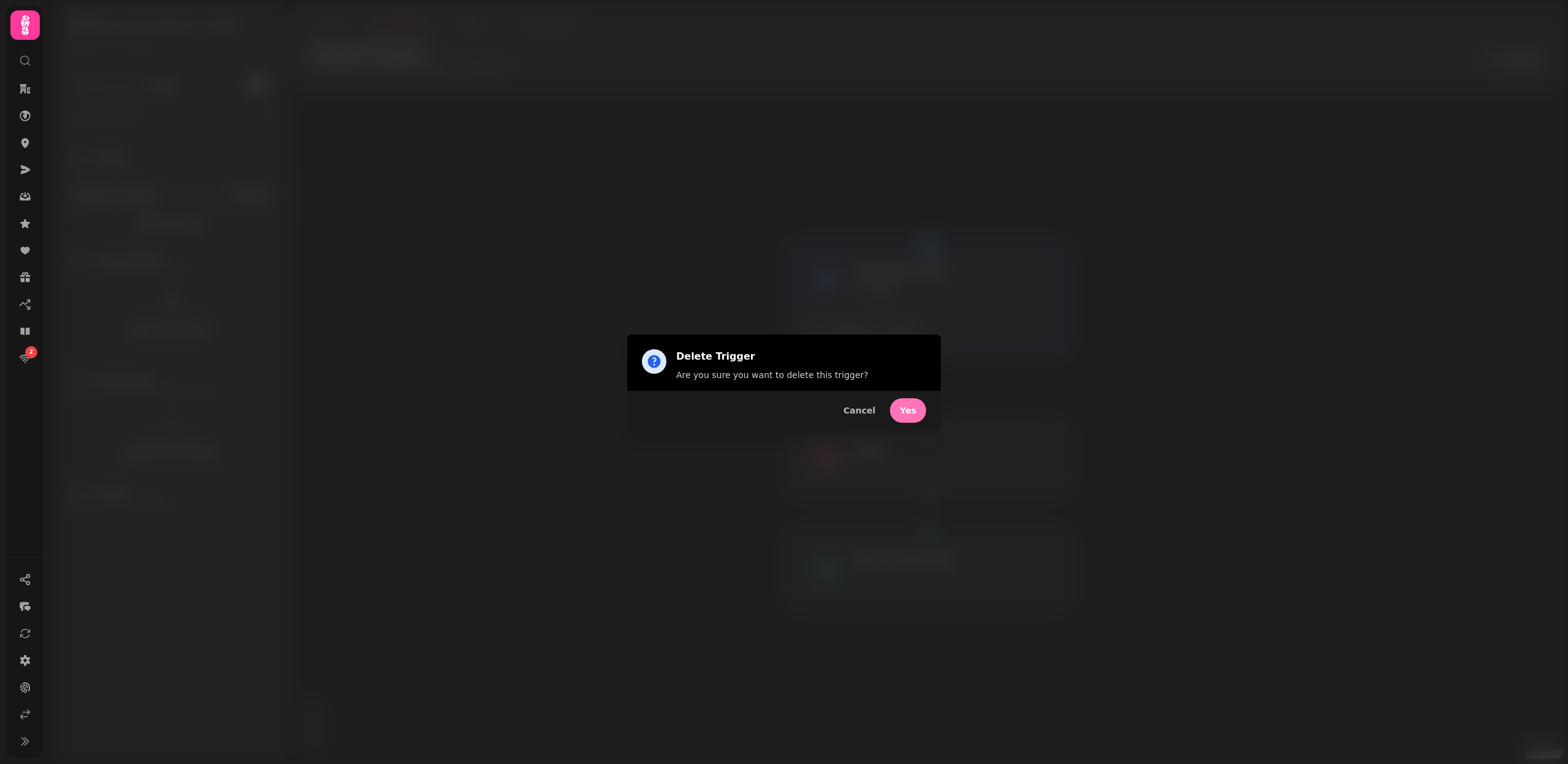
click at [912, 415] on button "Yes" at bounding box center [909, 410] width 36 height 24
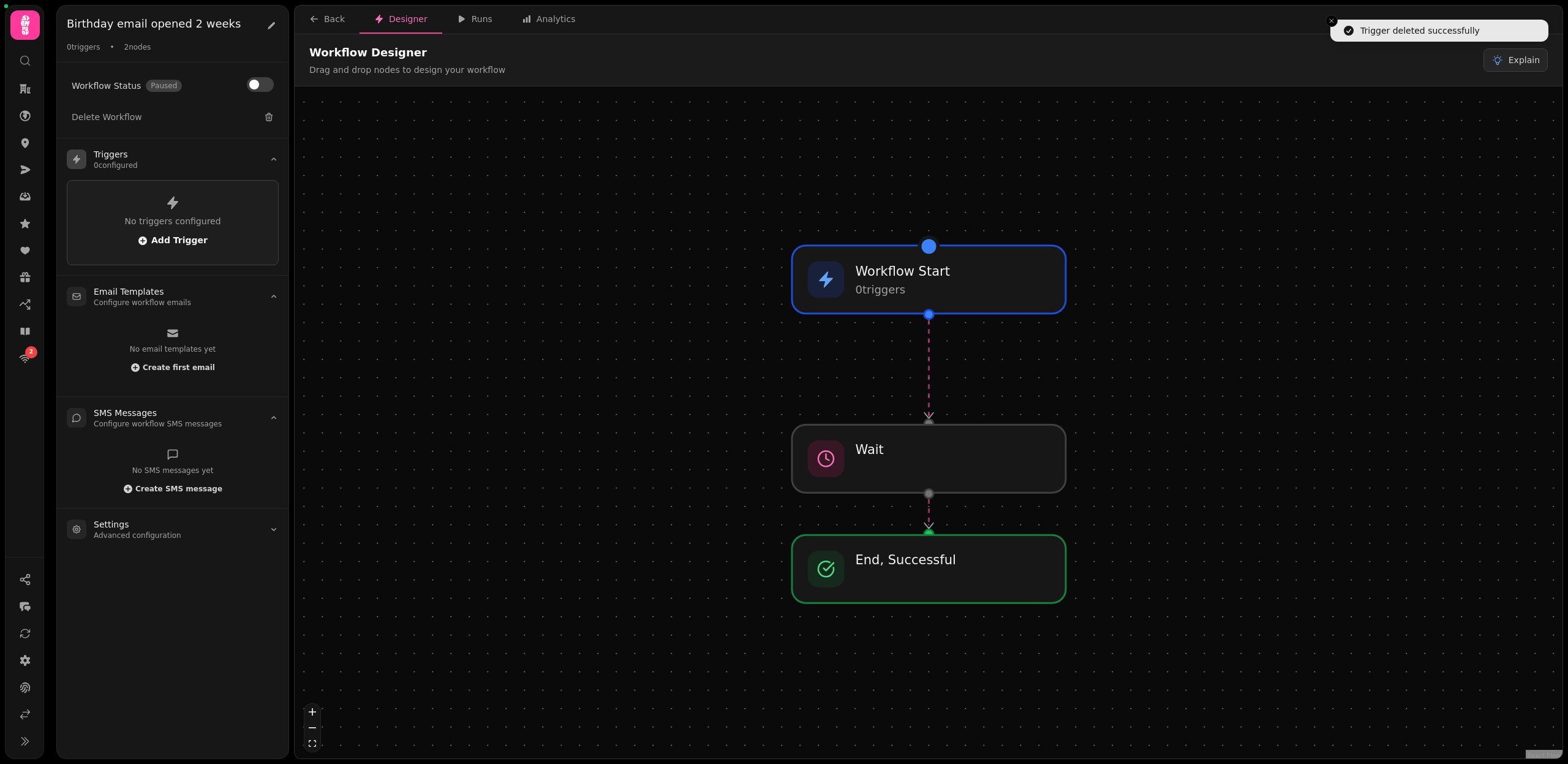
click at [148, 240] on icon "button" at bounding box center [142, 241] width 10 height 10
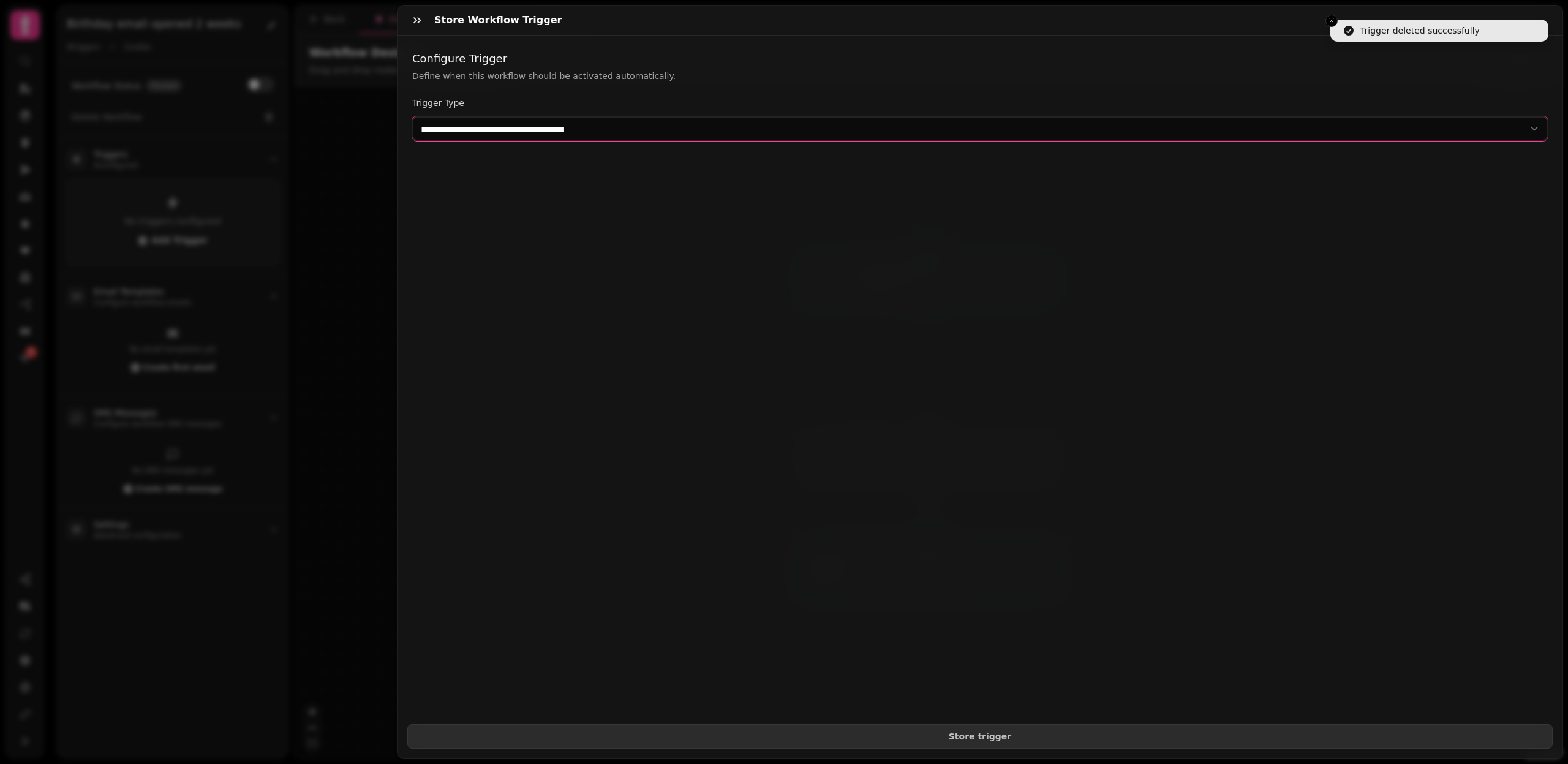
click at [517, 128] on select "**********" at bounding box center [980, 129] width 1136 height 24
select select "**********"
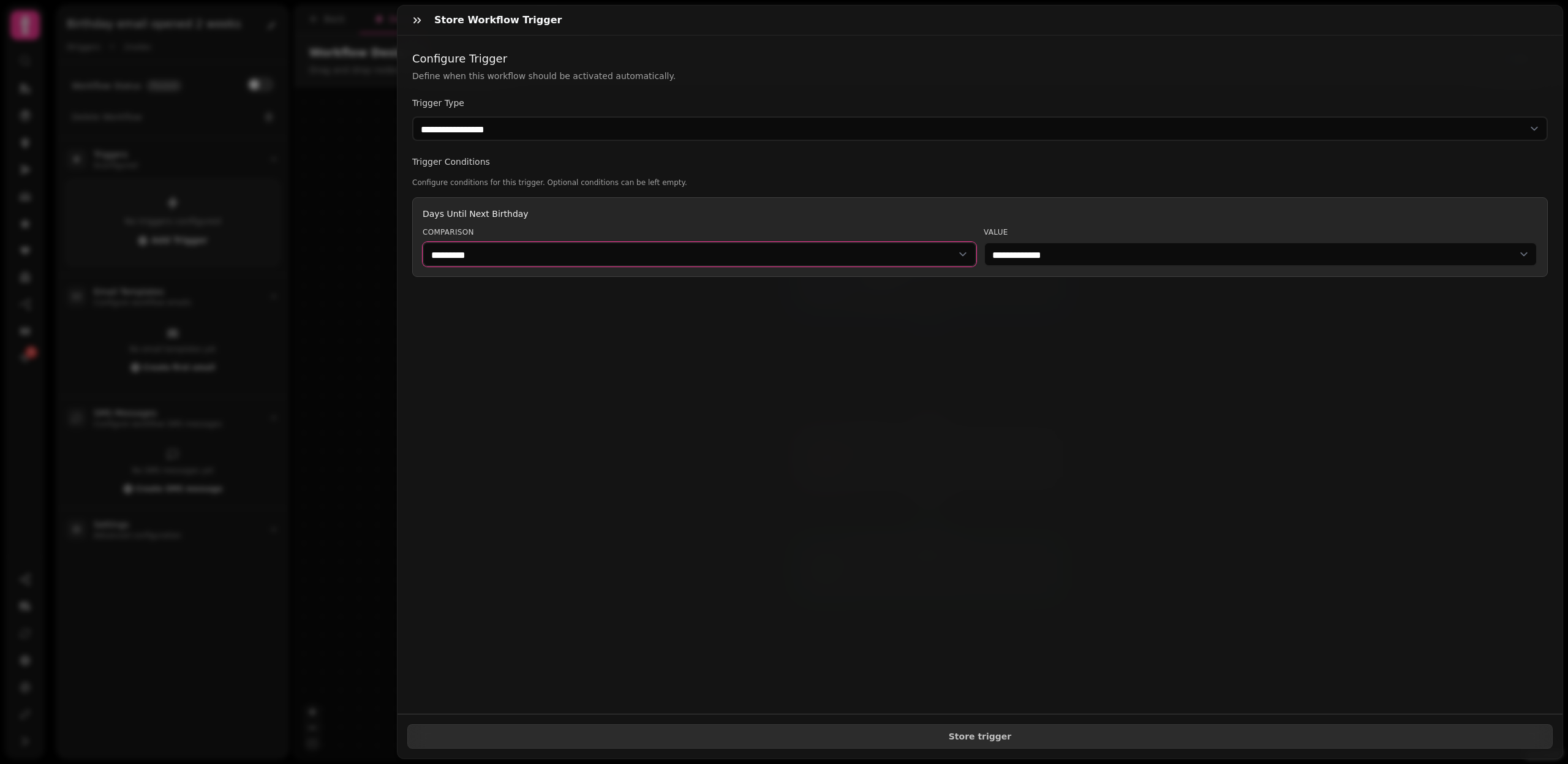
click at [905, 255] on select "********* ******" at bounding box center [699, 254] width 554 height 24
select select "******"
click at [1077, 247] on select "**********" at bounding box center [1261, 254] width 554 height 24
select select "**"
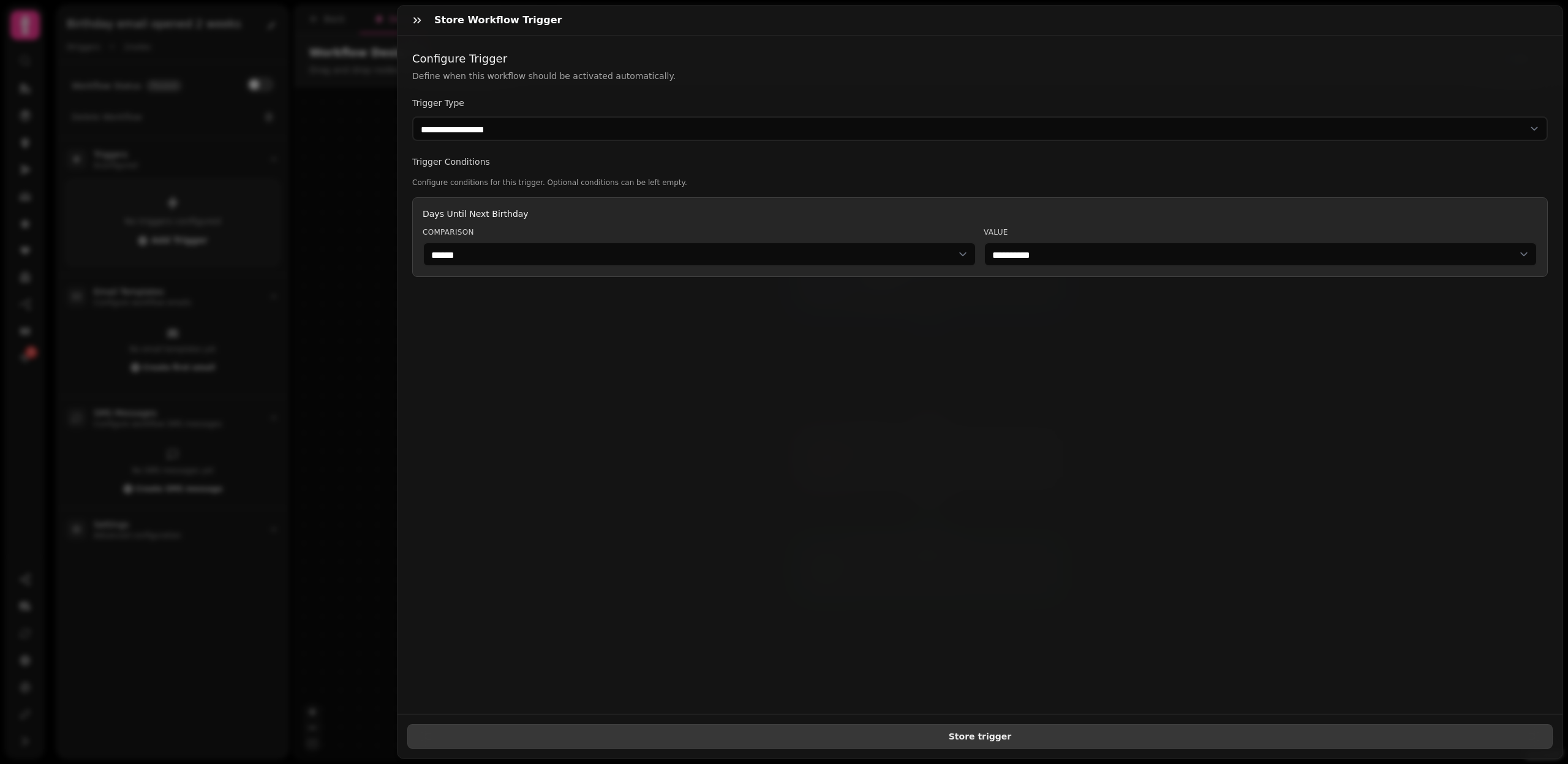
click at [954, 747] on button "Store trigger" at bounding box center [980, 736] width 1146 height 24
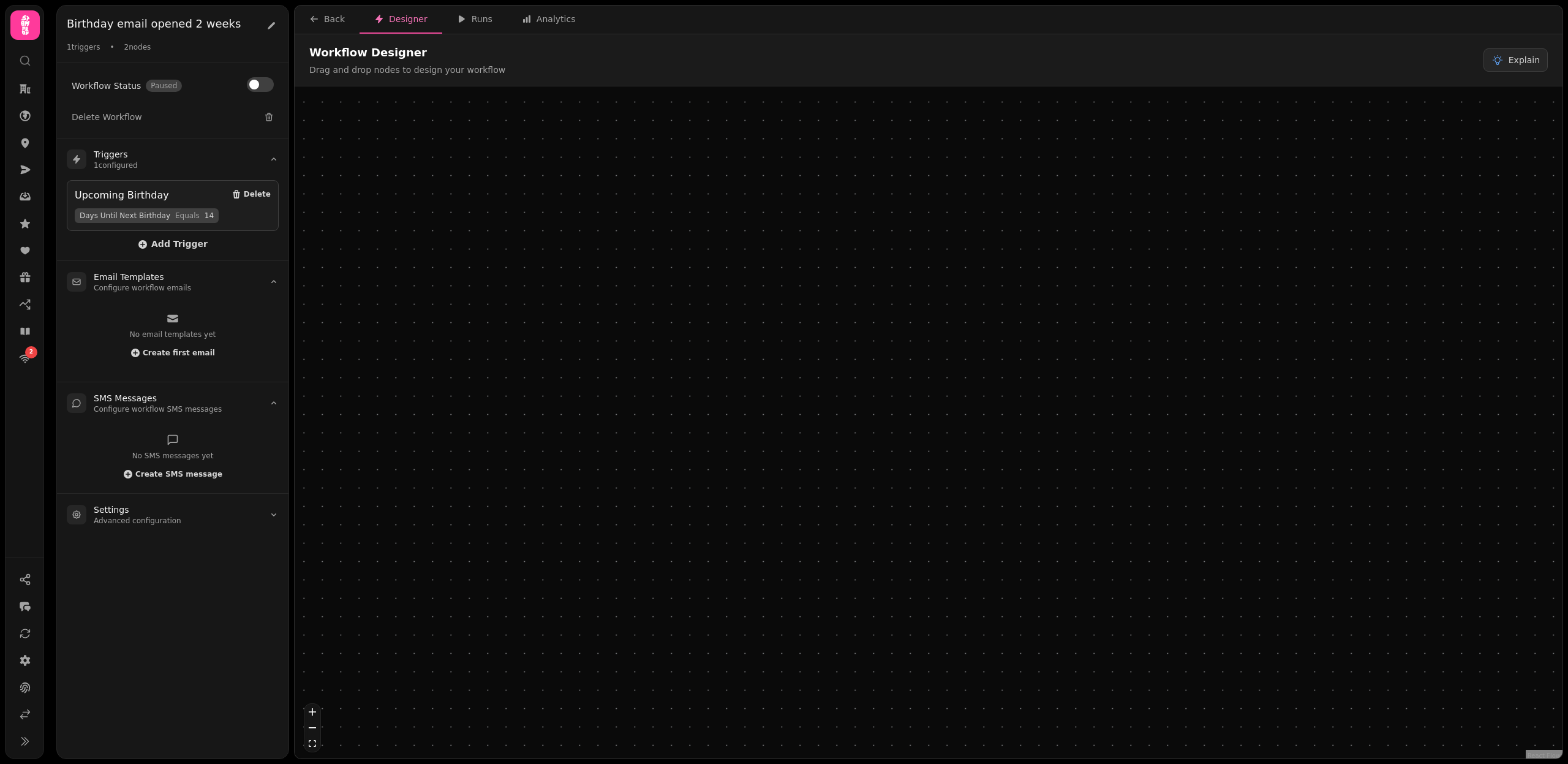
drag, startPoint x: 926, startPoint y: 448, endPoint x: 926, endPoint y: 428, distance: 20.0
click at [926, 428] on div at bounding box center [929, 431] width 280 height 69
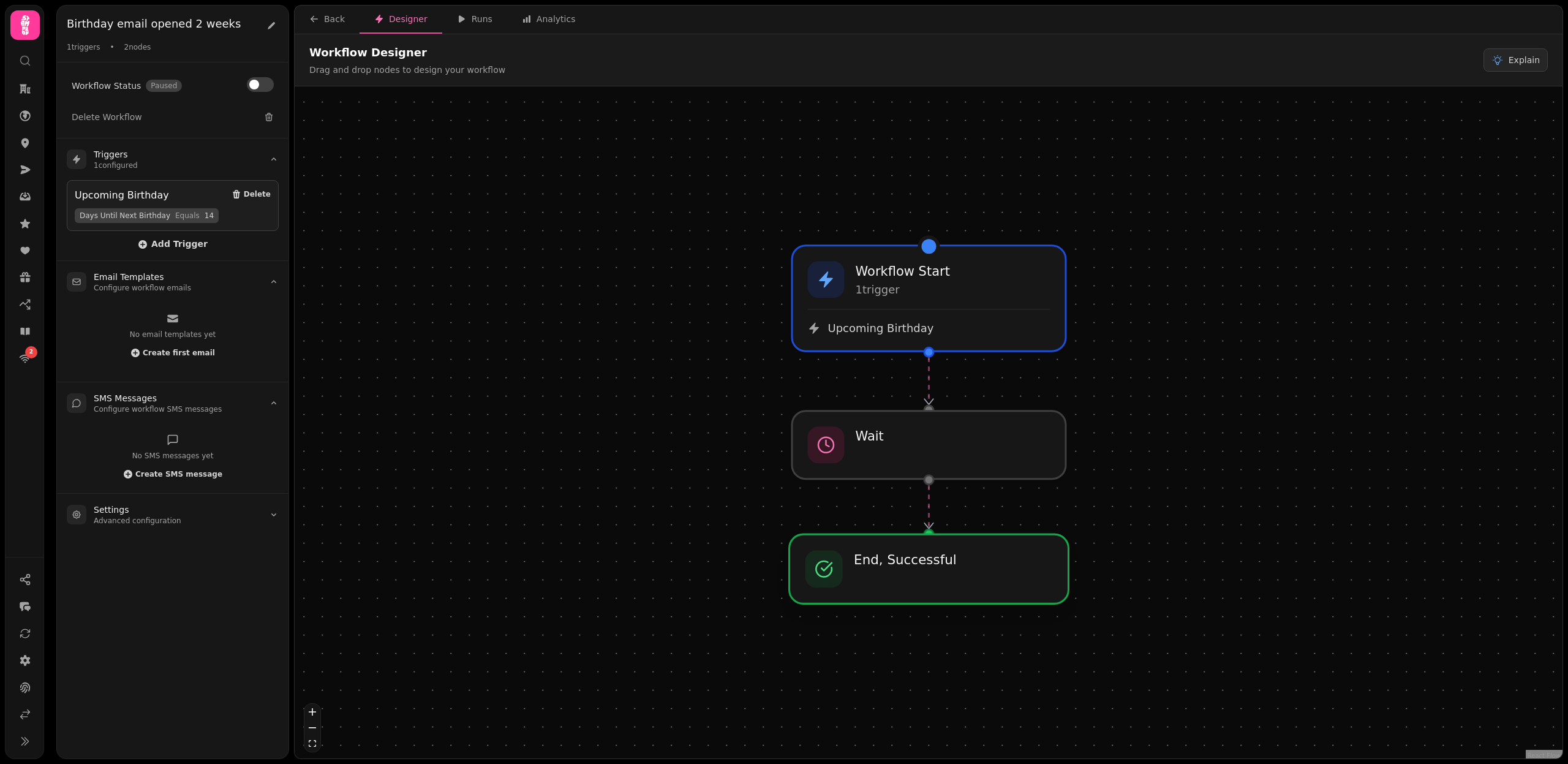
click at [929, 593] on div at bounding box center [929, 568] width 280 height 69
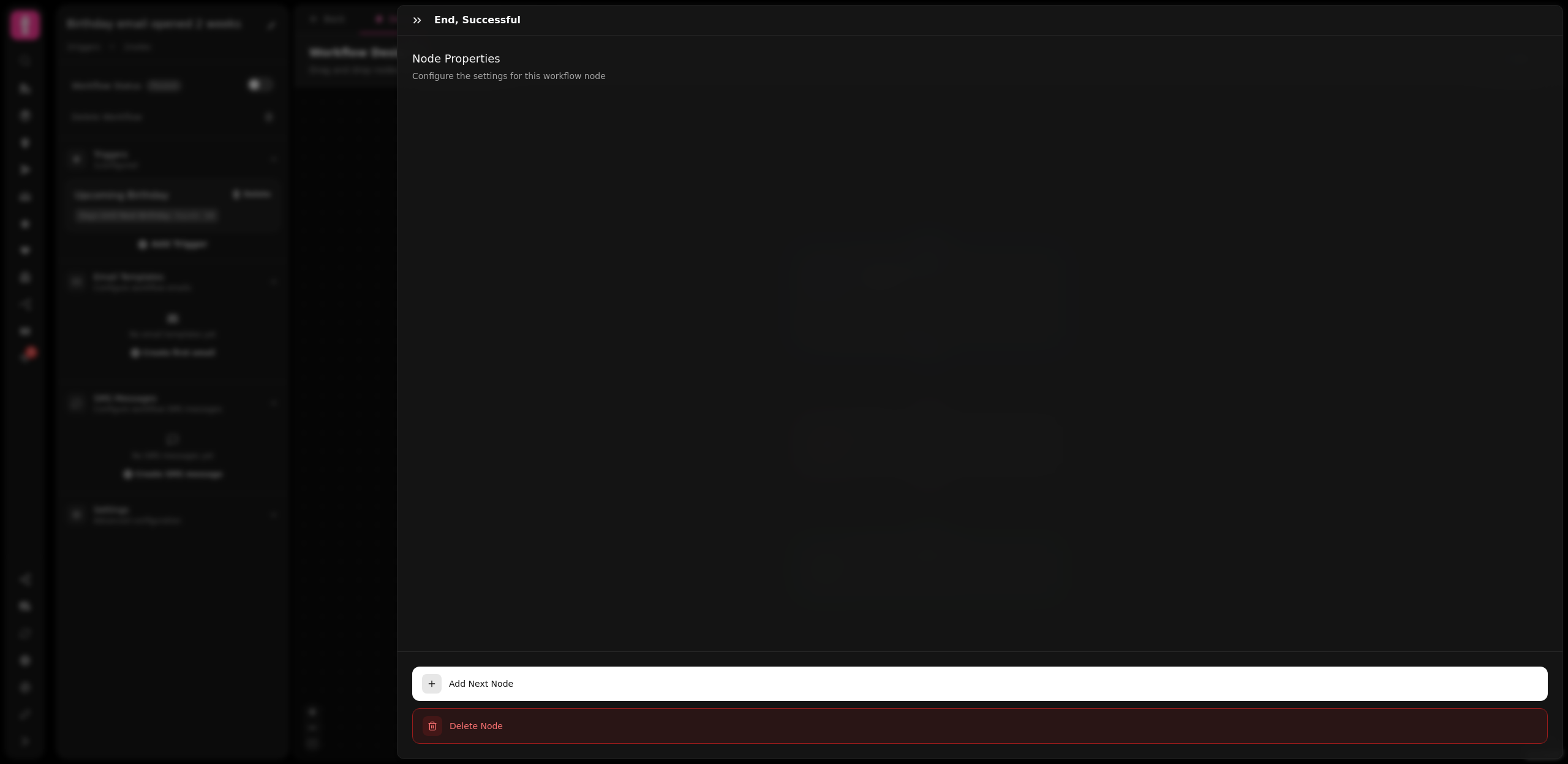
click at [476, 724] on span "Delete Node" at bounding box center [993, 726] width 1088 height 12
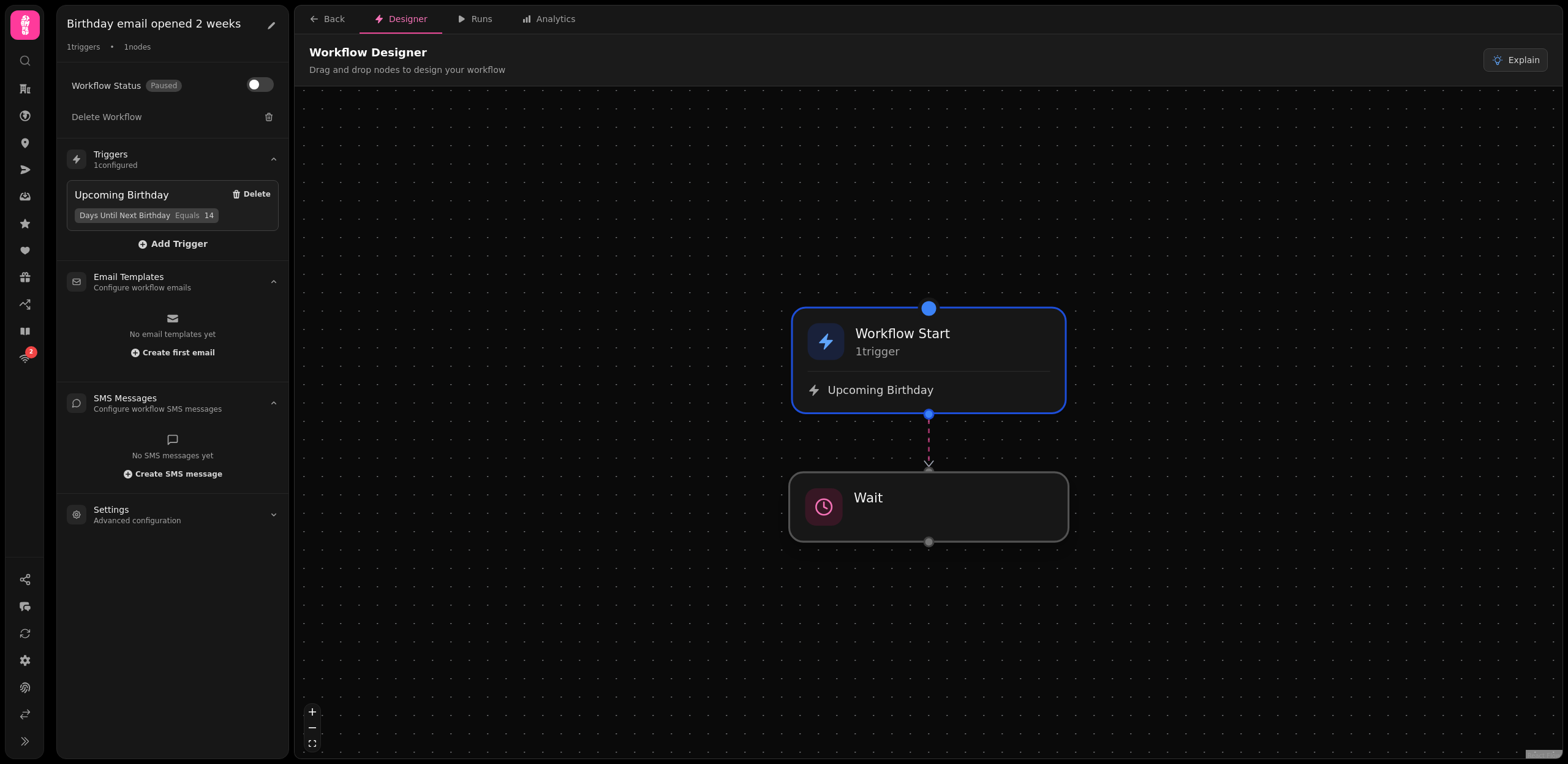
click at [906, 493] on div at bounding box center [929, 507] width 280 height 69
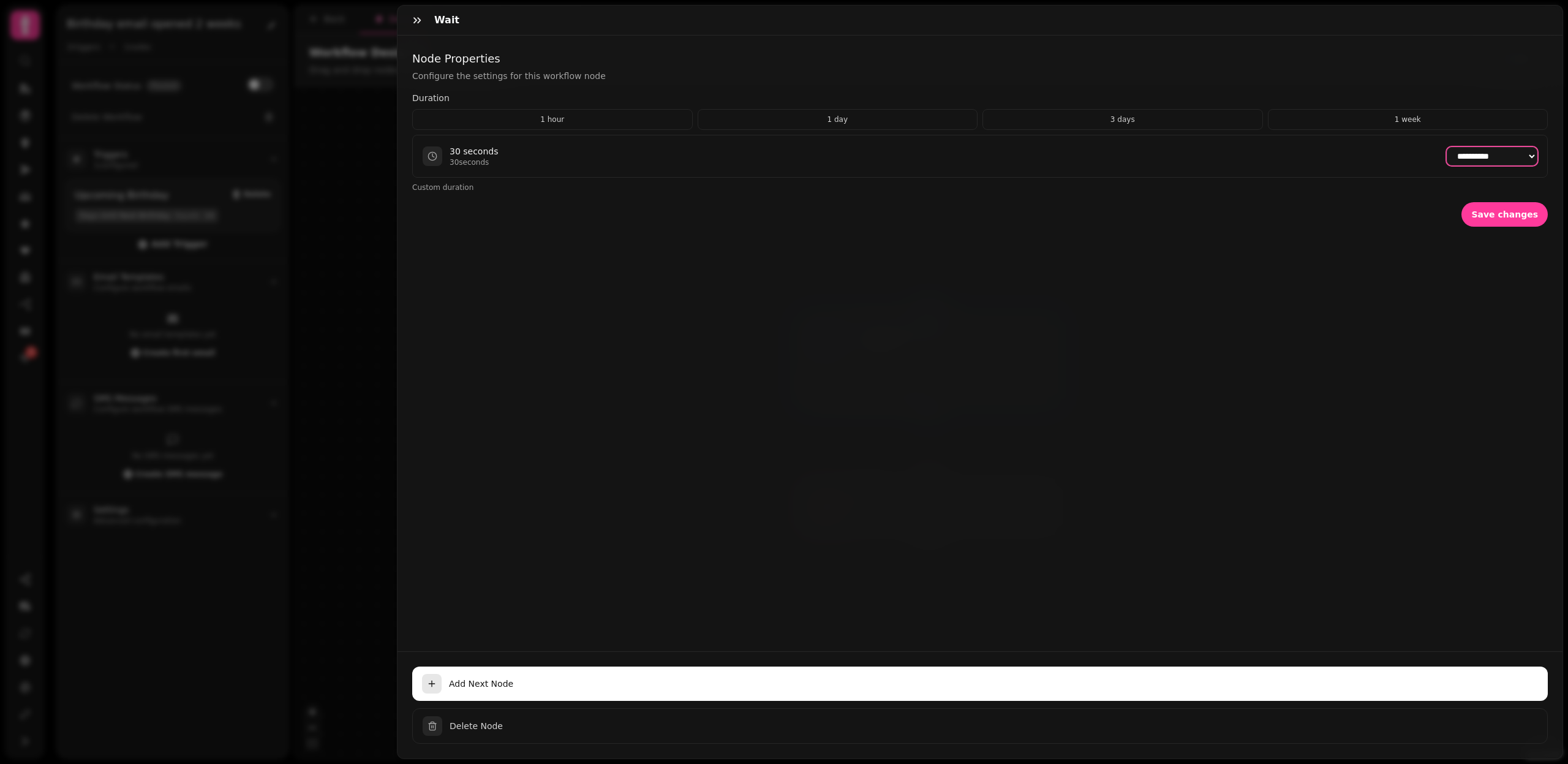
click at [1464, 148] on select "**********" at bounding box center [1492, 156] width 91 height 18
select select "******"
click at [1519, 221] on button "Save changes" at bounding box center [1505, 215] width 87 height 24
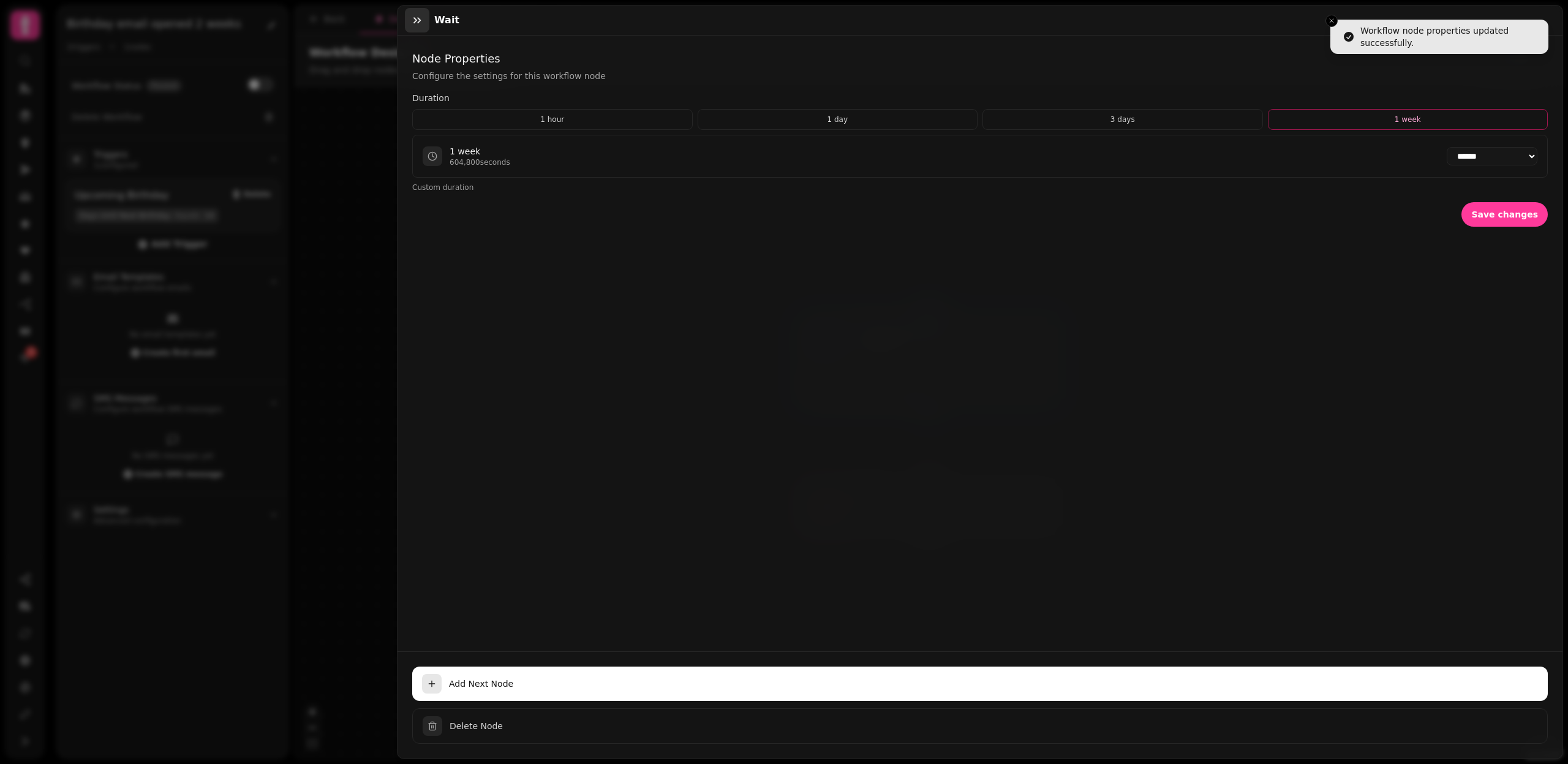
click at [414, 15] on icon "button" at bounding box center [417, 20] width 12 height 12
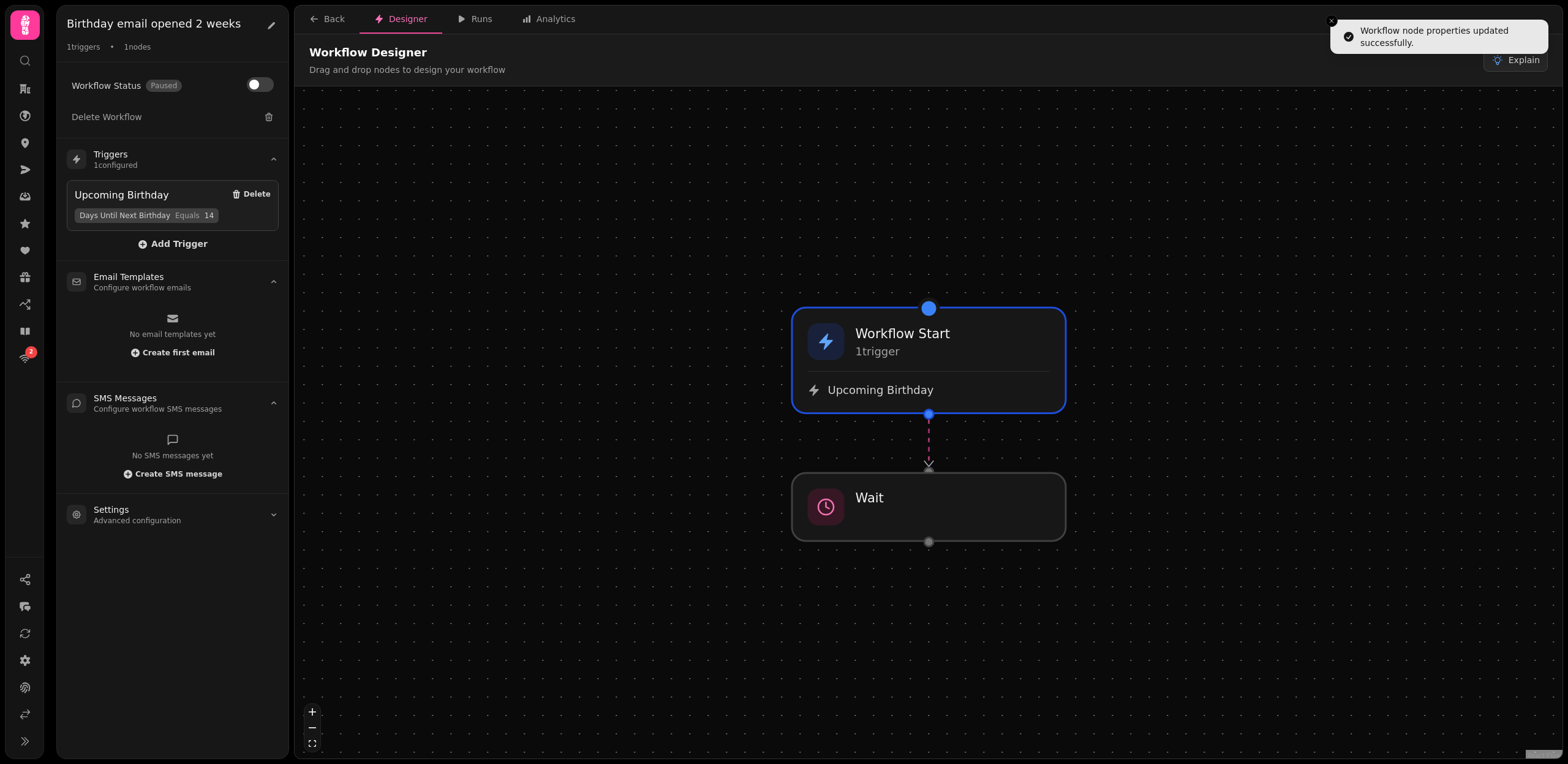
click at [929, 536] on div at bounding box center [929, 542] width 11 height 11
select select "******"
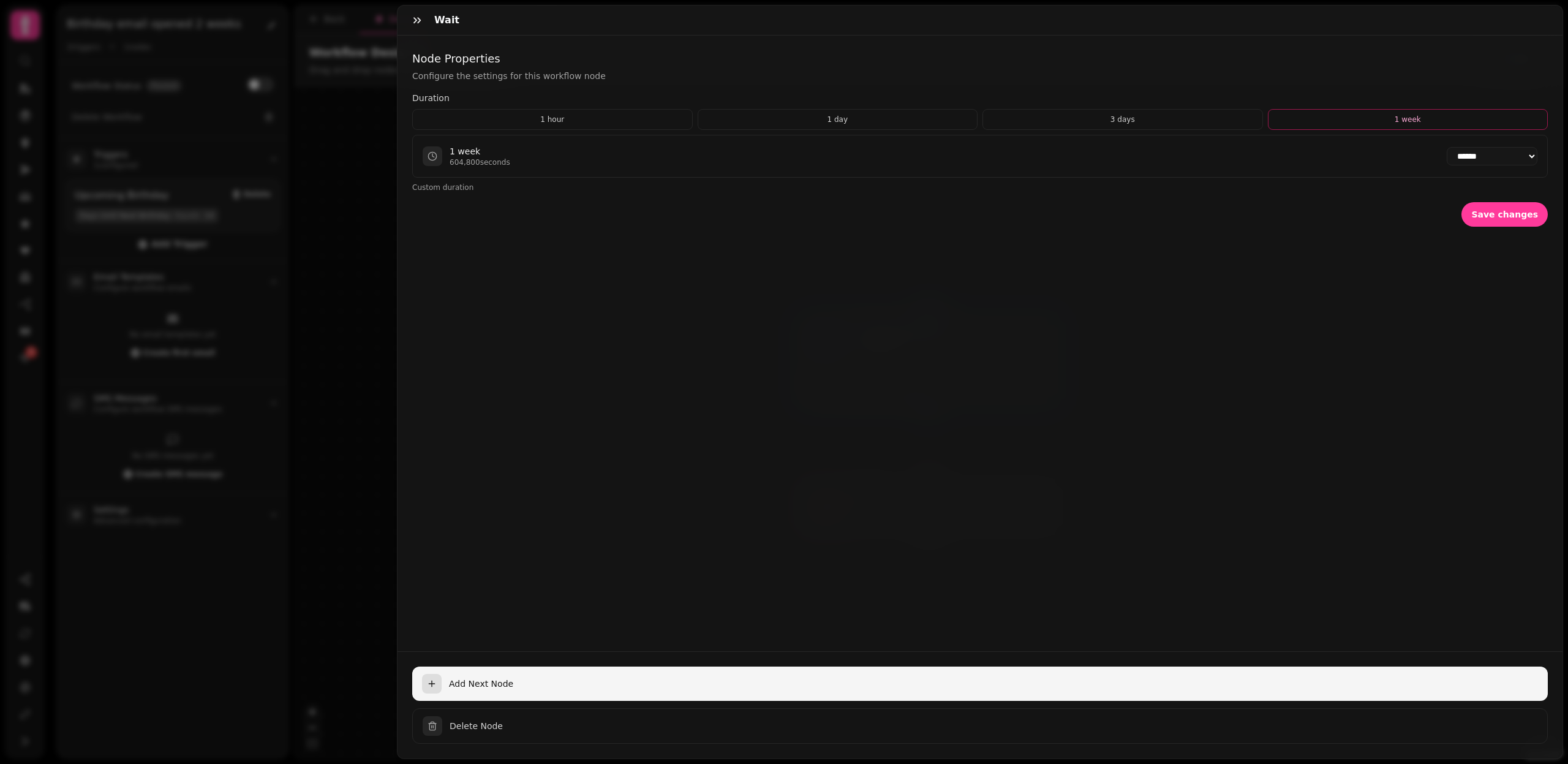
click at [477, 678] on span "Add Next Node" at bounding box center [993, 684] width 1089 height 12
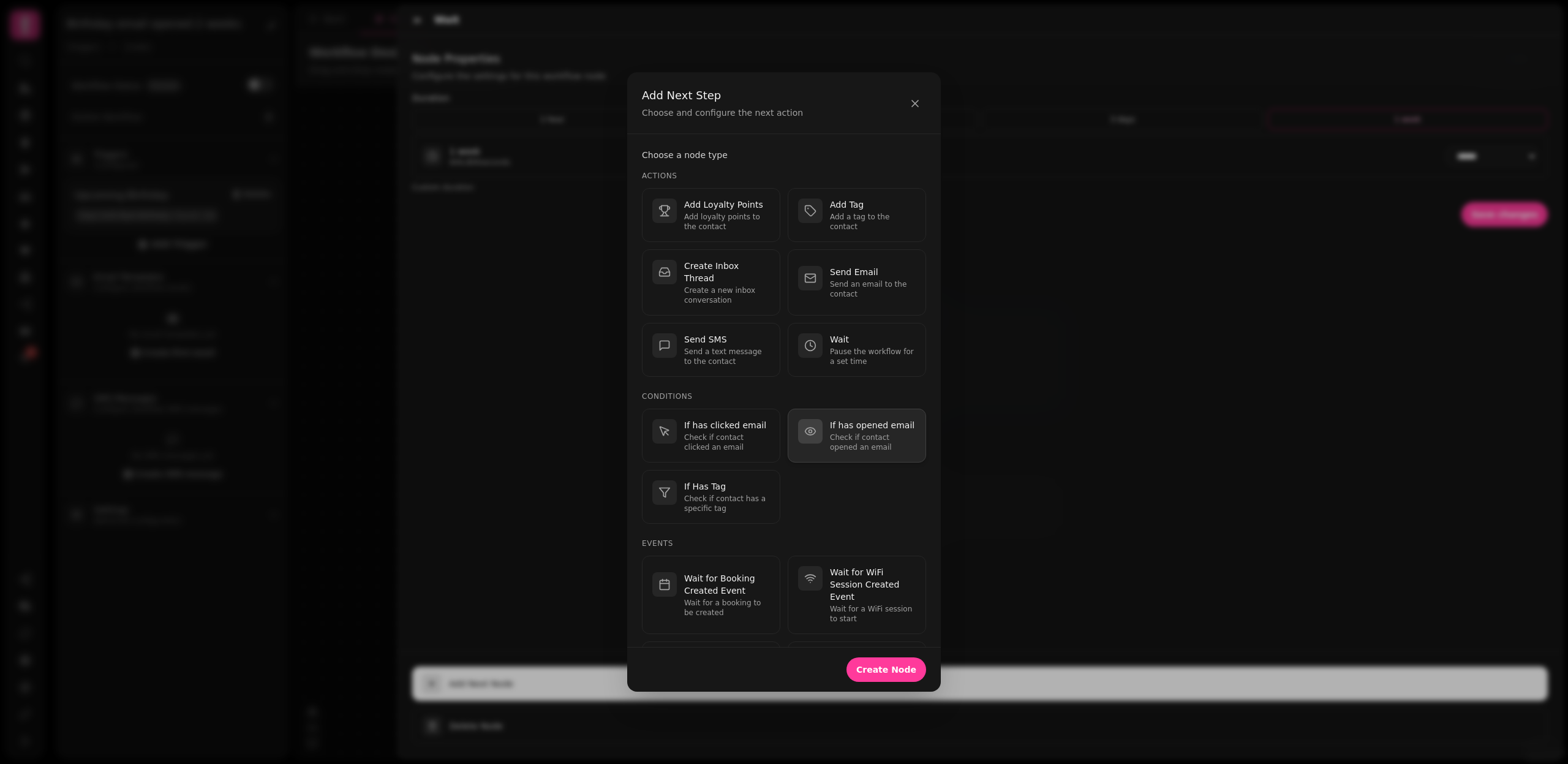
click at [825, 422] on div "If has opened email Check if contact opened an email" at bounding box center [857, 435] width 118 height 33
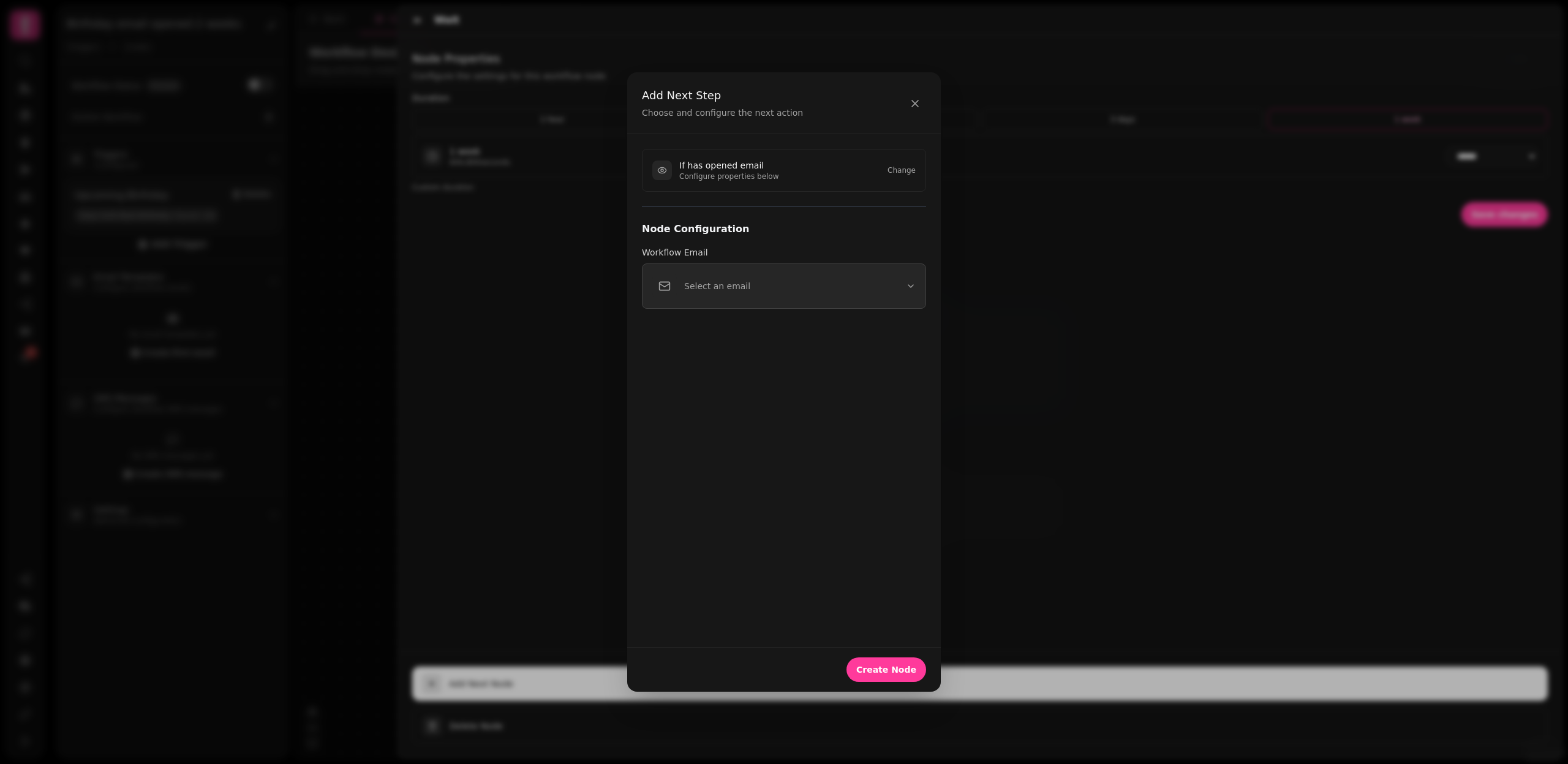
click at [762, 282] on button "Select an email" at bounding box center [784, 286] width 284 height 45
click at [739, 284] on p "Select an email" at bounding box center [717, 286] width 66 height 12
click at [913, 106] on icon "button" at bounding box center [915, 103] width 6 height 6
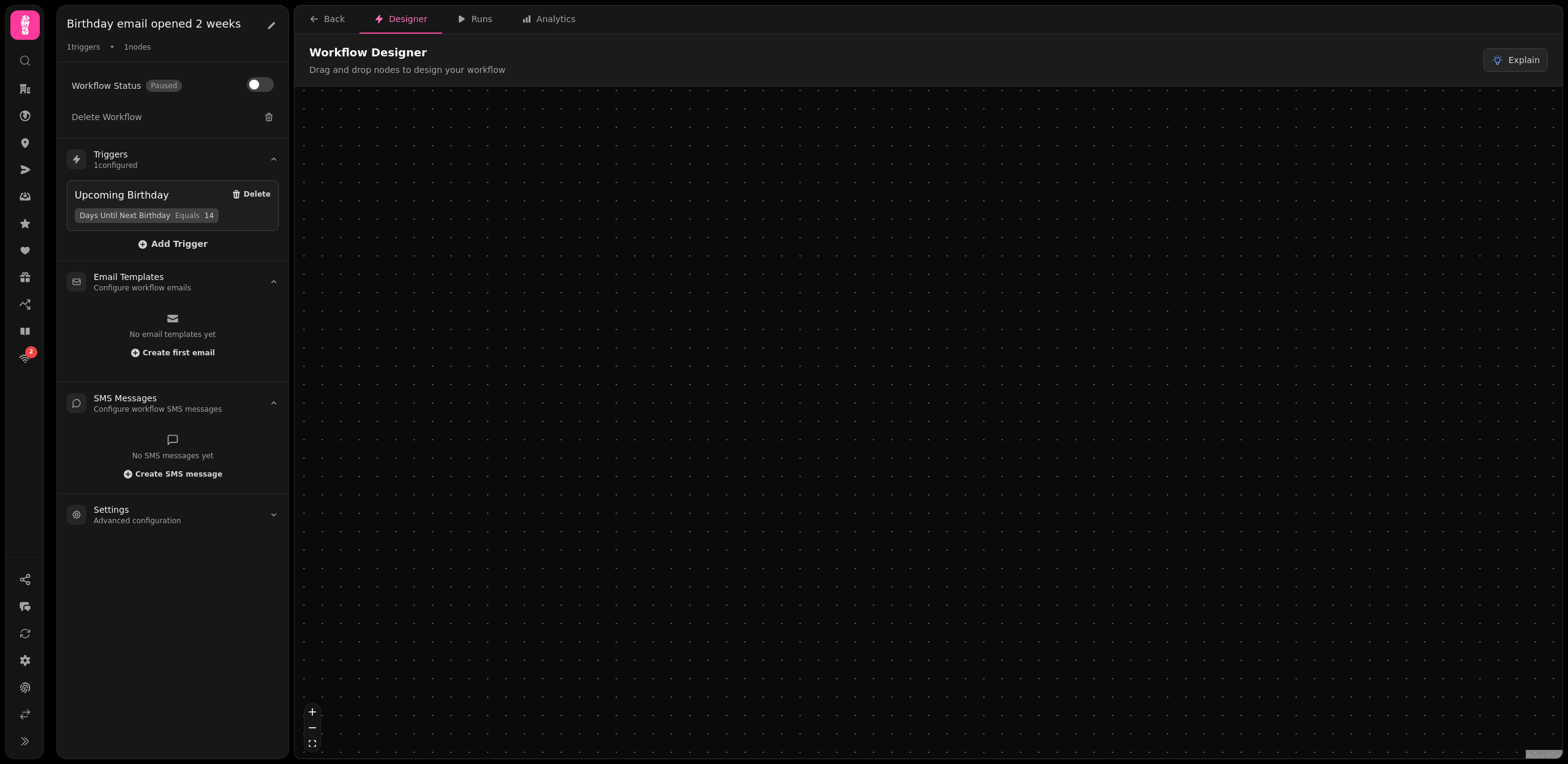
drag, startPoint x: 909, startPoint y: 516, endPoint x: 827, endPoint y: 515, distance: 82.0
click at [827, 515] on div at bounding box center [846, 507] width 280 height 69
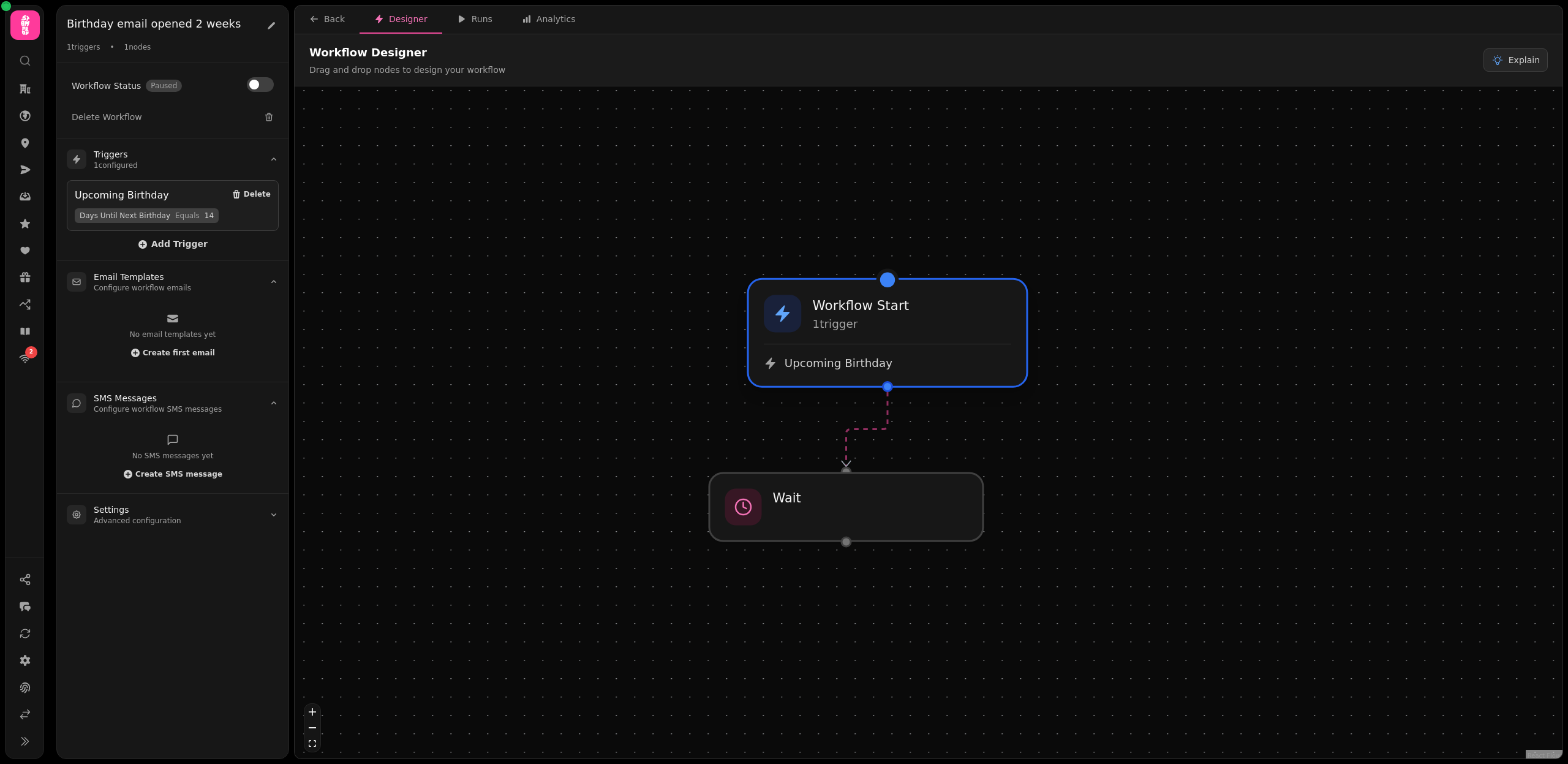
drag, startPoint x: 935, startPoint y: 382, endPoint x: 895, endPoint y: 357, distance: 47.2
click at [895, 357] on div "Upcoming Birthday" at bounding box center [888, 363] width 247 height 15
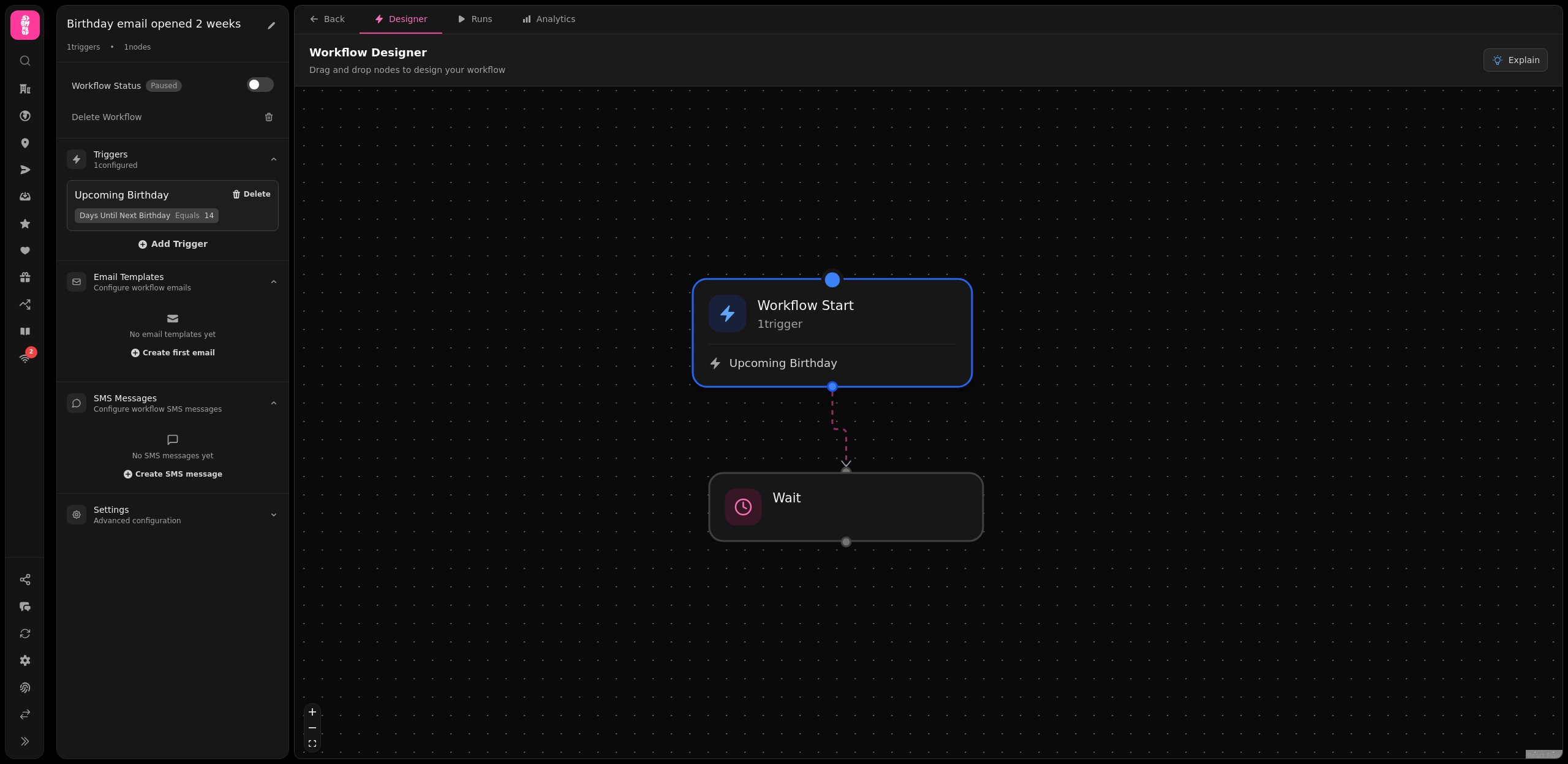
drag, startPoint x: 895, startPoint y: 357, endPoint x: 838, endPoint y: 360, distance: 57.1
click at [838, 360] on div "Upcoming Birthday" at bounding box center [832, 363] width 247 height 15
drag, startPoint x: 846, startPoint y: 360, endPoint x: 860, endPoint y: 360, distance: 14.0
click at [860, 360] on div "Upcoming Birthday" at bounding box center [846, 363] width 247 height 15
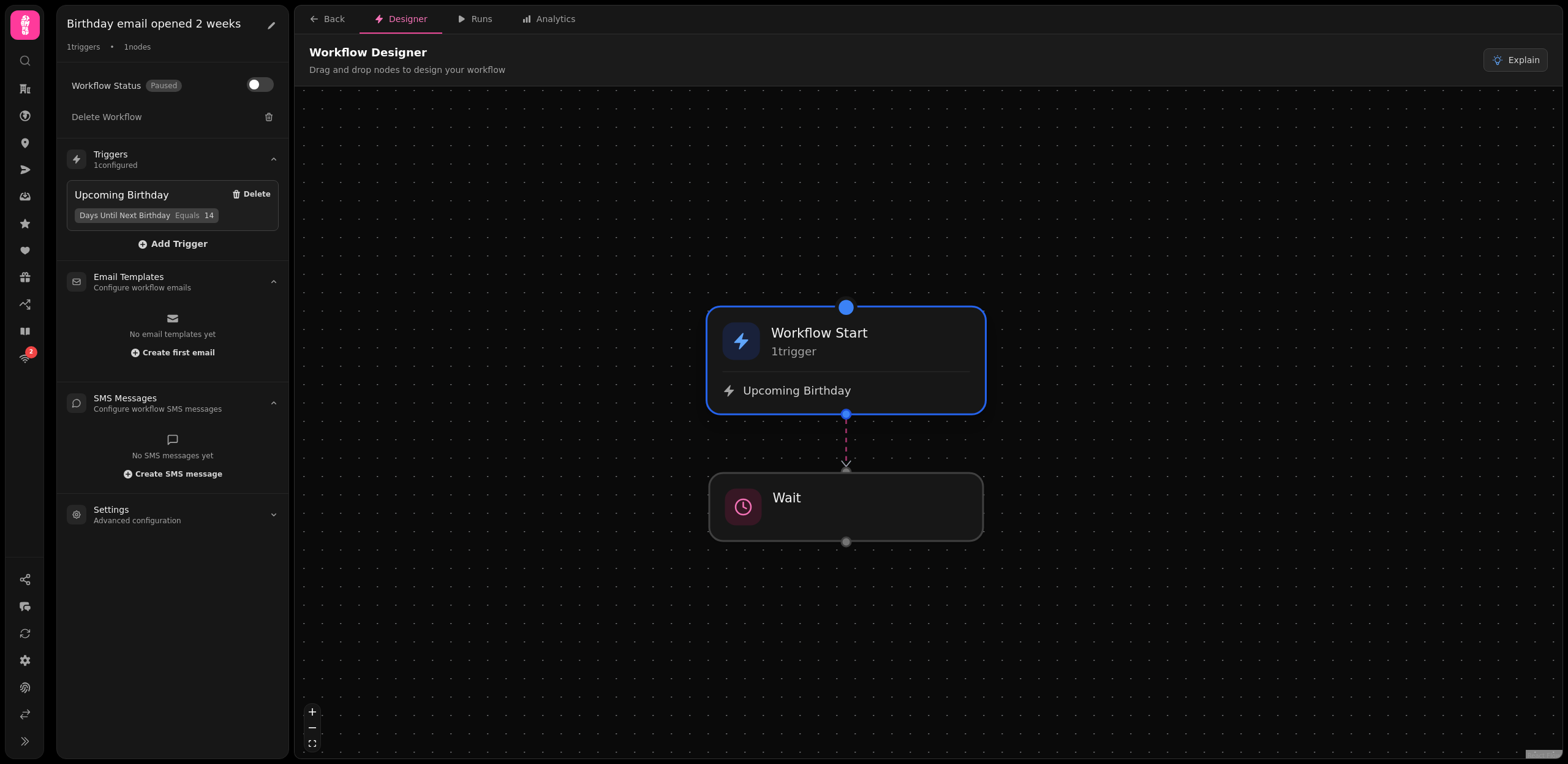
drag, startPoint x: 860, startPoint y: 360, endPoint x: 858, endPoint y: 382, distance: 22.1
click at [858, 383] on div "Upcoming Birthday" at bounding box center [846, 390] width 247 height 15
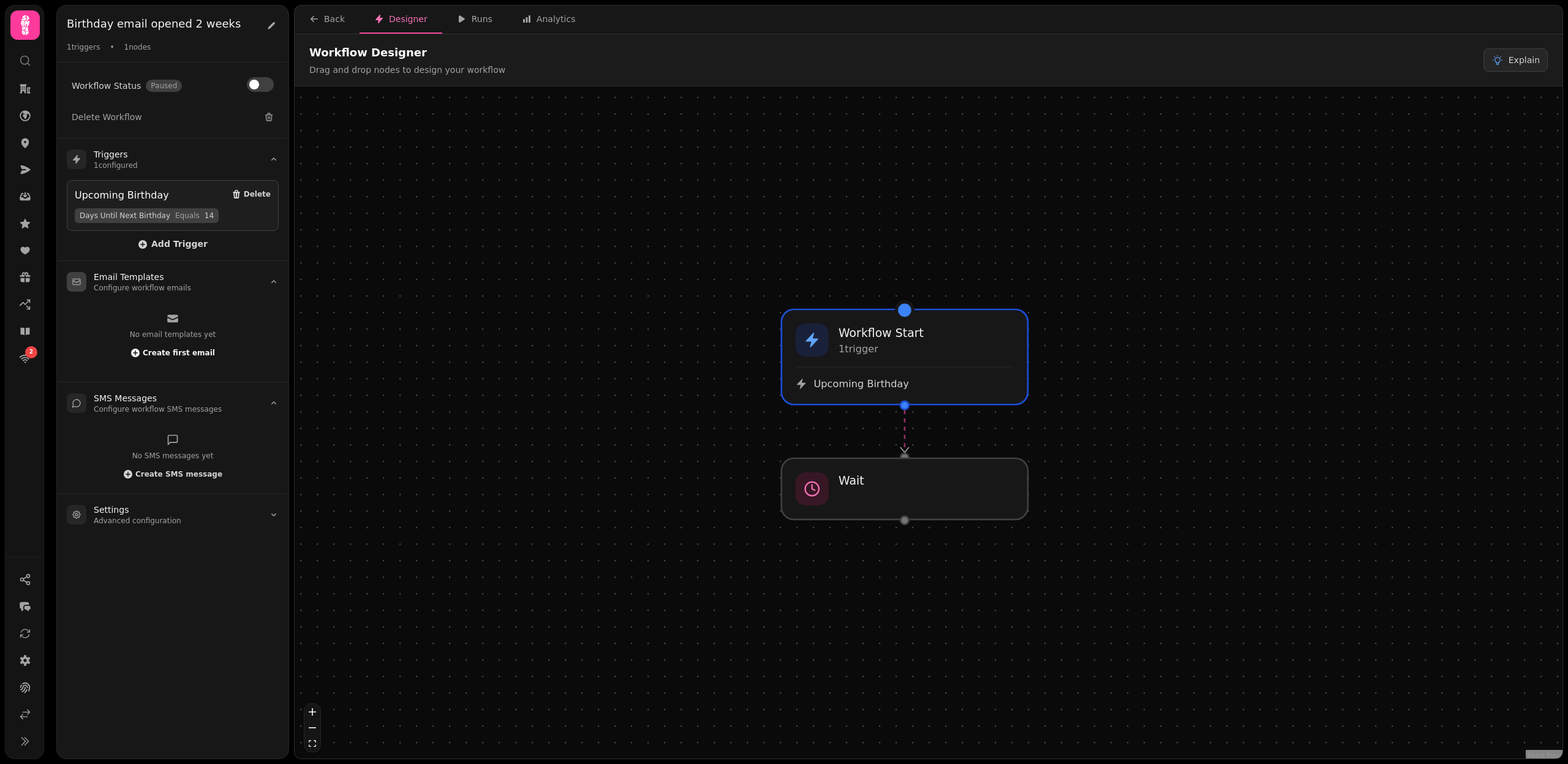
click at [164, 350] on span "Create first email" at bounding box center [179, 353] width 73 height 7
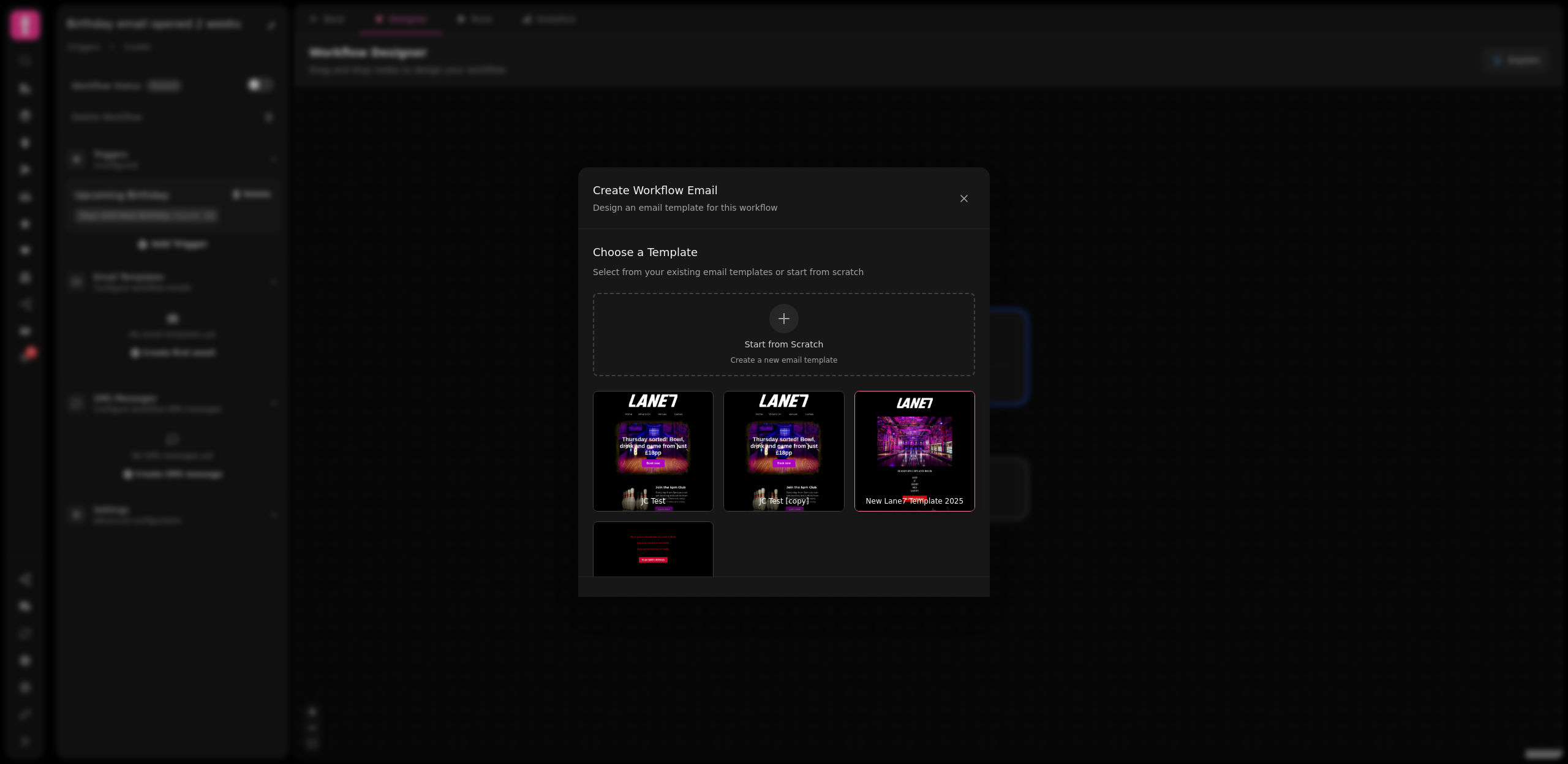
scroll to position [80, 0]
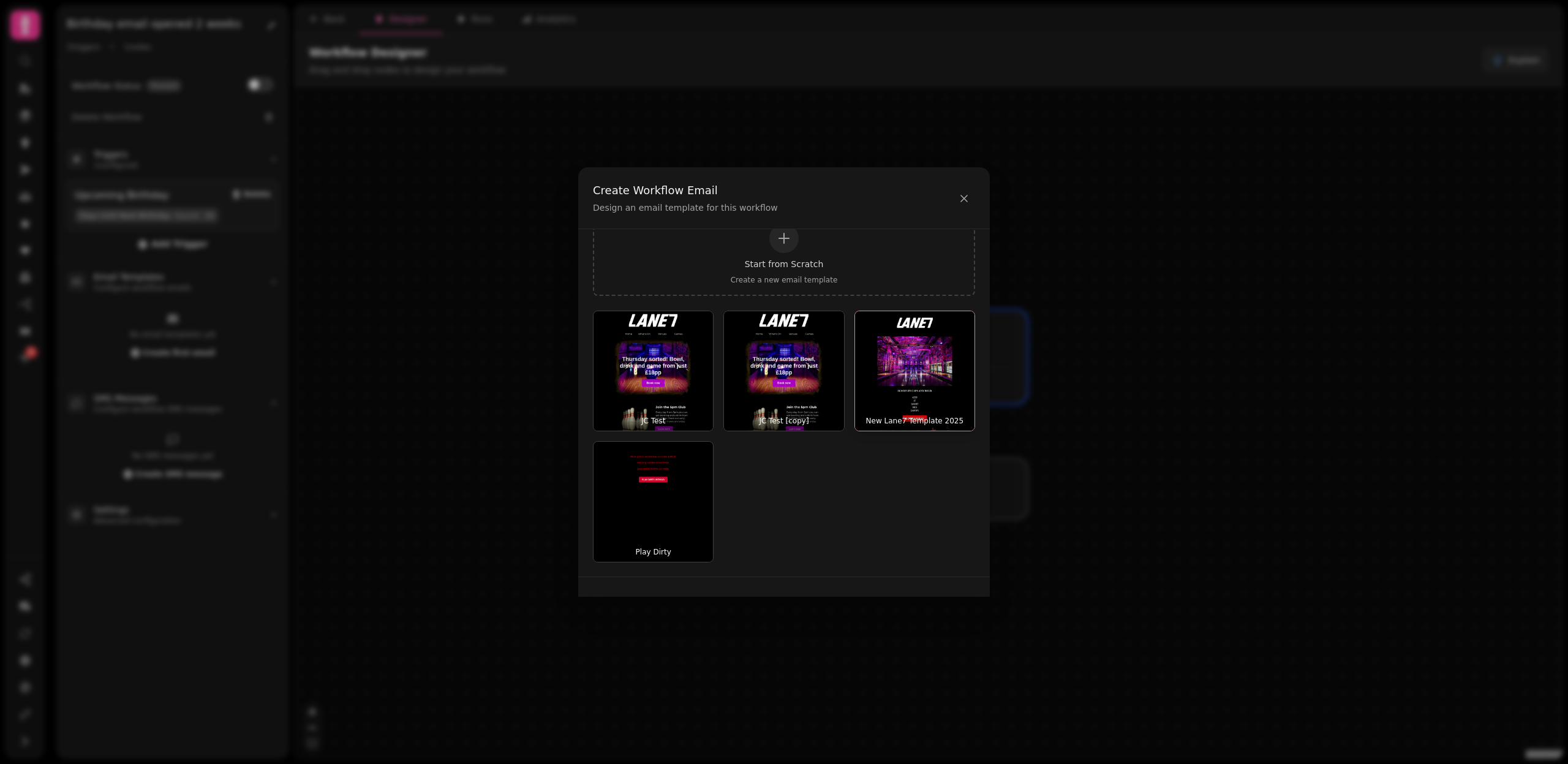
click at [931, 373] on img "button" at bounding box center [915, 371] width 119 height 119
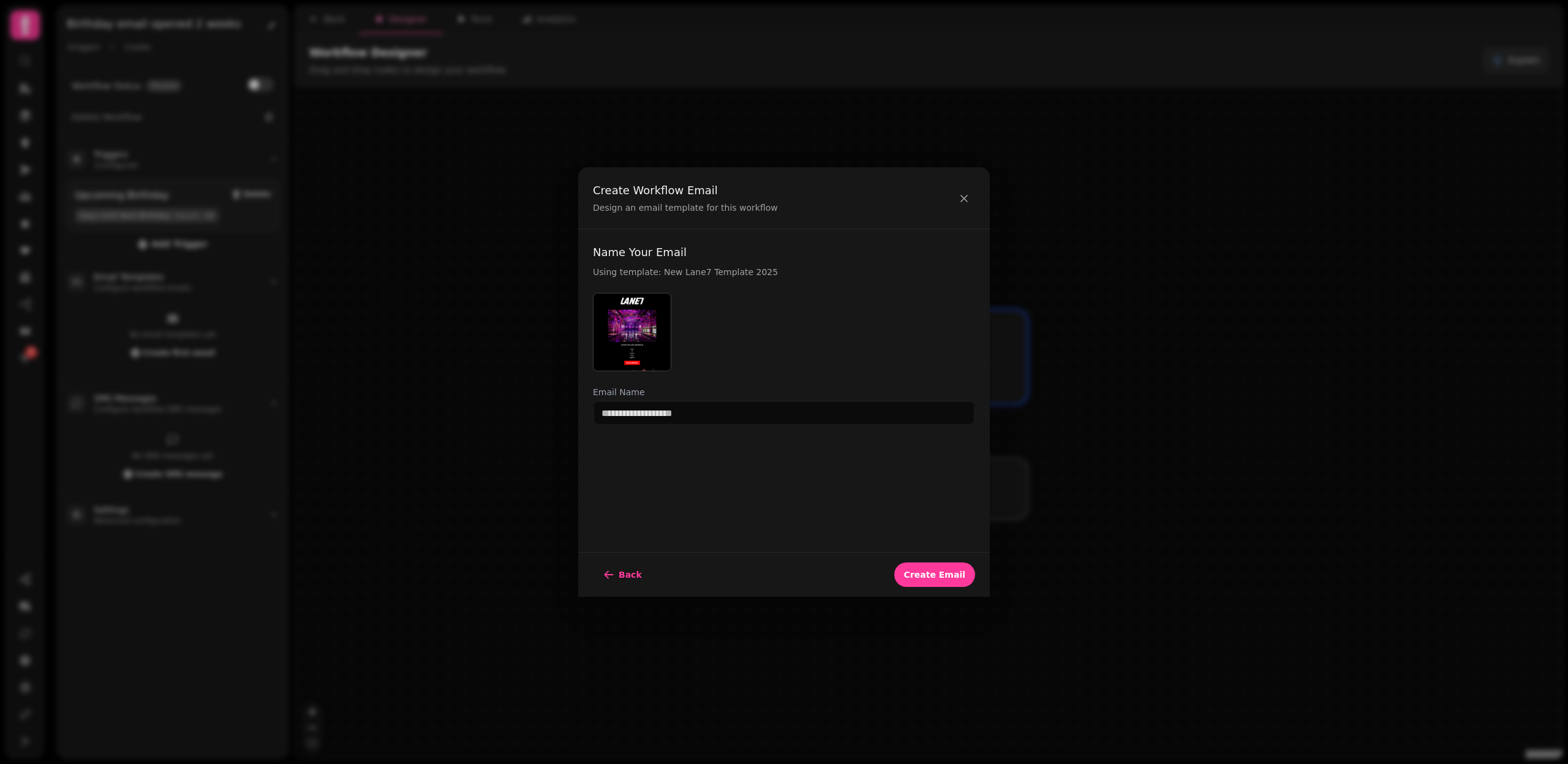
scroll to position [0, 0]
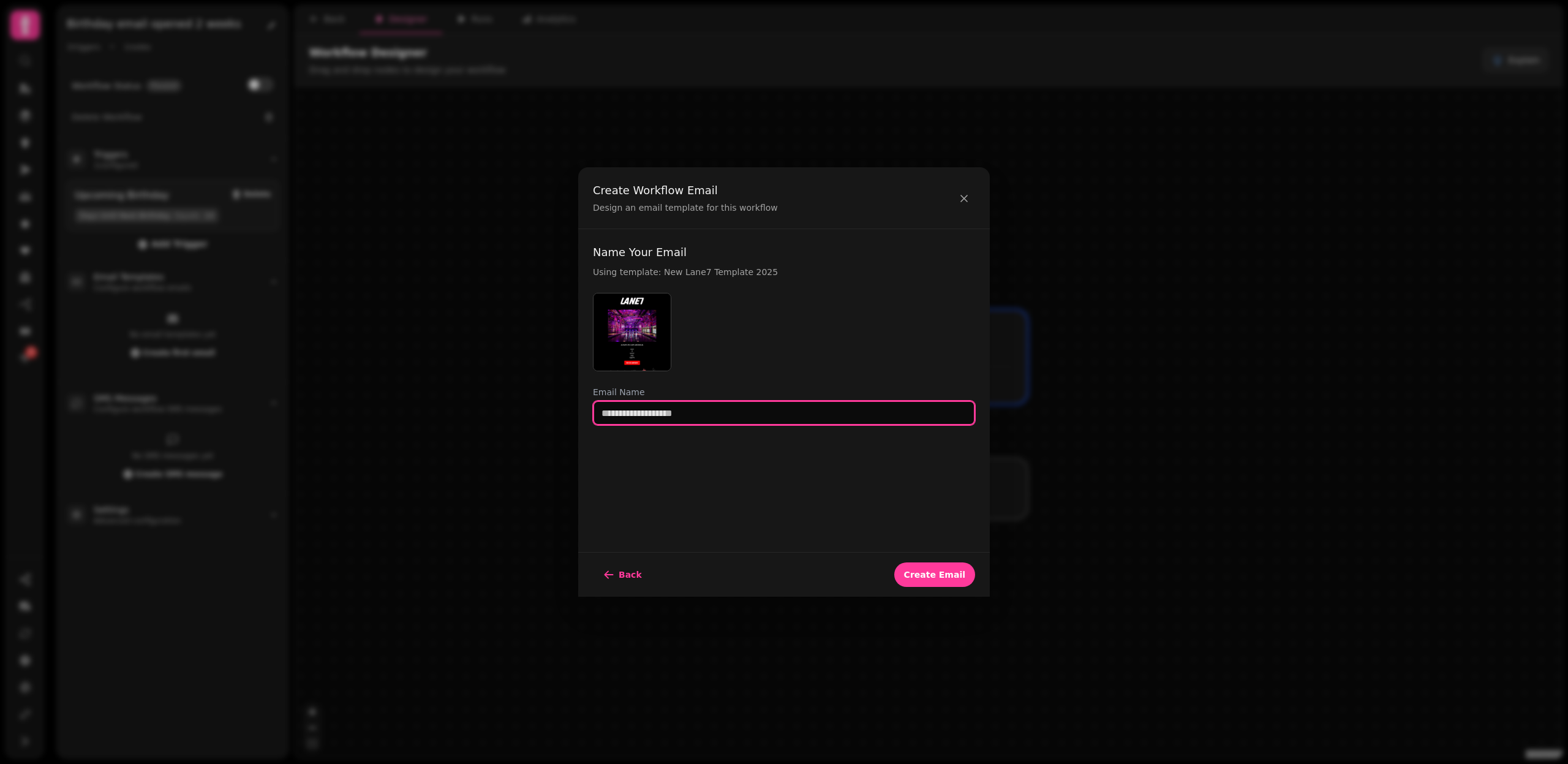
click at [752, 416] on input "text" at bounding box center [784, 413] width 382 height 24
type input "**********"
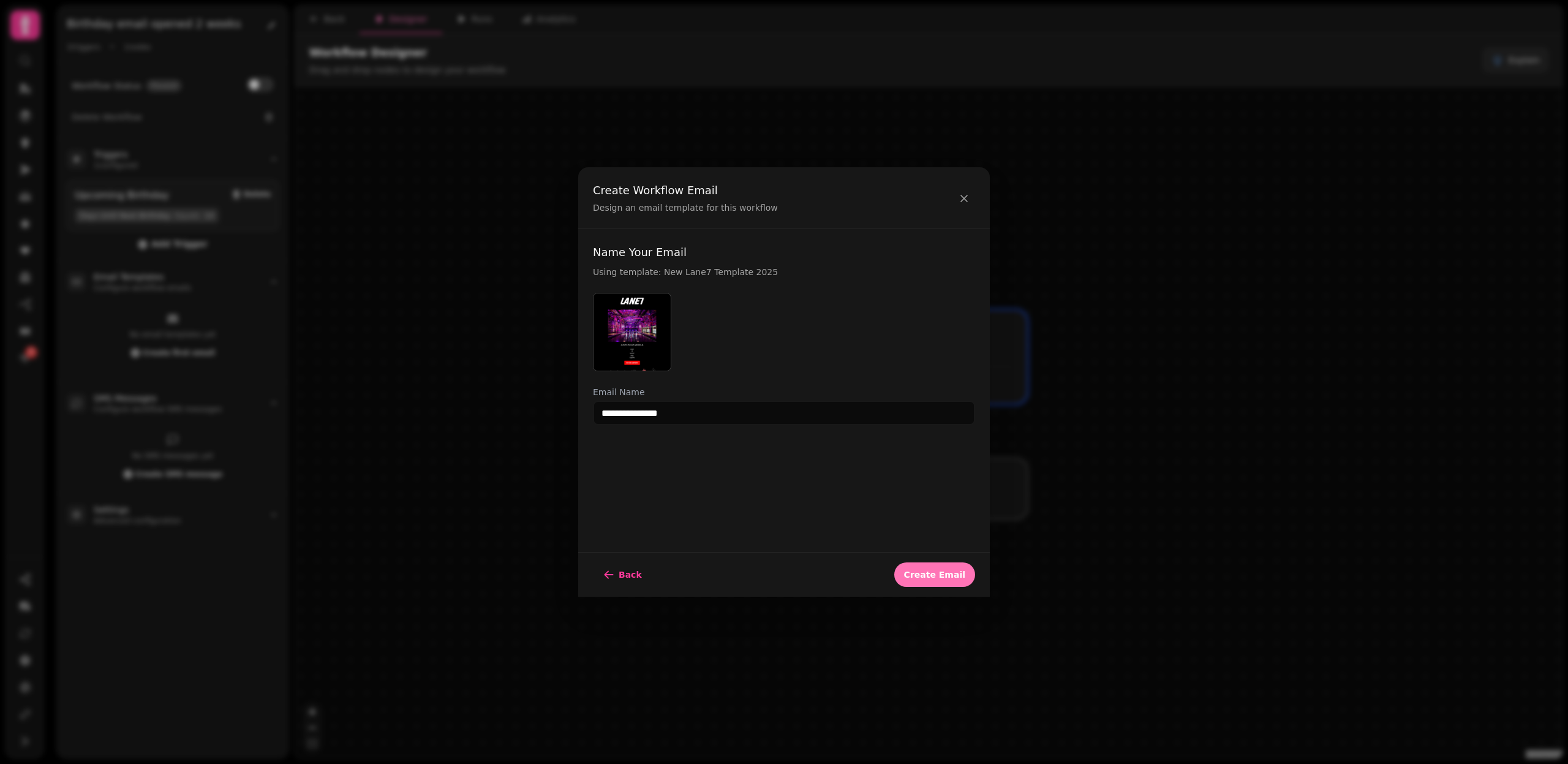
click at [949, 580] on button "Create Email" at bounding box center [935, 575] width 80 height 24
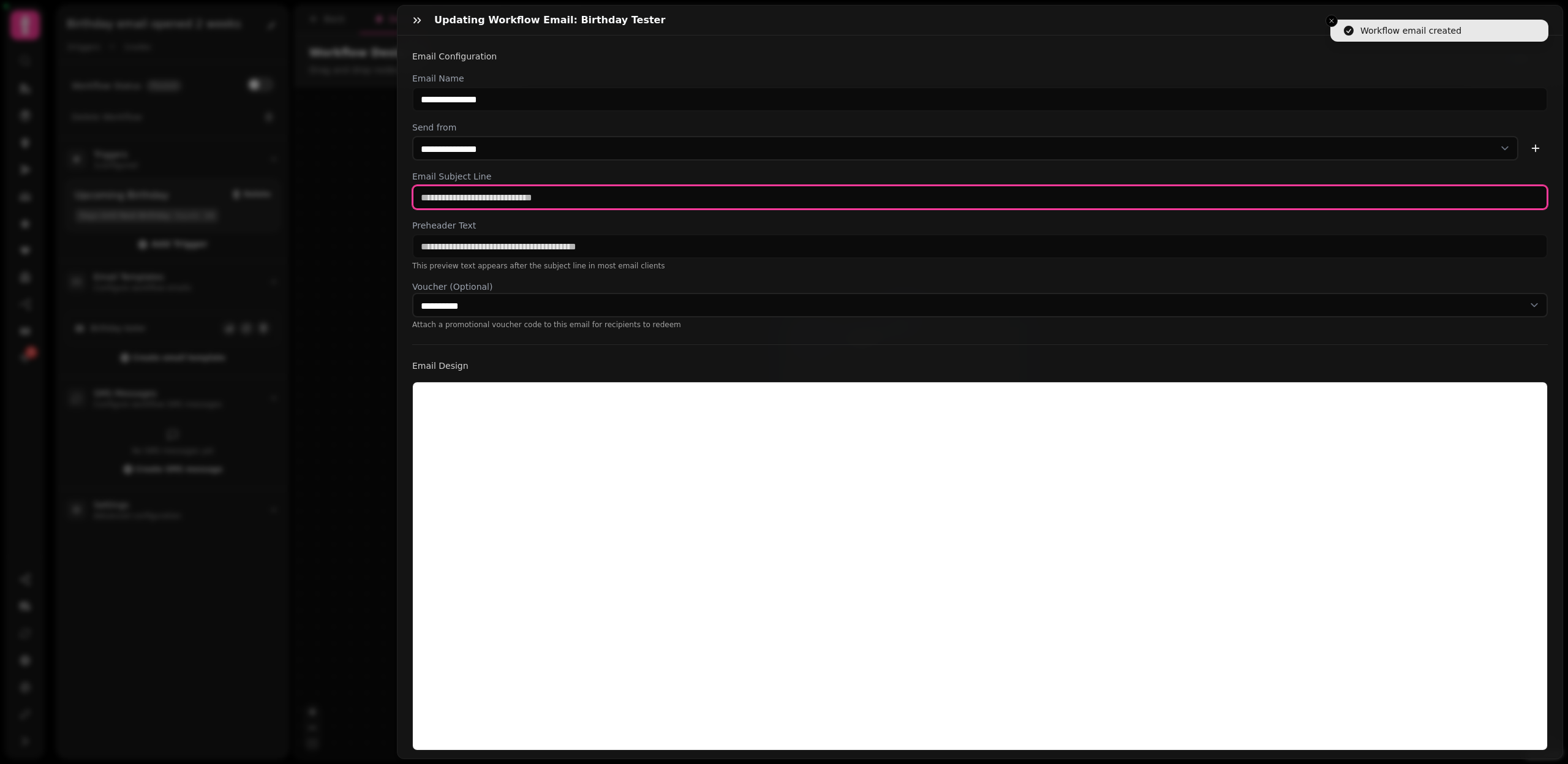
click at [509, 203] on input "text" at bounding box center [980, 197] width 1136 height 24
type input "***"
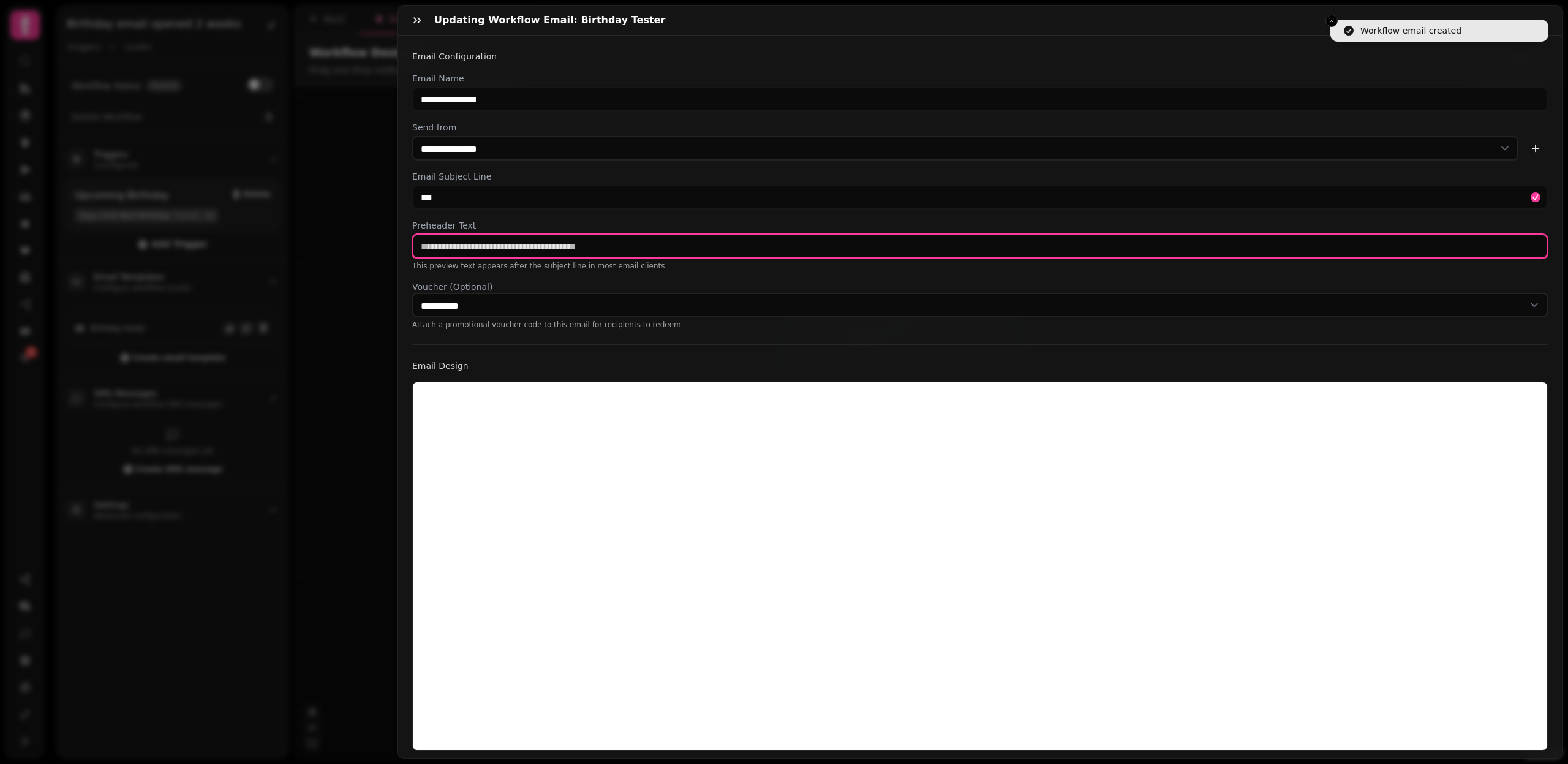
click at [488, 251] on input "text" at bounding box center [980, 246] width 1136 height 24
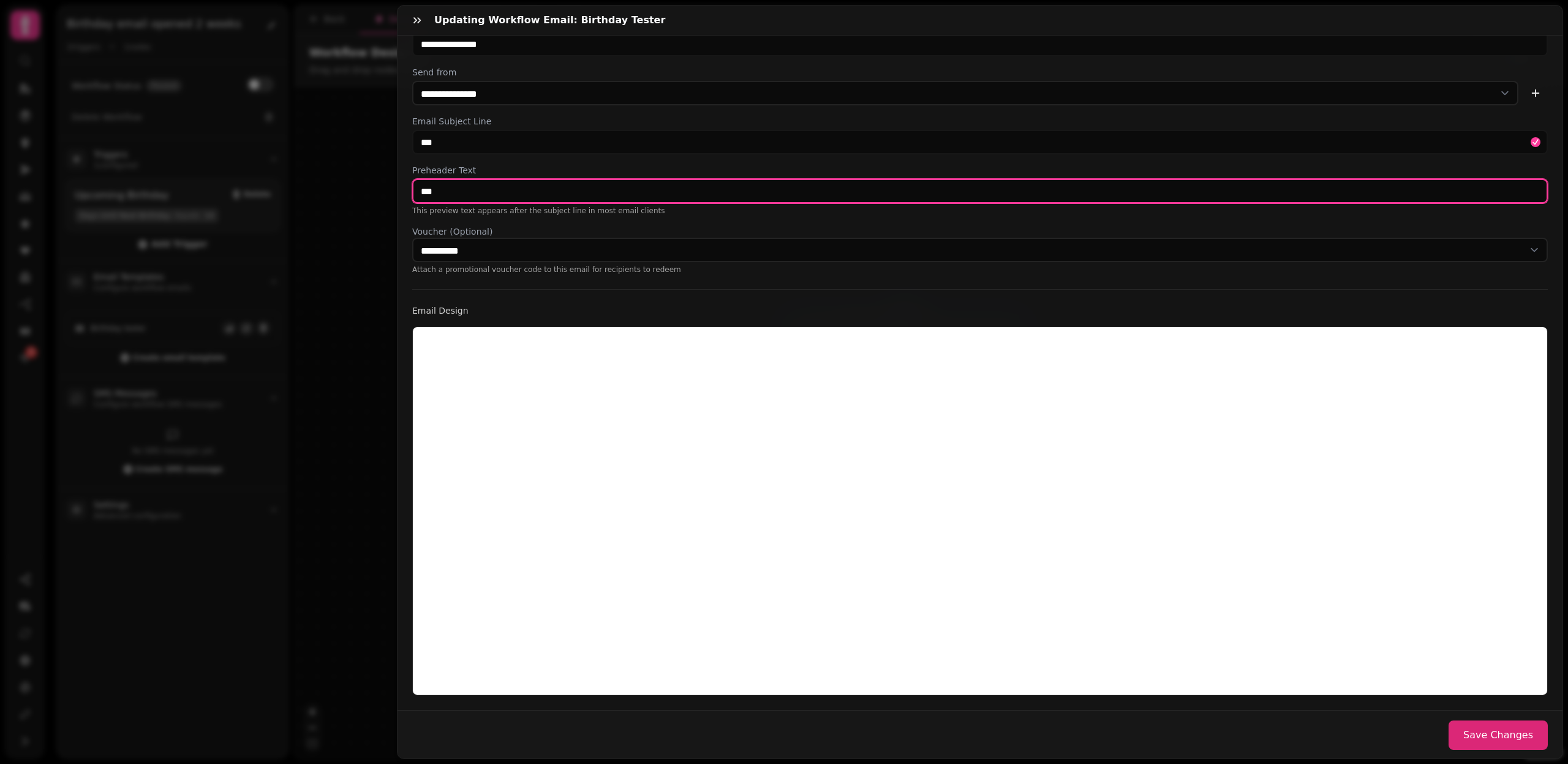
type input "***"
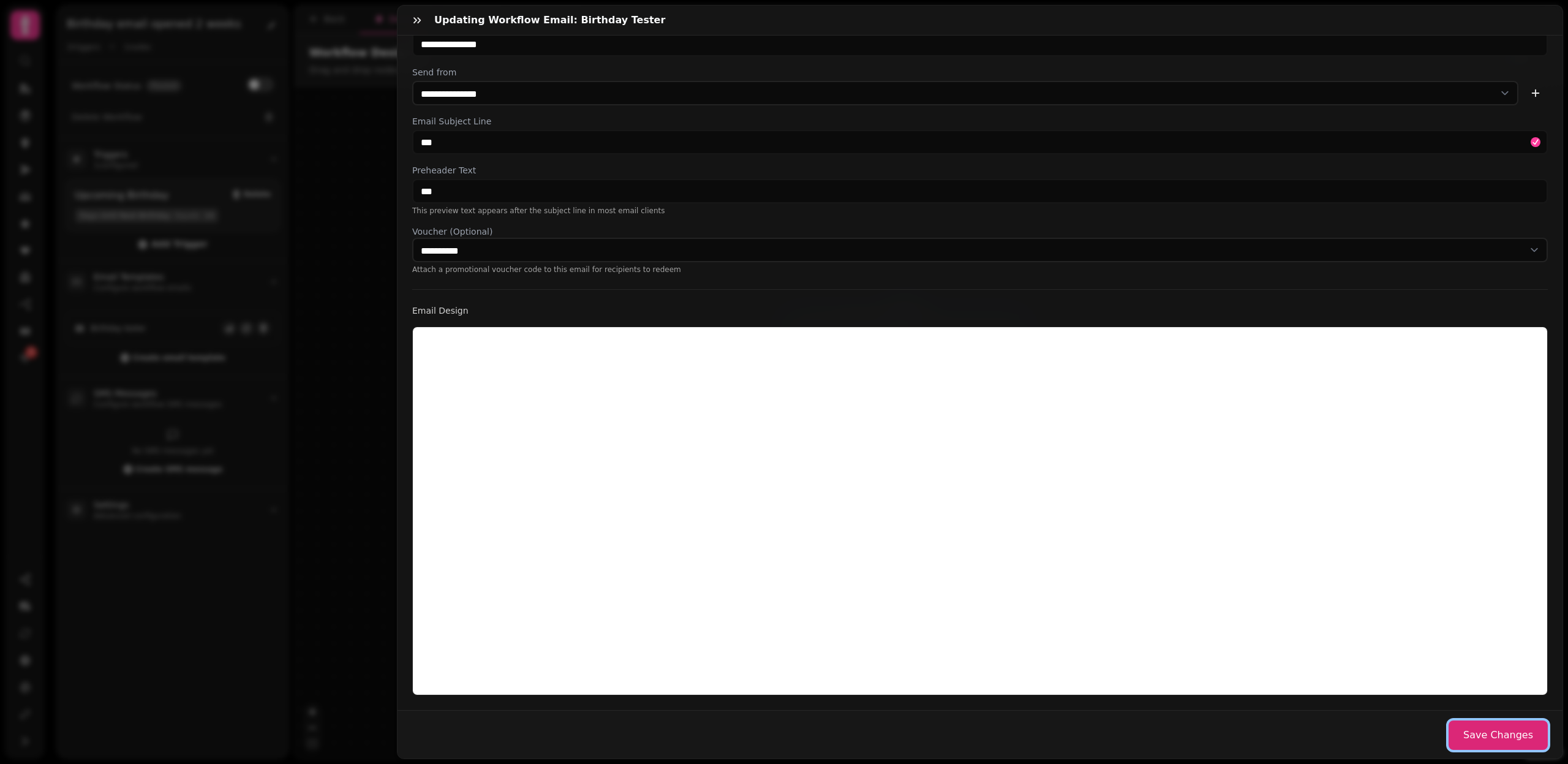
click at [1526, 742] on button "Save Changes" at bounding box center [1498, 735] width 100 height 29
click at [420, 21] on icon "button" at bounding box center [417, 20] width 12 height 12
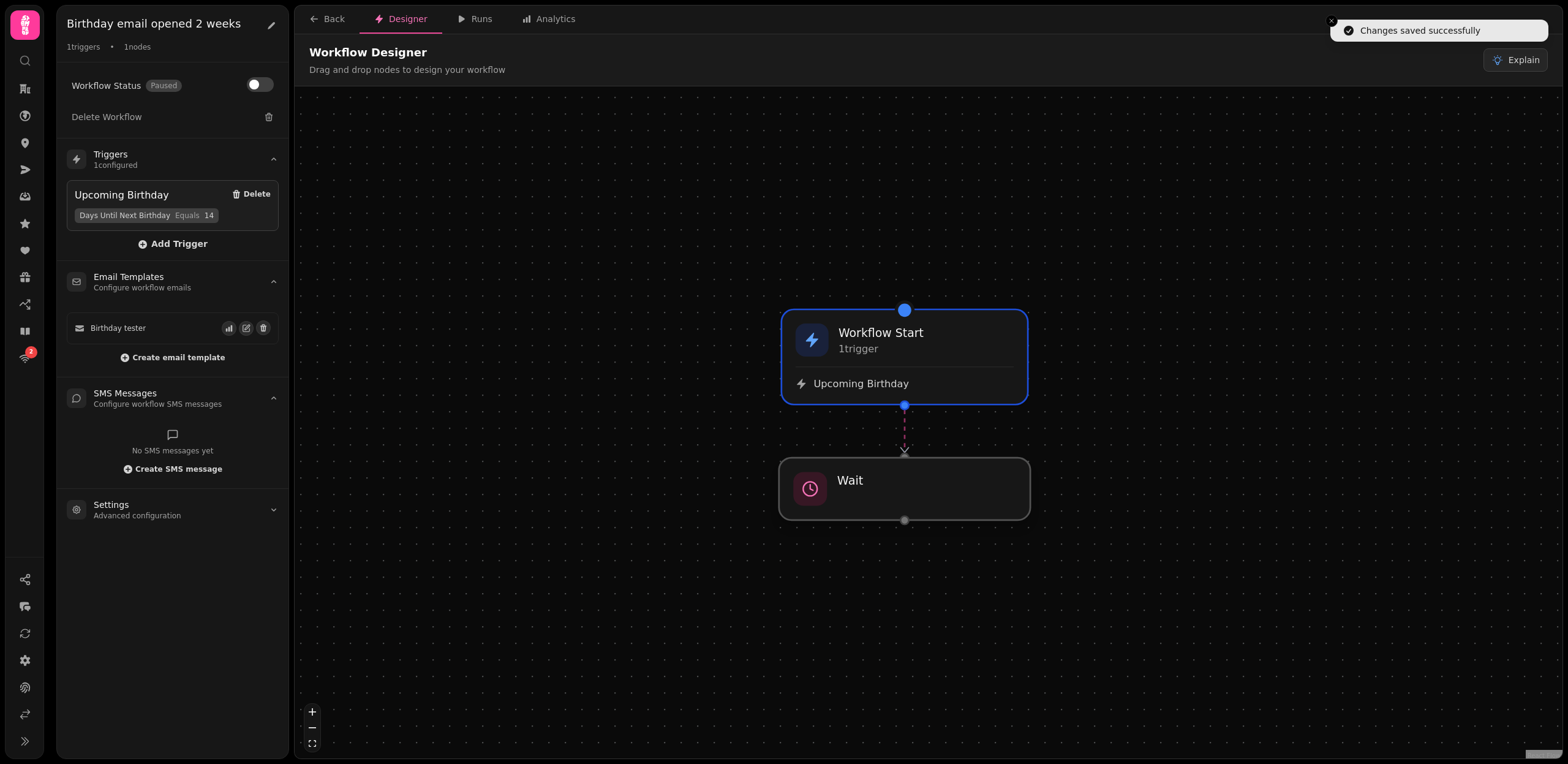
click at [921, 485] on div at bounding box center [905, 489] width 251 height 62
select select "******"
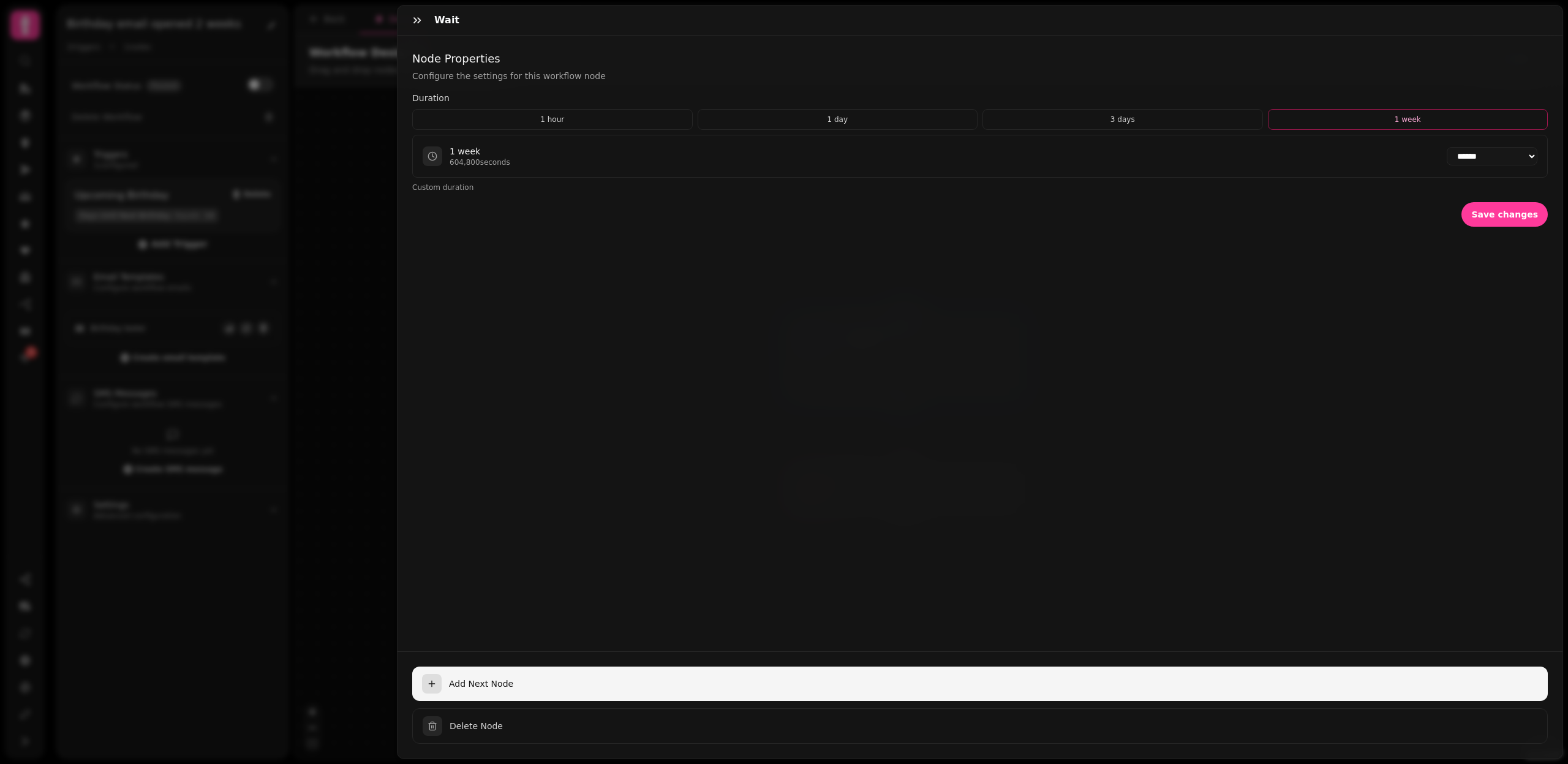
click at [462, 681] on span "Add Next Node" at bounding box center [993, 684] width 1089 height 12
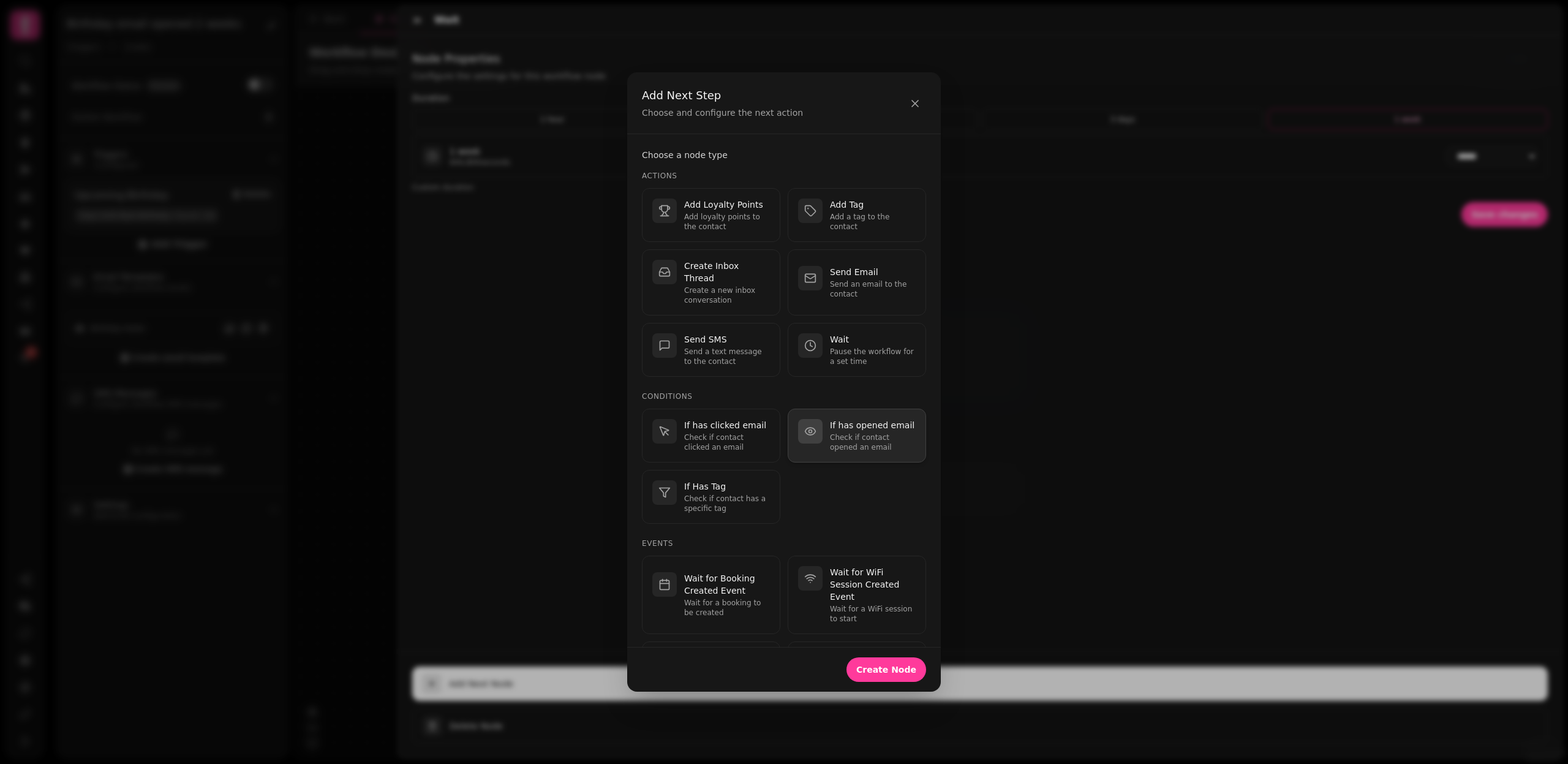
click at [849, 419] on p "If has opened email" at bounding box center [872, 425] width 86 height 12
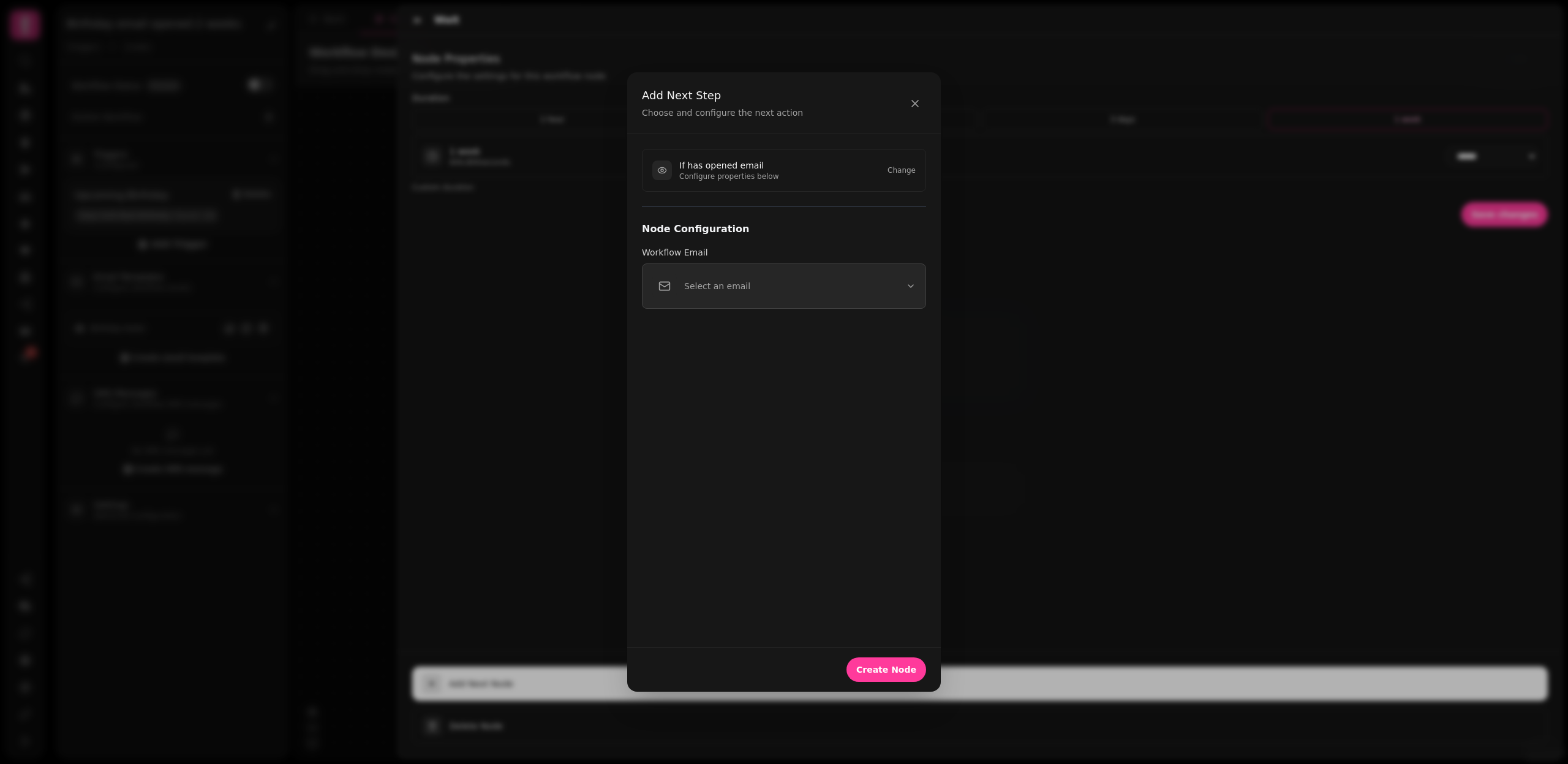
click at [723, 286] on p "Select an email" at bounding box center [717, 286] width 66 height 12
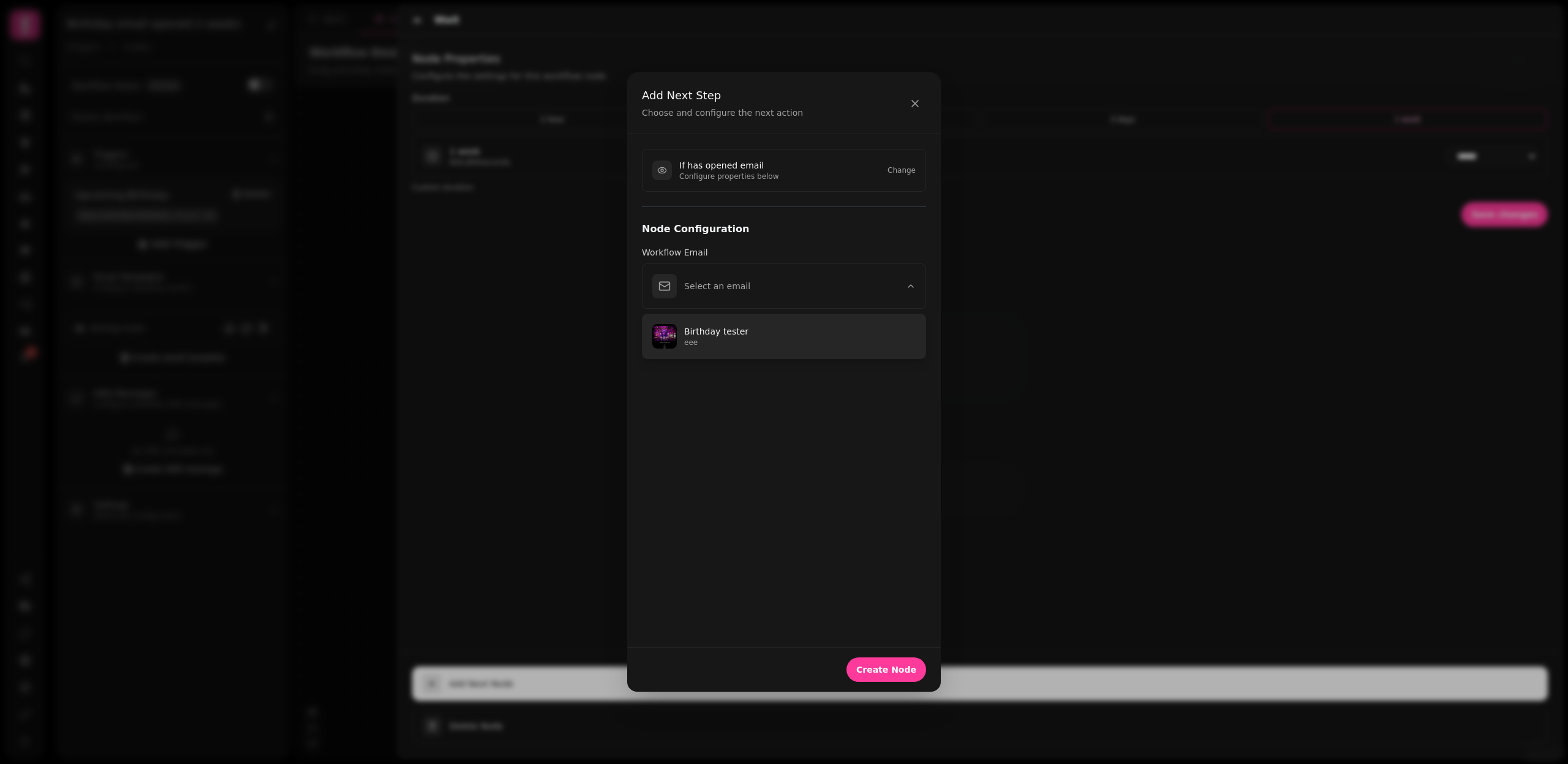
click at [728, 337] on p "eee" at bounding box center [800, 342] width 232 height 10
click at [901, 669] on span "Create Node" at bounding box center [886, 670] width 60 height 9
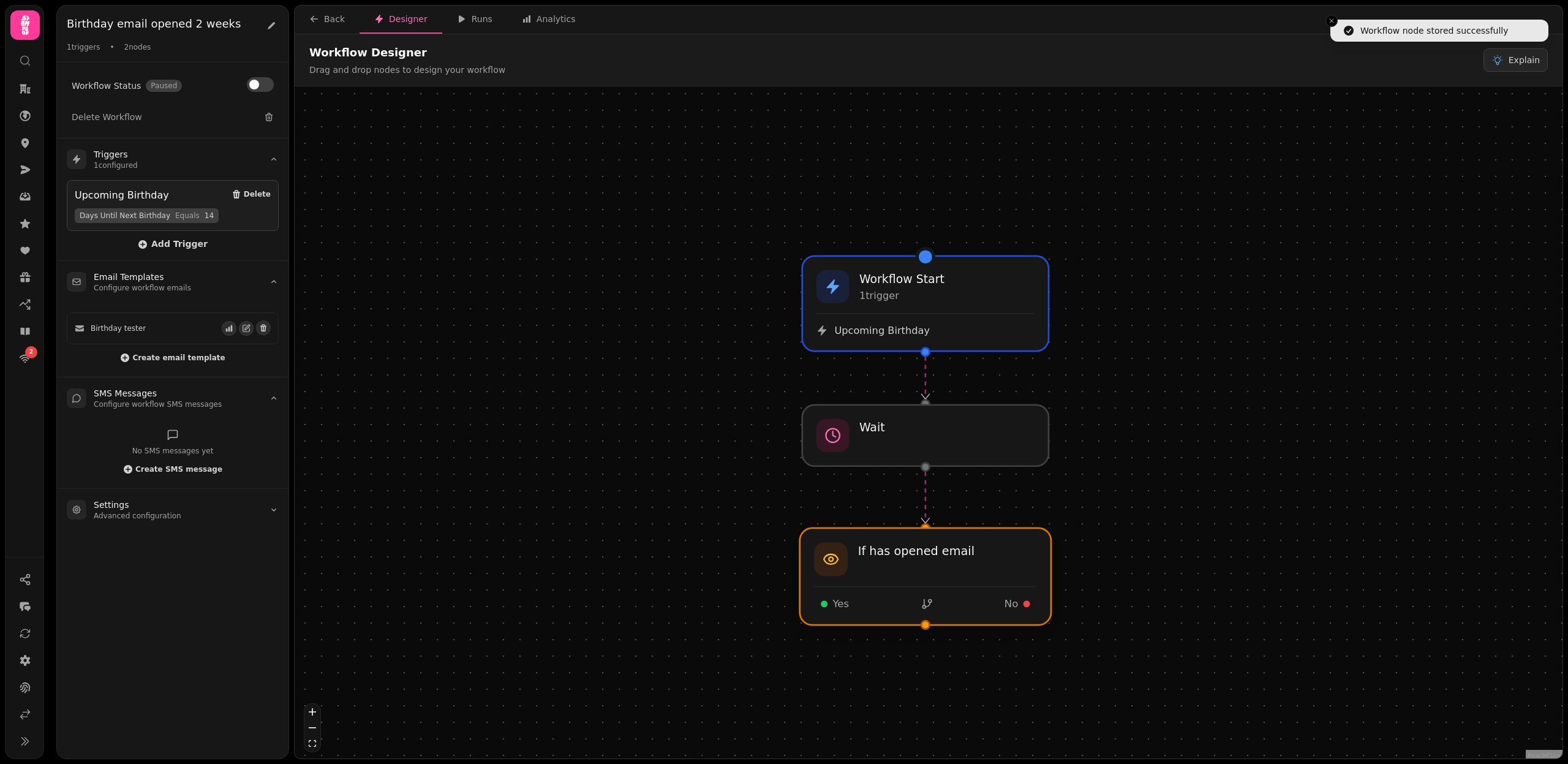
click at [895, 581] on div at bounding box center [926, 576] width 251 height 97
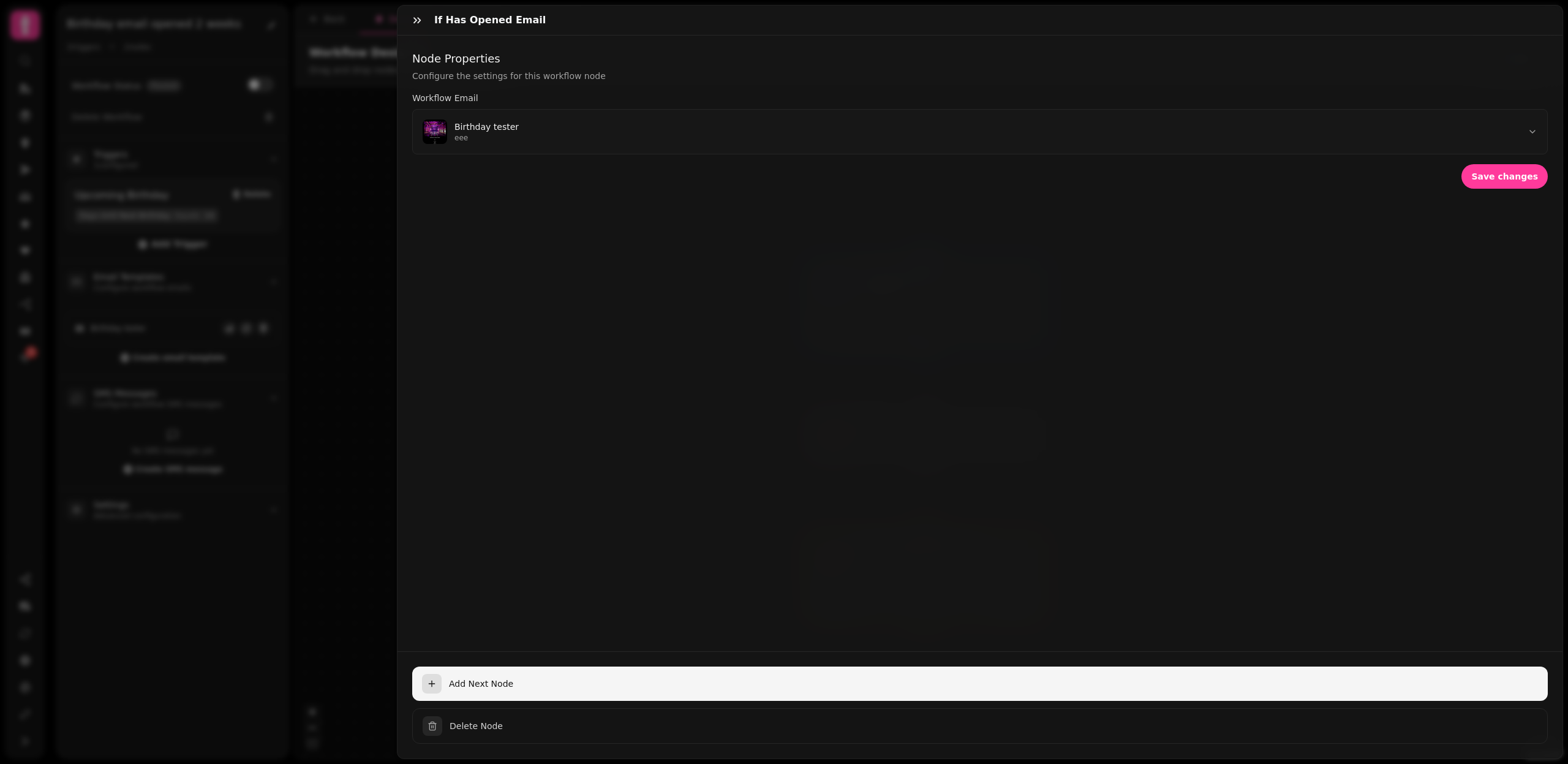
click at [601, 671] on button "Add Next Node" at bounding box center [980, 684] width 1136 height 35
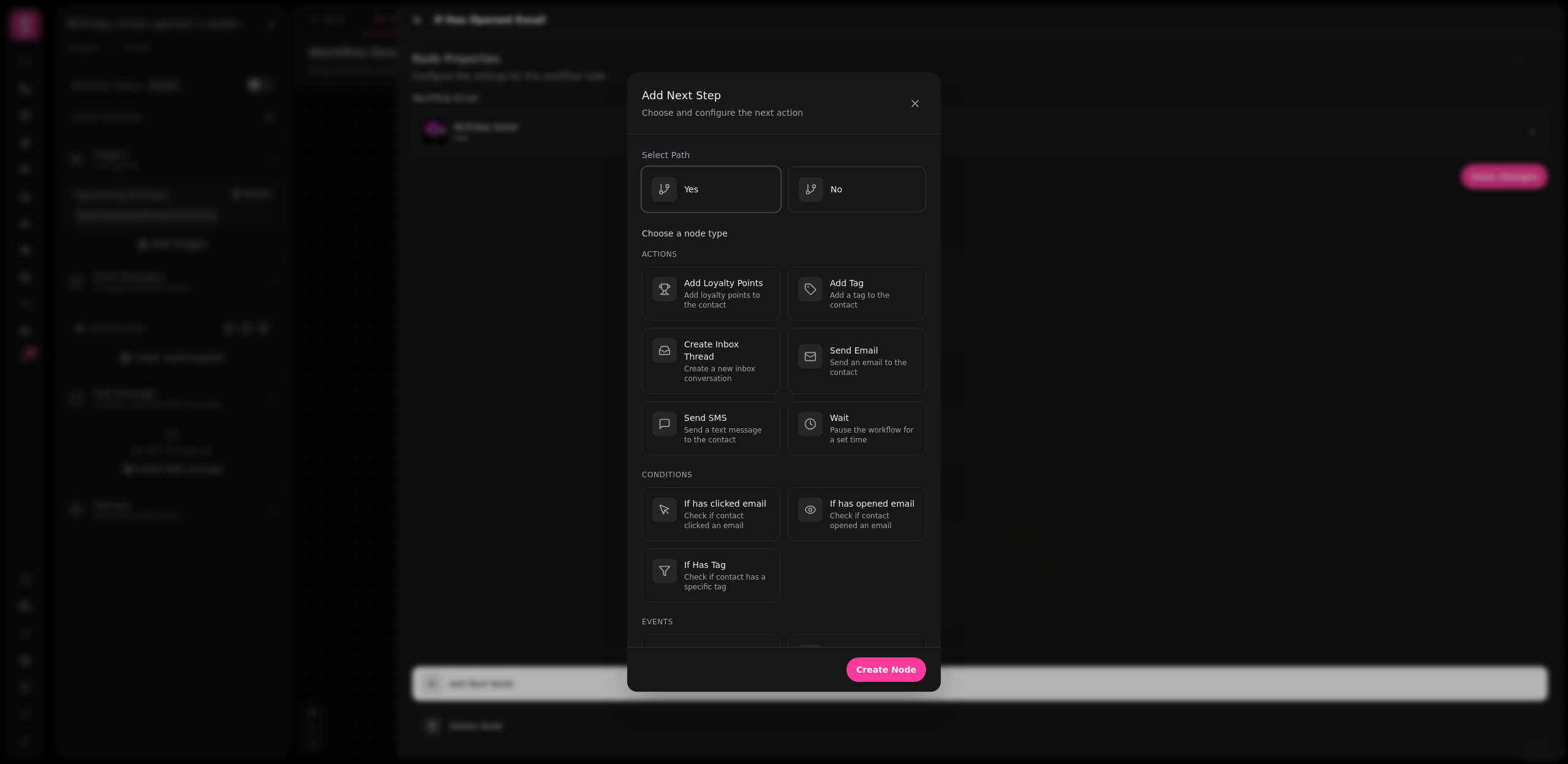
click at [714, 182] on div "Yes" at bounding box center [710, 189] width 119 height 25
click at [908, 665] on span "Create Node" at bounding box center [886, 670] width 60 height 9
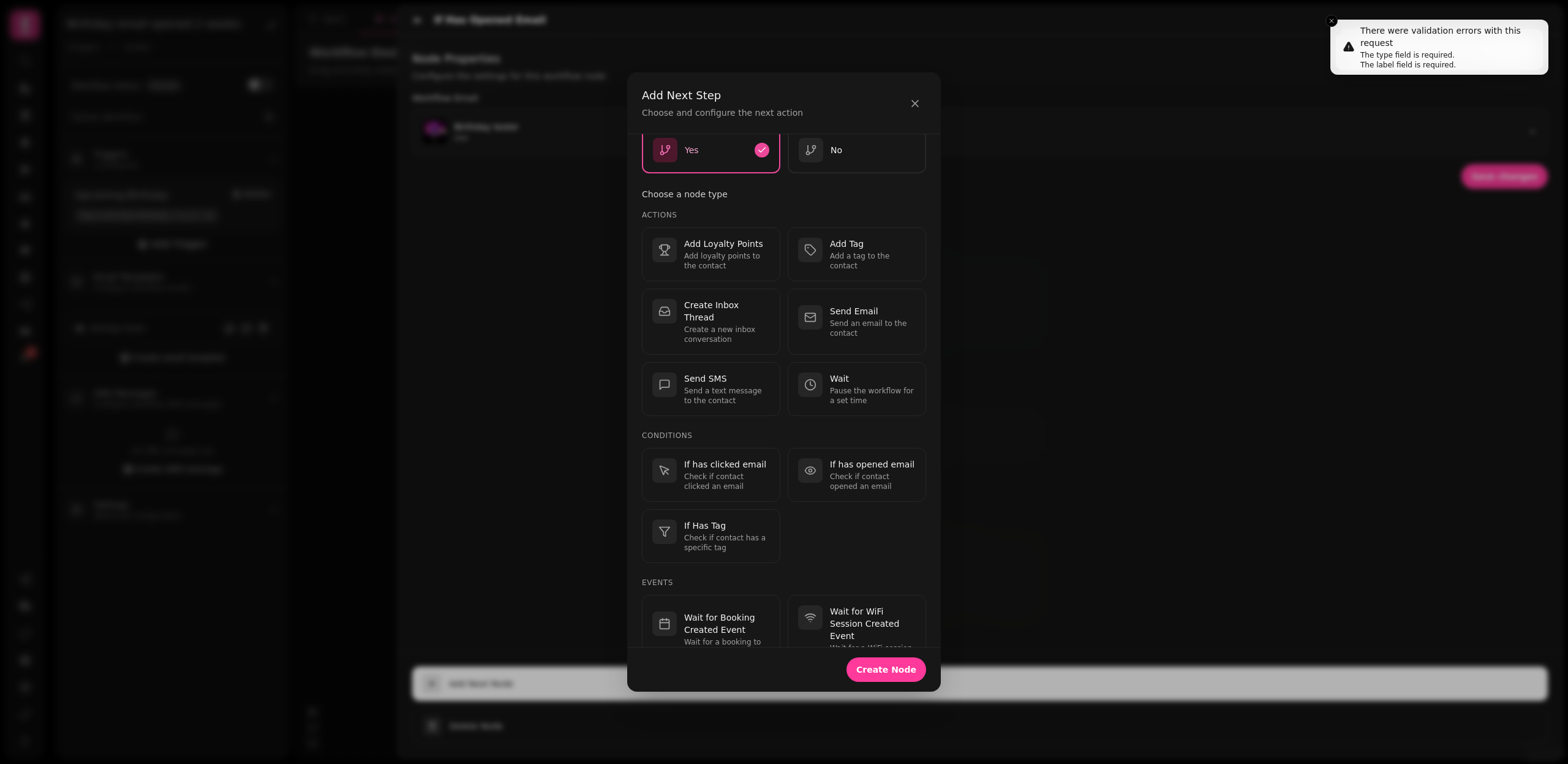
scroll to position [38, 0]
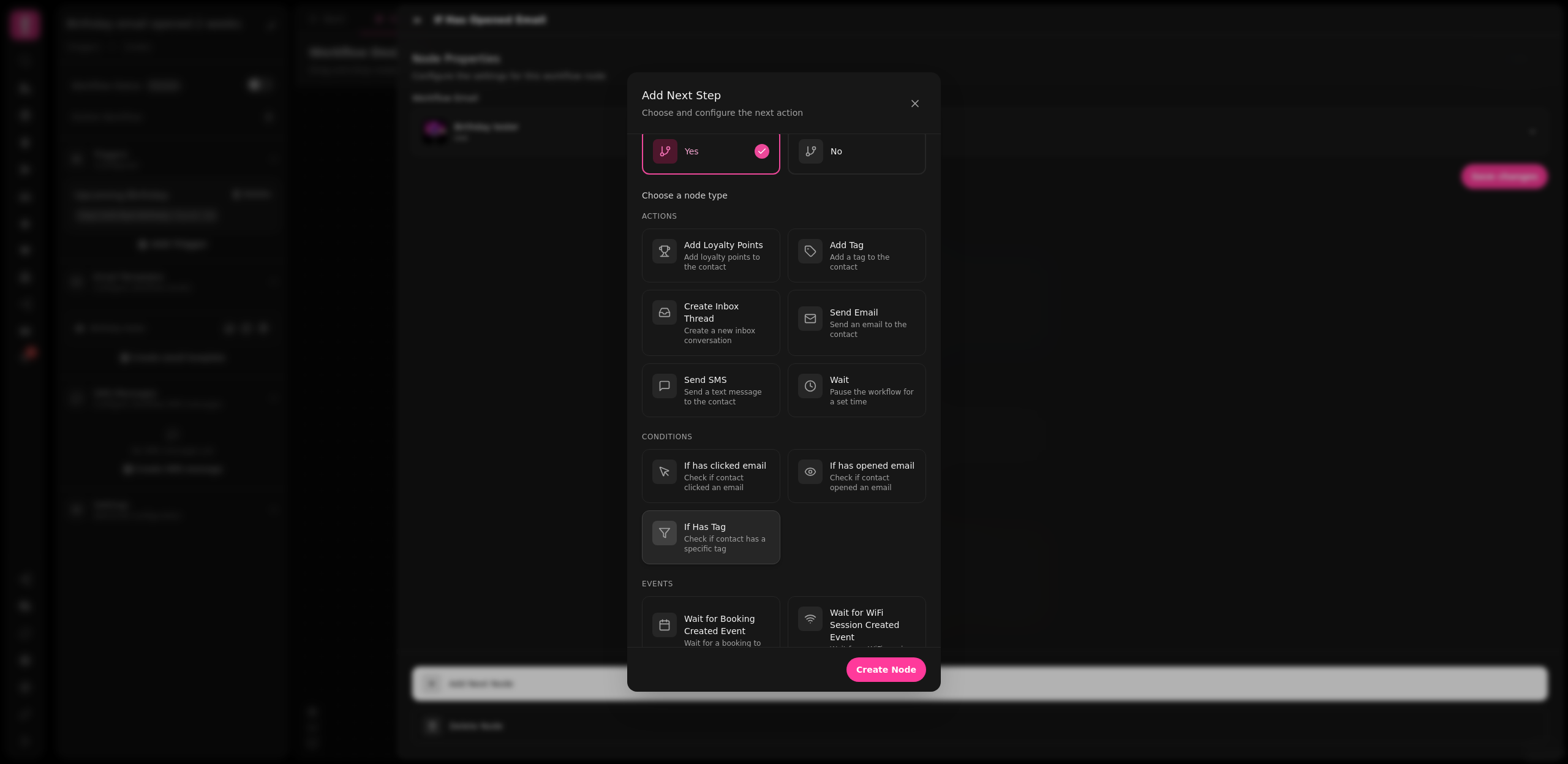
click at [739, 534] on p "Check if contact has a specific tag" at bounding box center [727, 543] width 86 height 20
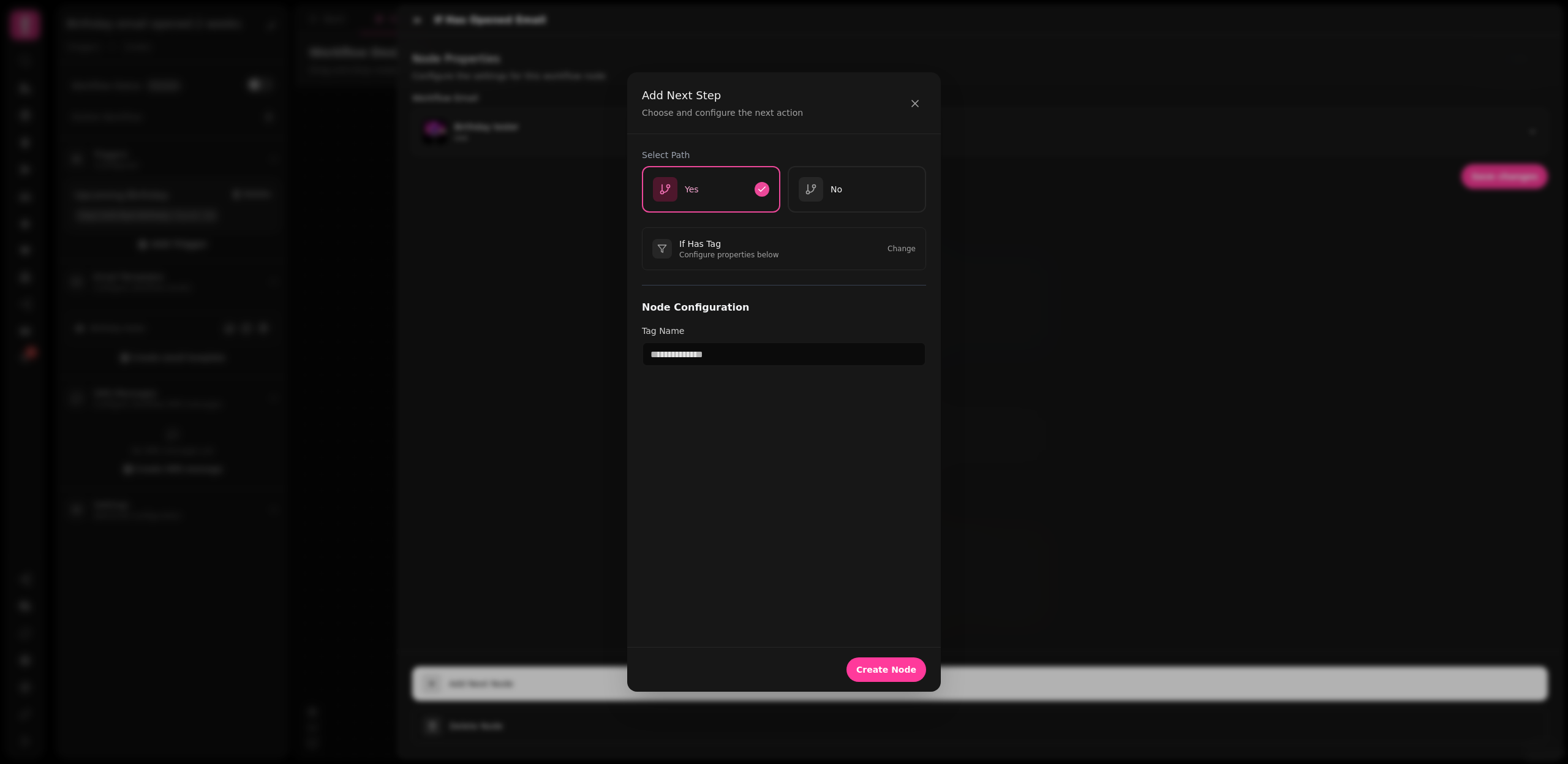
click at [830, 254] on div "If Has Tag Configure properties below Change" at bounding box center [784, 249] width 284 height 43
click at [911, 241] on div "If Has Tag Configure properties below Change" at bounding box center [784, 249] width 284 height 43
click at [906, 249] on button "Change" at bounding box center [902, 248] width 29 height 10
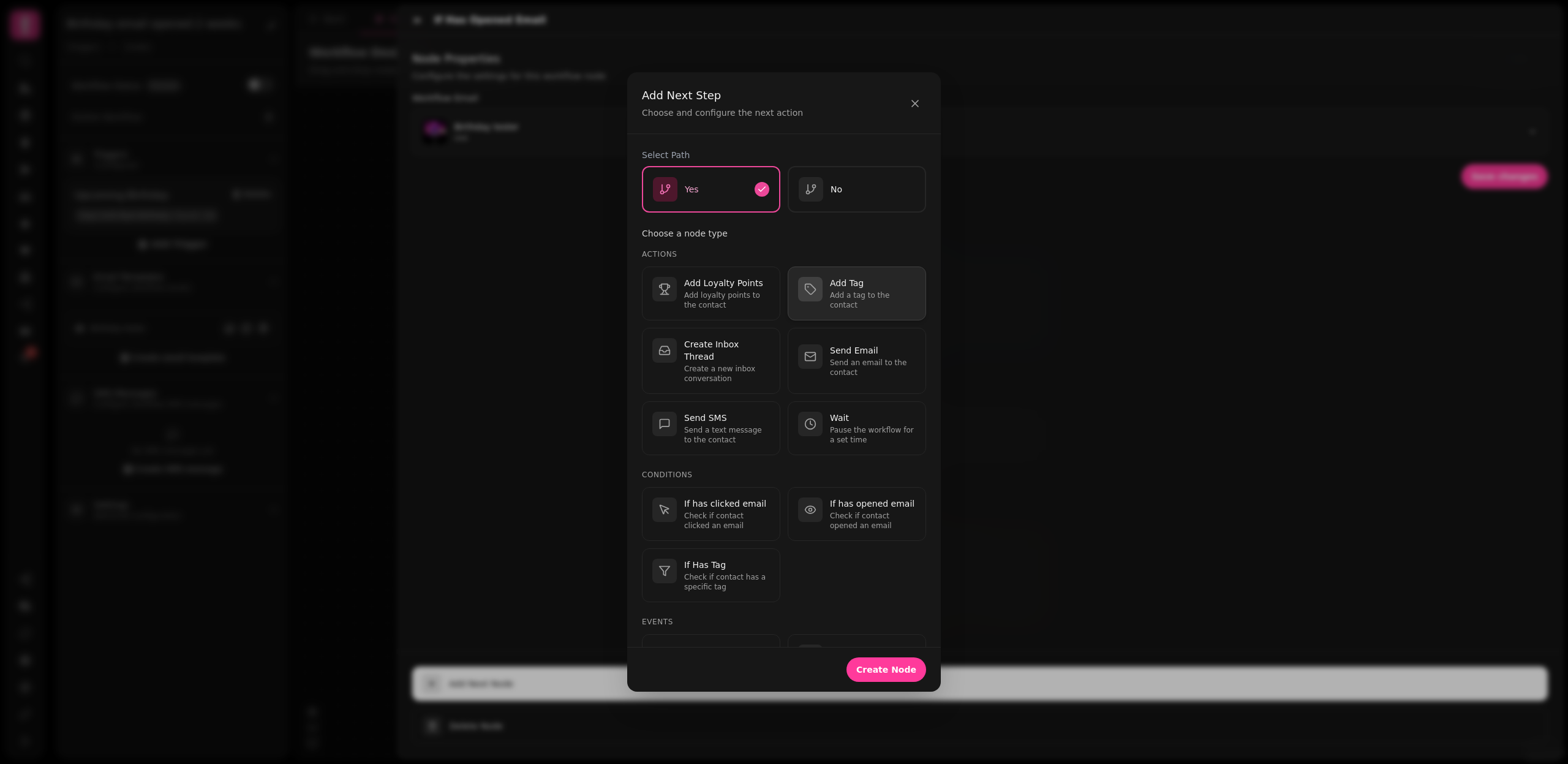
click at [861, 294] on p "Add a tag to the contact" at bounding box center [872, 300] width 86 height 20
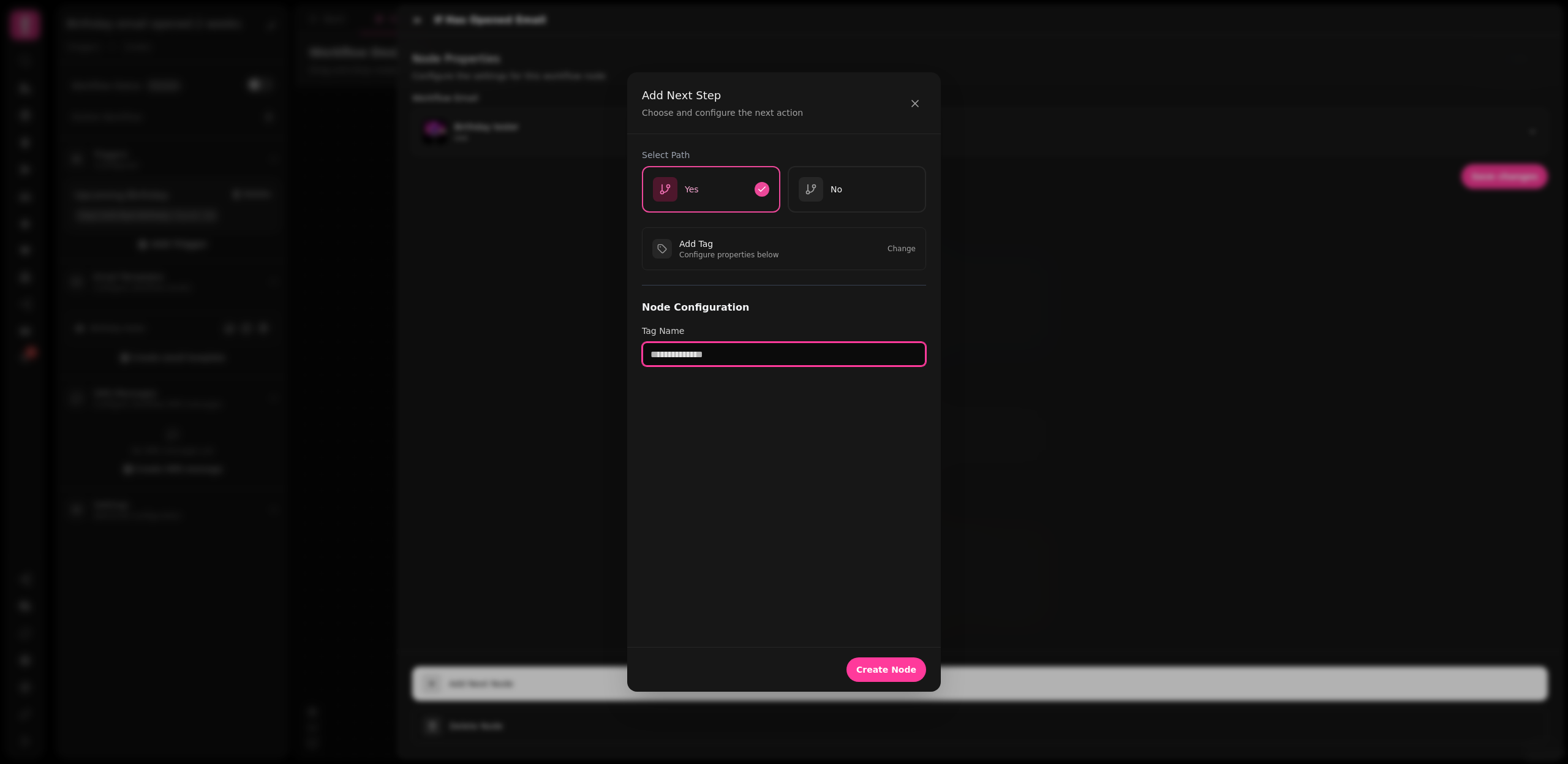
click at [734, 356] on input "text" at bounding box center [784, 354] width 284 height 24
type input "**********"
click at [901, 665] on span "Create Node" at bounding box center [886, 670] width 60 height 9
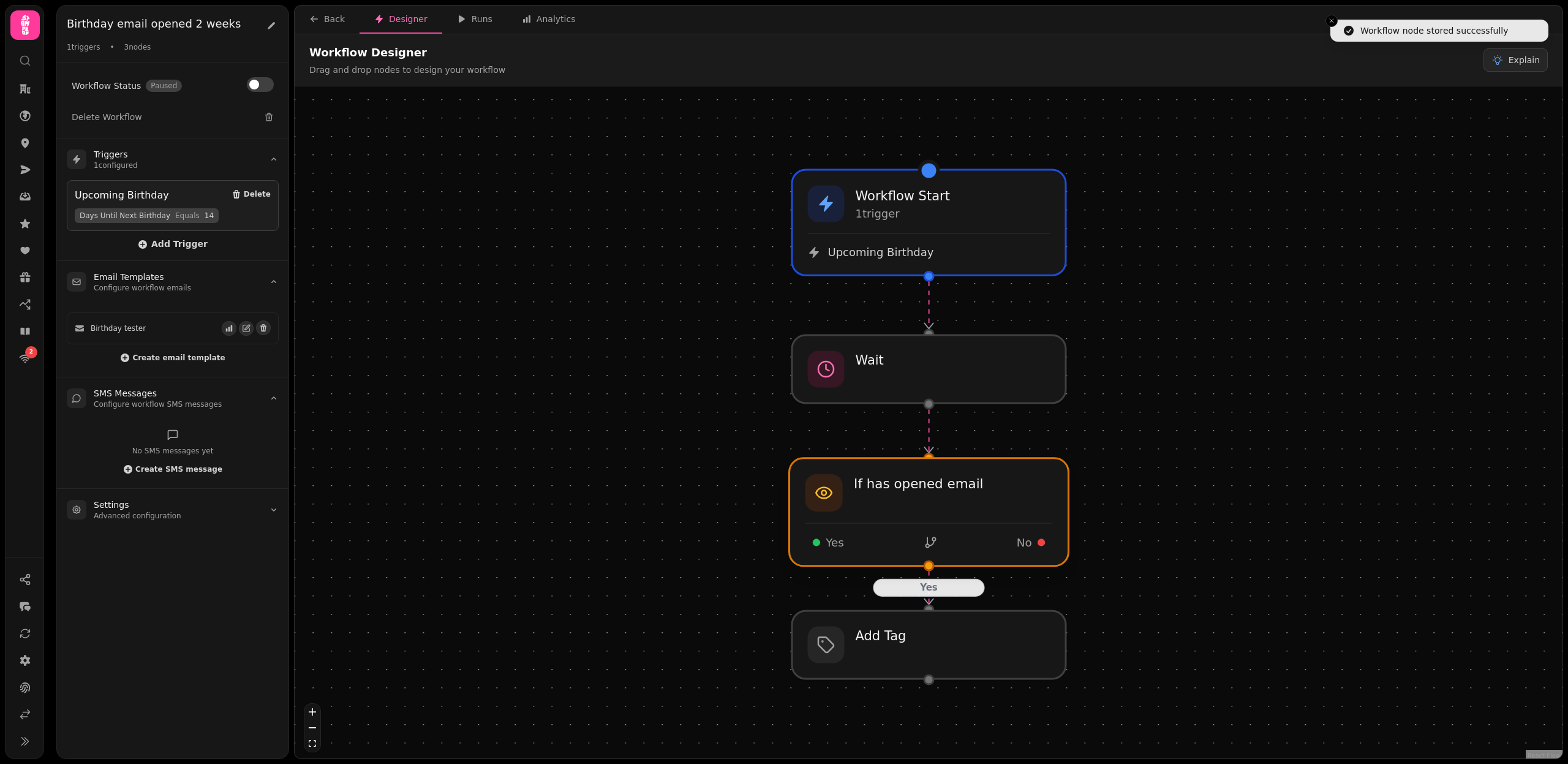
drag, startPoint x: 949, startPoint y: 540, endPoint x: 949, endPoint y: 527, distance: 13.0
click at [949, 527] on div at bounding box center [929, 512] width 280 height 108
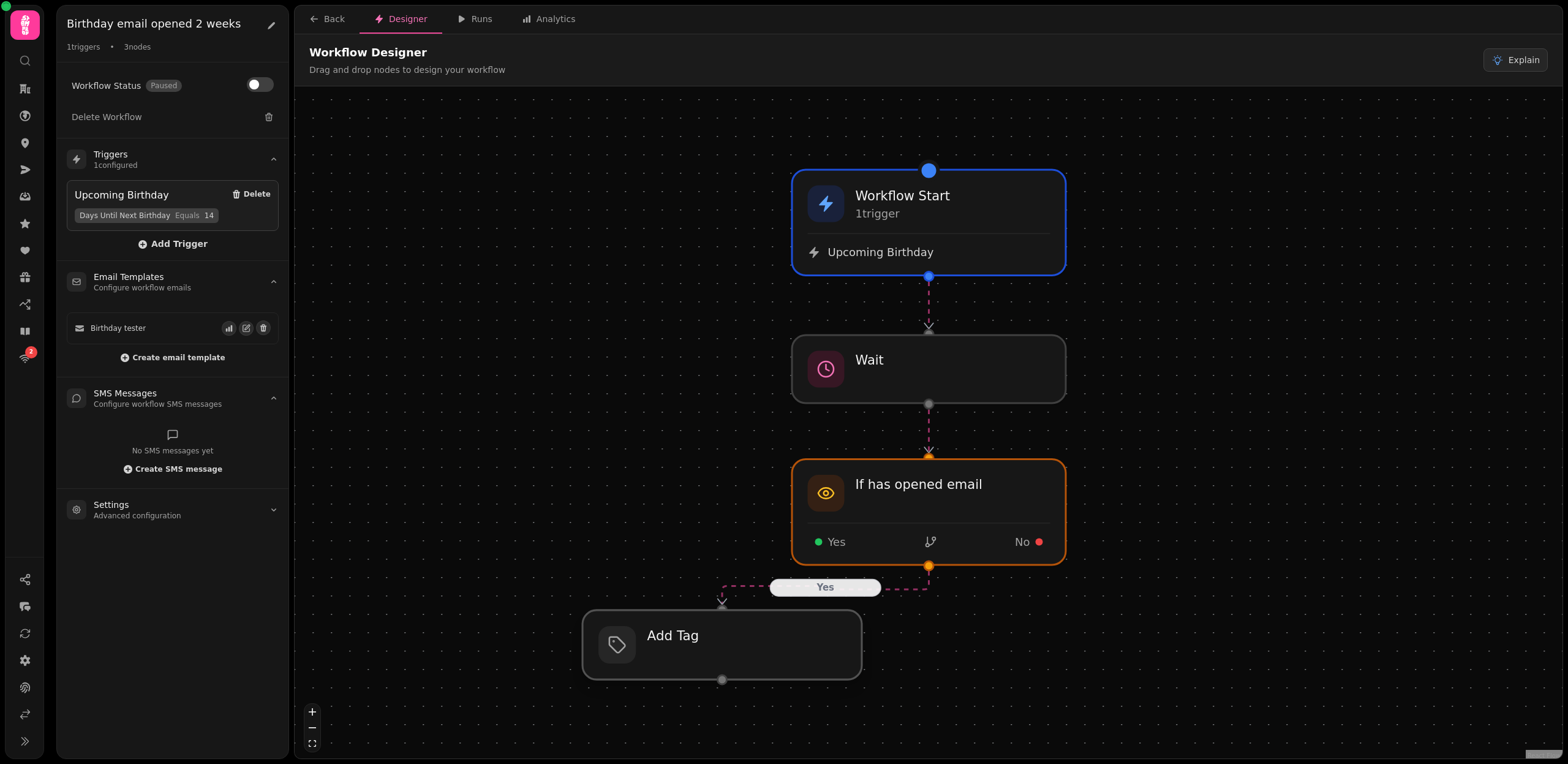
drag, startPoint x: 957, startPoint y: 637, endPoint x: 736, endPoint y: 637, distance: 221.0
click at [736, 637] on div at bounding box center [722, 645] width 280 height 69
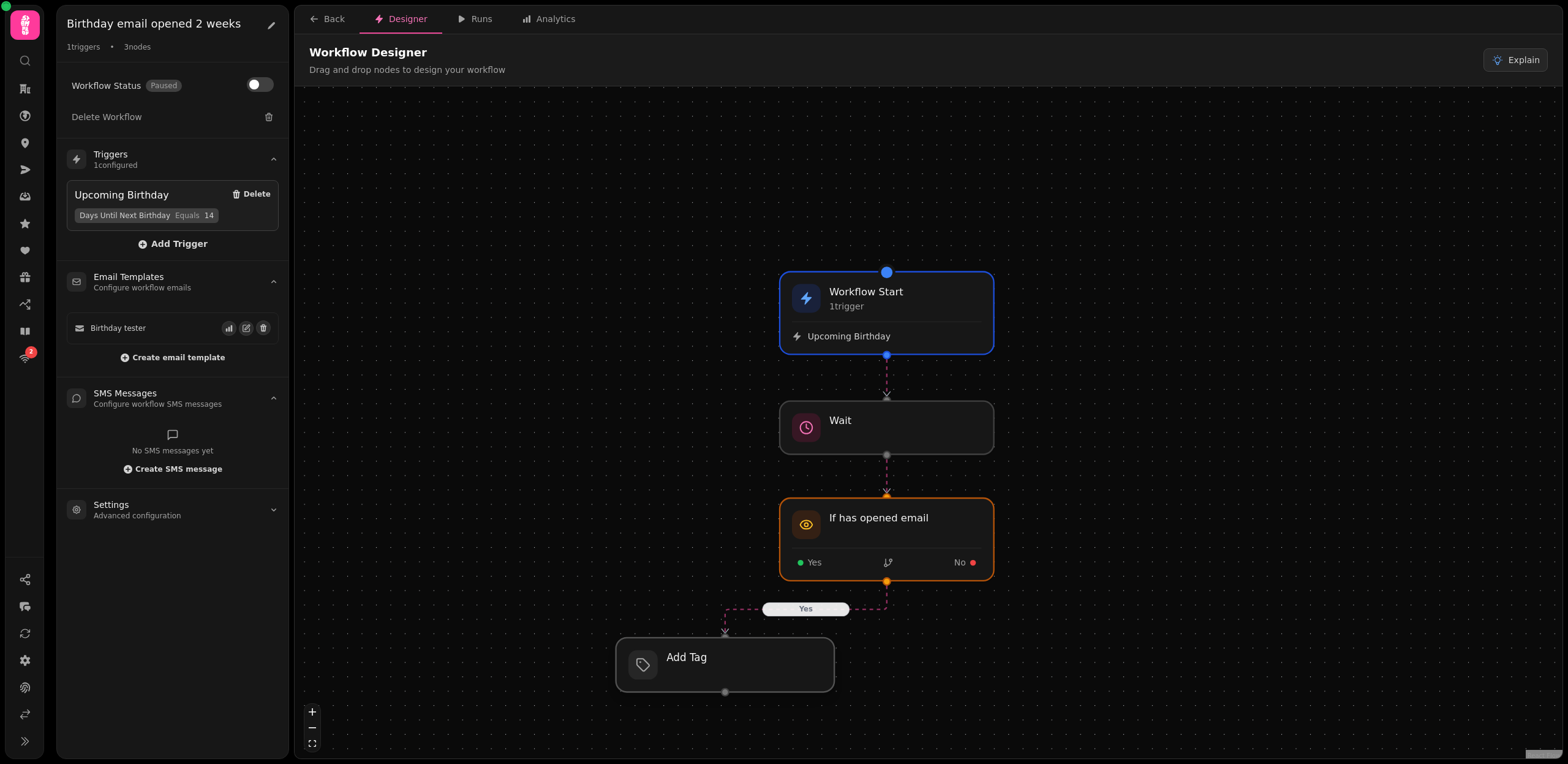
drag, startPoint x: 741, startPoint y: 658, endPoint x: 741, endPoint y: 686, distance: 28.0
click at [741, 686] on div at bounding box center [725, 664] width 219 height 55
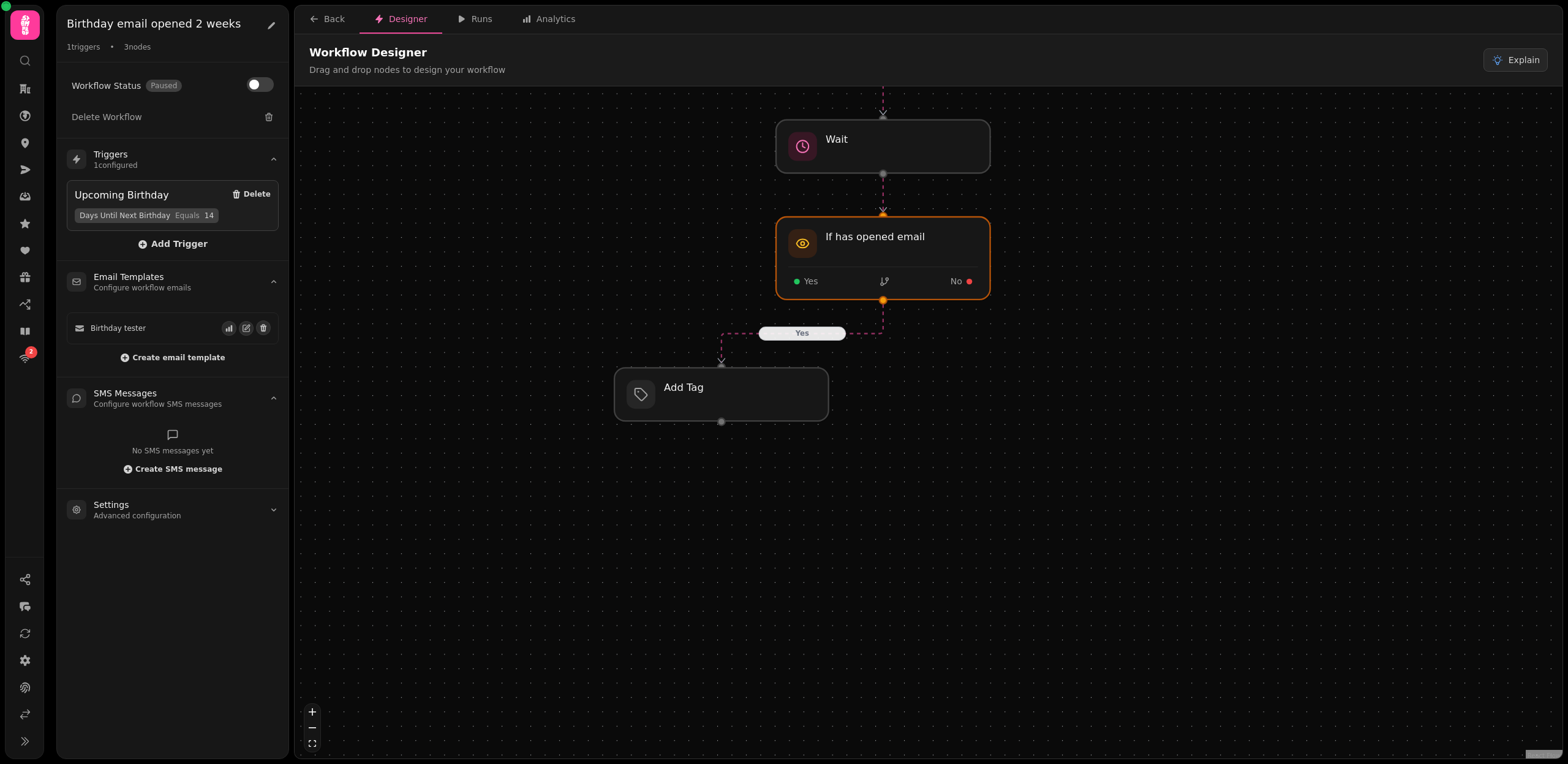
drag, startPoint x: 706, startPoint y: 574, endPoint x: 702, endPoint y: 293, distance: 281.0
click at [702, 293] on div "Yes Workflow Start 1 trigger Upcoming Birthday Wait If has opened email Yes No …" at bounding box center [929, 424] width 1268 height 675
click at [739, 408] on div at bounding box center [721, 395] width 219 height 55
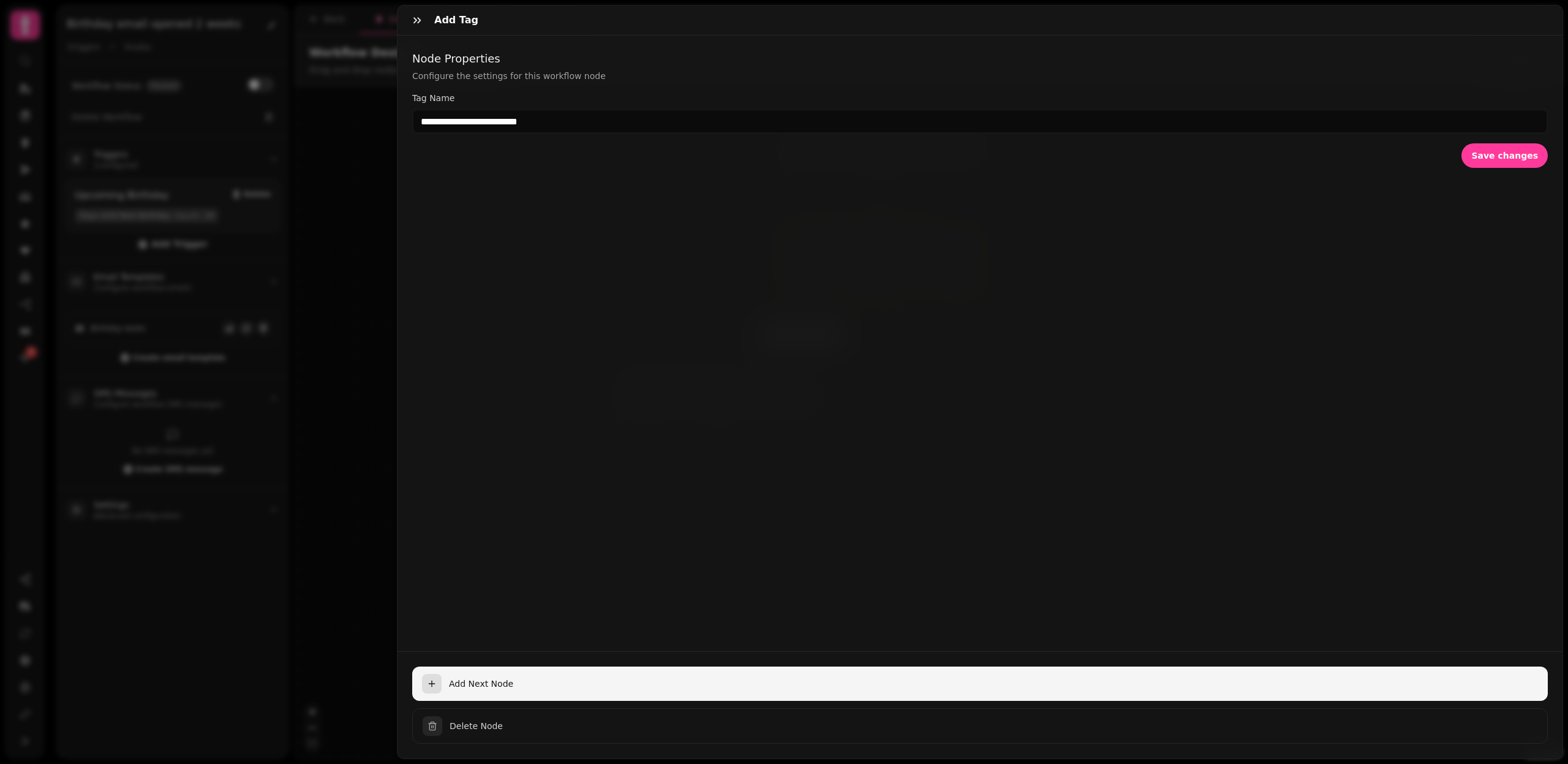
click at [482, 678] on span "Add Next Node" at bounding box center [993, 684] width 1089 height 12
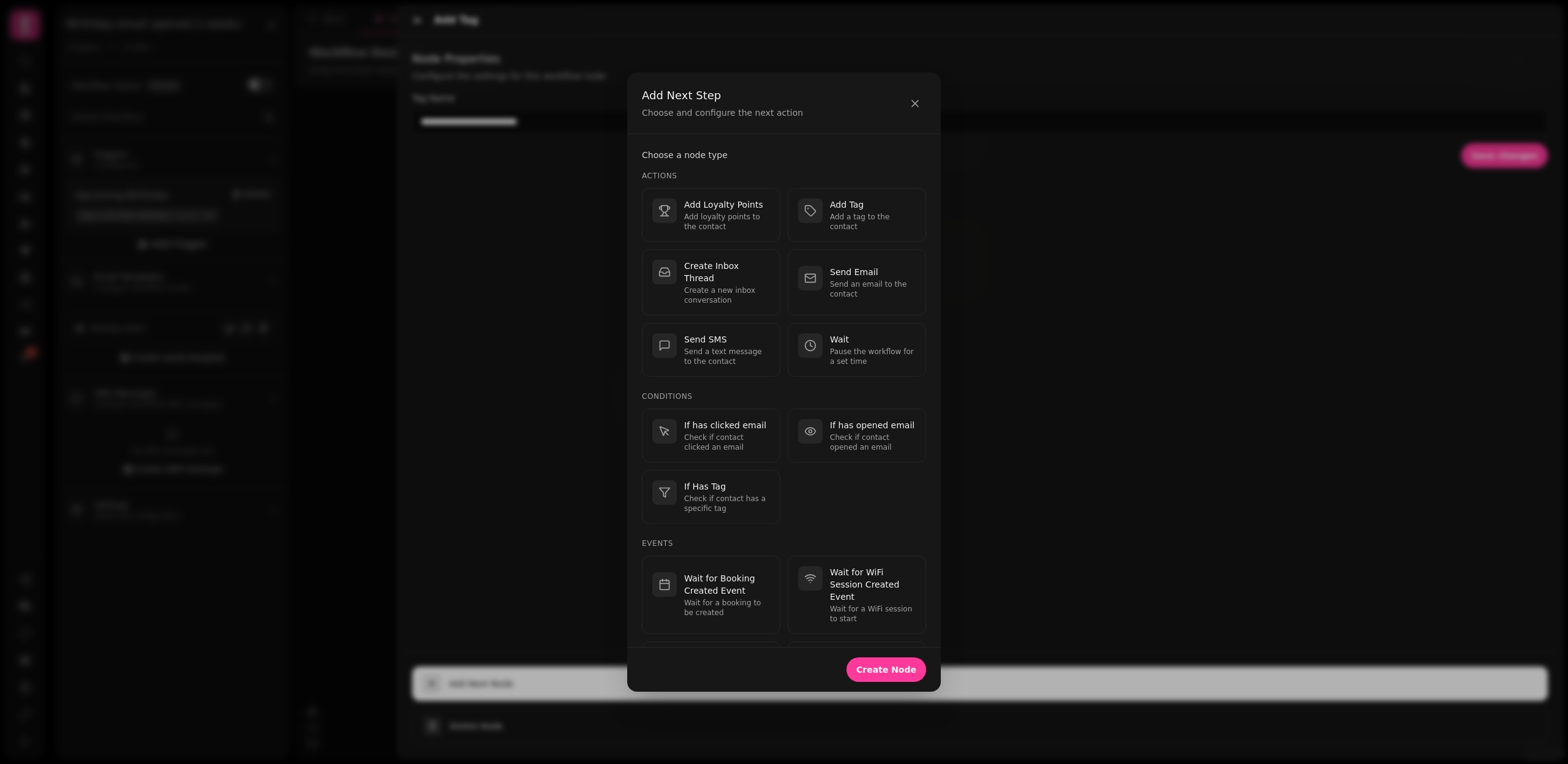
scroll to position [148, 0]
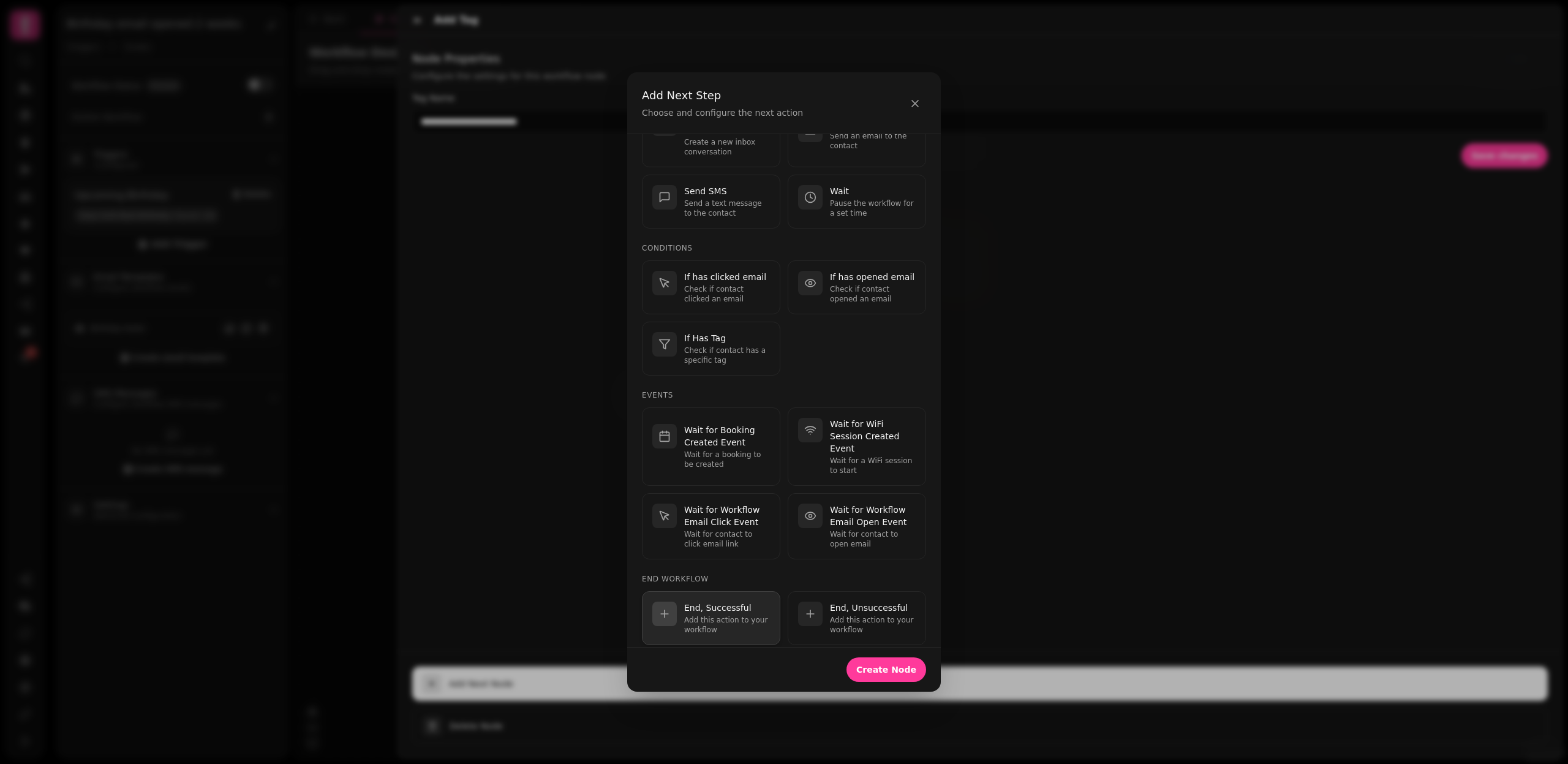
click at [731, 615] on p "Add this action to your workflow" at bounding box center [727, 625] width 86 height 20
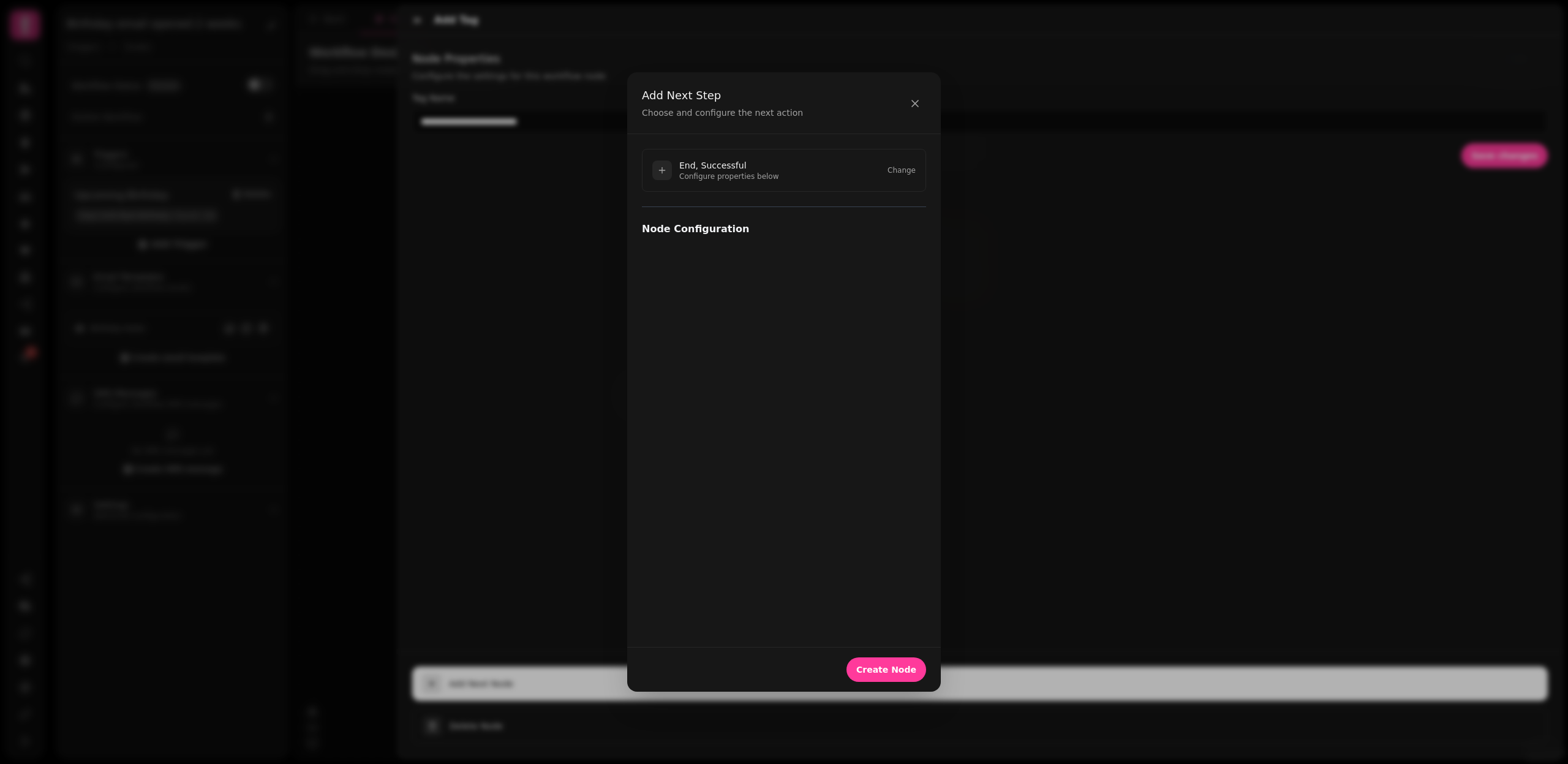
scroll to position [0, 0]
click at [916, 669] on span "Create Node" at bounding box center [886, 670] width 60 height 9
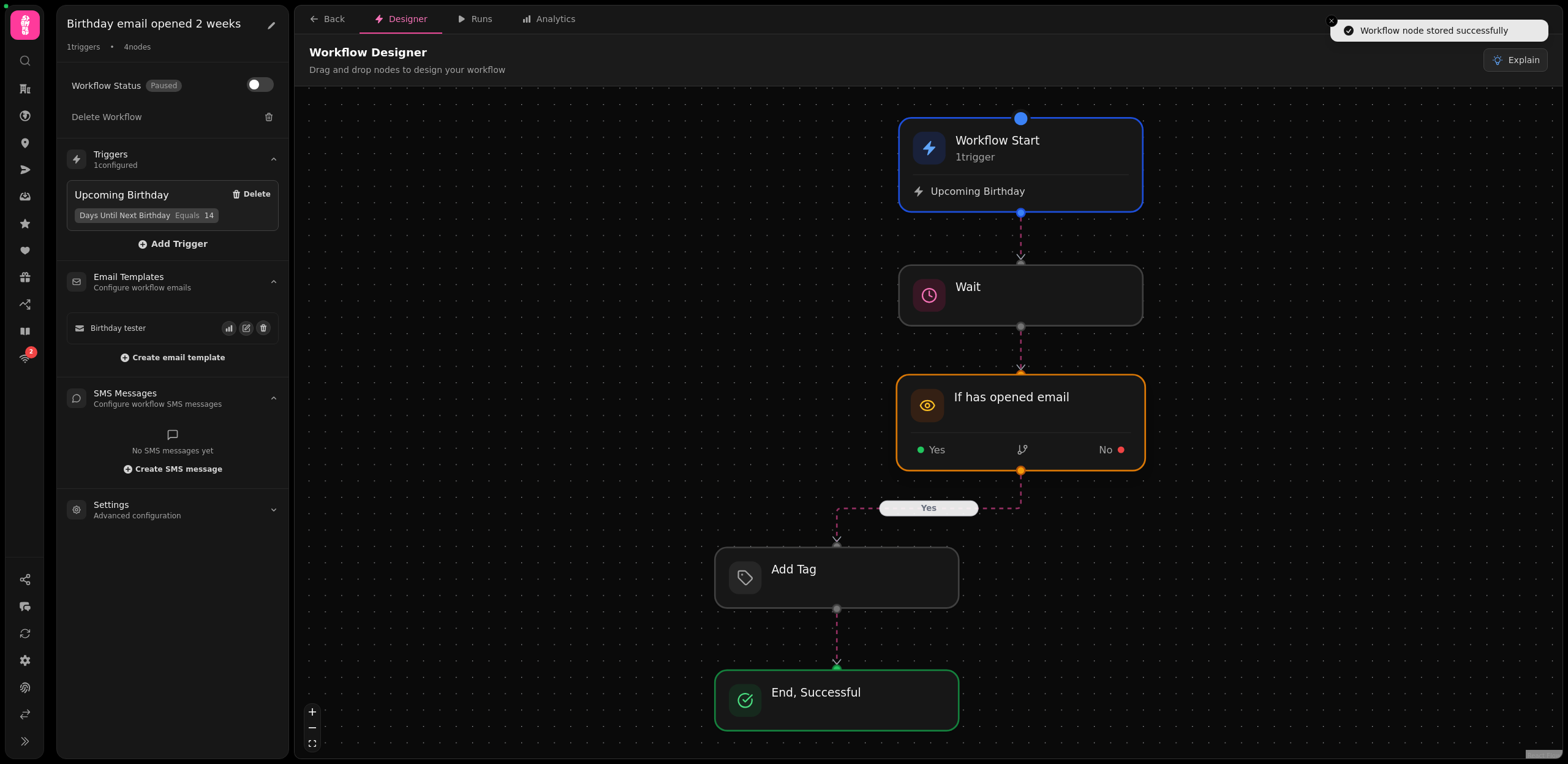
click at [1089, 437] on div at bounding box center [1020, 422] width 248 height 96
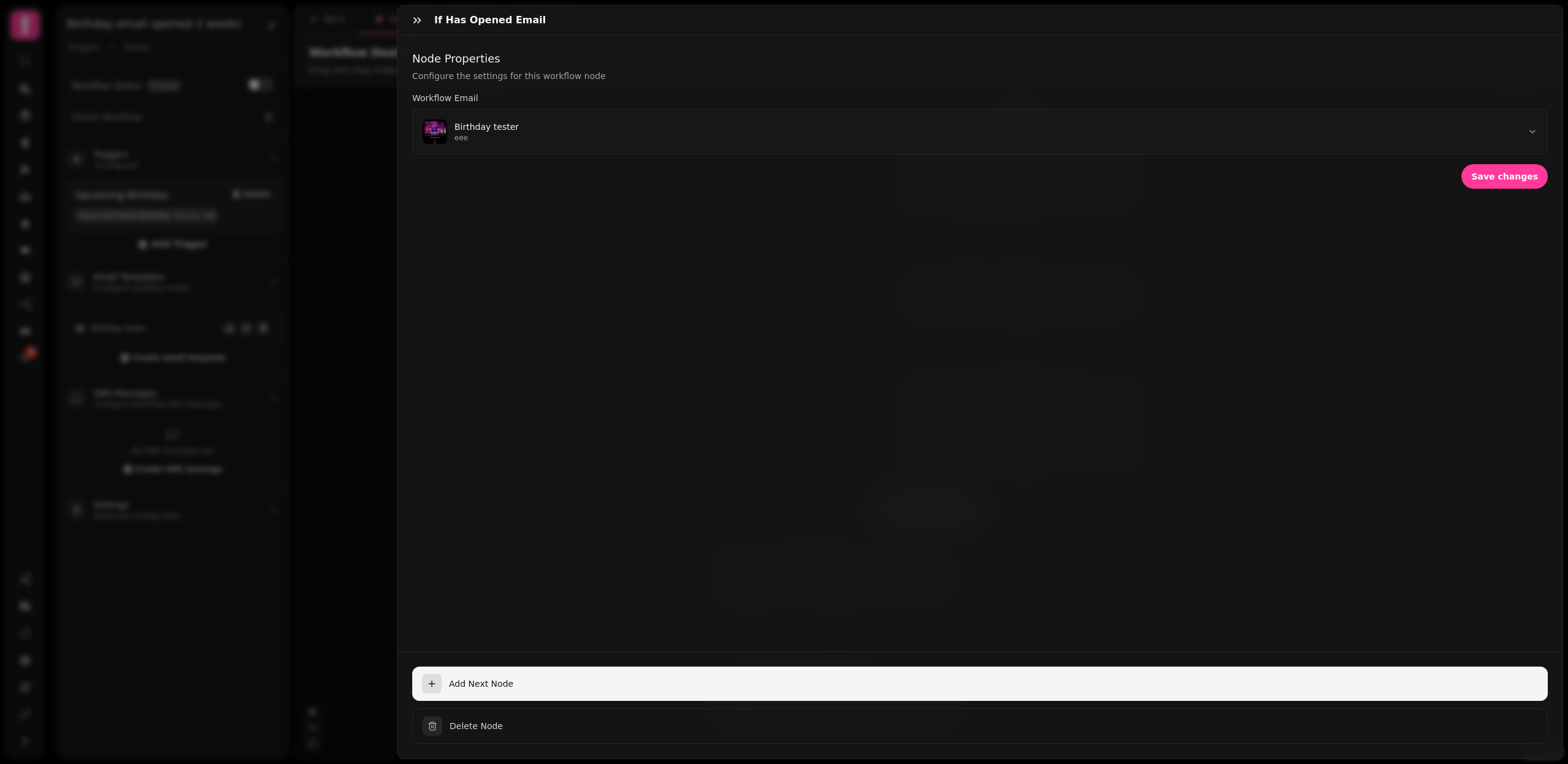
click at [480, 687] on span "Add Next Node" at bounding box center [993, 684] width 1089 height 12
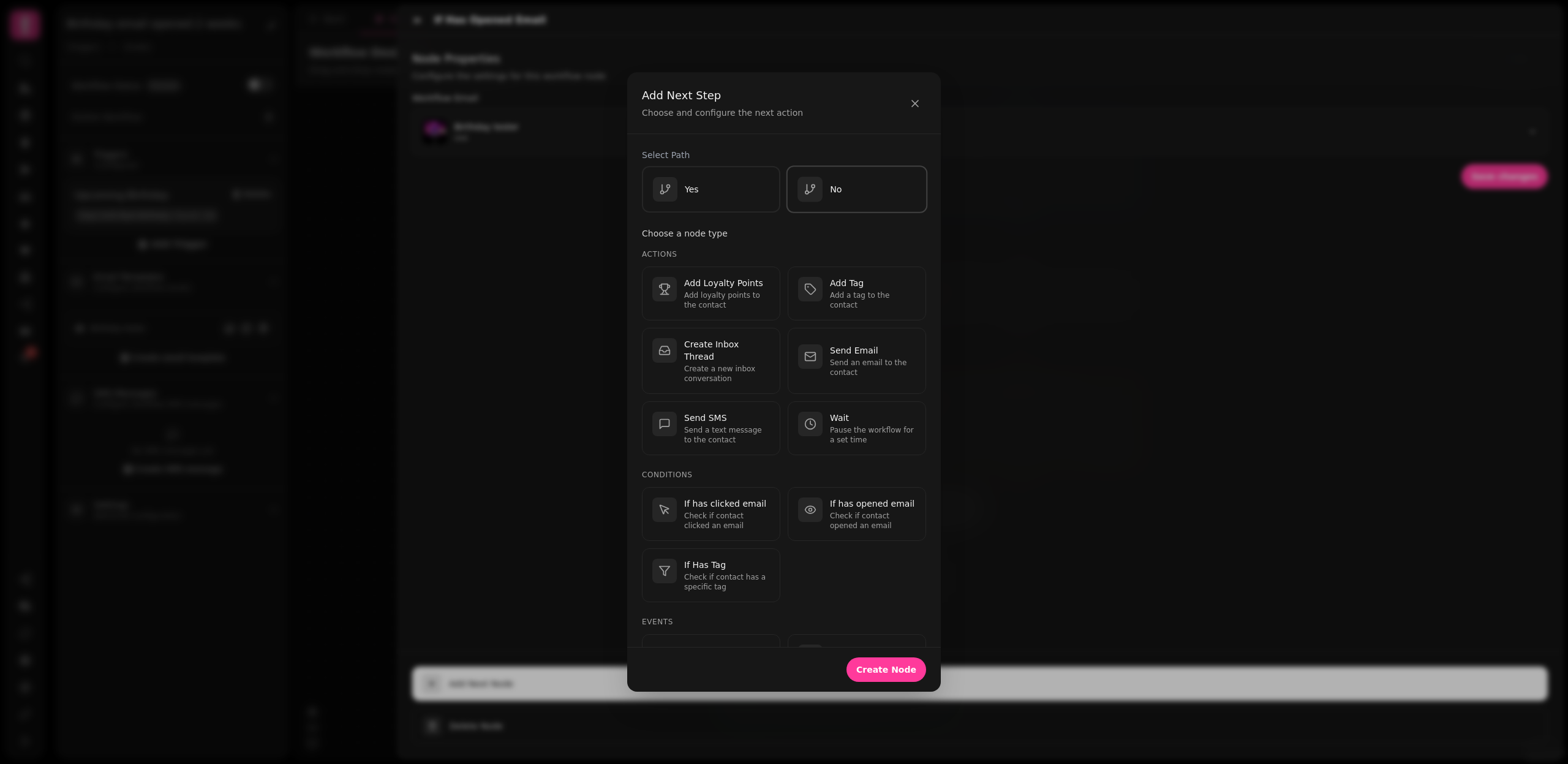
click at [861, 206] on button "No" at bounding box center [858, 189] width 142 height 48
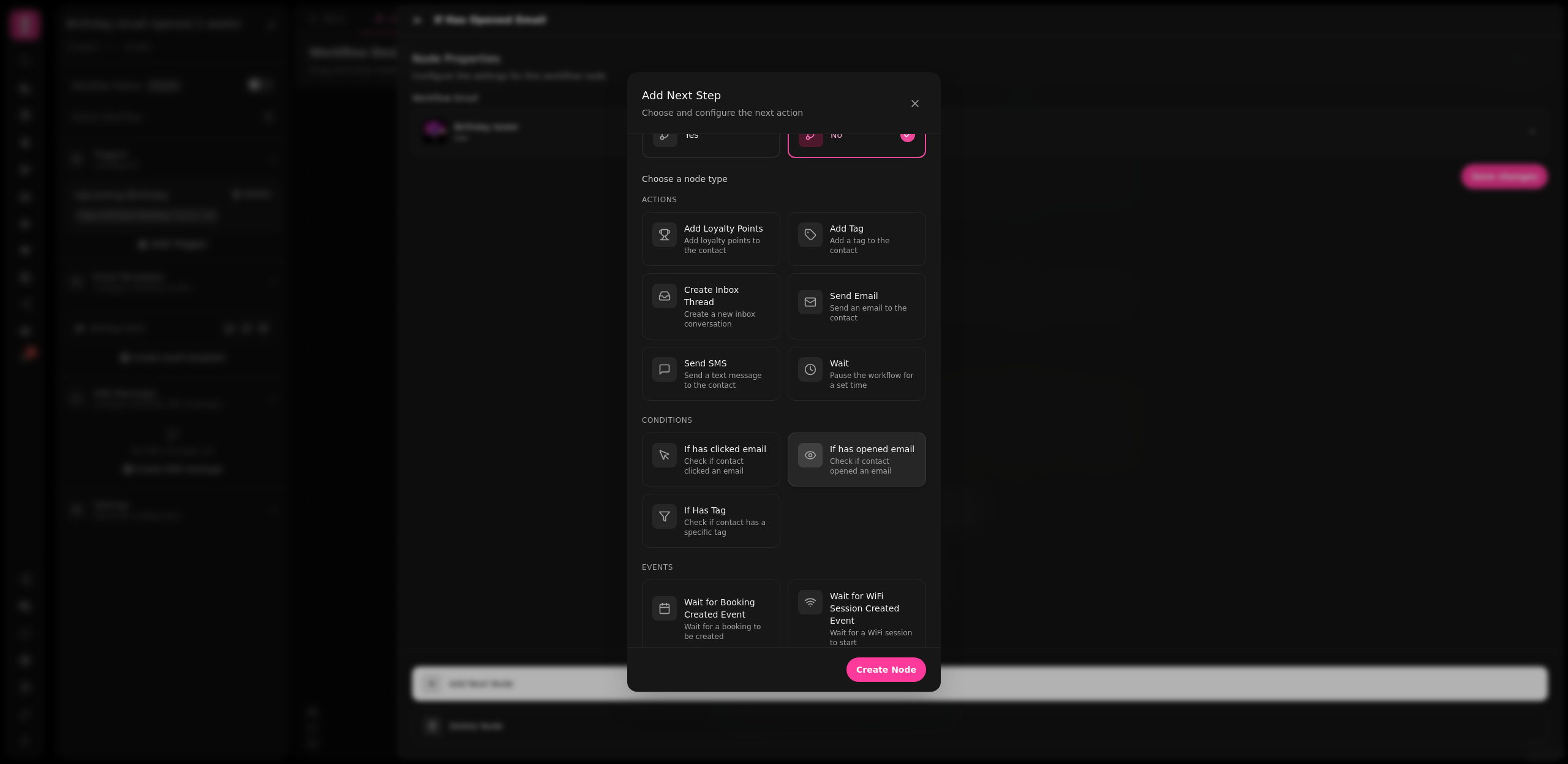
scroll to position [54, 0]
click at [862, 296] on div "Send Email Send an email to the contact" at bounding box center [872, 307] width 86 height 33
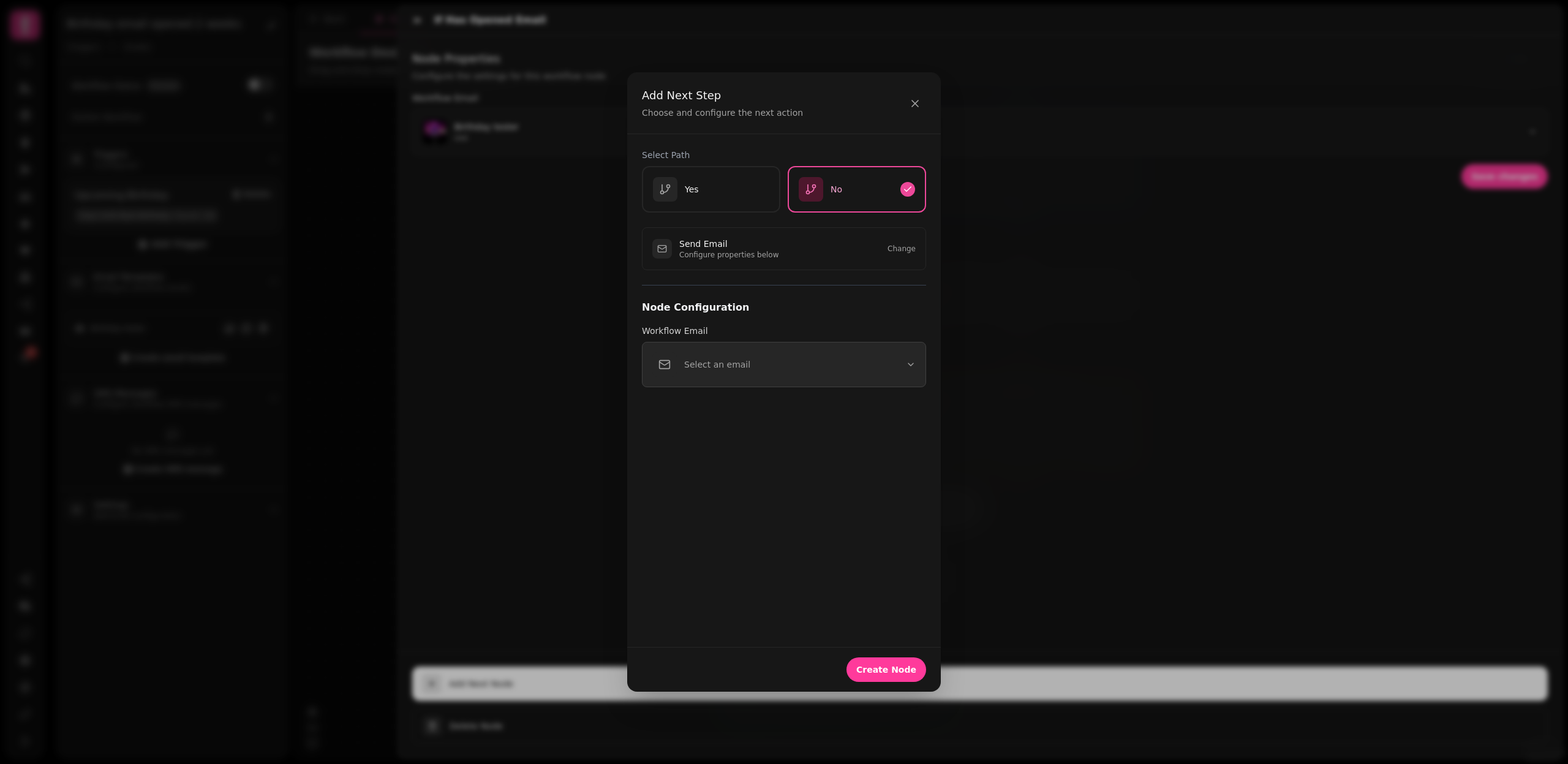
click at [748, 370] on button "Select an email" at bounding box center [784, 364] width 284 height 45
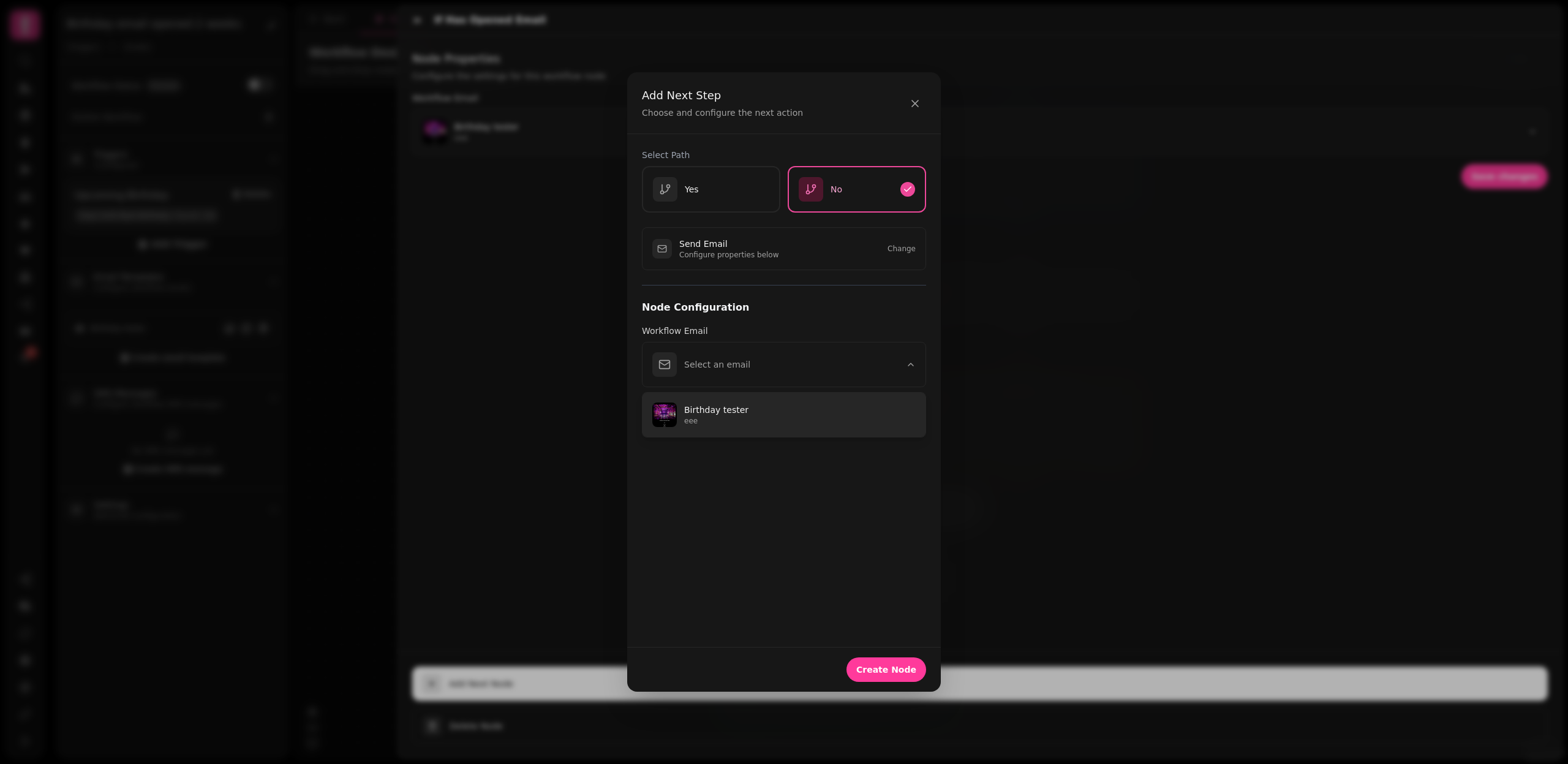
click at [742, 417] on p "eee" at bounding box center [800, 421] width 232 height 10
click at [901, 666] on span "Create Node" at bounding box center [886, 670] width 60 height 9
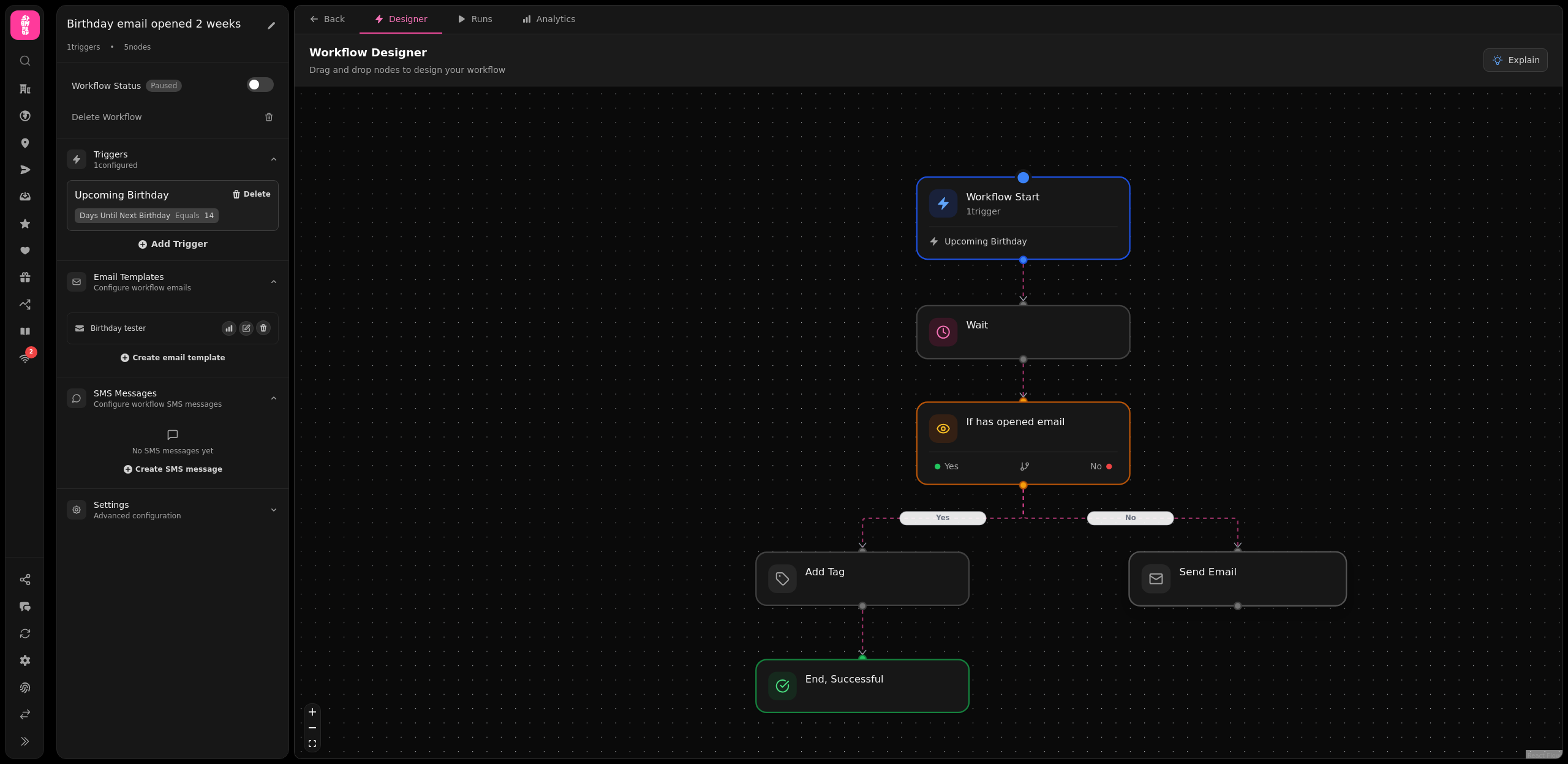
drag, startPoint x: 1029, startPoint y: 552, endPoint x: 1263, endPoint y: 590, distance: 237.1
click at [1263, 590] on div at bounding box center [1237, 579] width 217 height 54
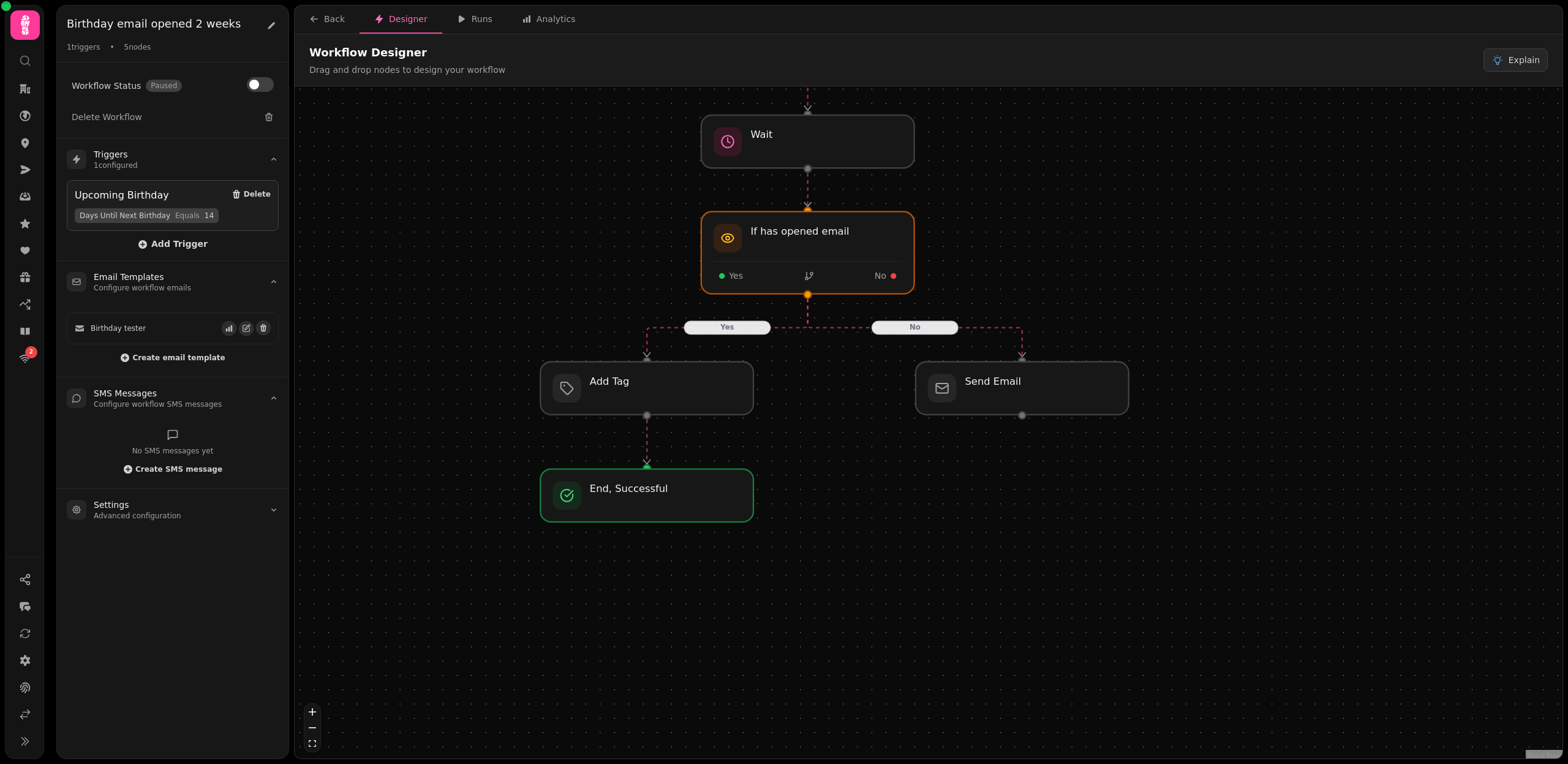
drag, startPoint x: 1287, startPoint y: 689, endPoint x: 1070, endPoint y: 497, distance: 289.7
click at [1070, 497] on div "Yes No Workflow Start 1 trigger Upcoming Birthday Wait If has opened email Yes …" at bounding box center [929, 424] width 1268 height 675
click at [1033, 388] on div at bounding box center [1020, 387] width 217 height 54
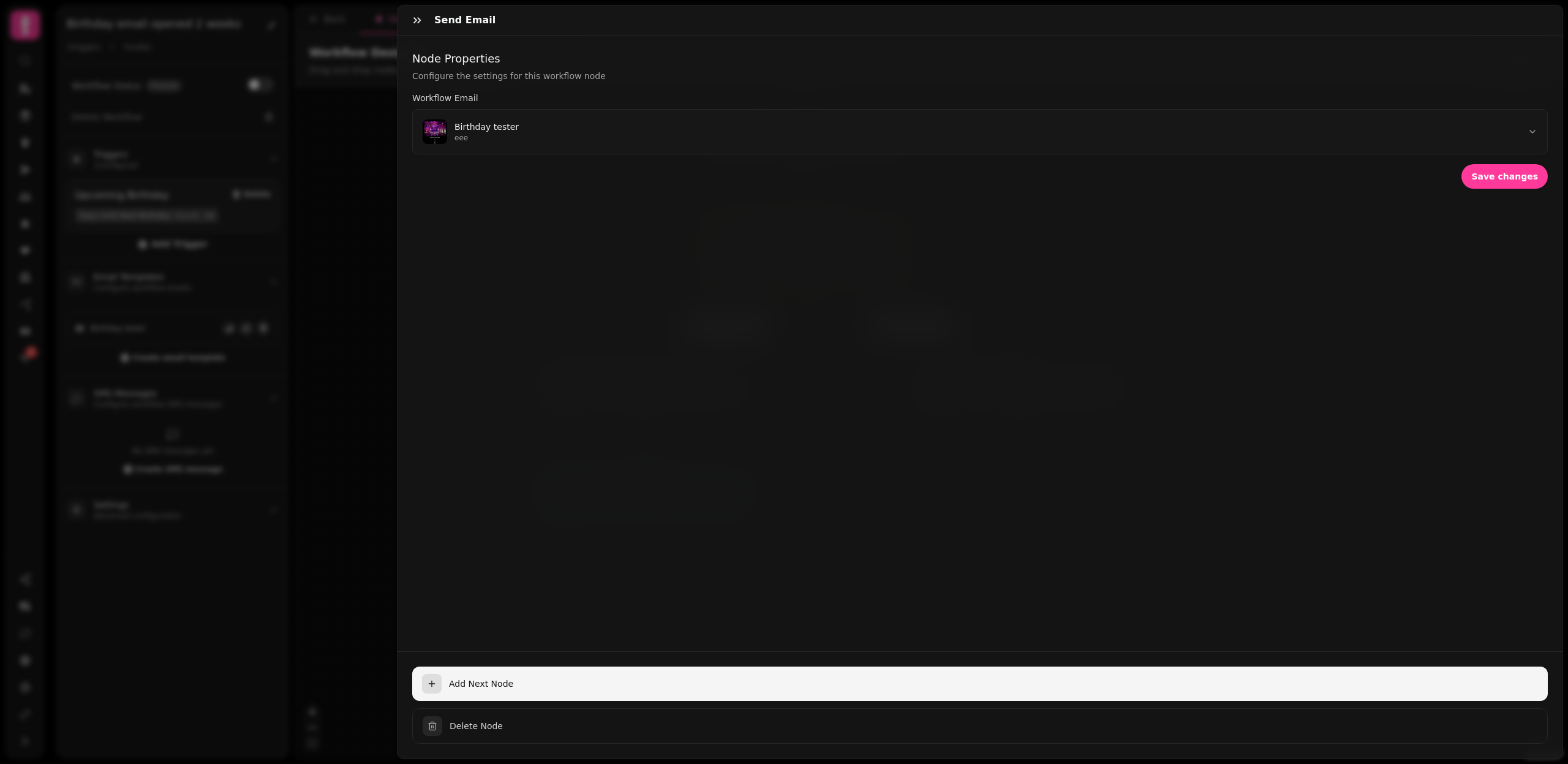
click at [483, 688] on span "Add Next Node" at bounding box center [993, 684] width 1089 height 12
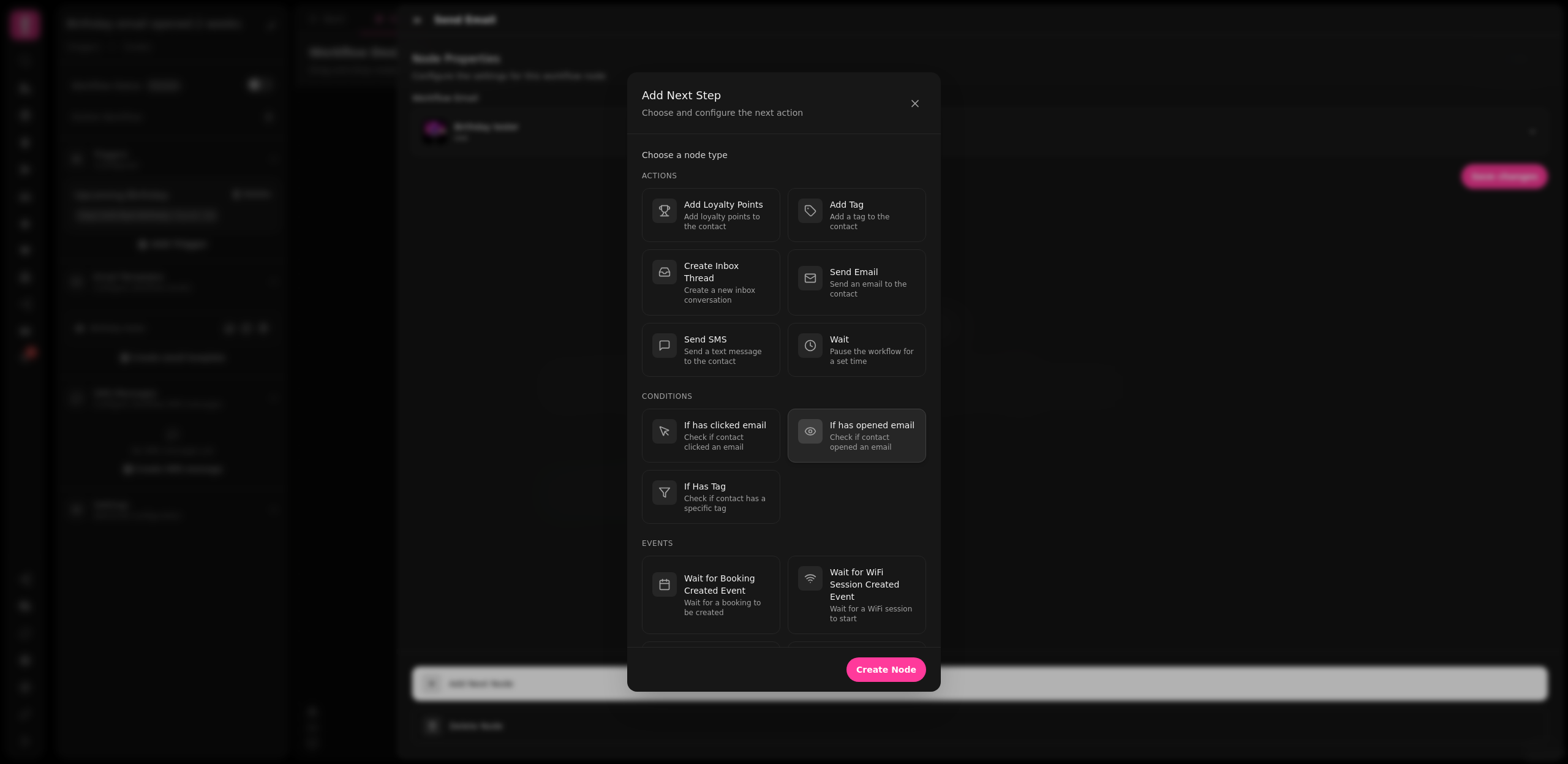
click at [859, 433] on p "Check if contact opened an email" at bounding box center [872, 442] width 86 height 20
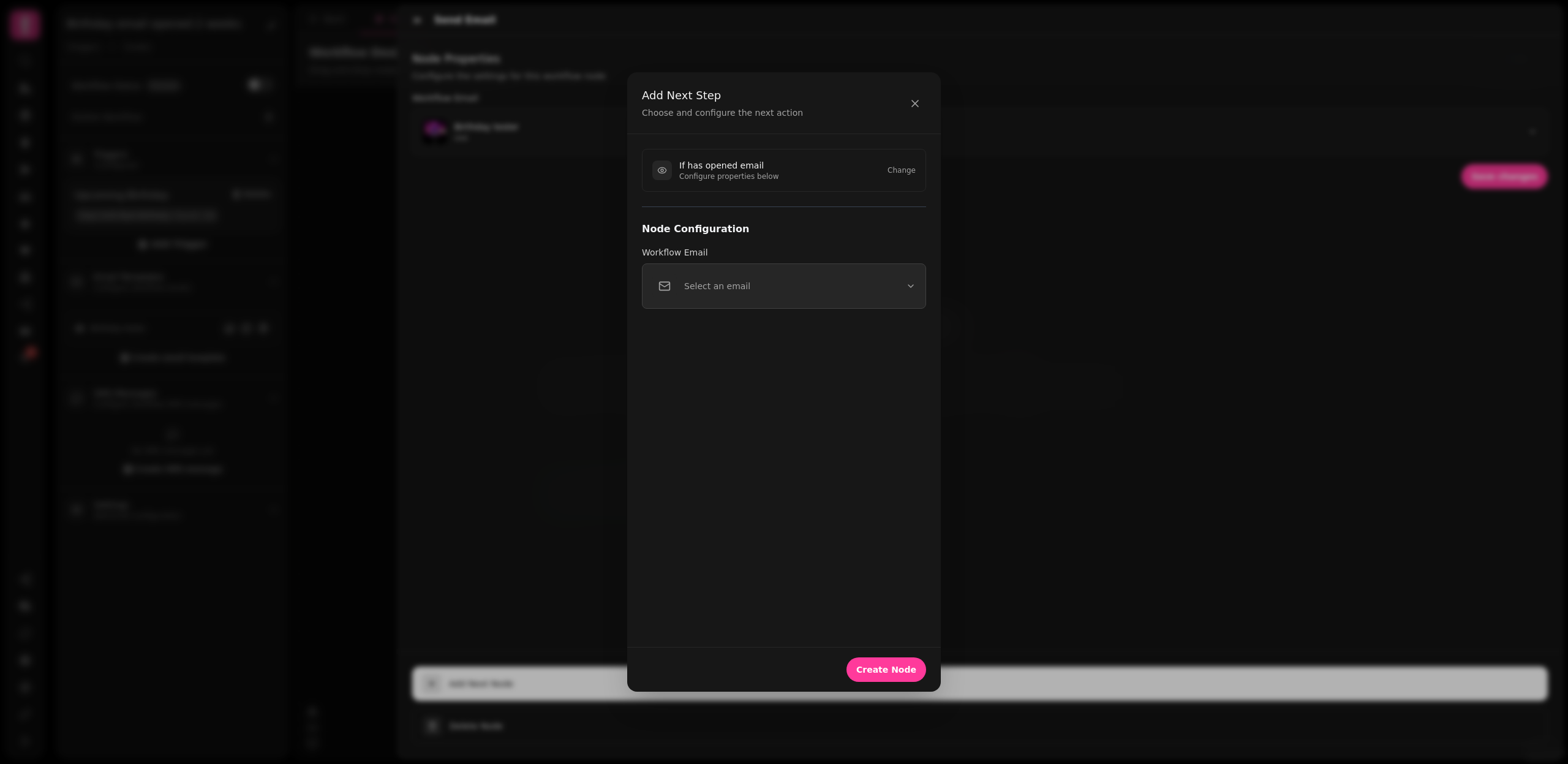
click at [785, 296] on button "Select an email" at bounding box center [784, 286] width 284 height 45
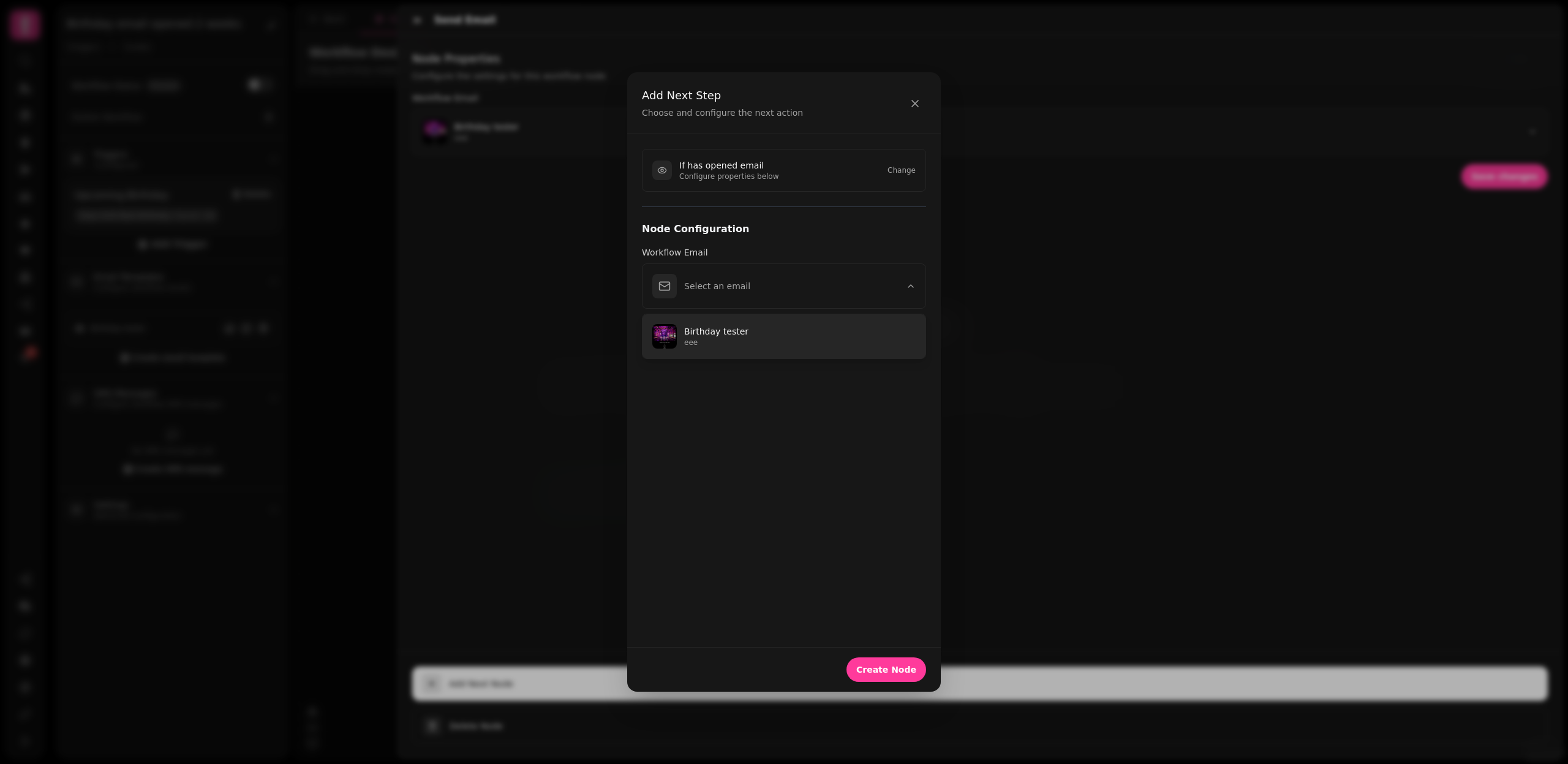
click at [781, 340] on p "eee" at bounding box center [800, 342] width 232 height 10
click at [914, 672] on span "Create Node" at bounding box center [886, 670] width 60 height 9
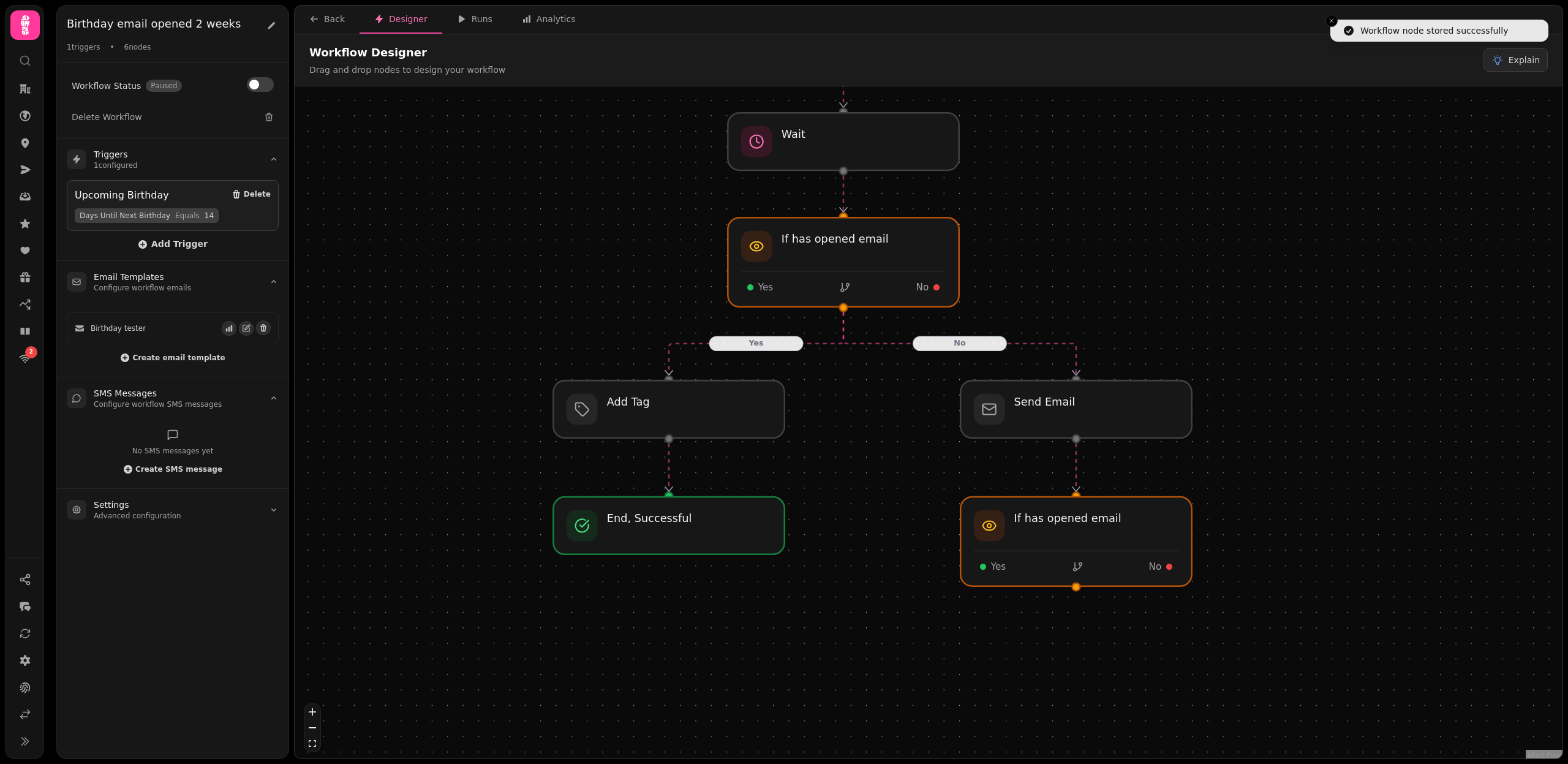
drag, startPoint x: 948, startPoint y: 617, endPoint x: 890, endPoint y: 471, distance: 157.1
click at [890, 471] on div "Yes No Workflow Start 1 trigger Upcoming Birthday Wait If has opened email Yes …" at bounding box center [929, 424] width 1268 height 675
click at [1079, 562] on div at bounding box center [1076, 541] width 236 height 91
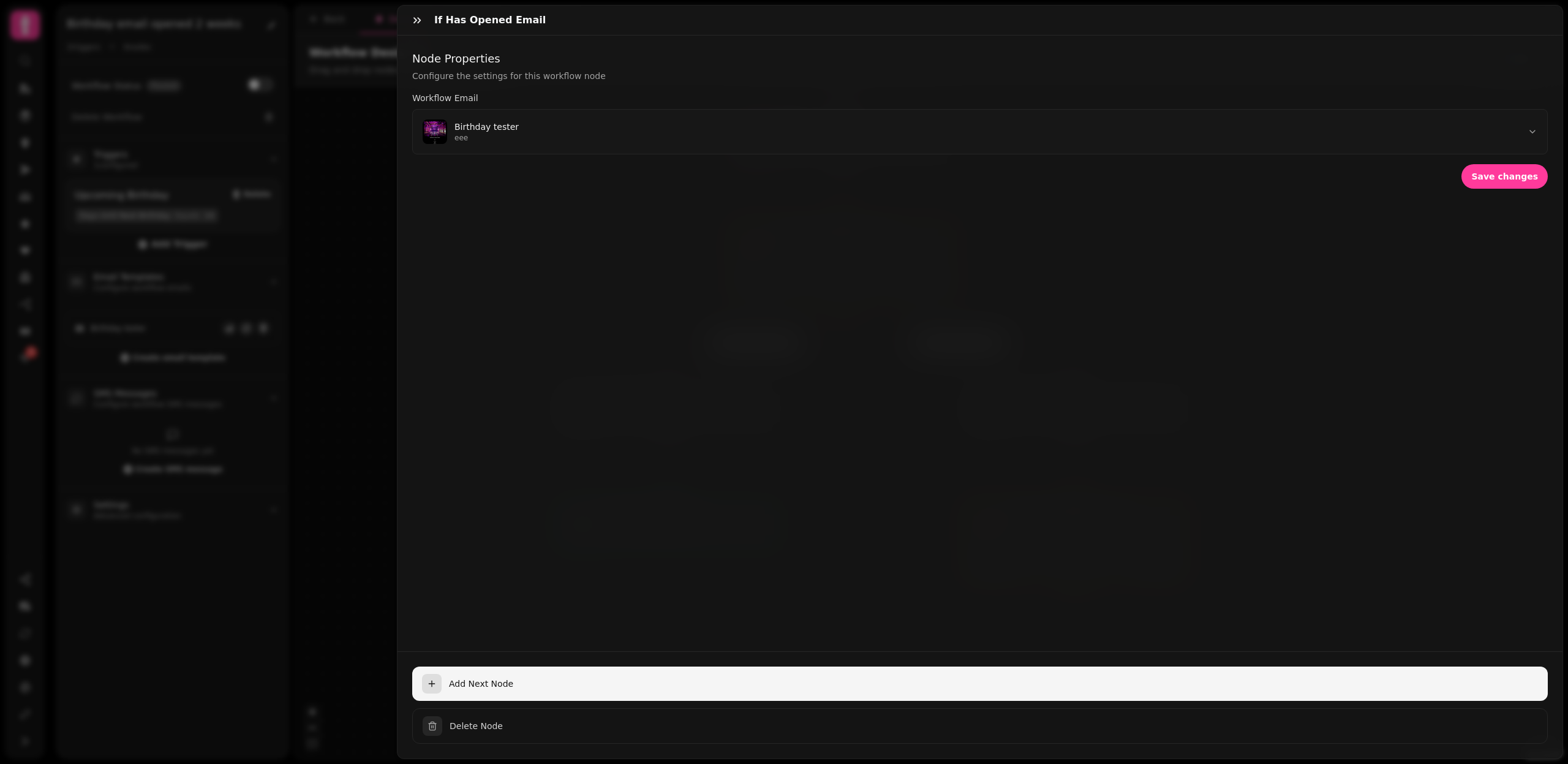
click at [482, 688] on span "Add Next Node" at bounding box center [993, 684] width 1089 height 12
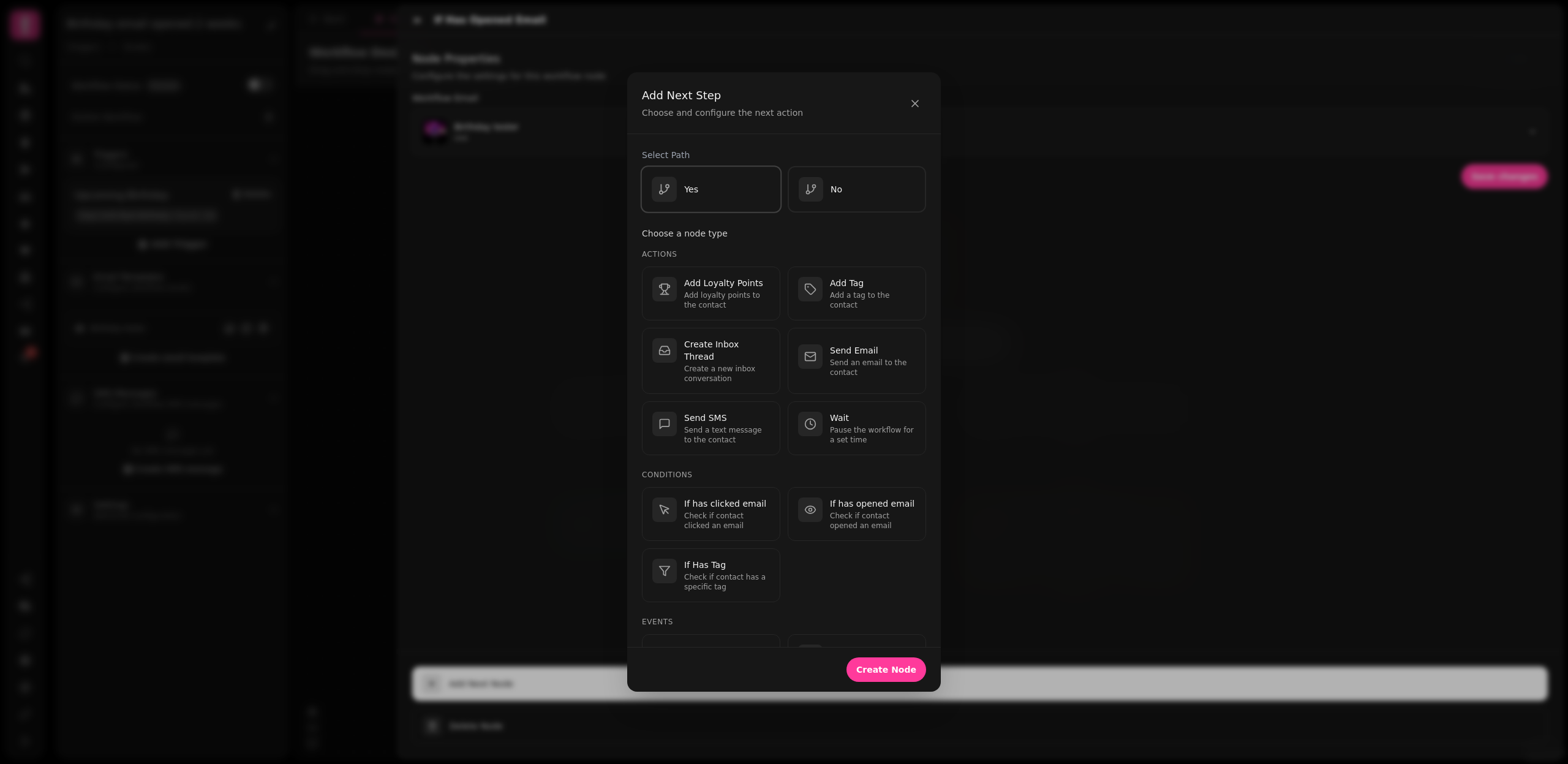
click at [716, 192] on div "Yes" at bounding box center [710, 189] width 119 height 25
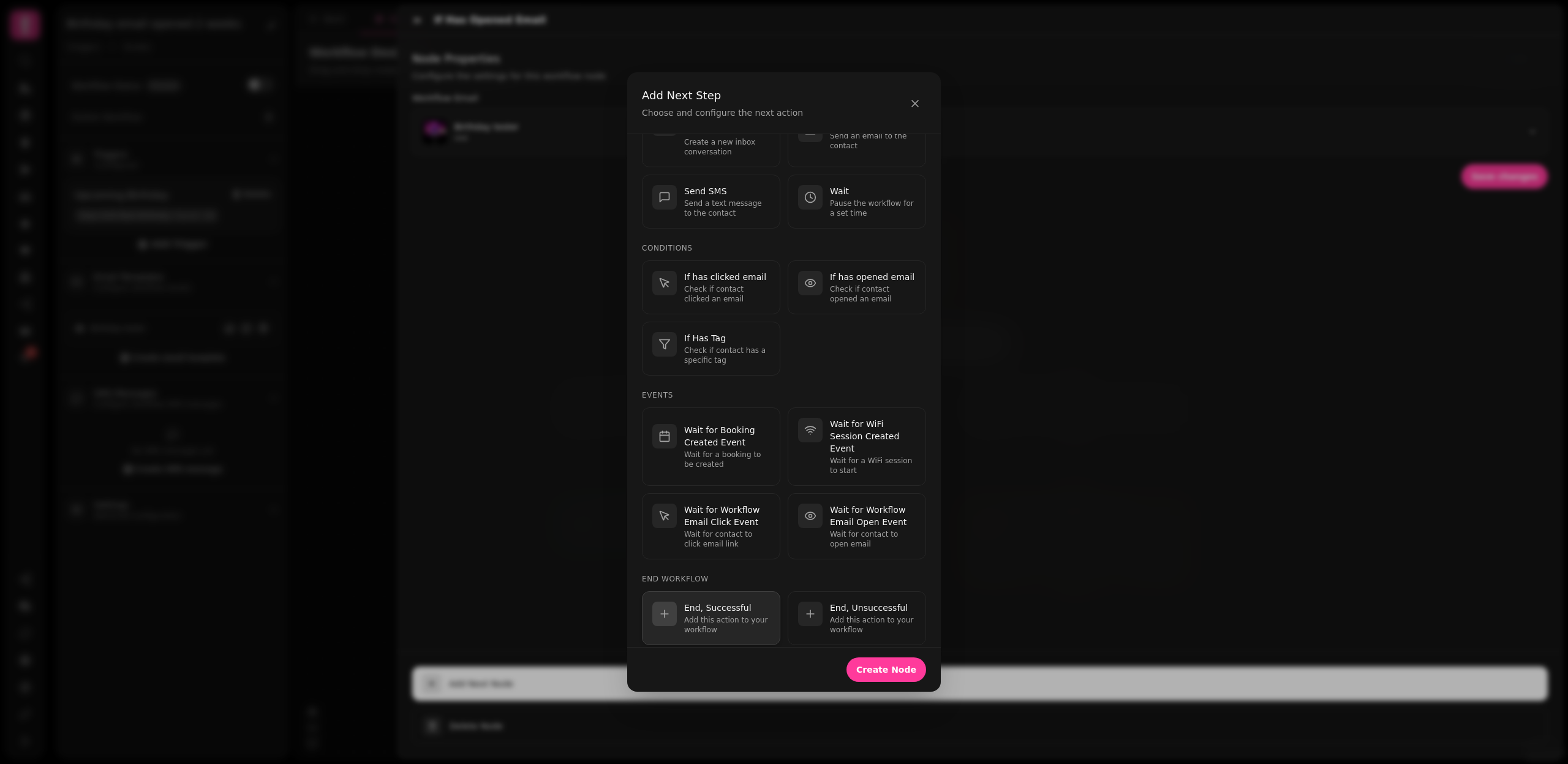
click at [711, 615] on p "Add this action to your workflow" at bounding box center [727, 625] width 86 height 20
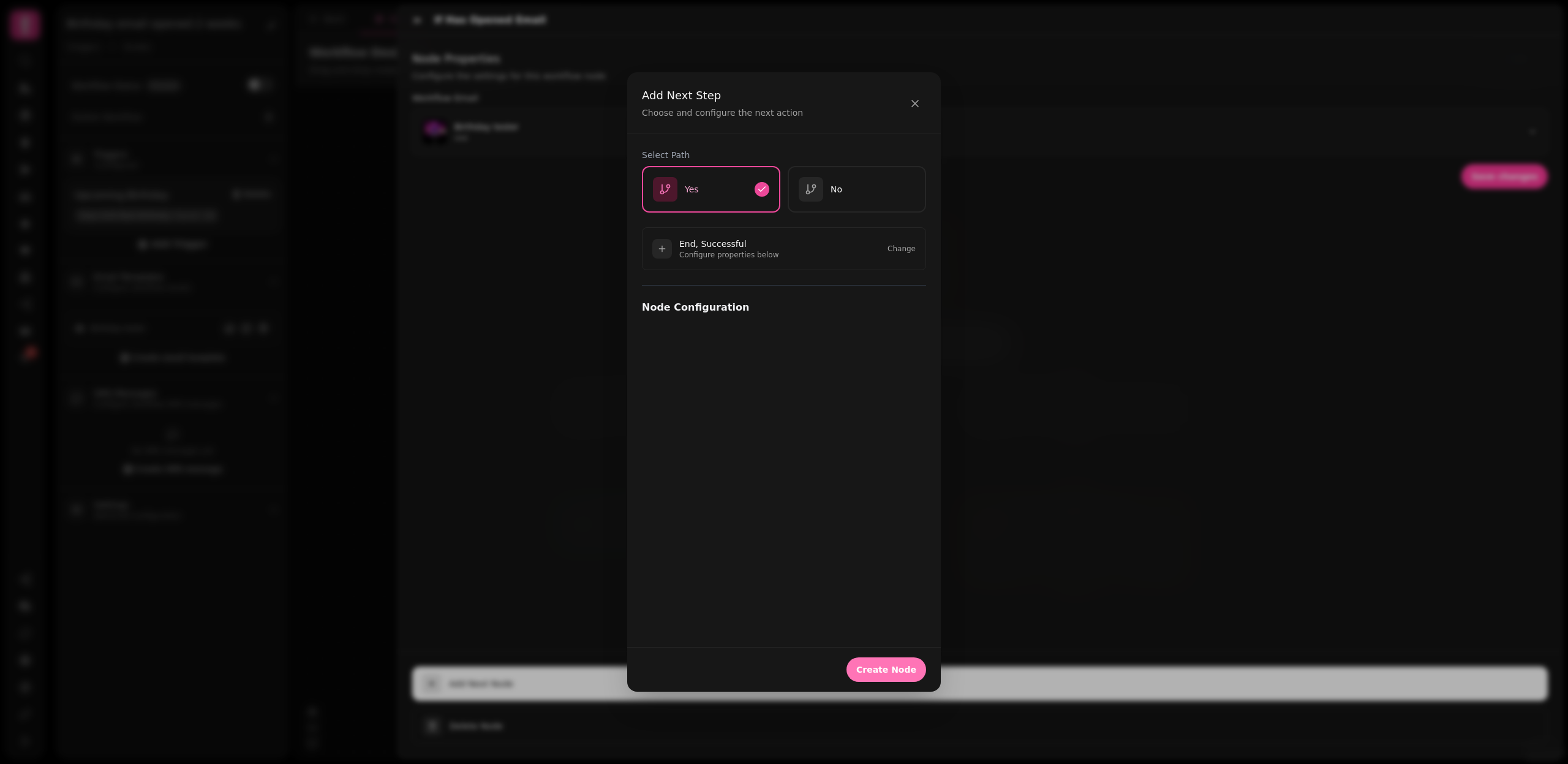
click at [889, 668] on span "Create Node" at bounding box center [886, 670] width 60 height 9
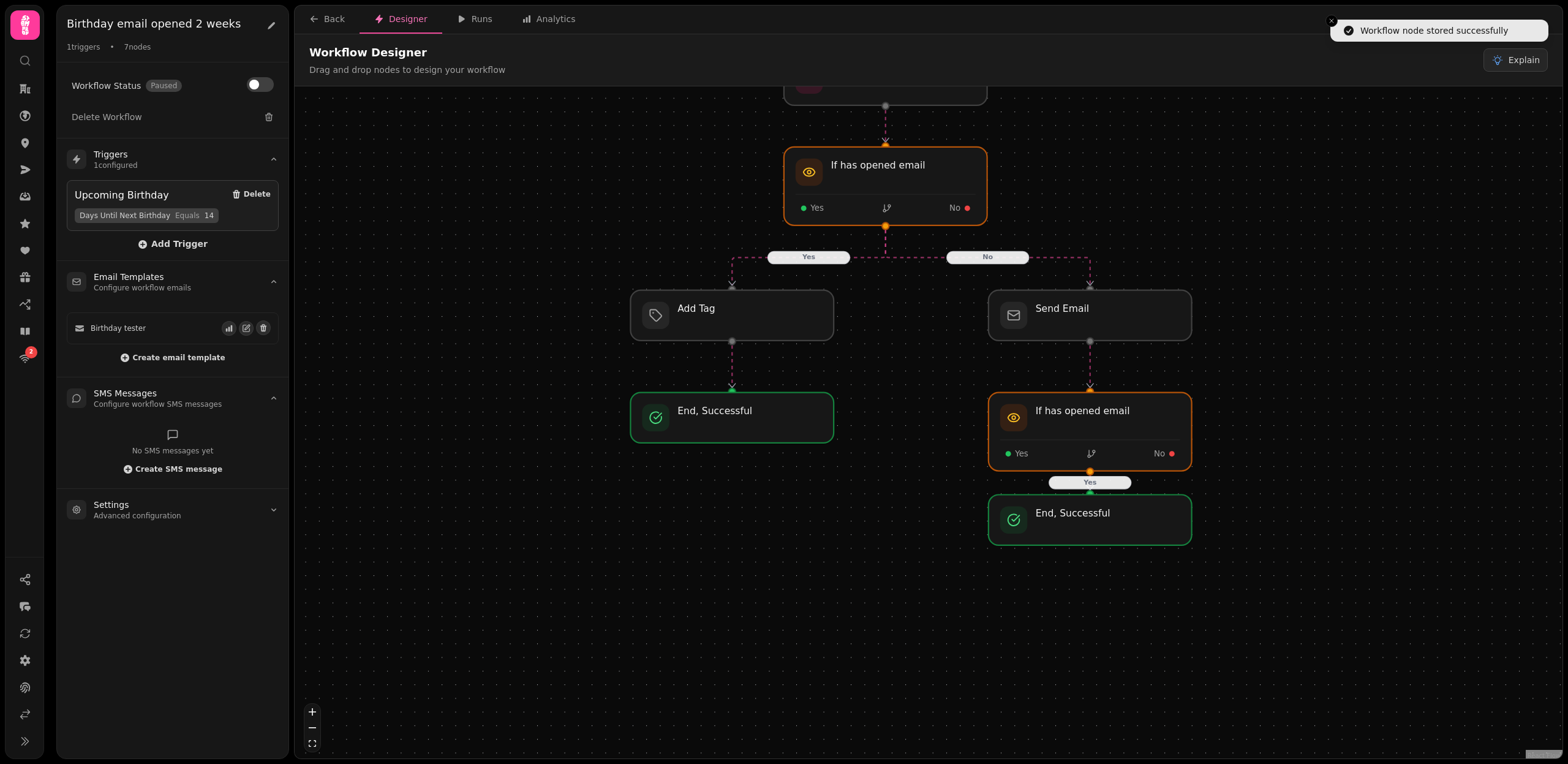
drag, startPoint x: 1339, startPoint y: 630, endPoint x: 1320, endPoint y: 436, distance: 194.9
click at [1320, 436] on div "Yes No Yes Workflow Start 1 trigger Upcoming Birthday Wait If has opened email …" at bounding box center [929, 424] width 1268 height 675
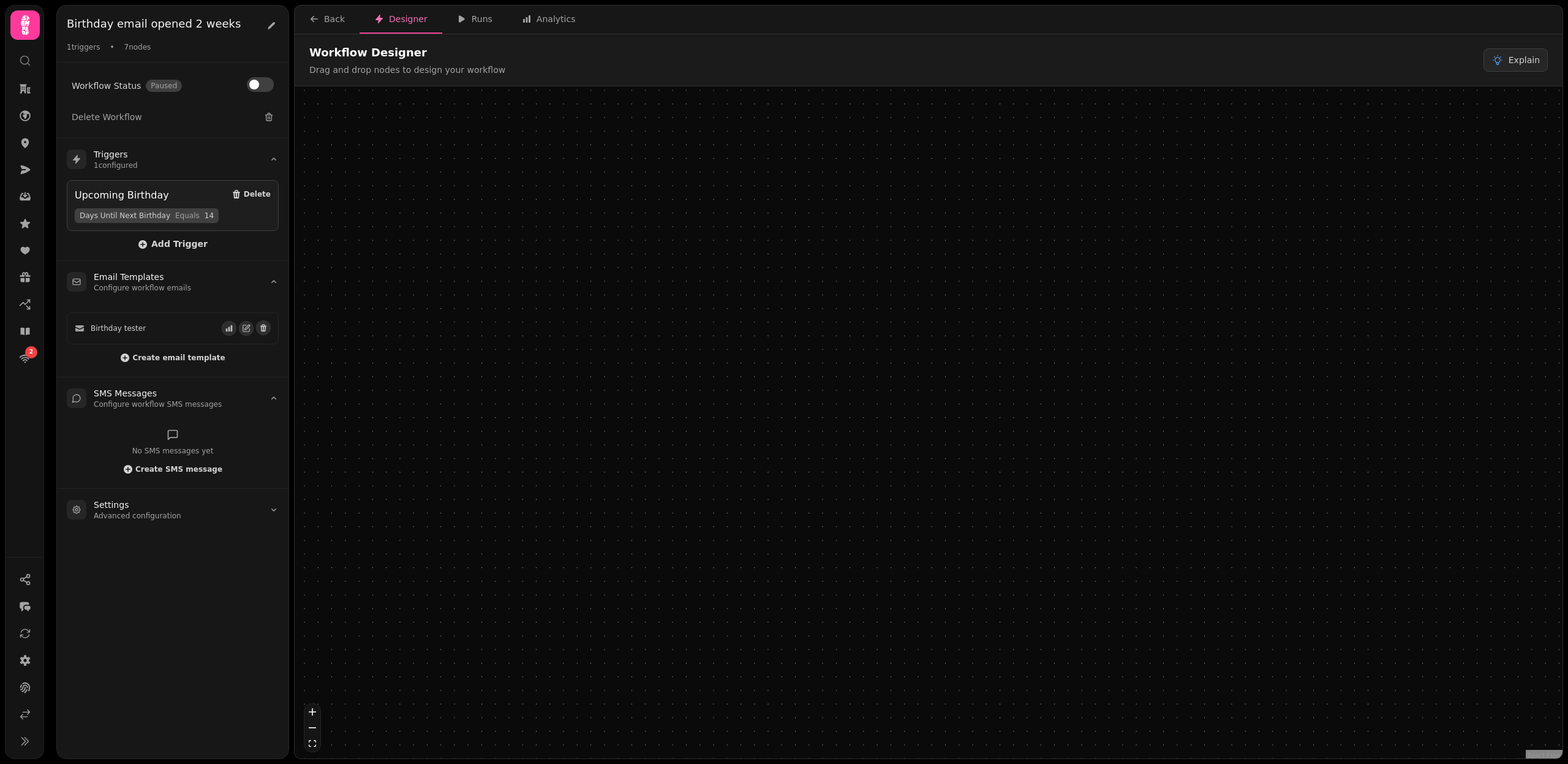
drag, startPoint x: 1154, startPoint y: 510, endPoint x: 1003, endPoint y: 616, distance: 184.5
click at [1003, 616] on div at bounding box center [935, 613] width 207 height 51
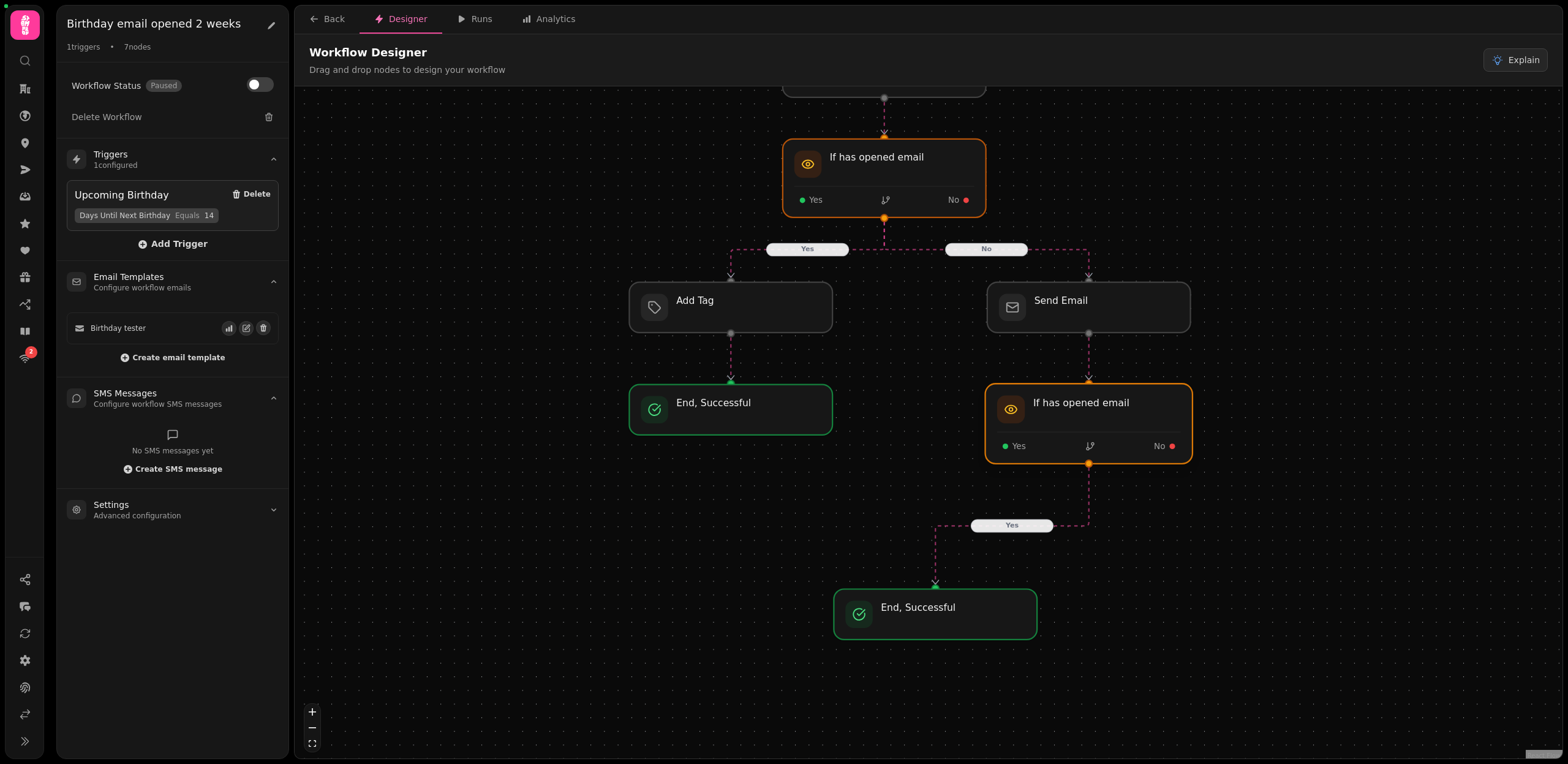
click at [1145, 411] on div at bounding box center [1089, 423] width 207 height 80
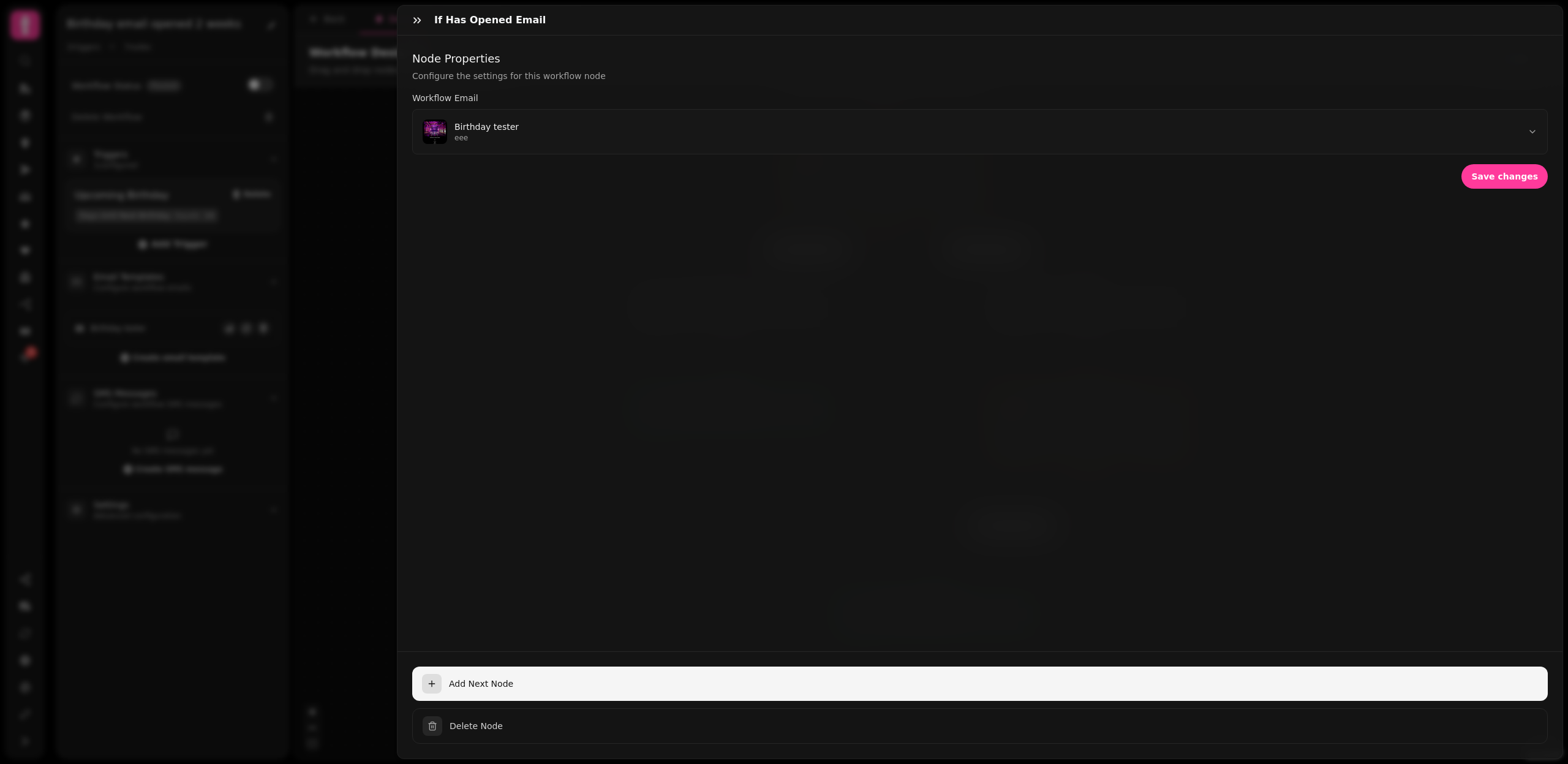
click at [485, 683] on span "Add Next Node" at bounding box center [993, 684] width 1089 height 12
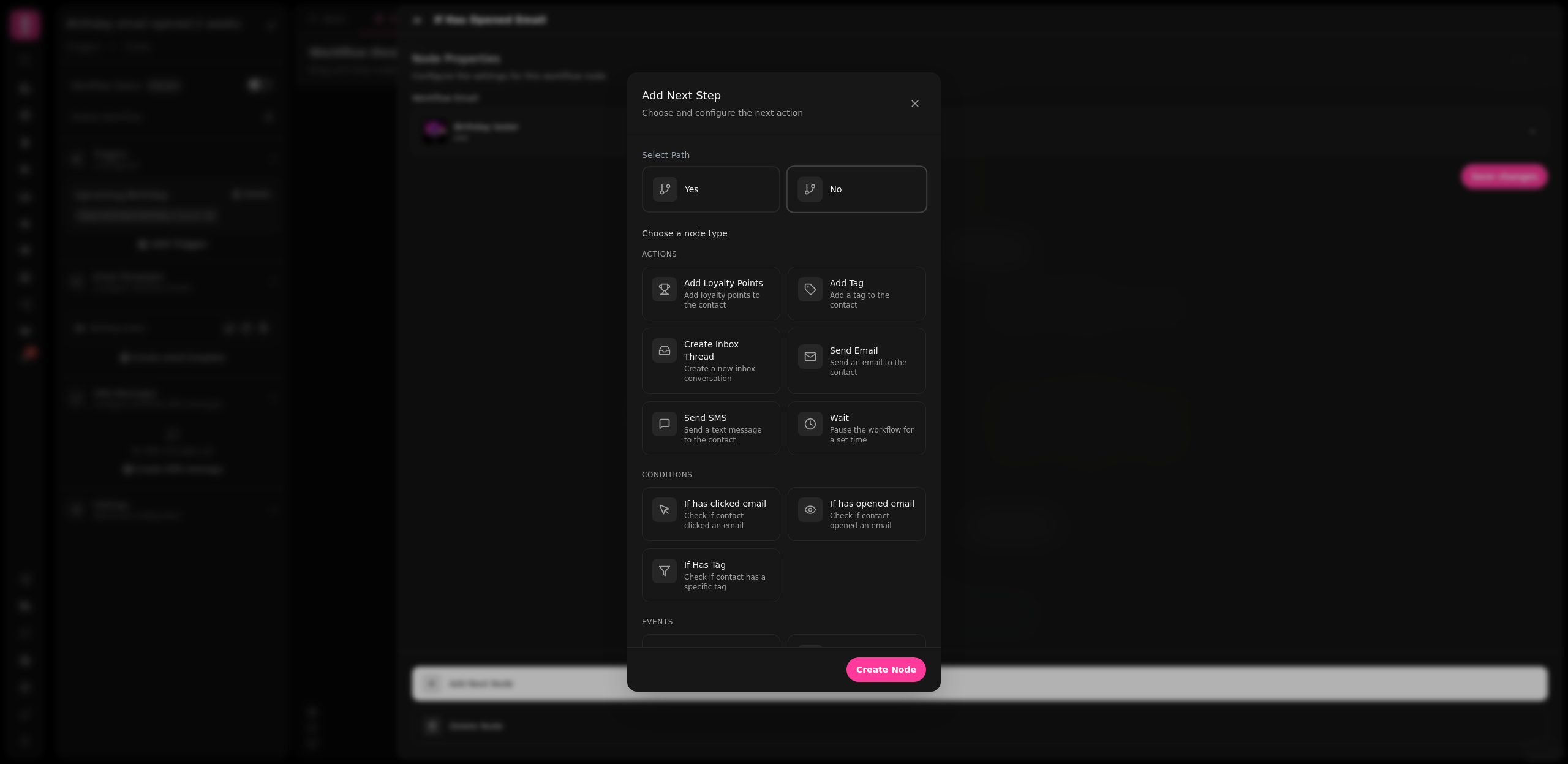
click at [845, 193] on div "No" at bounding box center [857, 189] width 119 height 25
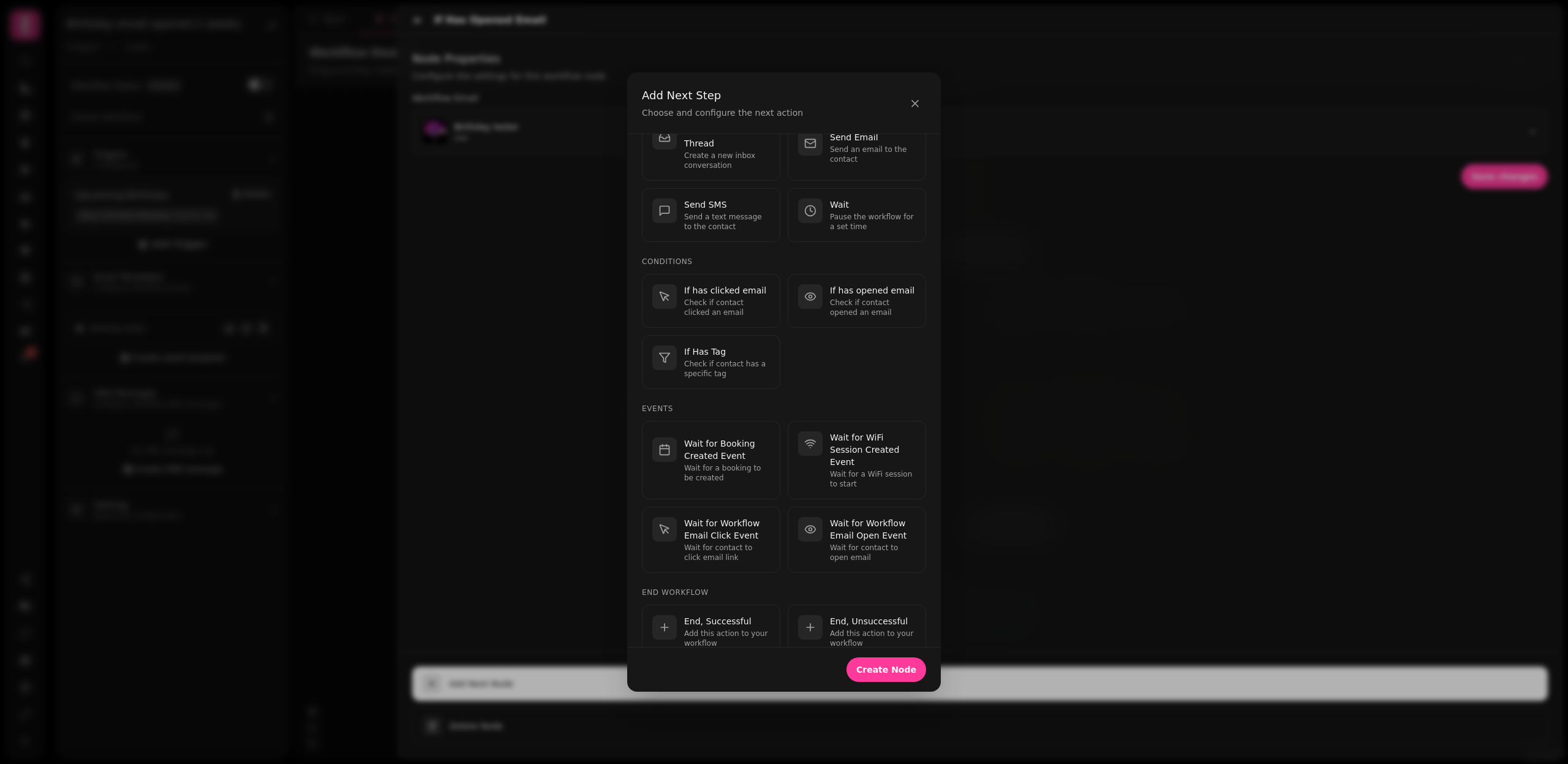
scroll to position [213, 0]
click at [868, 615] on p "End, Unsuccessful" at bounding box center [872, 621] width 86 height 12
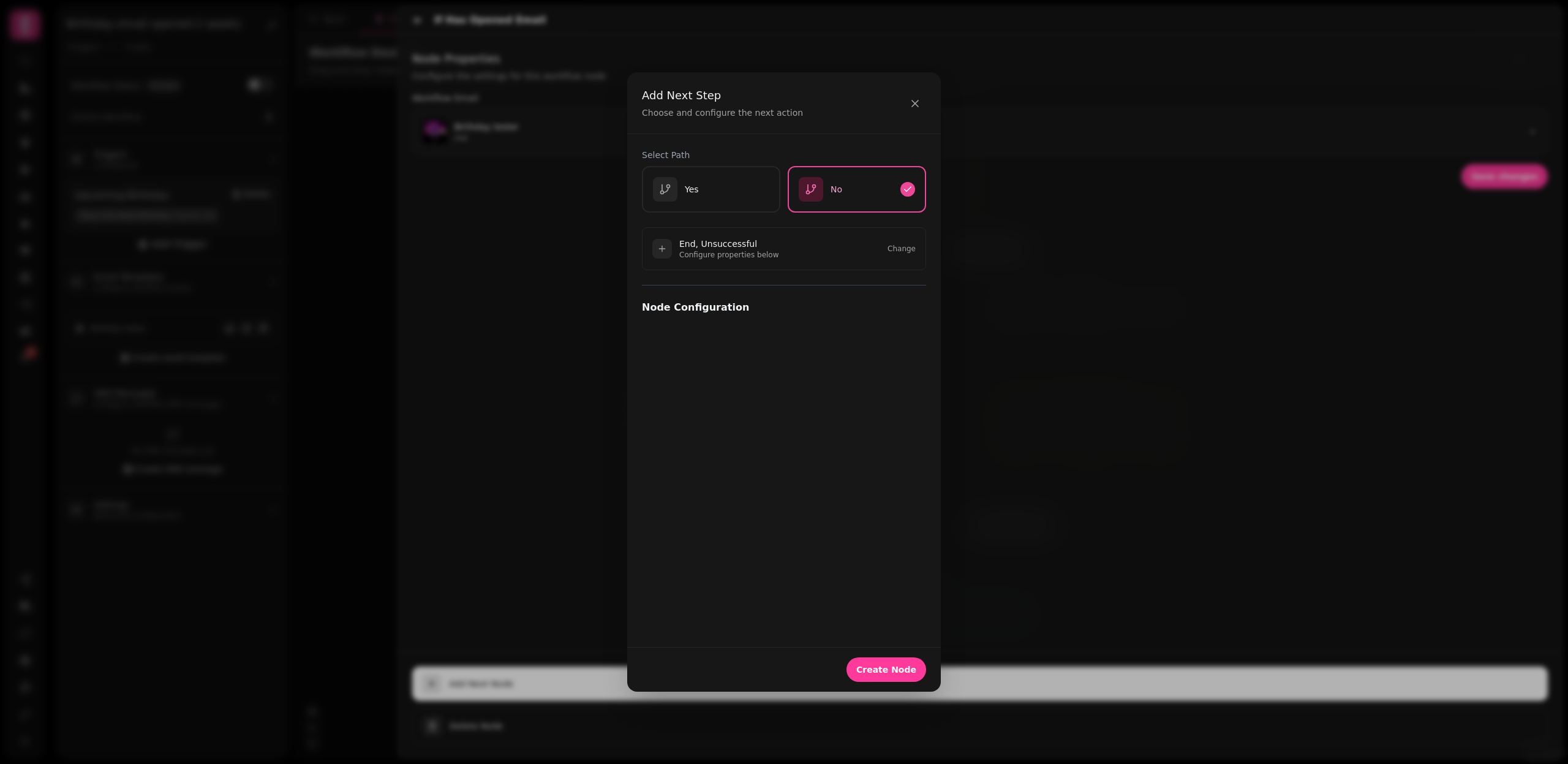
scroll to position [0, 0]
click at [888, 670] on span "Create Node" at bounding box center [886, 670] width 60 height 9
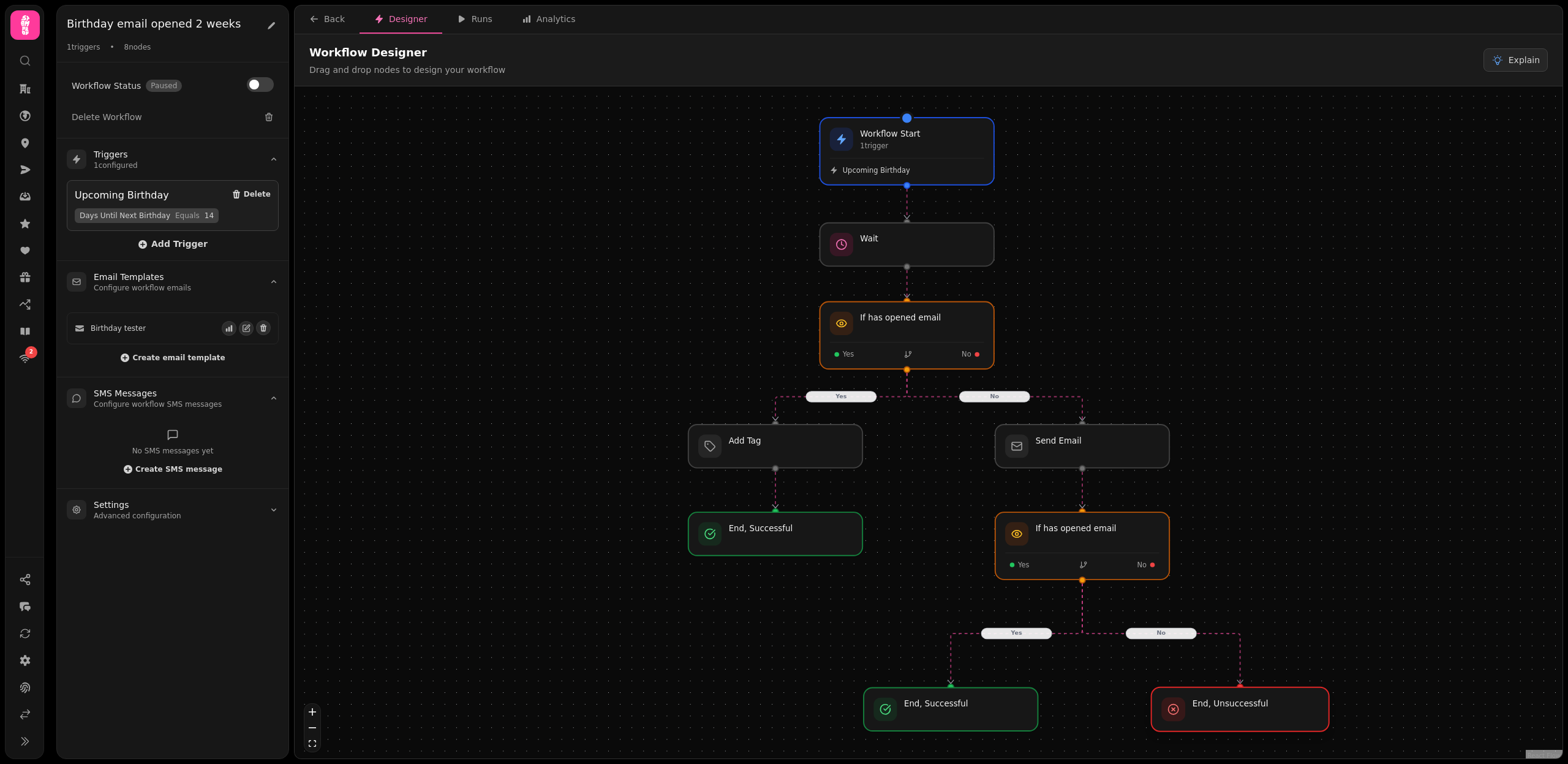
drag, startPoint x: 1123, startPoint y: 626, endPoint x: 1278, endPoint y: 715, distance: 178.7
click at [1278, 715] on div at bounding box center [1240, 709] width 177 height 44
drag, startPoint x: 1278, startPoint y: 715, endPoint x: 1266, endPoint y: 715, distance: 12.0
click at [1266, 715] on div at bounding box center [1231, 709] width 177 height 44
click at [1309, 617] on div "Yes No Yes No Workflow Start 1 trigger Upcoming Birthday Wait If has opened ema…" at bounding box center [929, 424] width 1268 height 675
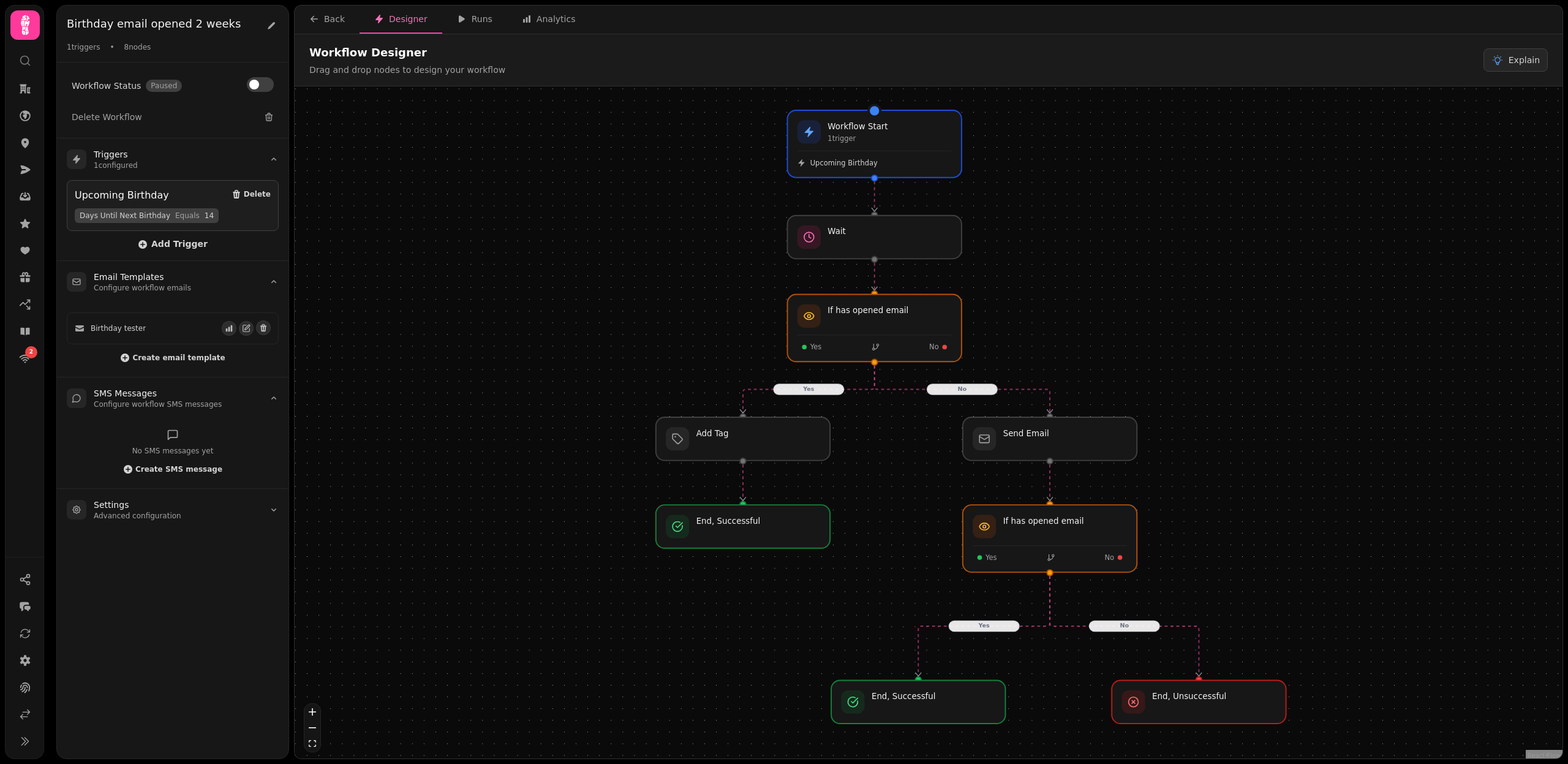
drag, startPoint x: 1300, startPoint y: 630, endPoint x: 1267, endPoint y: 621, distance: 34.2
click at [1267, 621] on div "Yes No Yes No Workflow Start 1 trigger Upcoming Birthday Wait If has opened ema…" at bounding box center [929, 424] width 1268 height 675
click at [325, 26] on button "Back" at bounding box center [327, 19] width 65 height 29
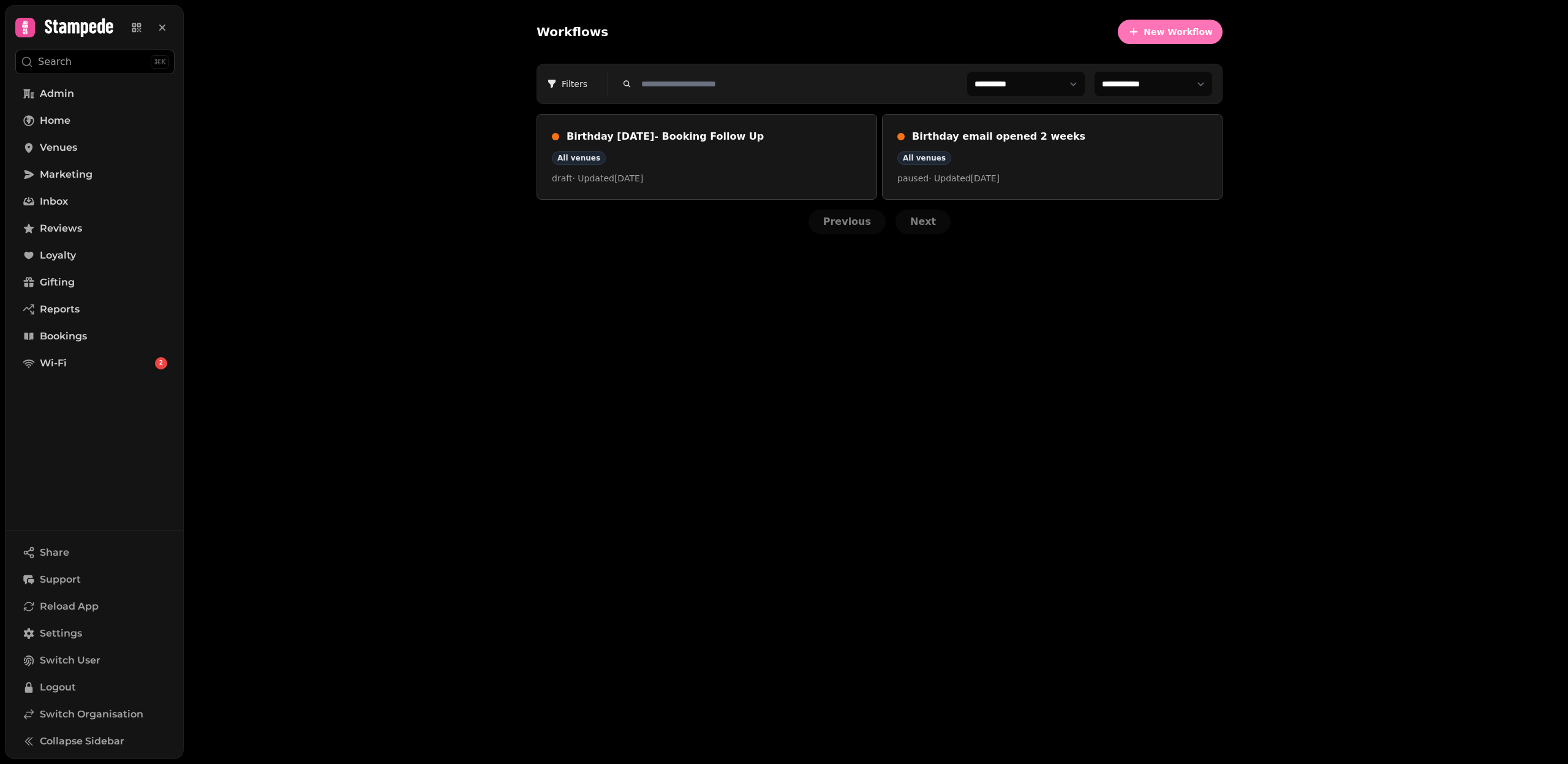
click at [1167, 28] on span "New Workflow" at bounding box center [1179, 32] width 69 height 9
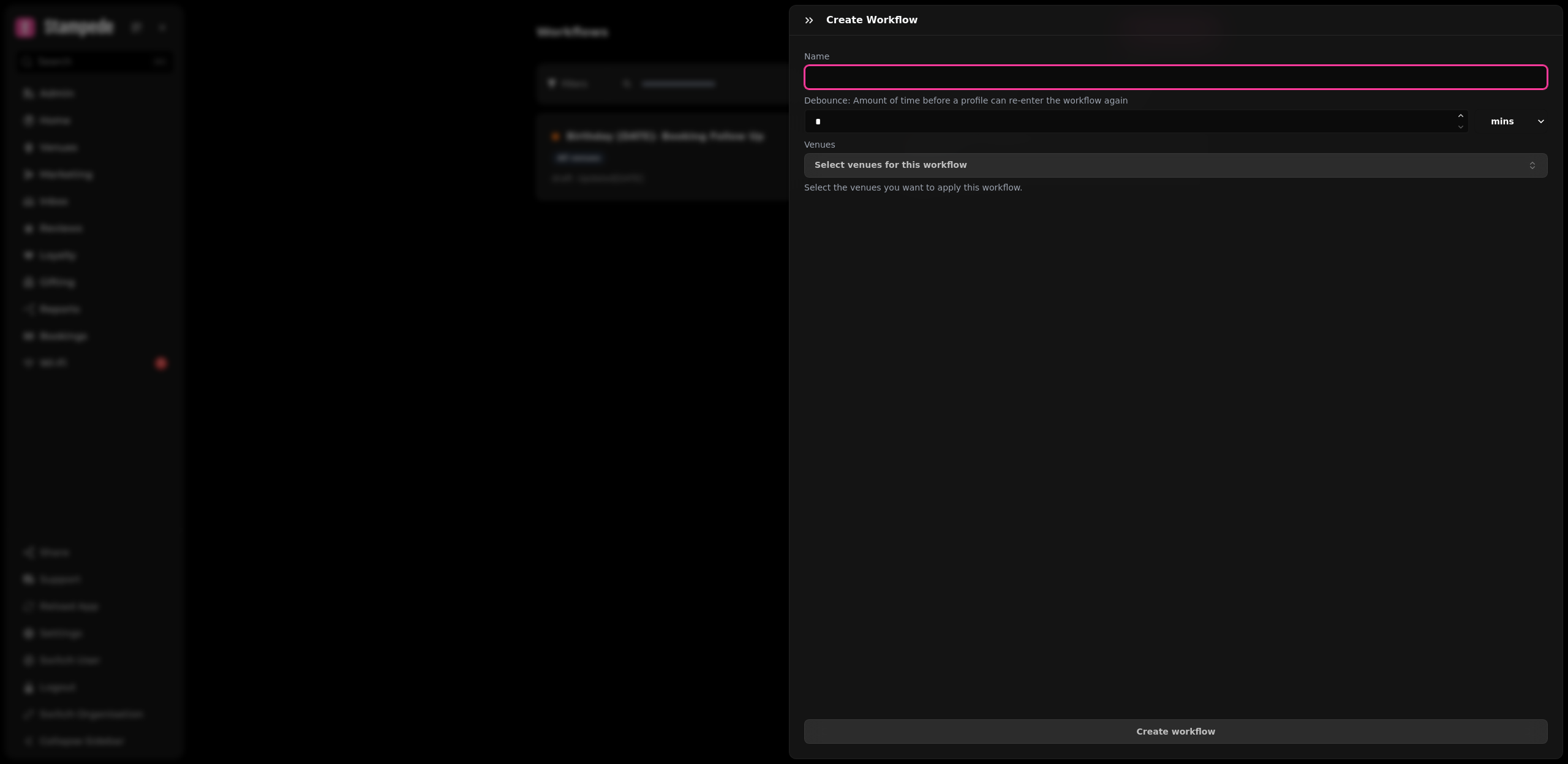
click at [841, 74] on input "text" at bounding box center [1176, 77] width 743 height 24
type input "**********"
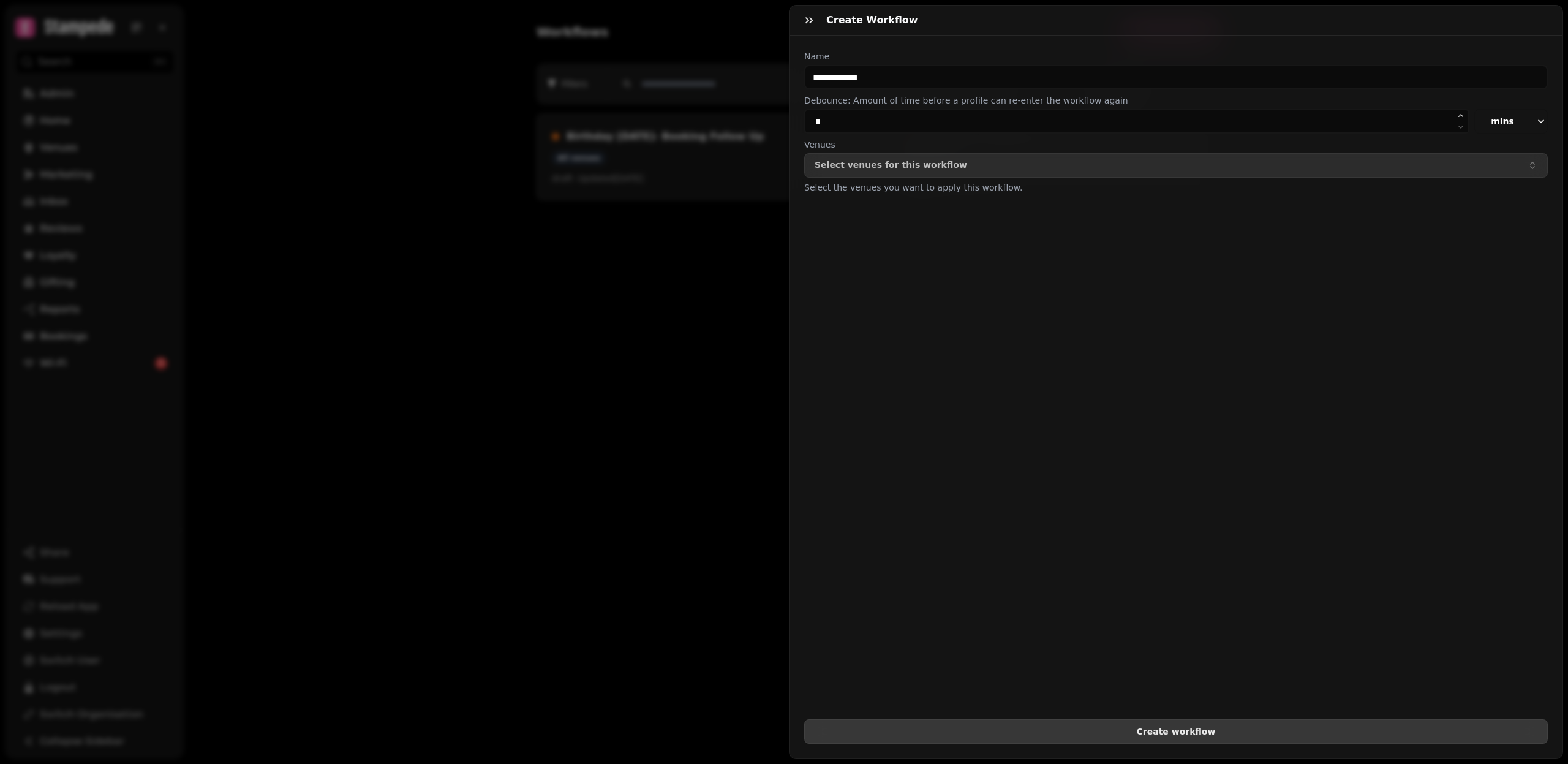
click at [1174, 735] on span "Create workflow" at bounding box center [1176, 731] width 723 height 9
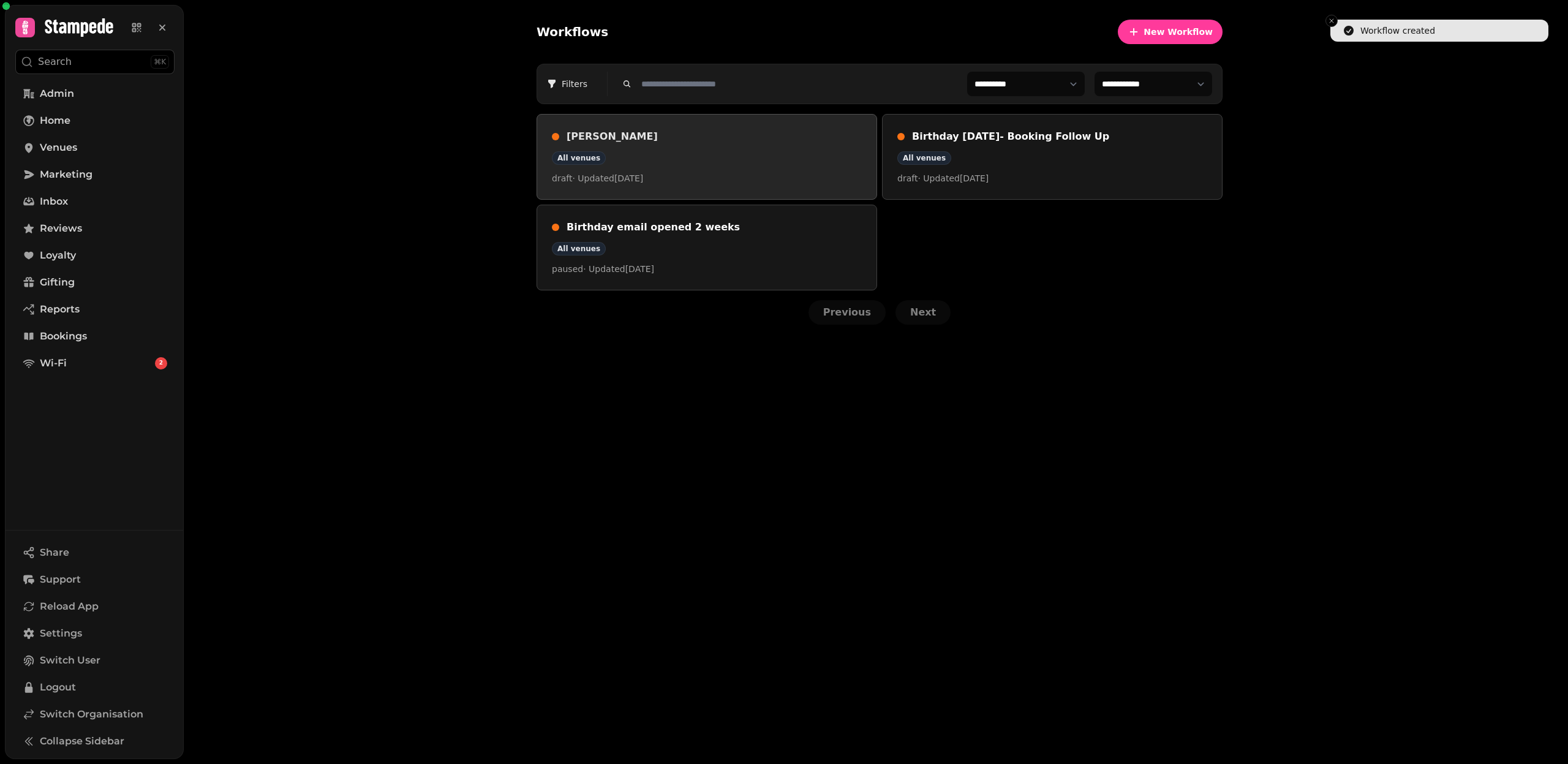
click at [658, 167] on div "[PERSON_NAME] All venues draft · Updated [DATE]" at bounding box center [707, 157] width 310 height 55
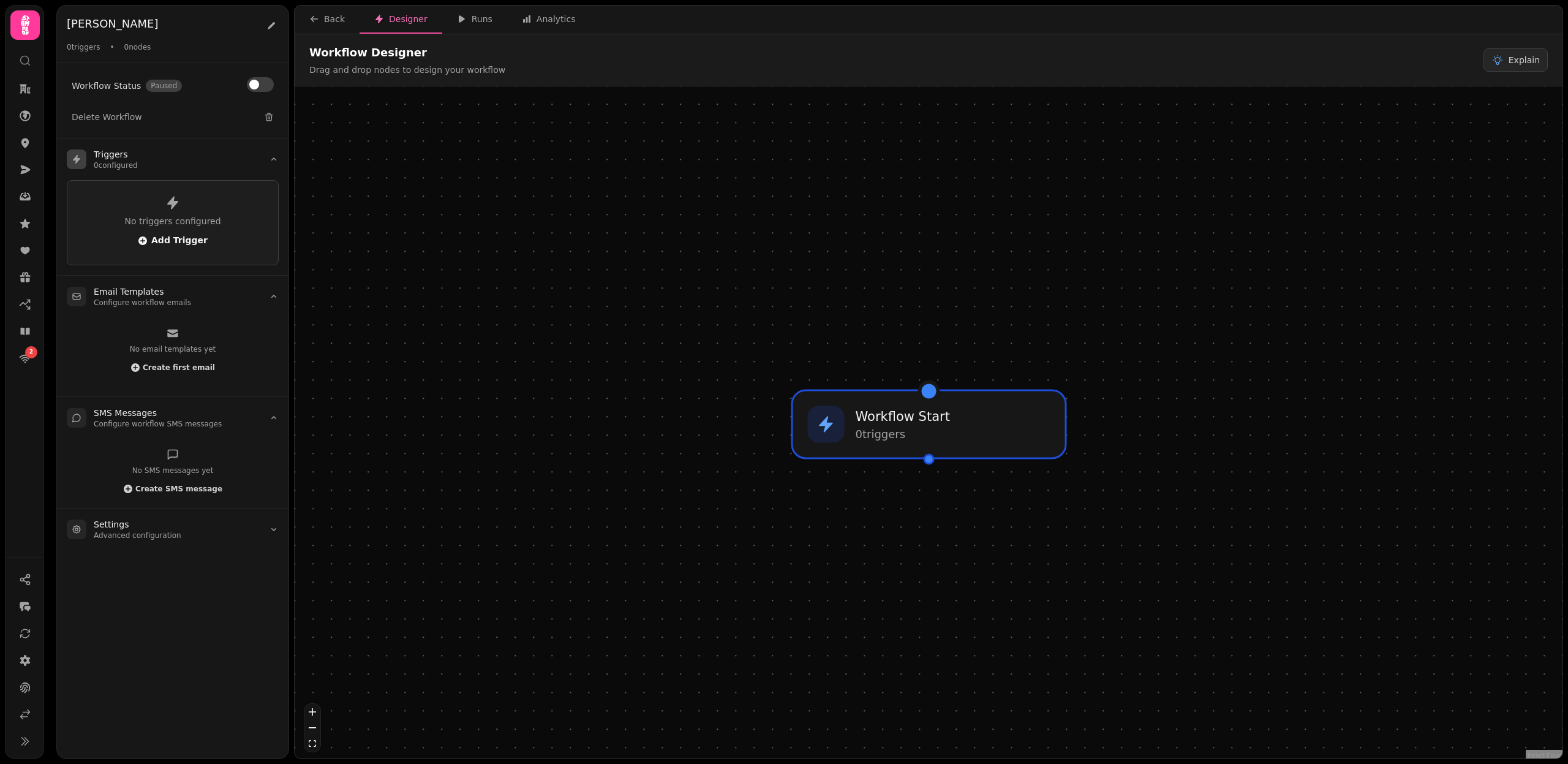
click at [188, 242] on span "Add Trigger" at bounding box center [172, 241] width 70 height 10
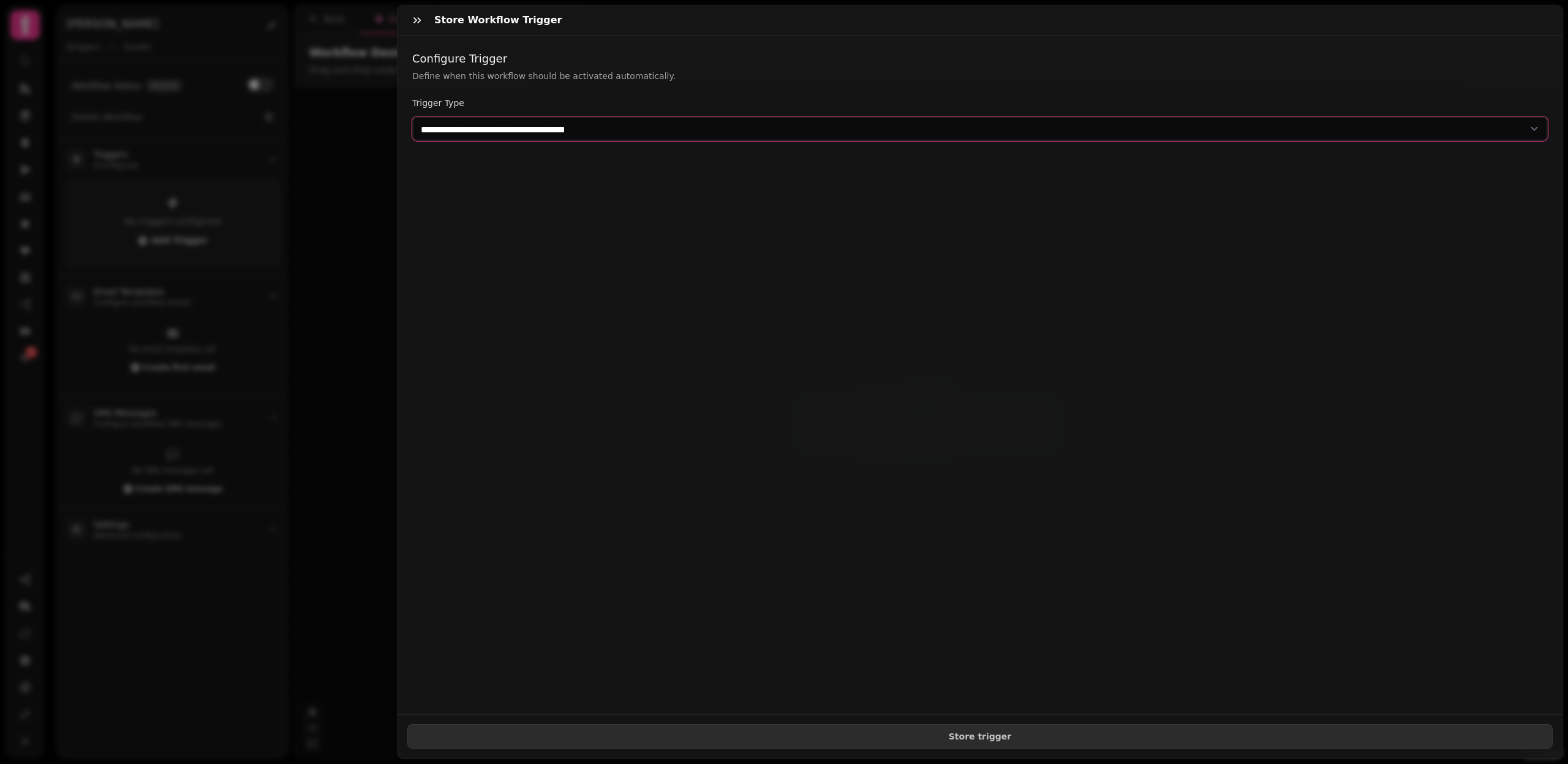
click at [645, 125] on select "**********" at bounding box center [980, 129] width 1136 height 24
click at [425, 22] on button "button" at bounding box center [417, 20] width 24 height 24
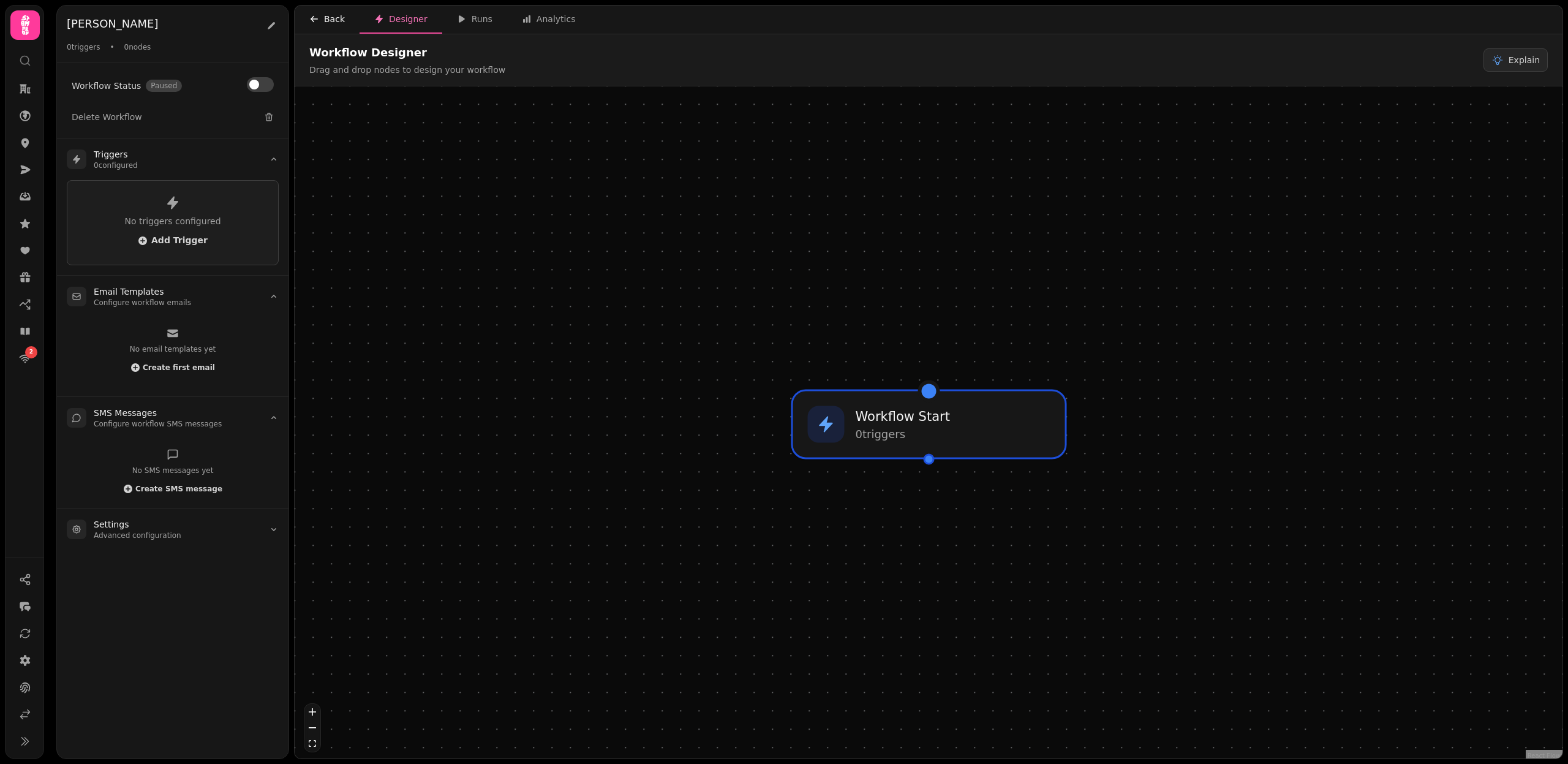
click at [316, 19] on icon "button" at bounding box center [314, 18] width 10 height 10
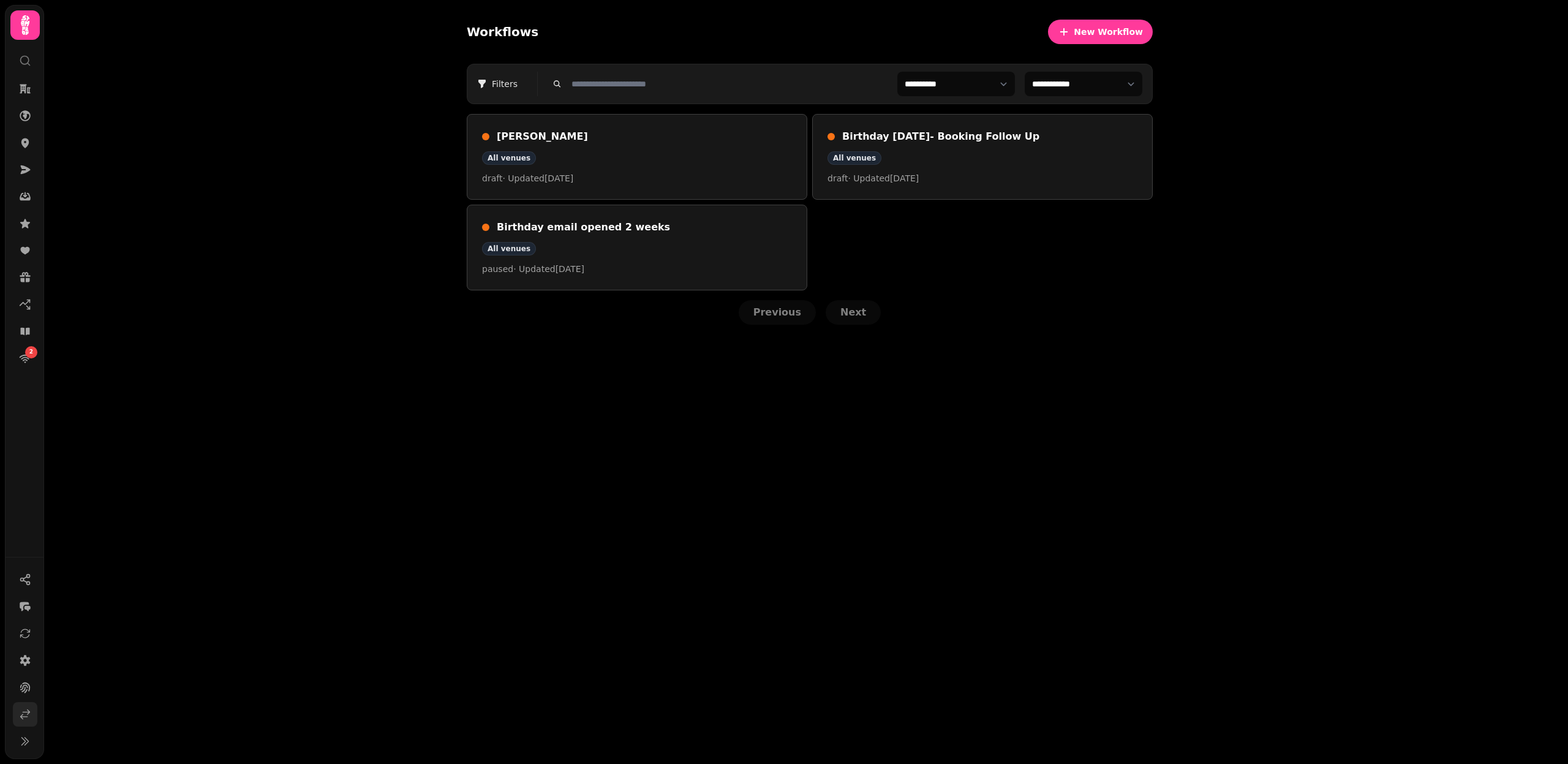
click at [28, 720] on icon at bounding box center [25, 714] width 12 height 12
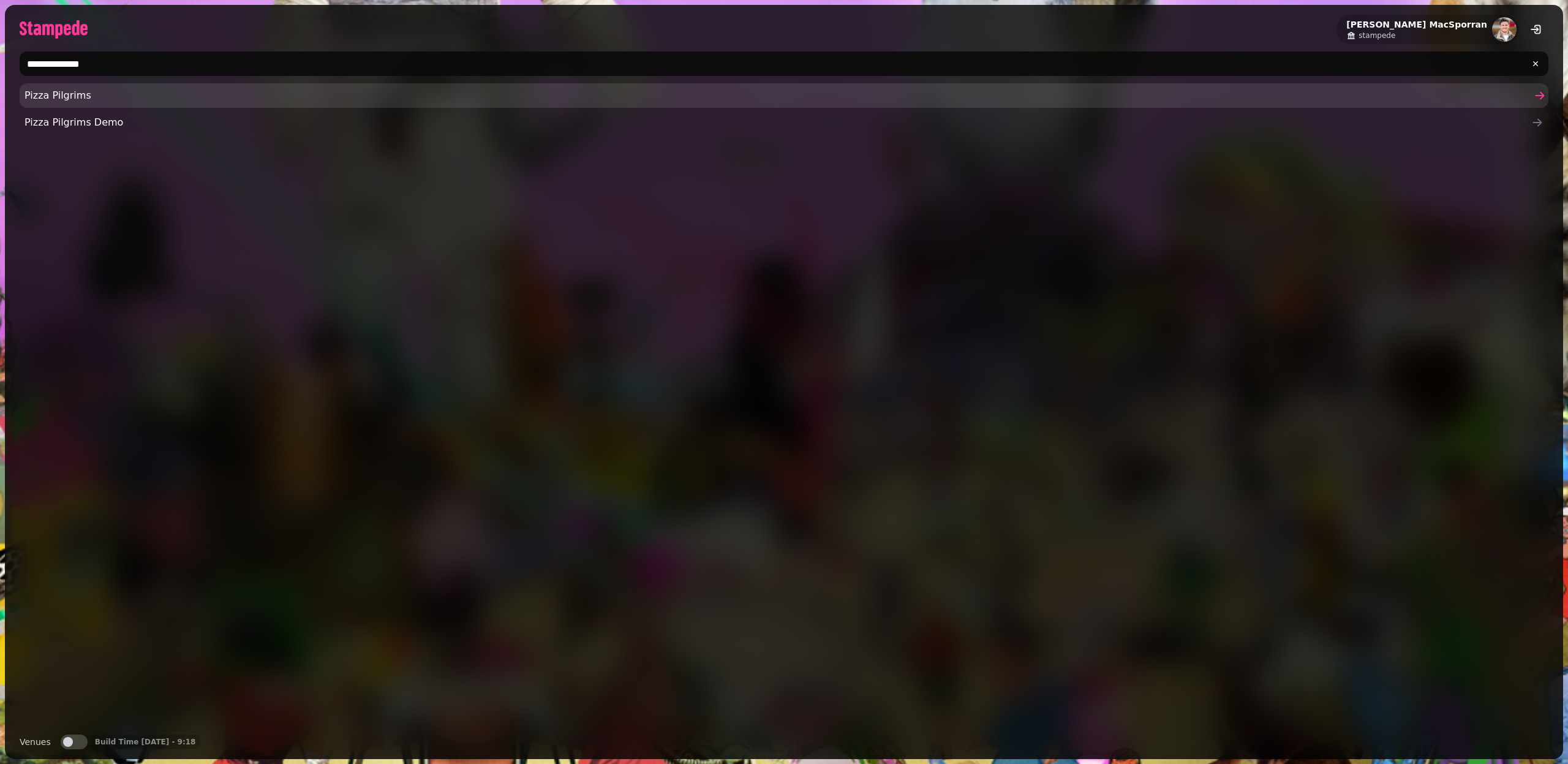
type input "**********"
click at [55, 91] on span "Pizza Pilgrims" at bounding box center [778, 95] width 1507 height 15
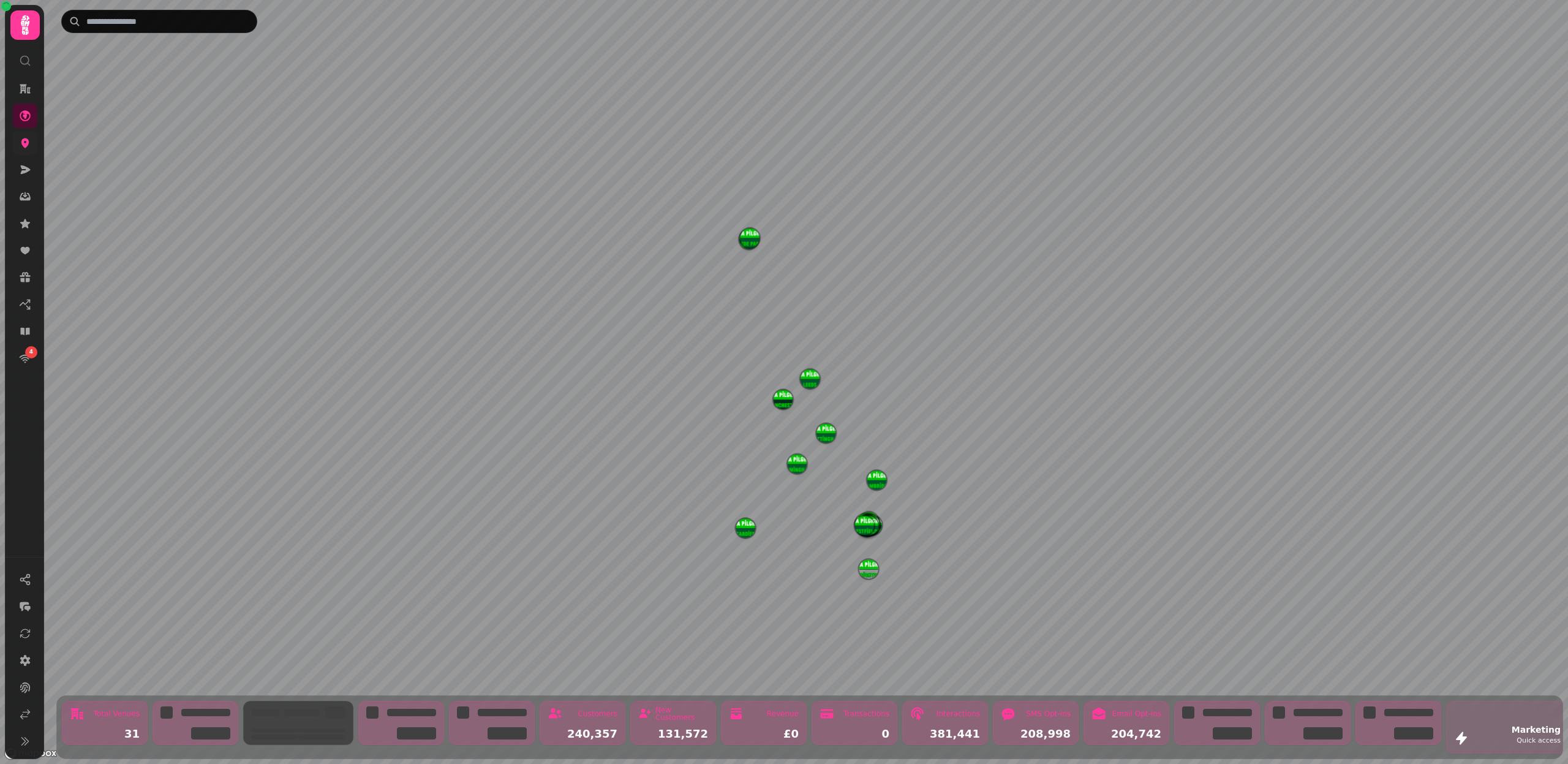
click at [23, 144] on icon at bounding box center [25, 143] width 8 height 10
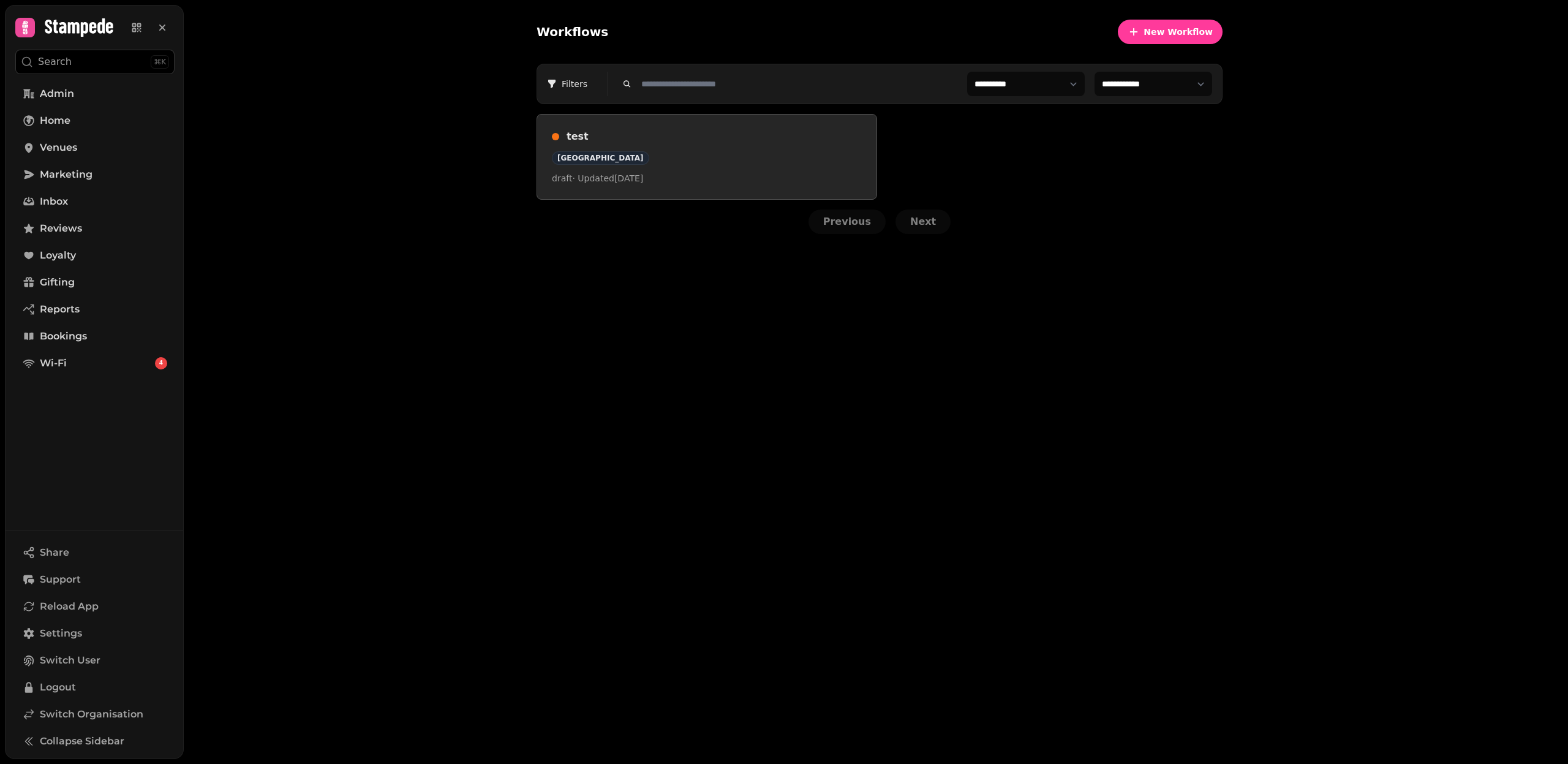
click at [631, 135] on h3 "test" at bounding box center [714, 136] width 295 height 15
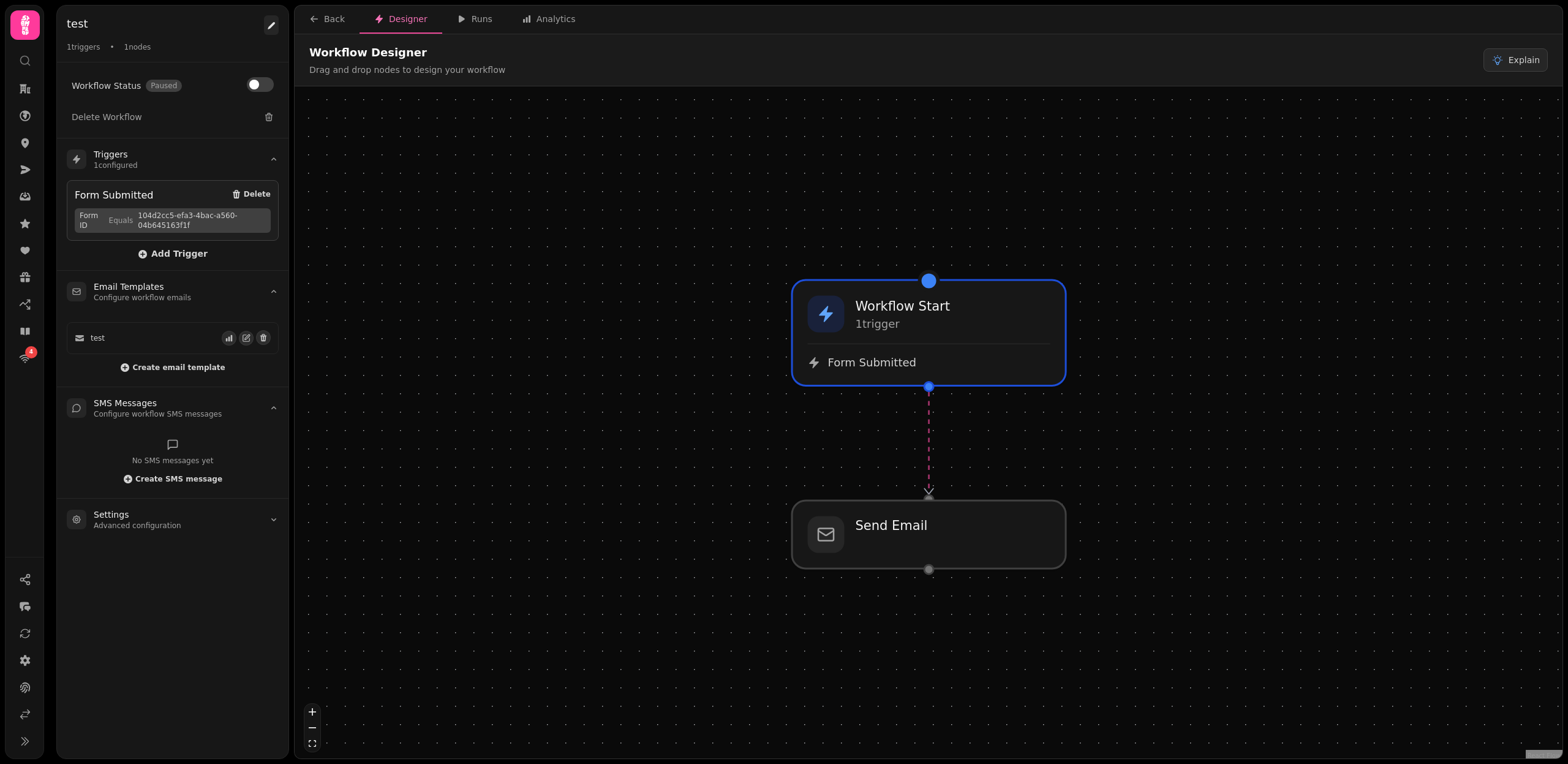
click at [272, 26] on icon at bounding box center [271, 25] width 7 height 7
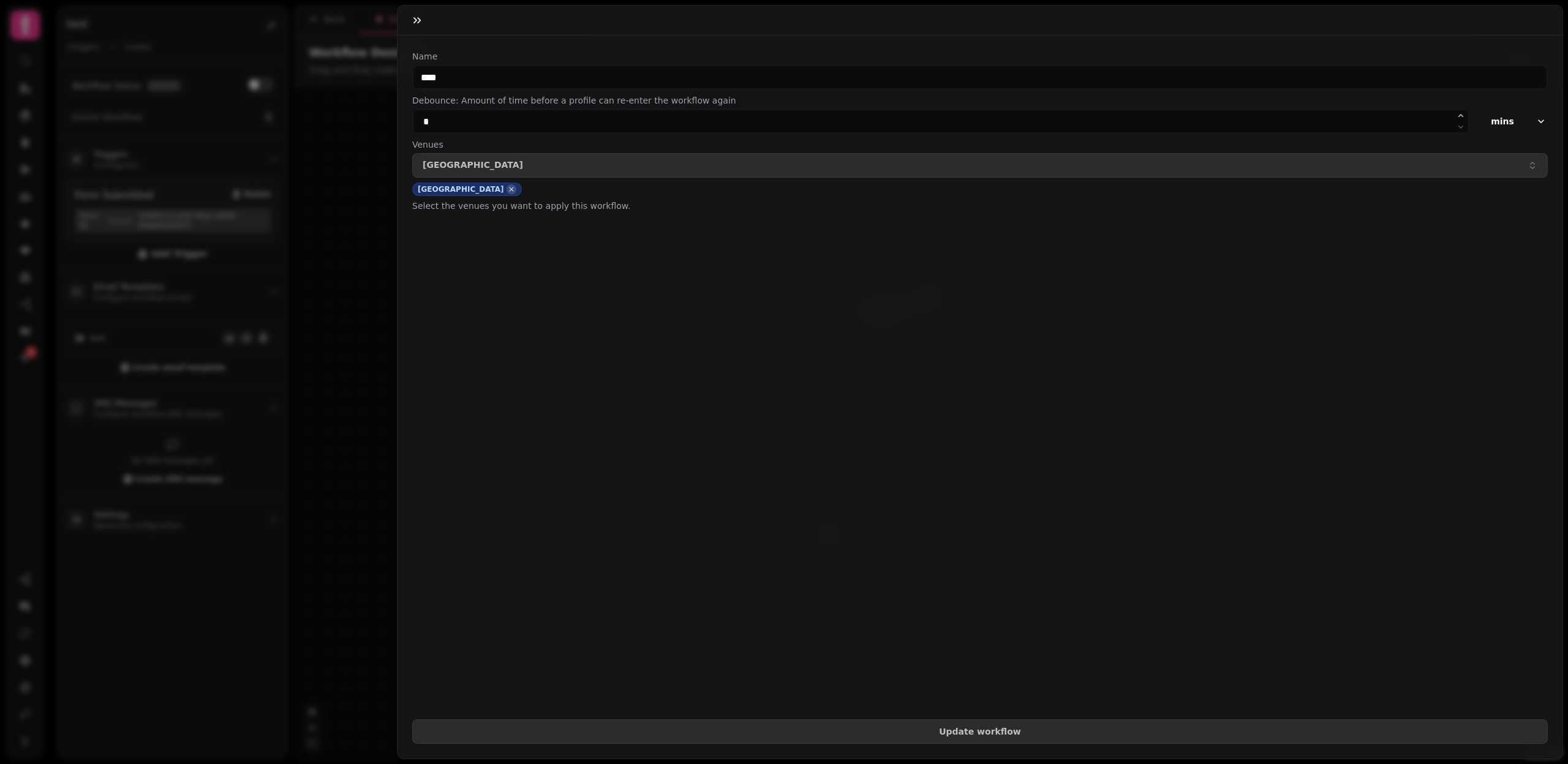
click at [507, 188] on icon "button" at bounding box center [511, 189] width 9 height 12
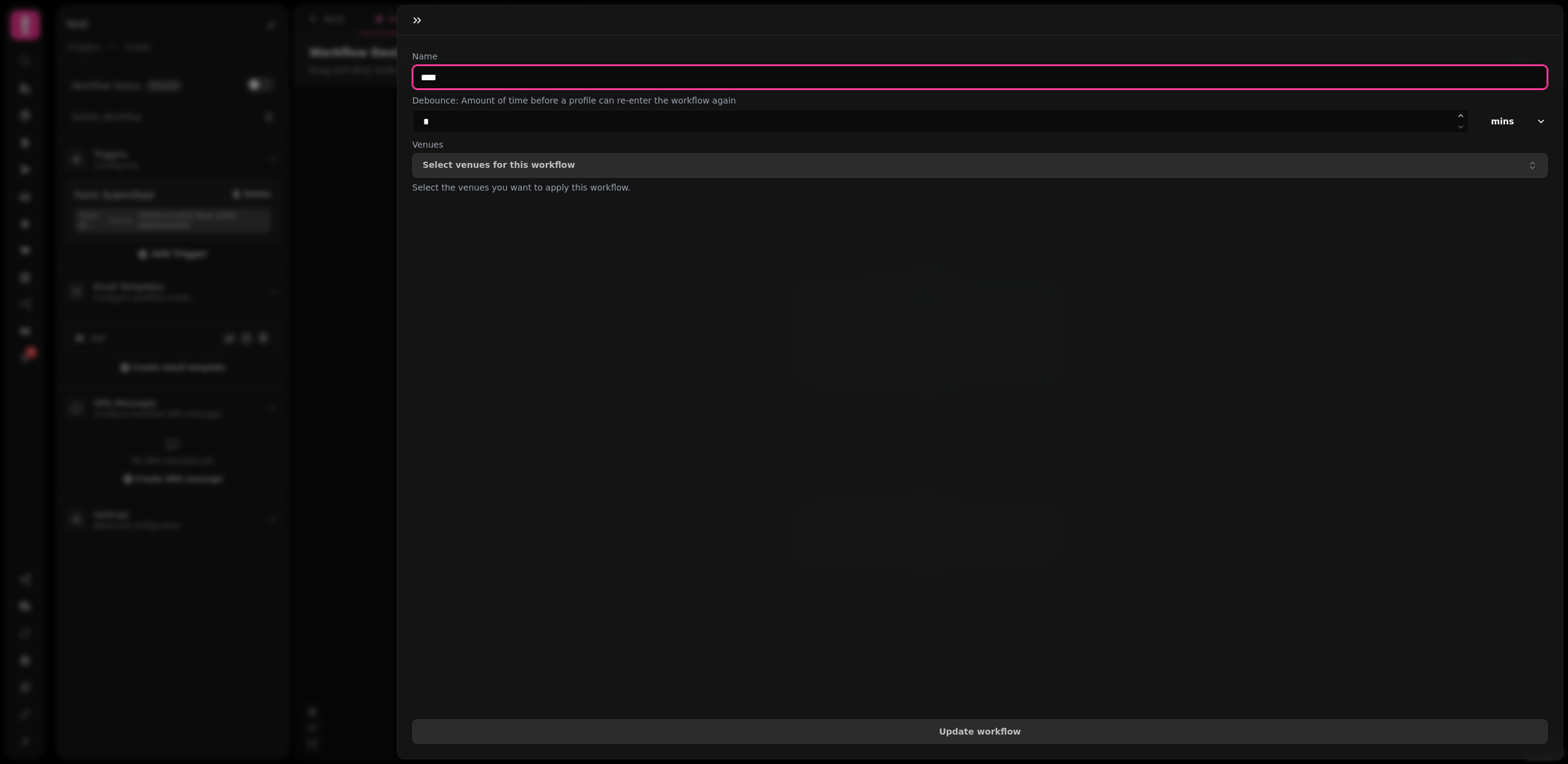
click at [476, 76] on input "****" at bounding box center [980, 77] width 1136 height 24
click at [543, 76] on input "**********" at bounding box center [980, 77] width 1136 height 24
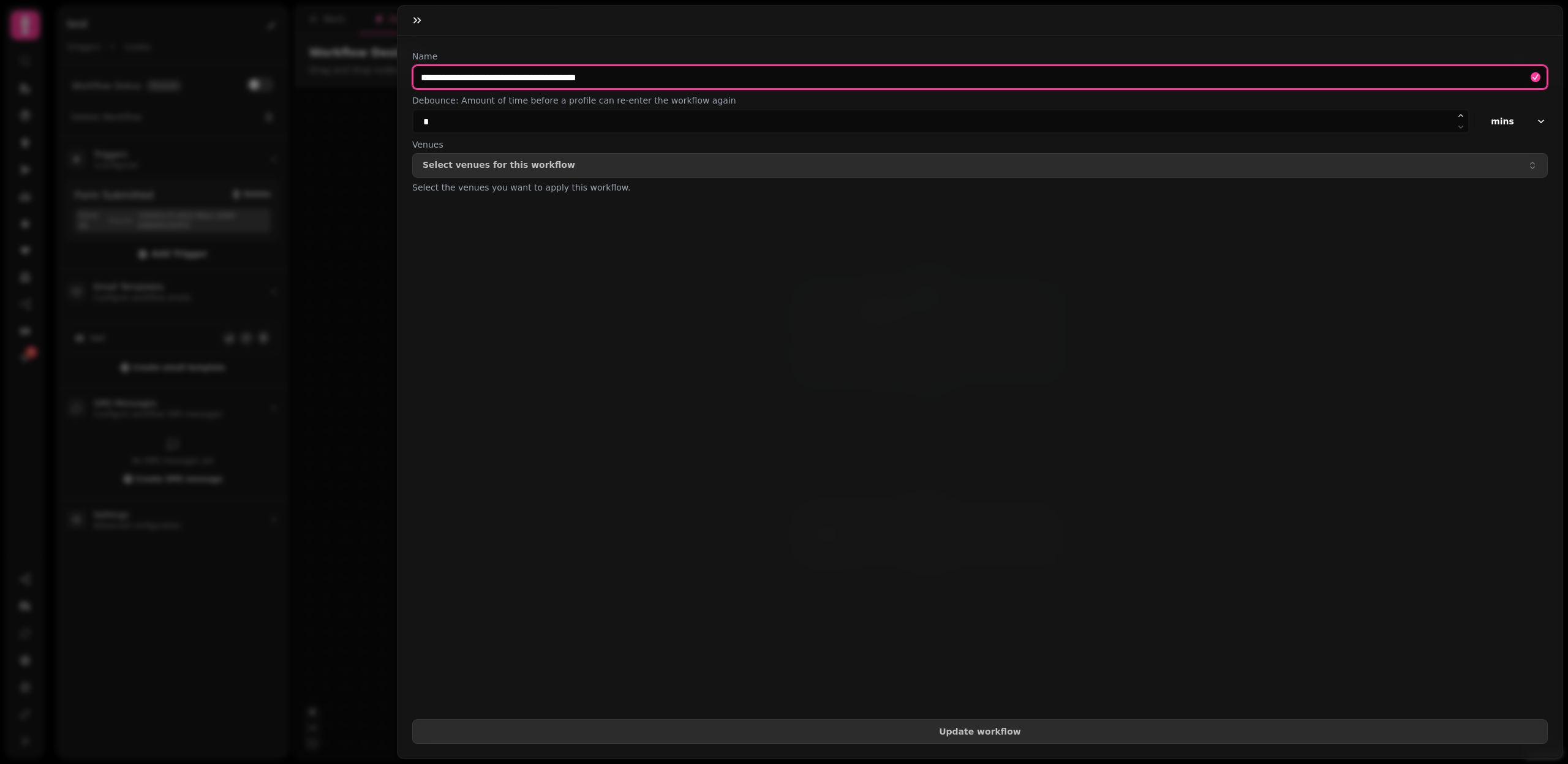
click at [516, 74] on input "**********" at bounding box center [980, 77] width 1136 height 24
type input "**********"
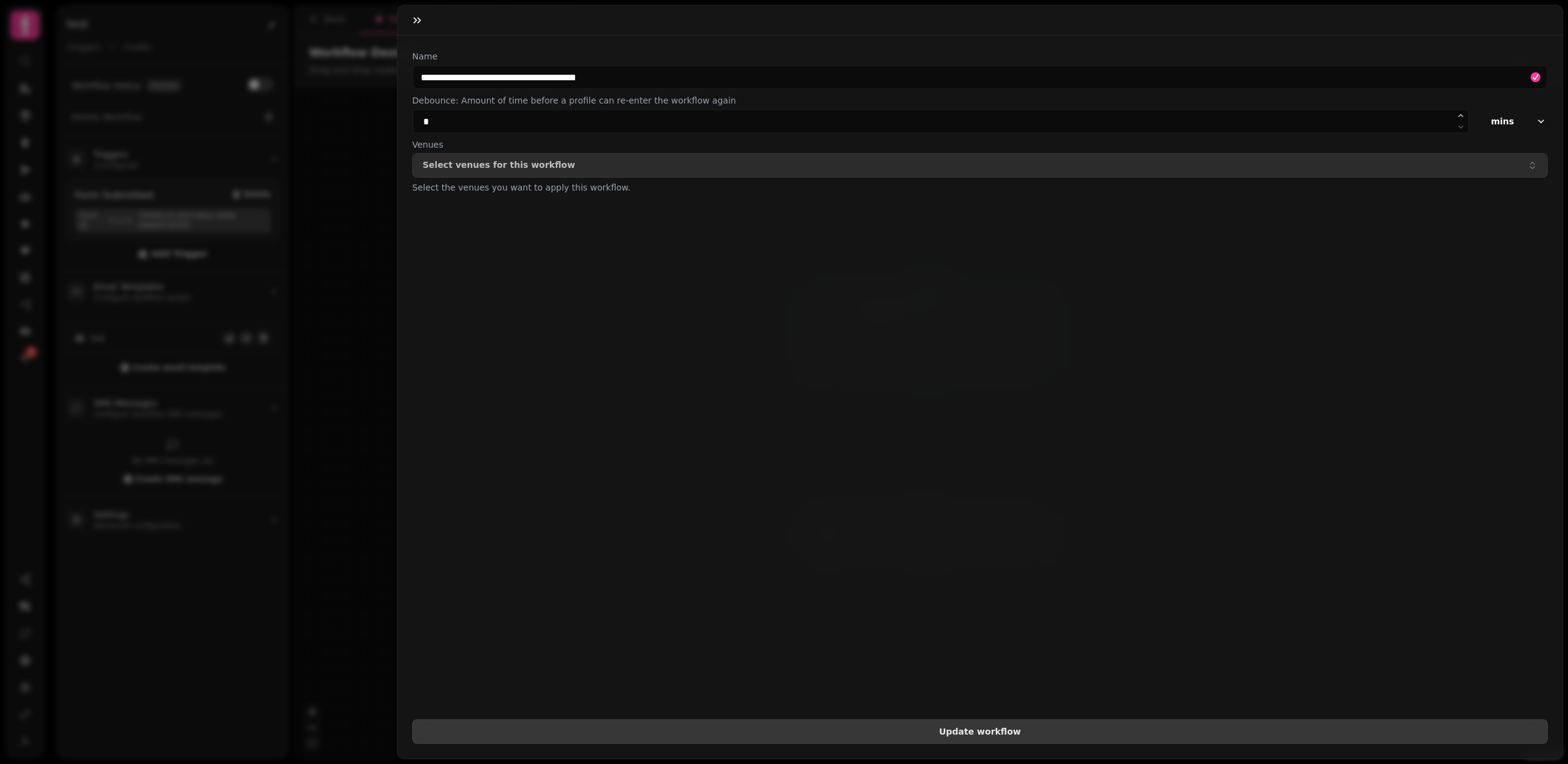
click at [935, 733] on span "Update workflow" at bounding box center [980, 731] width 1115 height 9
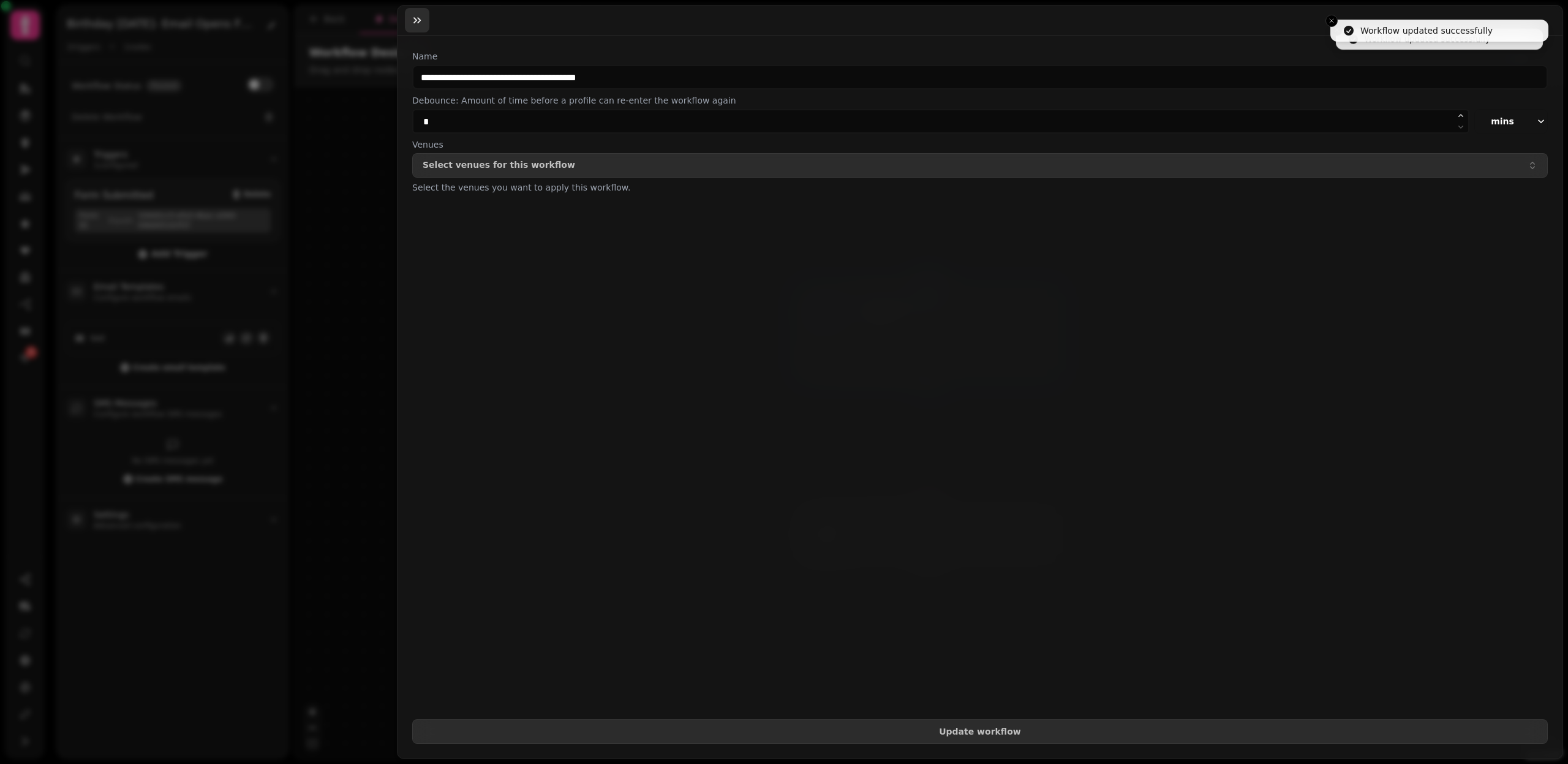
click at [420, 16] on icon "button" at bounding box center [417, 20] width 12 height 12
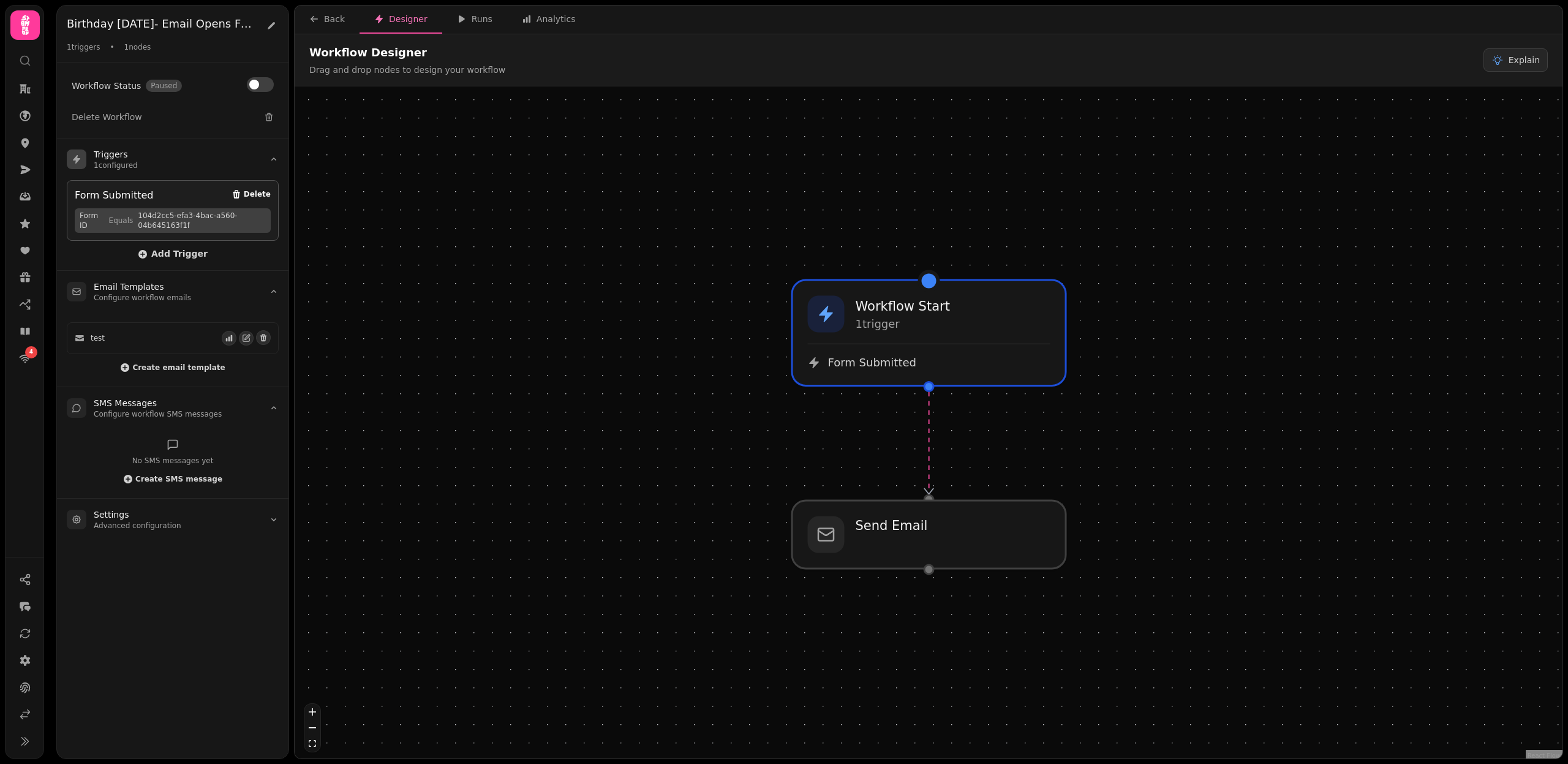
click at [254, 195] on span "Delete" at bounding box center [257, 194] width 27 height 7
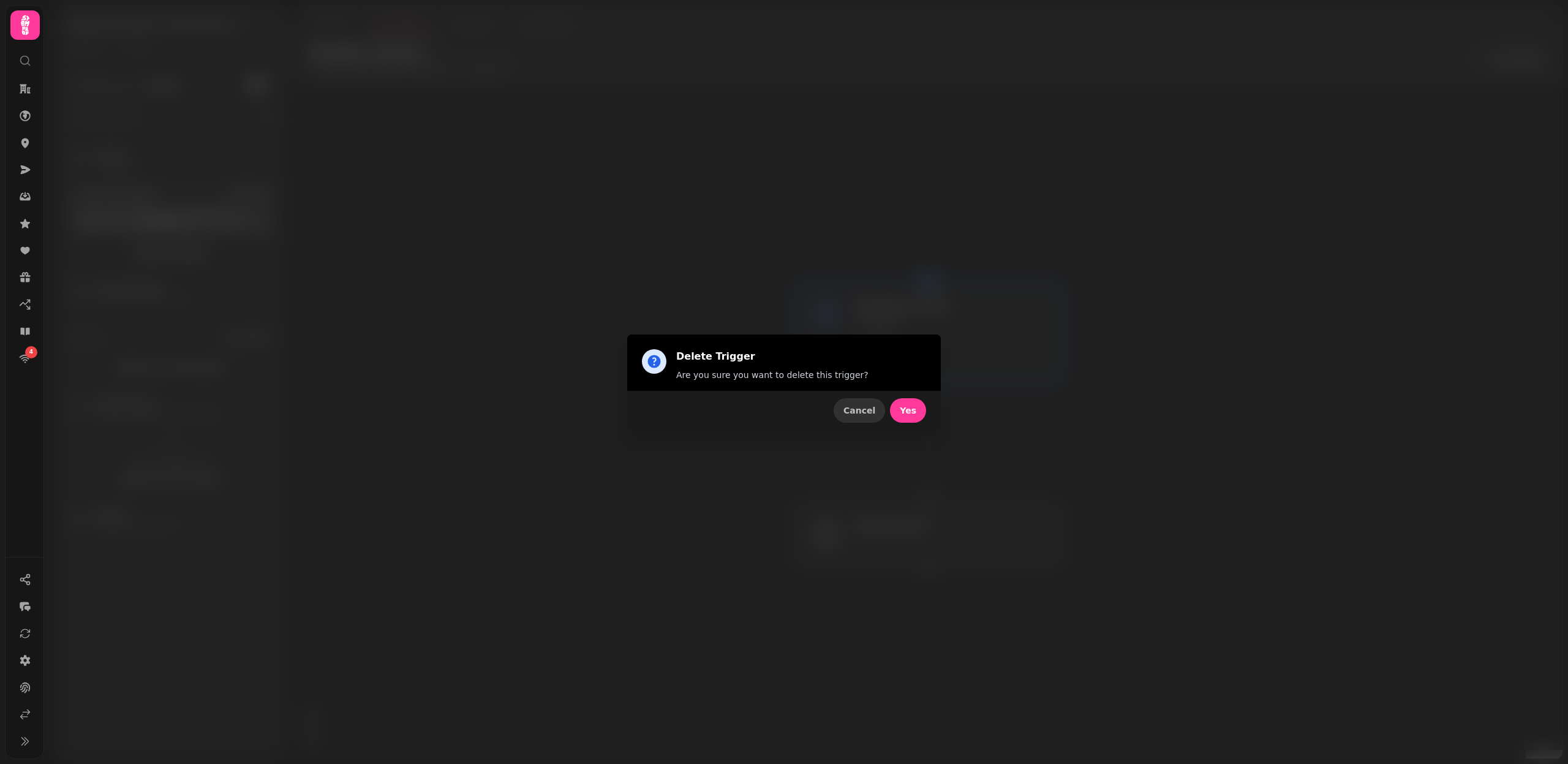
click at [877, 410] on button "Cancel" at bounding box center [859, 410] width 51 height 24
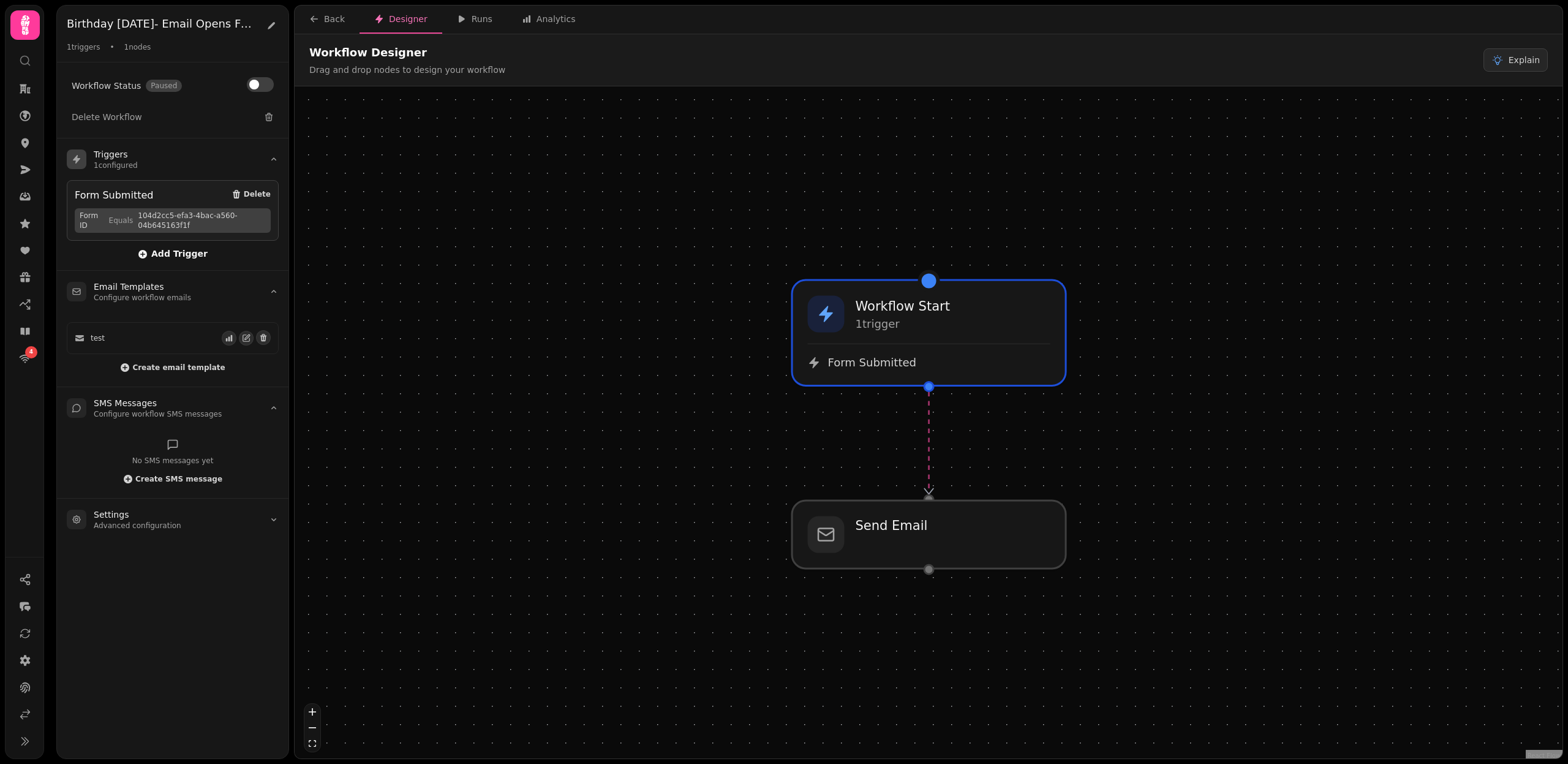
click at [157, 253] on span "Add Trigger" at bounding box center [172, 254] width 70 height 10
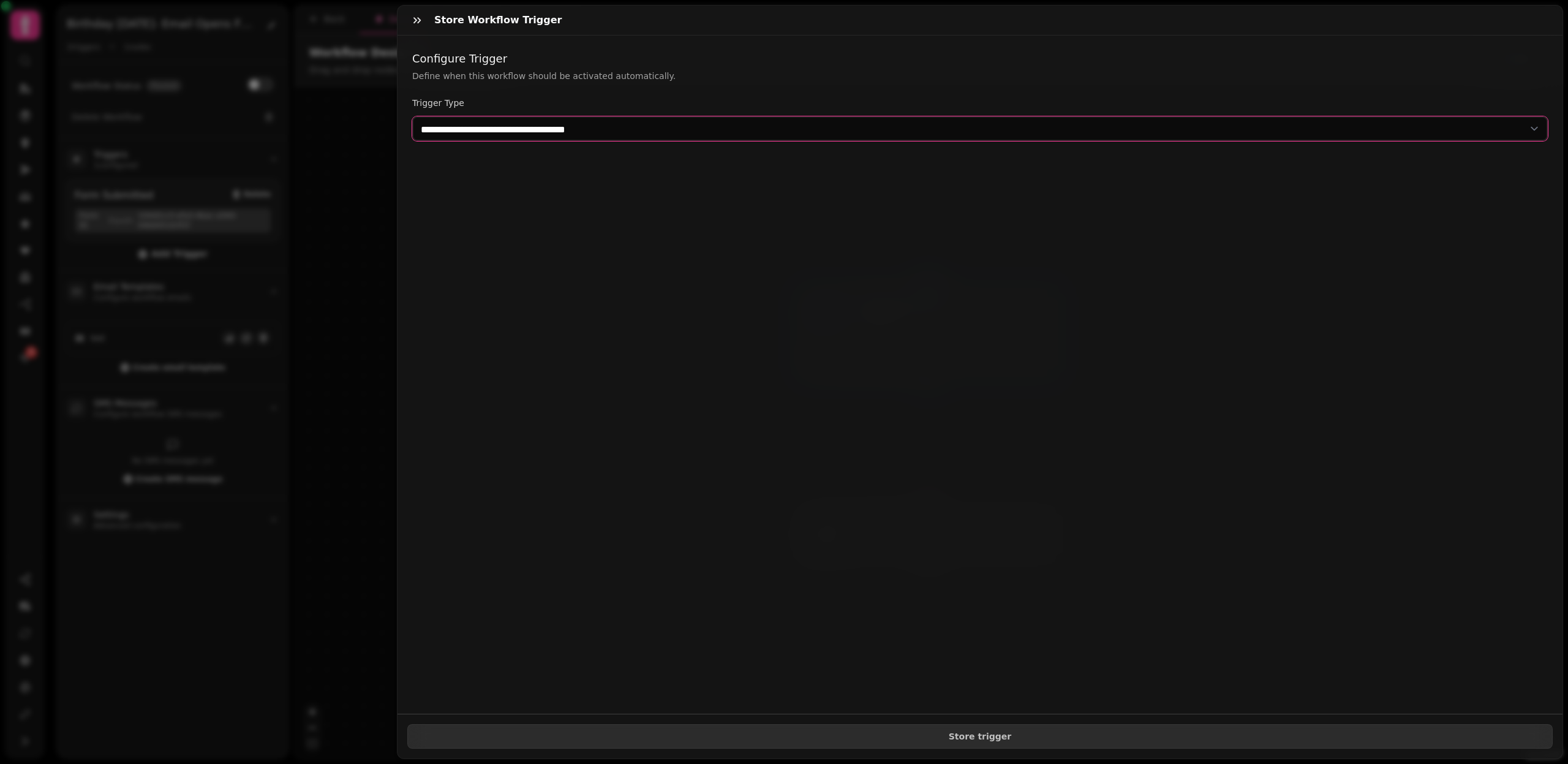
click at [474, 125] on select "**********" at bounding box center [980, 129] width 1136 height 24
click at [414, 28] on button "button" at bounding box center [417, 20] width 24 height 24
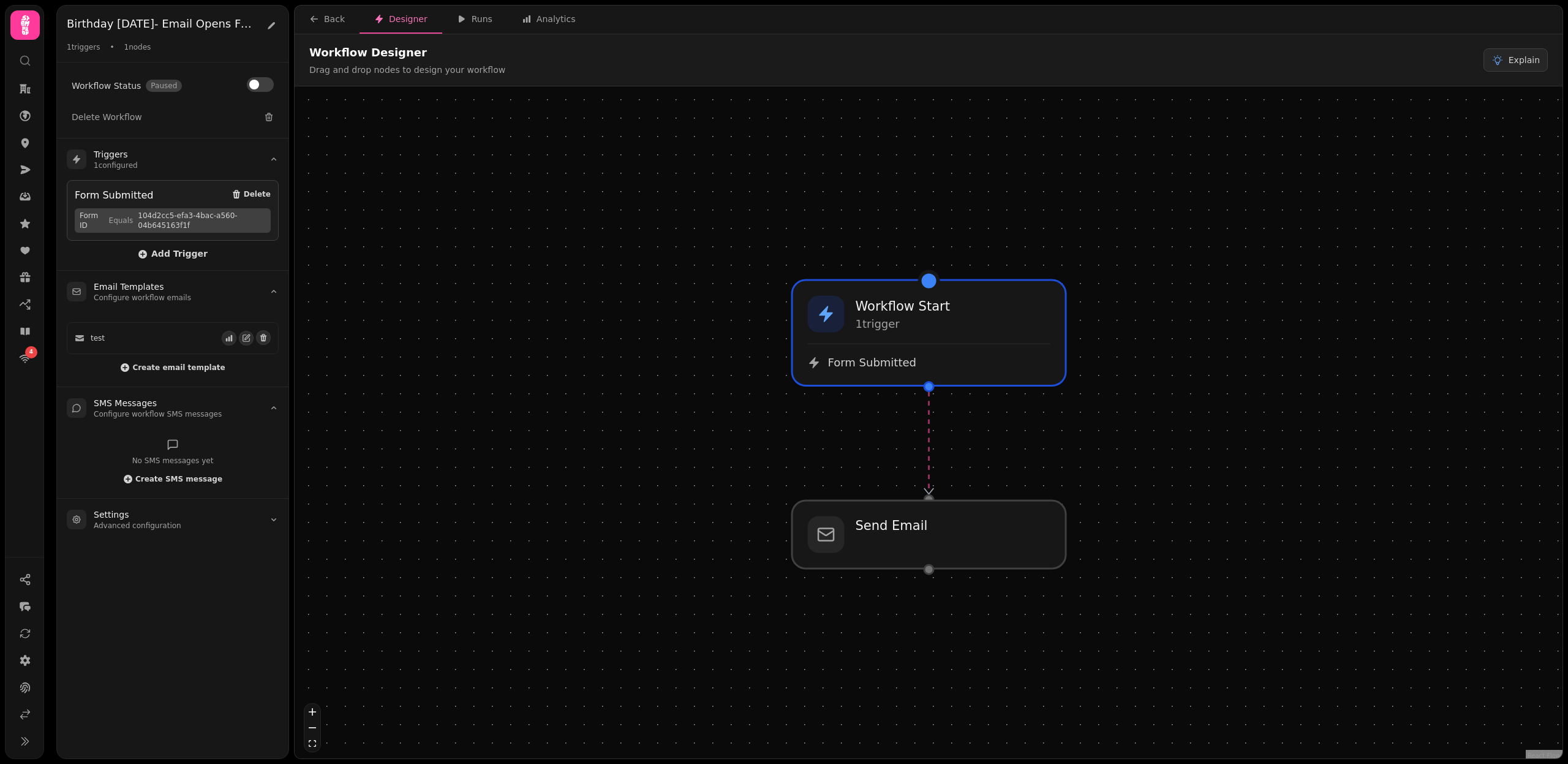
click at [929, 565] on div at bounding box center [929, 569] width 11 height 11
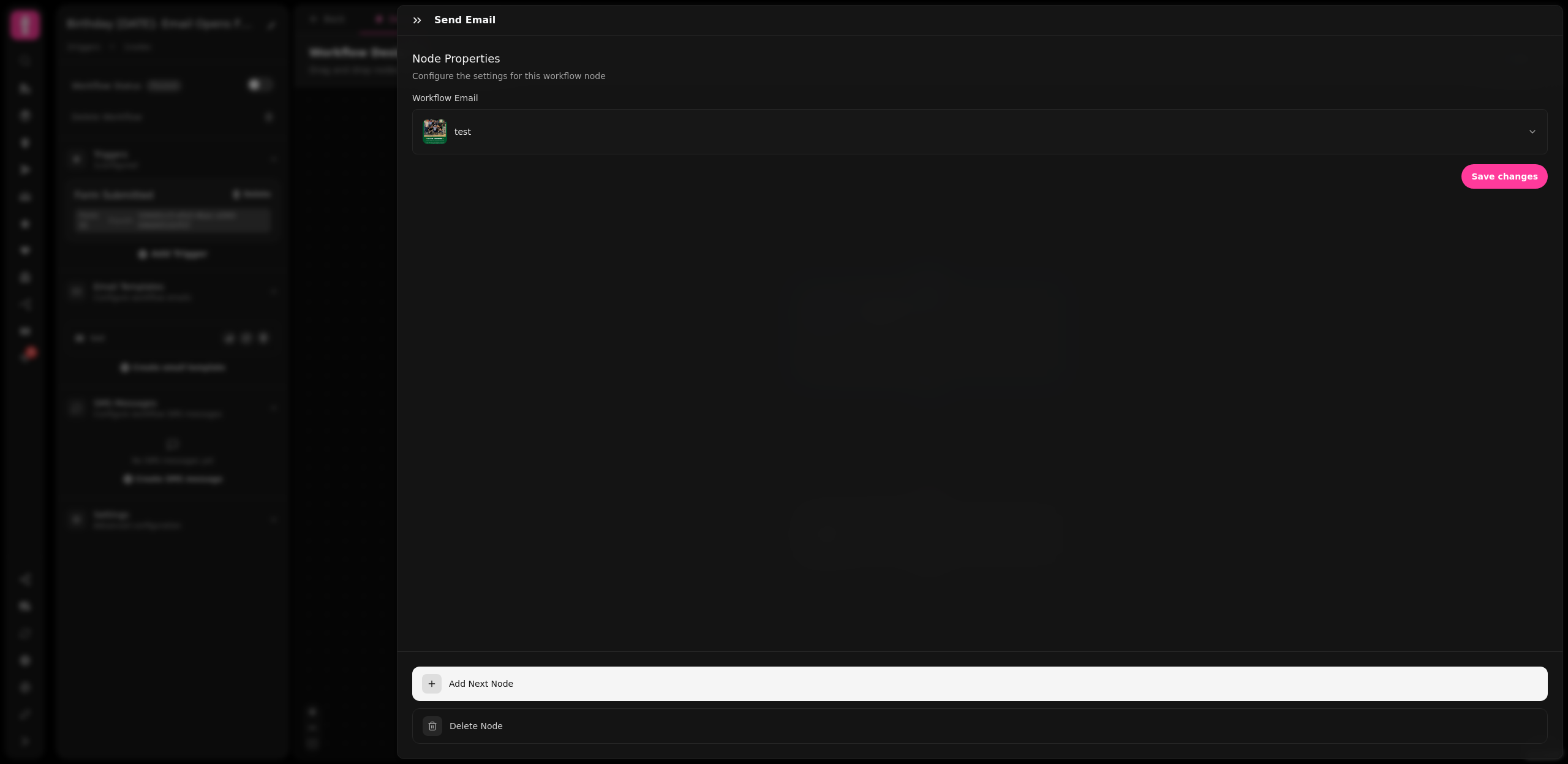
click at [479, 674] on button "Add Next Node" at bounding box center [980, 684] width 1136 height 35
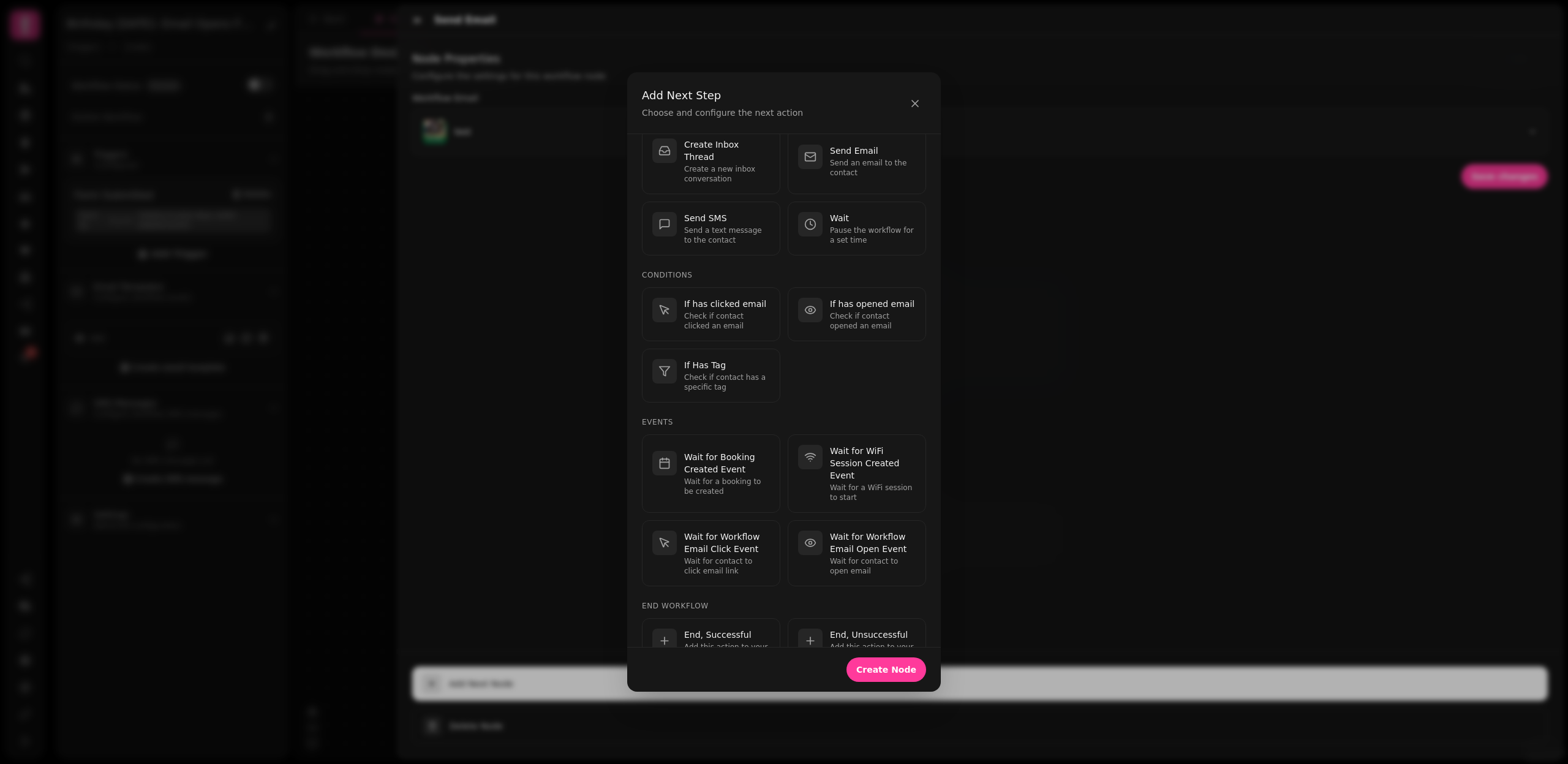
scroll to position [148, 0]
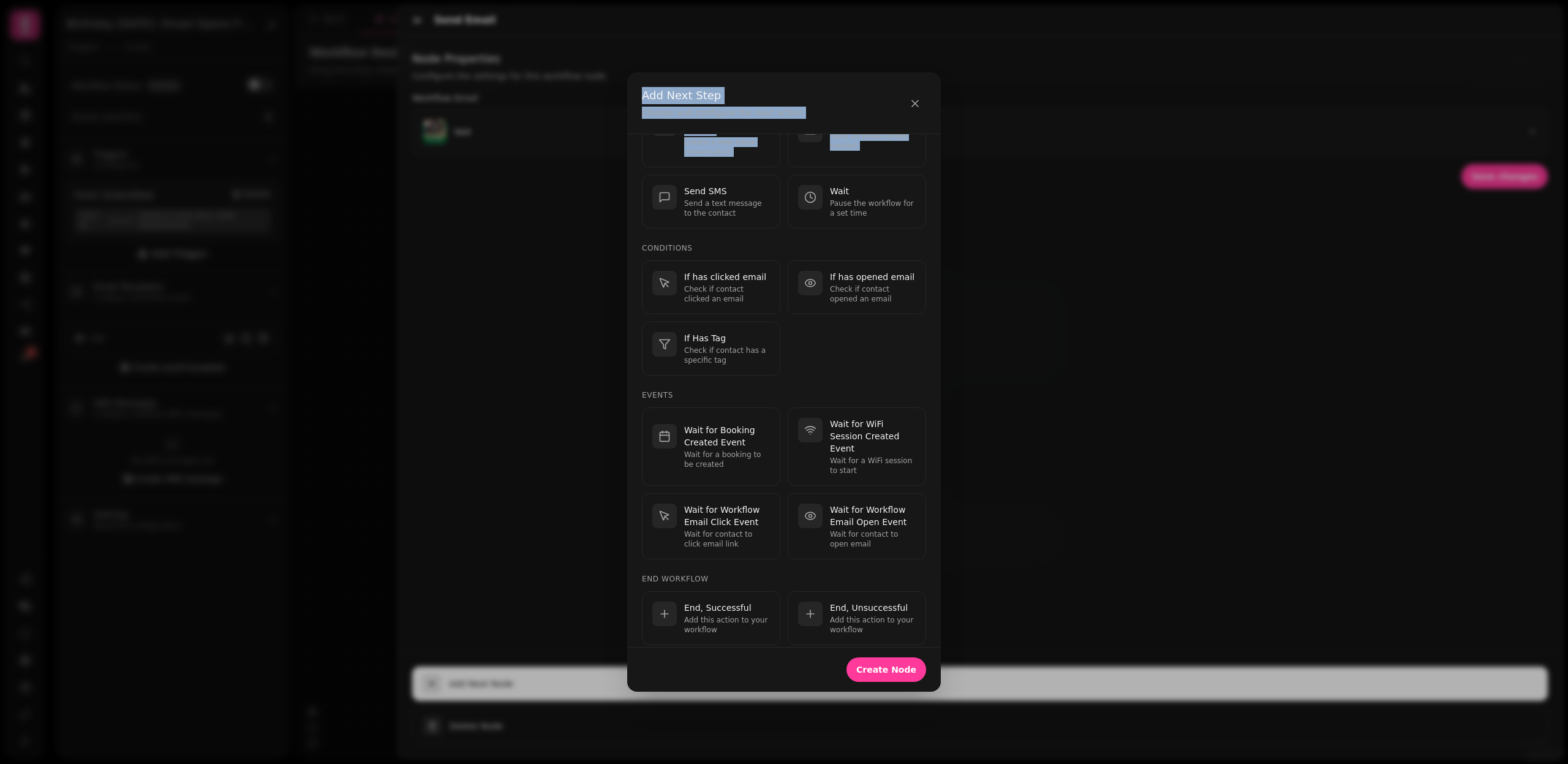
click at [630, 169] on div "Choose a node type Actions Add Loyalty Points Add loyalty points to the contact…" at bounding box center [784, 390] width 313 height 513
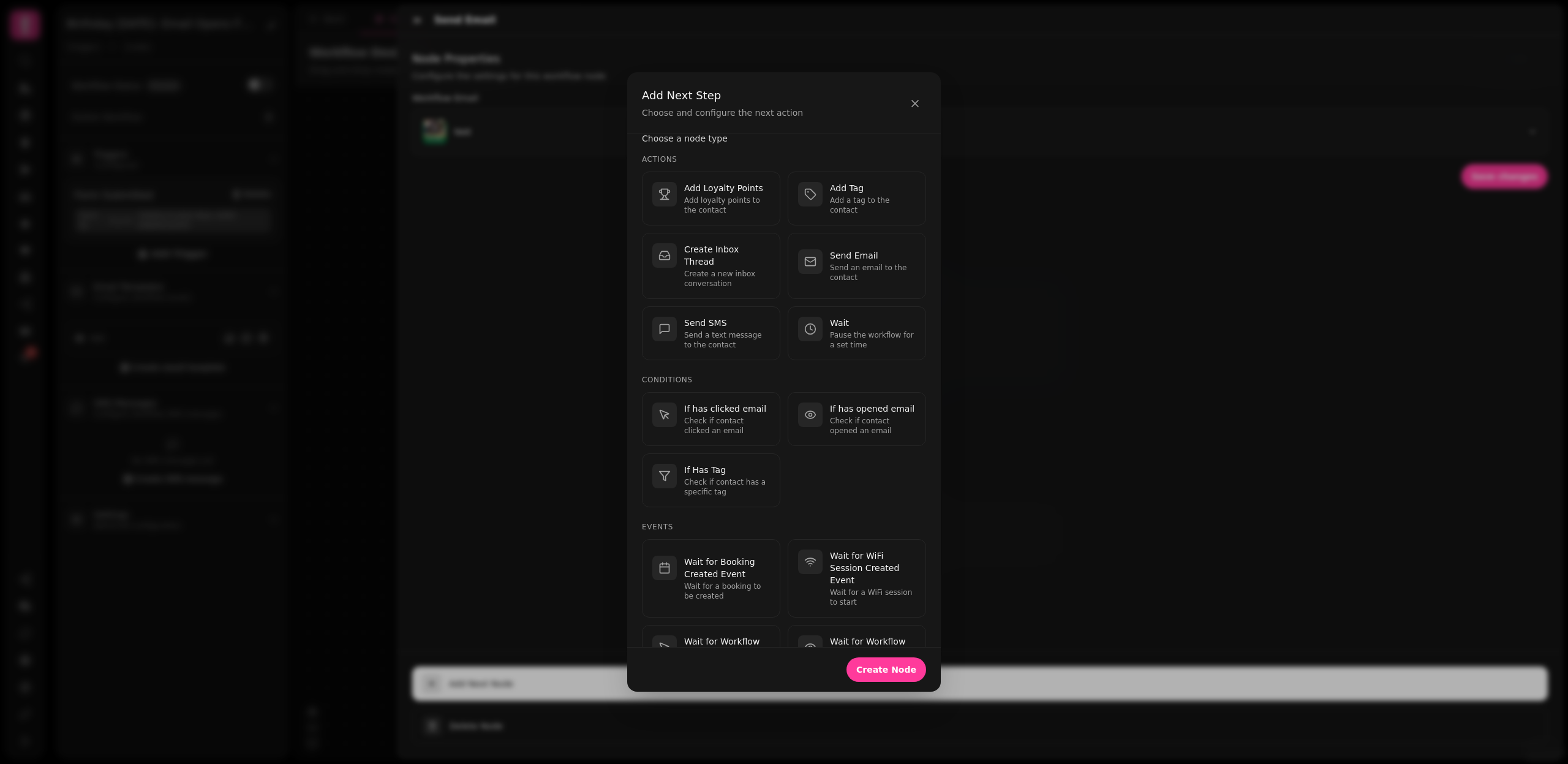
scroll to position [0, 0]
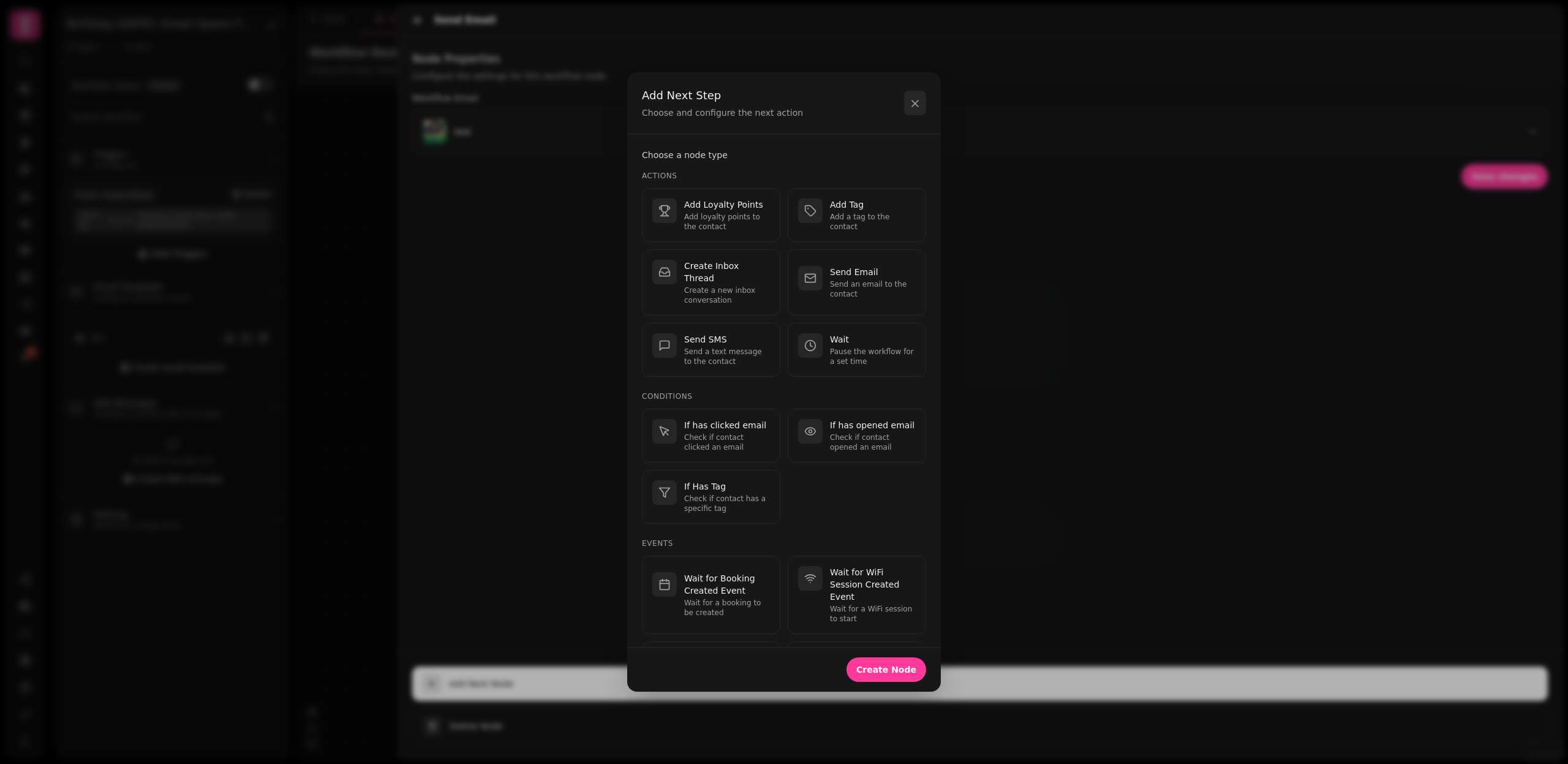
click at [915, 104] on icon "button" at bounding box center [915, 103] width 6 height 6
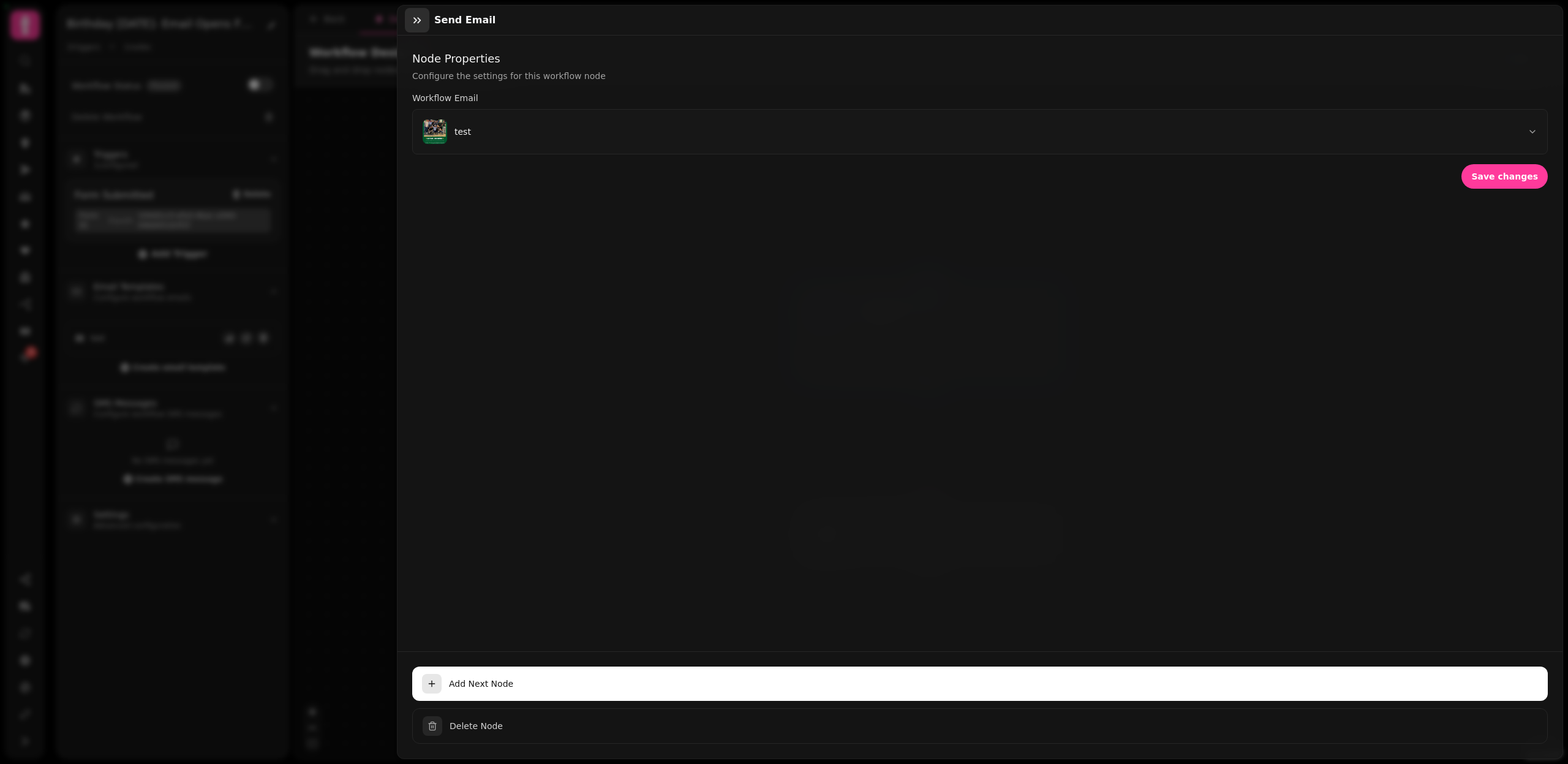
click at [416, 26] on icon "button" at bounding box center [417, 20] width 12 height 12
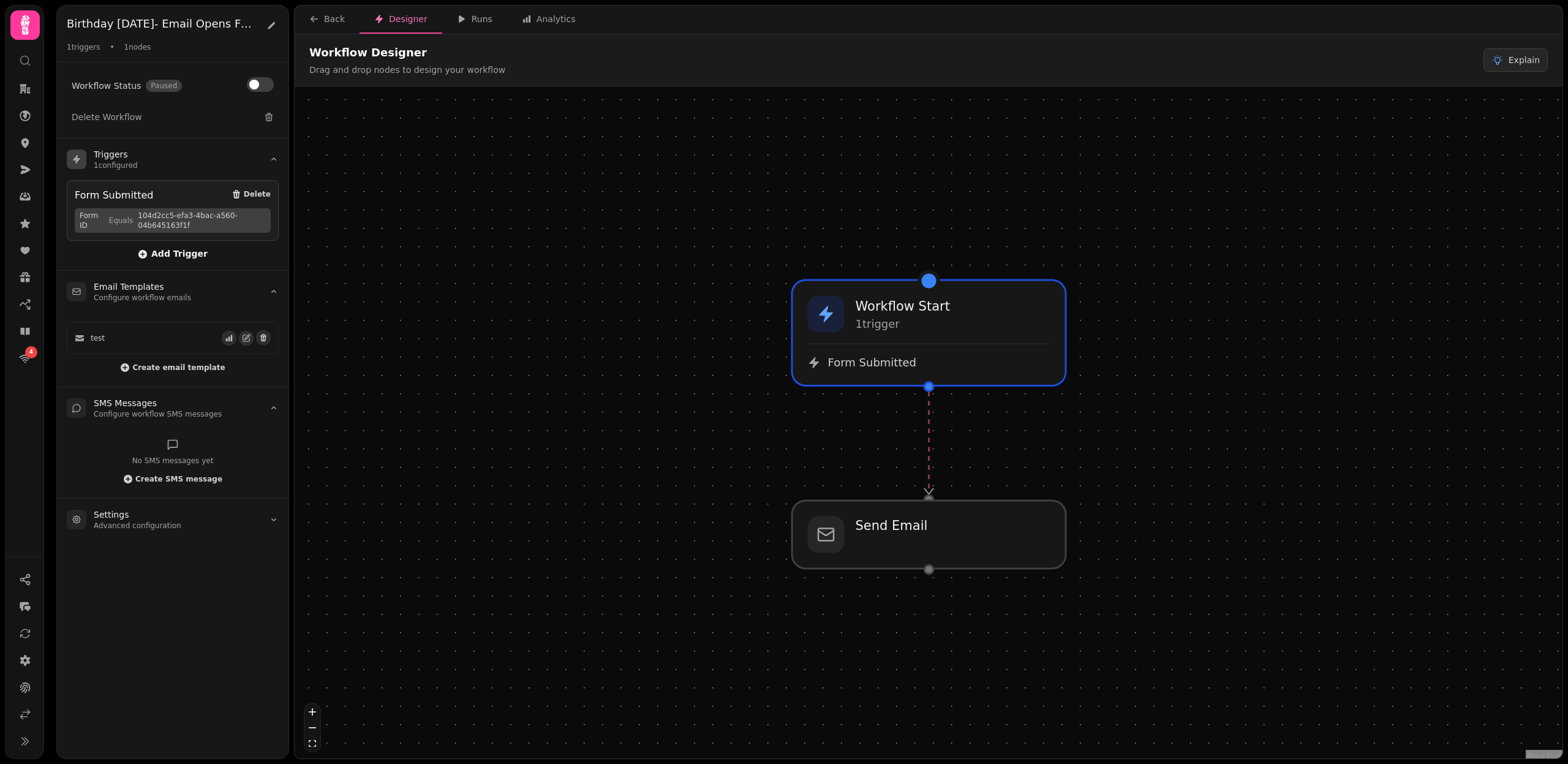
click at [175, 255] on span "Add Trigger" at bounding box center [172, 254] width 70 height 10
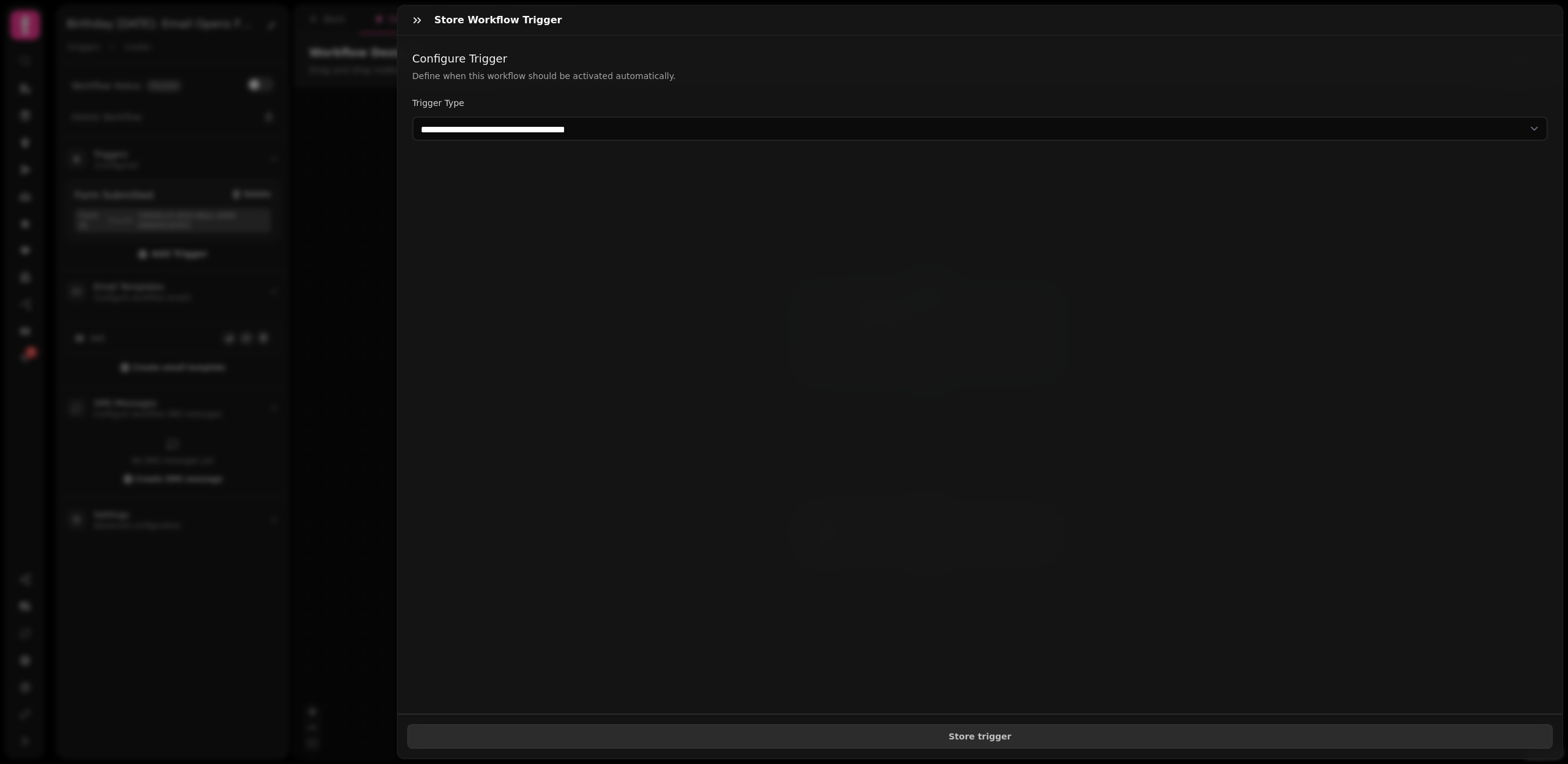
click at [496, 129] on select "**********" at bounding box center [980, 129] width 1136 height 24
select select "**********"
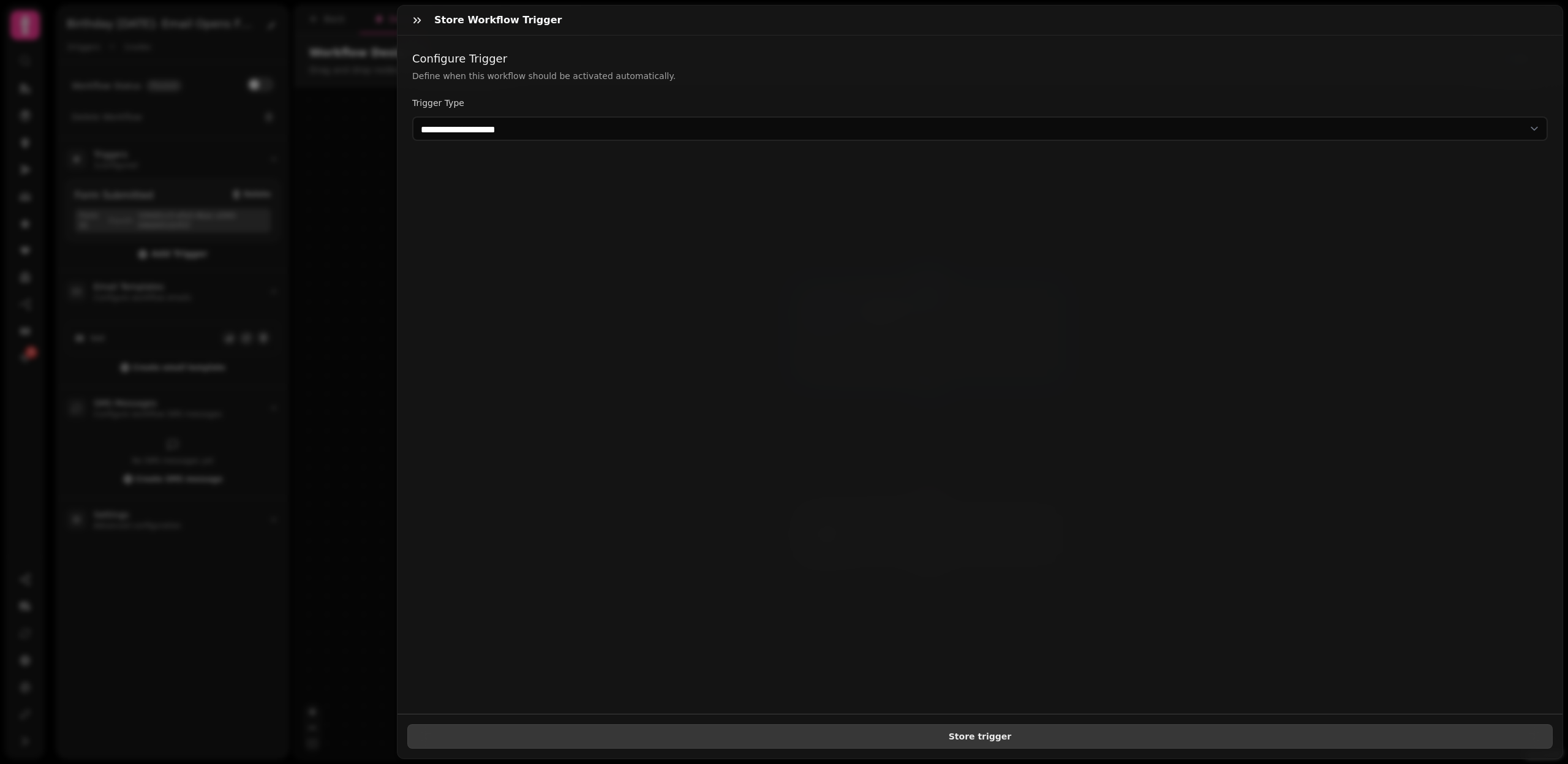
click at [1010, 729] on button "Store trigger" at bounding box center [980, 736] width 1146 height 24
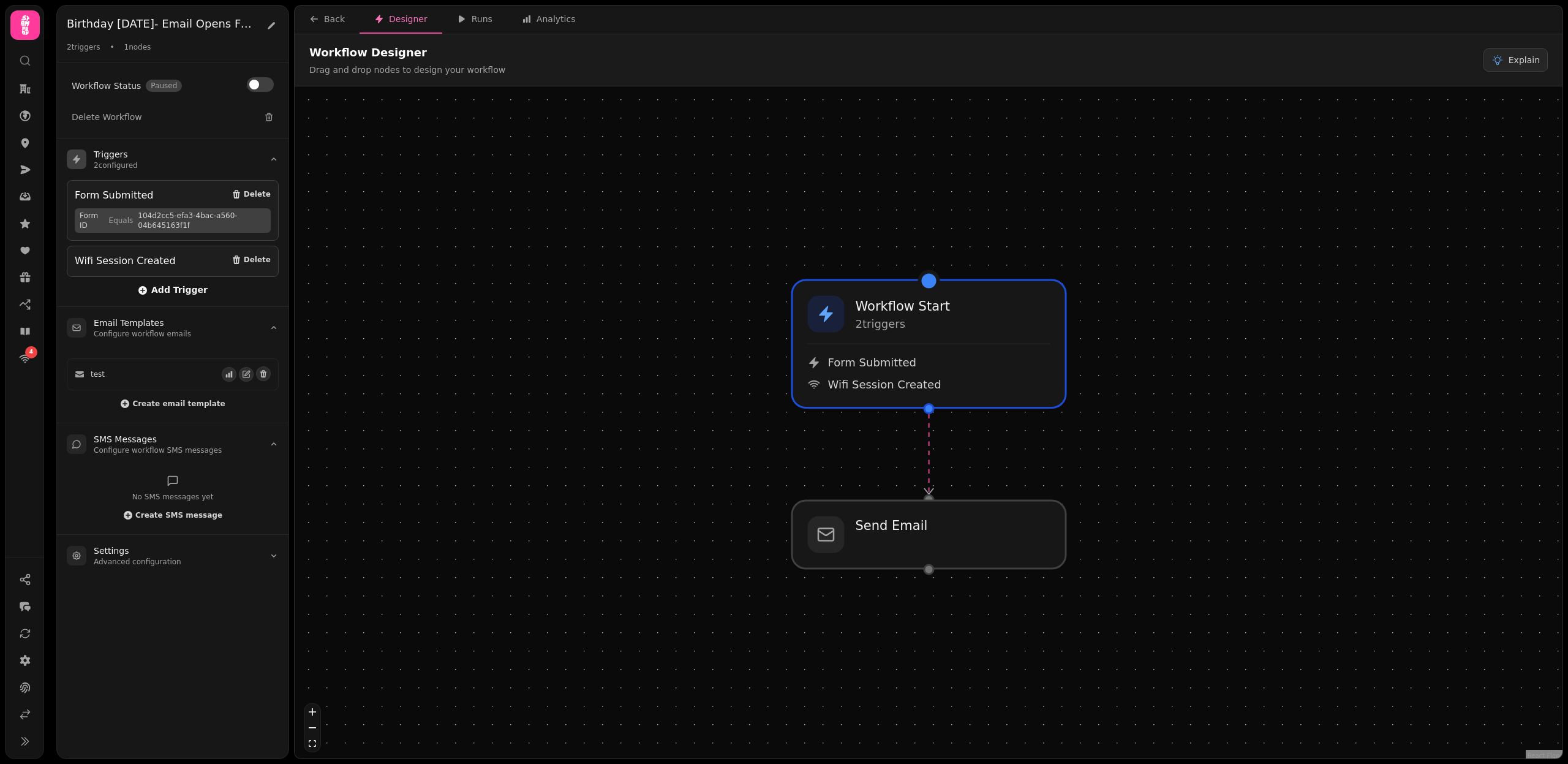
click at [158, 288] on span "Add Trigger" at bounding box center [172, 290] width 70 height 10
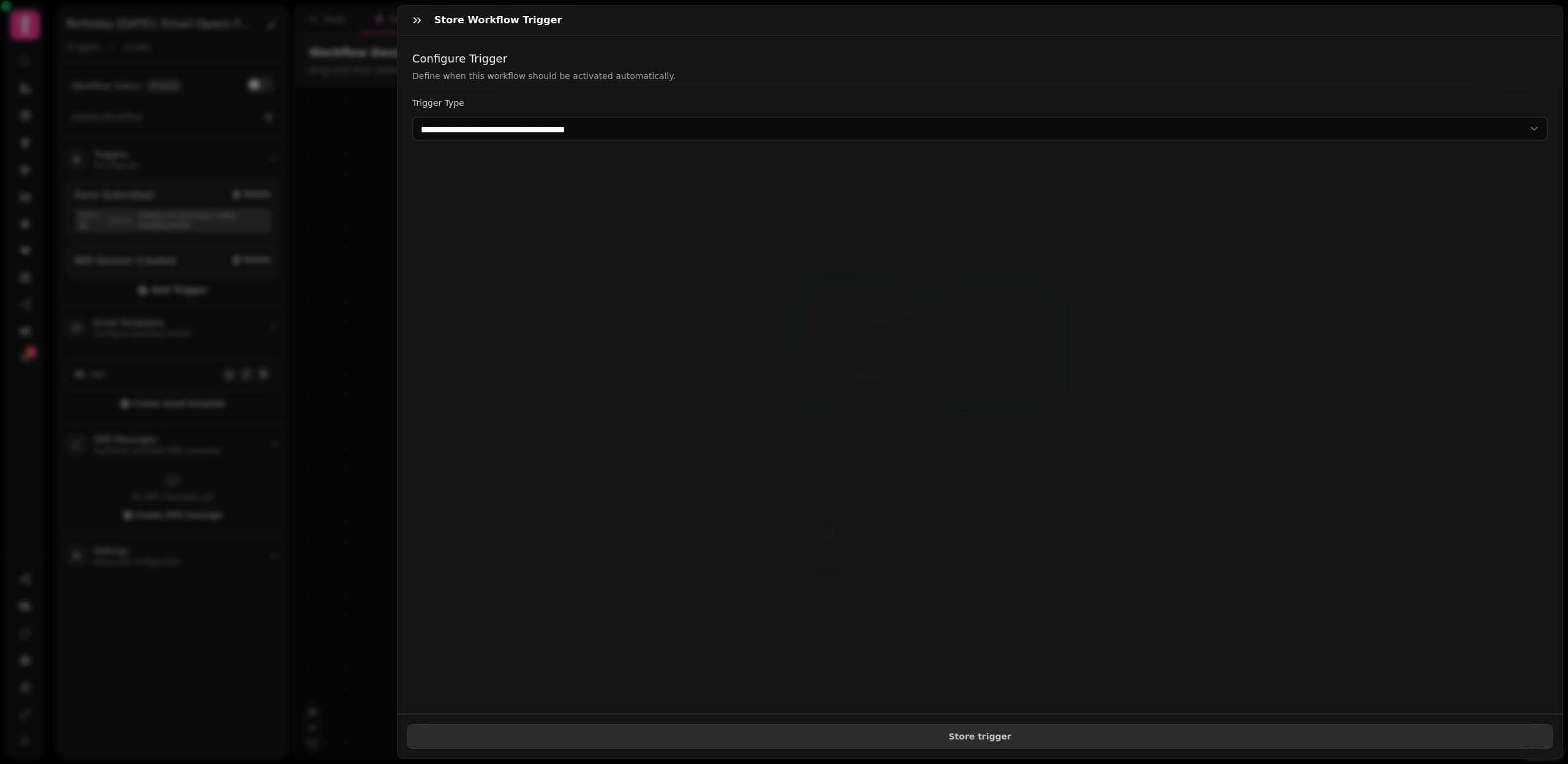
click at [448, 148] on div "**********" at bounding box center [980, 375] width 1166 height 678
click at [451, 124] on select "**********" at bounding box center [980, 129] width 1136 height 24
click at [466, 137] on select "**********" at bounding box center [980, 129] width 1136 height 24
click at [551, 134] on select "**********" at bounding box center [980, 129] width 1136 height 24
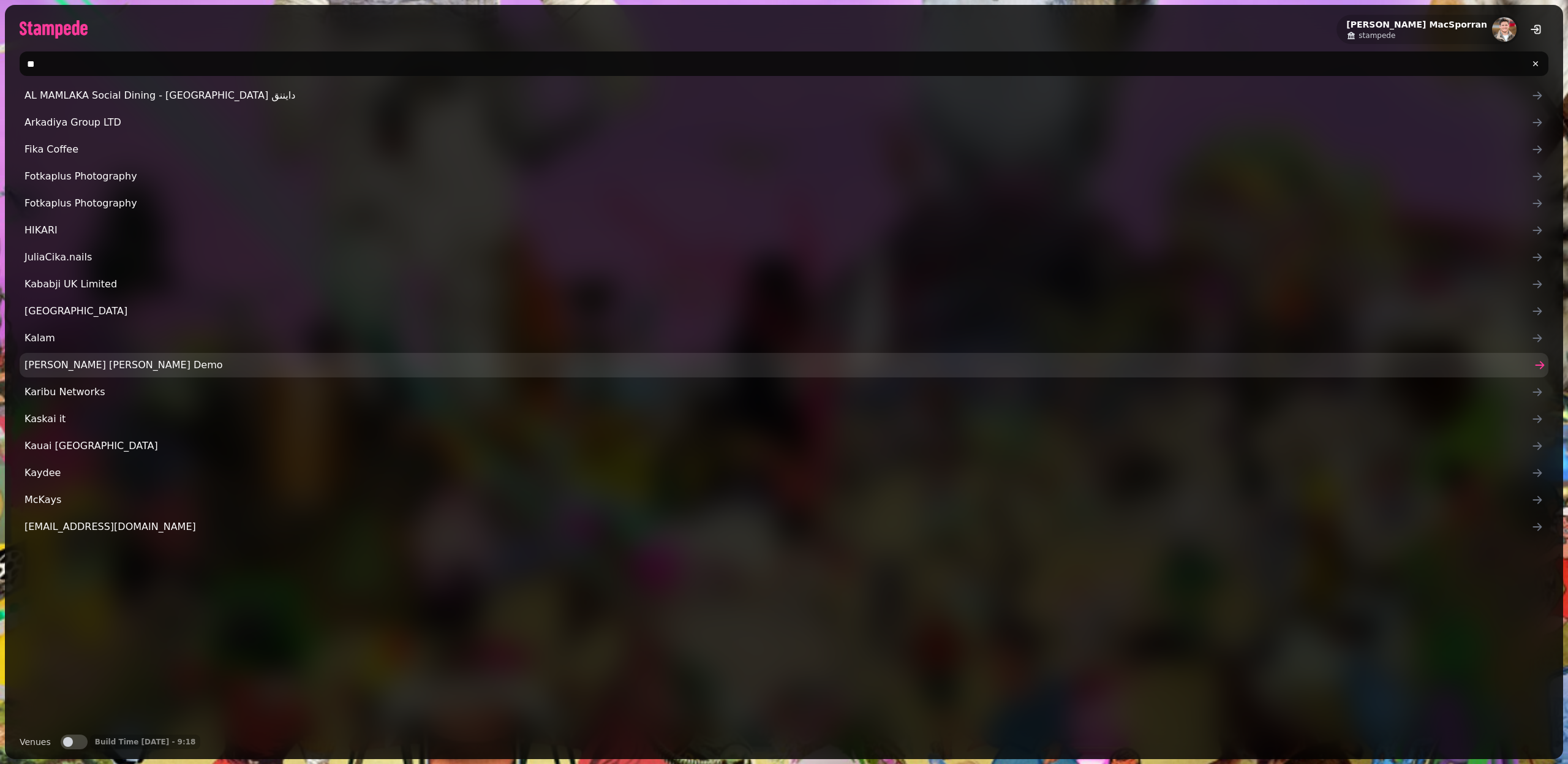
type input "**"
click at [90, 366] on span "[PERSON_NAME] [PERSON_NAME] Demo" at bounding box center [778, 364] width 1507 height 15
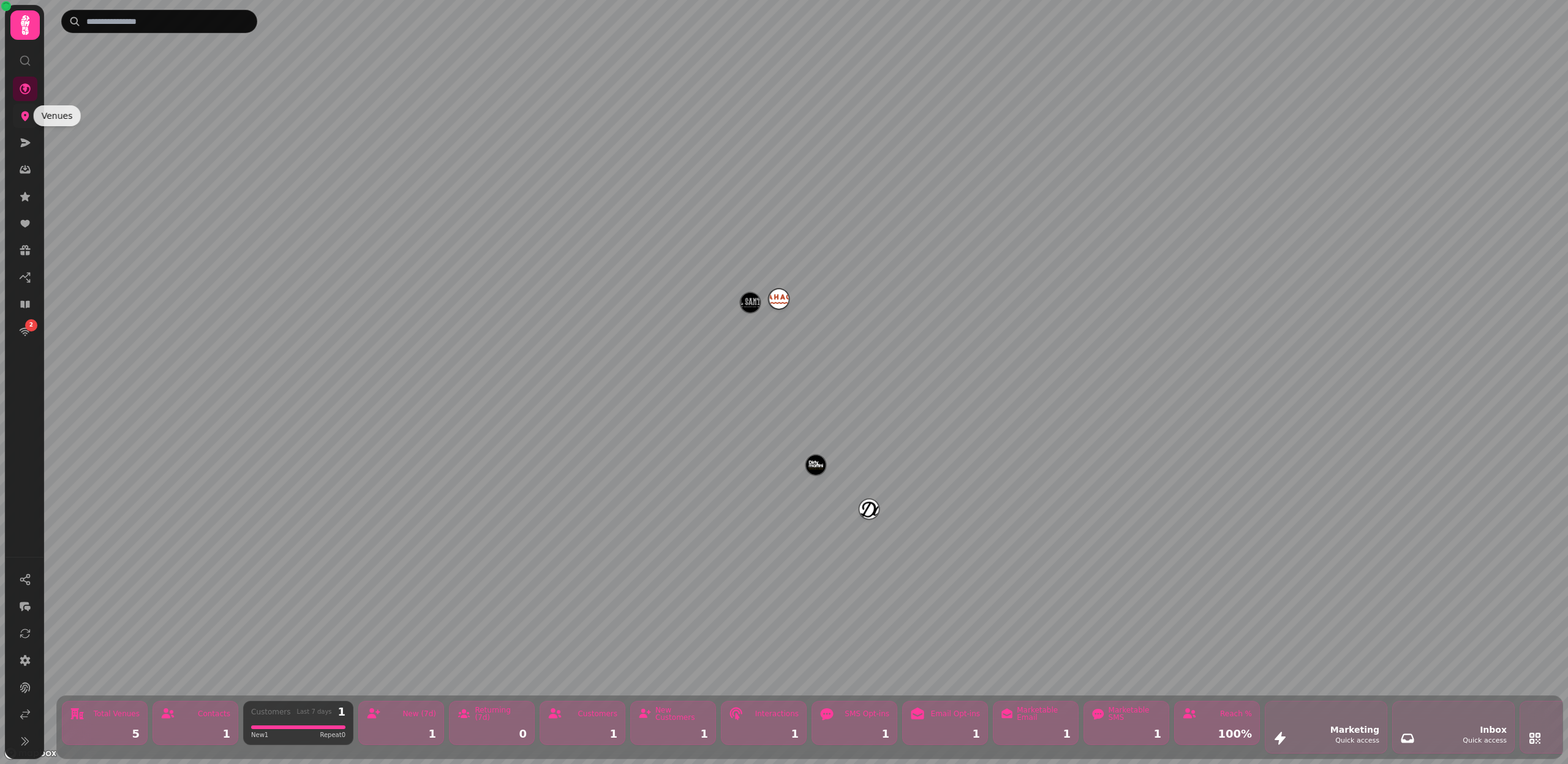
click at [20, 113] on icon at bounding box center [25, 116] width 12 height 12
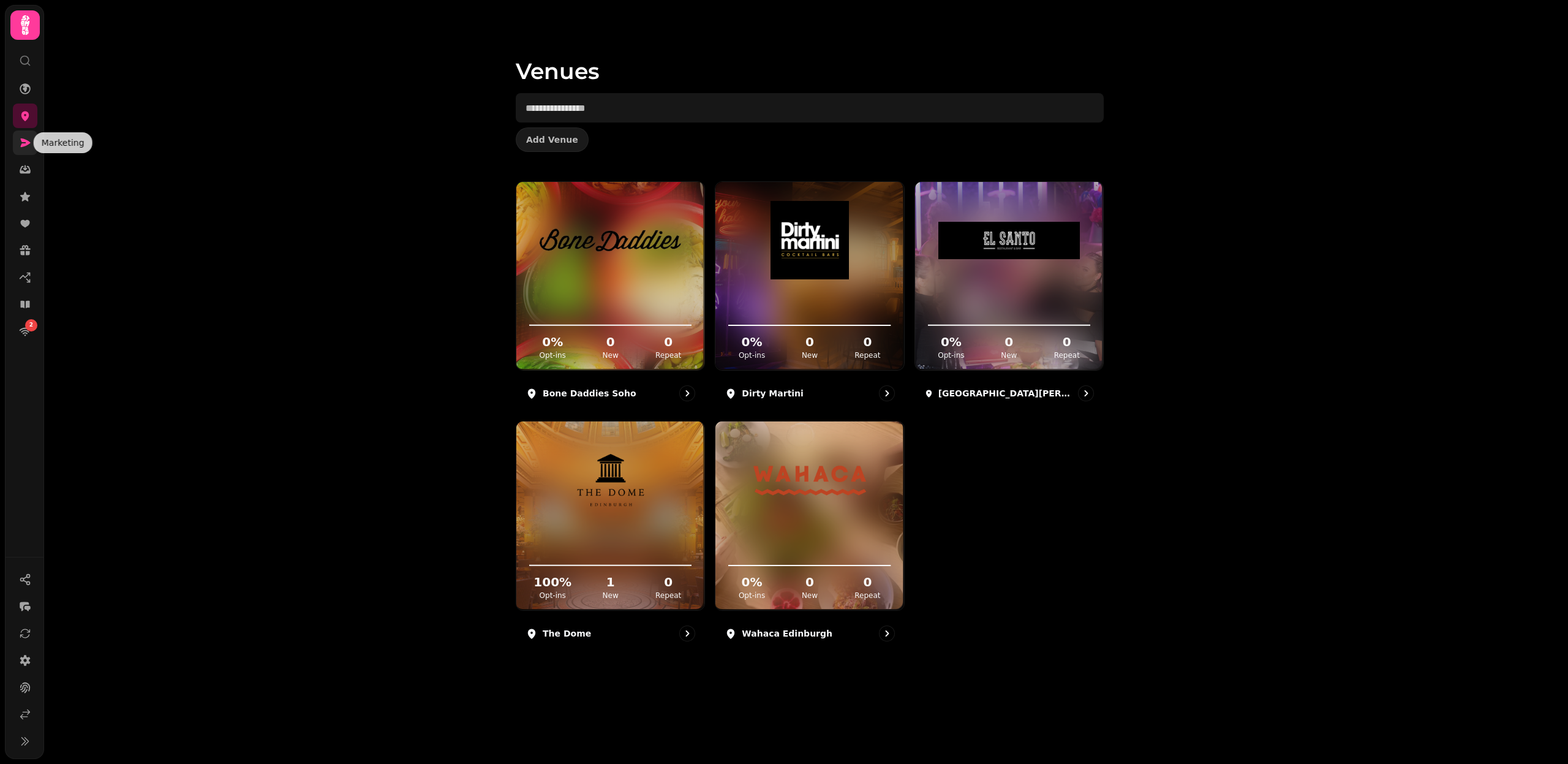
click at [19, 138] on icon at bounding box center [25, 143] width 12 height 12
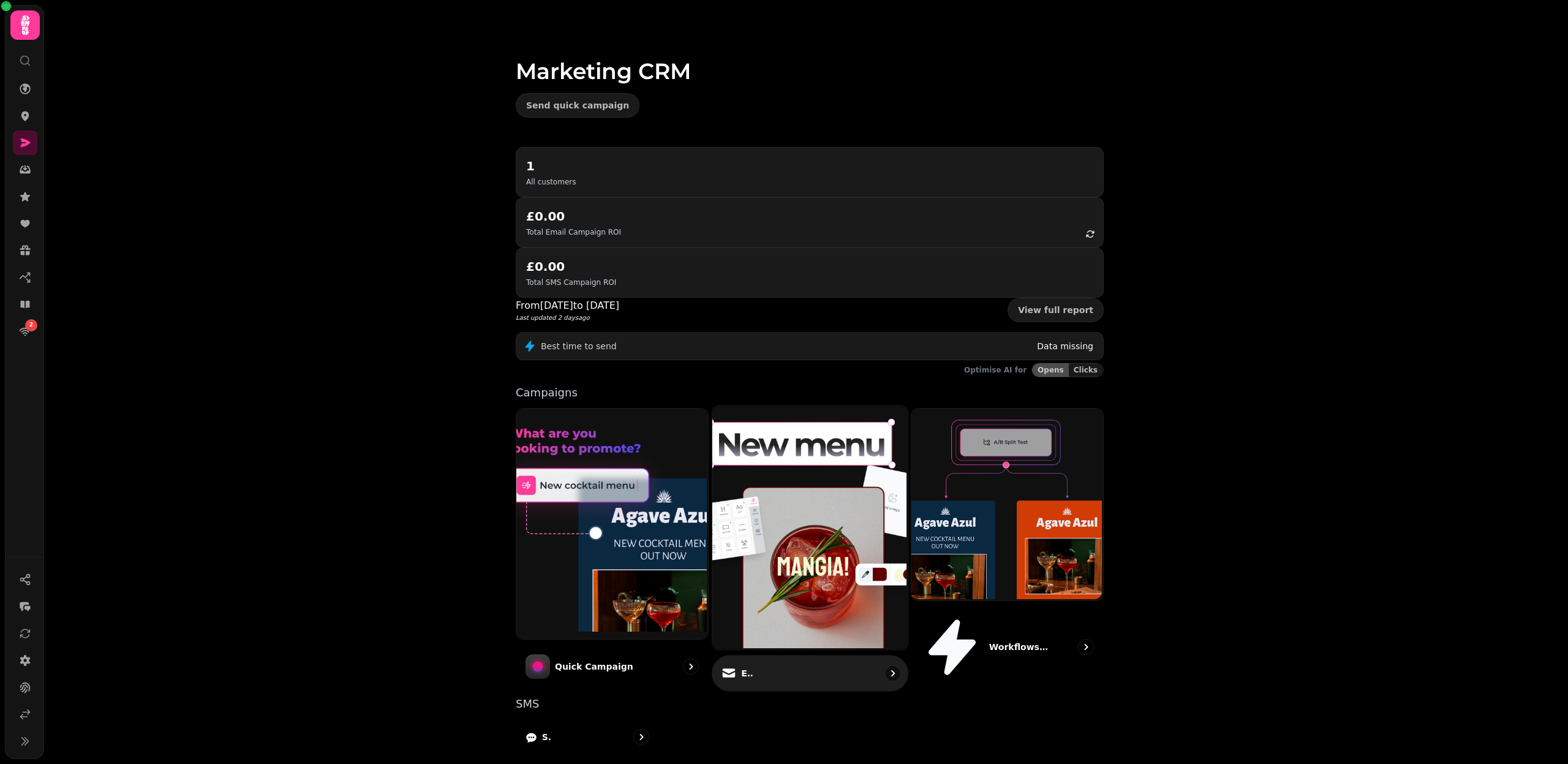
click at [857, 453] on img at bounding box center [808, 526] width 196 height 244
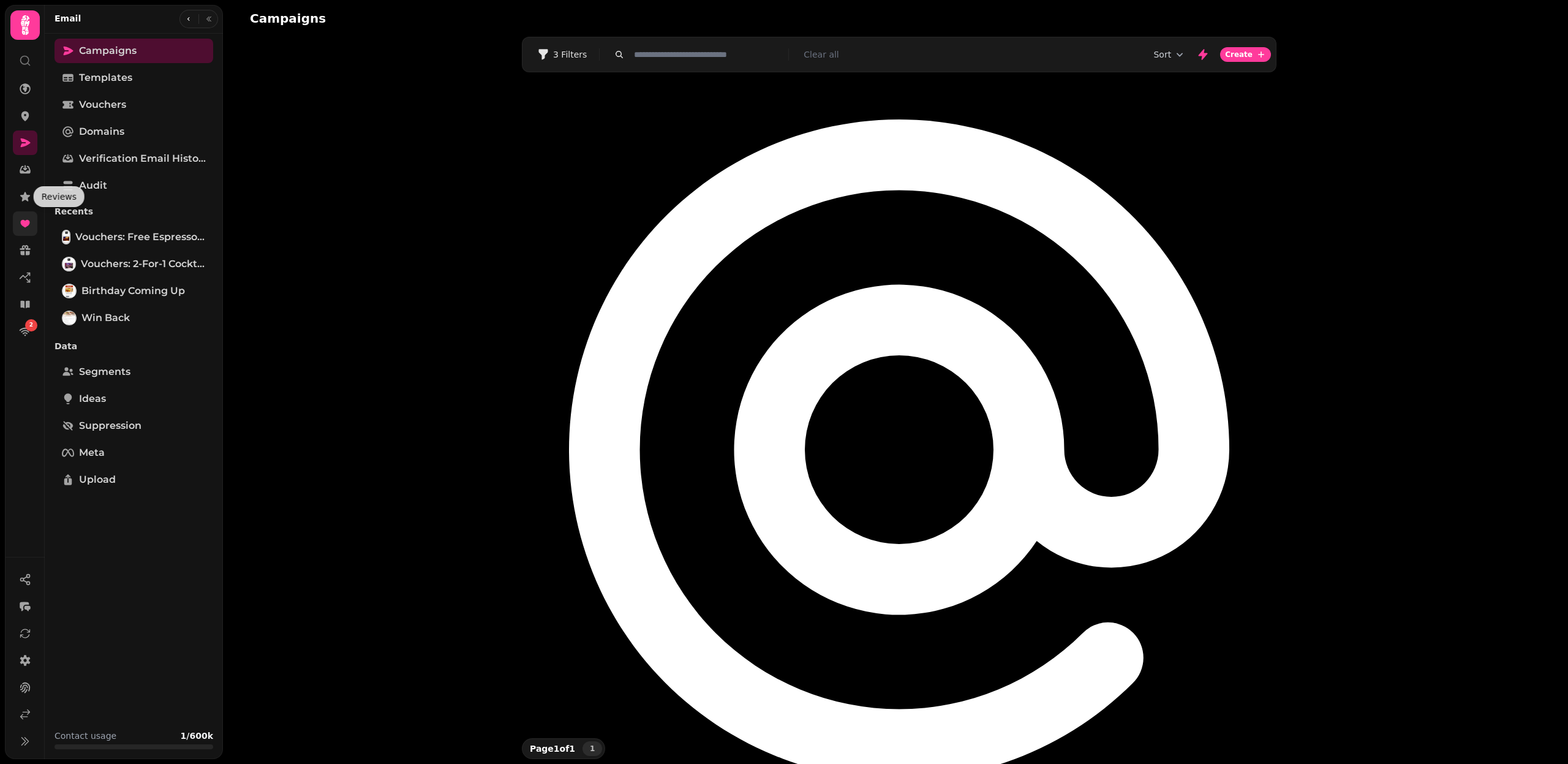
click at [31, 223] on link at bounding box center [25, 223] width 24 height 24
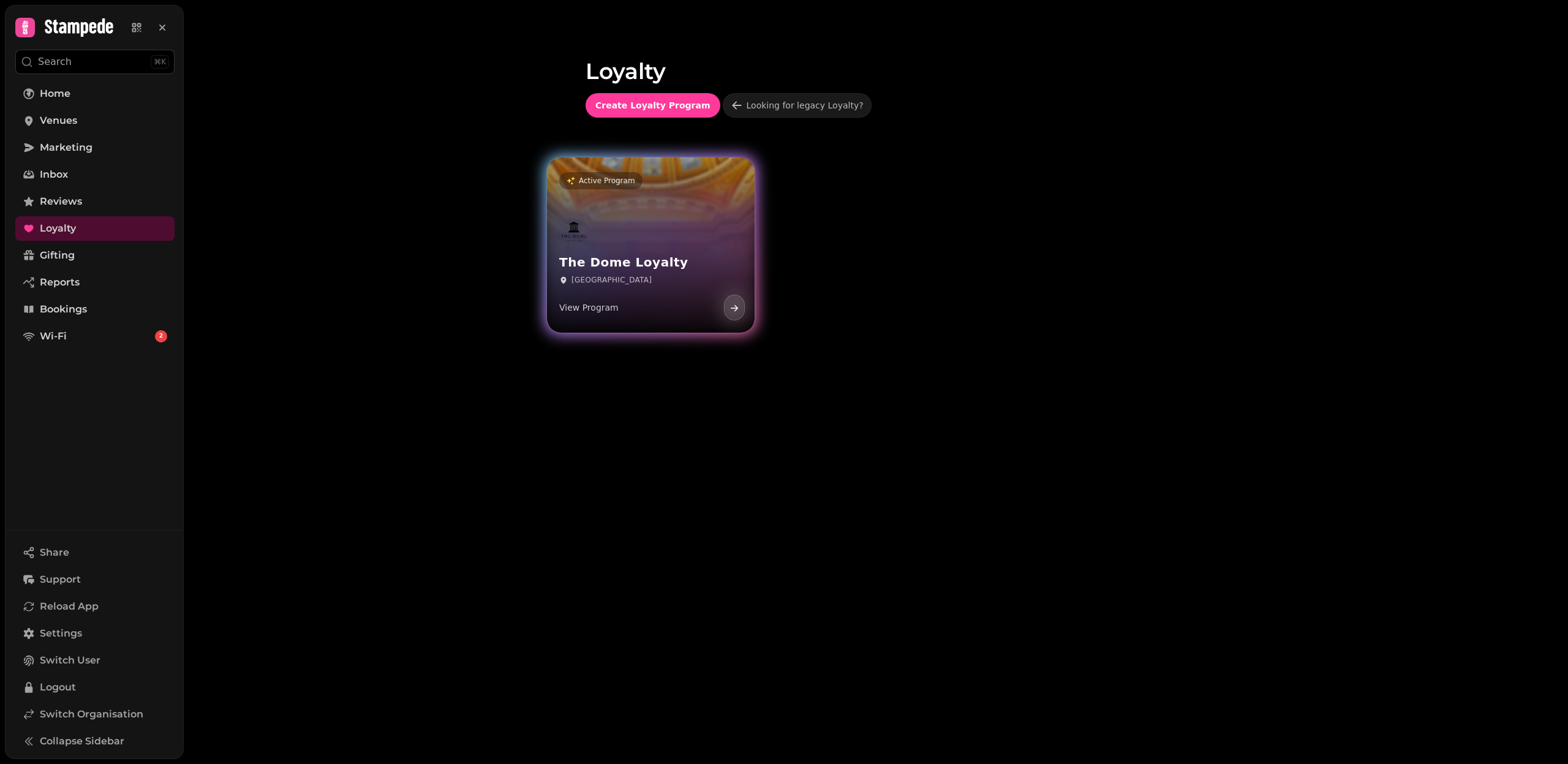
click at [656, 217] on div "The Dome Loyalty Edinburgh View Program" at bounding box center [651, 269] width 208 height 127
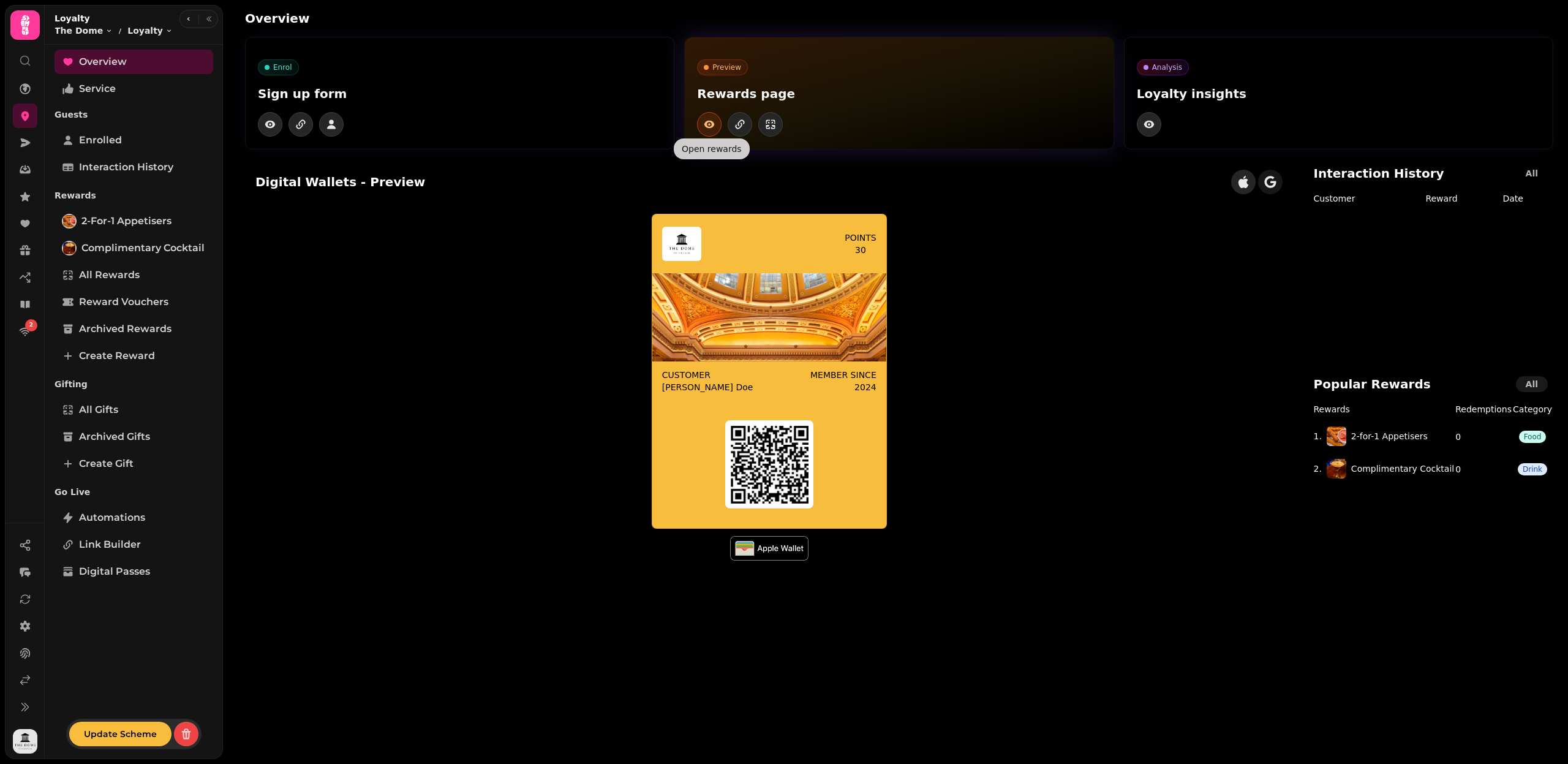
click at [706, 132] on button "button" at bounding box center [710, 125] width 24 height 24
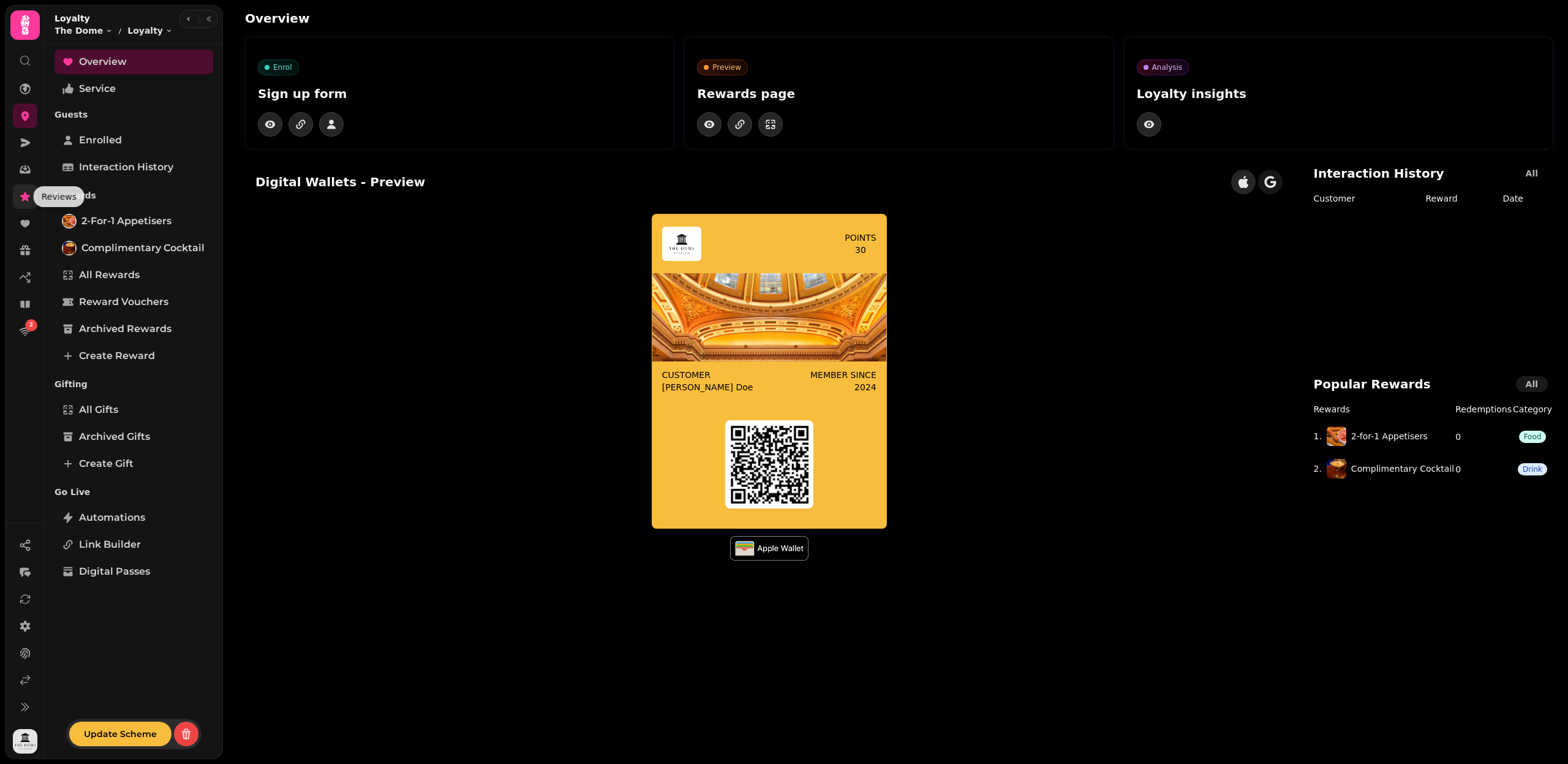
click at [24, 190] on icon at bounding box center [25, 196] width 12 height 12
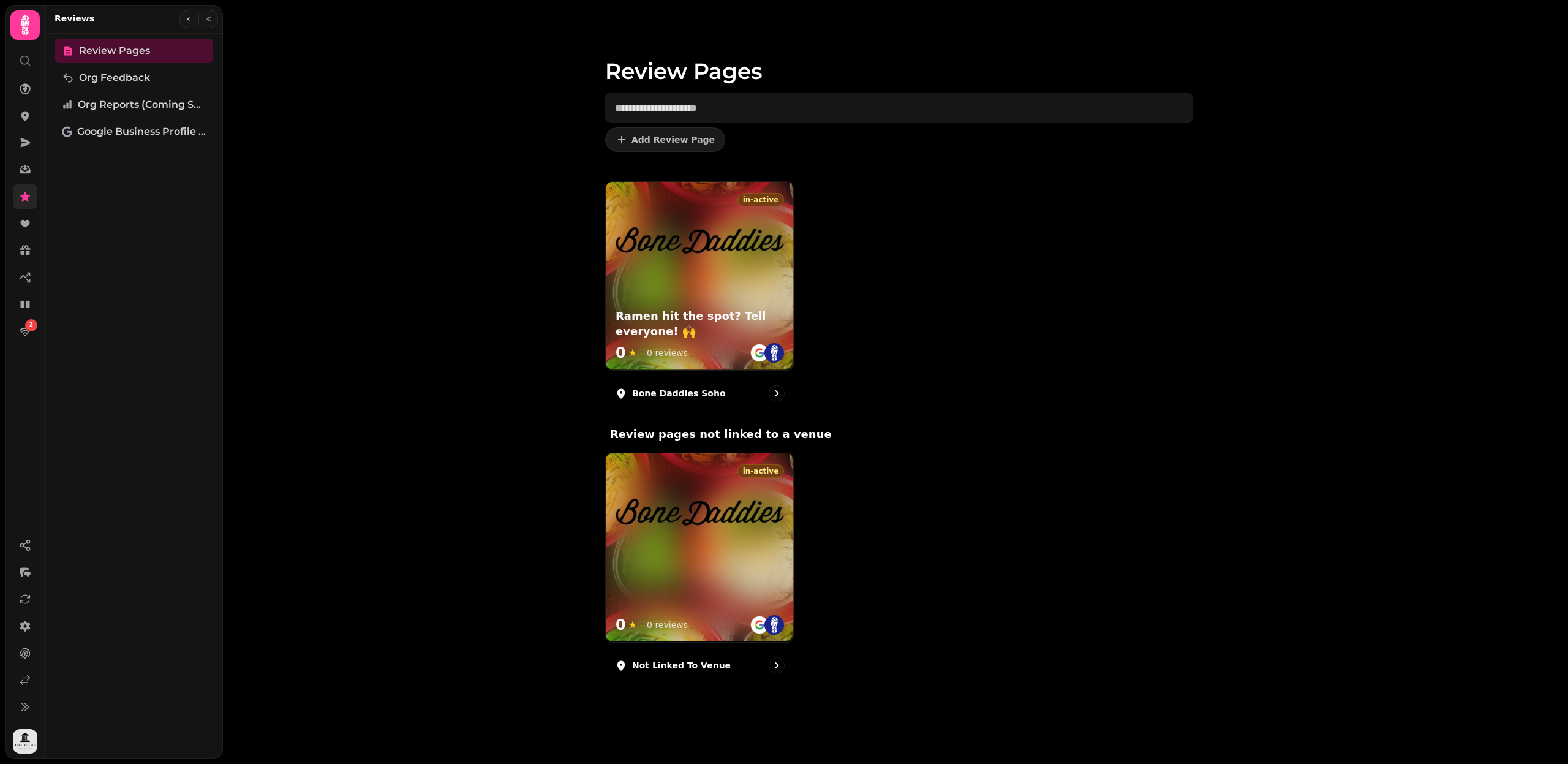
click at [725, 420] on div "in-active Ramen hit the spot? Tell everyone! 🙌 0 ★ 0 reviews Bone Daddies Soho …" at bounding box center [899, 447] width 627 height 531
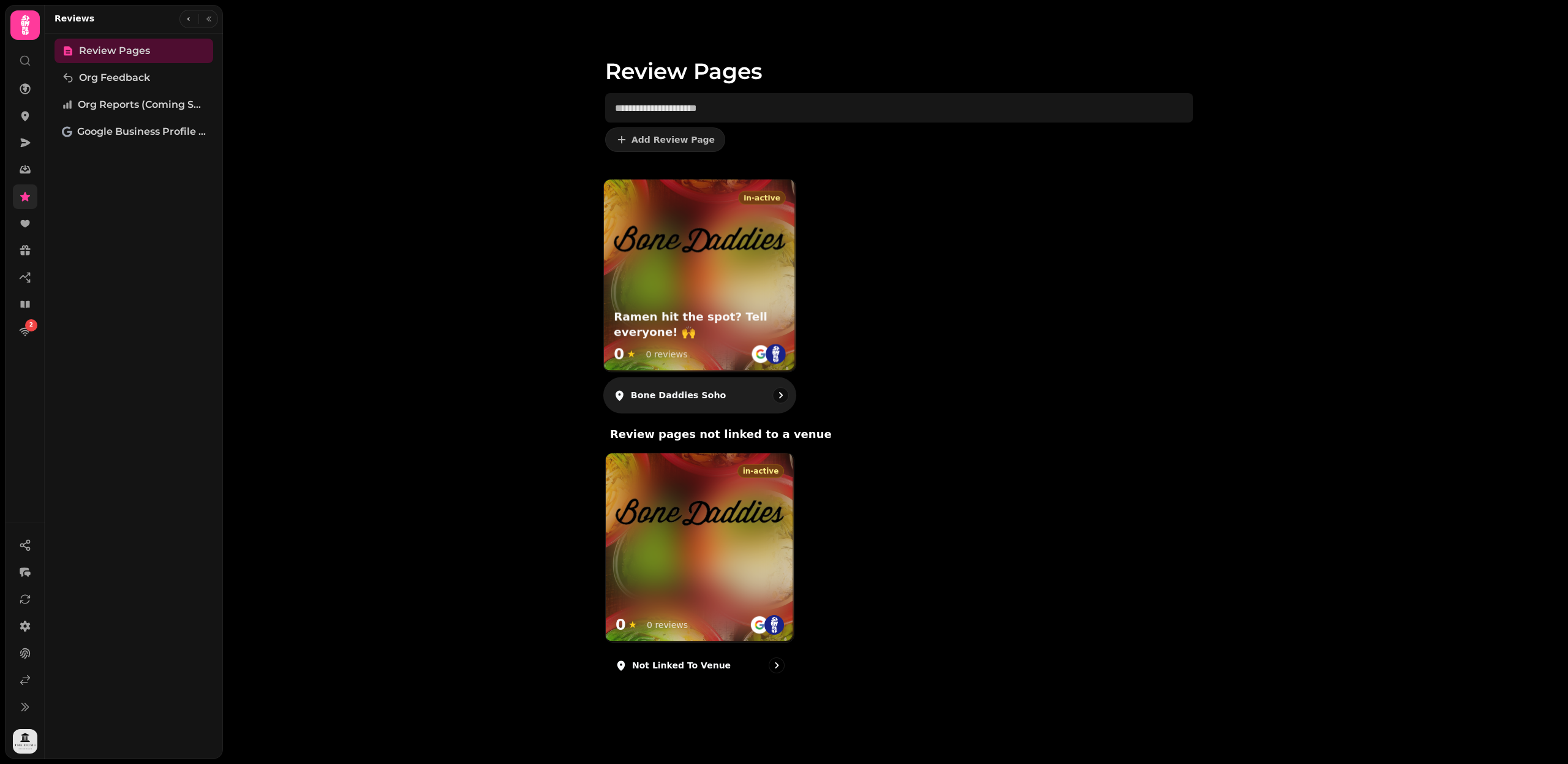
click at [725, 404] on div "Bone Daddies Soho" at bounding box center [700, 395] width 194 height 36
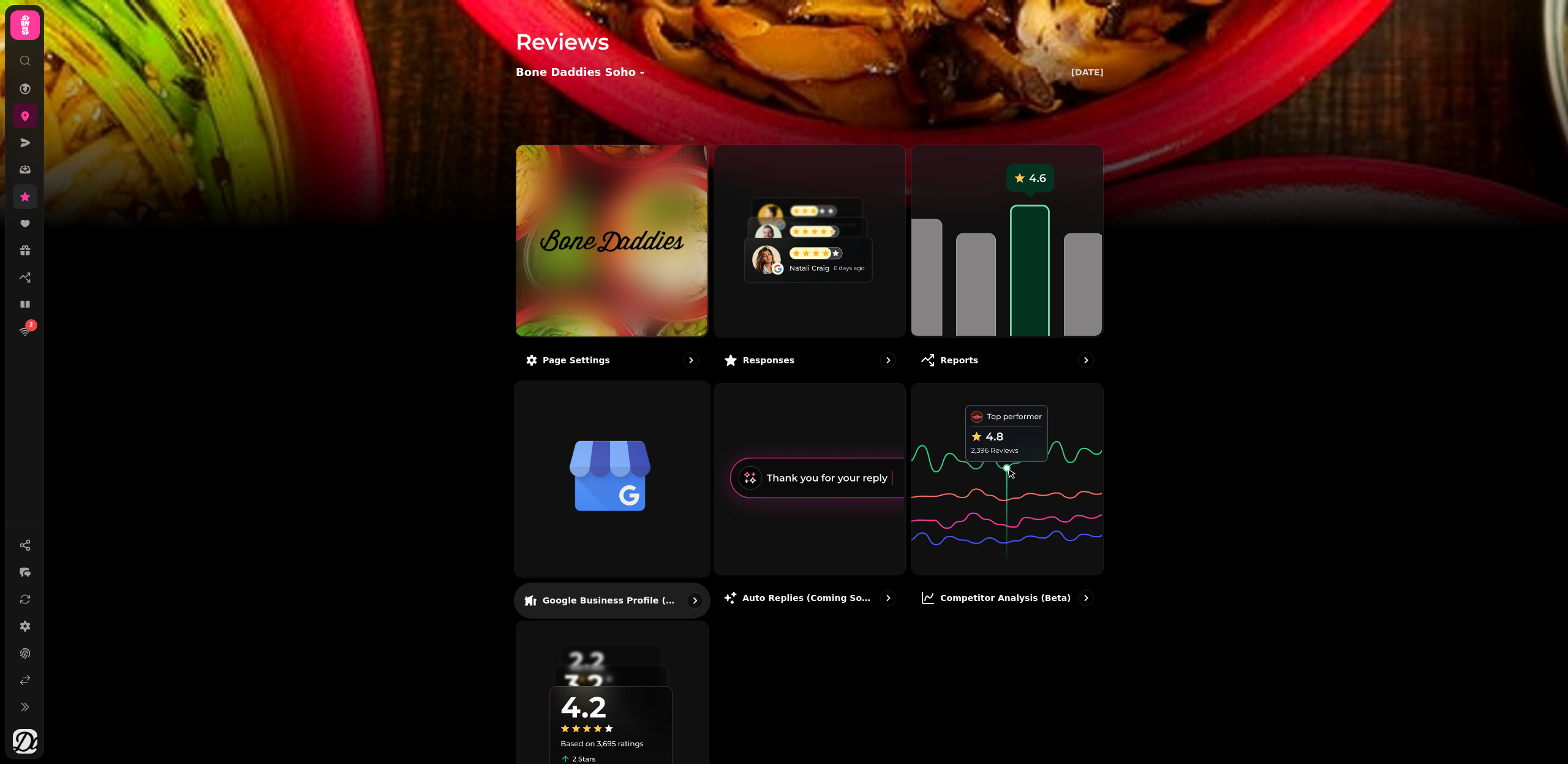
click at [634, 521] on img at bounding box center [611, 478] width 196 height 196
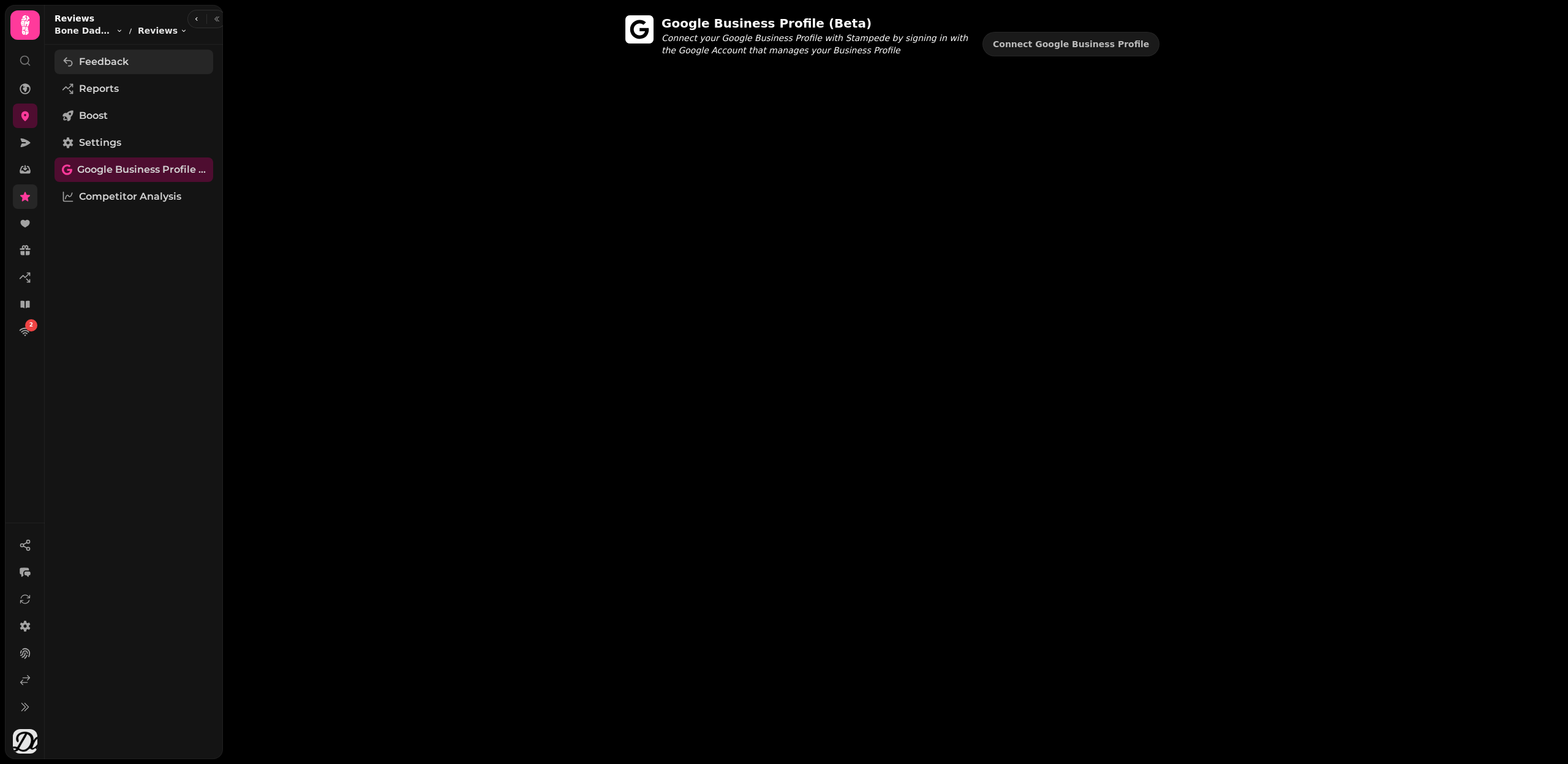
click at [114, 66] on span "Feedback" at bounding box center [103, 61] width 49 height 15
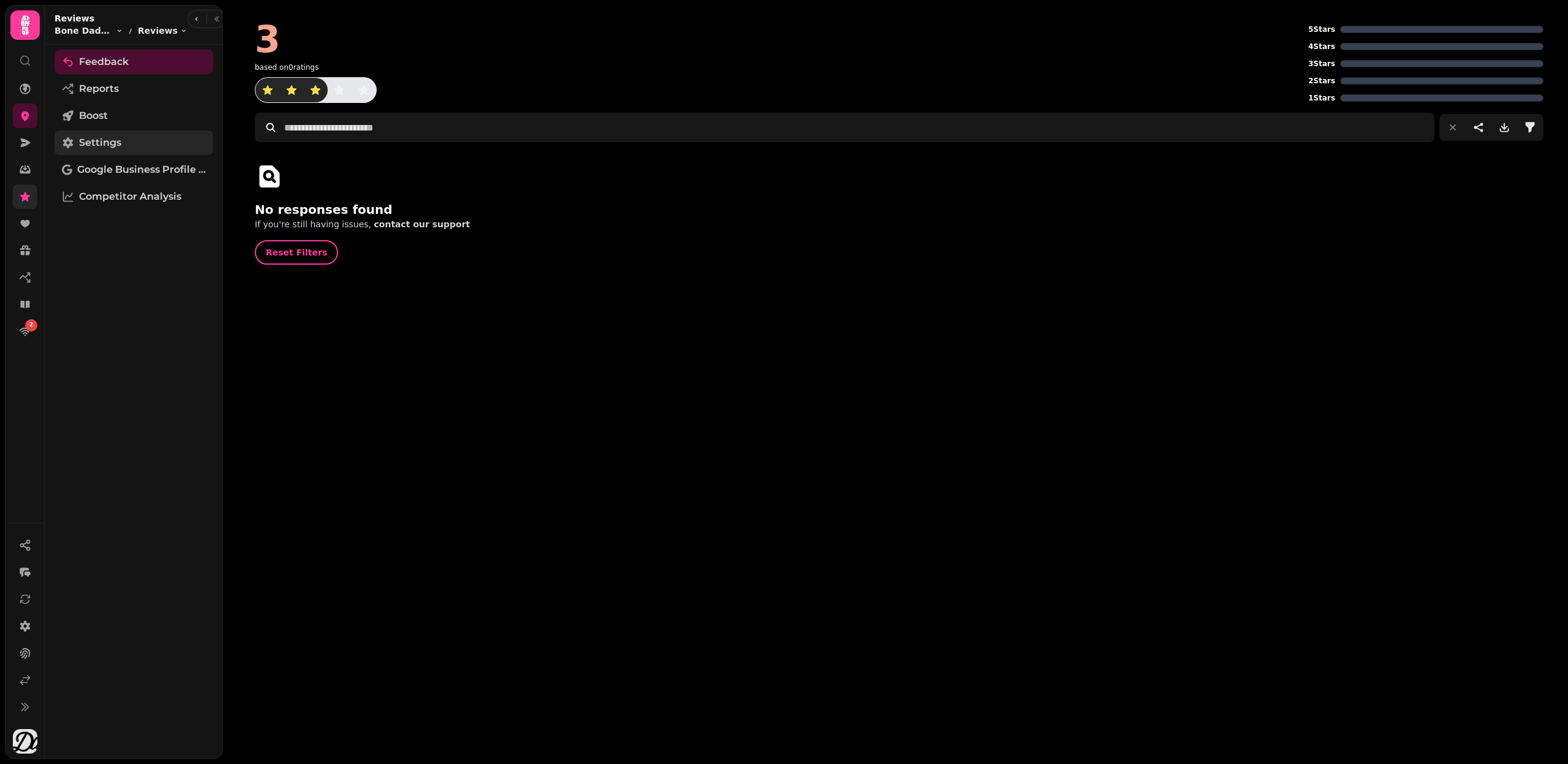
click at [112, 138] on span "Settings" at bounding box center [100, 142] width 42 height 15
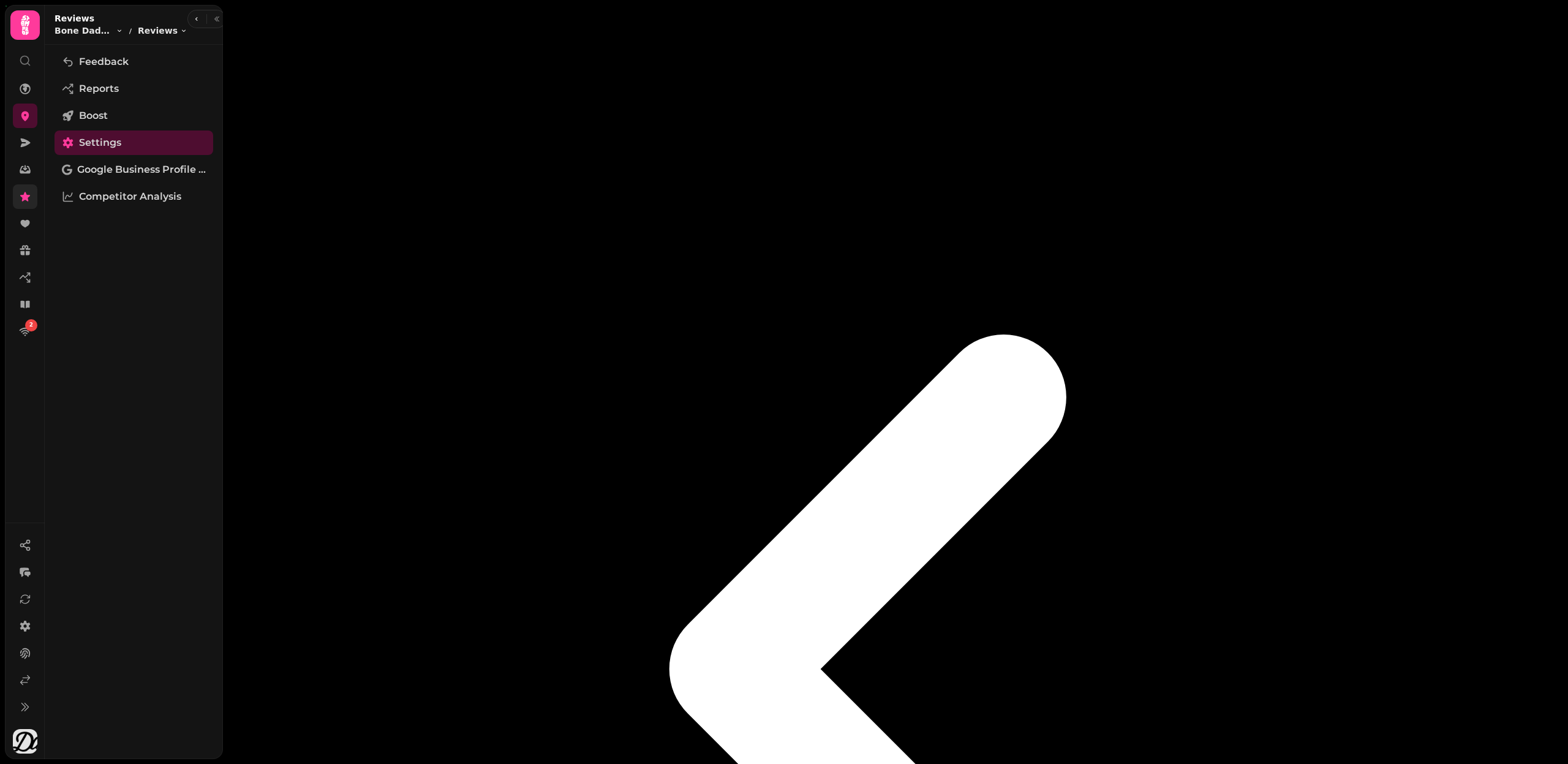
scroll to position [104, 0]
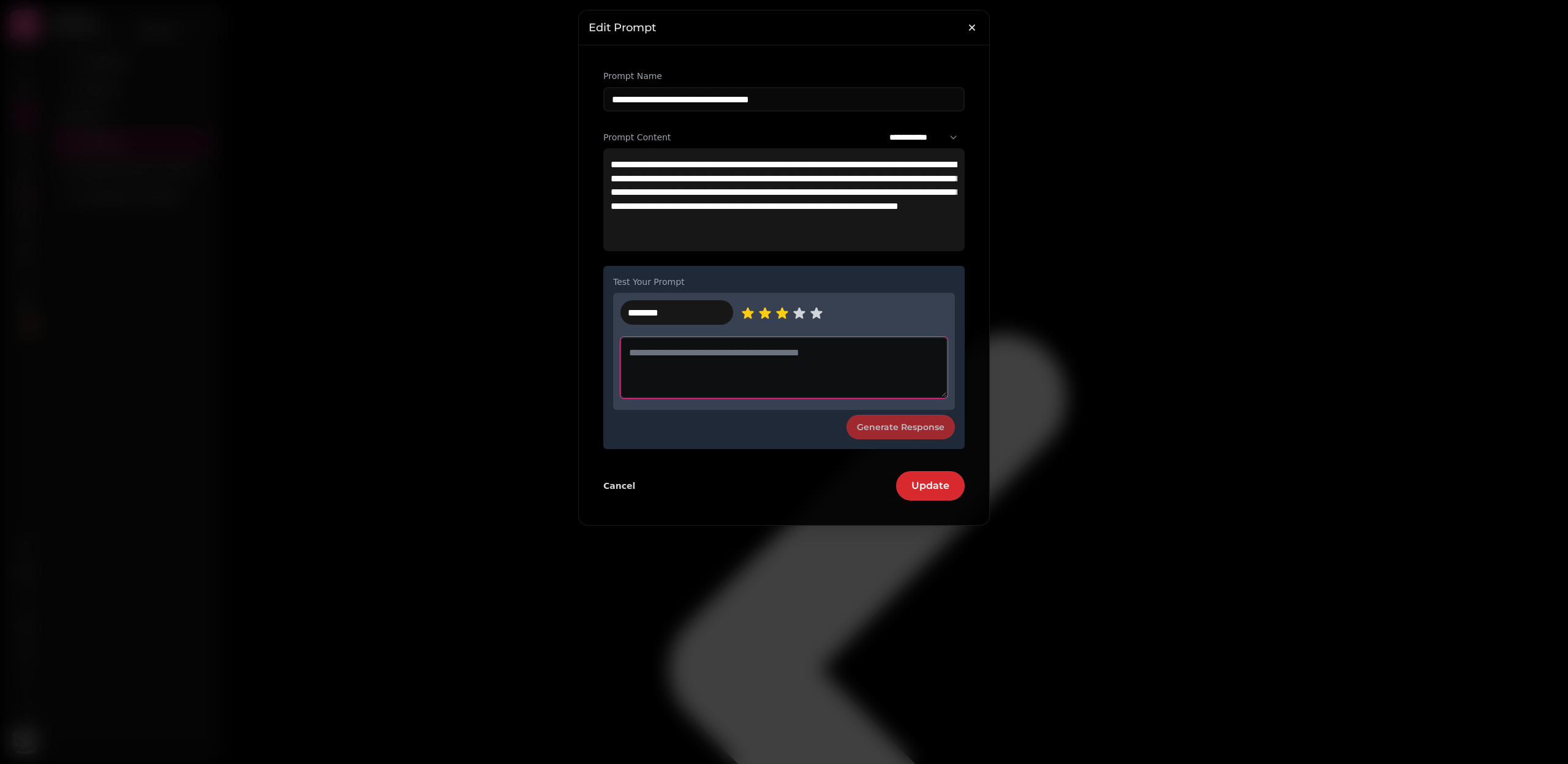
click at [768, 382] on textarea at bounding box center [784, 367] width 327 height 61
type textarea "********"
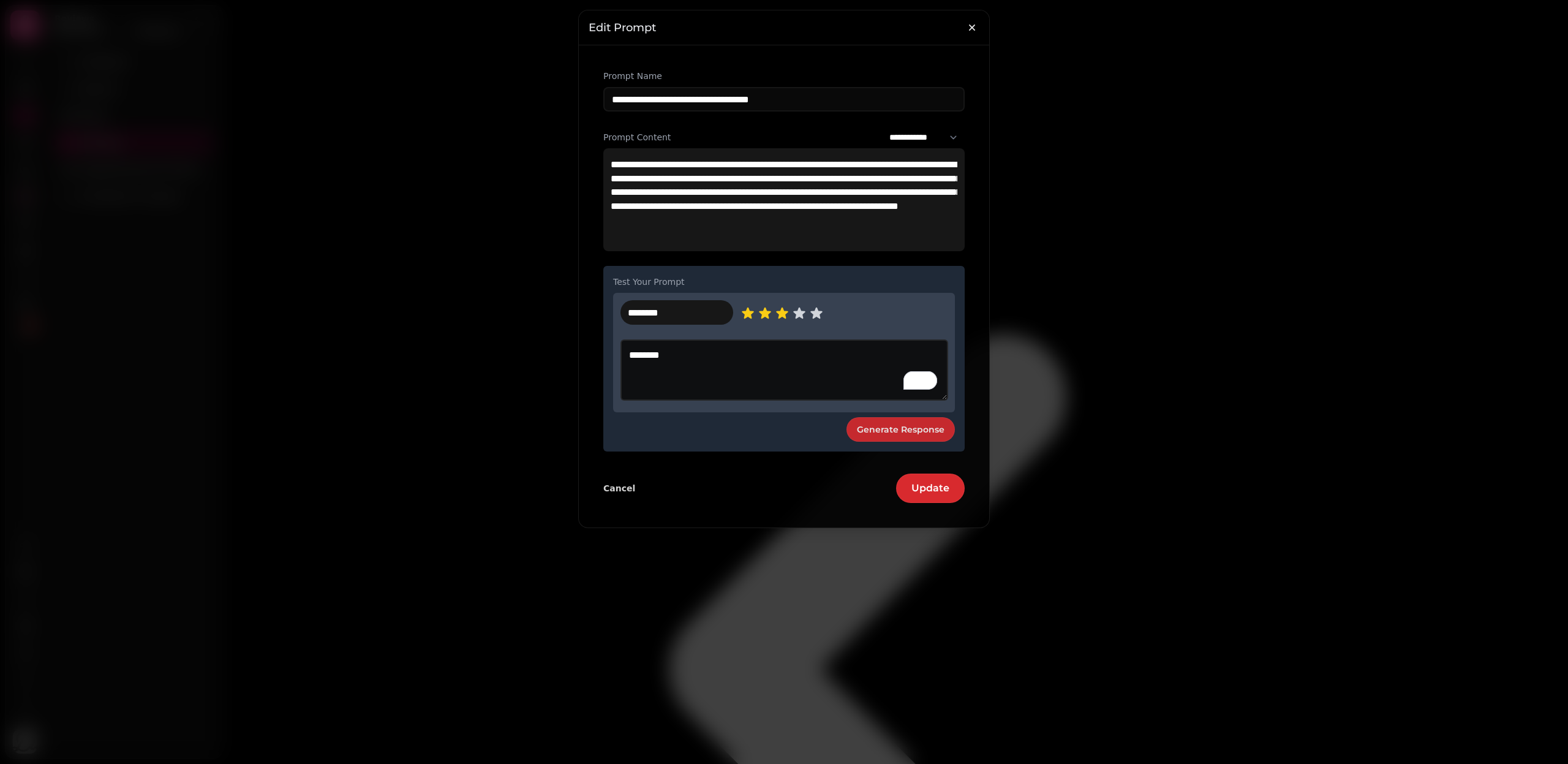
click at [936, 433] on span "Generate Response" at bounding box center [900, 429] width 87 height 9
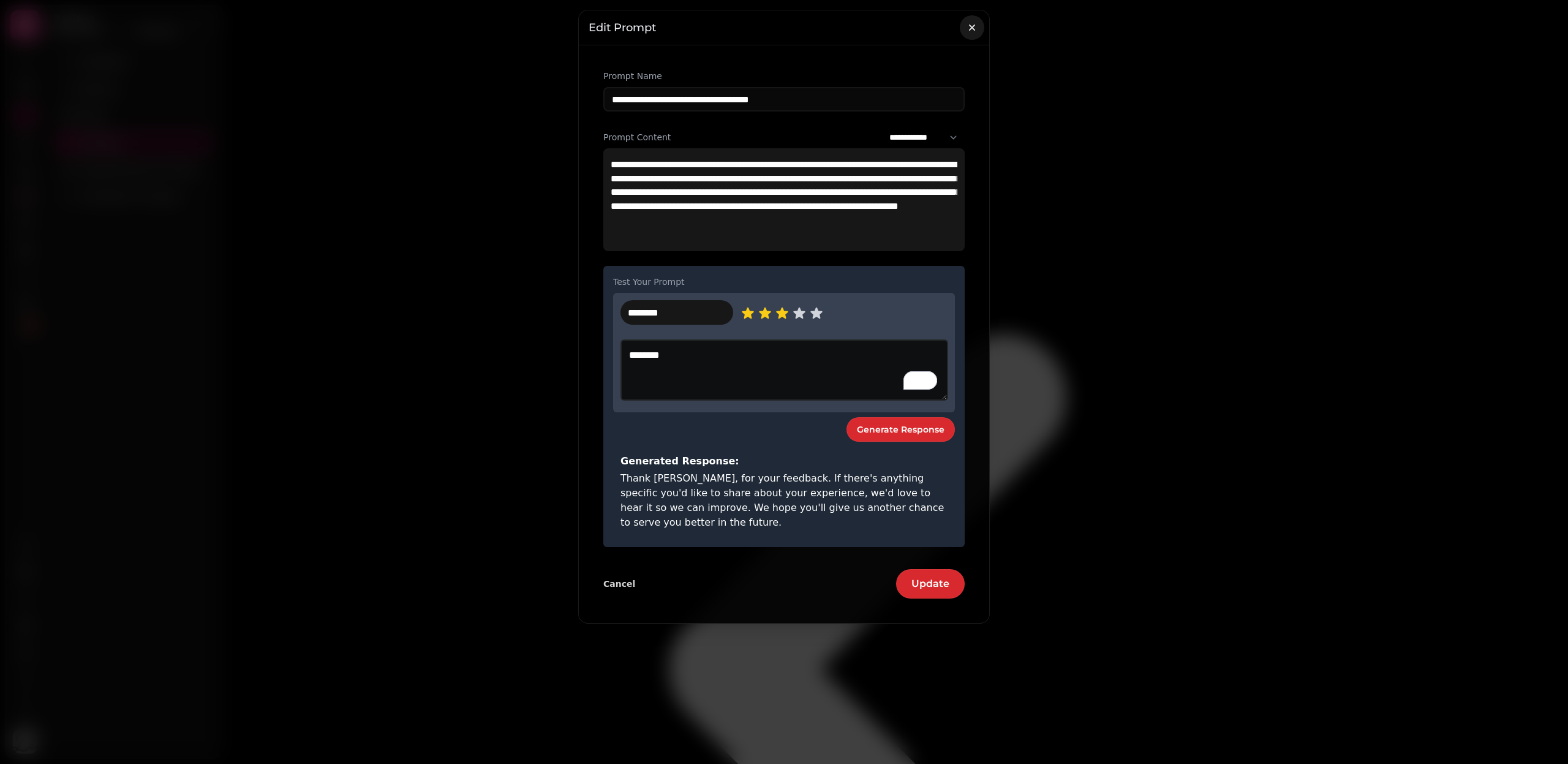
click at [969, 29] on icon "button" at bounding box center [972, 28] width 12 height 12
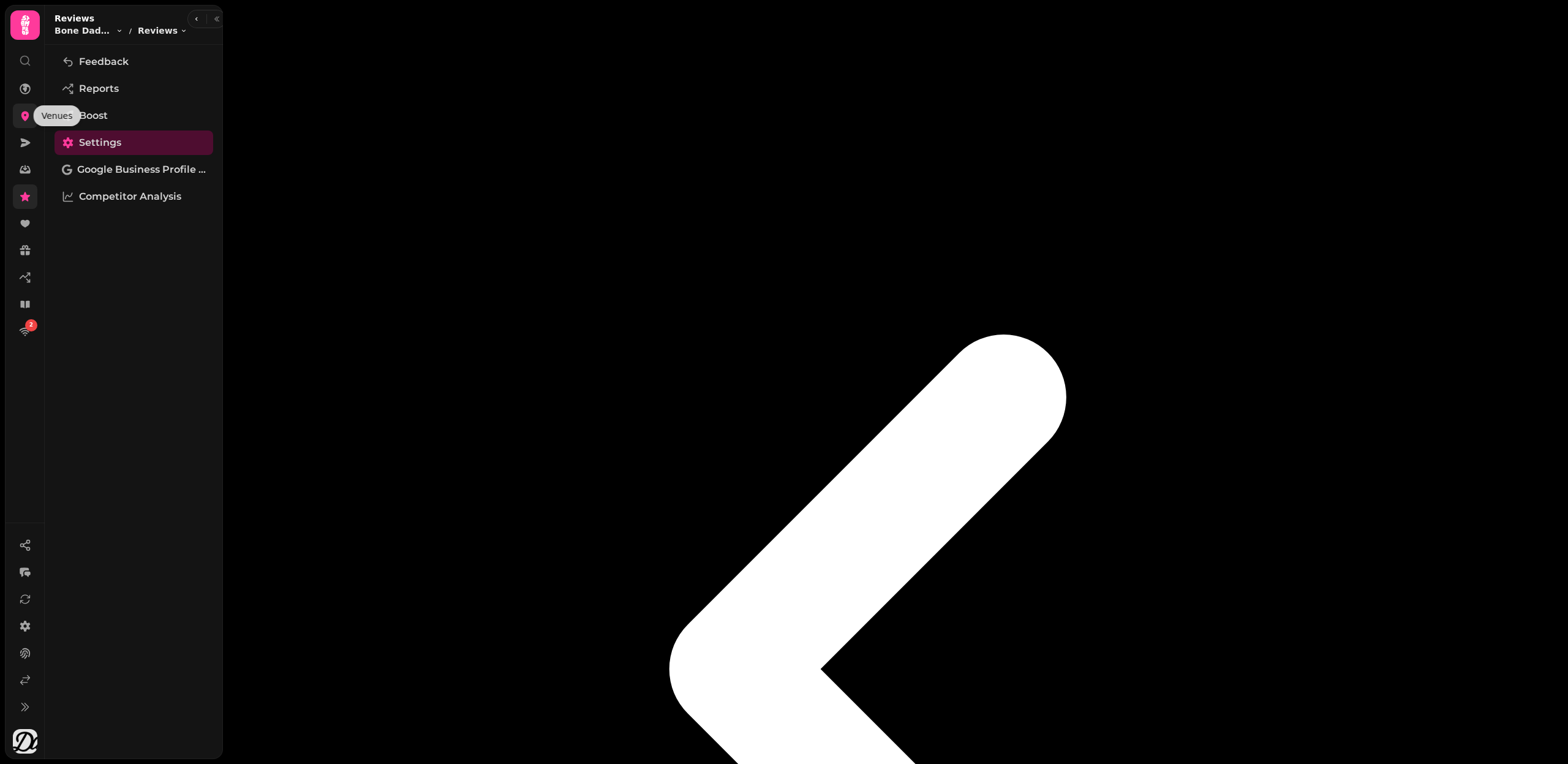
click at [25, 112] on icon at bounding box center [25, 116] width 8 height 10
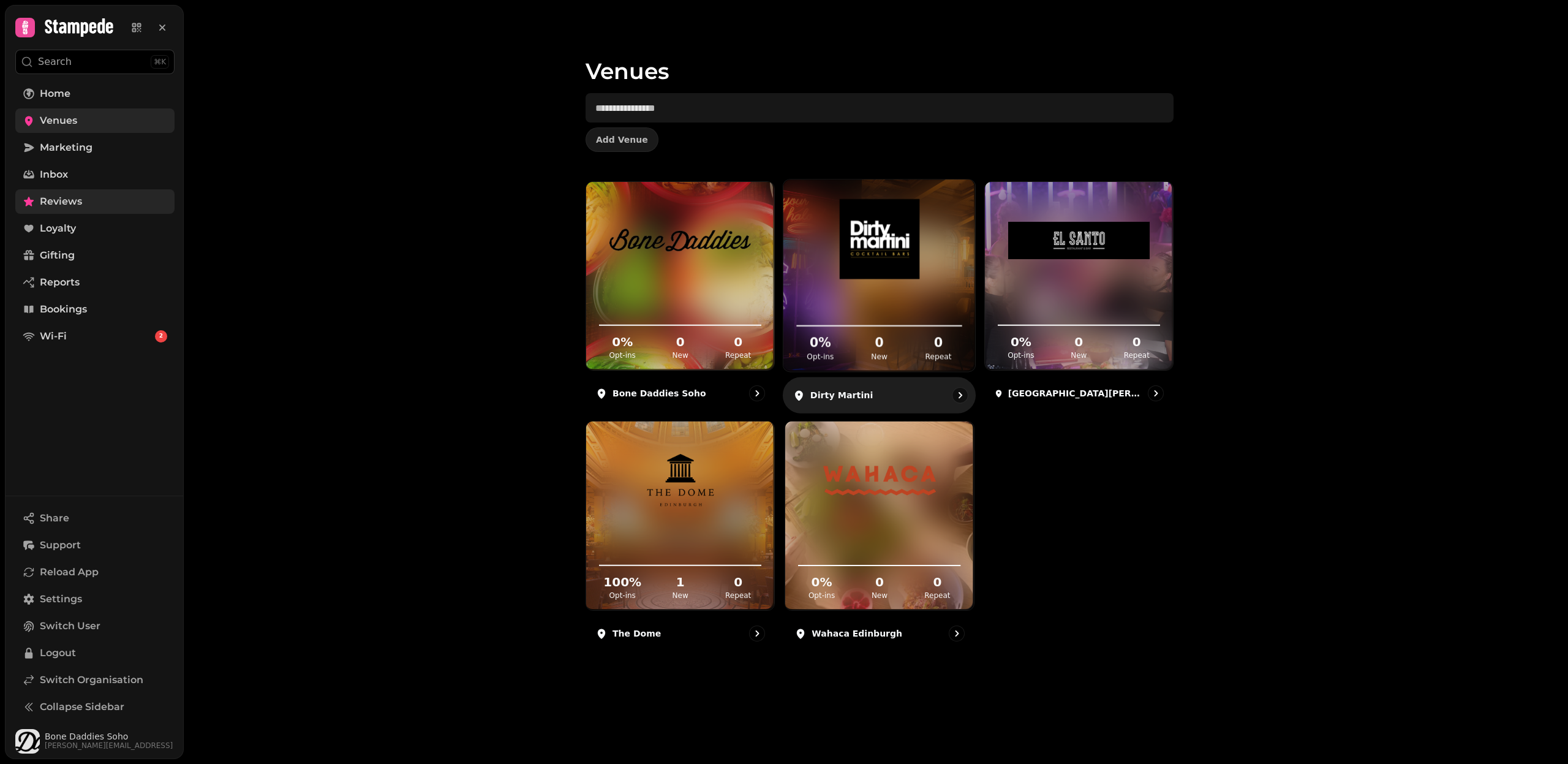
click at [918, 254] on img at bounding box center [879, 239] width 144 height 80
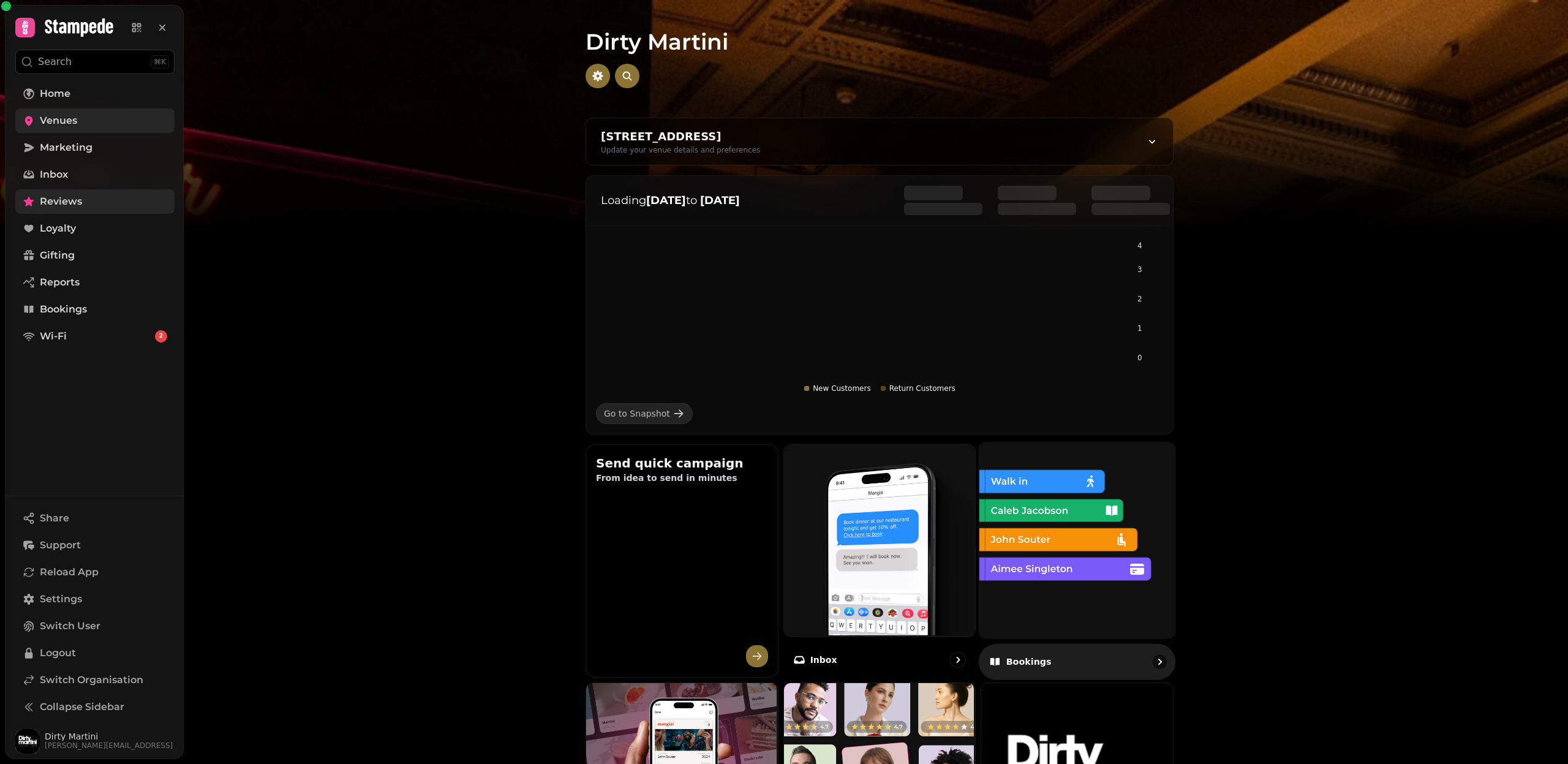
click at [1076, 527] on img at bounding box center [1076, 539] width 196 height 196
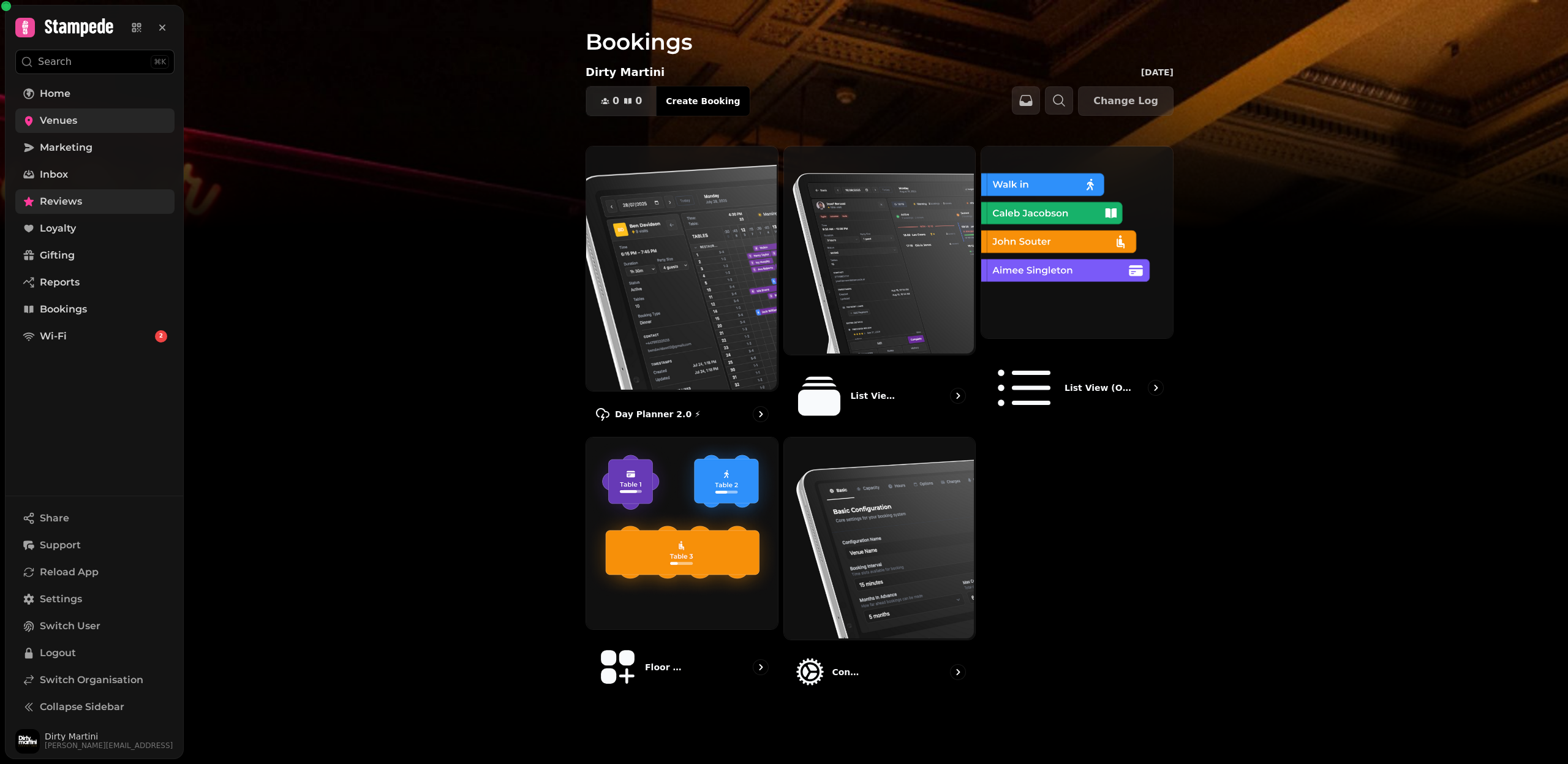
click at [69, 126] on span "Venues" at bounding box center [58, 120] width 37 height 15
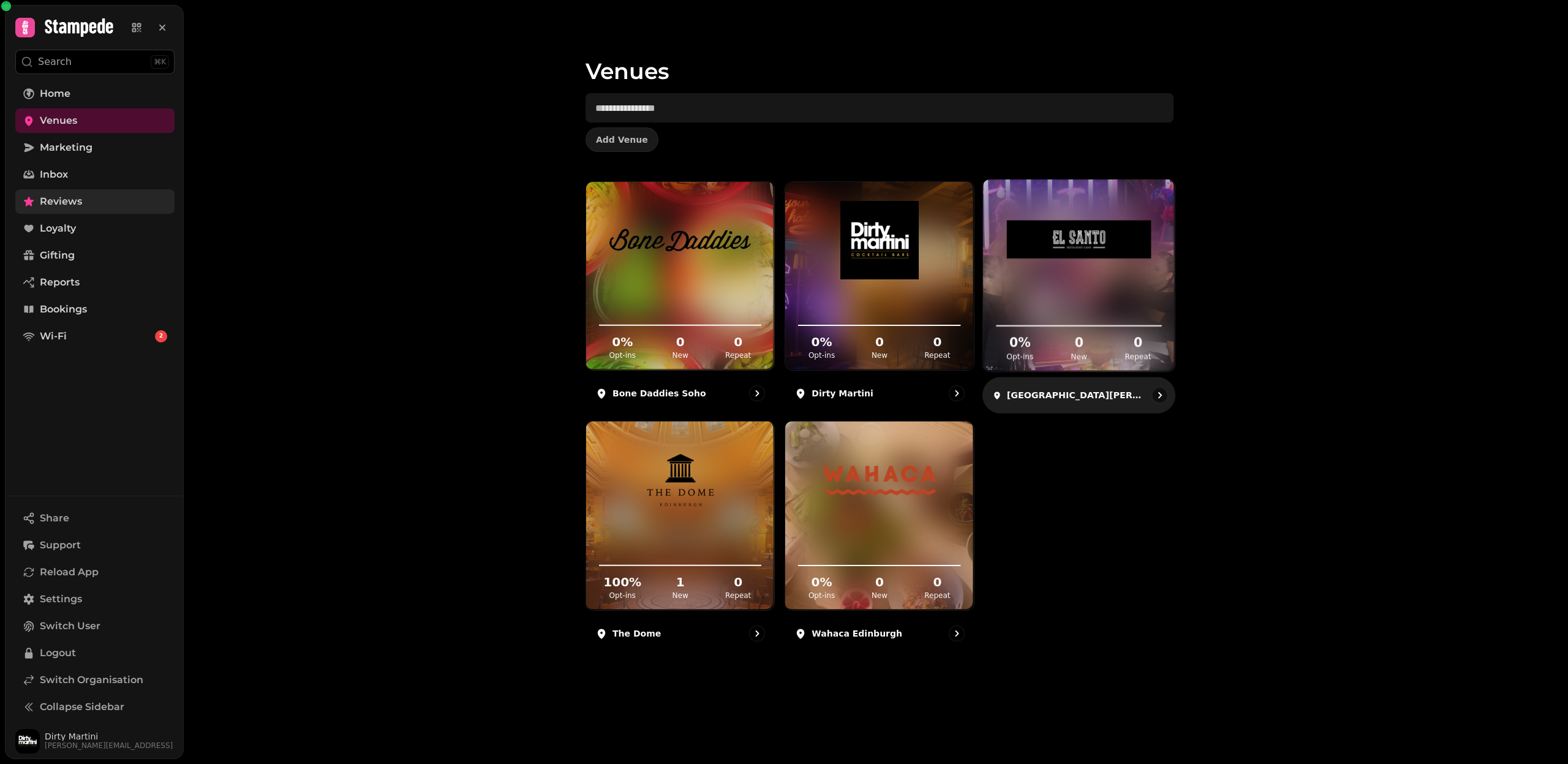
click at [1096, 269] on img at bounding box center [1079, 239] width 144 height 80
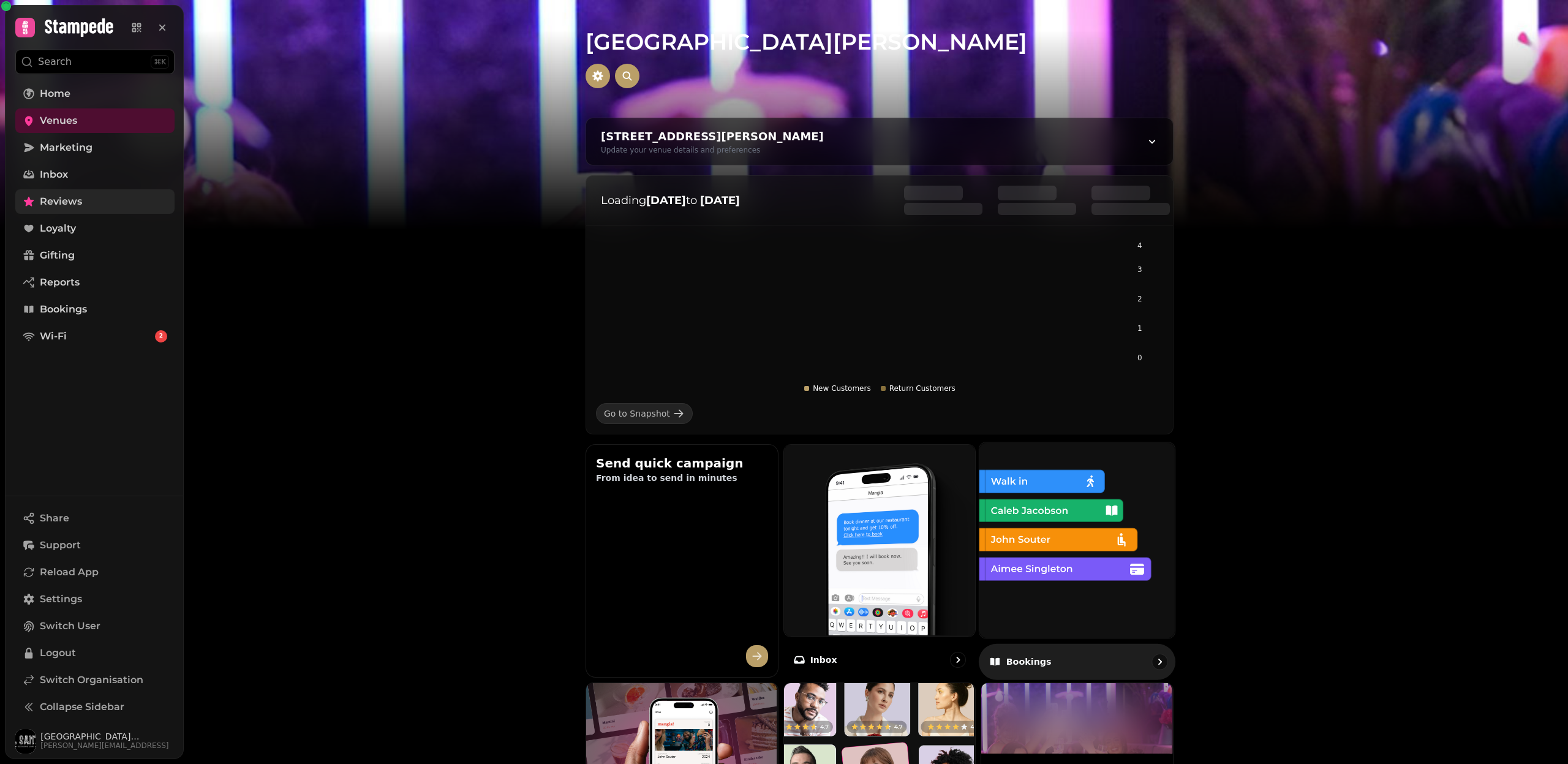
click at [1114, 551] on img at bounding box center [1076, 539] width 196 height 196
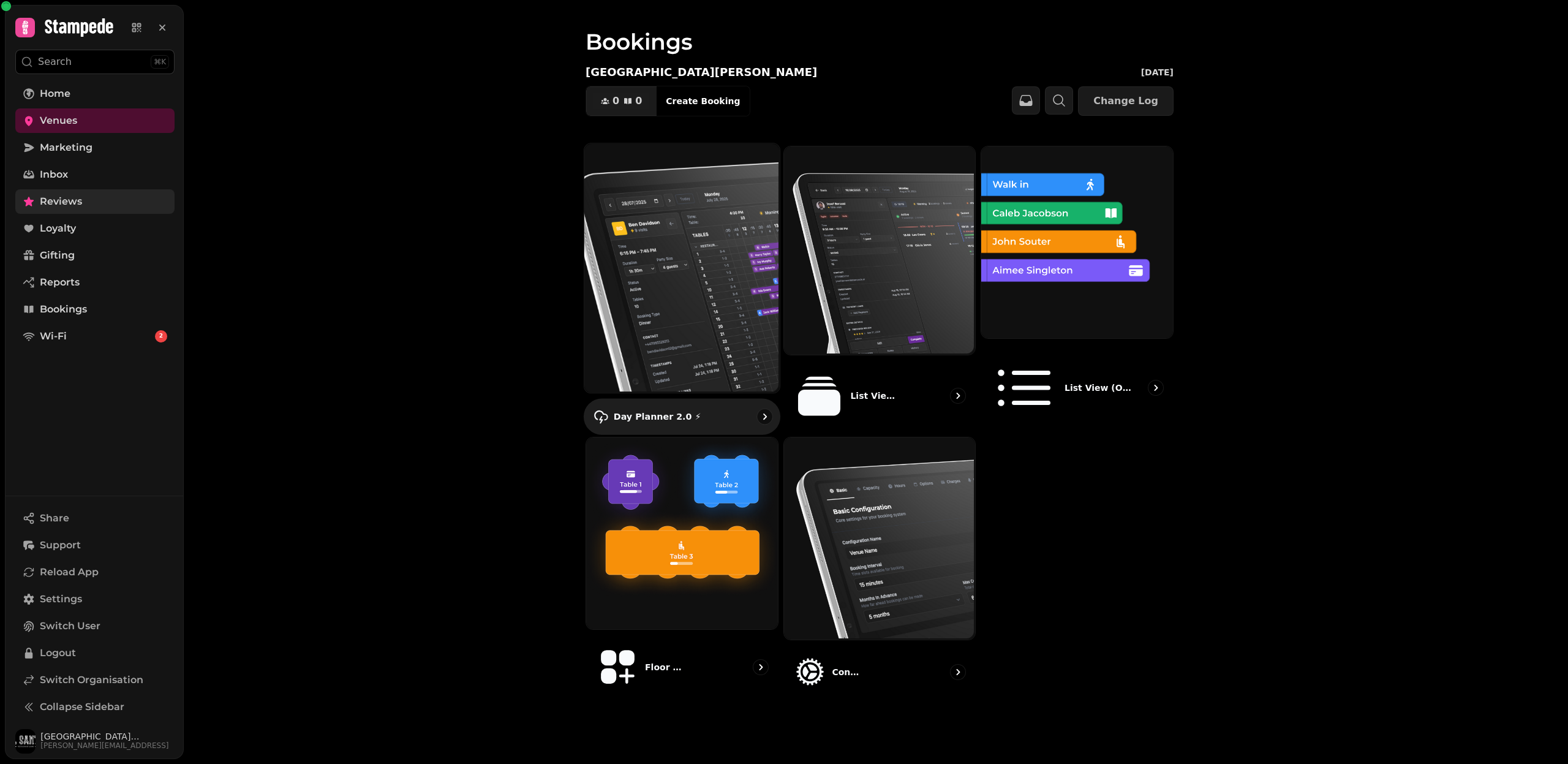
click at [652, 245] on img at bounding box center [681, 266] width 196 height 249
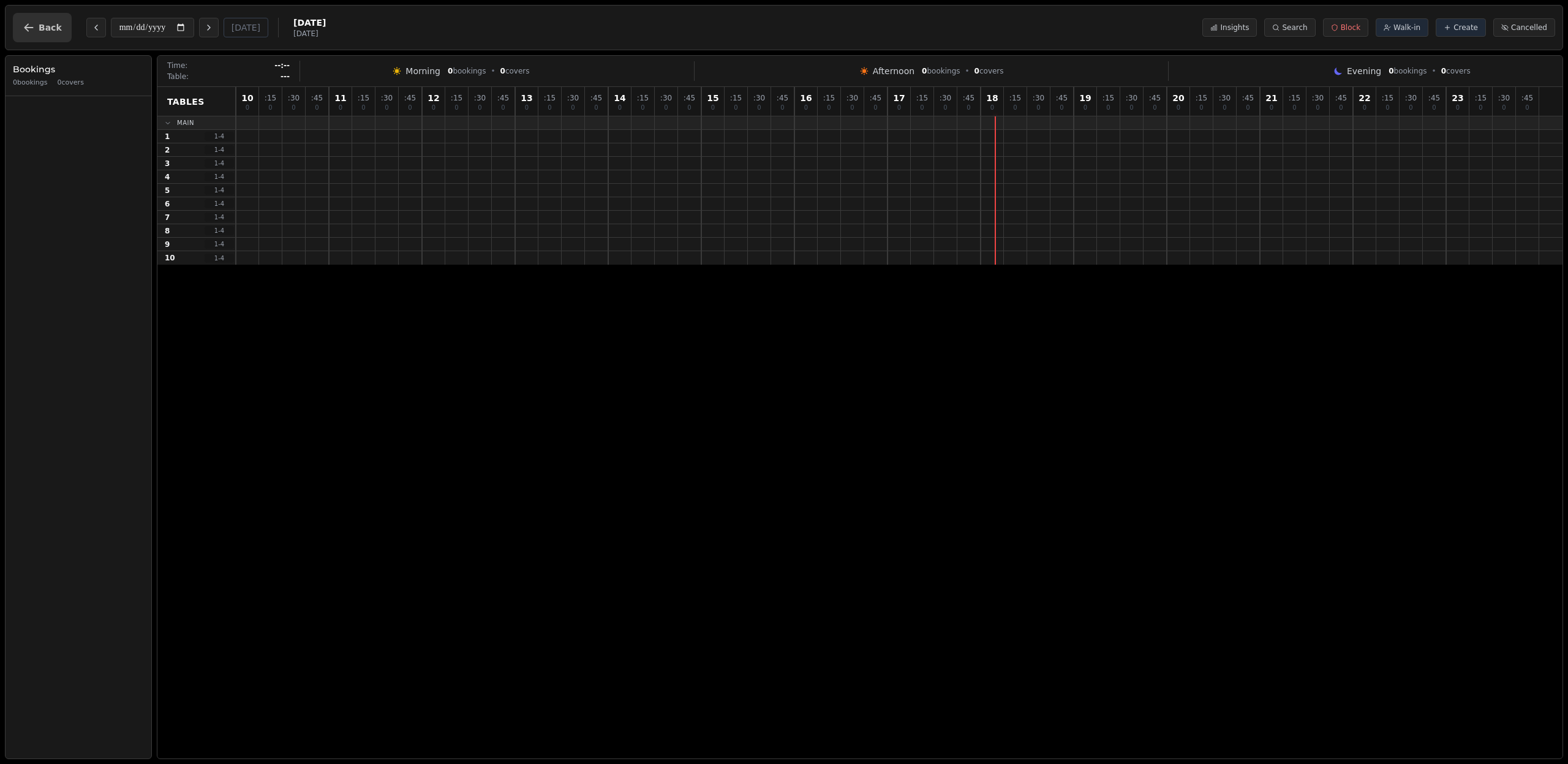
click at [24, 26] on icon "button" at bounding box center [29, 28] width 12 height 12
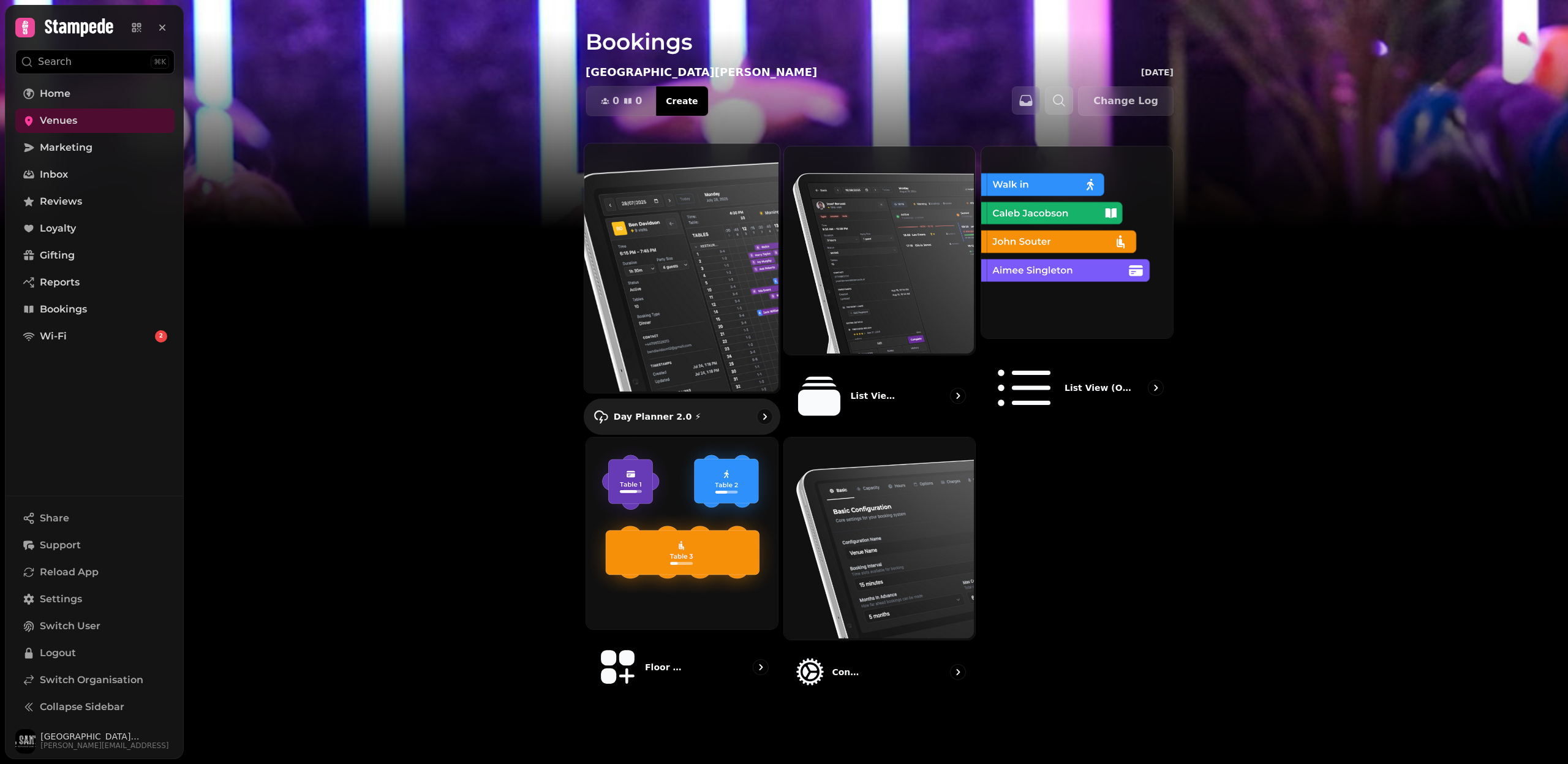
click at [665, 250] on img at bounding box center [681, 266] width 196 height 249
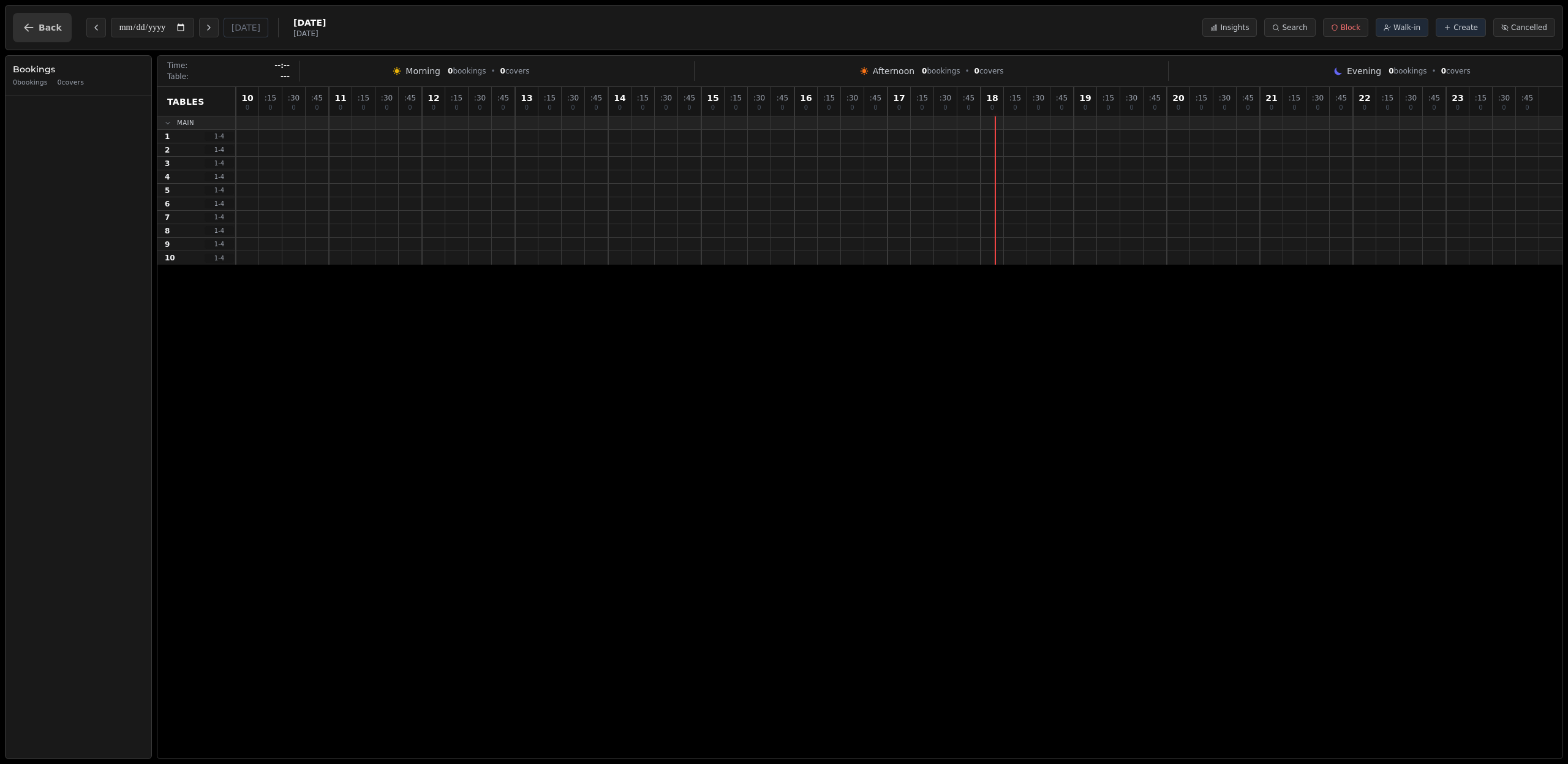
click at [39, 25] on span "Back" at bounding box center [50, 28] width 23 height 9
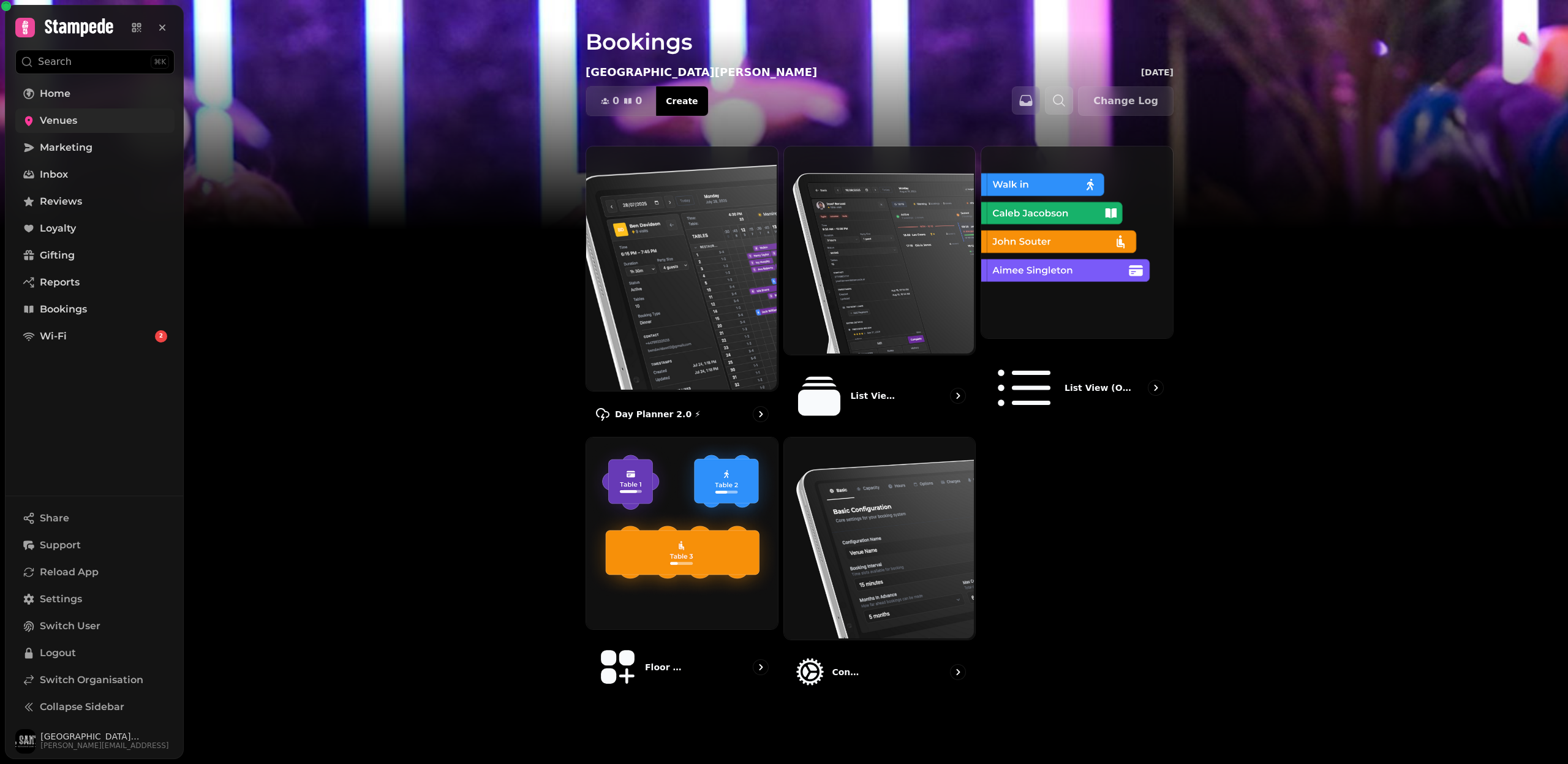
click at [62, 125] on span "Venues" at bounding box center [58, 120] width 37 height 15
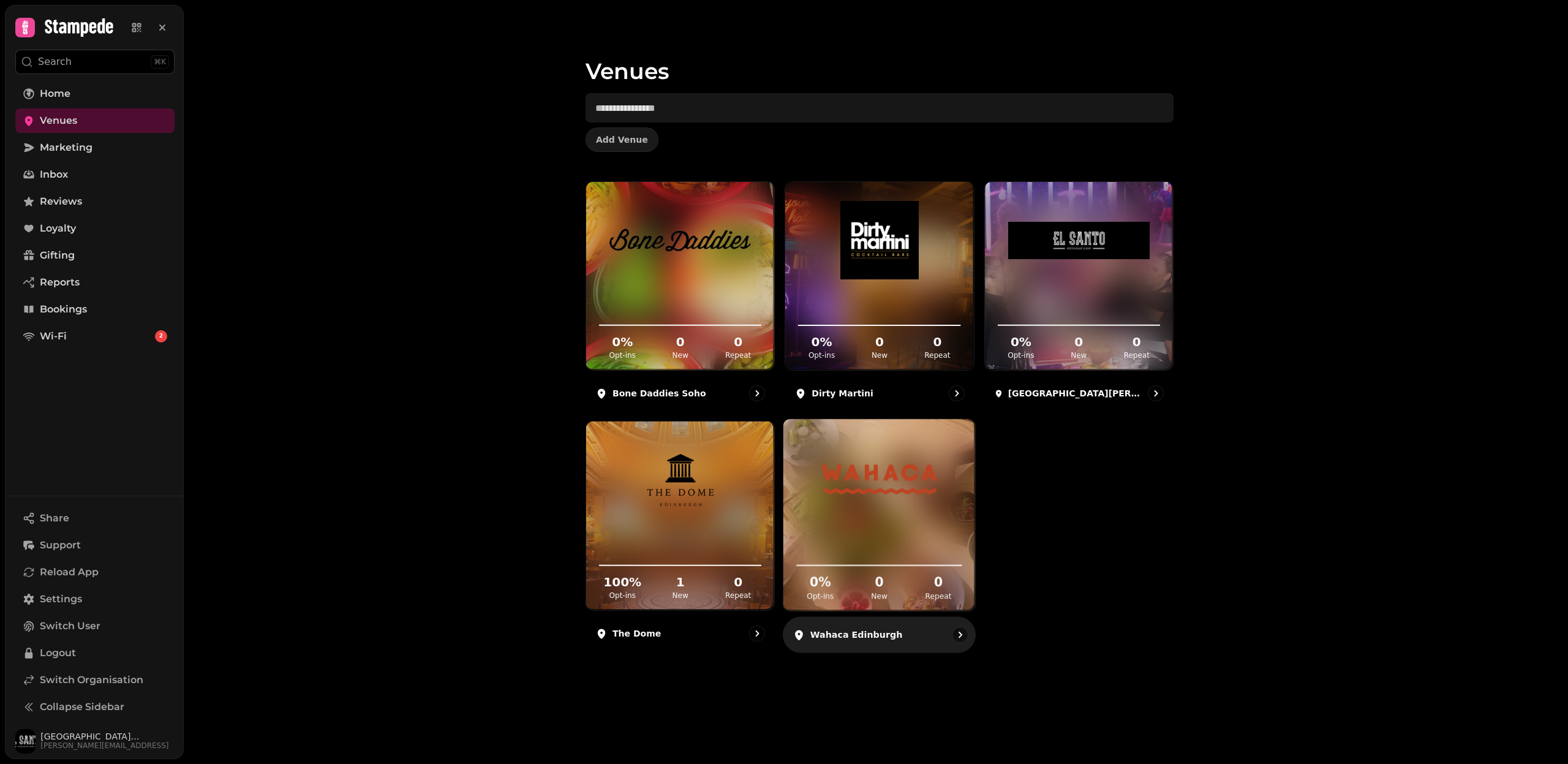
click at [859, 479] on img at bounding box center [879, 479] width 144 height 80
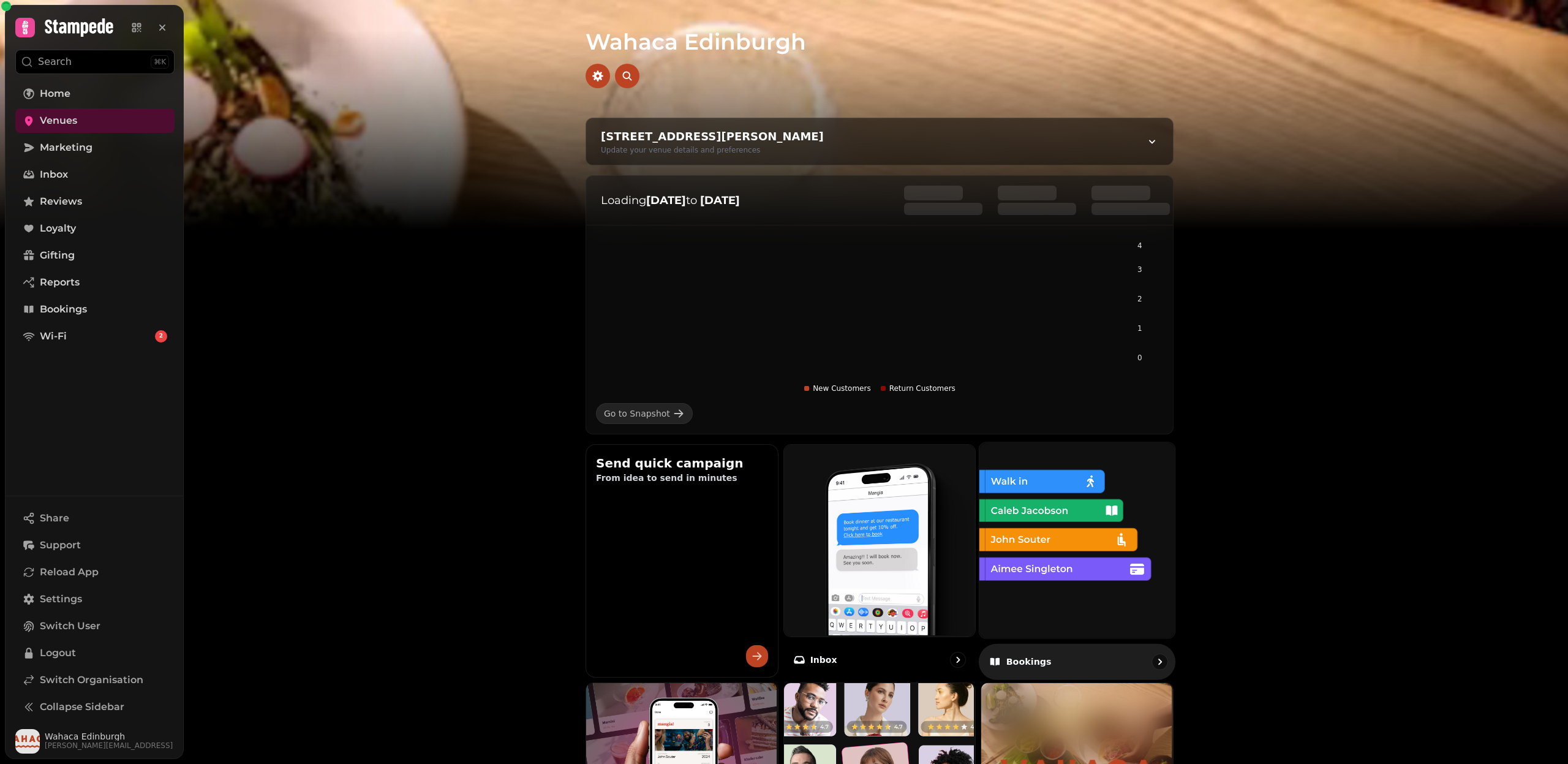
click at [1075, 525] on img at bounding box center [1076, 539] width 196 height 196
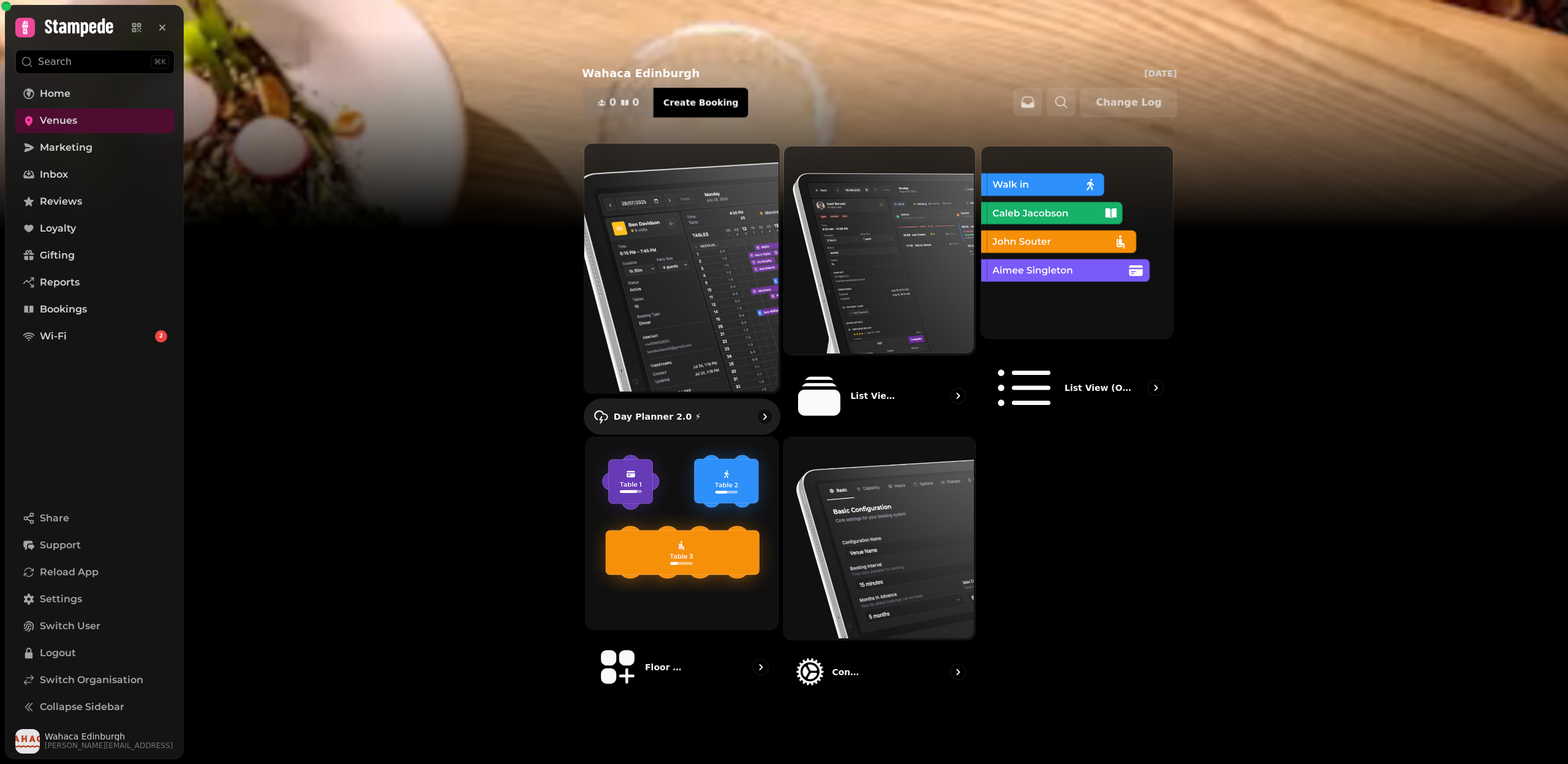
click at [649, 286] on img at bounding box center [681, 266] width 196 height 249
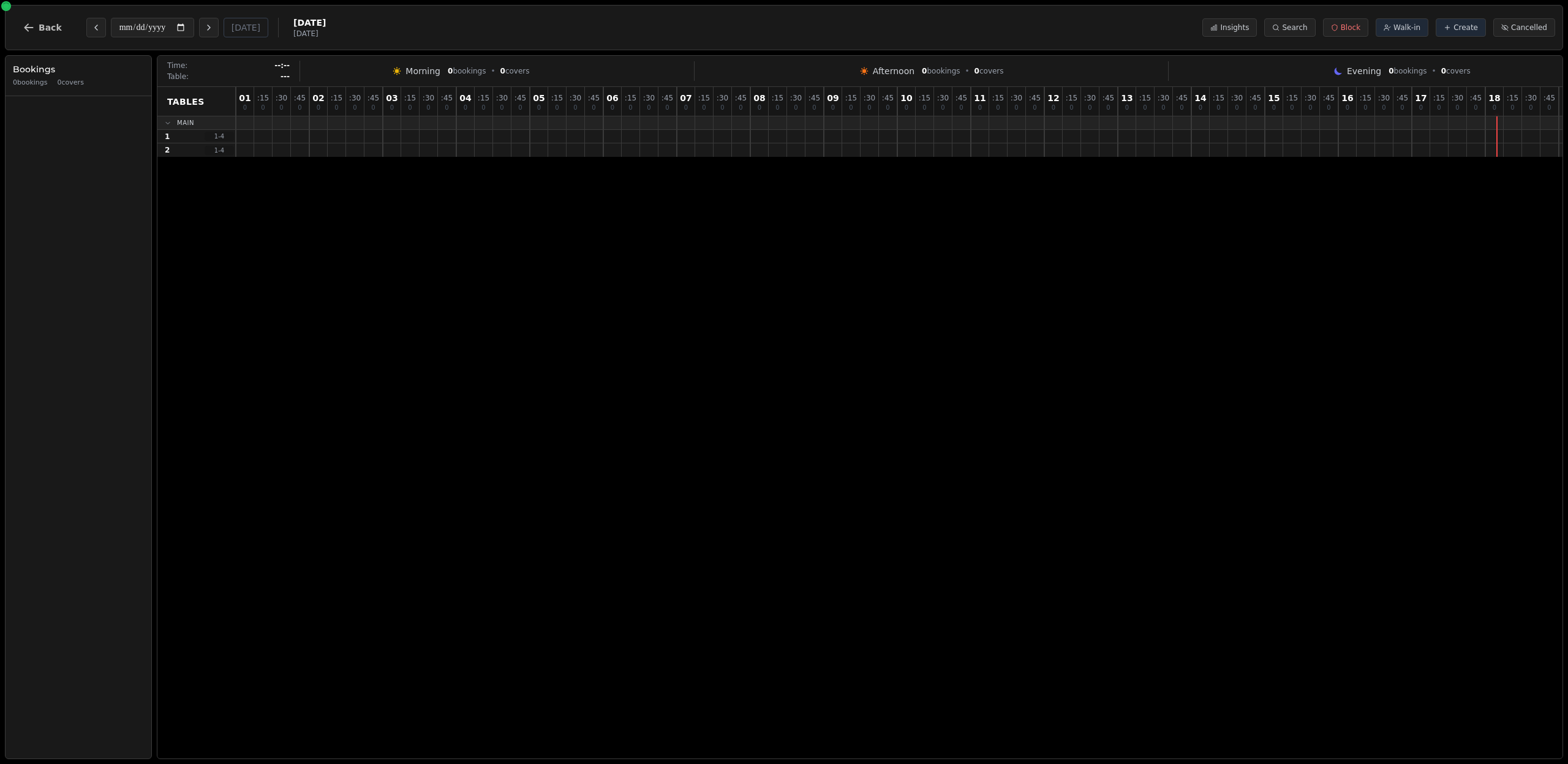
click at [10, 24] on div "**********" at bounding box center [784, 28] width 1558 height 45
click at [24, 24] on icon "button" at bounding box center [29, 28] width 12 height 12
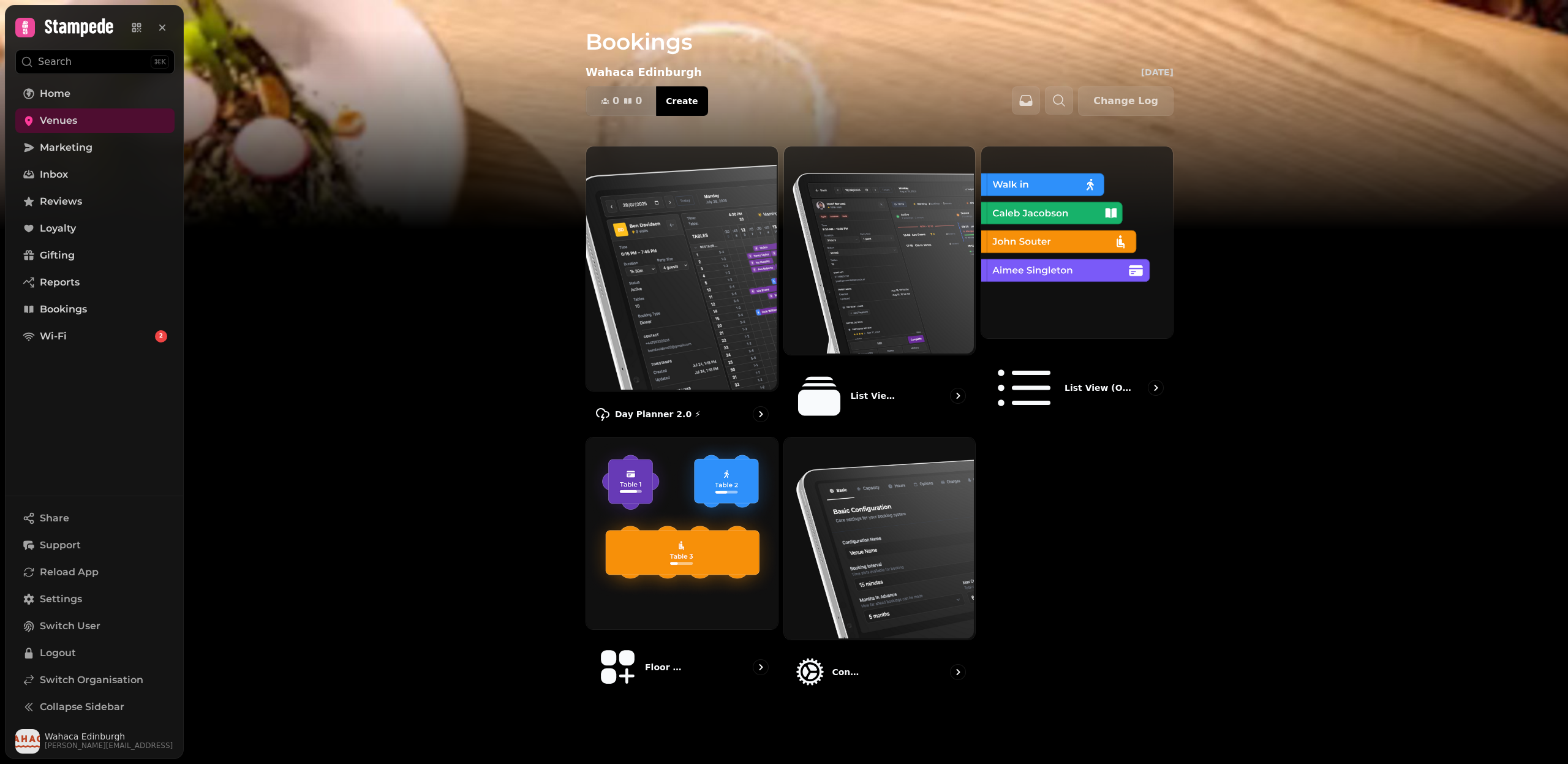
click at [532, 313] on div "Bookings Wahaca Edinburgh Thu 21 Aug, 2025 0 0 Covers Create Change Log Day Pla…" at bounding box center [876, 382] width 1385 height 764
click at [615, 280] on img at bounding box center [681, 266] width 196 height 249
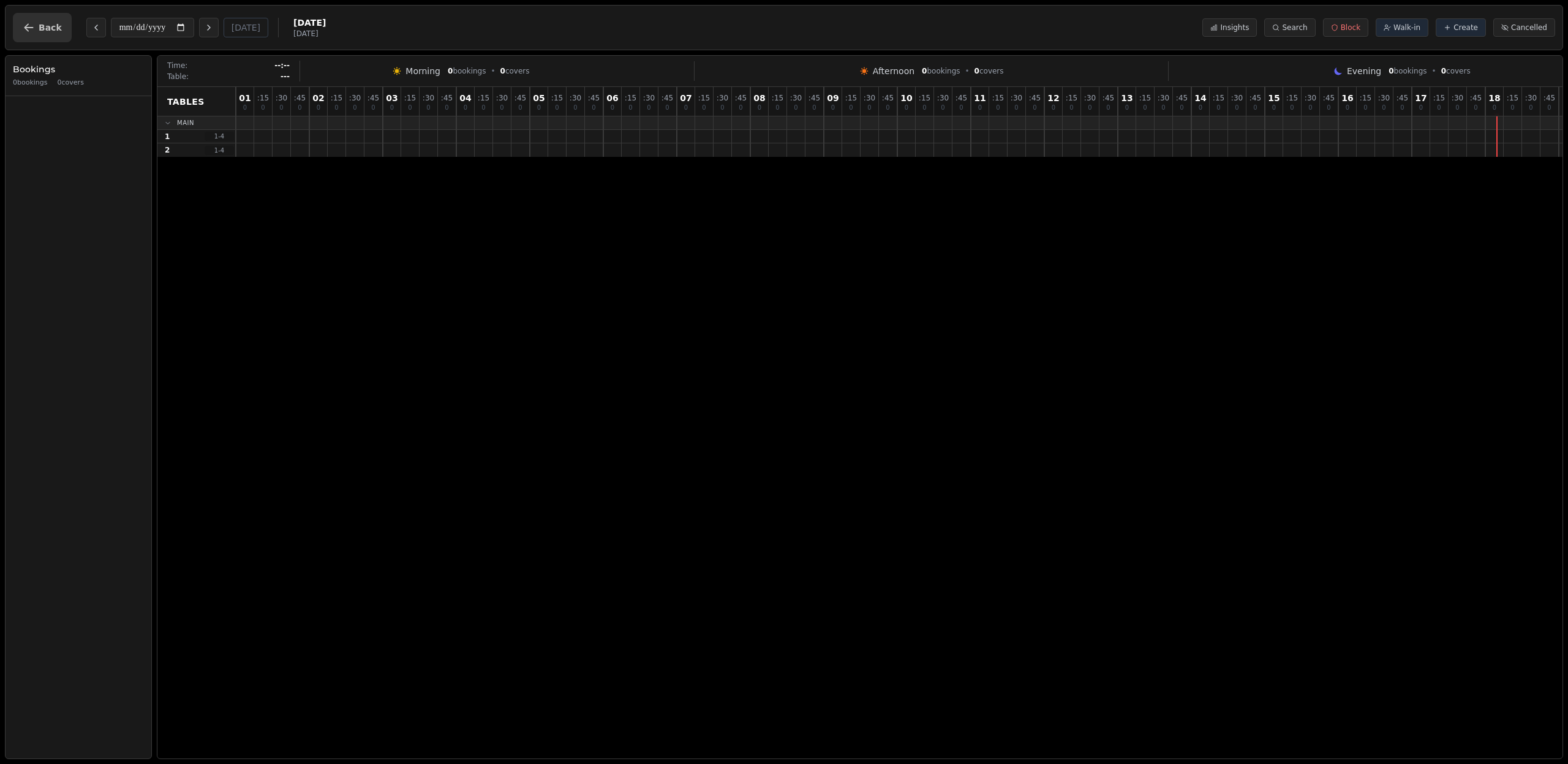
click at [51, 20] on button "Back" at bounding box center [42, 28] width 59 height 29
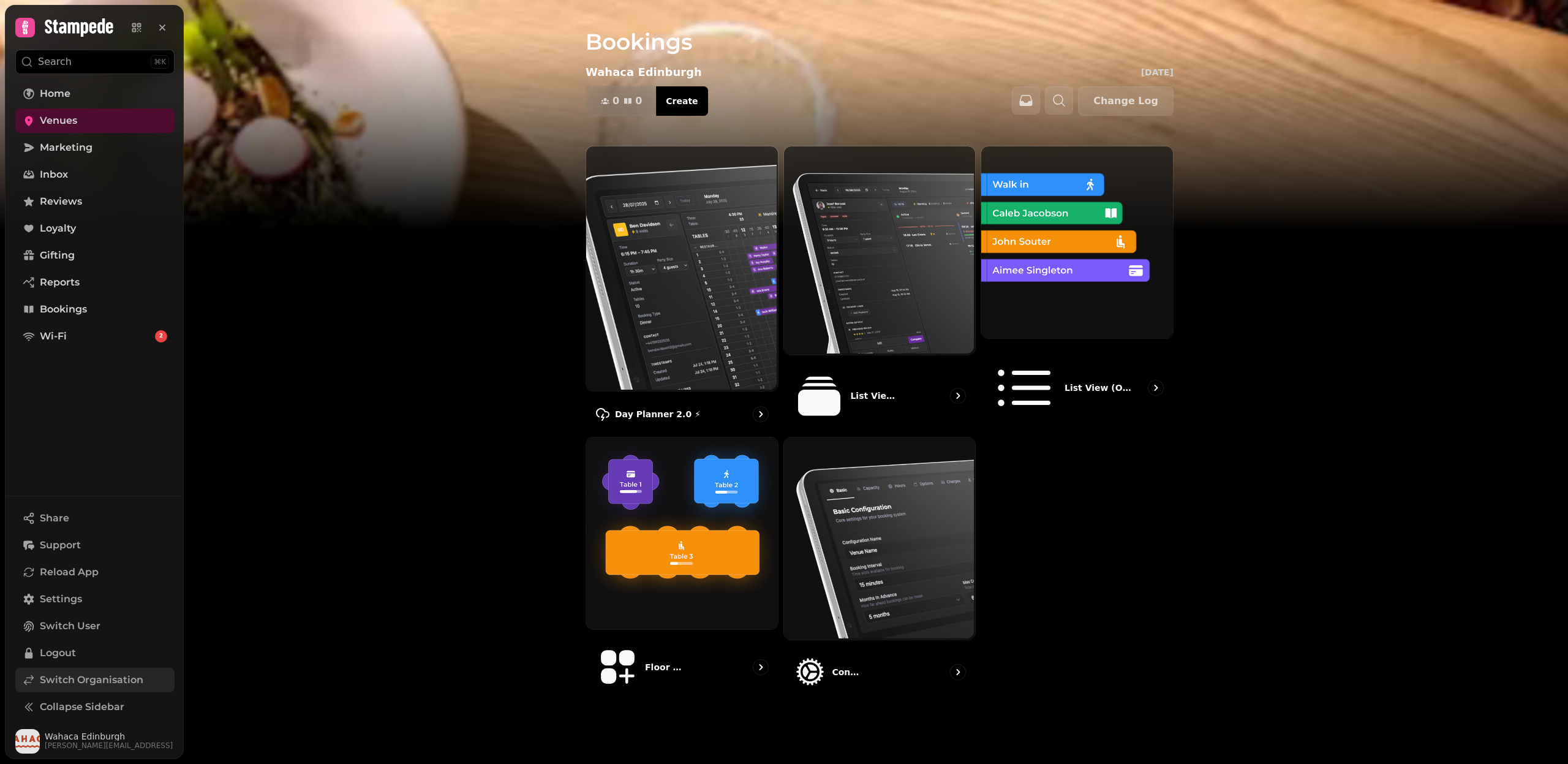
click at [93, 688] on link "Switch Organisation" at bounding box center [95, 680] width 159 height 24
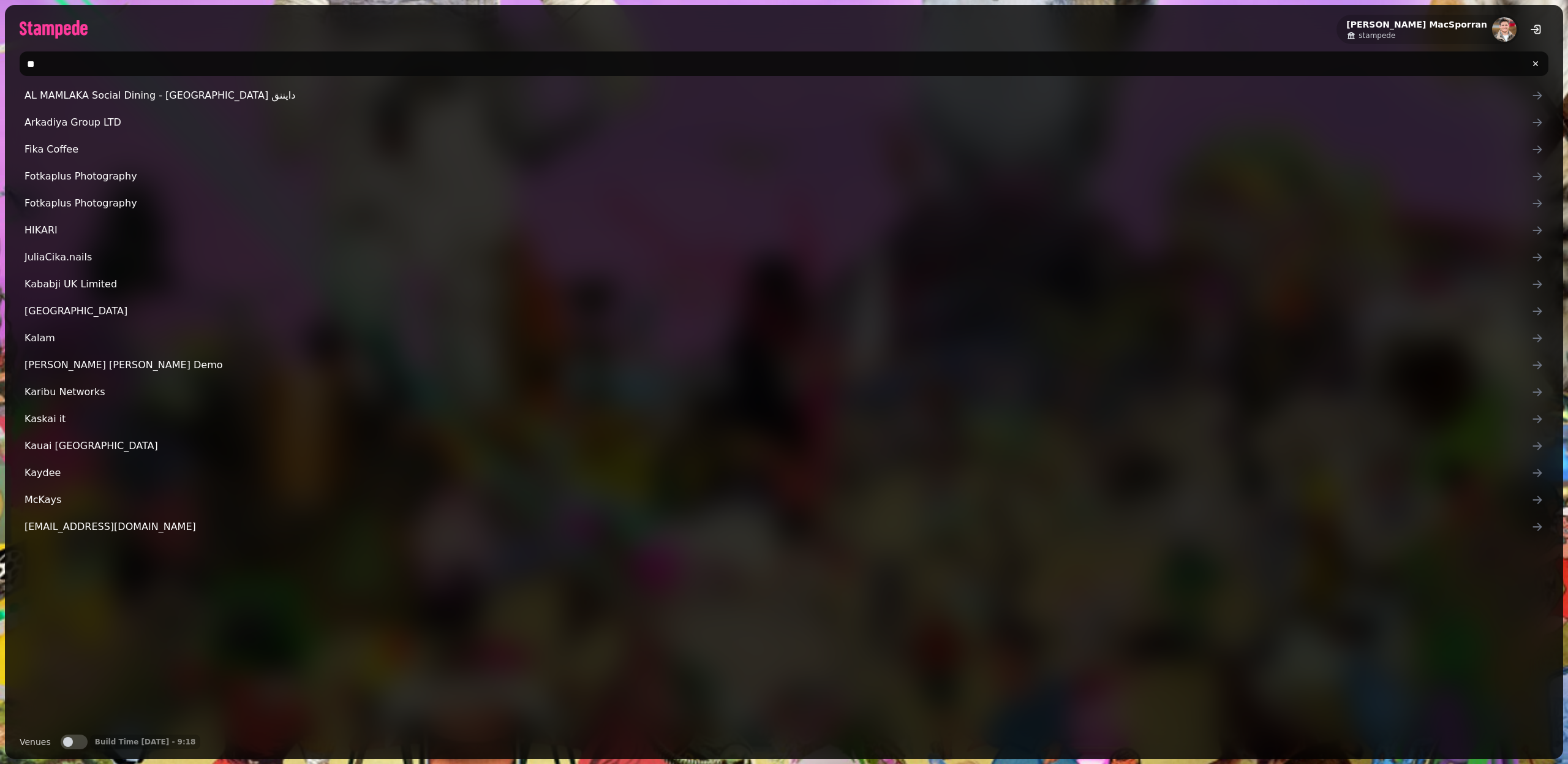
click at [37, 71] on input "**" at bounding box center [784, 63] width 1529 height 24
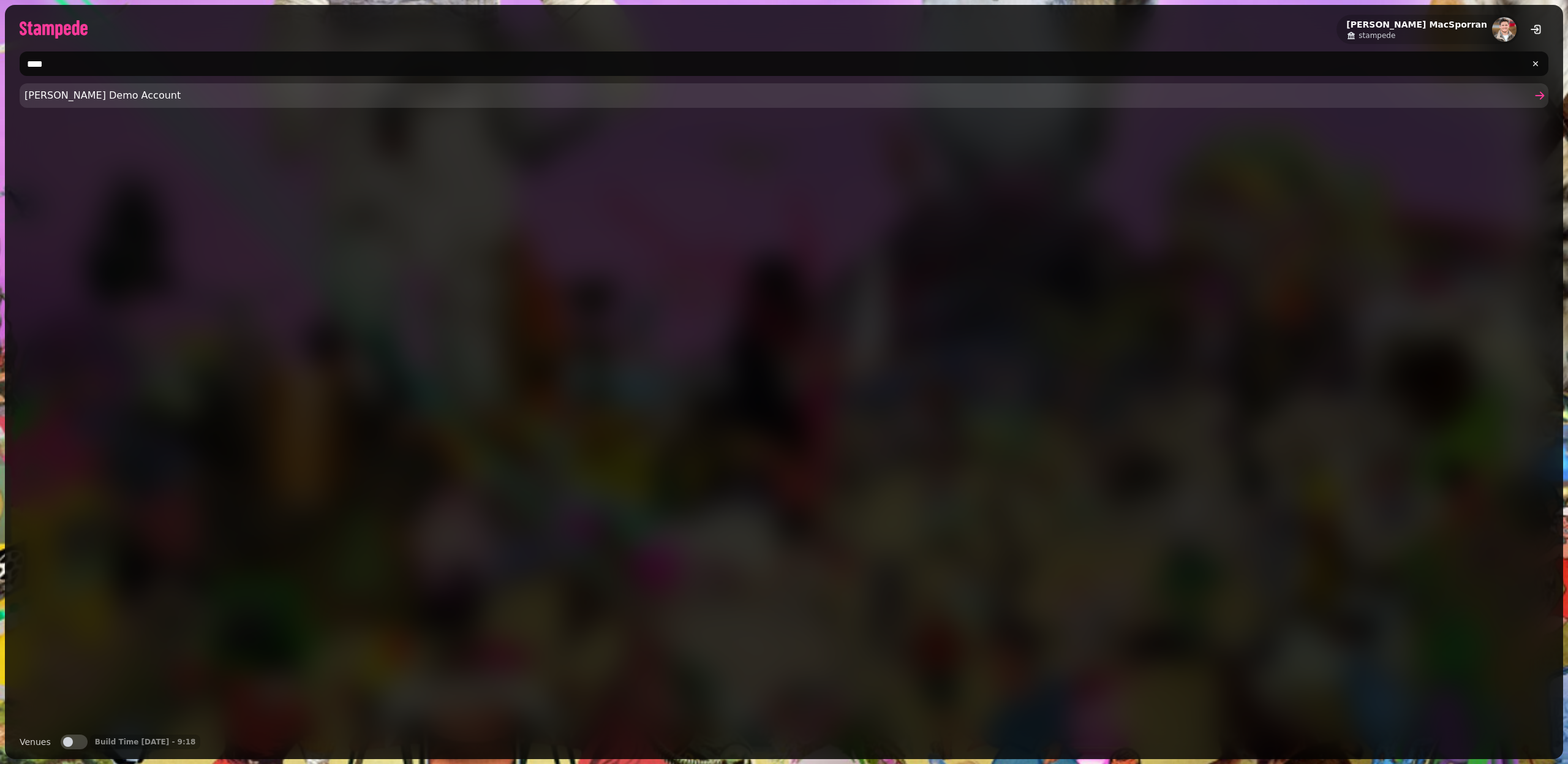
type input "****"
click at [70, 102] on span "Aidans Demo Account" at bounding box center [778, 95] width 1507 height 15
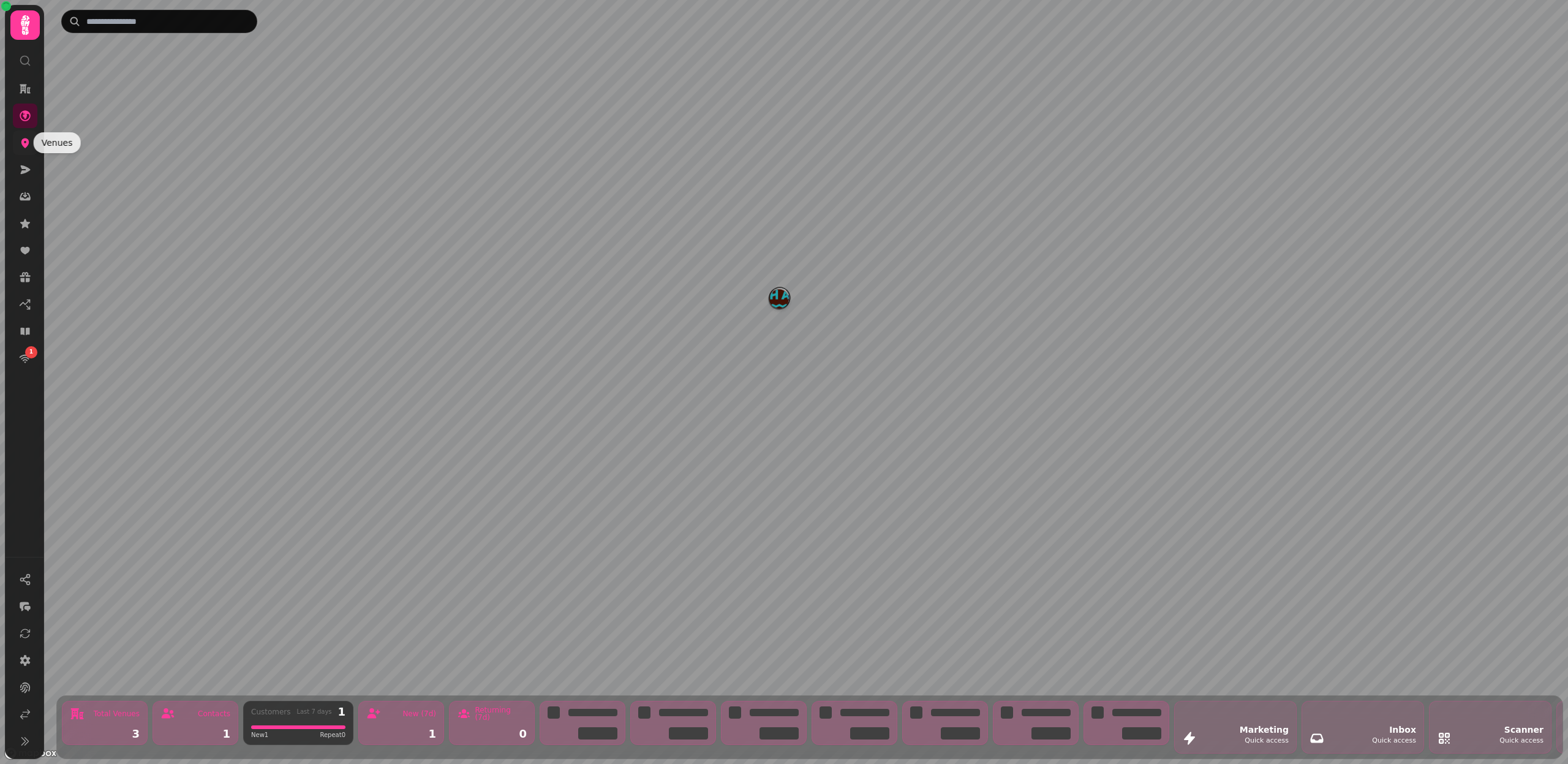
click at [25, 142] on icon at bounding box center [25, 143] width 12 height 12
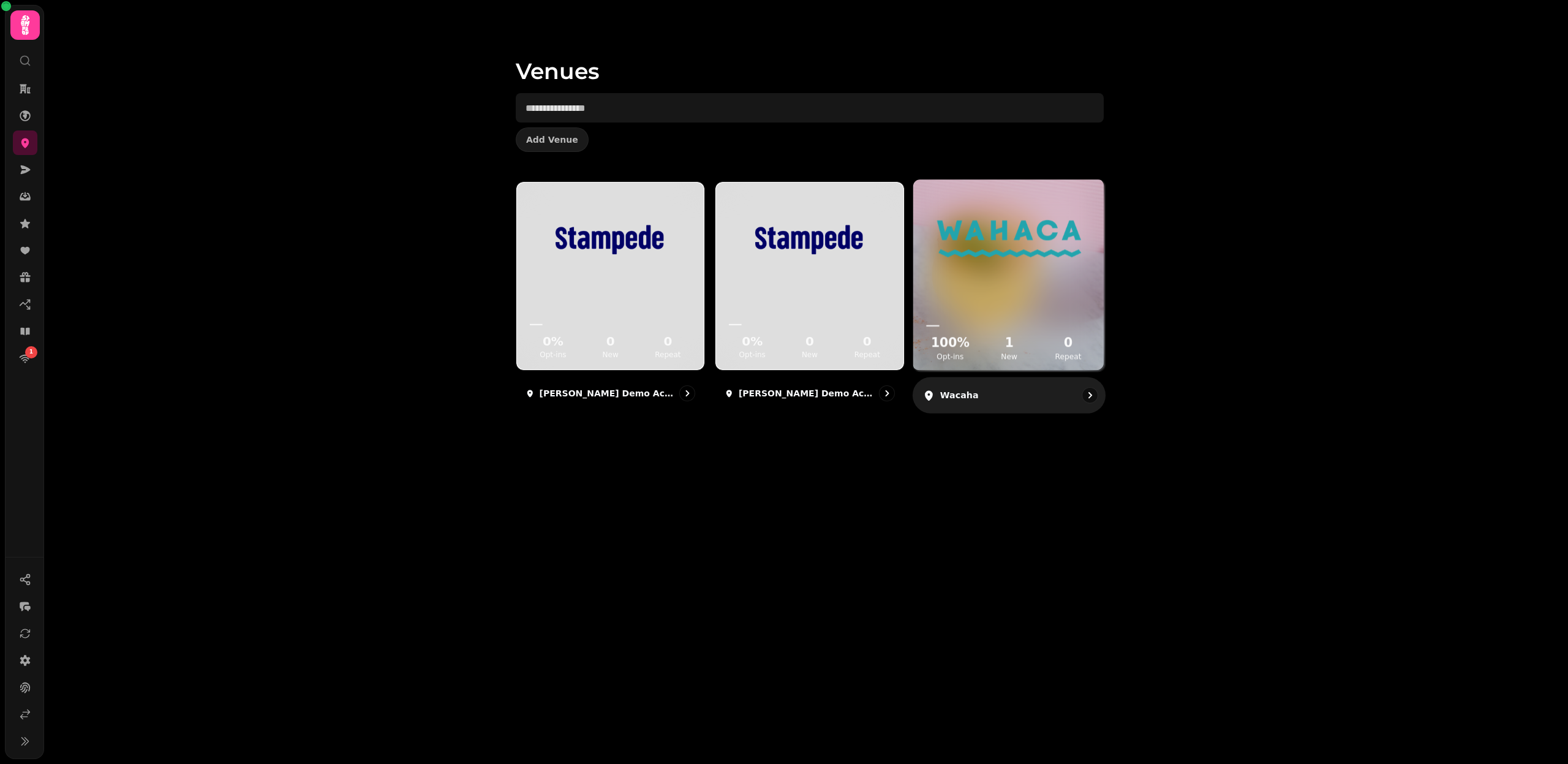
click at [958, 292] on icon at bounding box center [1009, 309] width 172 height 40
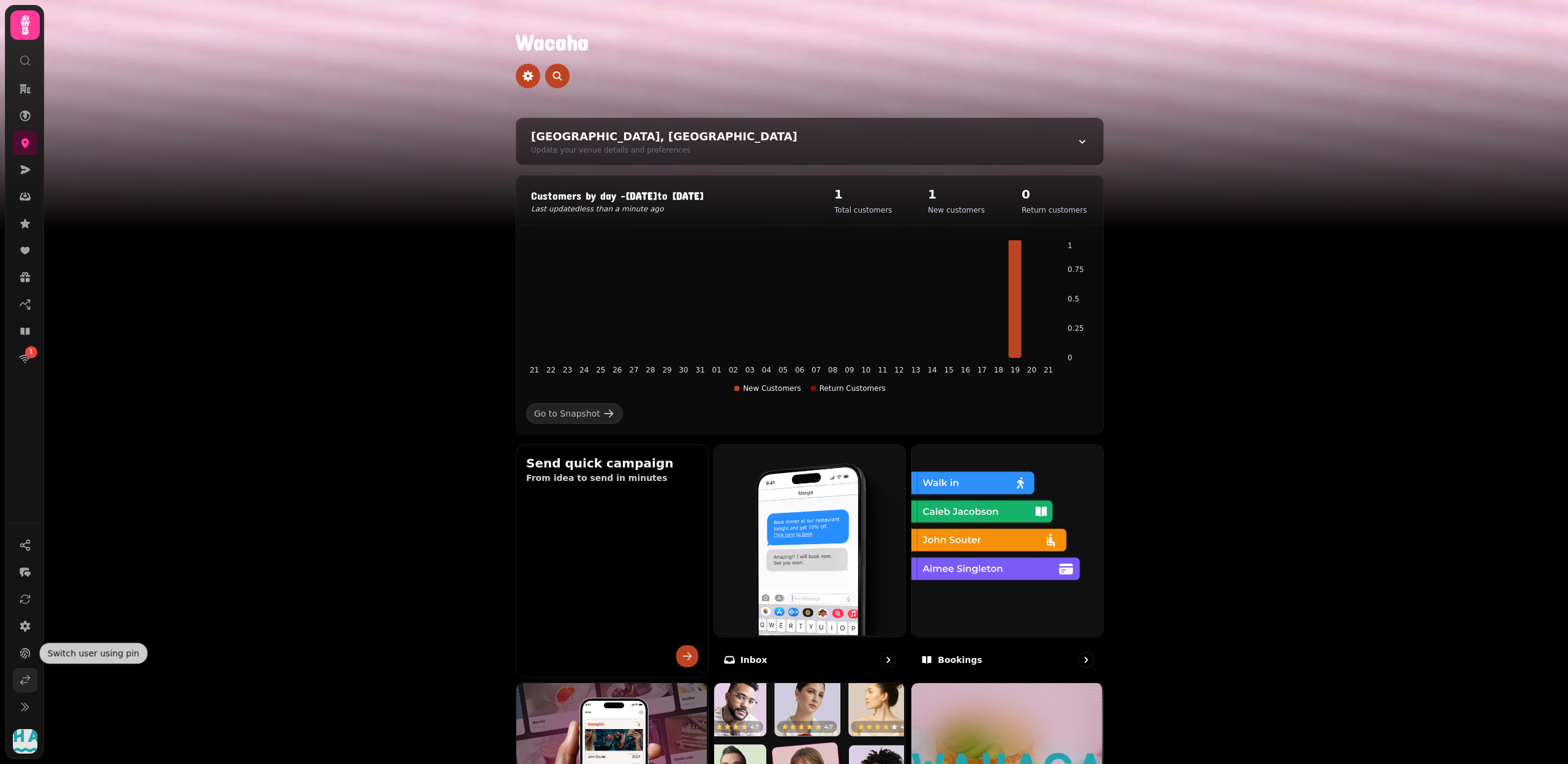
click at [26, 684] on icon at bounding box center [25, 680] width 12 height 12
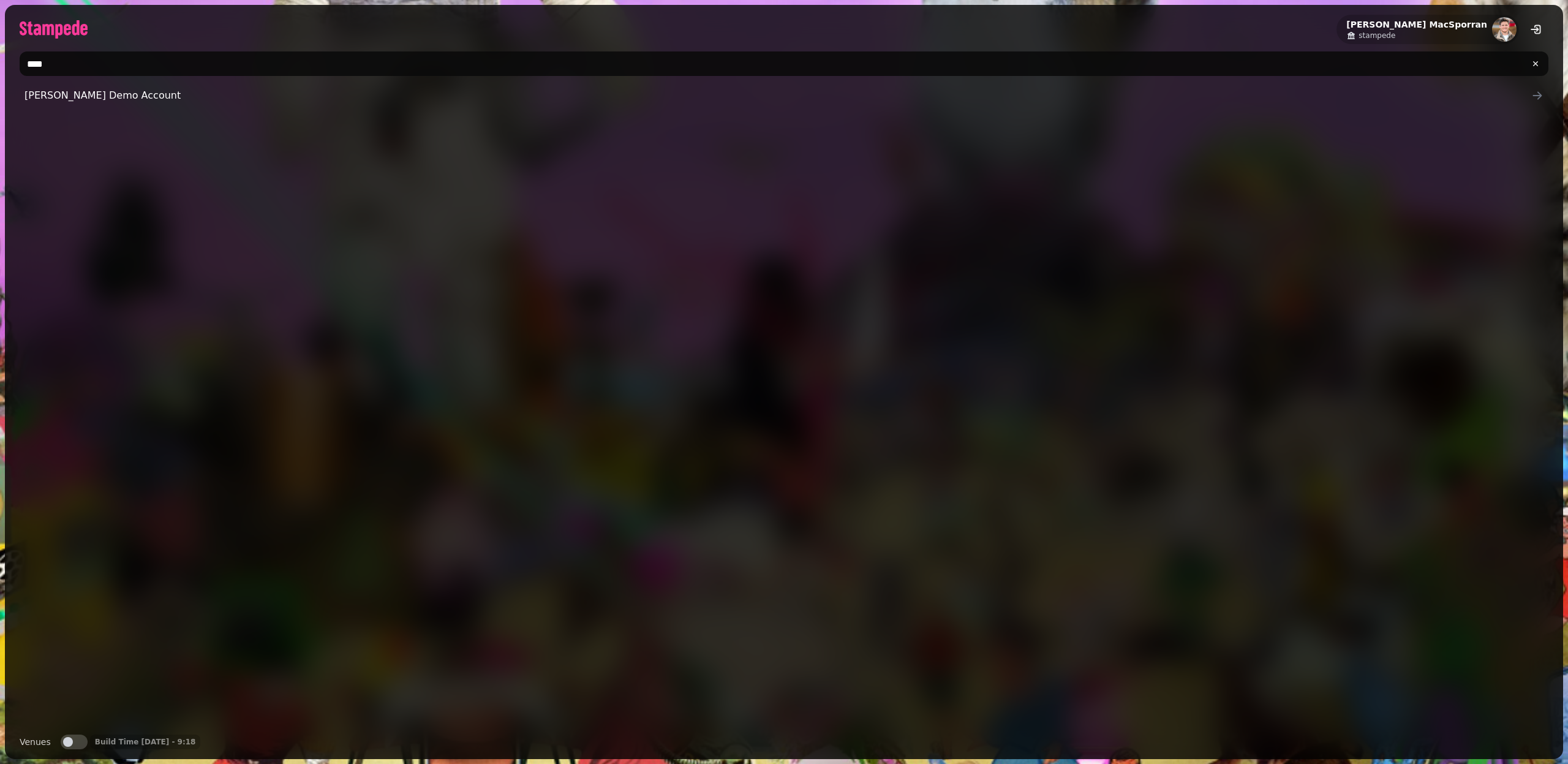
click at [73, 61] on input "****" at bounding box center [784, 63] width 1529 height 24
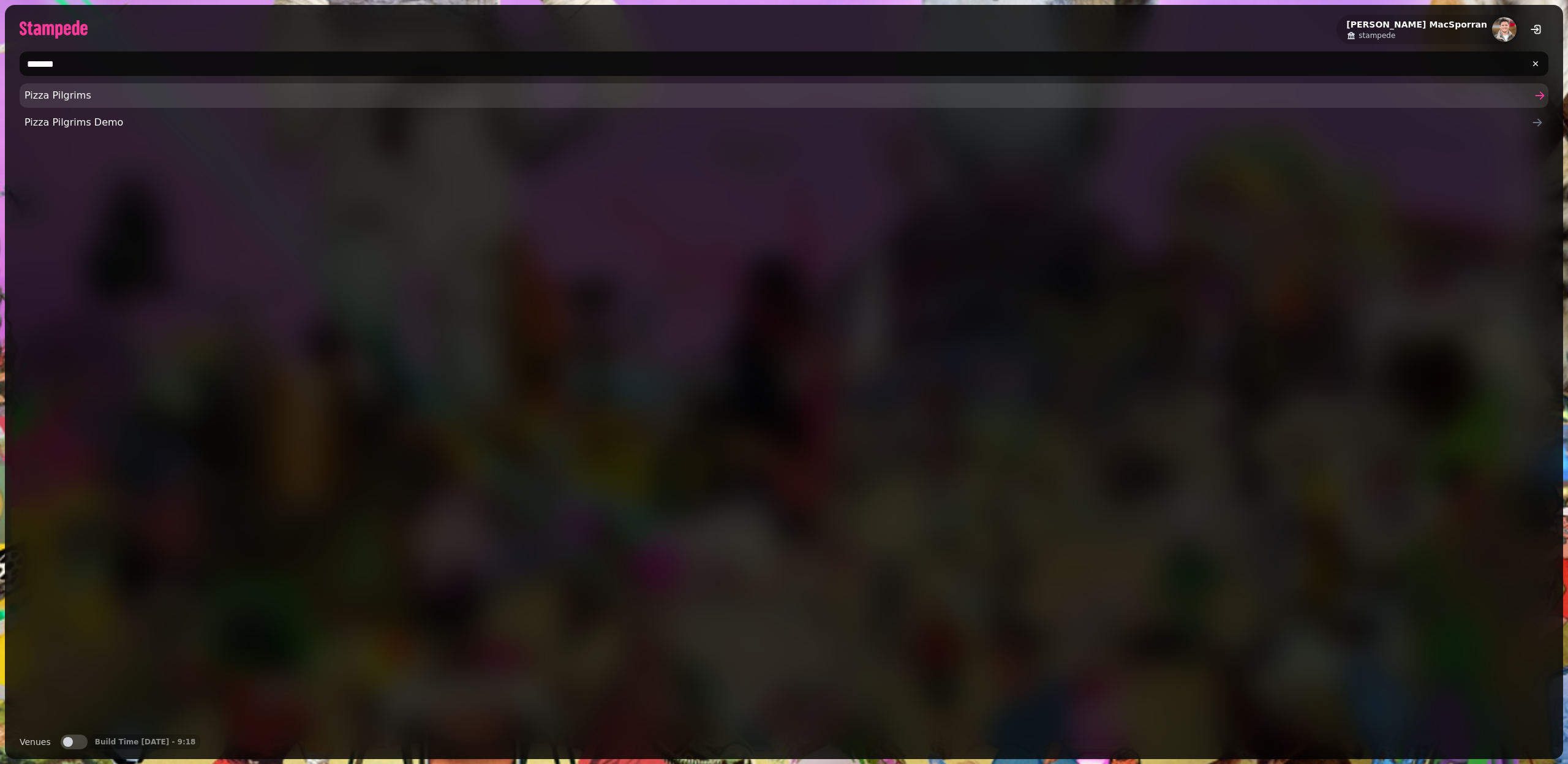
type input "*******"
click at [56, 99] on span "Pizza Pilgrims" at bounding box center [778, 95] width 1507 height 15
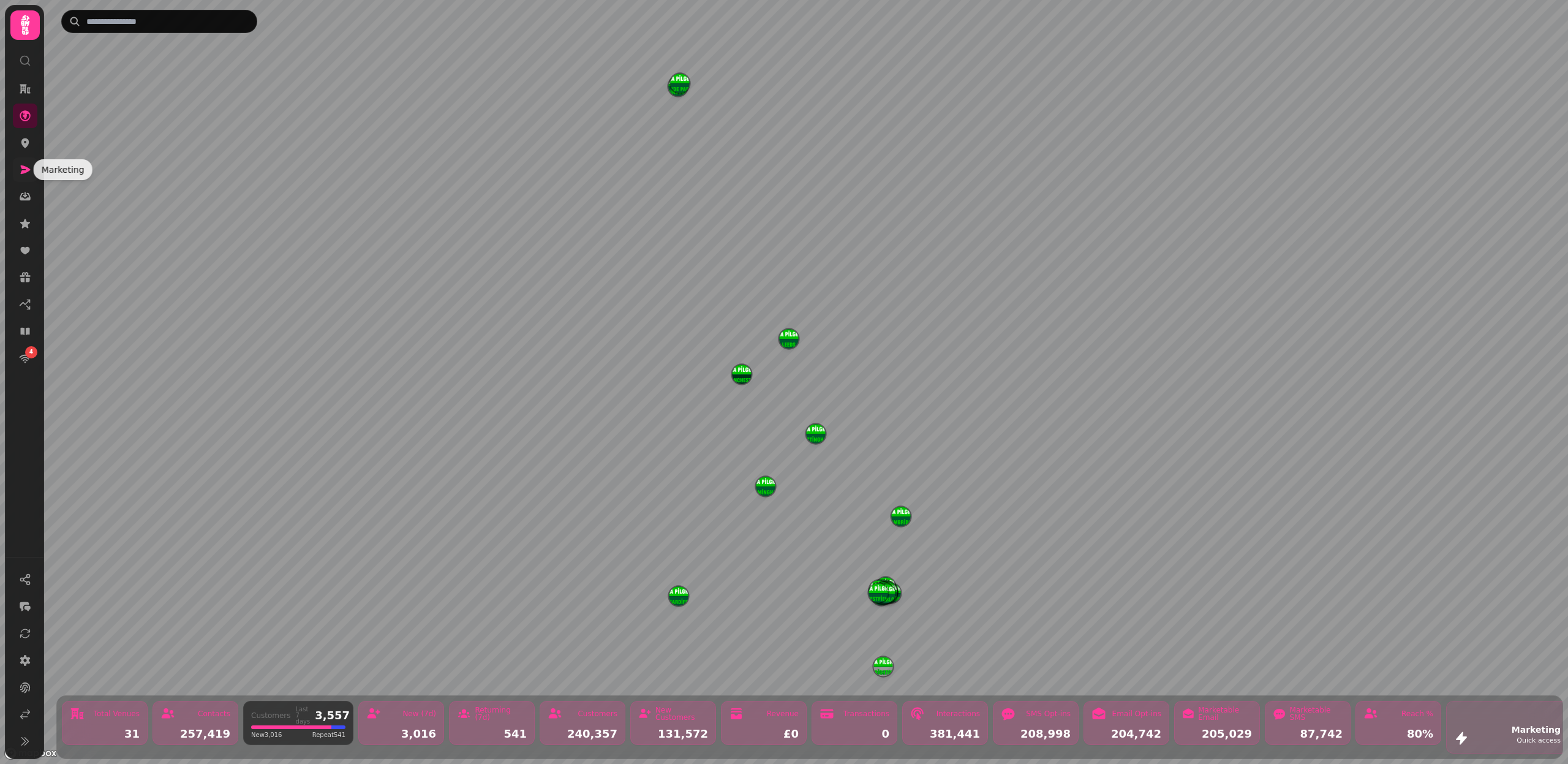
click at [30, 168] on icon at bounding box center [25, 170] width 12 height 12
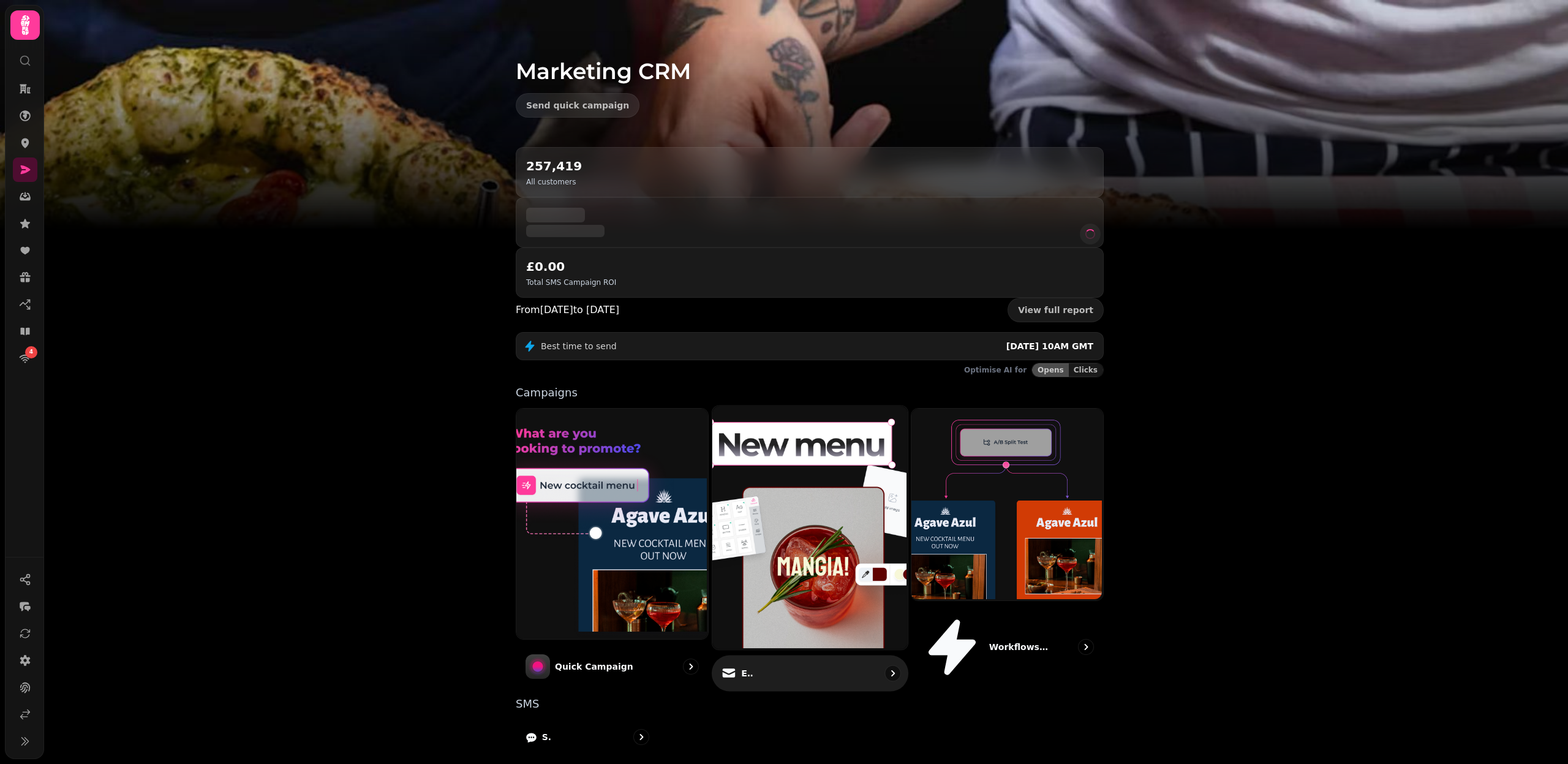
click at [809, 437] on img at bounding box center [808, 526] width 196 height 244
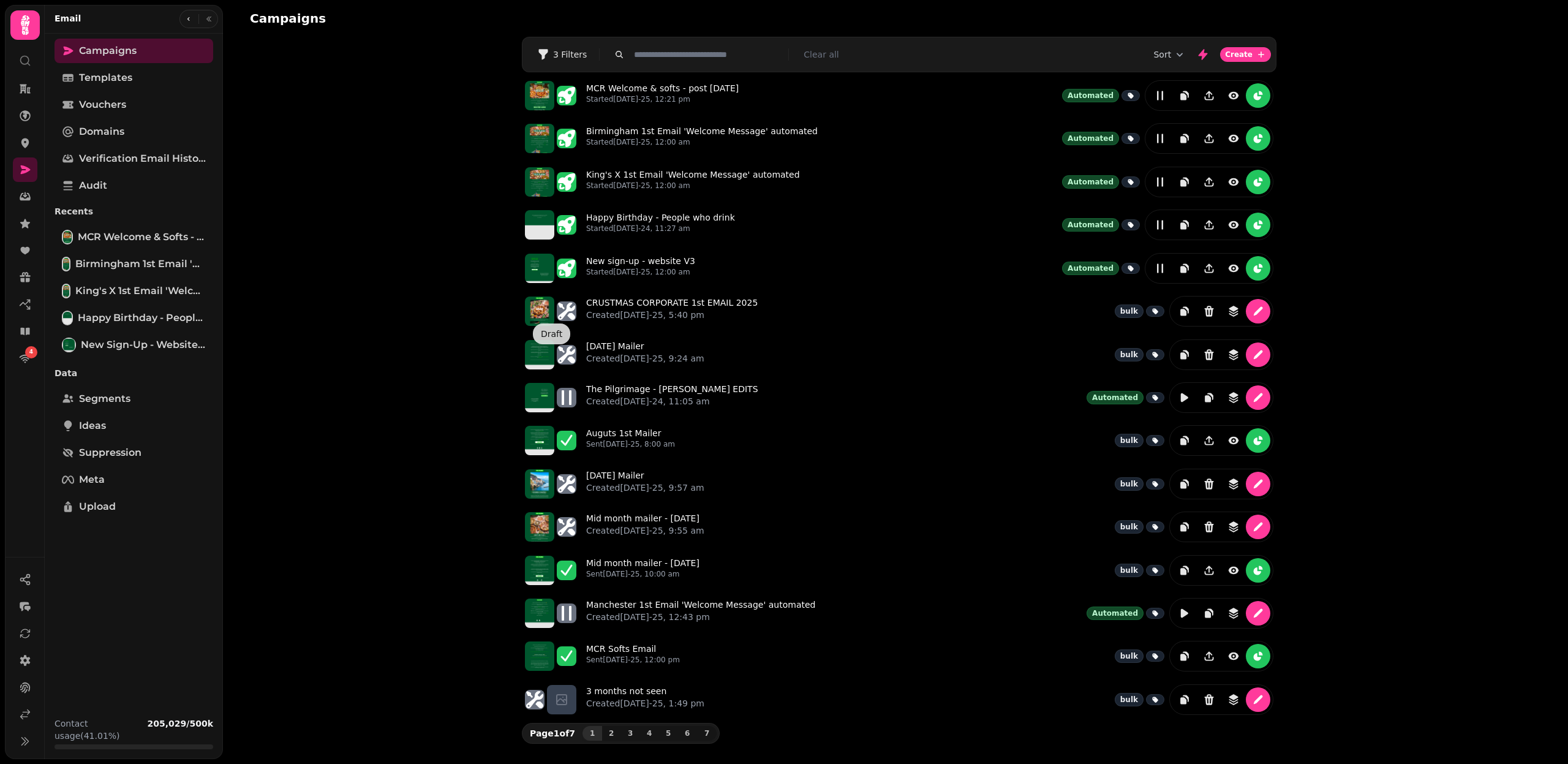
click at [465, 247] on div "Campaigns Filters 3 Filters Clear all Sort Create MCR Welcome & softs - post 14…" at bounding box center [896, 382] width 1346 height 764
click at [148, 73] on link "Templates" at bounding box center [133, 78] width 158 height 24
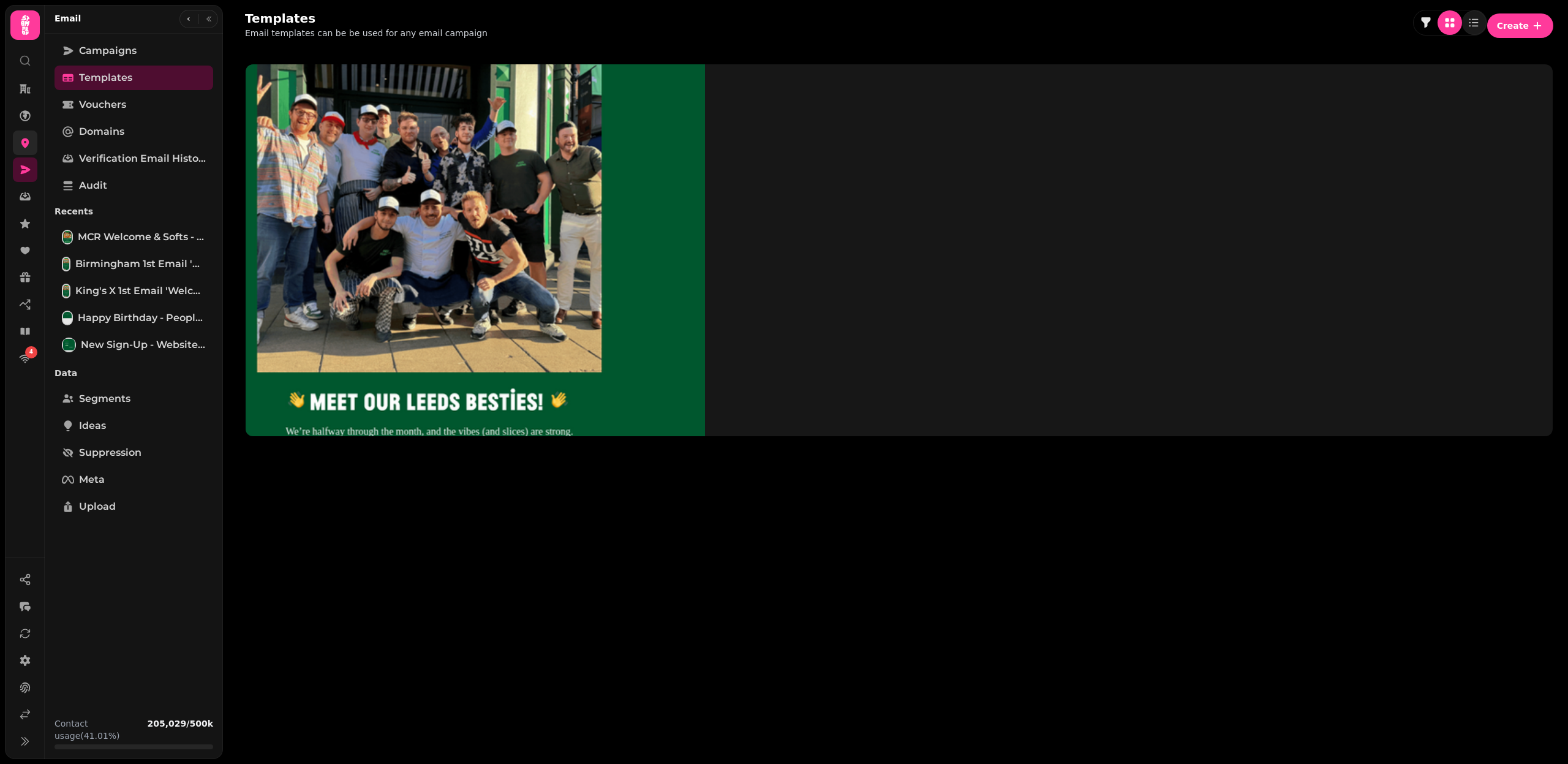
click at [22, 148] on link at bounding box center [25, 143] width 24 height 24
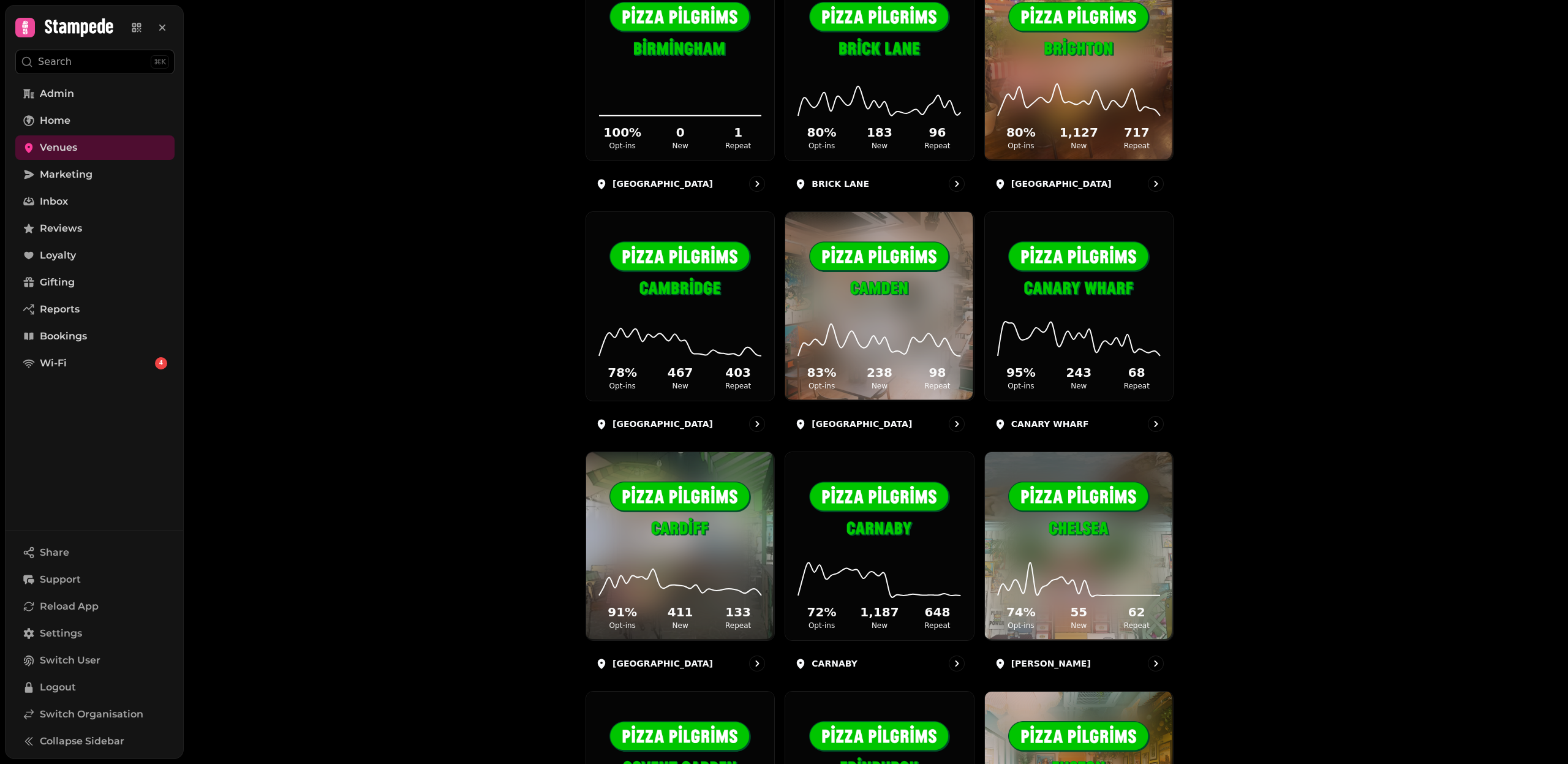
scroll to position [203, 0]
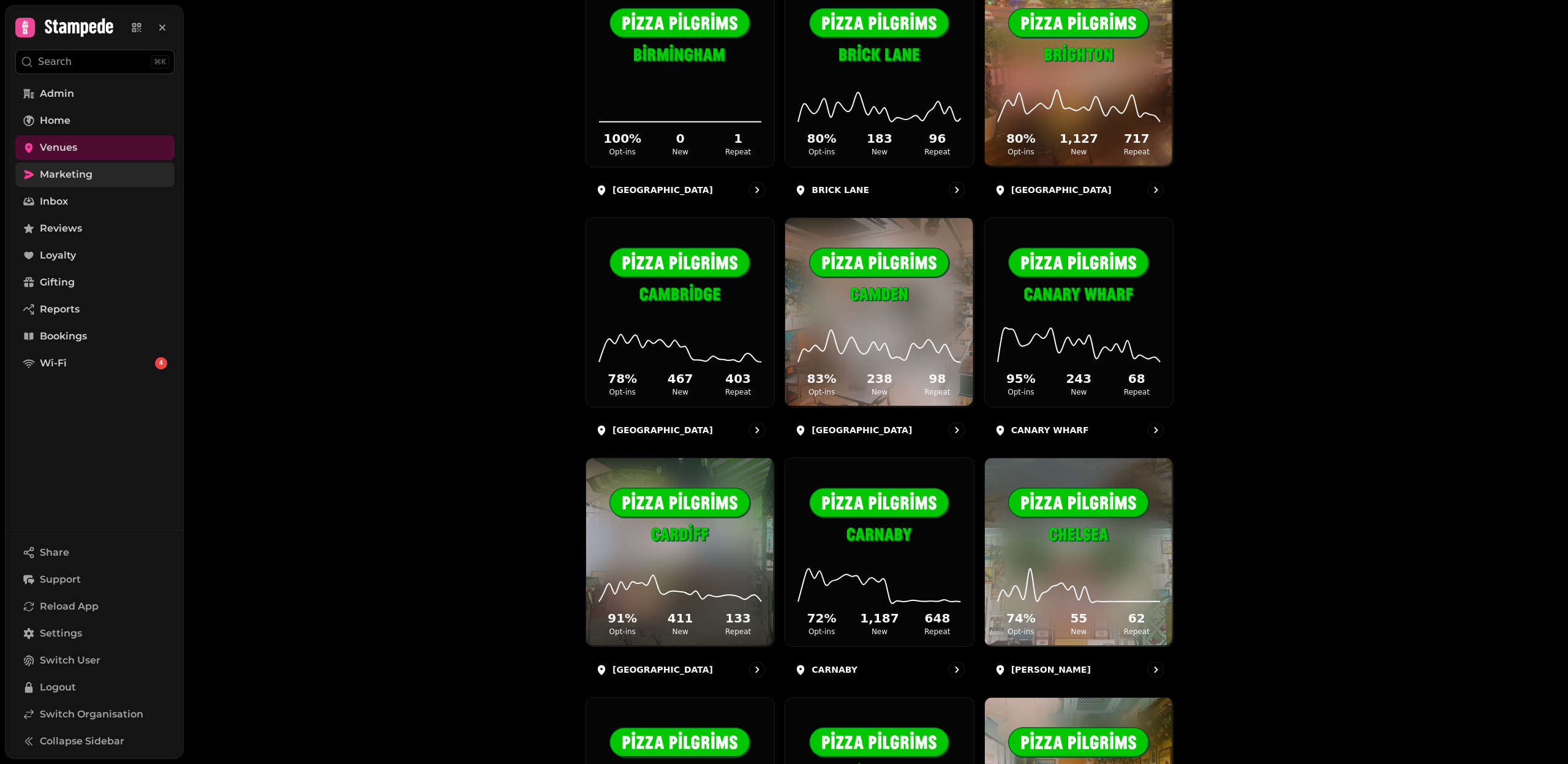
click at [93, 172] on link "Marketing" at bounding box center [95, 175] width 159 height 24
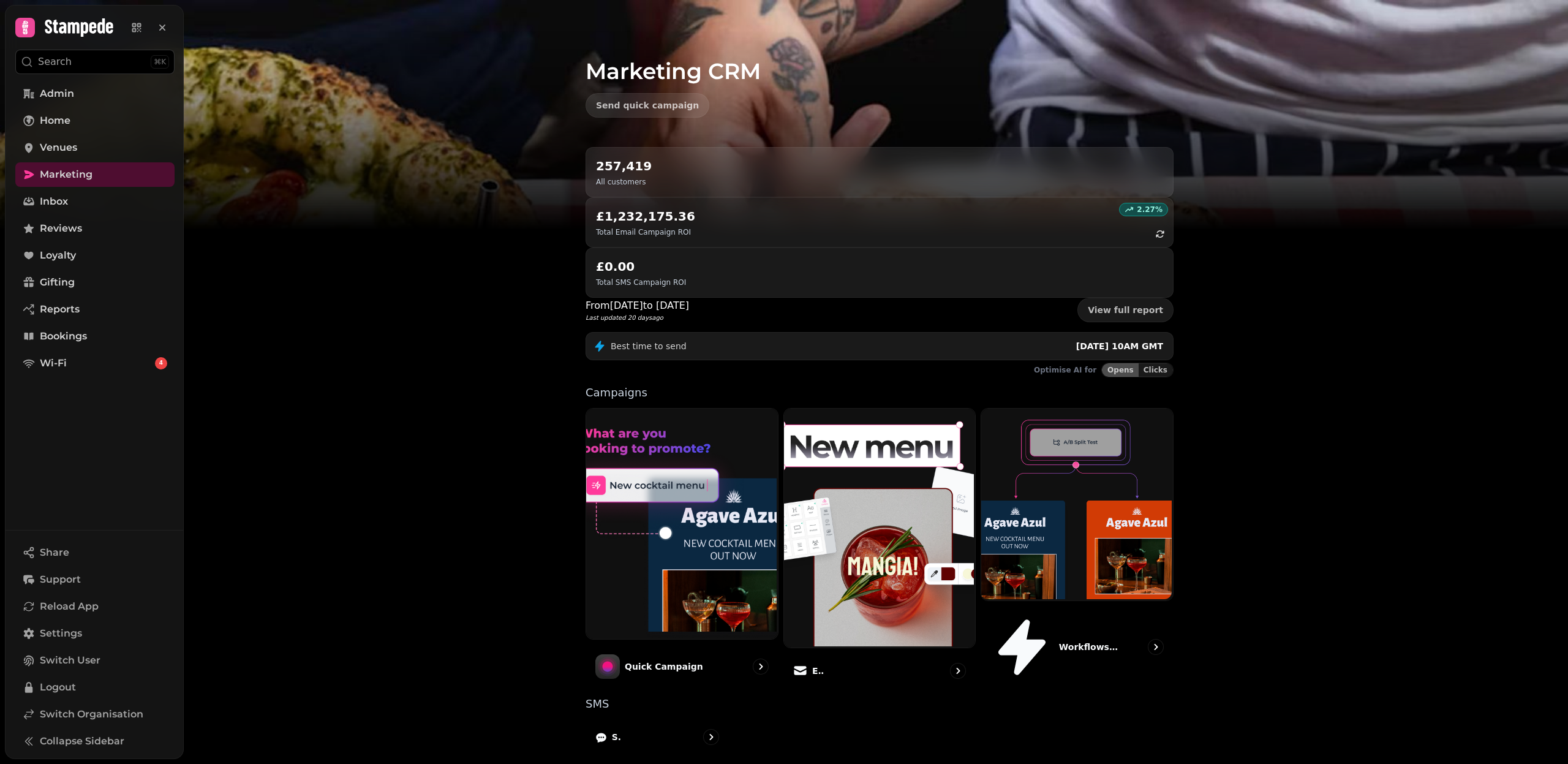
click at [460, 405] on div "Marketing CRM Send quick campaign 257,419 All customers 2.27 % £1,232,175.36 To…" at bounding box center [876, 382] width 1385 height 764
click at [148, 151] on link "Venues" at bounding box center [95, 147] width 159 height 24
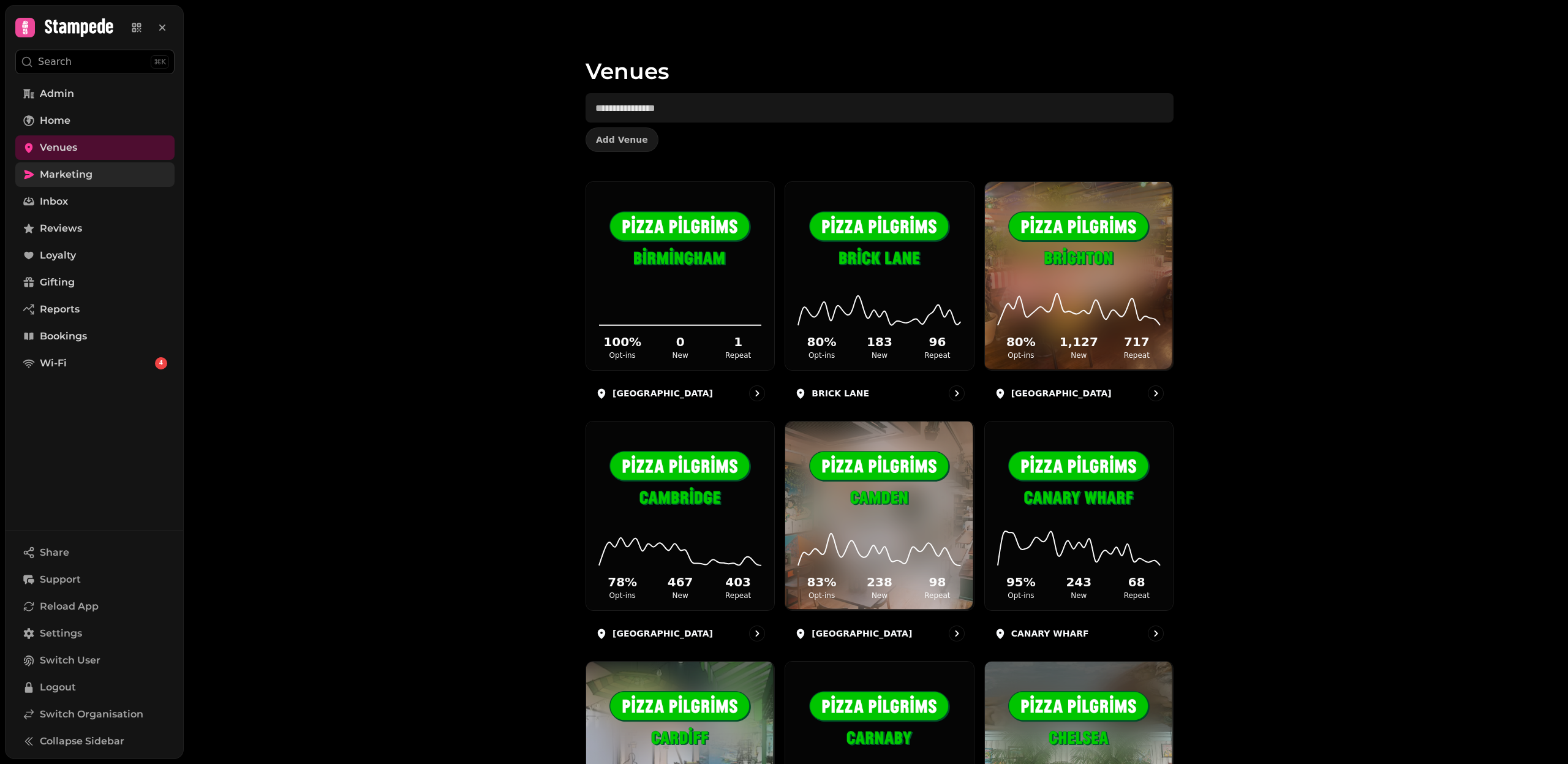
click at [90, 175] on span "Marketing" at bounding box center [66, 174] width 53 height 15
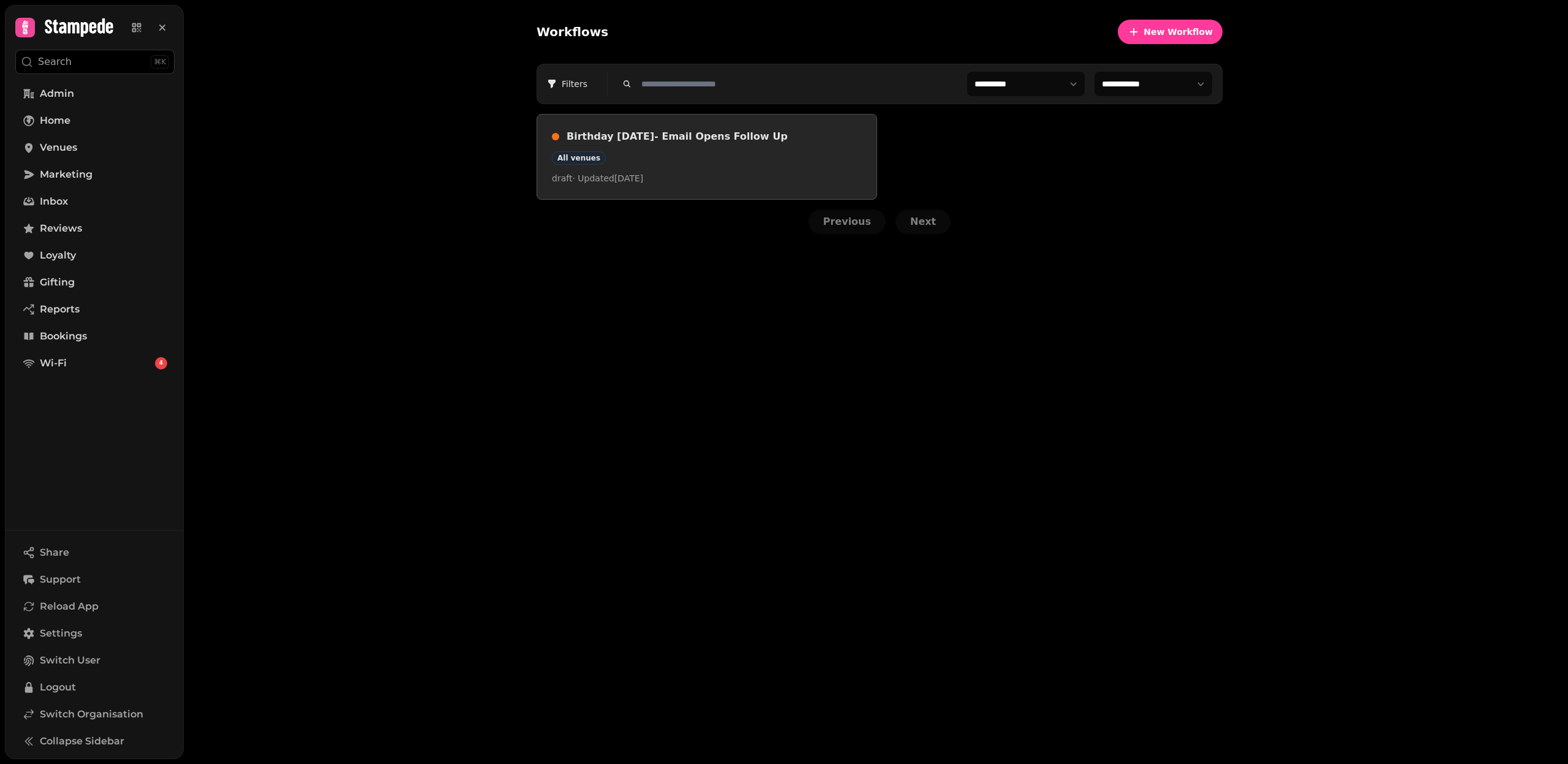
click at [710, 172] on p "draft · Updated [DATE]" at bounding box center [707, 178] width 310 height 12
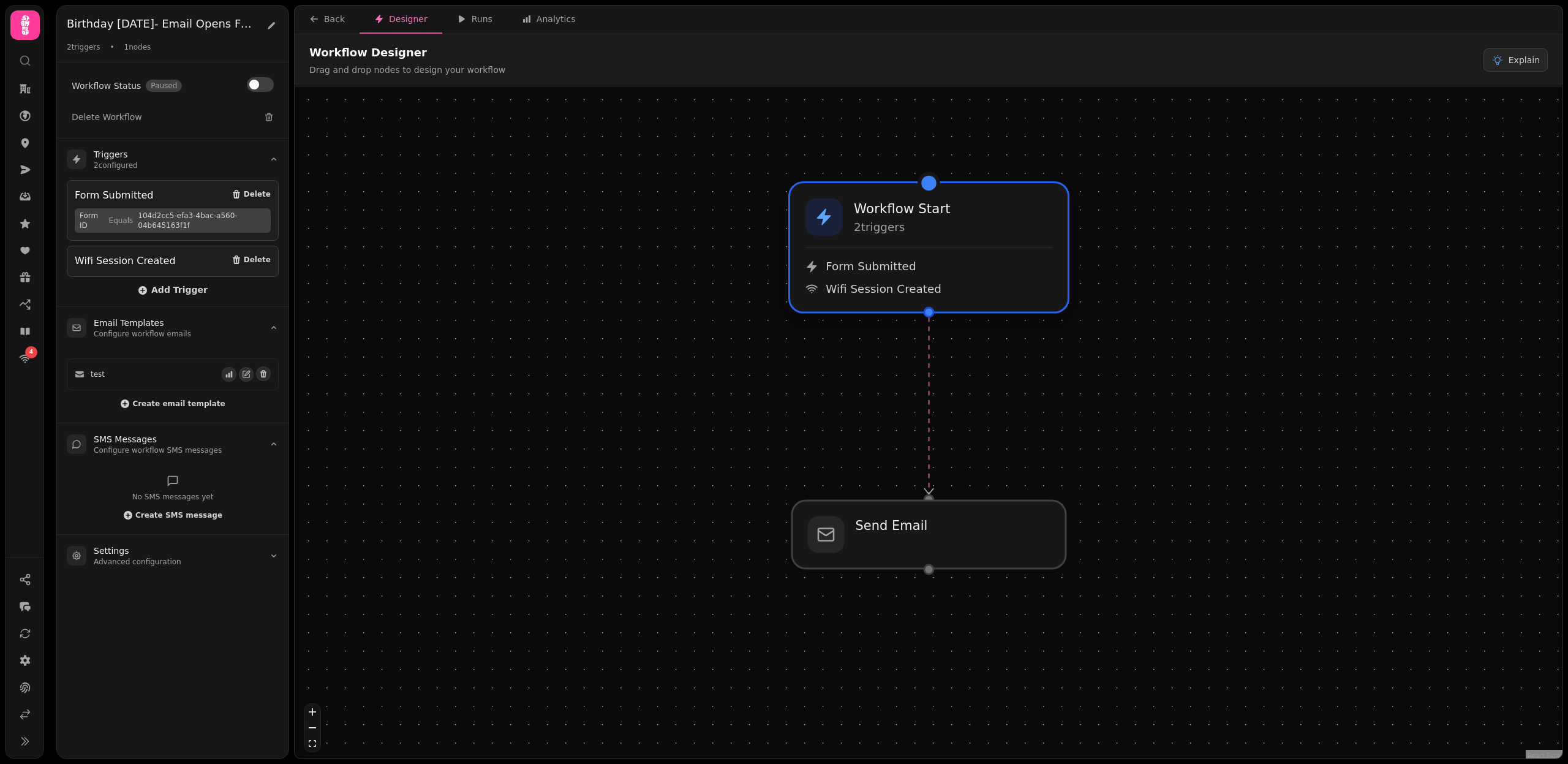
drag, startPoint x: 914, startPoint y: 328, endPoint x: 914, endPoint y: 234, distance: 94.0
click at [914, 234] on div "Workflow Start 2 trigger s" at bounding box center [929, 216] width 247 height 37
click at [908, 261] on span "Form Submitted" at bounding box center [871, 266] width 90 height 15
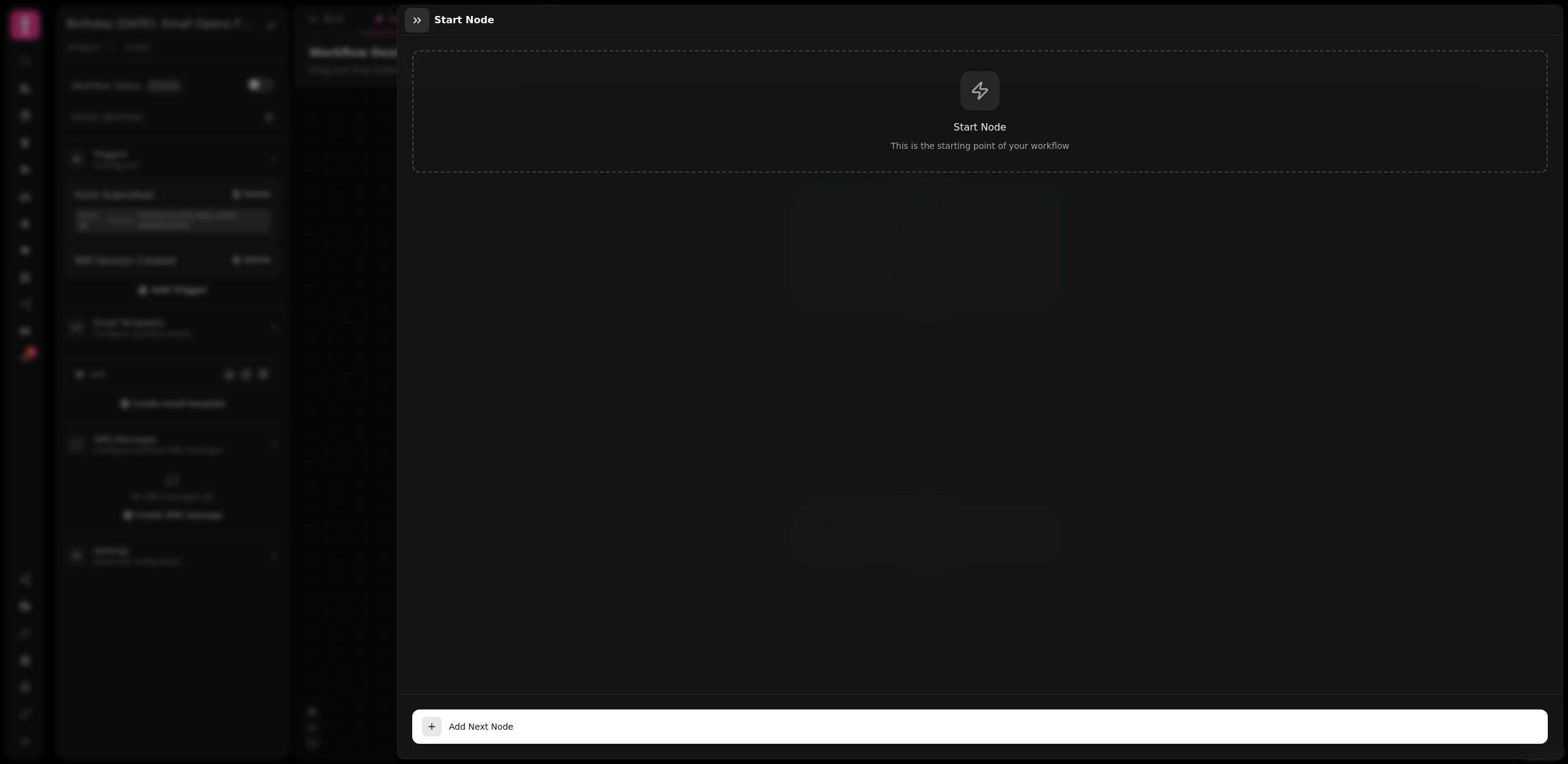
click at [412, 20] on icon "button" at bounding box center [417, 20] width 12 height 12
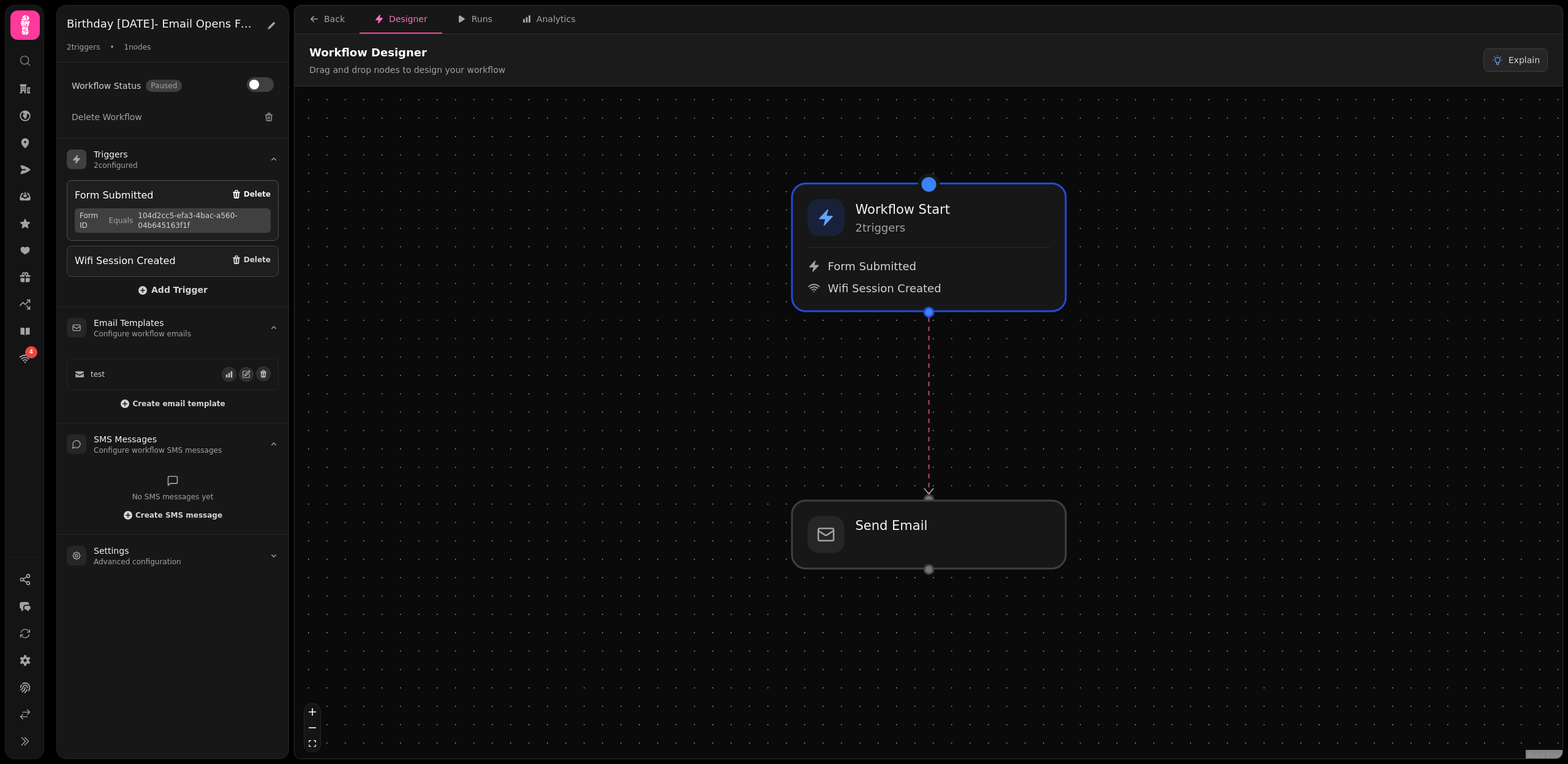
click at [241, 190] on icon "button" at bounding box center [236, 194] width 7 height 9
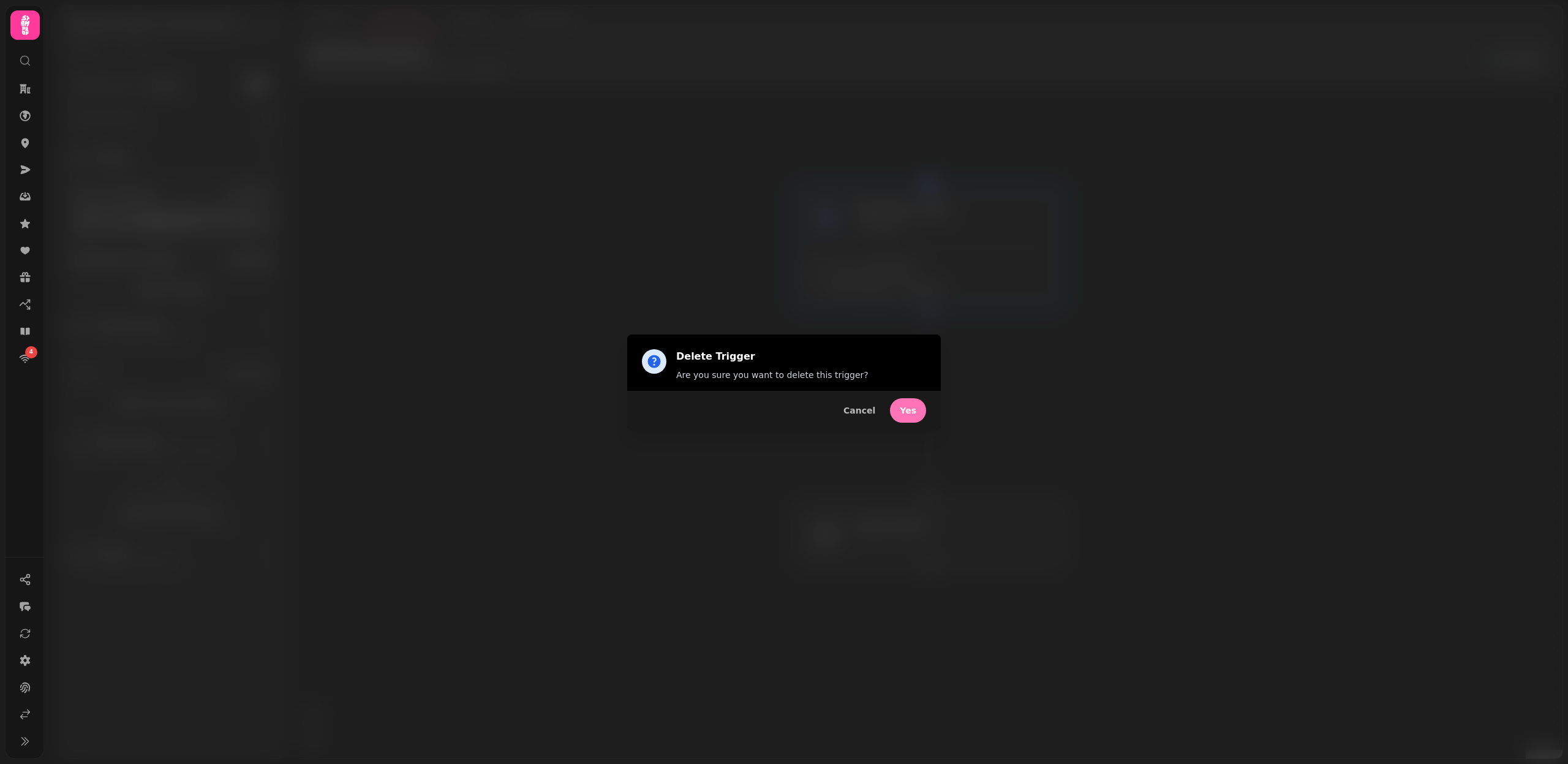
click at [911, 408] on span "Yes" at bounding box center [908, 410] width 16 height 9
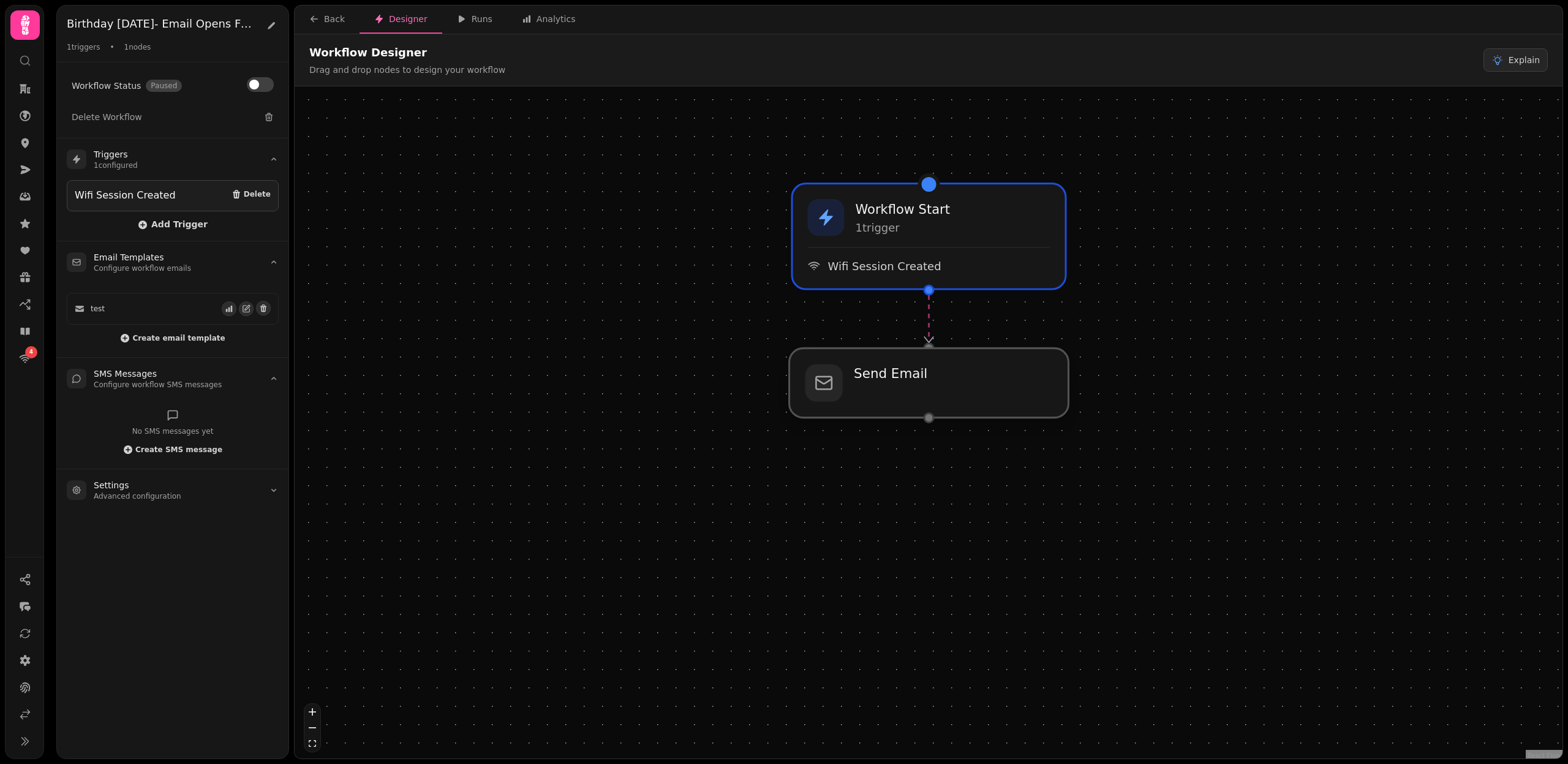
drag, startPoint x: 1015, startPoint y: 537, endPoint x: 1015, endPoint y: 393, distance: 144.0
click at [1015, 393] on div at bounding box center [929, 382] width 280 height 69
click at [177, 220] on span "Add Trigger" at bounding box center [172, 224] width 70 height 10
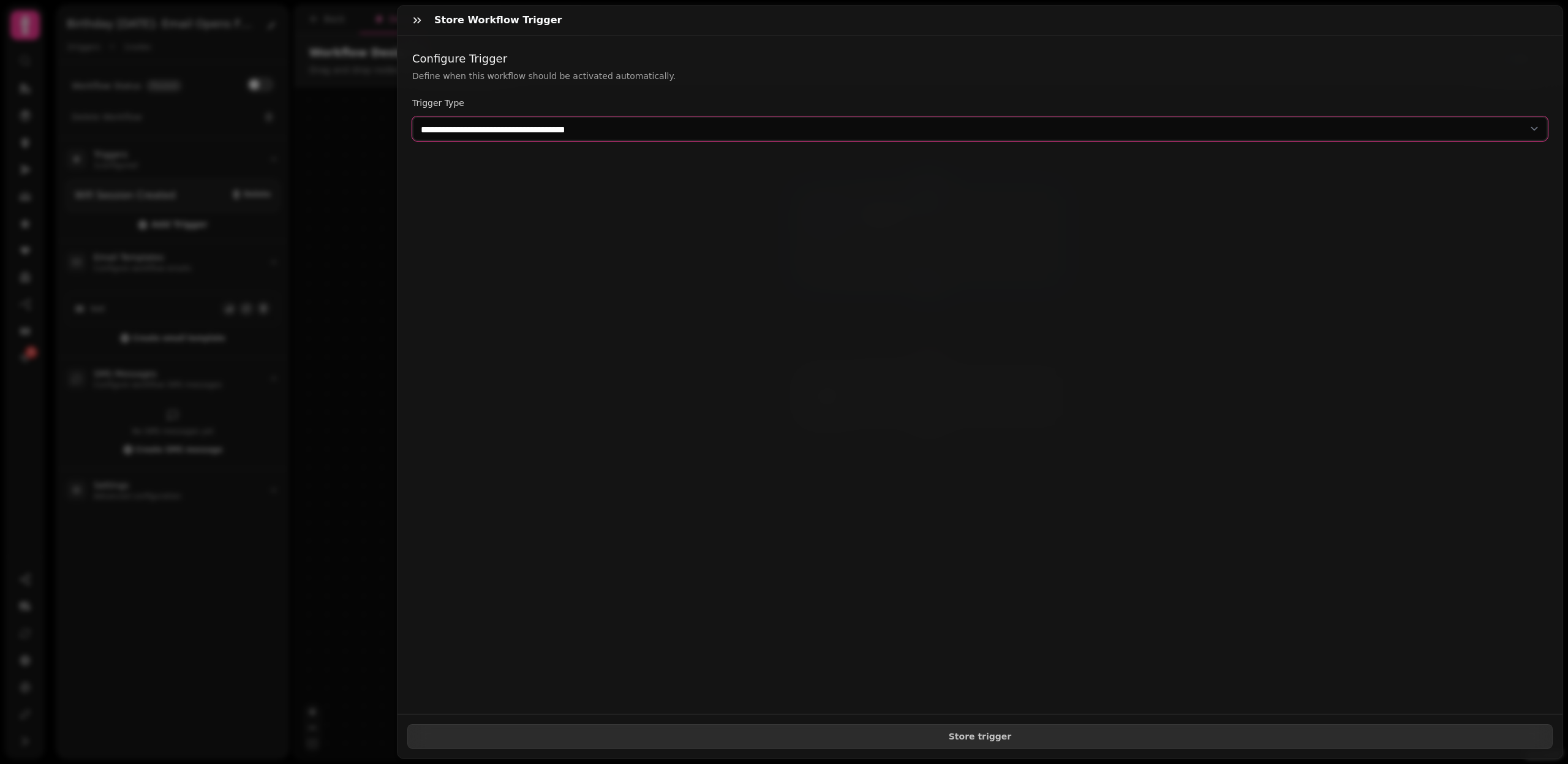
click at [460, 130] on select "**********" at bounding box center [980, 129] width 1136 height 24
select select "**********"
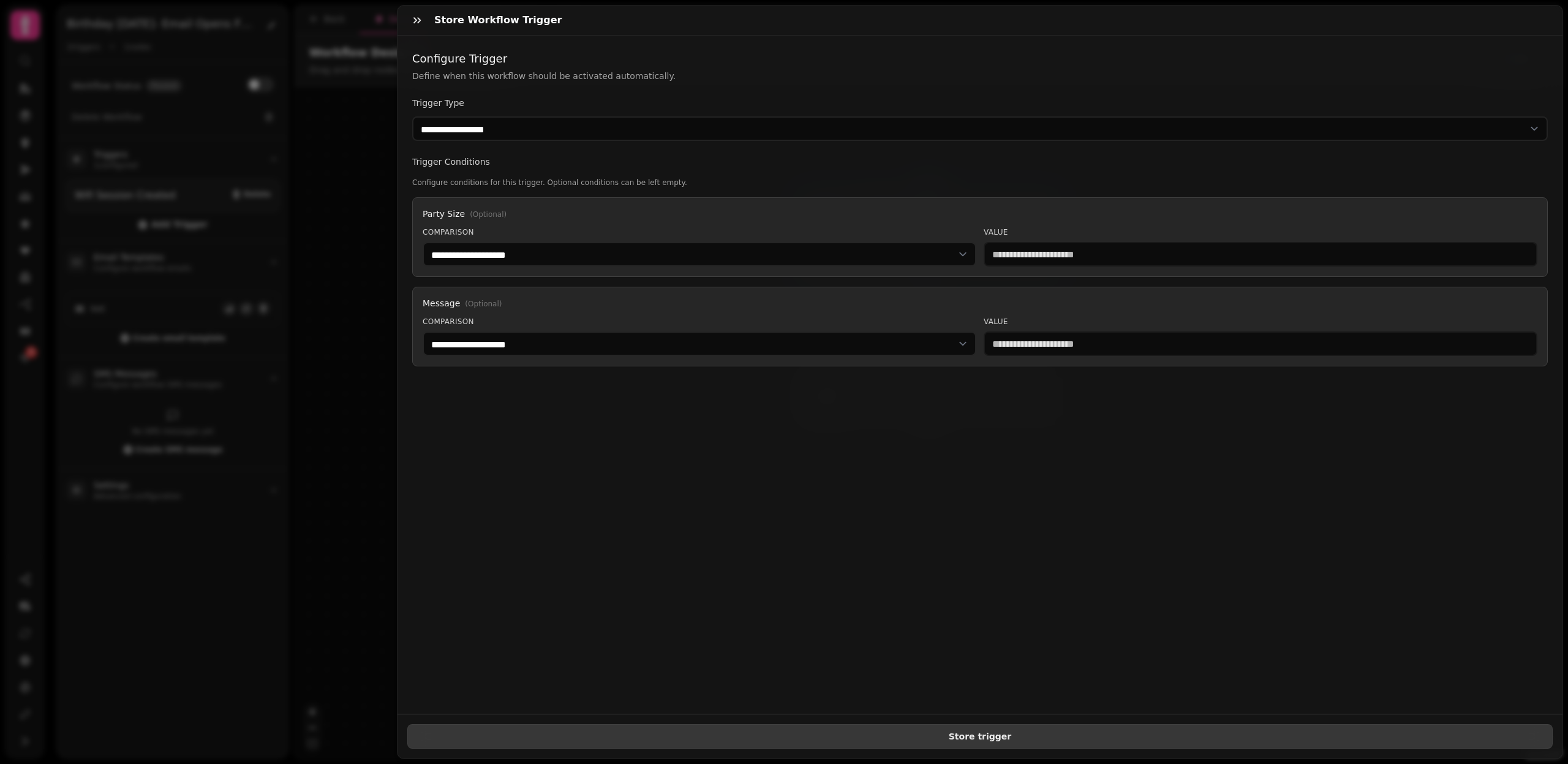
click at [917, 744] on button "Store trigger" at bounding box center [980, 736] width 1146 height 24
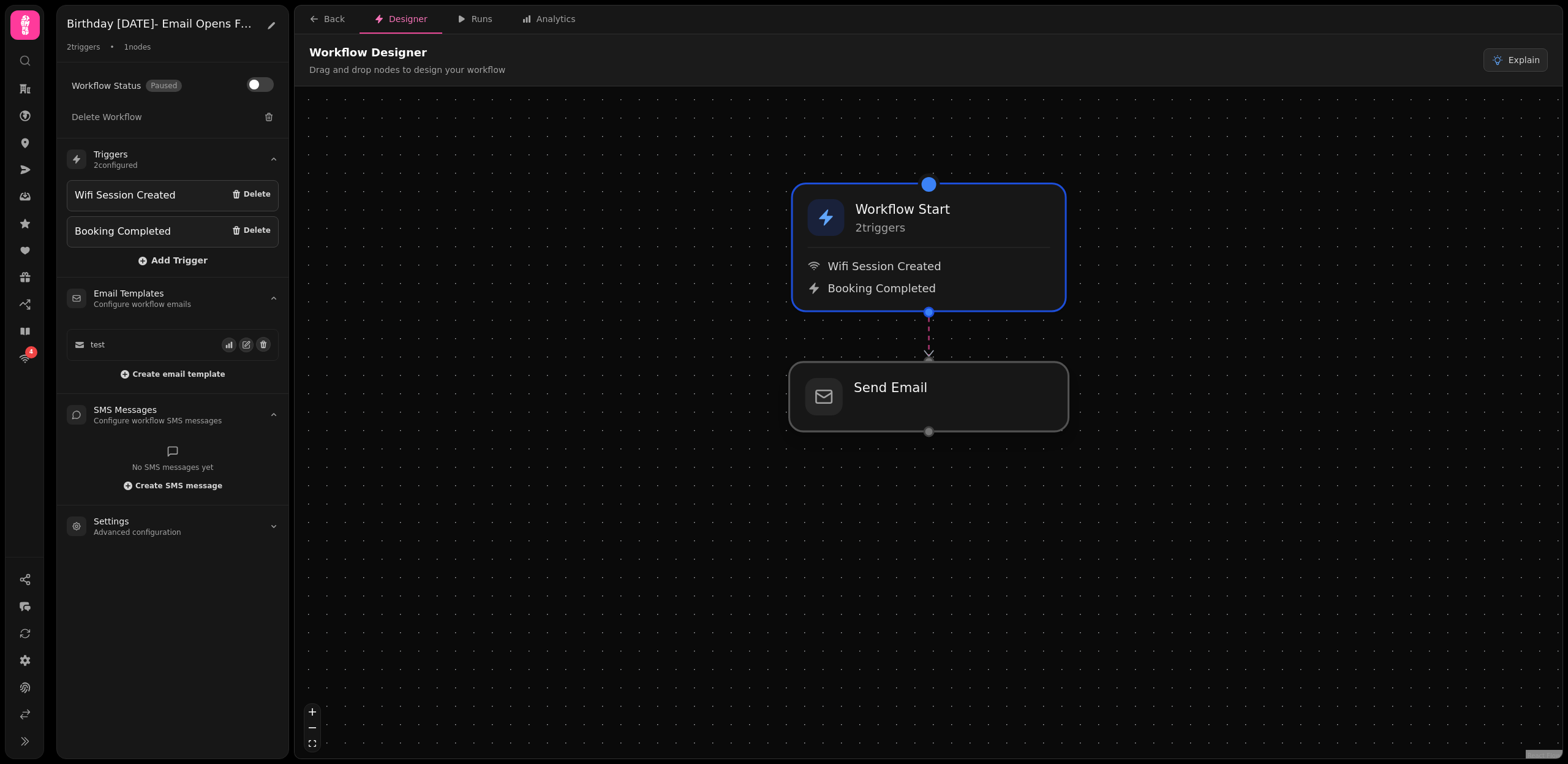
click at [968, 377] on div at bounding box center [929, 396] width 280 height 69
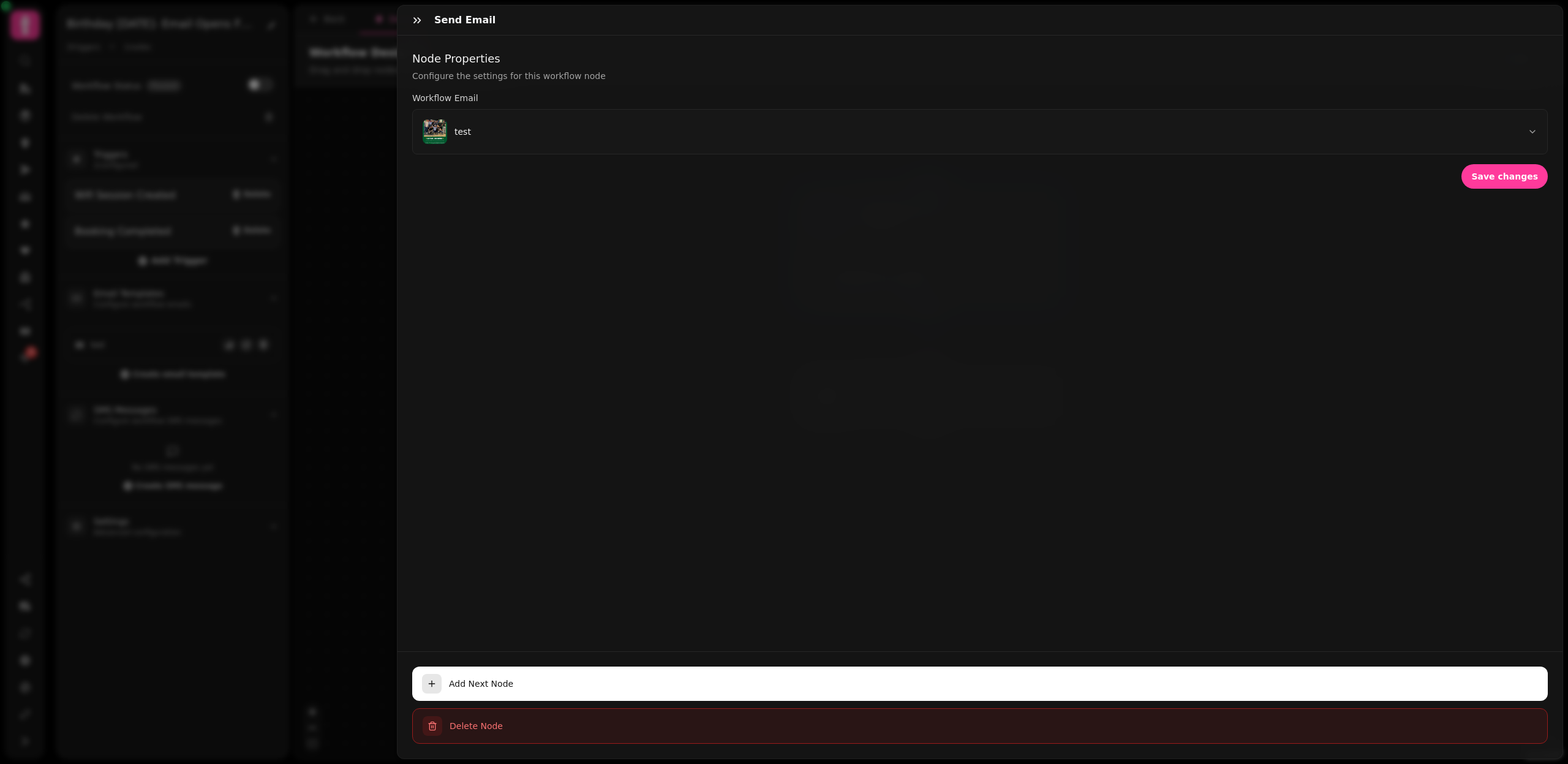
click at [473, 727] on span "Delete Node" at bounding box center [993, 726] width 1088 height 12
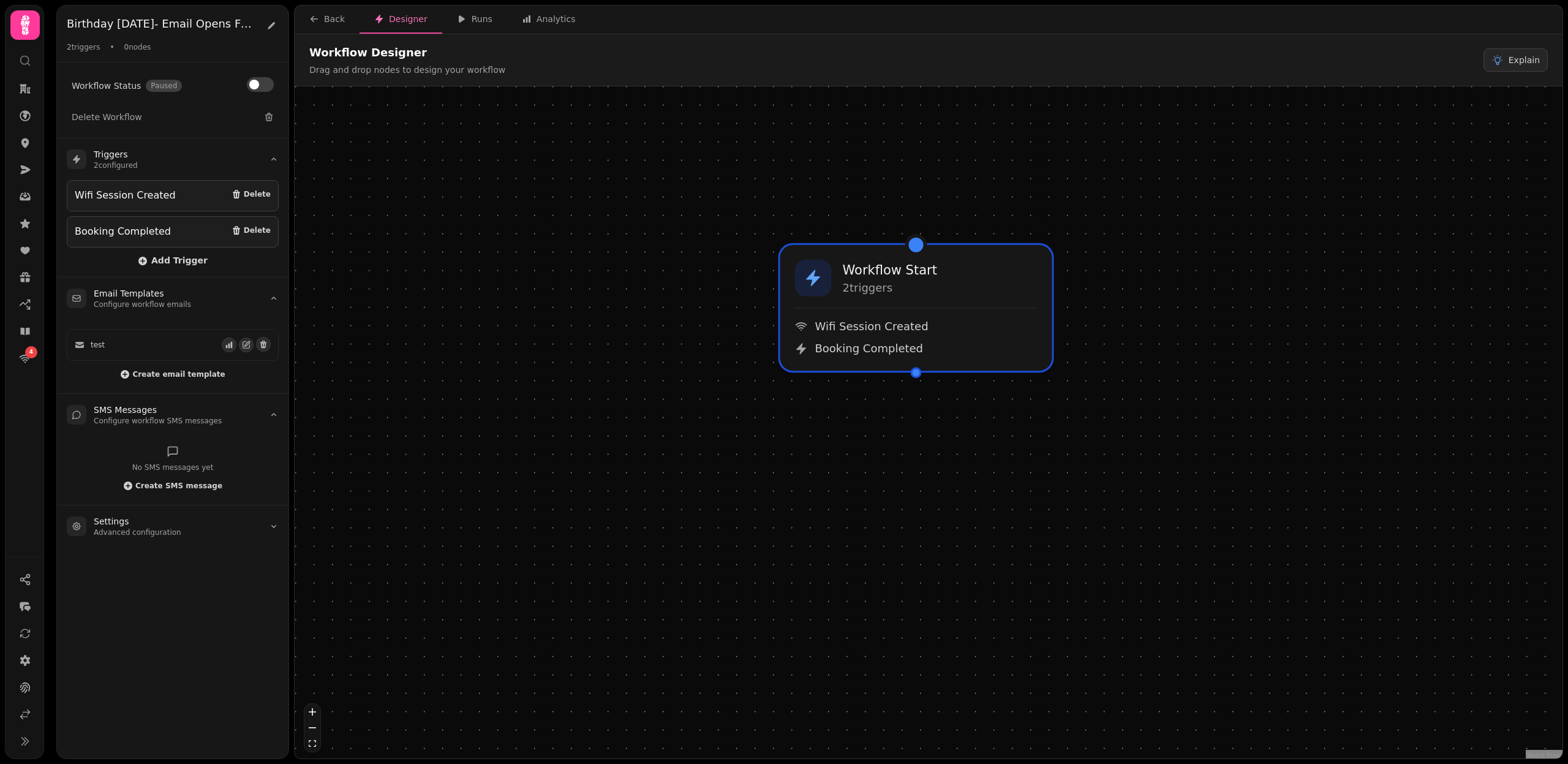
drag, startPoint x: 985, startPoint y: 593, endPoint x: 972, endPoint y: 475, distance: 118.7
click at [972, 475] on div "Workflow Start 2 trigger s Wifi Session Created Booking Completed" at bounding box center [929, 424] width 1268 height 675
click at [916, 370] on div at bounding box center [916, 371] width 11 height 11
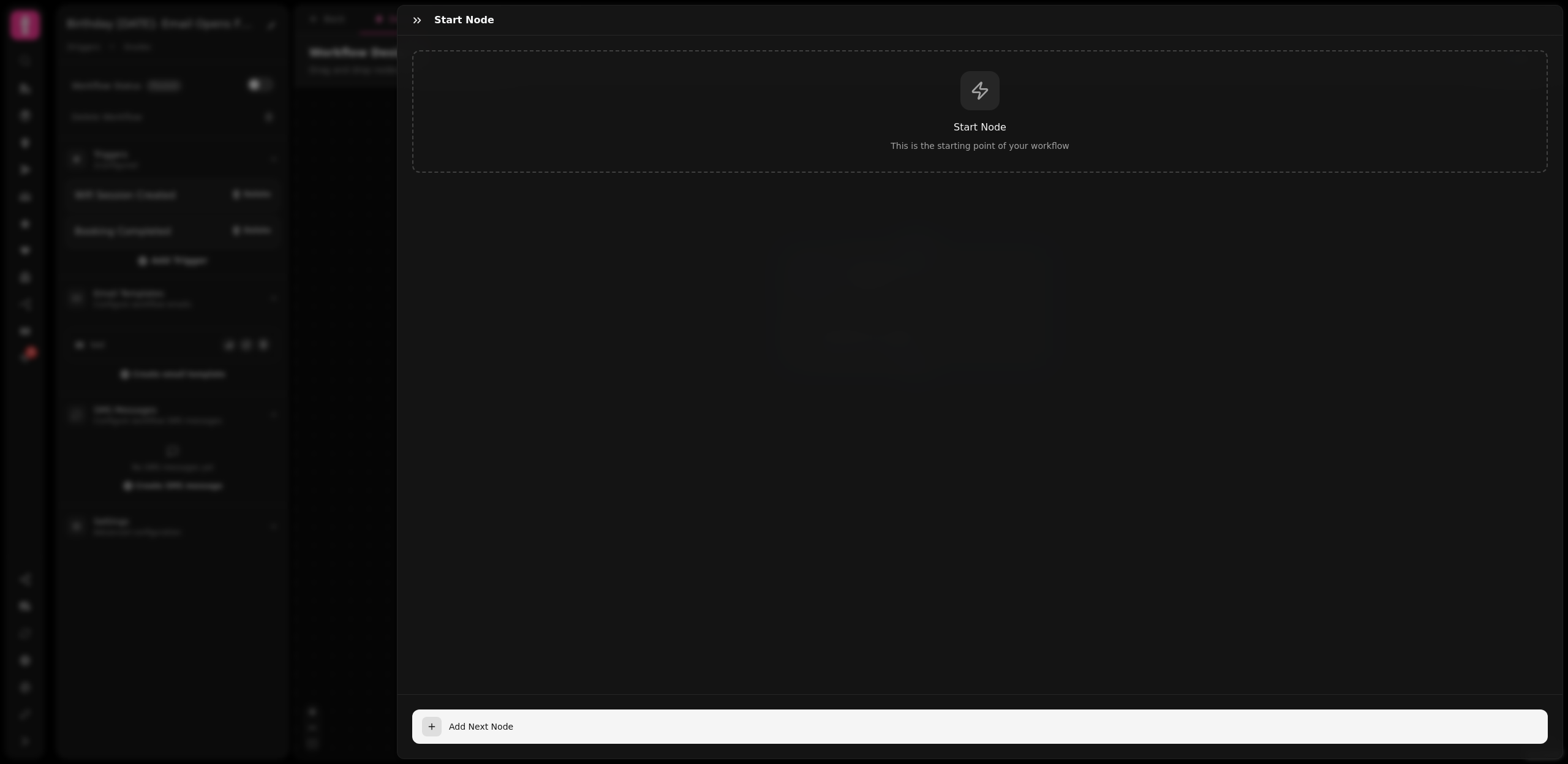
click at [477, 722] on span "Add Next Node" at bounding box center [993, 727] width 1089 height 12
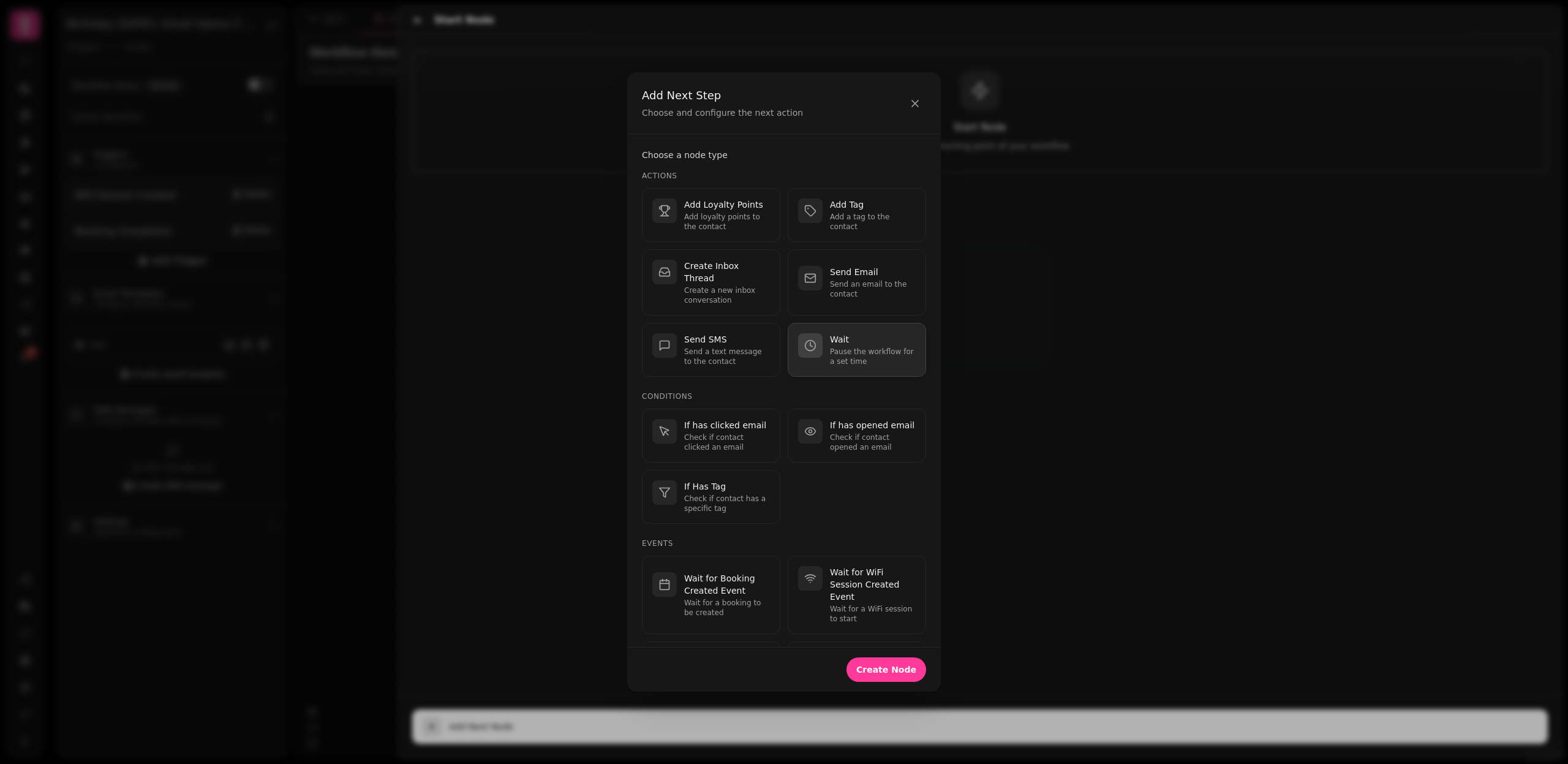
click at [857, 347] on p "Pause the workflow for a set time" at bounding box center [872, 356] width 86 height 20
select select "**"
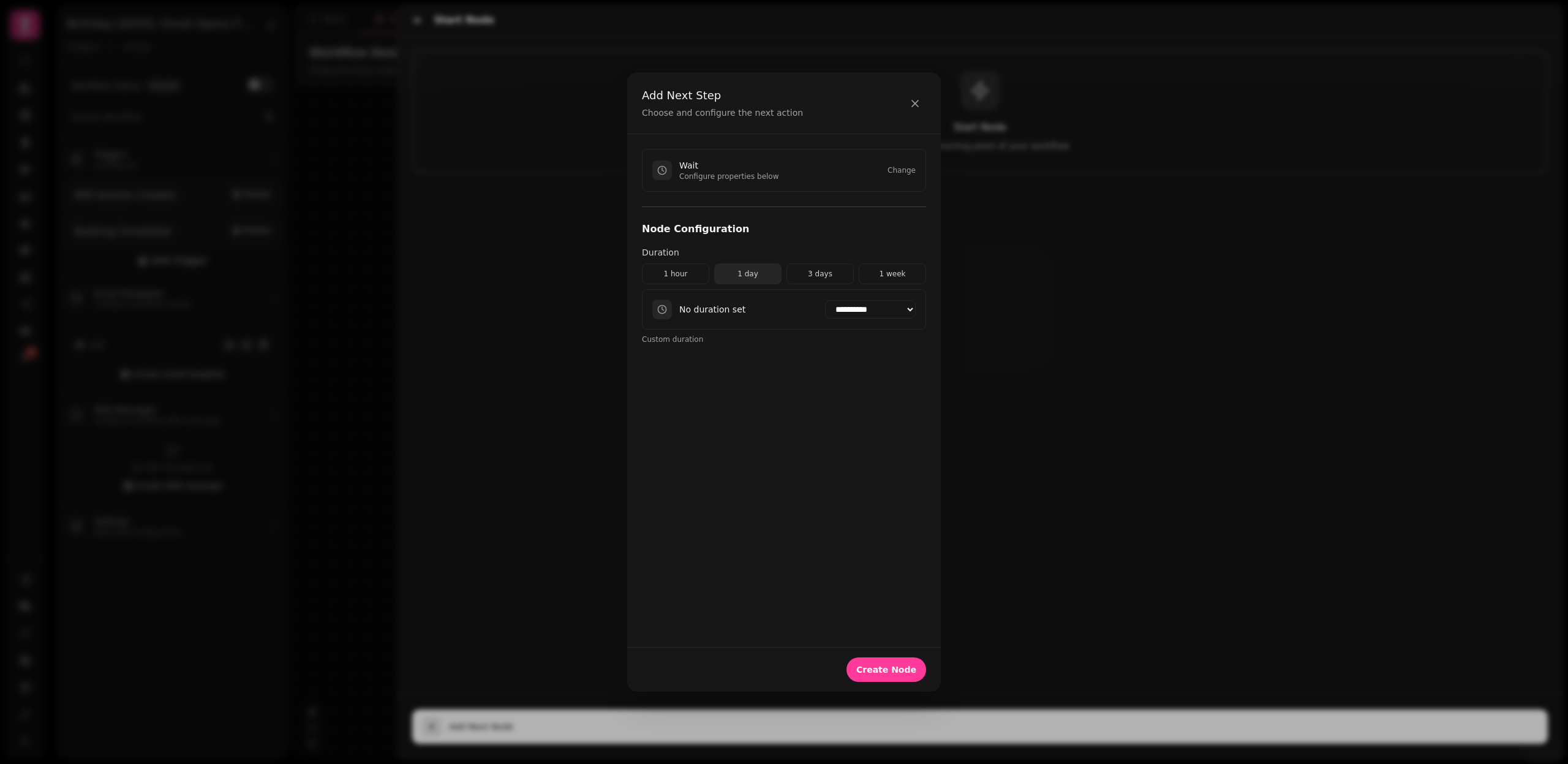
click at [736, 276] on button "1 day" at bounding box center [748, 273] width 67 height 21
click at [878, 671] on span "Create Node" at bounding box center [886, 670] width 60 height 9
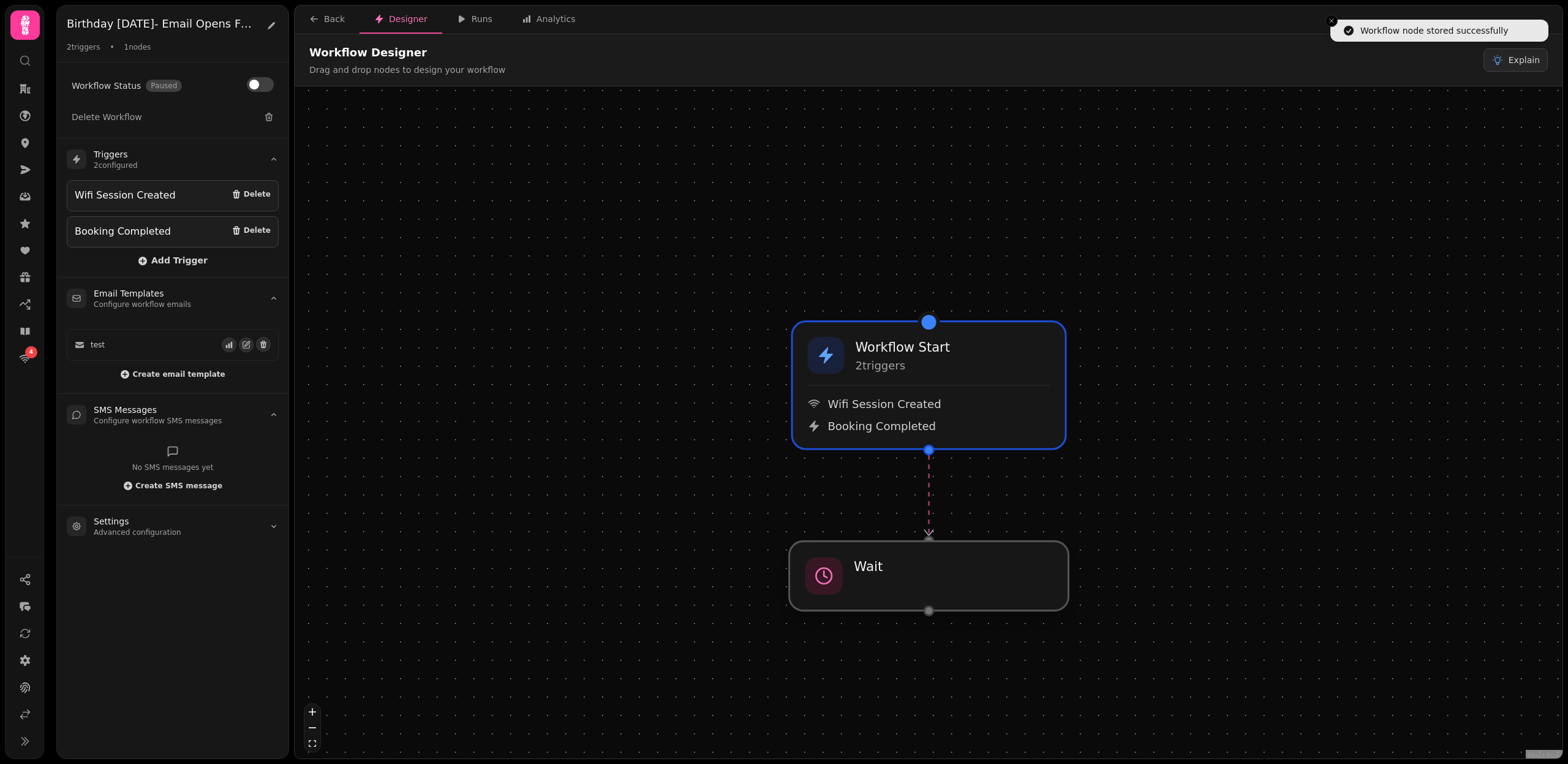
drag, startPoint x: 892, startPoint y: 479, endPoint x: 892, endPoint y: 572, distance: 93.0
click at [892, 572] on div at bounding box center [929, 575] width 280 height 69
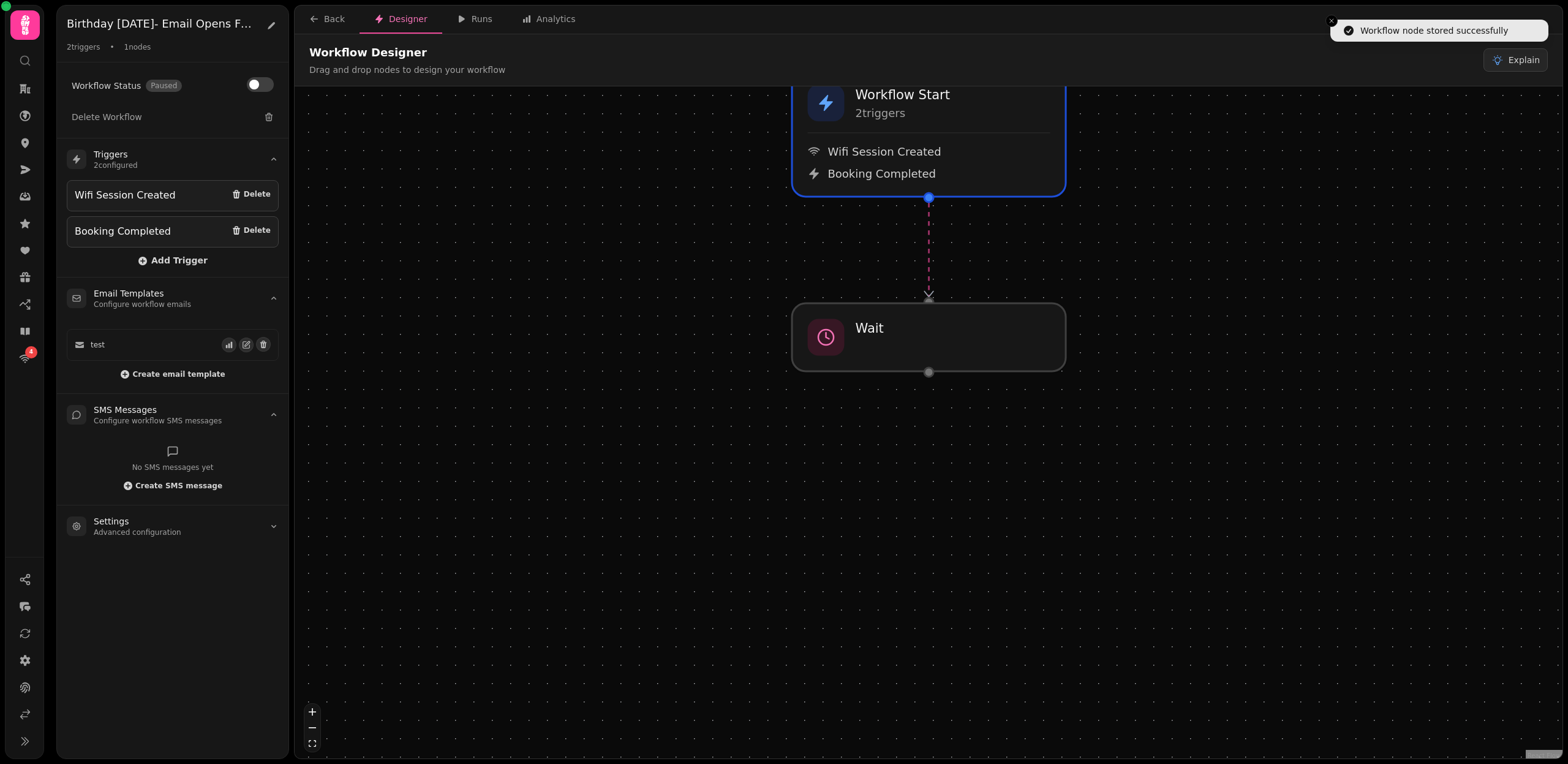
drag, startPoint x: 899, startPoint y: 667, endPoint x: 899, endPoint y: 414, distance: 253.0
click at [899, 414] on div "Workflow Start 2 trigger s Wifi Session Created Booking Completed Wait" at bounding box center [929, 424] width 1268 height 675
click at [920, 373] on div "Workflow Start 2 trigger s Wifi Session Created Booking Completed Wait" at bounding box center [929, 424] width 1268 height 675
click at [925, 371] on div at bounding box center [929, 372] width 11 height 11
select select "*****"
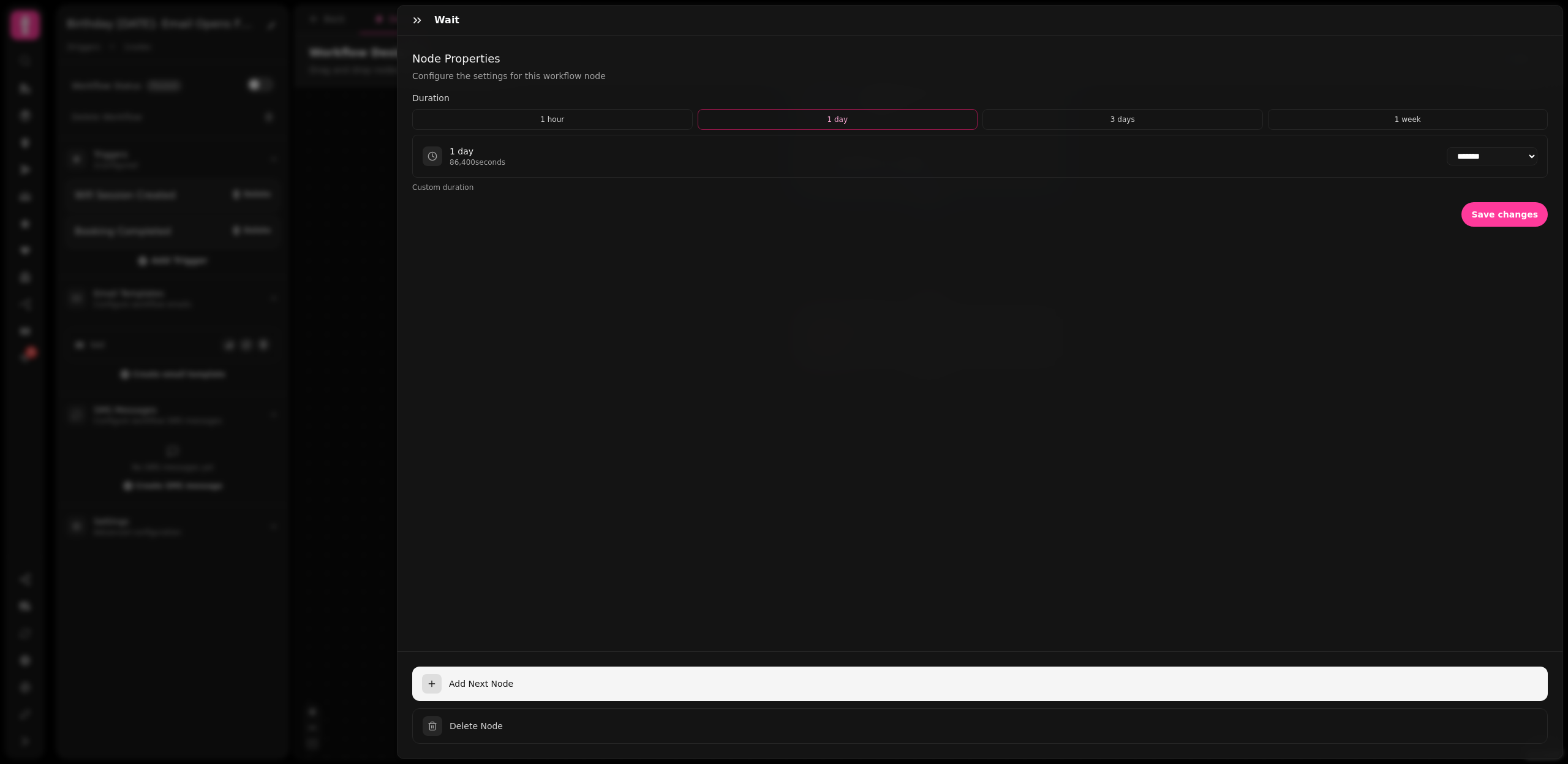
click at [492, 681] on span "Add Next Node" at bounding box center [993, 684] width 1089 height 12
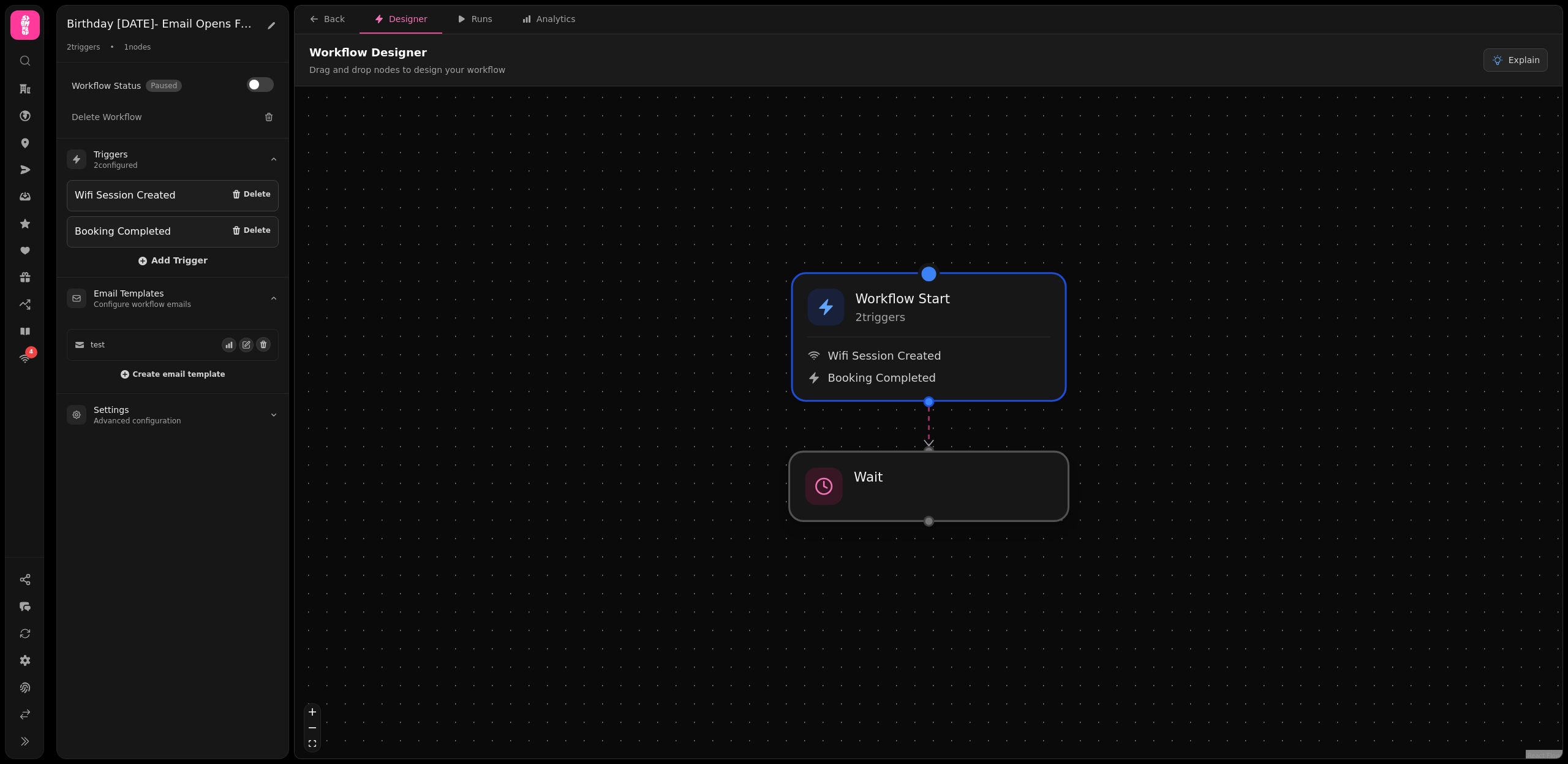
drag, startPoint x: 929, startPoint y: 542, endPoint x: 930, endPoint y: 488, distance: 54.0
click at [930, 486] on div at bounding box center [929, 486] width 280 height 69
click at [929, 519] on div at bounding box center [929, 521] width 11 height 11
select select "*****"
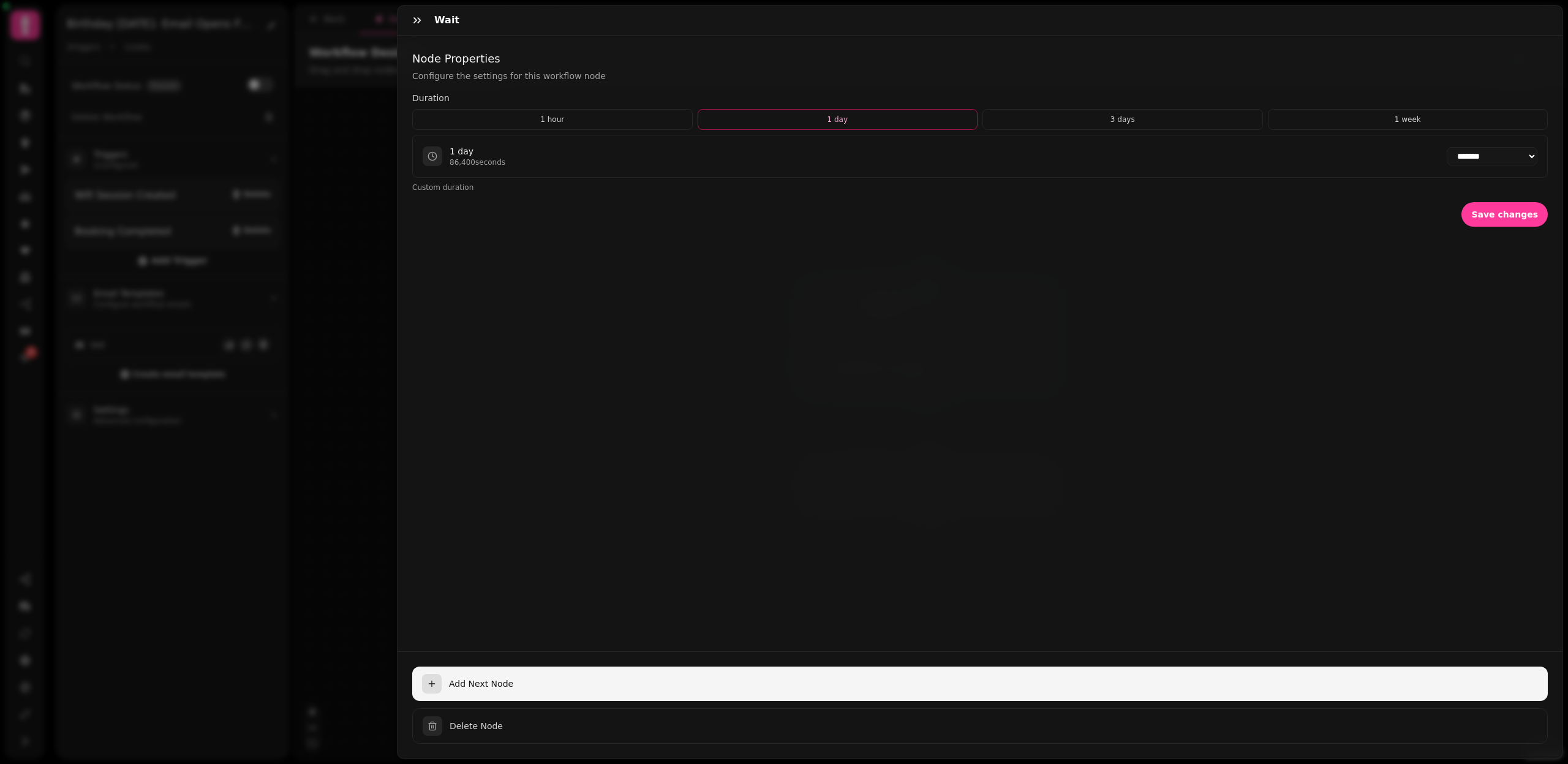
click at [444, 684] on button "Add Next Node" at bounding box center [980, 684] width 1136 height 35
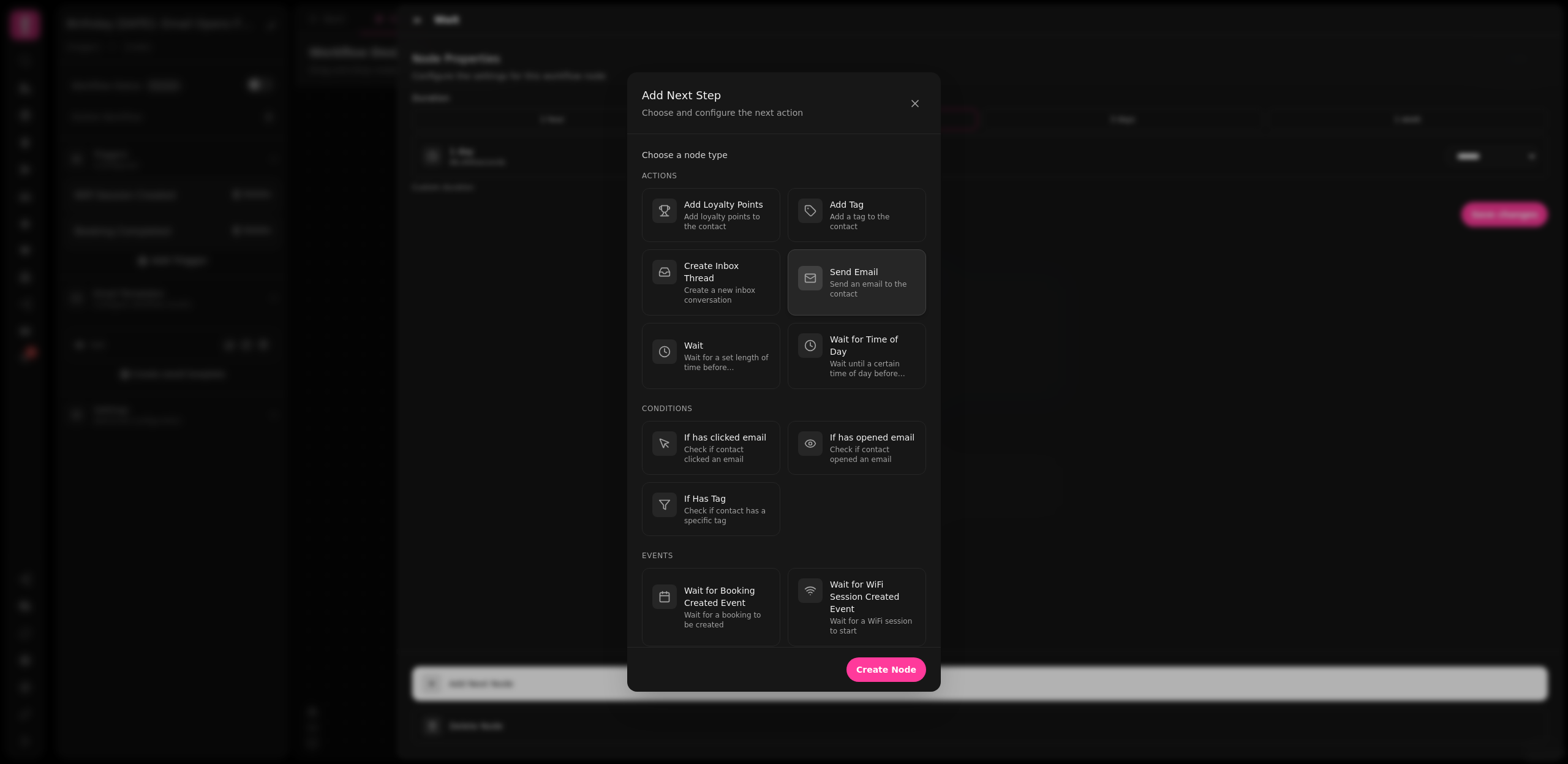
click at [846, 267] on p "Send Email" at bounding box center [872, 272] width 86 height 12
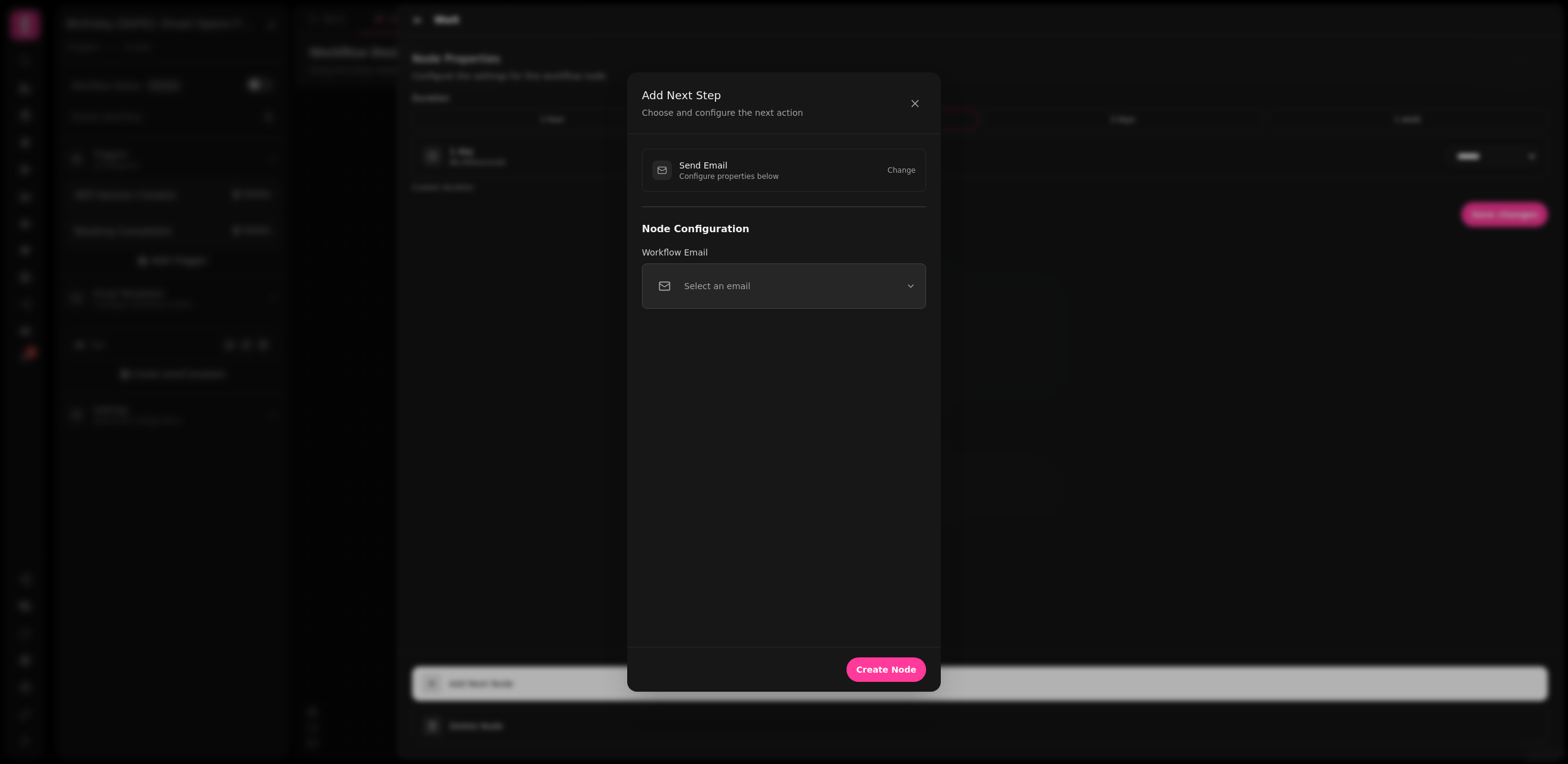
click at [787, 288] on button "Select an email" at bounding box center [784, 286] width 284 height 45
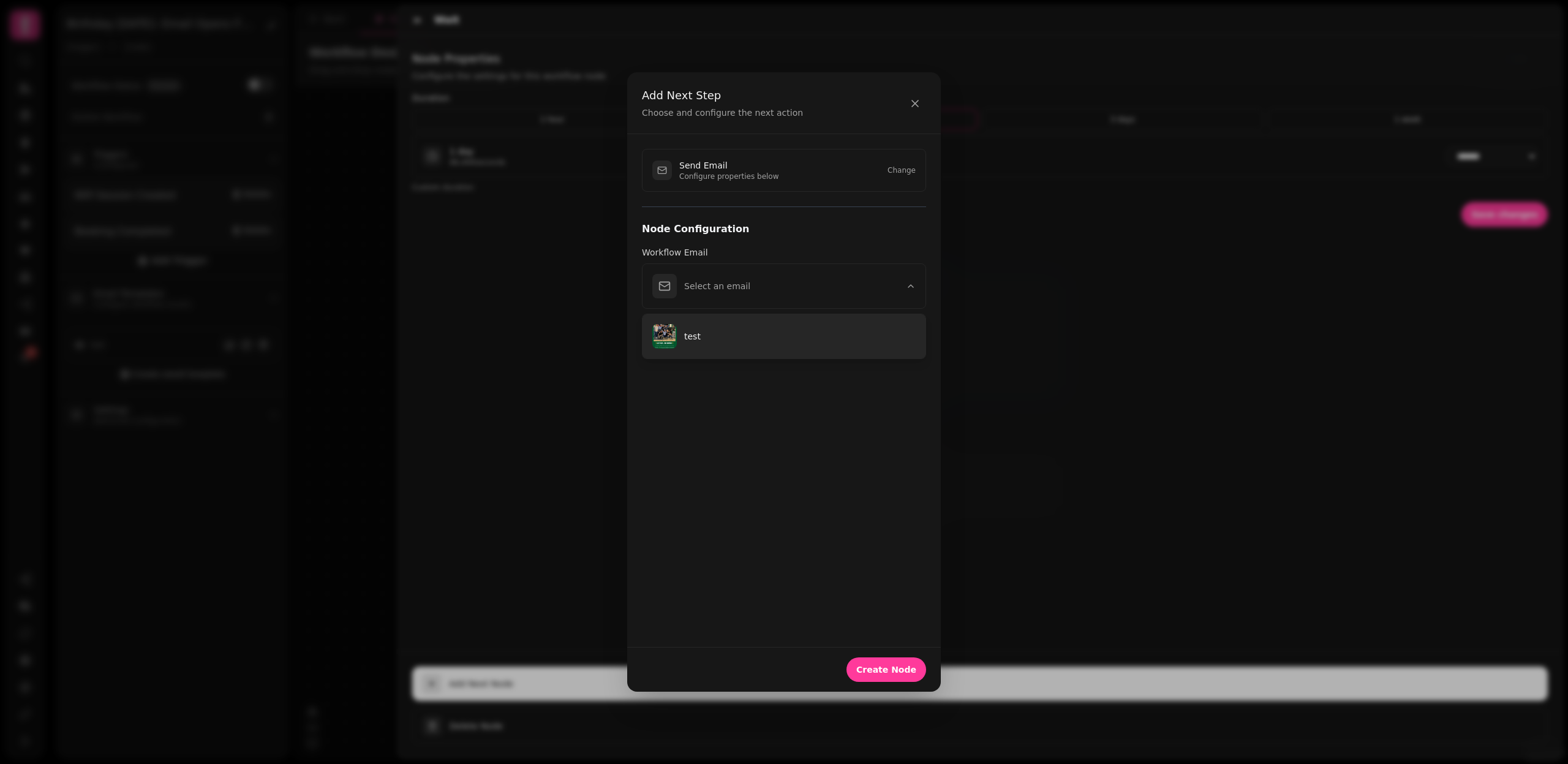
click at [750, 331] on p "test" at bounding box center [800, 337] width 232 height 12
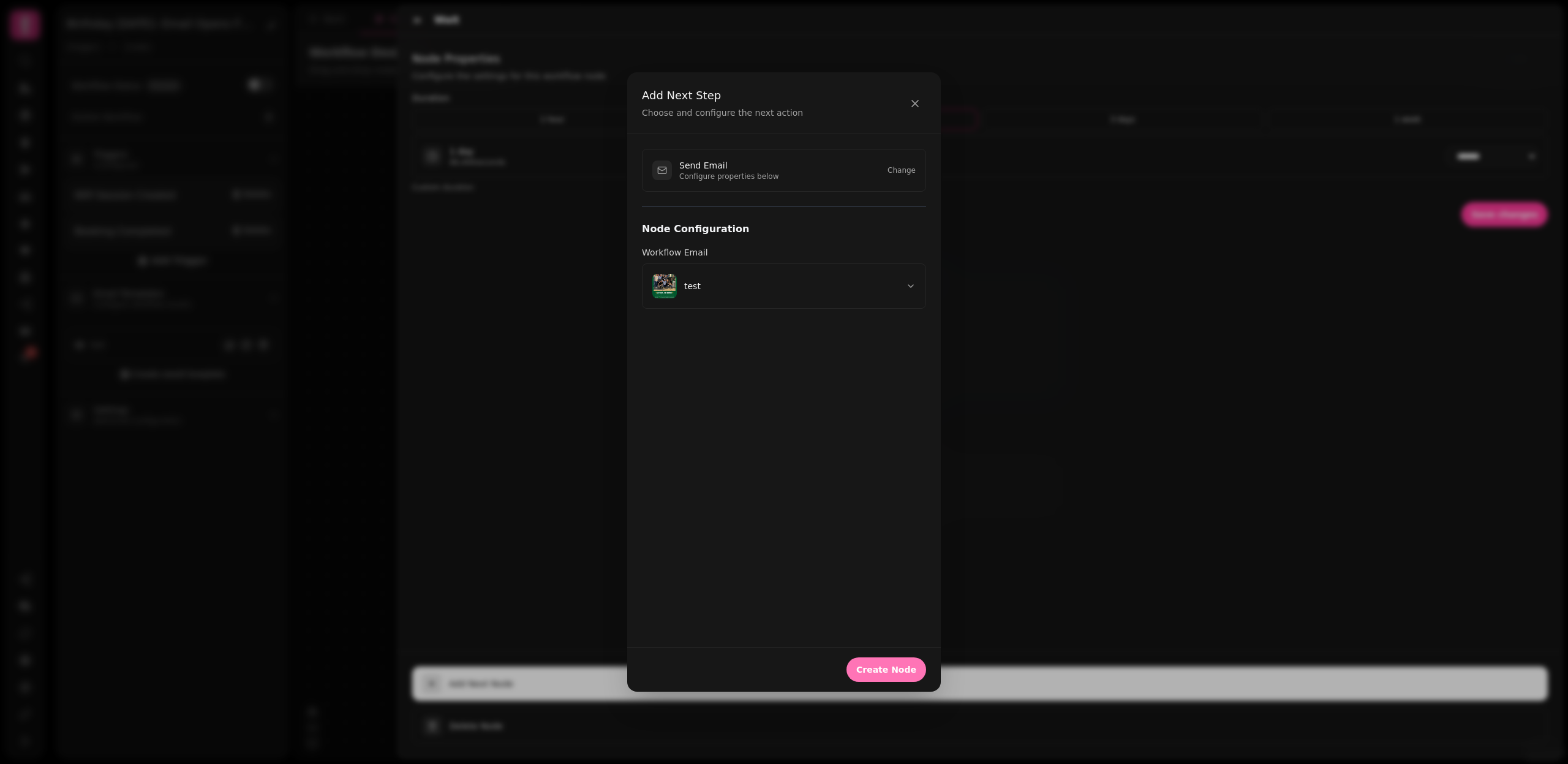
click at [876, 671] on span "Create Node" at bounding box center [886, 670] width 60 height 9
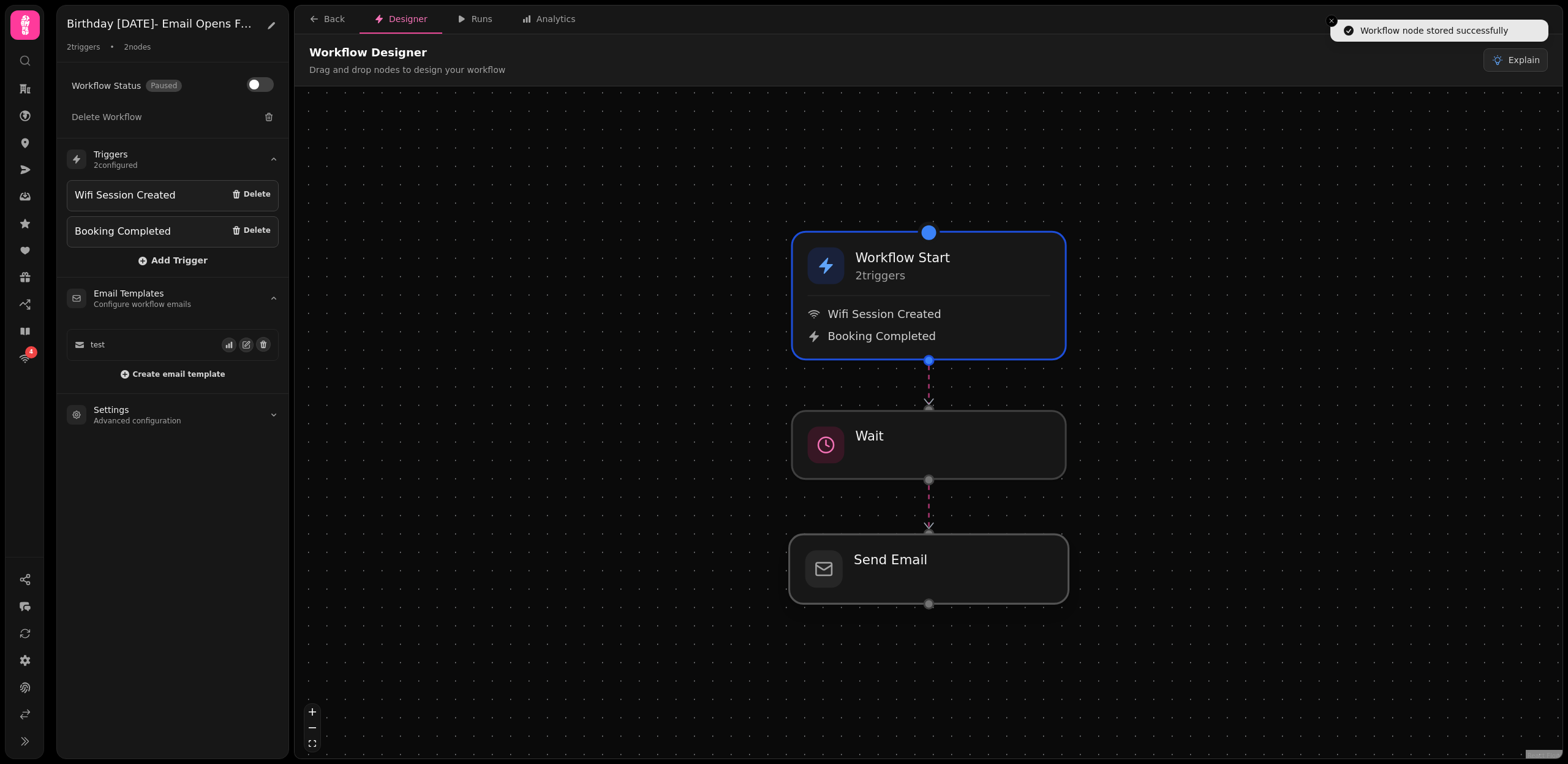
drag, startPoint x: 886, startPoint y: 578, endPoint x: 886, endPoint y: 561, distance: 17.0
click at [886, 561] on div at bounding box center [929, 568] width 280 height 69
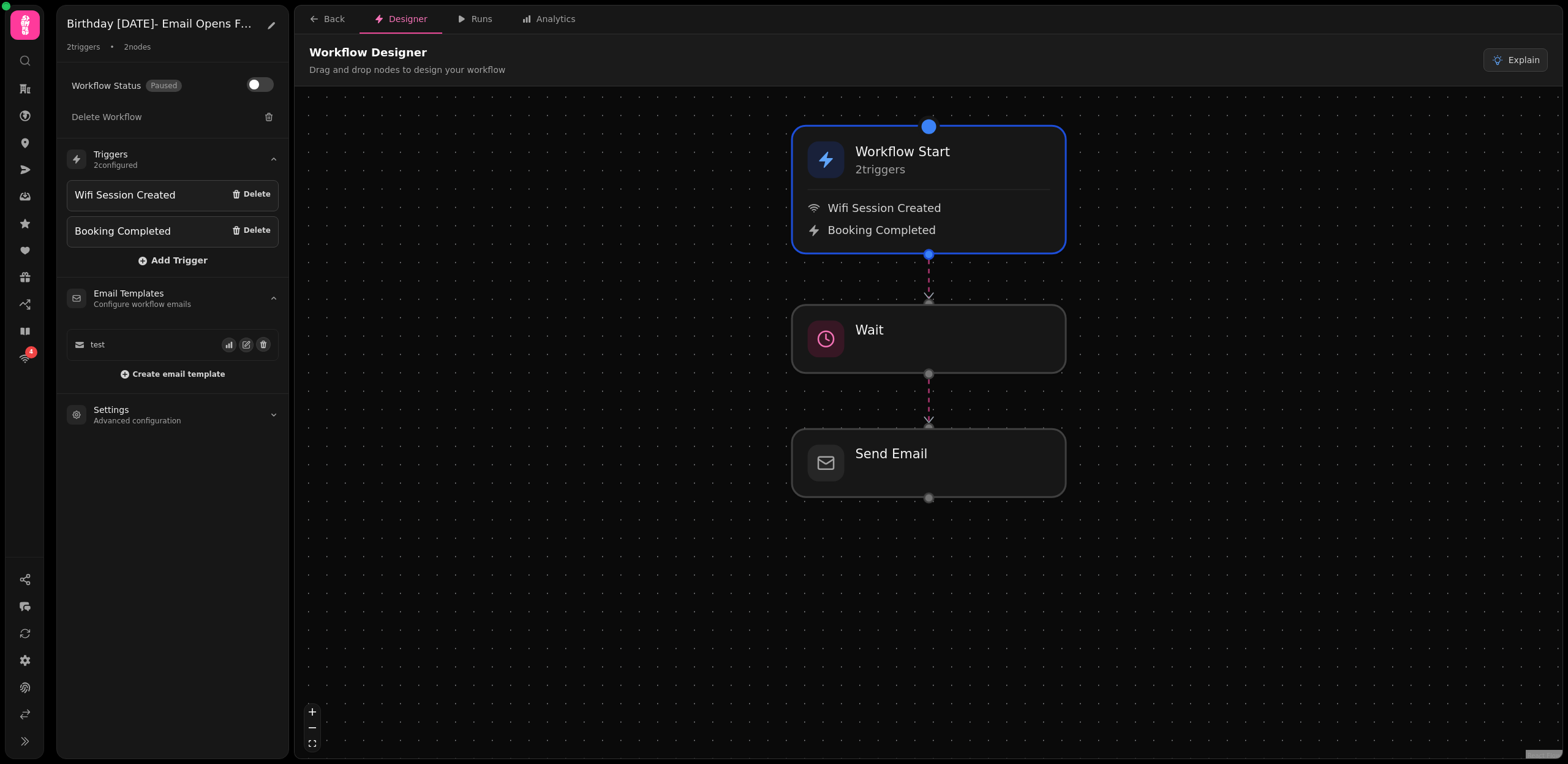
drag, startPoint x: 897, startPoint y: 639, endPoint x: 897, endPoint y: 534, distance: 105.0
click at [897, 534] on div "Workflow Start 2 trigger s Wifi Session Created Booking Completed Send Email Wa…" at bounding box center [929, 424] width 1268 height 675
click at [943, 471] on div at bounding box center [929, 463] width 280 height 69
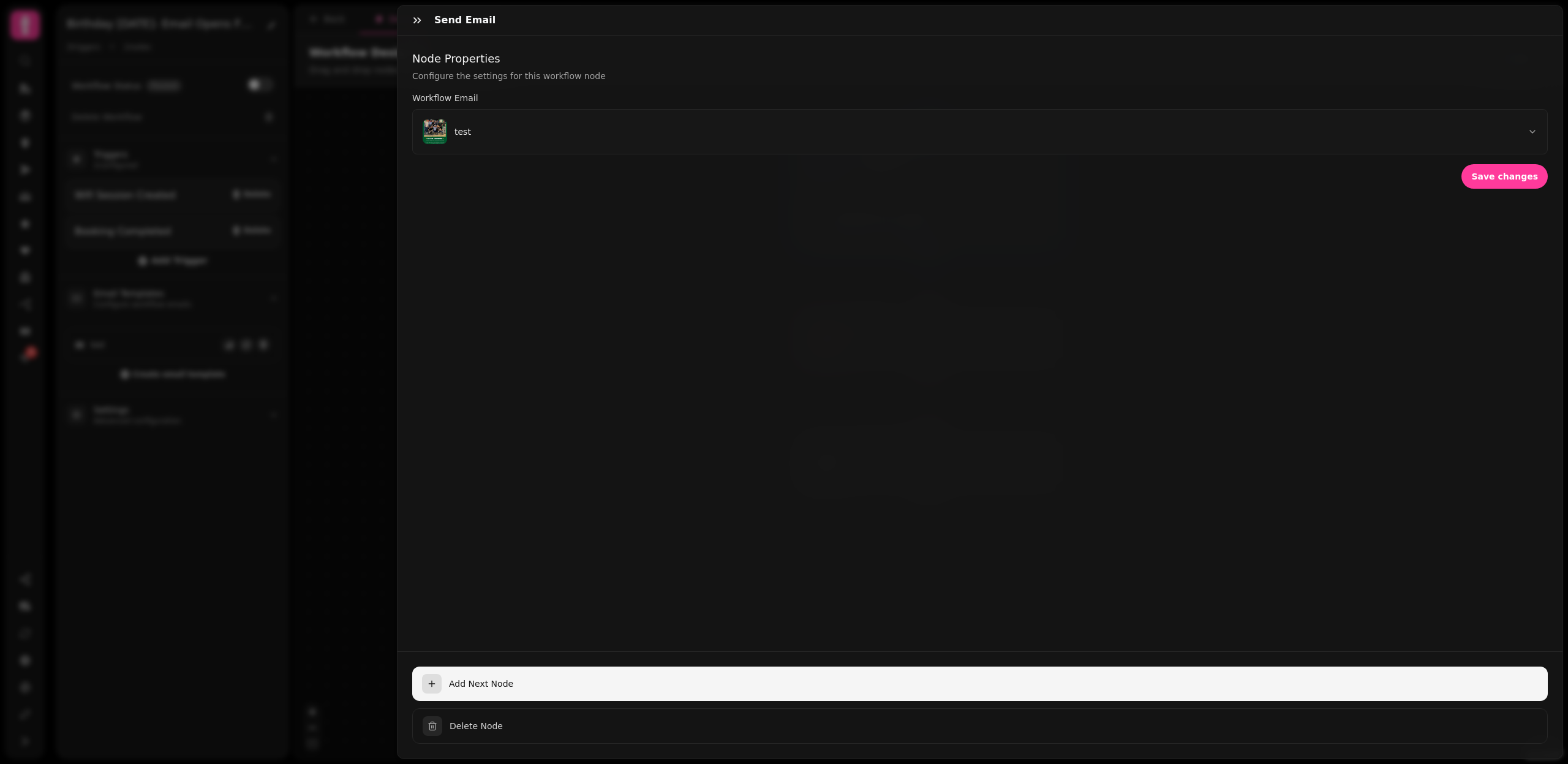
click at [466, 689] on span "Add Next Node" at bounding box center [993, 684] width 1089 height 12
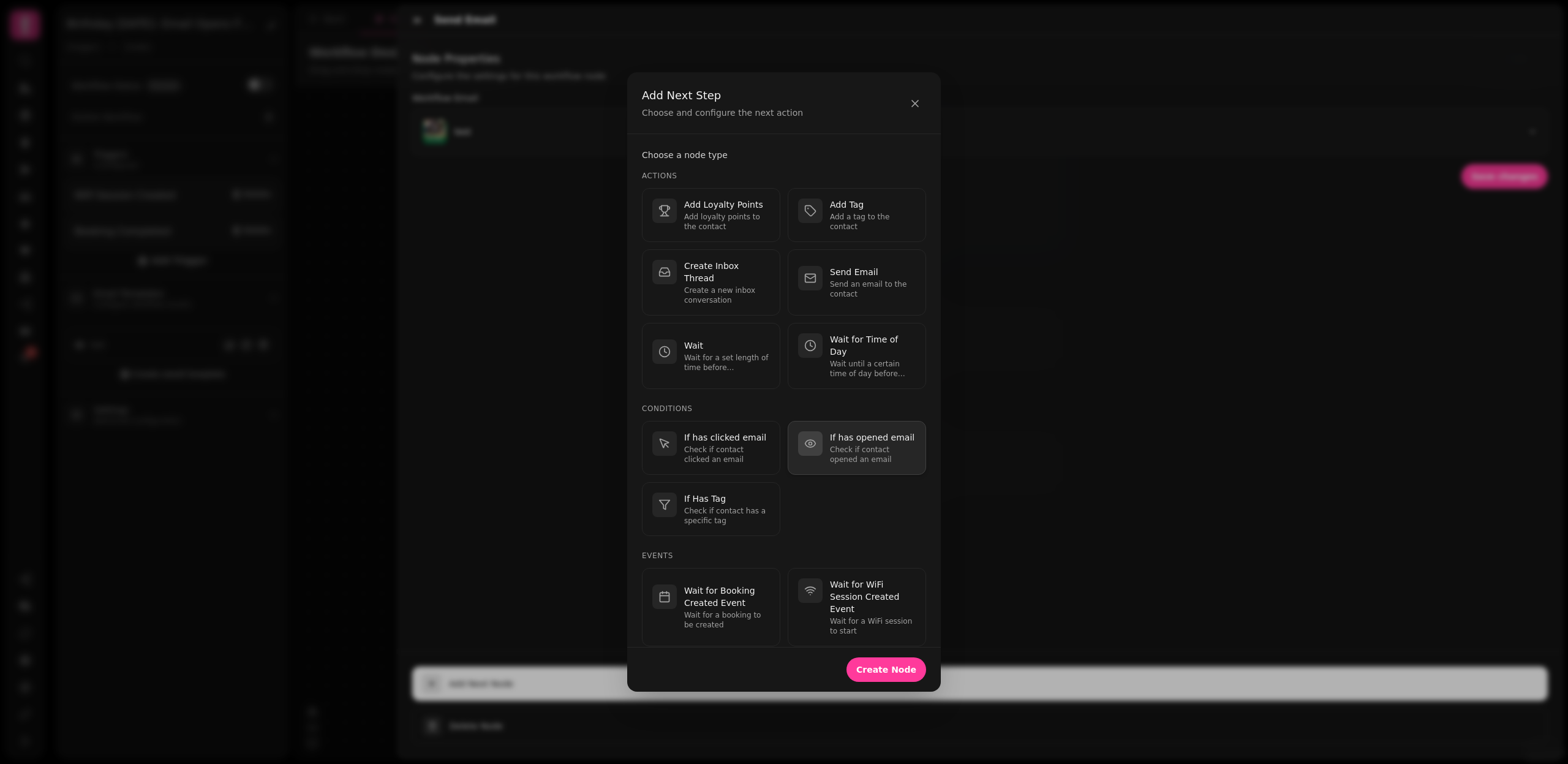
click at [821, 431] on div "button" at bounding box center [810, 443] width 24 height 24
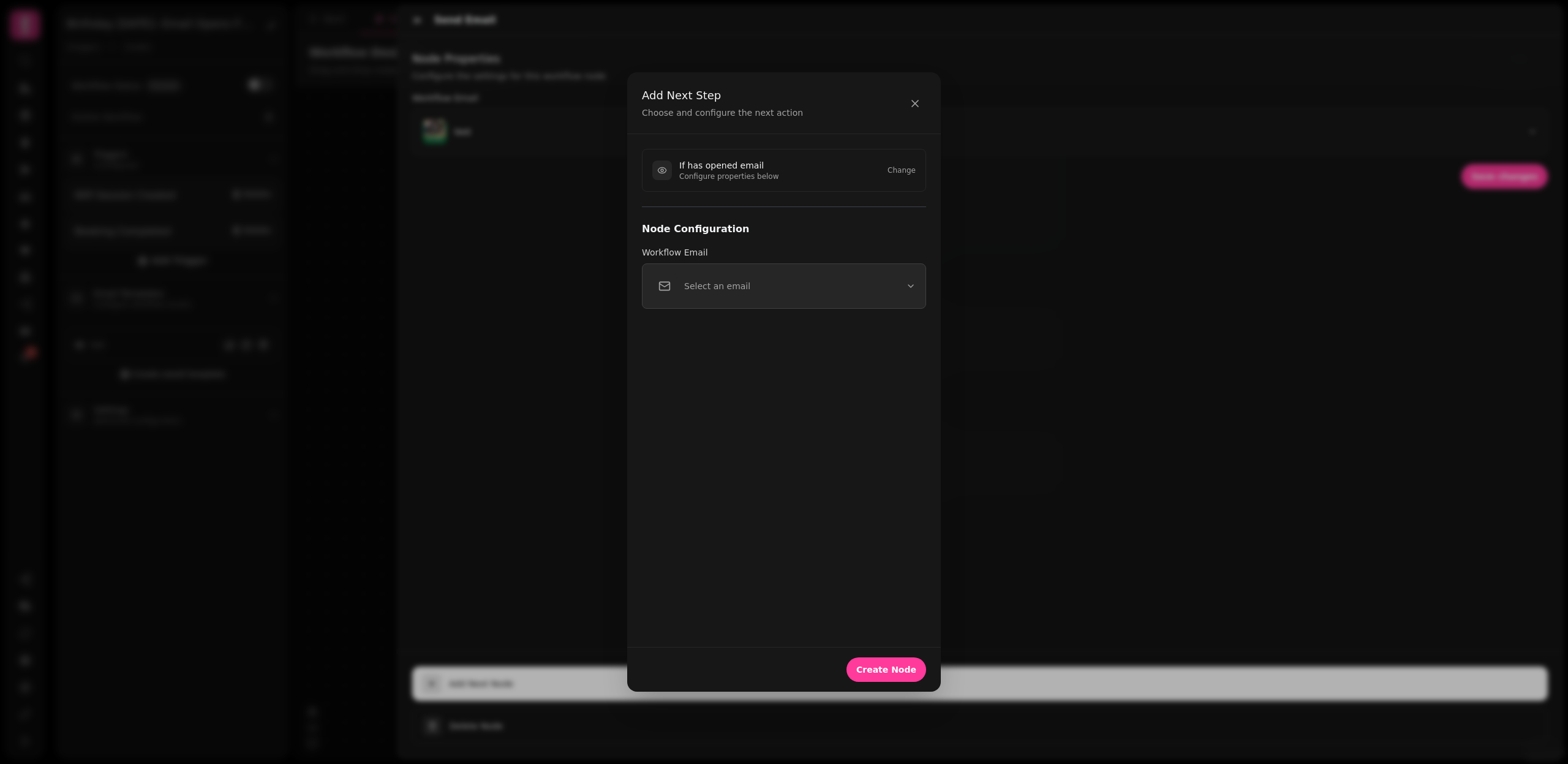
click at [749, 289] on button "Select an email" at bounding box center [784, 286] width 284 height 45
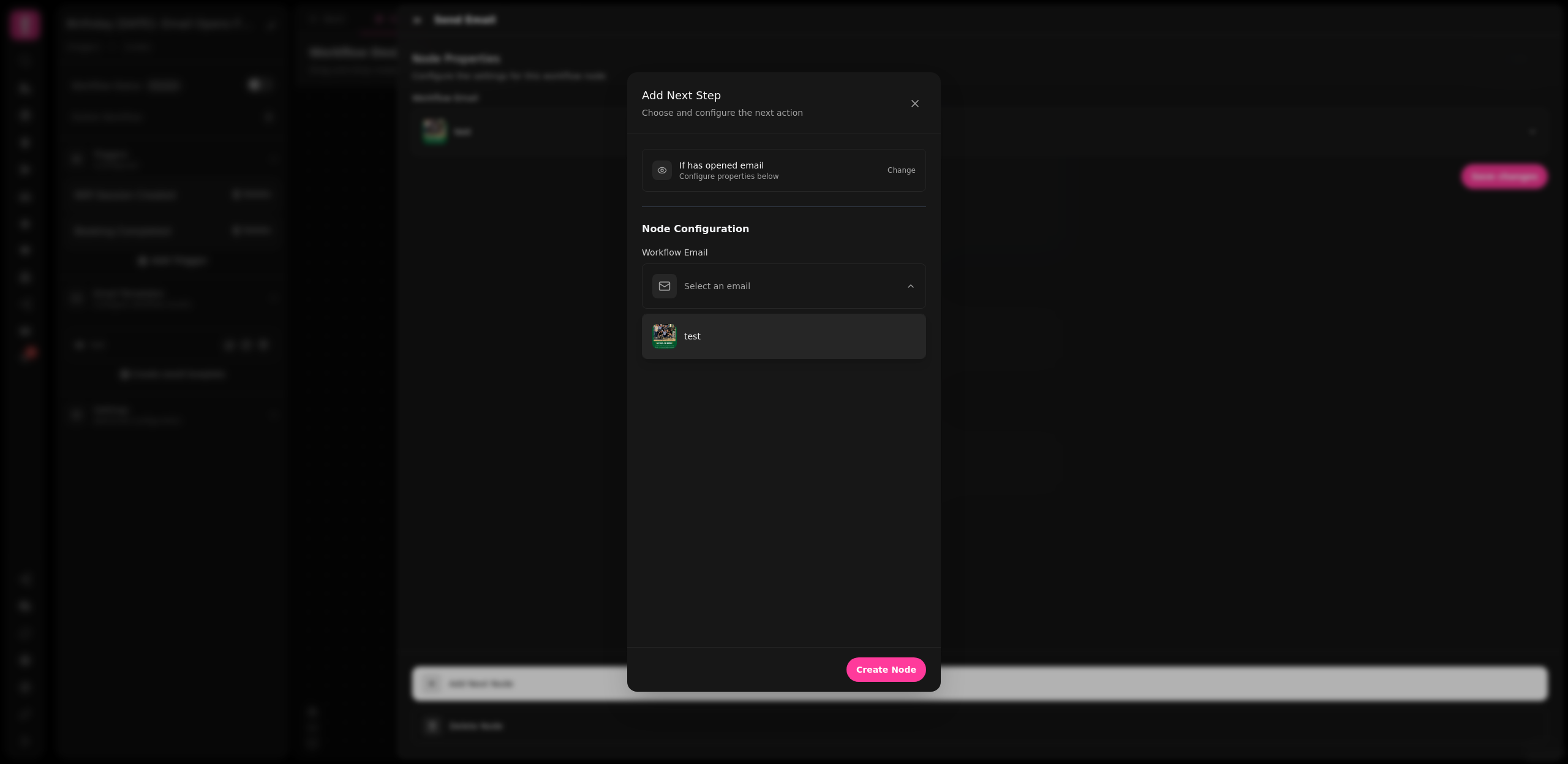
click at [736, 331] on p "test" at bounding box center [800, 337] width 232 height 12
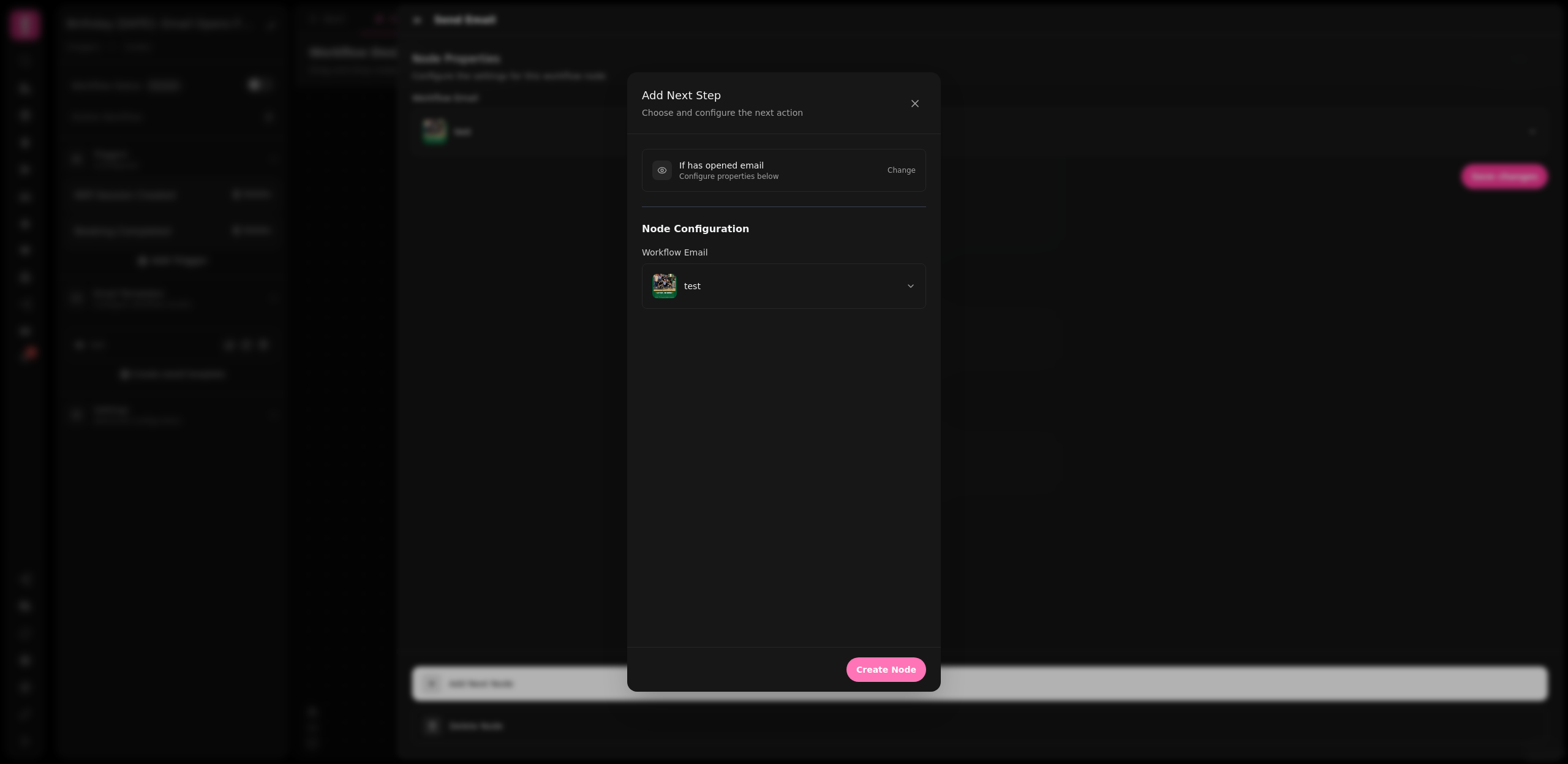
click at [896, 662] on button "Create Node" at bounding box center [886, 670] width 80 height 24
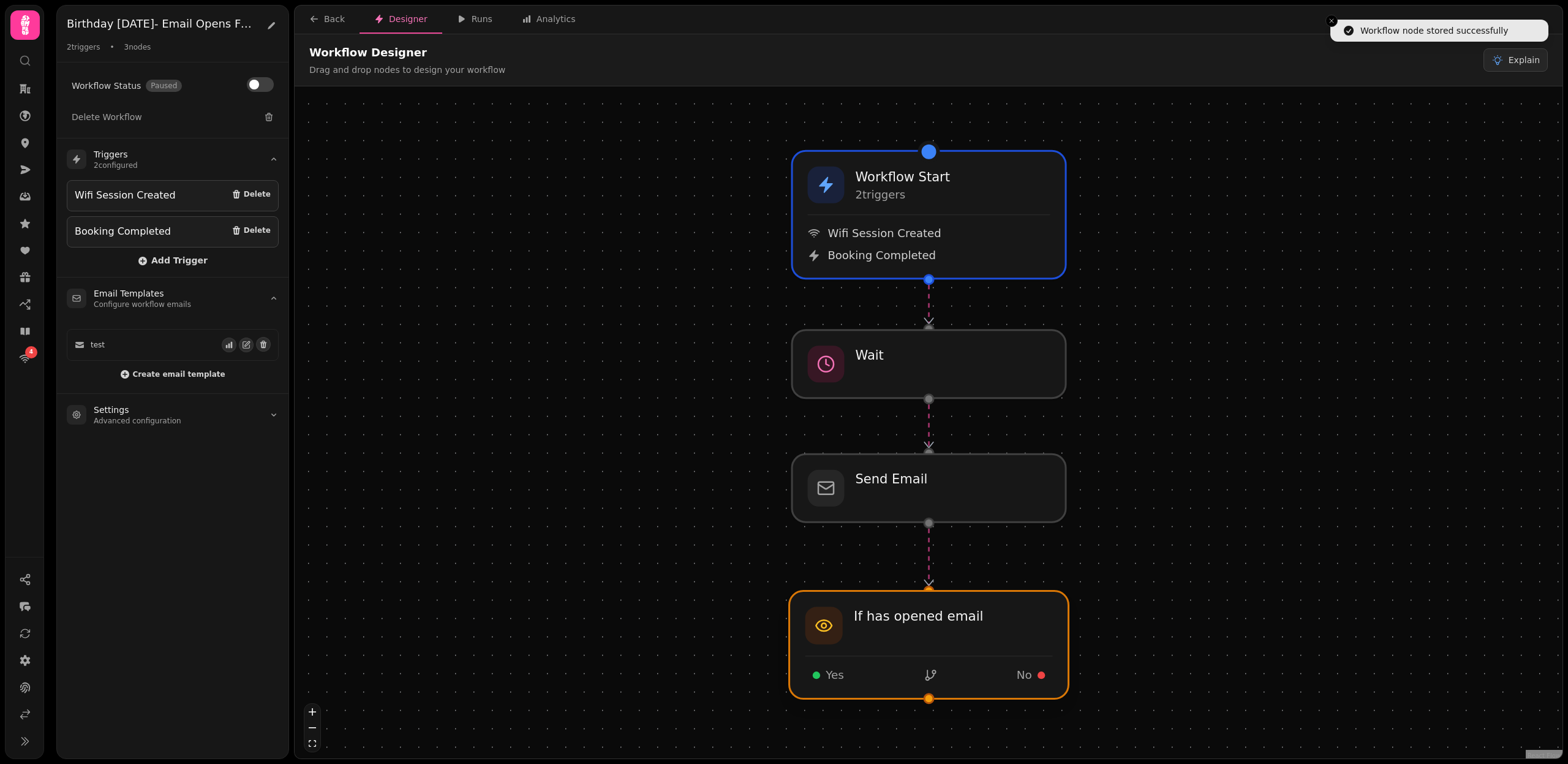
drag, startPoint x: 903, startPoint y: 659, endPoint x: 903, endPoint y: 652, distance: 7.0
click at [903, 652] on div at bounding box center [929, 645] width 280 height 108
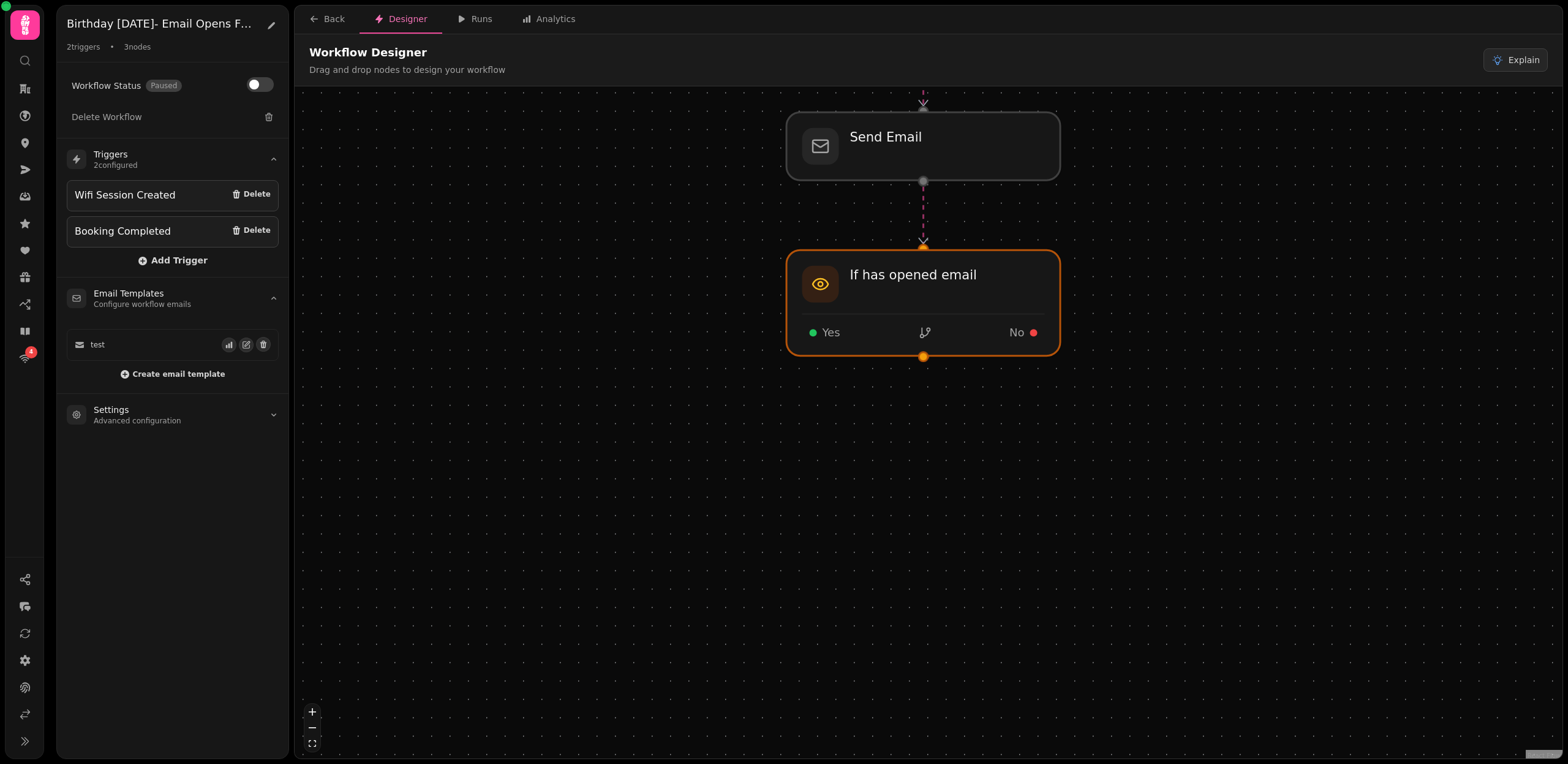
drag, startPoint x: 1131, startPoint y: 675, endPoint x: 1125, endPoint y: 333, distance: 342.1
click at [1125, 333] on div "Workflow Start 2 trigger s Wifi Session Created Booking Completed Send Email If…" at bounding box center [929, 424] width 1268 height 675
click at [978, 291] on div at bounding box center [923, 303] width 280 height 108
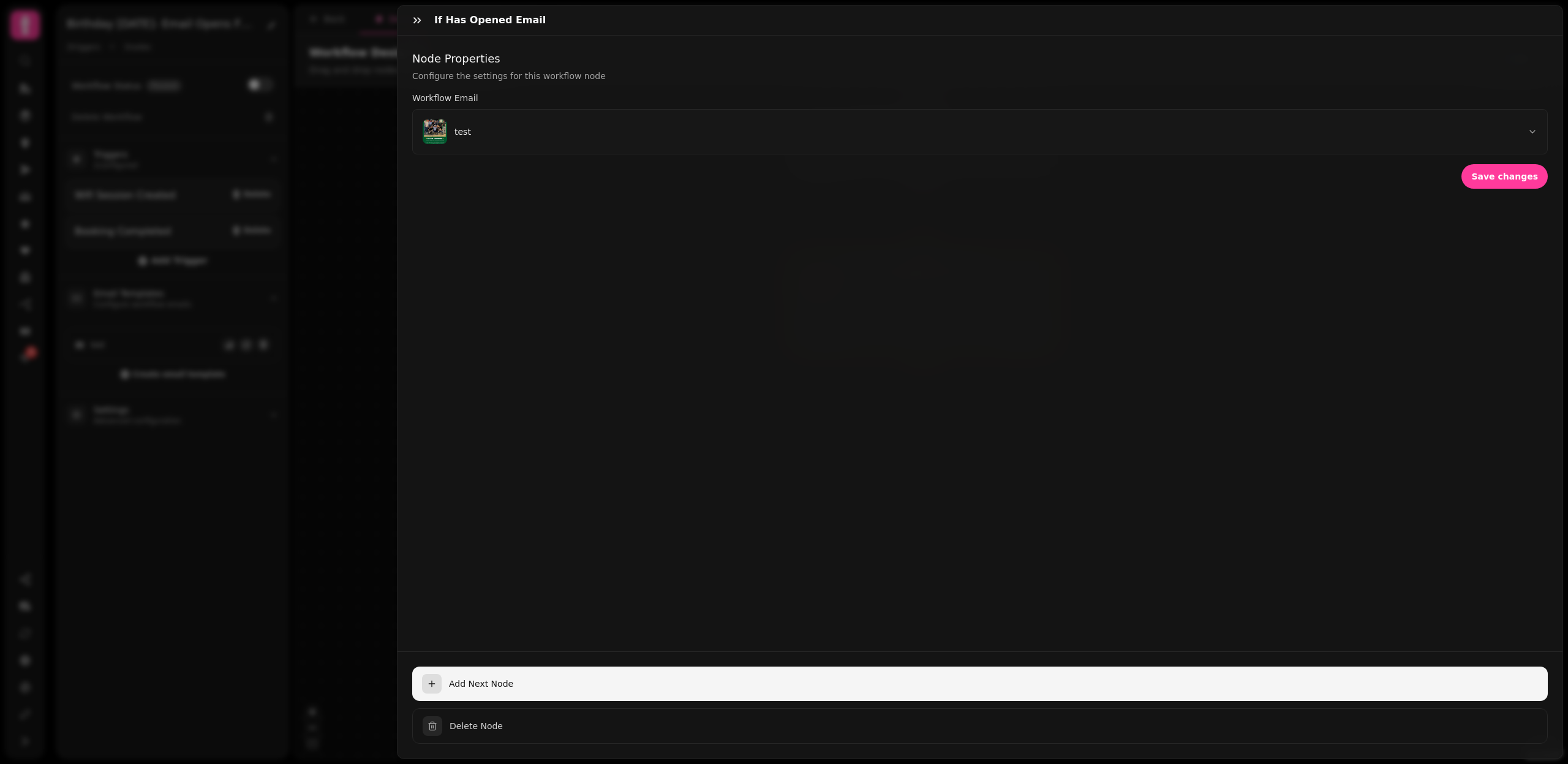
click at [439, 677] on div "button" at bounding box center [432, 684] width 20 height 20
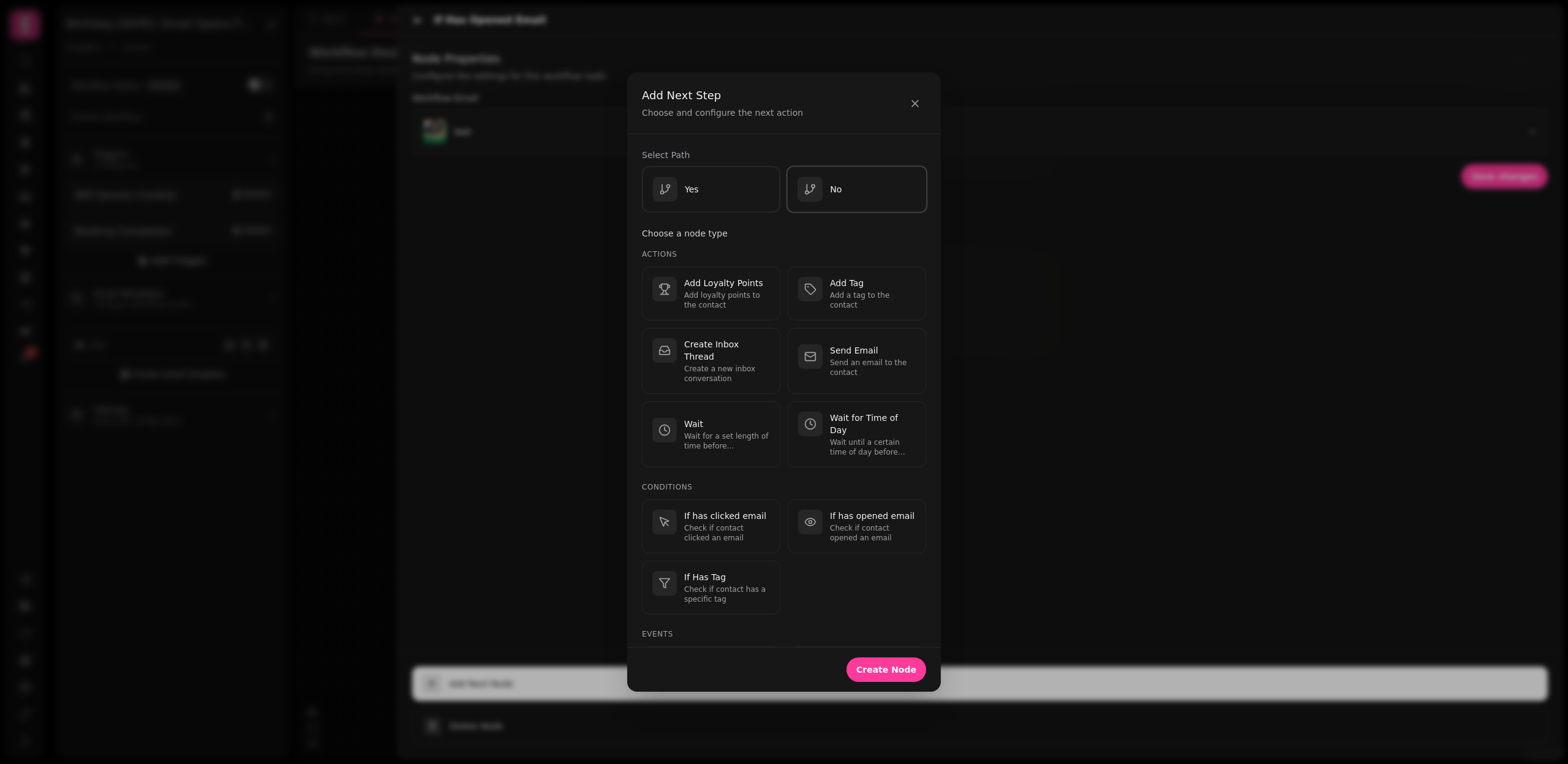
click at [843, 187] on div "No" at bounding box center [857, 189] width 119 height 25
click at [892, 666] on span "Create Node" at bounding box center [886, 670] width 60 height 9
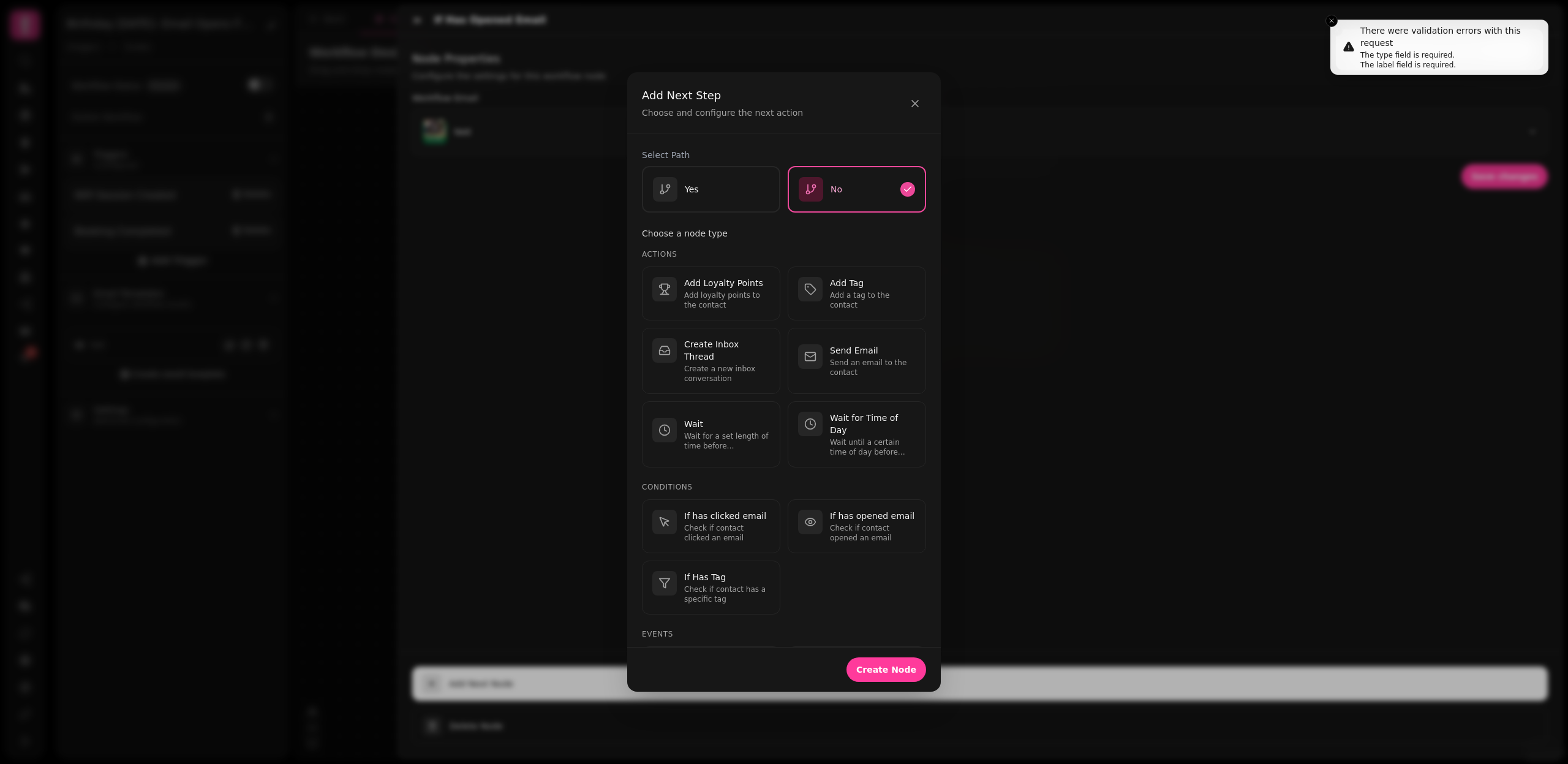
scroll to position [25, 0]
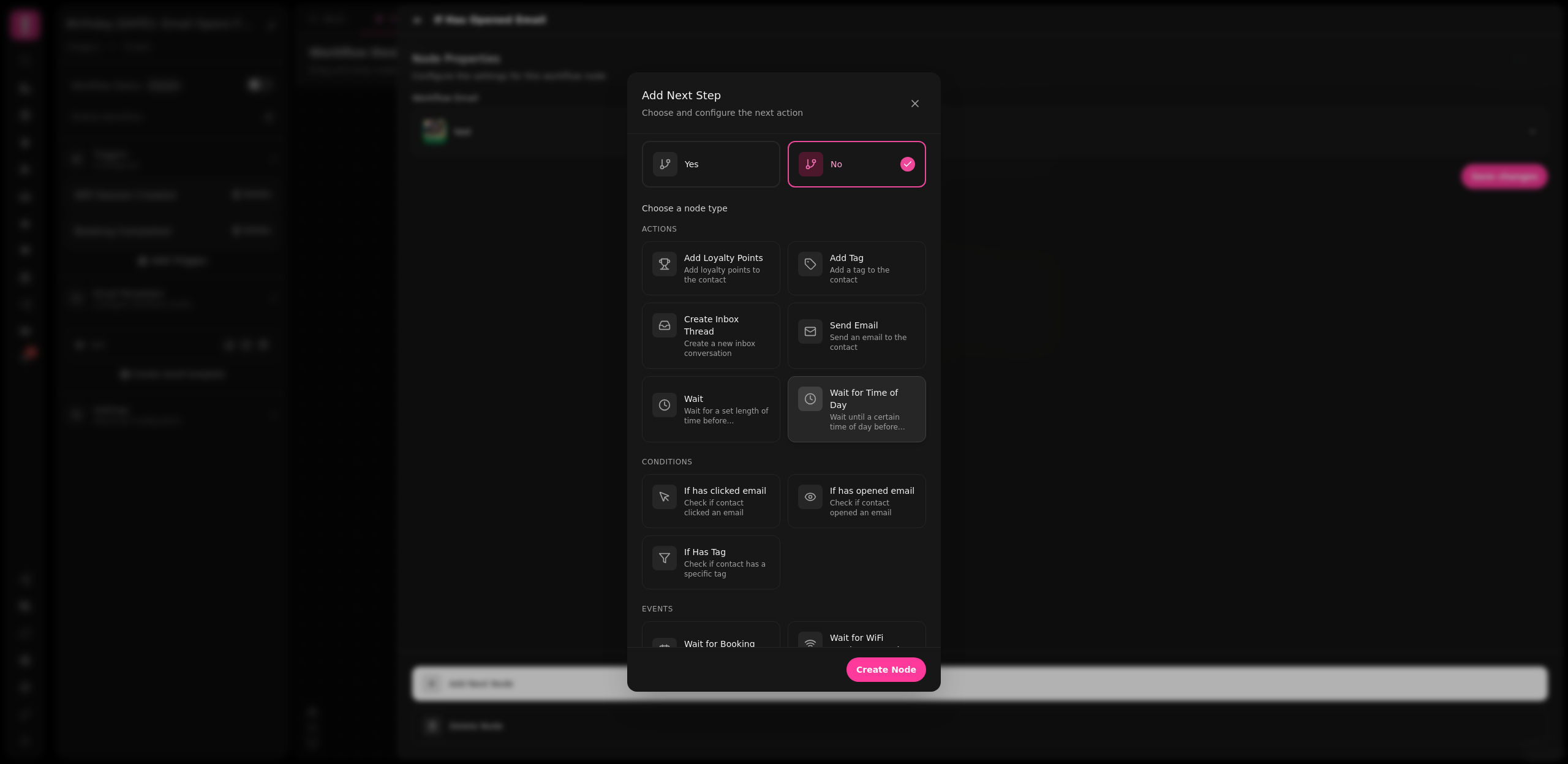
click at [891, 412] on p "Wait until a certain time of day before continuing." at bounding box center [872, 421] width 86 height 20
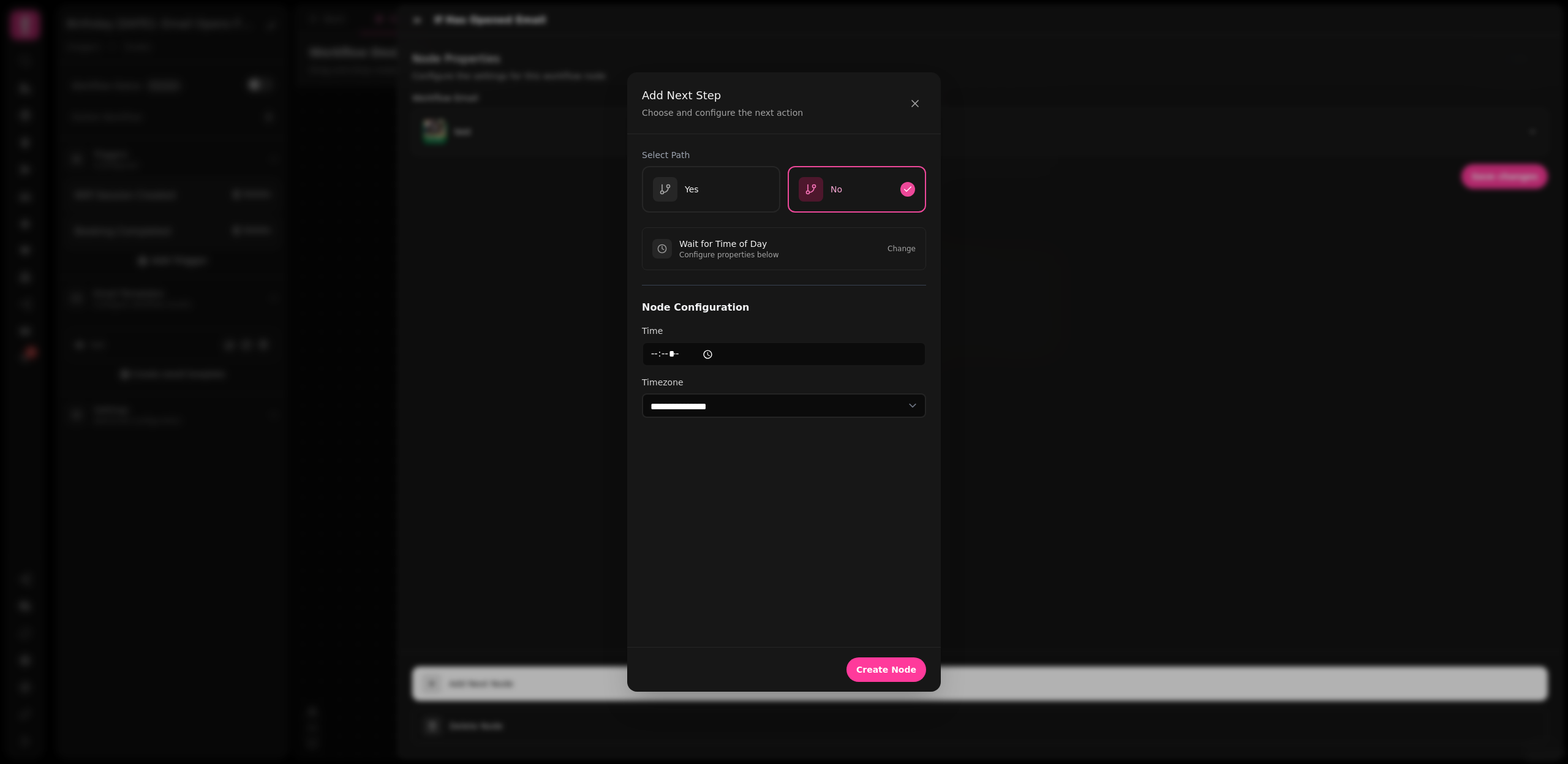
scroll to position [0, 0]
click at [854, 353] on input "time" at bounding box center [784, 354] width 284 height 24
click at [754, 350] on input "time" at bounding box center [784, 354] width 284 height 24
click at [689, 352] on input "time" at bounding box center [784, 354] width 284 height 24
click at [759, 384] on label "Timezone" at bounding box center [784, 382] width 284 height 12
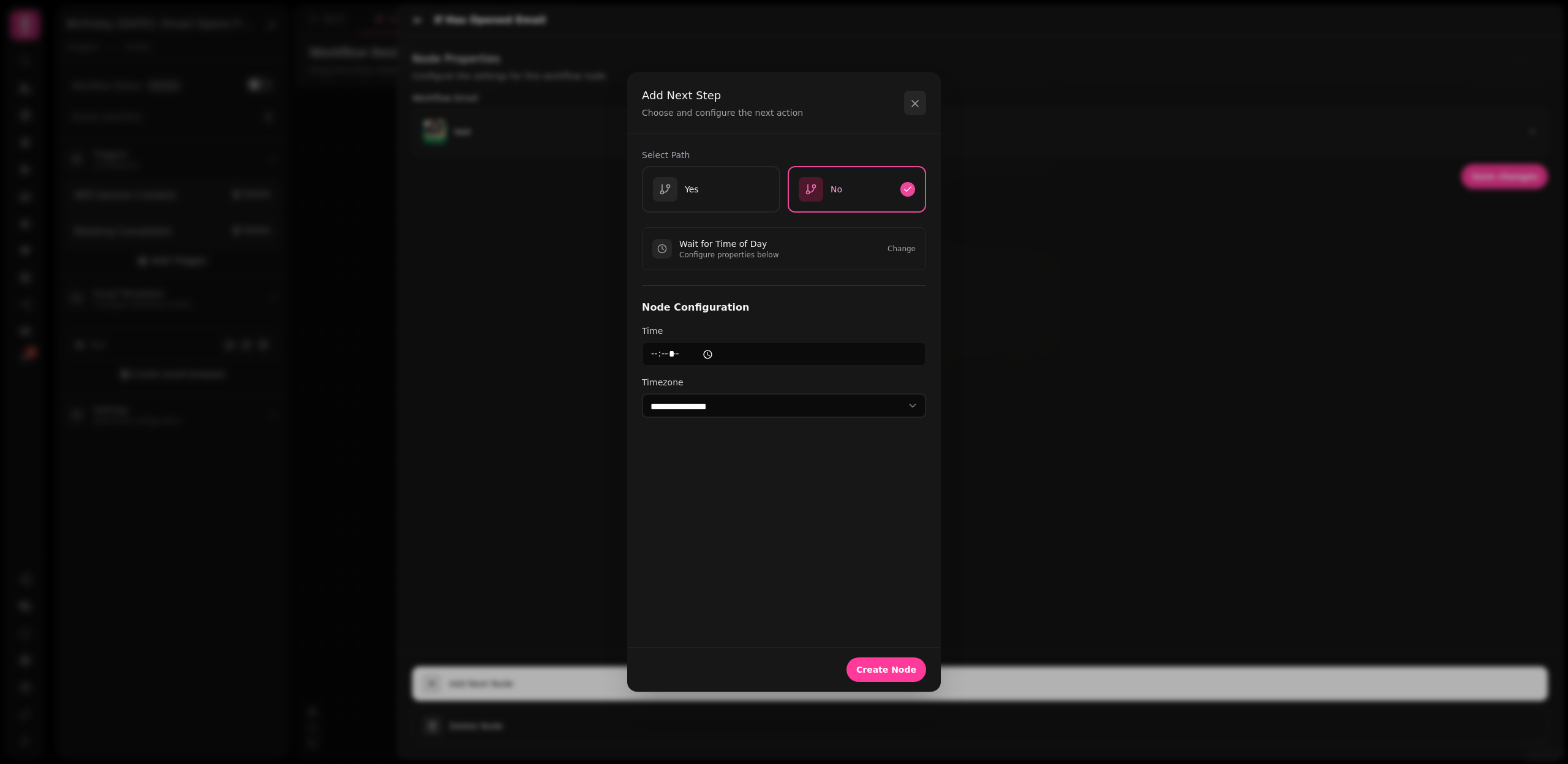
click at [918, 104] on icon "button" at bounding box center [916, 104] width 12 height 12
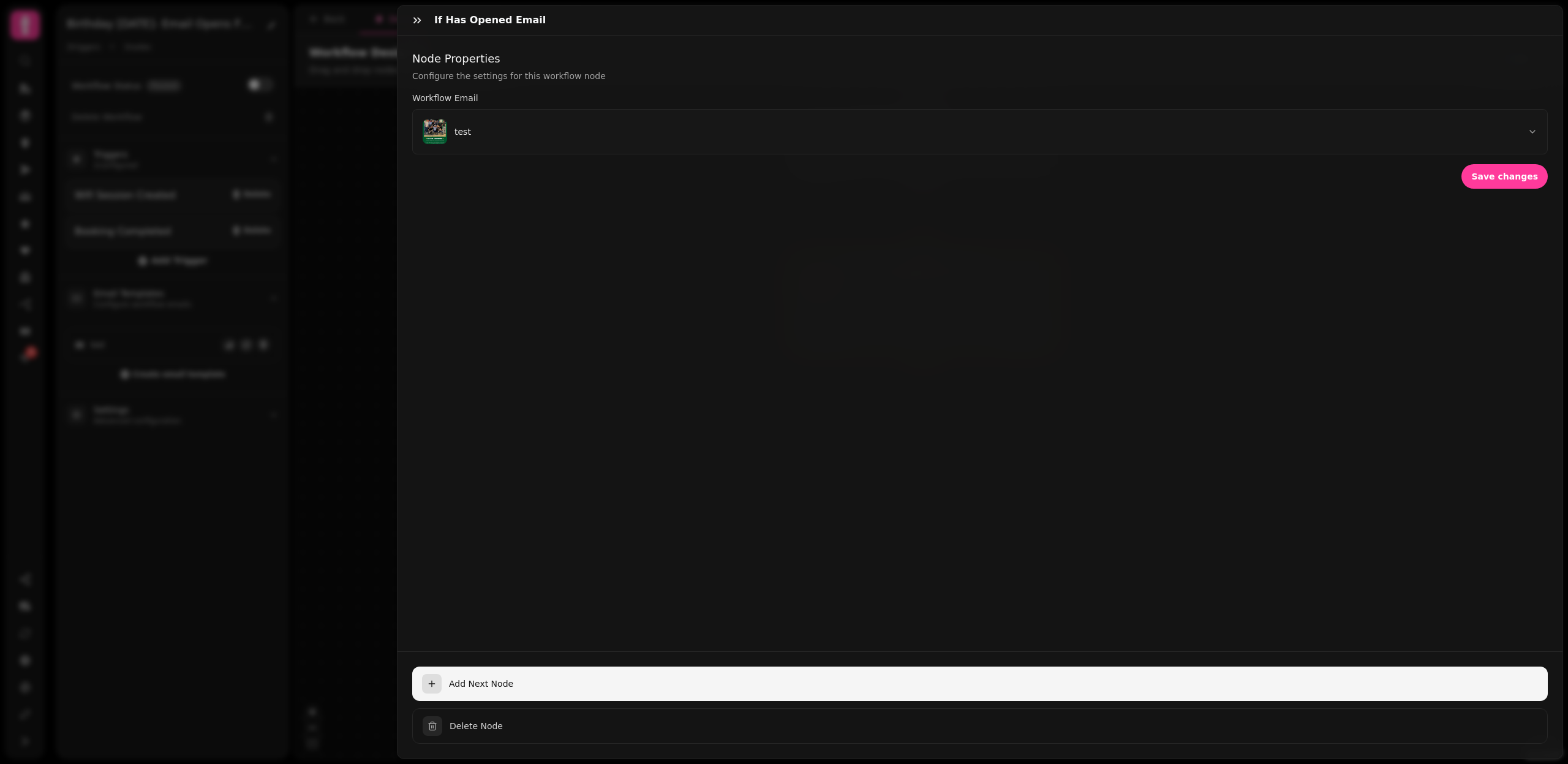
click at [465, 671] on button "Add Next Node" at bounding box center [980, 684] width 1136 height 35
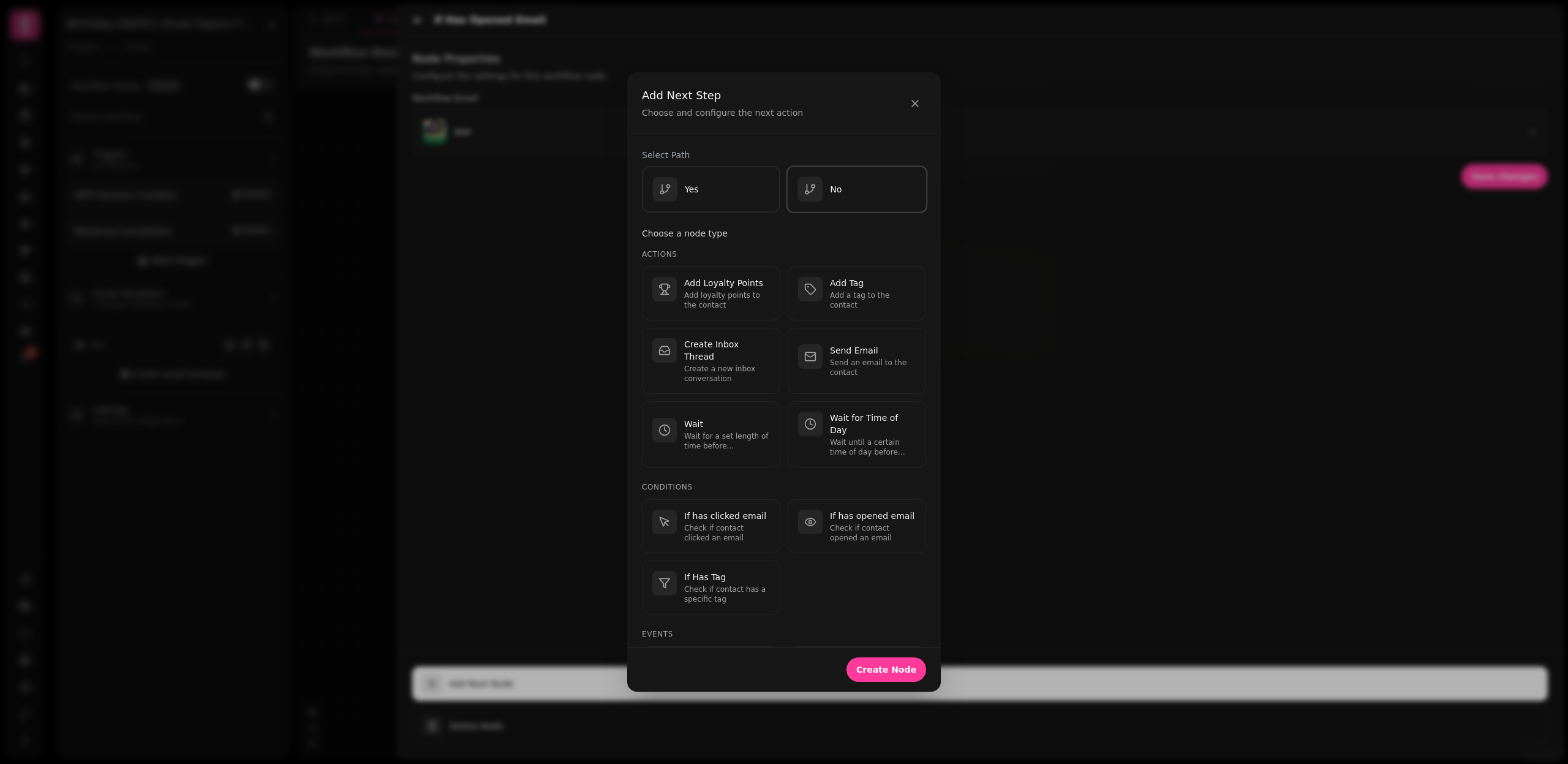
click at [868, 179] on div "No" at bounding box center [857, 189] width 119 height 25
click at [716, 431] on p "Wait for a set length of time before continuing." at bounding box center [727, 440] width 86 height 20
select select "**"
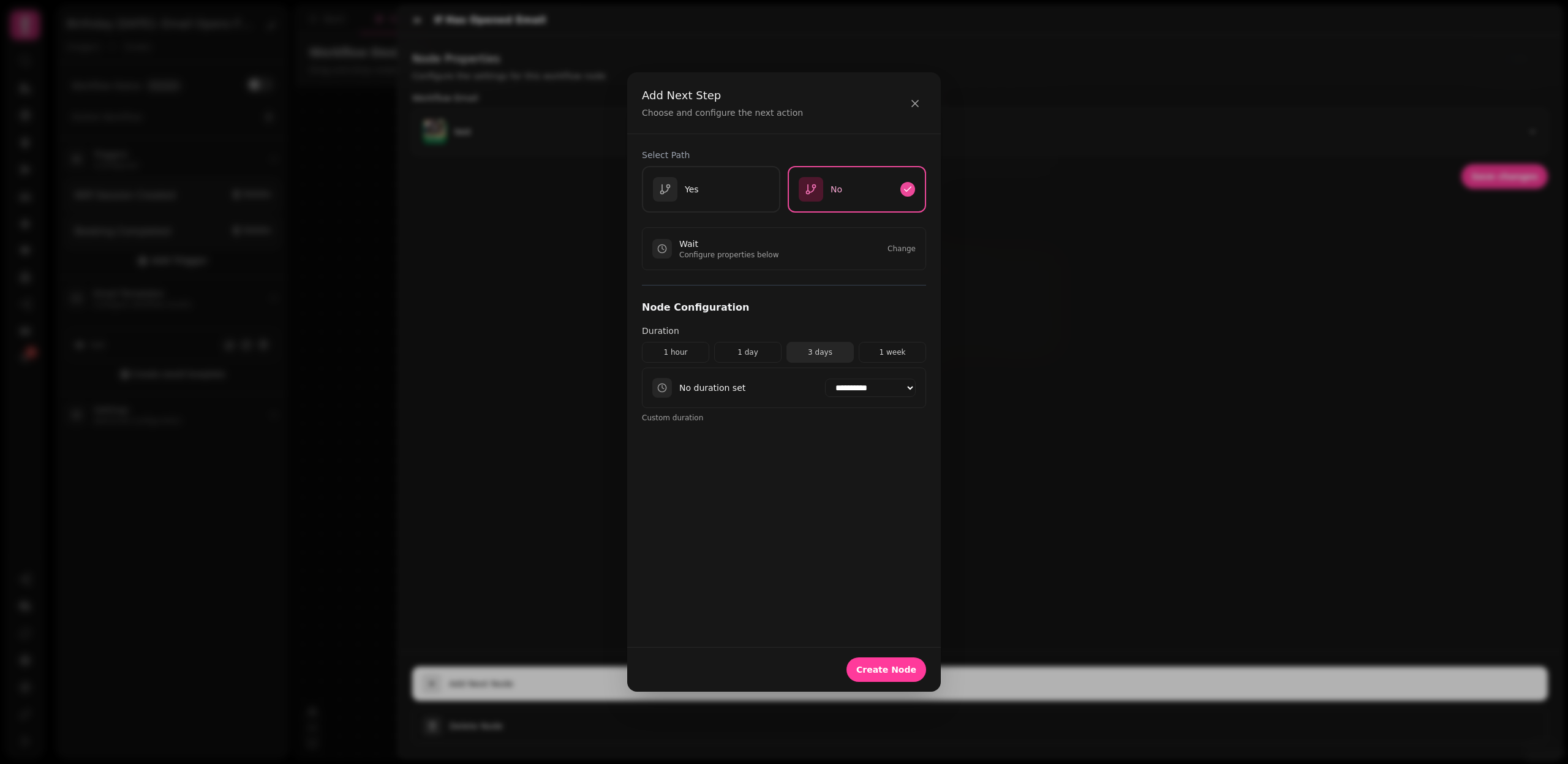
click at [830, 350] on button "3 days" at bounding box center [820, 352] width 67 height 21
click at [892, 670] on span "Create Node" at bounding box center [886, 670] width 60 height 9
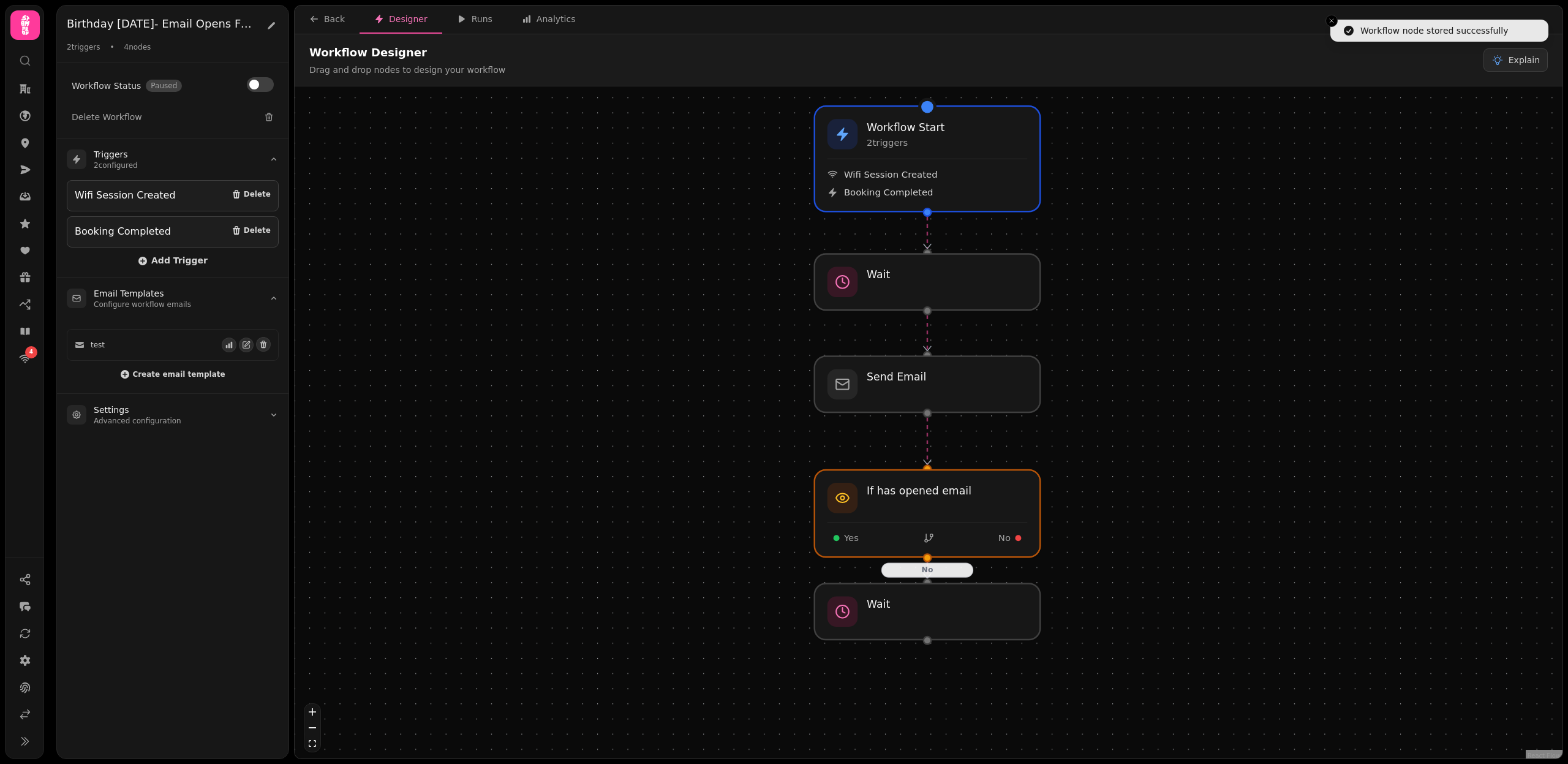
drag, startPoint x: 1176, startPoint y: 643, endPoint x: 1171, endPoint y: 563, distance: 80.2
click at [1171, 563] on div "No Workflow Start 2 trigger s Wifi Session Created Booking Completed Send Email…" at bounding box center [929, 424] width 1268 height 675
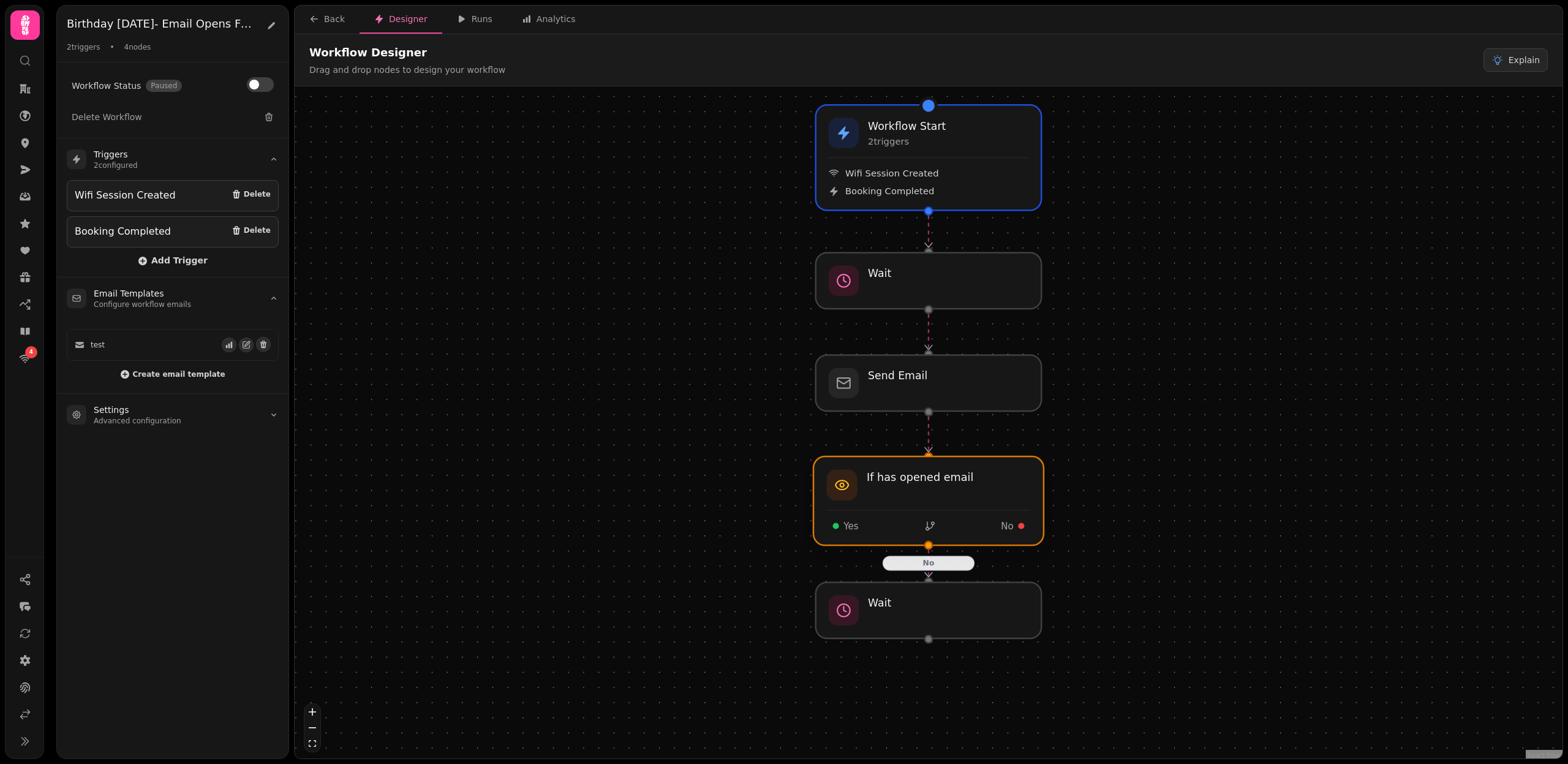
drag, startPoint x: 952, startPoint y: 545, endPoint x: 953, endPoint y: 537, distance: 8.1
click at [953, 537] on div at bounding box center [929, 500] width 230 height 89
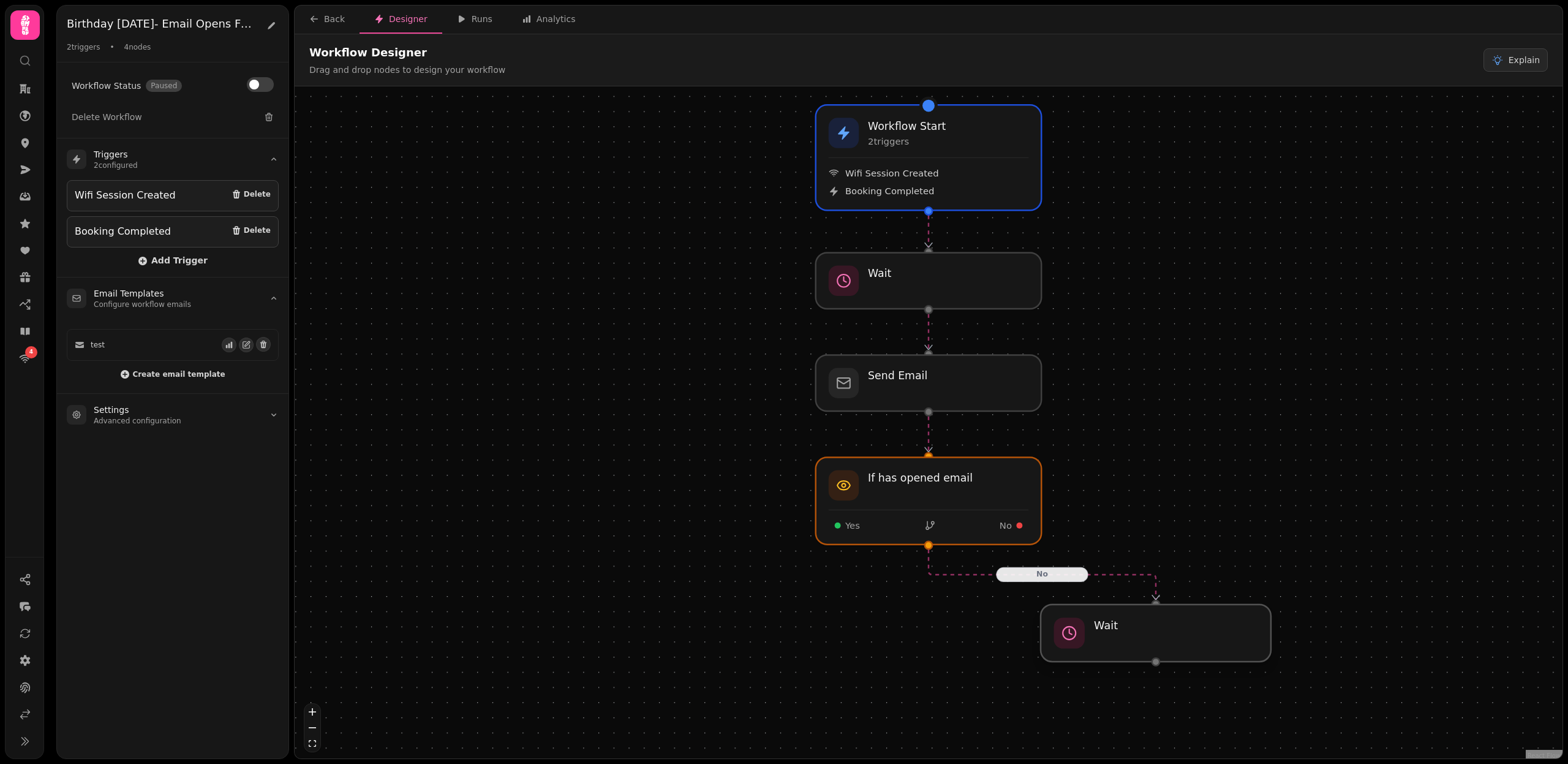
drag, startPoint x: 922, startPoint y: 616, endPoint x: 1153, endPoint y: 641, distance: 232.3
click at [1153, 641] on div at bounding box center [1156, 633] width 230 height 57
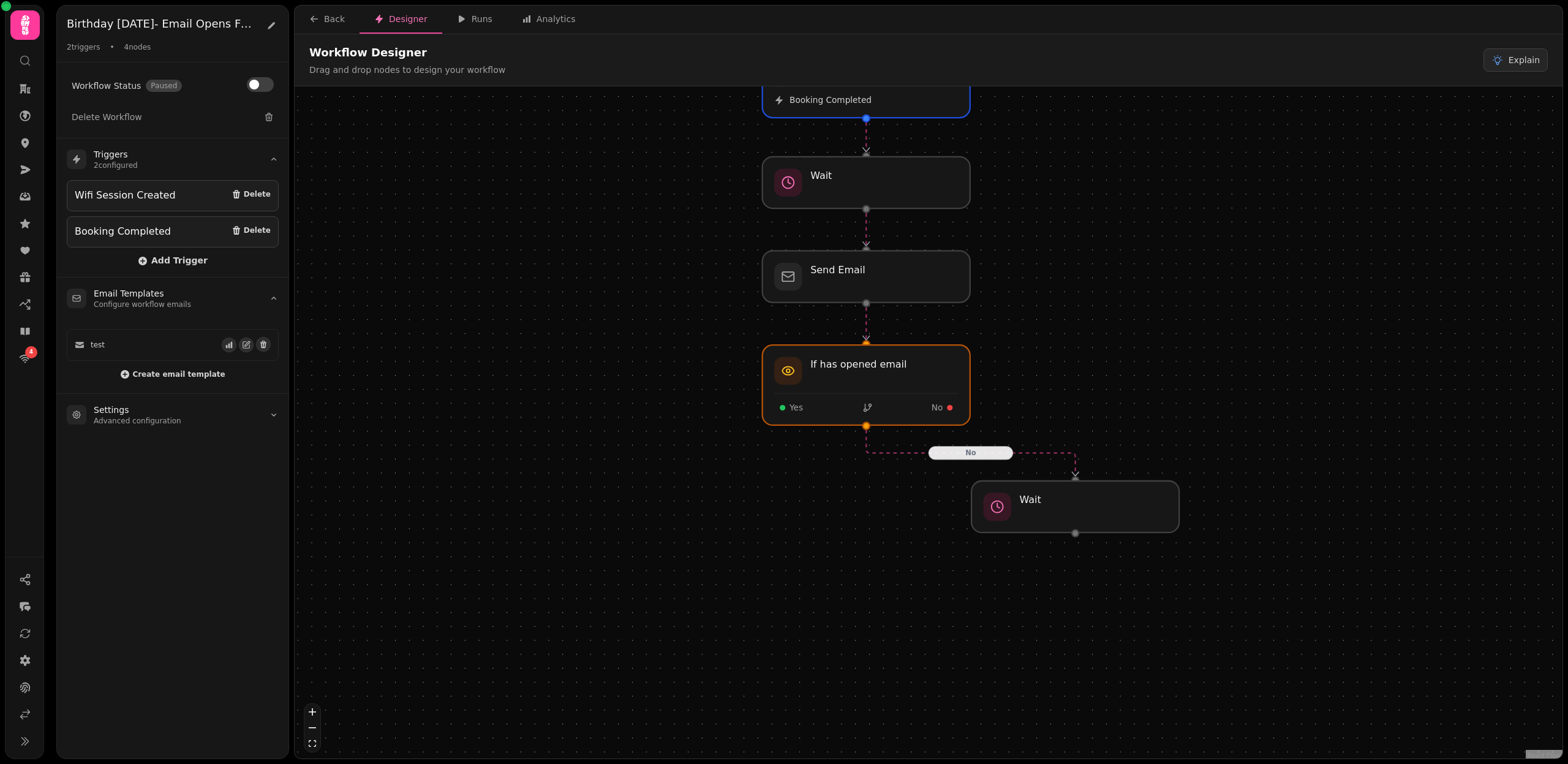
drag, startPoint x: 1214, startPoint y: 538, endPoint x: 1098, endPoint y: 376, distance: 199.2
click at [1098, 376] on div "No Workflow Start 2 trigger s Wifi Session Created Booking Completed Send Email…" at bounding box center [929, 424] width 1268 height 675
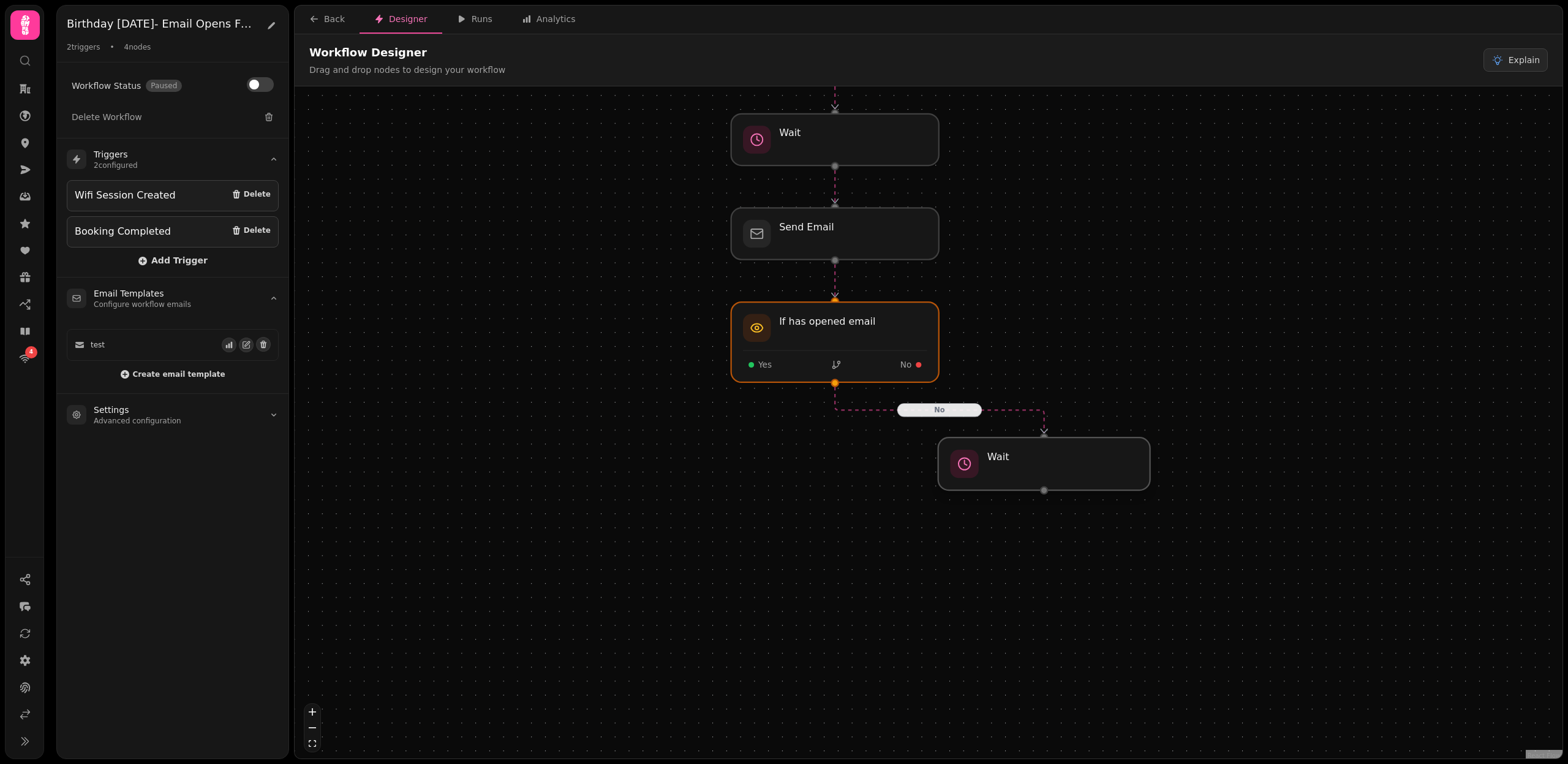
click at [1039, 466] on div at bounding box center [1044, 463] width 212 height 53
select select "******"
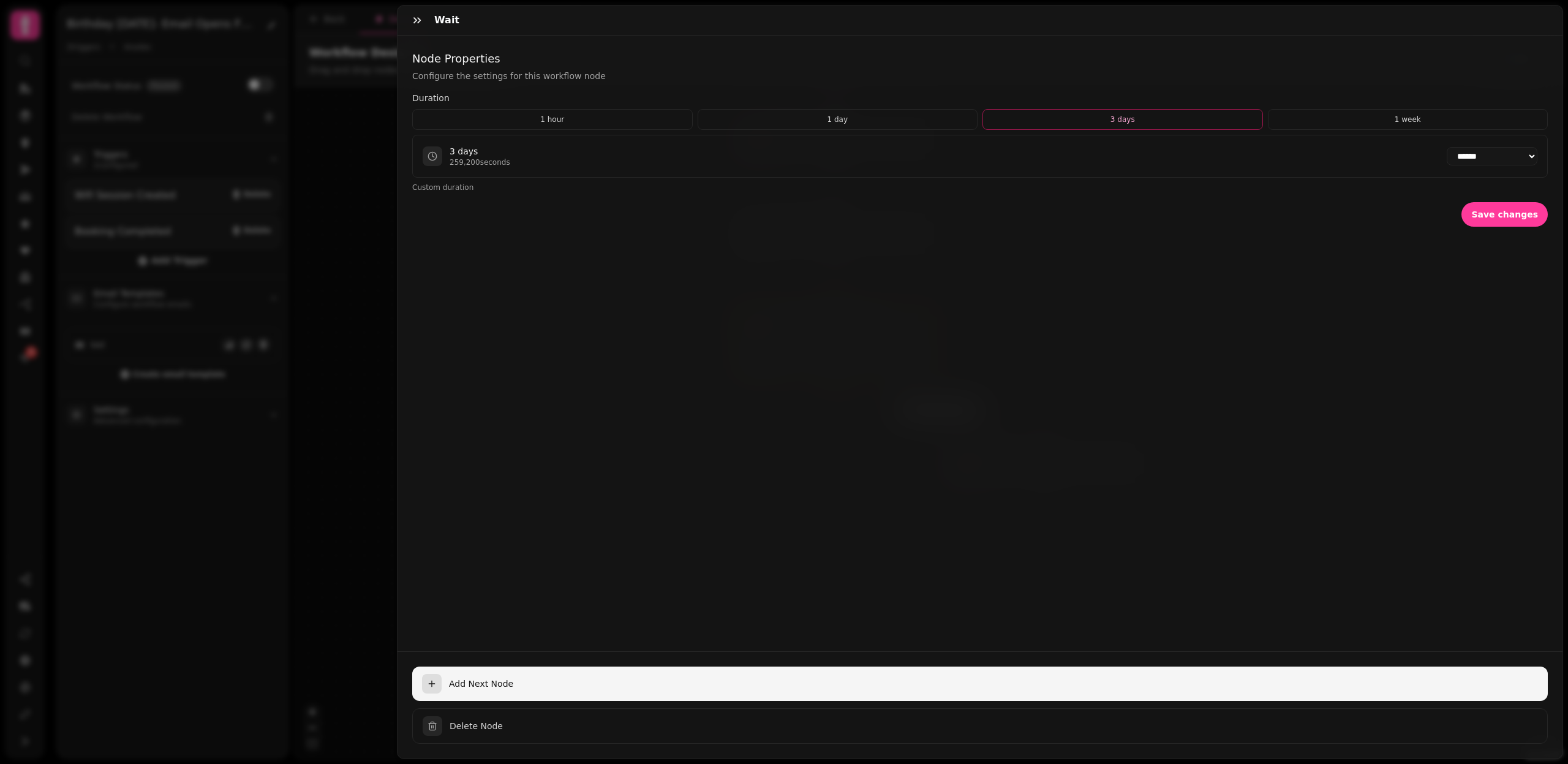
click at [498, 682] on span "Add Next Node" at bounding box center [993, 684] width 1089 height 12
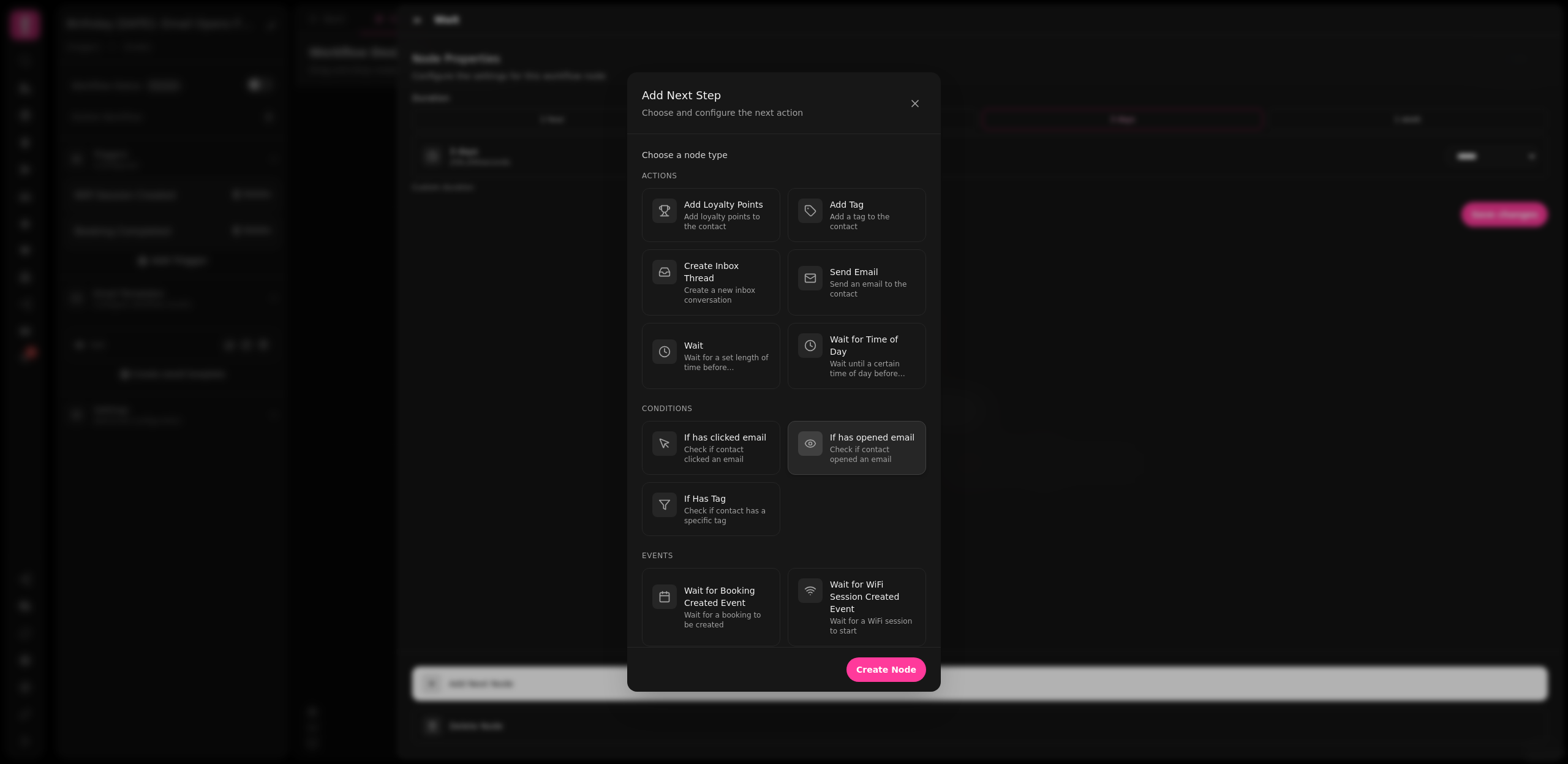
click at [853, 445] on p "Check if contact opened an email" at bounding box center [872, 454] width 86 height 20
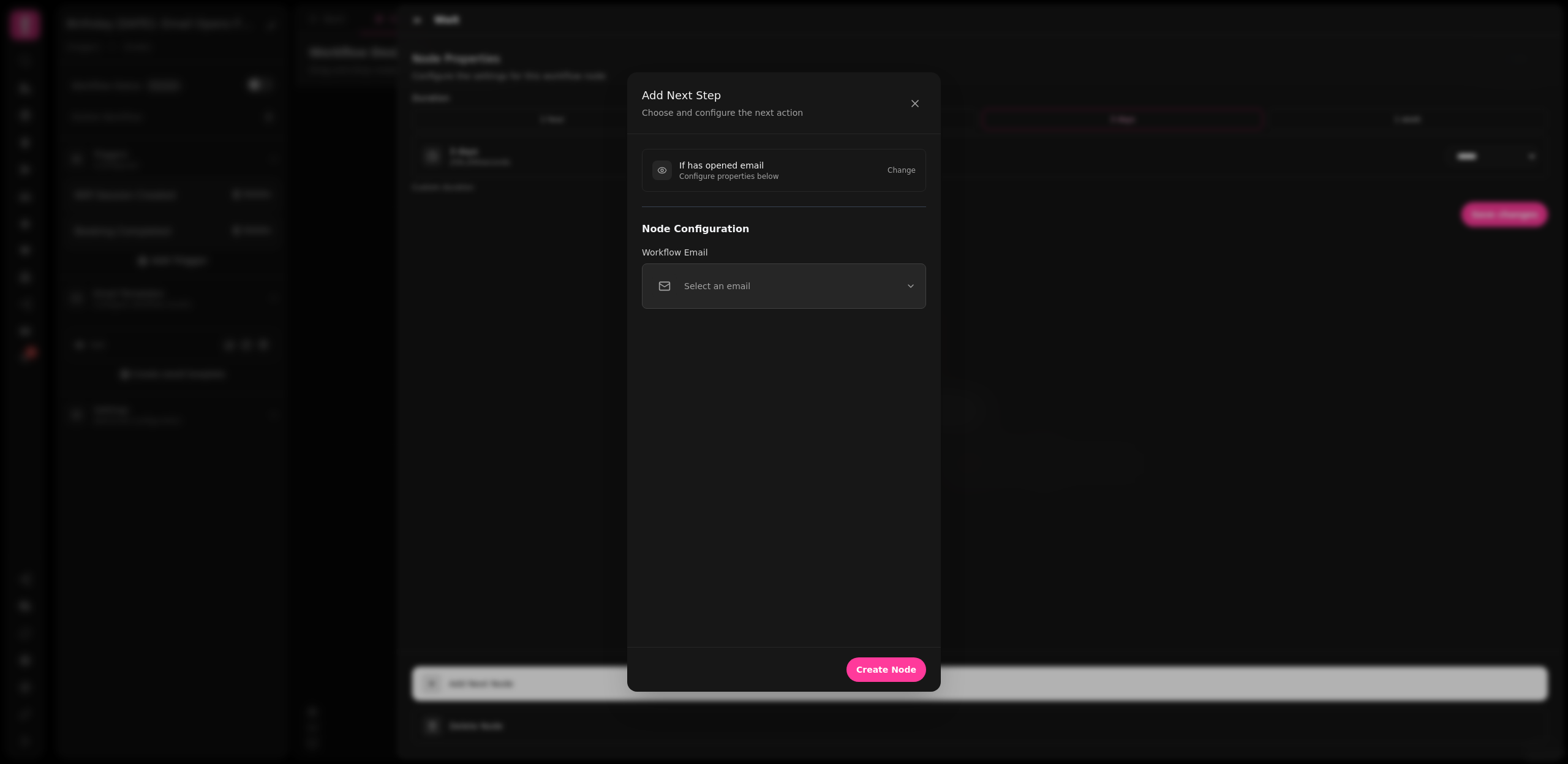
click at [752, 286] on button "Select an email" at bounding box center [784, 286] width 284 height 45
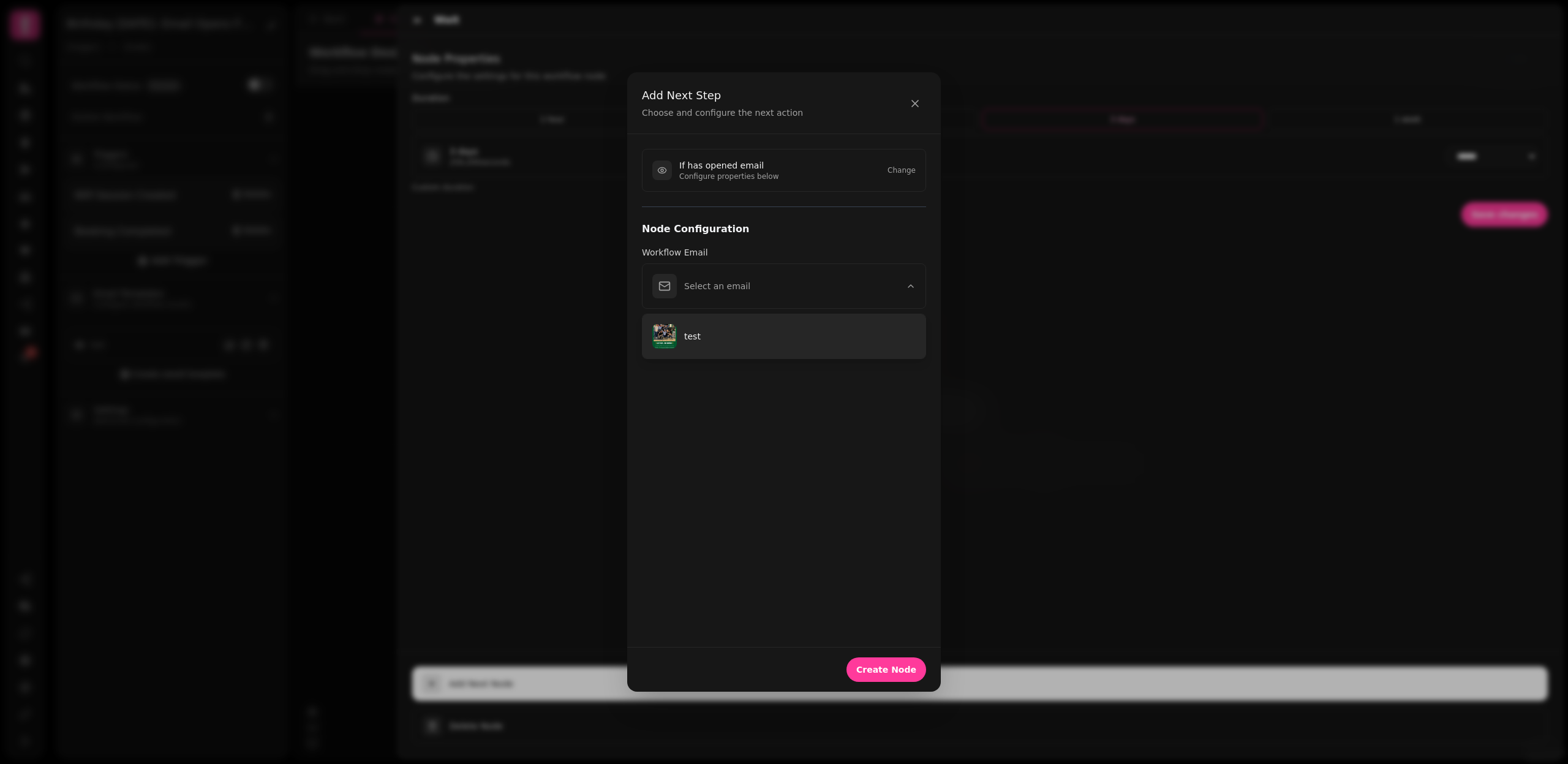
click at [749, 335] on p "test" at bounding box center [800, 337] width 232 height 12
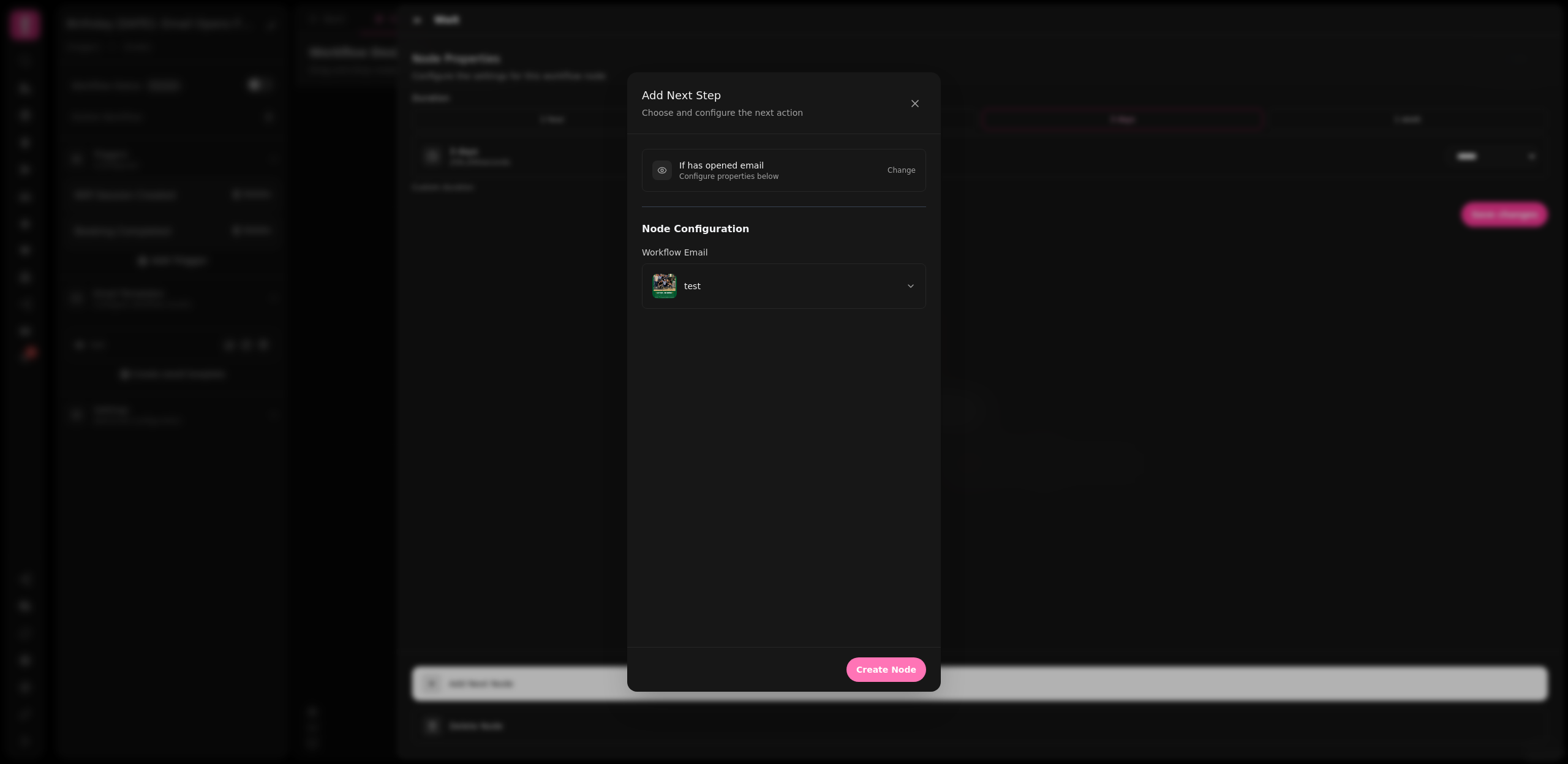
click at [888, 681] on button "Create Node" at bounding box center [886, 670] width 80 height 24
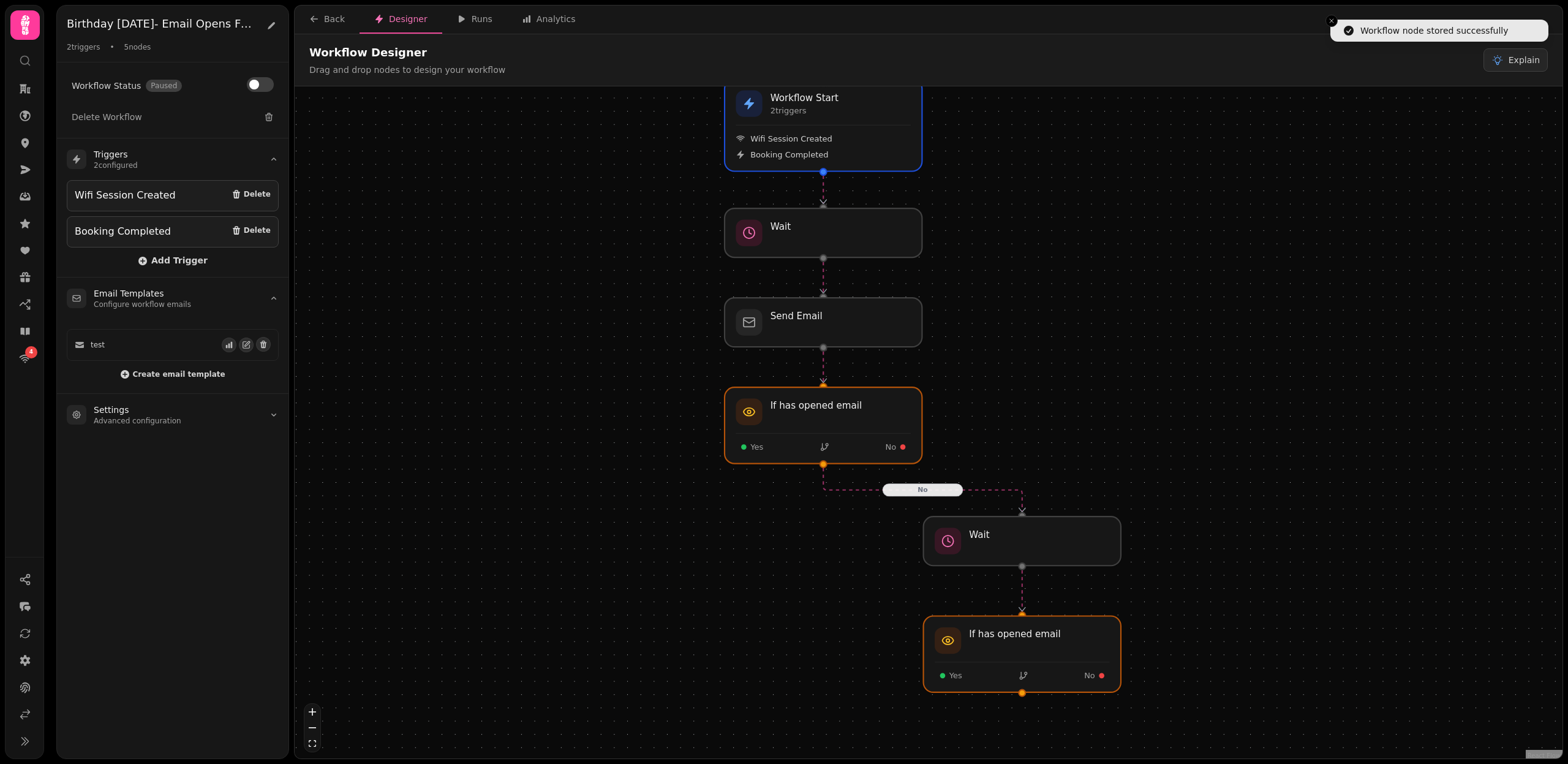
drag, startPoint x: 1173, startPoint y: 521, endPoint x: 1166, endPoint y: 483, distance: 38.6
click at [1166, 483] on div "No Workflow Start 2 trigger s Wifi Session Created Booking Completed Send Email…" at bounding box center [929, 424] width 1268 height 675
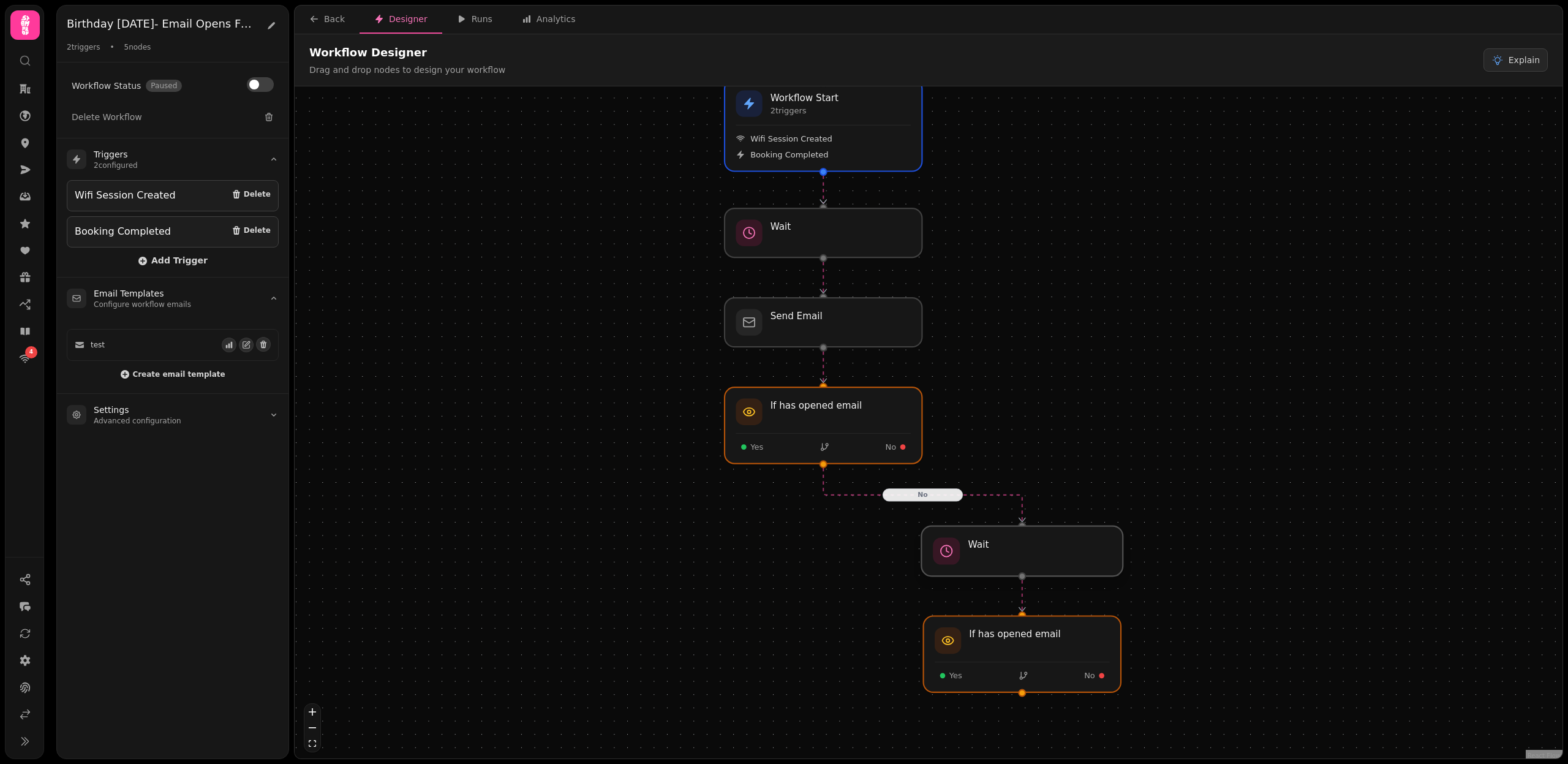
drag, startPoint x: 1070, startPoint y: 555, endPoint x: 1070, endPoint y: 565, distance: 10.0
click at [1070, 565] on div at bounding box center [1022, 551] width 202 height 50
click at [863, 422] on div at bounding box center [823, 426] width 202 height 78
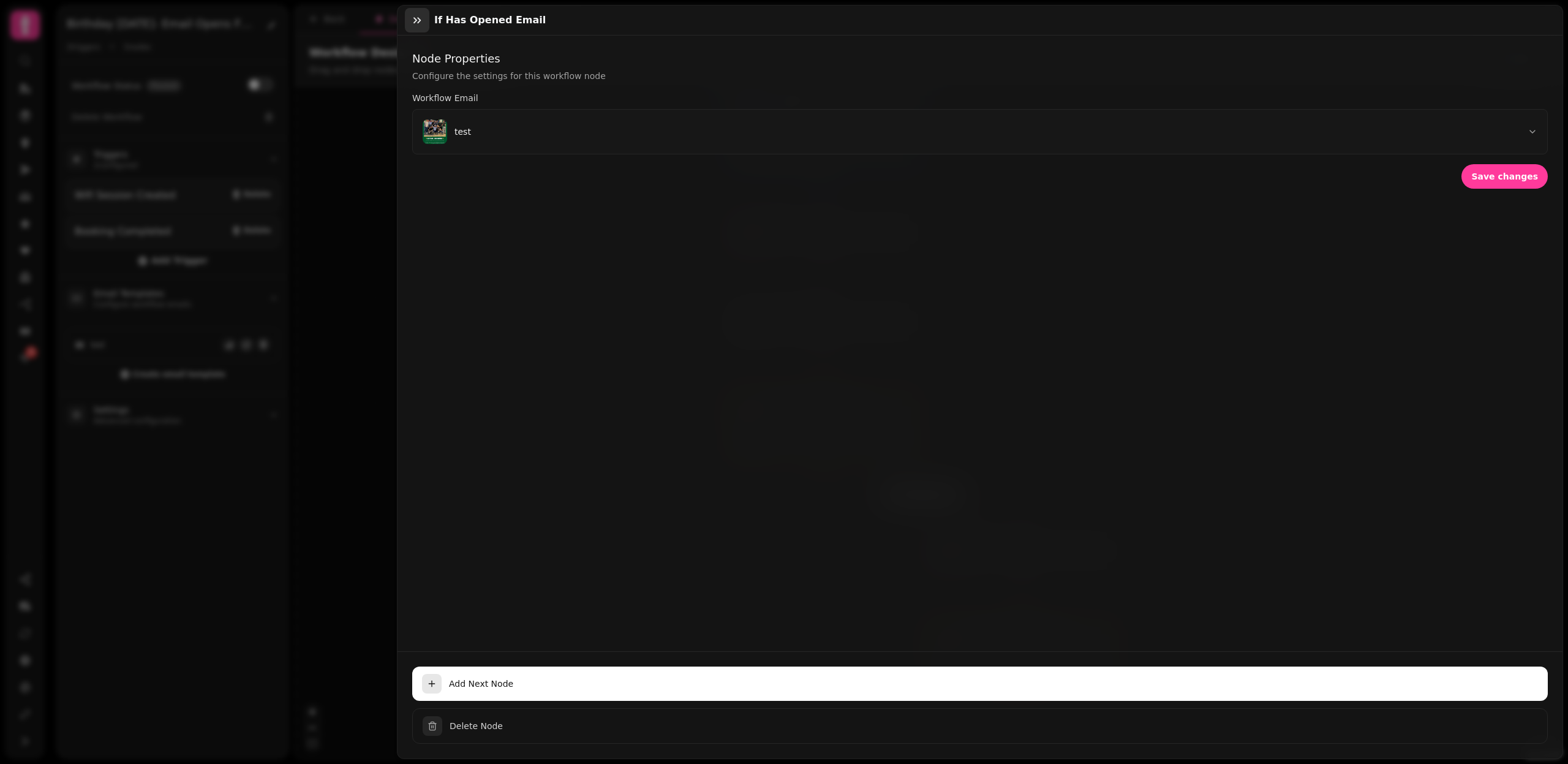
click at [422, 17] on icon "button" at bounding box center [417, 20] width 12 height 12
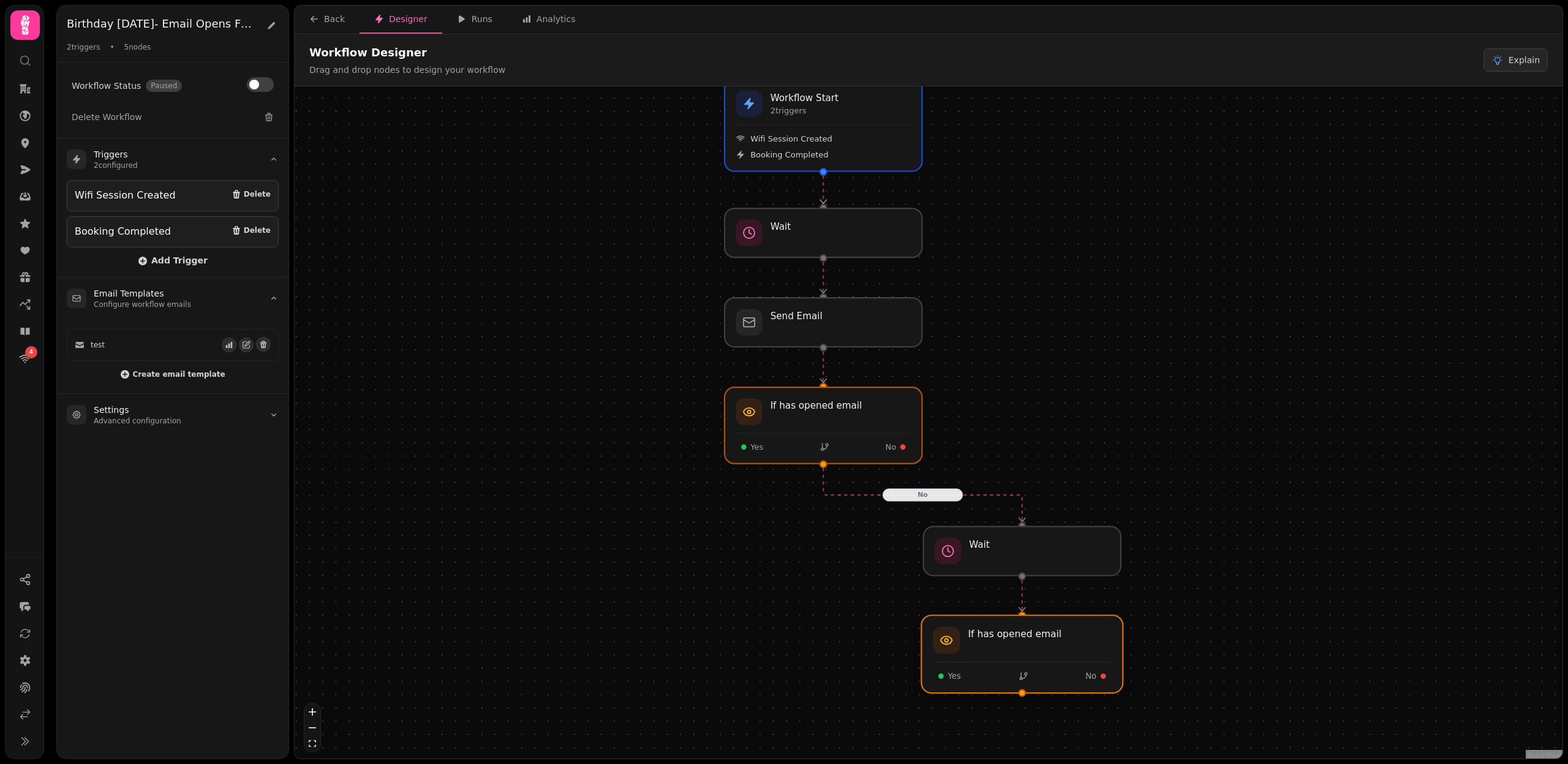
click at [1003, 641] on div at bounding box center [1022, 654] width 202 height 78
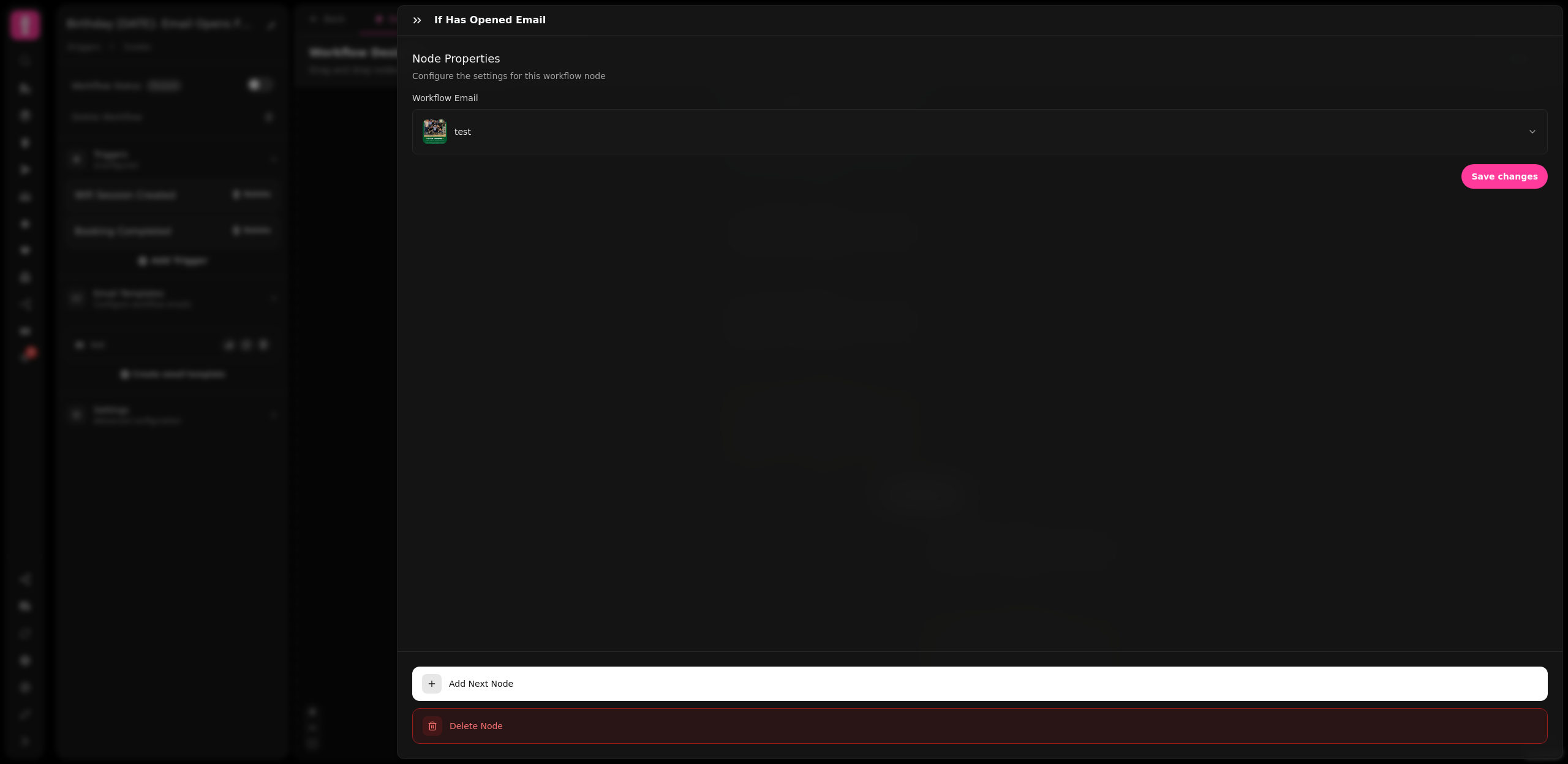
click at [484, 727] on span "Delete Node" at bounding box center [993, 726] width 1088 height 12
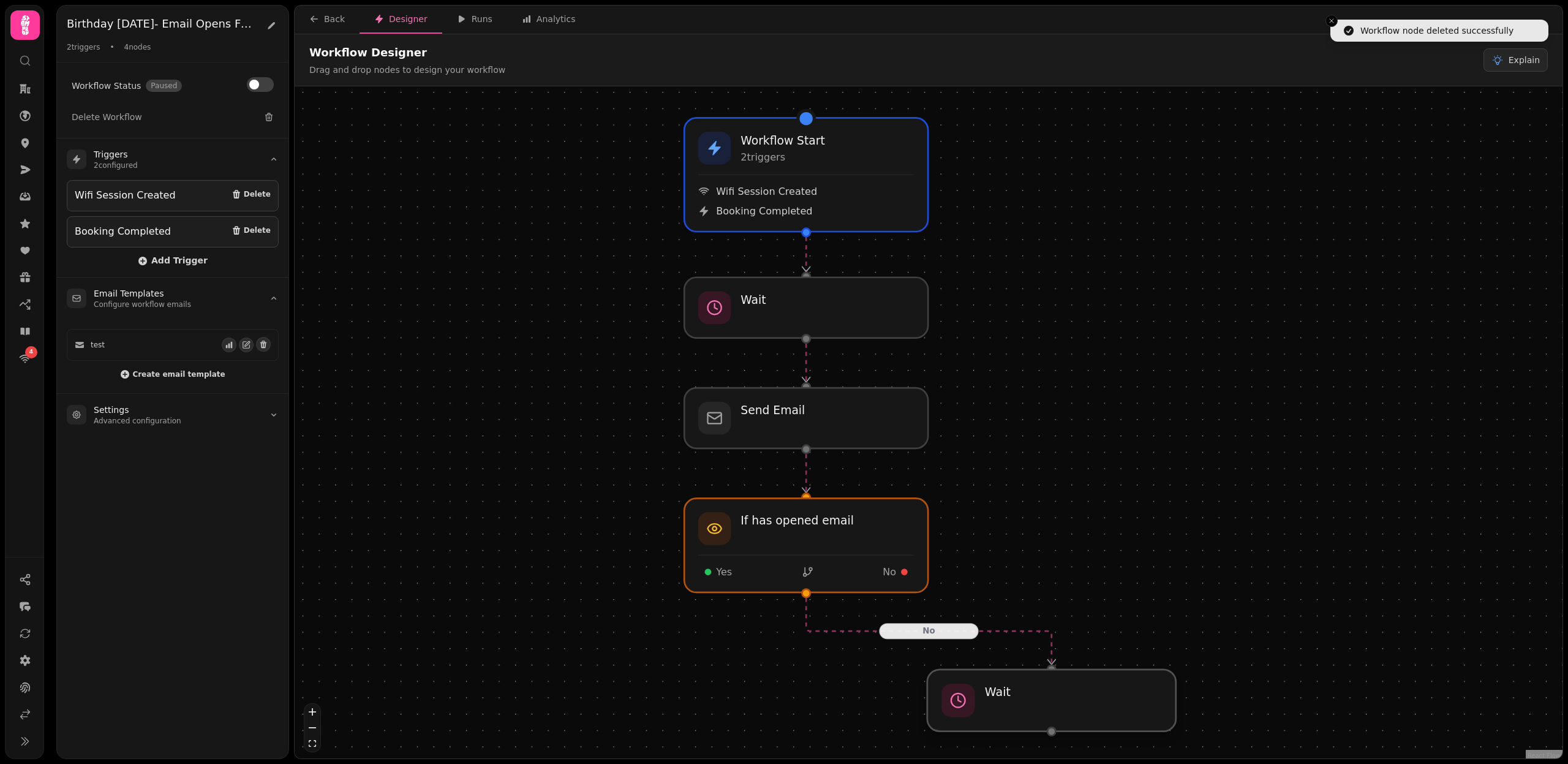
click at [1006, 699] on div at bounding box center [1051, 701] width 248 height 62
click at [1073, 693] on div at bounding box center [1051, 701] width 248 height 62
click at [1048, 684] on div at bounding box center [1051, 701] width 248 height 62
select select "******"
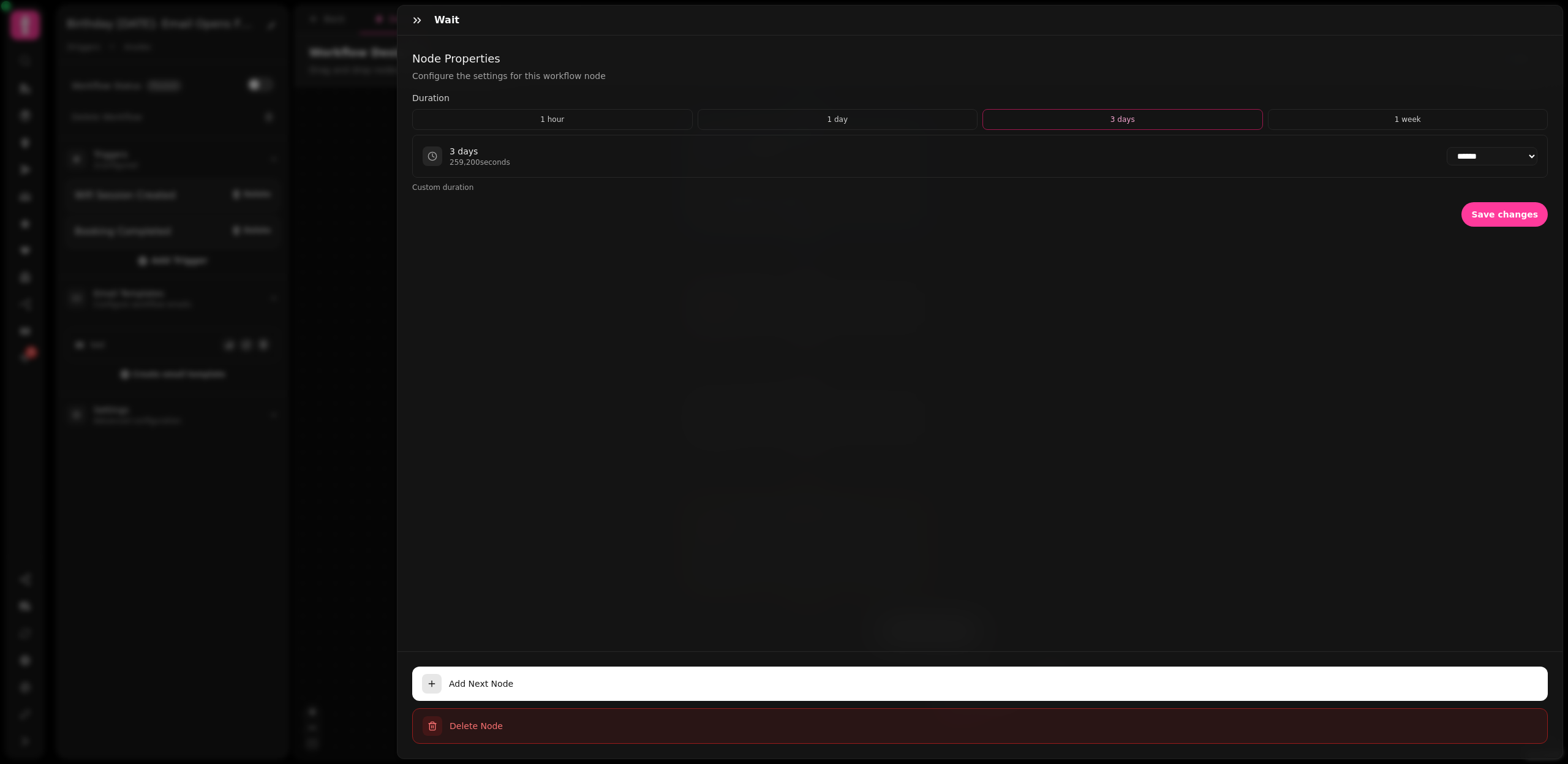
click at [475, 727] on span "Delete Node" at bounding box center [993, 726] width 1088 height 12
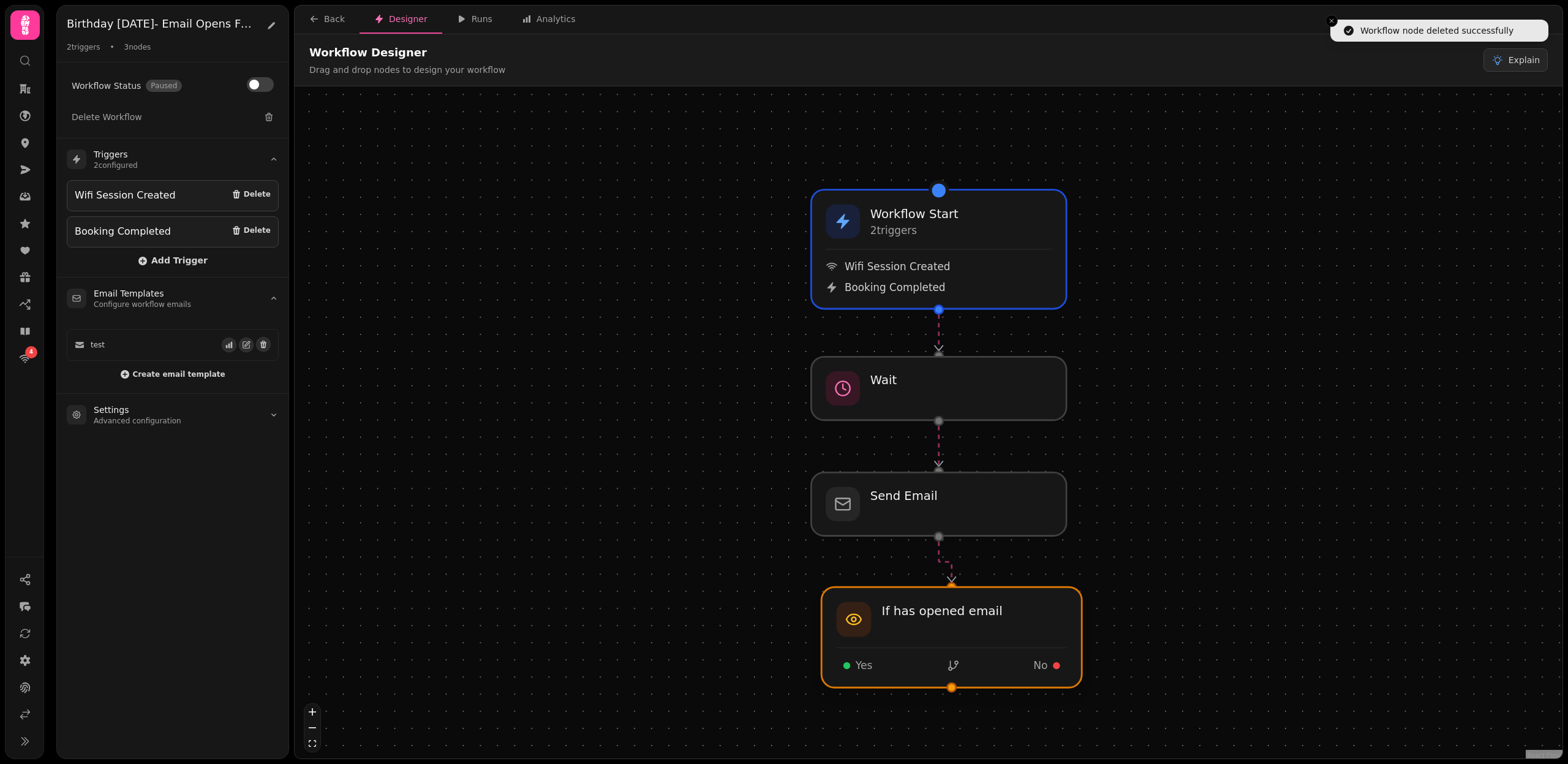
drag, startPoint x: 975, startPoint y: 625, endPoint x: 986, endPoint y: 625, distance: 11.0
click at [986, 626] on div at bounding box center [951, 637] width 260 height 100
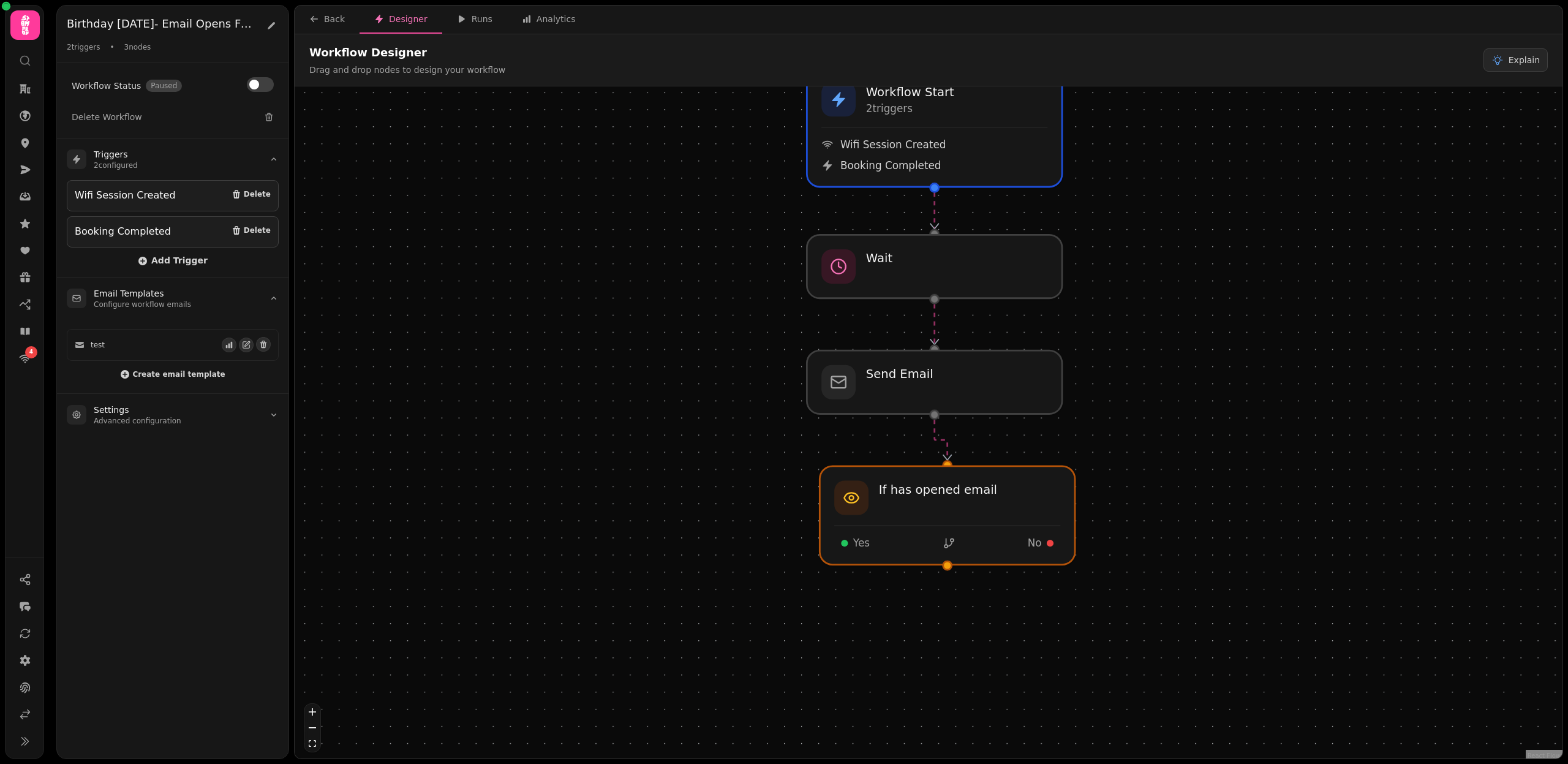
drag, startPoint x: 1169, startPoint y: 632, endPoint x: 1166, endPoint y: 510, distance: 122.0
click at [1166, 510] on div "Workflow Start 2 trigger s Wifi Session Created Booking Completed Send Email Wa…" at bounding box center [929, 424] width 1268 height 675
click at [978, 508] on div at bounding box center [947, 515] width 260 height 100
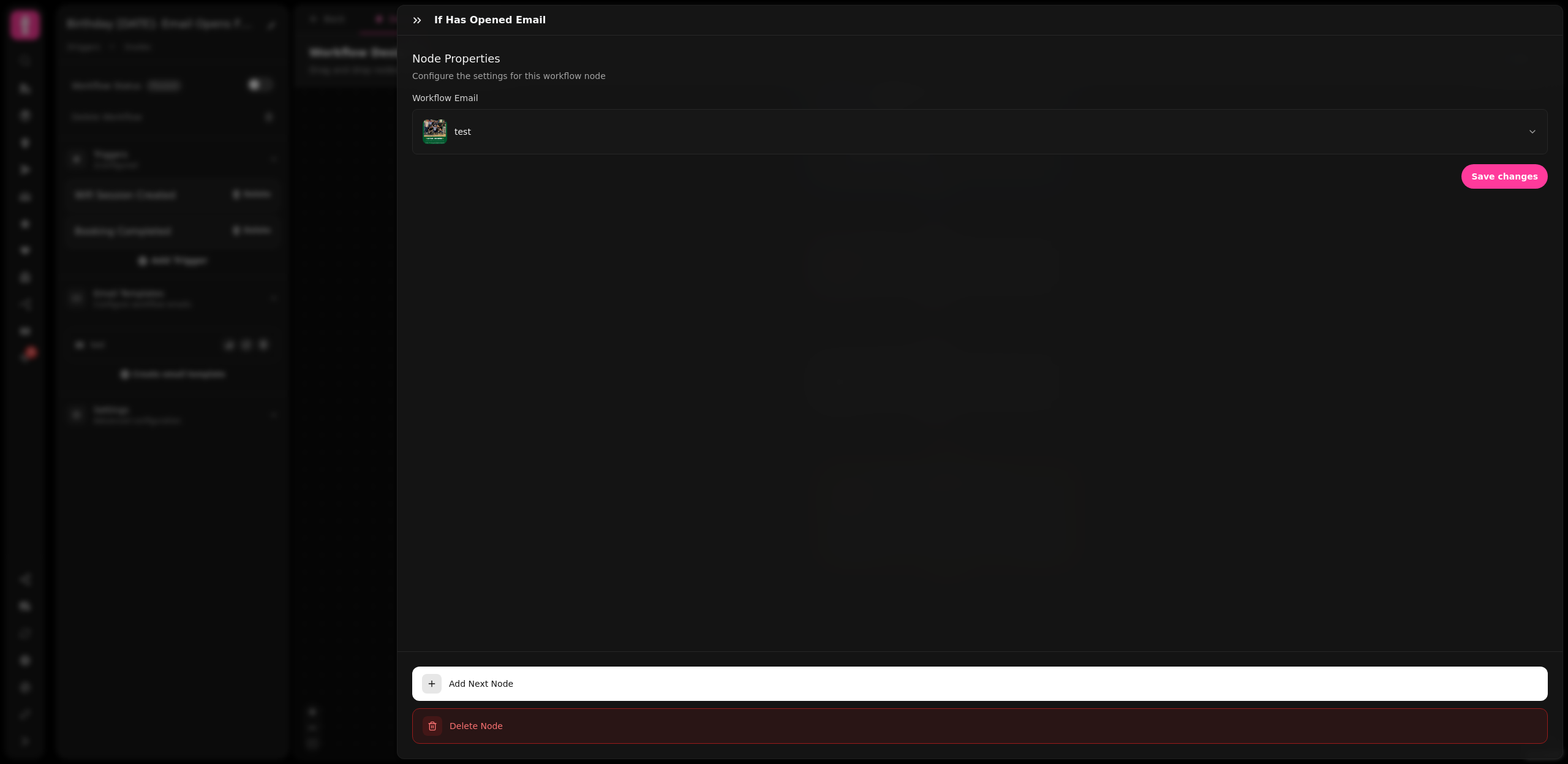
click at [469, 718] on button "Delete Node" at bounding box center [980, 725] width 1136 height 35
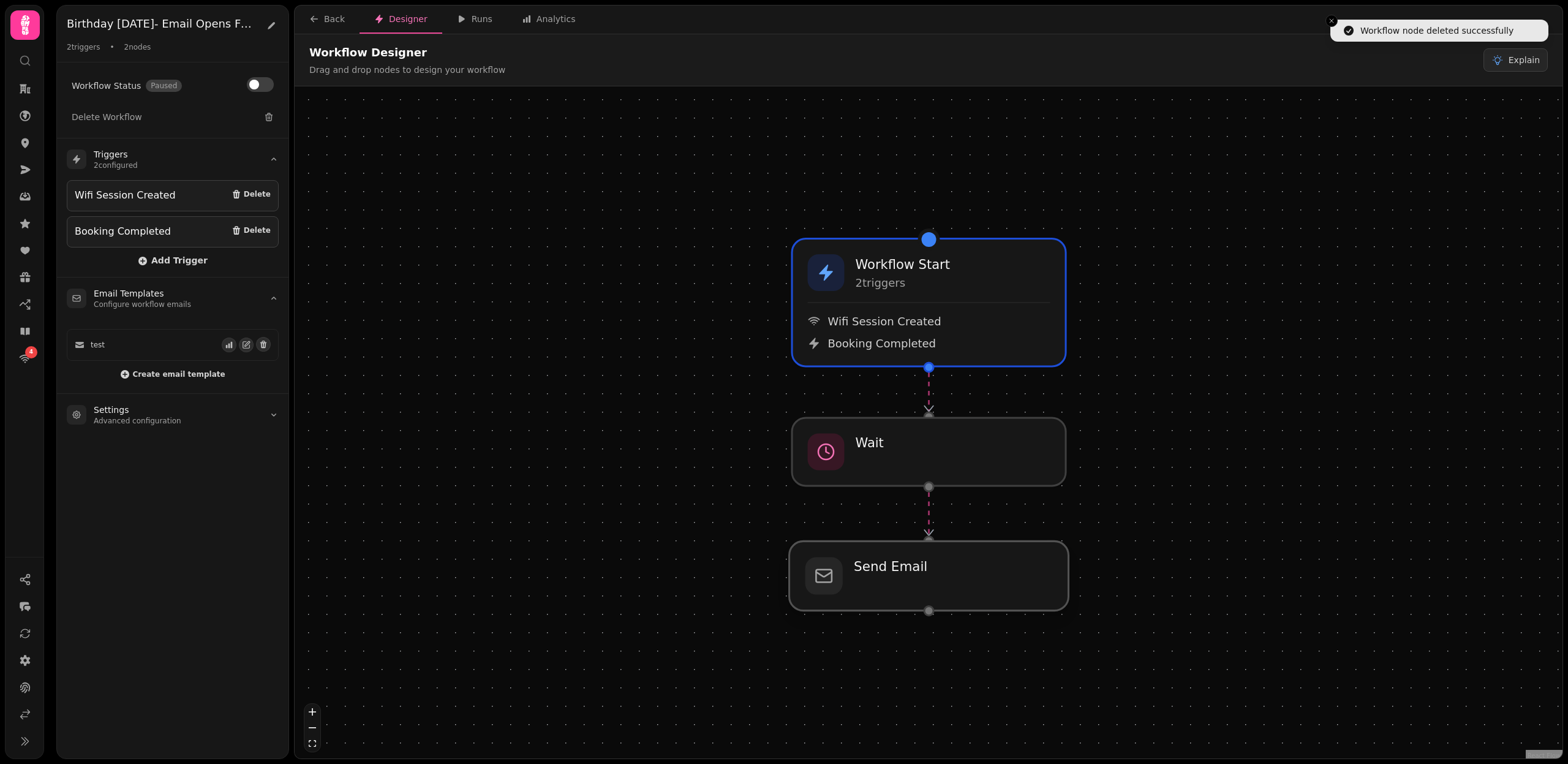
click at [933, 578] on div at bounding box center [929, 575] width 280 height 69
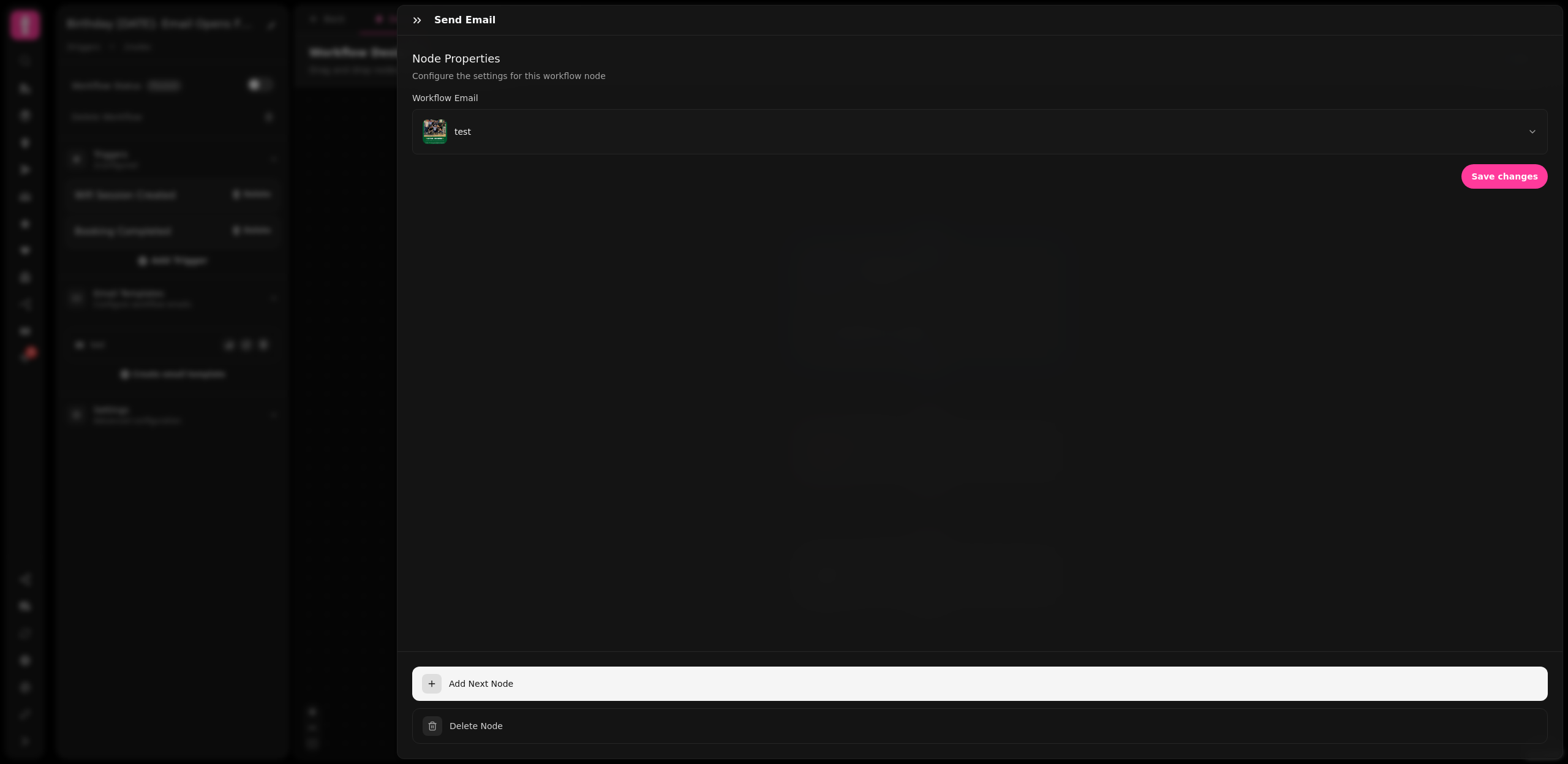
click at [459, 684] on span "Add Next Node" at bounding box center [993, 684] width 1089 height 12
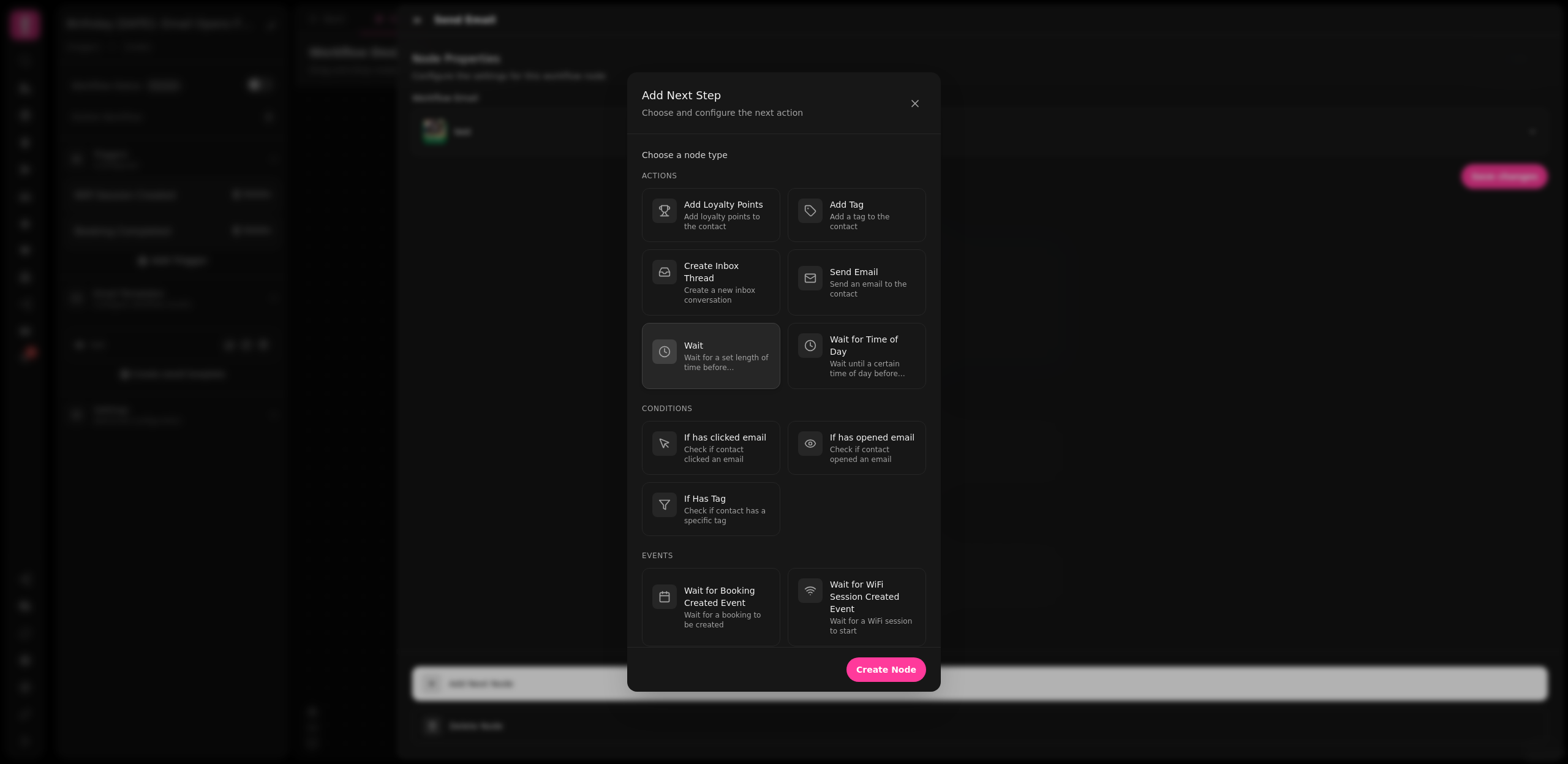
click at [709, 353] on p "Wait for a set length of time before continuing." at bounding box center [727, 363] width 86 height 20
select select "**"
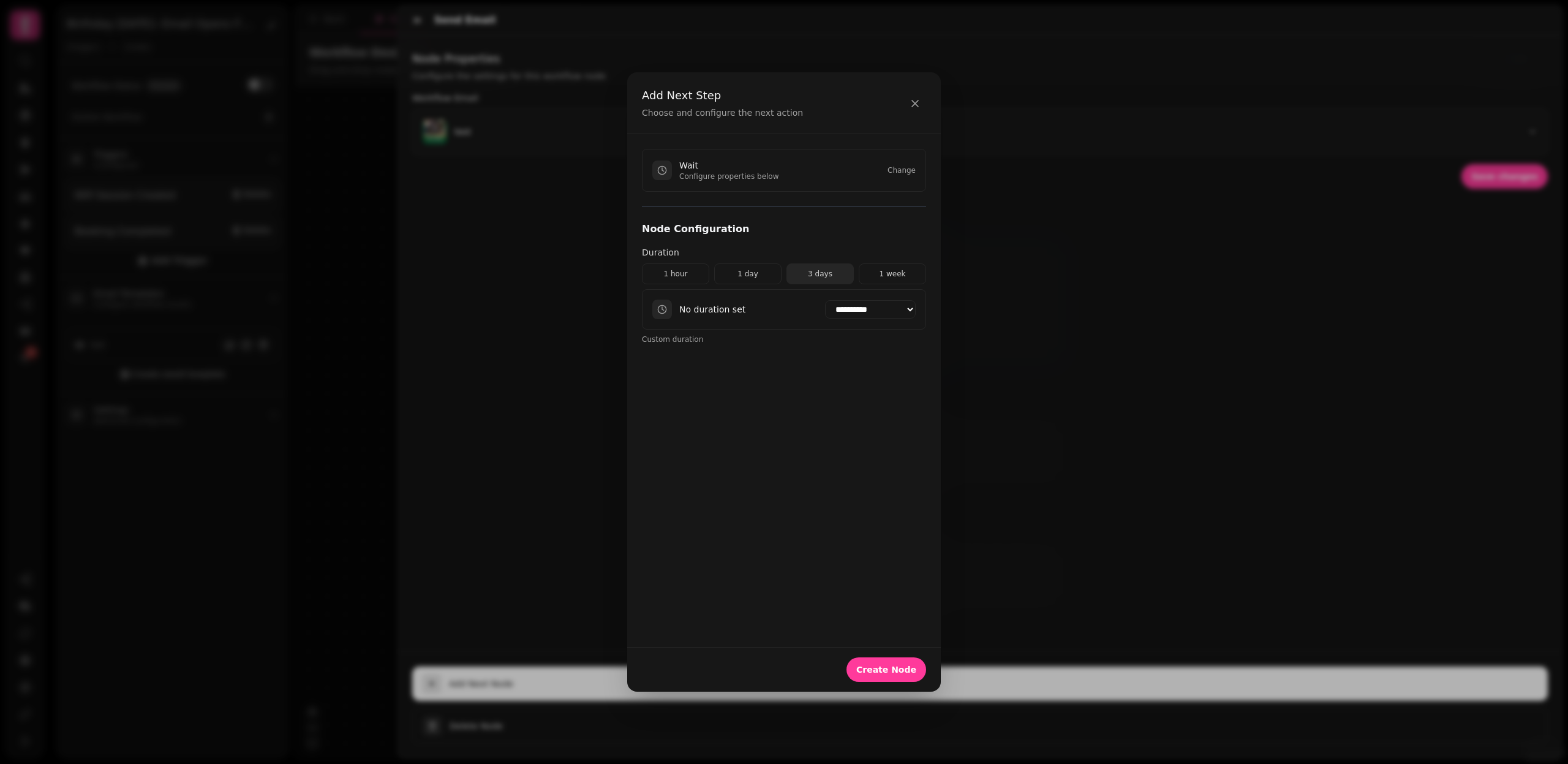
click at [827, 273] on button "3 days" at bounding box center [820, 273] width 67 height 21
click at [886, 669] on span "Create Node" at bounding box center [886, 670] width 60 height 9
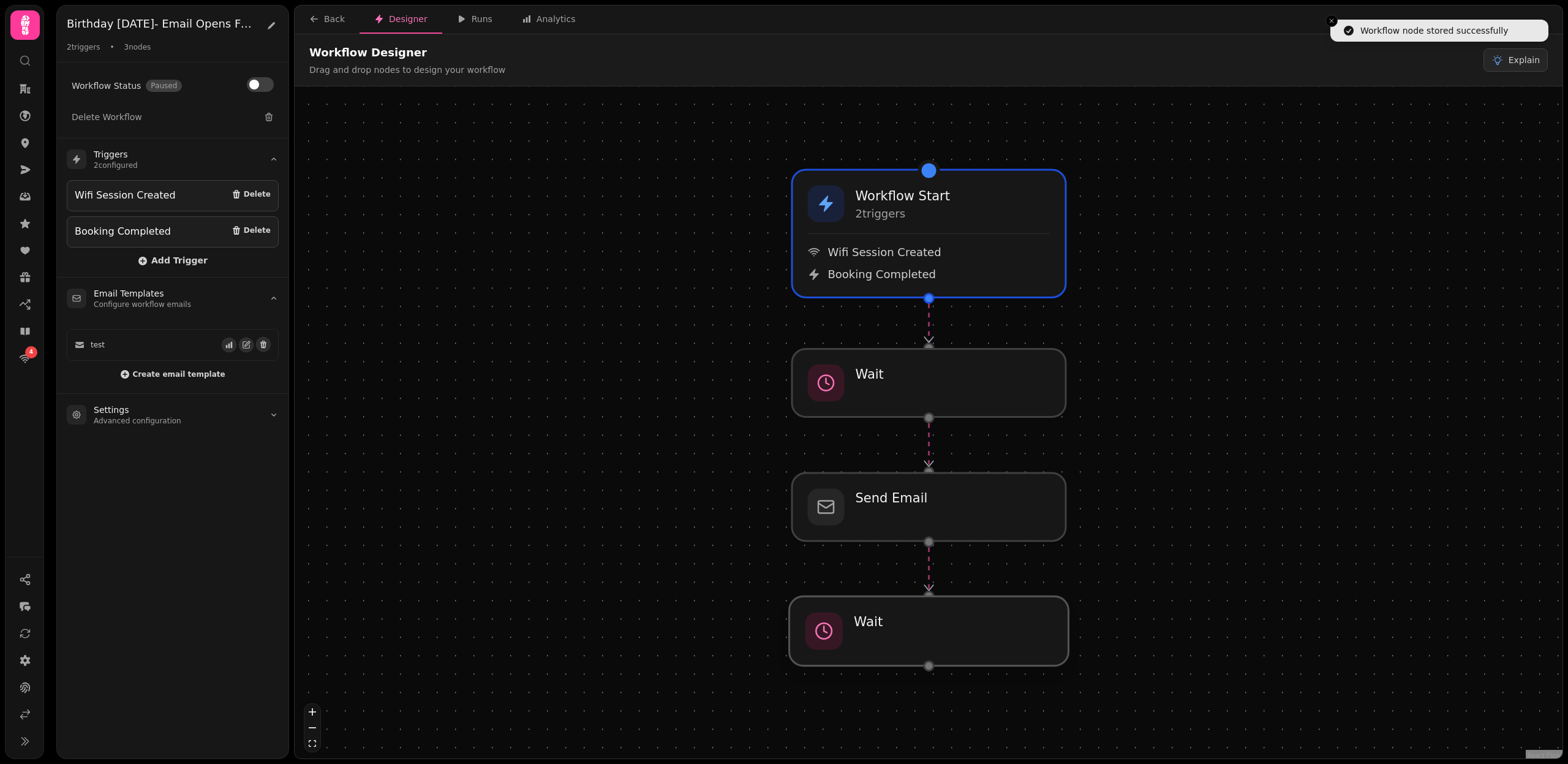
drag, startPoint x: 1061, startPoint y: 647, endPoint x: 1062, endPoint y: 631, distance: 16.0
click at [1062, 631] on div at bounding box center [929, 631] width 280 height 69
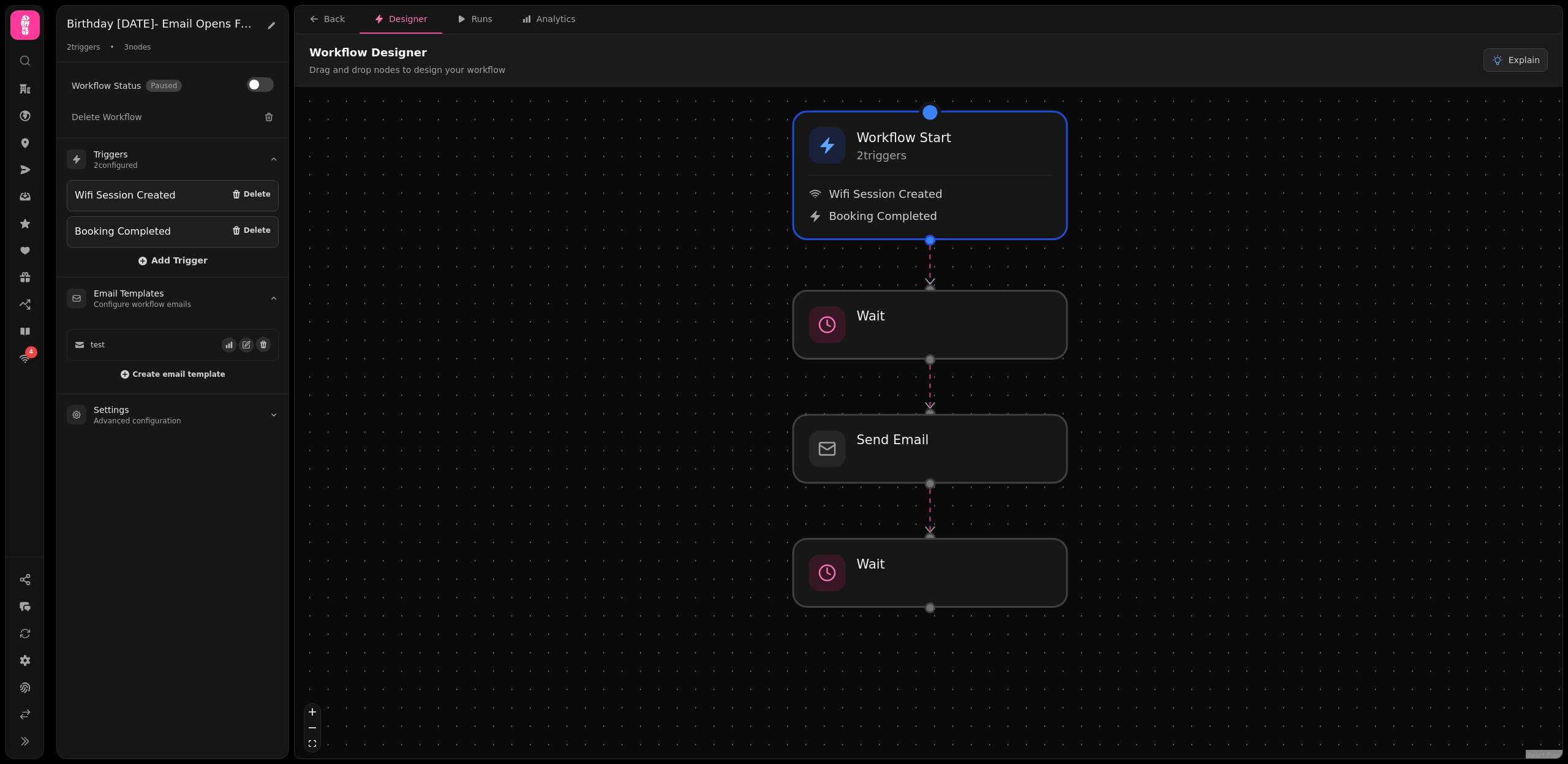
drag, startPoint x: 1197, startPoint y: 670, endPoint x: 1198, endPoint y: 611, distance: 59.0
click at [1198, 611] on div "Workflow Start 2 trigger s Wifi Session Created Booking Completed Send Email Wa…" at bounding box center [929, 424] width 1268 height 675
drag, startPoint x: 1198, startPoint y: 612, endPoint x: 1188, endPoint y: 613, distance: 10.0
click at [1188, 613] on div "Workflow Start 2 trigger s Wifi Session Created Booking Completed Send Email Wa…" at bounding box center [929, 424] width 1268 height 675
click at [995, 472] on div at bounding box center [921, 449] width 280 height 69
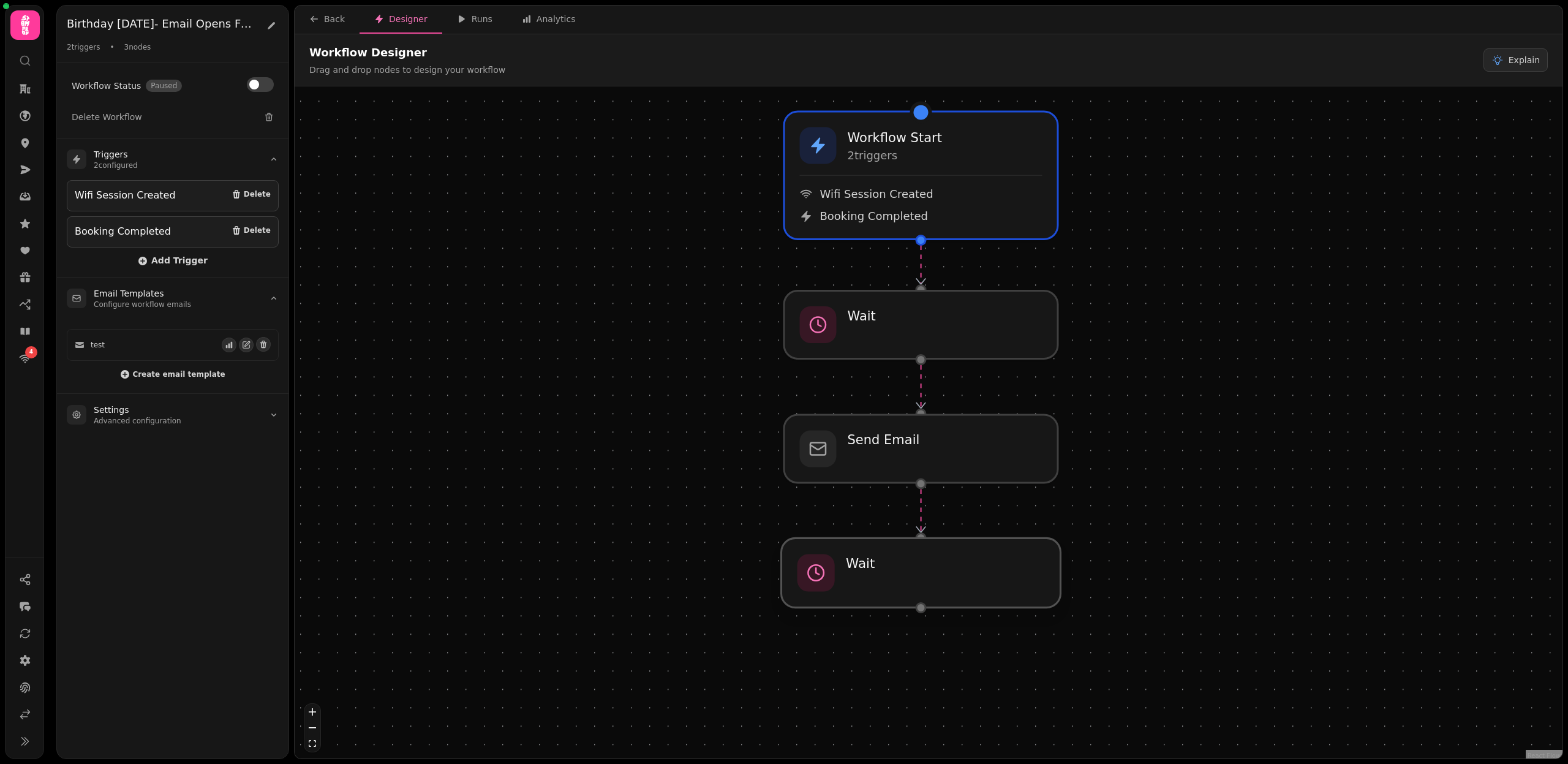
click at [991, 574] on div at bounding box center [921, 573] width 280 height 69
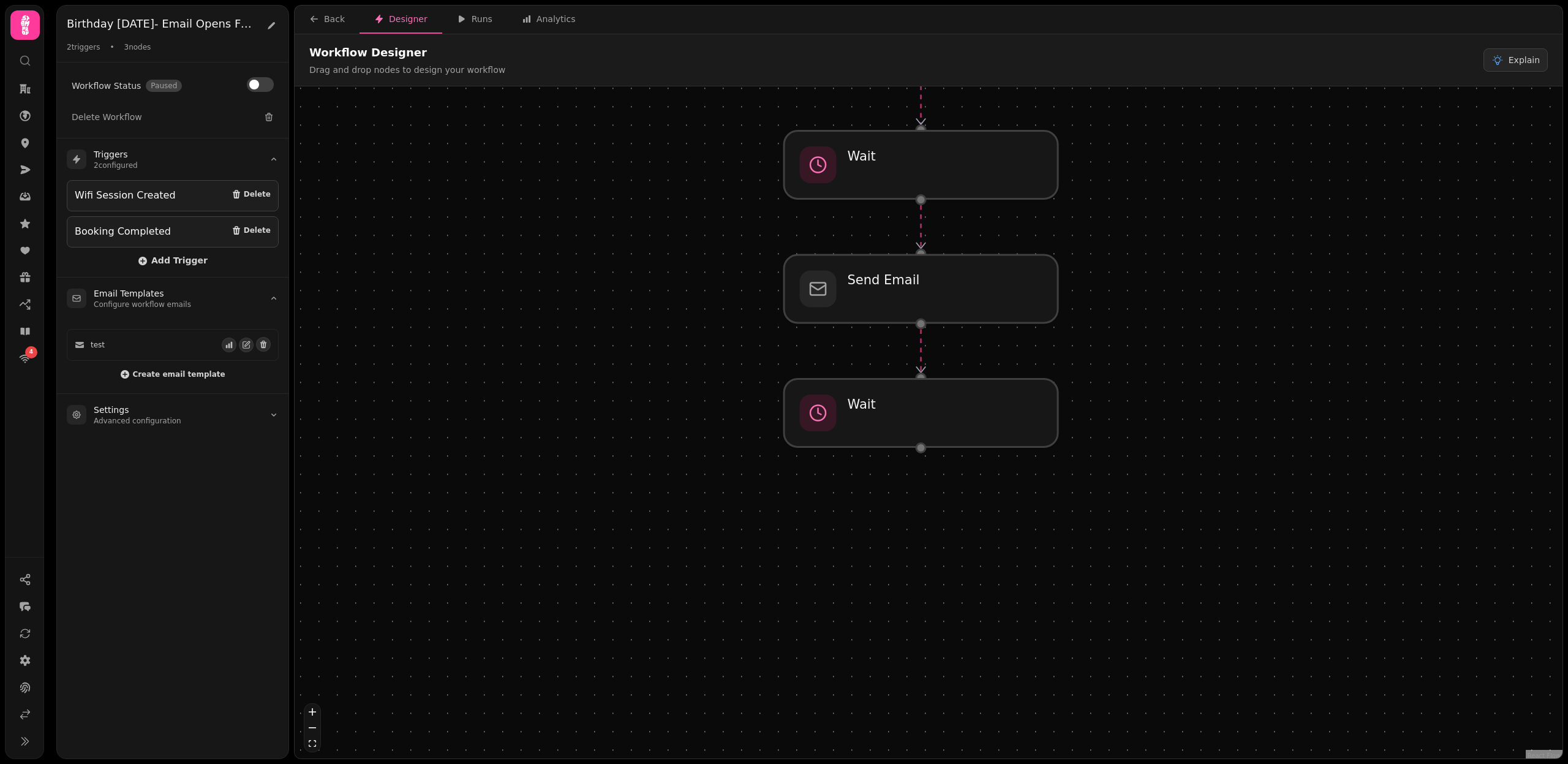
drag, startPoint x: 1096, startPoint y: 600, endPoint x: 1096, endPoint y: 435, distance: 165.0
click at [1096, 435] on div "Workflow Start 2 trigger s Wifi Session Created Booking Completed Send Email Wa…" at bounding box center [929, 424] width 1268 height 675
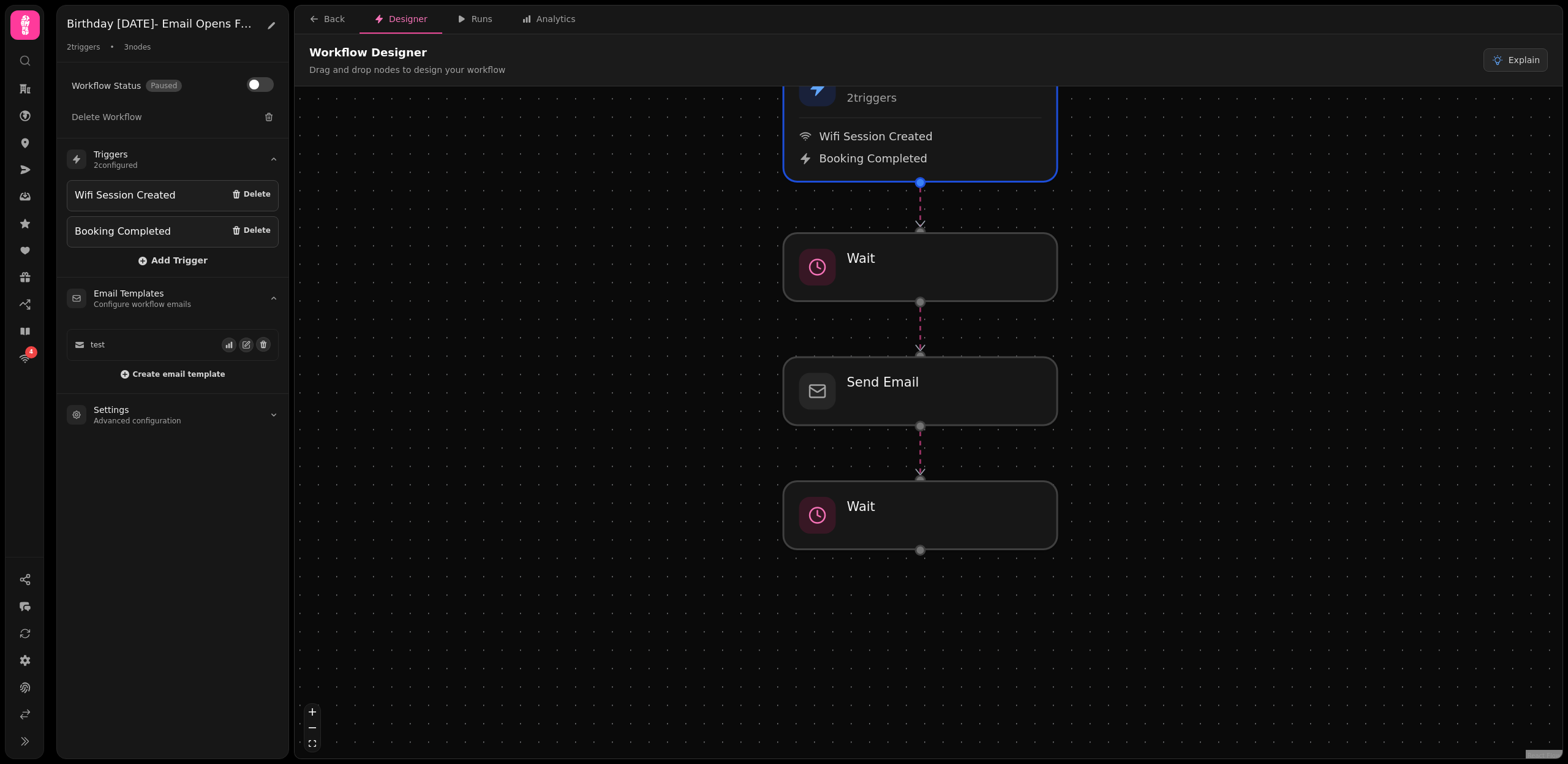
drag, startPoint x: 1077, startPoint y: 403, endPoint x: 1077, endPoint y: 511, distance: 108.0
click at [1077, 511] on div "Workflow Start 2 trigger s Wifi Session Created Booking Completed Send Email Wa…" at bounding box center [929, 424] width 1268 height 675
click at [972, 525] on div at bounding box center [921, 515] width 280 height 69
select select "******"
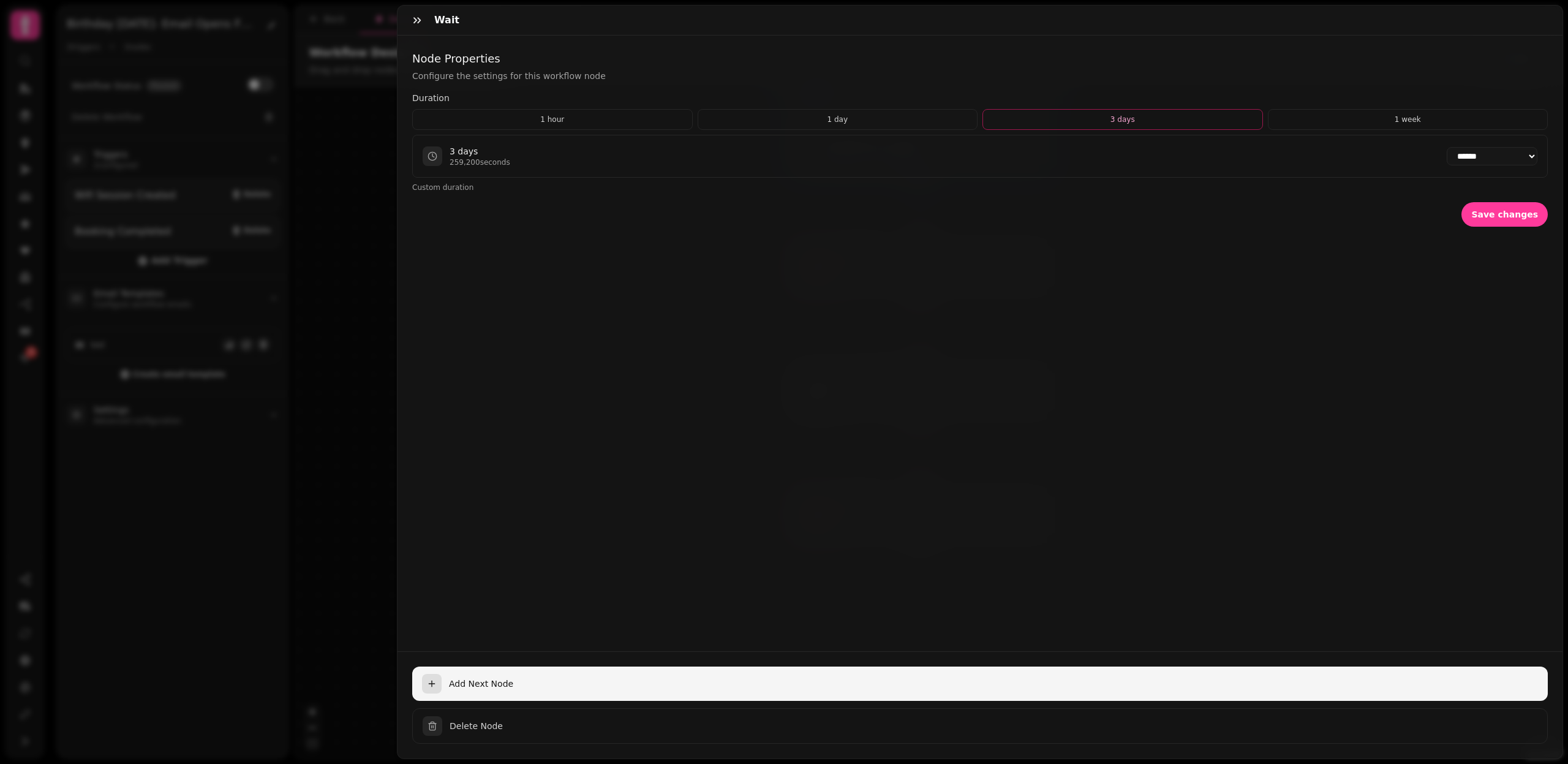
click at [460, 689] on span "Add Next Node" at bounding box center [993, 684] width 1089 height 12
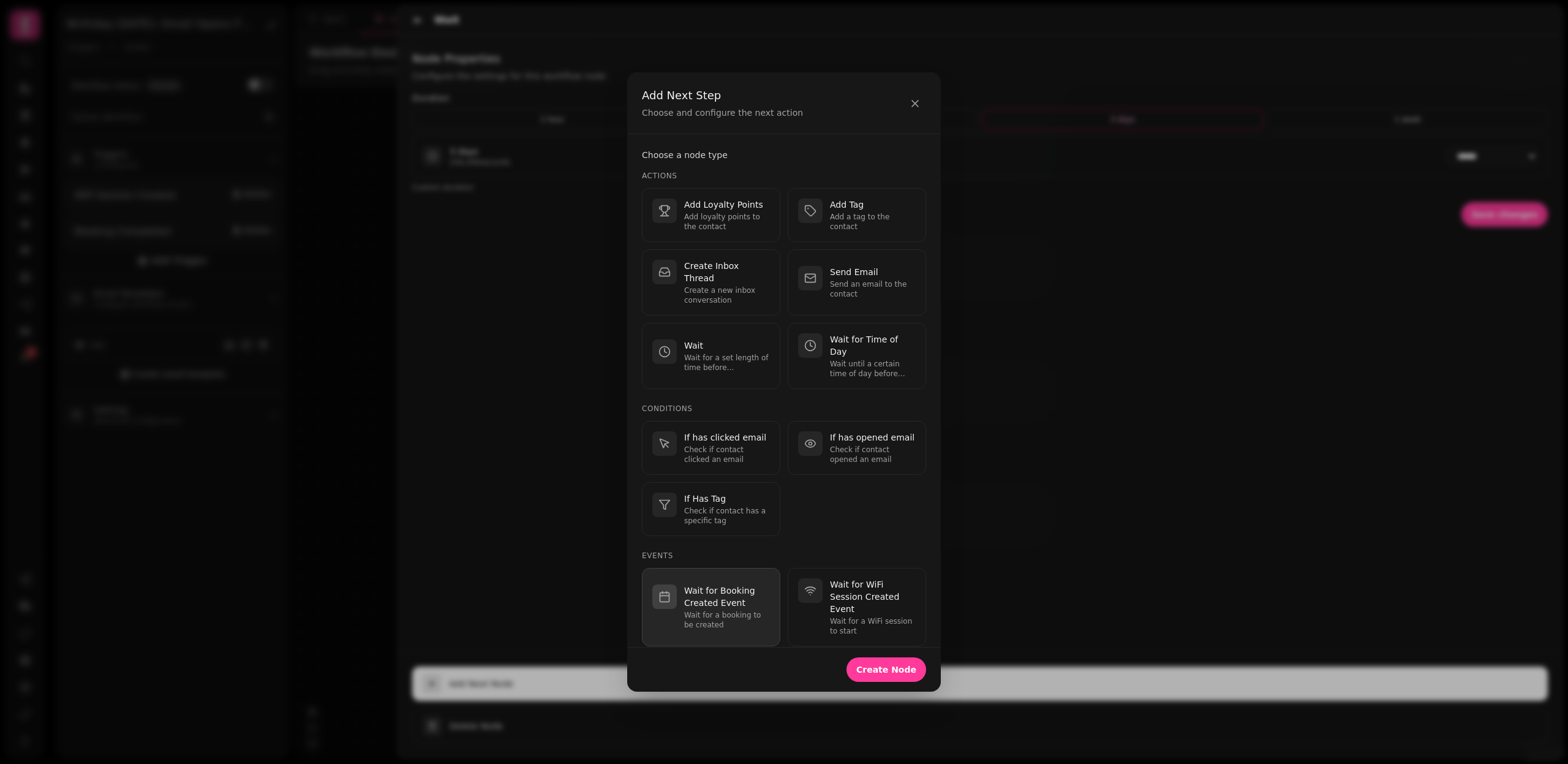
scroll to position [148, 0]
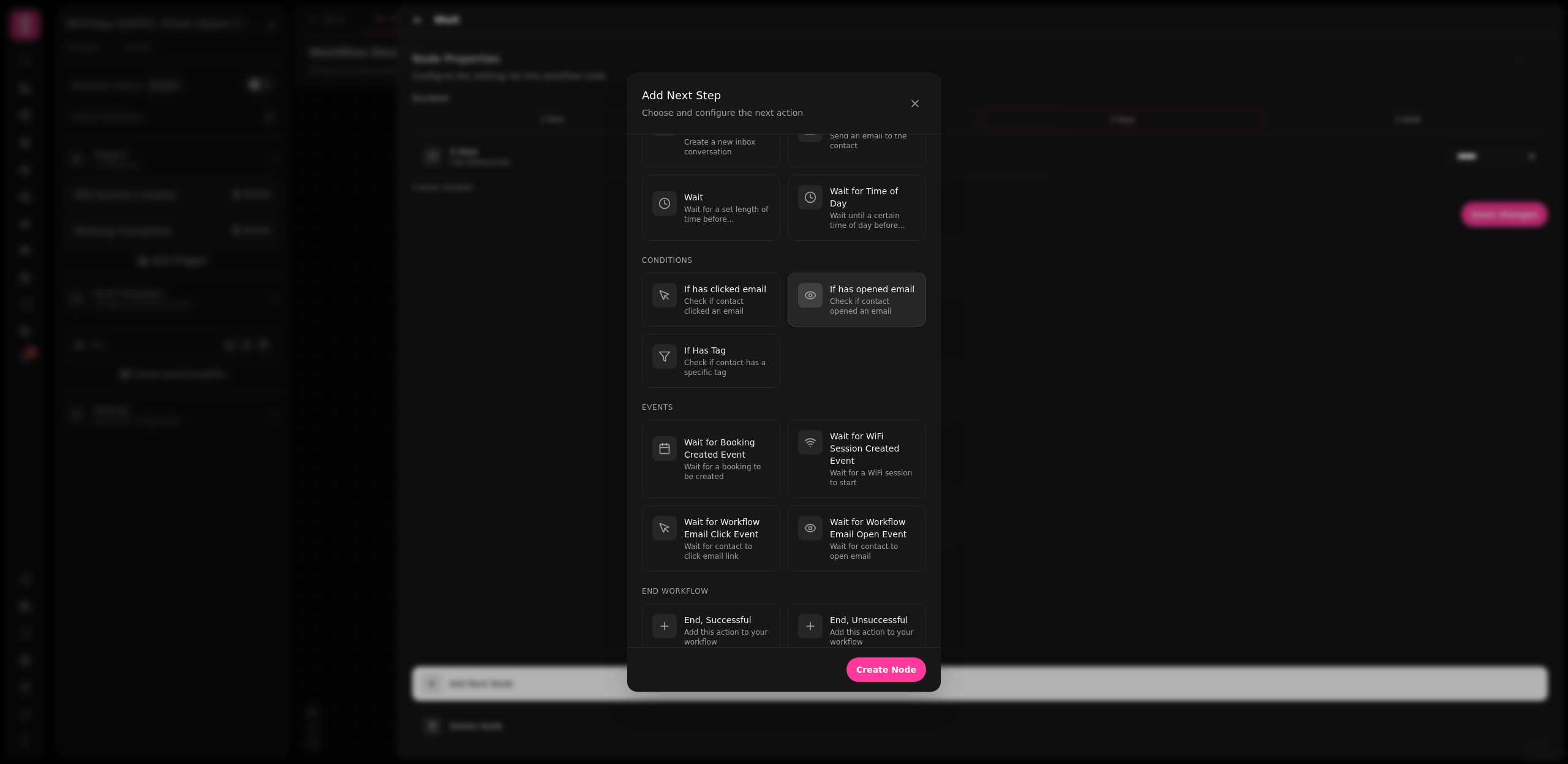
click at [878, 297] on p "Check if contact opened an email" at bounding box center [872, 306] width 86 height 20
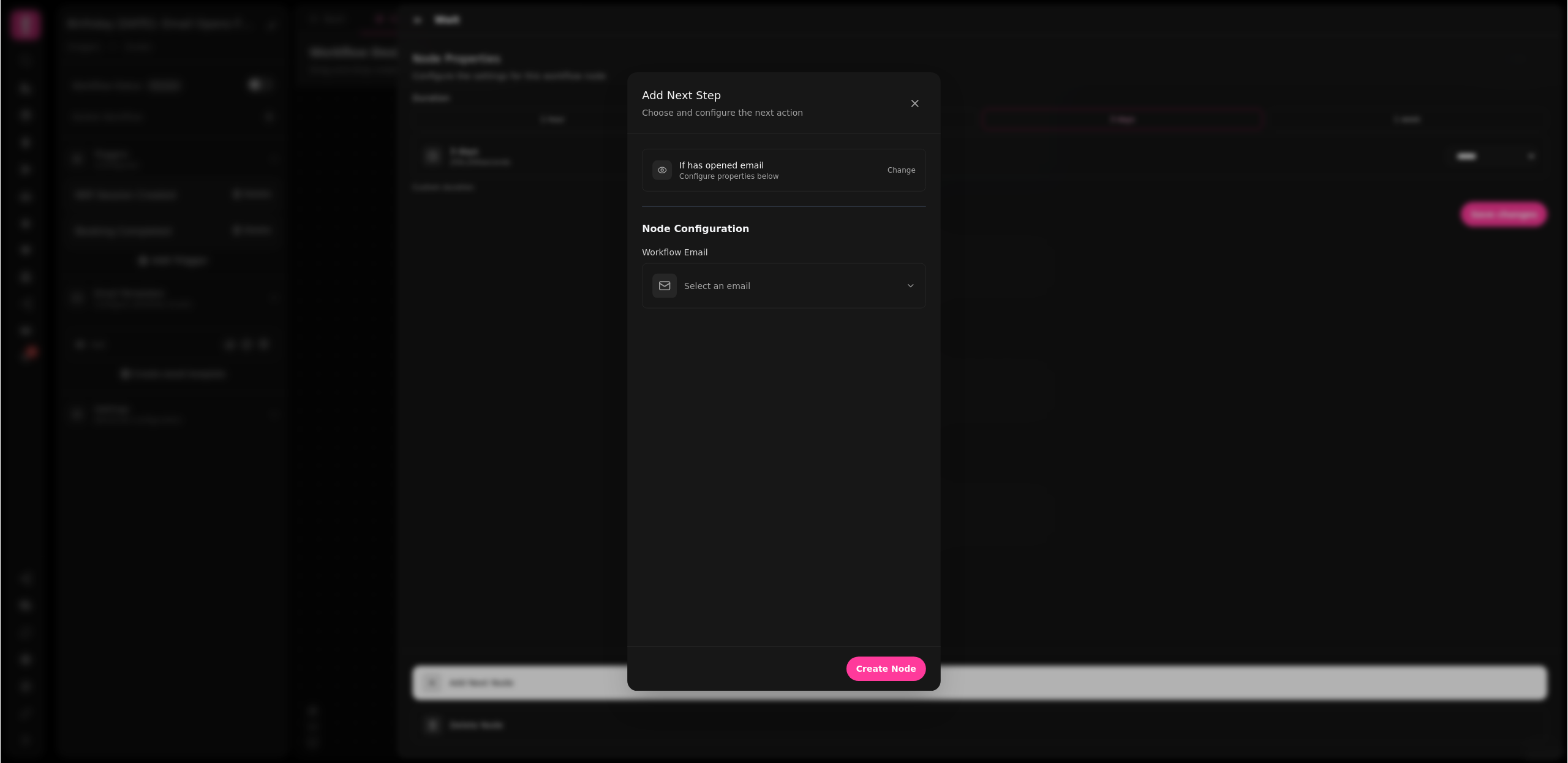
scroll to position [0, 0]
click at [839, 270] on button "Select an email" at bounding box center [784, 285] width 284 height 45
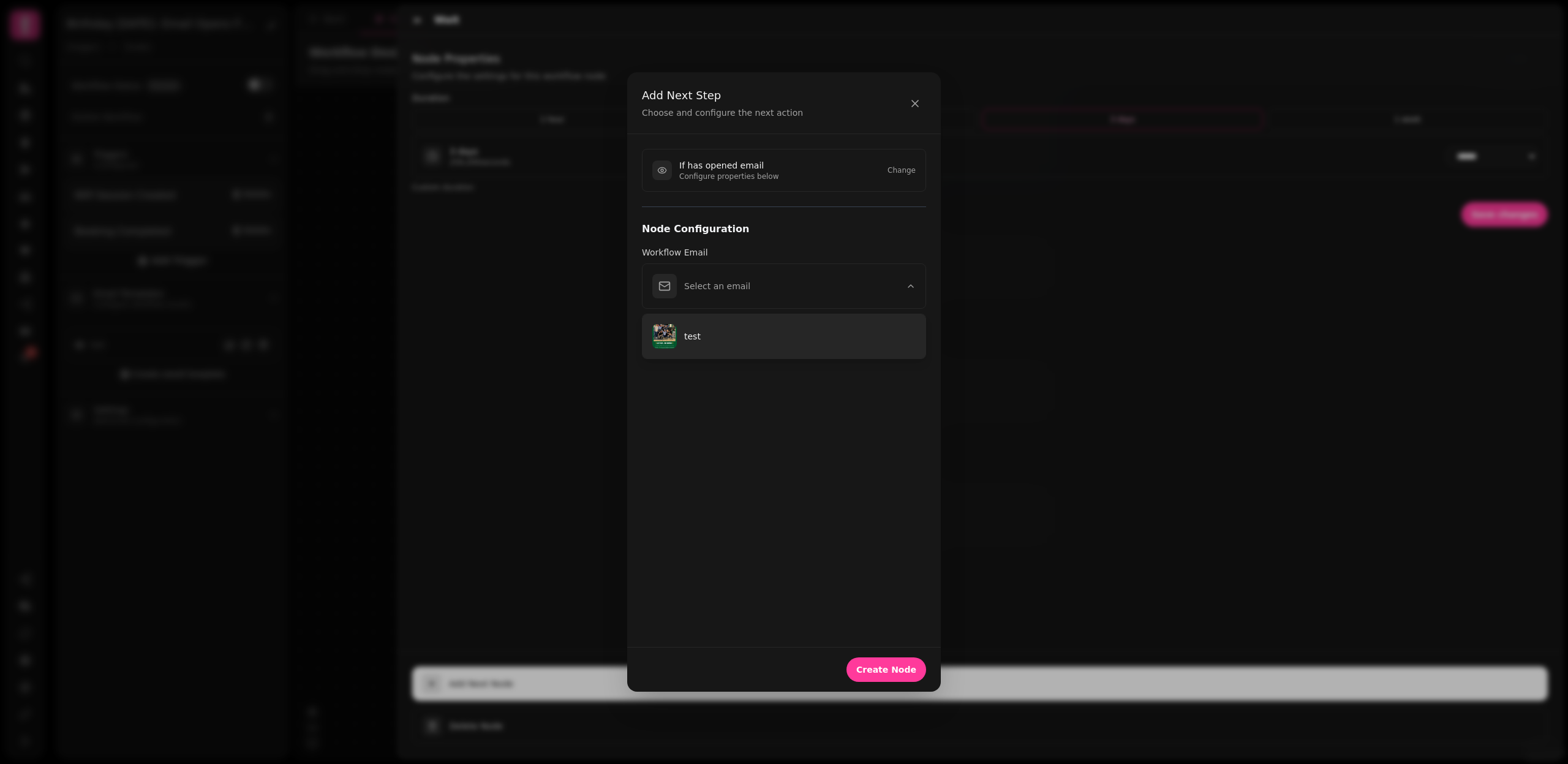
click at [752, 342] on button "test" at bounding box center [784, 336] width 283 height 44
click at [895, 682] on div "Create Node" at bounding box center [784, 670] width 313 height 45
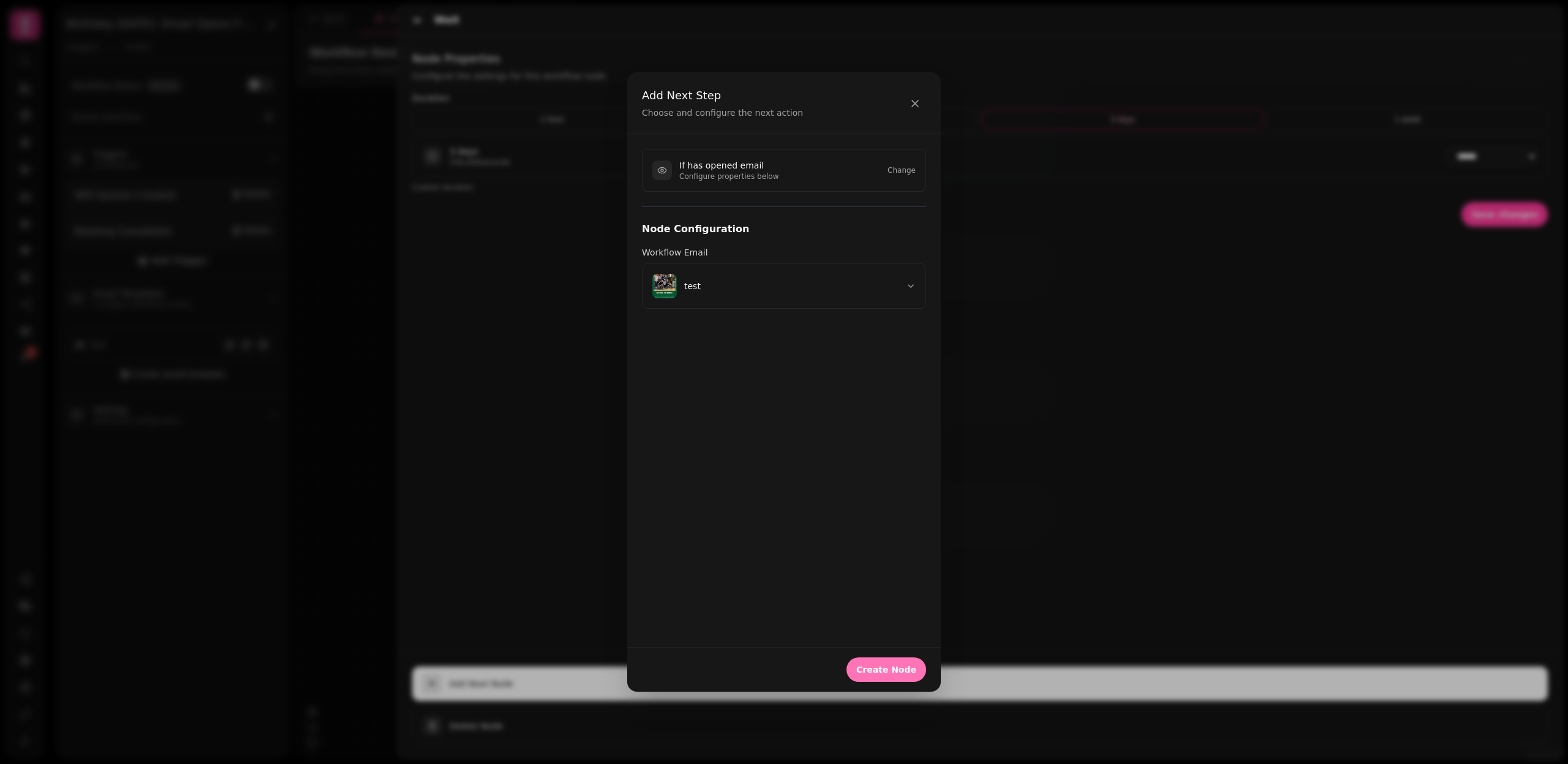
click at [894, 677] on button "Create Node" at bounding box center [886, 670] width 80 height 24
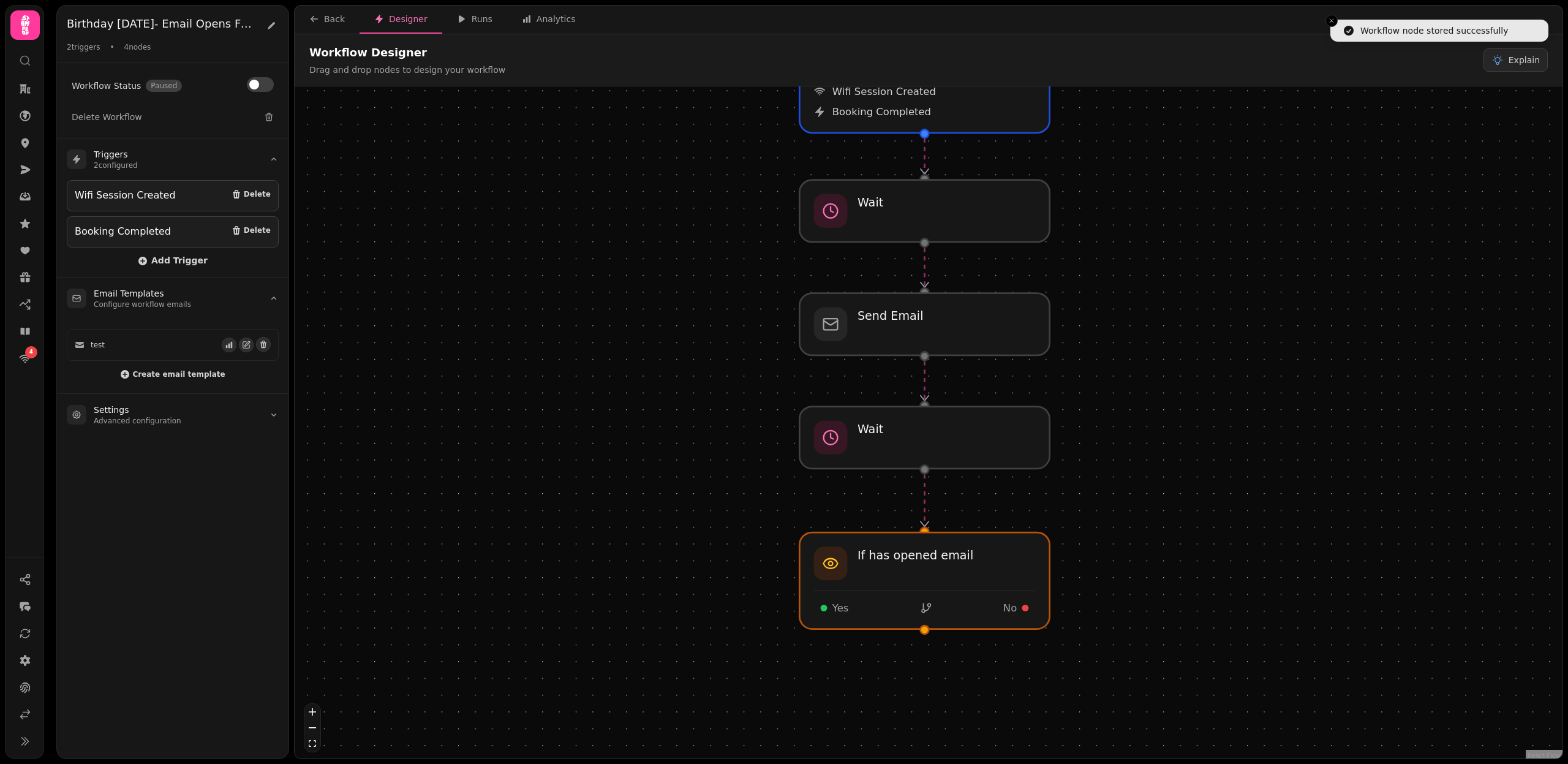
drag, startPoint x: 1138, startPoint y: 622, endPoint x: 1134, endPoint y: 520, distance: 102.1
click at [1134, 520] on div "Workflow Start 2 trigger s Wifi Session Created Booking Completed Send Email Wa…" at bounding box center [929, 424] width 1268 height 675
click at [877, 584] on div at bounding box center [924, 580] width 255 height 99
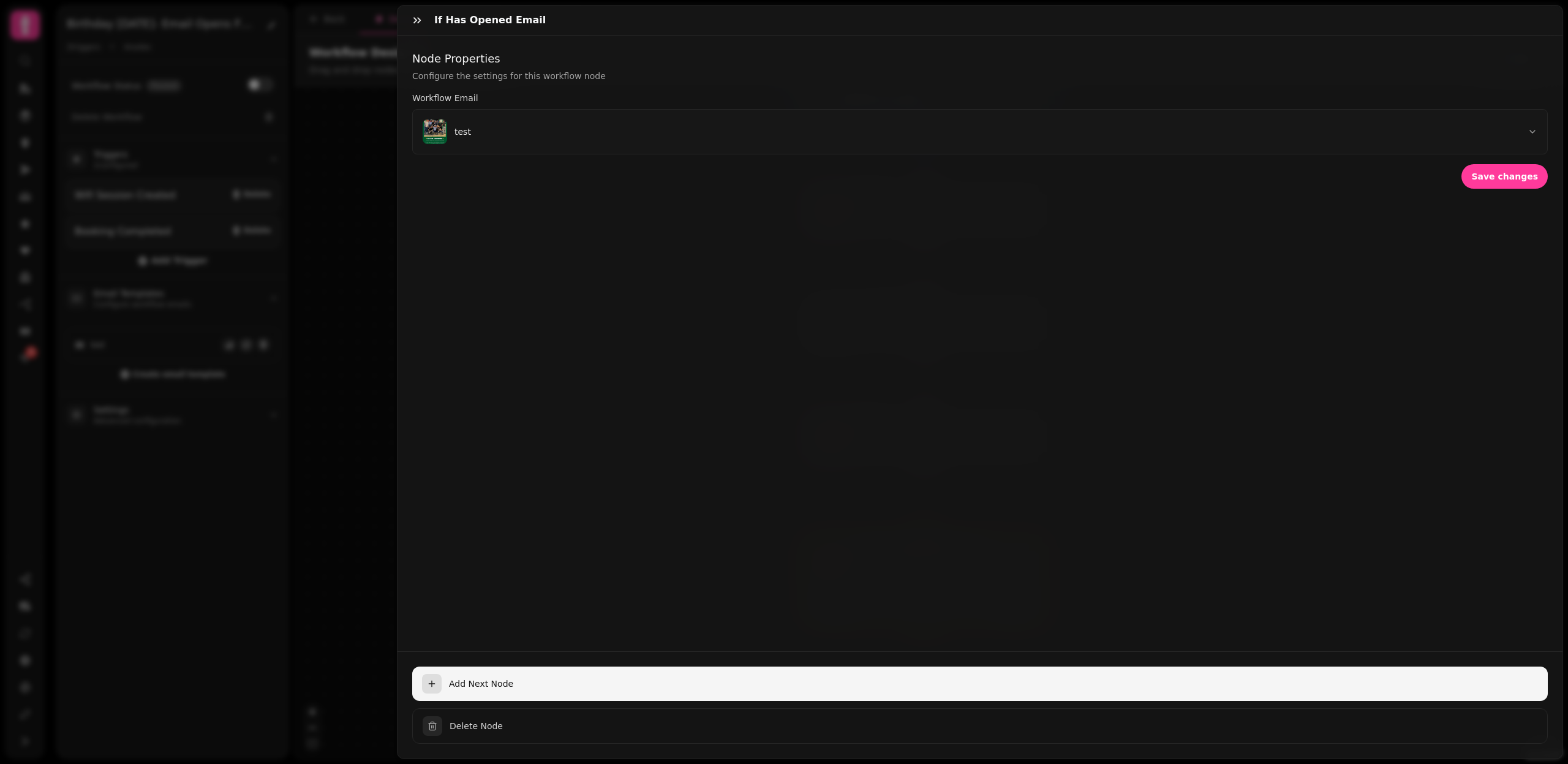
click at [467, 674] on button "Add Next Node" at bounding box center [980, 684] width 1136 height 35
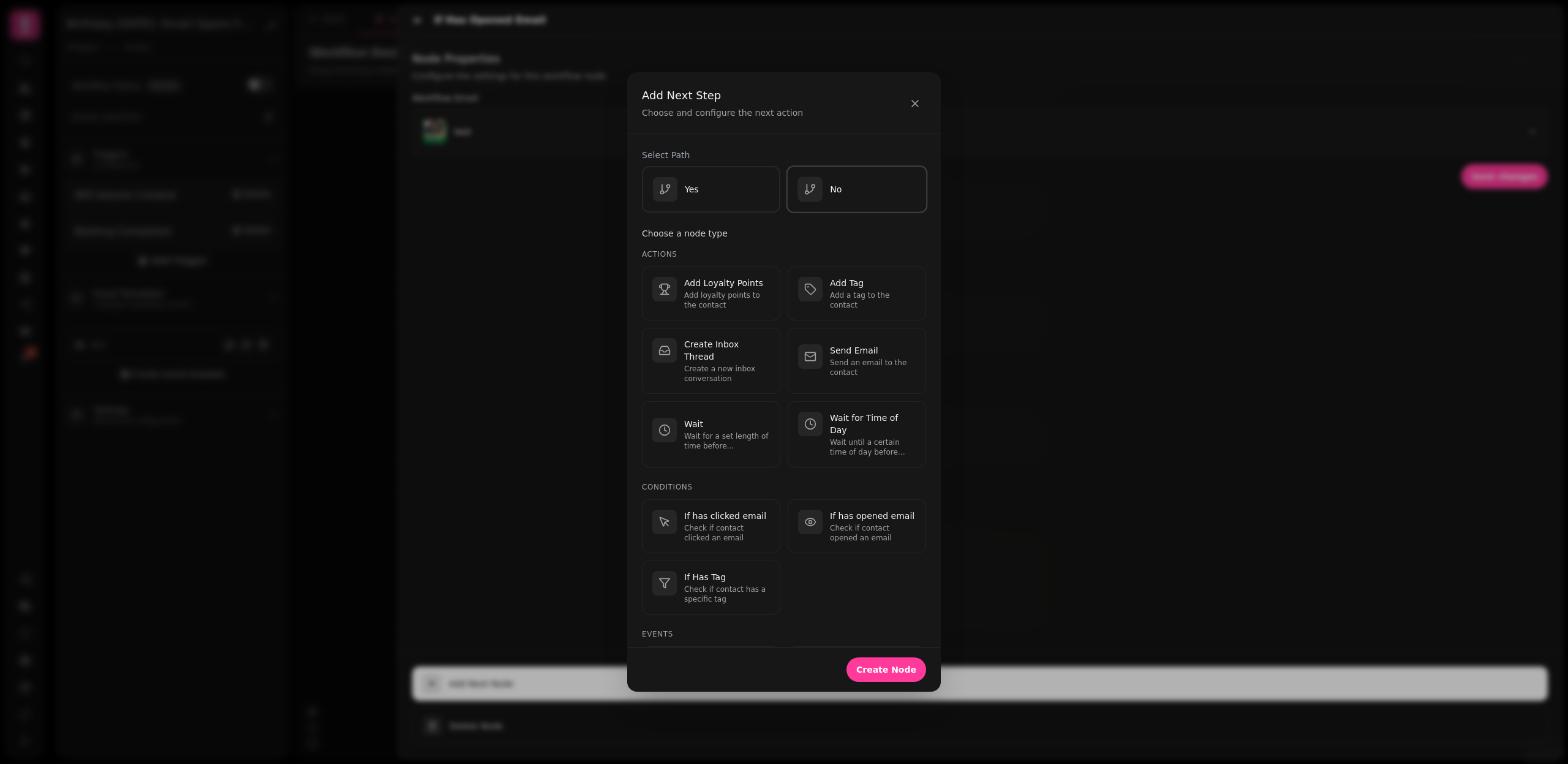
click at [865, 185] on div "No" at bounding box center [857, 189] width 119 height 25
click at [916, 106] on icon "button" at bounding box center [915, 103] width 6 height 6
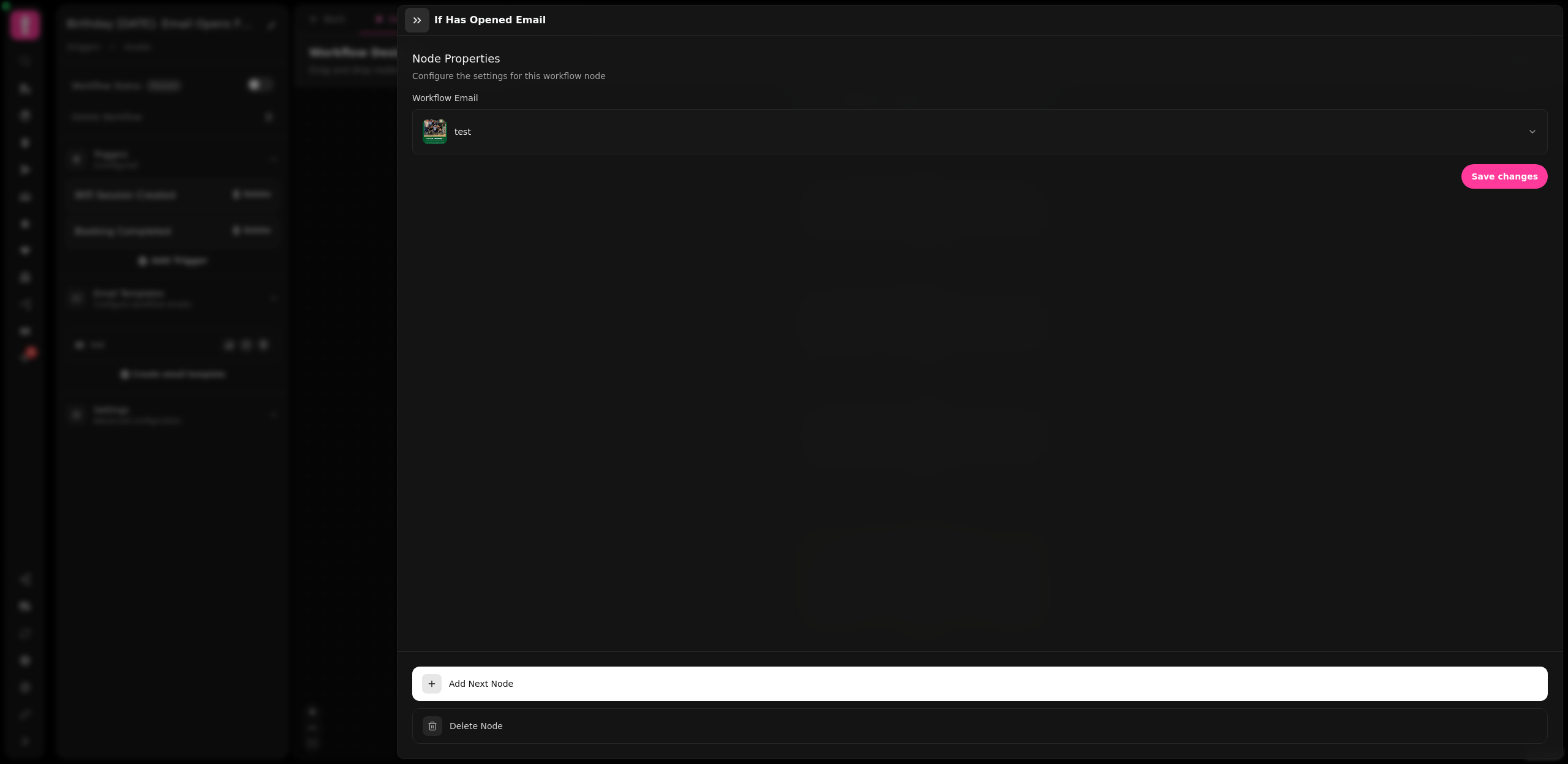
click at [422, 20] on icon "button" at bounding box center [417, 20] width 12 height 12
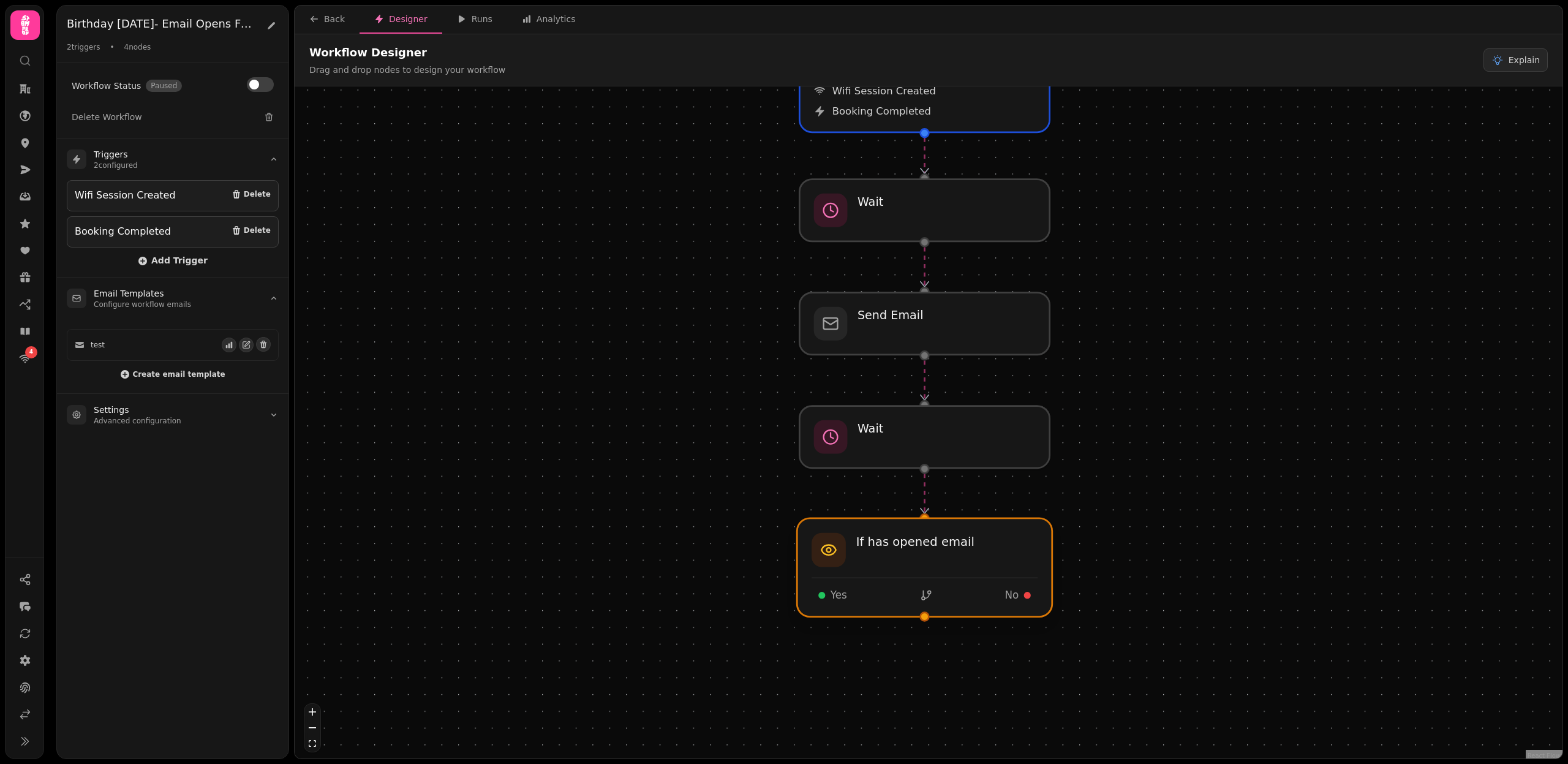
drag, startPoint x: 924, startPoint y: 555, endPoint x: 922, endPoint y: 542, distance: 13.2
click at [922, 542] on div at bounding box center [924, 568] width 255 height 99
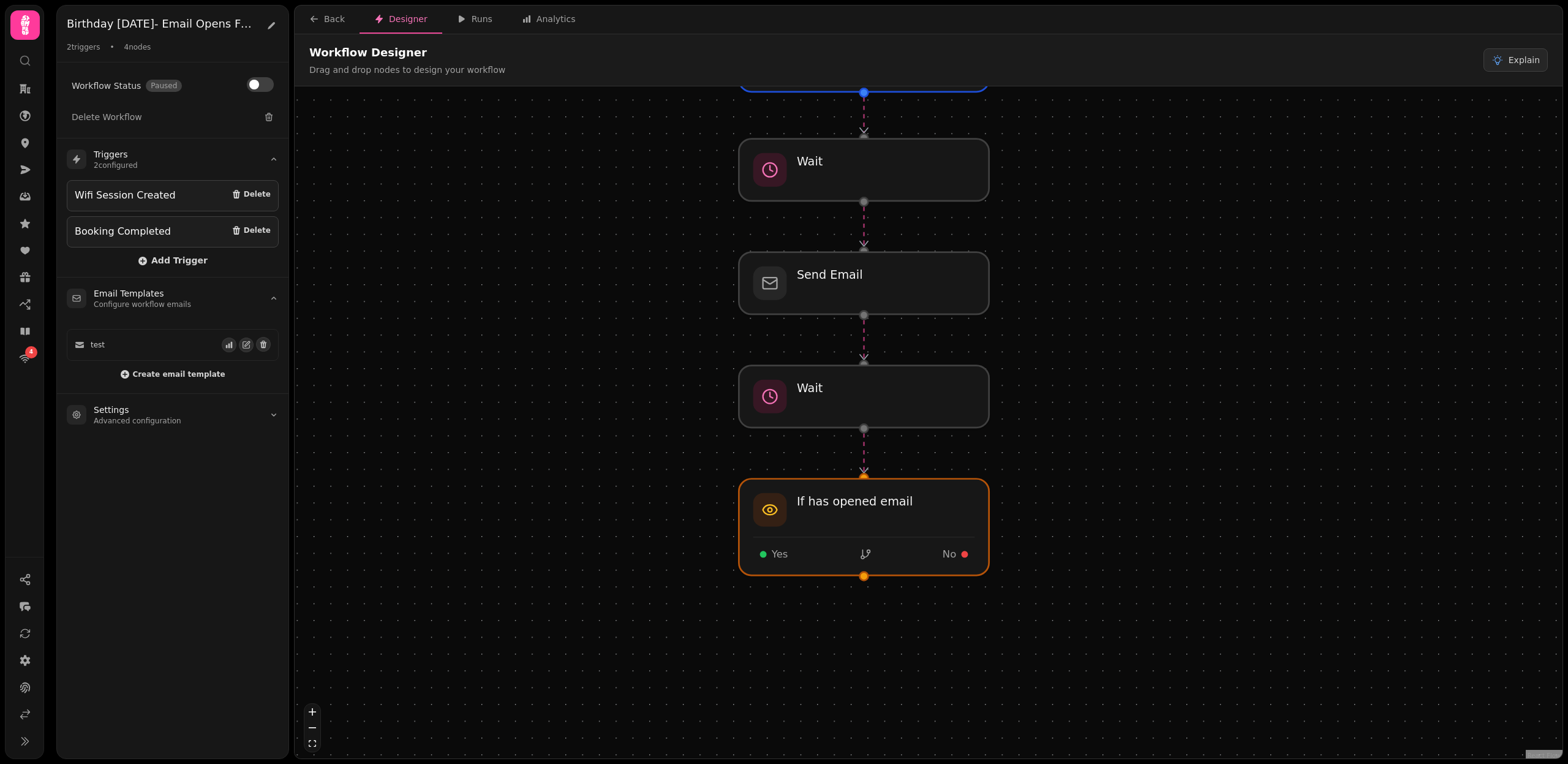
drag, startPoint x: 1111, startPoint y: 653, endPoint x: 1050, endPoint y: 613, distance: 72.9
click at [1050, 613] on div "Workflow Start 2 trigger s Wifi Session Created Booking Completed Send Email Wa…" at bounding box center [929, 424] width 1268 height 675
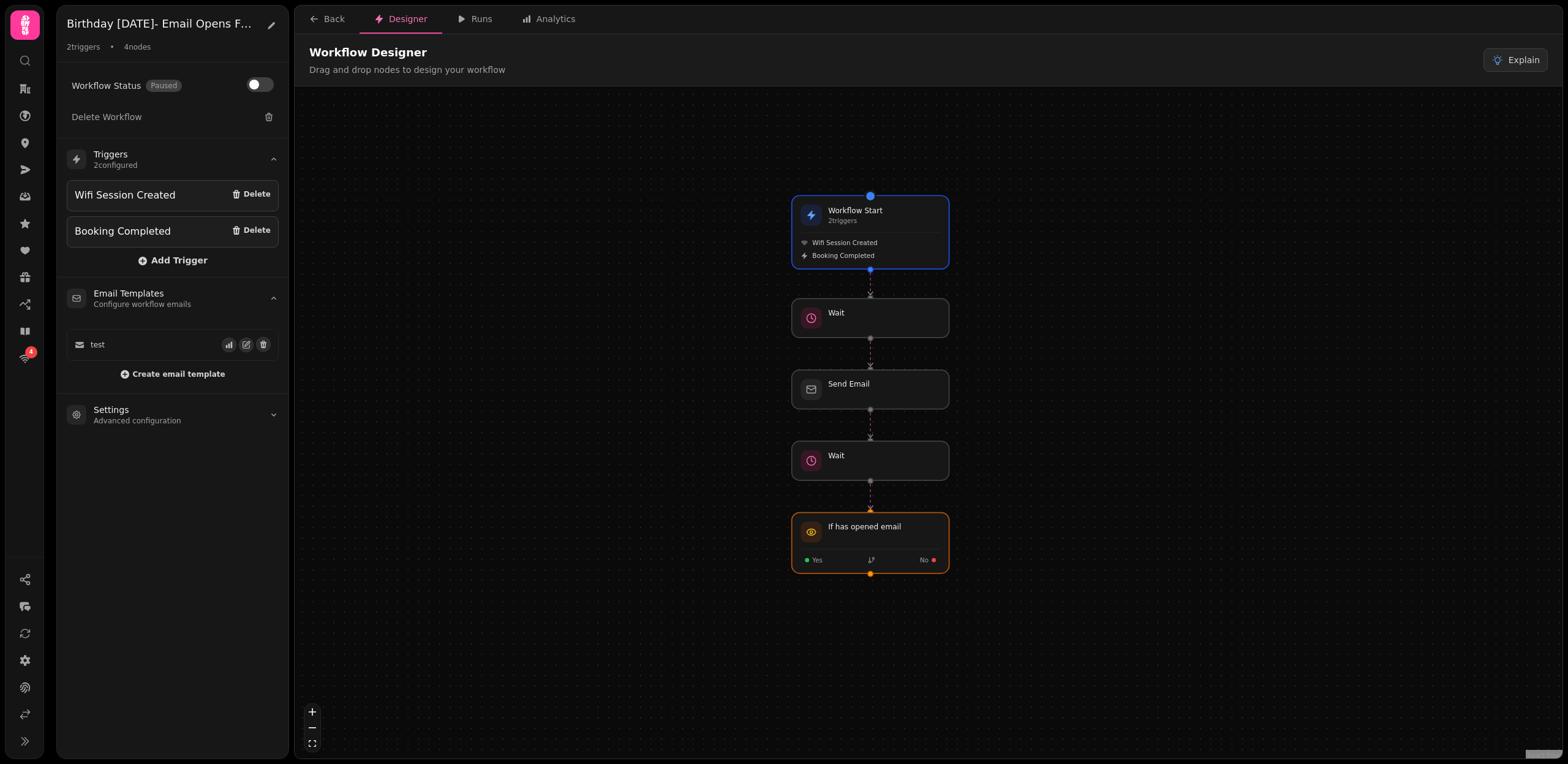
drag, startPoint x: 1075, startPoint y: 613, endPoint x: 1009, endPoint y: 594, distance: 68.7
click at [1009, 594] on div "Workflow Start 2 trigger s Wifi Session Created Booking Completed Send Email Wa…" at bounding box center [929, 424] width 1268 height 675
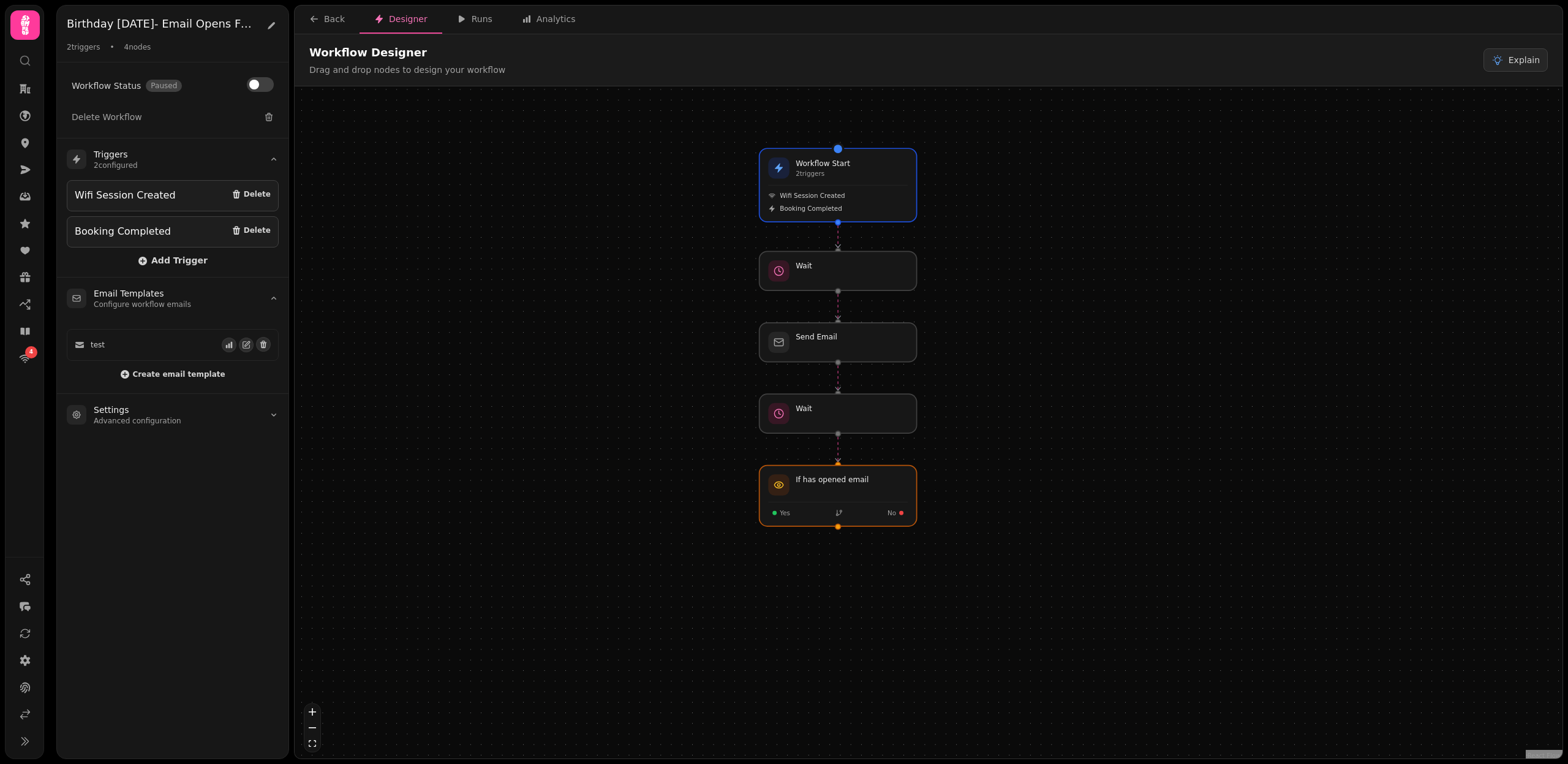
drag, startPoint x: 704, startPoint y: 513, endPoint x: 655, endPoint y: 454, distance: 76.7
click at [655, 454] on div "Workflow Start 2 trigger s Wifi Session Created Booking Completed Send Email Wa…" at bounding box center [929, 424] width 1268 height 675
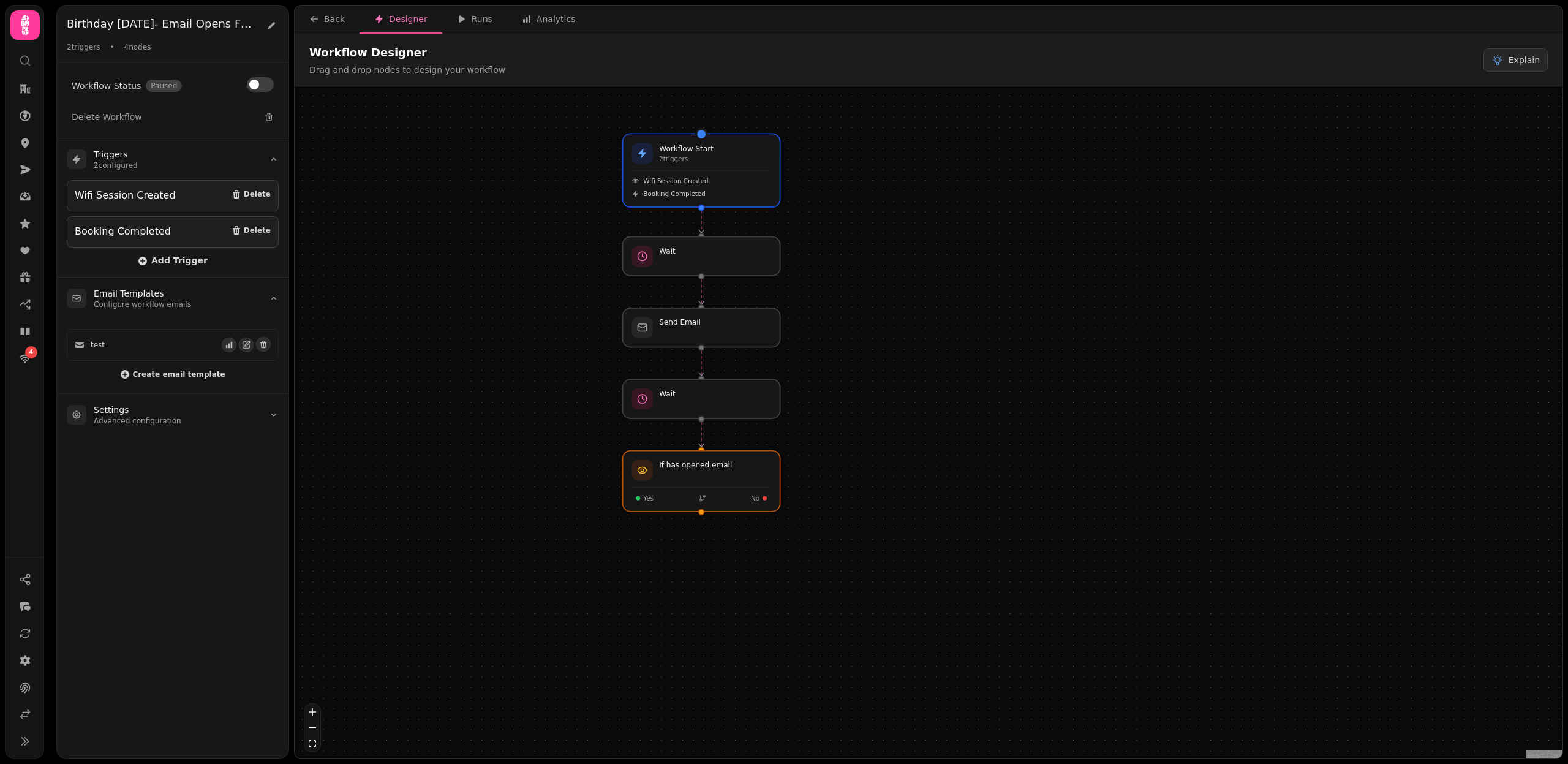
drag, startPoint x: 655, startPoint y: 454, endPoint x: 541, endPoint y: 454, distance: 114.0
click at [541, 454] on div "Workflow Start 2 trigger s Wifi Session Created Booking Completed Send Email Wa…" at bounding box center [929, 424] width 1268 height 675
click at [177, 256] on span "Add Trigger" at bounding box center [172, 260] width 70 height 10
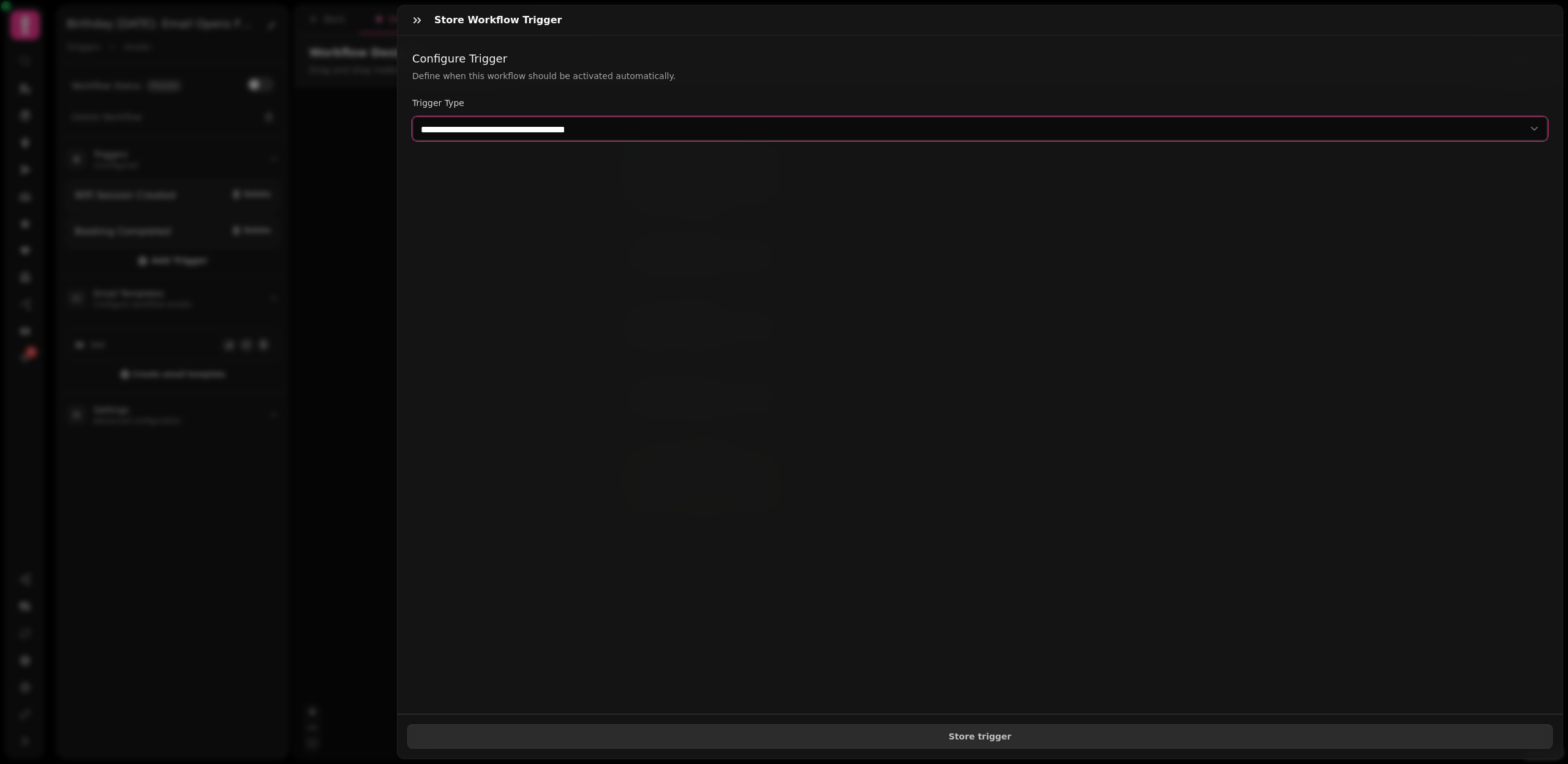
click at [465, 121] on select "**********" at bounding box center [980, 129] width 1136 height 24
